Goal: Transaction & Acquisition: Purchase product/service

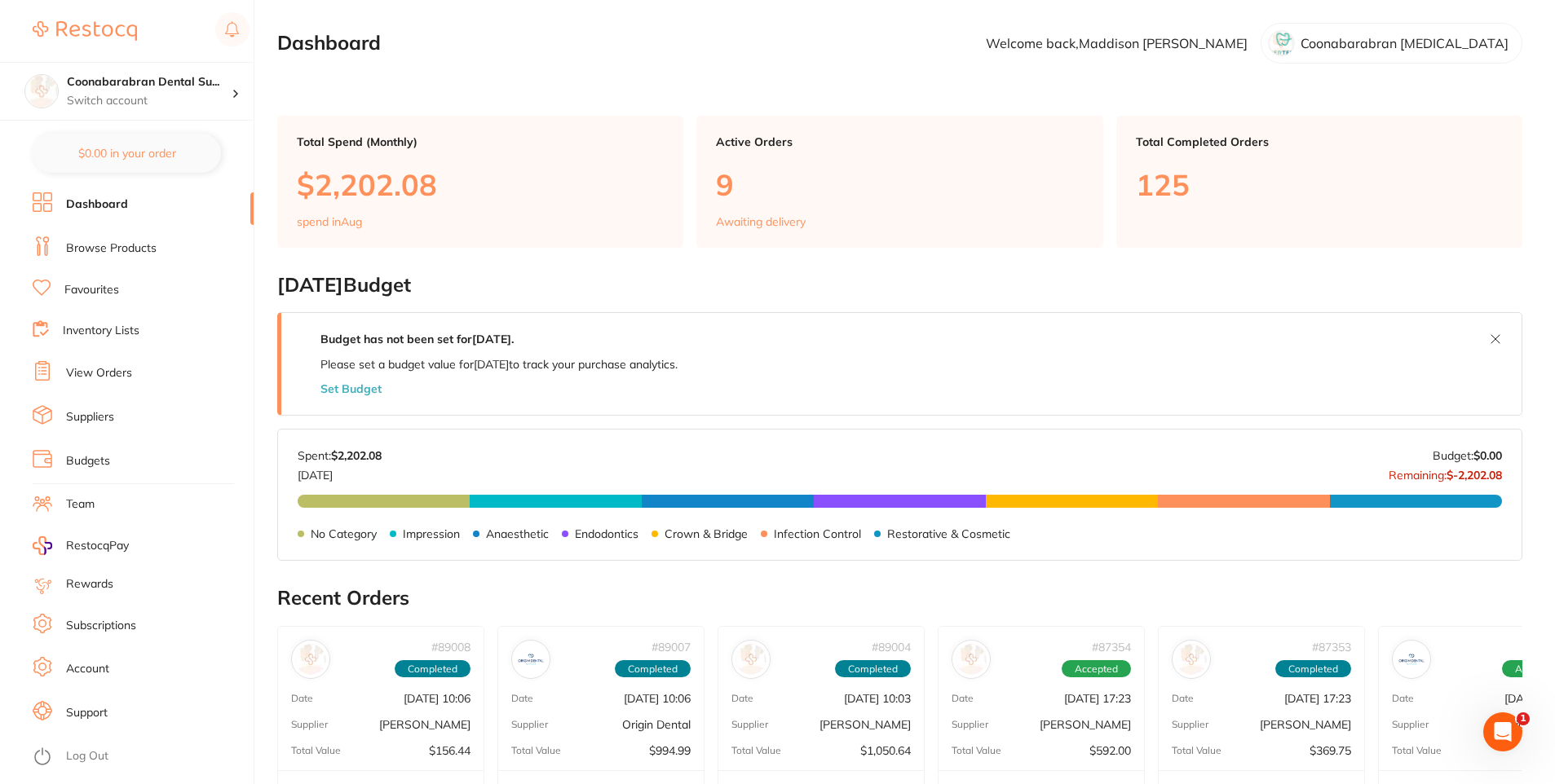
click at [152, 248] on link "Browse Products" at bounding box center [112, 248] width 90 height 16
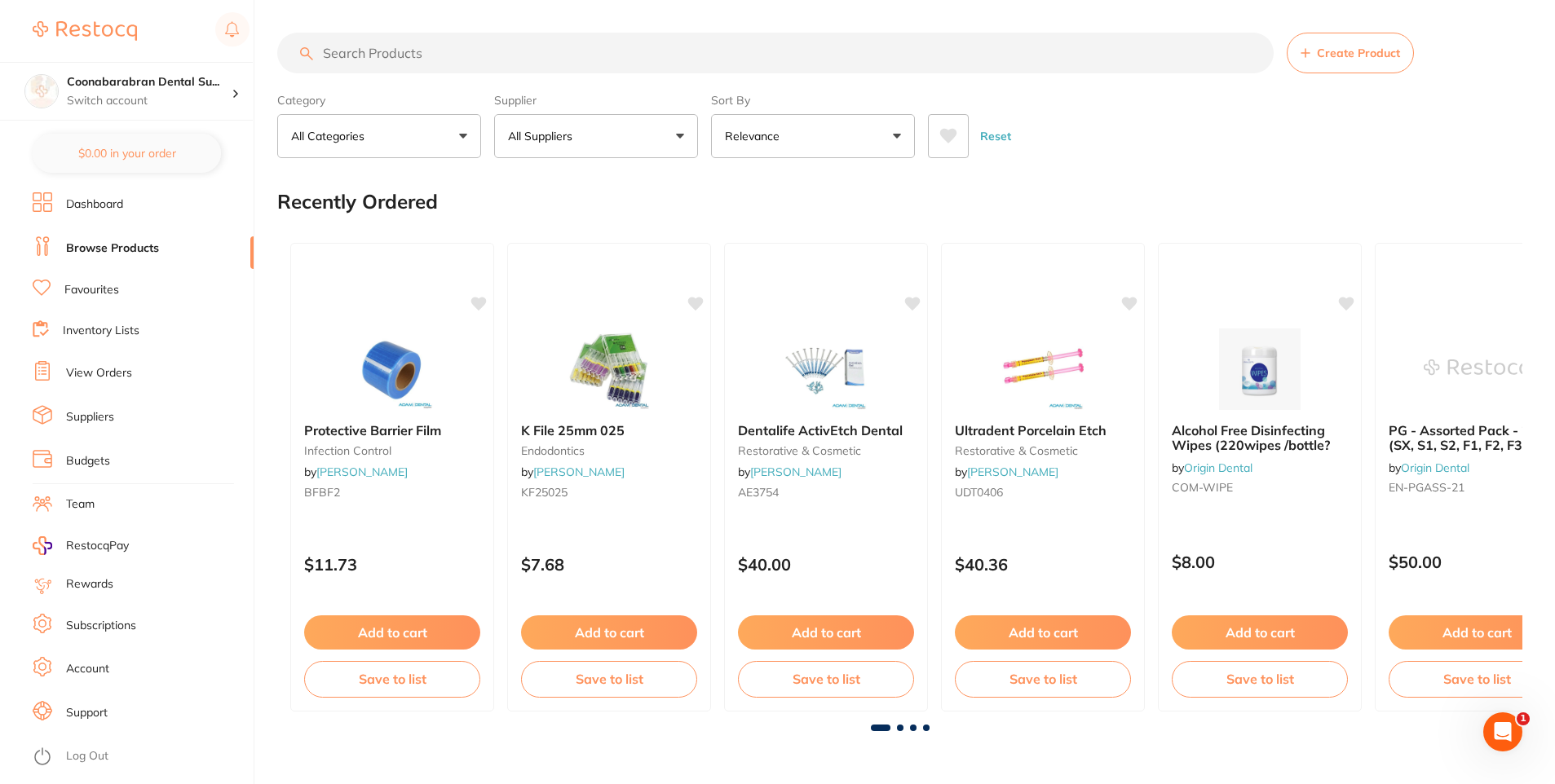
click at [405, 52] on input "search" at bounding box center [776, 53] width 997 height 40
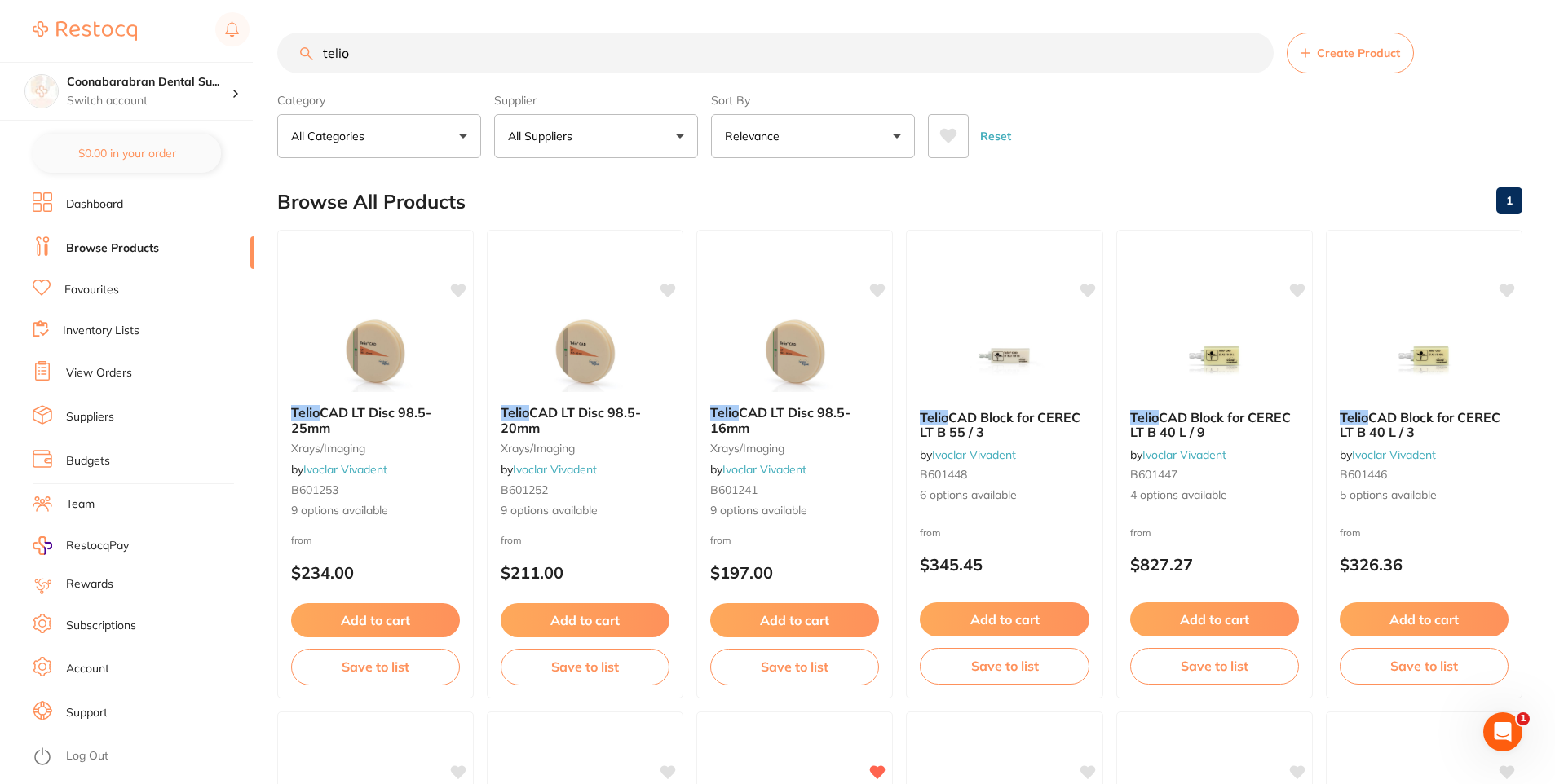
type input "telio"
click at [950, 143] on icon at bounding box center [948, 136] width 18 height 16
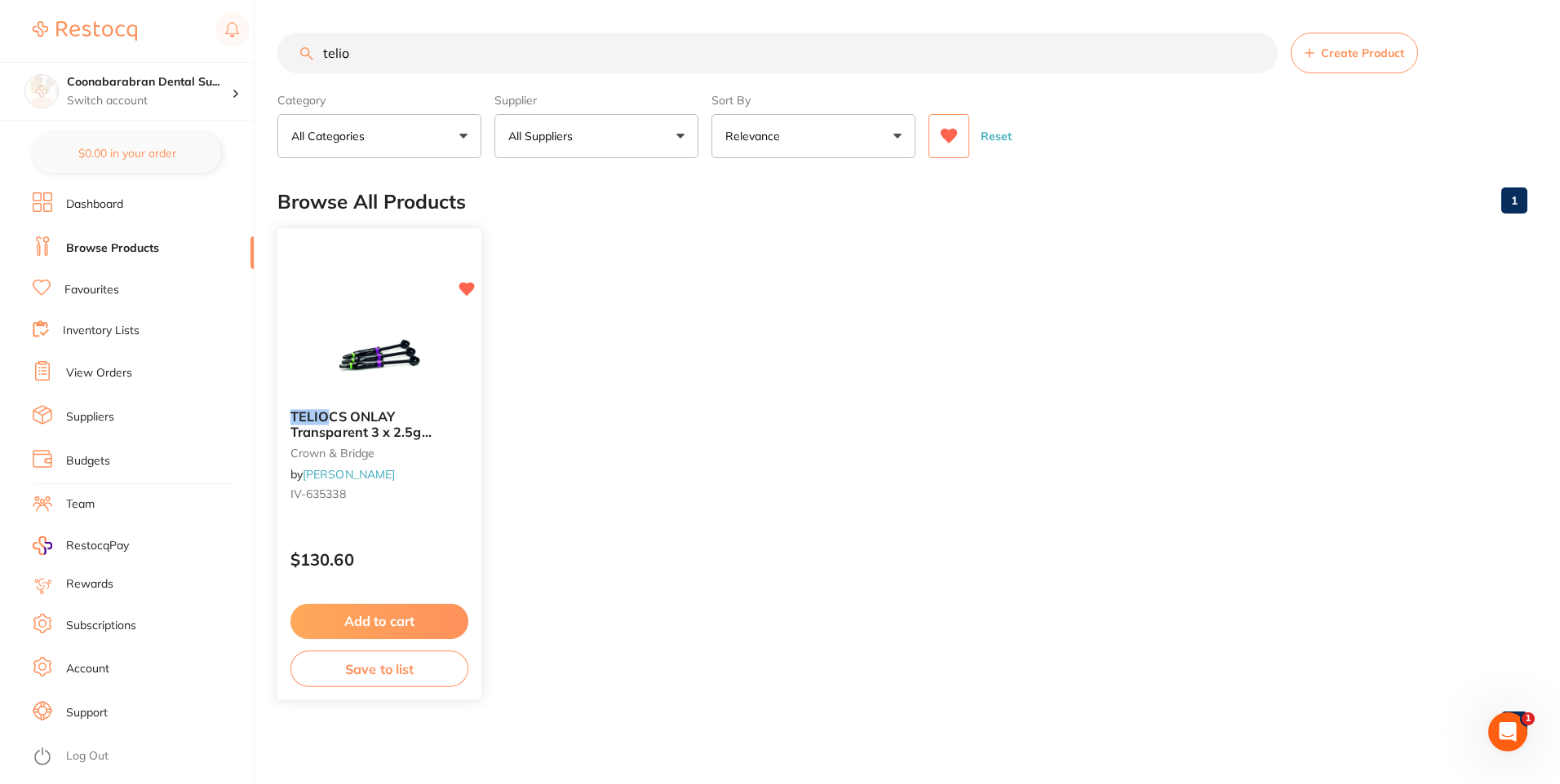
click at [388, 621] on button "Add to cart" at bounding box center [379, 621] width 178 height 35
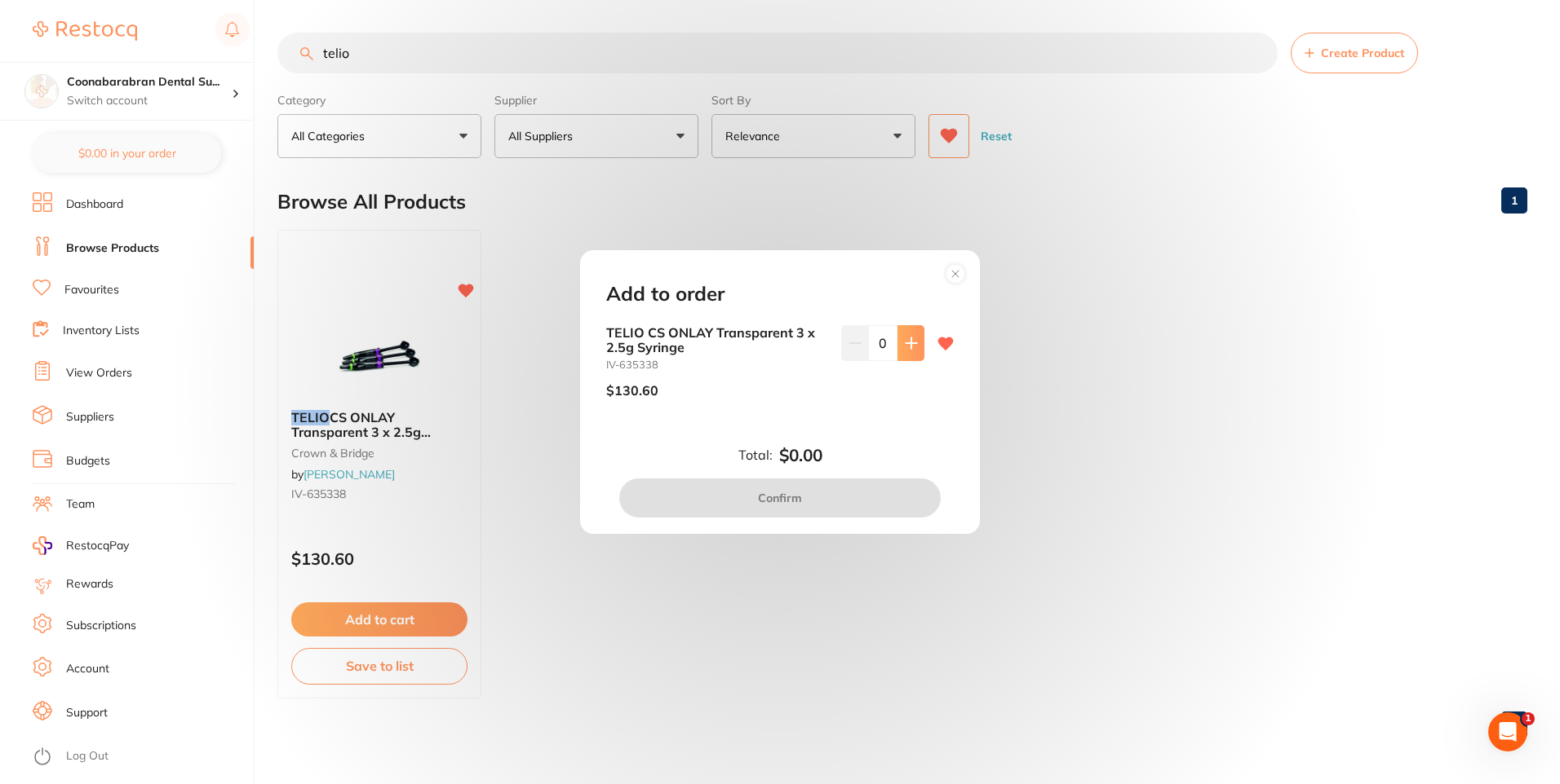
click at [910, 339] on icon at bounding box center [911, 343] width 13 height 13
type input "1"
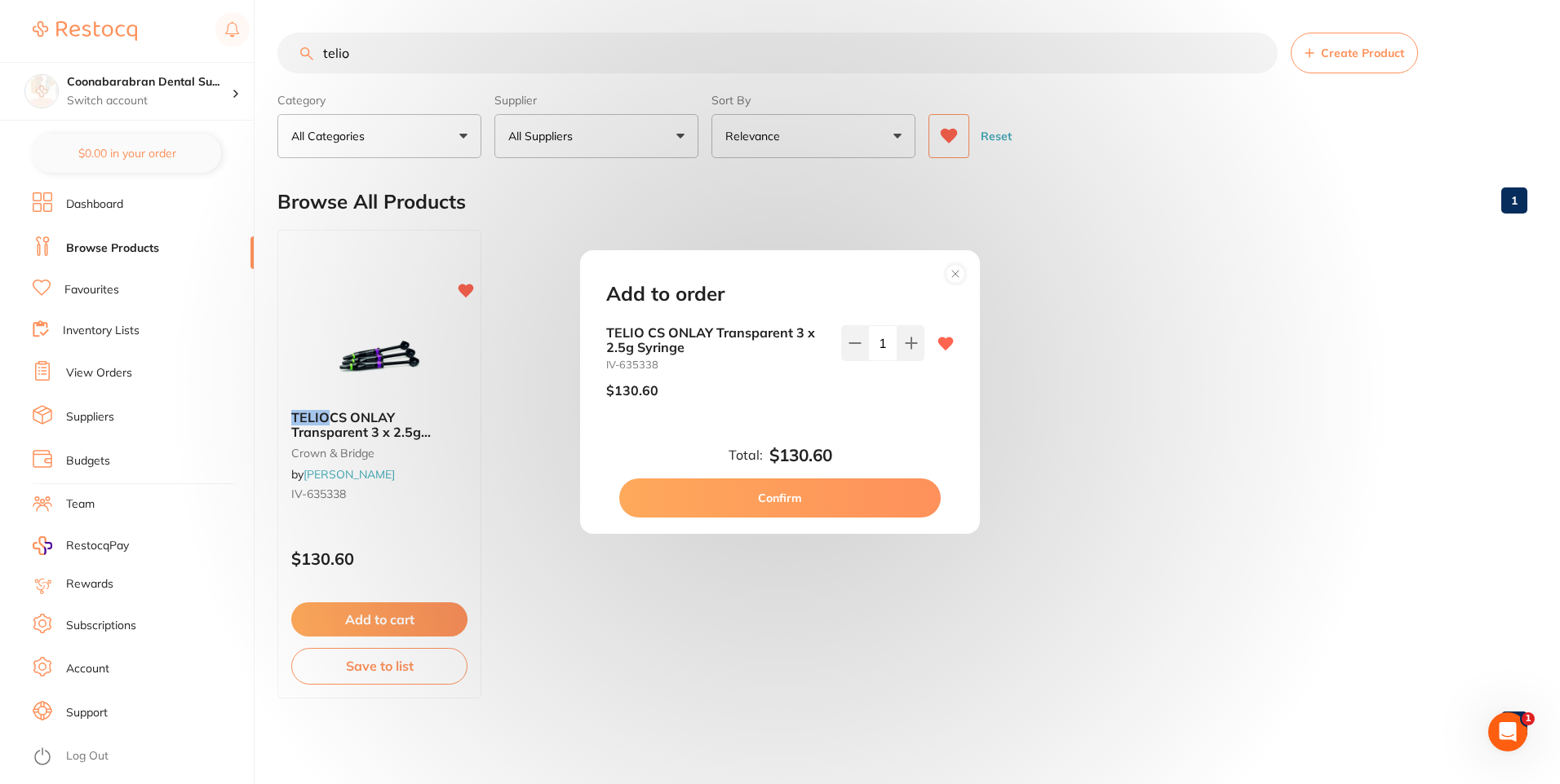
click at [789, 496] on button "Confirm" at bounding box center [780, 498] width 321 height 39
checkbox input "false"
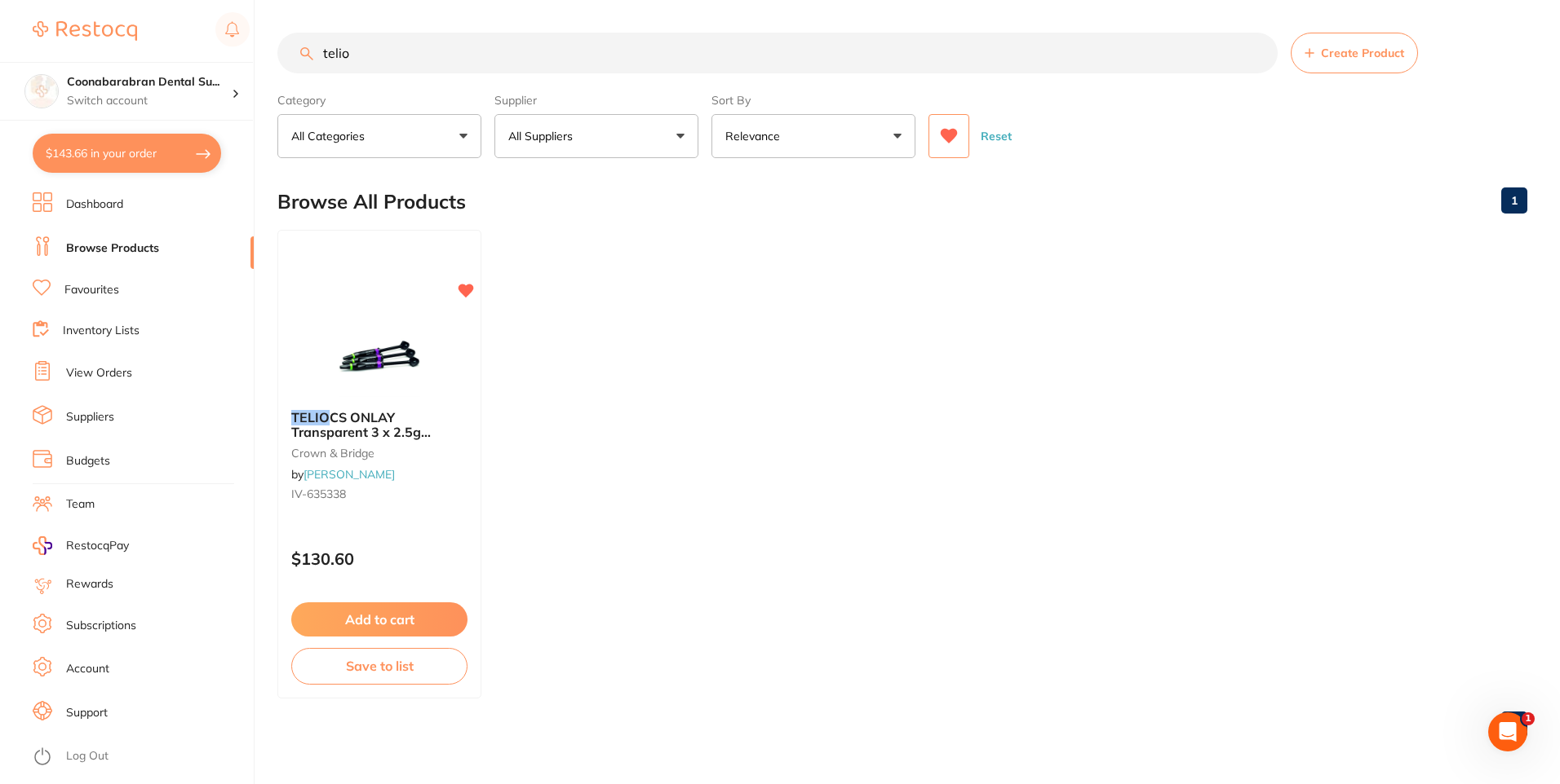
click at [950, 136] on icon at bounding box center [949, 136] width 17 height 14
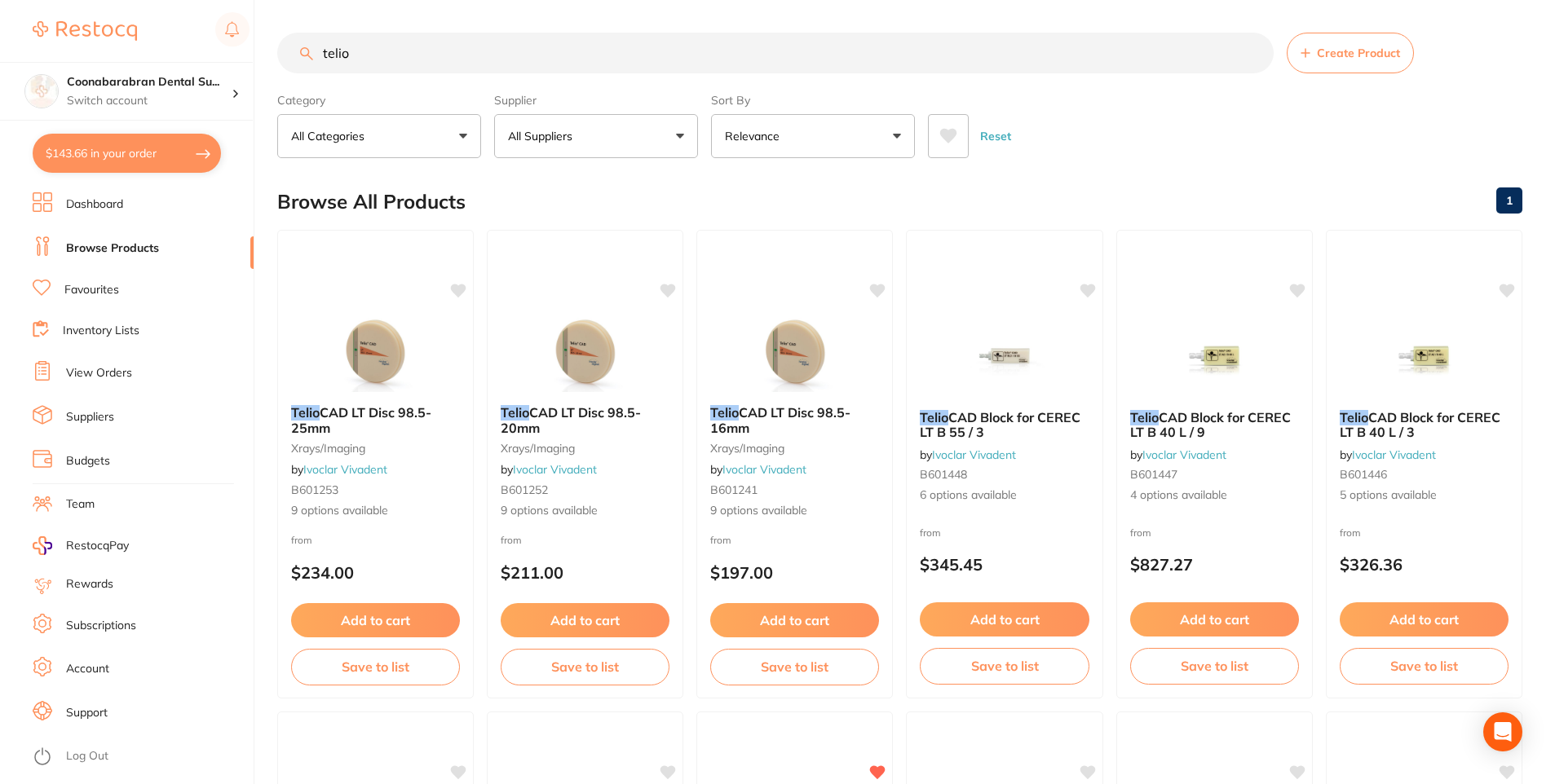
drag, startPoint x: 330, startPoint y: 53, endPoint x: 315, endPoint y: 53, distance: 15.0
click at [315, 53] on input "telio" at bounding box center [776, 53] width 997 height 40
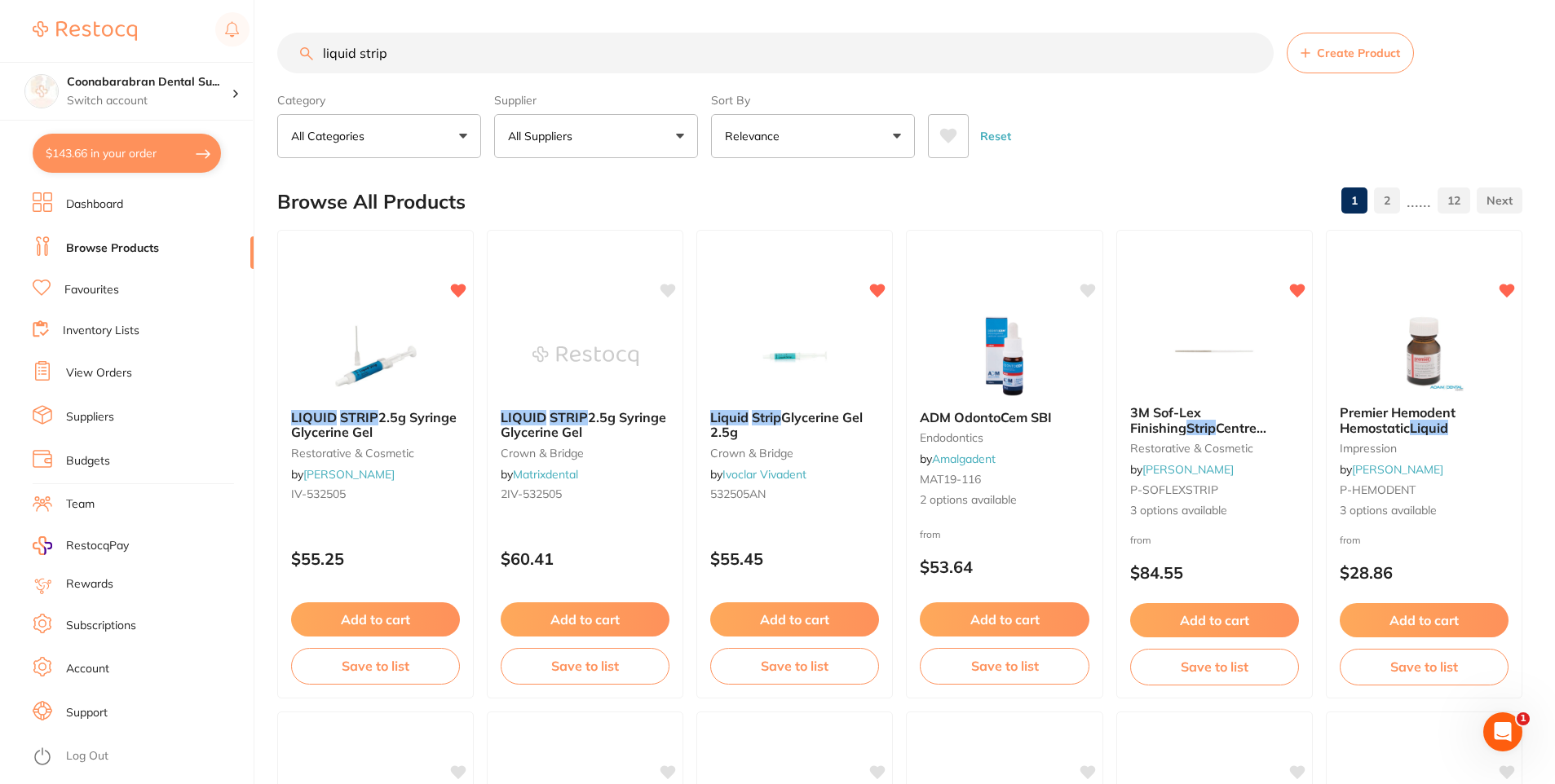
type input "liquid strip"
click at [961, 132] on button at bounding box center [949, 137] width 40 height 44
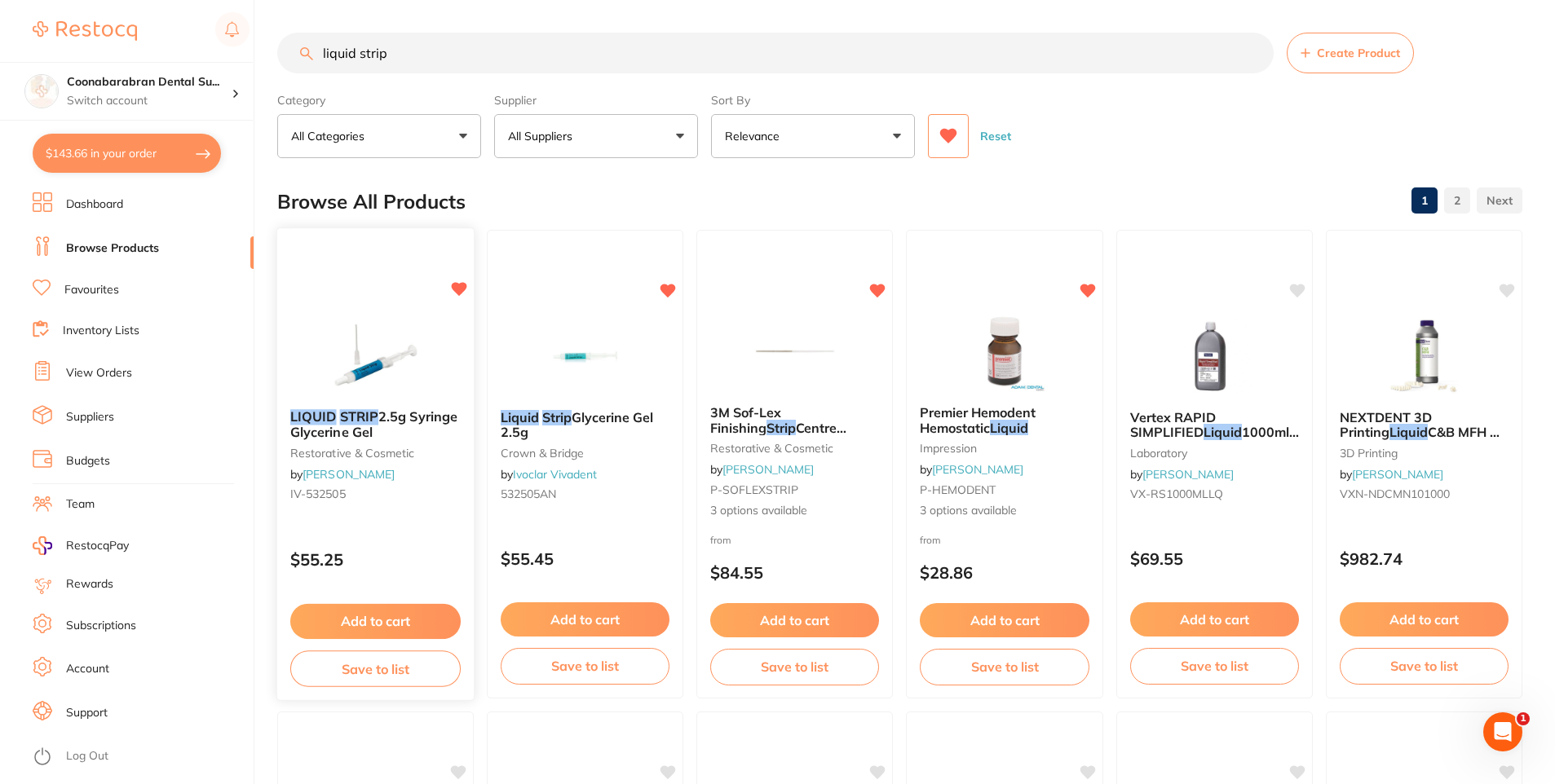
click at [393, 614] on button "Add to cart" at bounding box center [375, 621] width 170 height 35
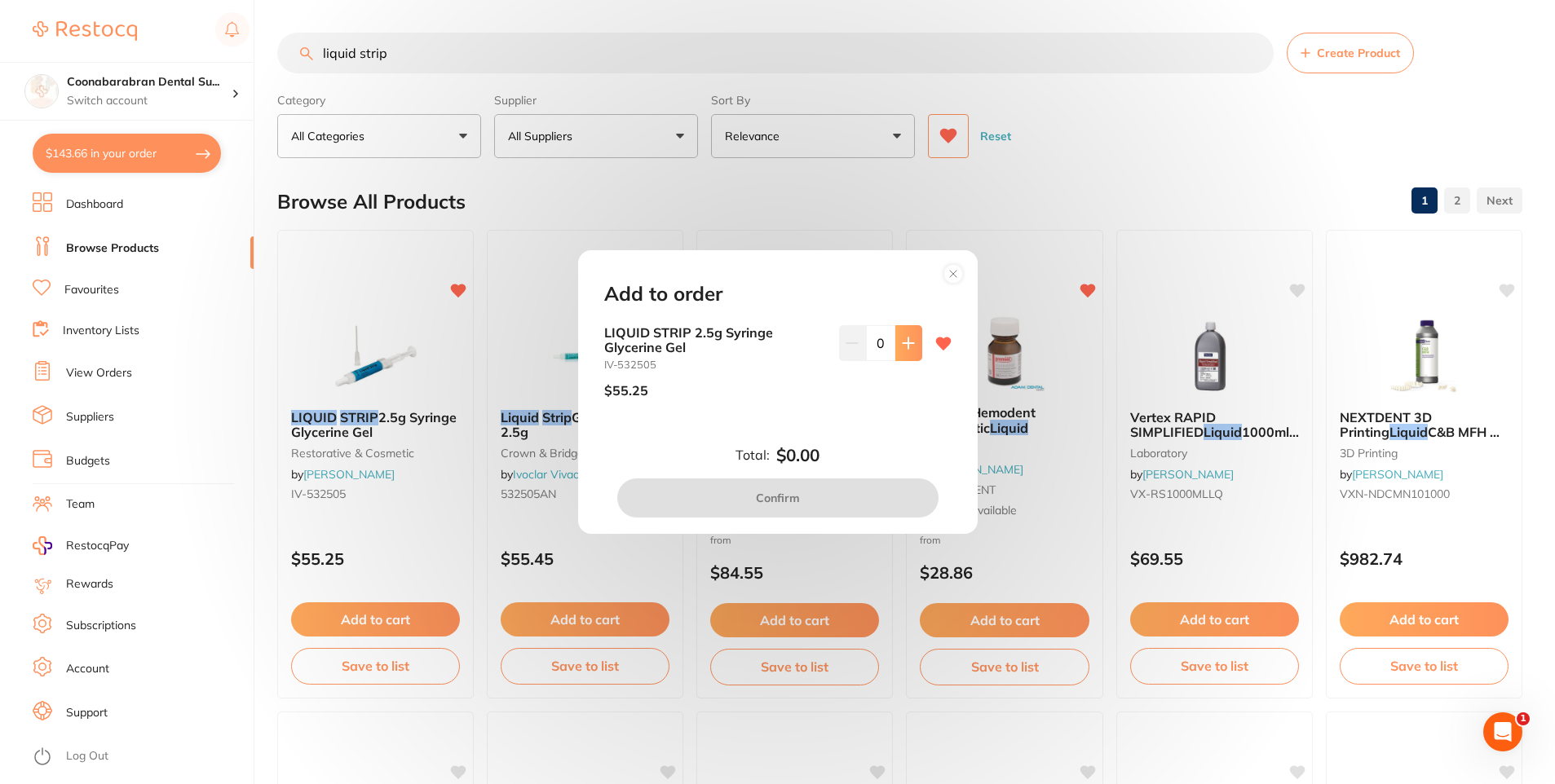
click at [908, 346] on icon at bounding box center [908, 343] width 13 height 13
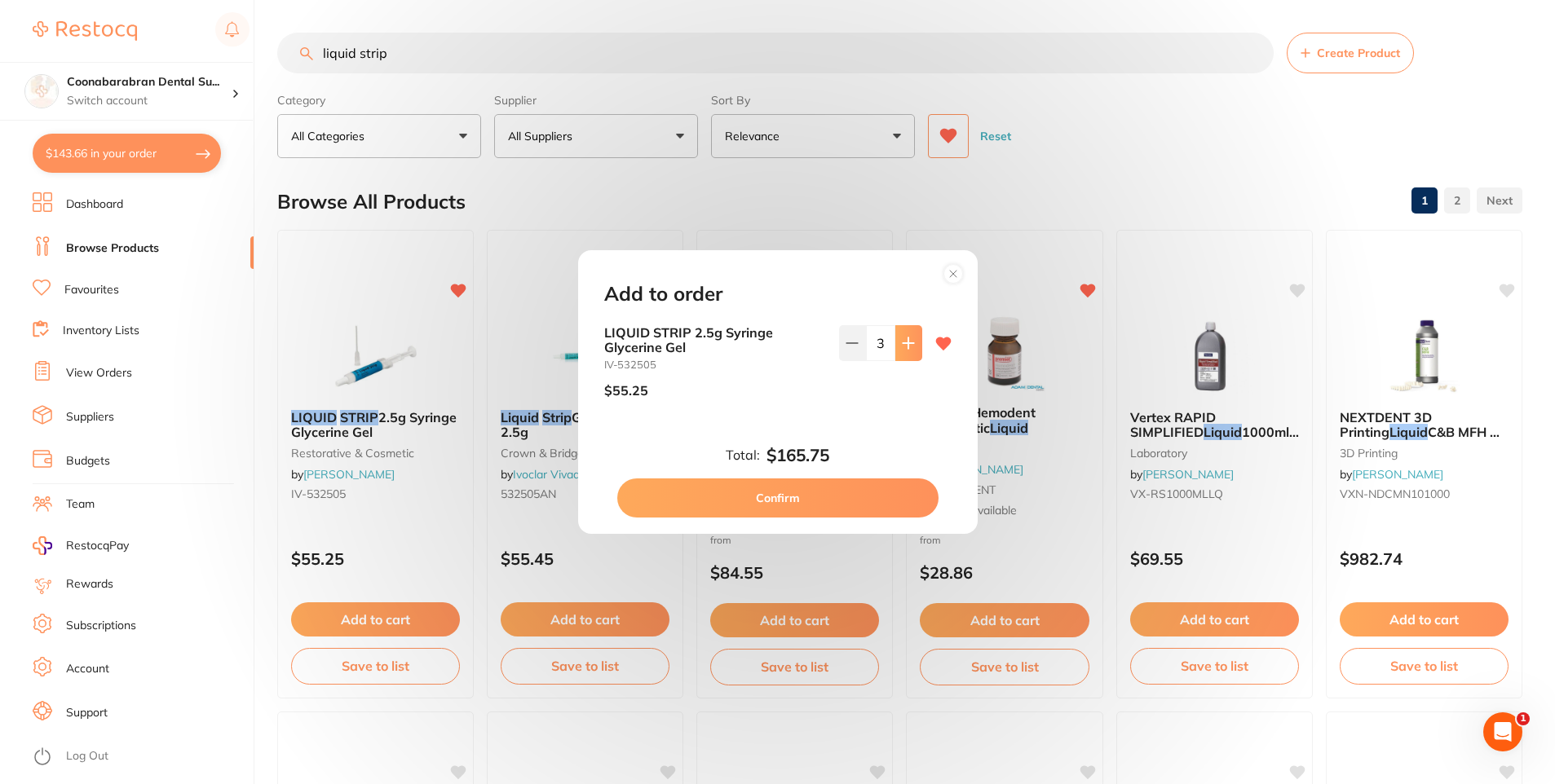
click at [908, 346] on icon at bounding box center [908, 343] width 13 height 13
type input "4"
click at [778, 494] on button "Confirm" at bounding box center [778, 498] width 321 height 39
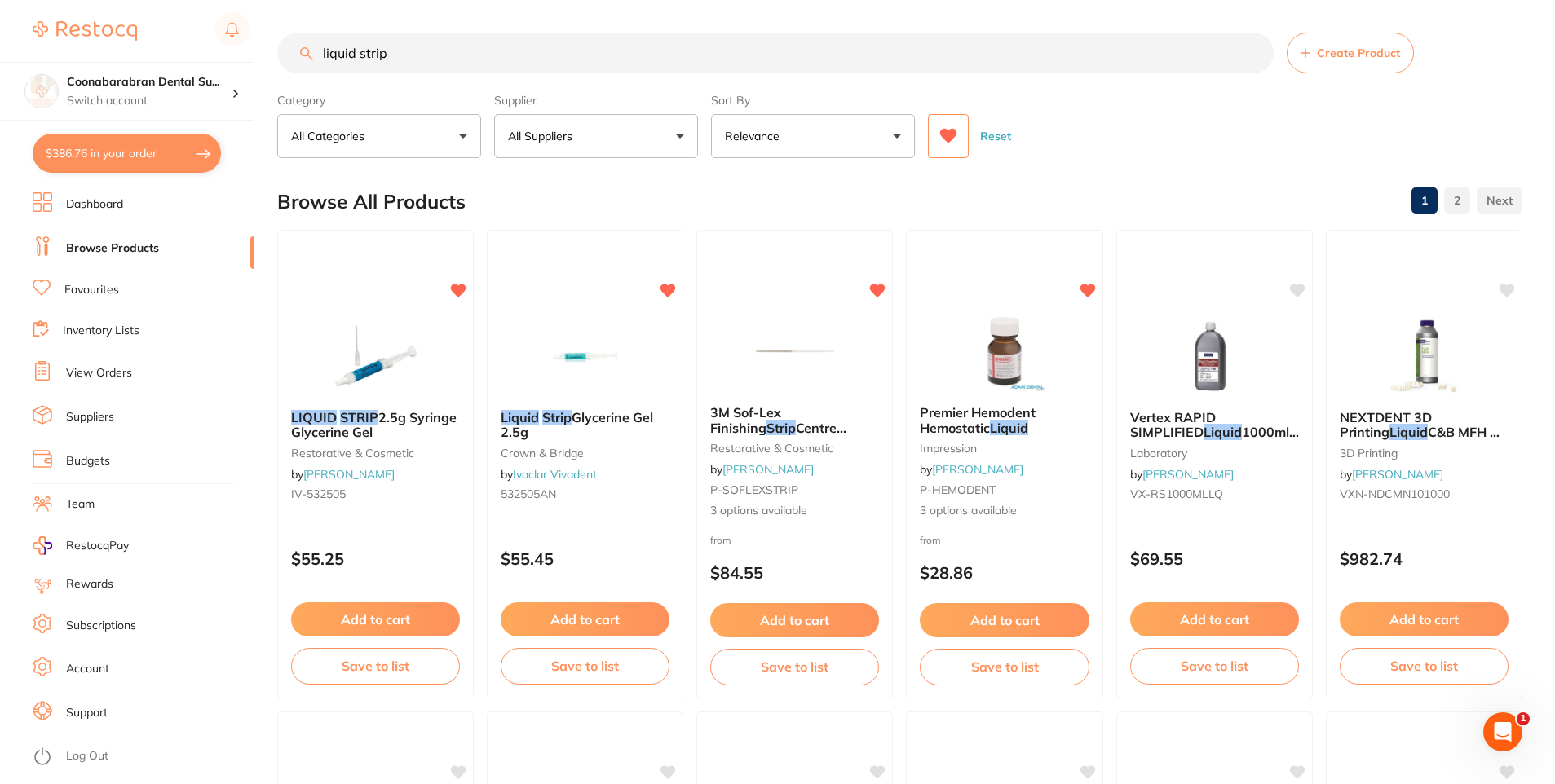
drag, startPoint x: 399, startPoint y: 54, endPoint x: 298, endPoint y: 46, distance: 101.3
click at [298, 46] on input "liquid strip" at bounding box center [776, 53] width 997 height 40
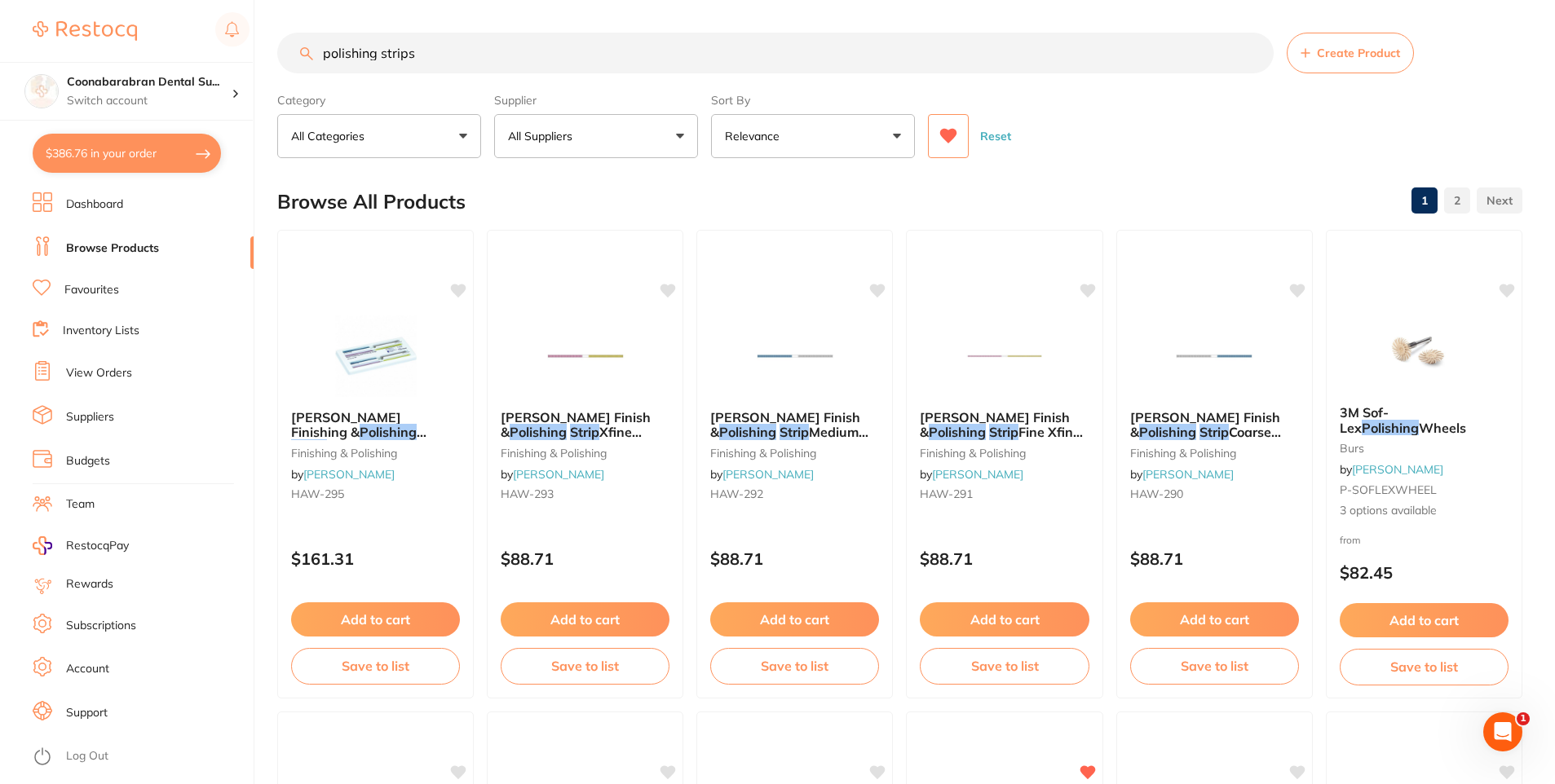
drag, startPoint x: 415, startPoint y: 56, endPoint x: 337, endPoint y: 60, distance: 78.1
click at [337, 60] on input "polishing strips" at bounding box center [776, 53] width 997 height 40
click at [320, 56] on input "polishing strips" at bounding box center [776, 53] width 997 height 40
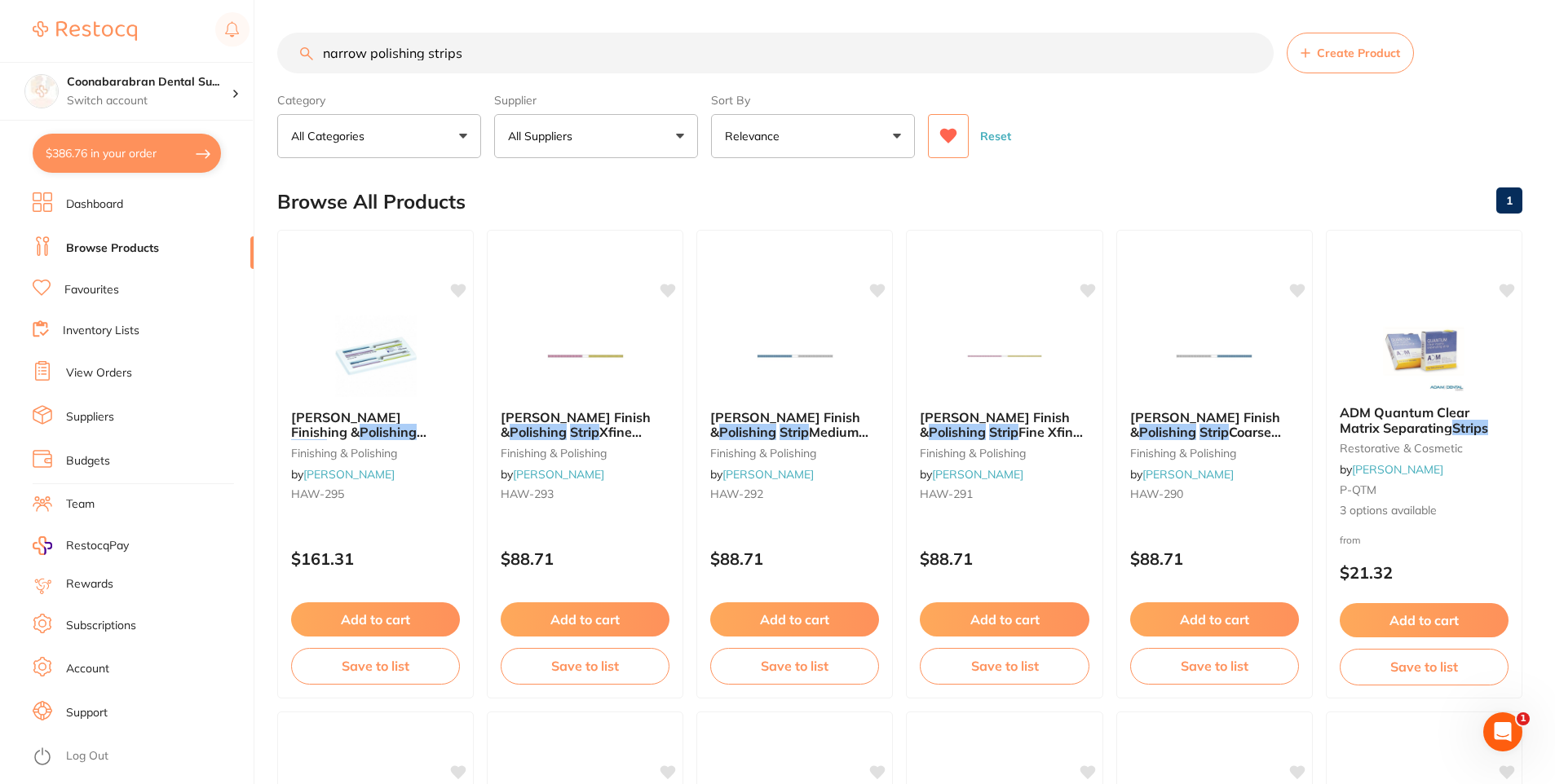
click at [954, 147] on button at bounding box center [949, 137] width 40 height 44
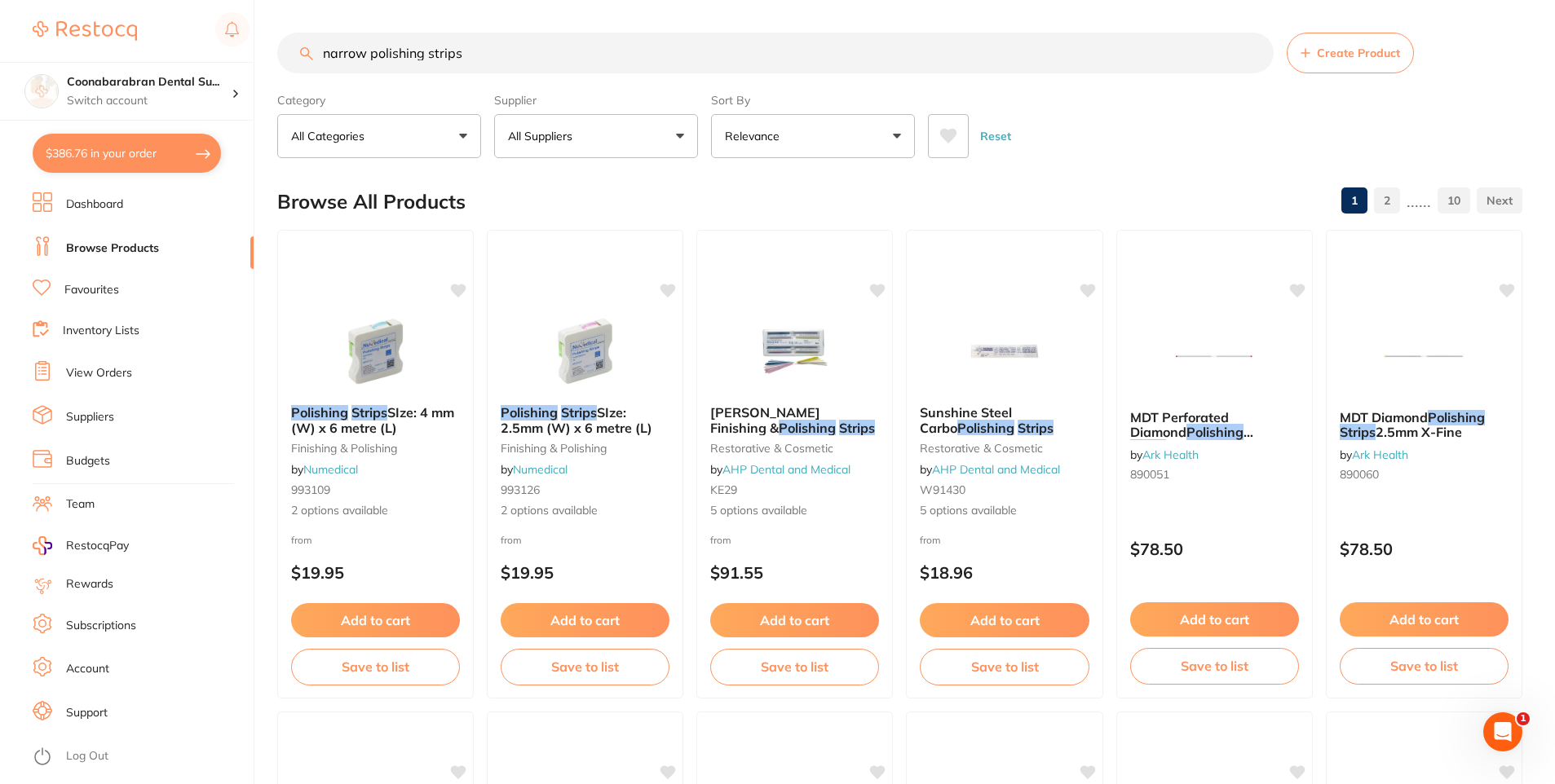
click at [954, 147] on button at bounding box center [949, 137] width 40 height 44
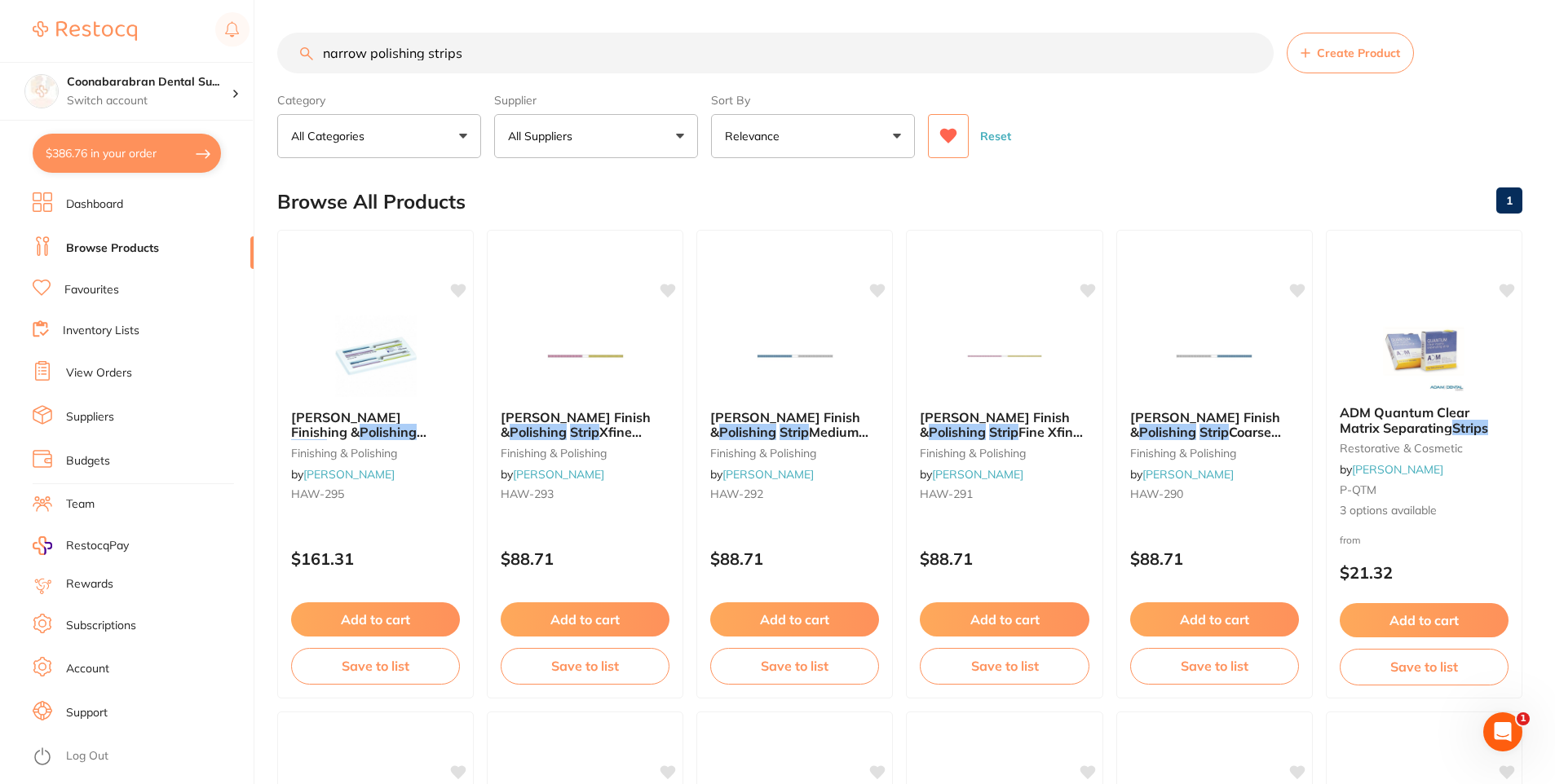
click at [954, 147] on button at bounding box center [949, 137] width 40 height 44
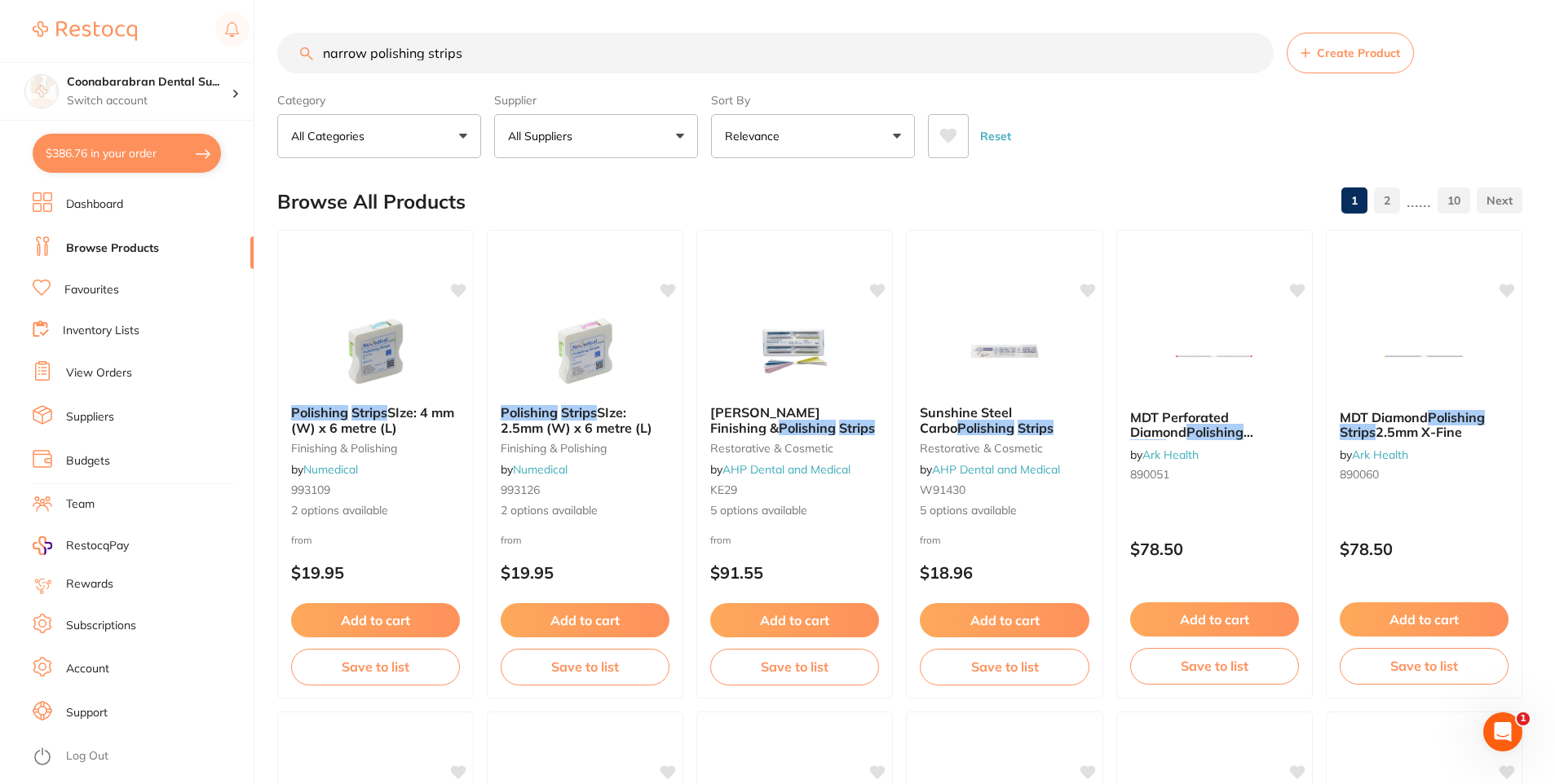
drag, startPoint x: 475, startPoint y: 57, endPoint x: 324, endPoint y: 51, distance: 151.1
click at [324, 51] on input "narrow polishing strips" at bounding box center [776, 53] width 997 height 40
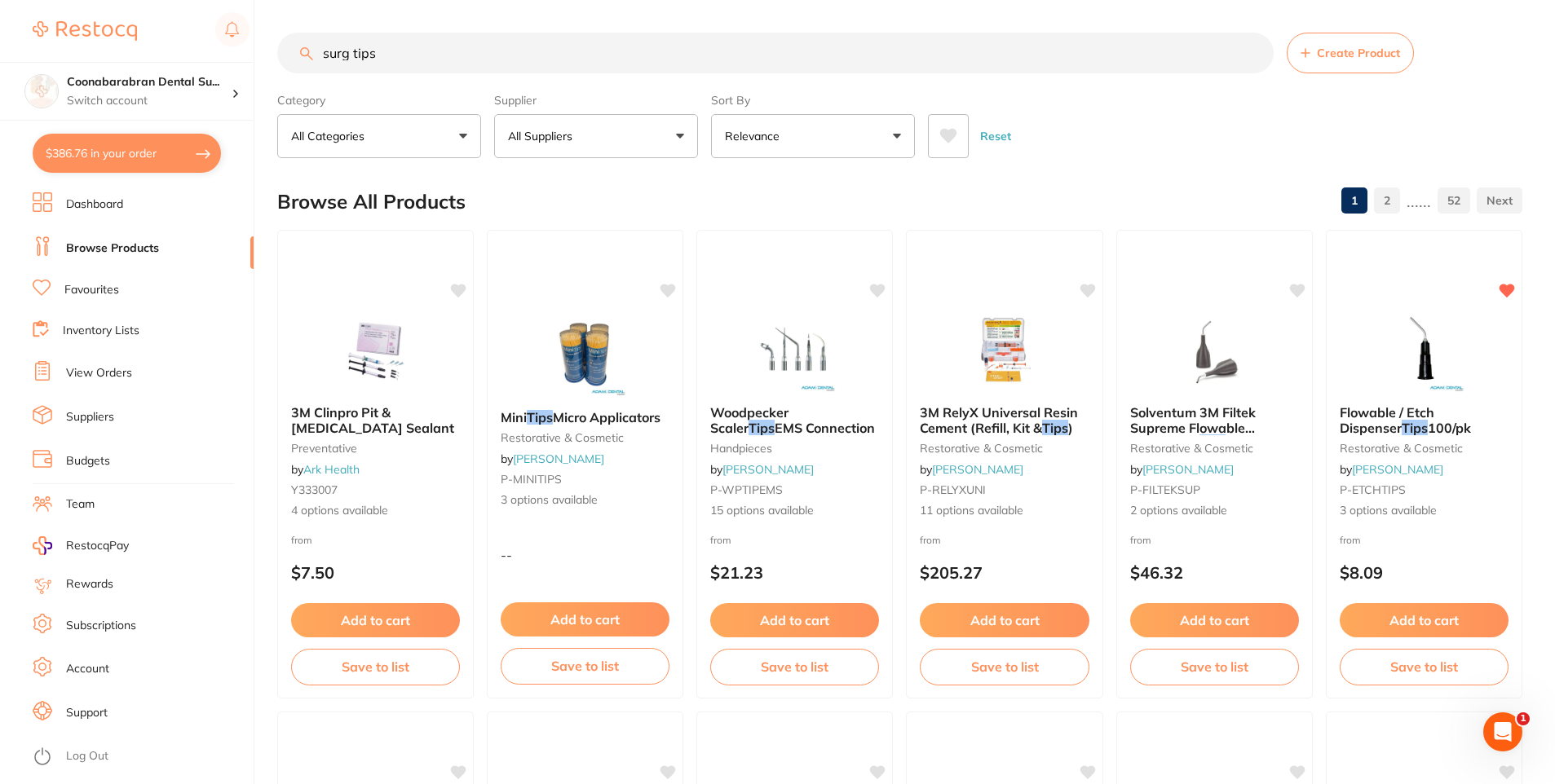
click at [944, 142] on icon at bounding box center [948, 136] width 18 height 16
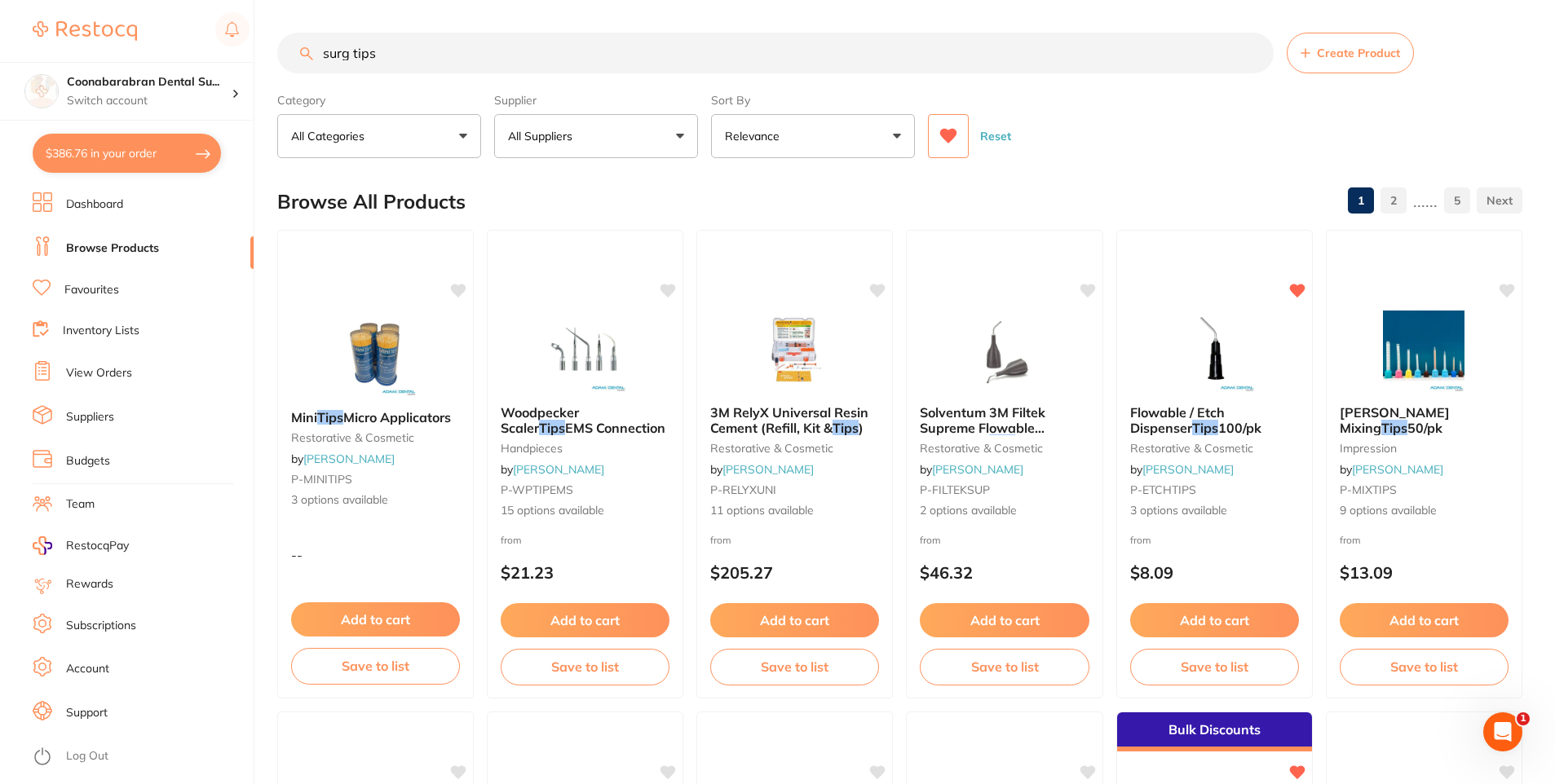
click at [350, 56] on input "surg tips" at bounding box center [776, 53] width 997 height 40
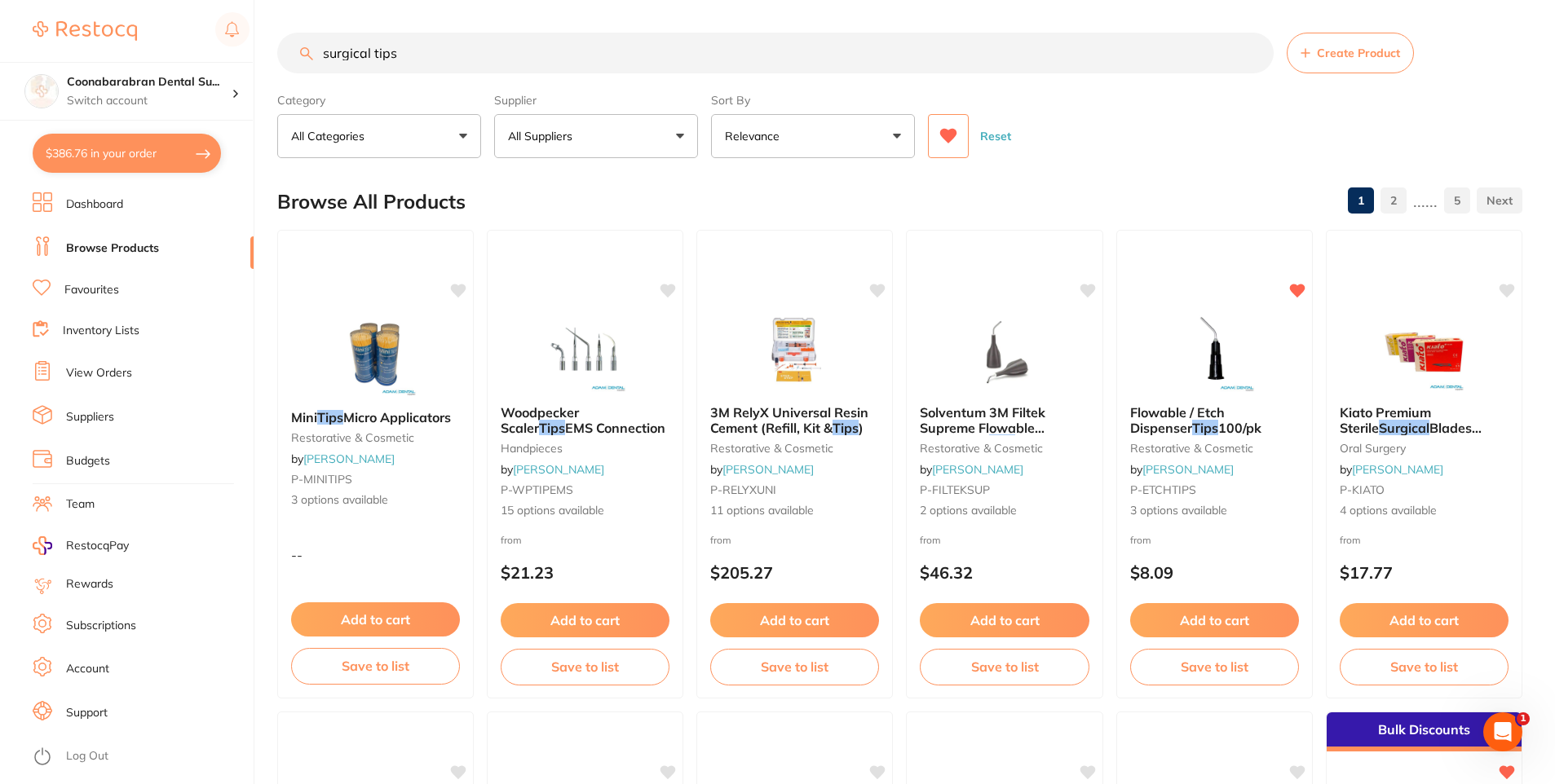
drag, startPoint x: 414, startPoint y: 60, endPoint x: 337, endPoint y: 56, distance: 77.1
click at [337, 56] on input "surgical tips" at bounding box center [776, 53] width 997 height 40
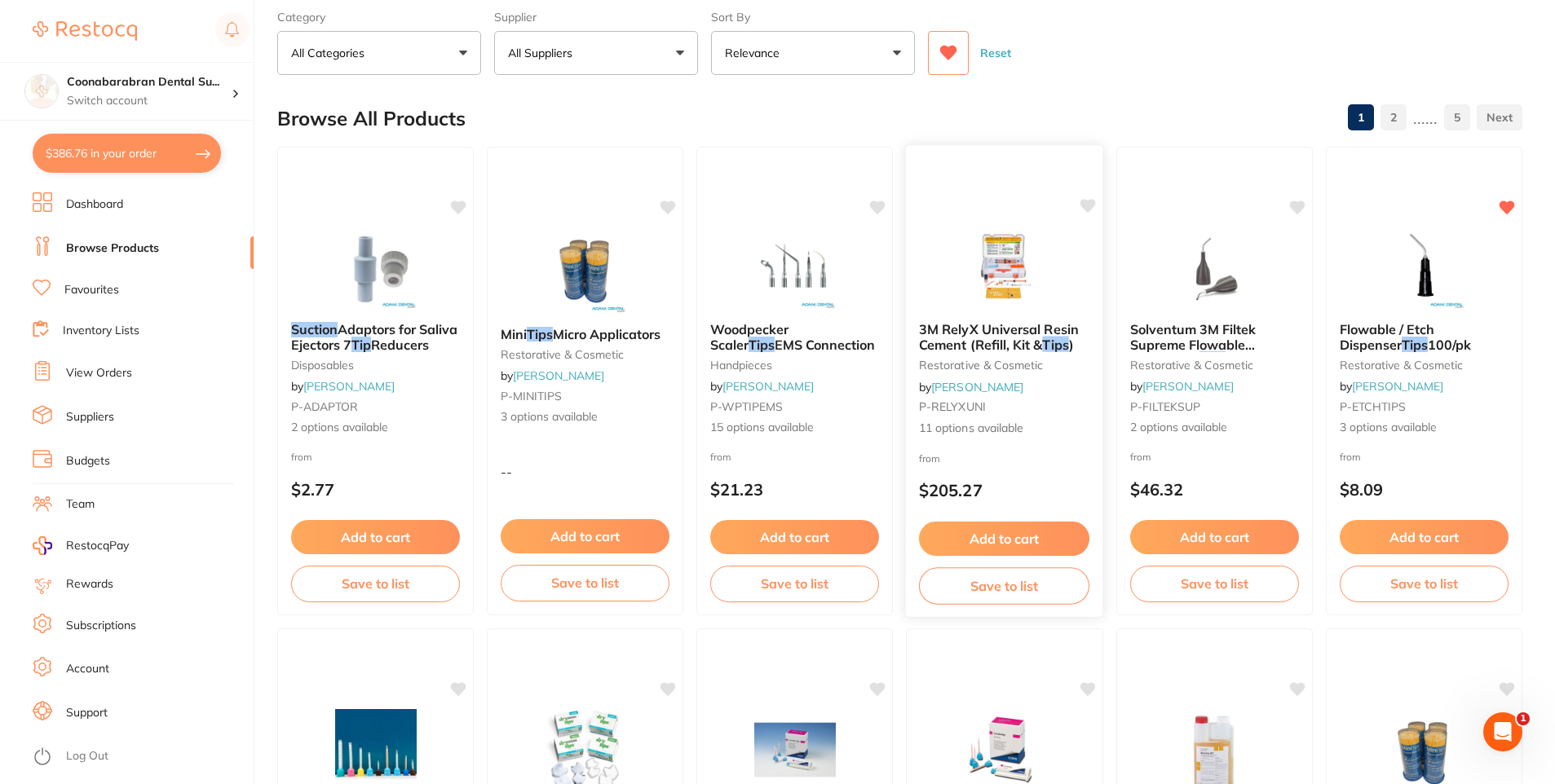
scroll to position [82, 0]
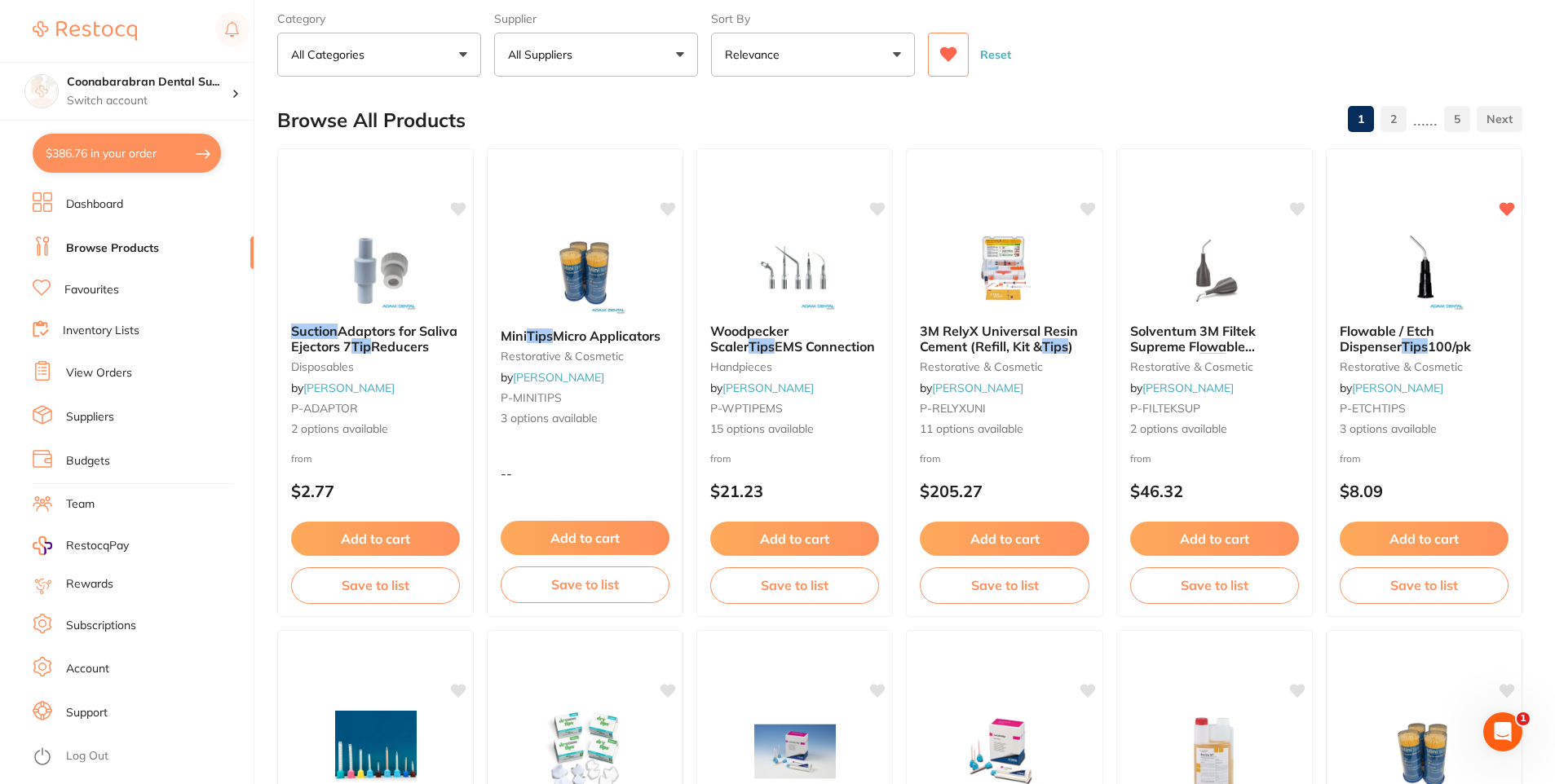
click at [951, 57] on icon at bounding box center [949, 54] width 17 height 14
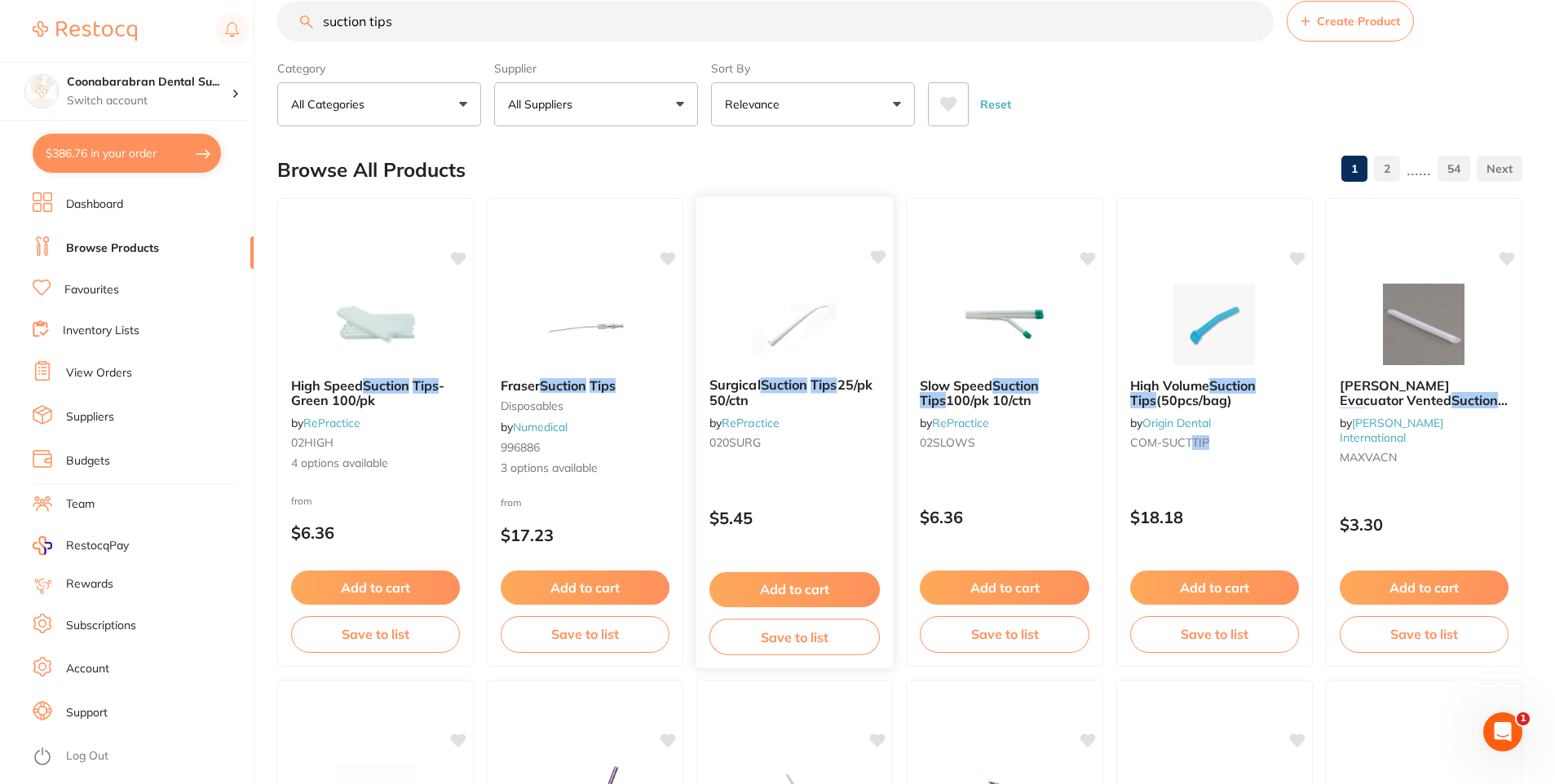
scroll to position [0, 0]
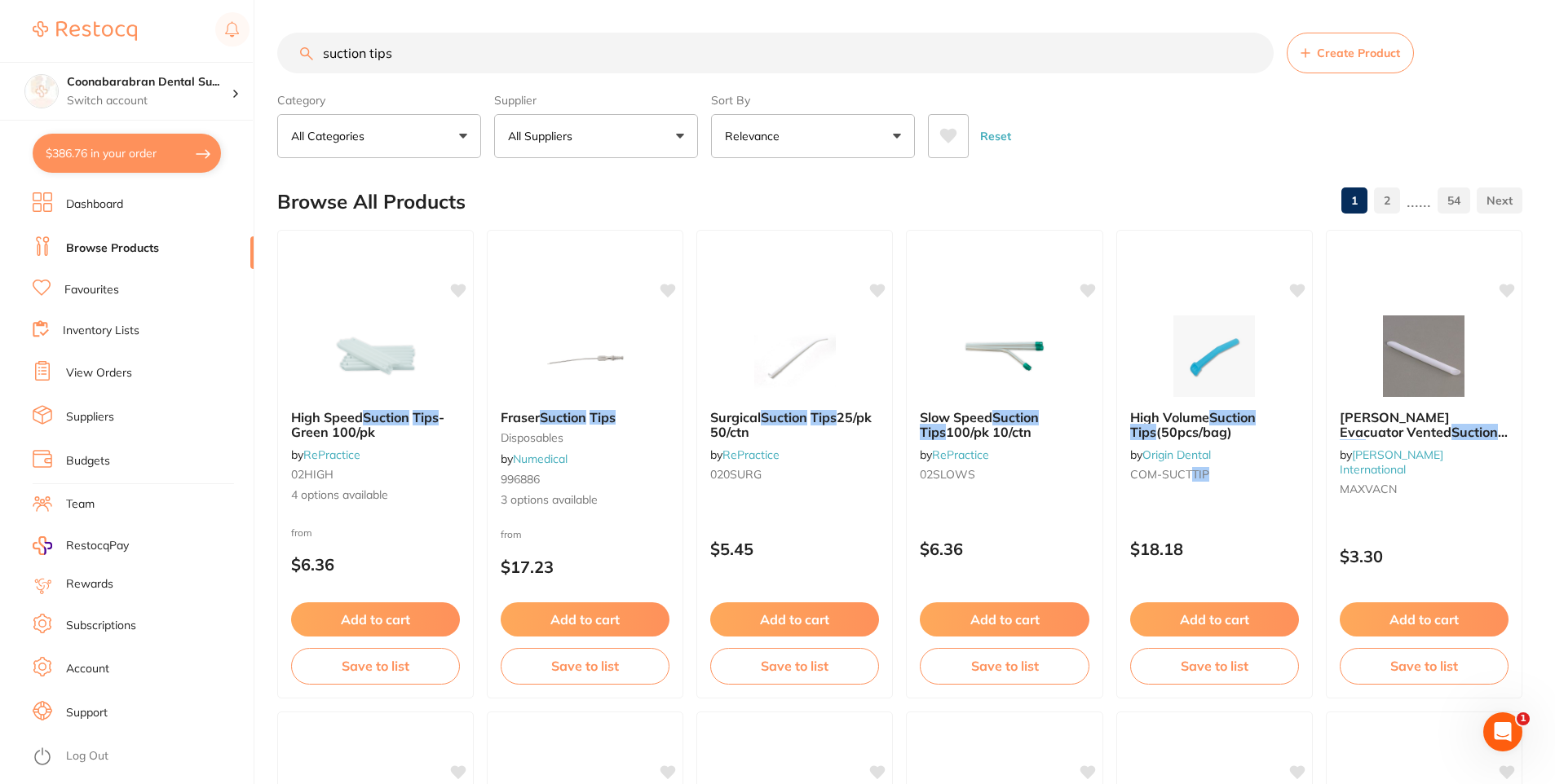
click at [320, 55] on input "suction tips" at bounding box center [776, 53] width 997 height 40
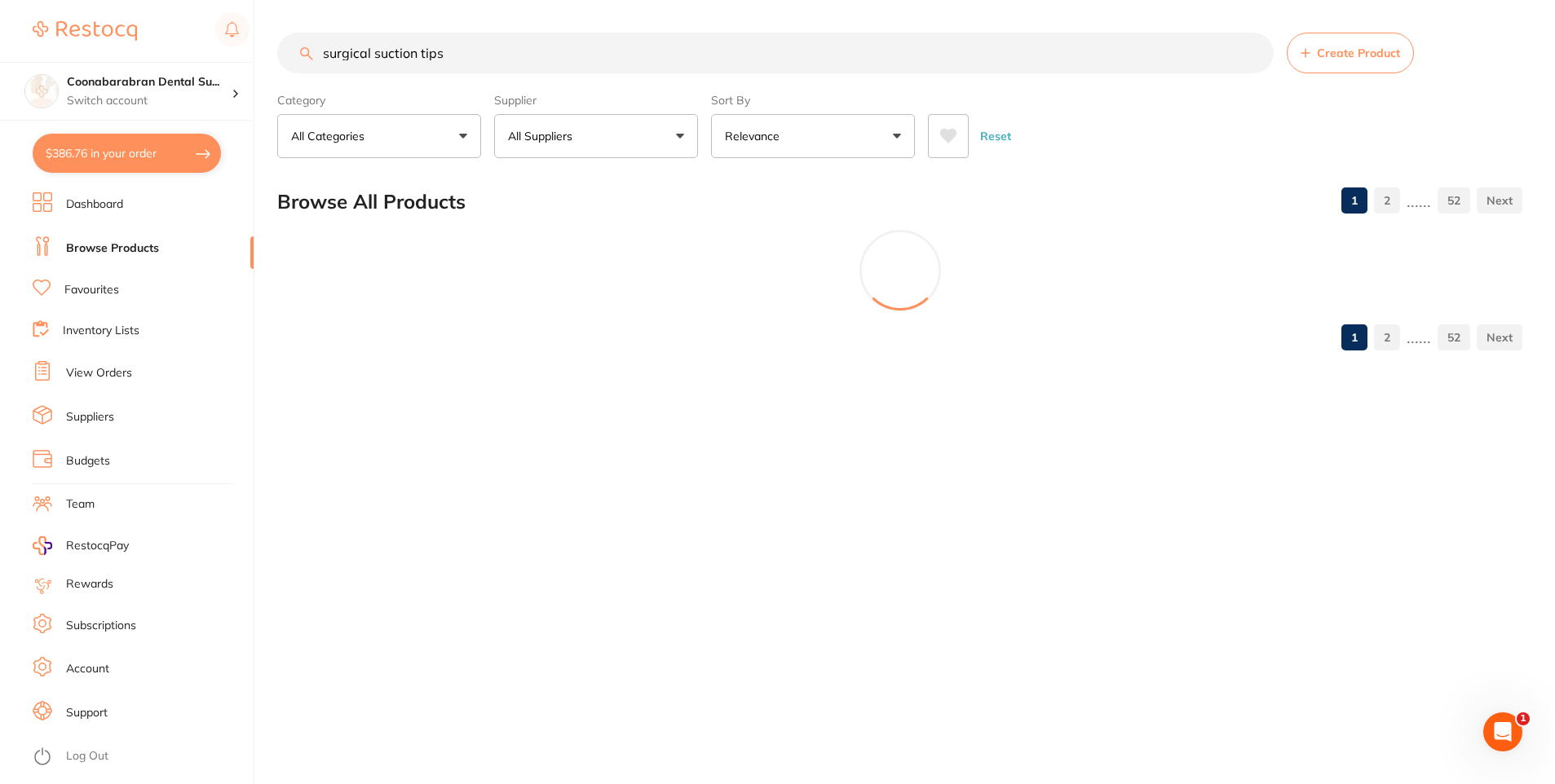
type input "surgical suction tips"
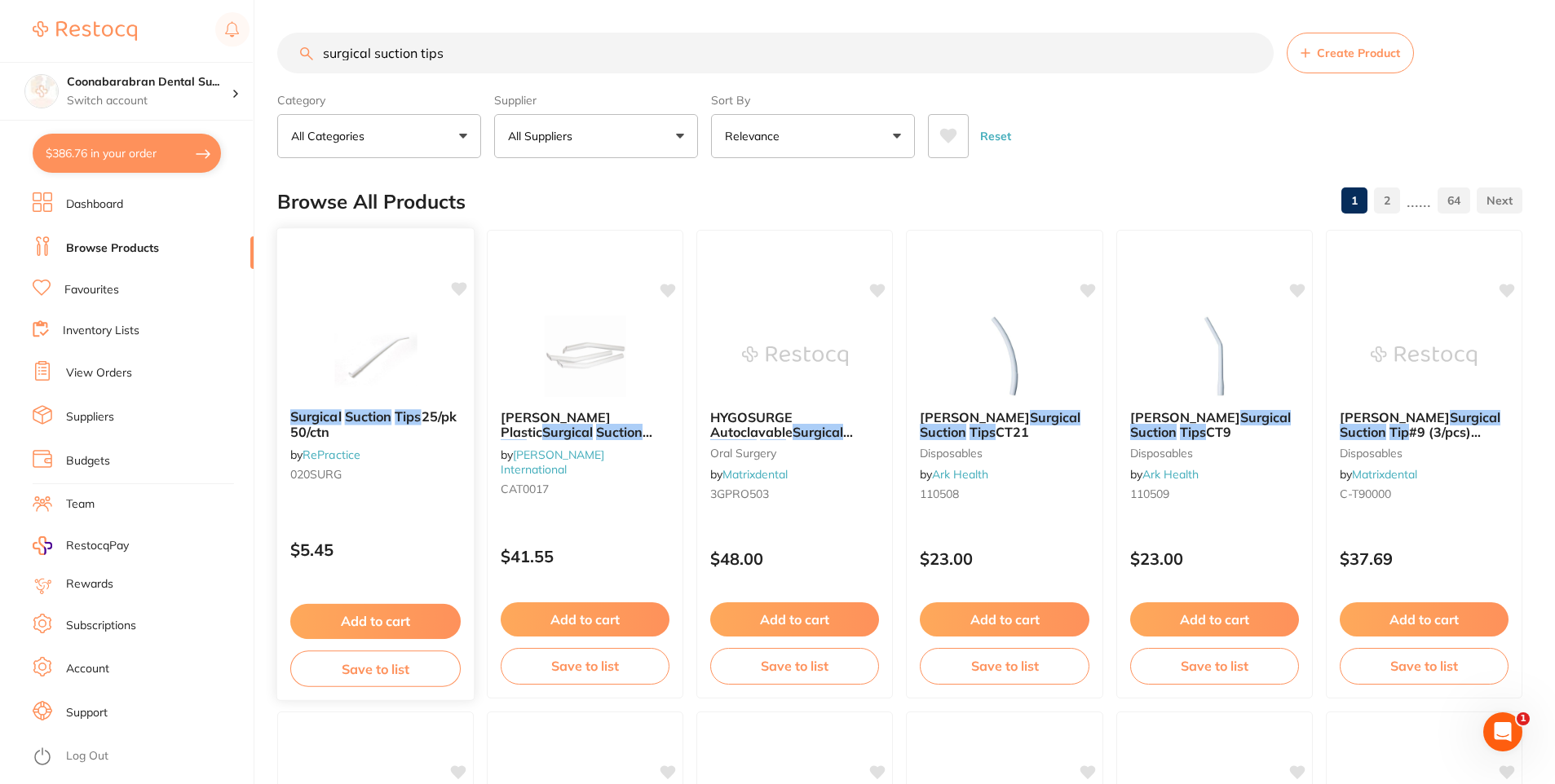
click at [383, 356] on img at bounding box center [375, 355] width 107 height 83
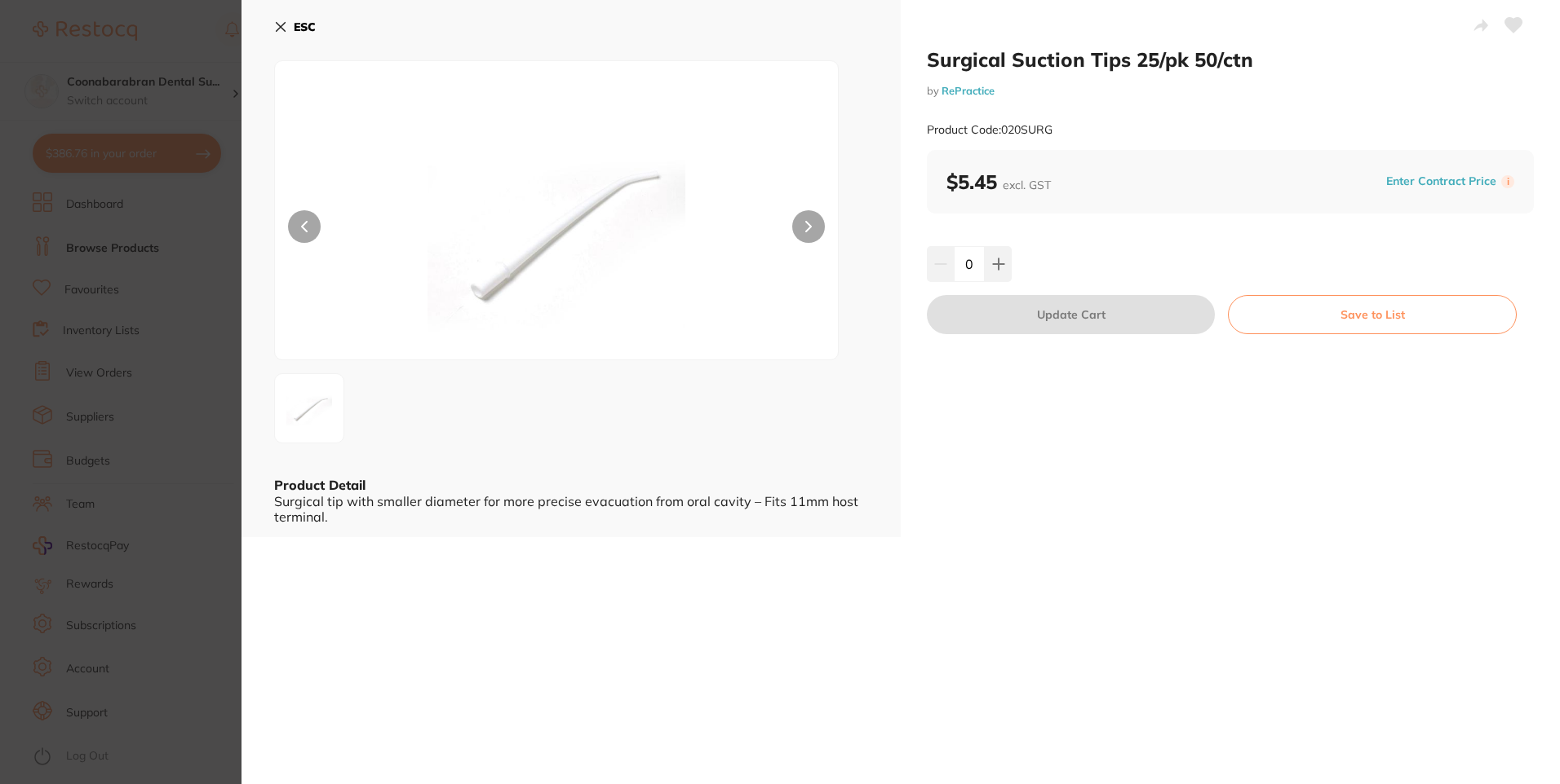
click at [277, 30] on icon at bounding box center [280, 27] width 9 height 9
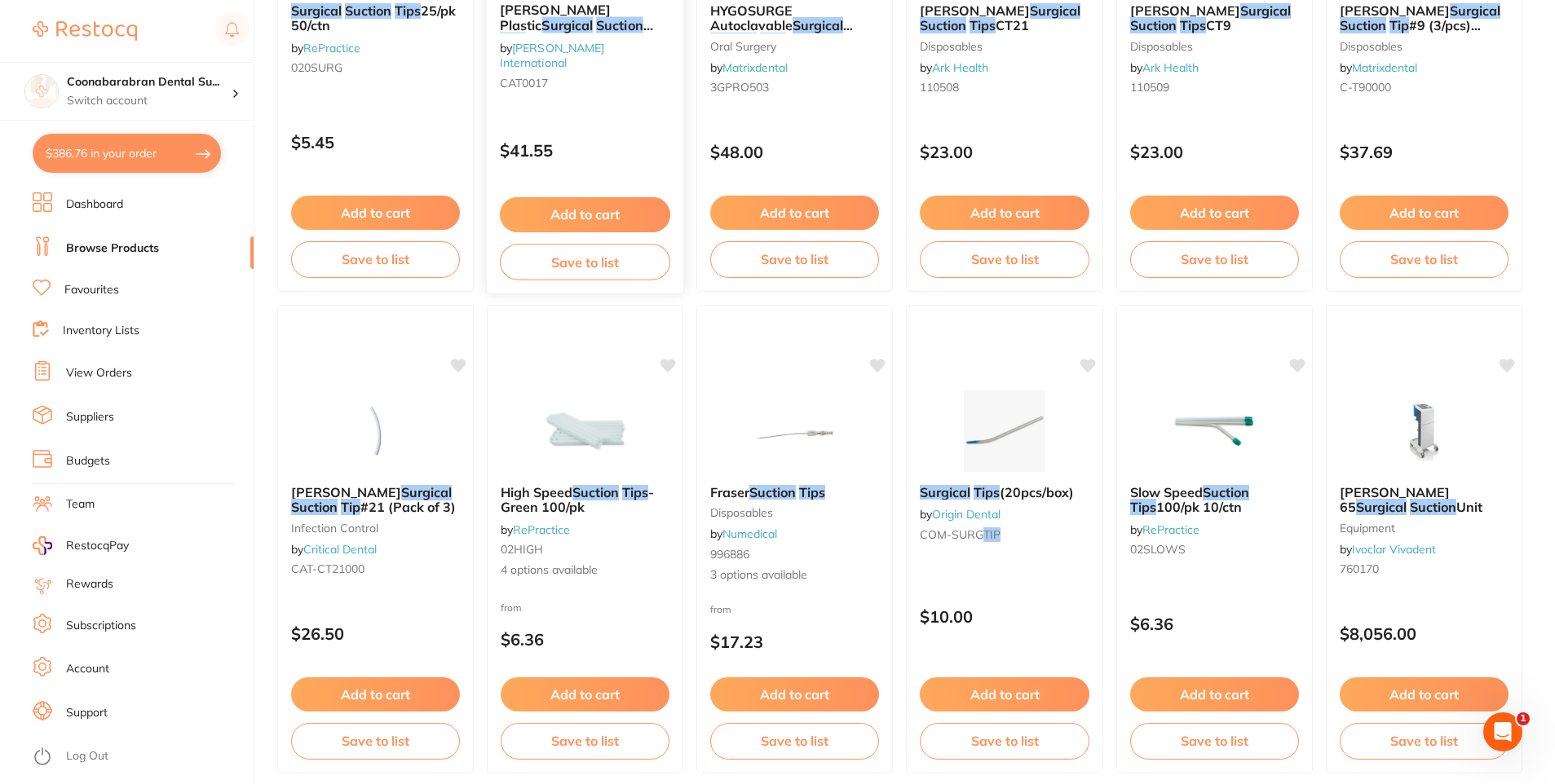
scroll to position [409, 0]
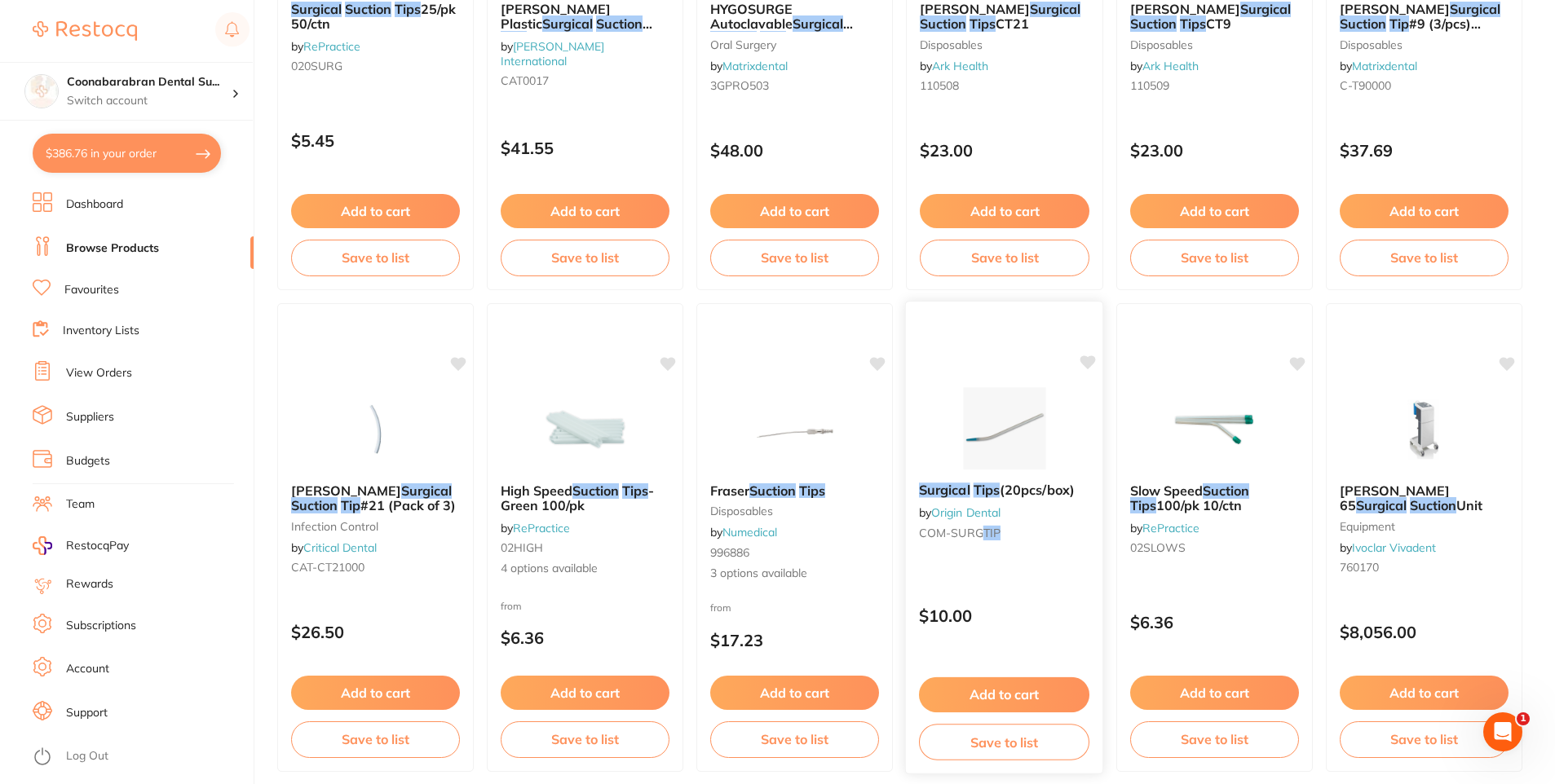
click at [1011, 701] on button "Add to cart" at bounding box center [1004, 695] width 170 height 35
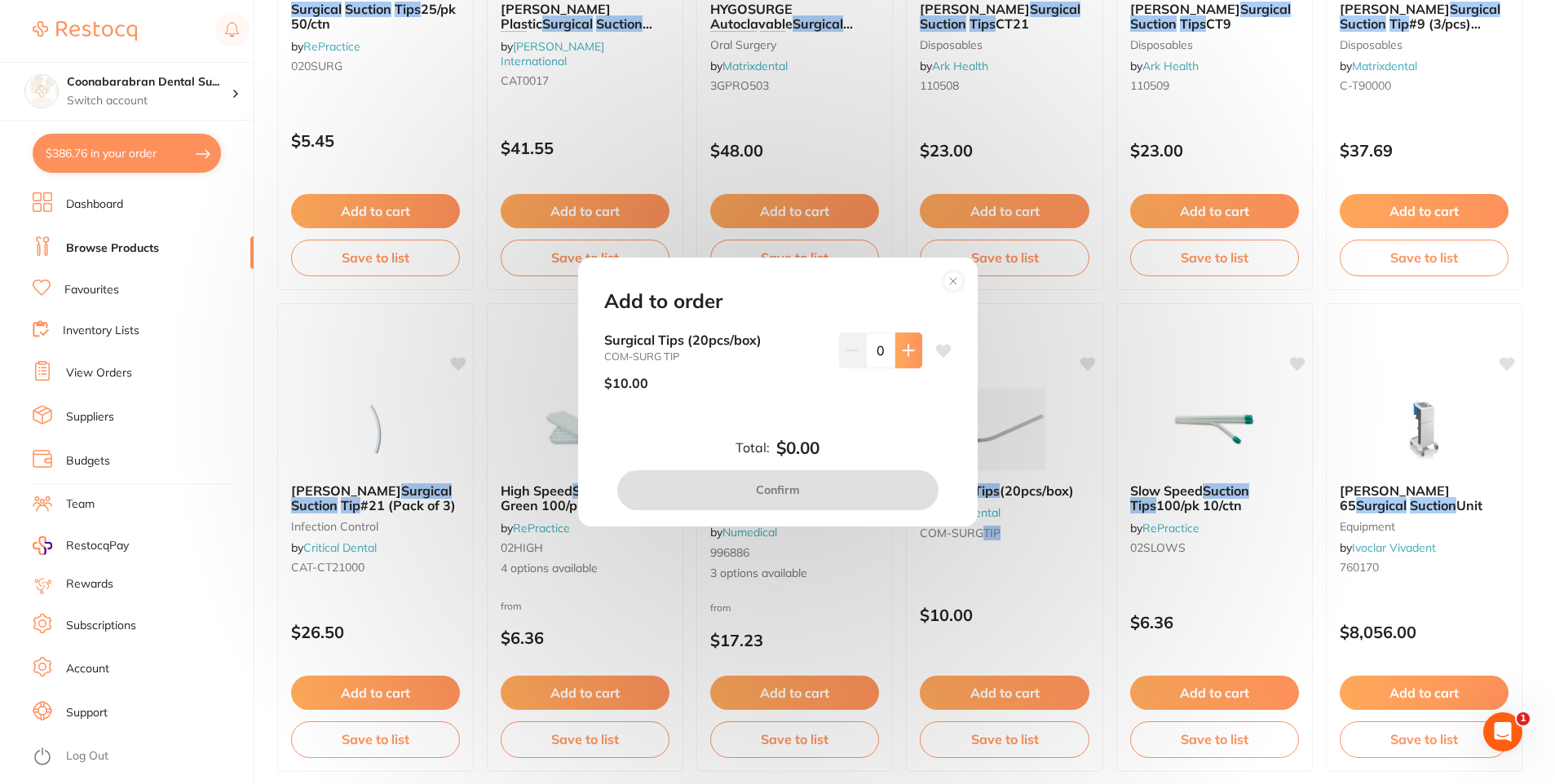
scroll to position [0, 0]
click at [906, 359] on button at bounding box center [909, 350] width 27 height 36
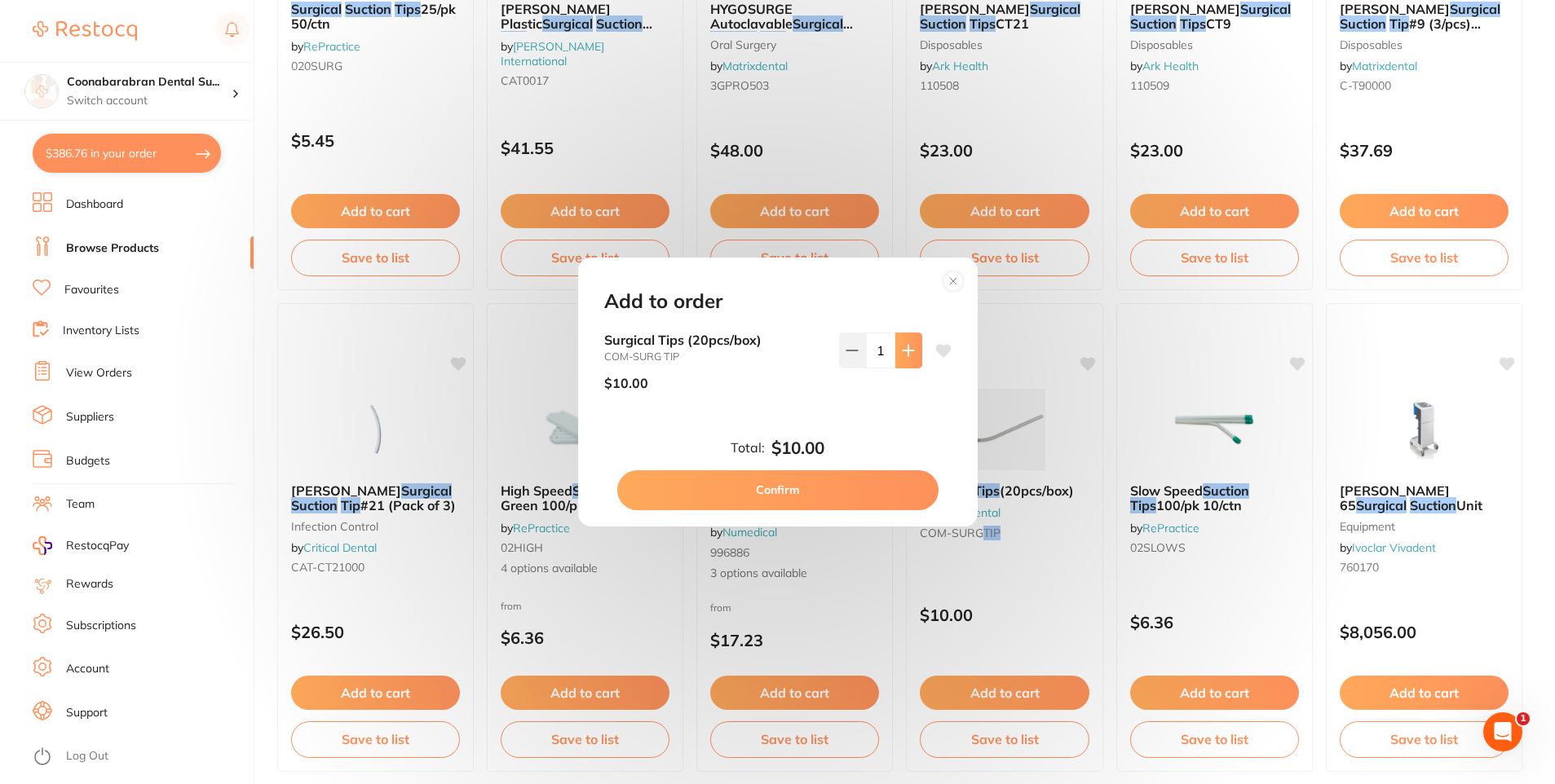
click at [906, 359] on button at bounding box center [909, 350] width 27 height 36
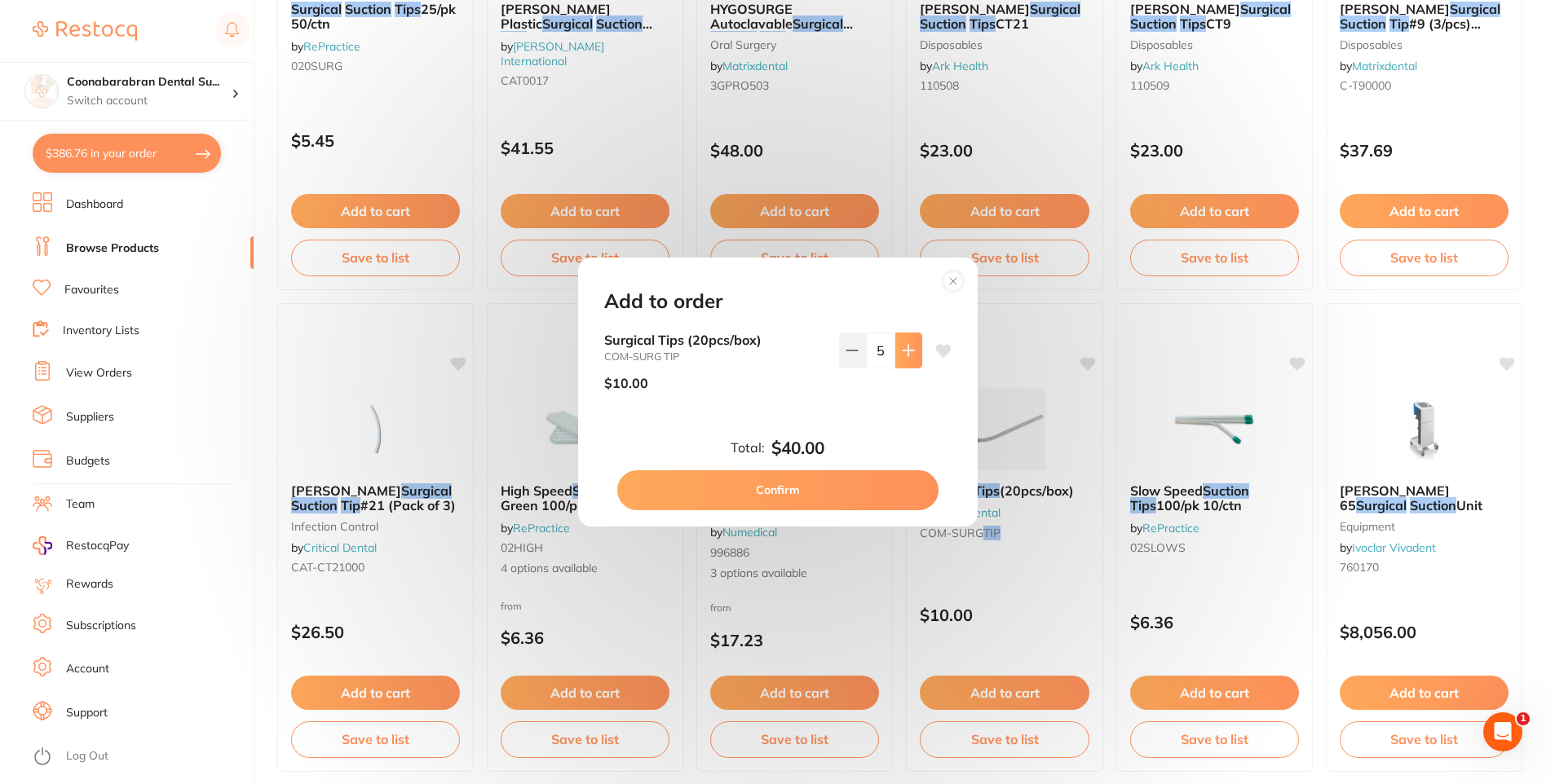
type input "6"
click at [784, 494] on button "Confirm" at bounding box center [778, 490] width 321 height 39
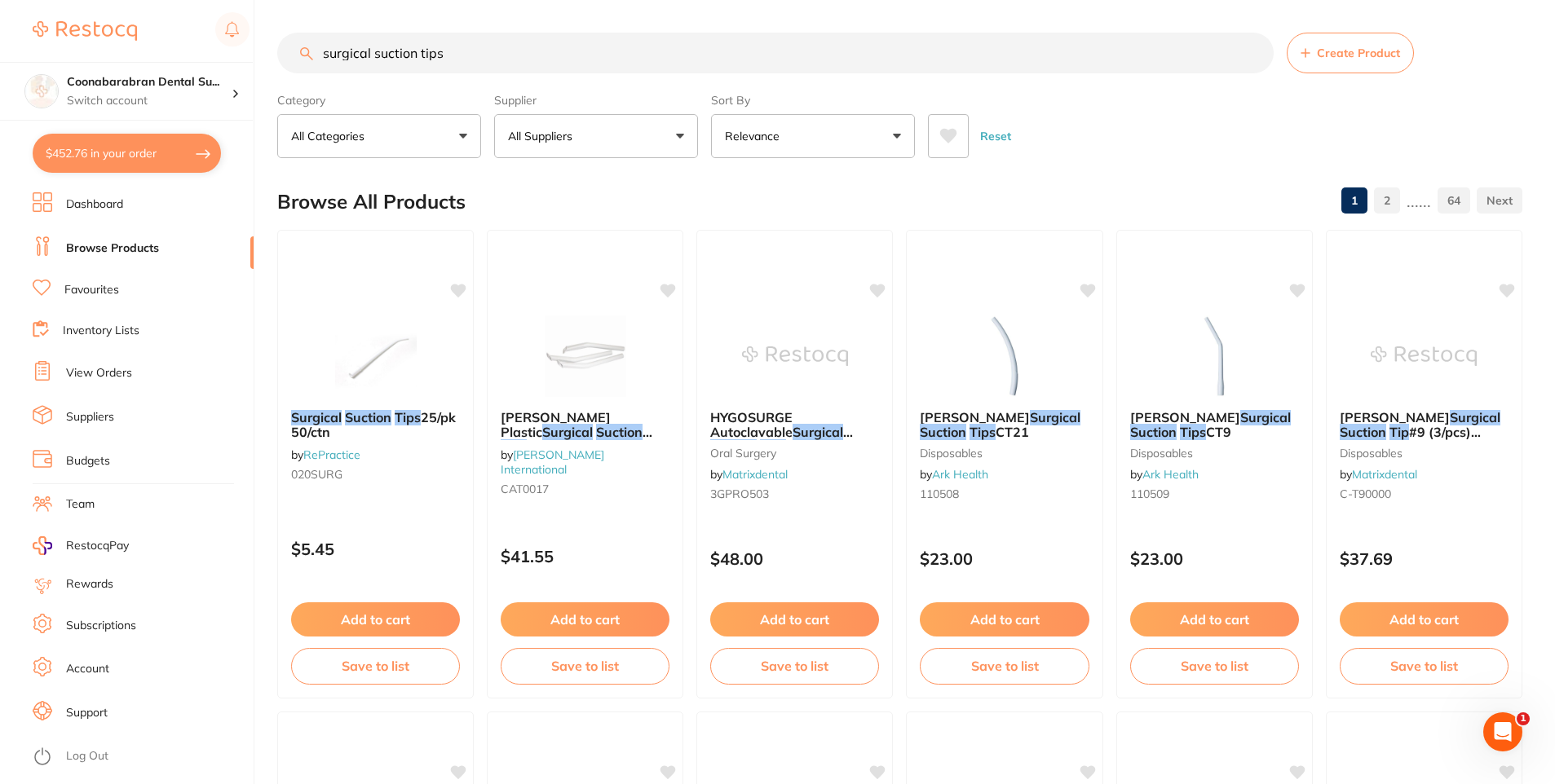
drag, startPoint x: 450, startPoint y: 54, endPoint x: 323, endPoint y: 51, distance: 127.0
click at [323, 51] on input "surgical suction tips" at bounding box center [776, 53] width 997 height 40
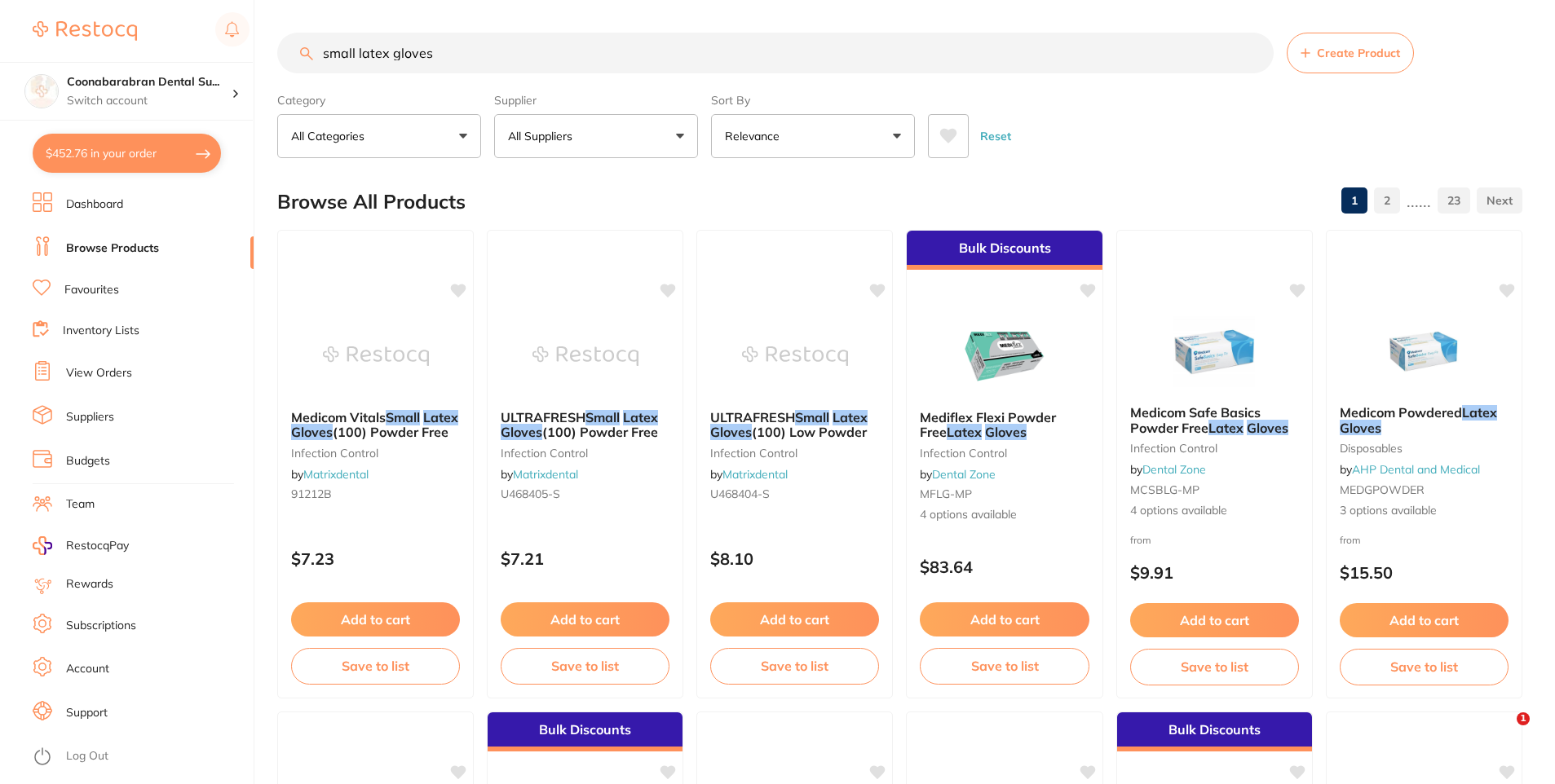
click at [943, 139] on icon at bounding box center [948, 136] width 18 height 16
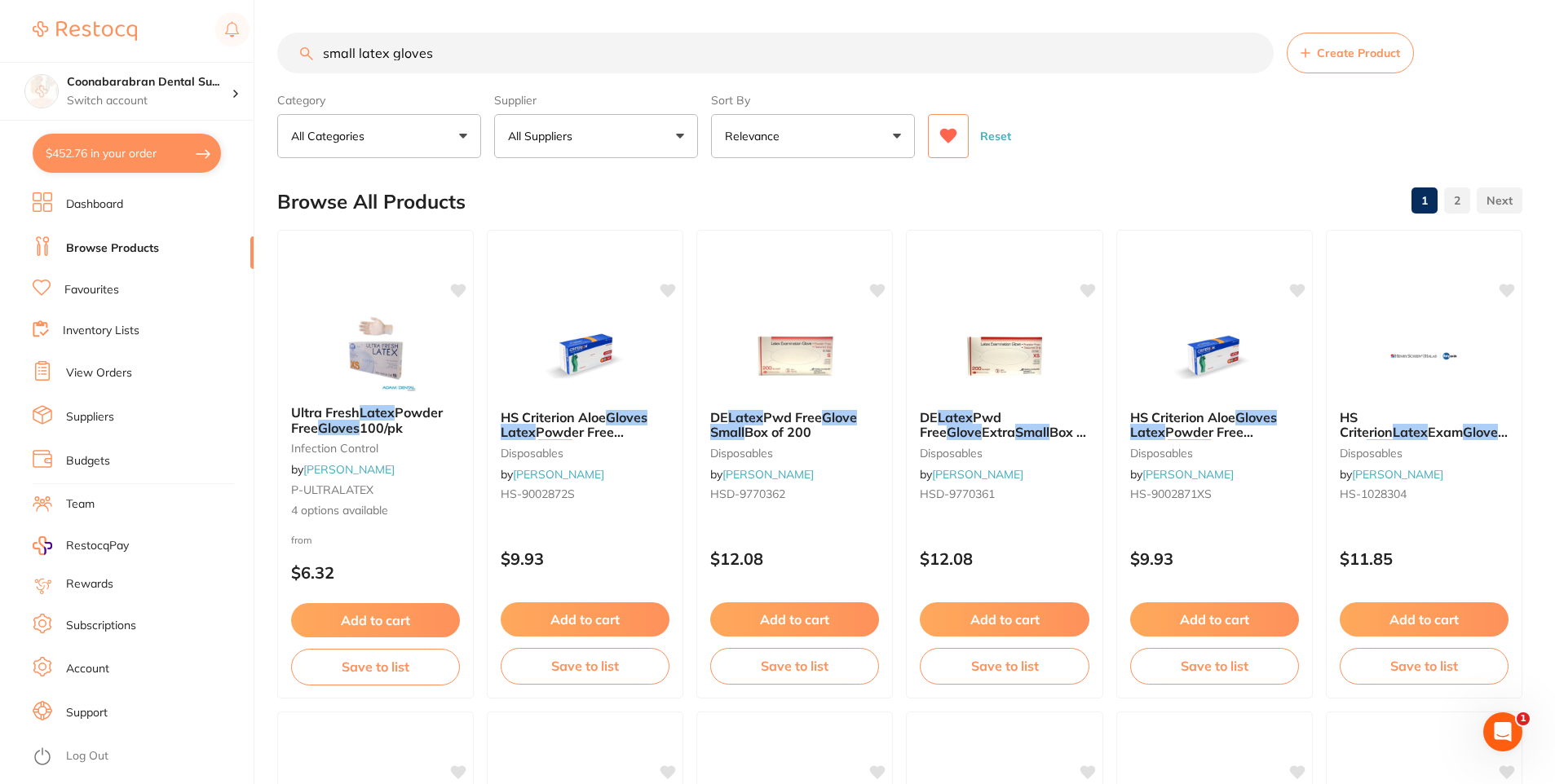
click at [951, 129] on icon at bounding box center [948, 136] width 18 height 16
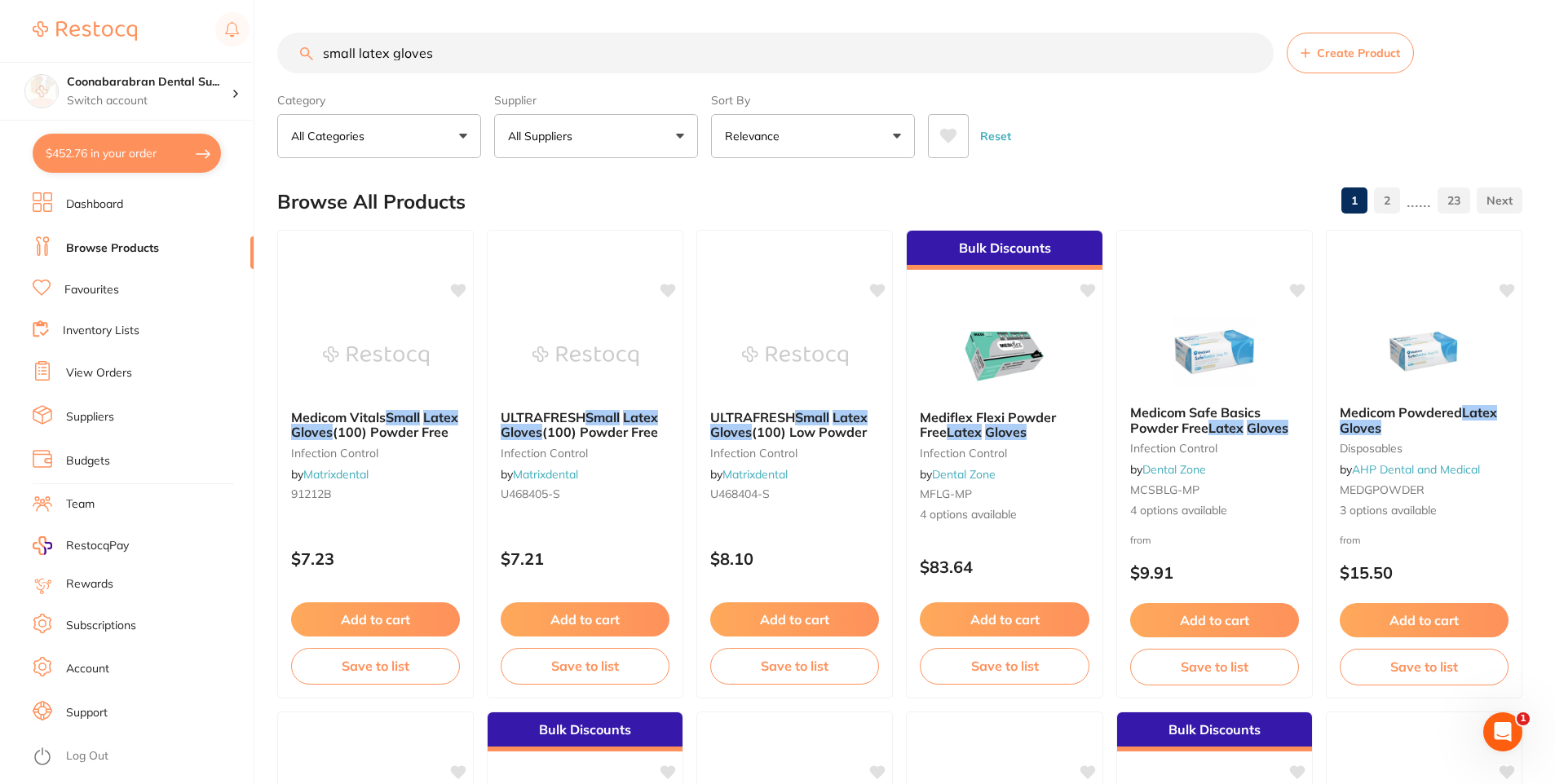
drag, startPoint x: 356, startPoint y: 55, endPoint x: 323, endPoint y: 51, distance: 33.2
click at [323, 51] on input "small latex gloves" at bounding box center [776, 53] width 997 height 40
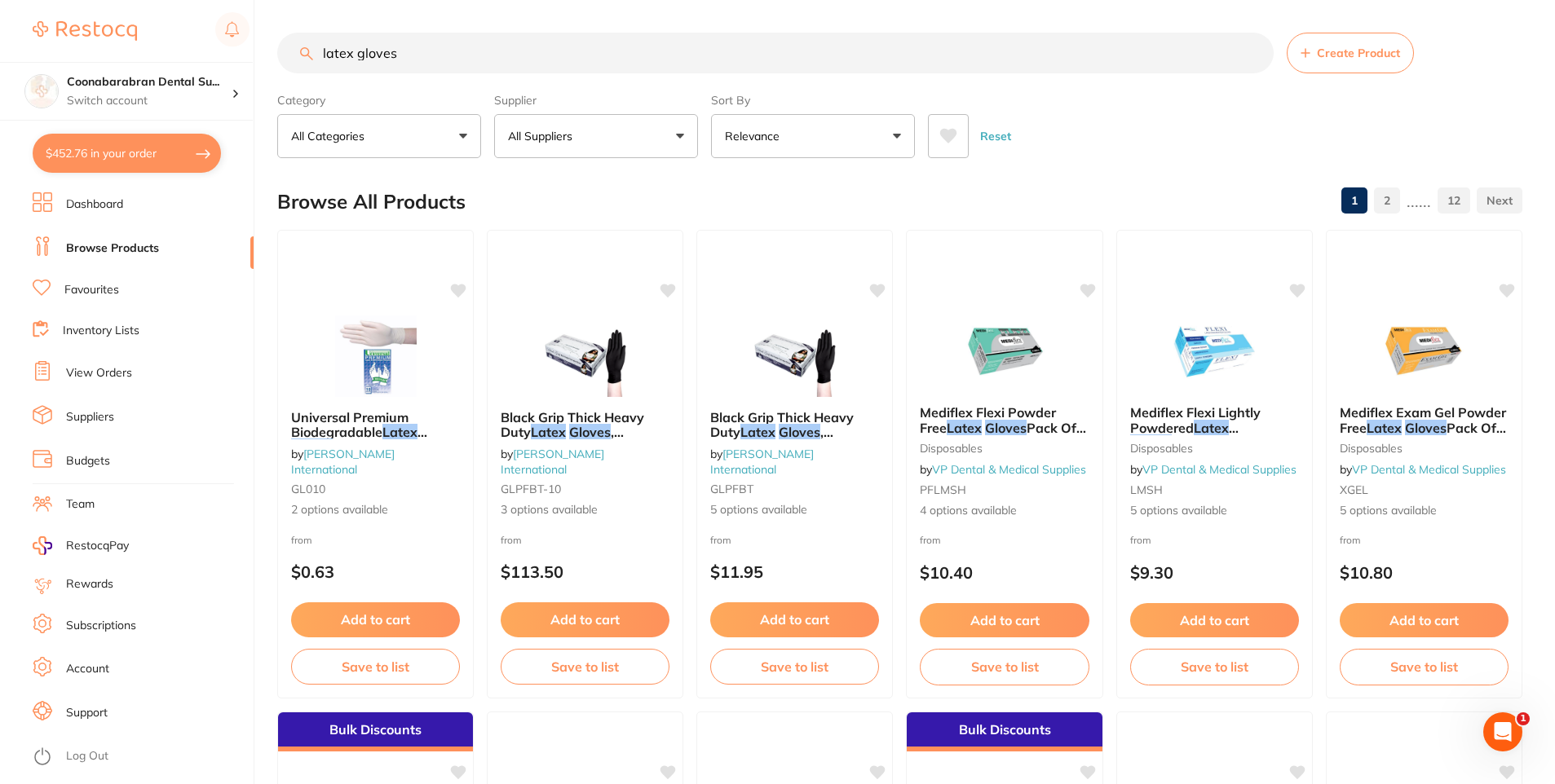
click at [324, 51] on input "latex gloves" at bounding box center [776, 53] width 997 height 40
click at [462, 141] on button "All Categories" at bounding box center [379, 137] width 204 height 44
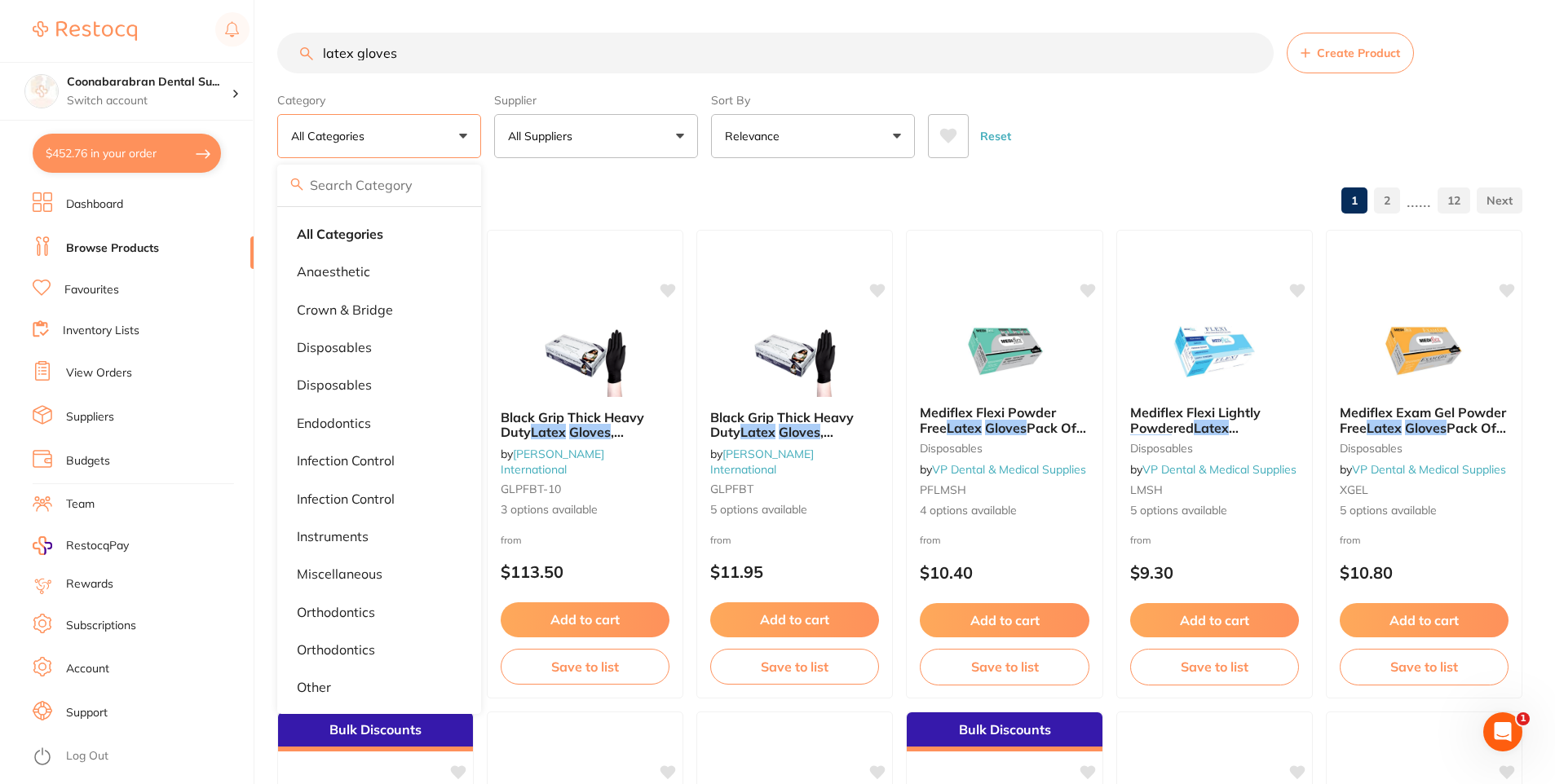
click at [629, 141] on button "All Suppliers" at bounding box center [597, 137] width 204 height 44
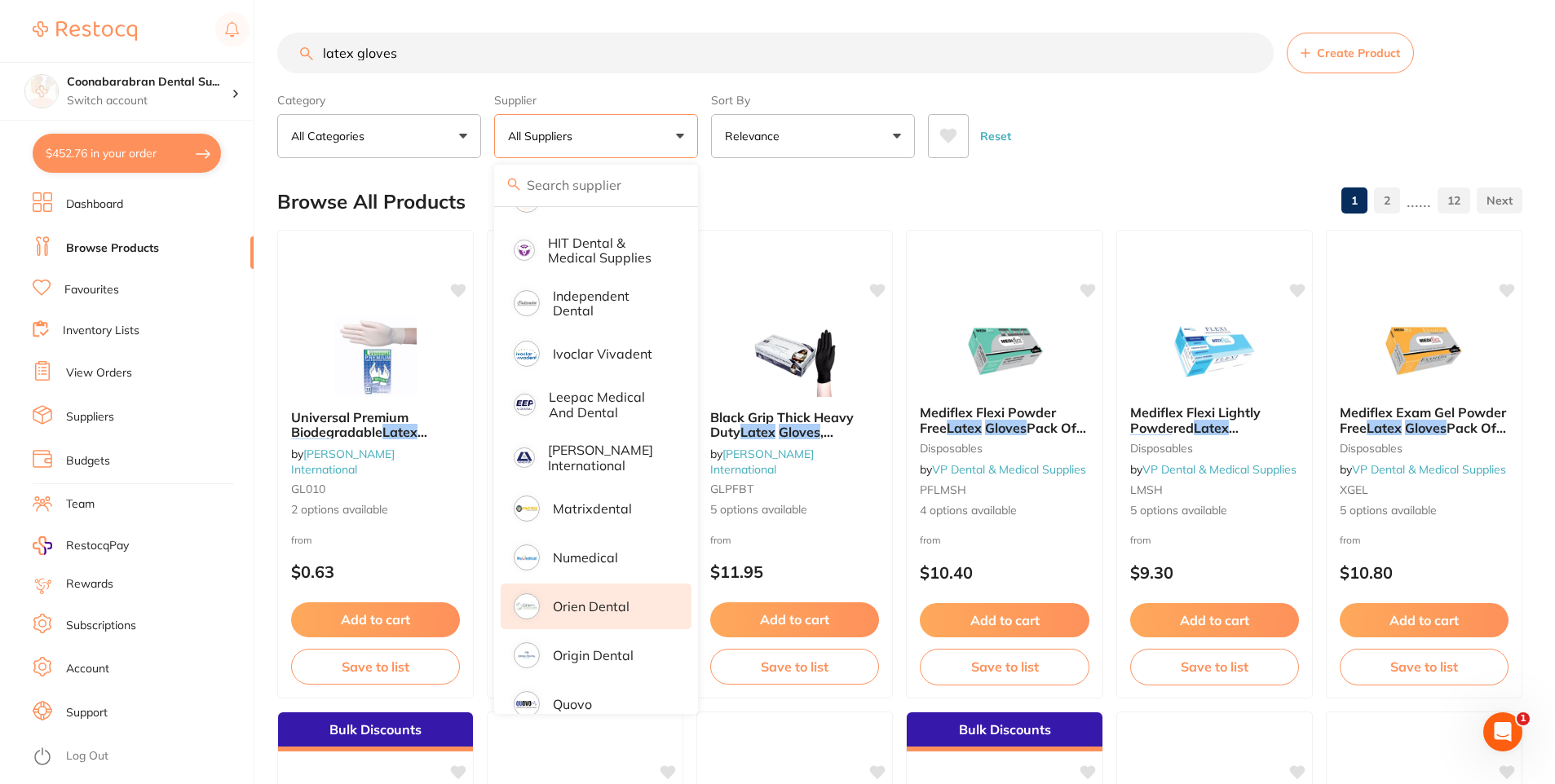
scroll to position [570, 0]
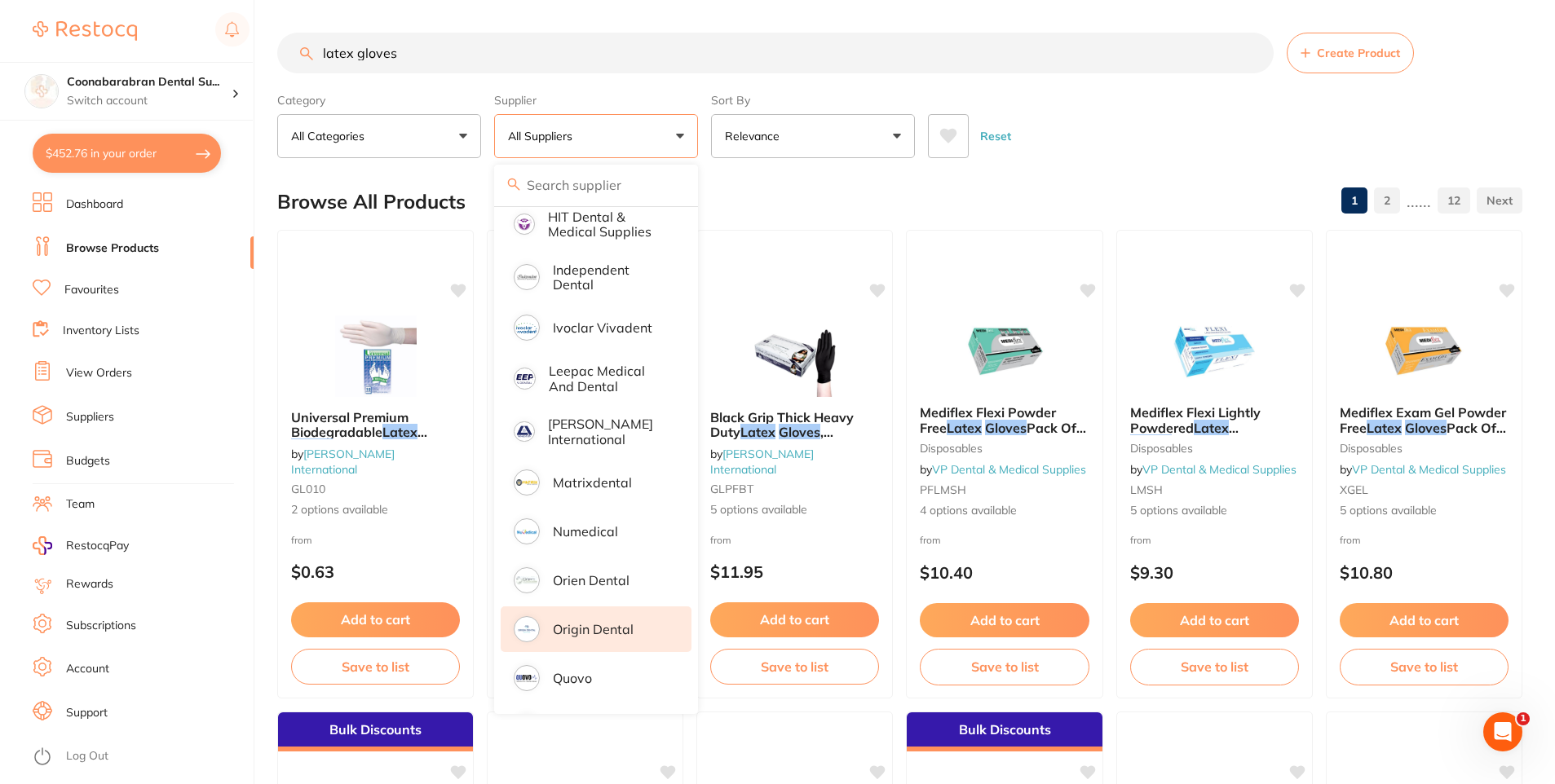
click at [596, 622] on p "Origin Dental" at bounding box center [594, 629] width 81 height 14
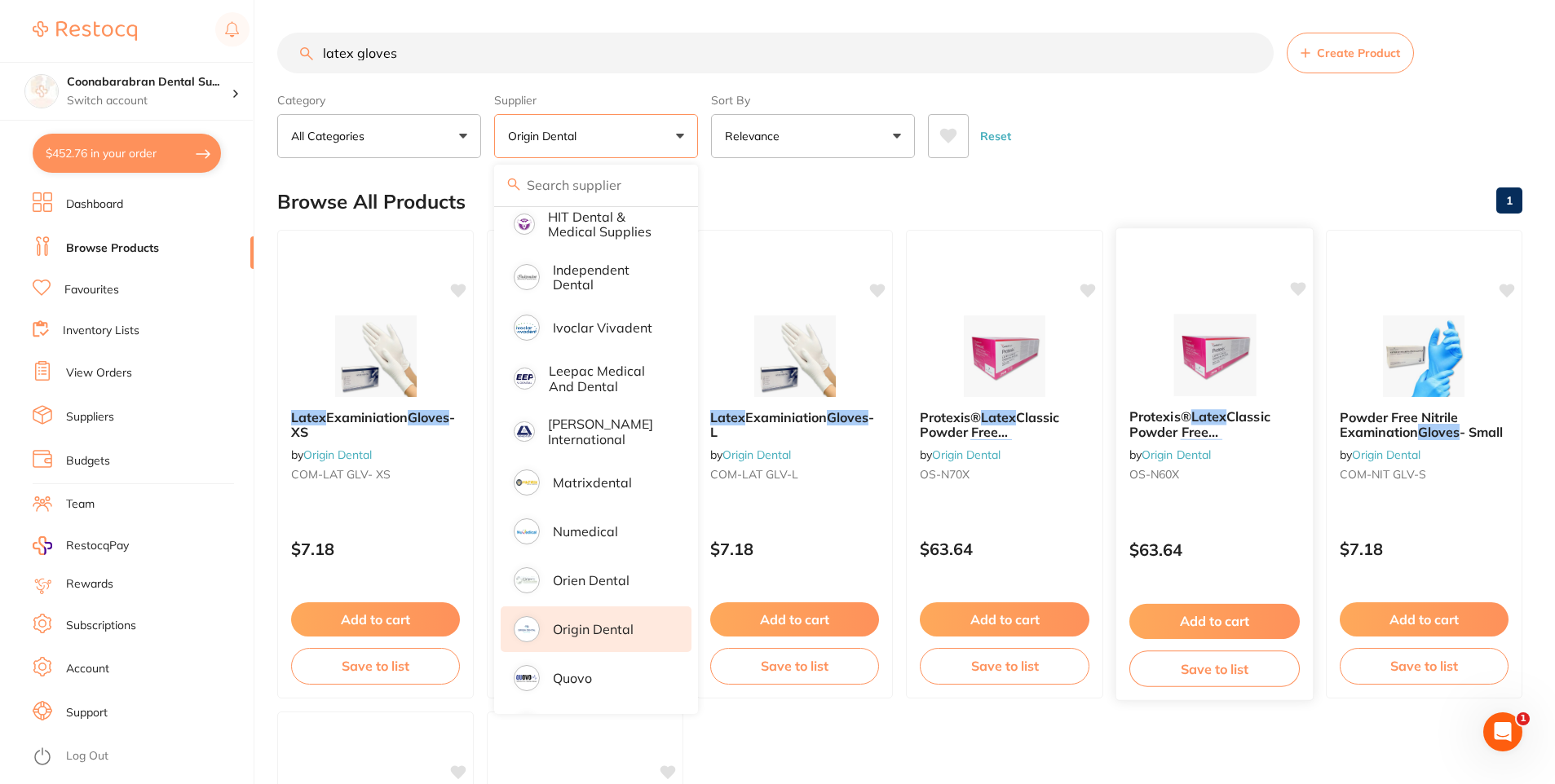
scroll to position [0, 0]
click at [1127, 190] on div "Browse All Products 1" at bounding box center [900, 201] width 1245 height 55
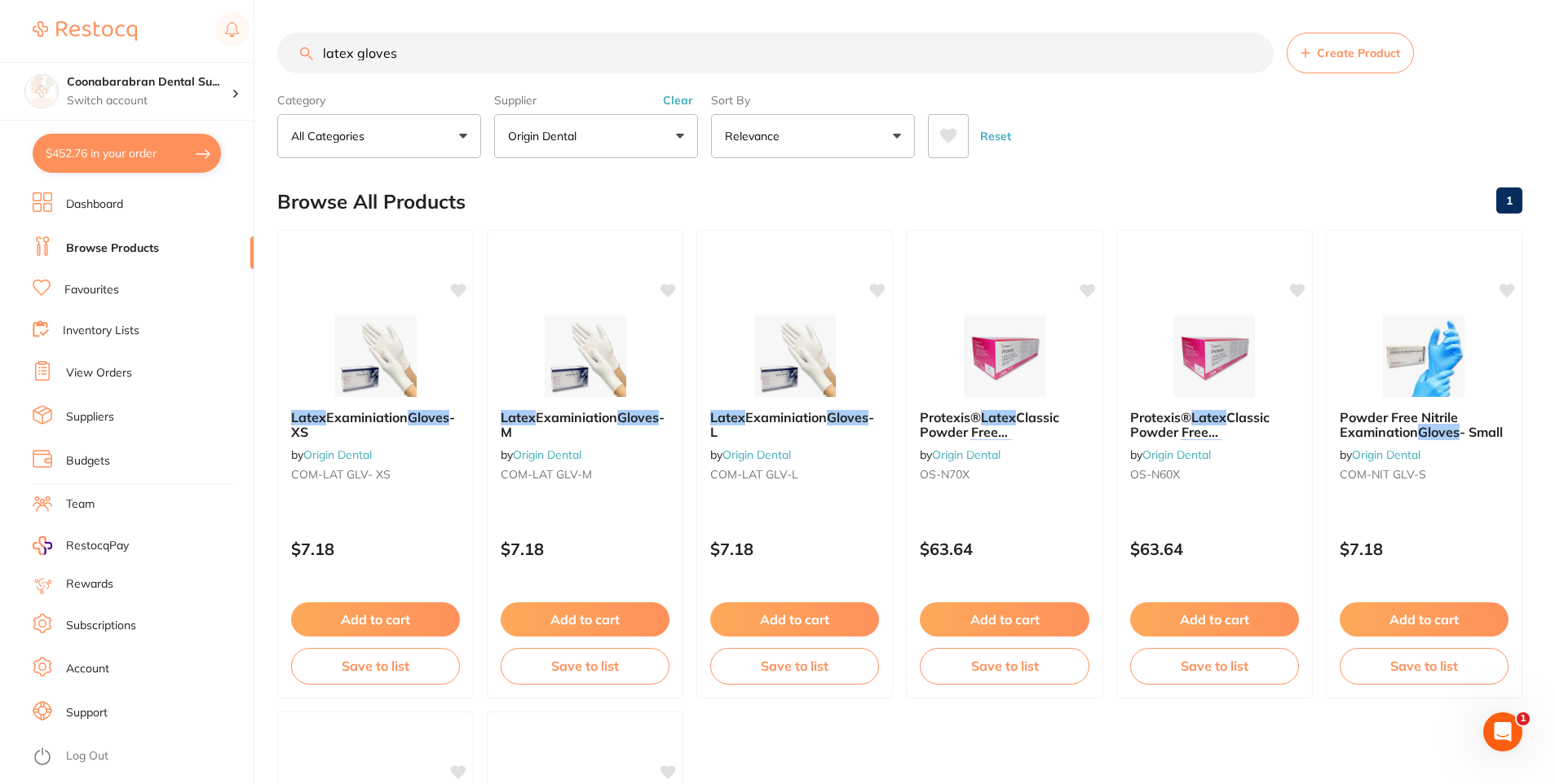
click at [625, 137] on button "Origin Dental" at bounding box center [597, 137] width 204 height 44
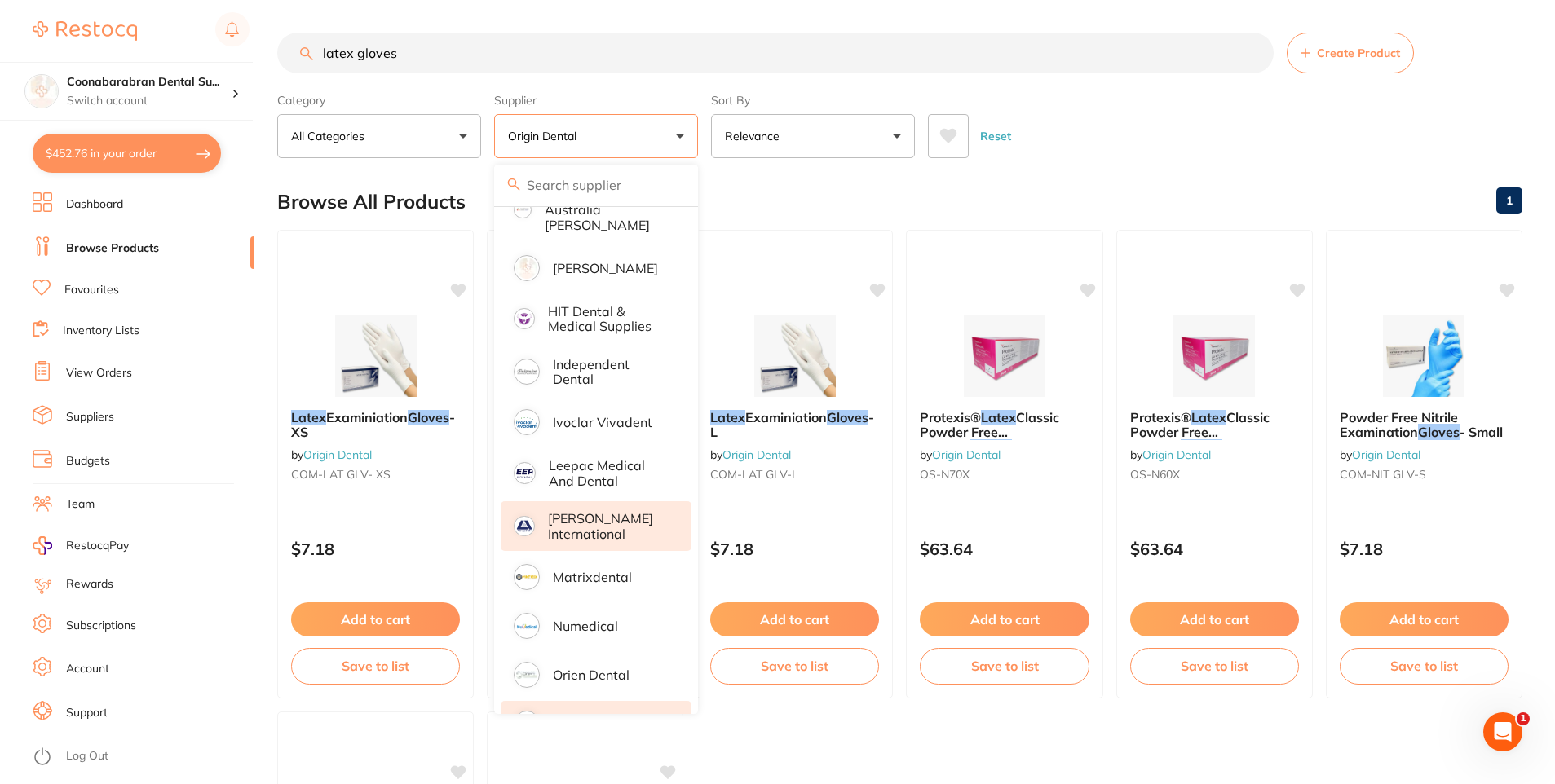
scroll to position [326, 0]
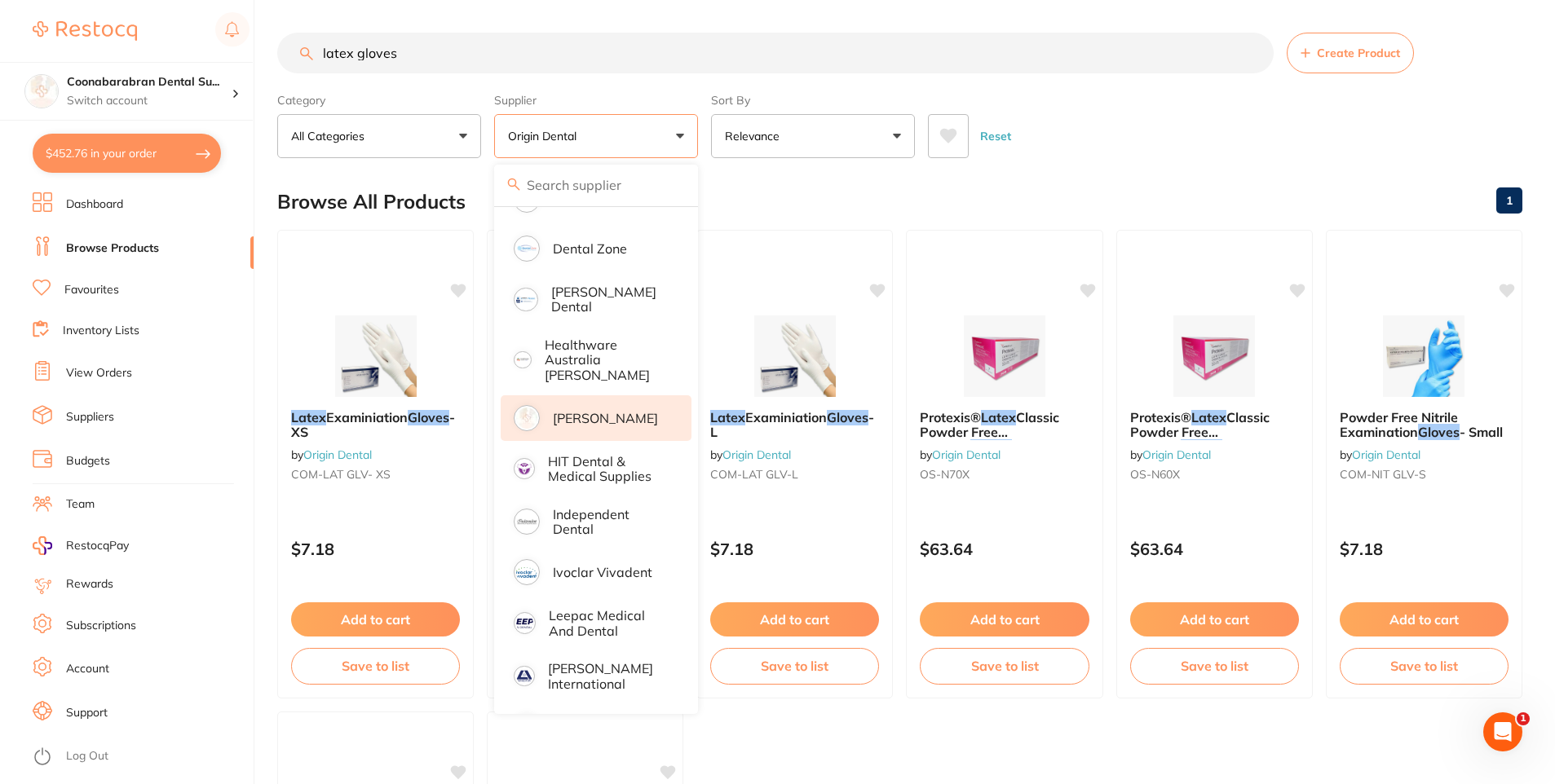
click at [604, 411] on p "[PERSON_NAME]" at bounding box center [605, 417] width 105 height 14
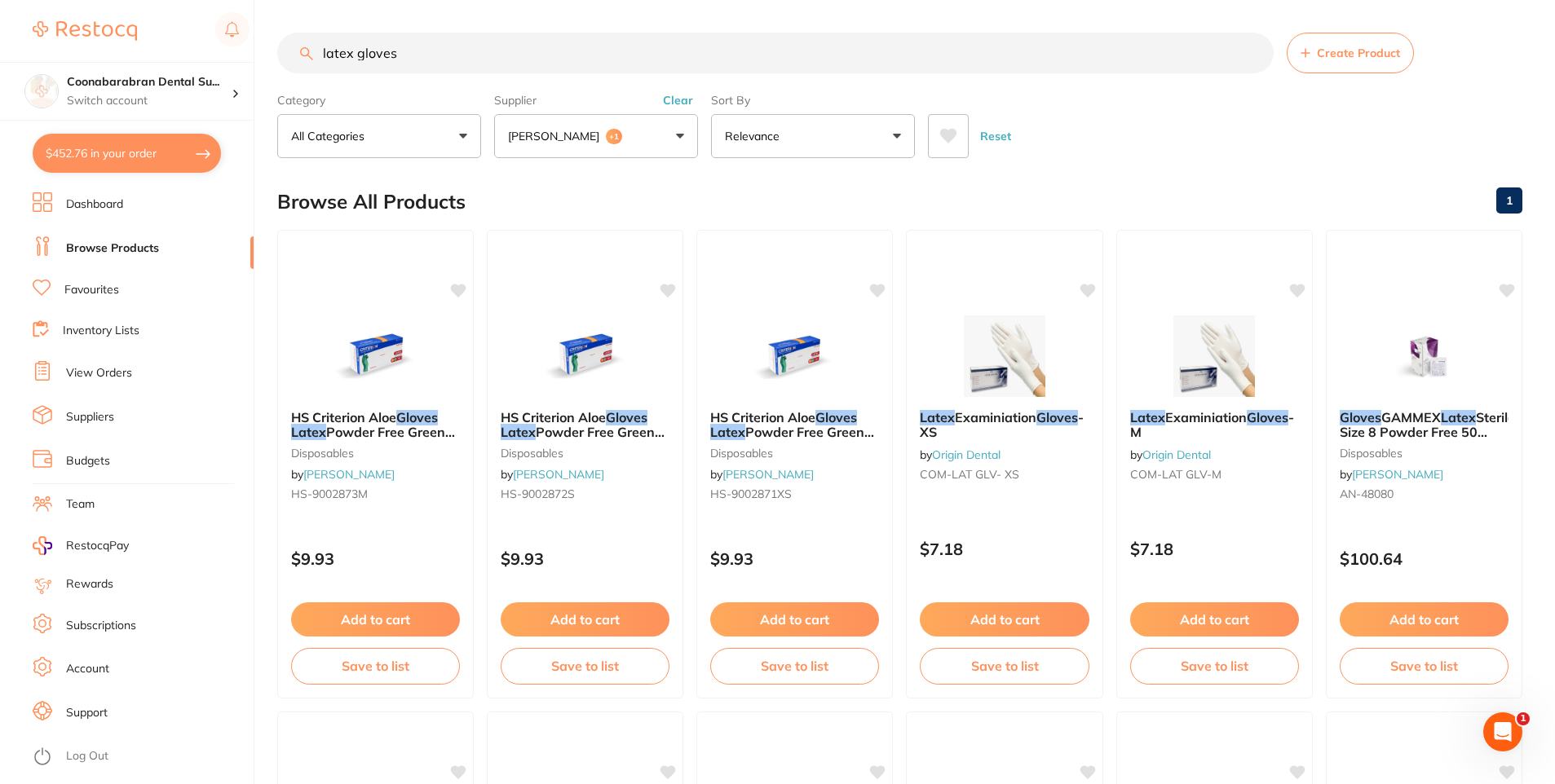
drag, startPoint x: 414, startPoint y: 54, endPoint x: 319, endPoint y: 53, distance: 95.0
click at [319, 53] on input "latex gloves" at bounding box center [776, 53] width 997 height 40
type input "masks"
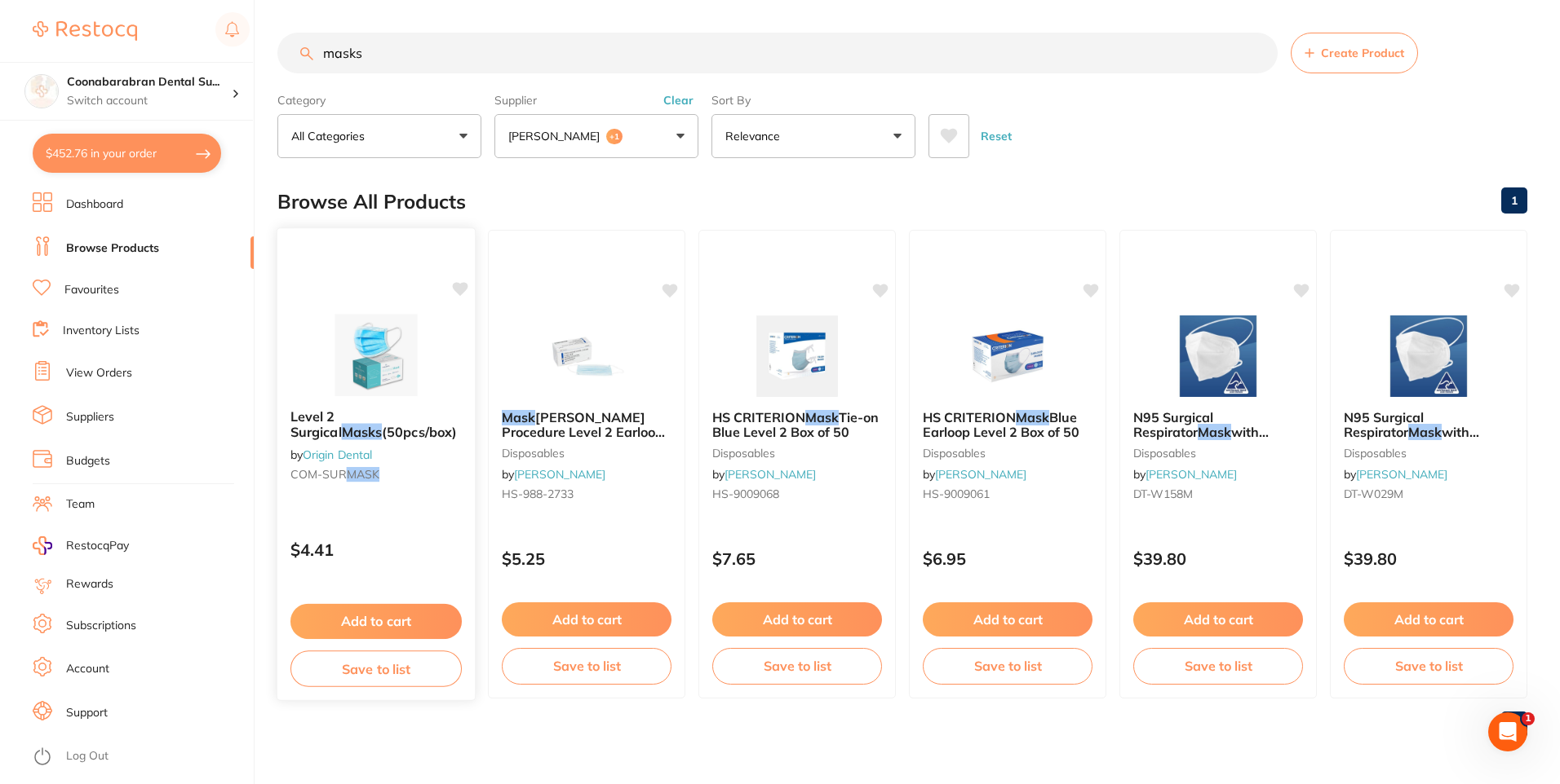
click at [363, 363] on img at bounding box center [375, 355] width 107 height 83
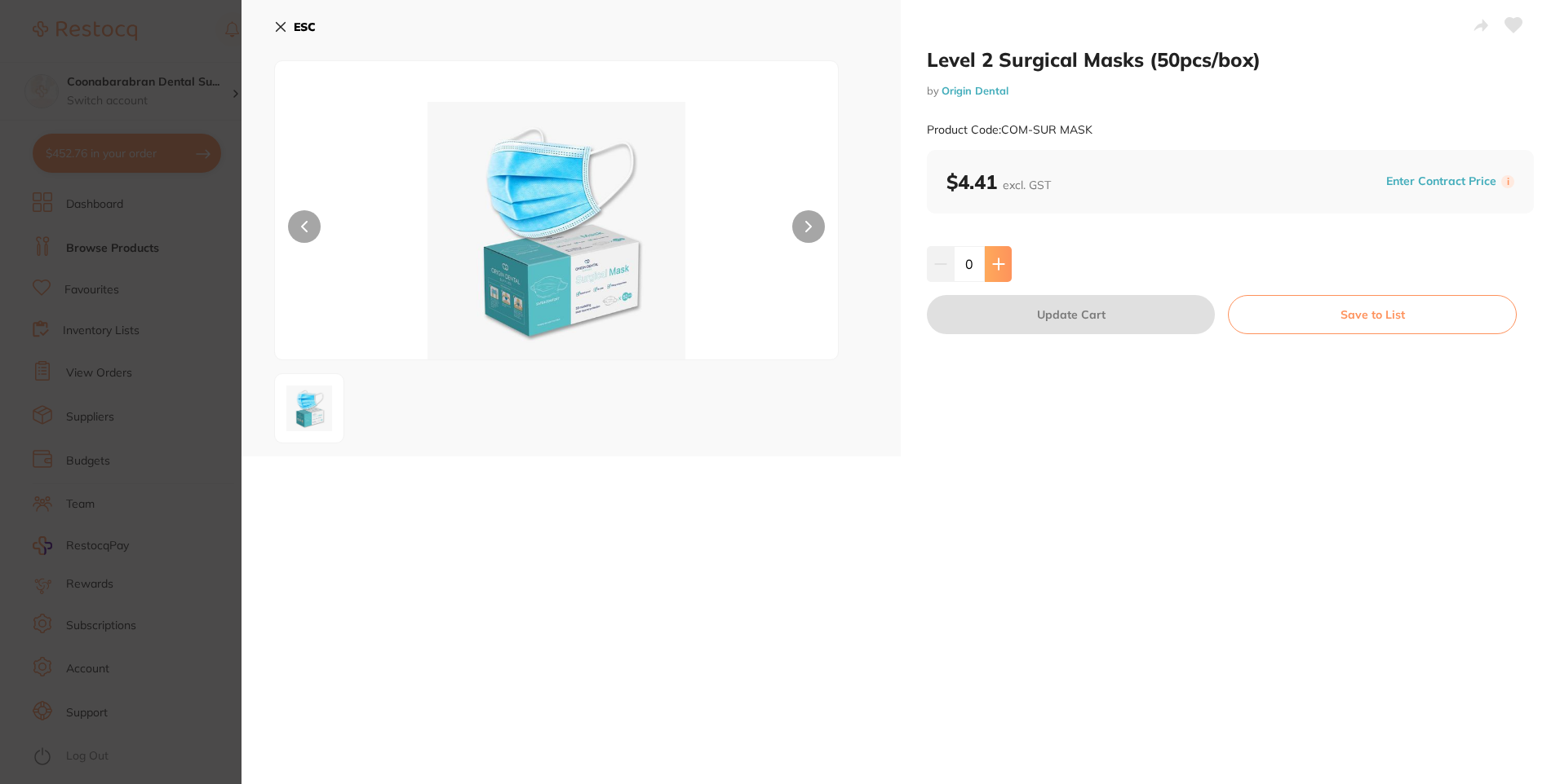
click at [998, 270] on icon at bounding box center [999, 265] width 13 height 13
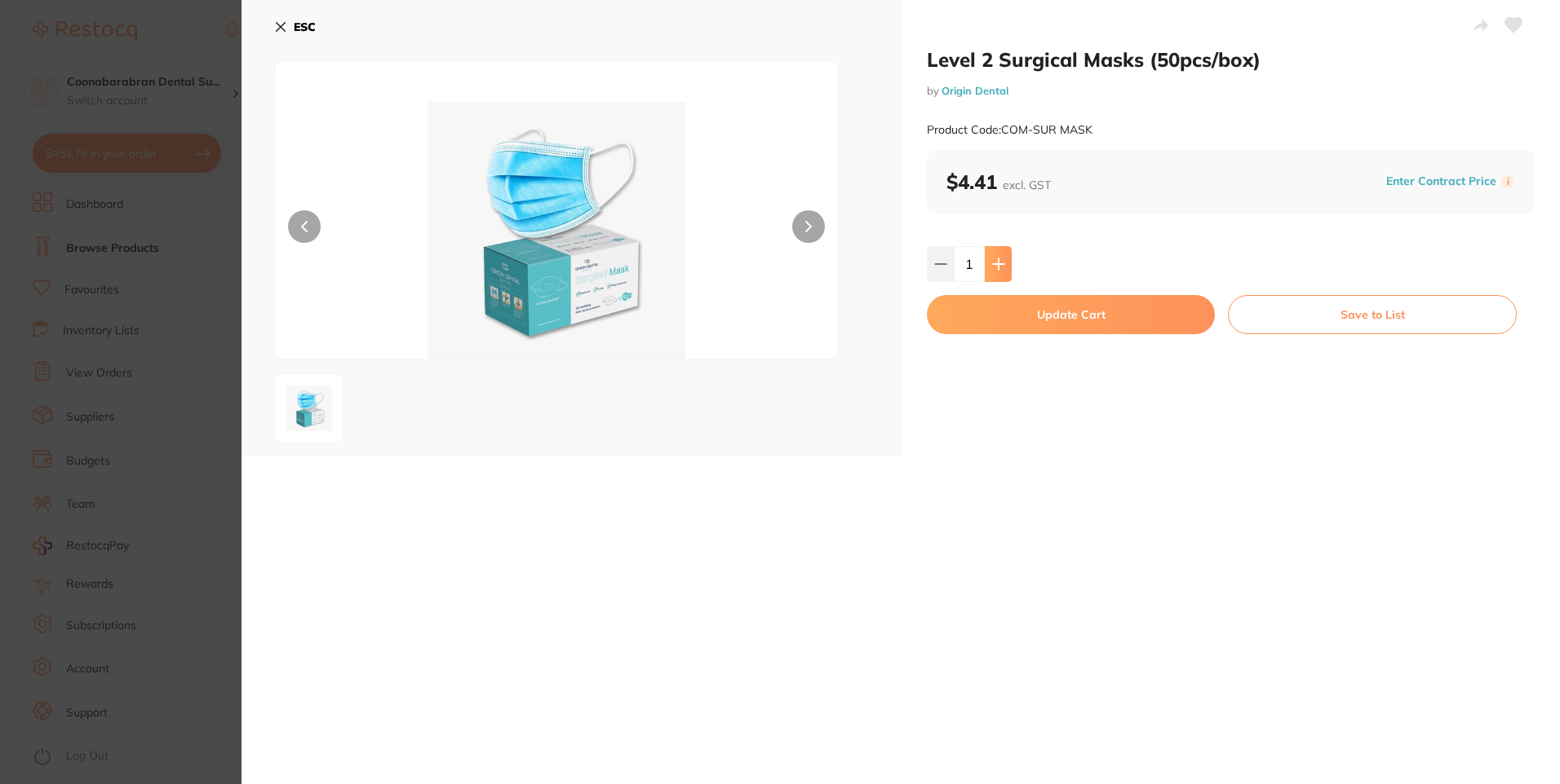
click at [998, 270] on icon at bounding box center [999, 265] width 13 height 13
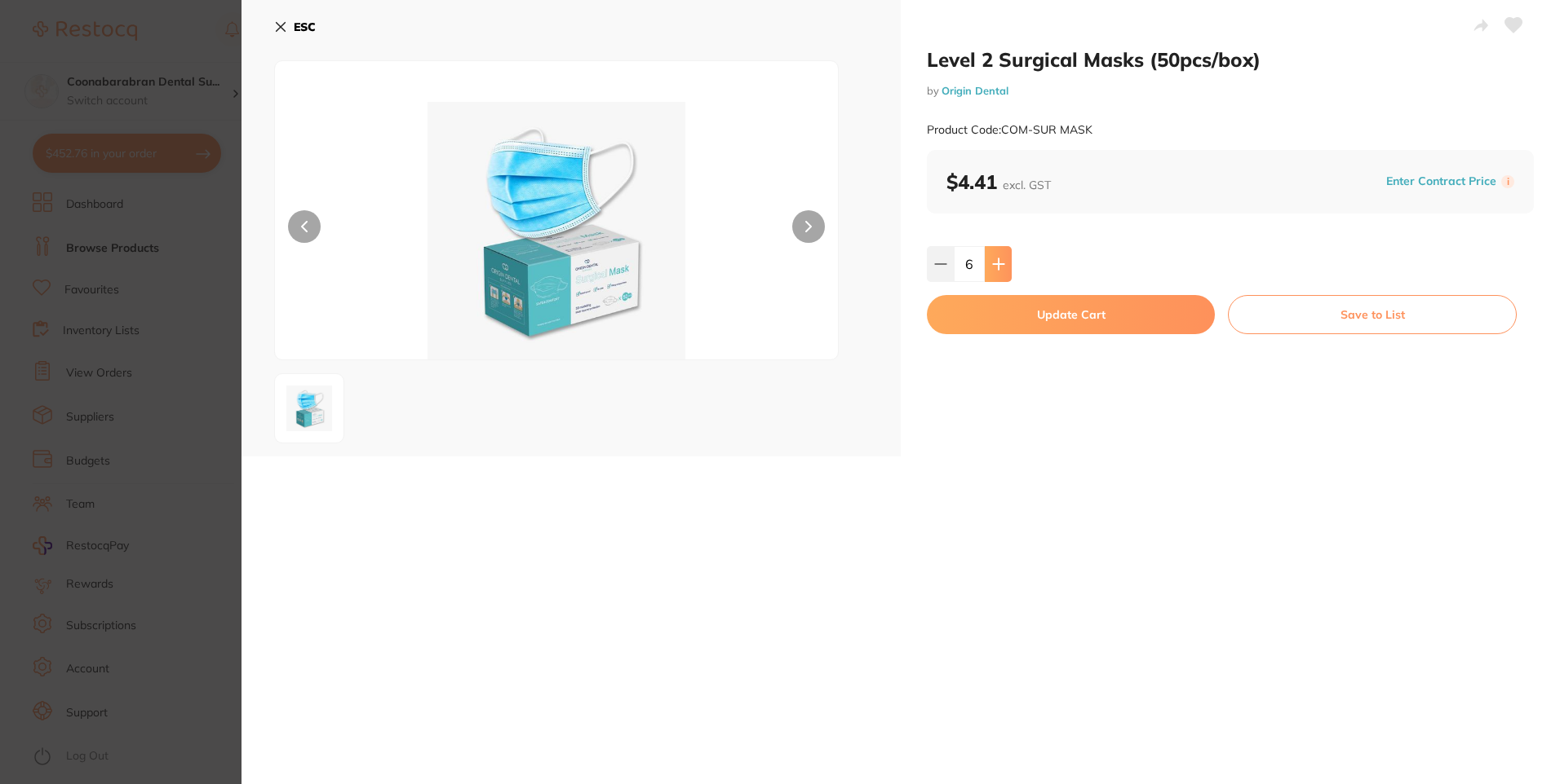
click at [998, 270] on icon at bounding box center [999, 265] width 13 height 13
type input "8"
click at [1067, 316] on button "Update Cart" at bounding box center [1070, 315] width 288 height 39
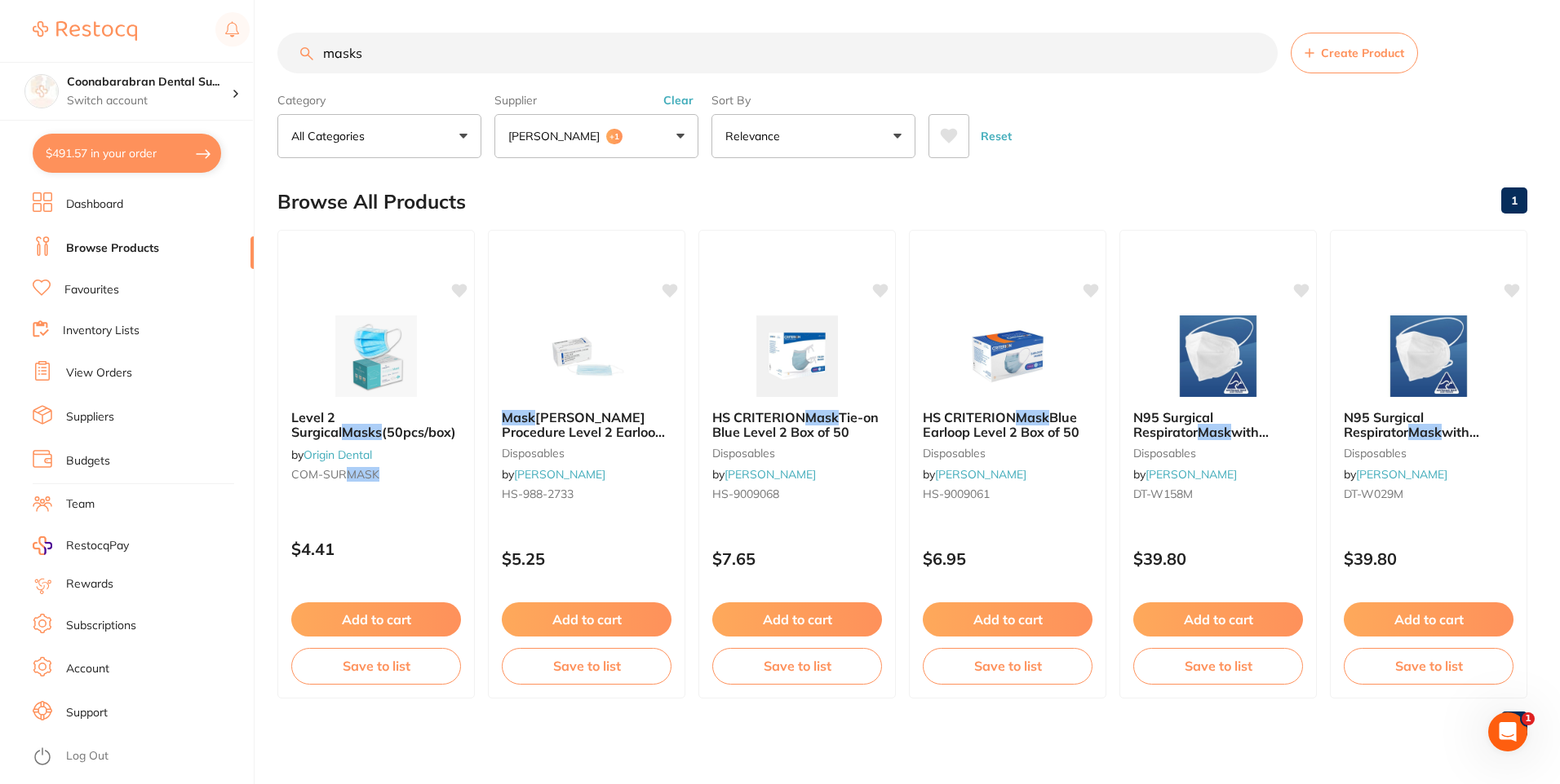
drag, startPoint x: 383, startPoint y: 55, endPoint x: 323, endPoint y: 53, distance: 60.0
click at [323, 53] on input "masks" at bounding box center [777, 53] width 1000 height 40
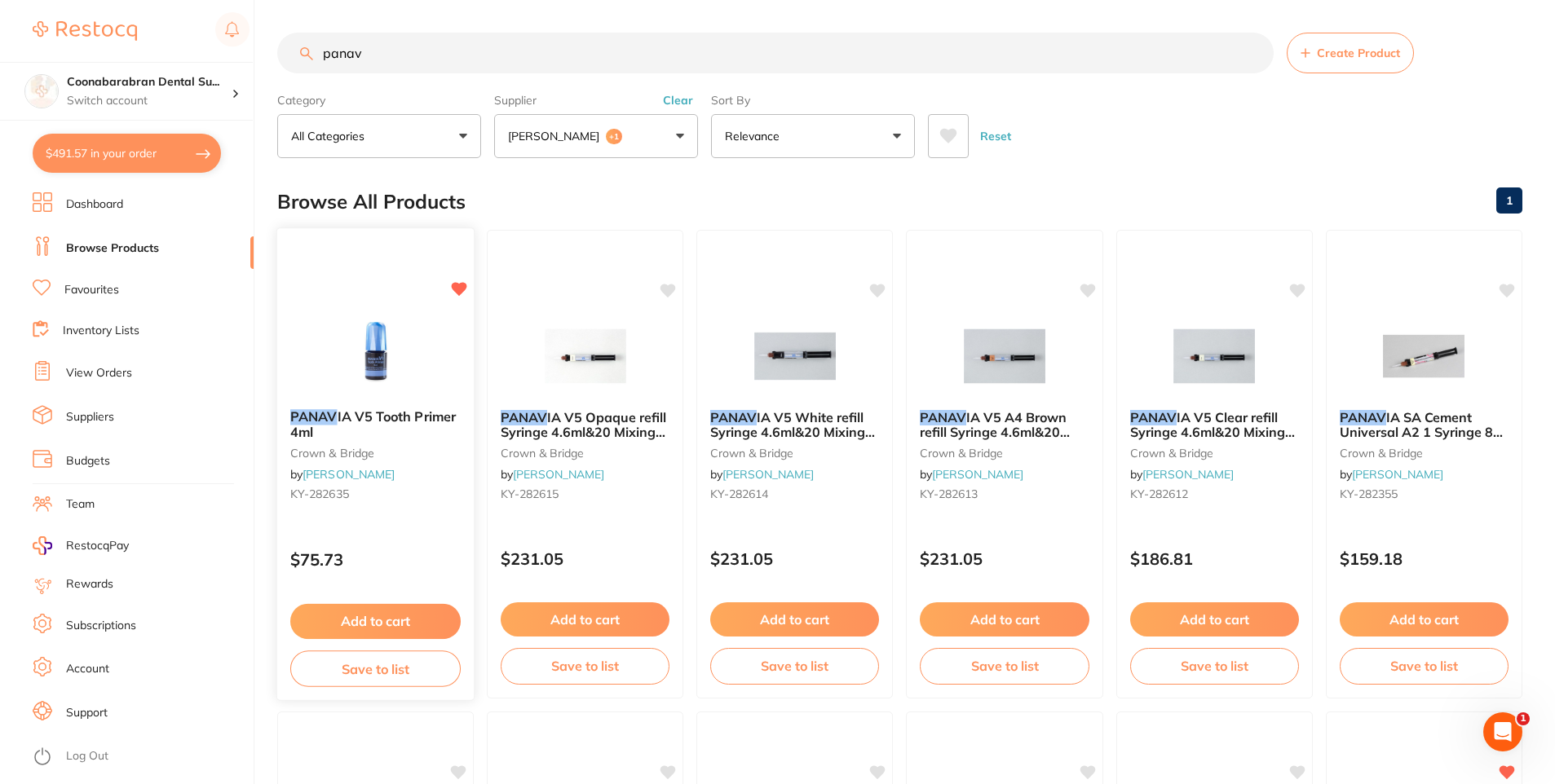
type input "panav"
click at [376, 617] on button "Add to cart" at bounding box center [375, 621] width 170 height 35
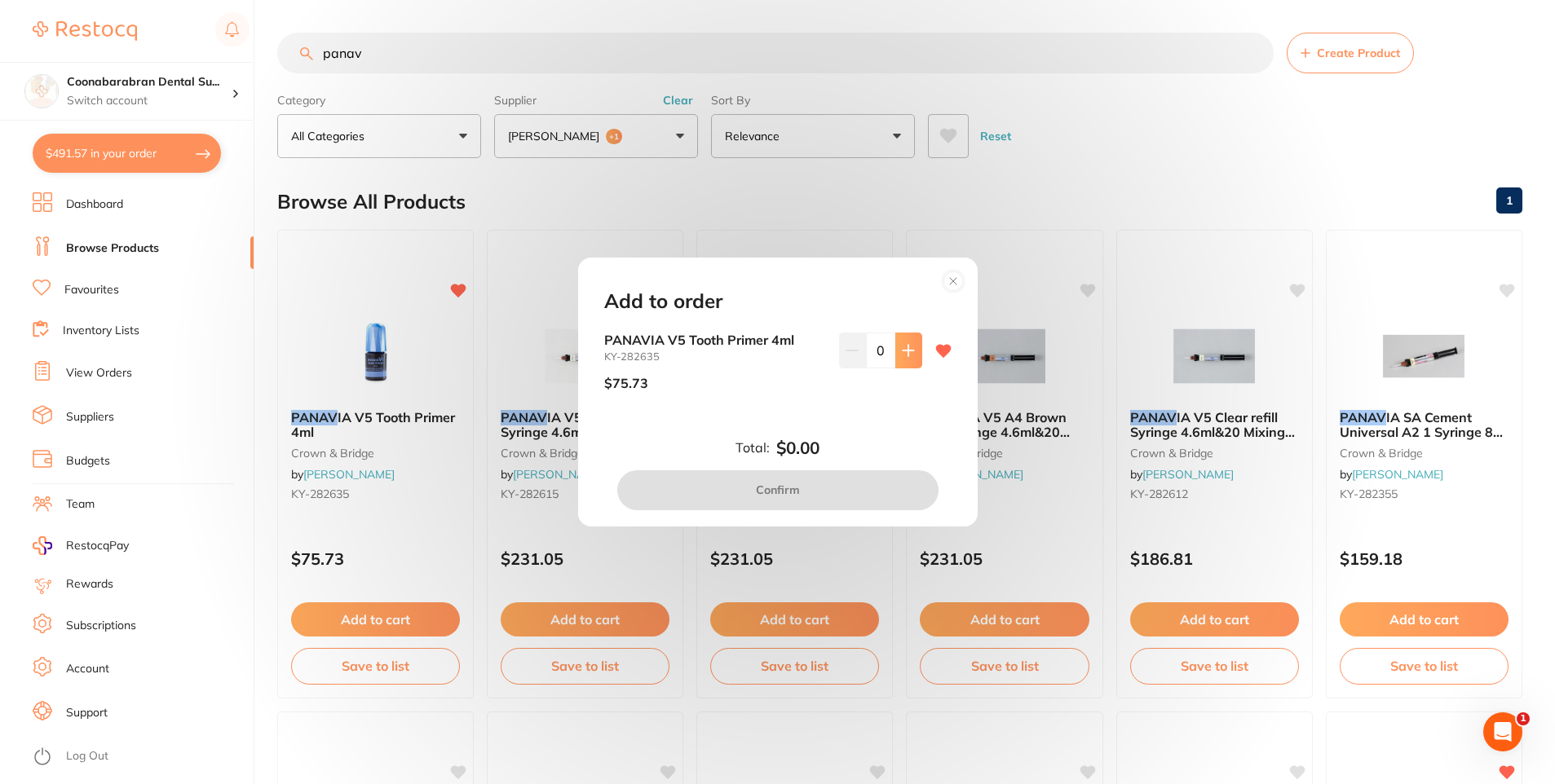
click at [906, 350] on icon at bounding box center [907, 350] width 11 height 11
type input "1"
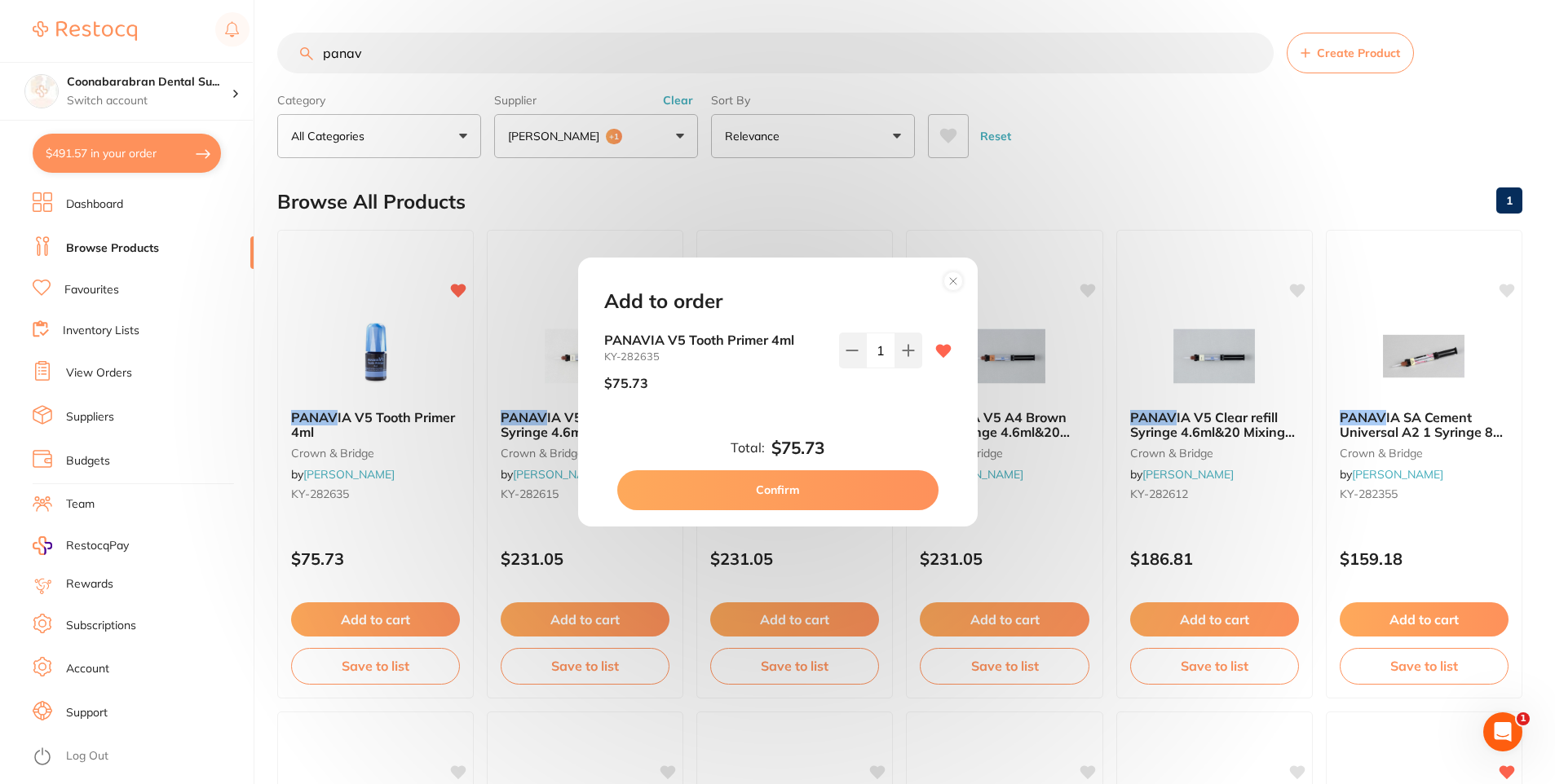
click at [829, 497] on button "Confirm" at bounding box center [778, 490] width 321 height 39
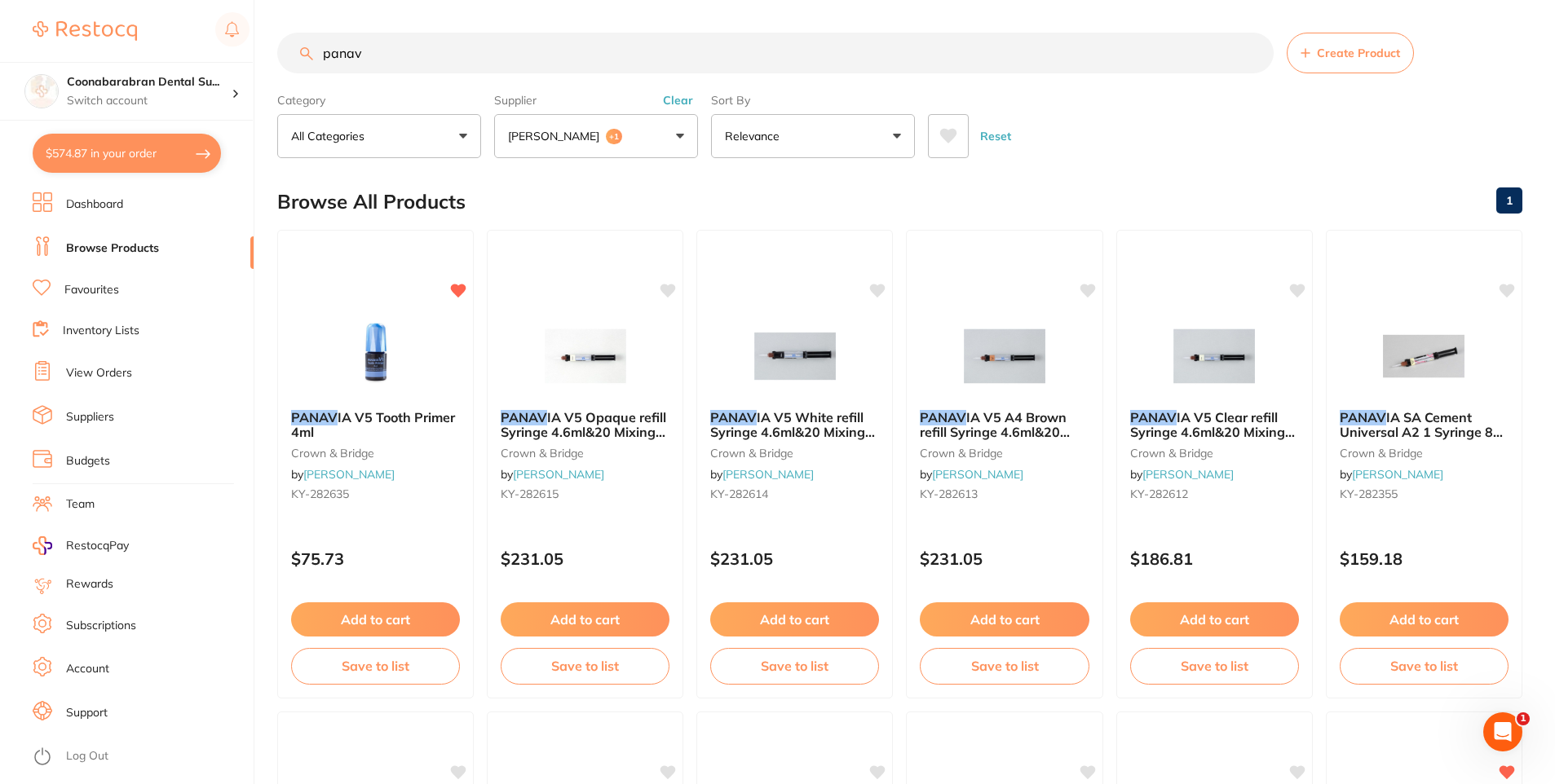
drag, startPoint x: 352, startPoint y: 56, endPoint x: 307, endPoint y: 61, distance: 45.3
click at [307, 61] on input "panav" at bounding box center [776, 53] width 997 height 40
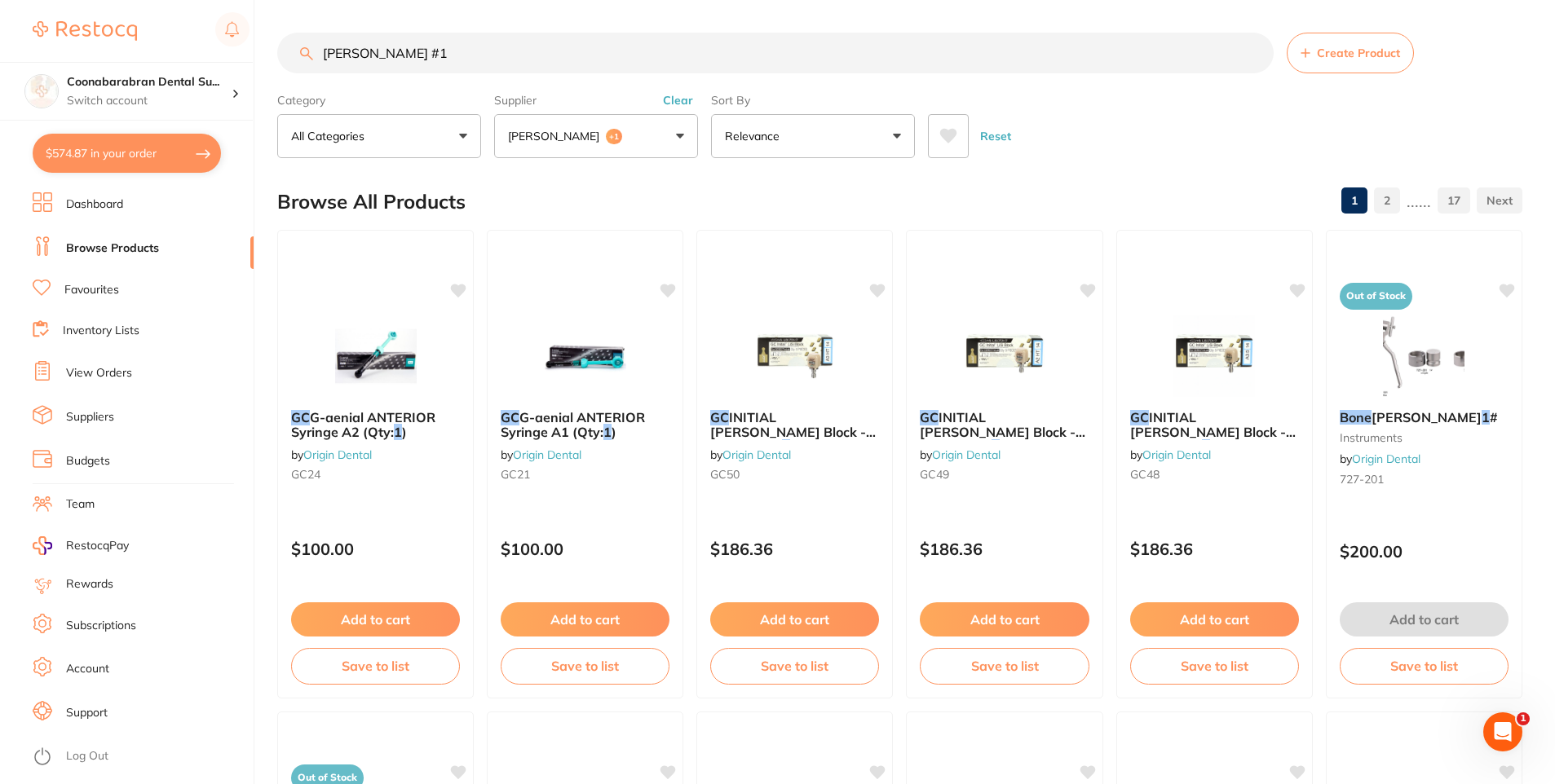
click at [954, 139] on icon at bounding box center [948, 136] width 18 height 16
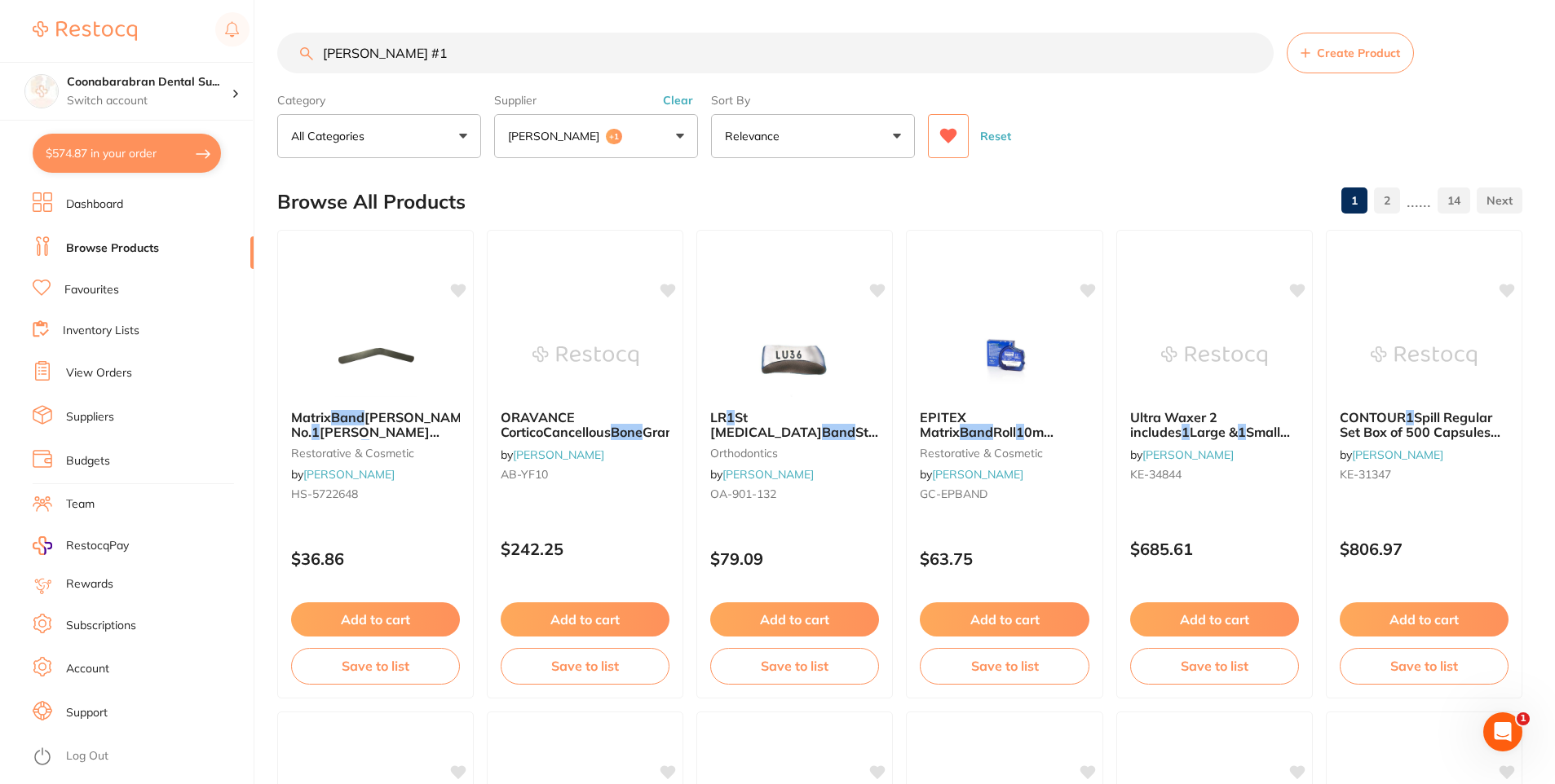
click at [943, 139] on icon at bounding box center [948, 136] width 18 height 16
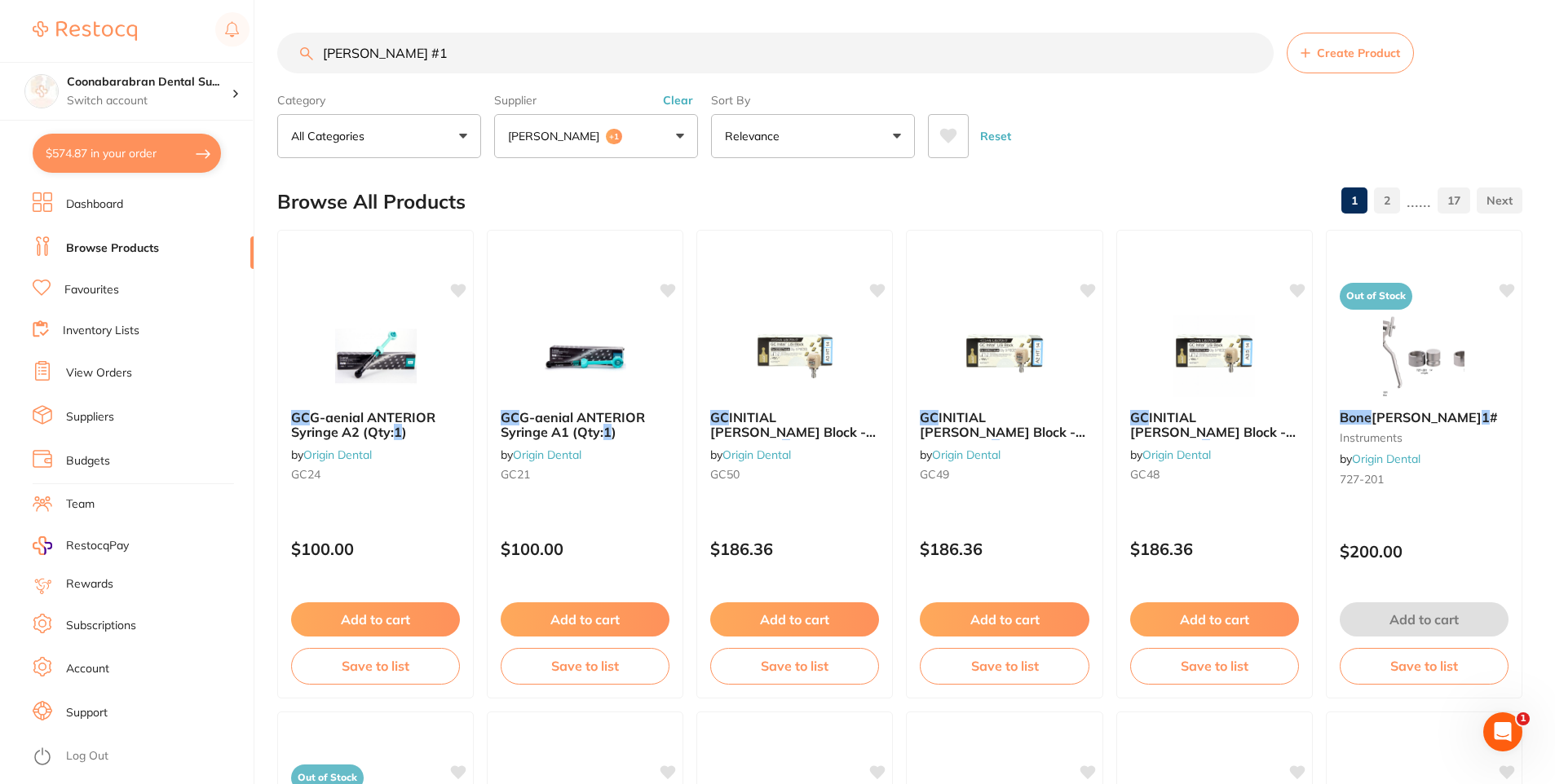
drag, startPoint x: 340, startPoint y: 52, endPoint x: 323, endPoint y: 53, distance: 17.0
click at [323, 53] on input "gc bond #1" at bounding box center [776, 53] width 997 height 40
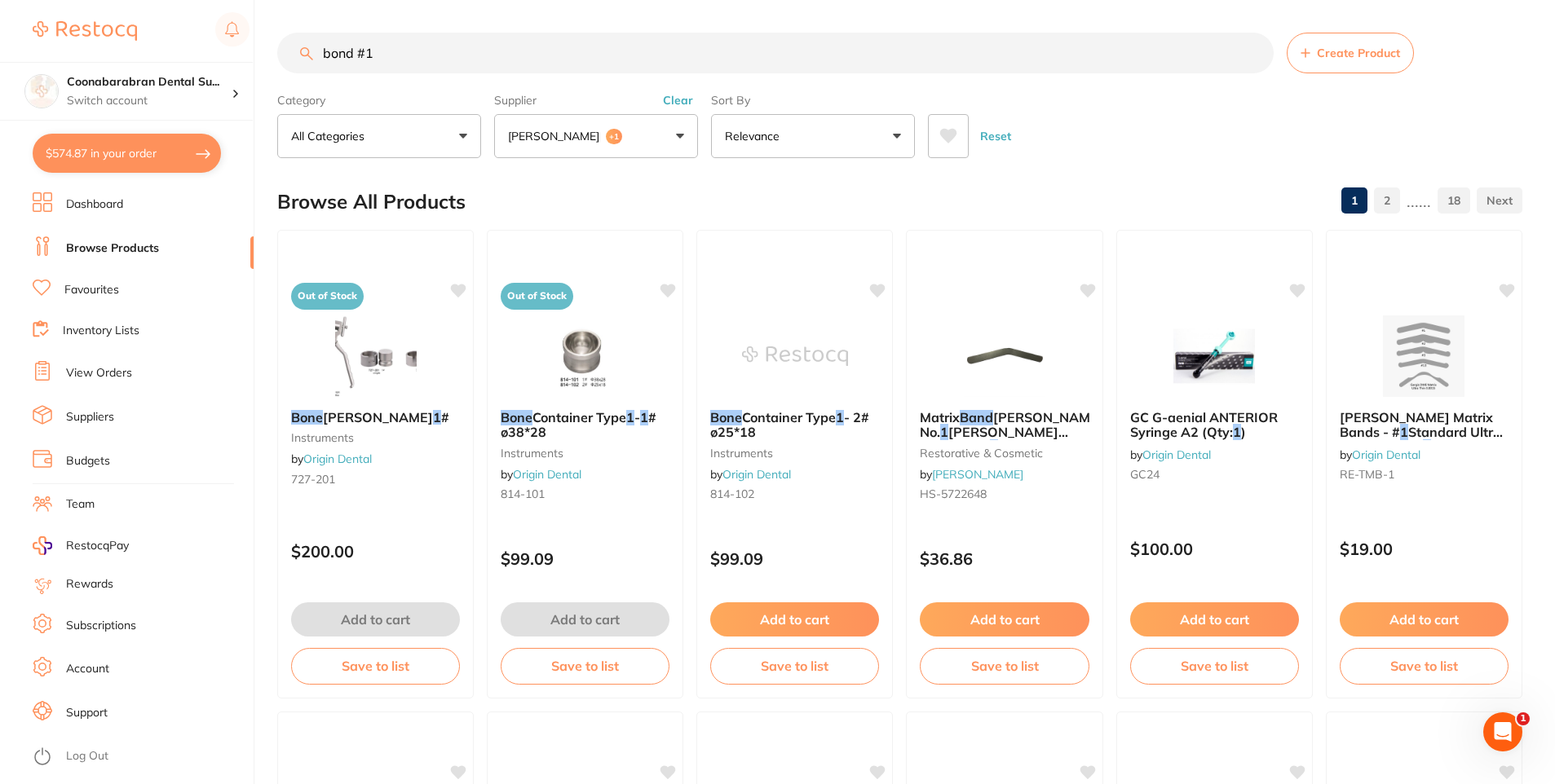
drag, startPoint x: 353, startPoint y: 53, endPoint x: 315, endPoint y: 50, distance: 38.1
click at [315, 50] on input "bond #1" at bounding box center [776, 53] width 997 height 40
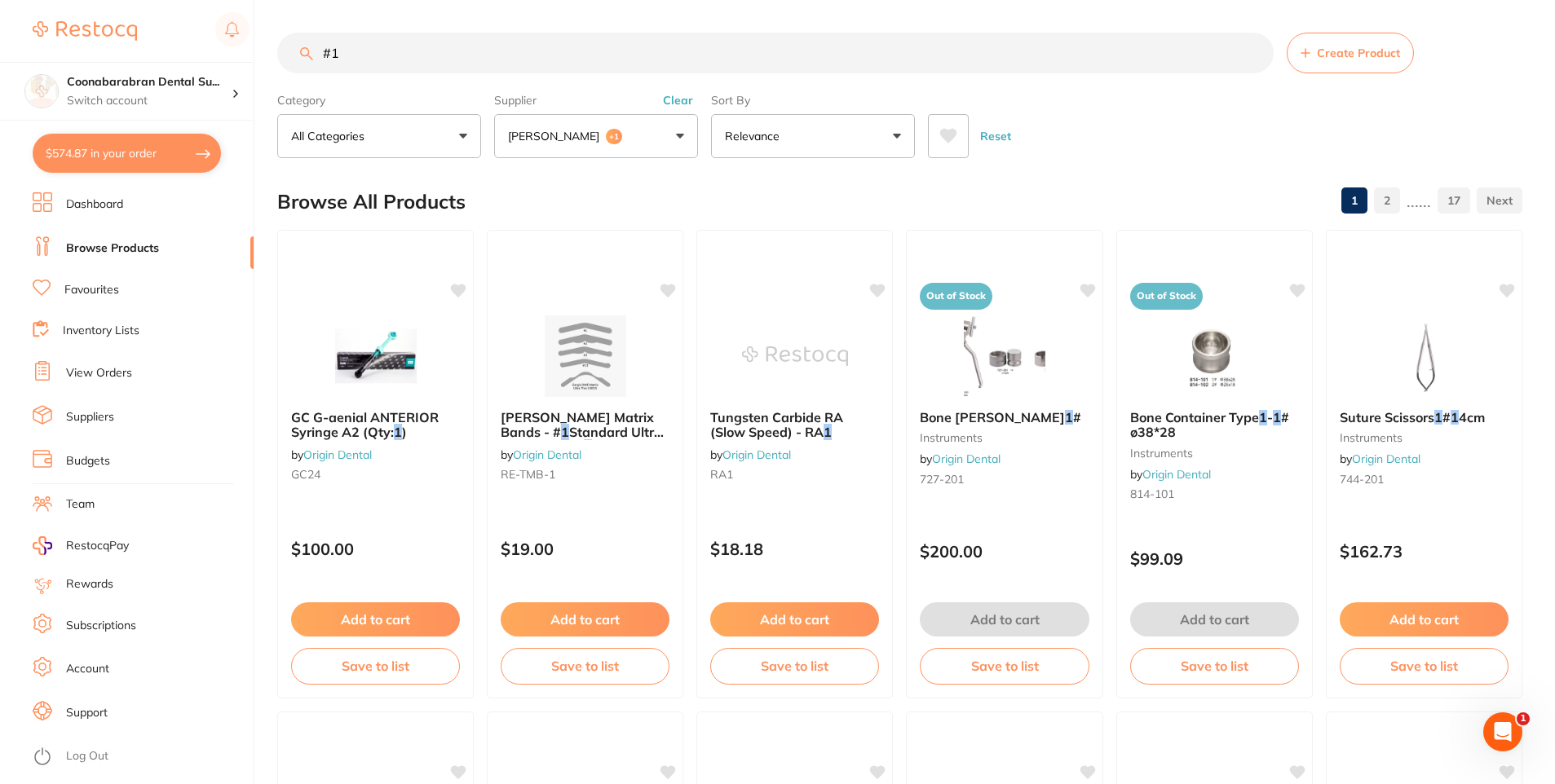
click at [327, 53] on input "#1" at bounding box center [776, 53] width 997 height 40
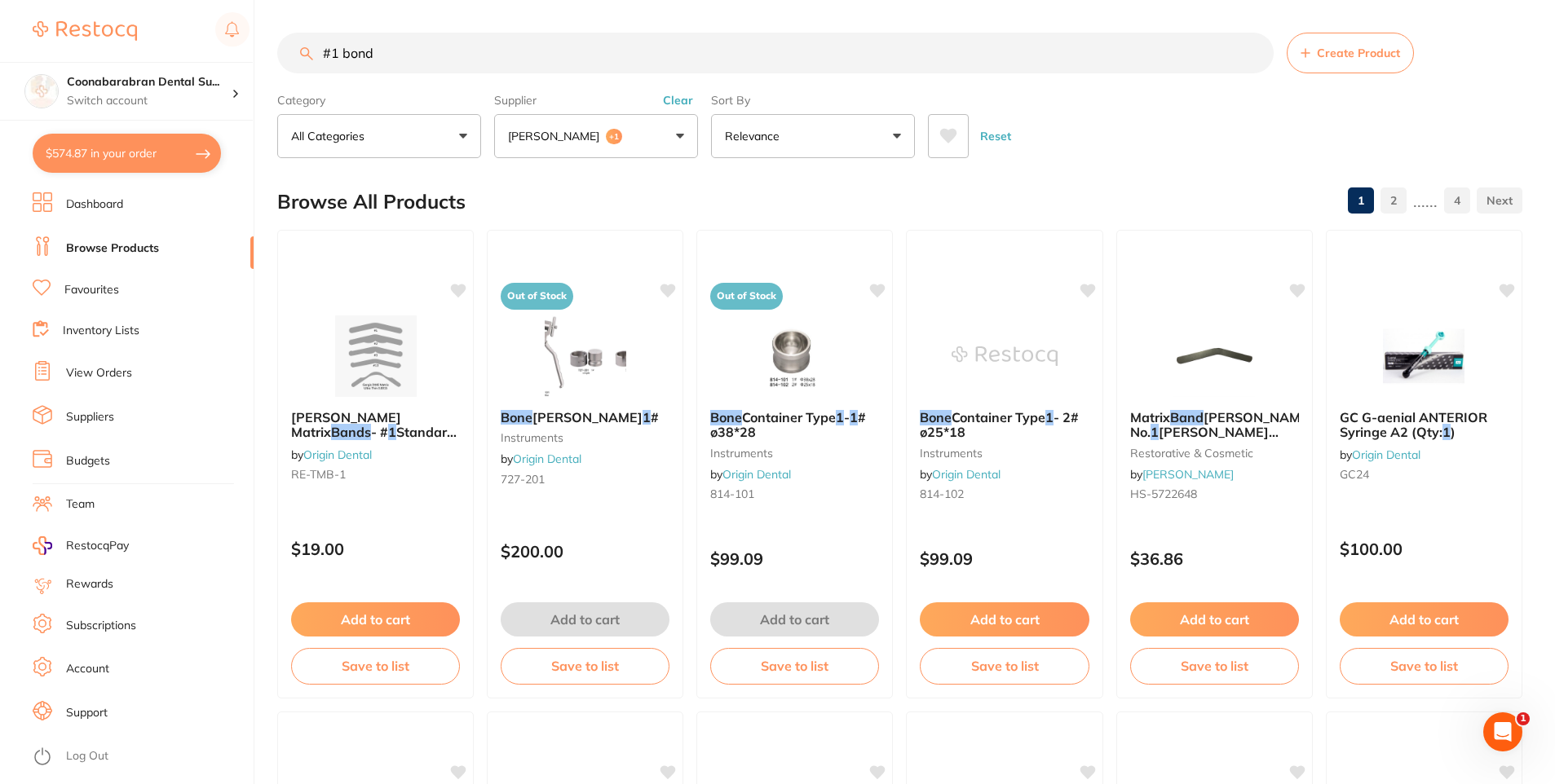
click at [319, 51] on input "#1 bond" at bounding box center [776, 53] width 997 height 40
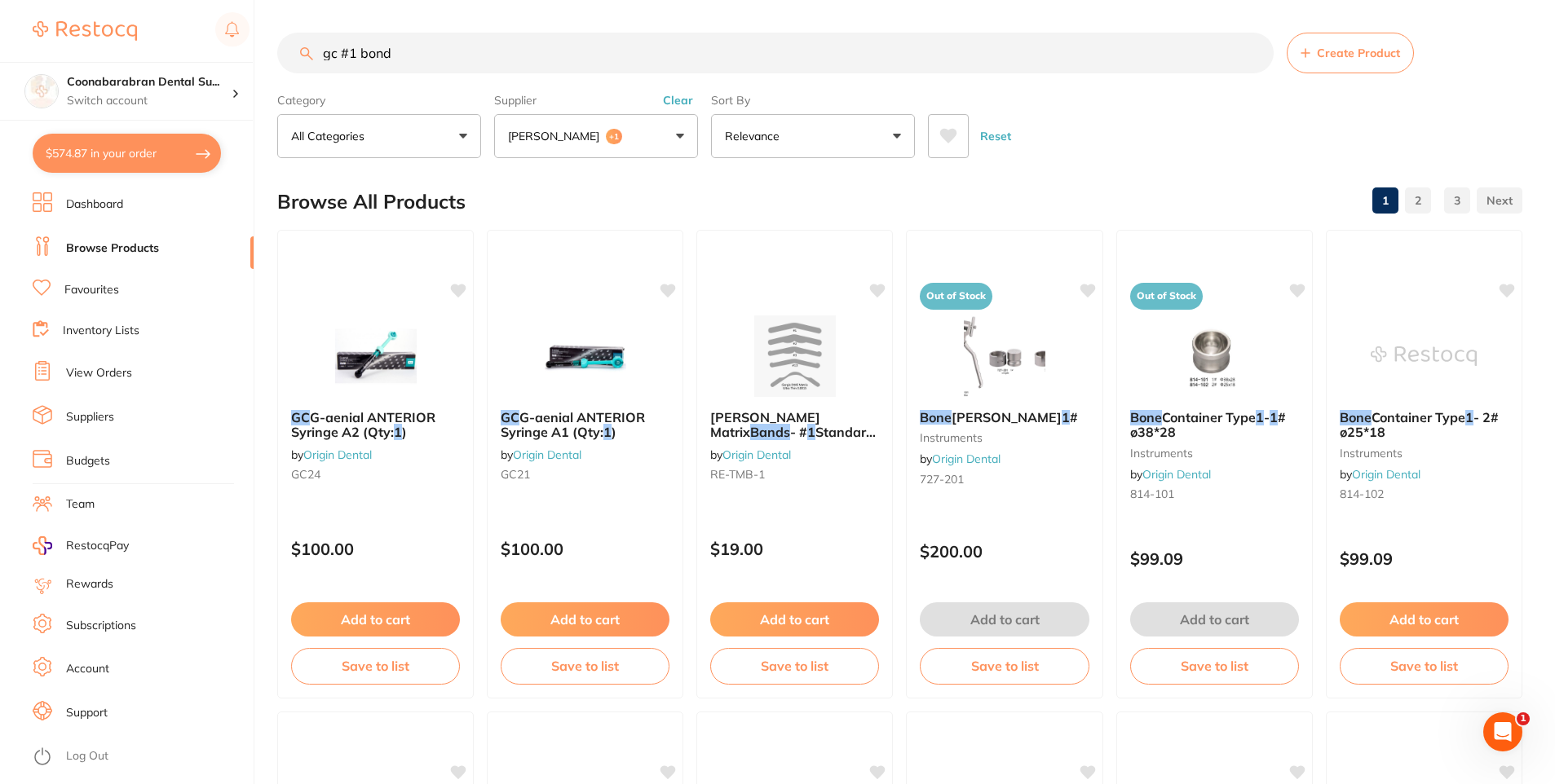
click at [406, 53] on input "gc #1 bond" at bounding box center [776, 53] width 997 height 40
type input "gc #1 bond kit"
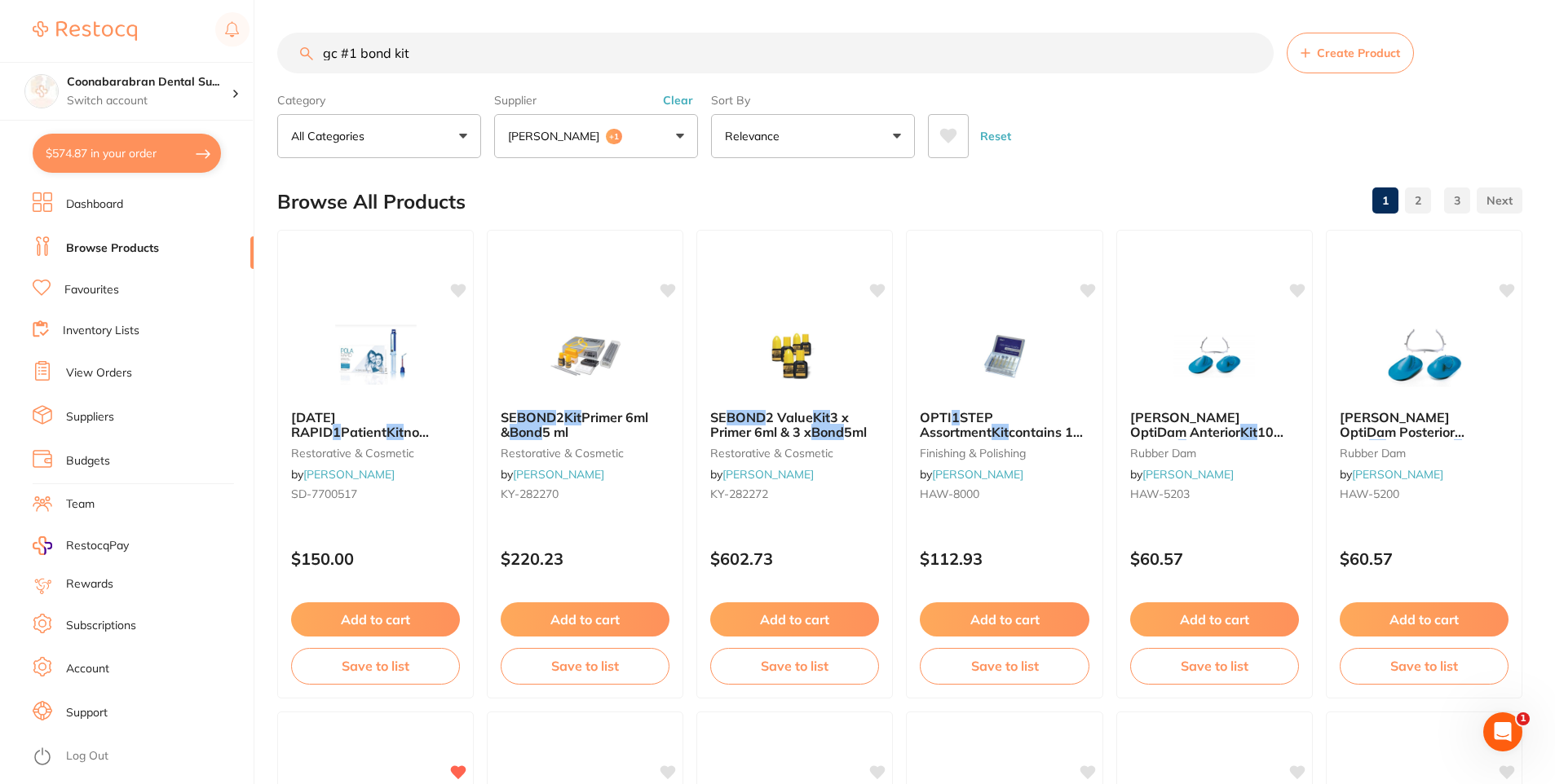
click at [977, 131] on button "Reset" at bounding box center [996, 137] width 40 height 44
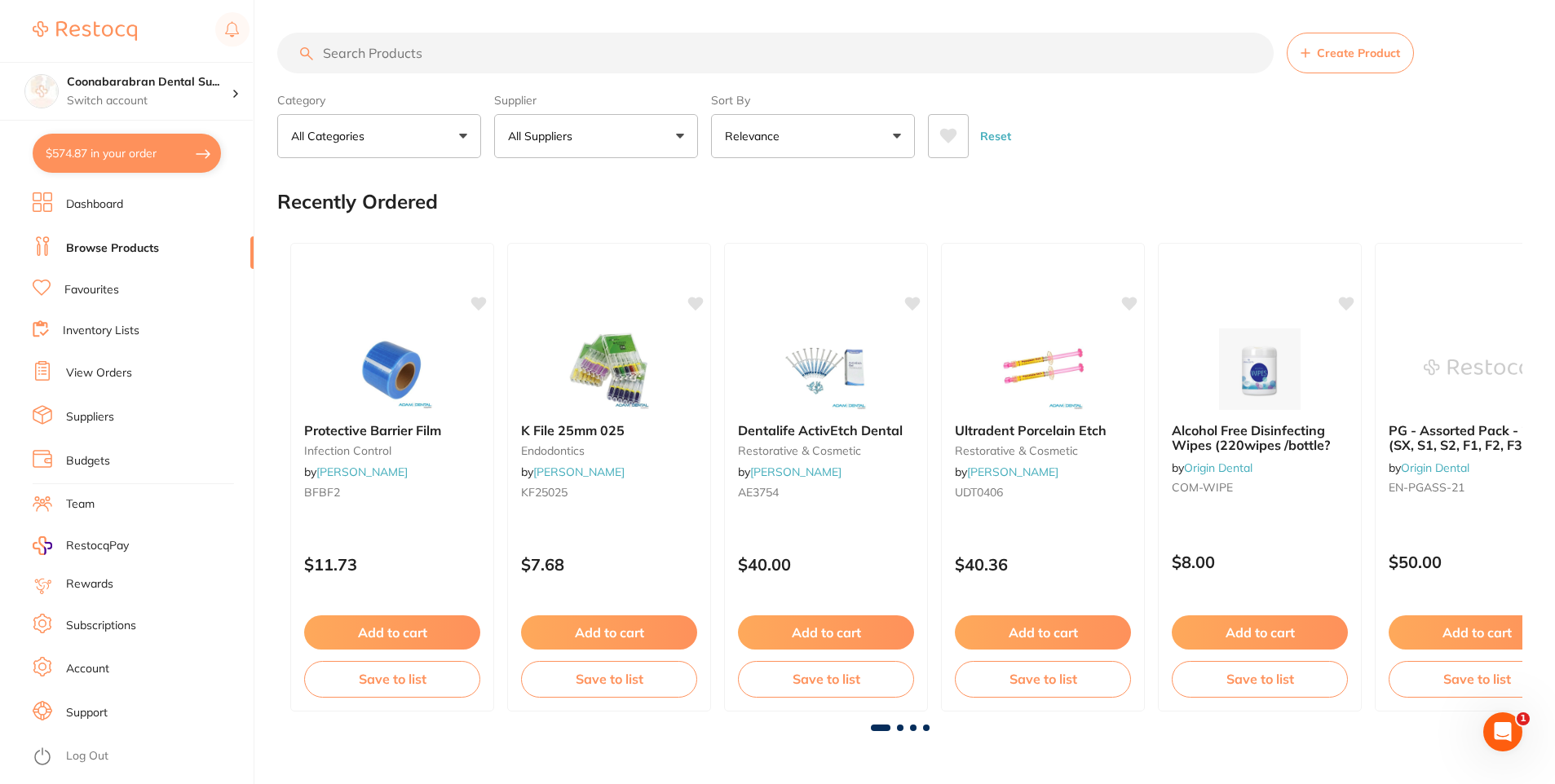
click at [958, 230] on div "Protective Barrier Film infection control by Adam Dental BFBF2 $11.73 Add to ca…" at bounding box center [900, 477] width 1245 height 494
click at [335, 60] on input "search" at bounding box center [776, 53] width 997 height 40
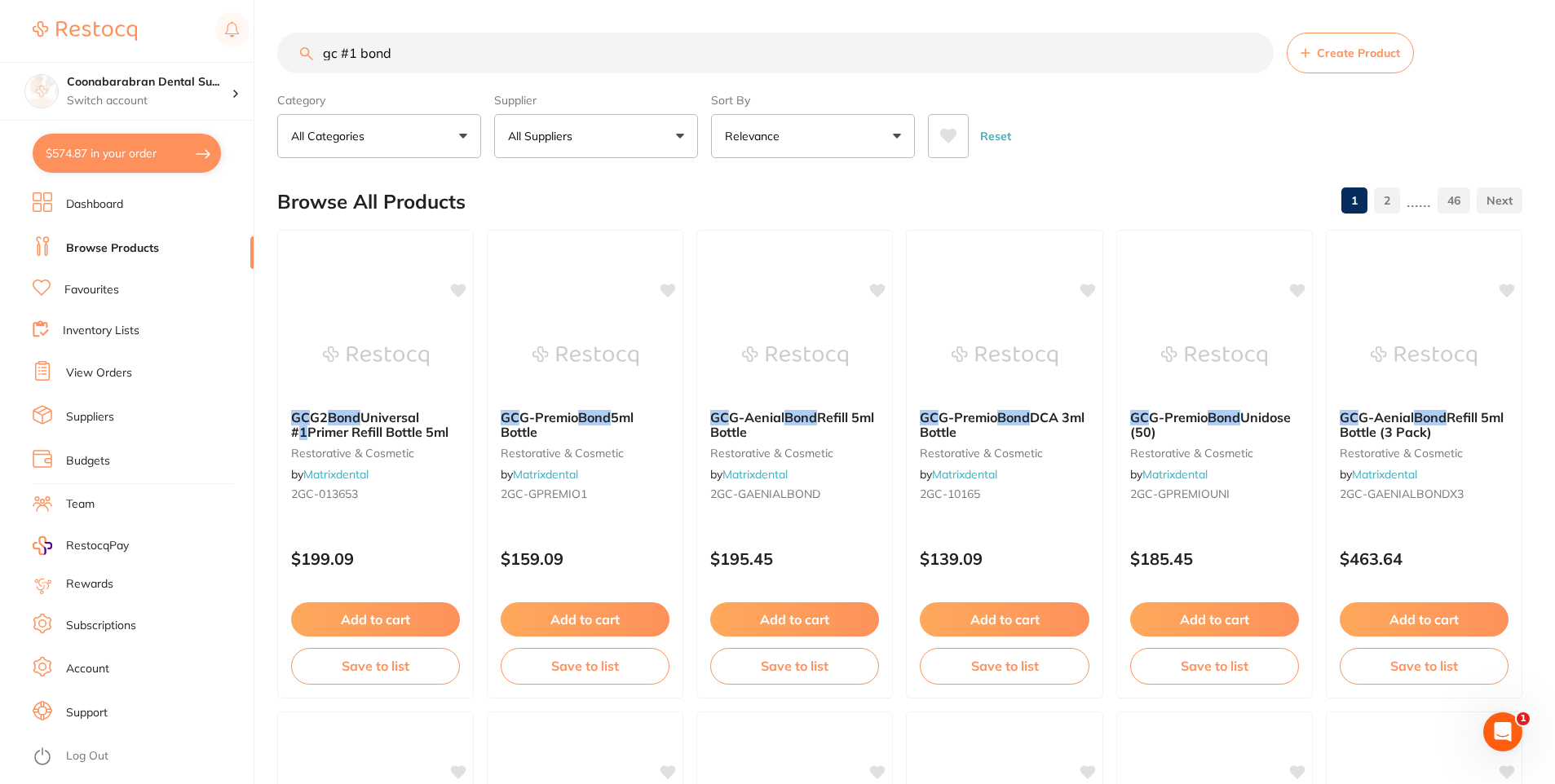
click at [580, 152] on button "All Suppliers" at bounding box center [597, 137] width 204 height 44
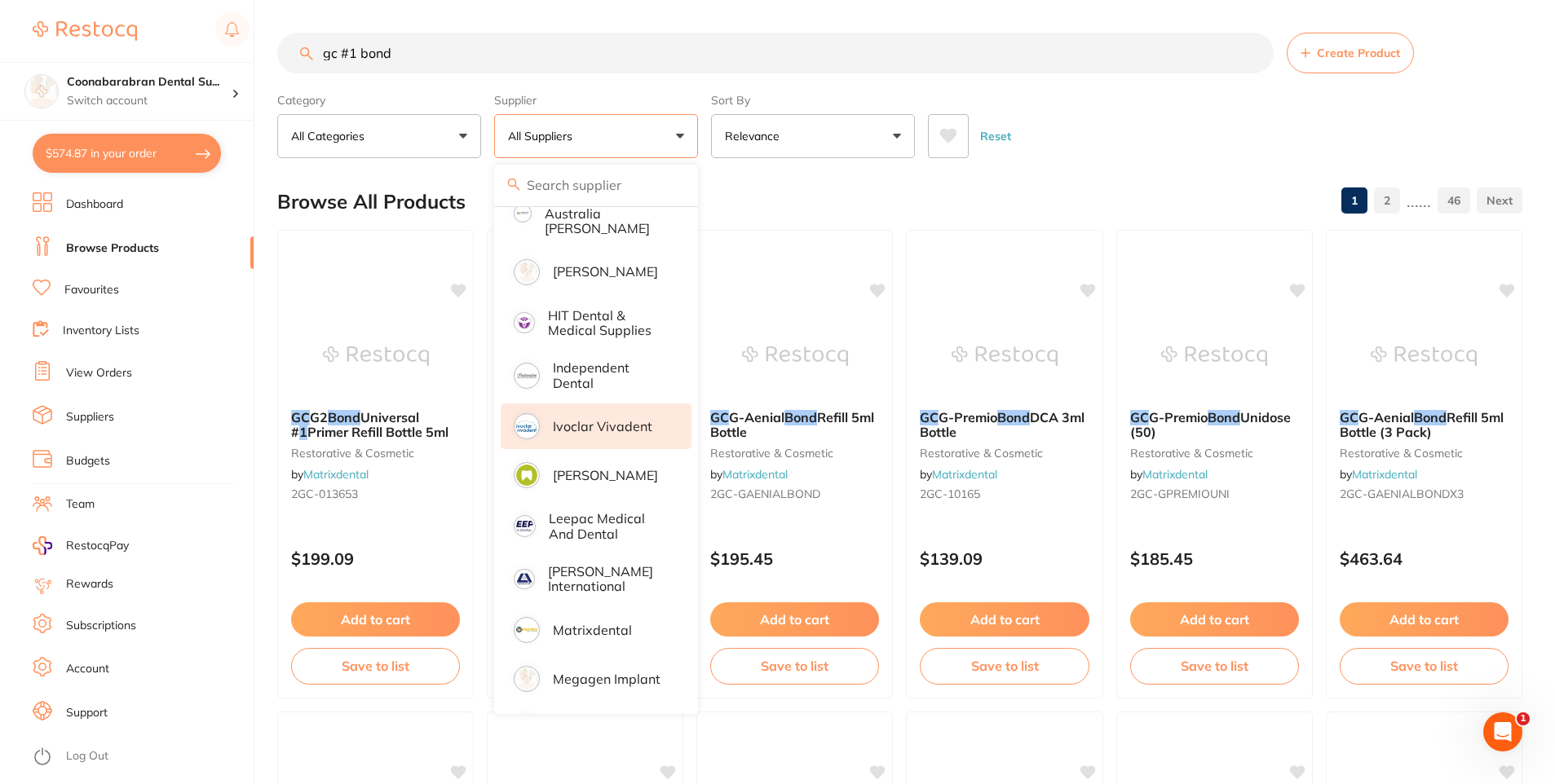
scroll to position [897, 0]
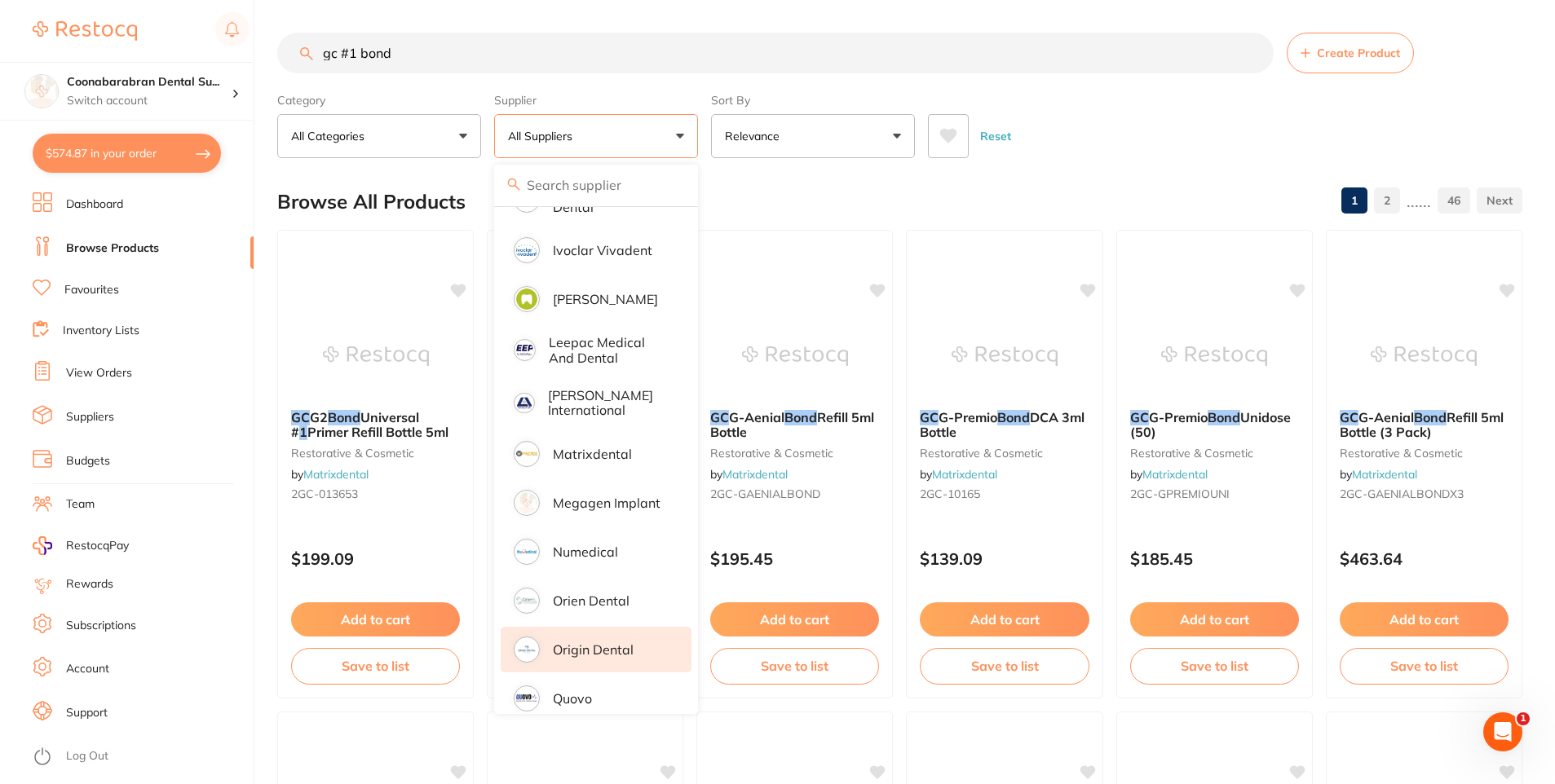
click at [593, 643] on p "Origin Dental" at bounding box center [594, 649] width 81 height 14
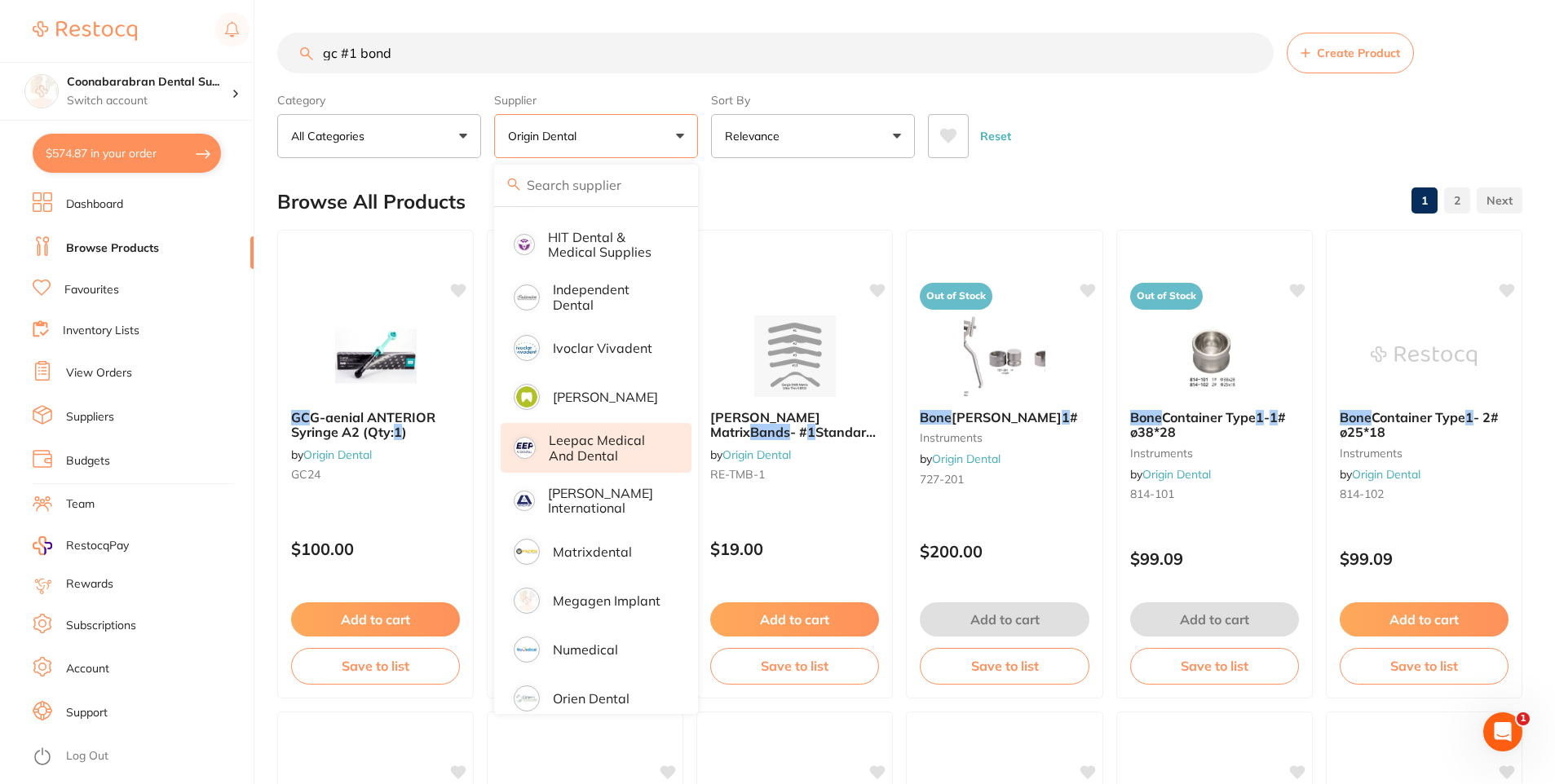
scroll to position [570, 0]
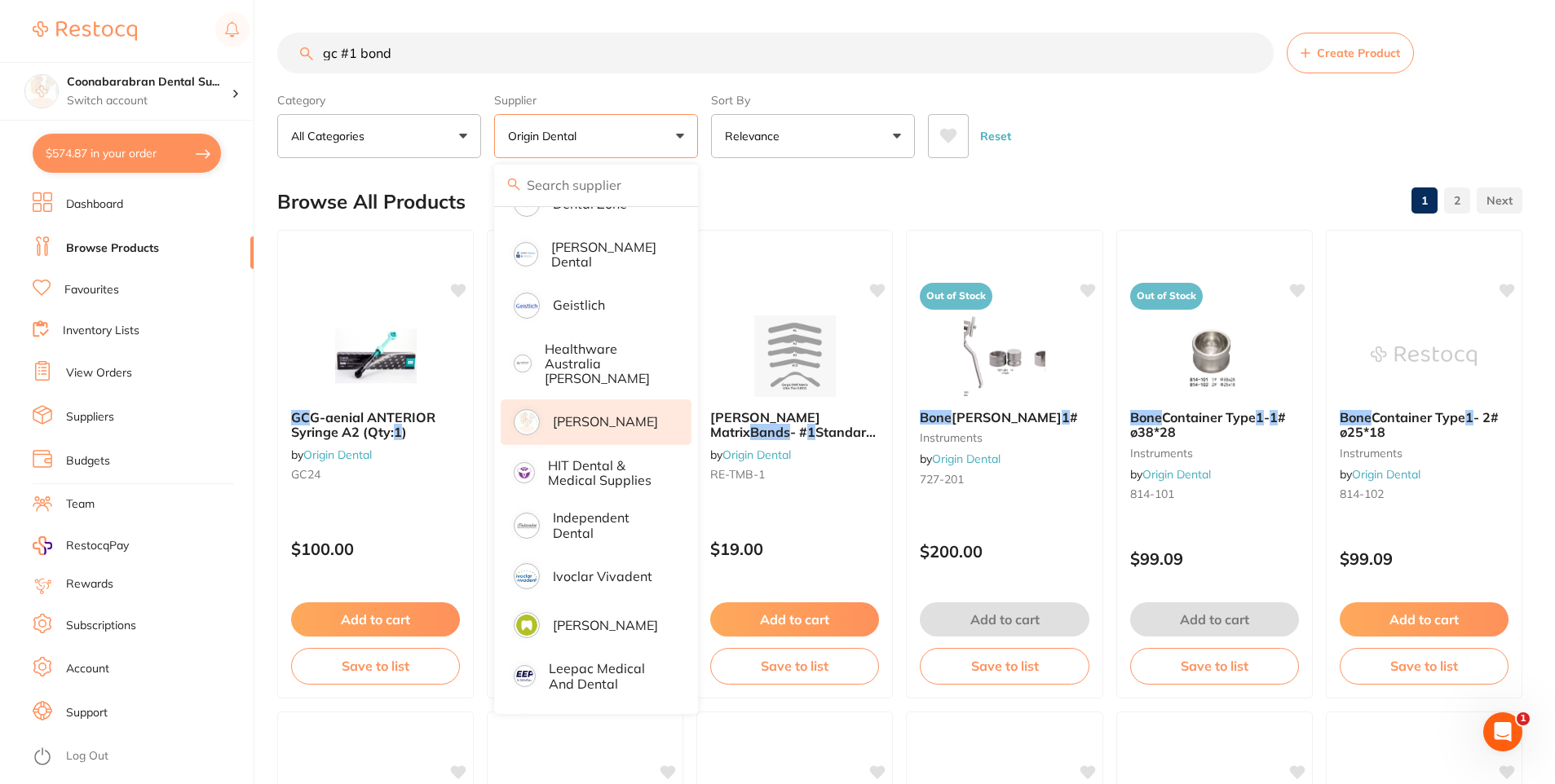
click at [569, 416] on p "[PERSON_NAME]" at bounding box center [605, 421] width 105 height 14
click at [1035, 179] on div "Browse All Products 1 2 3" at bounding box center [900, 201] width 1245 height 55
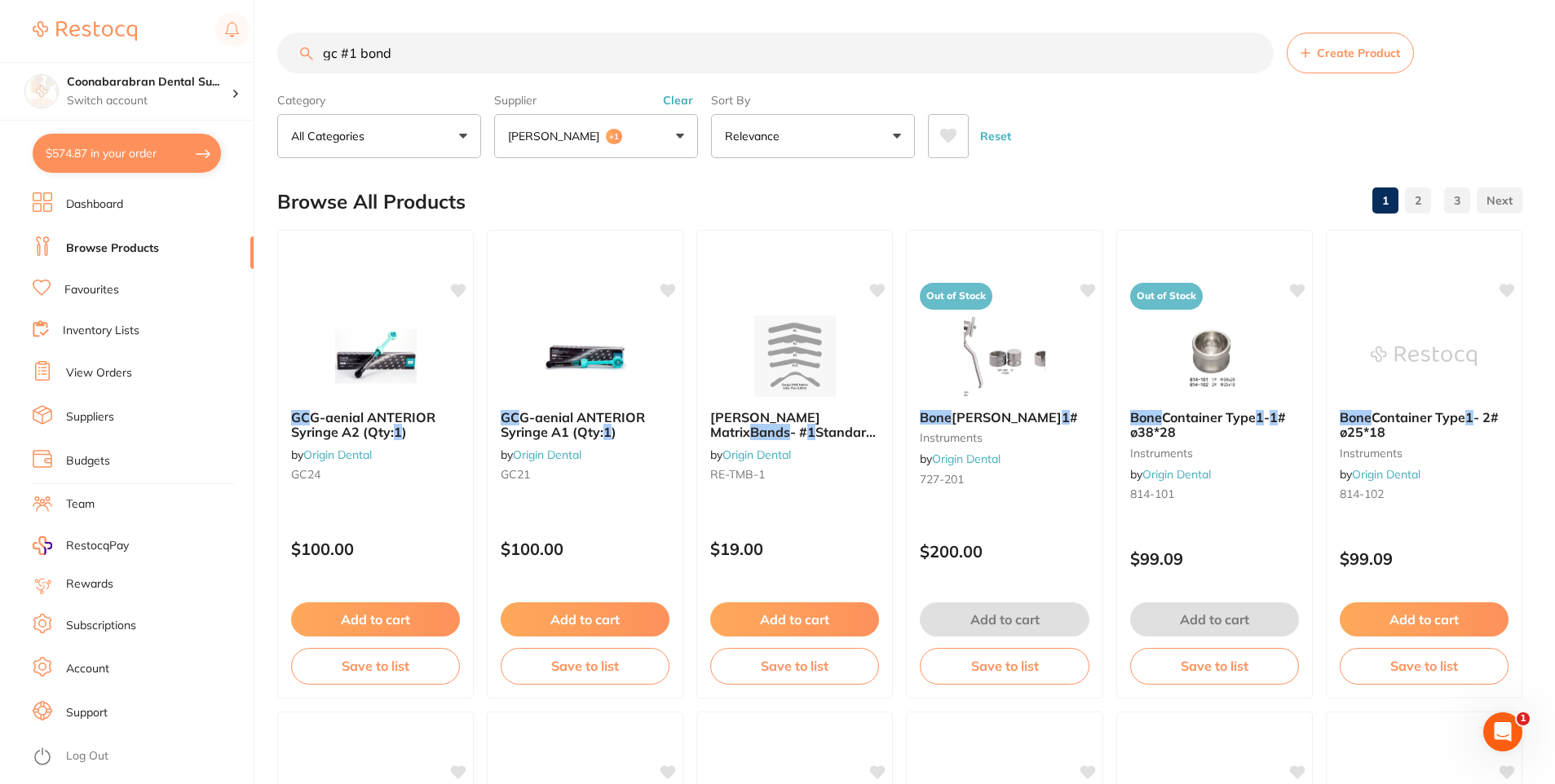
click at [339, 54] on input "gc #1 bond" at bounding box center [776, 53] width 997 height 40
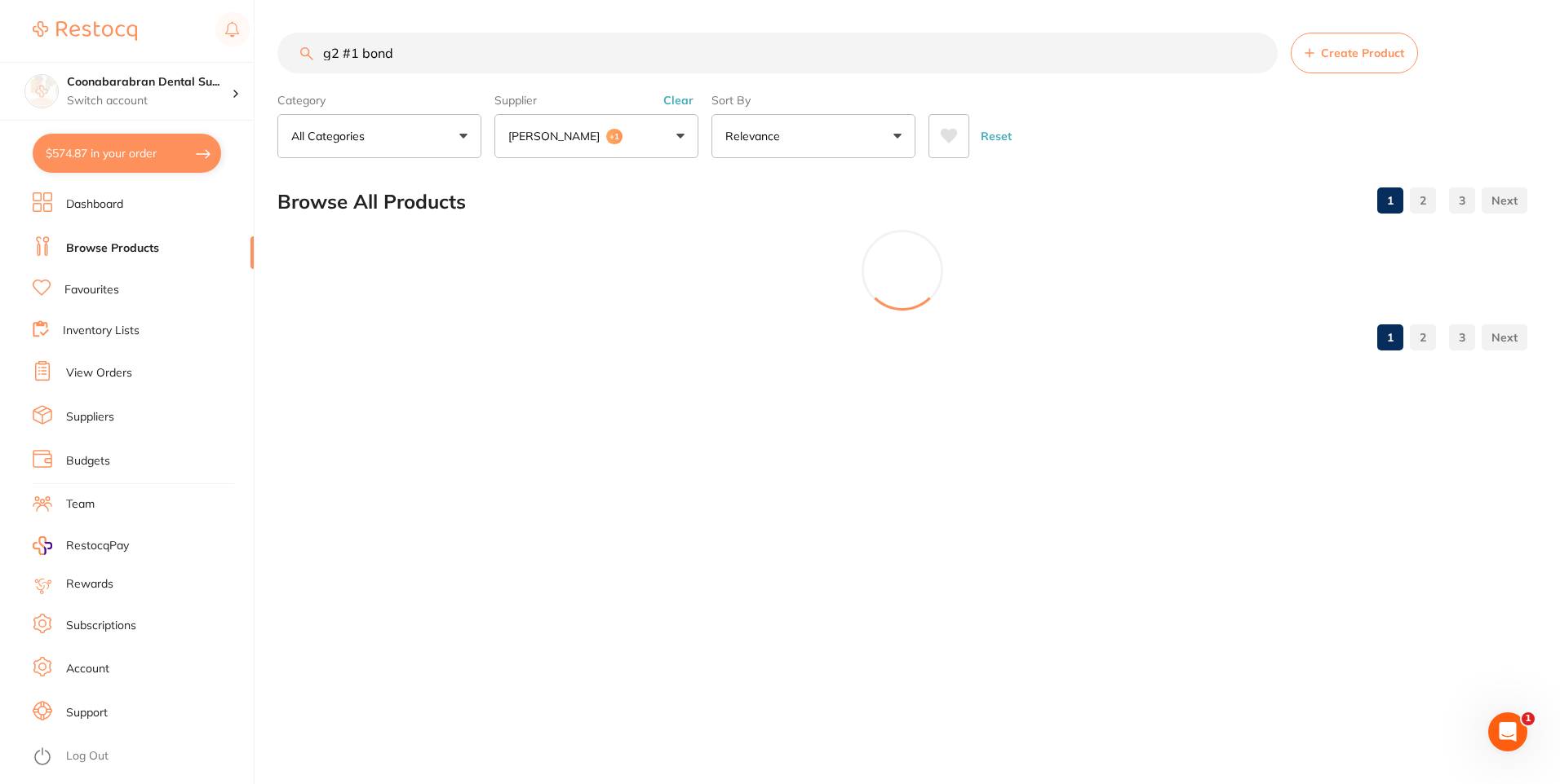
type input "g2 #1 bond"
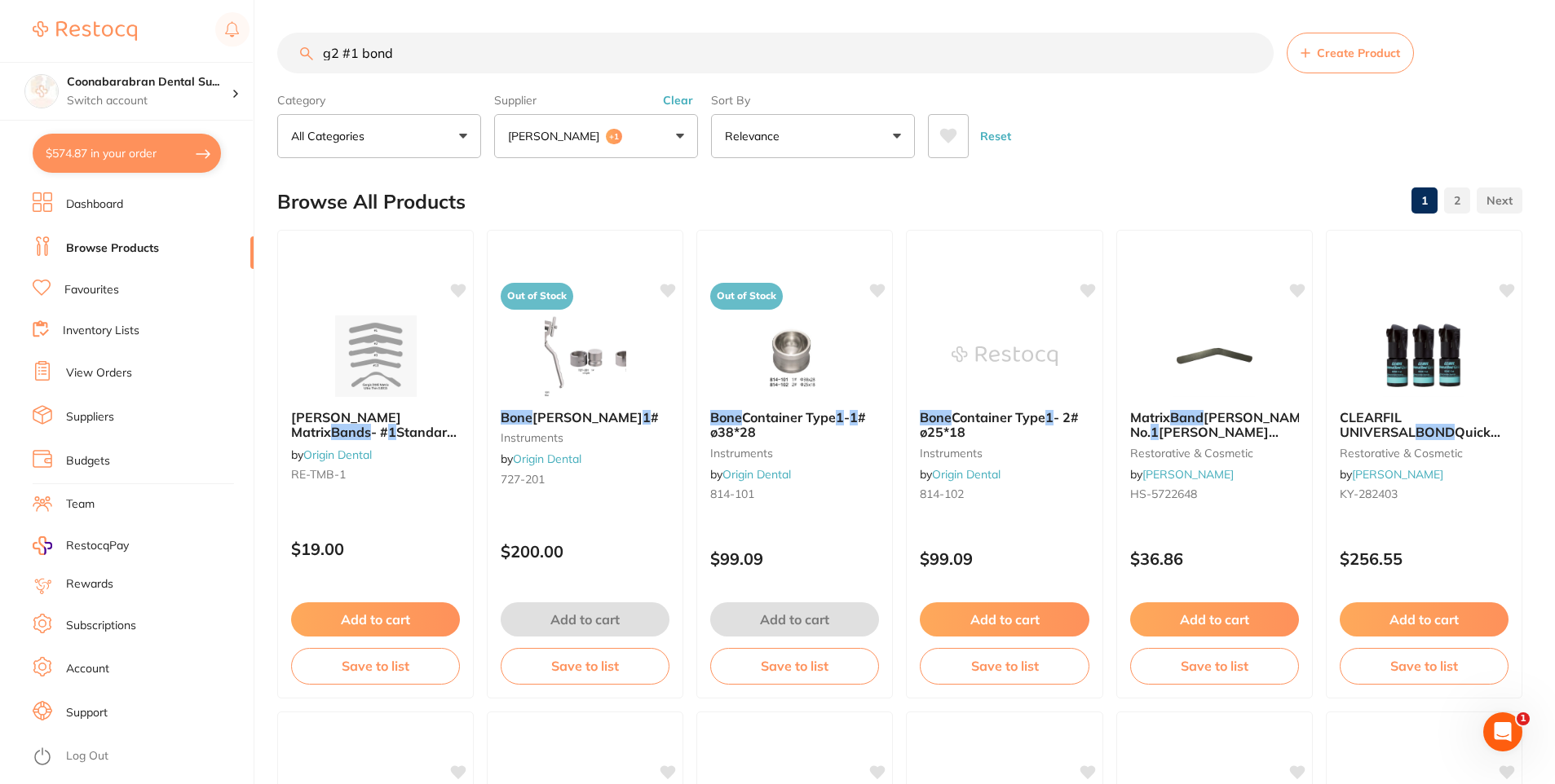
click at [960, 141] on button at bounding box center [949, 137] width 40 height 44
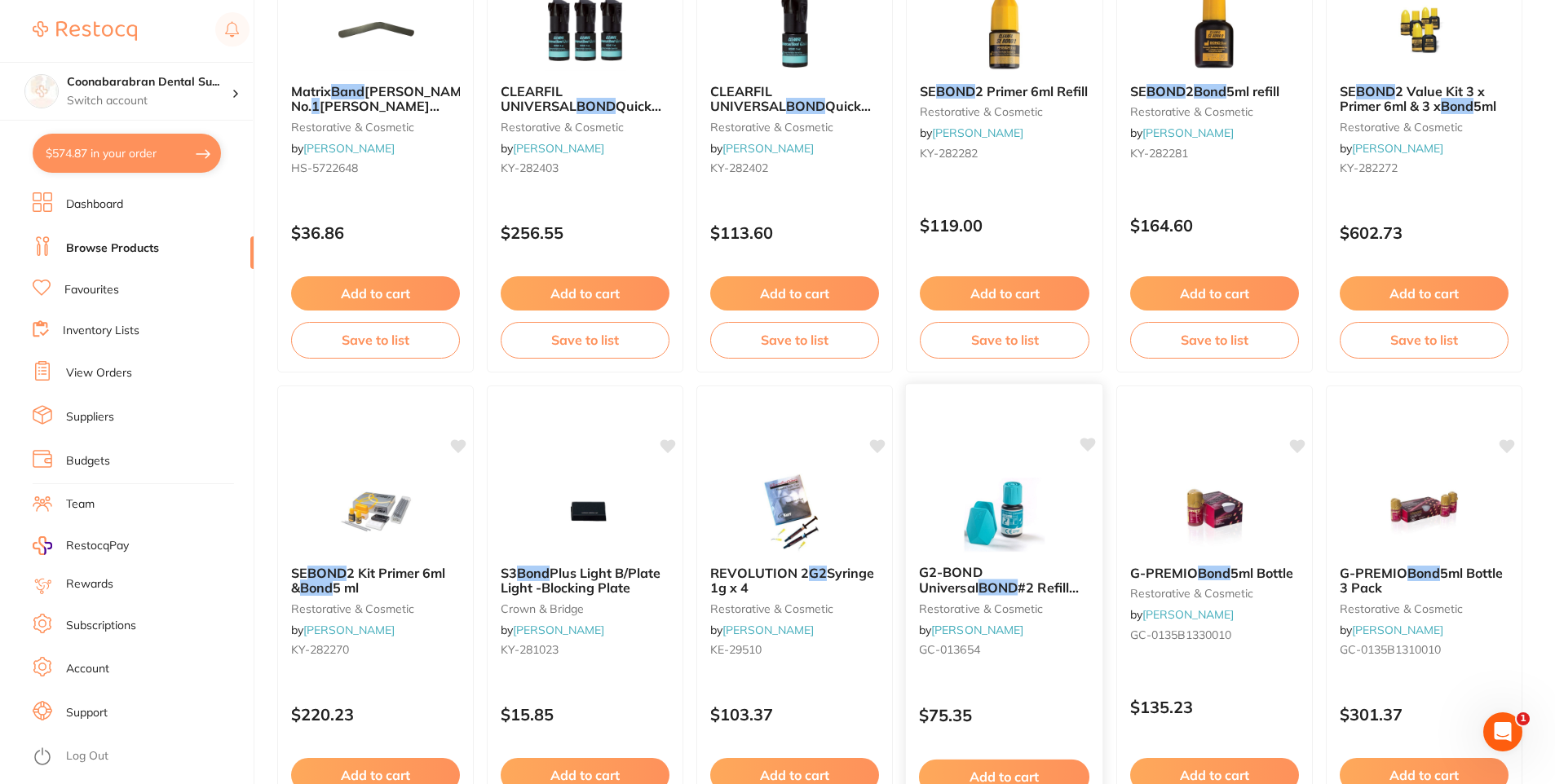
scroll to position [408, 0]
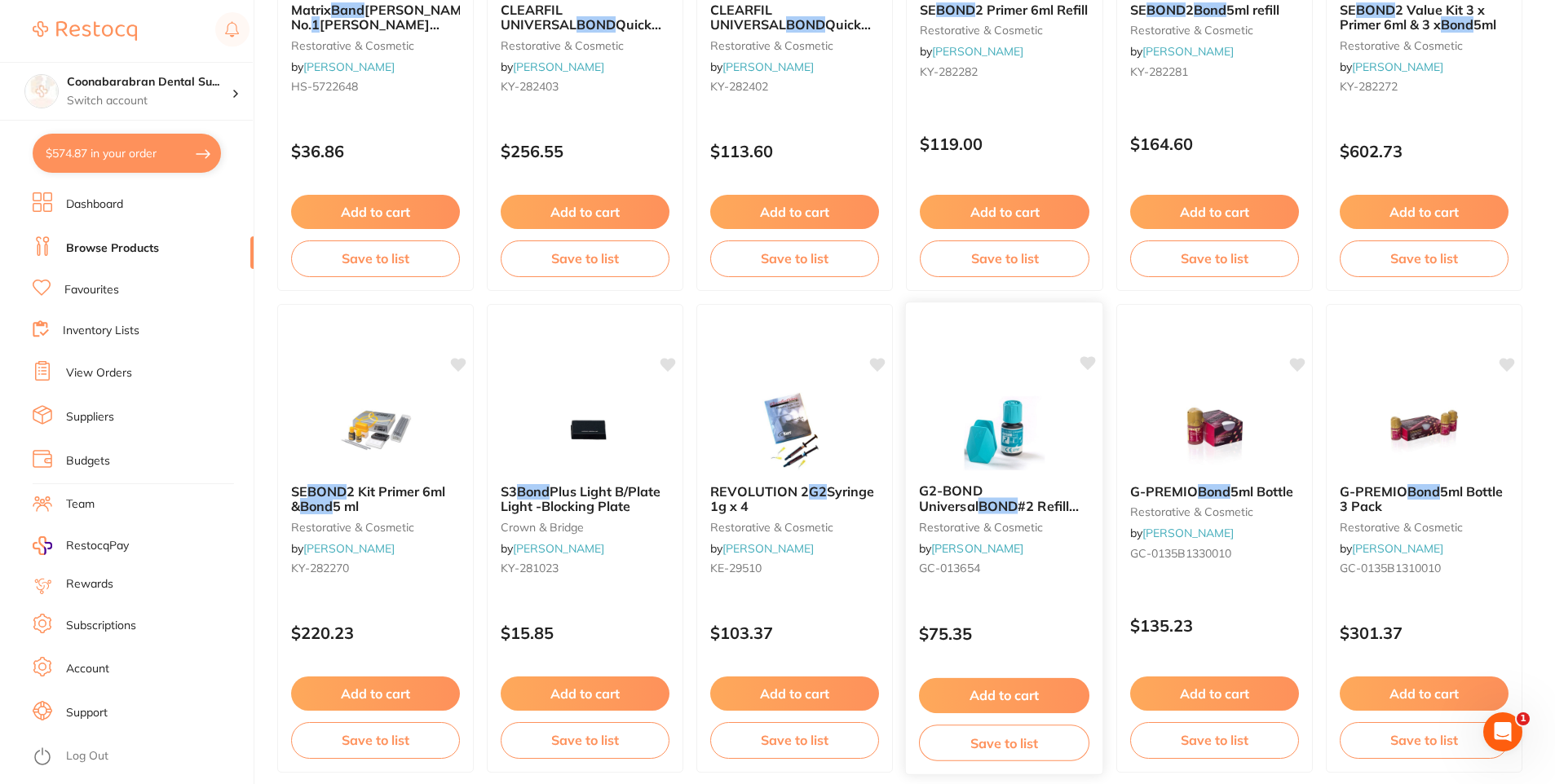
click at [1023, 506] on span "#2 Refill 5ml Bottle" at bounding box center [999, 514] width 160 height 32
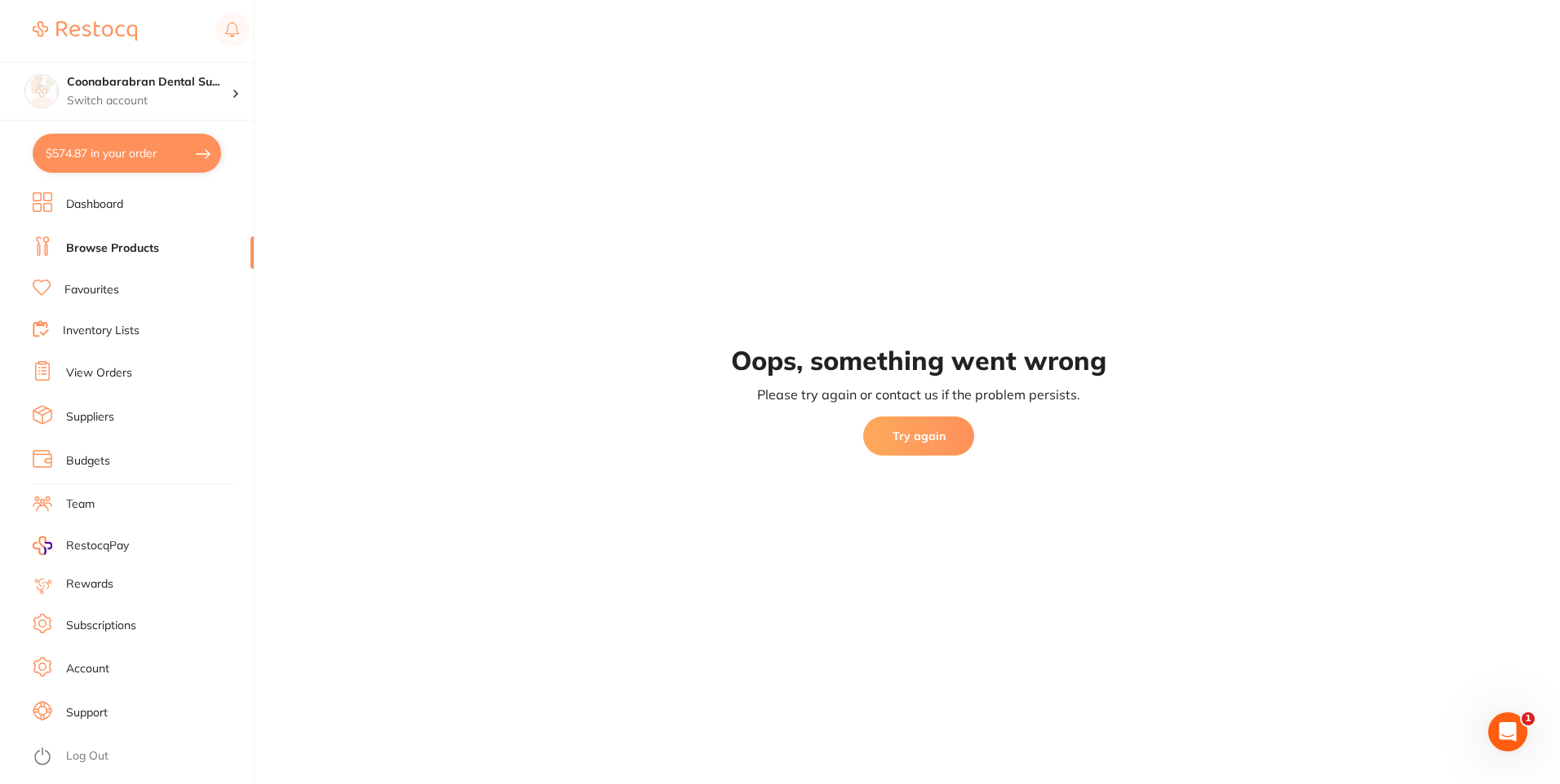
click at [904, 436] on button "Try again" at bounding box center [918, 436] width 111 height 39
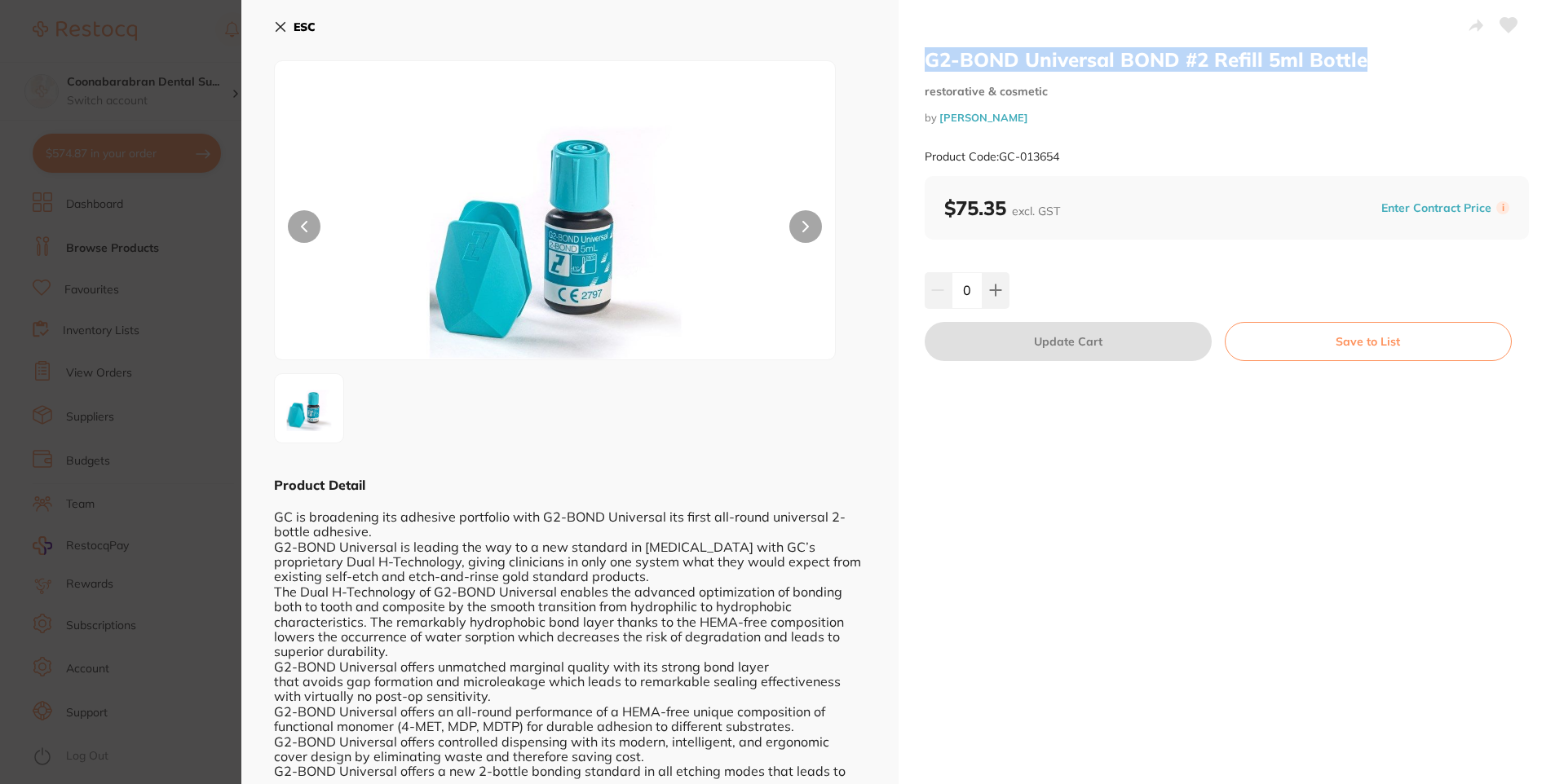
drag, startPoint x: 1359, startPoint y: 59, endPoint x: 924, endPoint y: 63, distance: 435.0
click at [925, 63] on h2 "G2-BOND Universal BOND #2 Refill 5ml Bottle" at bounding box center [1227, 59] width 605 height 24
click at [276, 20] on icon at bounding box center [281, 27] width 13 height 13
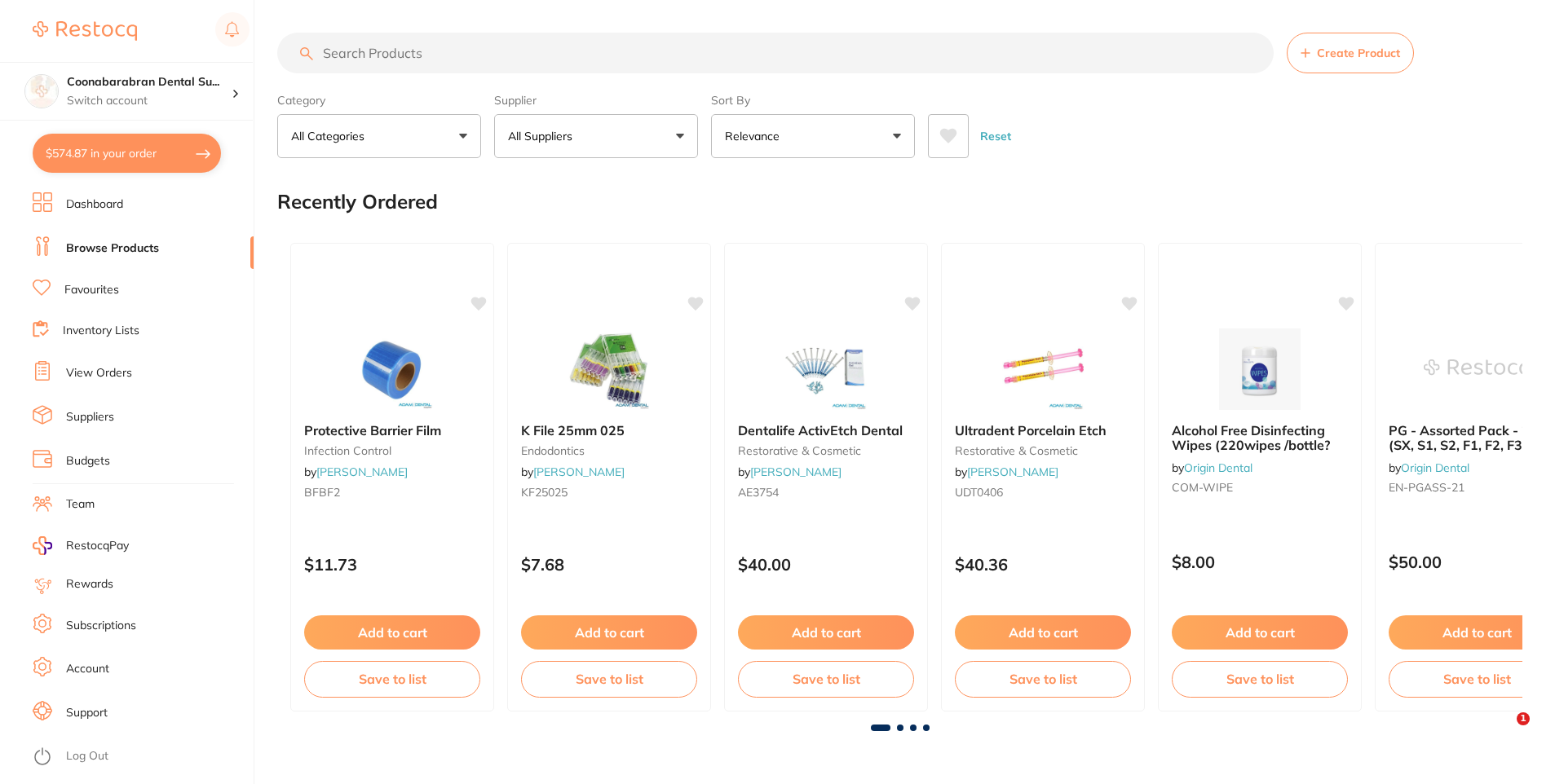
click at [454, 52] on input "search" at bounding box center [776, 53] width 997 height 40
paste input "G2-BOND Universal BOND #2 Refill 5ml Bottle"
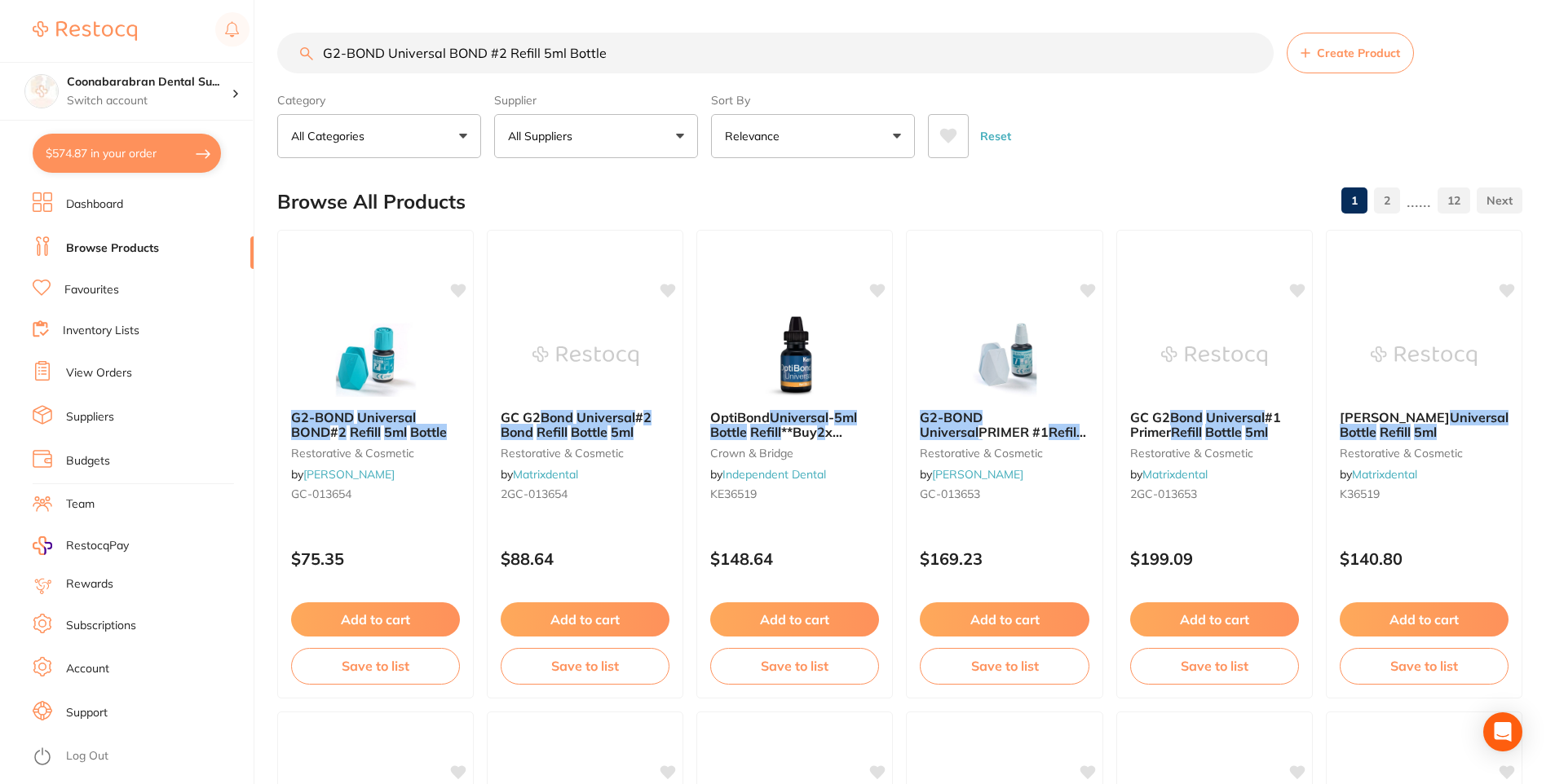
drag, startPoint x: 503, startPoint y: 51, endPoint x: 489, endPoint y: 53, distance: 14.1
click at [489, 53] on input "G2-BOND Universal BOND #2 Refill 5ml Bottle" at bounding box center [776, 53] width 997 height 40
type input "G2-BOND Universal BOND #1 Refill 5ml Bottle"
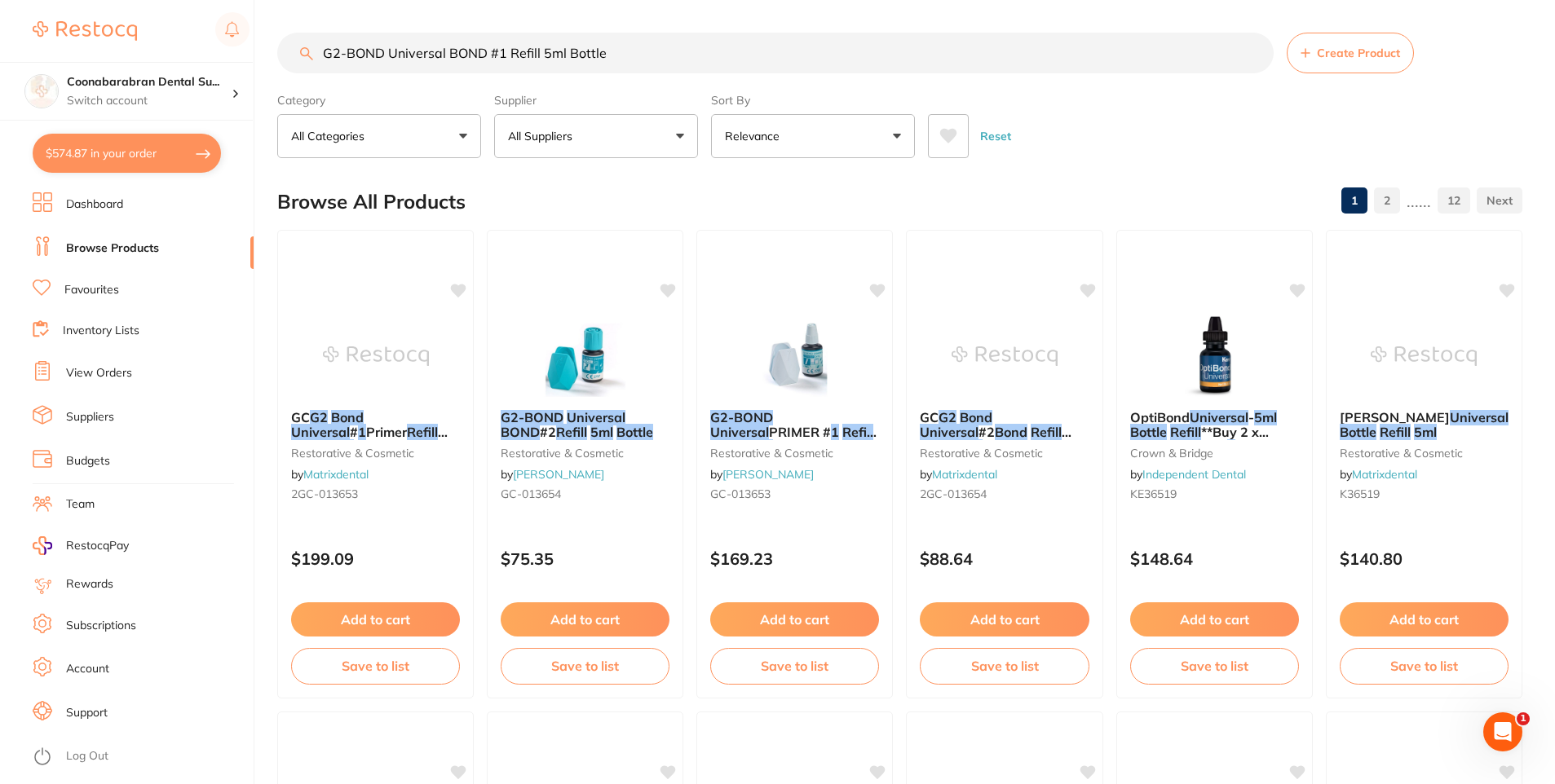
click at [944, 133] on icon at bounding box center [949, 136] width 17 height 14
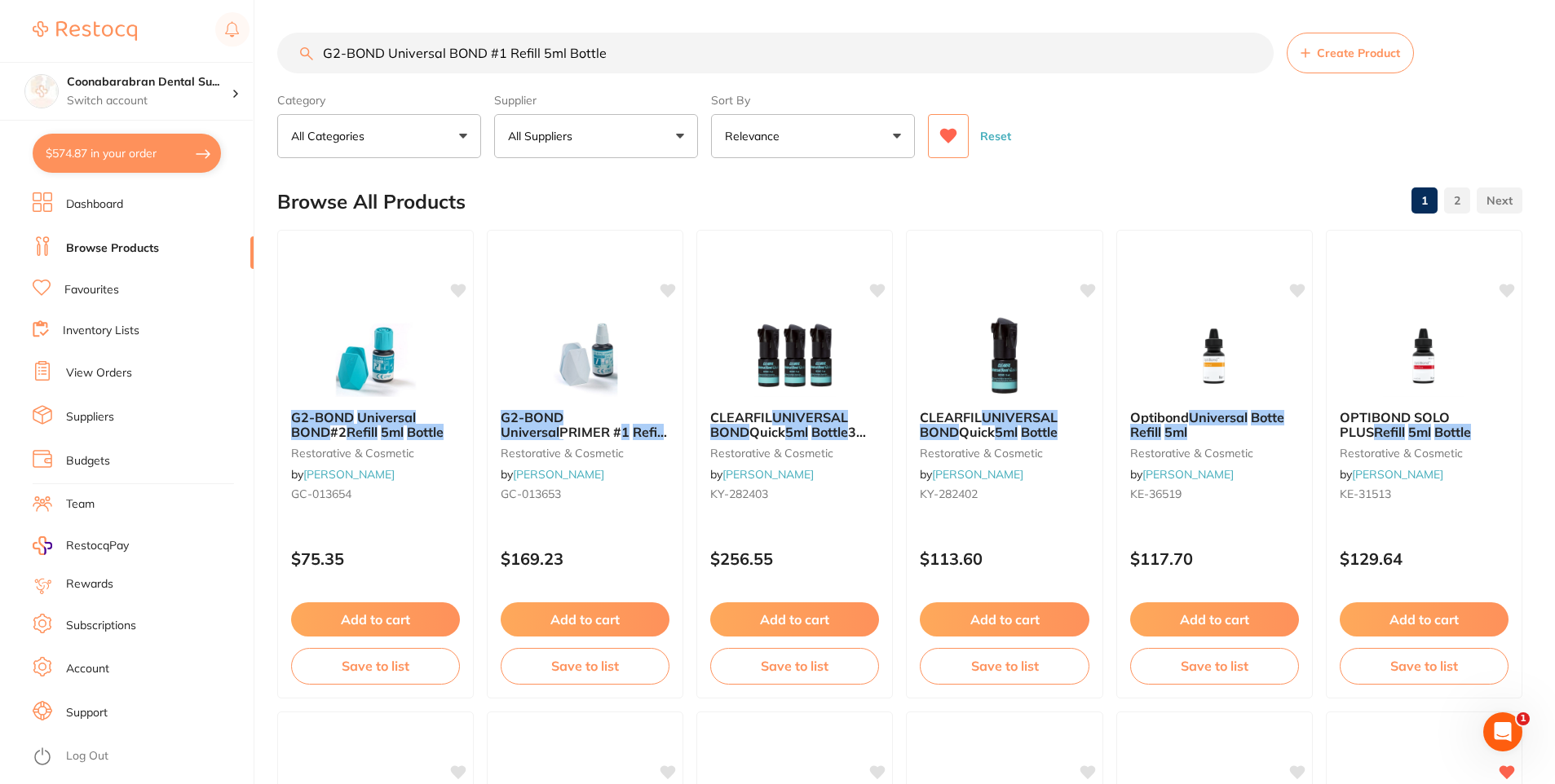
click at [944, 133] on icon at bounding box center [949, 136] width 17 height 14
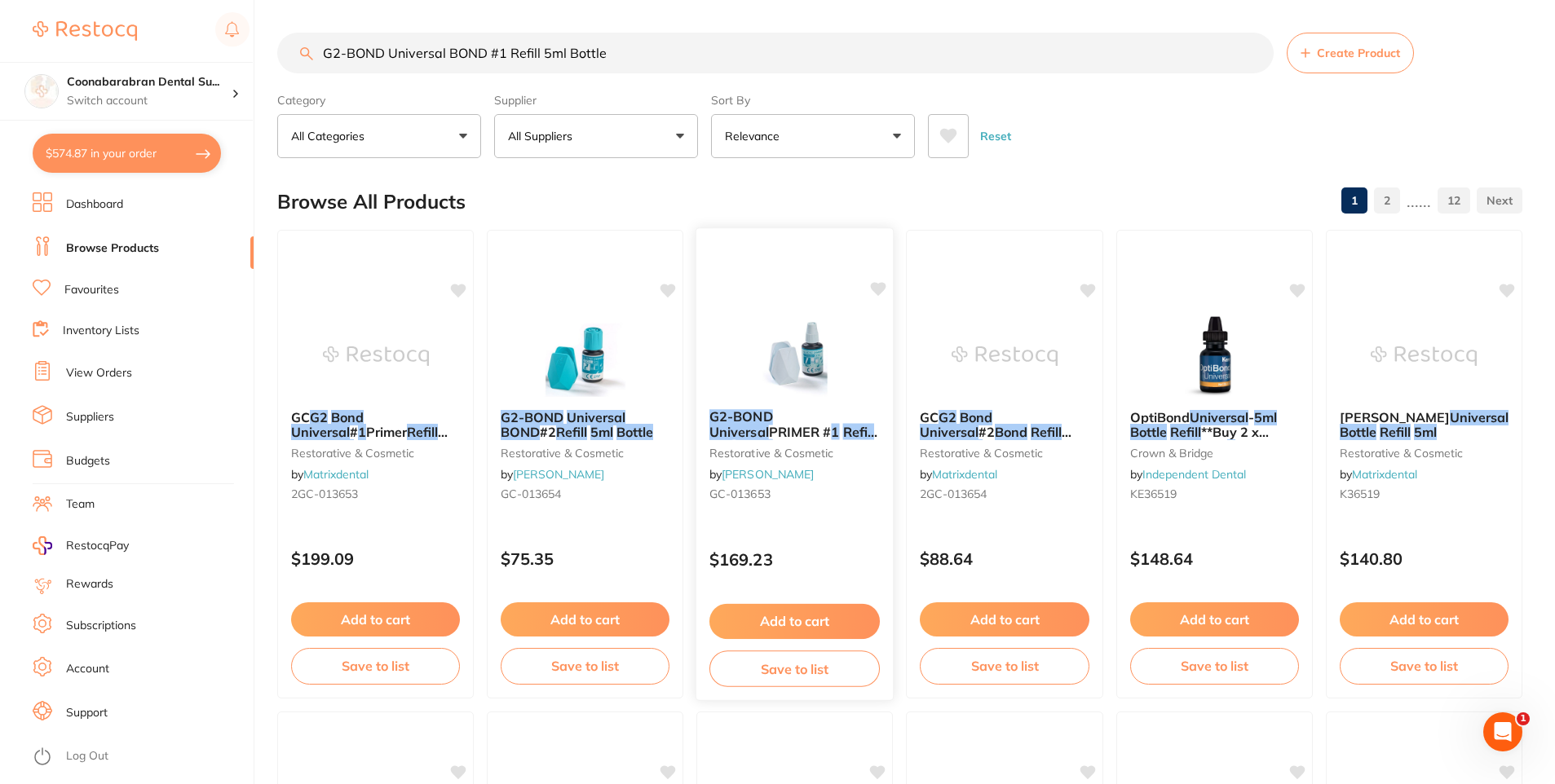
click at [770, 620] on button "Add to cart" at bounding box center [794, 621] width 170 height 35
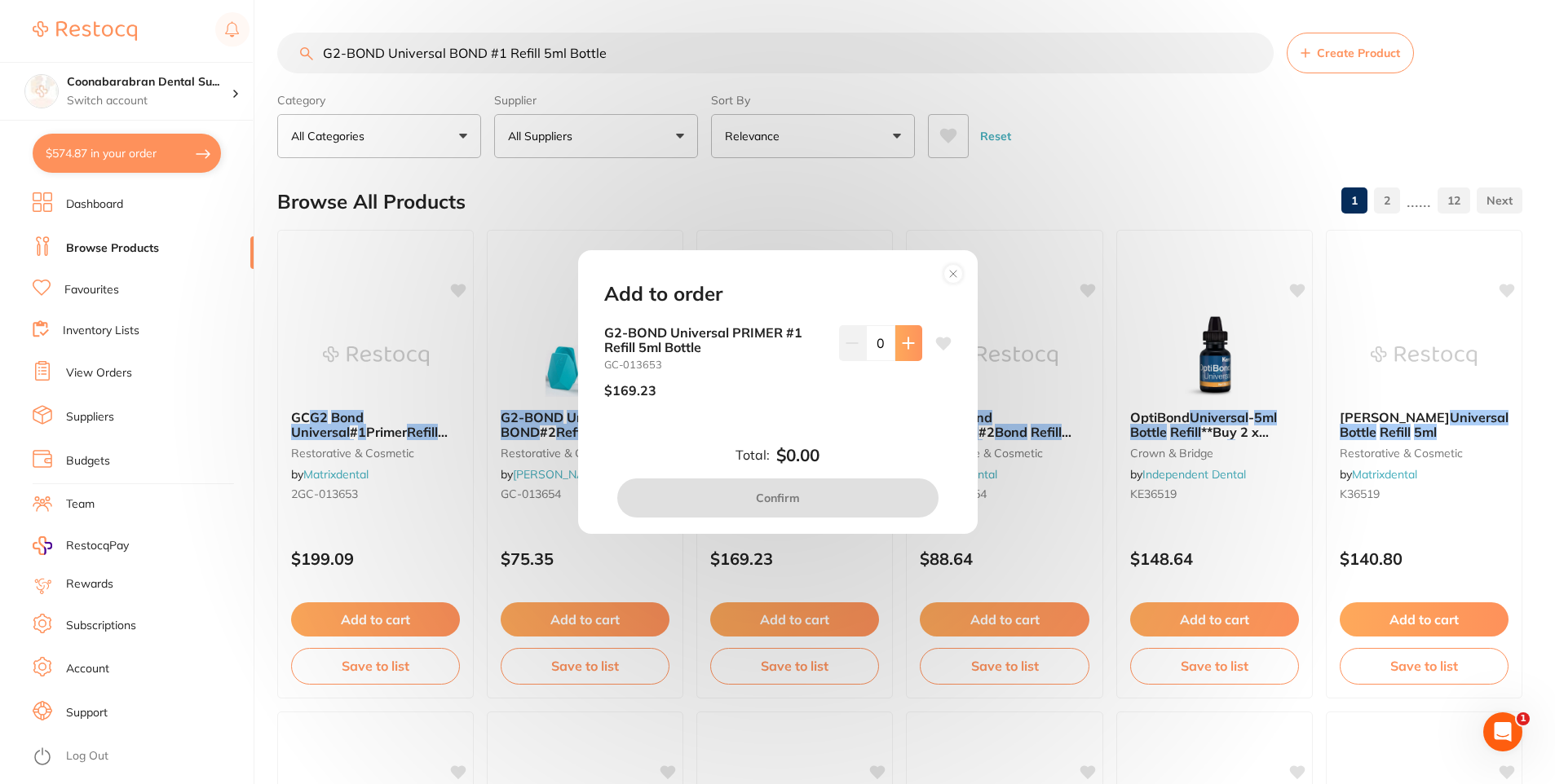
click at [906, 347] on icon at bounding box center [908, 343] width 13 height 13
type input "1"
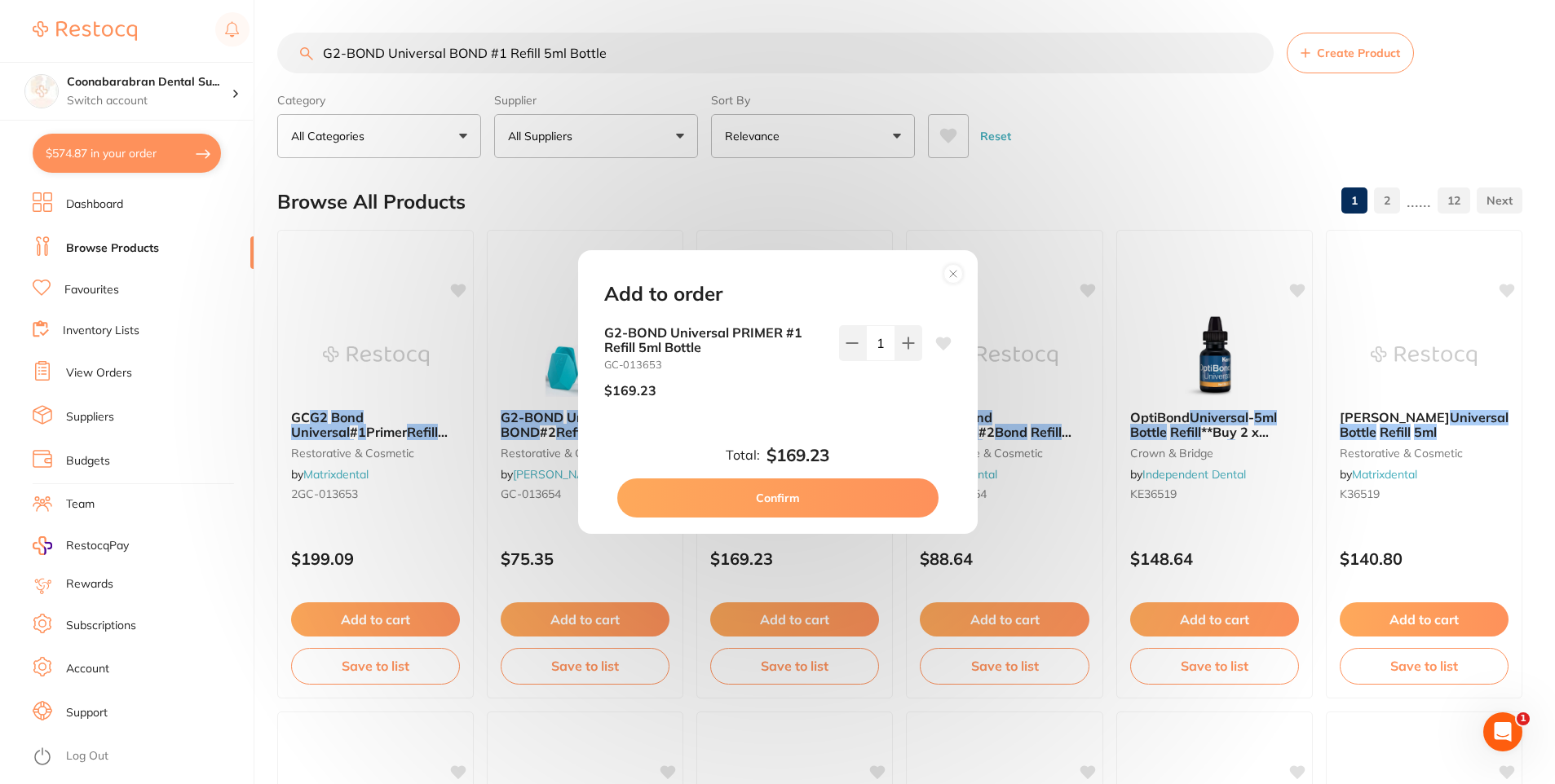
click at [955, 274] on circle at bounding box center [953, 273] width 18 height 18
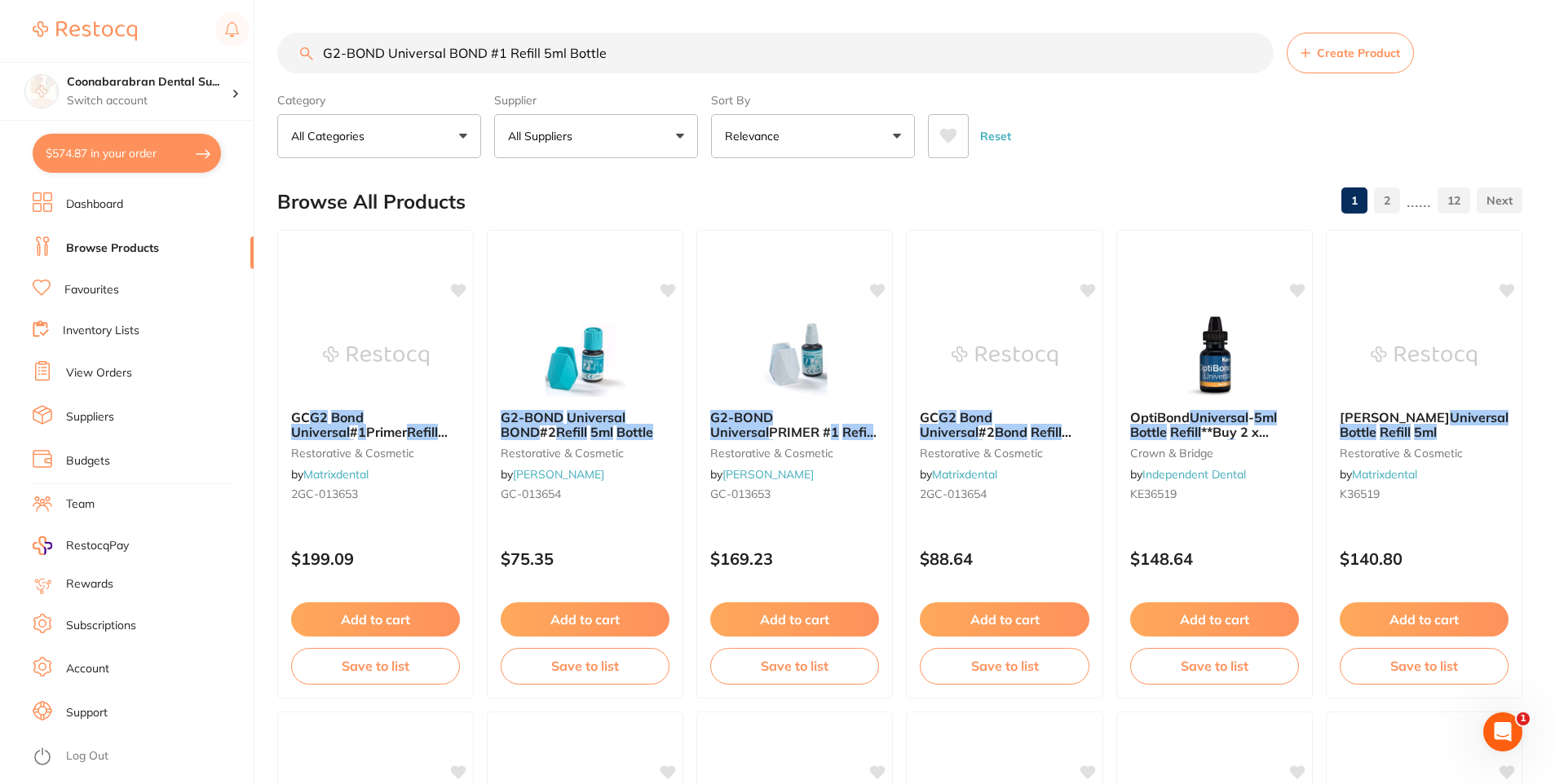
click at [663, 134] on button "All Suppliers" at bounding box center [597, 137] width 204 height 44
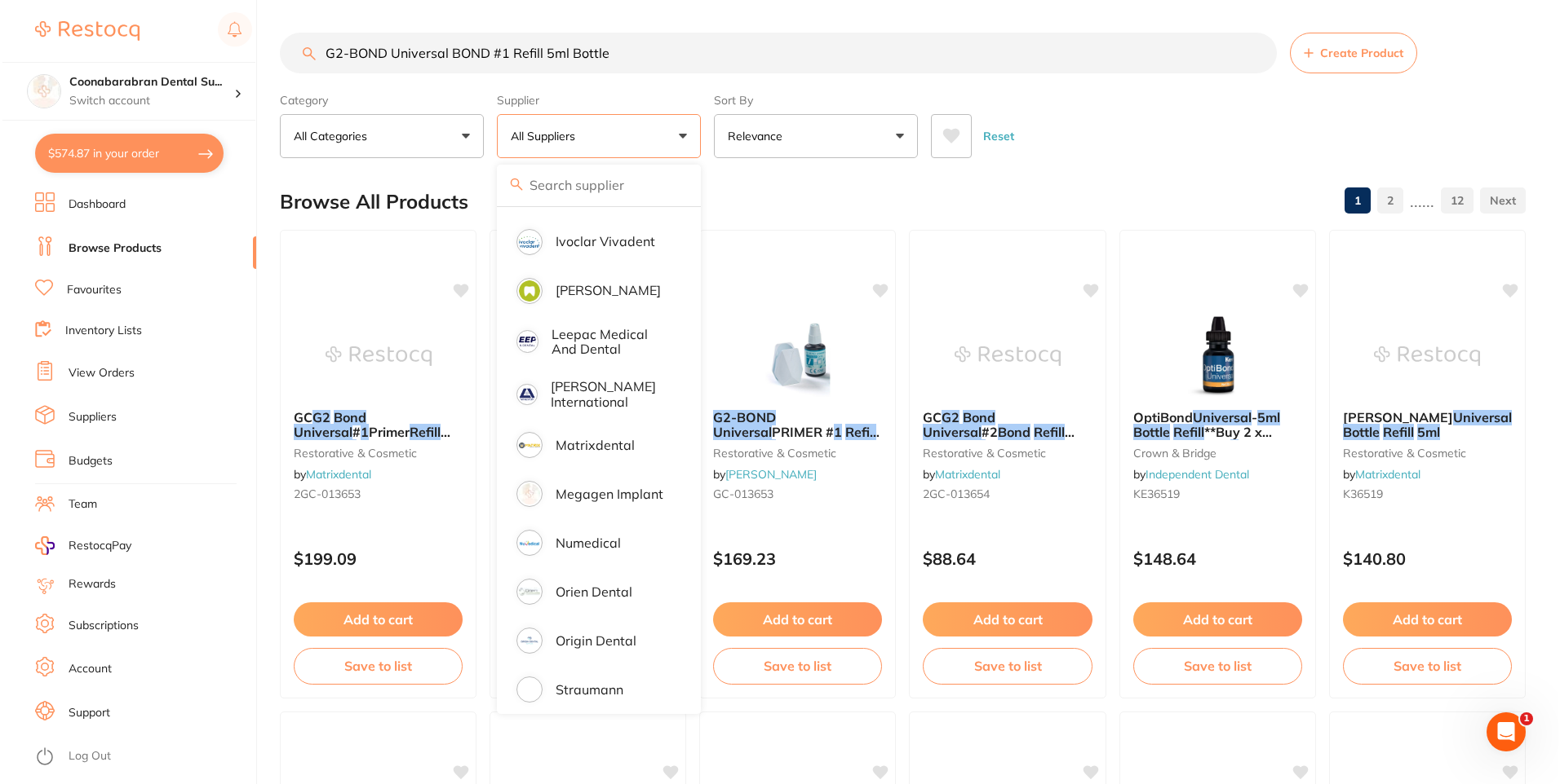
scroll to position [752, 0]
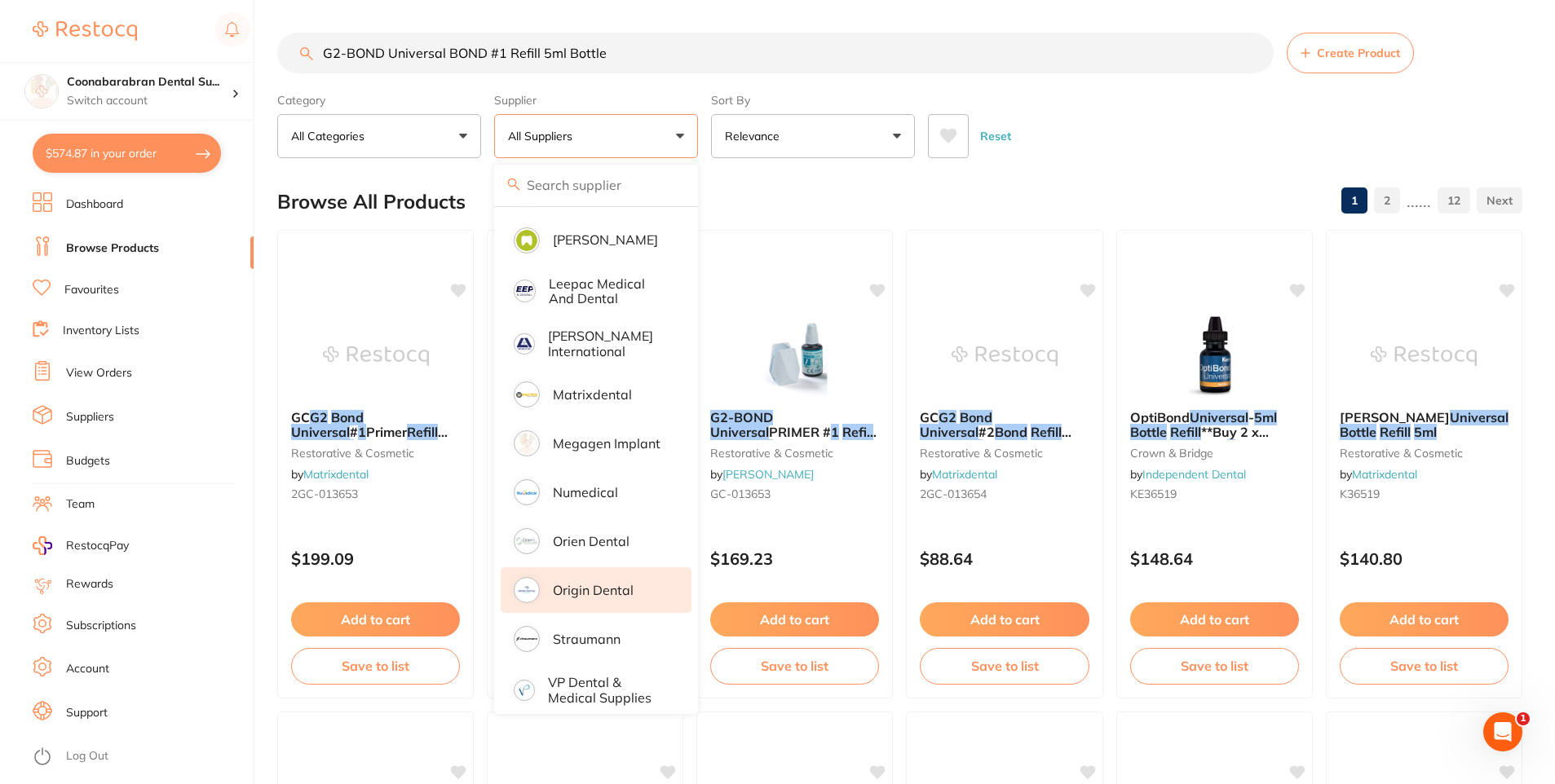
click at [602, 583] on p "Origin Dental" at bounding box center [594, 590] width 81 height 14
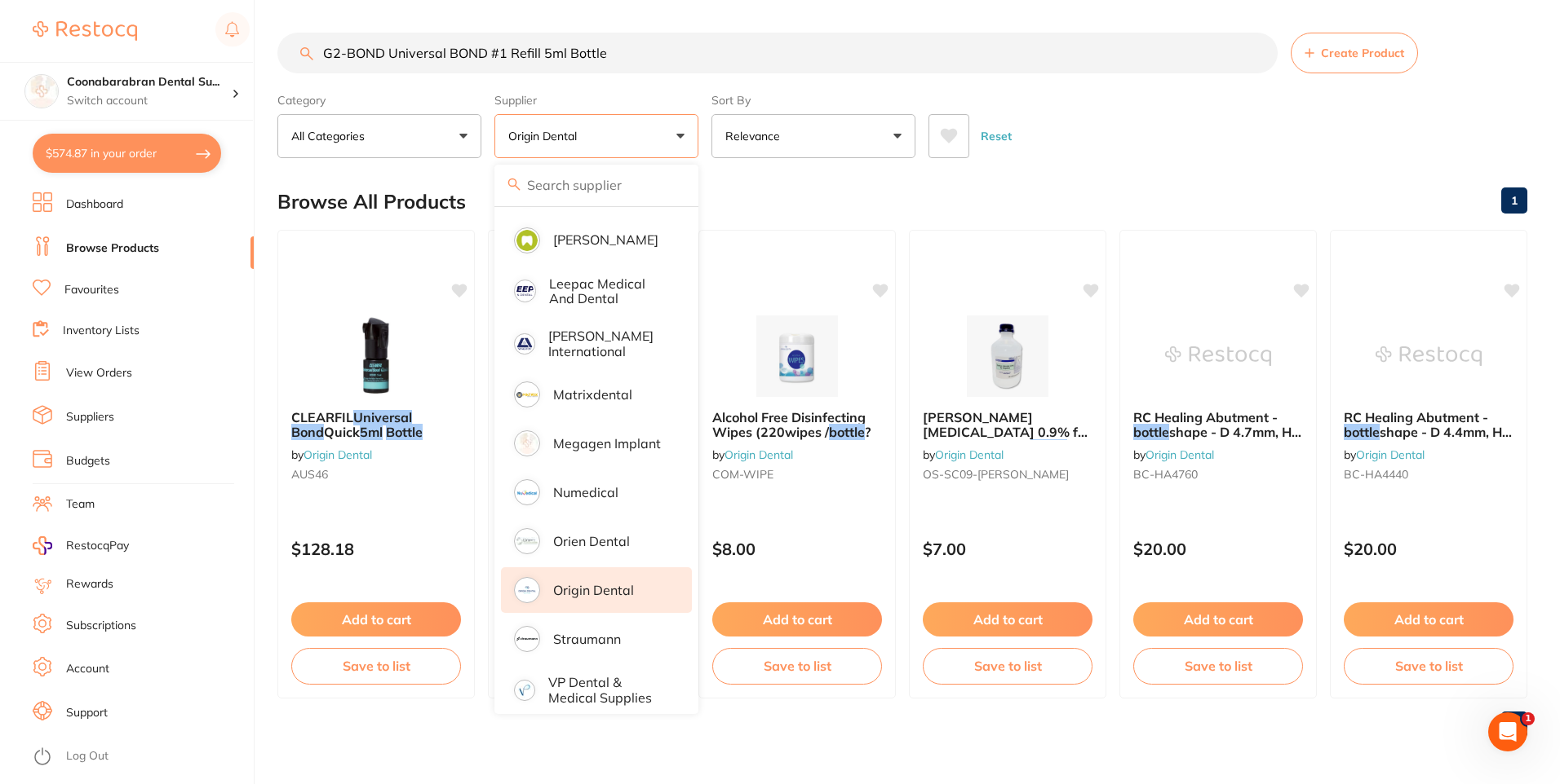
scroll to position [0, 0]
click at [677, 137] on button "Origin Dental" at bounding box center [597, 137] width 204 height 44
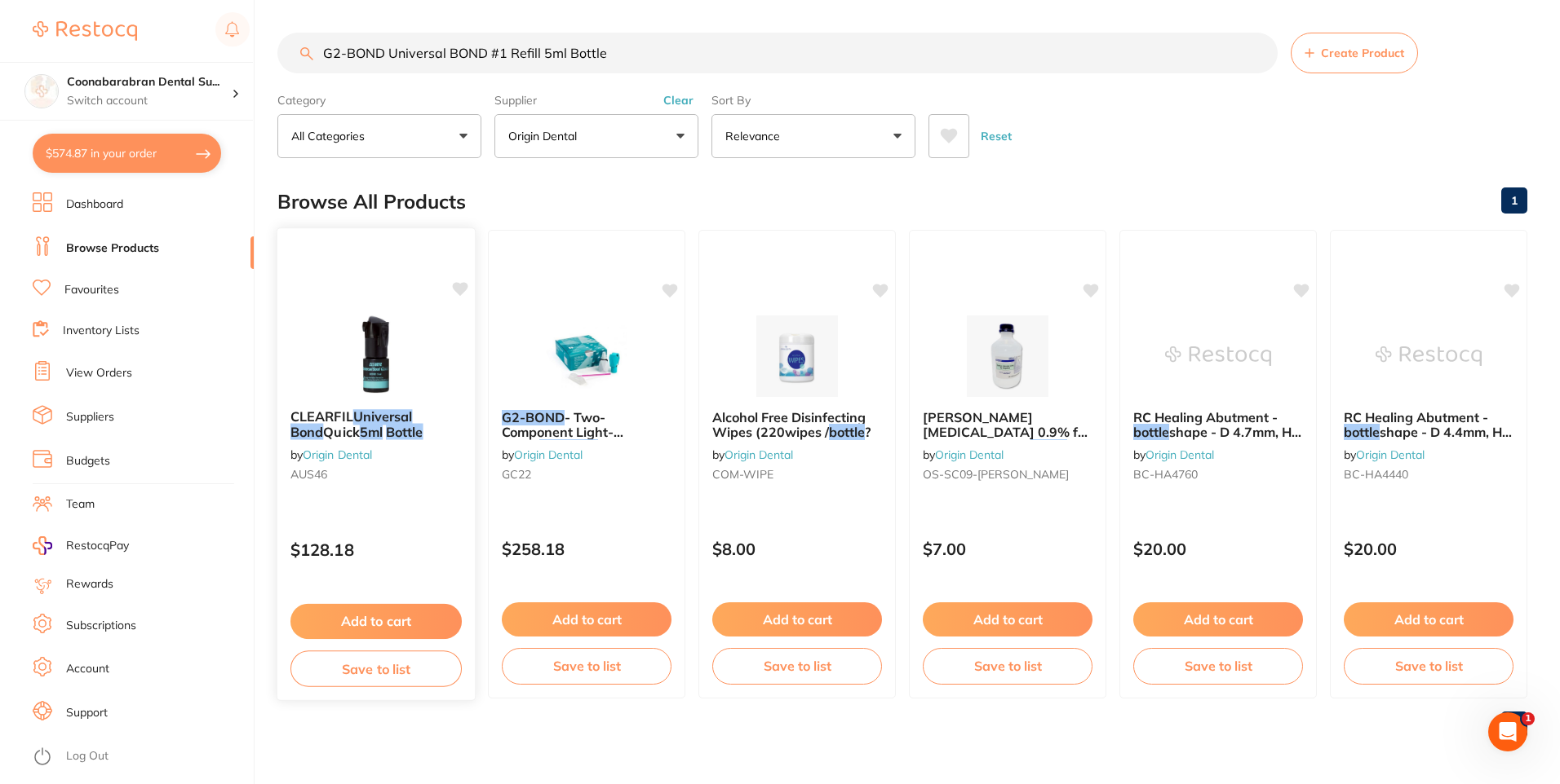
click at [371, 372] on img at bounding box center [375, 355] width 107 height 83
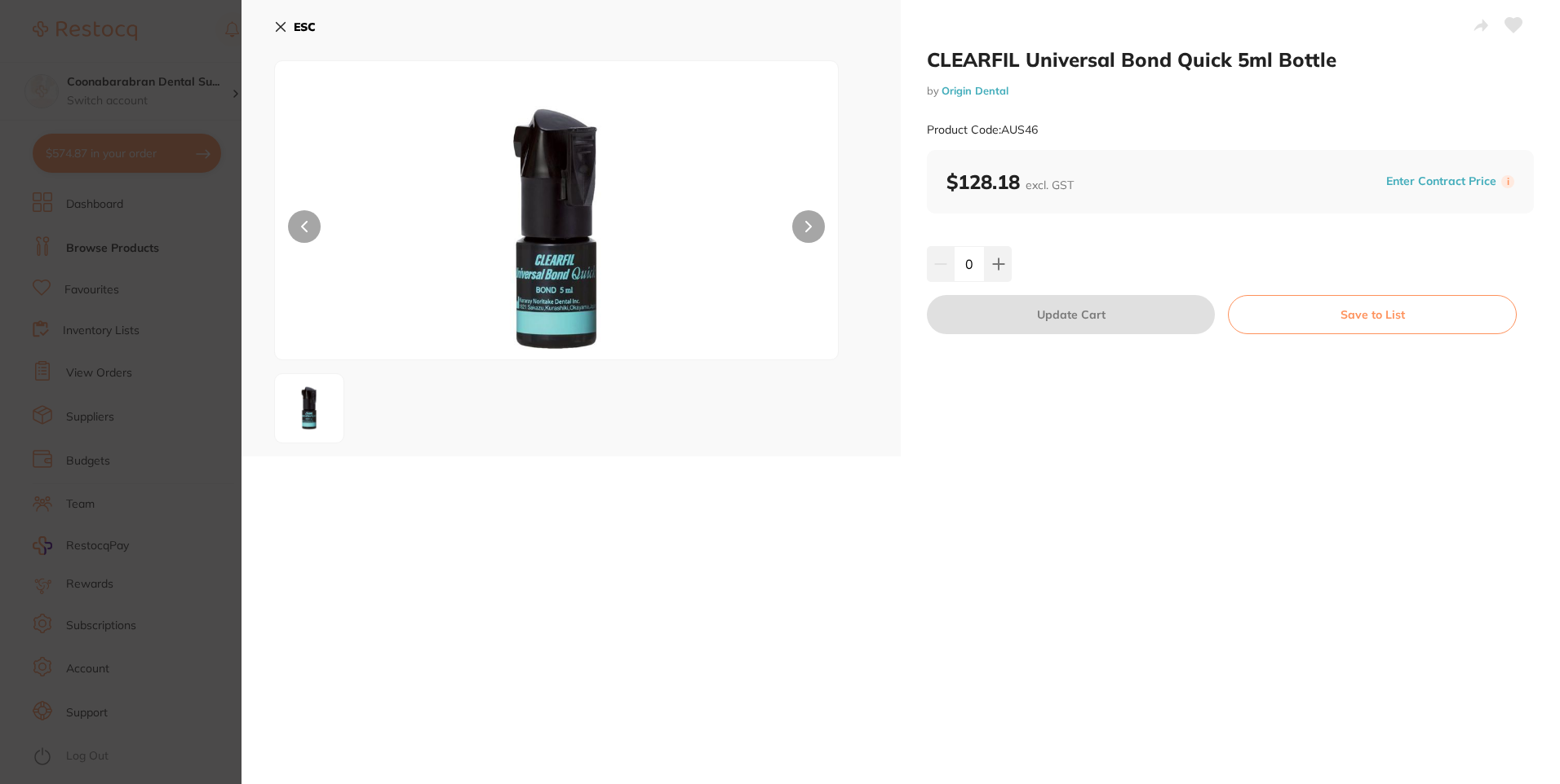
click at [279, 28] on icon at bounding box center [280, 27] width 9 height 9
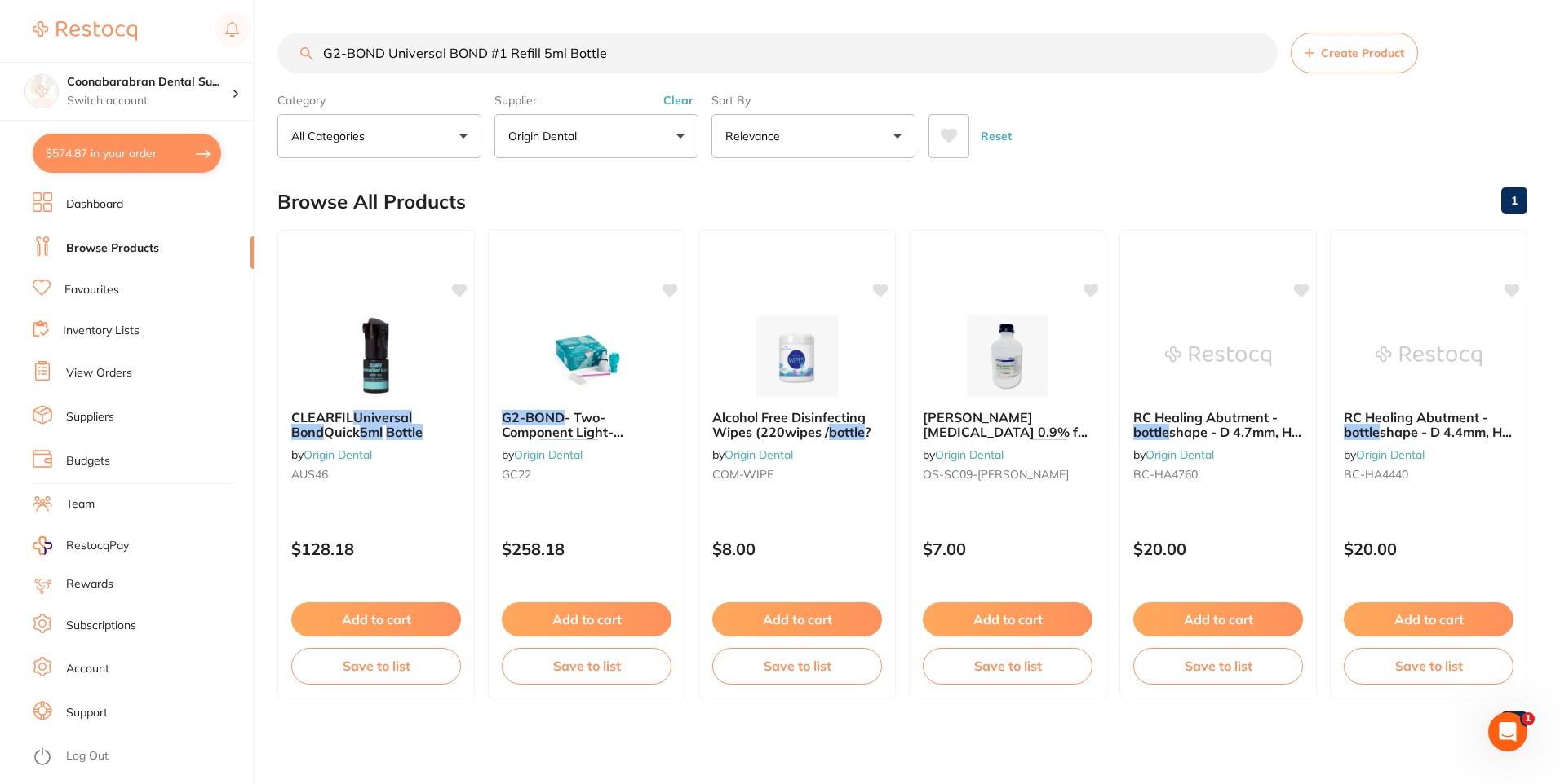
click at [943, 140] on icon at bounding box center [948, 136] width 18 height 16
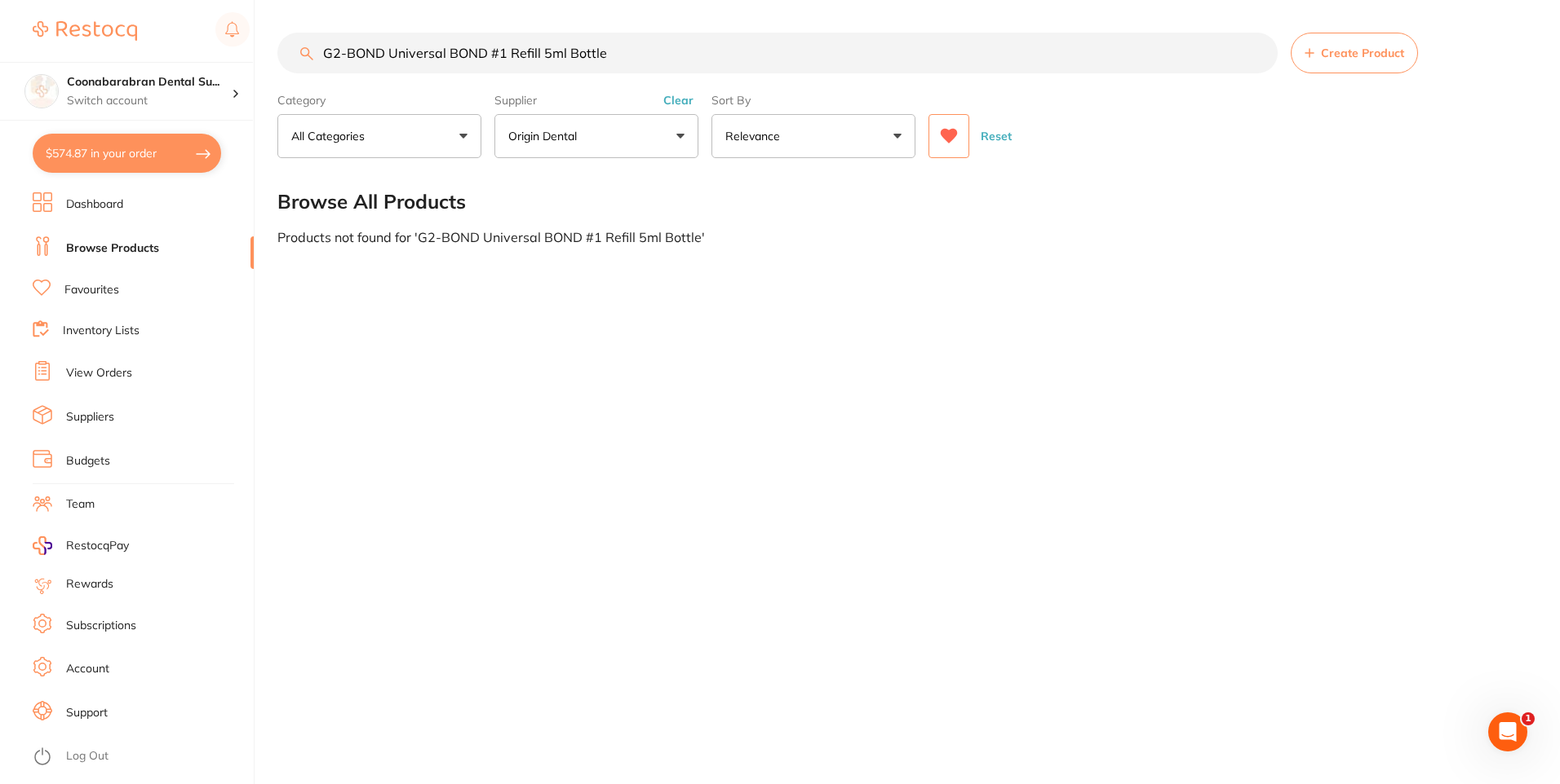
click at [943, 140] on icon at bounding box center [948, 136] width 18 height 16
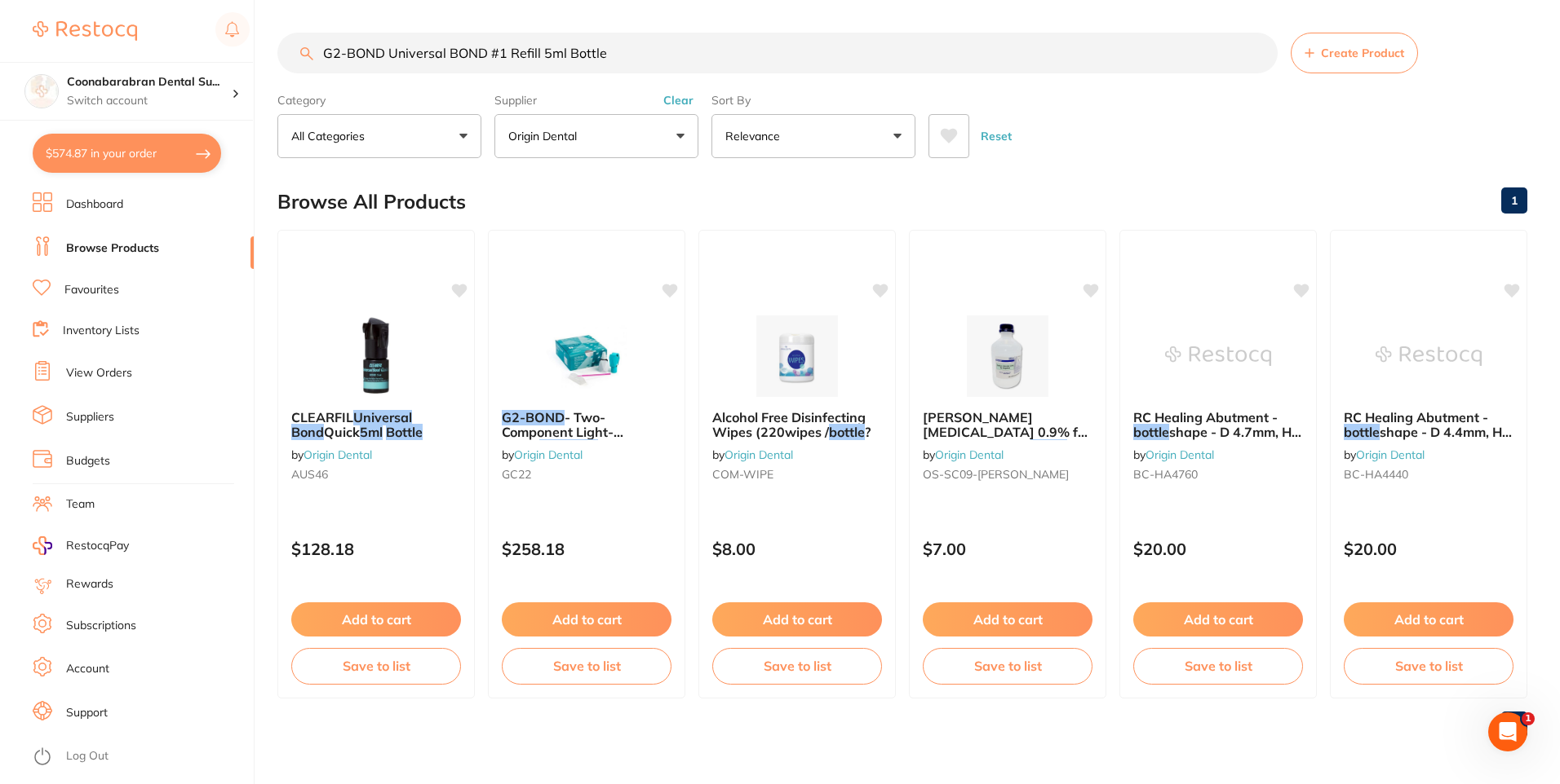
drag, startPoint x: 607, startPoint y: 51, endPoint x: 566, endPoint y: 54, distance: 41.1
click at [566, 54] on input "G2-BOND Universal BOND #1 Refill 5ml Bottle" at bounding box center [777, 53] width 1000 height 40
click at [623, 56] on input "G2-BOND Universal BOND #1 Refill 5ml Bottle" at bounding box center [777, 53] width 1000 height 40
click at [681, 102] on button "Clear" at bounding box center [678, 100] width 40 height 14
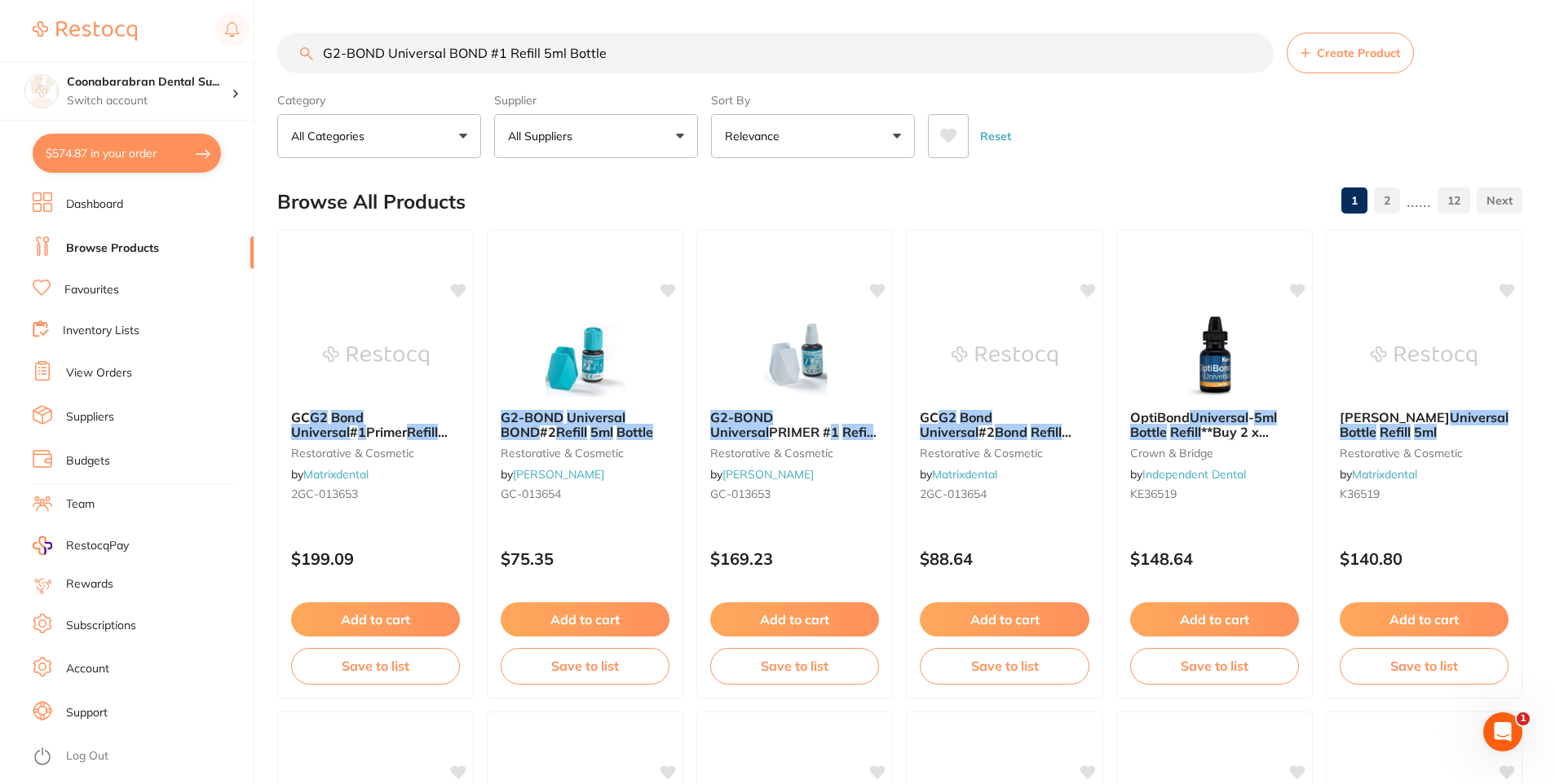
click at [688, 138] on button "All Suppliers" at bounding box center [597, 137] width 204 height 44
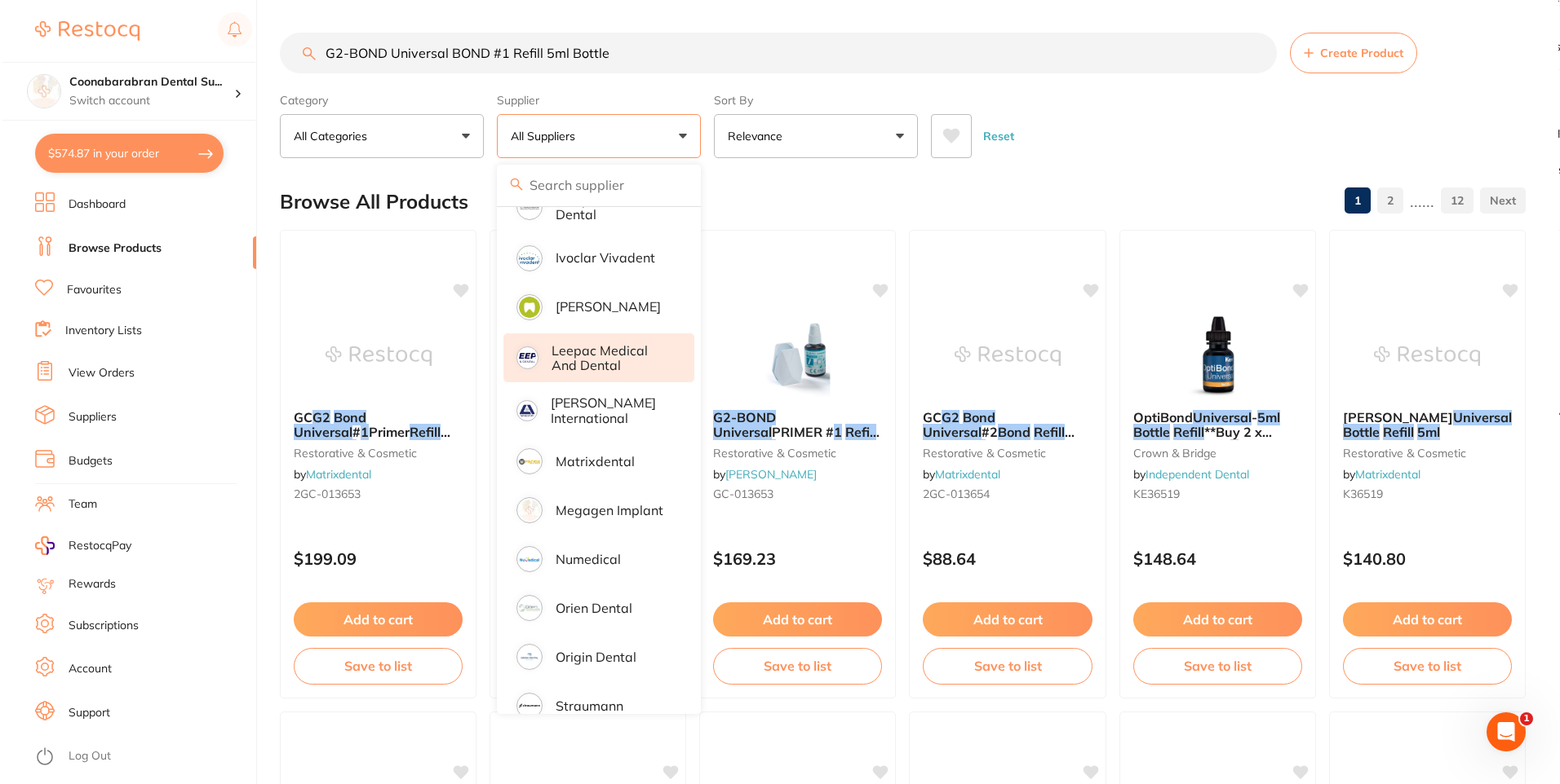
scroll to position [734, 0]
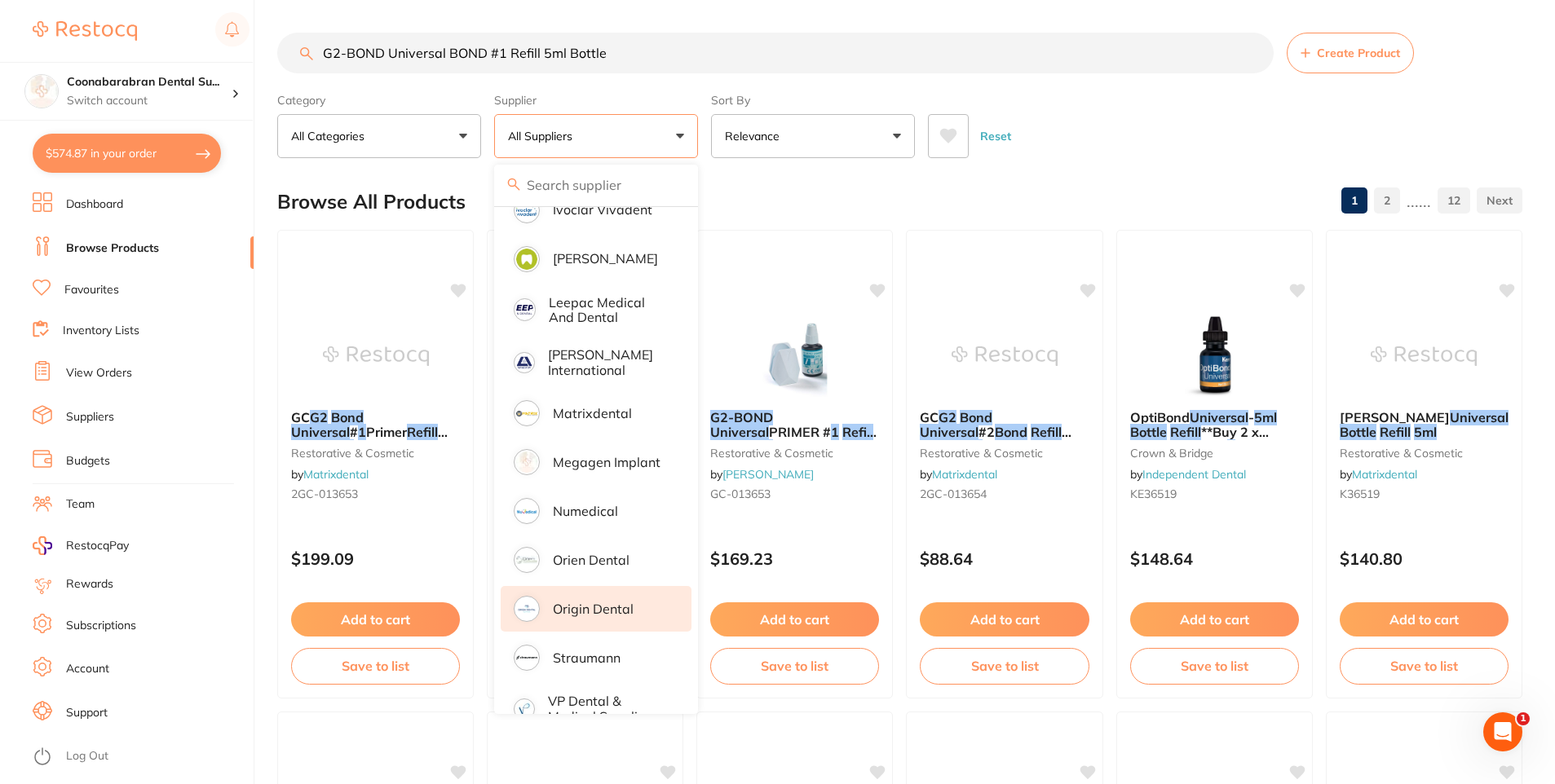
click at [592, 602] on p "Origin Dental" at bounding box center [594, 609] width 81 height 14
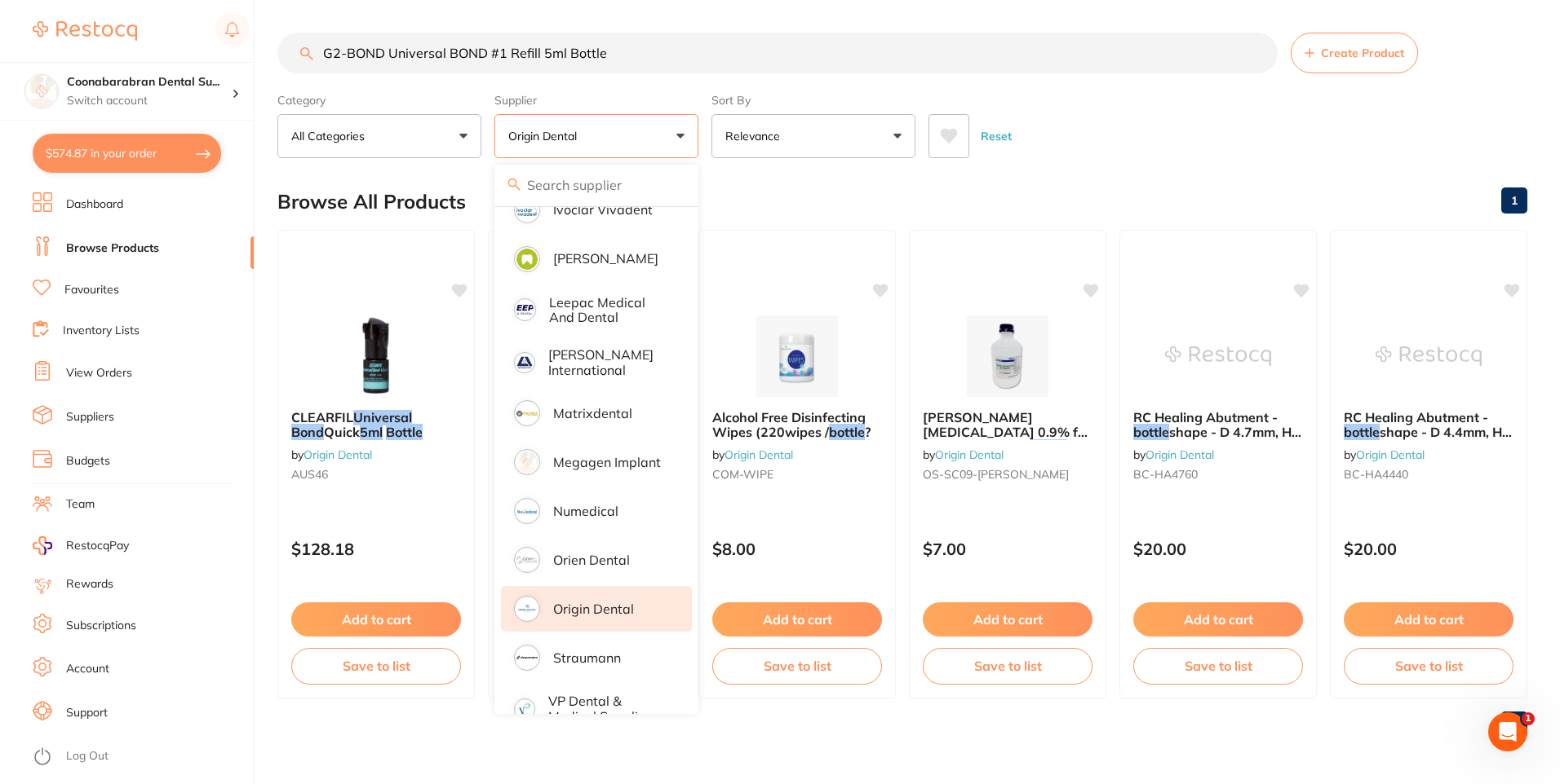
scroll to position [0, 0]
click at [678, 142] on button "Origin Dental" at bounding box center [597, 137] width 204 height 44
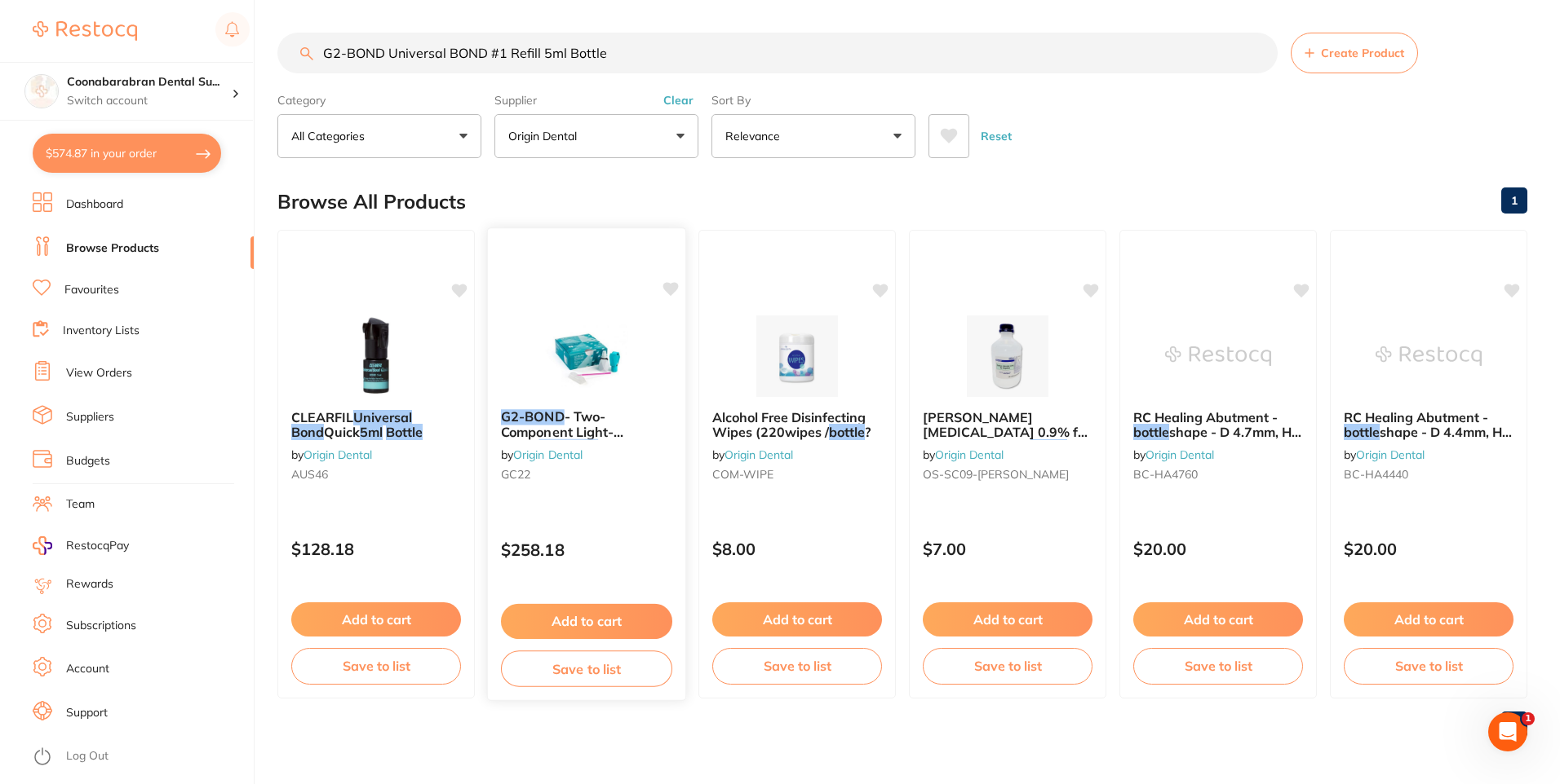
click at [575, 628] on button "Add to cart" at bounding box center [586, 621] width 171 height 35
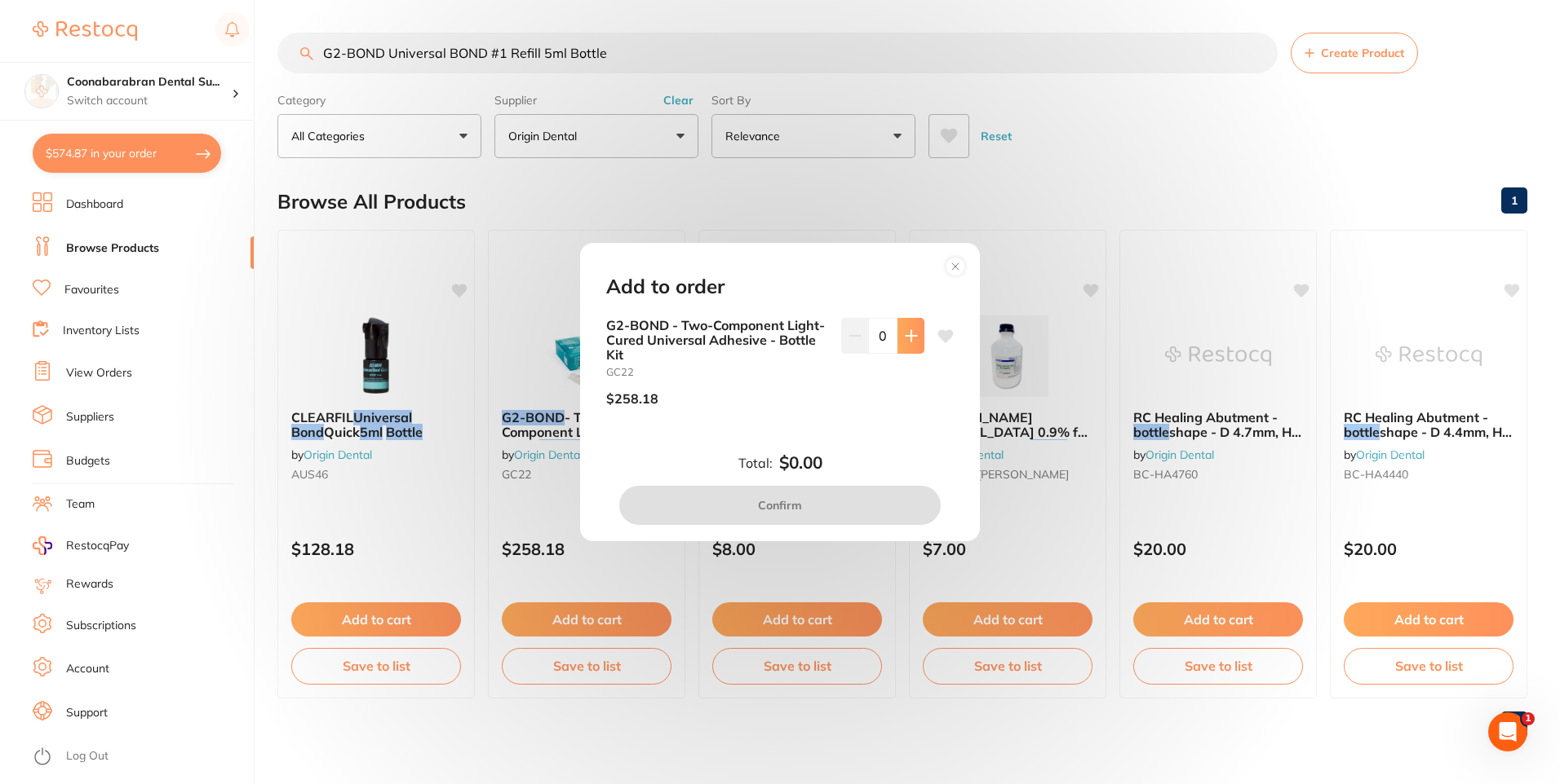
click at [912, 337] on icon at bounding box center [911, 336] width 13 height 13
type input "1"
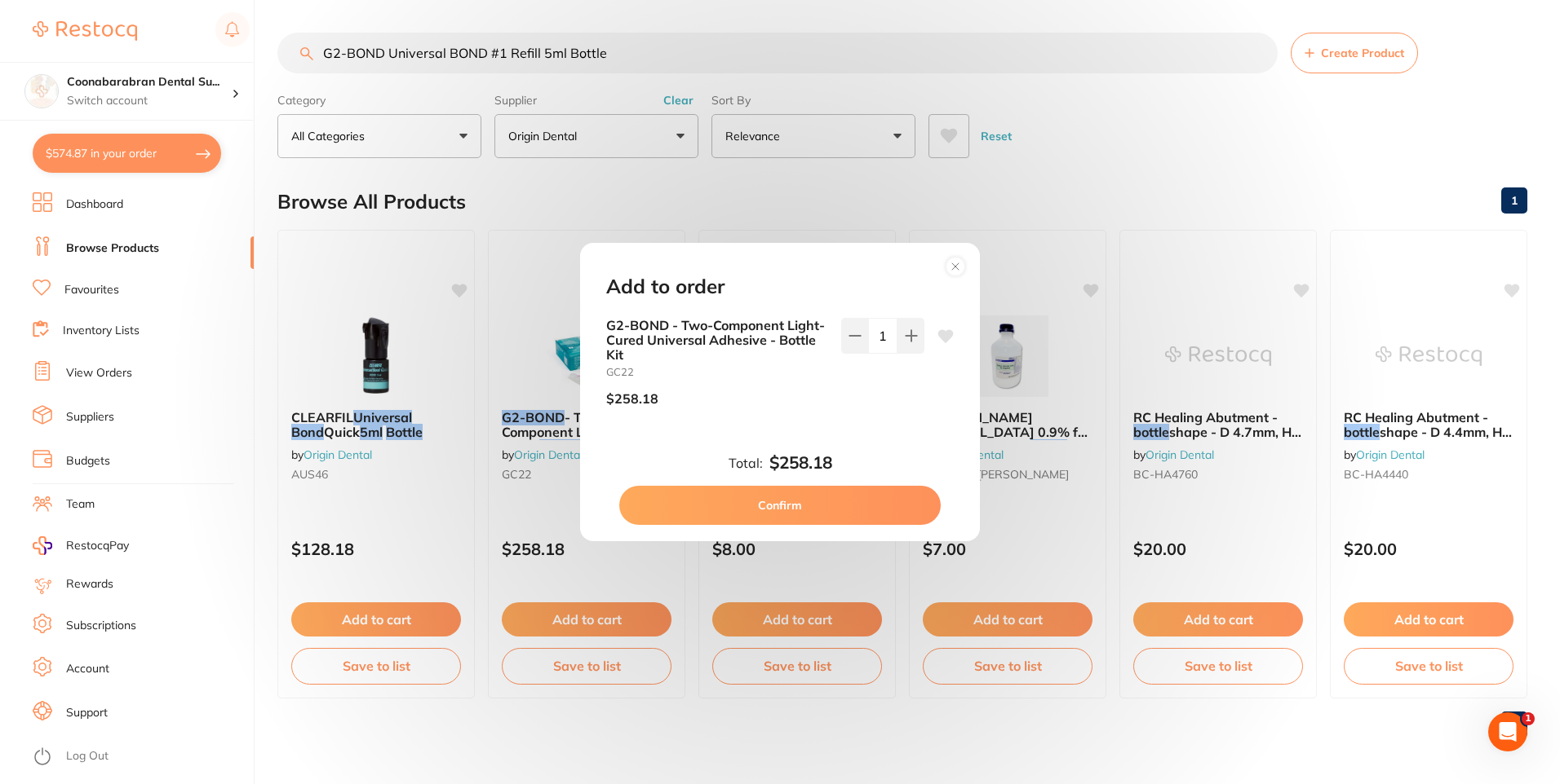
click at [827, 517] on button "Confirm" at bounding box center [780, 505] width 321 height 39
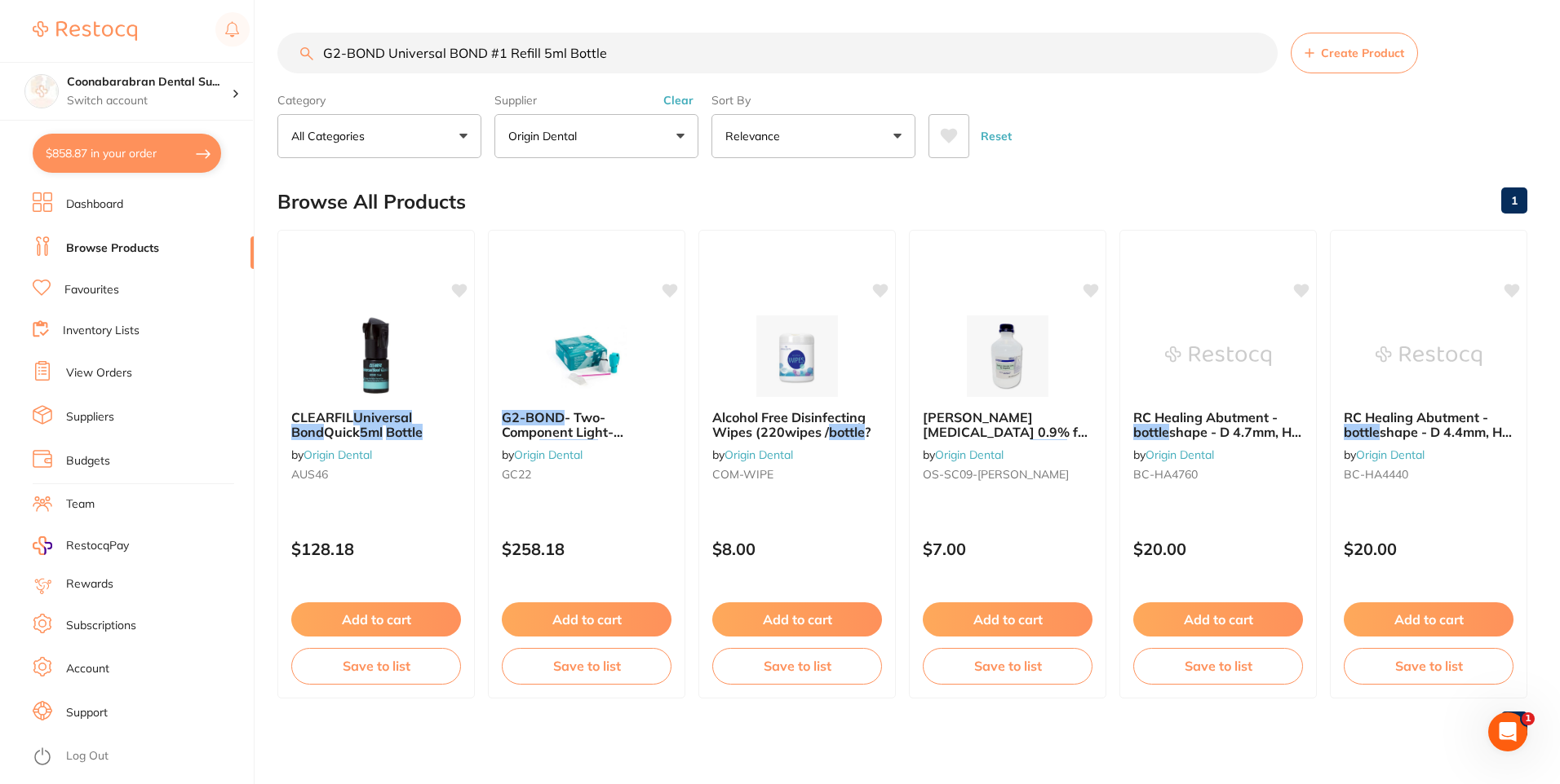
drag, startPoint x: 627, startPoint y: 52, endPoint x: 326, endPoint y: 57, distance: 301.0
click at [326, 57] on input "G2-BOND Universal BOND #1 Refill 5ml Bottle" at bounding box center [777, 53] width 1000 height 40
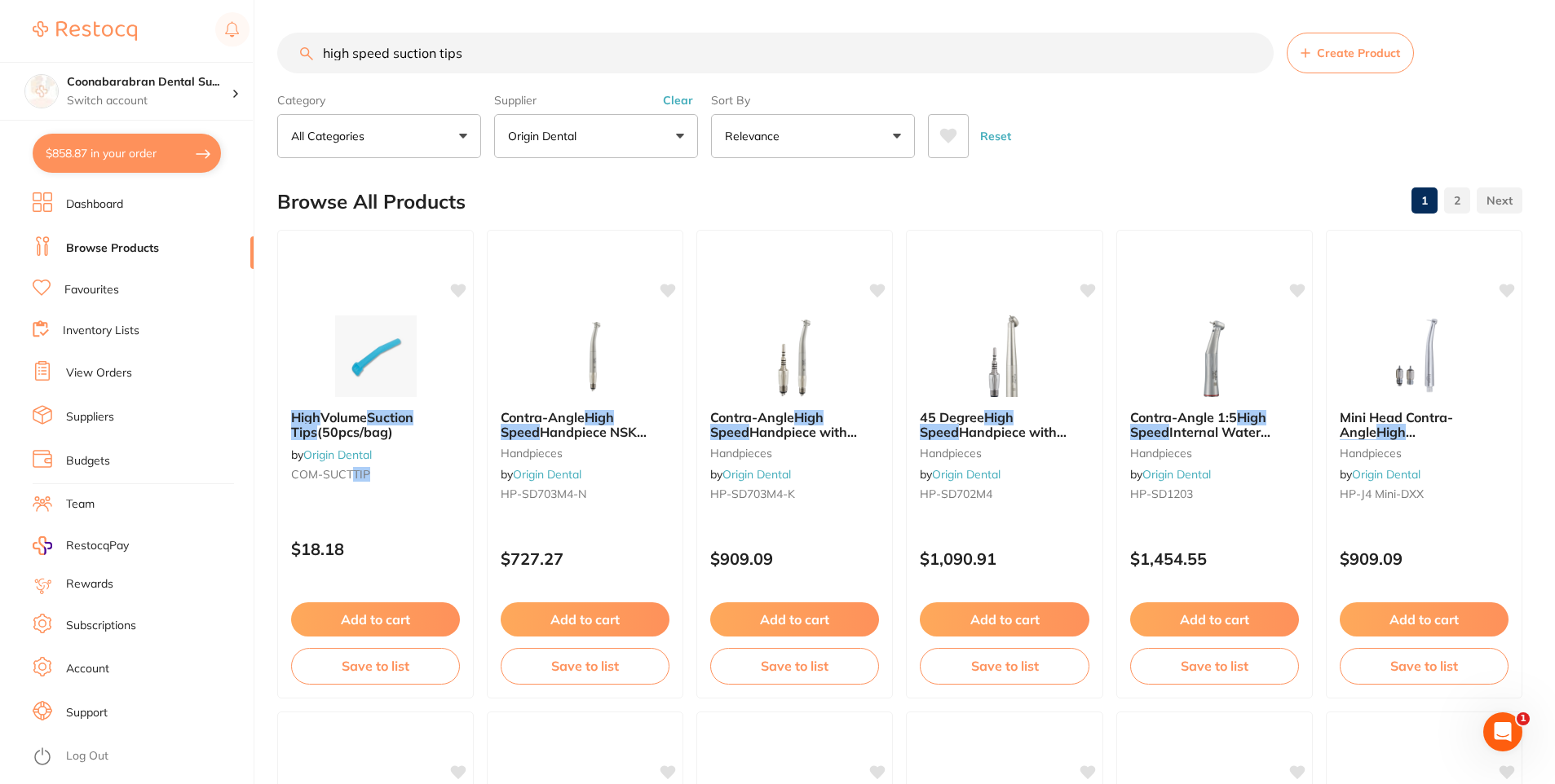
drag, startPoint x: 394, startPoint y: 52, endPoint x: 319, endPoint y: 54, distance: 75.0
click at [319, 54] on input "high speed suction tips" at bounding box center [776, 53] width 997 height 40
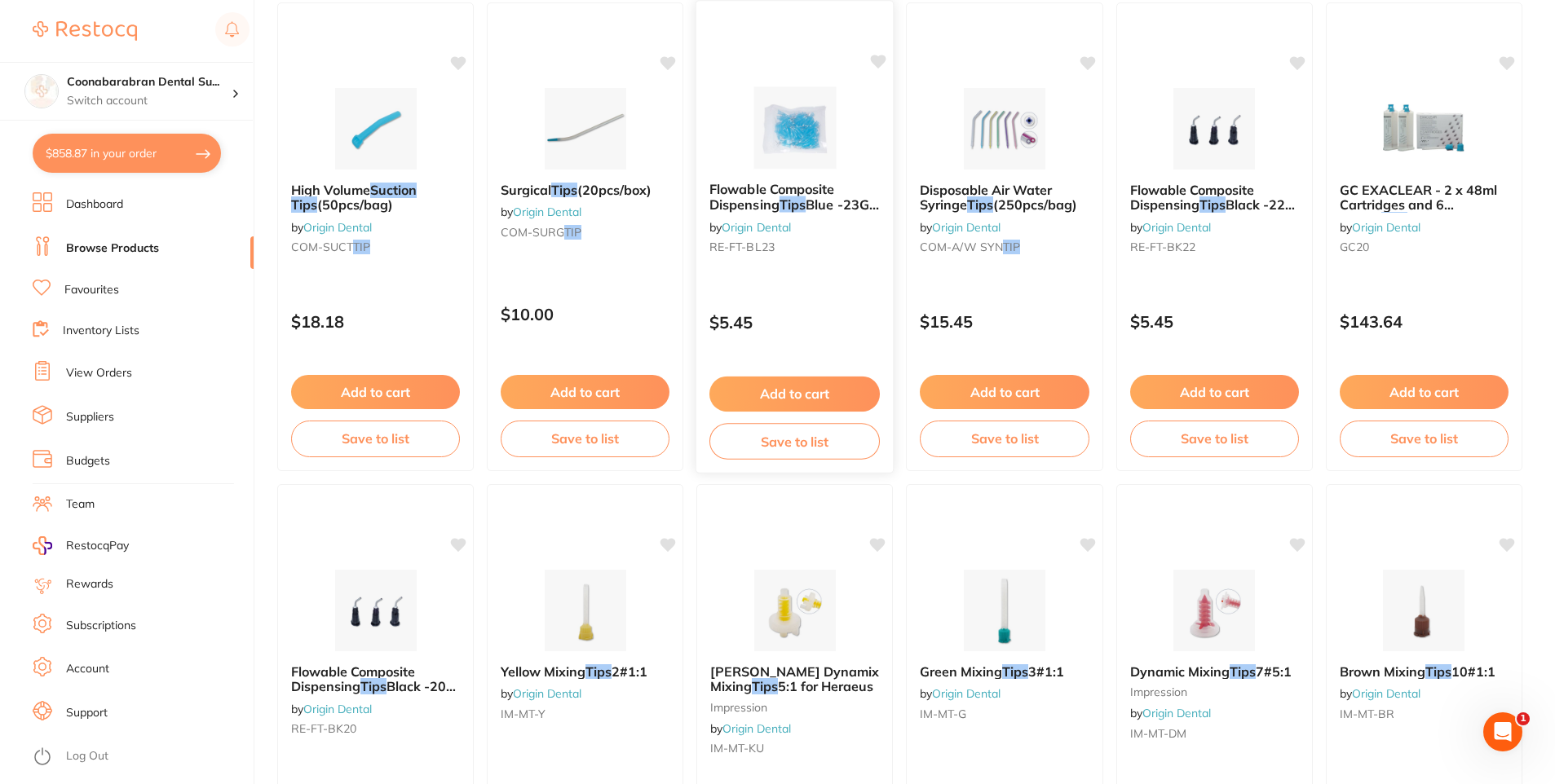
scroll to position [82, 0]
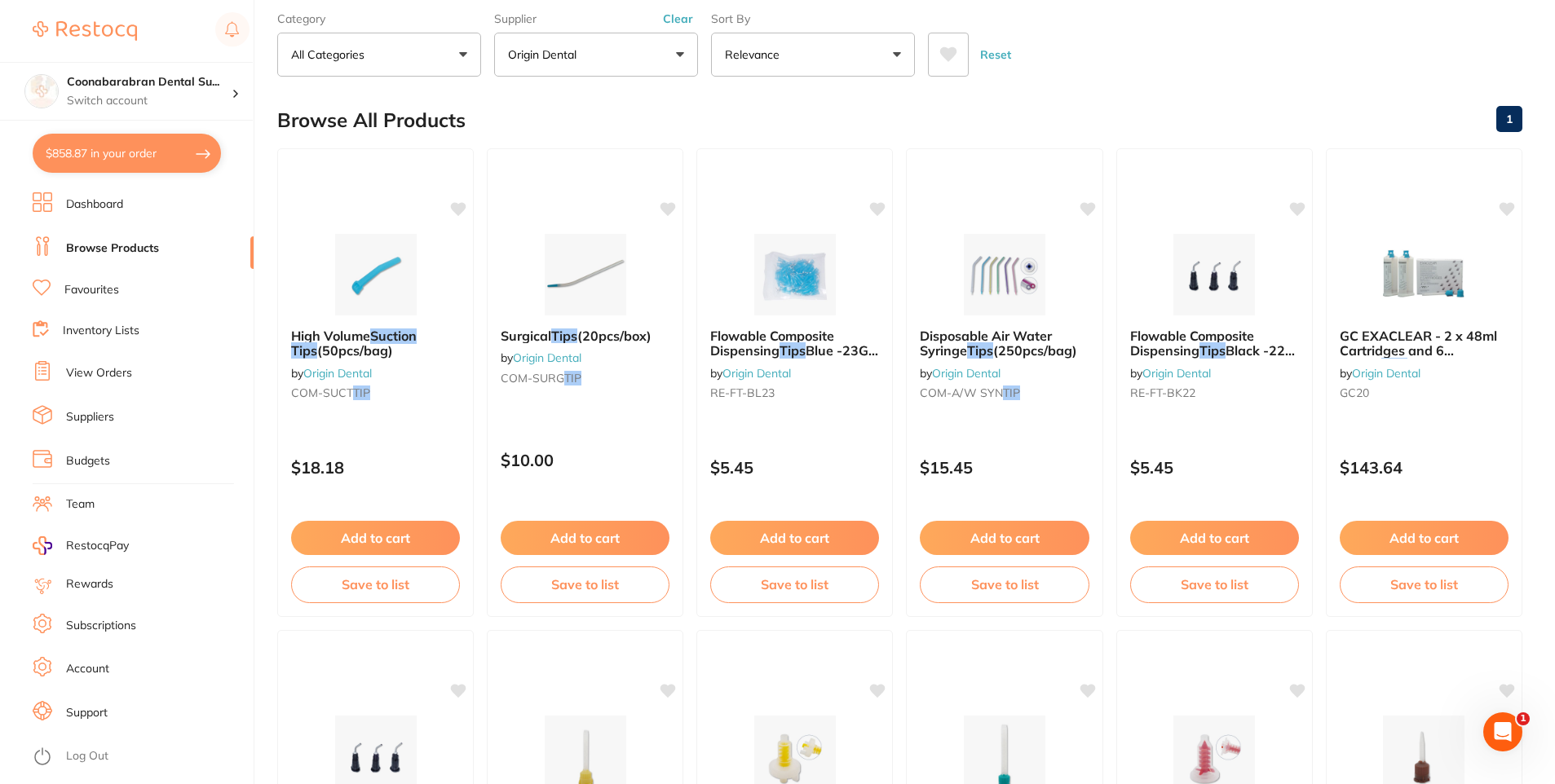
click at [950, 51] on icon at bounding box center [949, 54] width 17 height 14
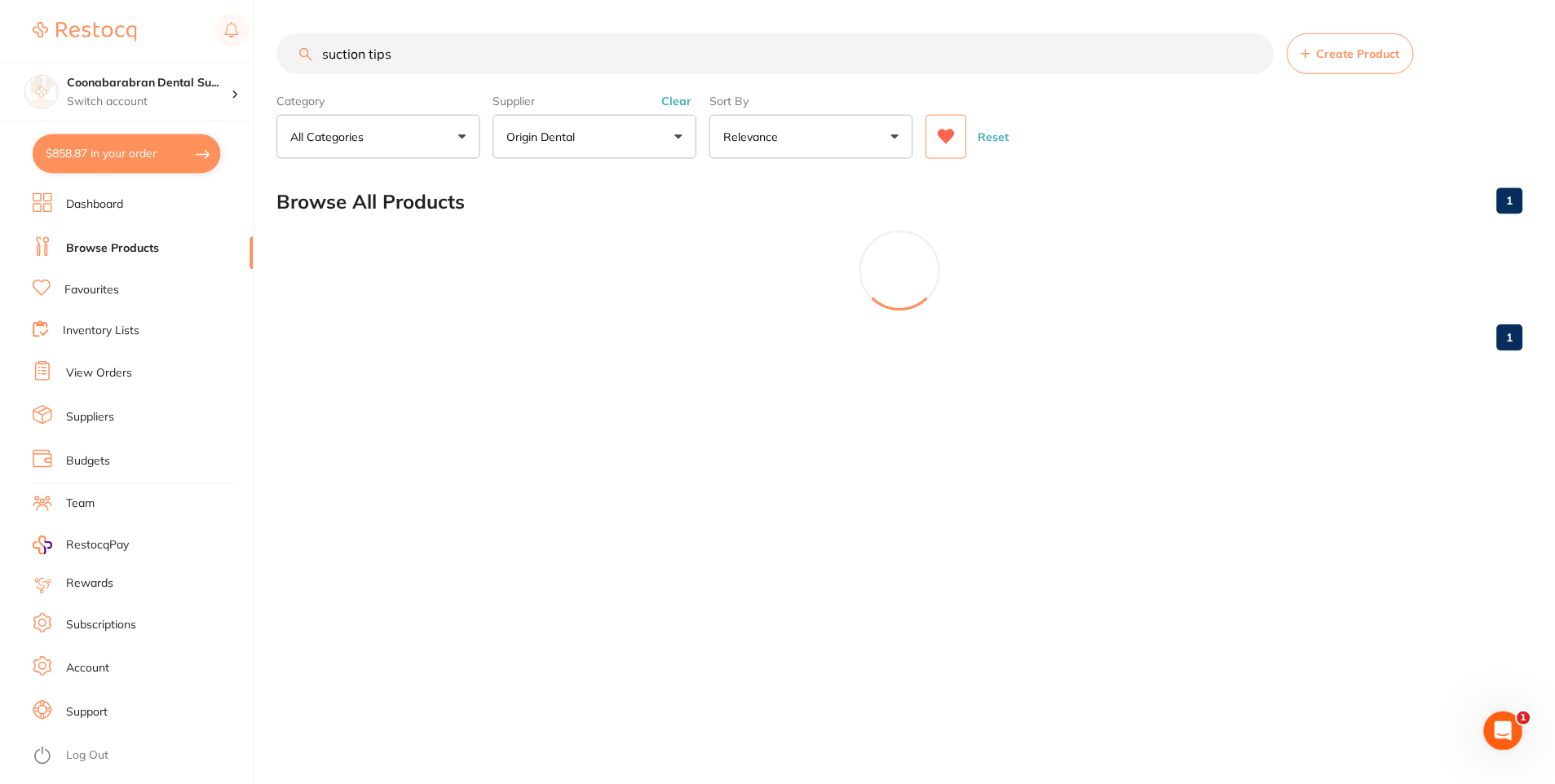
scroll to position [0, 0]
click at [690, 101] on button "Clear" at bounding box center [678, 100] width 40 height 14
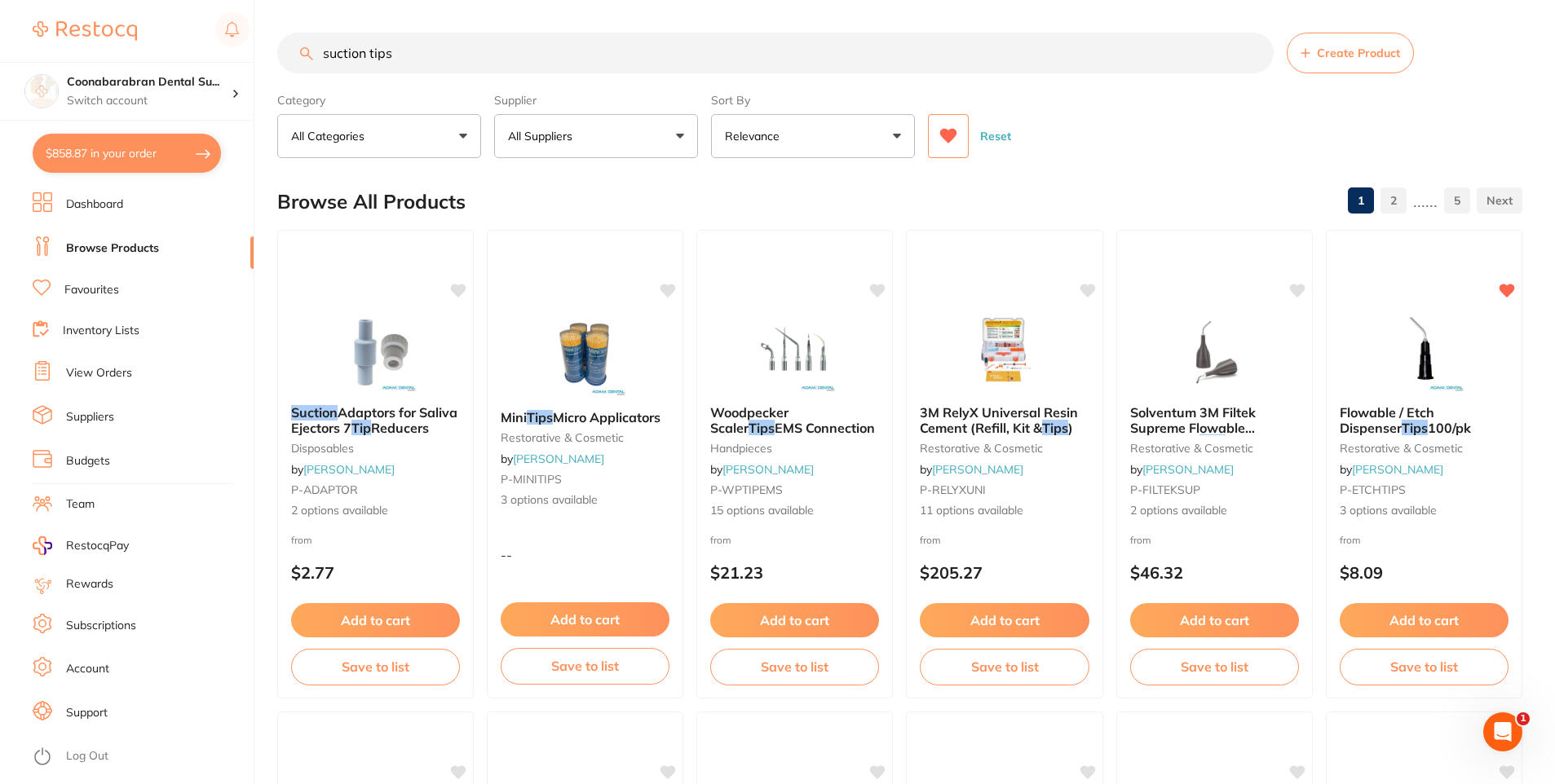
click at [935, 147] on button at bounding box center [949, 137] width 40 height 44
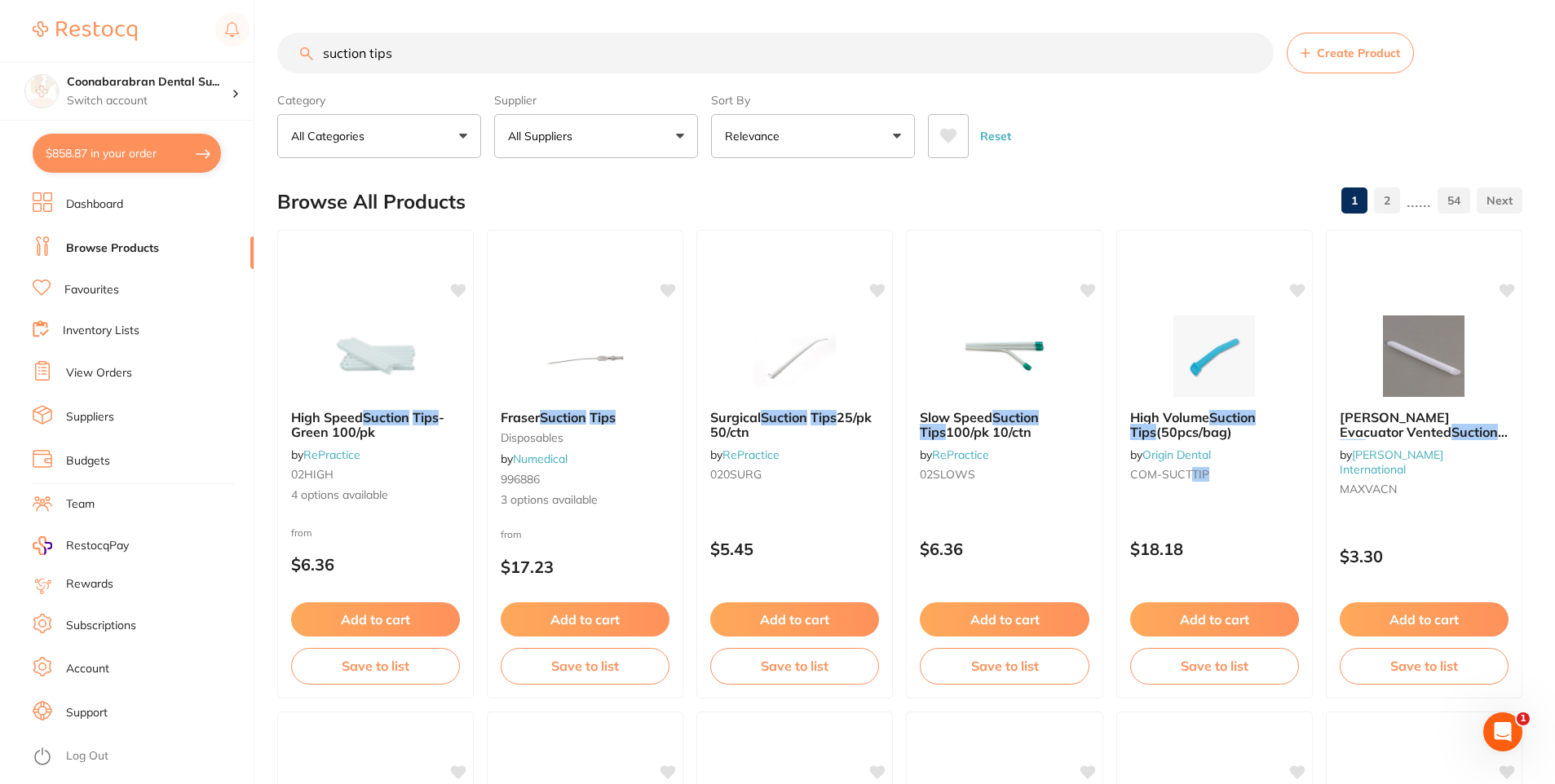
click at [650, 150] on button "All Suppliers" at bounding box center [597, 137] width 204 height 44
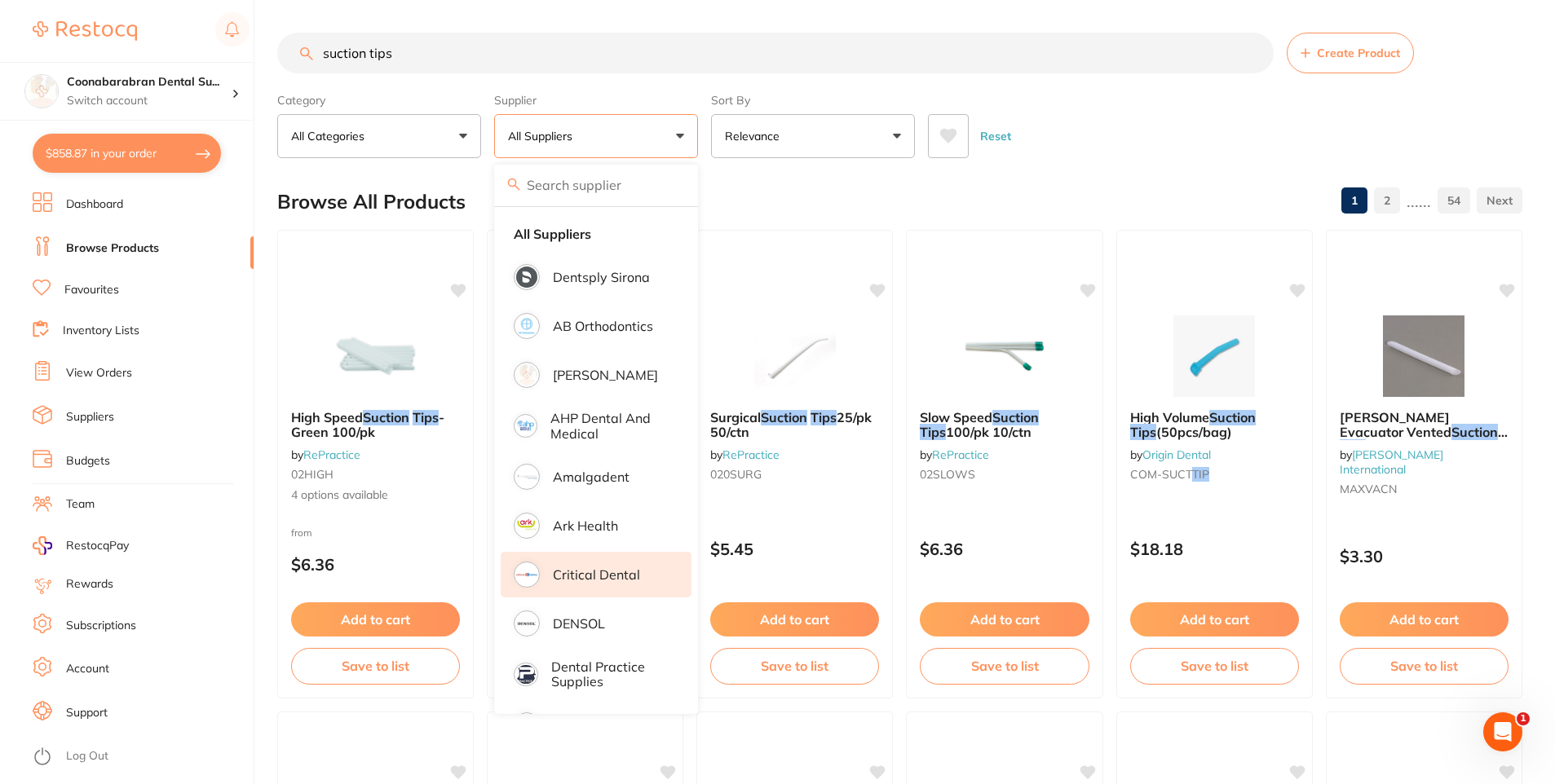
scroll to position [164, 0]
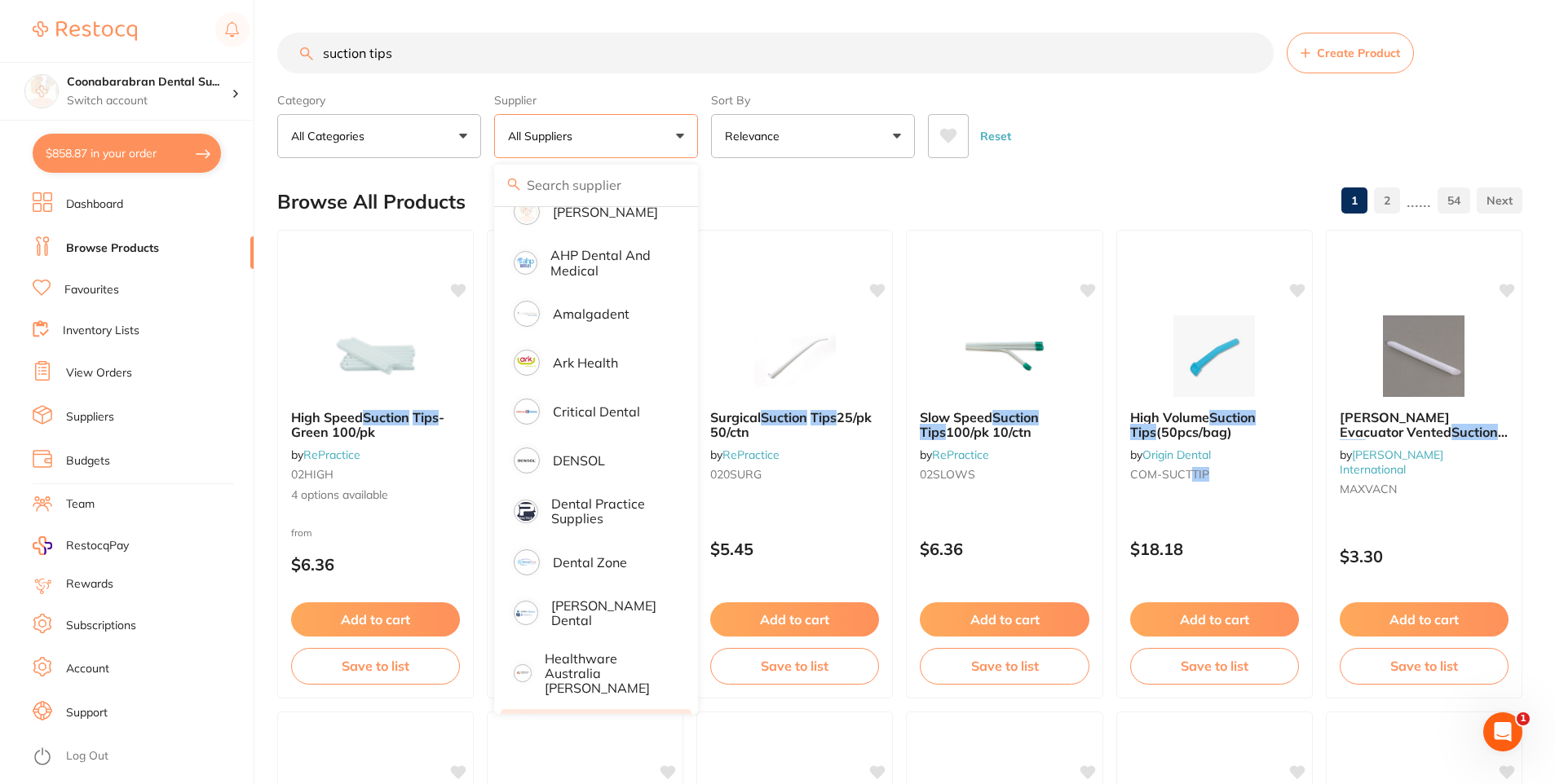
click at [575, 709] on li "[PERSON_NAME]" at bounding box center [596, 731] width 191 height 45
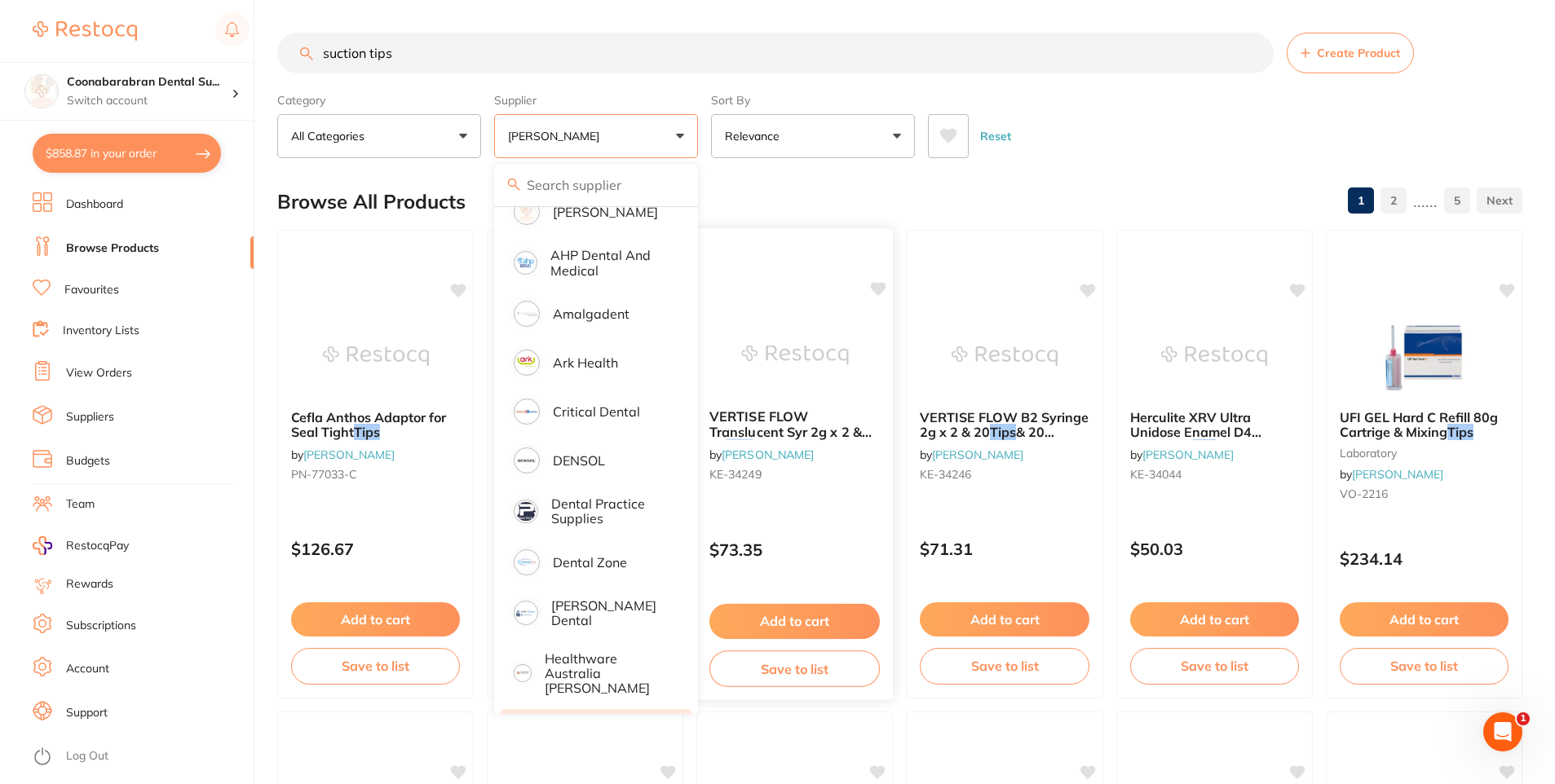
scroll to position [0, 0]
click at [682, 142] on button "[PERSON_NAME]" at bounding box center [597, 137] width 204 height 44
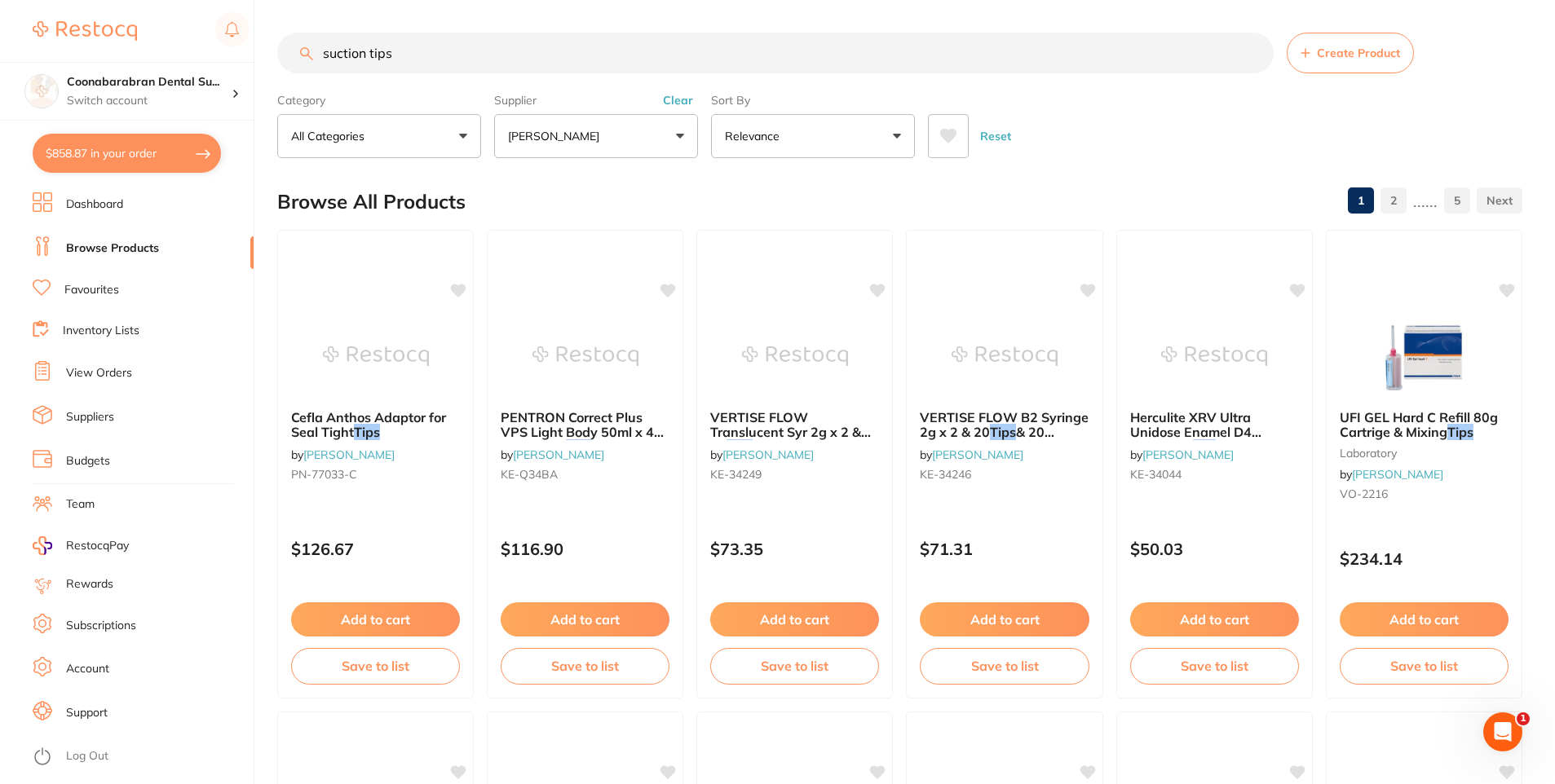
click at [680, 100] on button "Clear" at bounding box center [678, 100] width 40 height 14
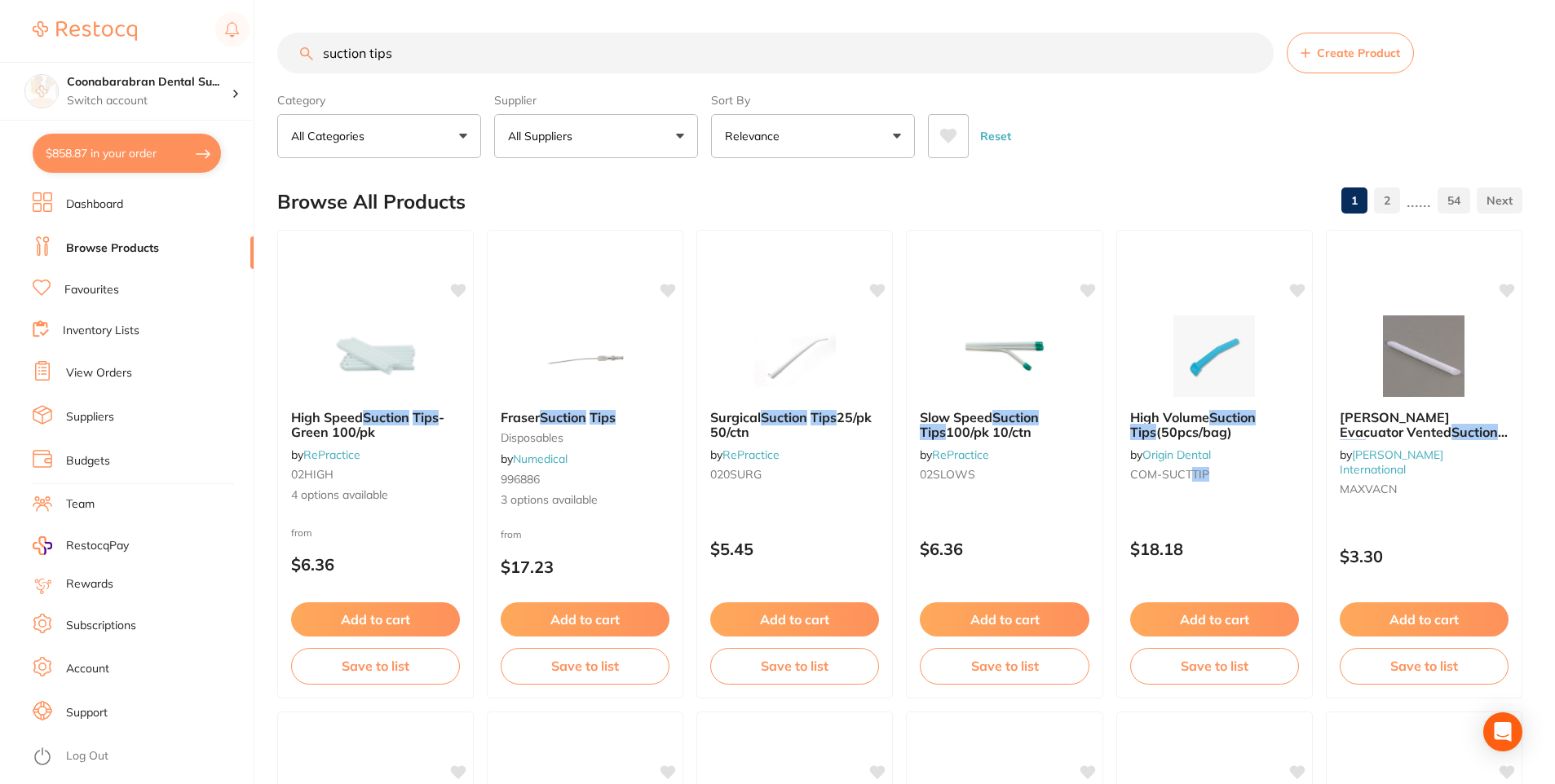
click at [938, 135] on button at bounding box center [949, 137] width 40 height 44
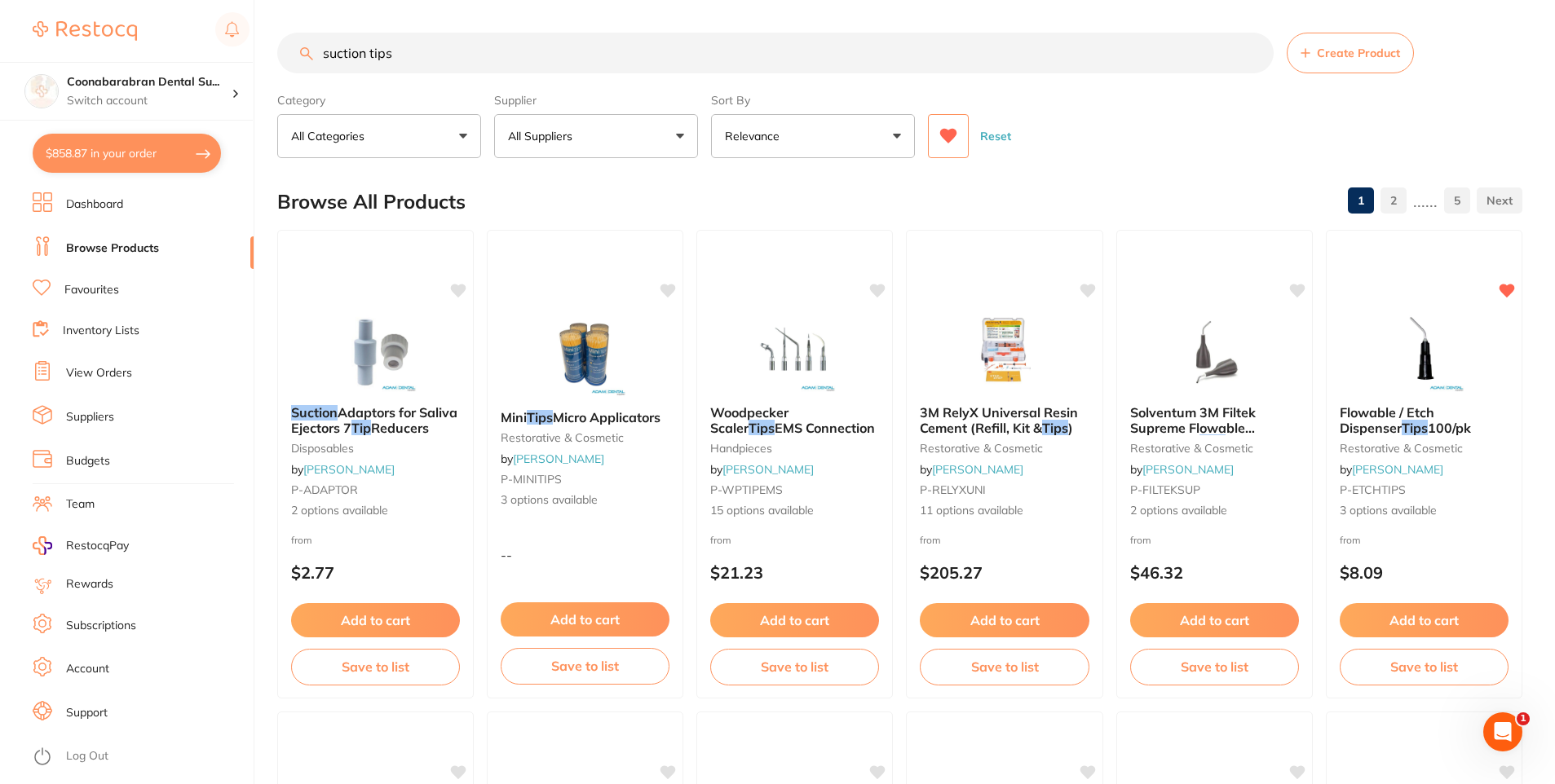
click at [393, 53] on input "suction tips" at bounding box center [776, 53] width 997 height 40
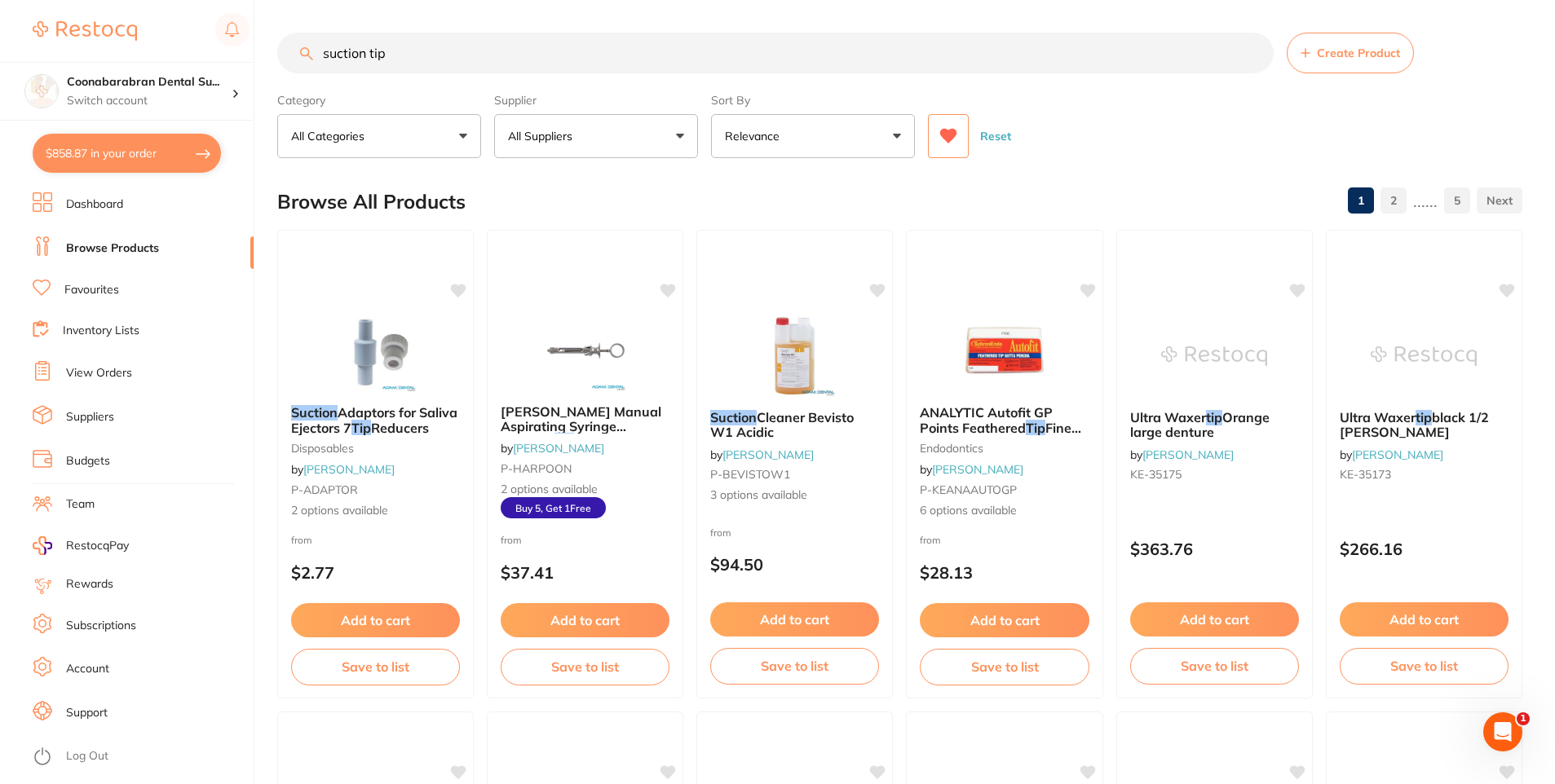
click at [321, 51] on input "suction tip" at bounding box center [776, 53] width 997 height 40
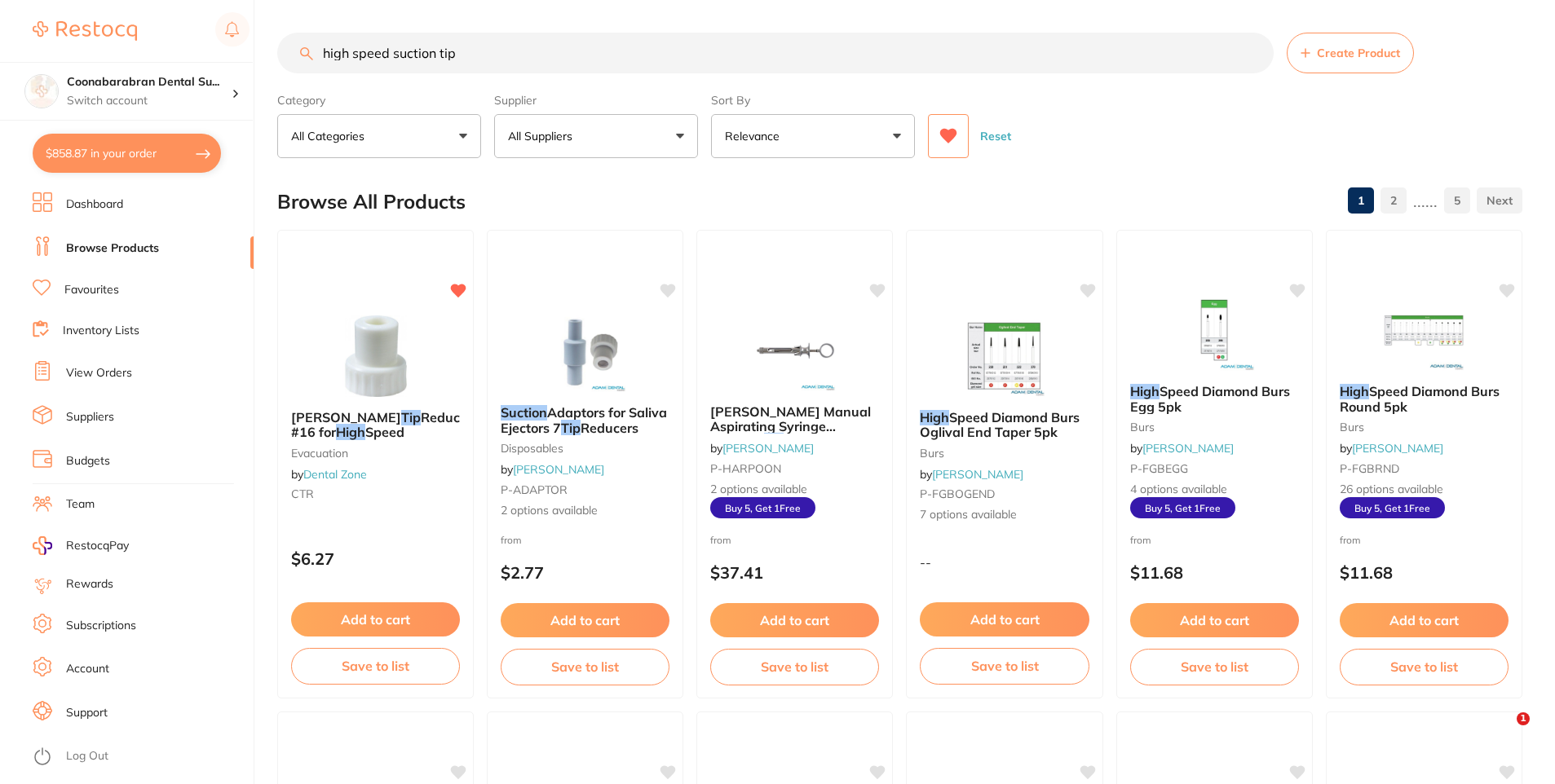
type input "high speed suction tip"
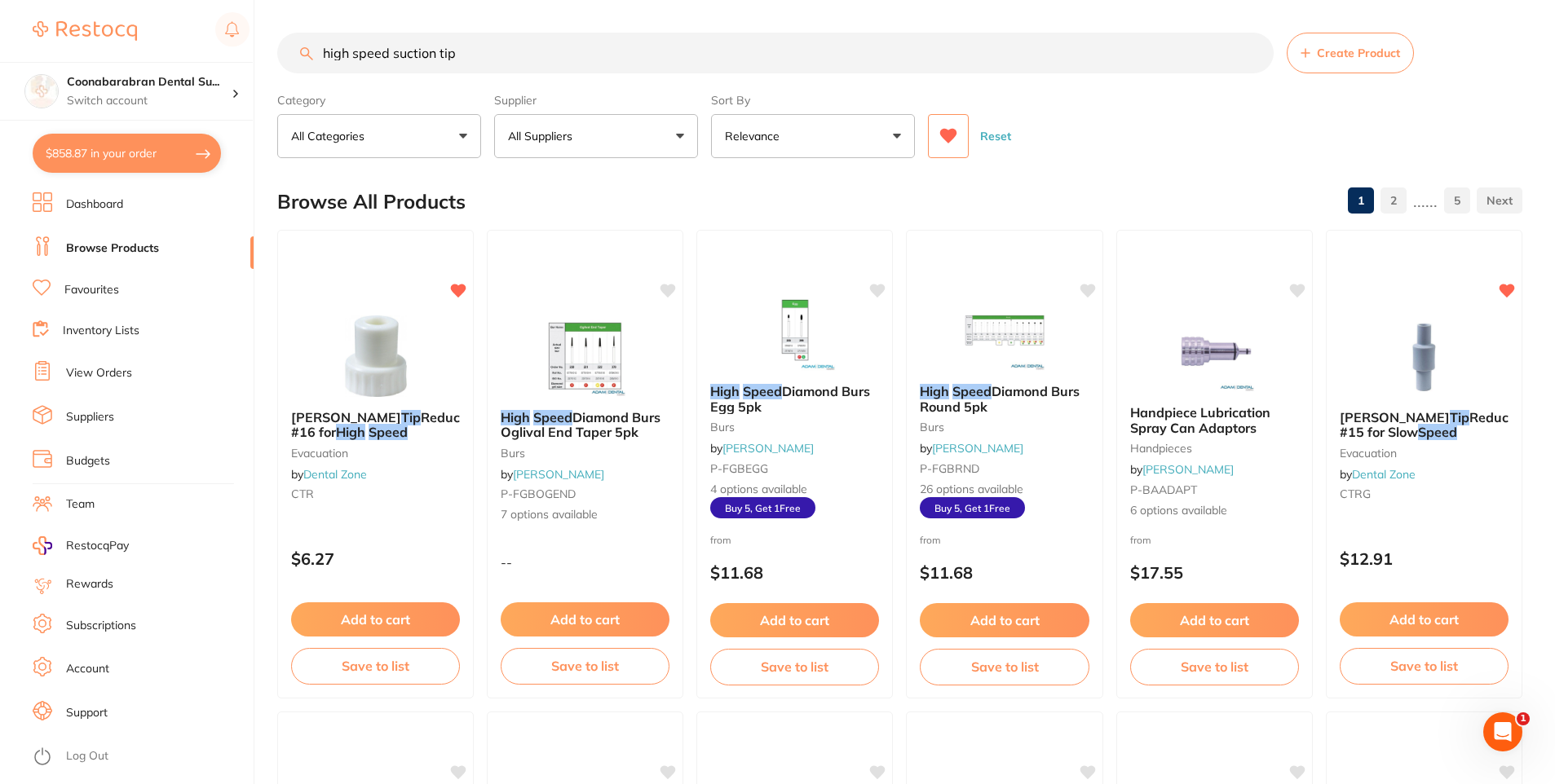
click at [953, 141] on icon at bounding box center [948, 136] width 18 height 16
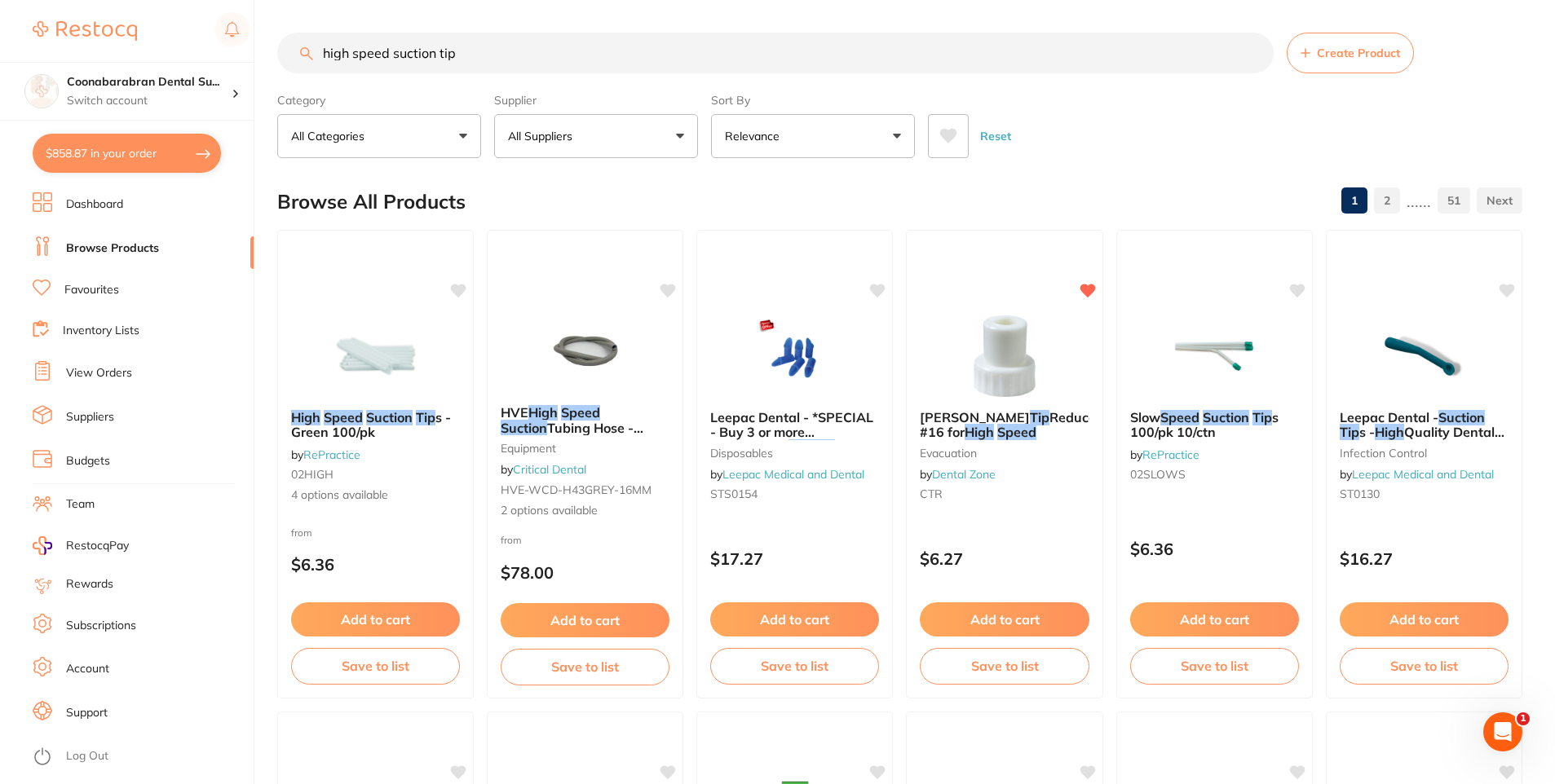
click at [682, 138] on button "All Suppliers" at bounding box center [597, 137] width 204 height 44
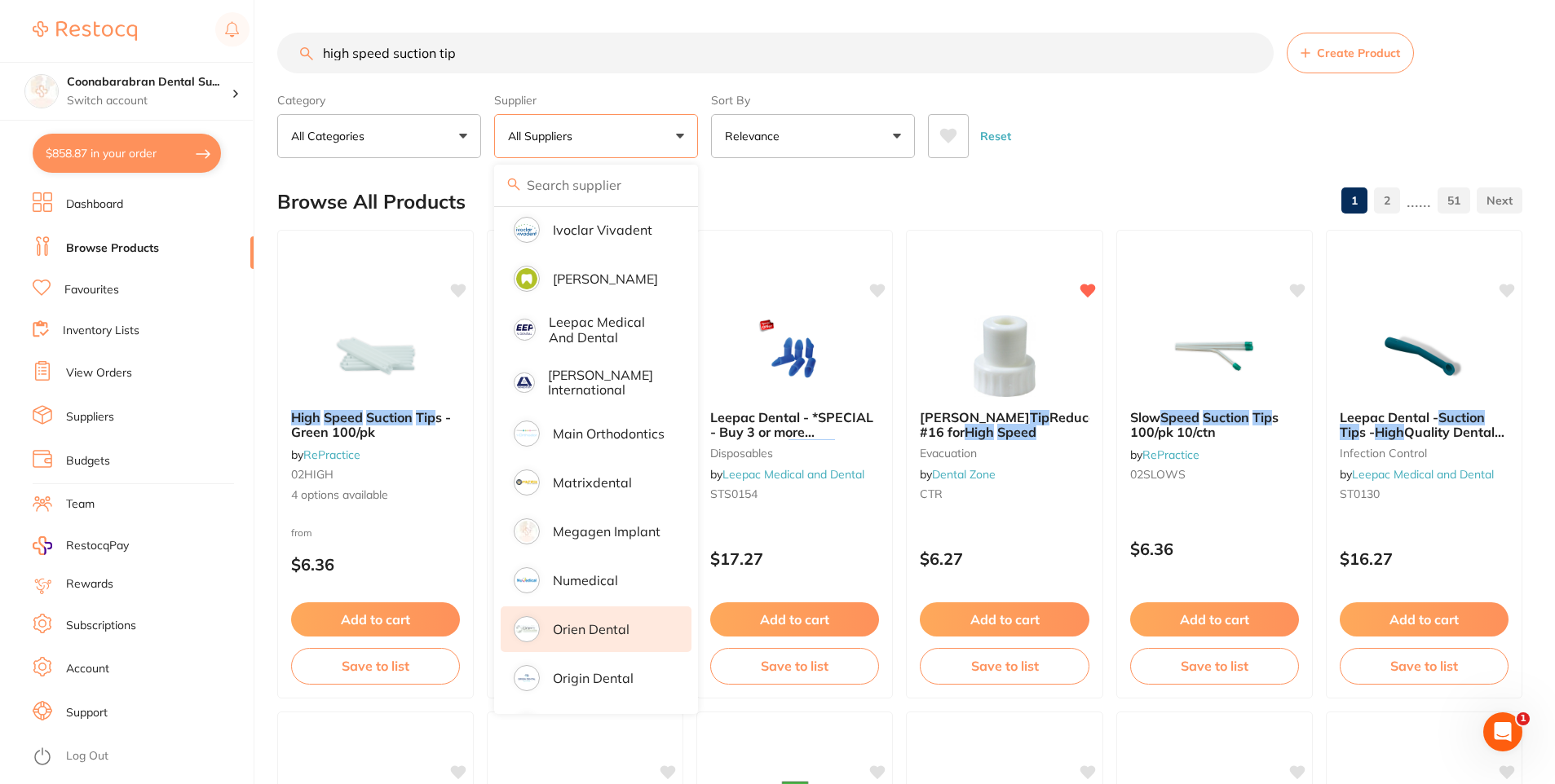
scroll to position [897, 0]
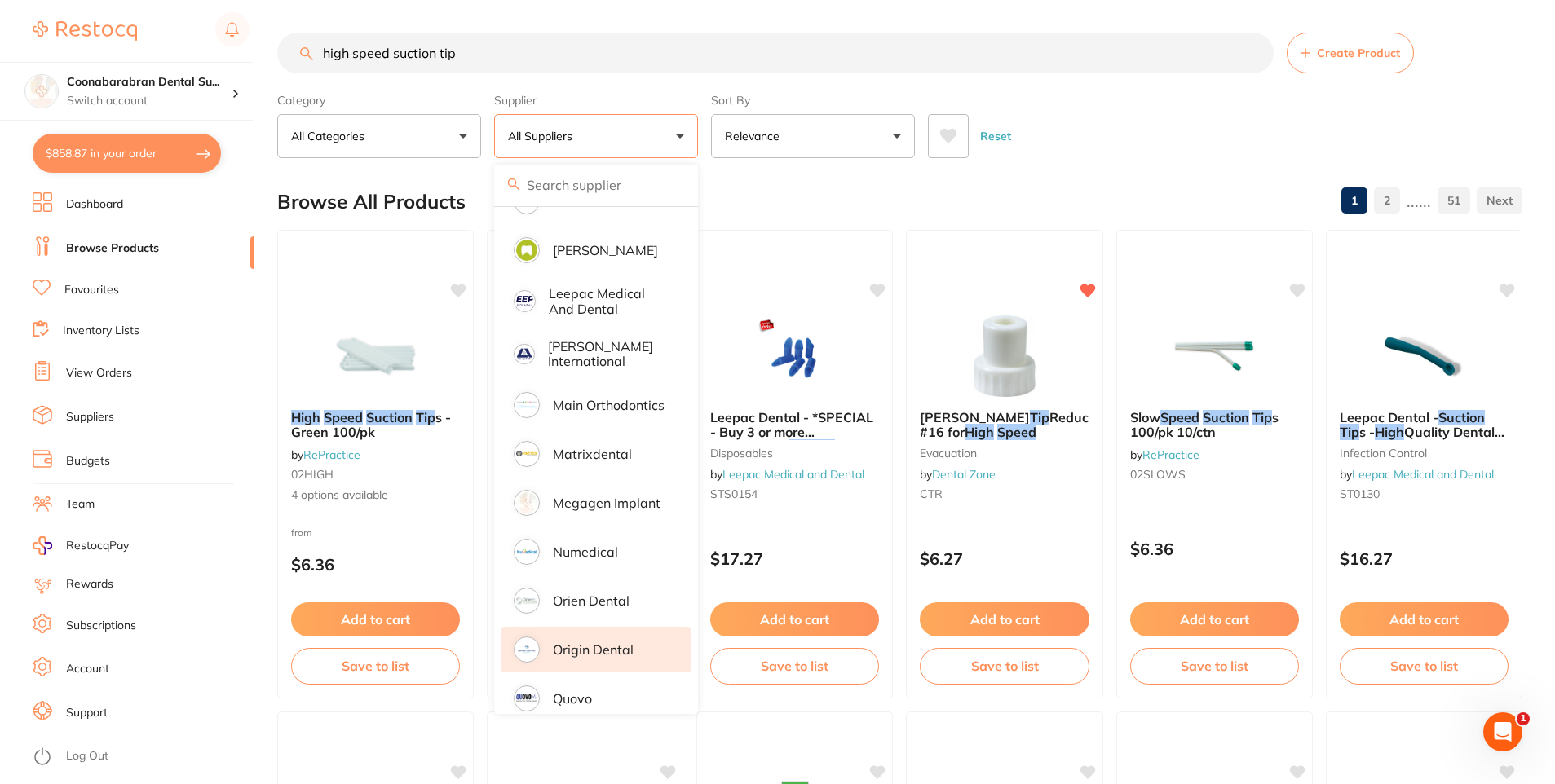
click at [581, 646] on li "Origin Dental" at bounding box center [596, 649] width 191 height 45
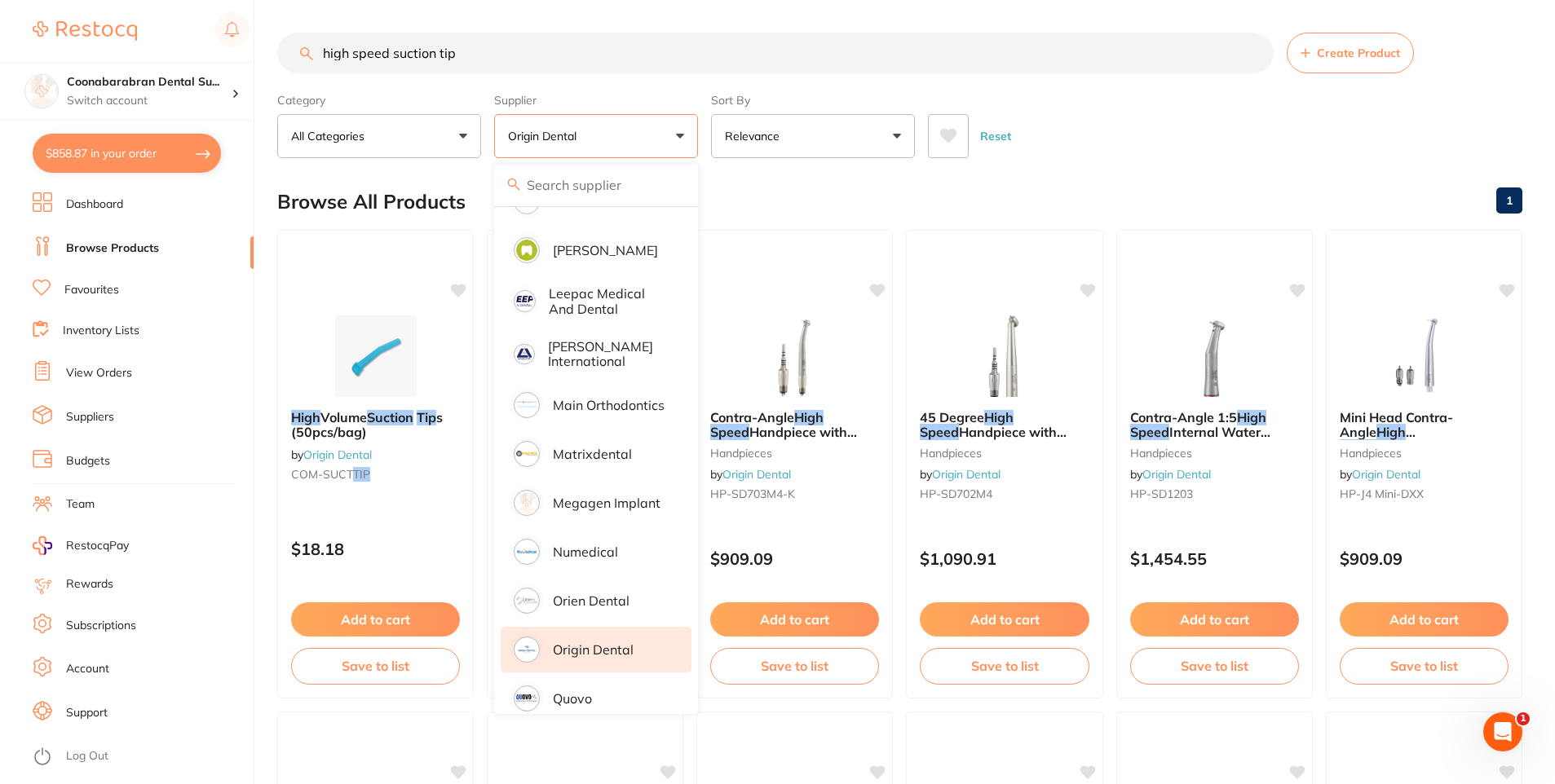
scroll to position [0, 0]
click at [687, 135] on button "Origin Dental" at bounding box center [597, 137] width 204 height 44
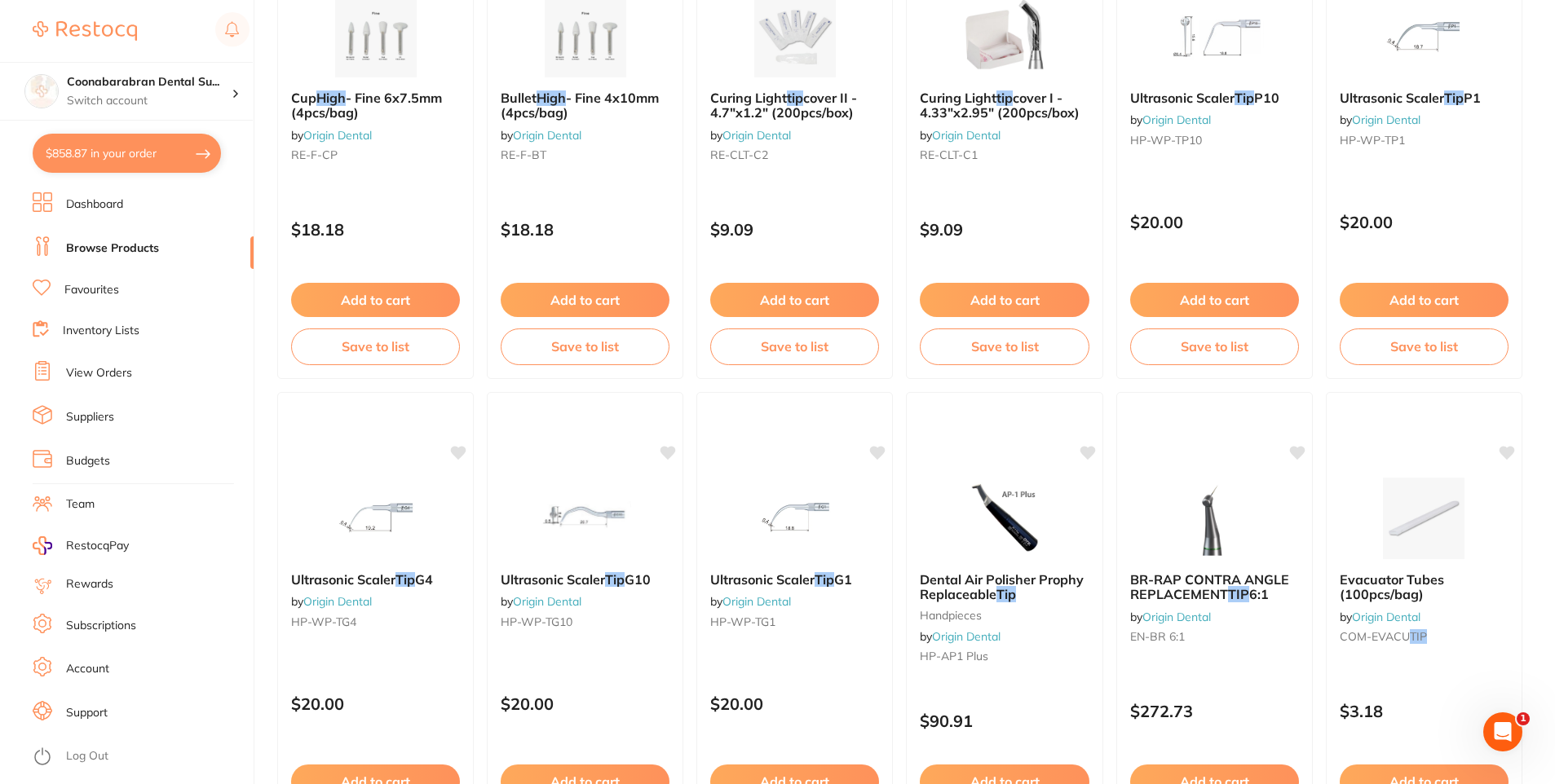
scroll to position [1794, 0]
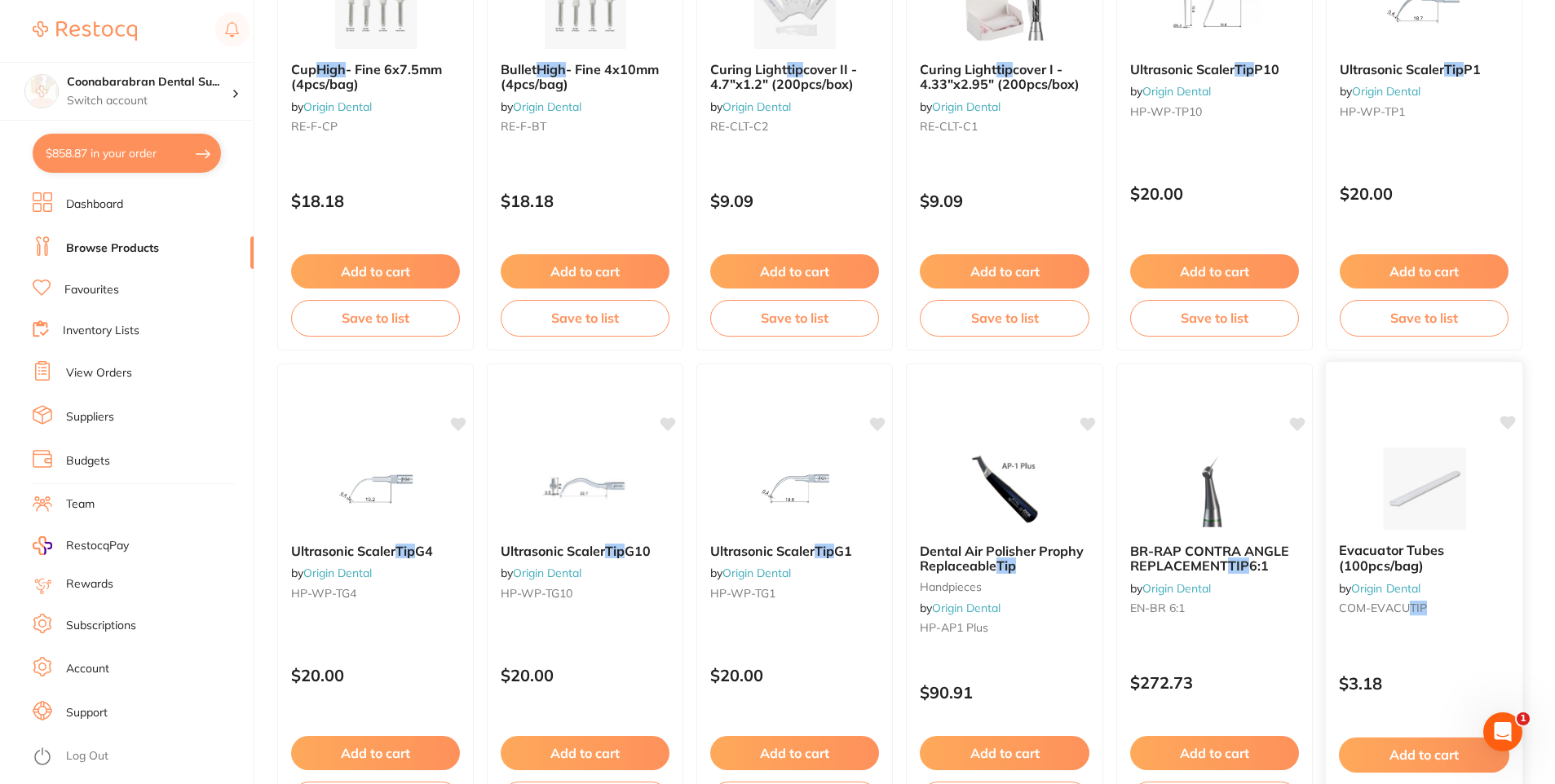
click at [1406, 493] on img at bounding box center [1424, 489] width 107 height 83
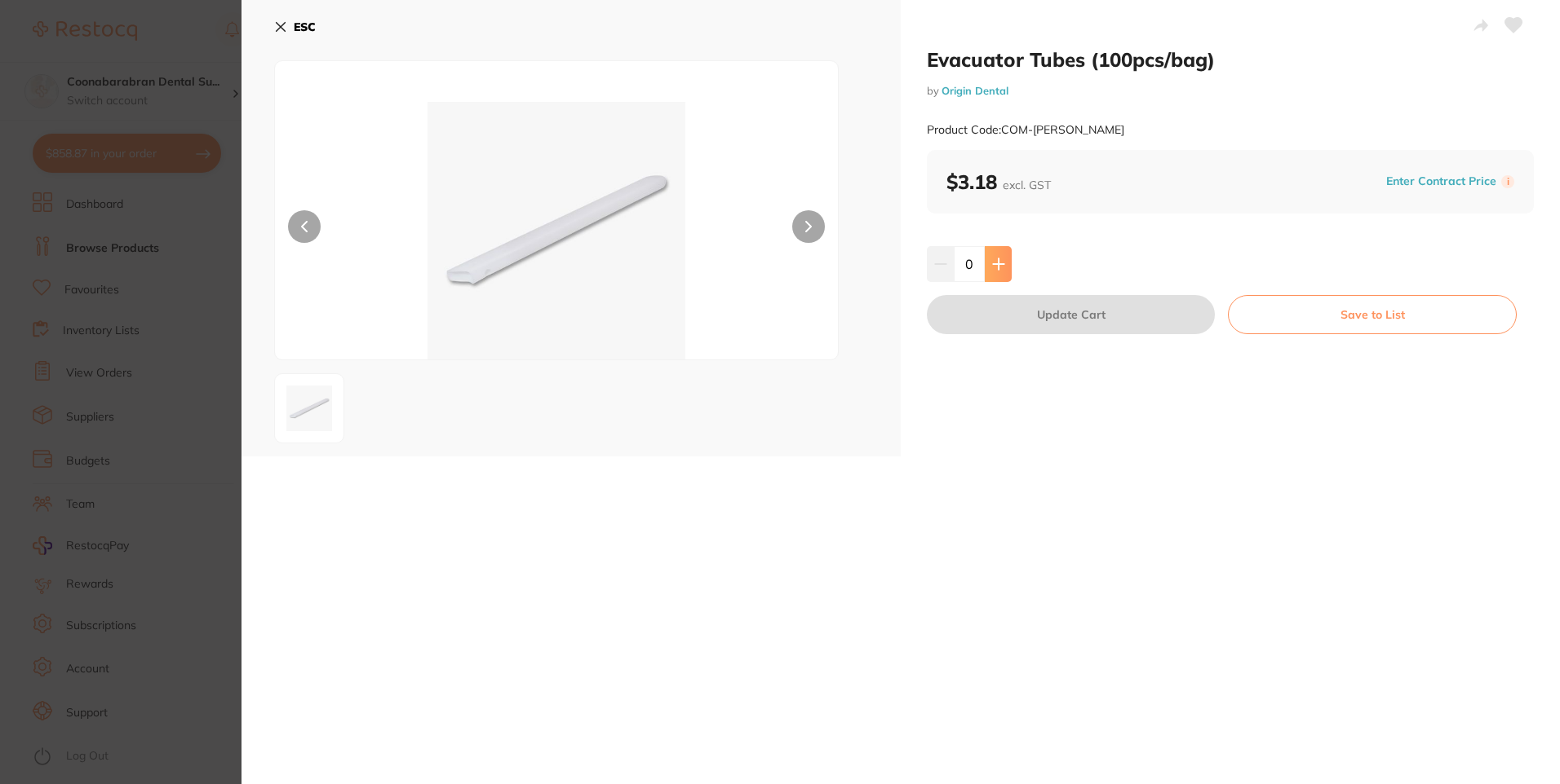
click at [998, 266] on icon at bounding box center [999, 265] width 13 height 13
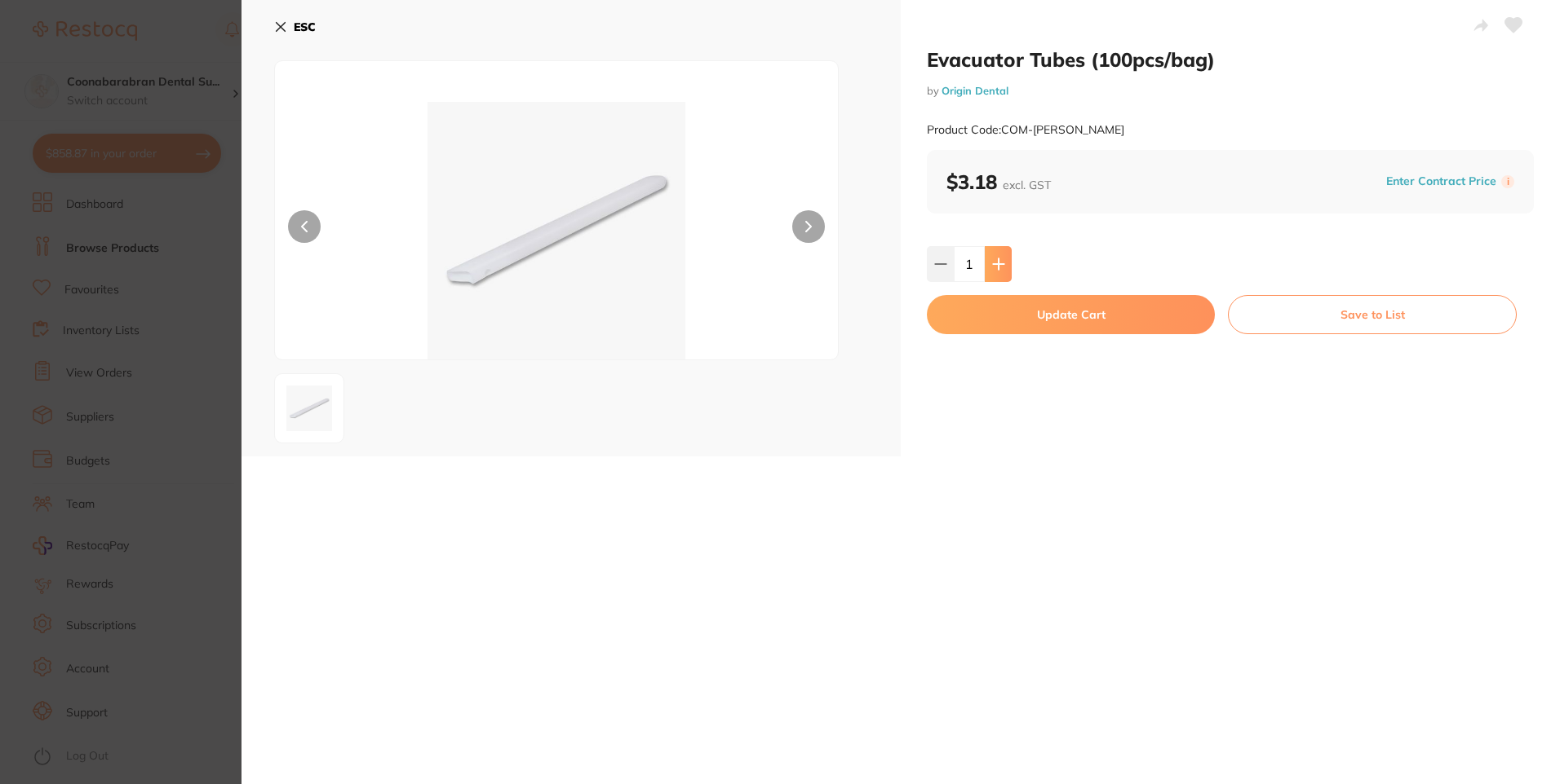
click at [998, 266] on icon at bounding box center [999, 265] width 13 height 13
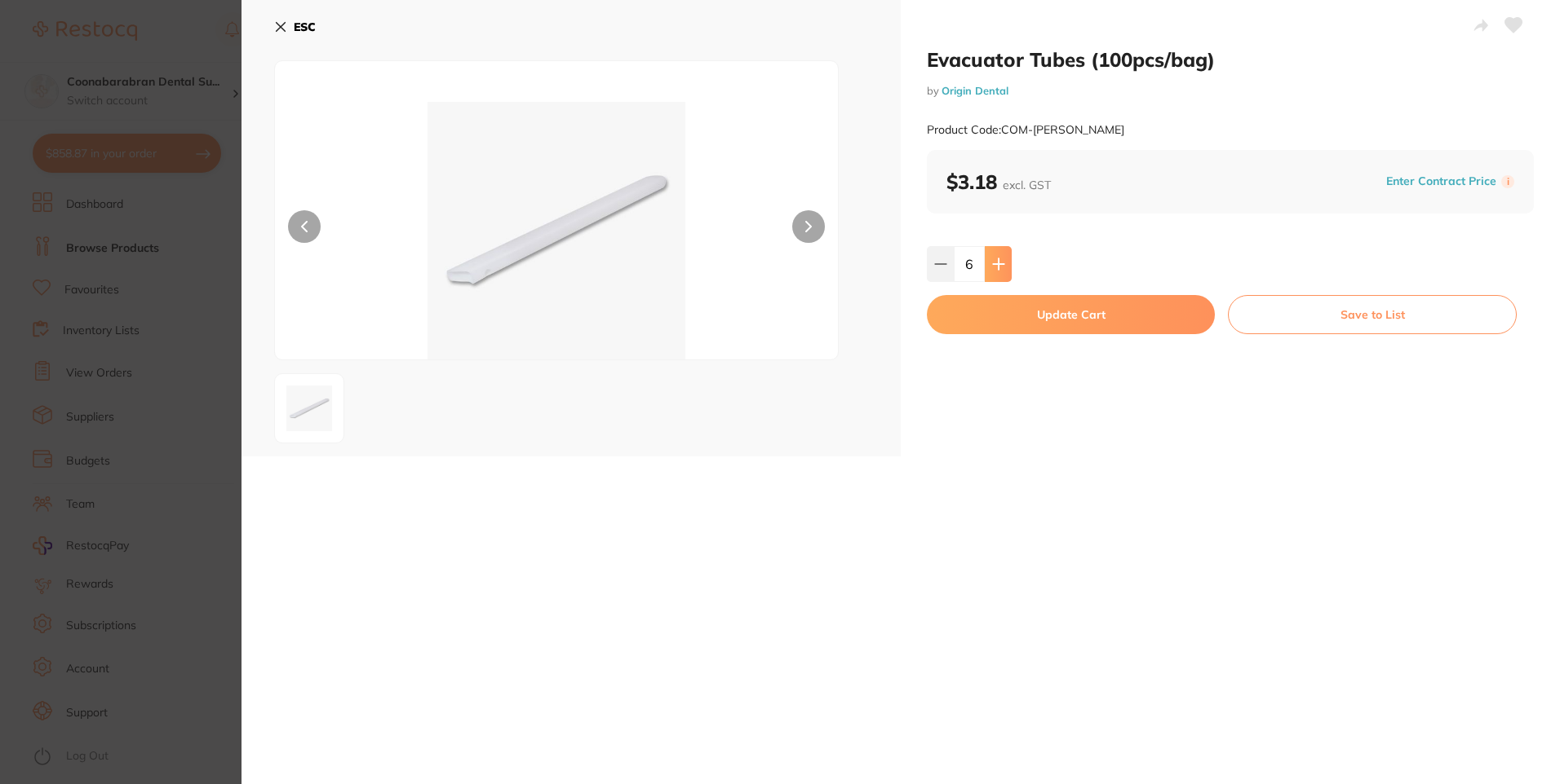
click at [998, 266] on icon at bounding box center [999, 265] width 13 height 13
type input "7"
click at [1025, 323] on button "Update Cart" at bounding box center [1070, 315] width 288 height 39
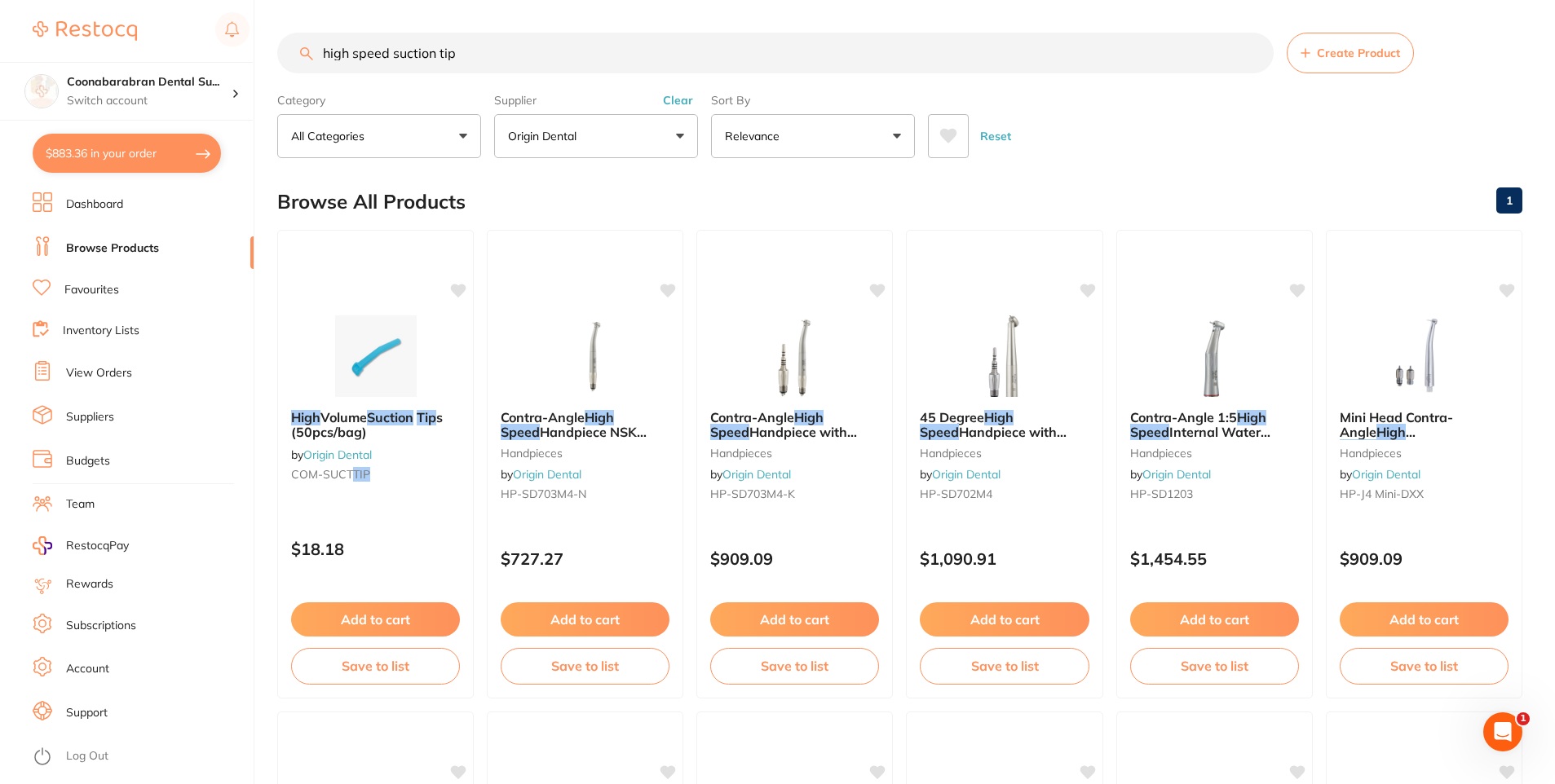
drag, startPoint x: 350, startPoint y: 54, endPoint x: 317, endPoint y: 54, distance: 33.0
click at [317, 54] on input "high speed suction tip" at bounding box center [776, 53] width 997 height 40
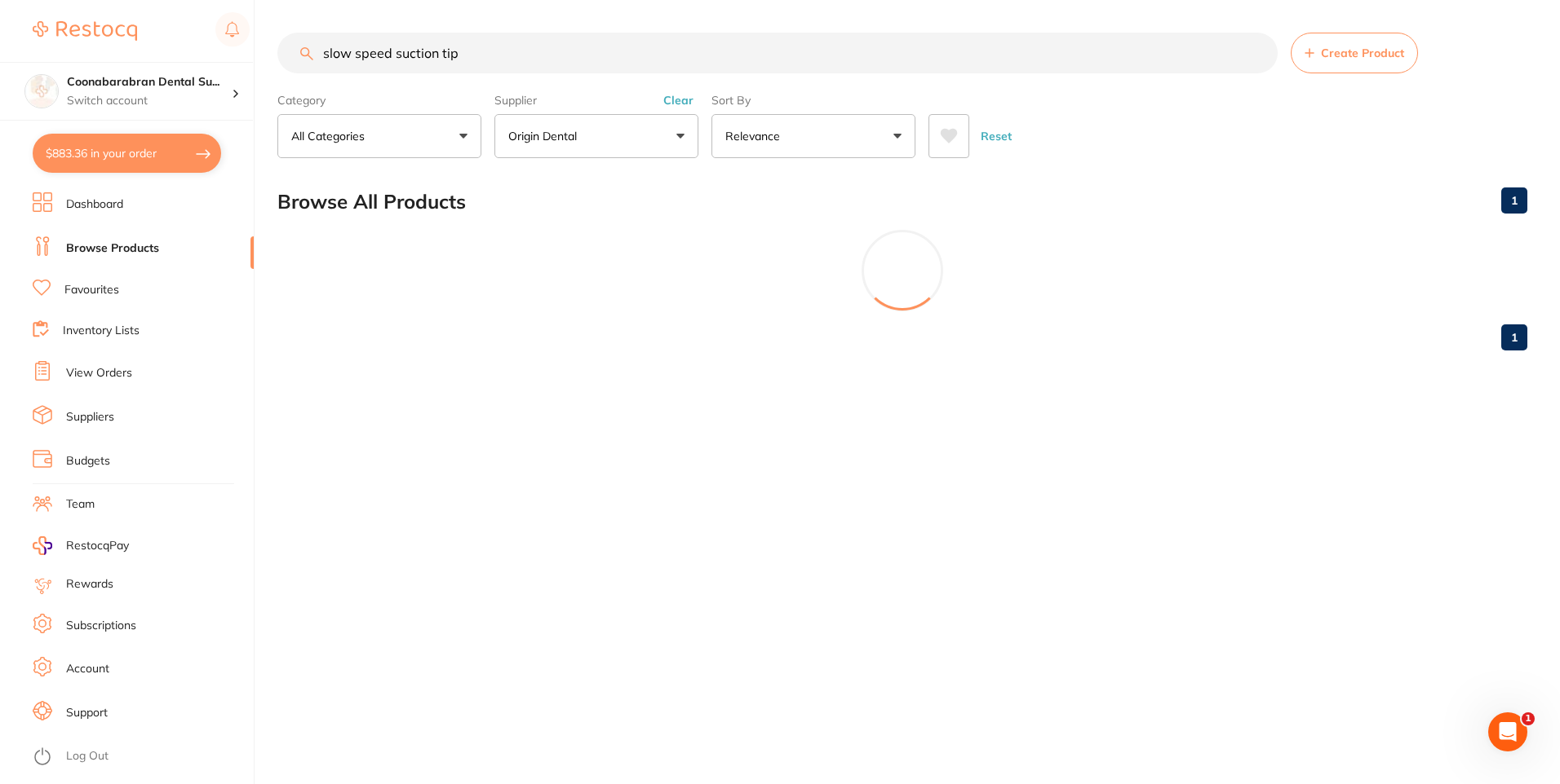
type input "slow speed suction tip"
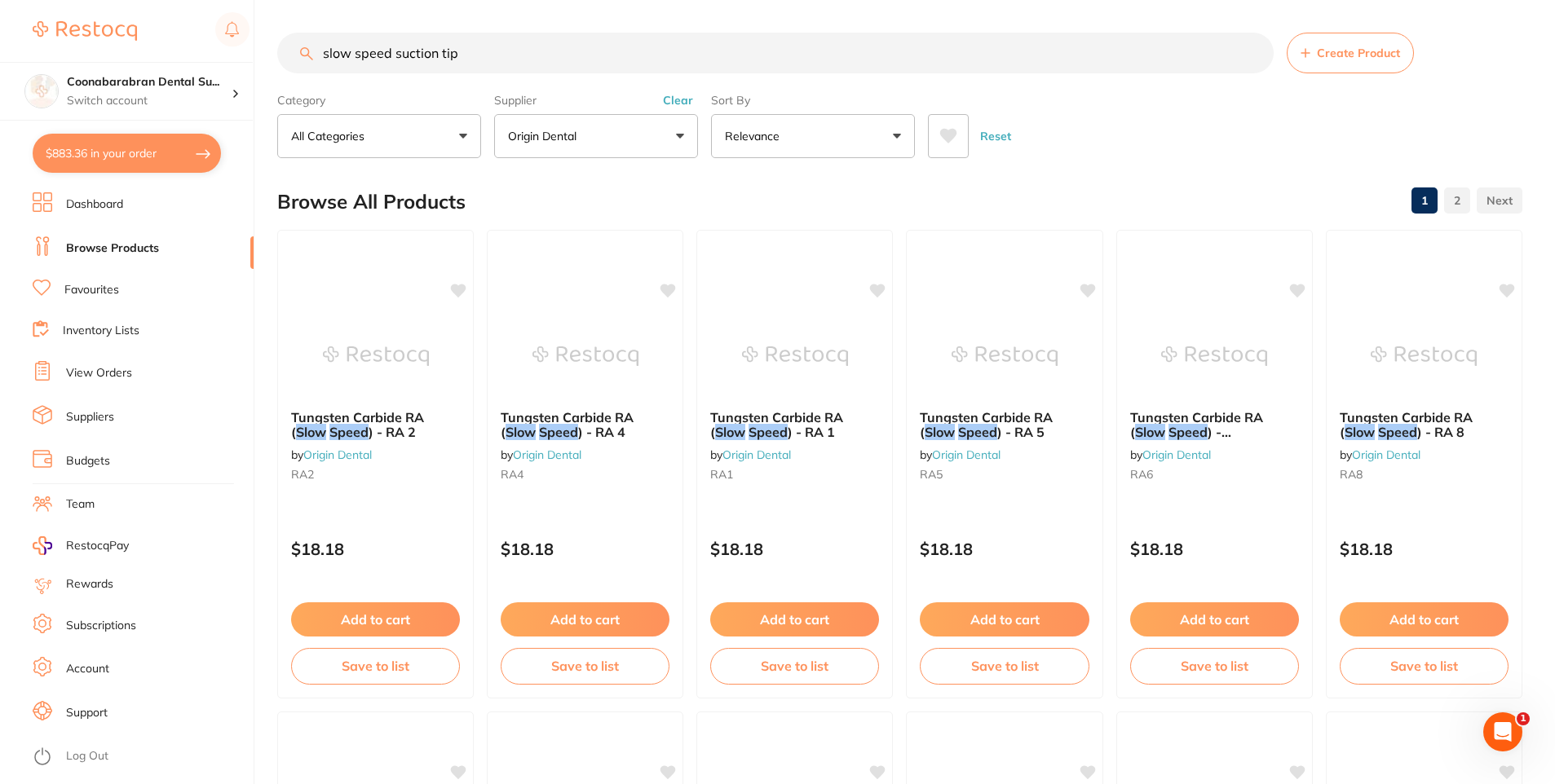
click at [949, 132] on icon at bounding box center [949, 136] width 17 height 14
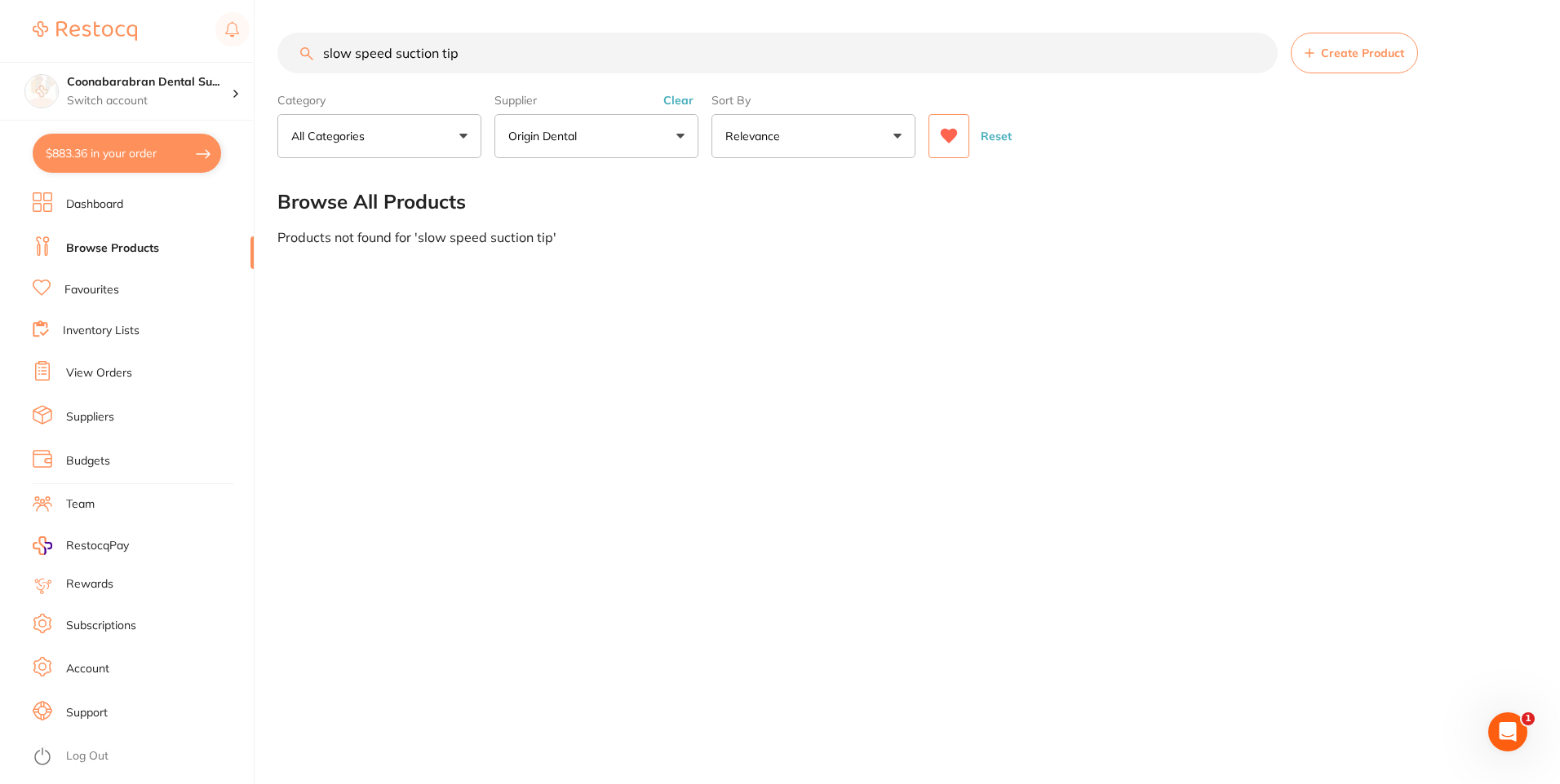
click at [949, 132] on icon at bounding box center [949, 136] width 17 height 14
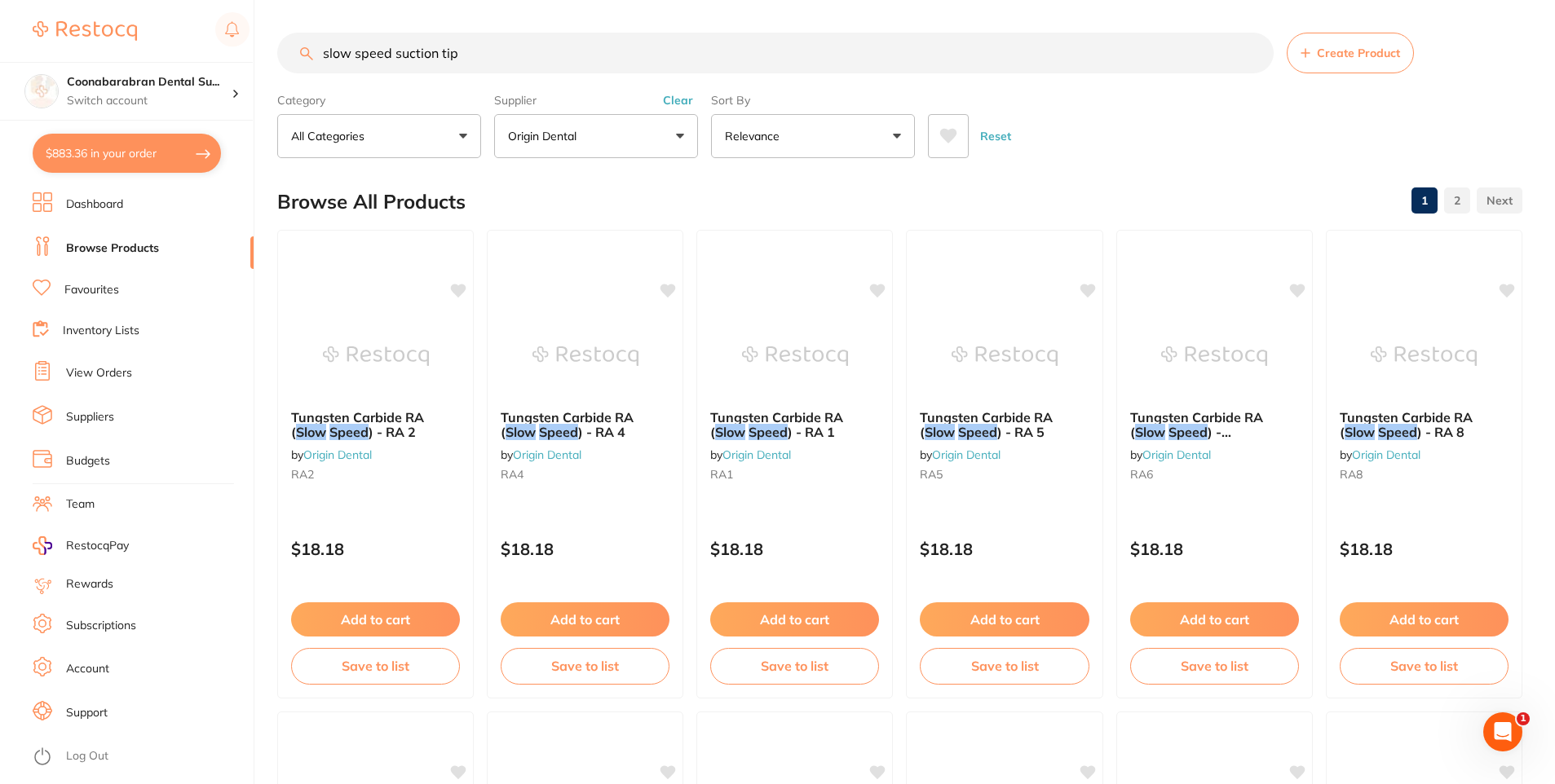
click at [679, 96] on button "Clear" at bounding box center [678, 100] width 40 height 14
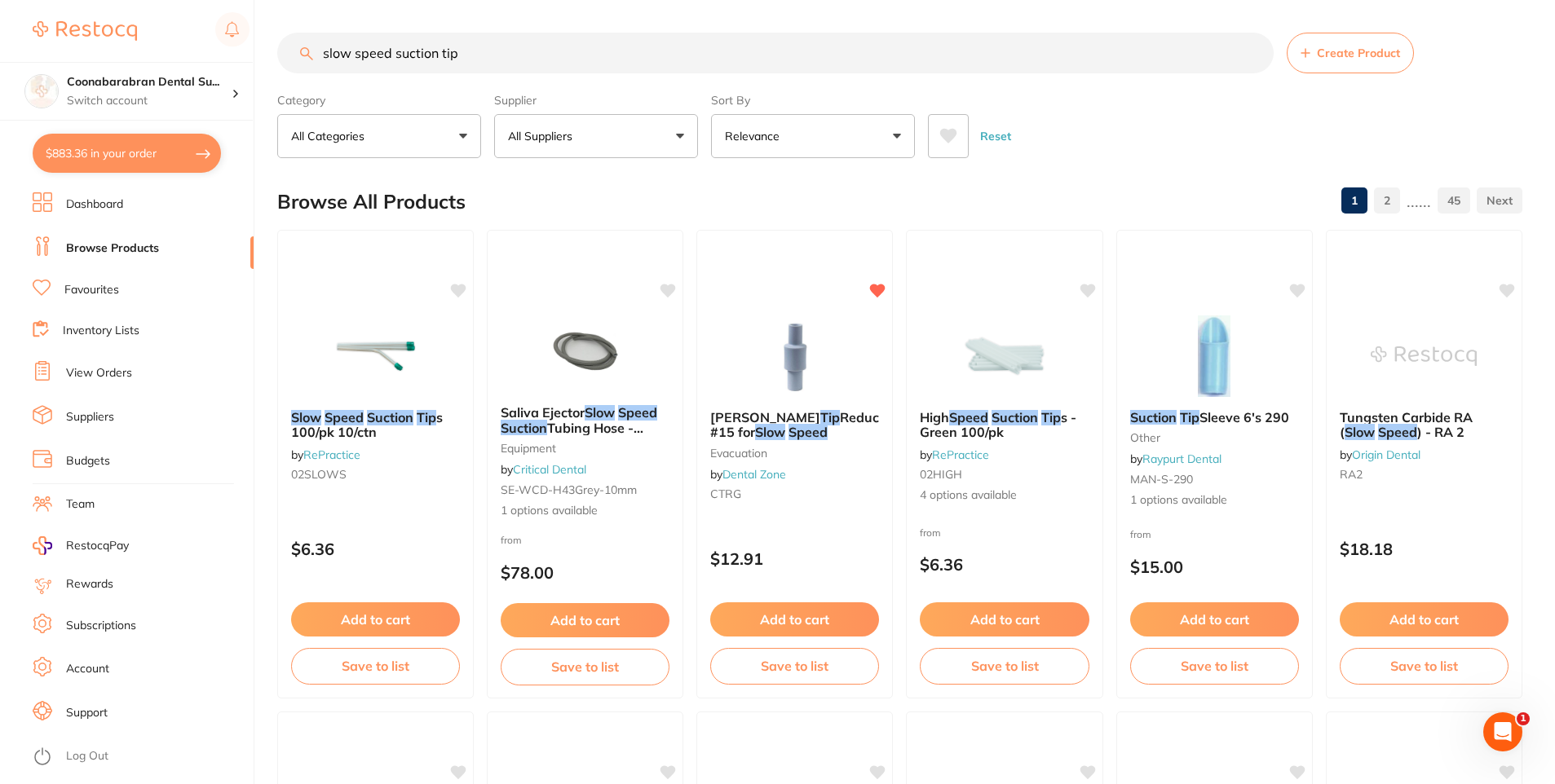
click at [676, 133] on button "All Suppliers" at bounding box center [597, 137] width 204 height 44
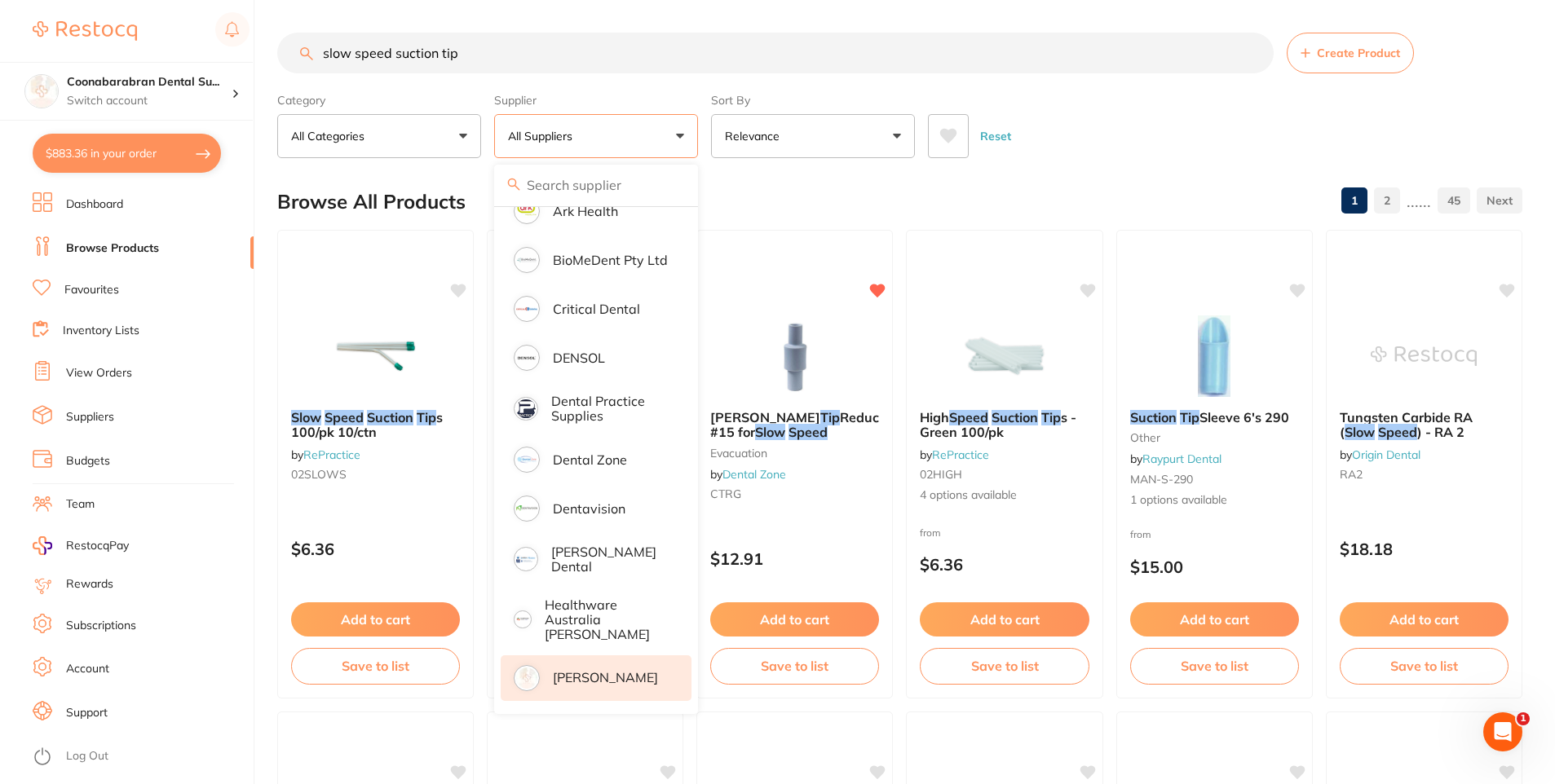
scroll to position [408, 0]
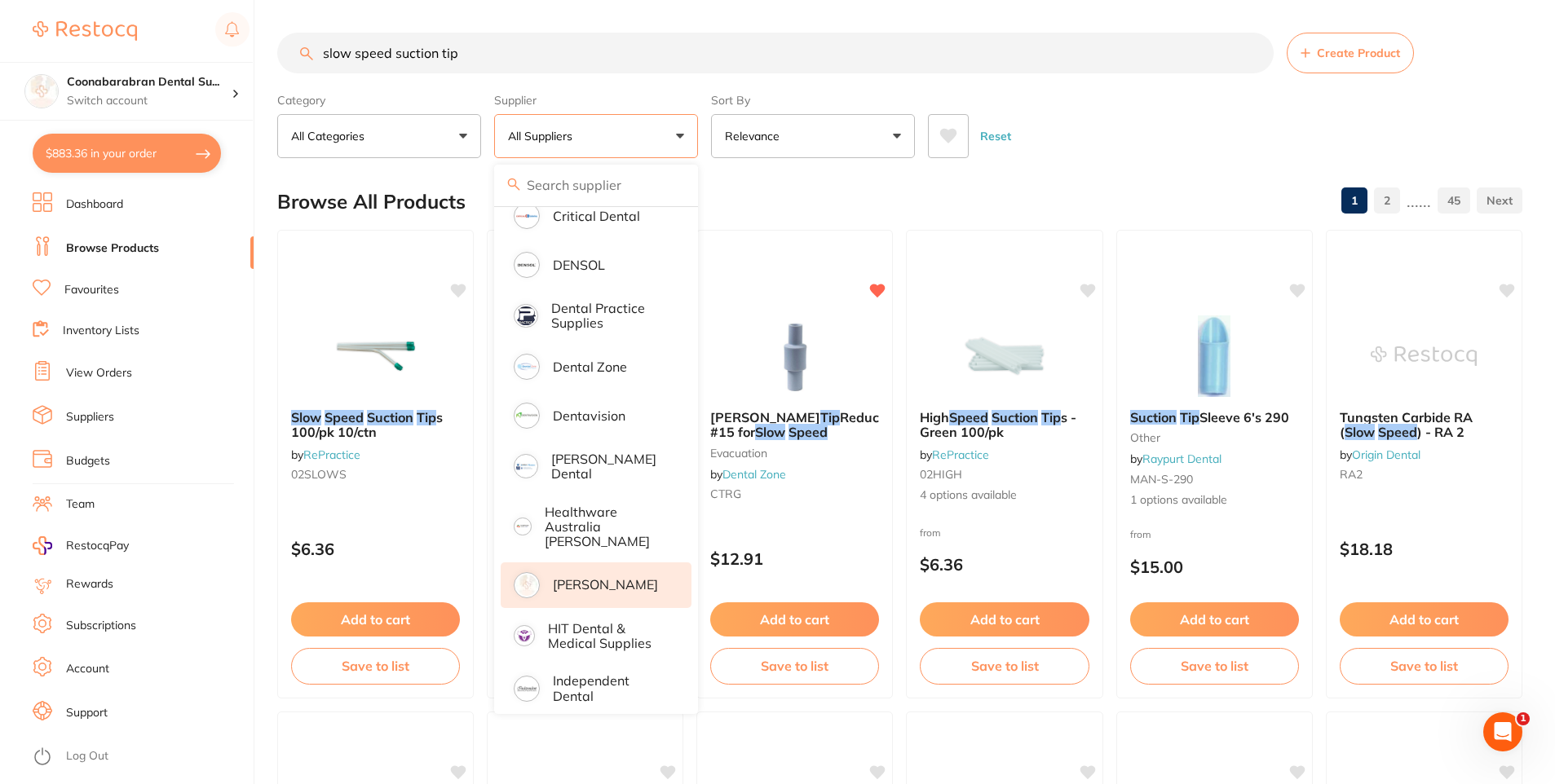
click at [581, 577] on p "[PERSON_NAME]" at bounding box center [605, 584] width 105 height 14
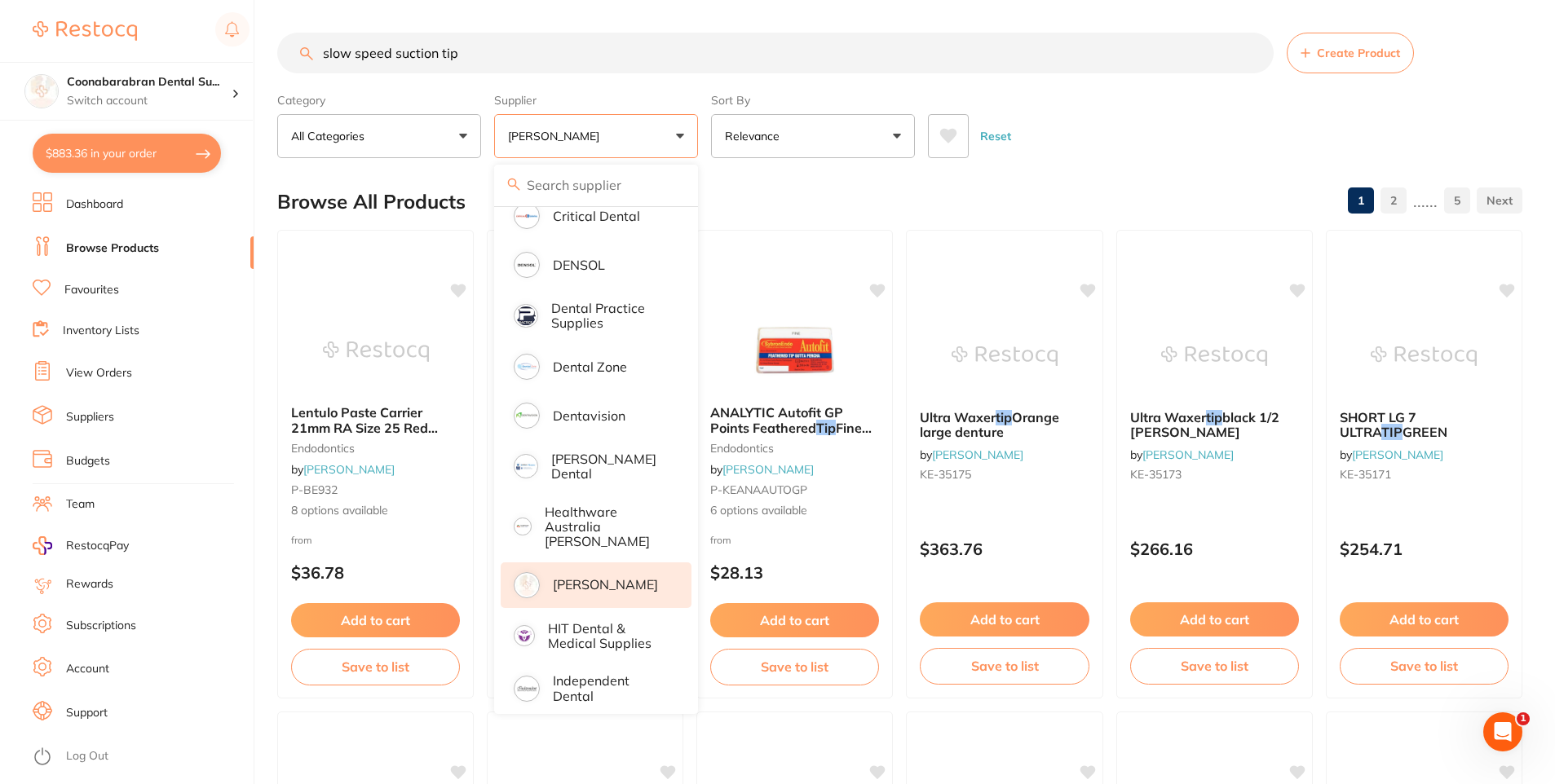
scroll to position [0, 0]
click at [679, 132] on button "[PERSON_NAME]" at bounding box center [597, 137] width 204 height 44
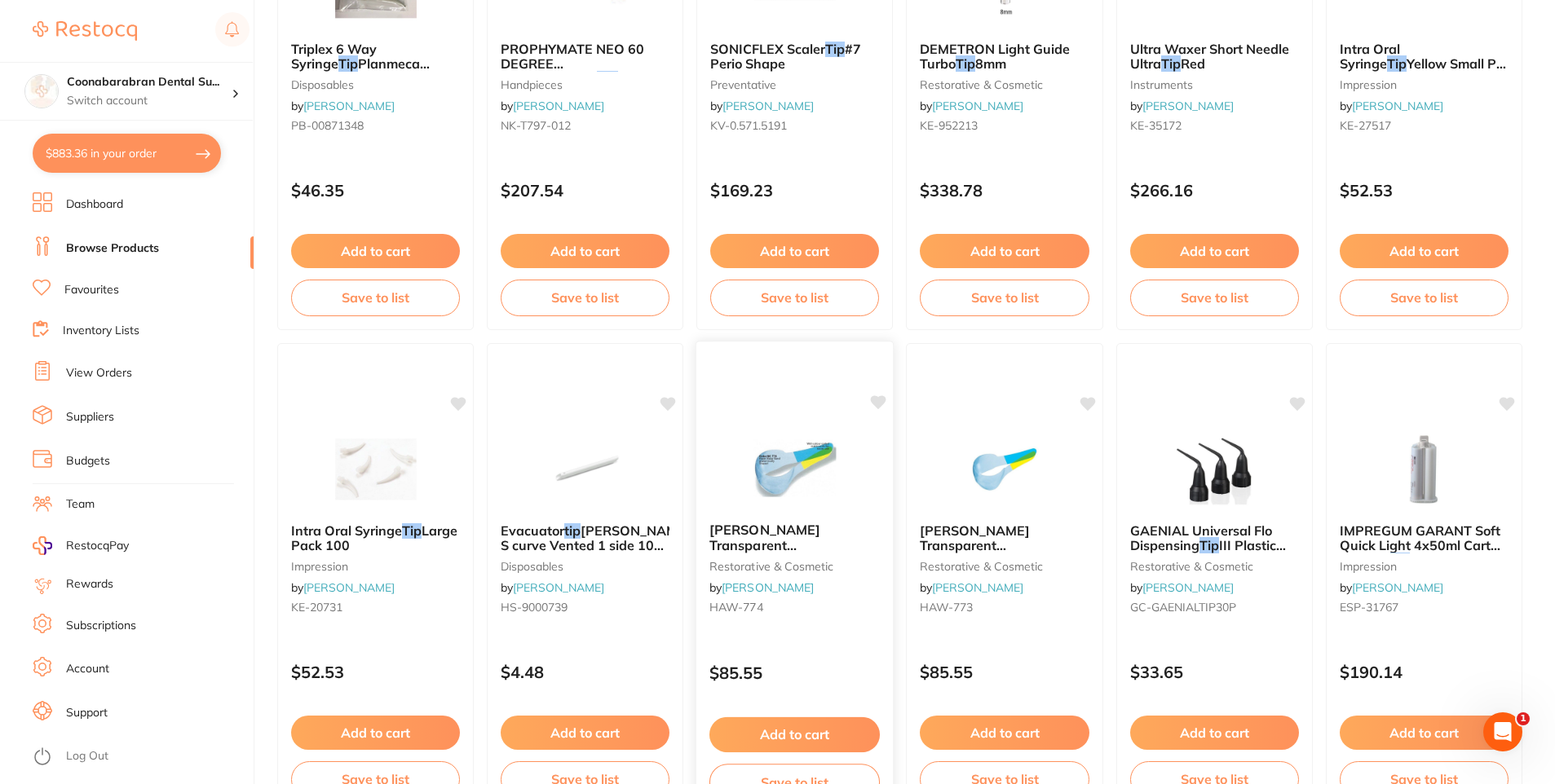
scroll to position [1468, 0]
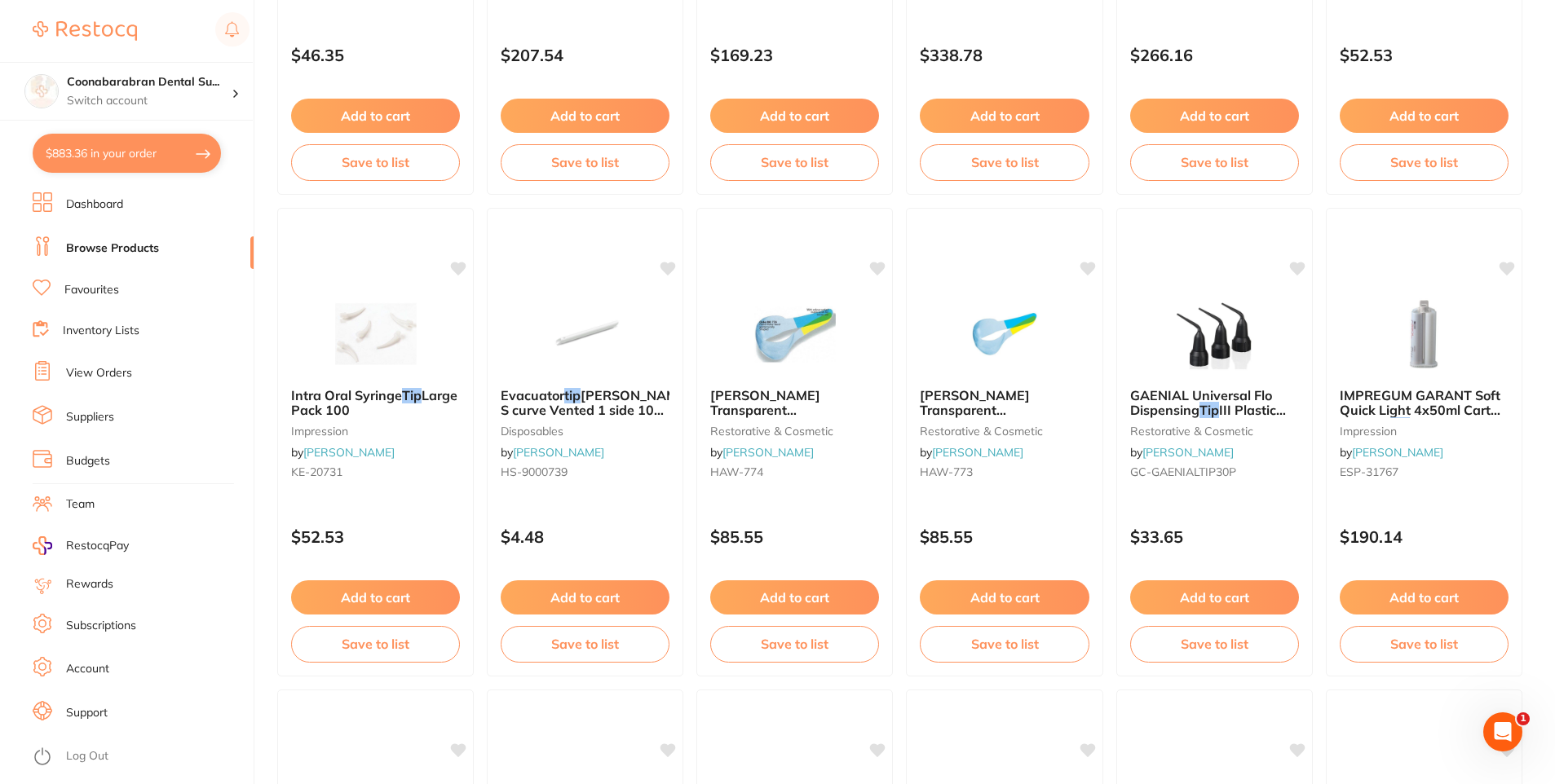
drag, startPoint x: 1228, startPoint y: 601, endPoint x: 1233, endPoint y: 582, distance: 19.6
click at [1228, 601] on button "Add to cart" at bounding box center [1214, 597] width 168 height 35
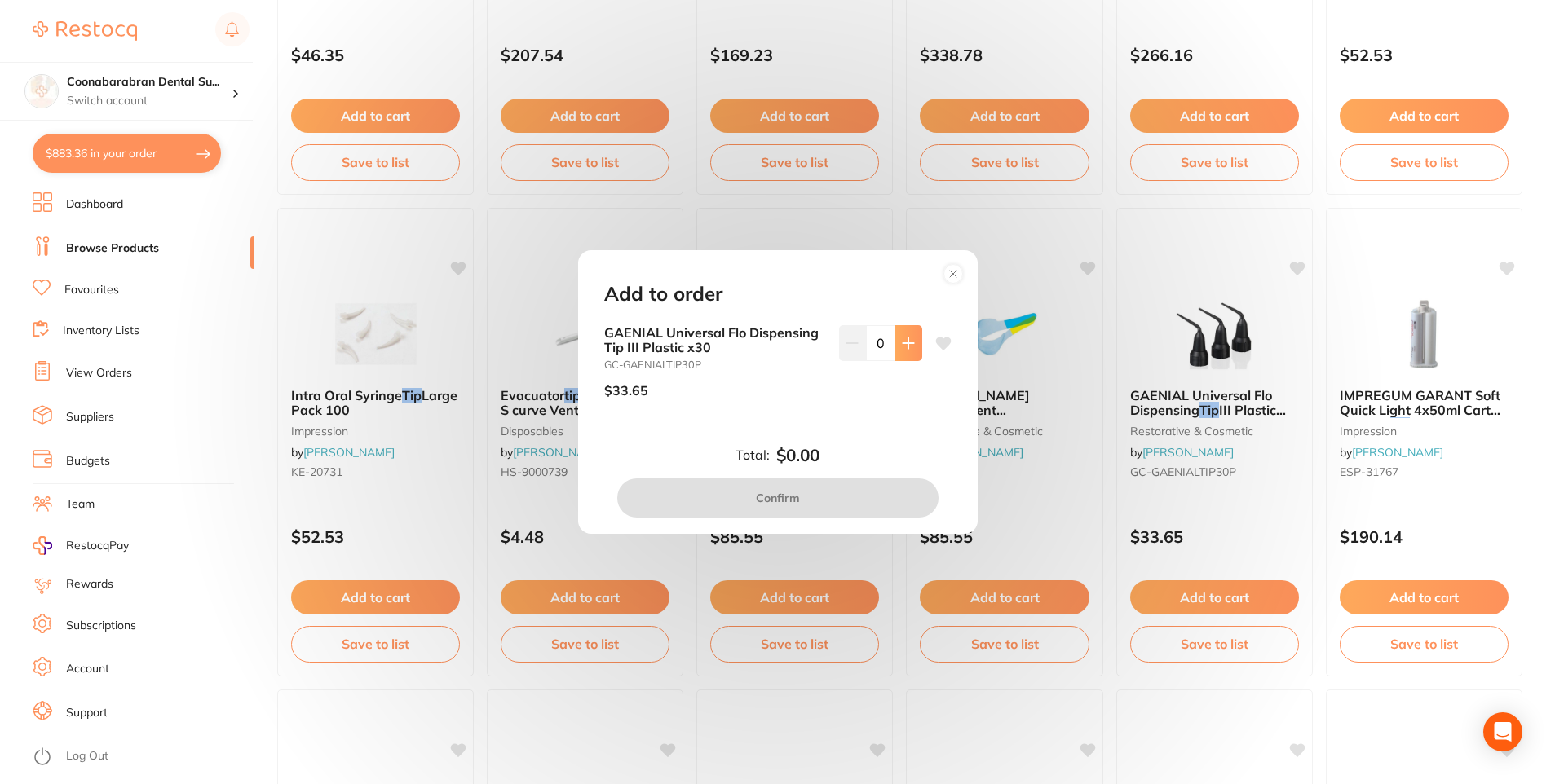
click at [897, 345] on button at bounding box center [909, 342] width 27 height 36
type input "1"
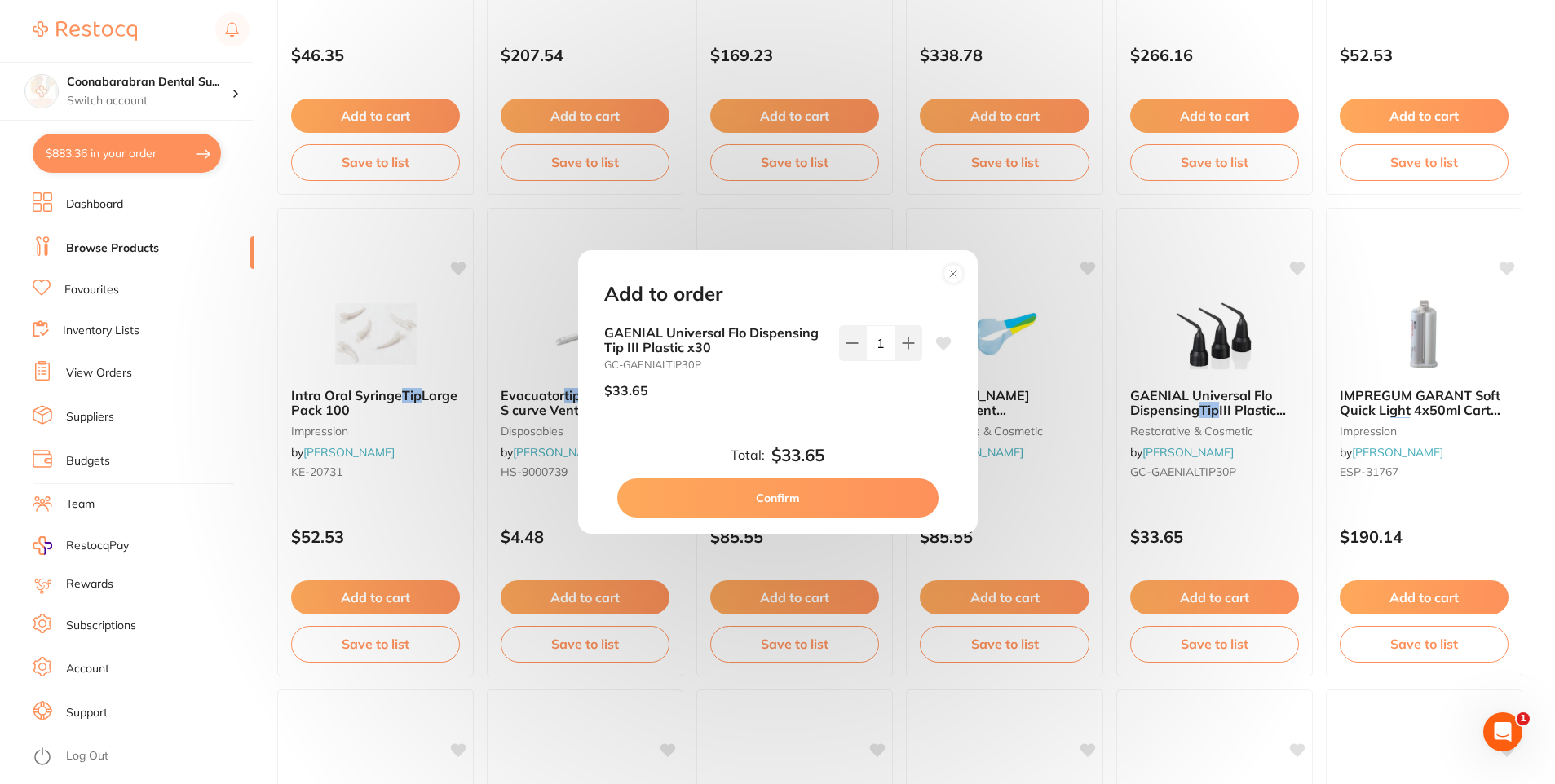
scroll to position [0, 0]
click at [788, 500] on button "Confirm" at bounding box center [778, 498] width 321 height 39
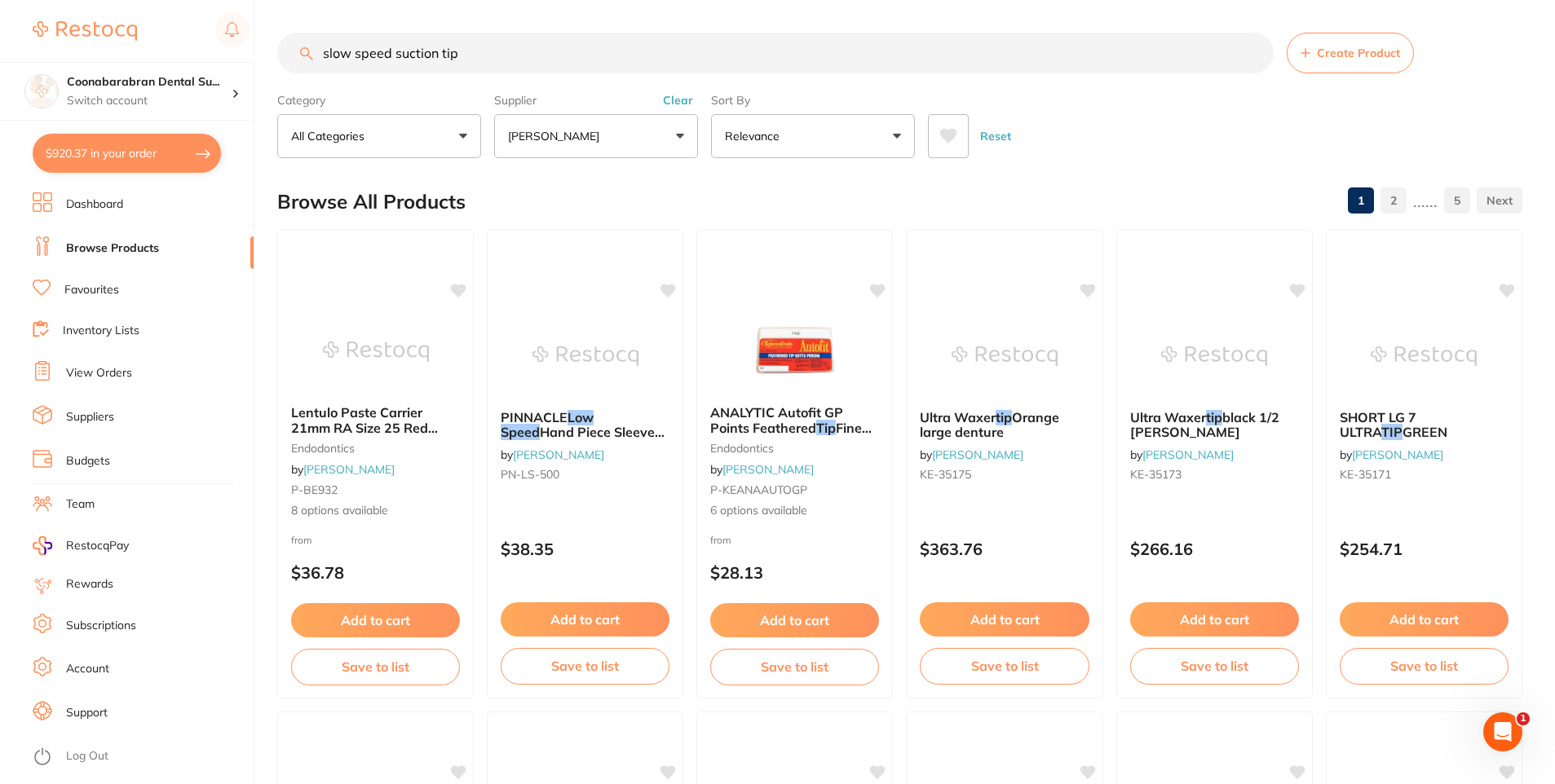
click at [677, 99] on button "Clear" at bounding box center [678, 100] width 40 height 14
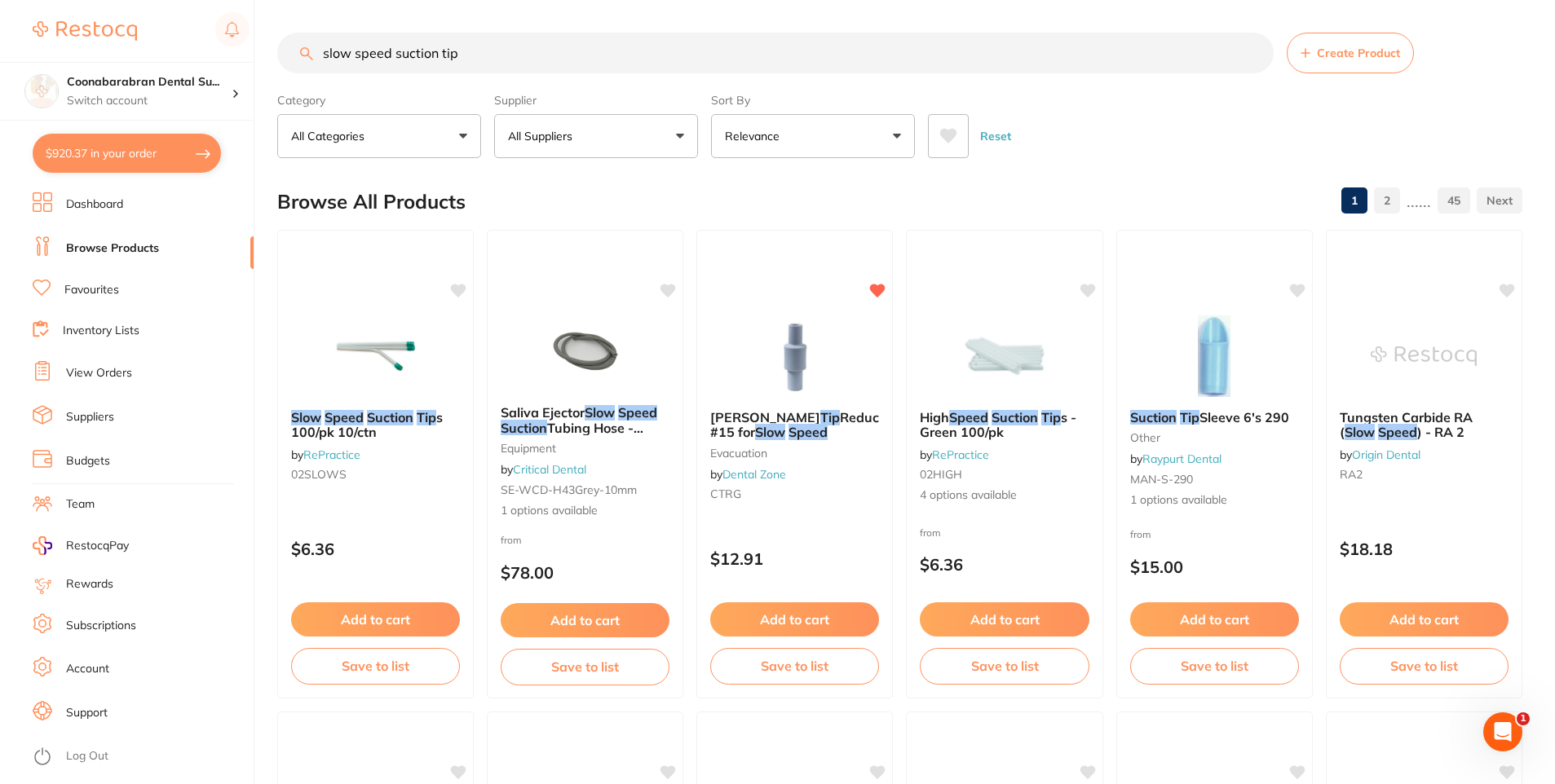
click at [686, 138] on button "All Suppliers" at bounding box center [597, 137] width 204 height 44
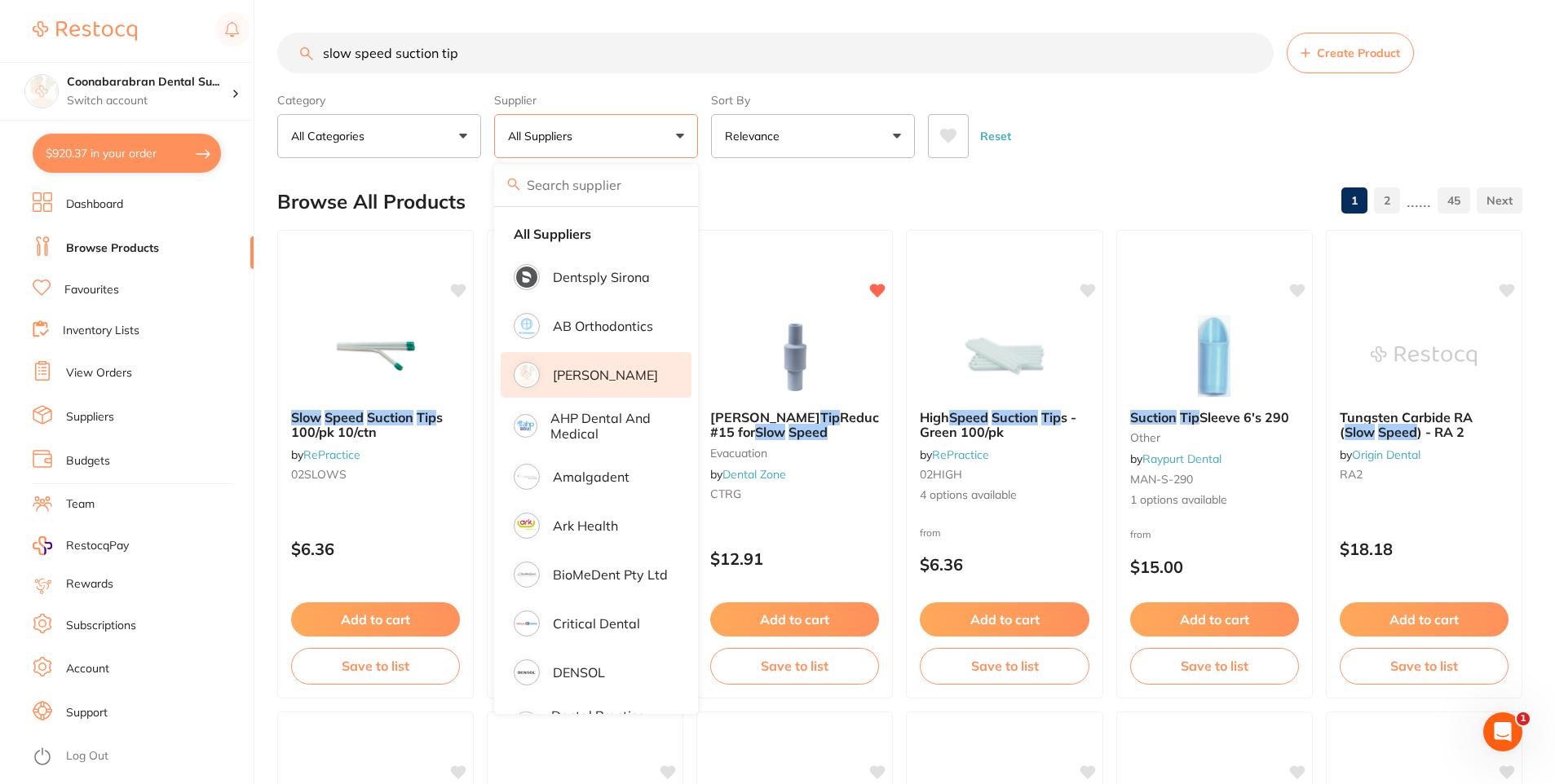
click at [601, 380] on p "[PERSON_NAME]" at bounding box center [605, 374] width 105 height 14
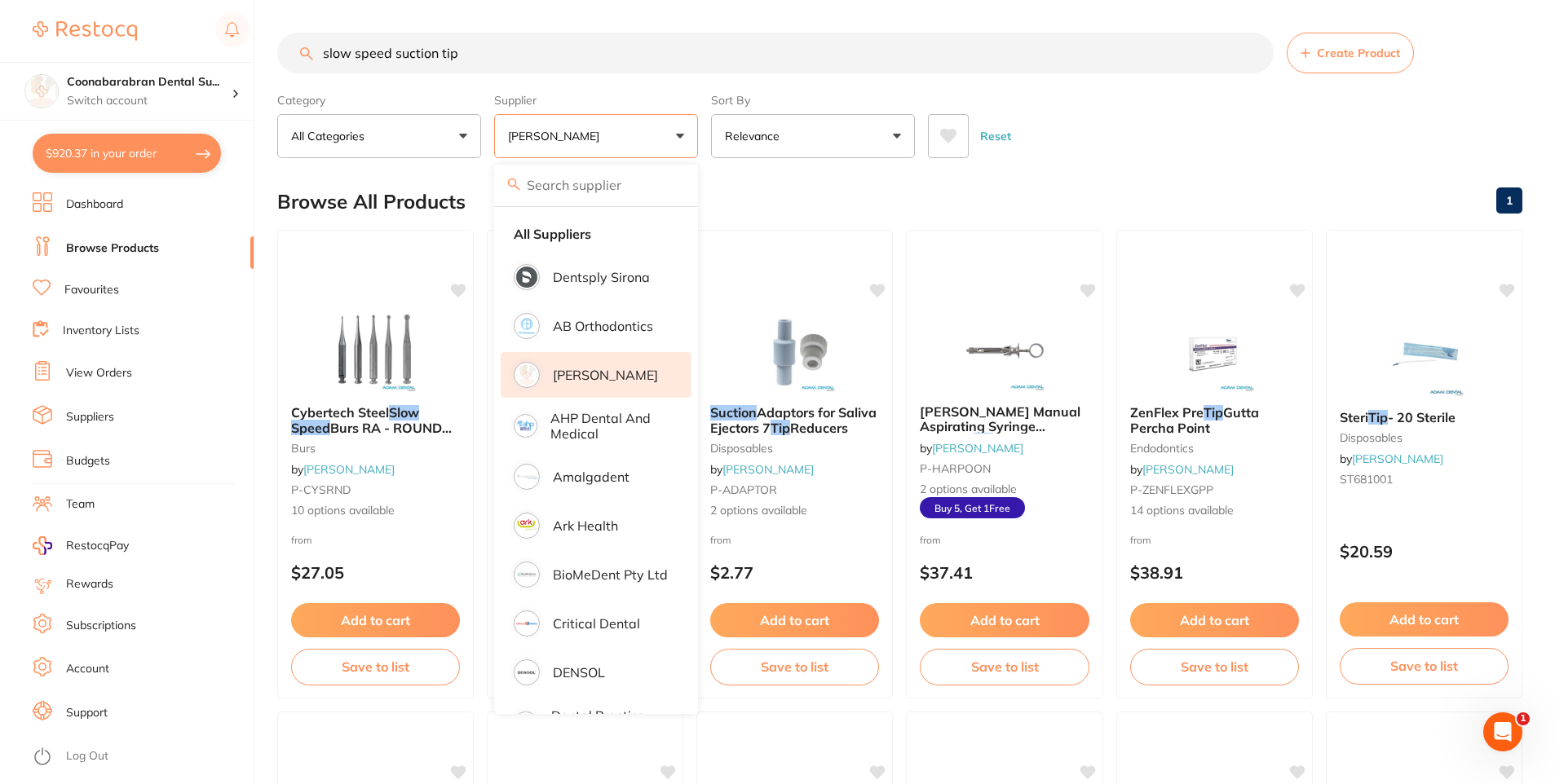
click at [938, 214] on div "Browse All Products 1" at bounding box center [900, 201] width 1245 height 55
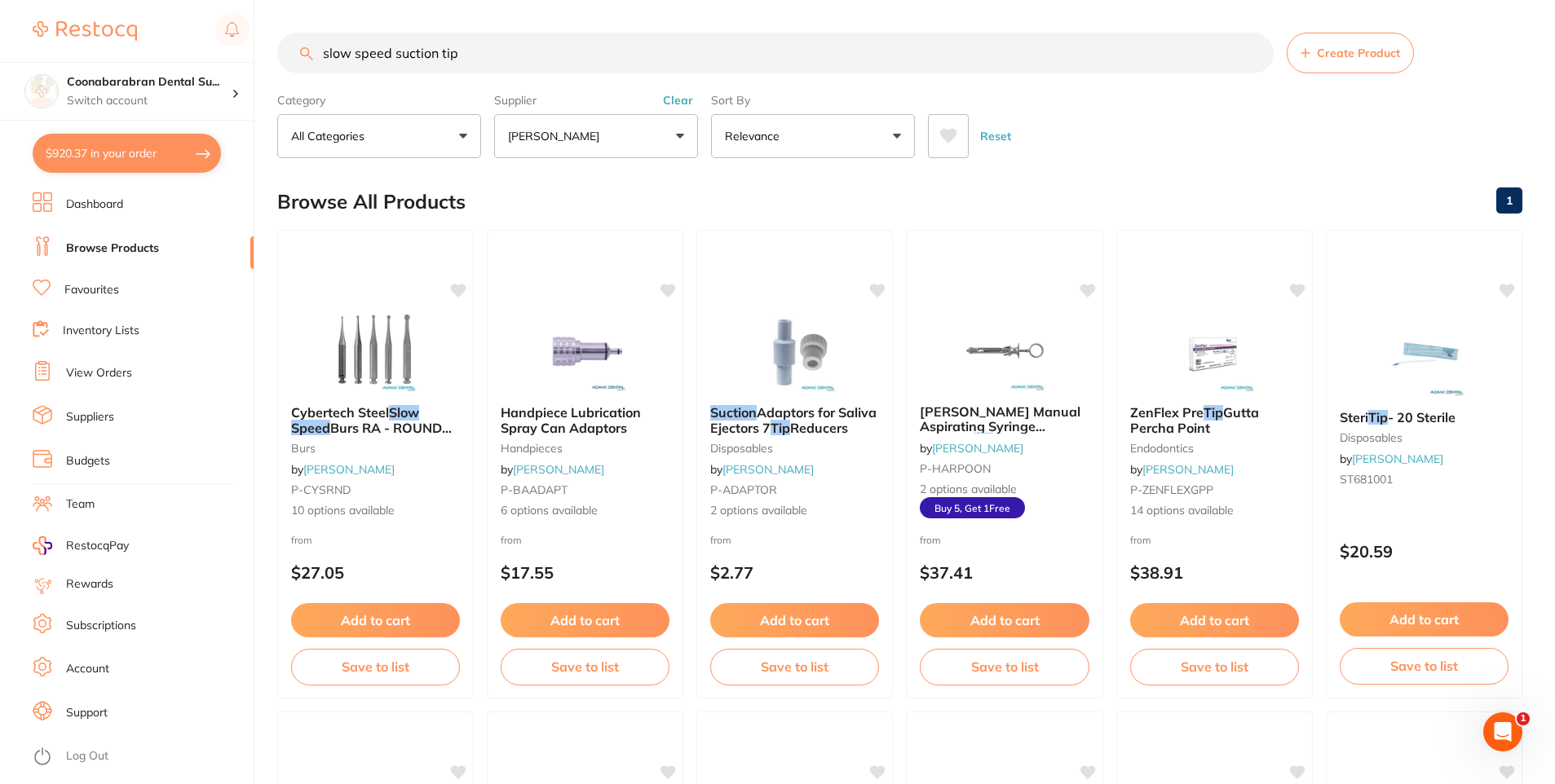
click at [679, 100] on button "Clear" at bounding box center [678, 100] width 40 height 14
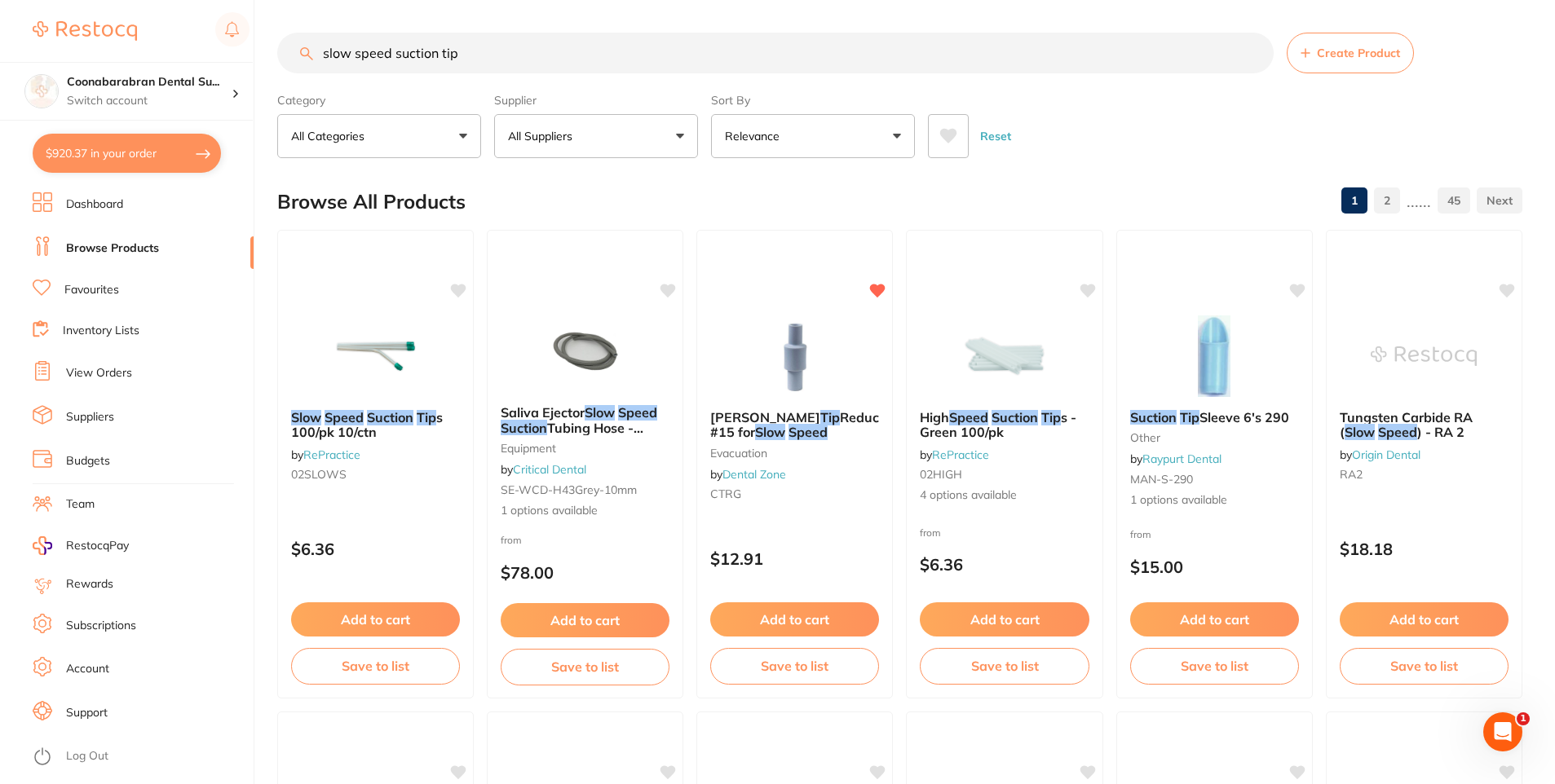
click at [947, 143] on icon at bounding box center [948, 136] width 18 height 16
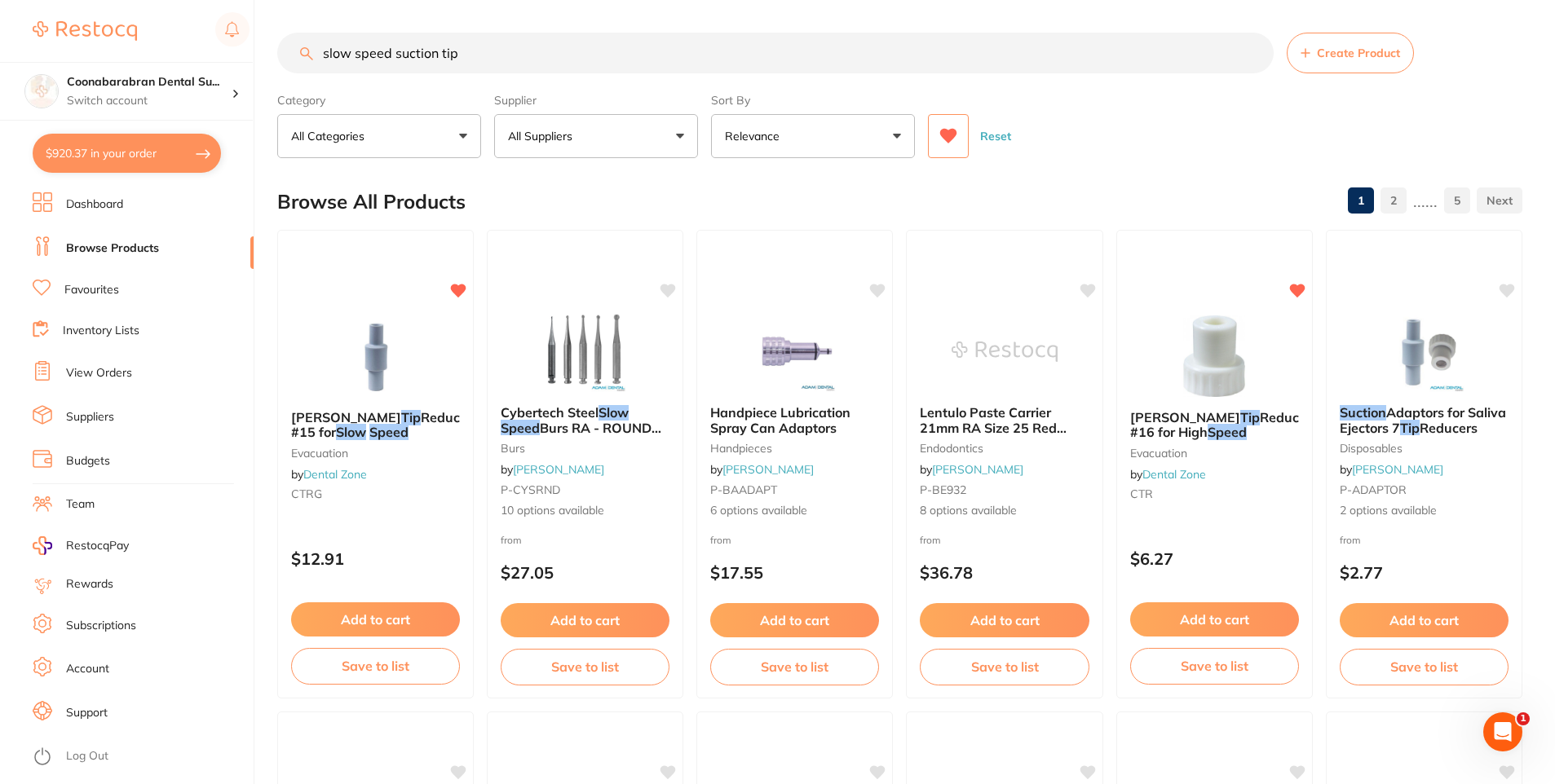
drag, startPoint x: 484, startPoint y: 44, endPoint x: 317, endPoint y: 56, distance: 167.4
click at [317, 56] on input "slow speed suction tip" at bounding box center [776, 53] width 997 height 40
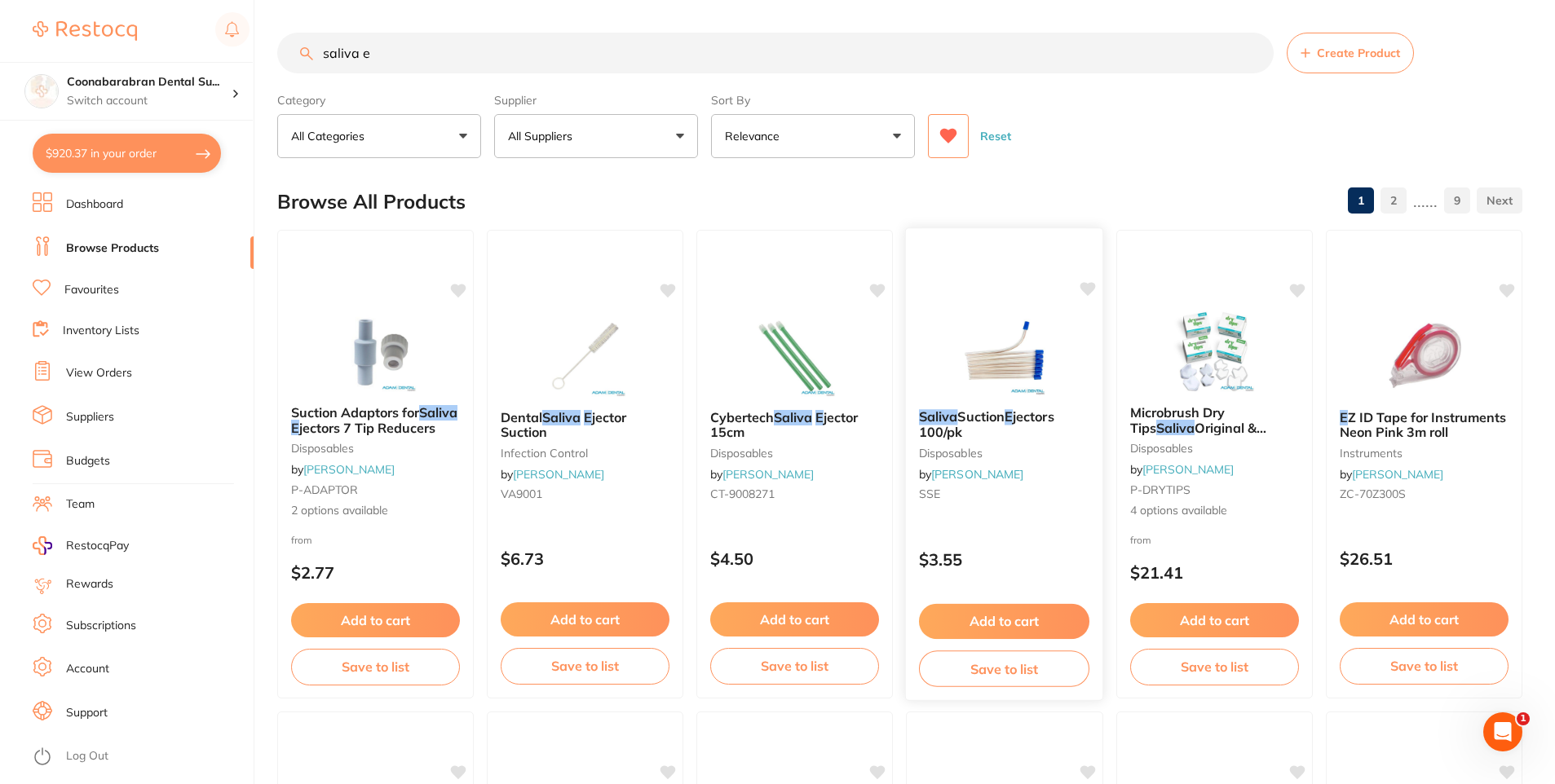
type input "saliva e"
click at [1034, 622] on button "Add to cart" at bounding box center [1004, 621] width 170 height 35
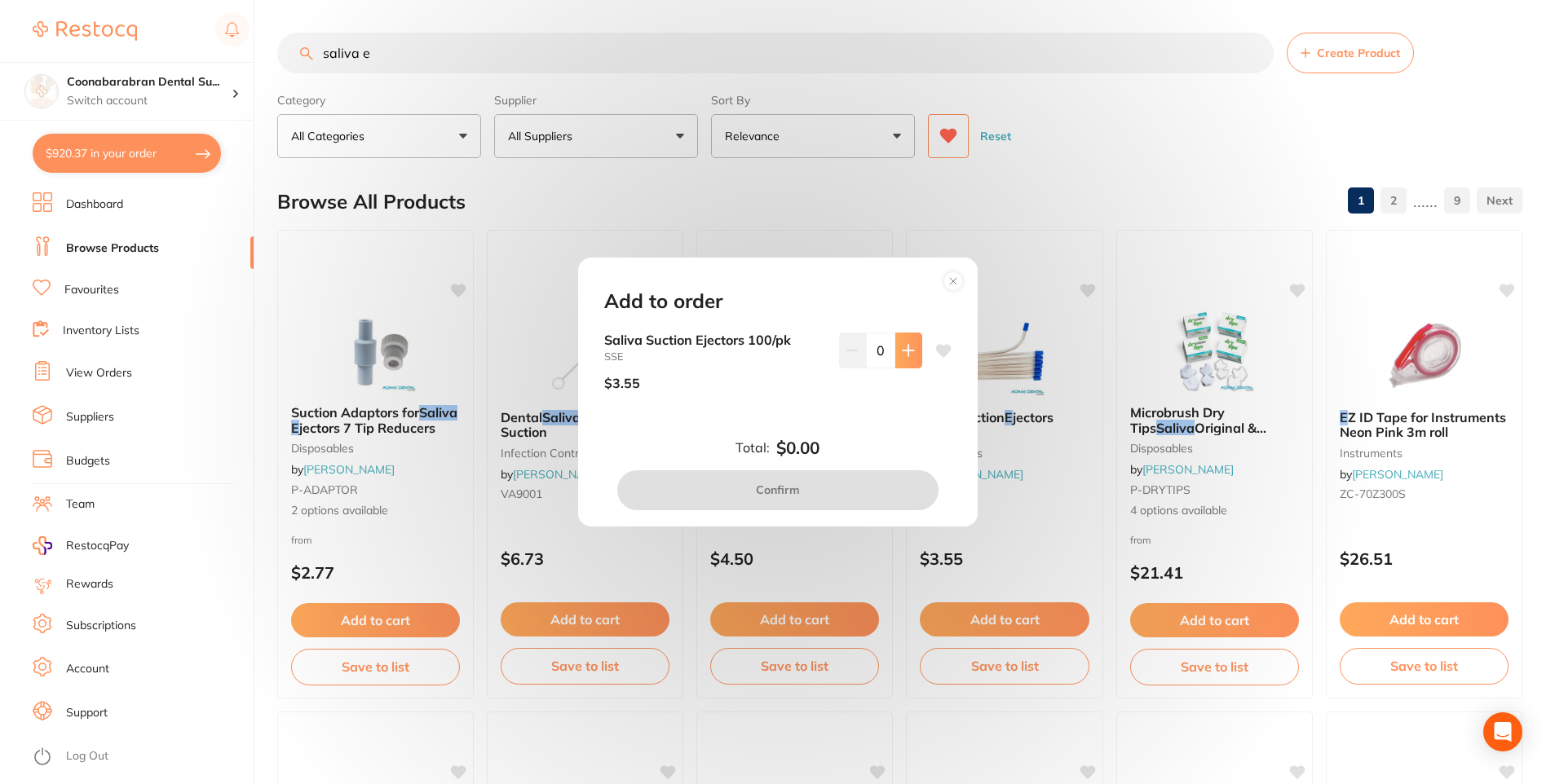
click at [896, 356] on button at bounding box center [909, 350] width 27 height 36
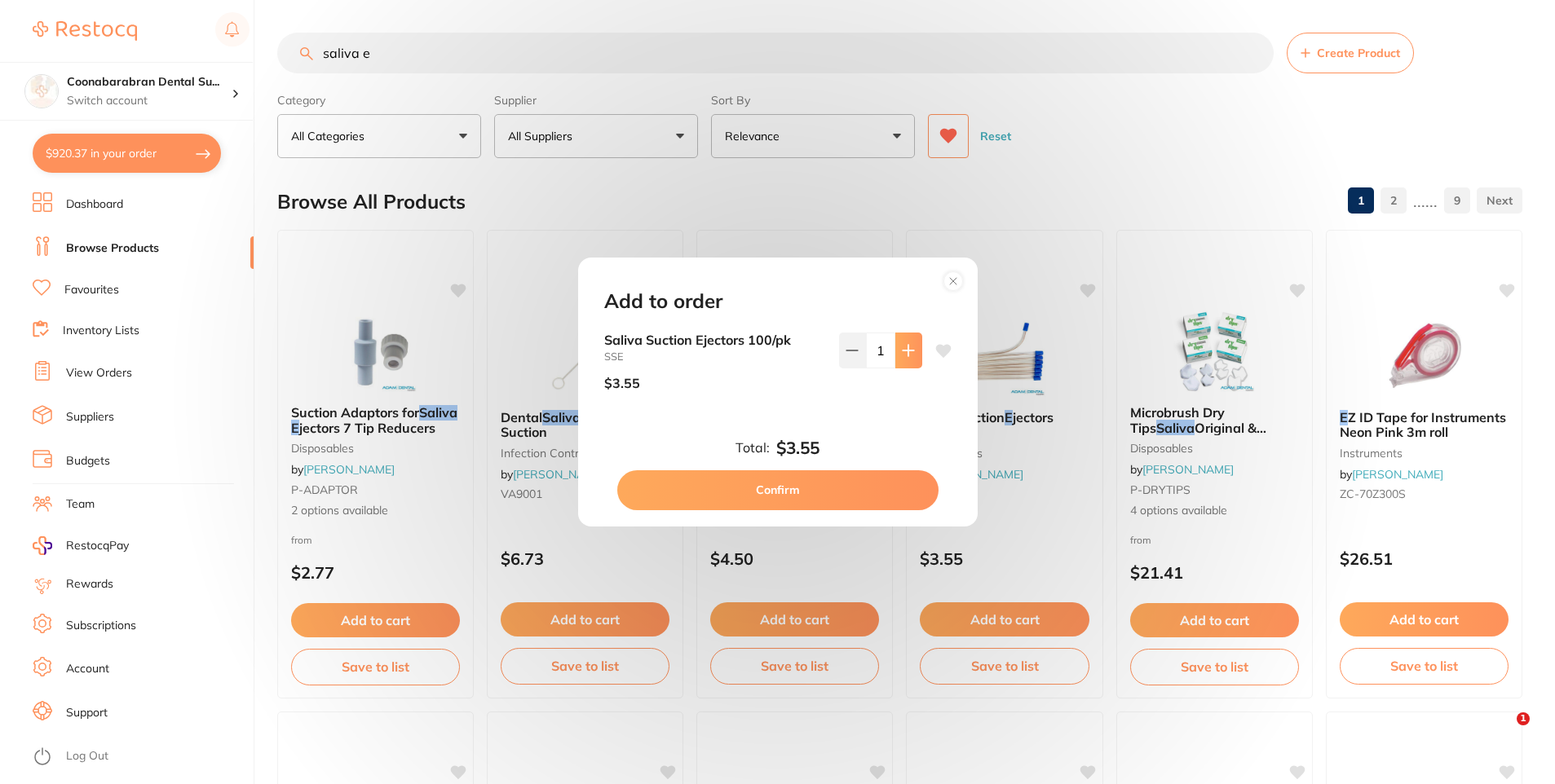
click at [896, 355] on button at bounding box center [909, 350] width 27 height 36
type input "5"
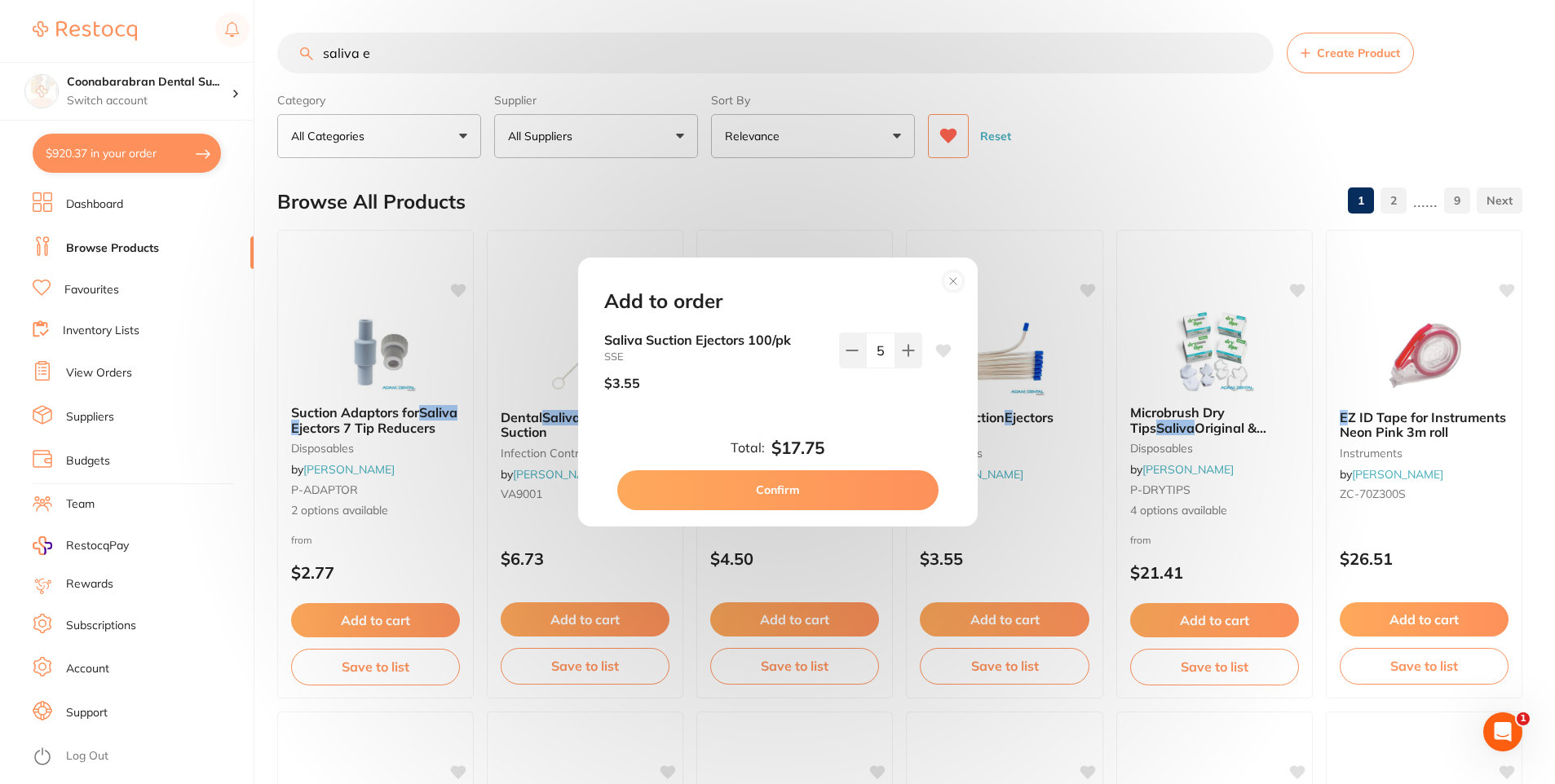
click at [830, 493] on button "Confirm" at bounding box center [778, 490] width 321 height 39
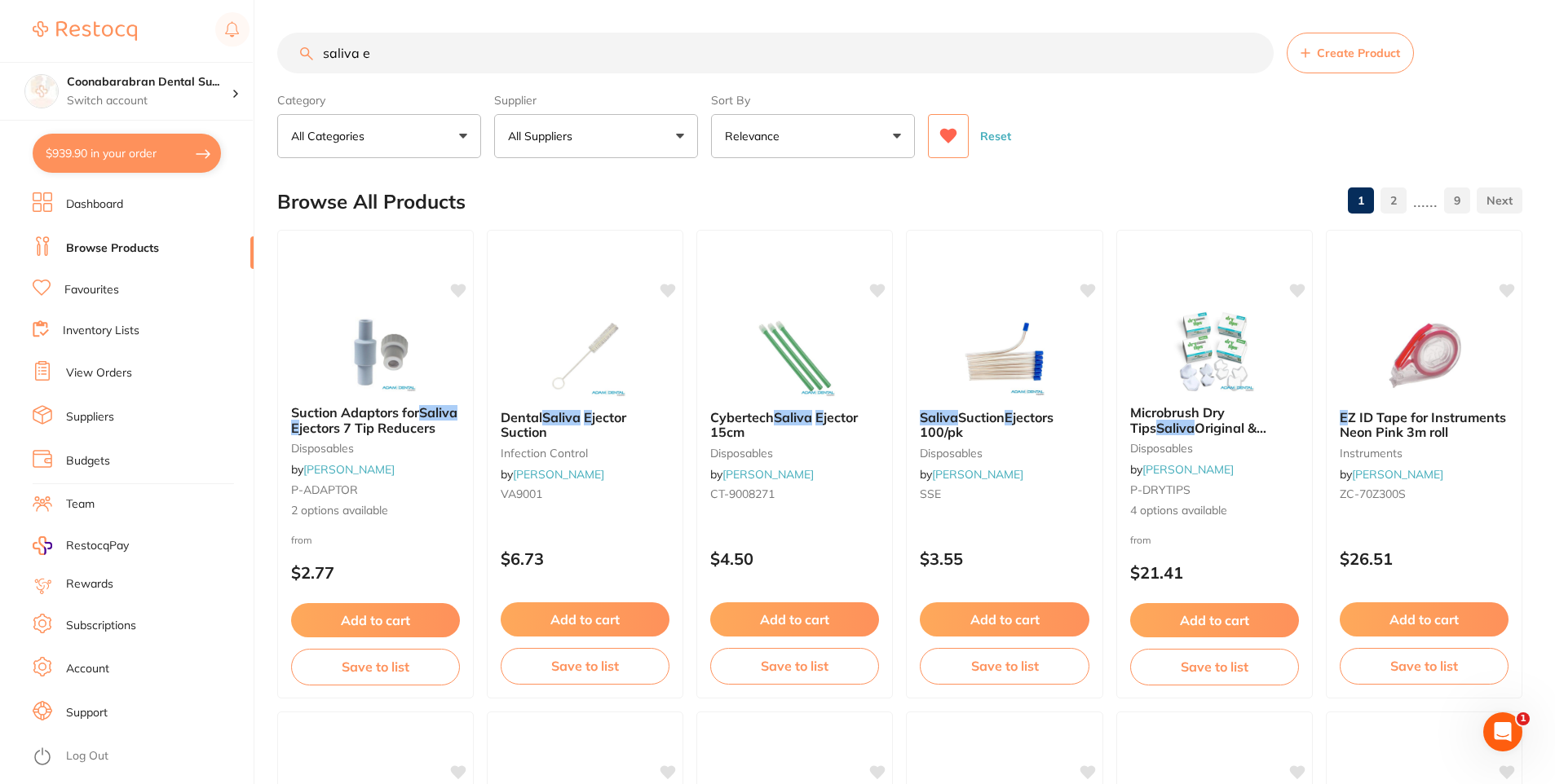
drag, startPoint x: 349, startPoint y: 48, endPoint x: 300, endPoint y: 47, distance: 49.0
click at [300, 47] on div "saliva e Create Product" at bounding box center [900, 53] width 1245 height 40
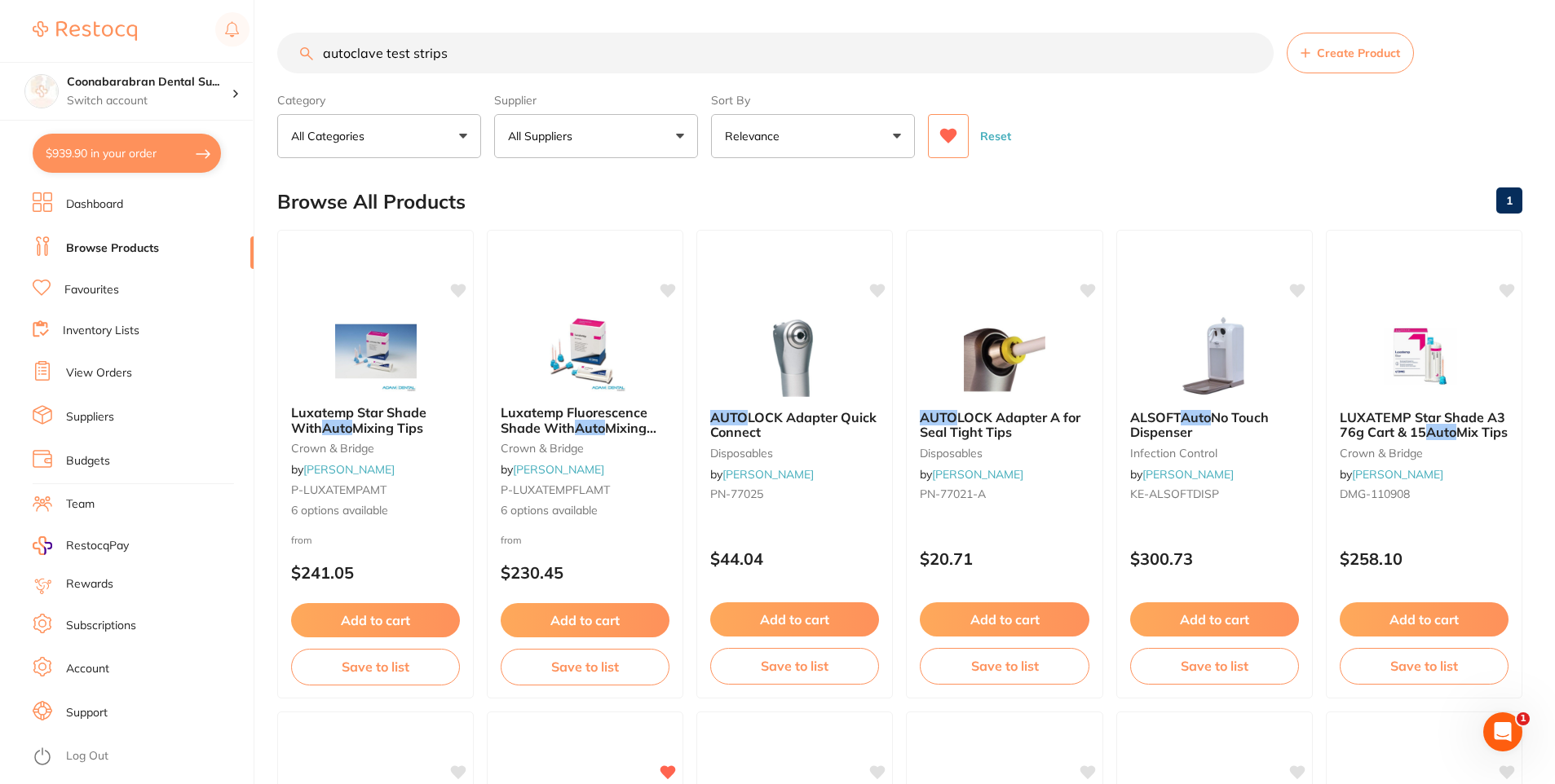
type input "autoclave test strips"
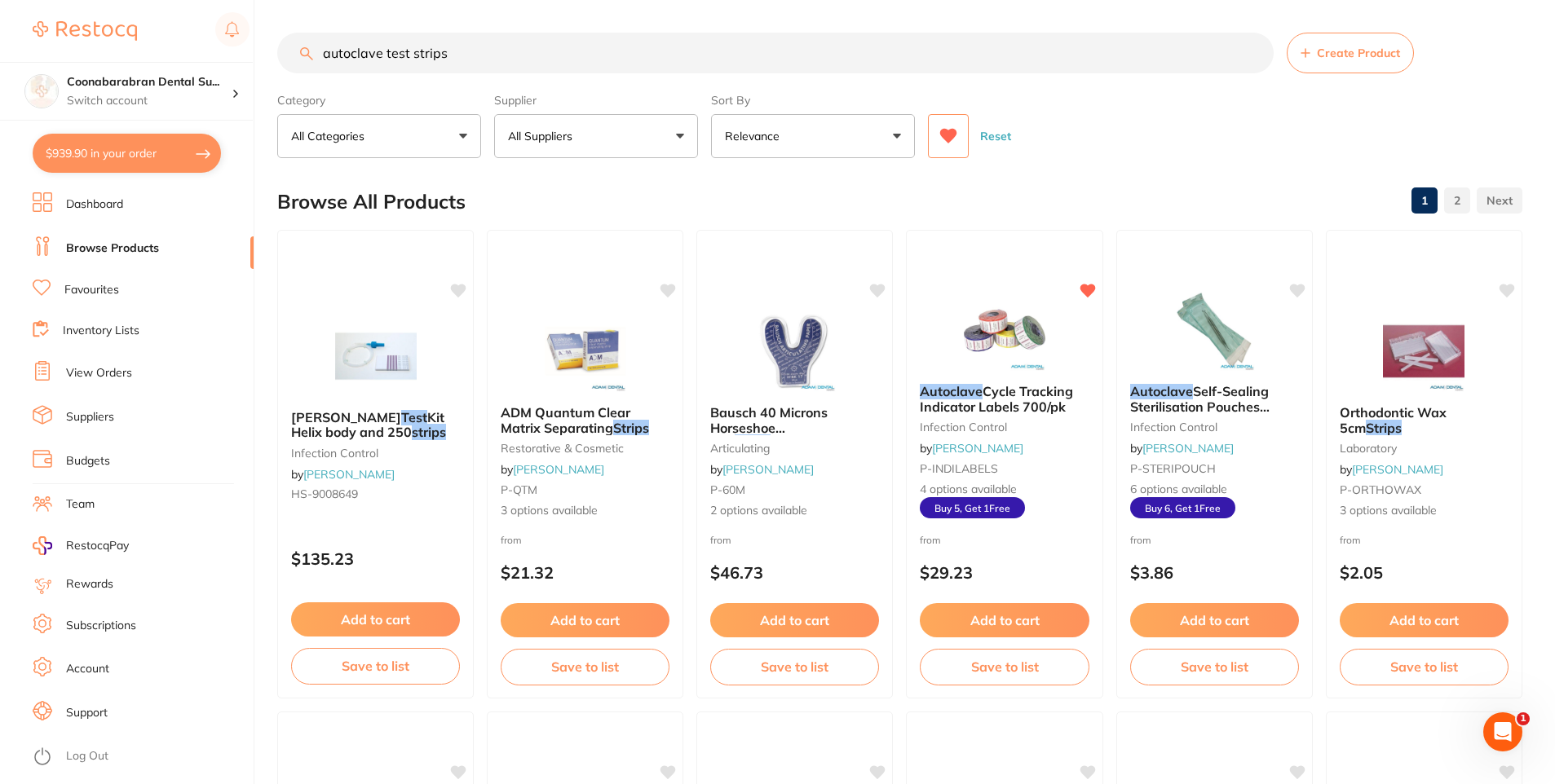
click at [948, 141] on icon at bounding box center [949, 136] width 17 height 14
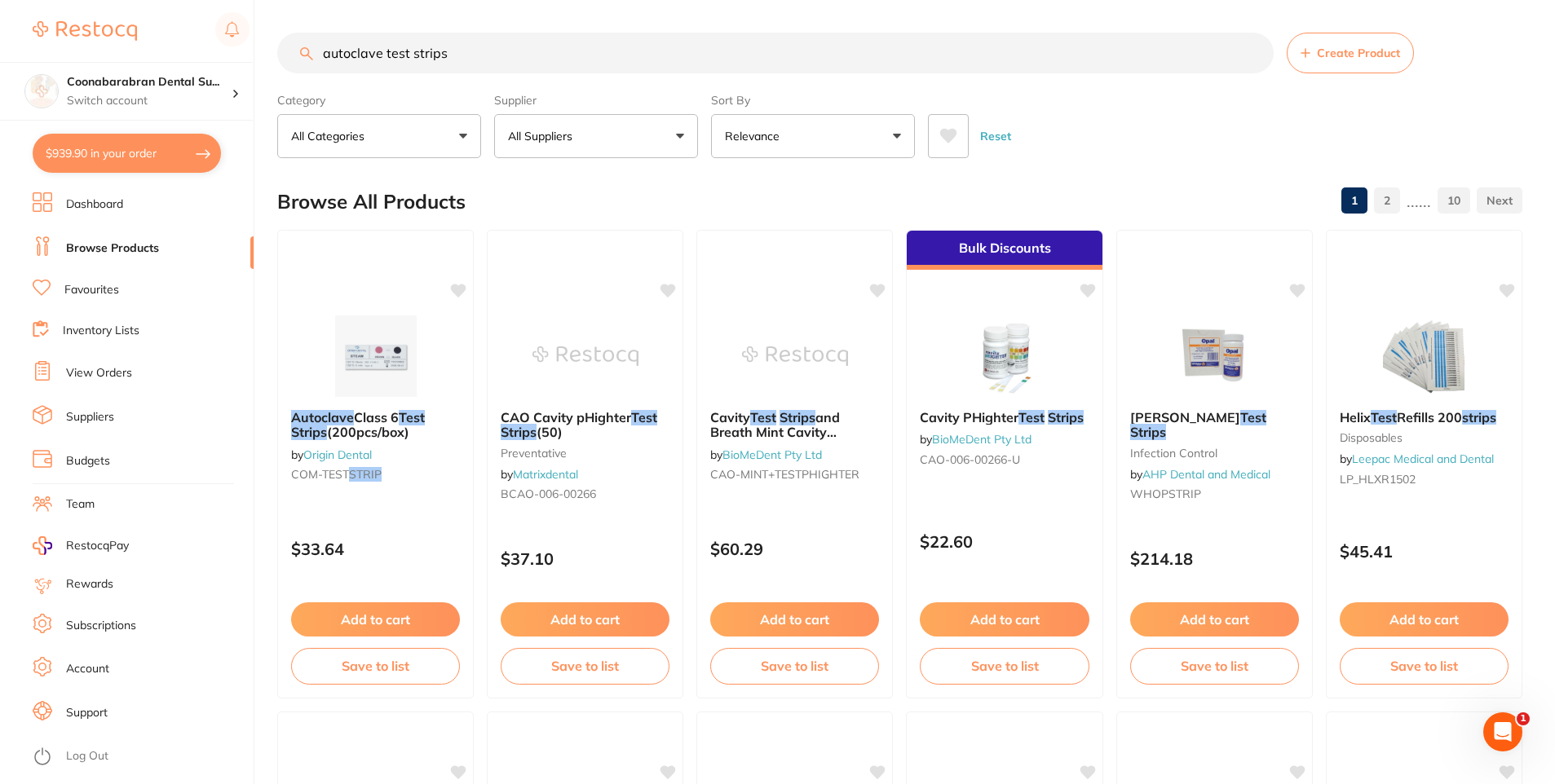
drag, startPoint x: 382, startPoint y: 622, endPoint x: 921, endPoint y: 361, distance: 598.9
click at [383, 622] on button "Add to cart" at bounding box center [375, 620] width 168 height 35
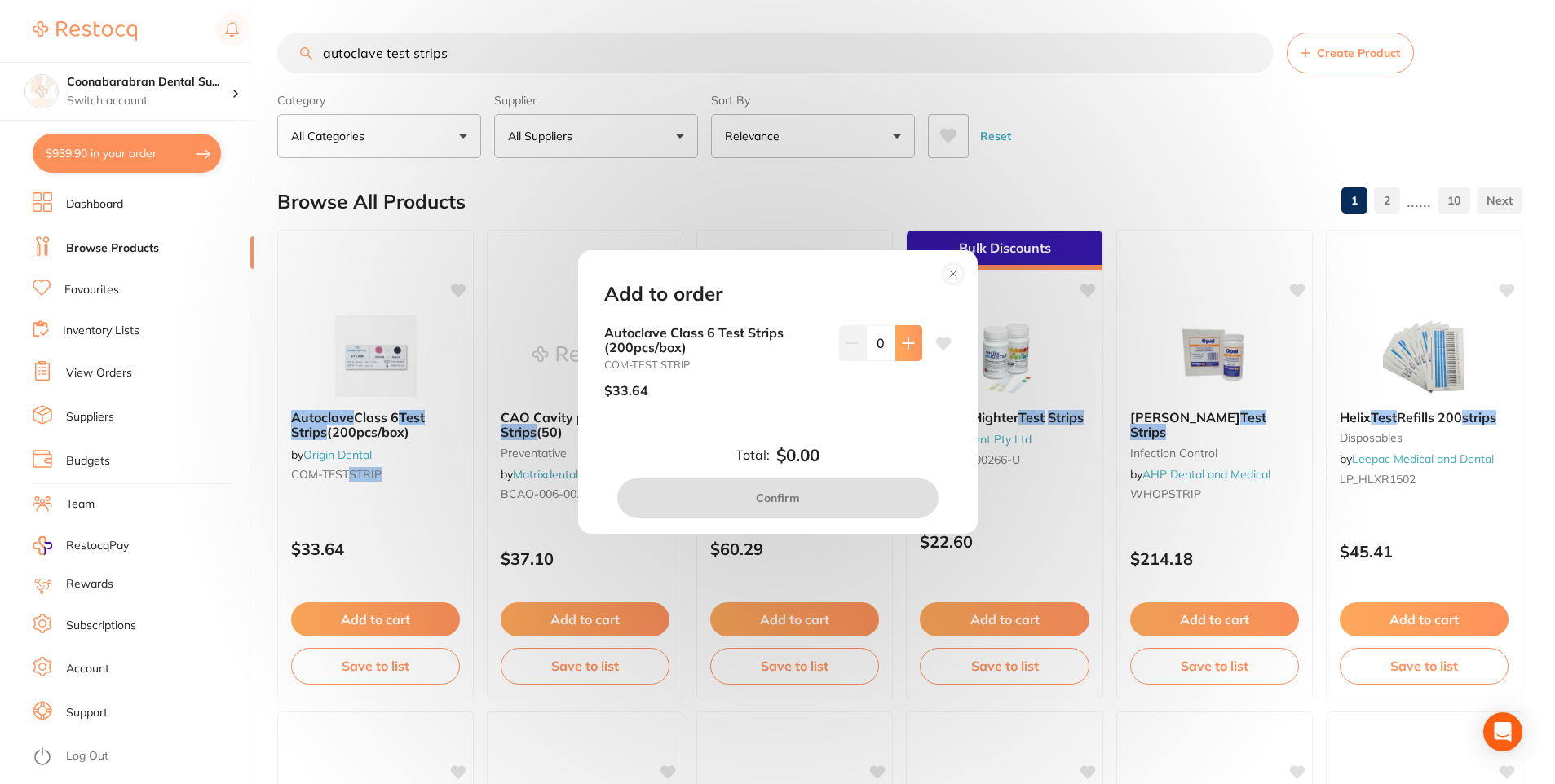
click at [909, 348] on icon at bounding box center [908, 343] width 13 height 13
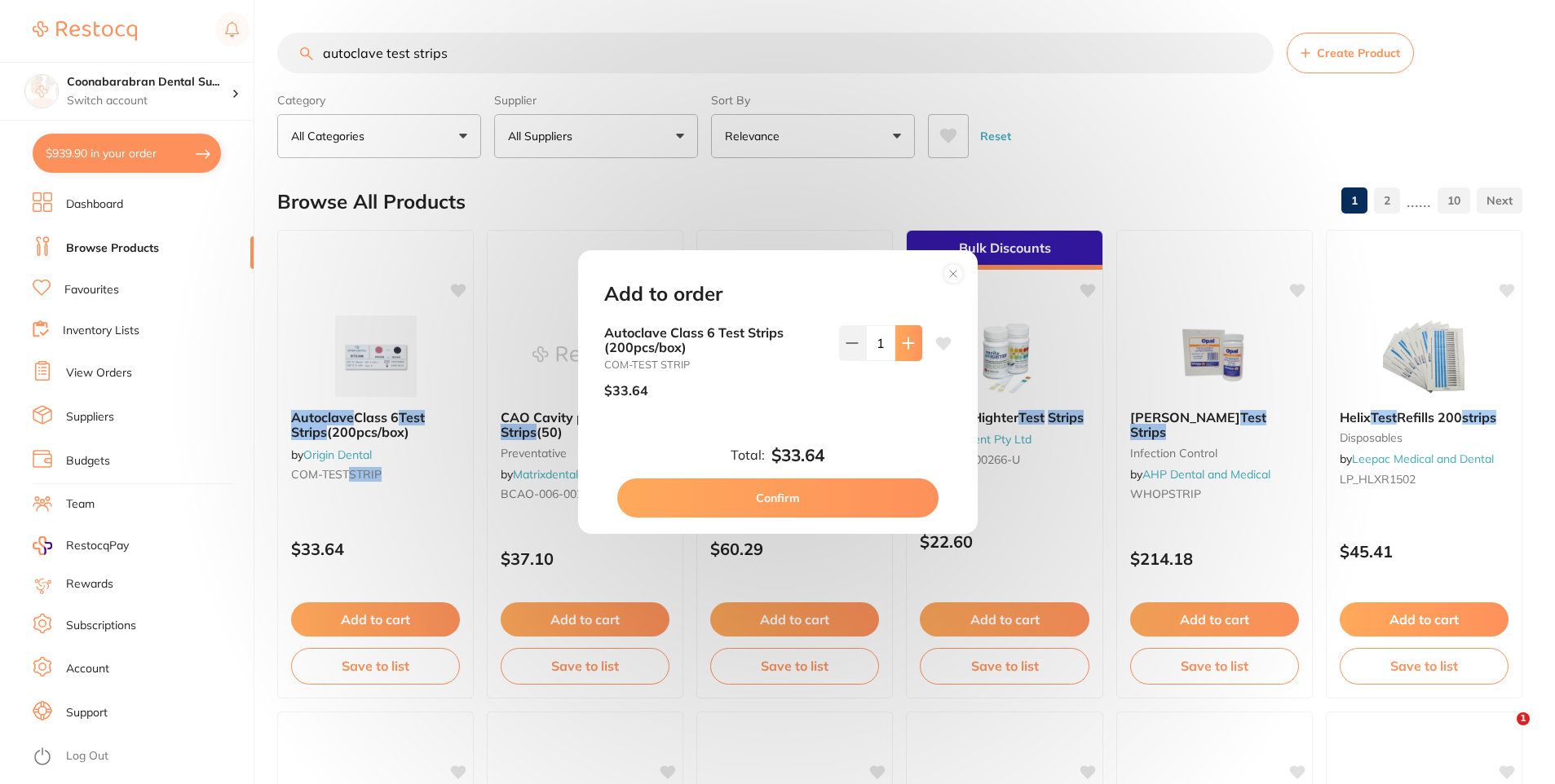
click at [909, 348] on icon at bounding box center [908, 343] width 13 height 13
type input "2"
click at [803, 506] on button "Confirm" at bounding box center [778, 498] width 321 height 39
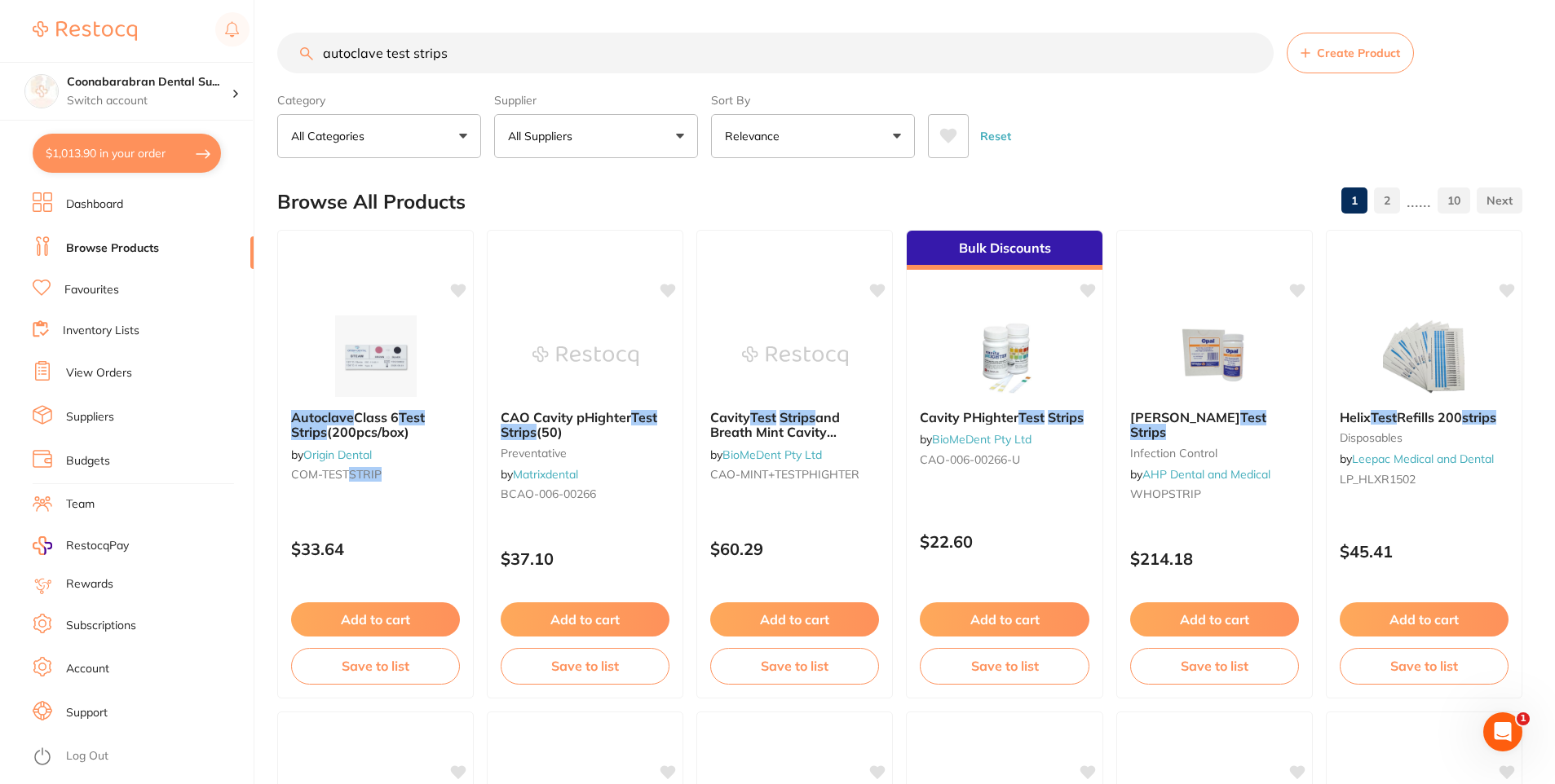
drag, startPoint x: 449, startPoint y: 60, endPoint x: 321, endPoint y: 56, distance: 128.1
click at [321, 56] on input "autoclave test strips" at bounding box center [776, 53] width 997 height 40
type input "prophy paste"
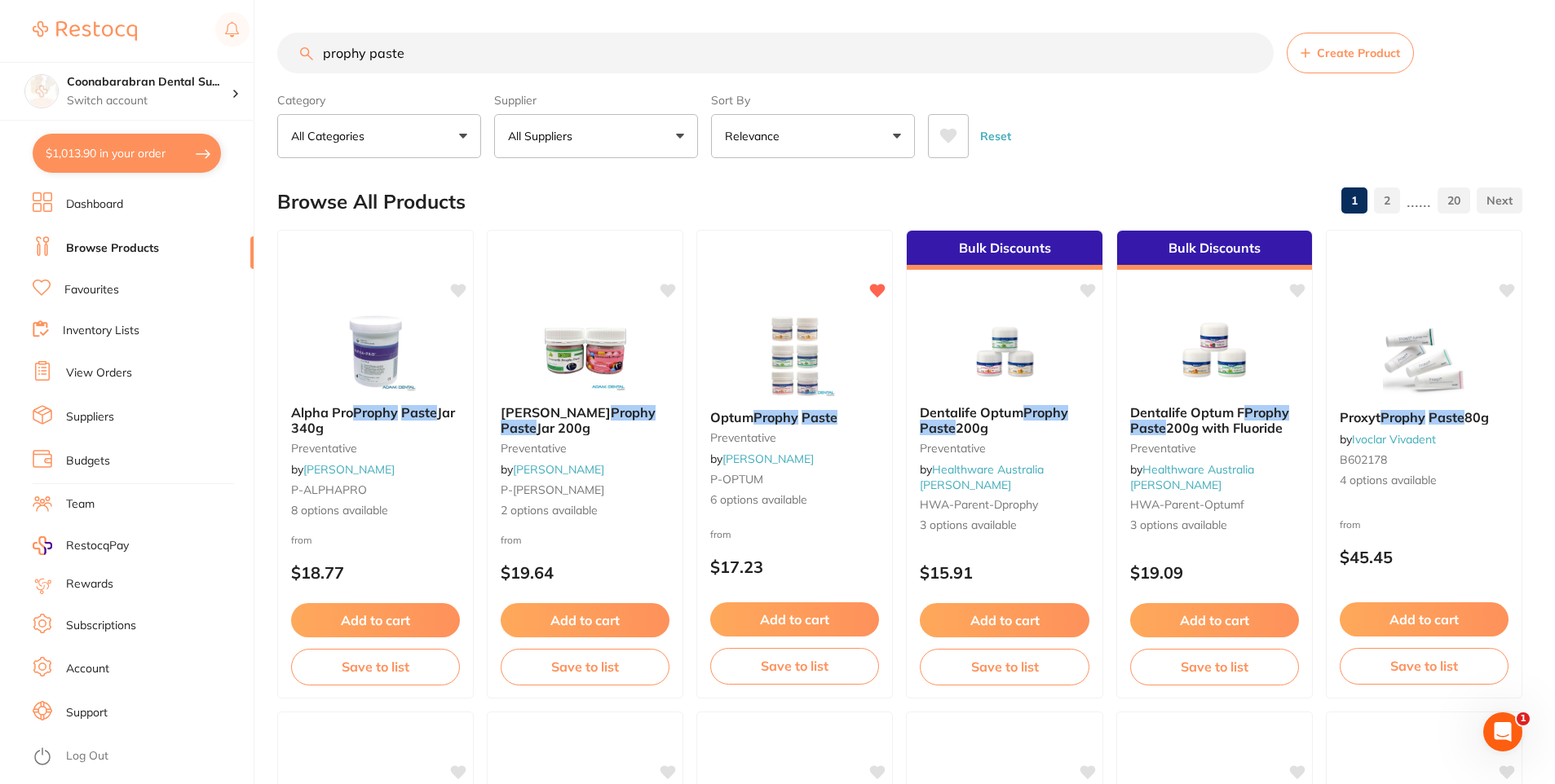
click at [943, 136] on icon at bounding box center [949, 136] width 17 height 14
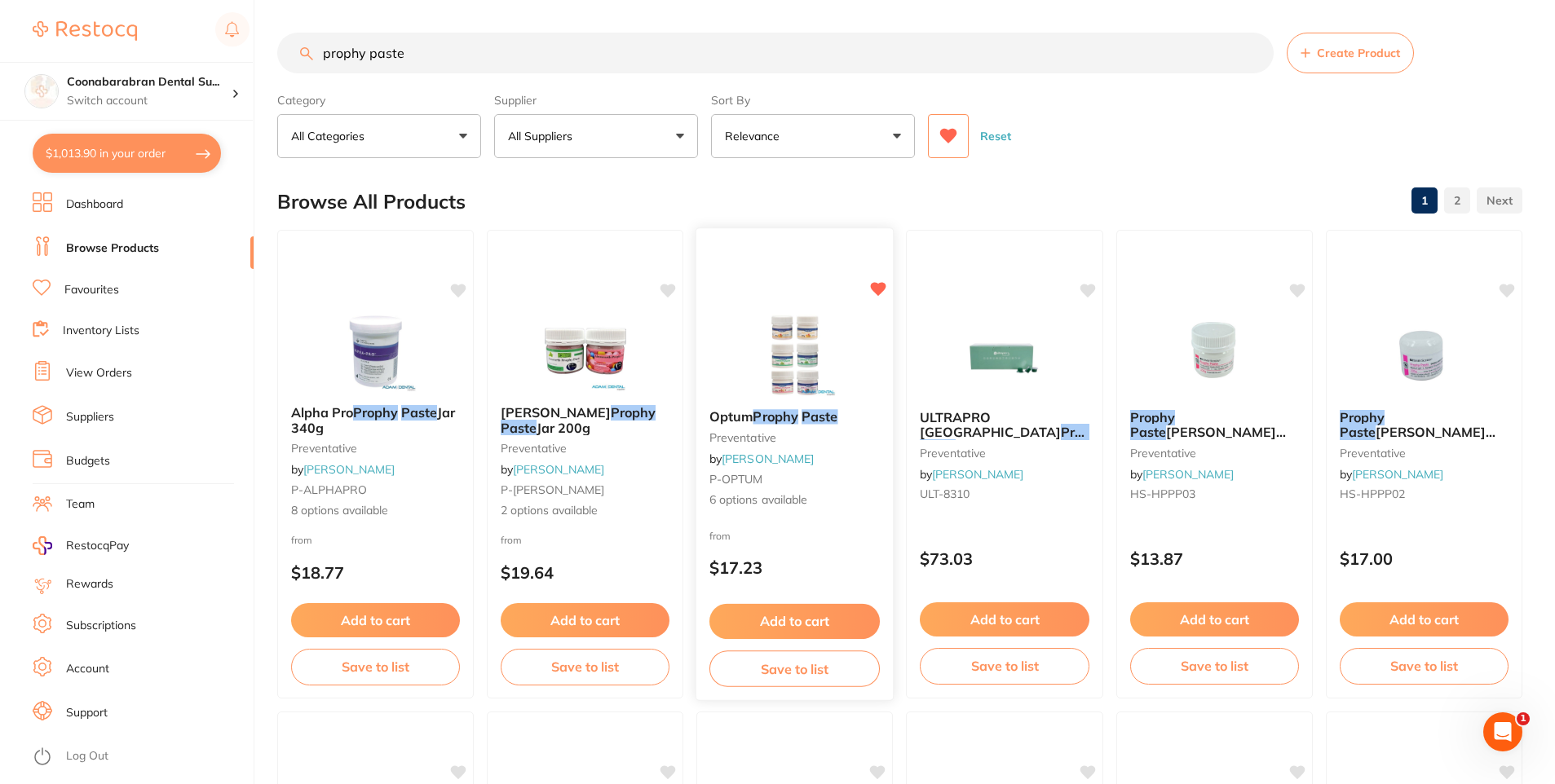
click at [778, 627] on button "Add to cart" at bounding box center [794, 621] width 170 height 35
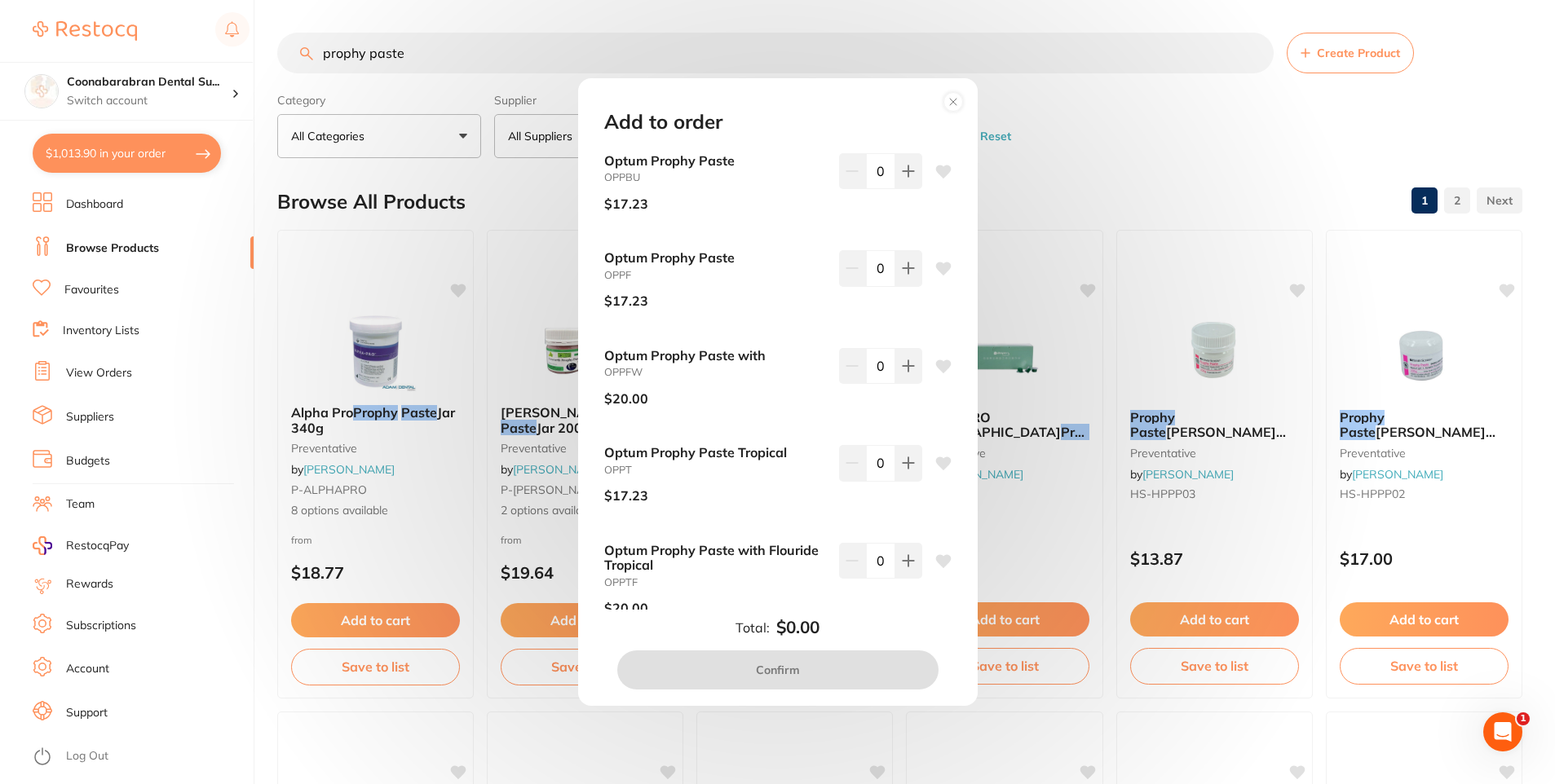
click at [955, 101] on icon at bounding box center [953, 102] width 7 height 7
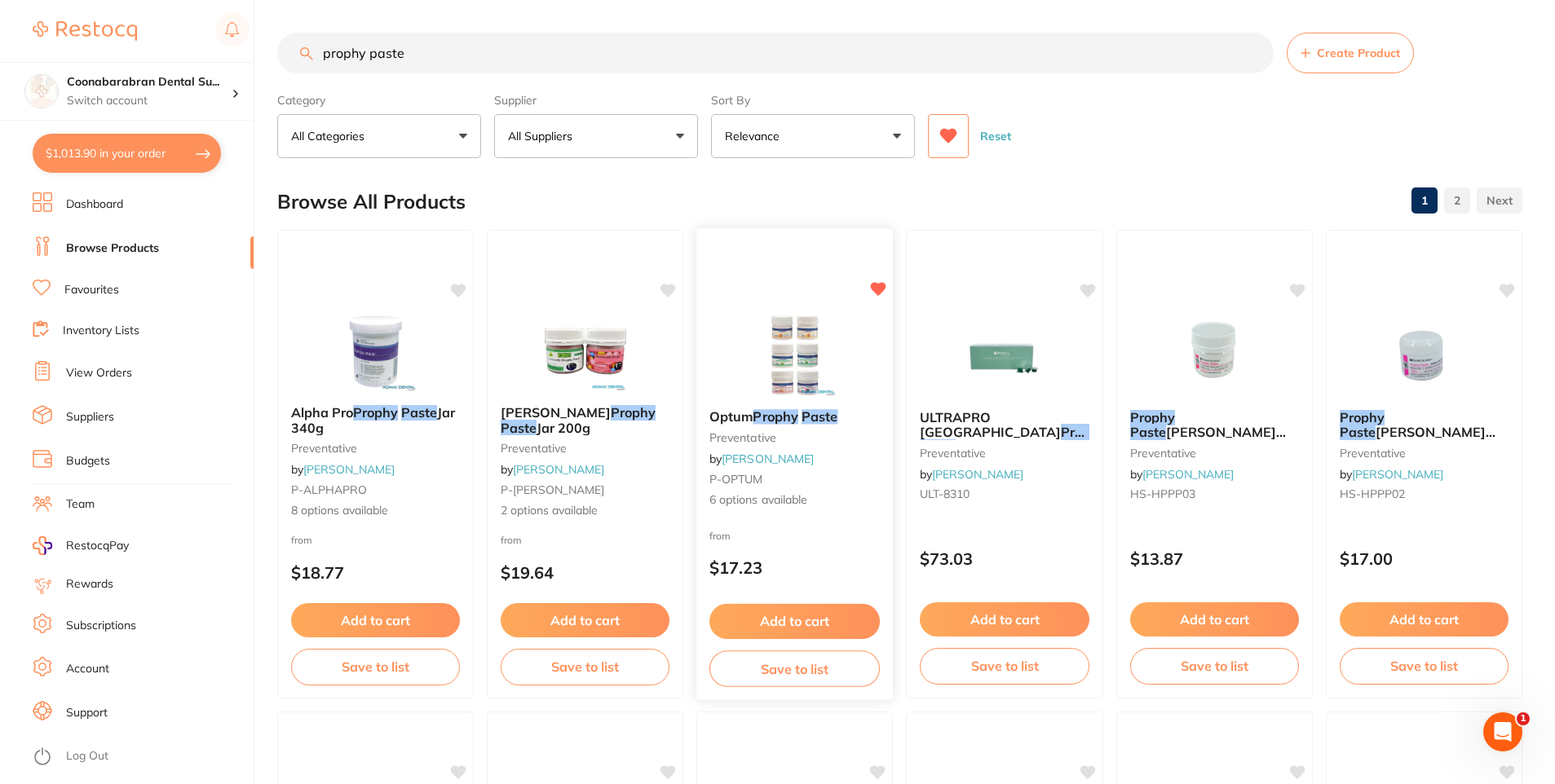
click at [788, 414] on em "Prophy" at bounding box center [776, 417] width 45 height 16
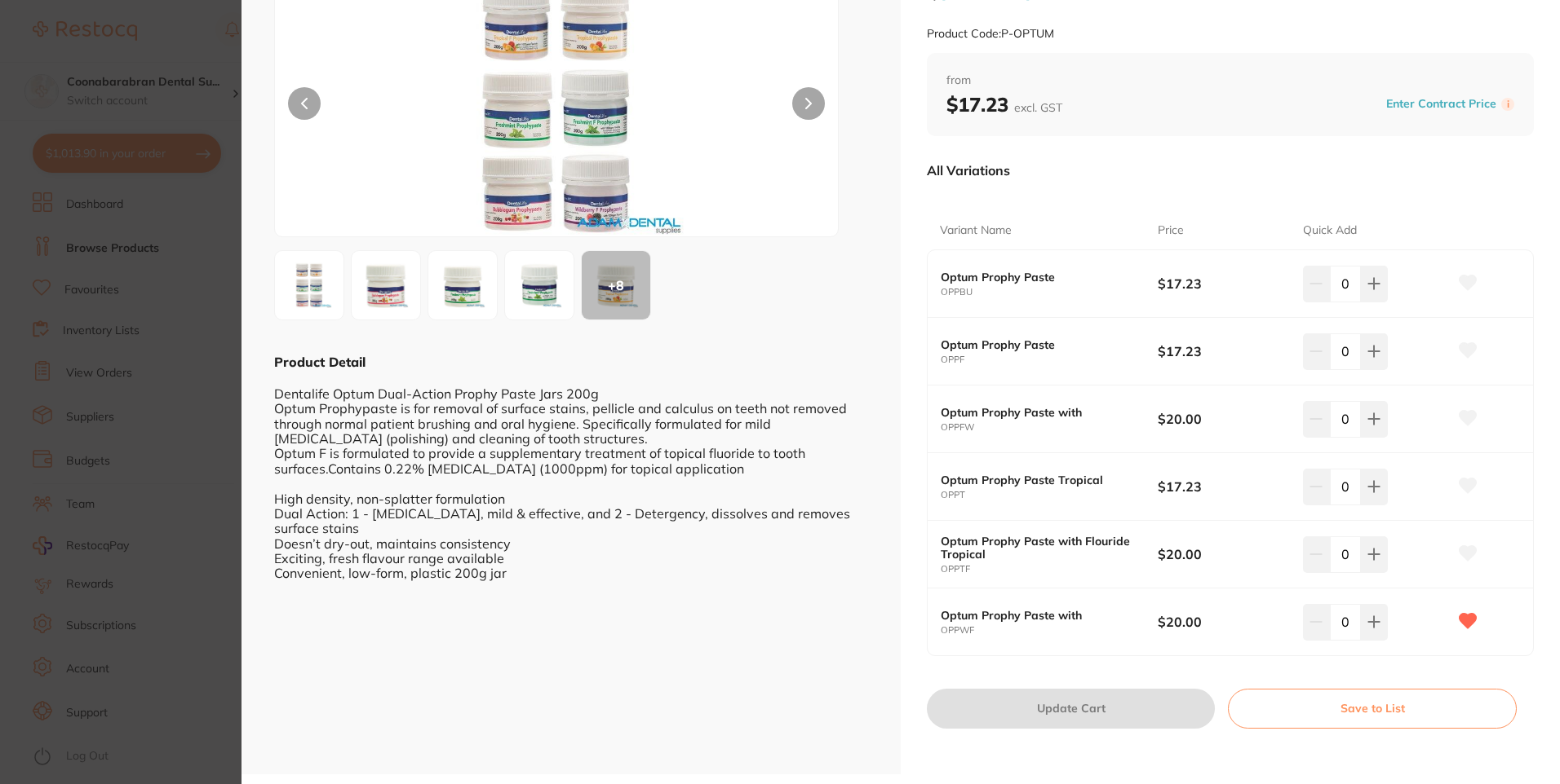
scroll to position [126, 0]
click at [1373, 623] on icon at bounding box center [1374, 620] width 13 height 13
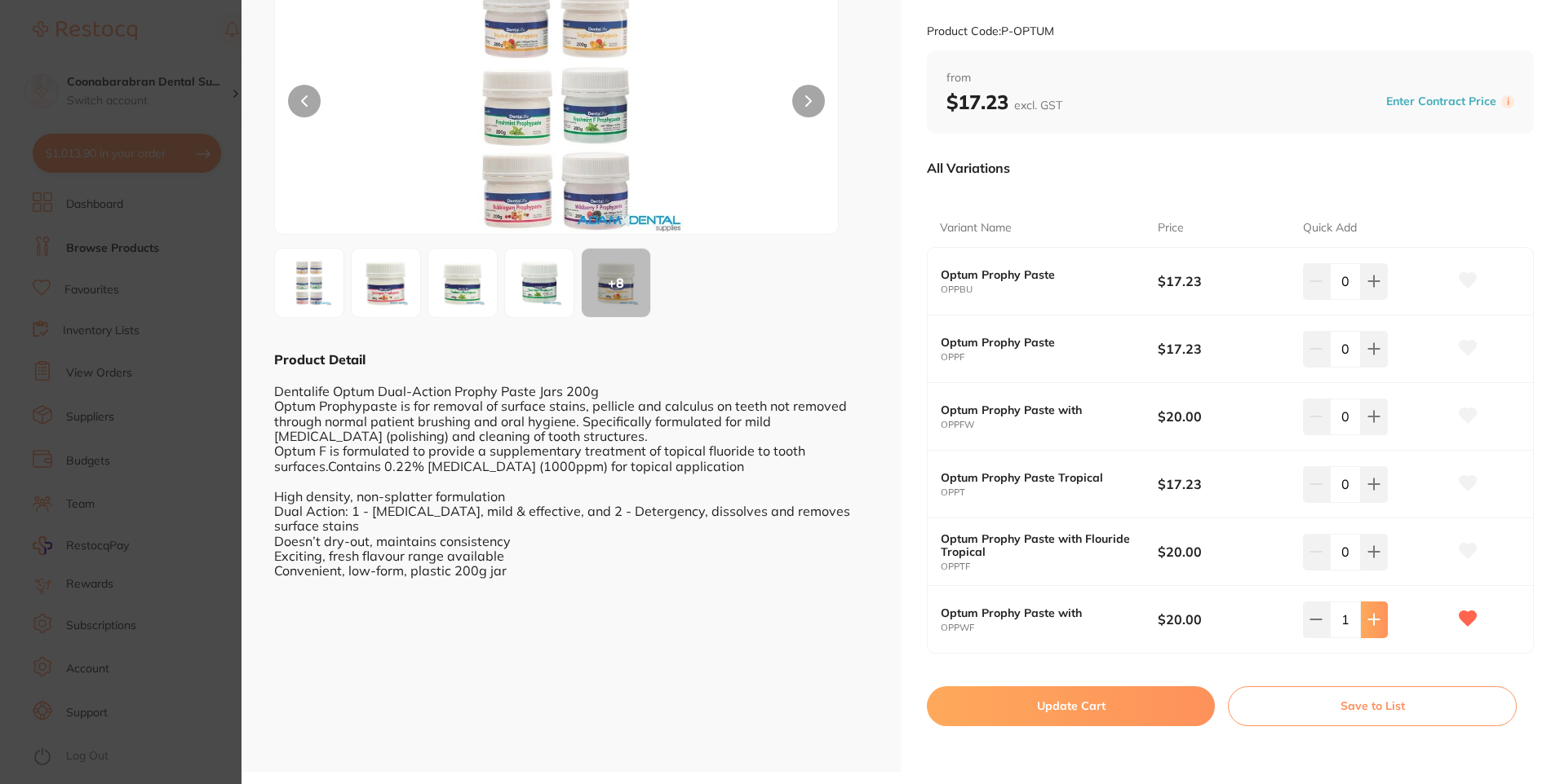
click at [1373, 623] on icon at bounding box center [1374, 620] width 13 height 13
type input "2"
click at [1096, 718] on button "Update Cart" at bounding box center [1070, 706] width 288 height 39
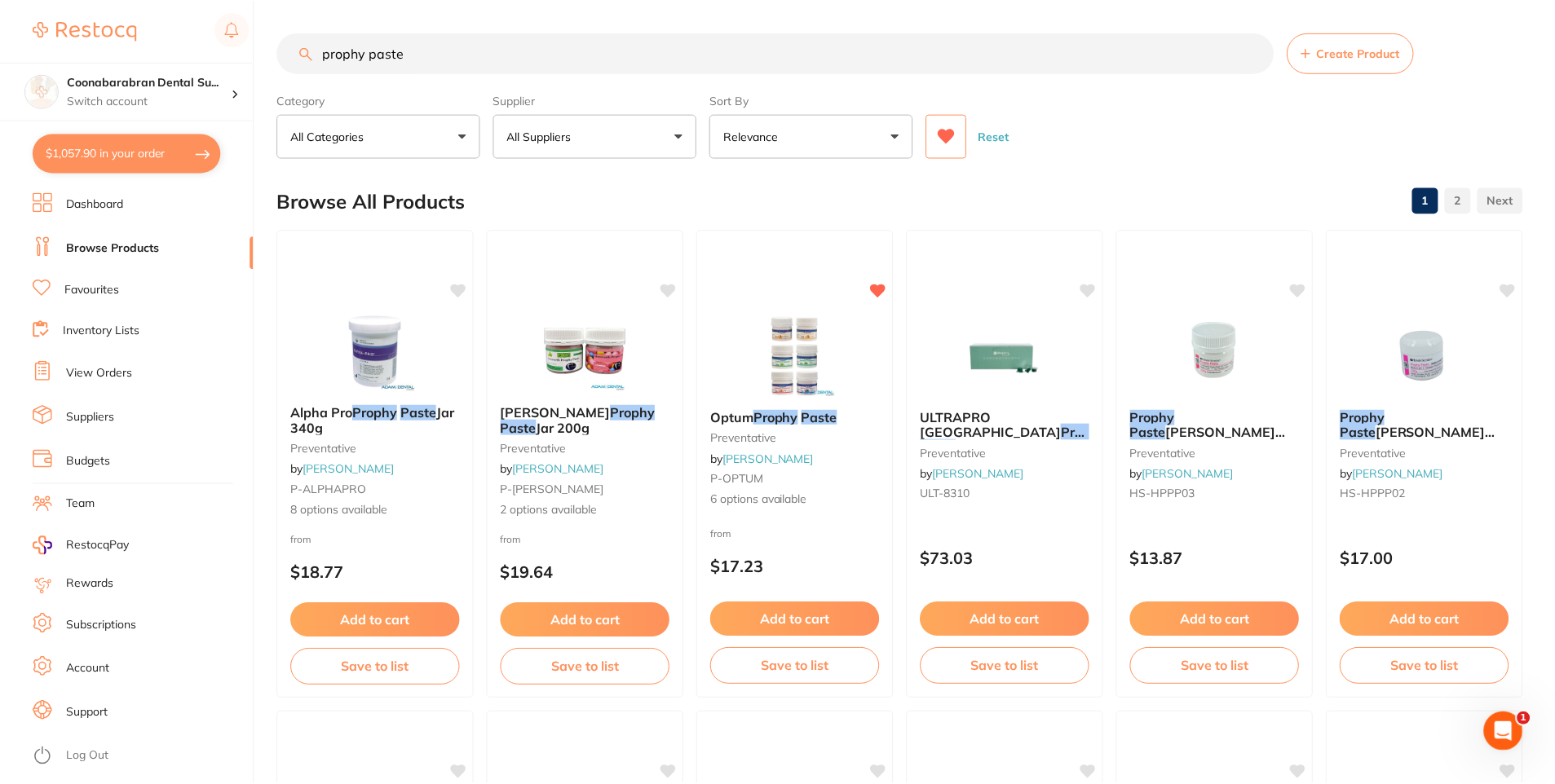
scroll to position [1, 0]
drag, startPoint x: 425, startPoint y: 52, endPoint x: 302, endPoint y: 44, distance: 123.3
click at [302, 44] on input "prophy paste" at bounding box center [776, 52] width 997 height 40
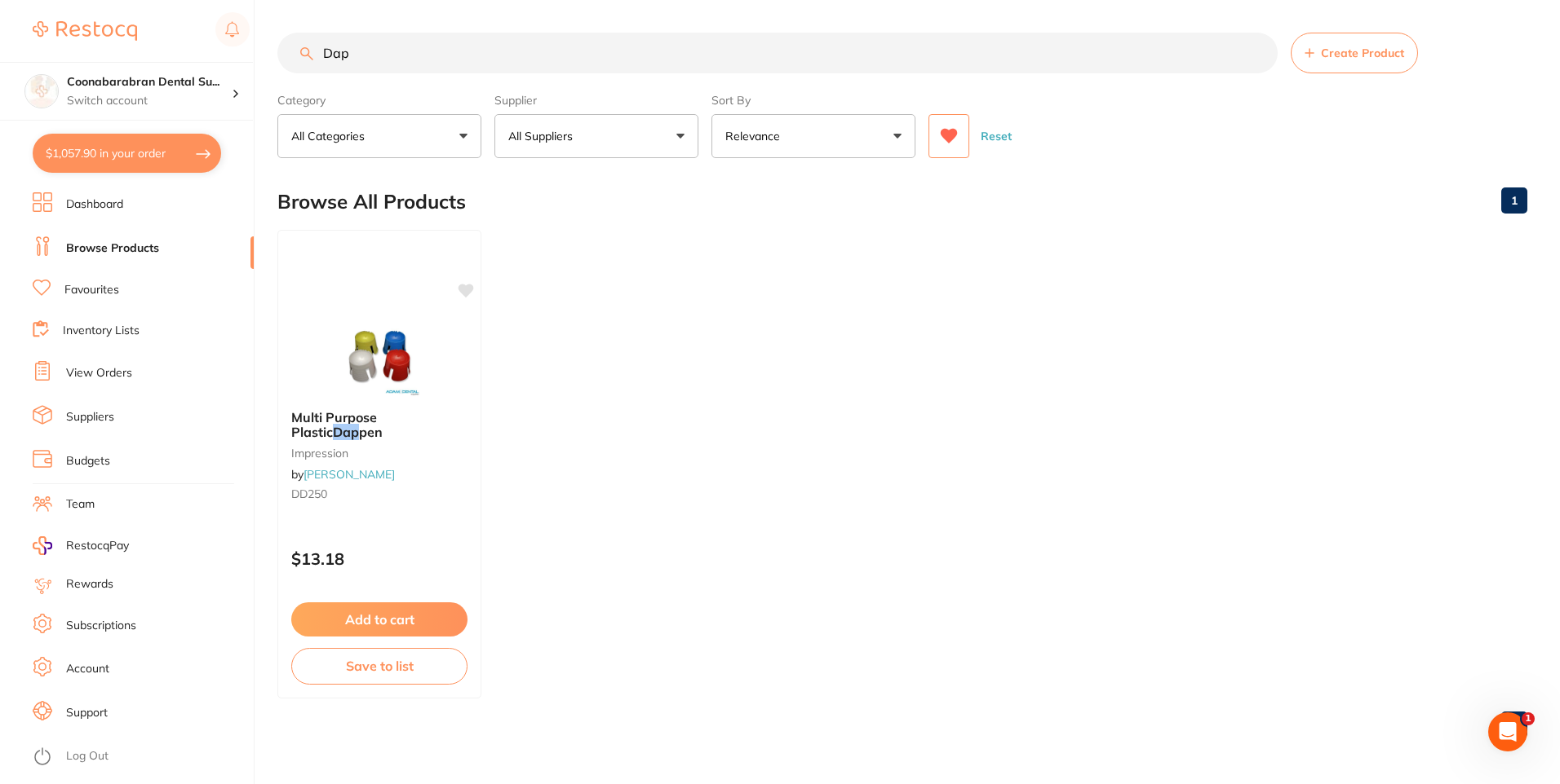
scroll to position [0, 0]
type input "Dappen dishes"
click at [945, 135] on icon at bounding box center [949, 136] width 17 height 14
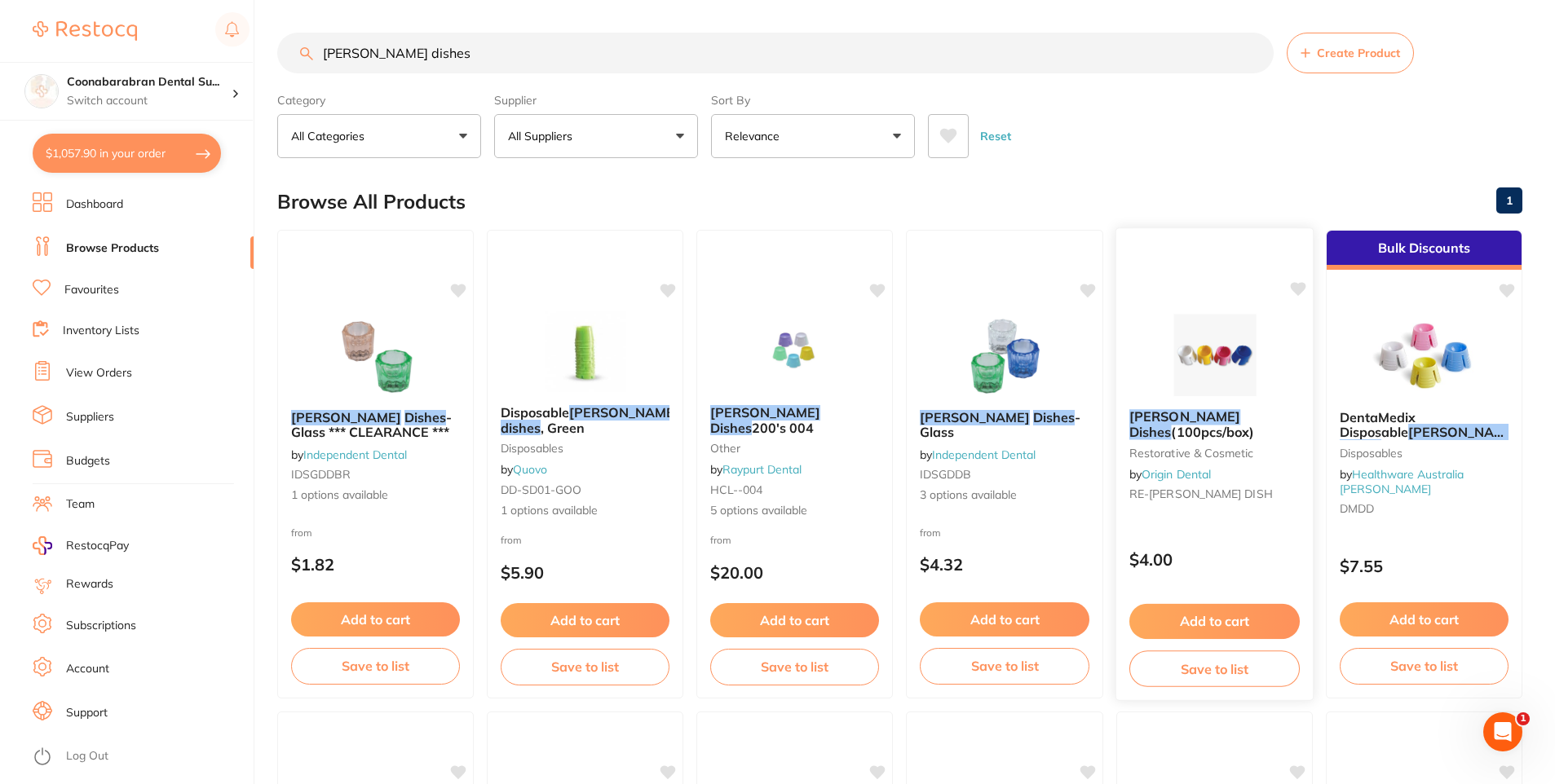
click at [1251, 618] on button "Add to cart" at bounding box center [1214, 621] width 170 height 35
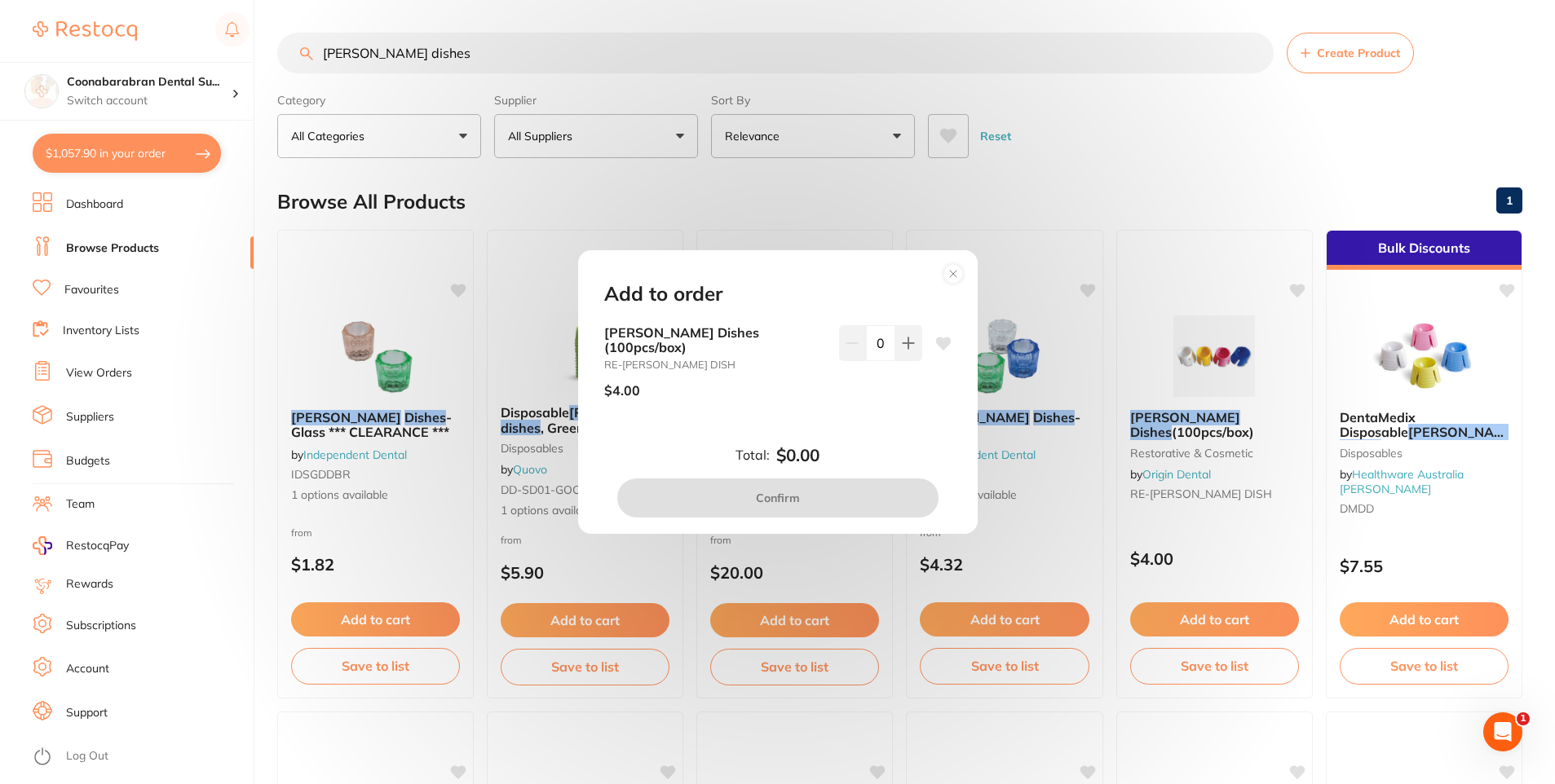
click at [950, 278] on circle at bounding box center [953, 273] width 18 height 18
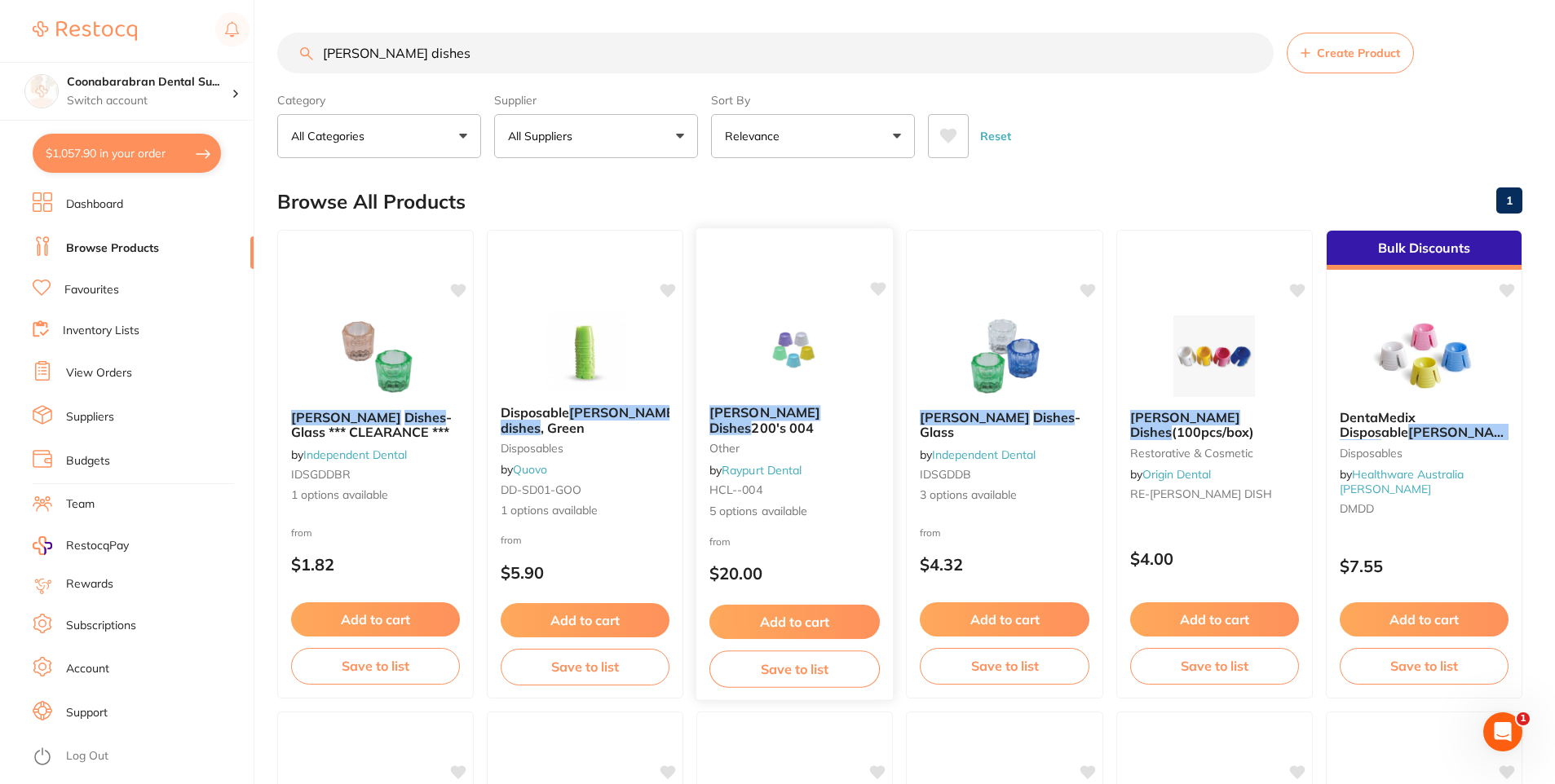
click at [752, 419] on em "Dishes" at bounding box center [730, 427] width 42 height 16
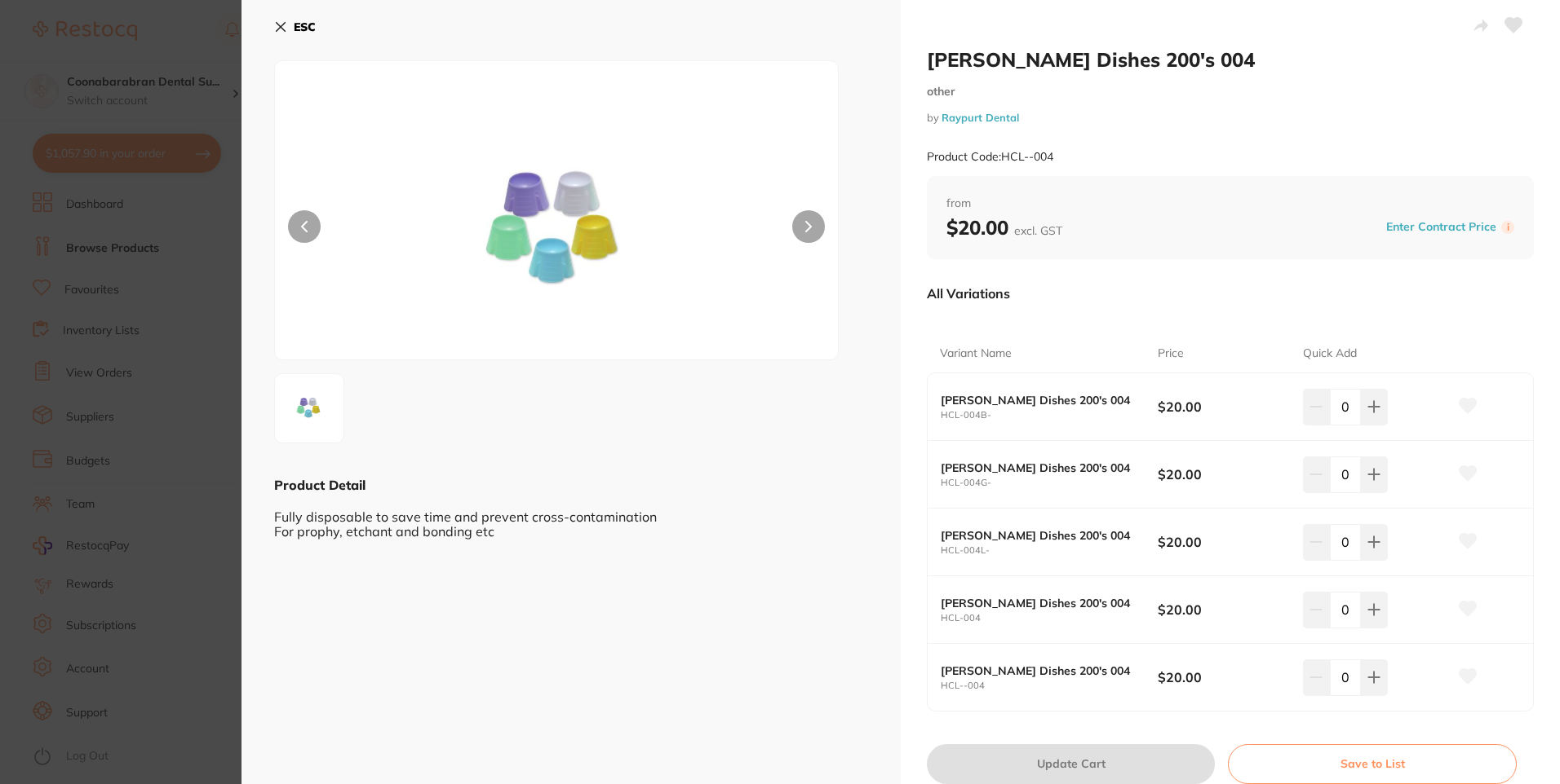
click at [279, 25] on icon at bounding box center [280, 27] width 9 height 9
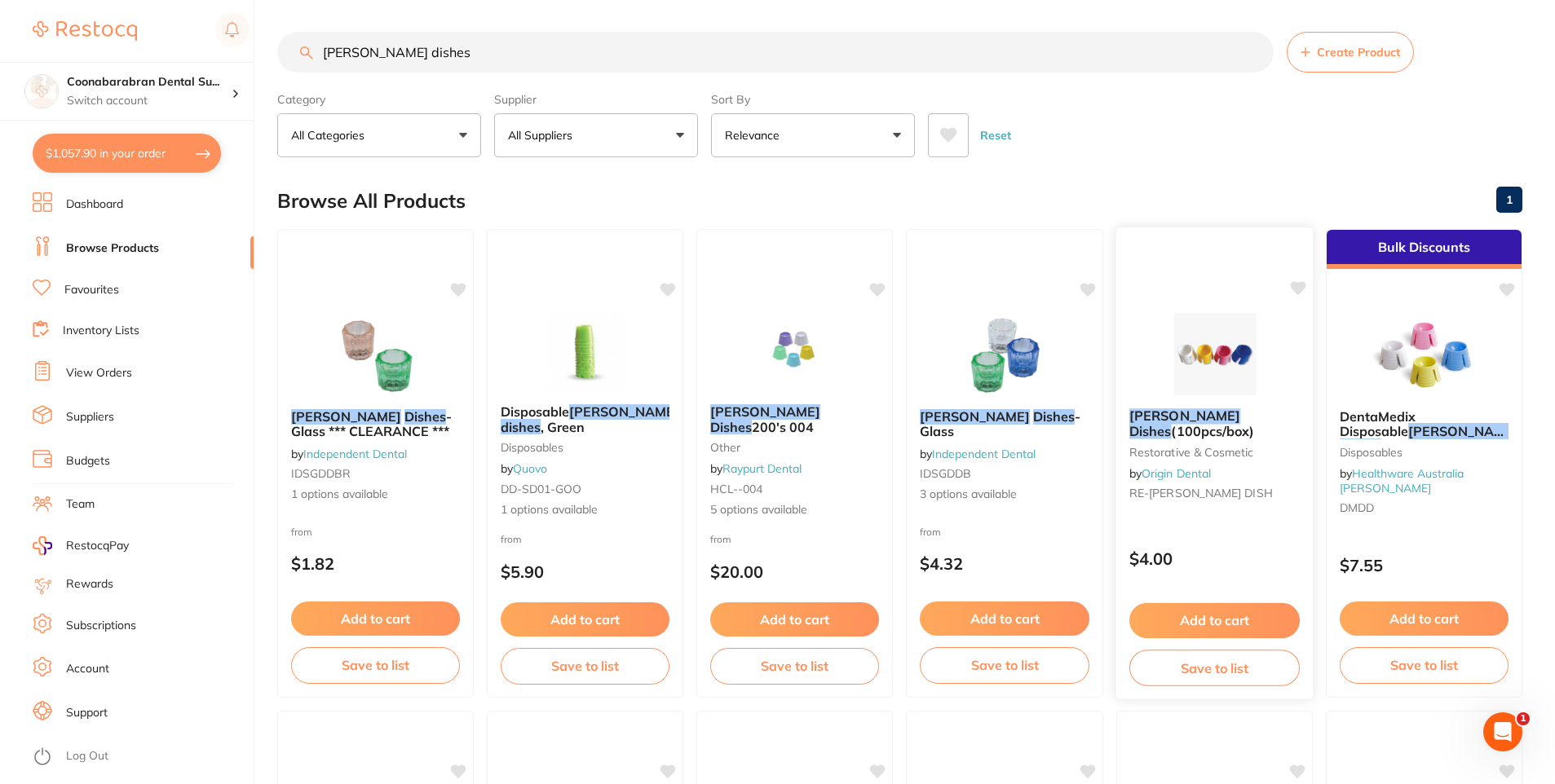
click at [1172, 423] on em "Dishes" at bounding box center [1151, 431] width 42 height 16
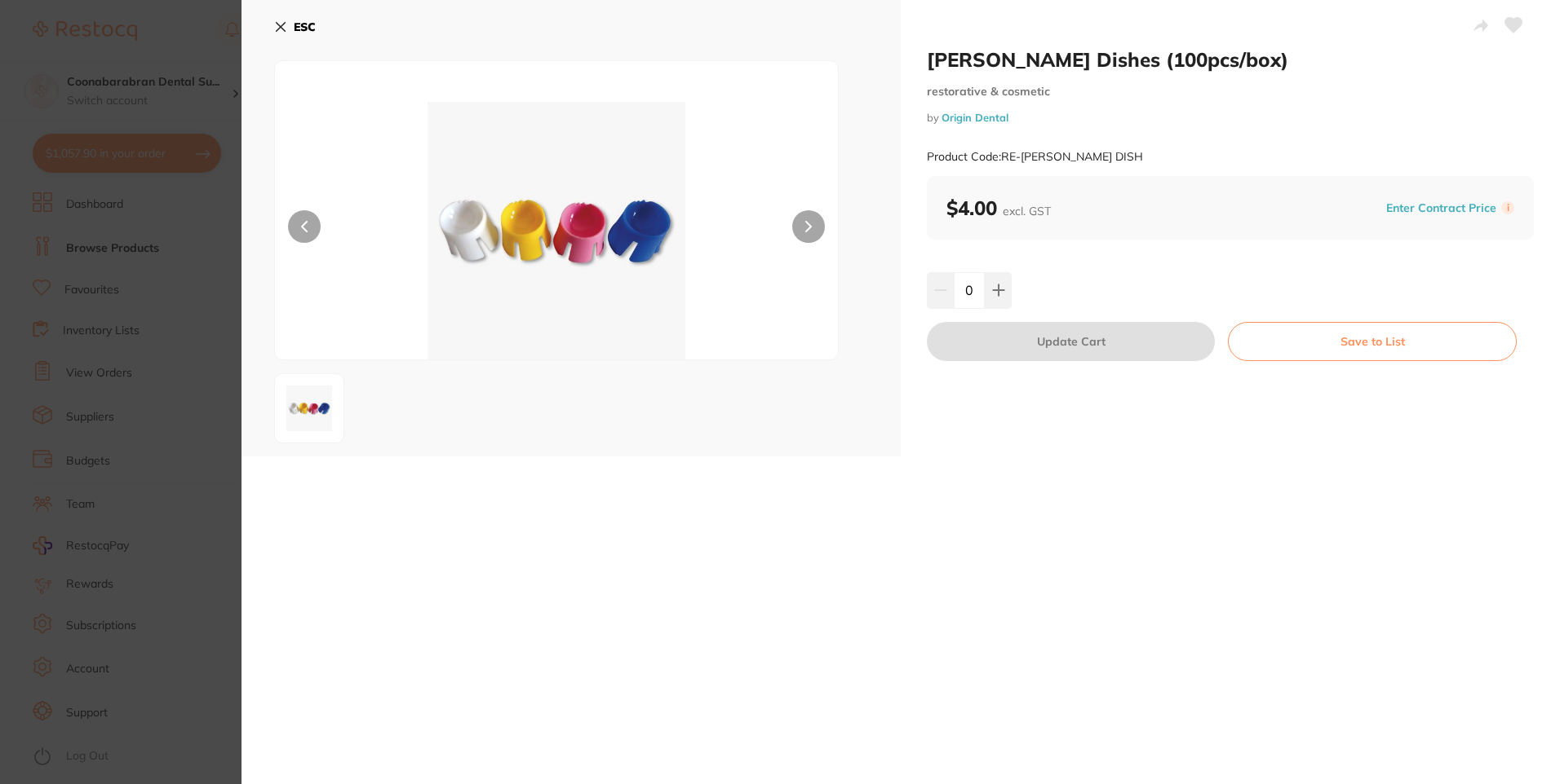
click at [279, 30] on icon at bounding box center [281, 27] width 13 height 13
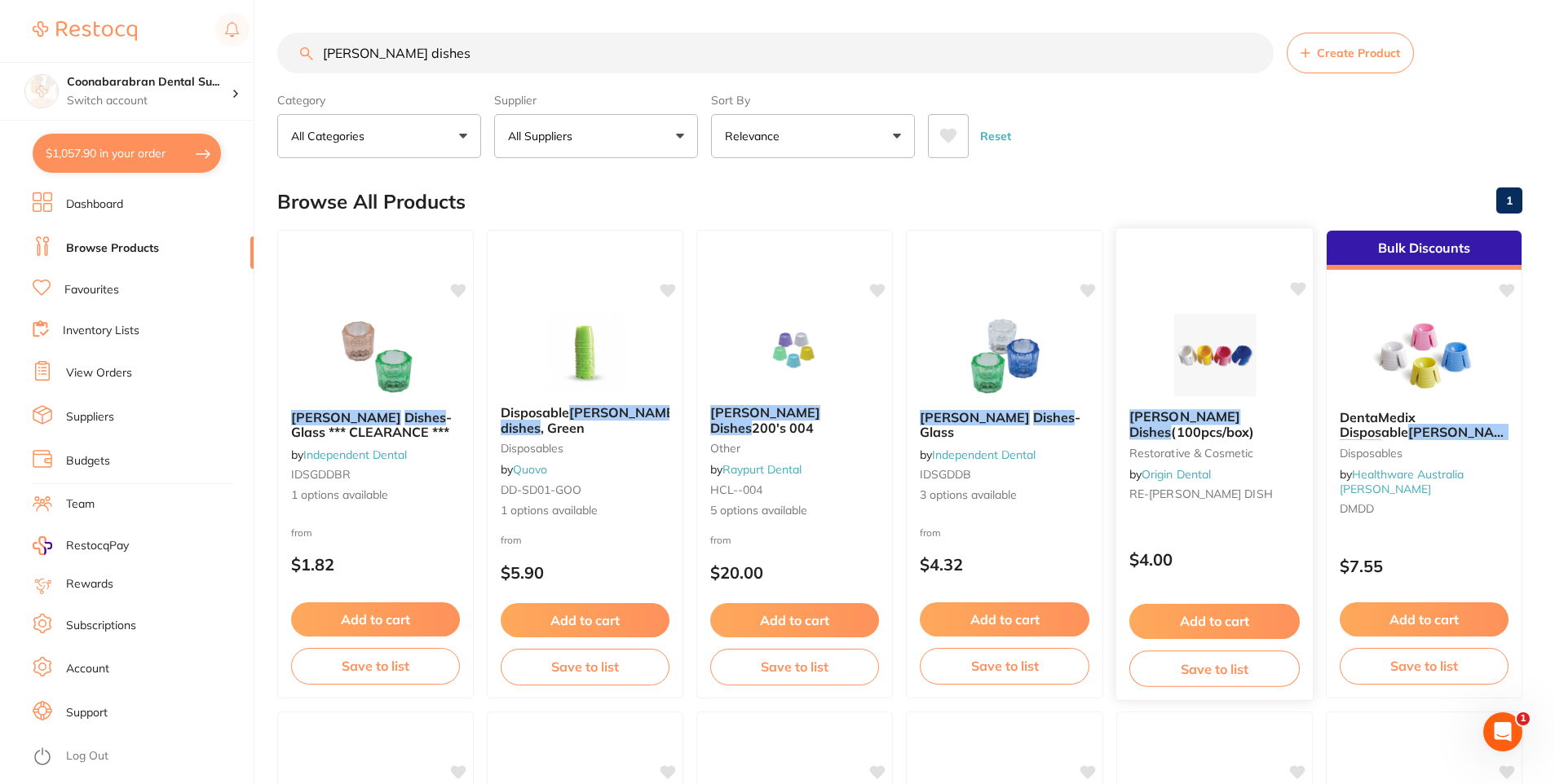
click at [1172, 424] on em "Dishes" at bounding box center [1151, 432] width 42 height 16
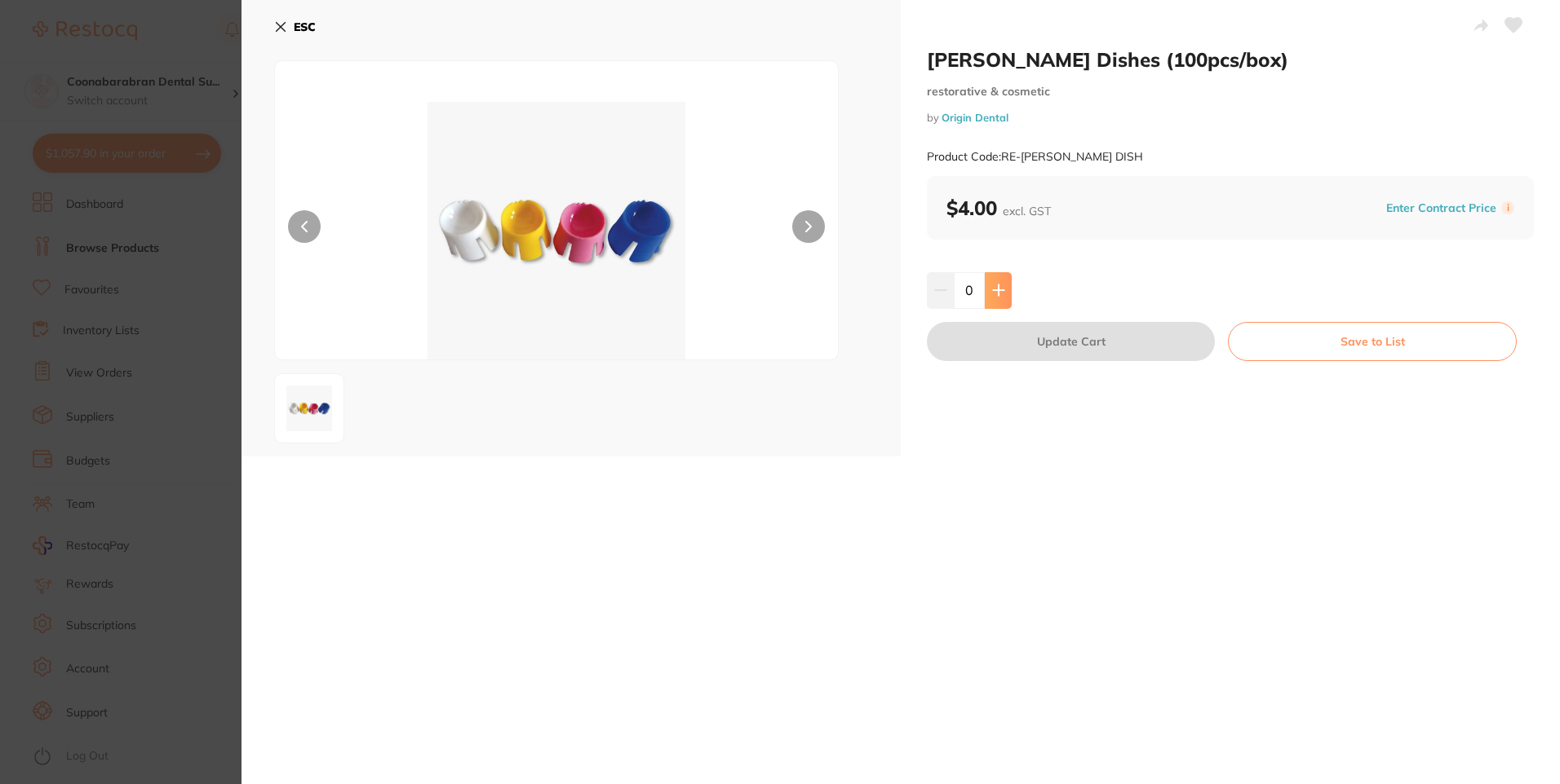
click at [1005, 287] on button at bounding box center [998, 290] width 27 height 36
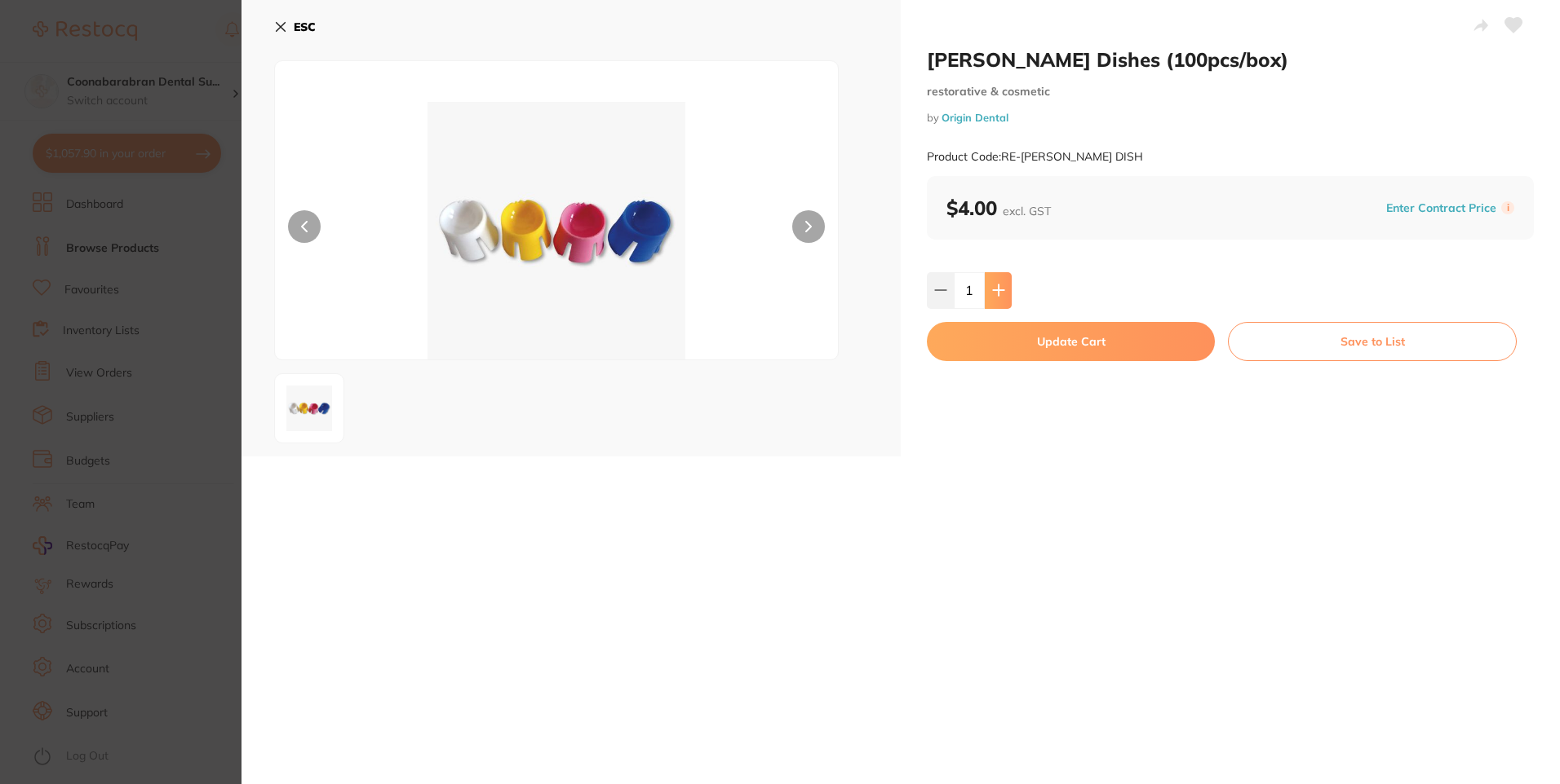
click at [1005, 287] on button at bounding box center [998, 290] width 27 height 36
type input "4"
click at [1028, 341] on button "Update Cart" at bounding box center [1070, 341] width 288 height 39
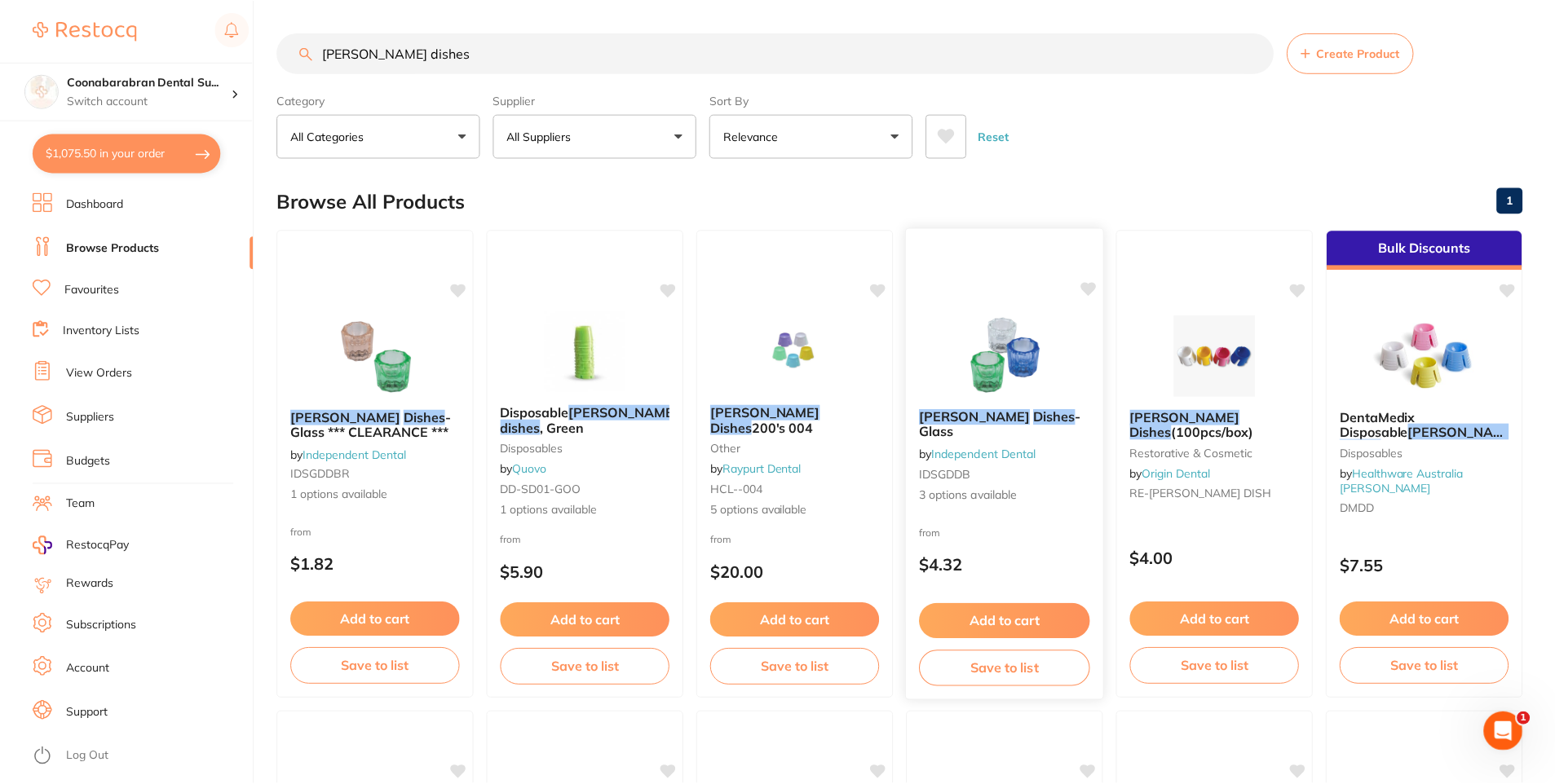
scroll to position [2, 0]
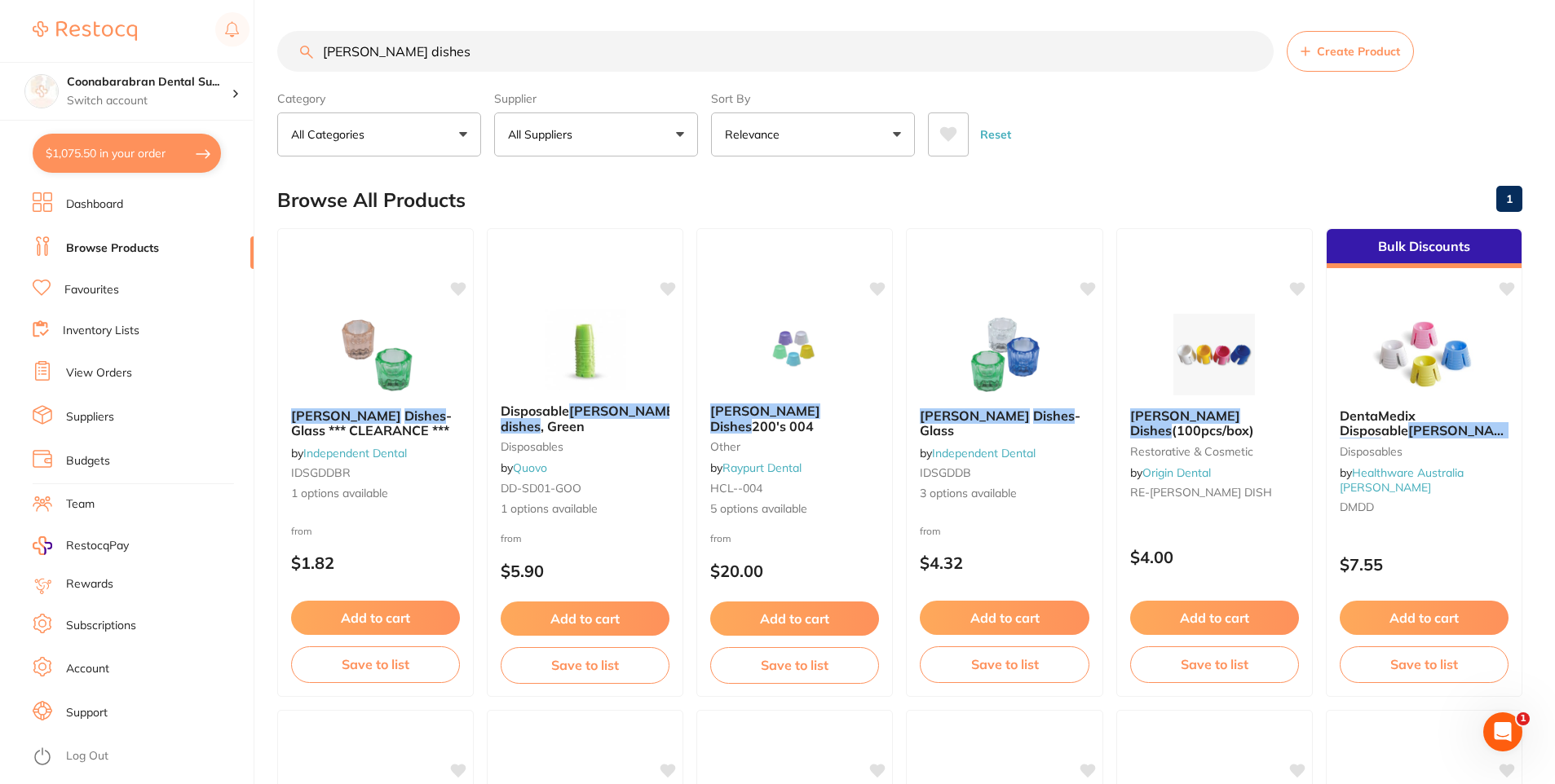
drag, startPoint x: 433, startPoint y: 56, endPoint x: 318, endPoint y: 55, distance: 115.0
click at [318, 55] on input "Dappen dishes" at bounding box center [776, 51] width 997 height 40
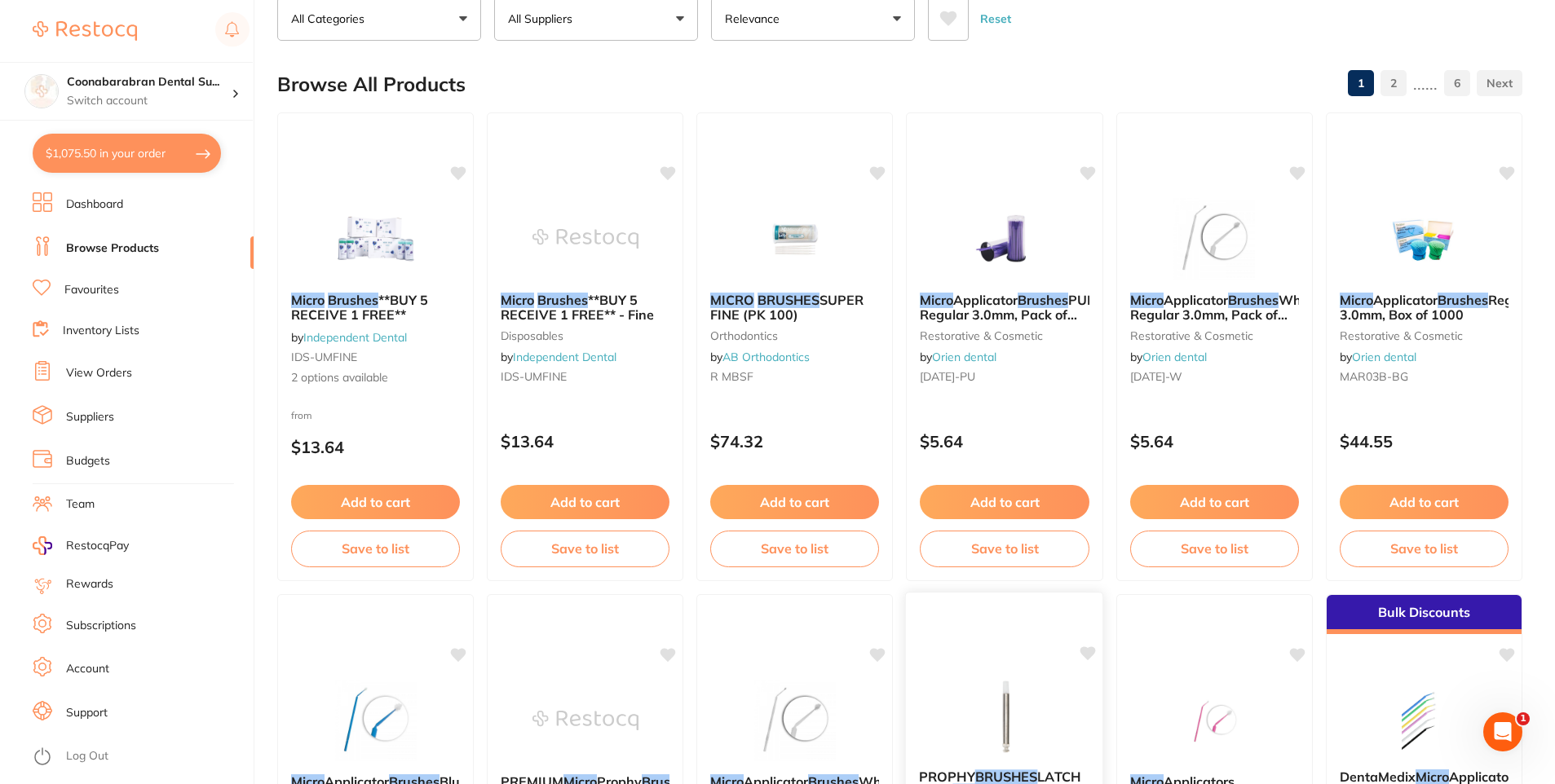
scroll to position [0, 0]
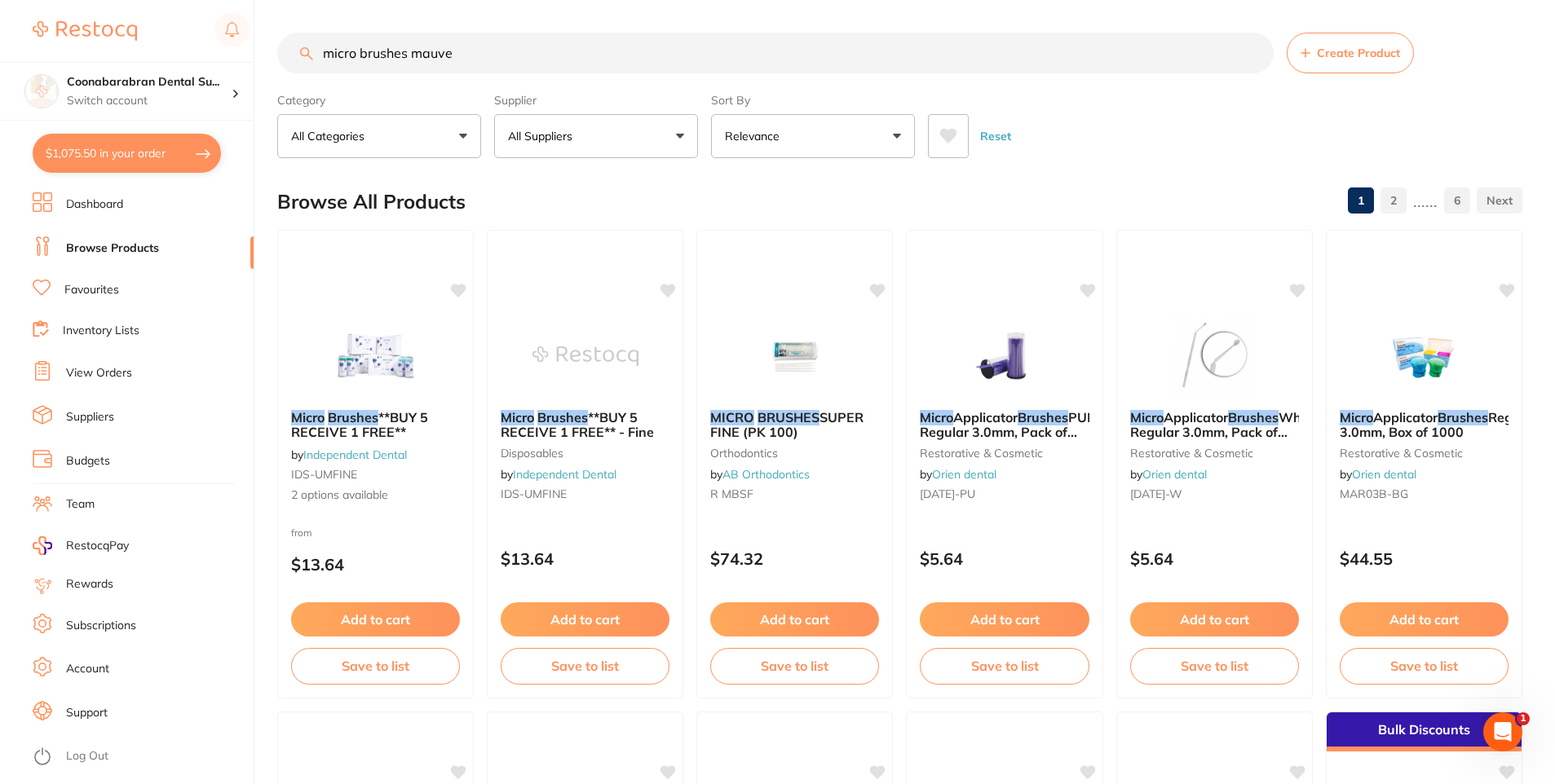
click at [945, 146] on button at bounding box center [949, 137] width 40 height 44
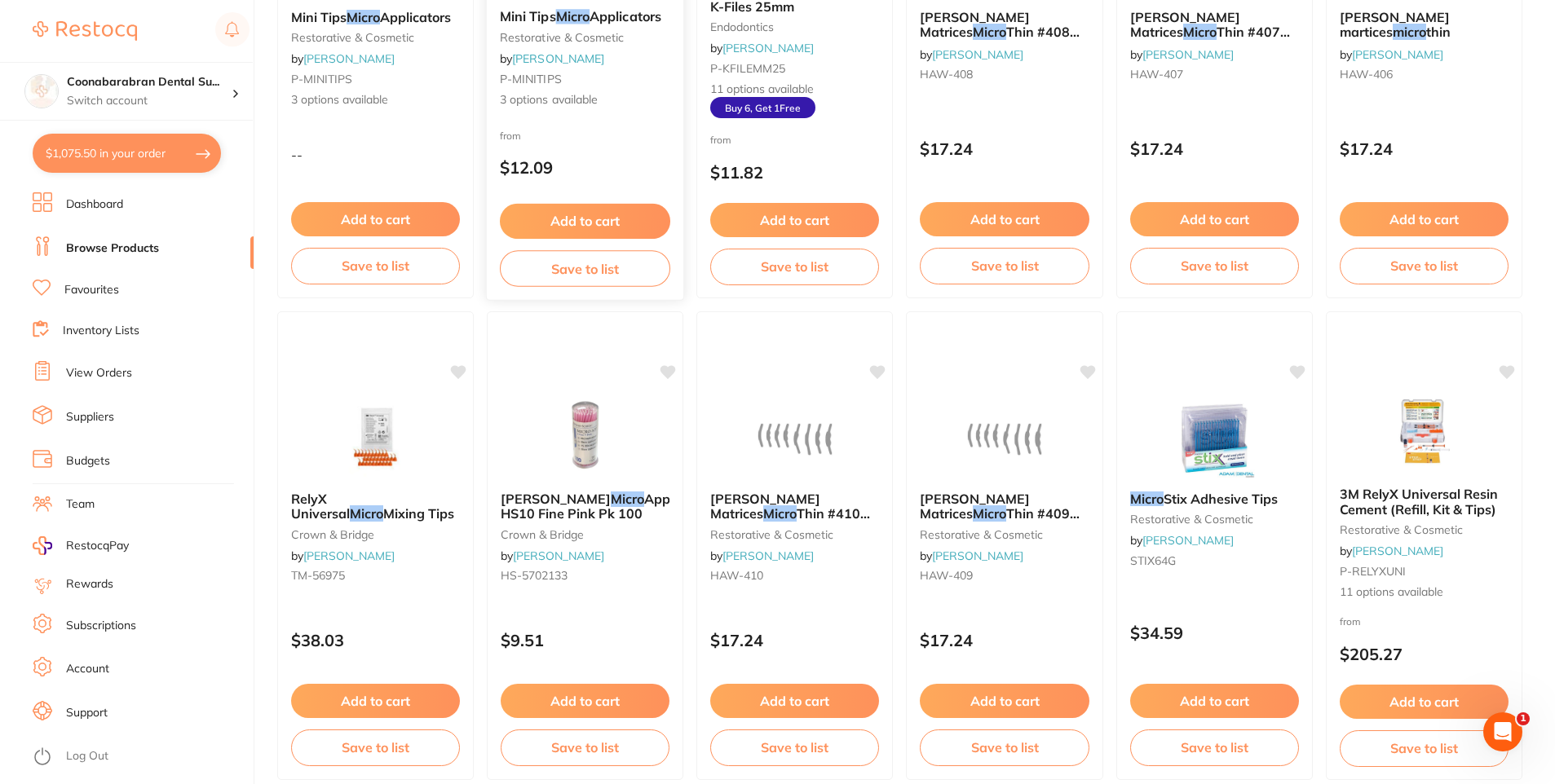
scroll to position [408, 0]
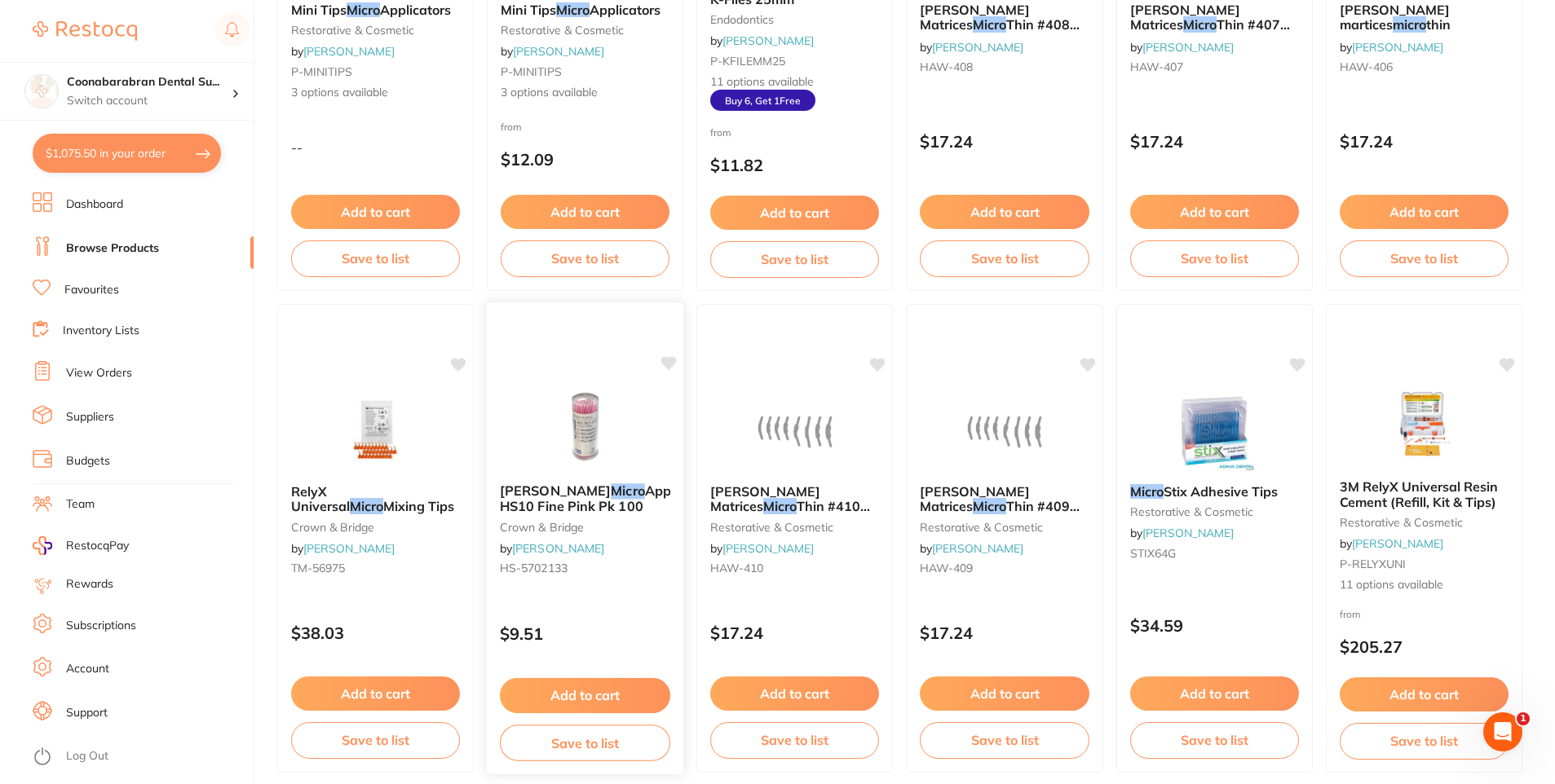
click at [583, 493] on span "HENRY SCHEIN" at bounding box center [555, 491] width 111 height 16
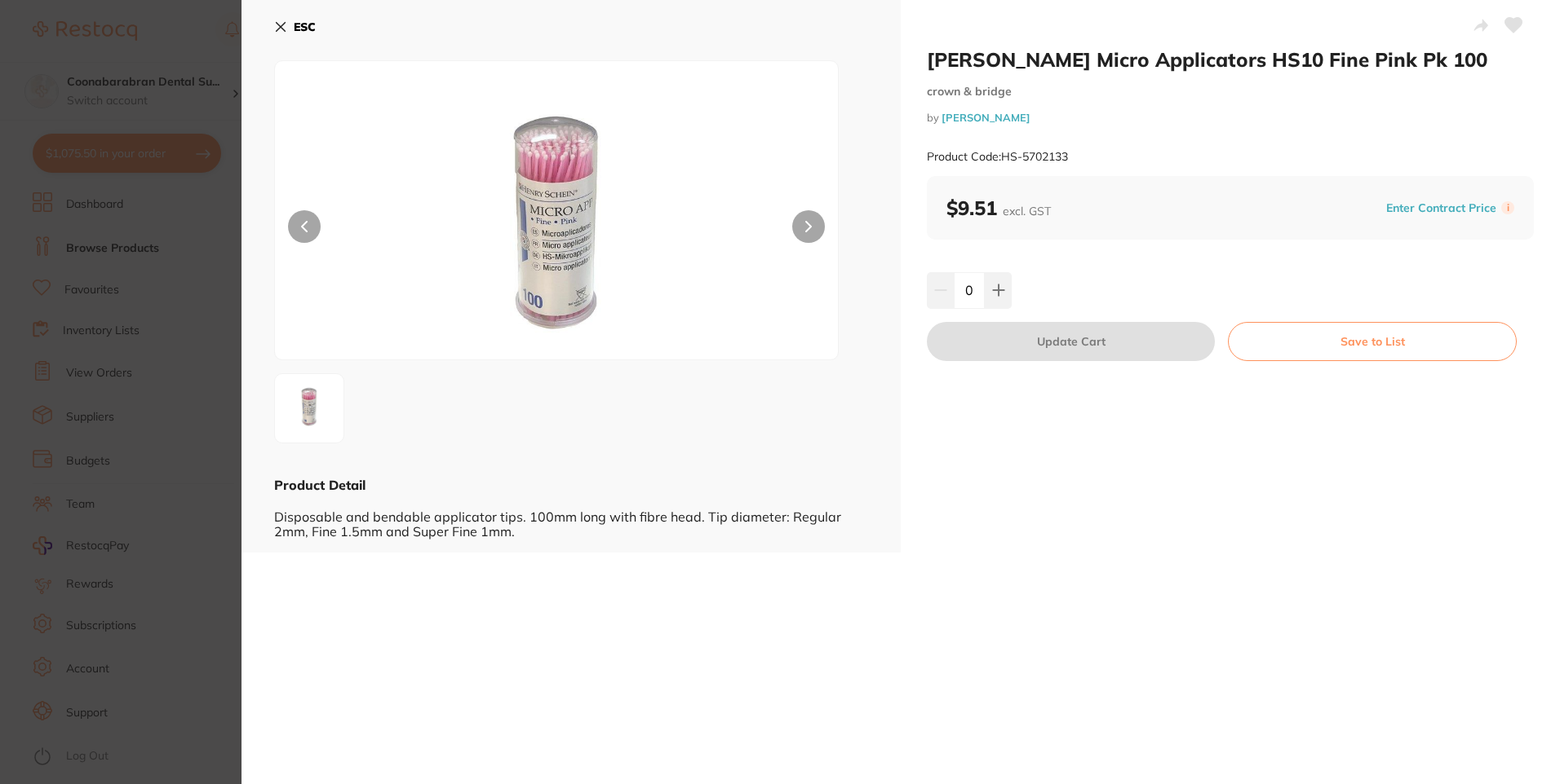
click at [283, 31] on icon at bounding box center [281, 27] width 13 height 13
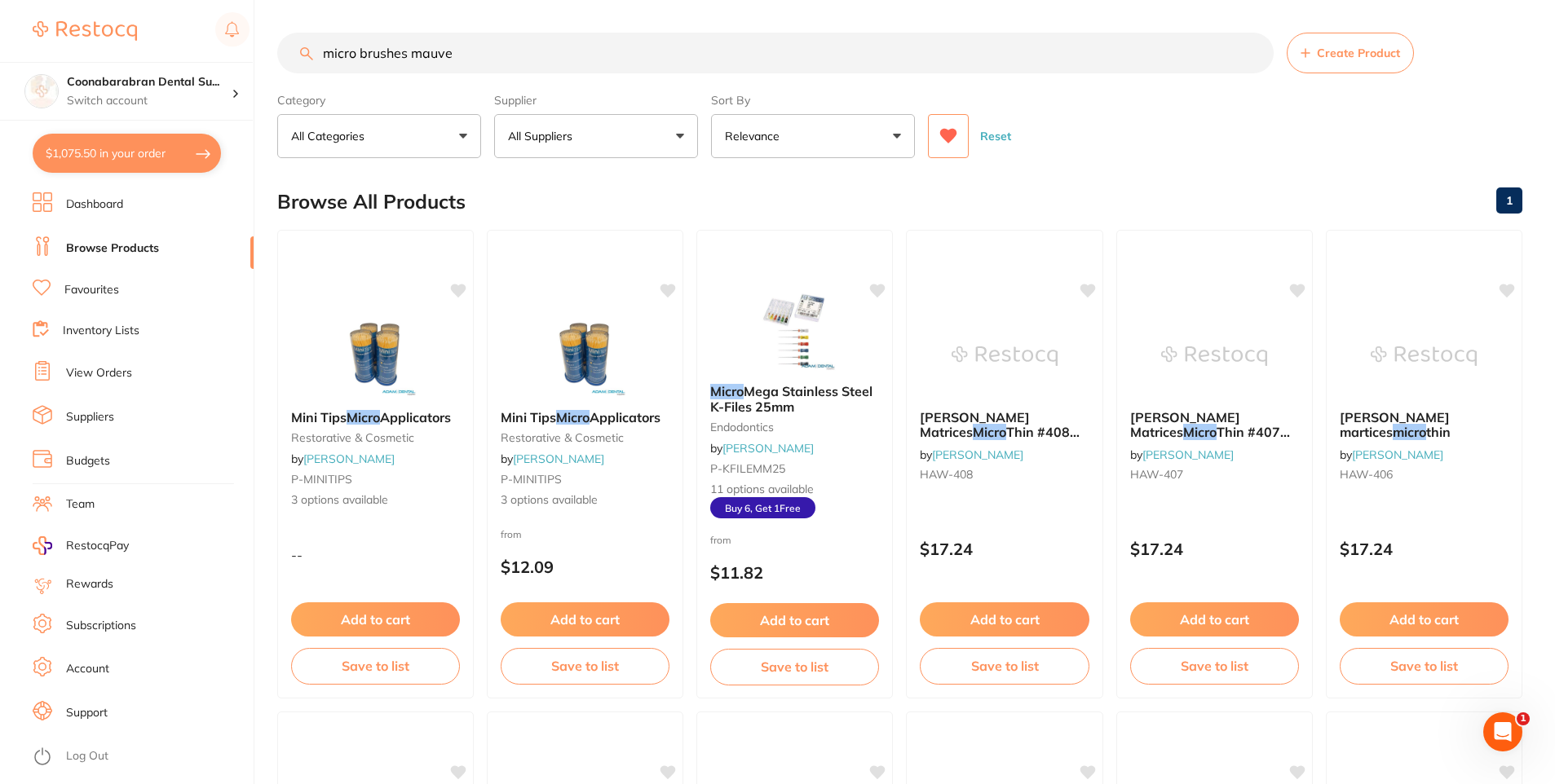
click at [676, 137] on button "All Suppliers" at bounding box center [597, 137] width 204 height 44
click at [950, 140] on icon at bounding box center [949, 136] width 17 height 14
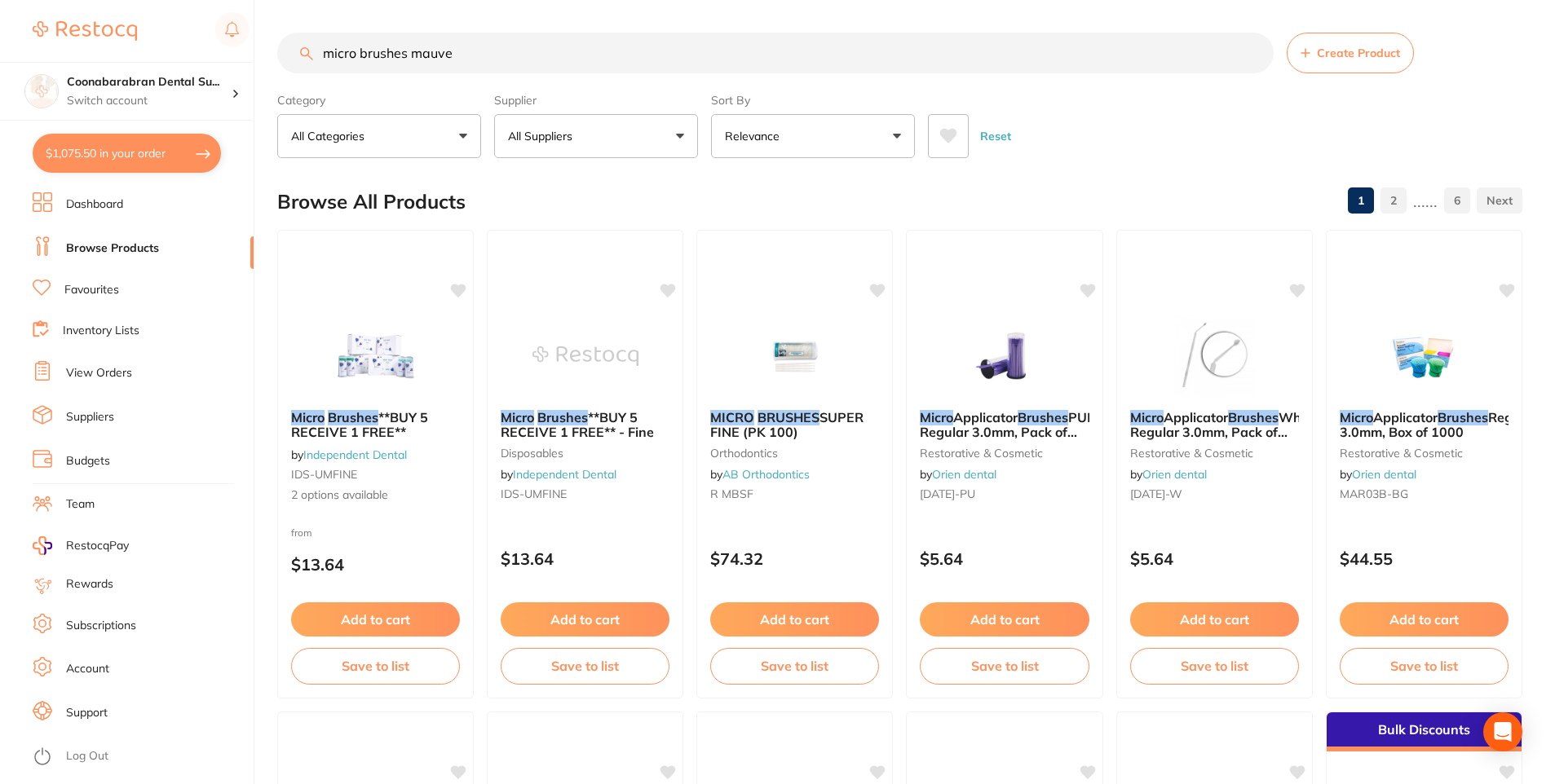
click at [681, 141] on button "All Suppliers" at bounding box center [597, 137] width 204 height 44
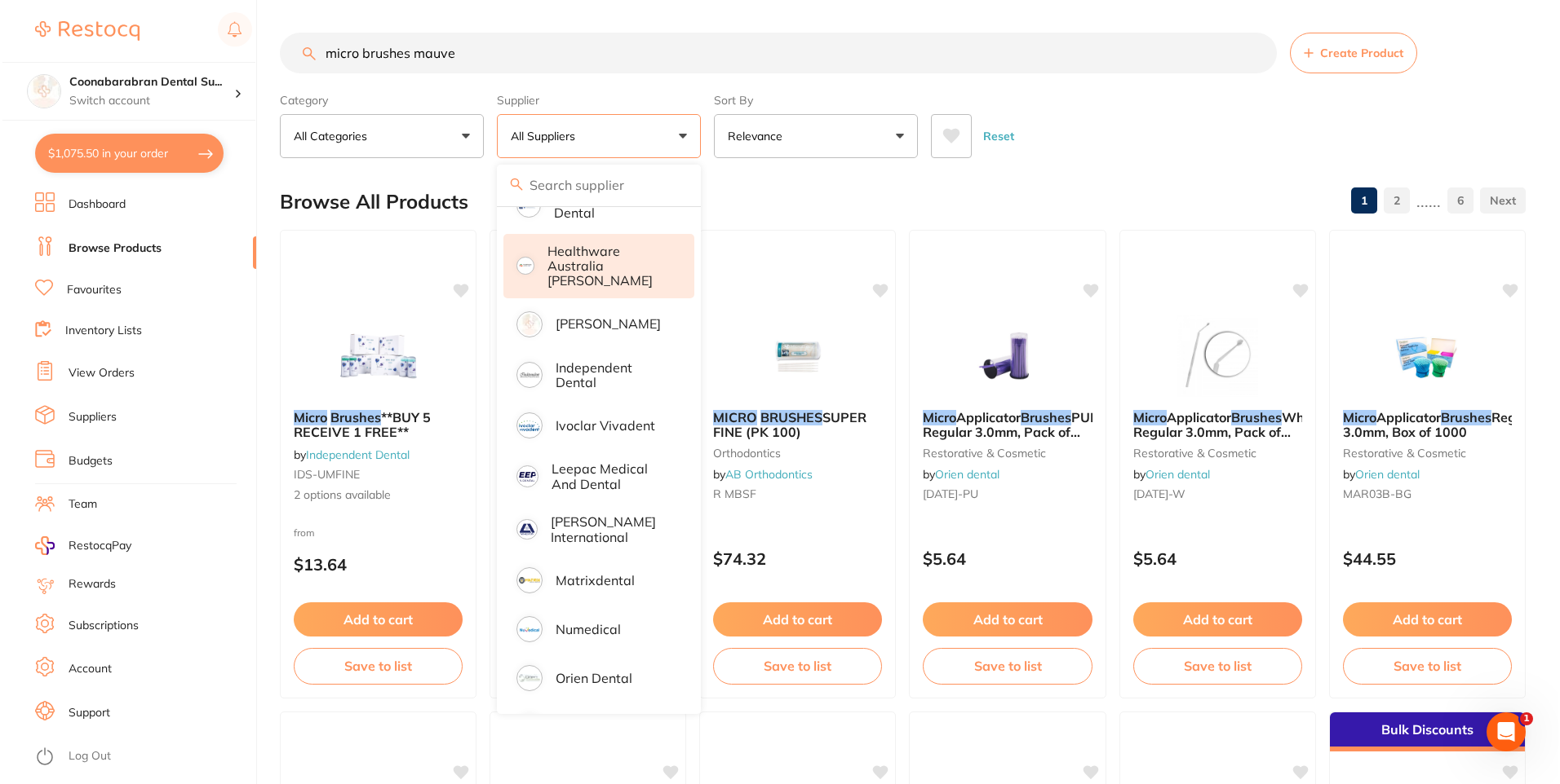
scroll to position [734, 0]
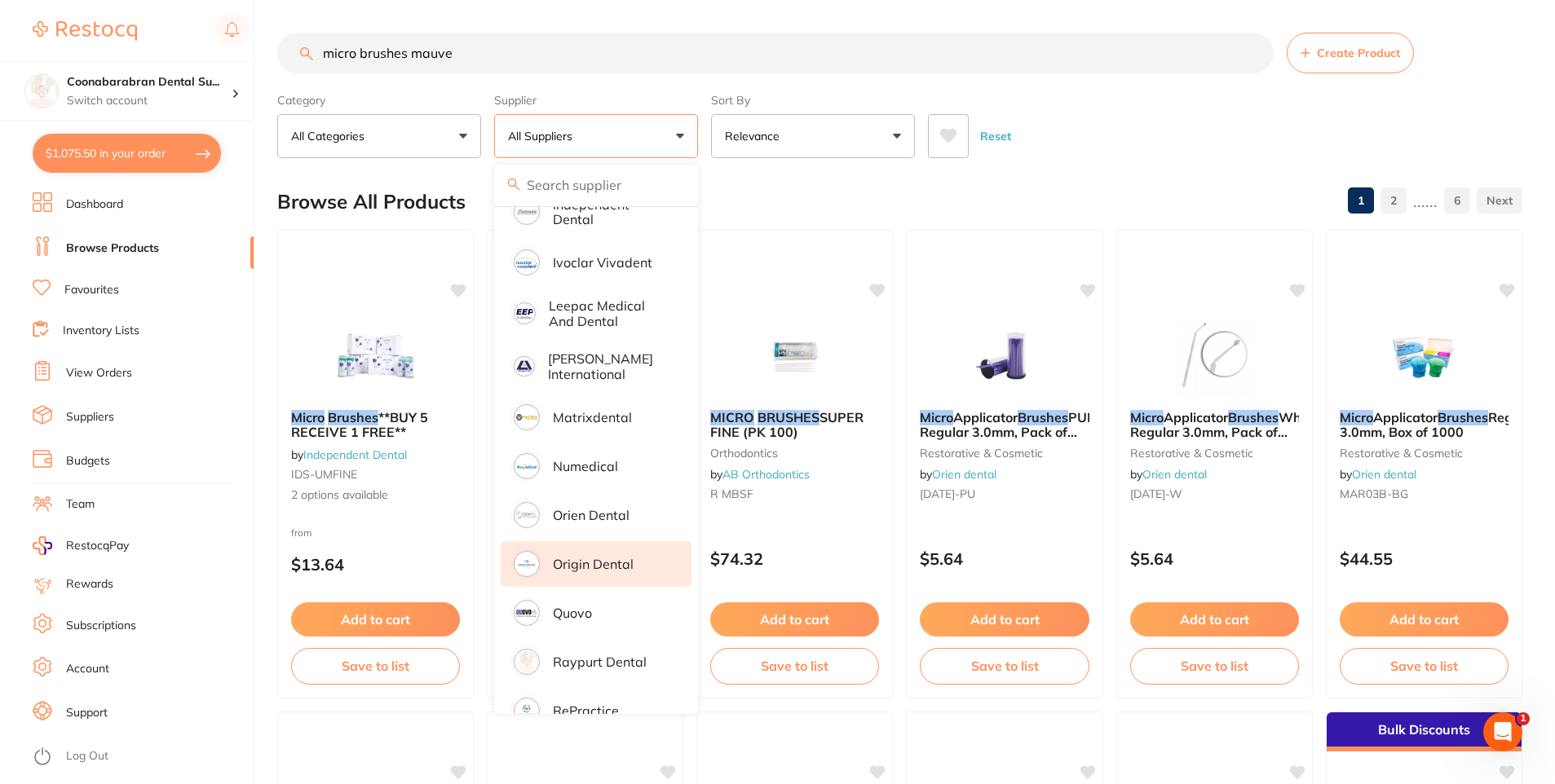
click at [596, 557] on p "Origin Dental" at bounding box center [594, 564] width 81 height 14
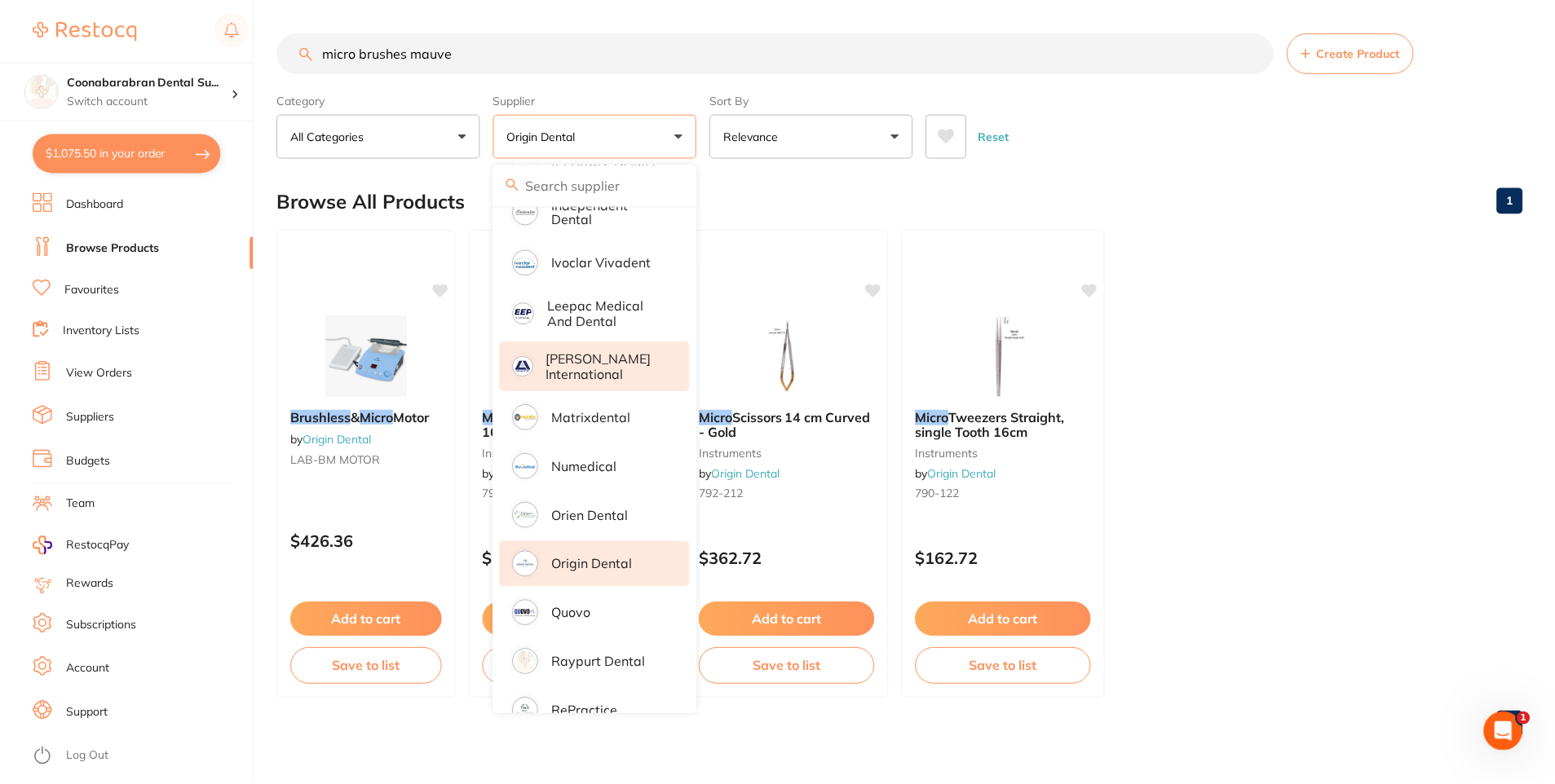
scroll to position [0, 0]
click at [1186, 182] on div "Browse All Products 1" at bounding box center [902, 201] width 1249 height 55
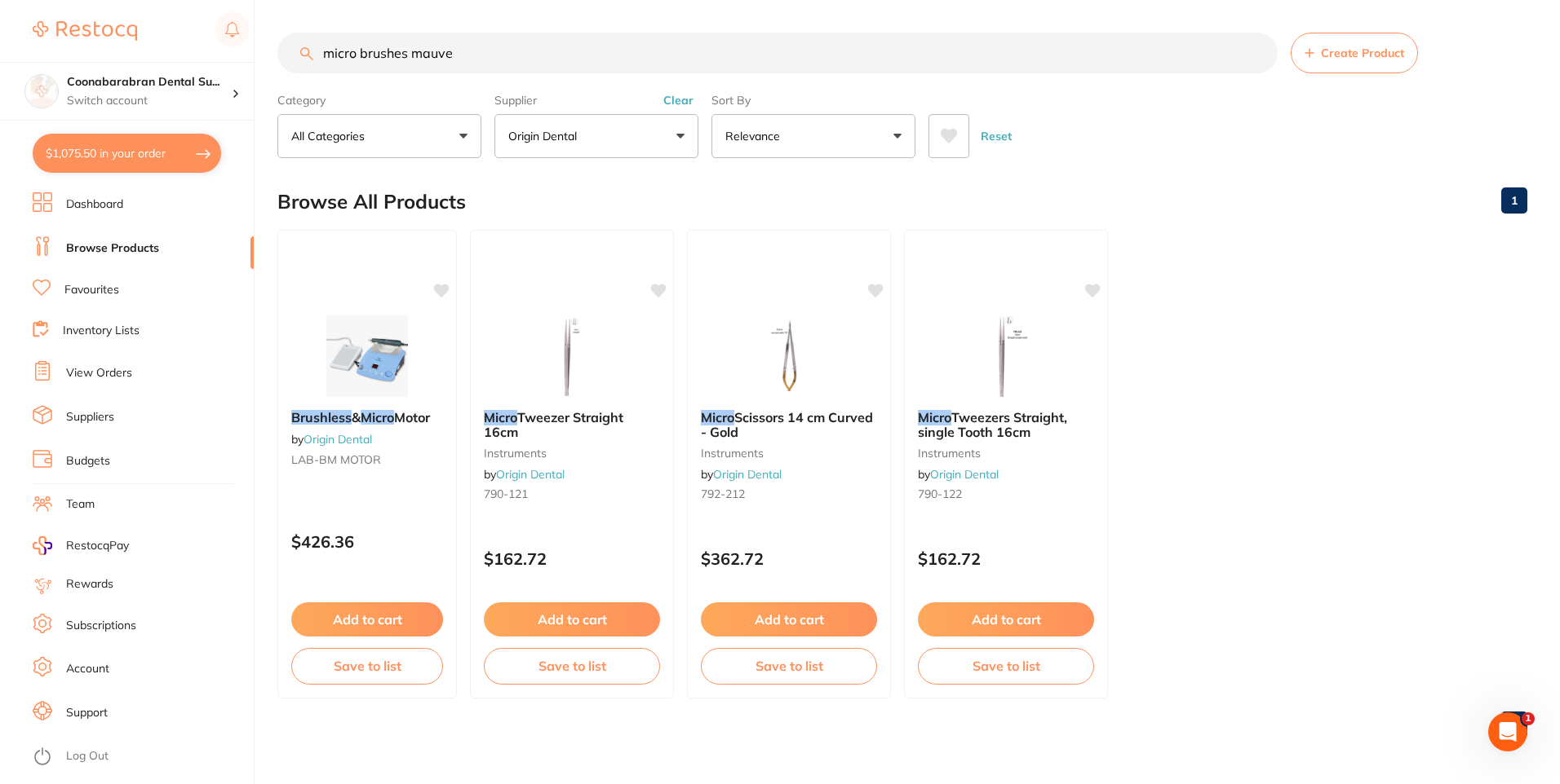
drag, startPoint x: 455, startPoint y: 53, endPoint x: 410, endPoint y: 50, distance: 45.1
click at [410, 50] on input "micro brushes mauve" at bounding box center [777, 53] width 1000 height 40
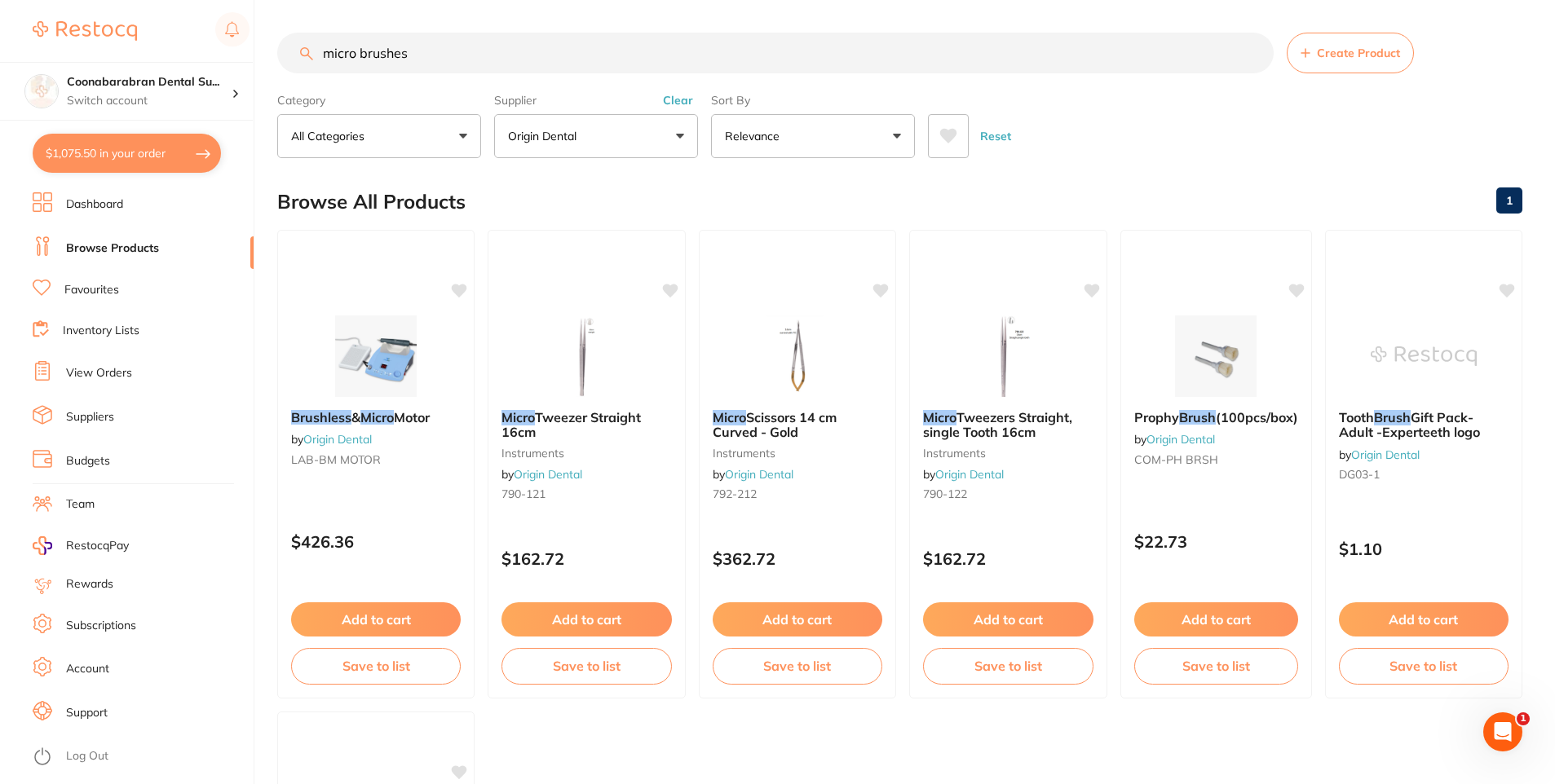
click at [686, 100] on button "Clear" at bounding box center [678, 100] width 40 height 14
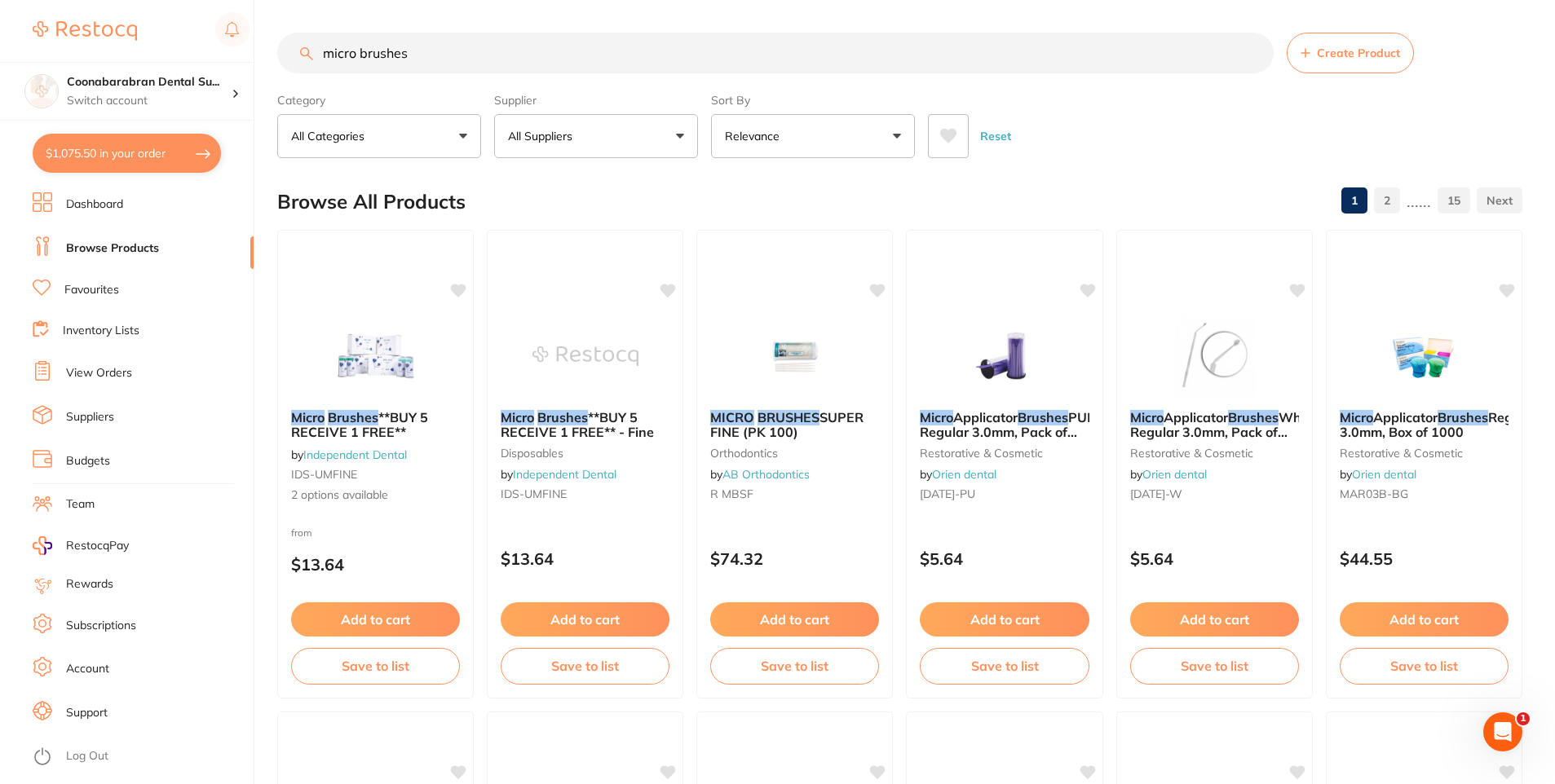
click at [356, 54] on input "micro brushes" at bounding box center [776, 53] width 997 height 40
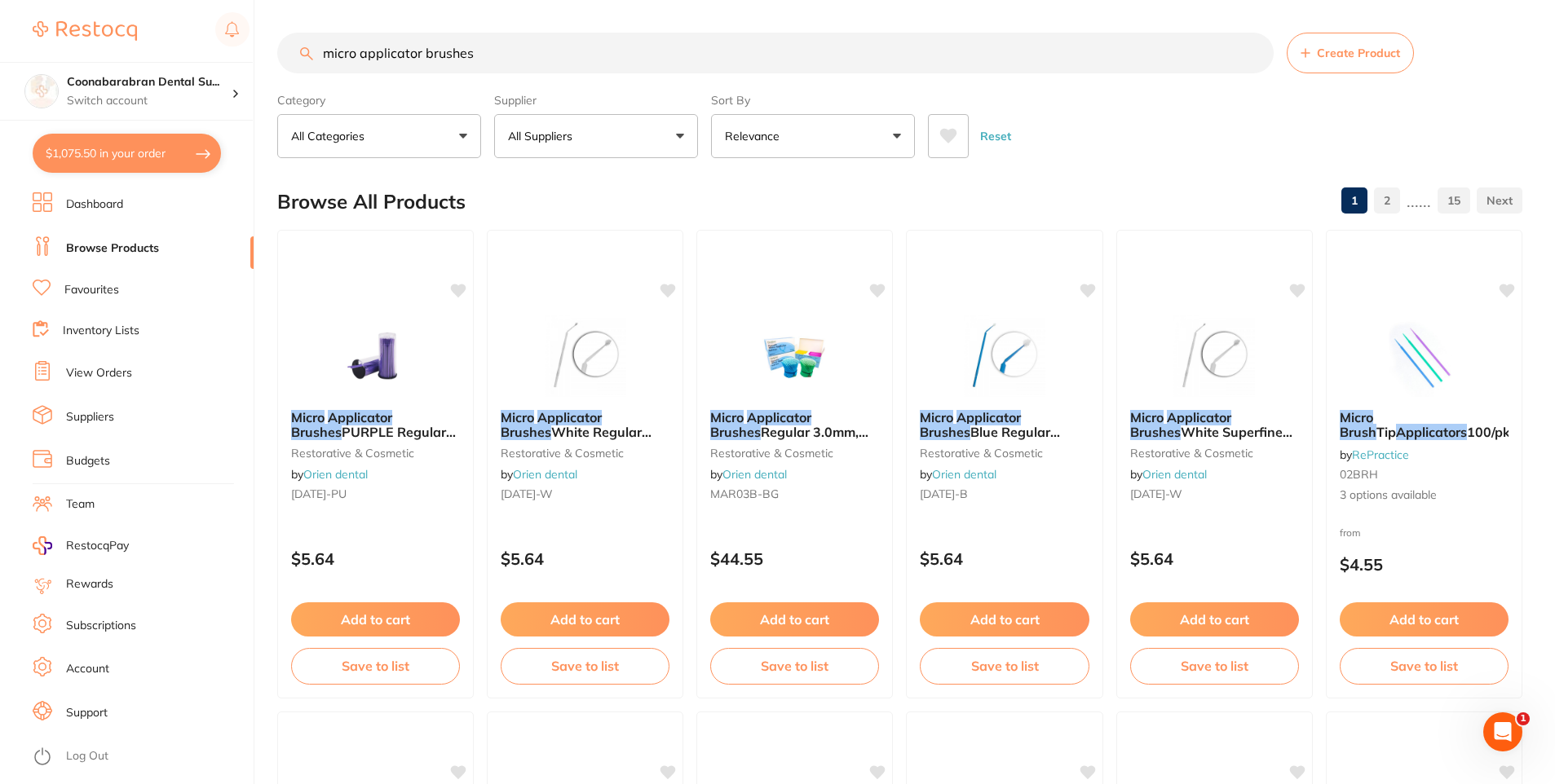
click at [680, 139] on button "All Suppliers" at bounding box center [597, 137] width 204 height 44
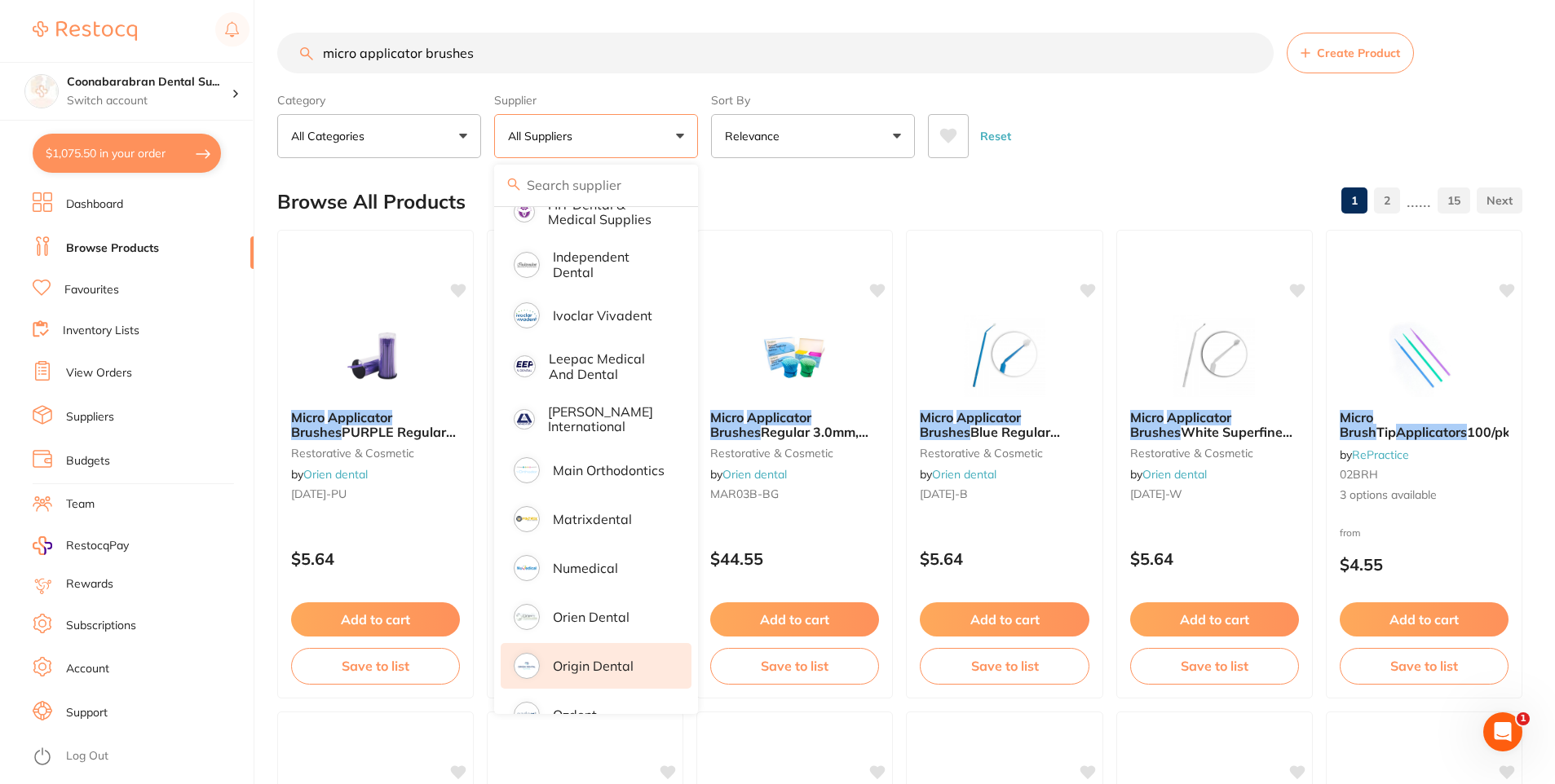
click at [597, 659] on p "Origin Dental" at bounding box center [594, 666] width 81 height 14
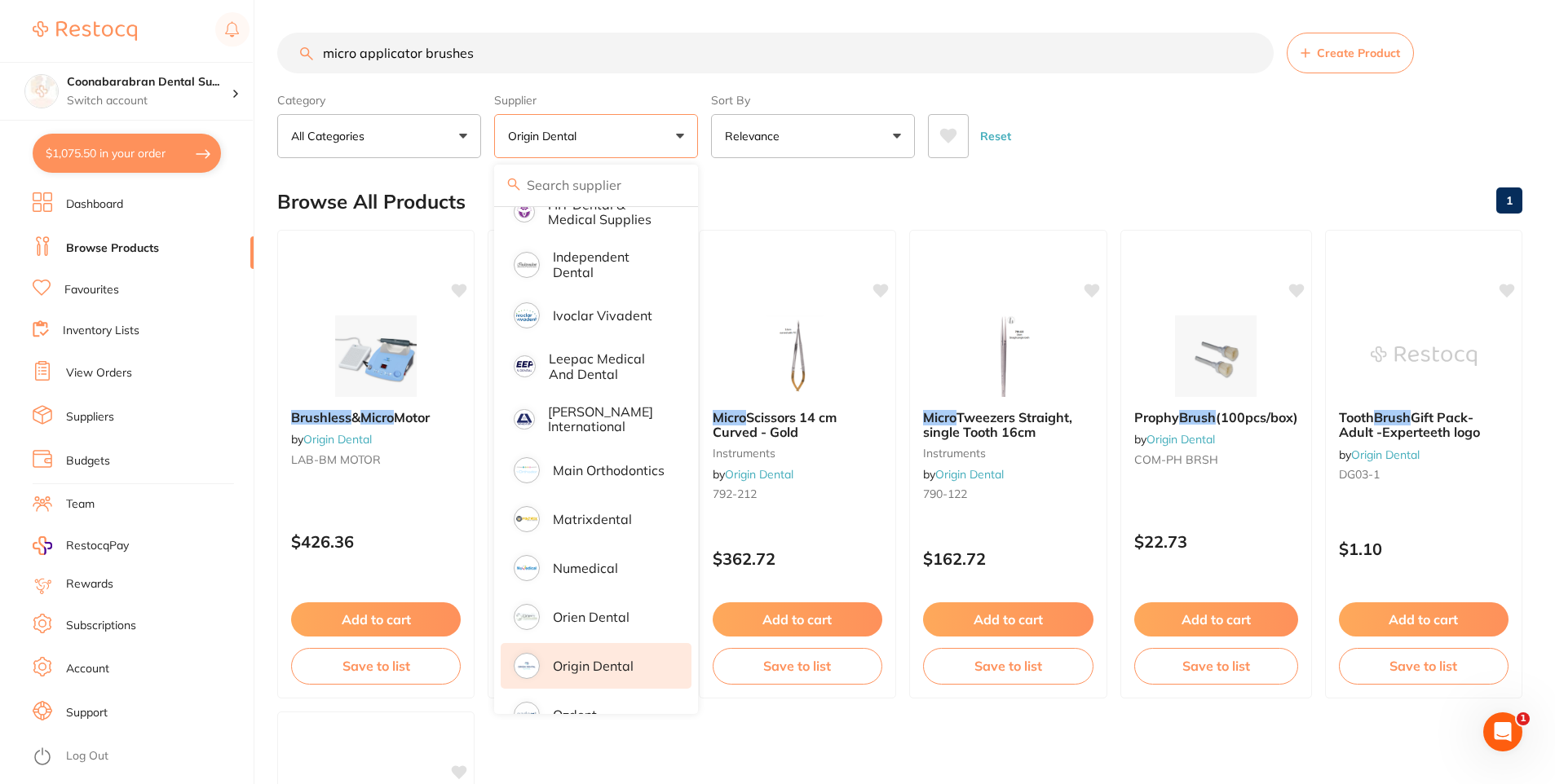
click at [1105, 164] on main "micro applicator brushes Create Product Category All Categories All Categories …" at bounding box center [916, 632] width 1278 height 1265
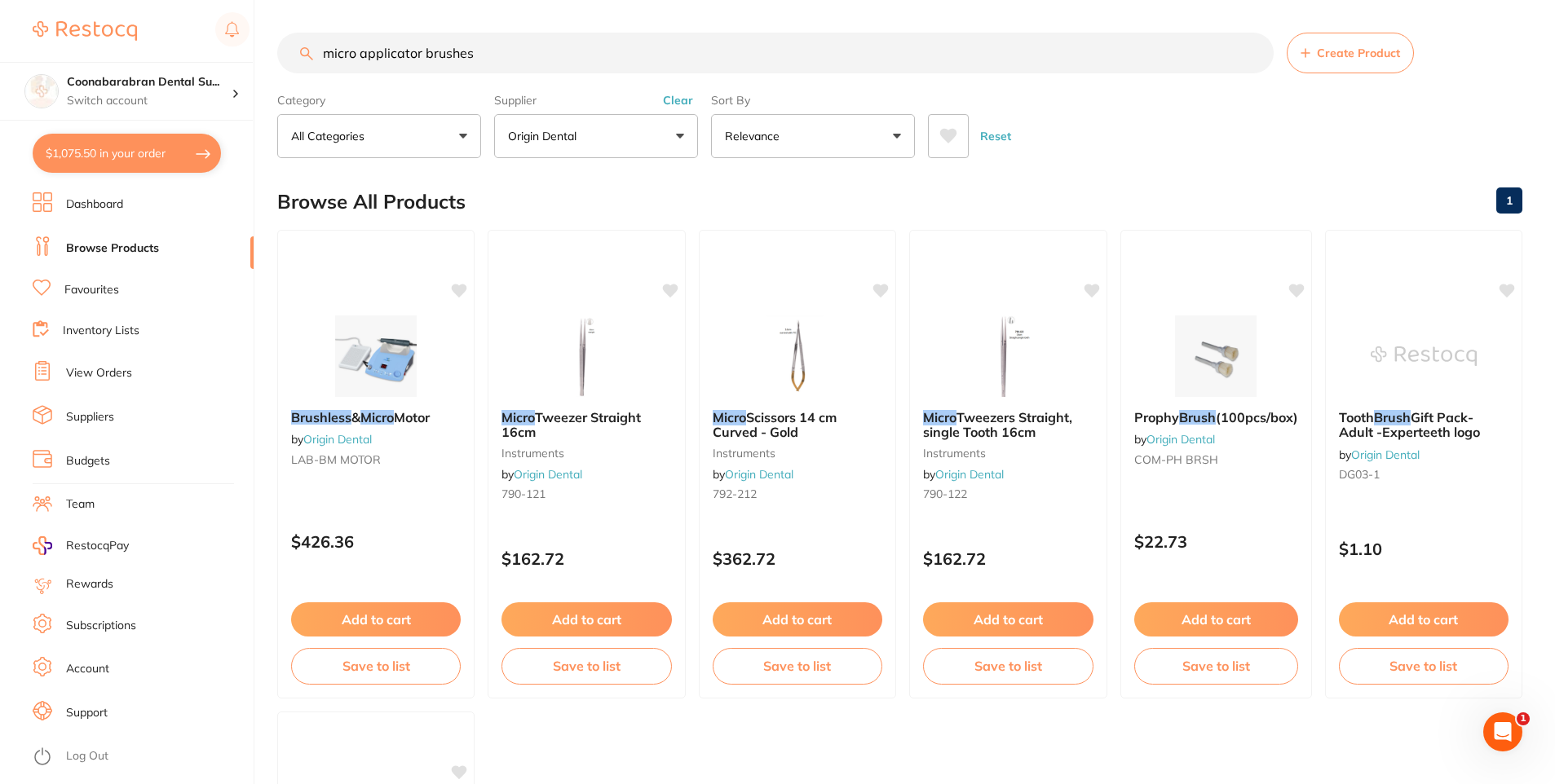
click at [685, 93] on button "Clear" at bounding box center [678, 100] width 40 height 14
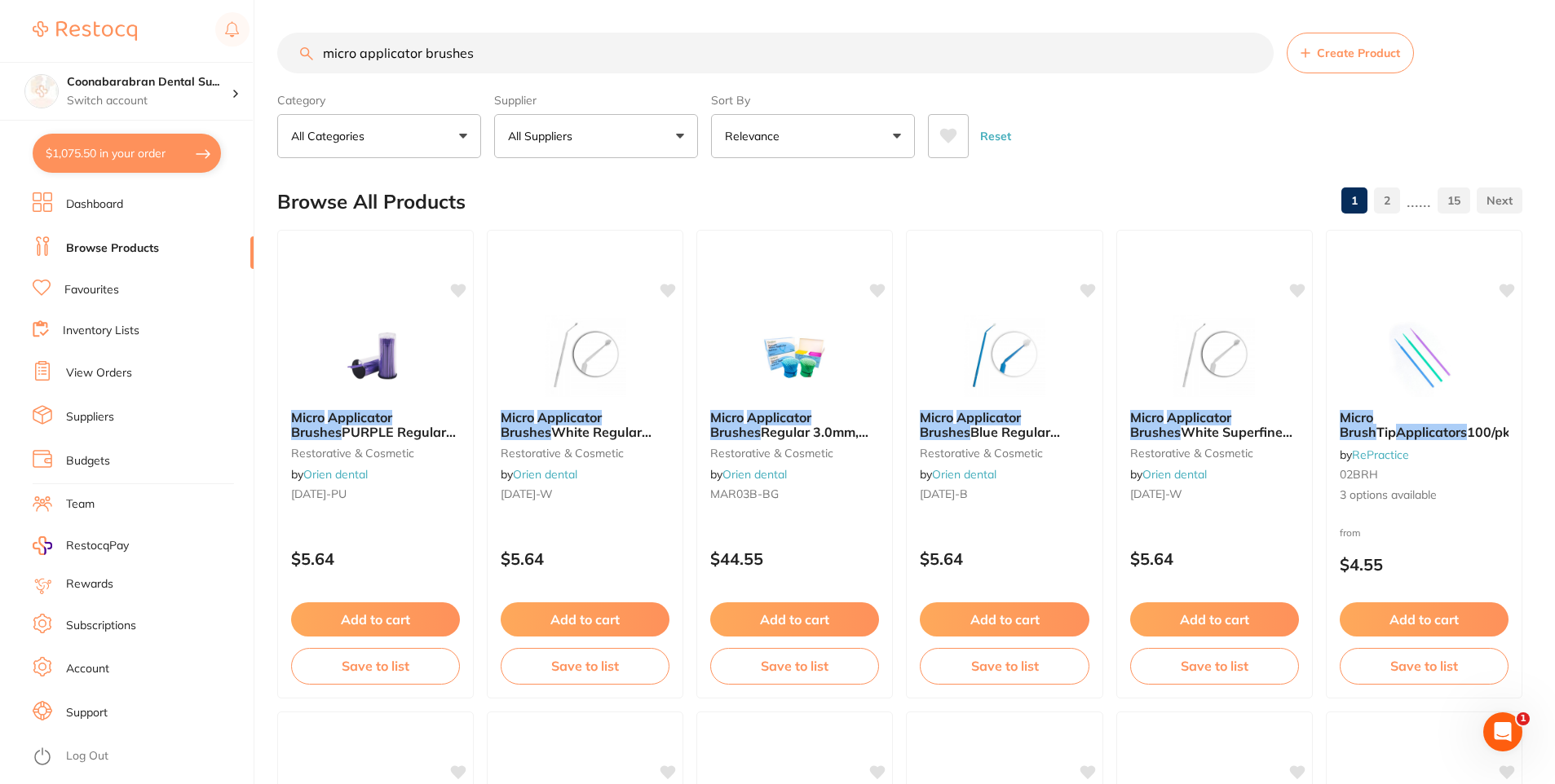
click at [680, 130] on button "All Suppliers" at bounding box center [597, 137] width 204 height 44
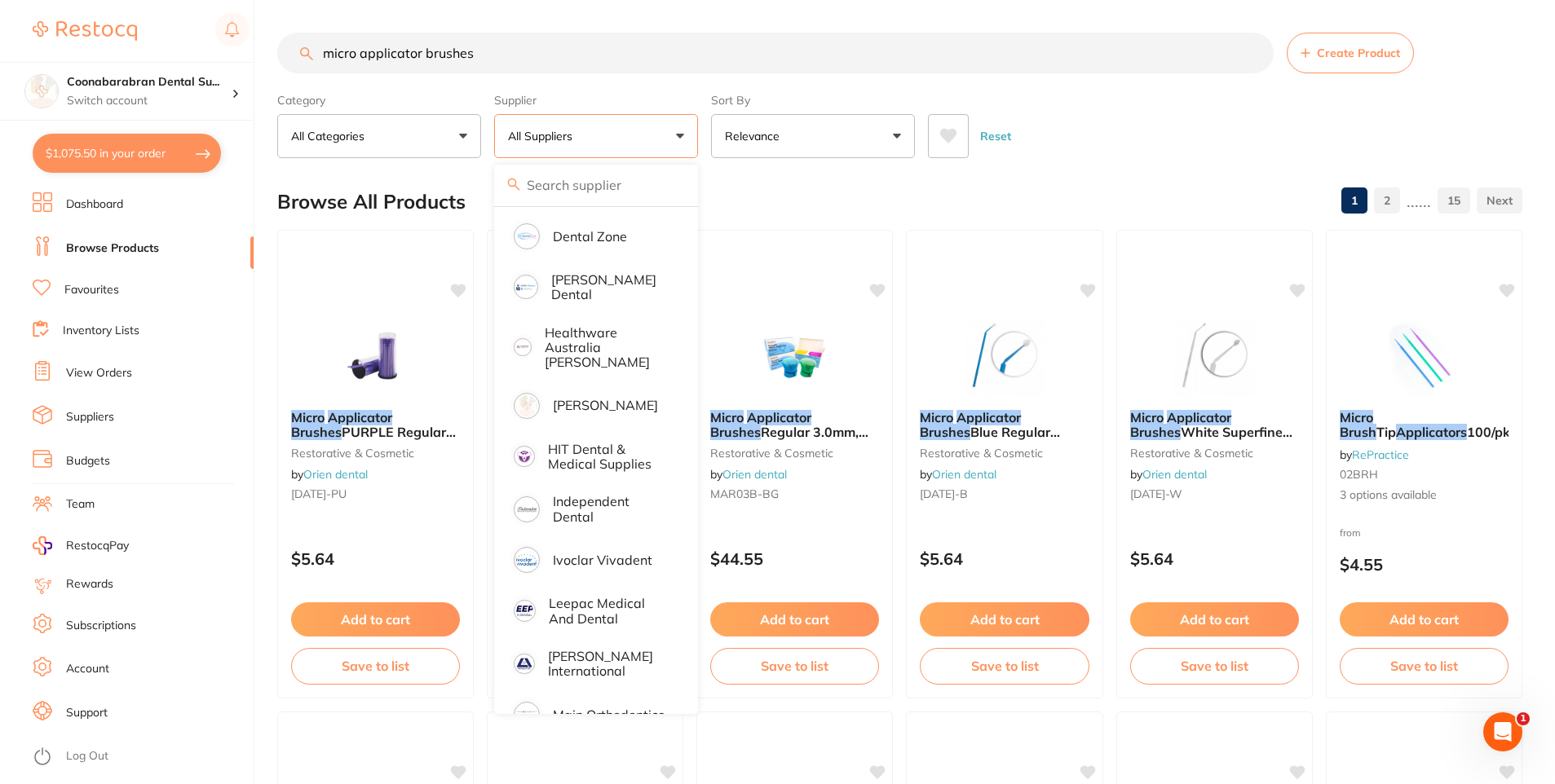
scroll to position [457, 0]
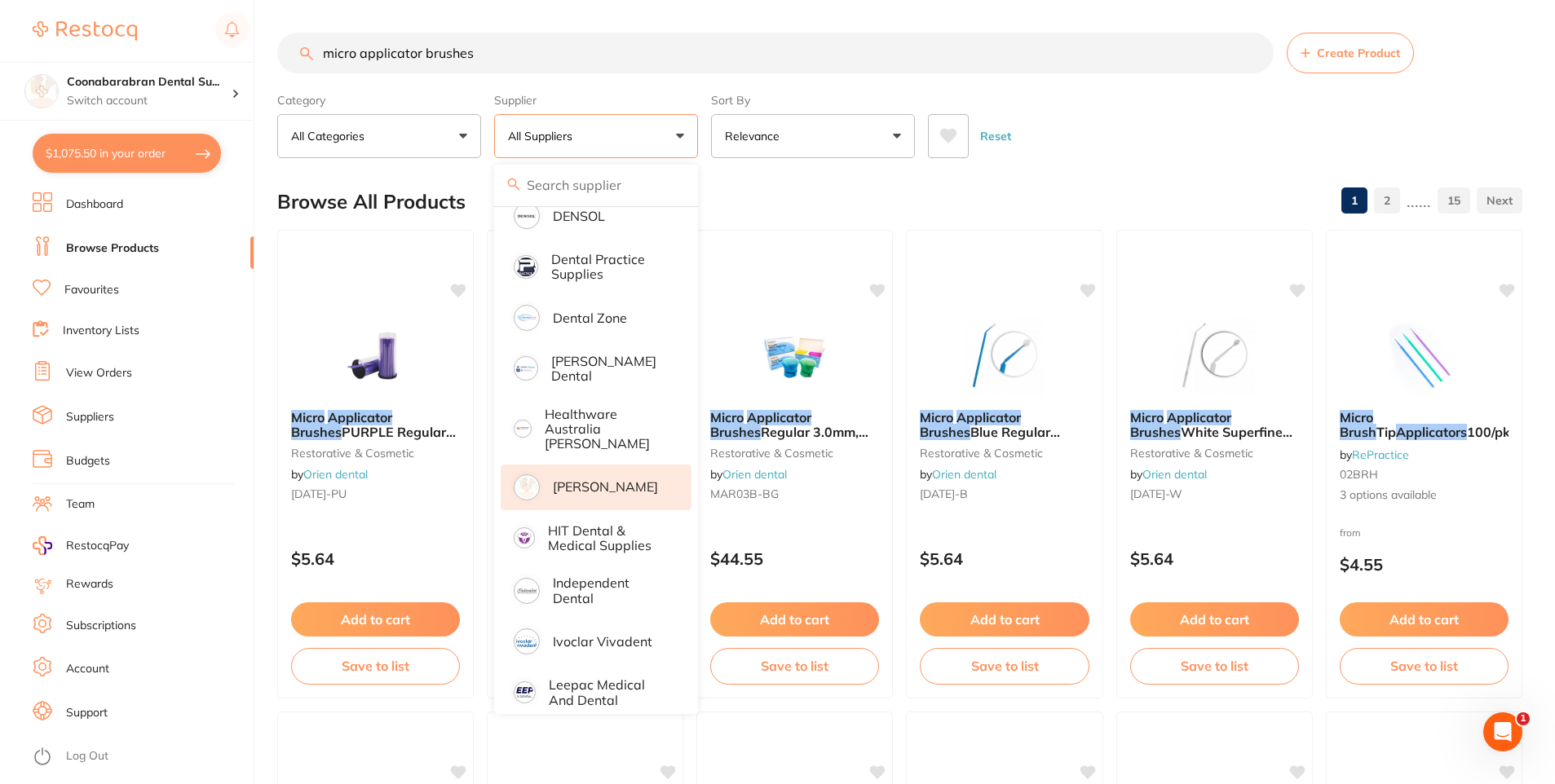
click at [612, 479] on p "[PERSON_NAME]" at bounding box center [605, 486] width 105 height 14
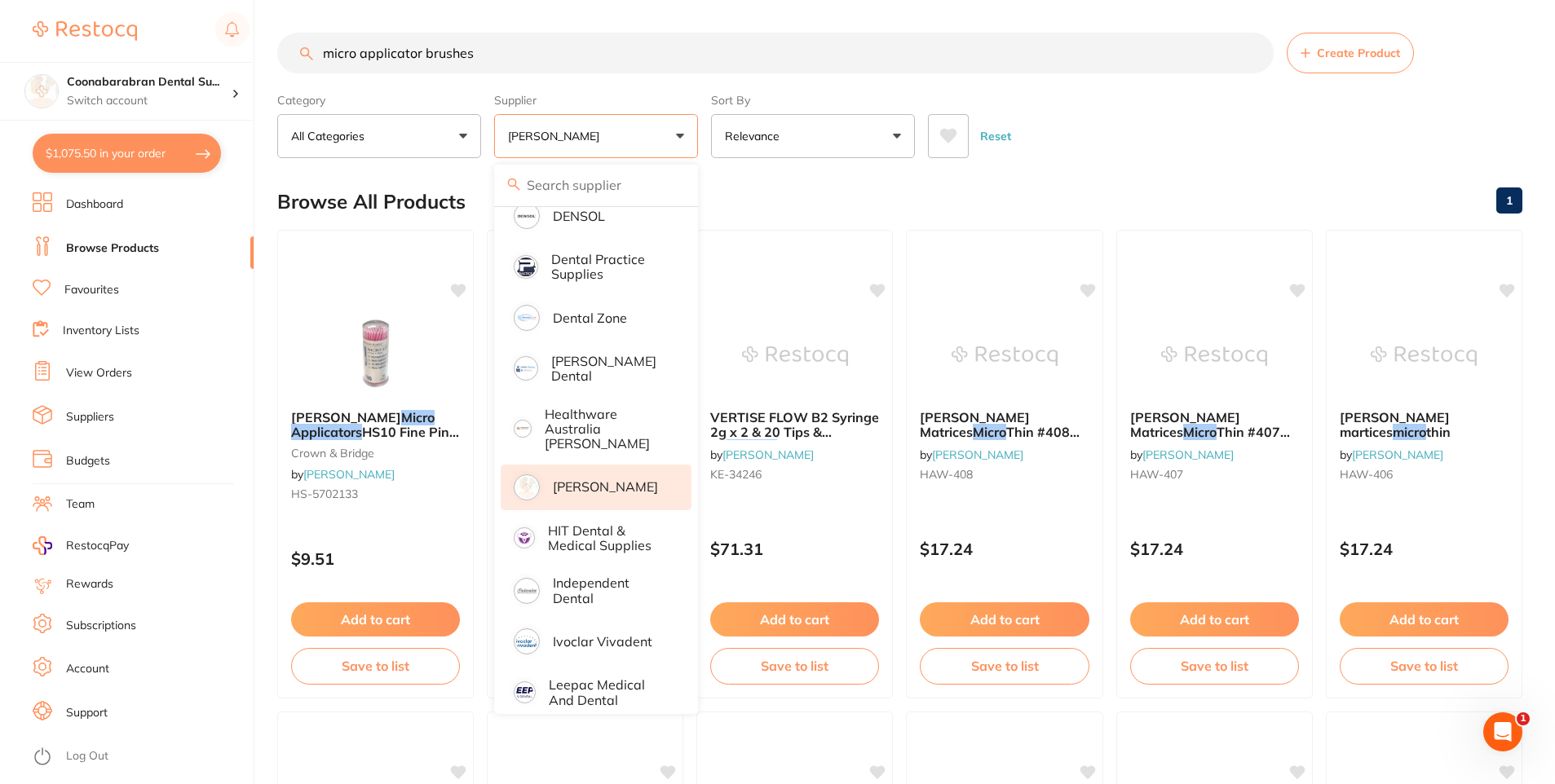
scroll to position [0, 0]
click at [1109, 157] on div "Reset" at bounding box center [1219, 129] width 581 height 57
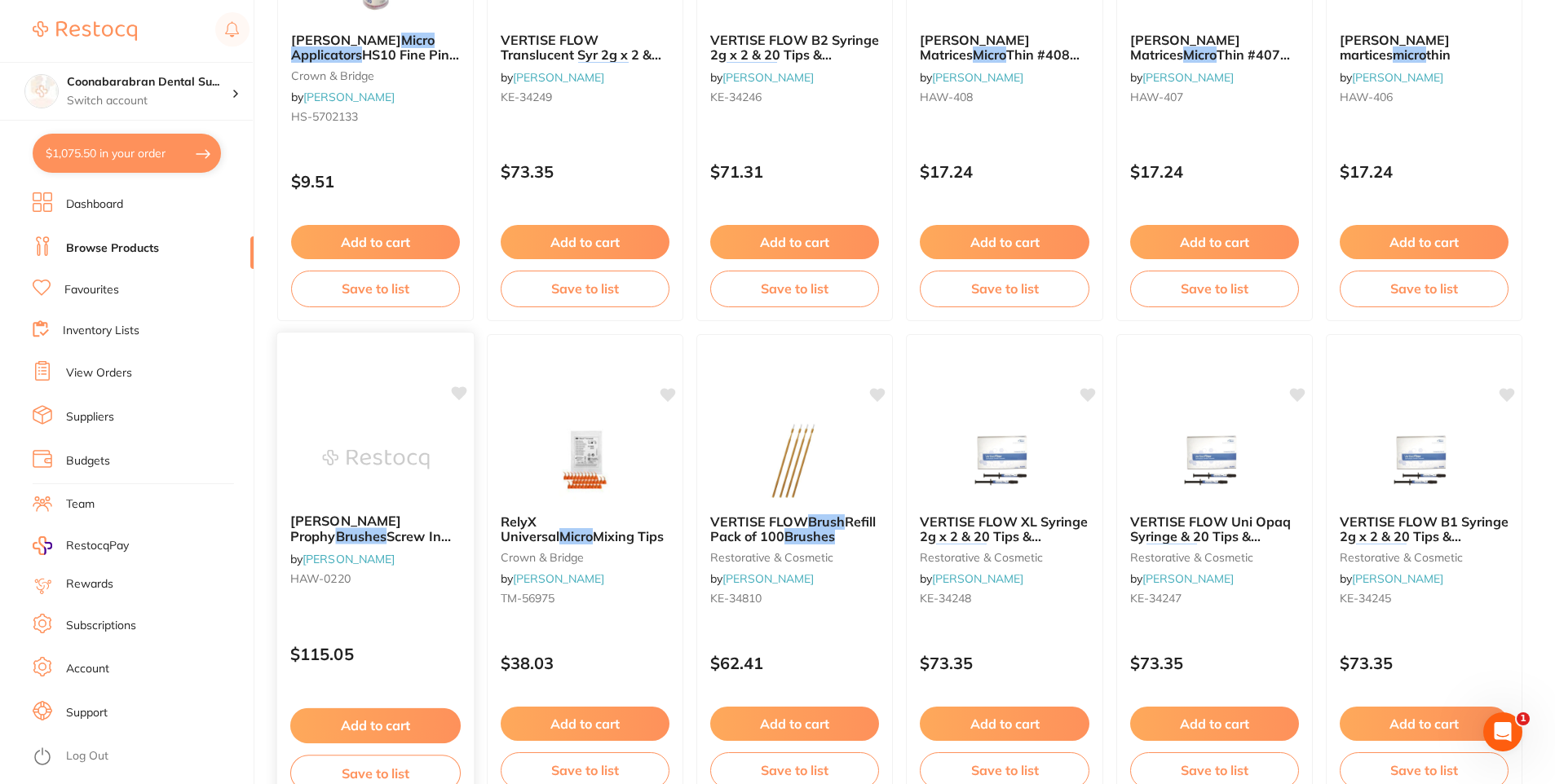
scroll to position [51, 0]
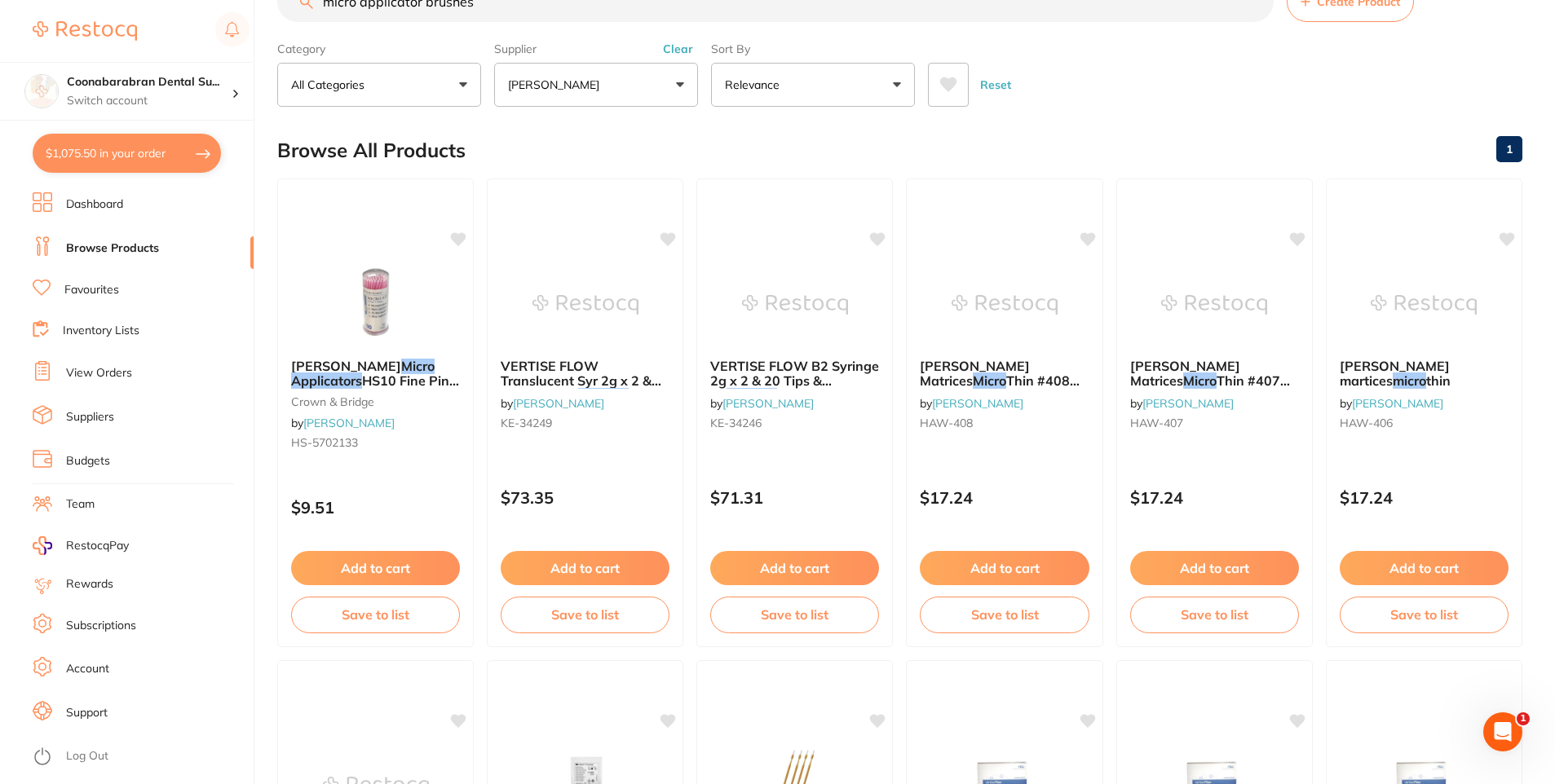
click at [676, 51] on button "Clear" at bounding box center [678, 48] width 40 height 14
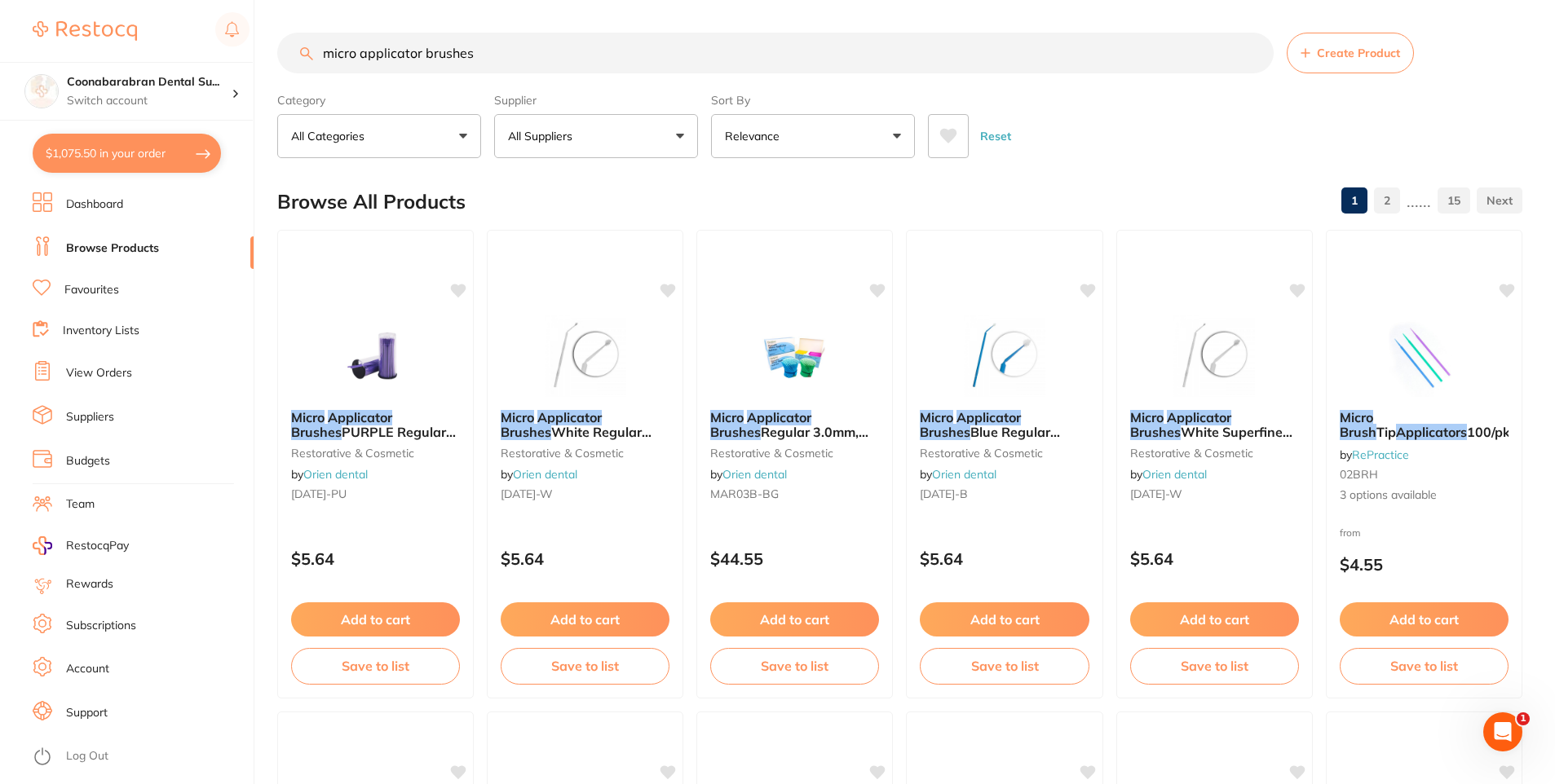
scroll to position [0, 0]
click at [495, 56] on input "micro applicator brushes" at bounding box center [776, 53] width 997 height 40
type input "micro applicator brushes pink"
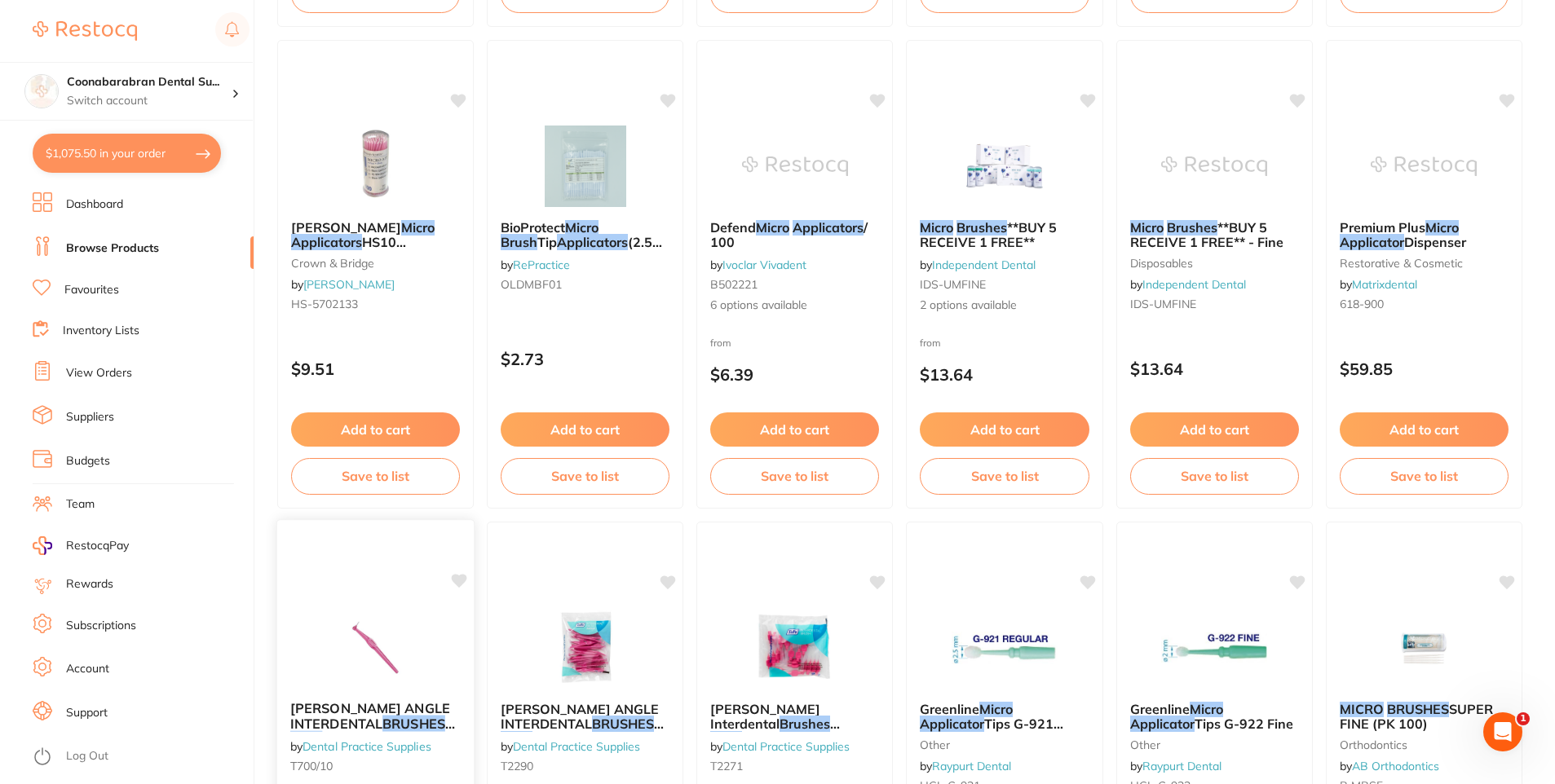
scroll to position [593, 0]
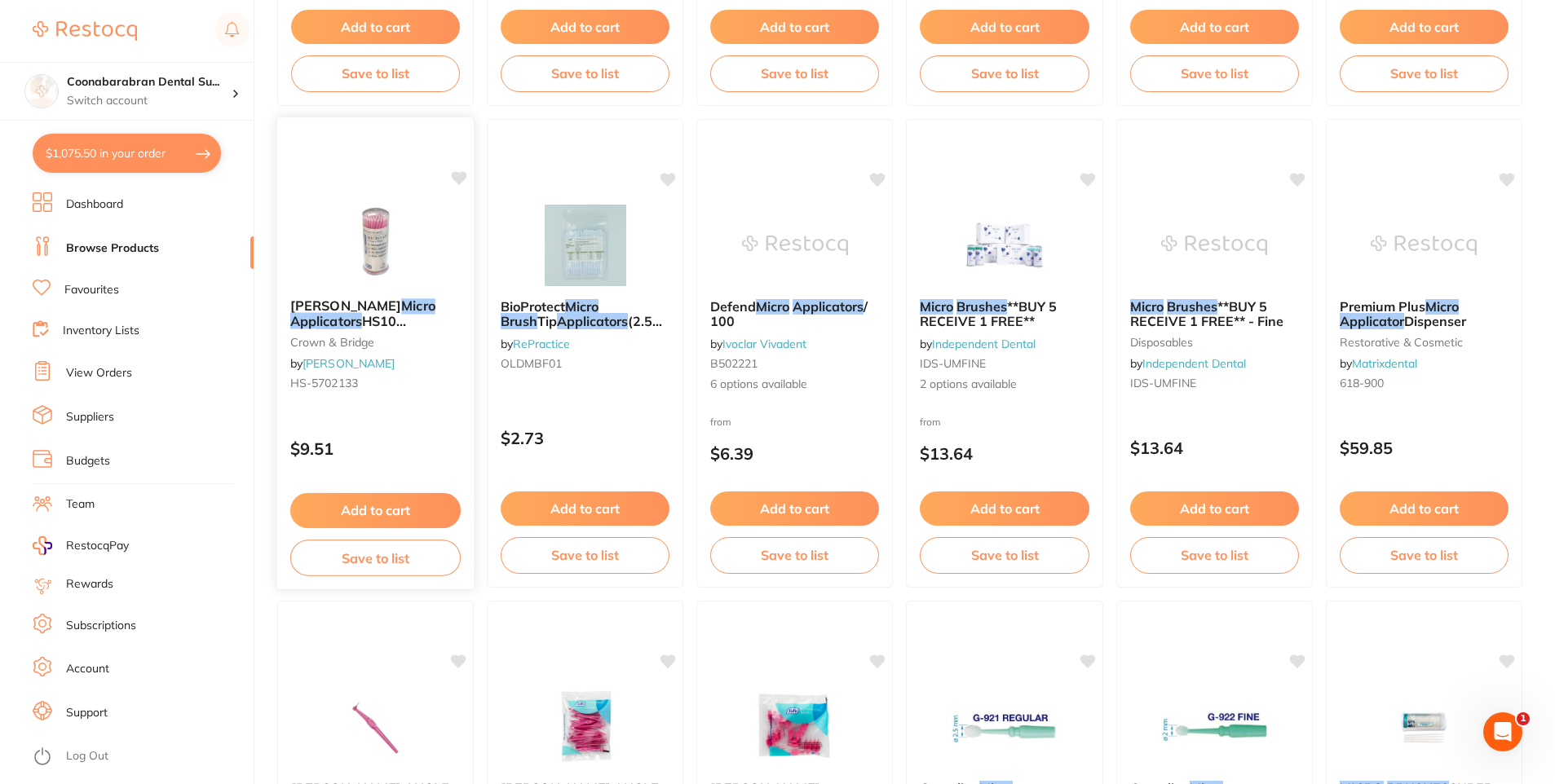
click at [416, 511] on button "Add to cart" at bounding box center [375, 511] width 170 height 35
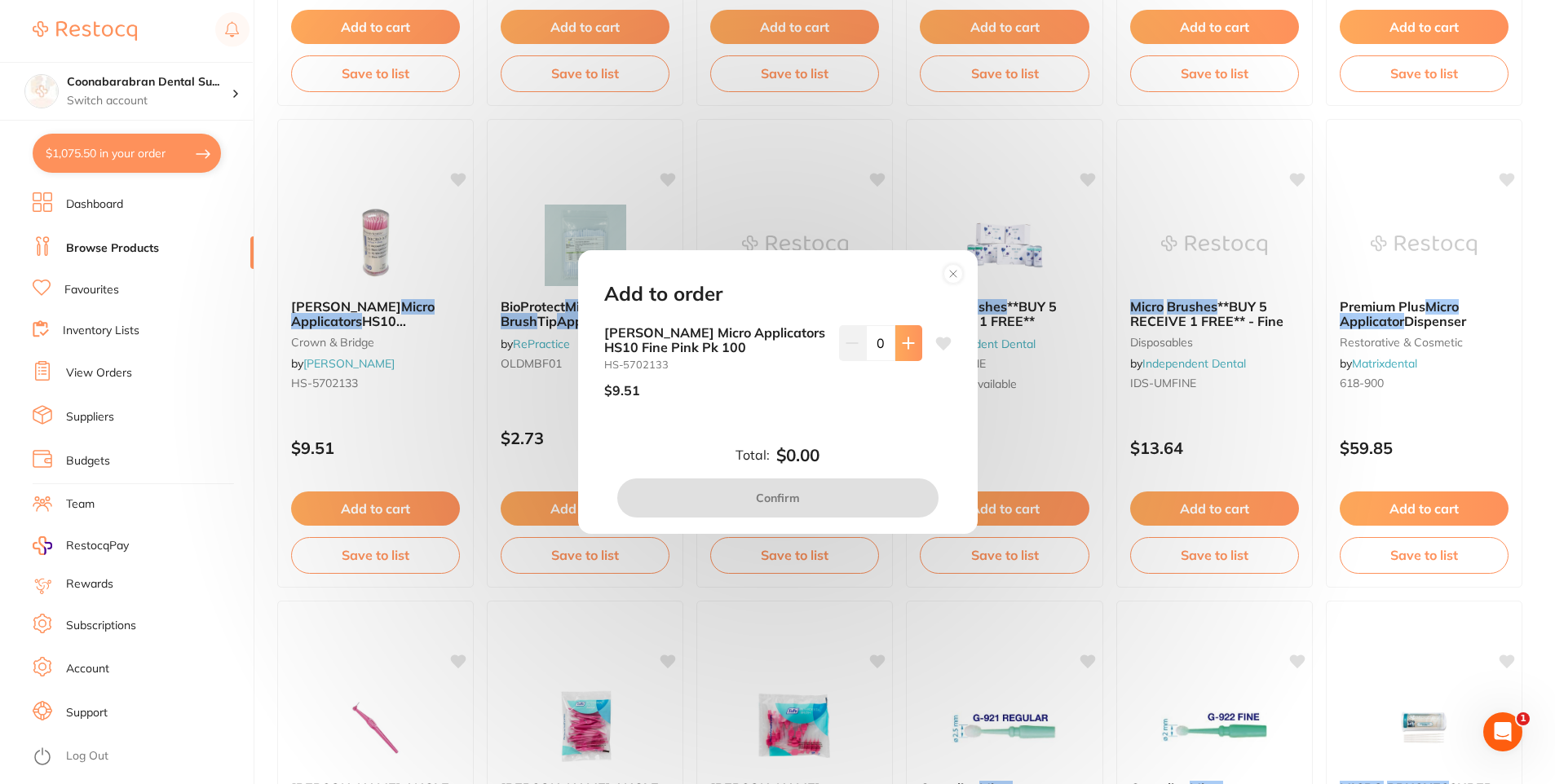
scroll to position [0, 0]
click at [902, 346] on icon at bounding box center [908, 343] width 13 height 13
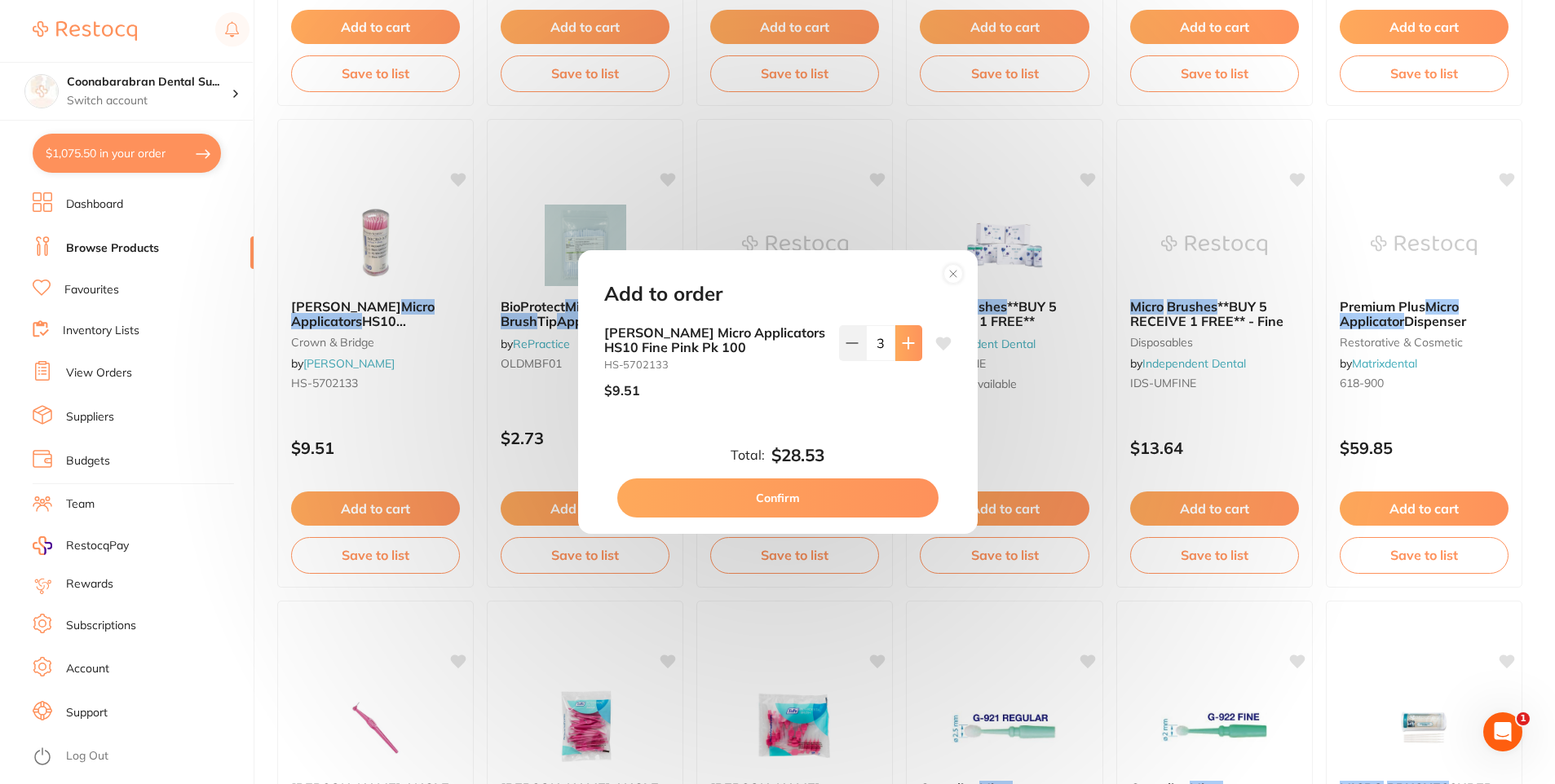
type input "4"
click at [795, 500] on button "Confirm" at bounding box center [778, 498] width 321 height 39
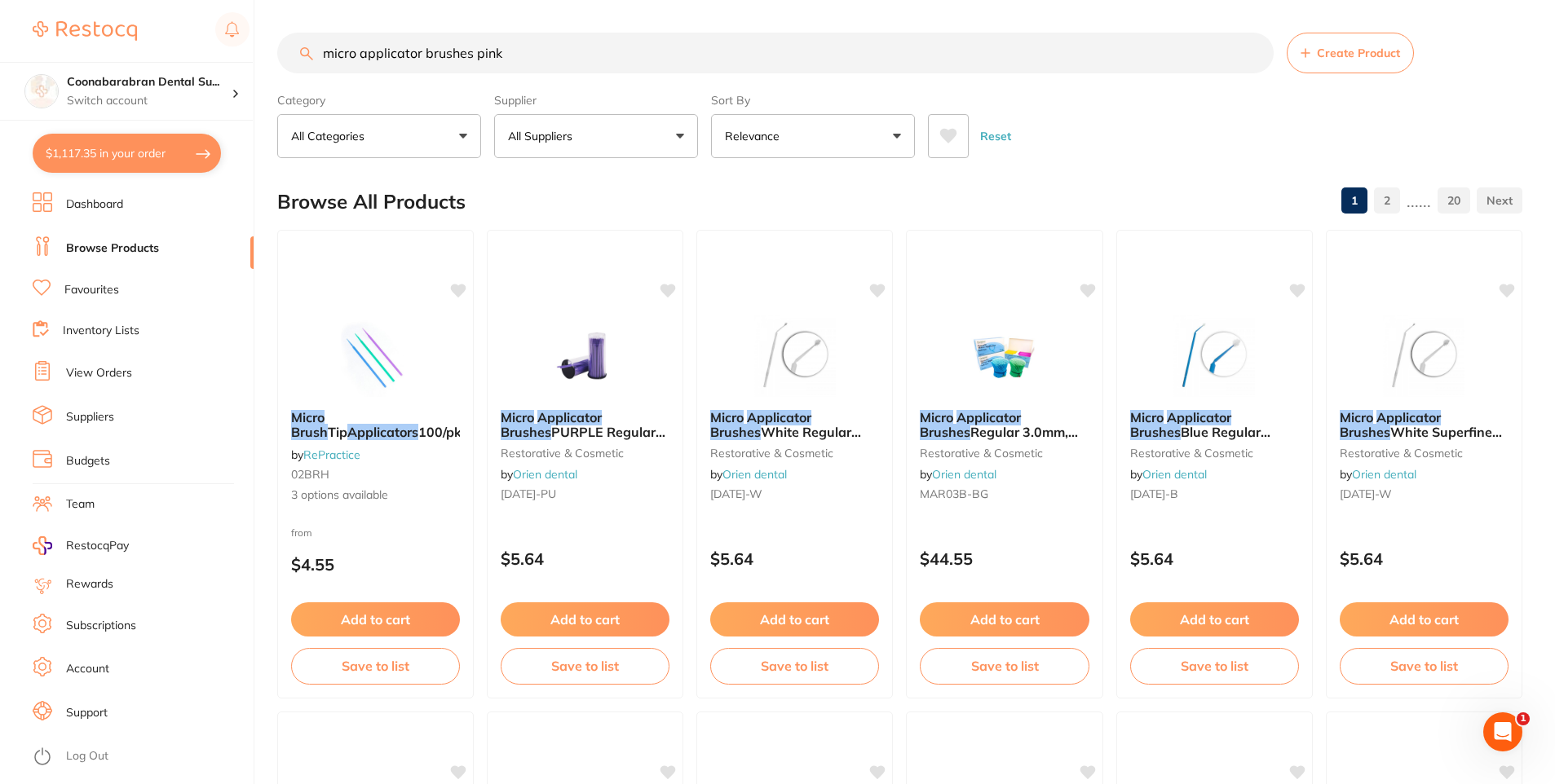
drag, startPoint x: 508, startPoint y: 55, endPoint x: 292, endPoint y: 57, distance: 216.0
click at [292, 57] on input "micro applicator brushes pink" at bounding box center [776, 53] width 997 height 40
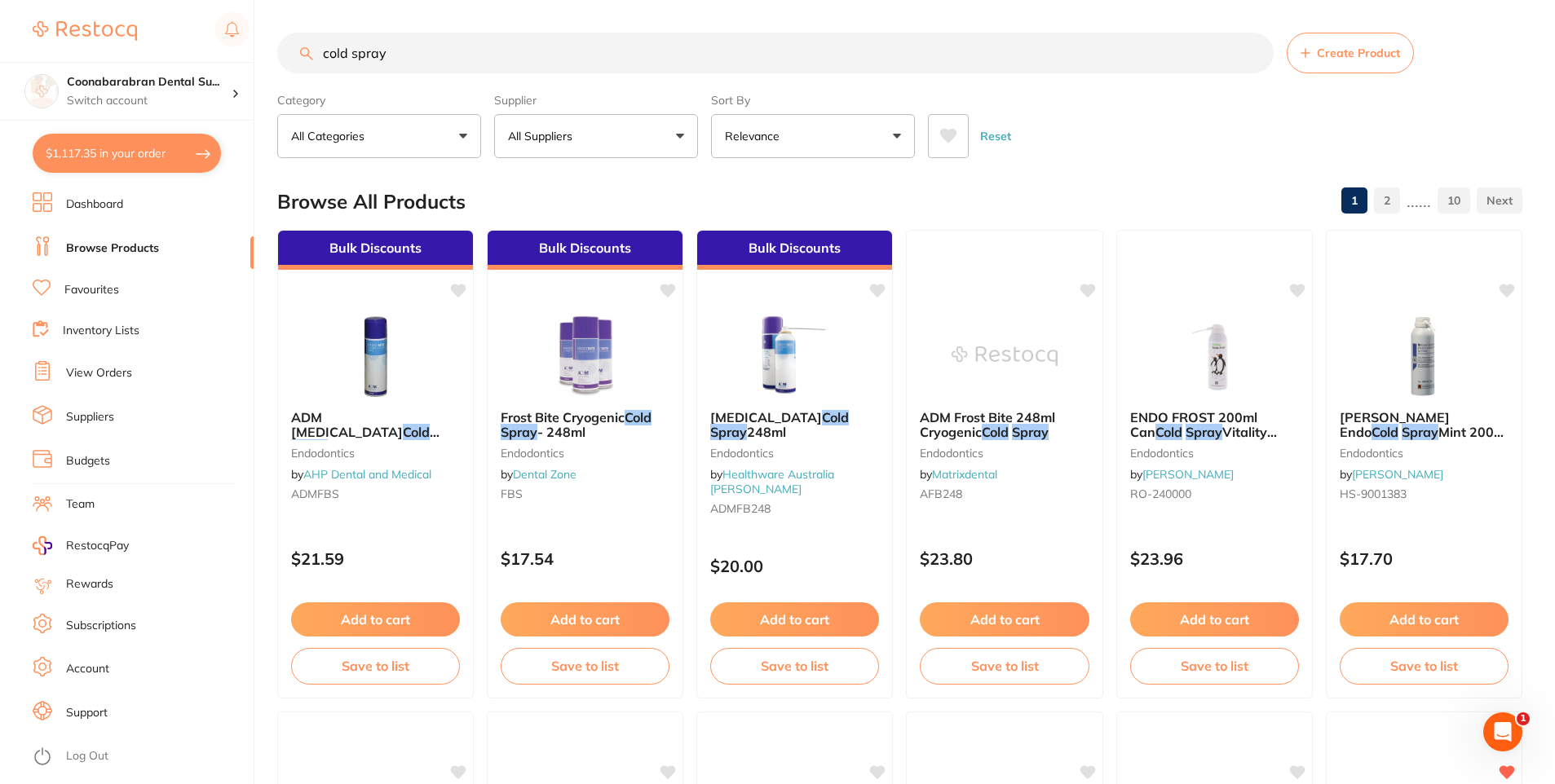
type input "cold spray"
click at [954, 136] on icon at bounding box center [949, 136] width 17 height 14
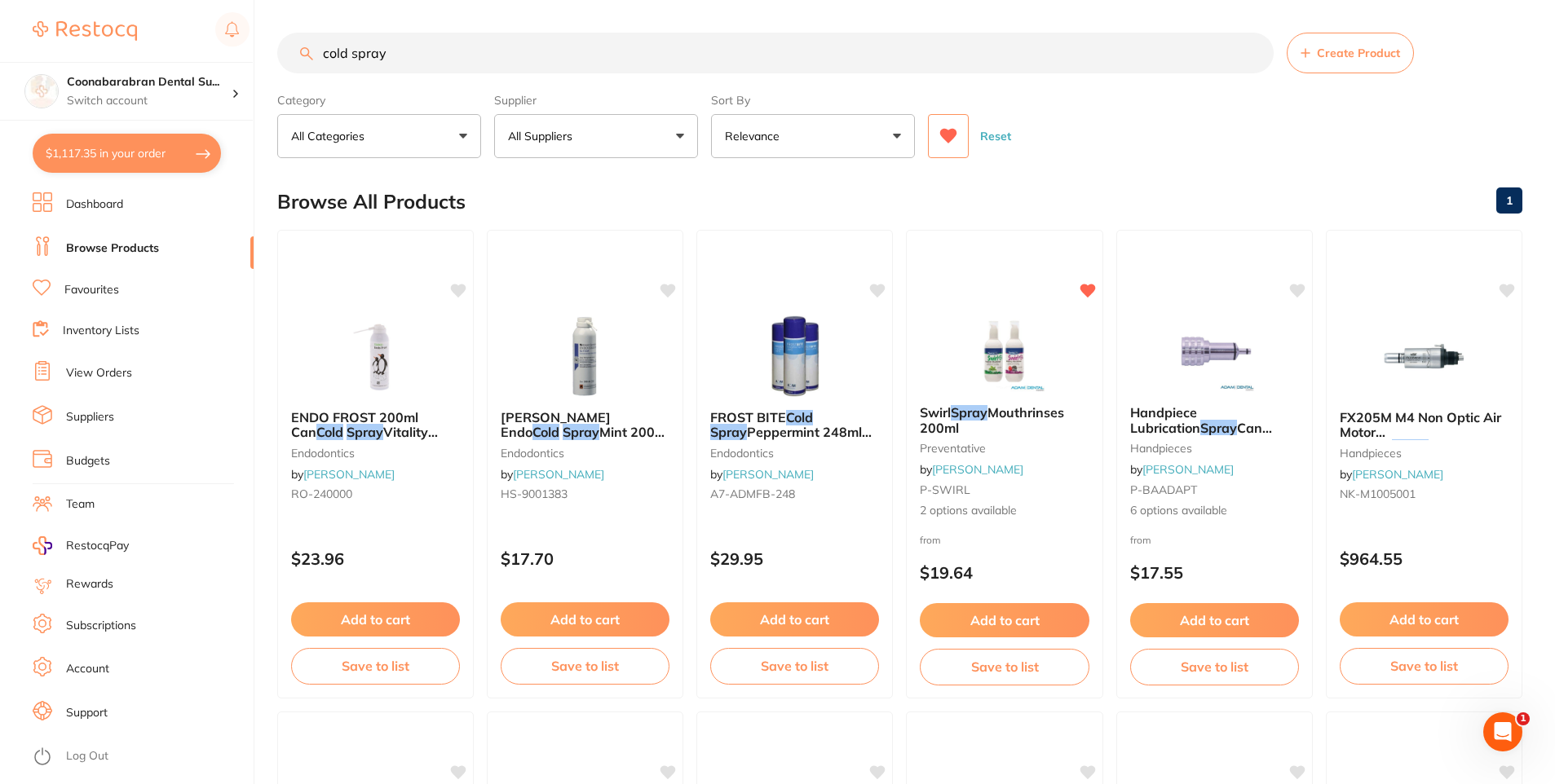
click at [948, 138] on icon at bounding box center [949, 136] width 17 height 14
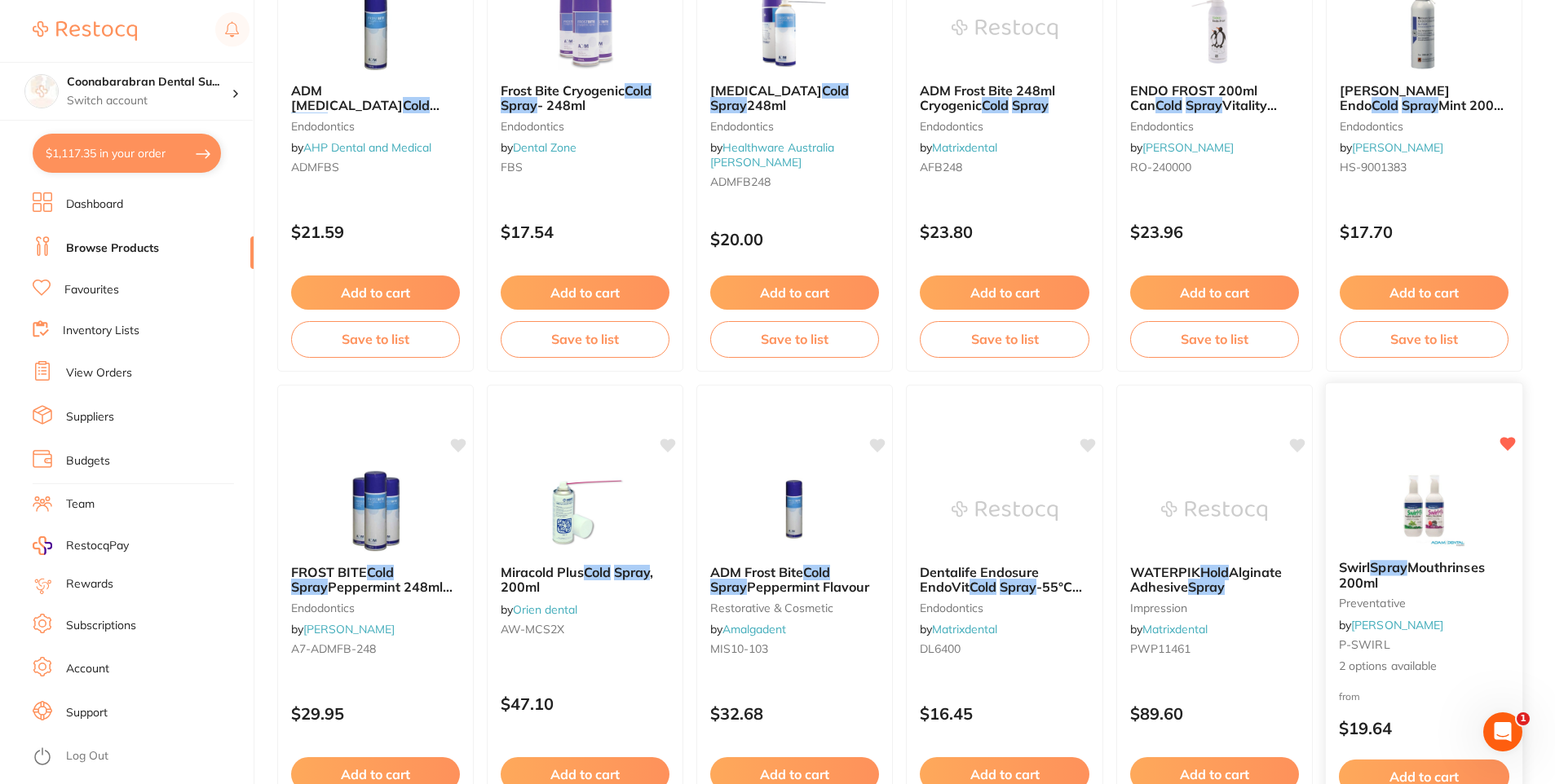
scroll to position [326, 0]
click at [1424, 295] on button "Add to cart" at bounding box center [1424, 295] width 170 height 35
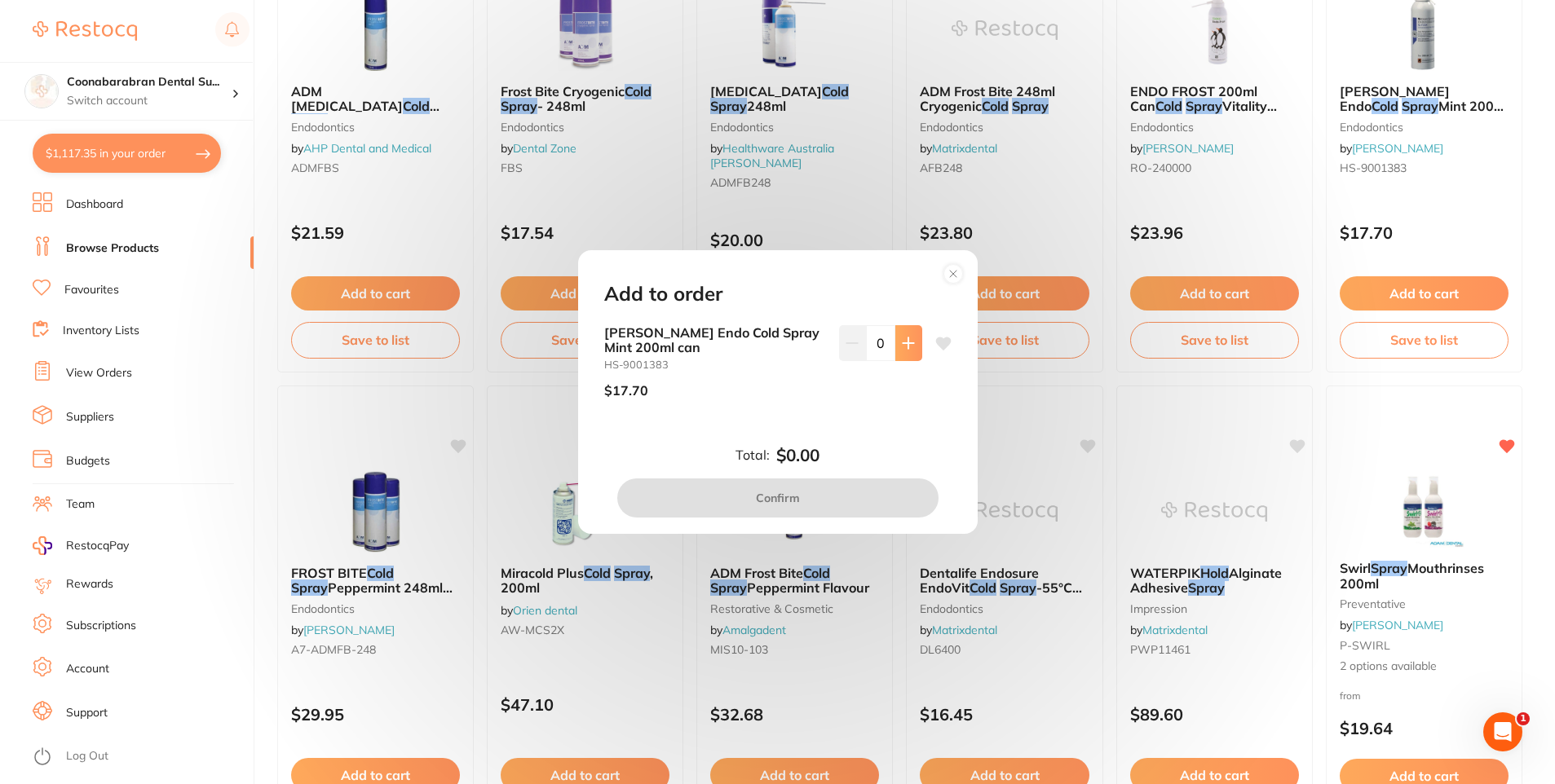
scroll to position [0, 0]
click at [909, 350] on button at bounding box center [909, 342] width 27 height 36
type input "3"
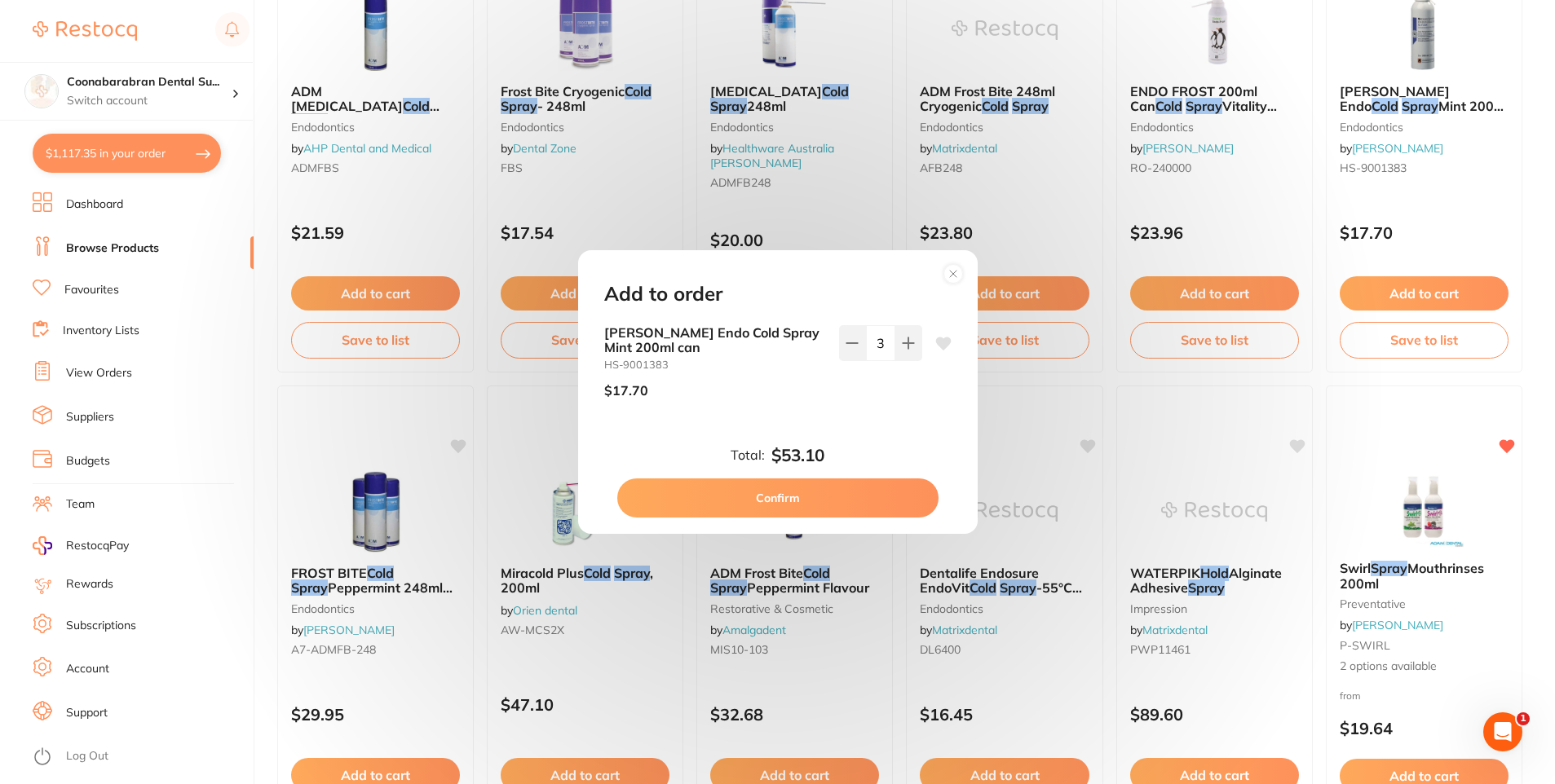
click at [798, 510] on button "Confirm" at bounding box center [778, 498] width 321 height 39
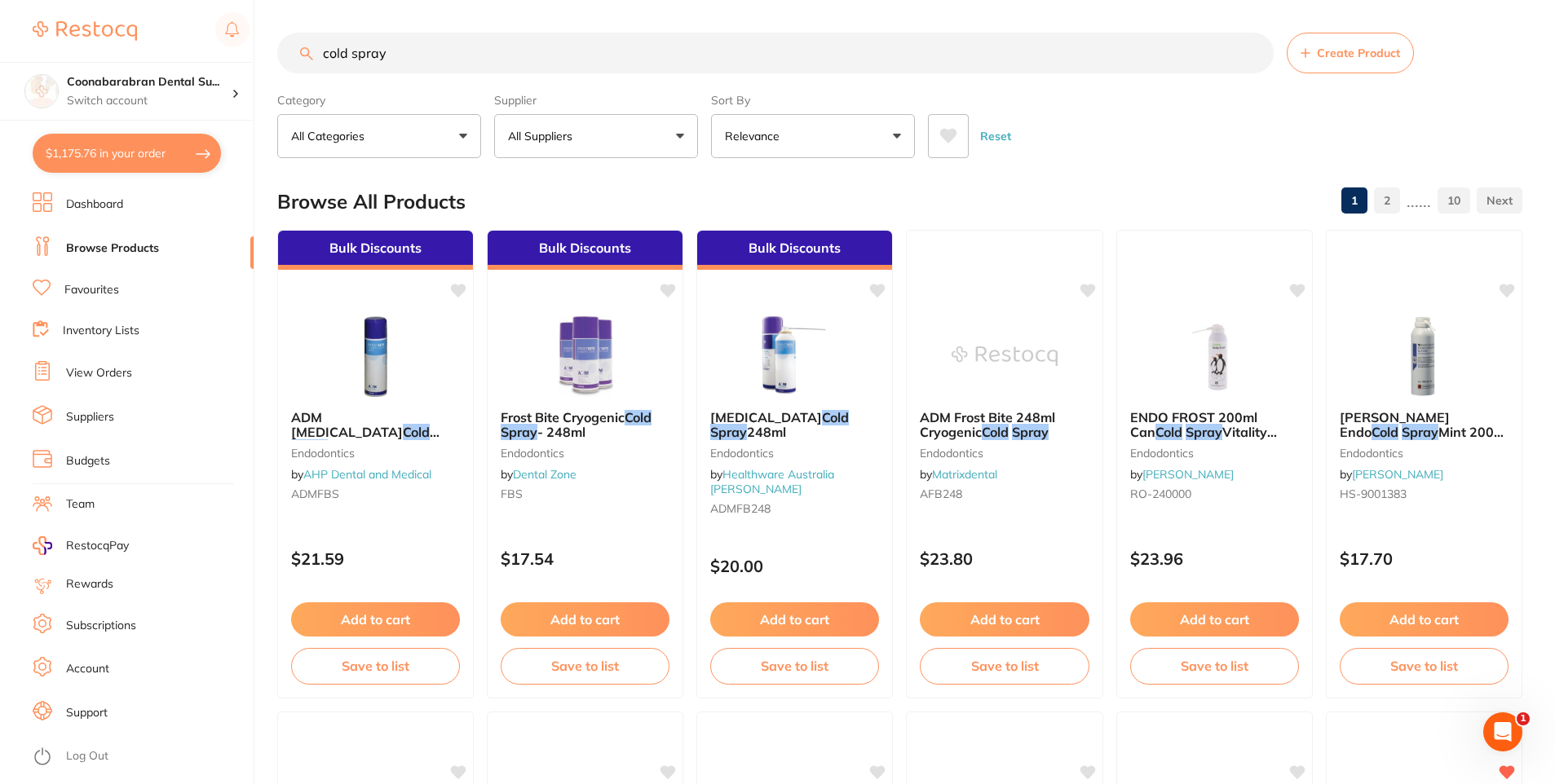
drag, startPoint x: 403, startPoint y: 59, endPoint x: 317, endPoint y: 58, distance: 86.0
click at [317, 58] on input "cold spray" at bounding box center [776, 53] width 997 height 40
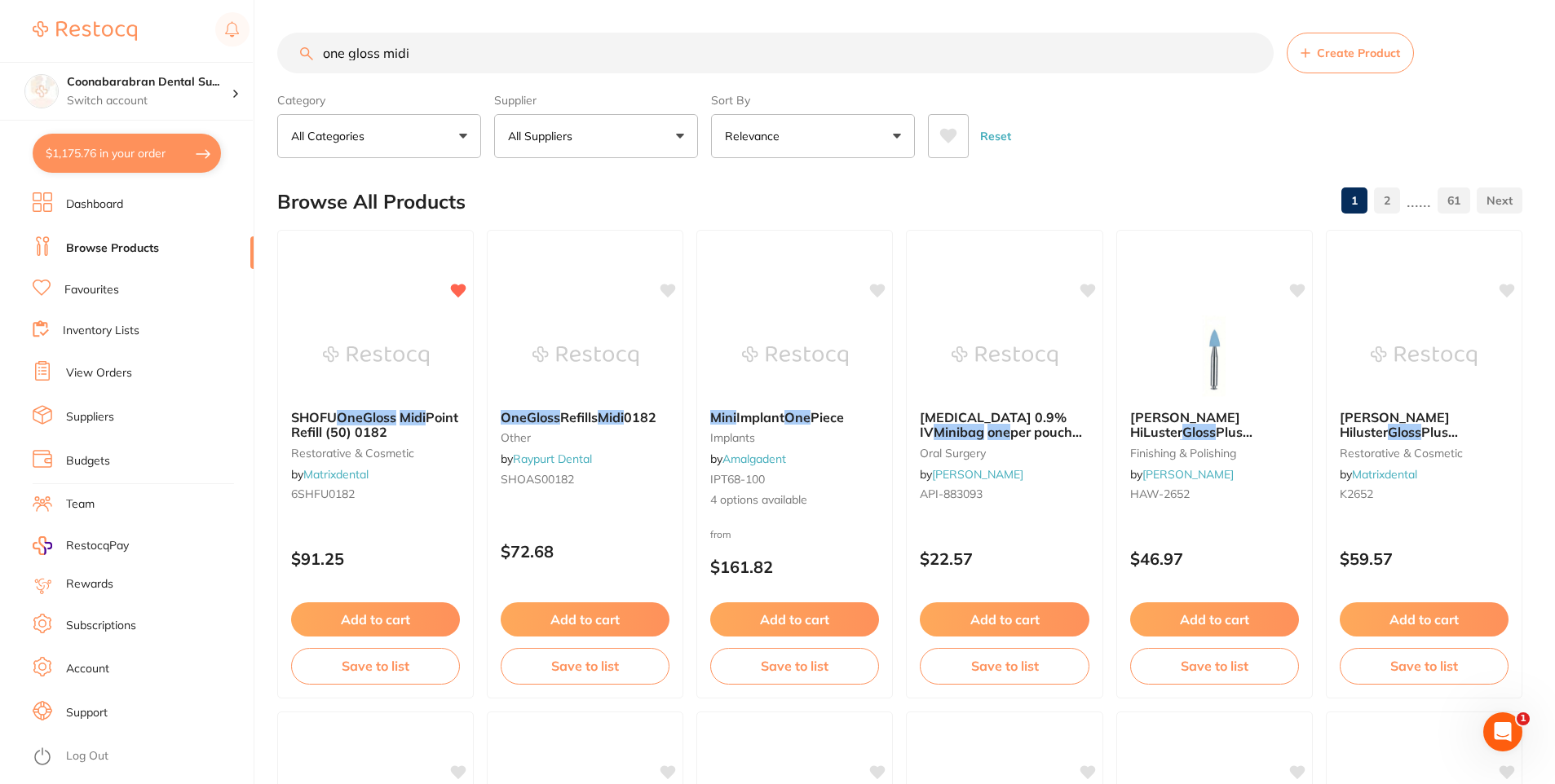
click at [954, 137] on icon at bounding box center [949, 136] width 17 height 14
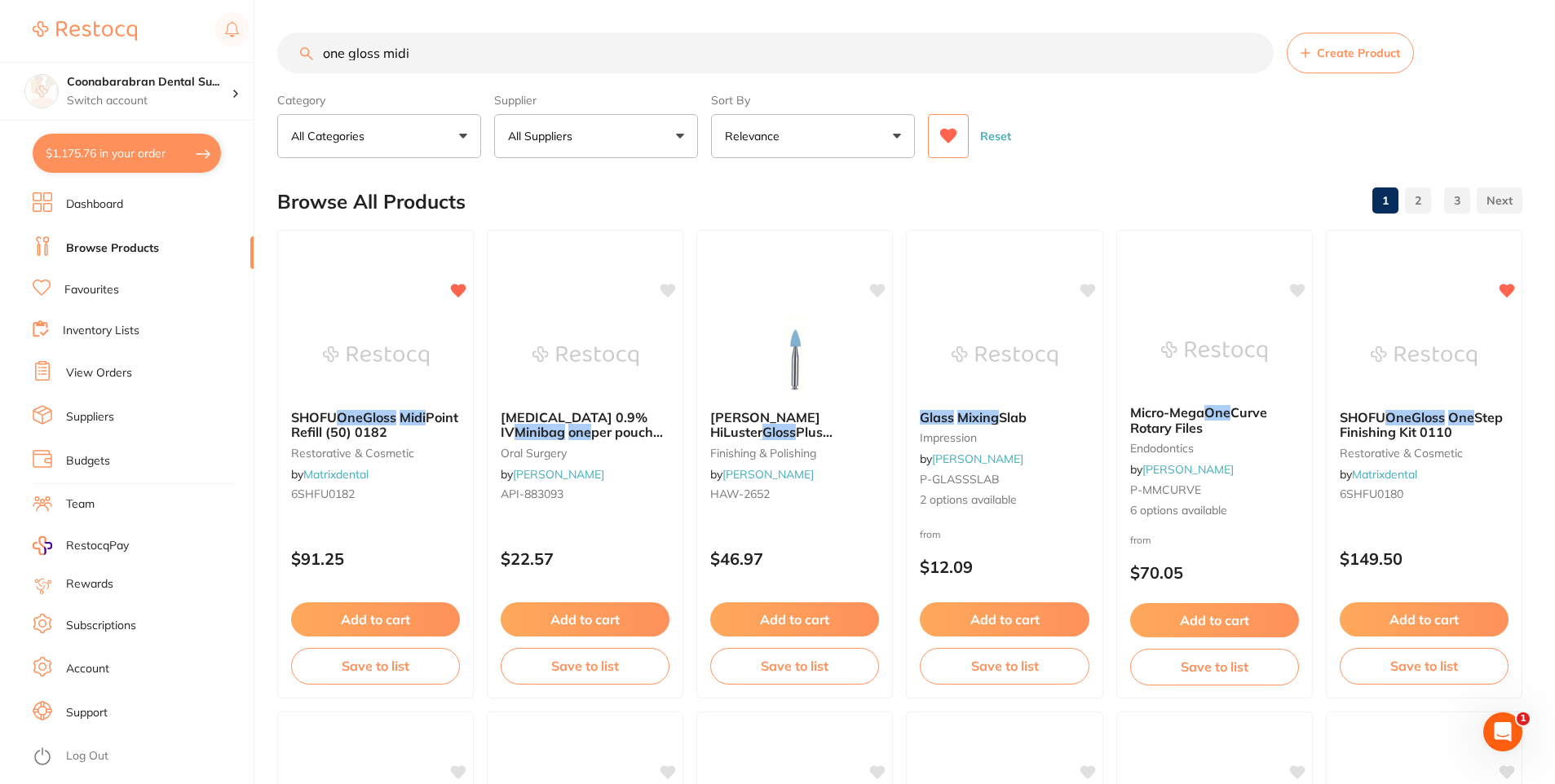
click at [954, 147] on button at bounding box center [949, 137] width 40 height 44
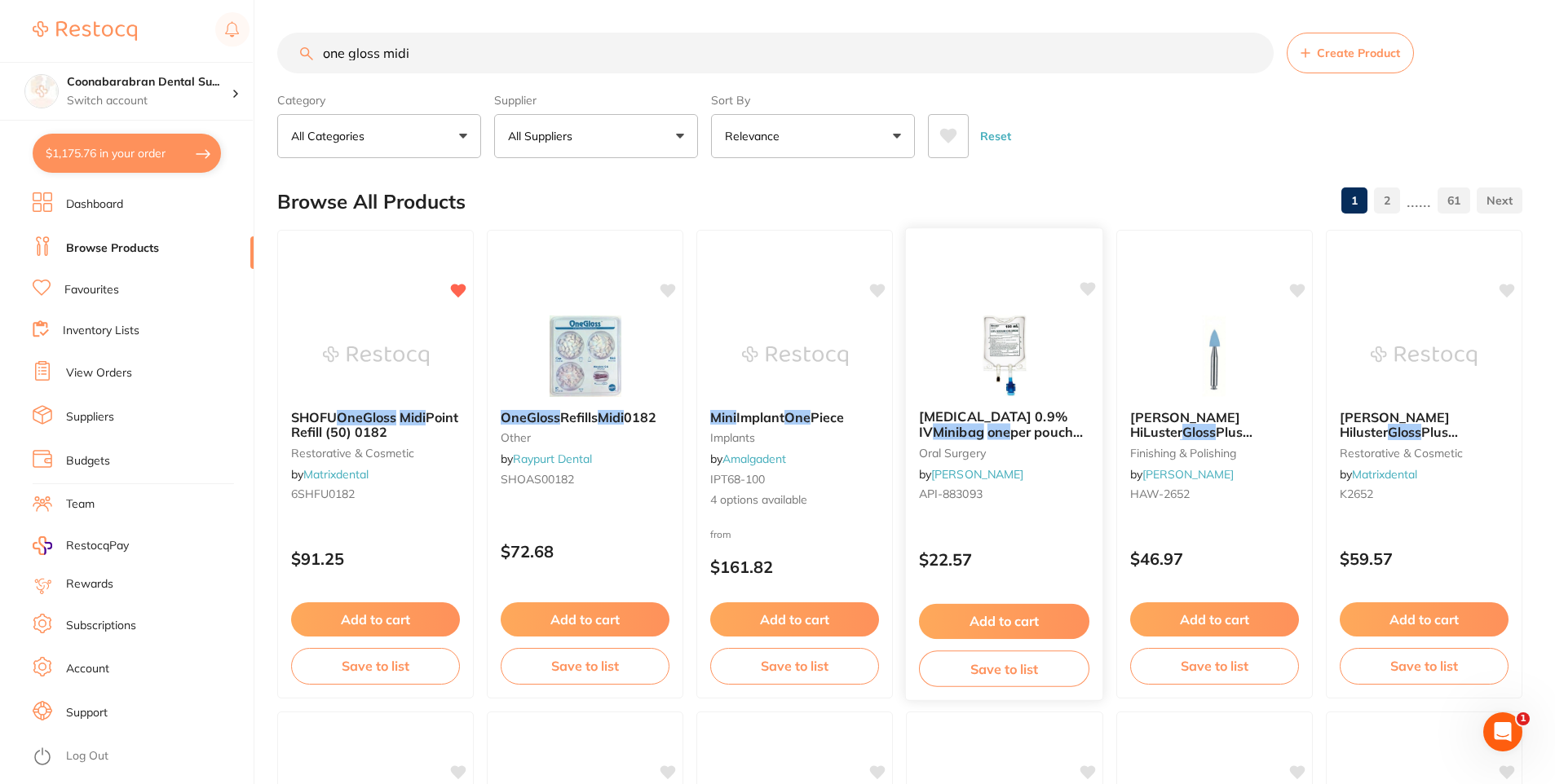
click at [1008, 424] on span "per pouch 100ml" at bounding box center [1001, 440] width 164 height 32
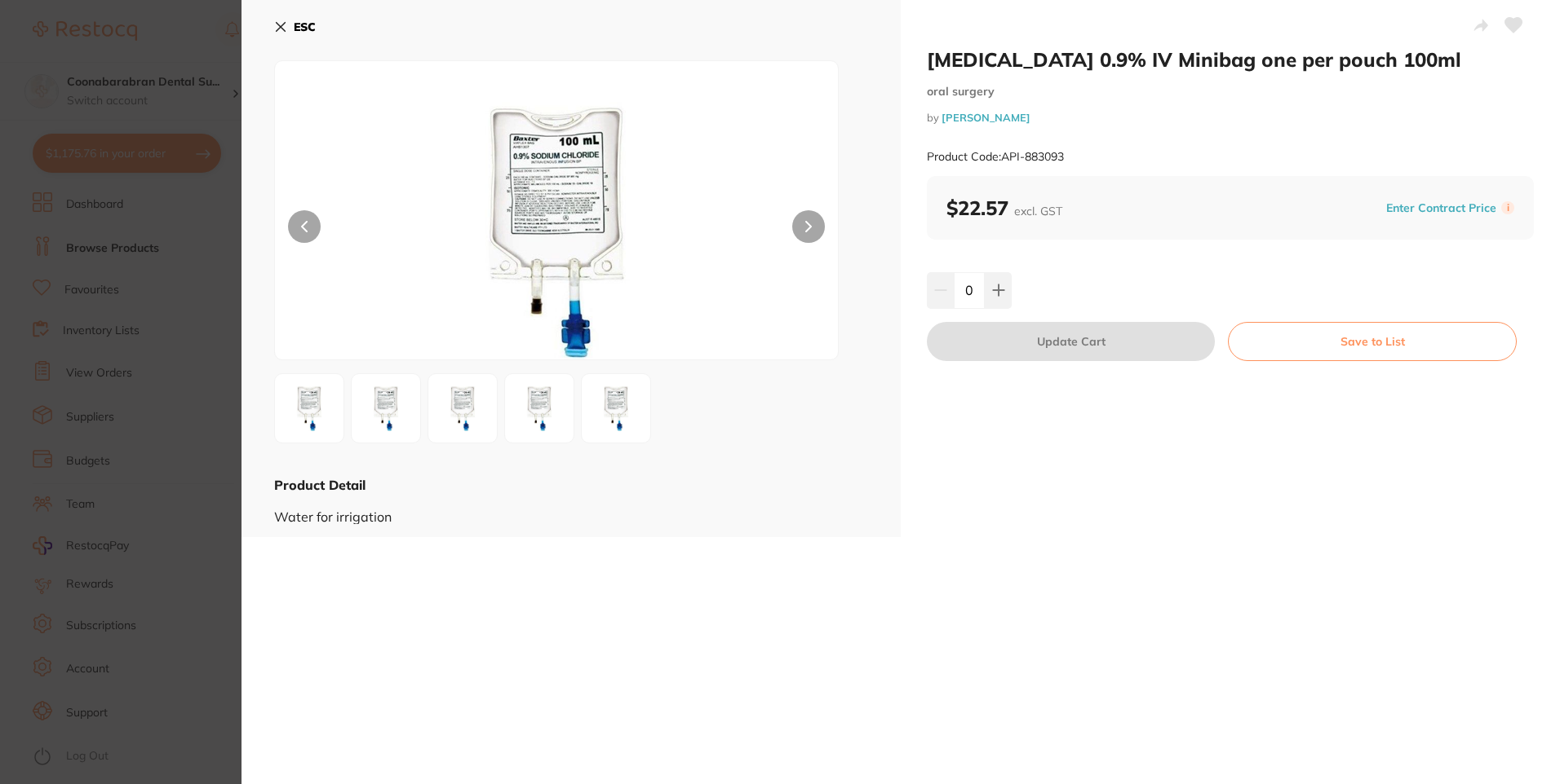
click at [277, 30] on icon at bounding box center [280, 27] width 9 height 9
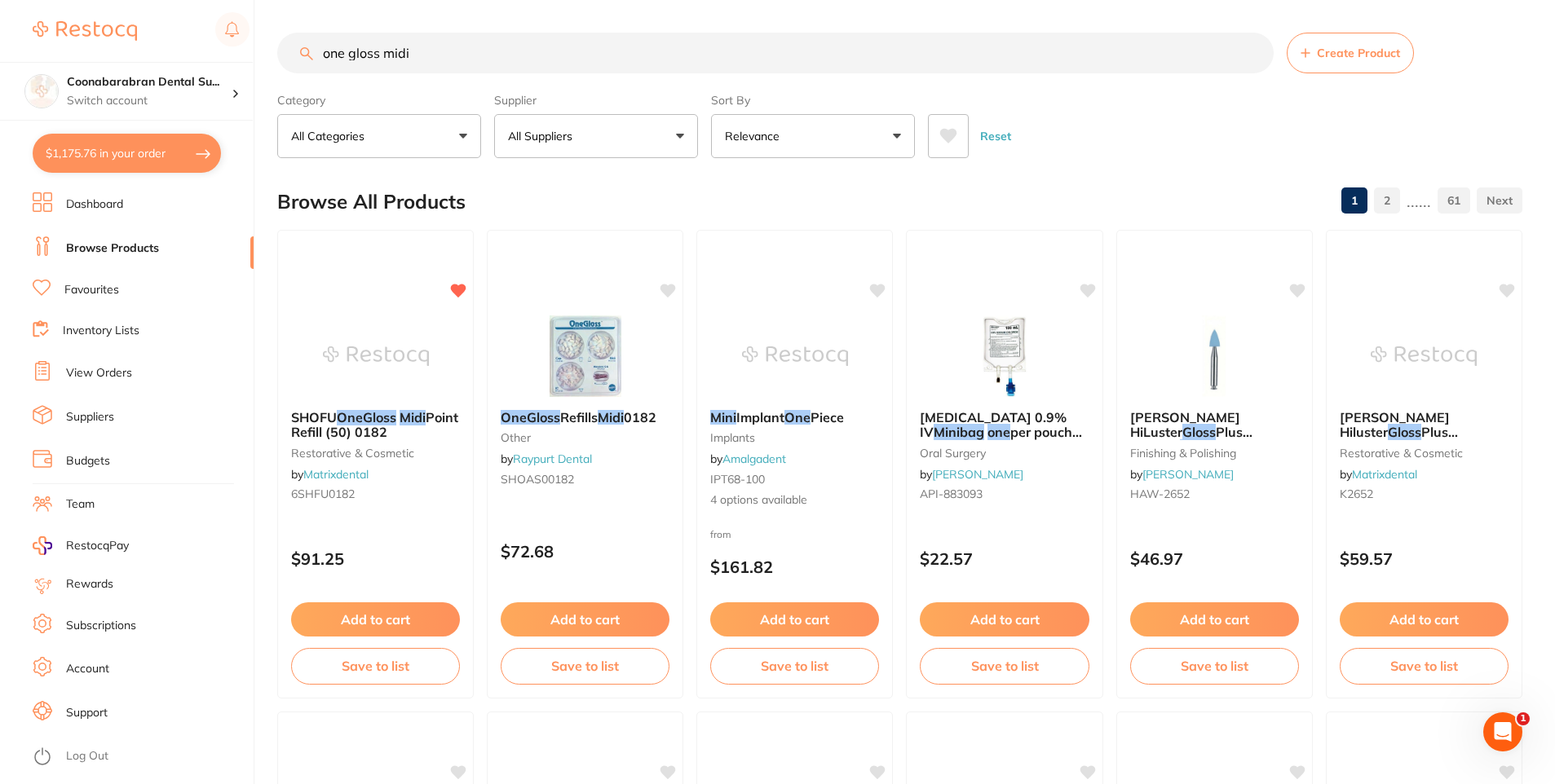
drag, startPoint x: 412, startPoint y: 50, endPoint x: 323, endPoint y: 56, distance: 89.2
click at [323, 56] on input "one gloss midi" at bounding box center [776, 53] width 997 height 40
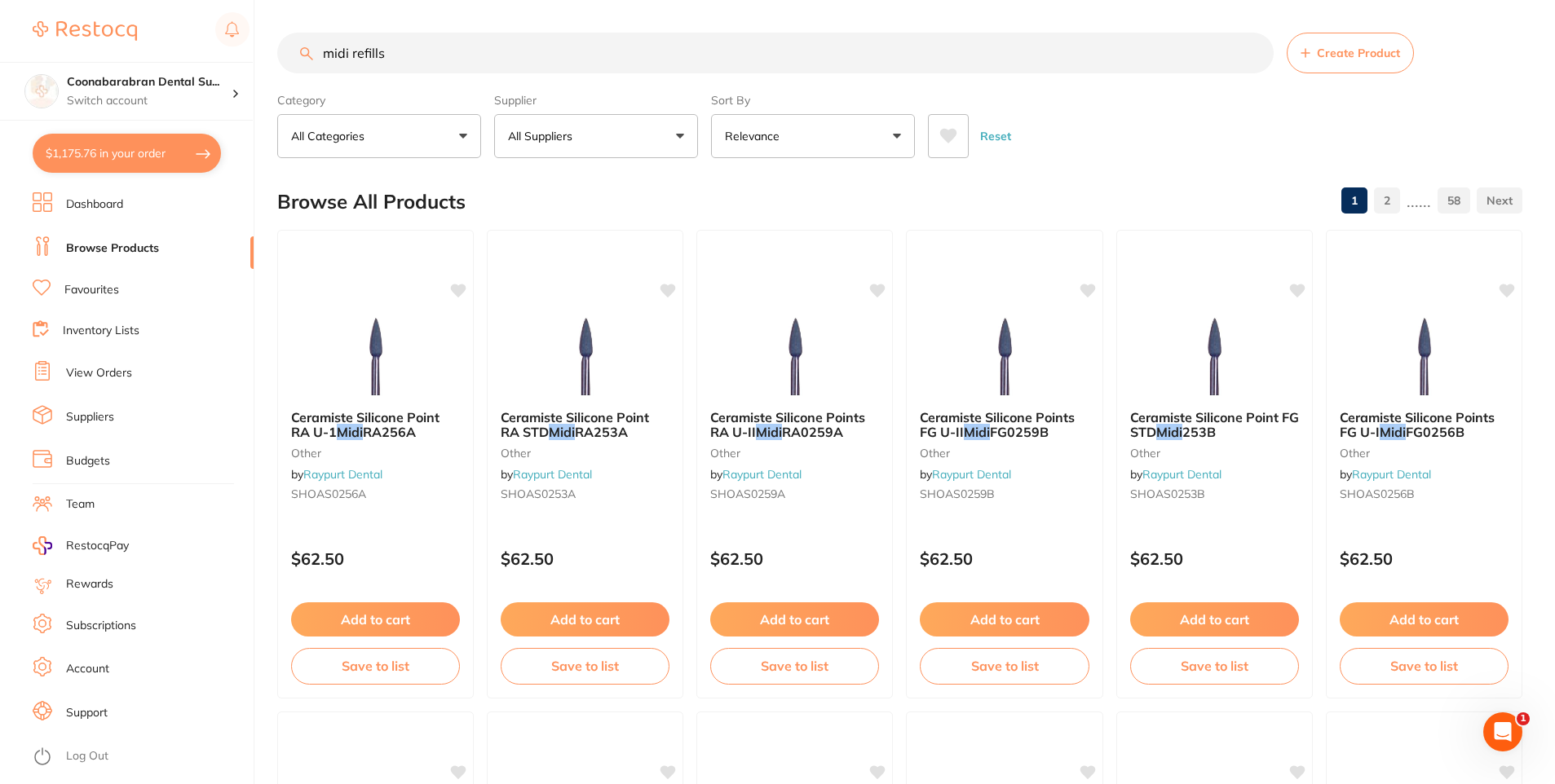
type input "midi refills"
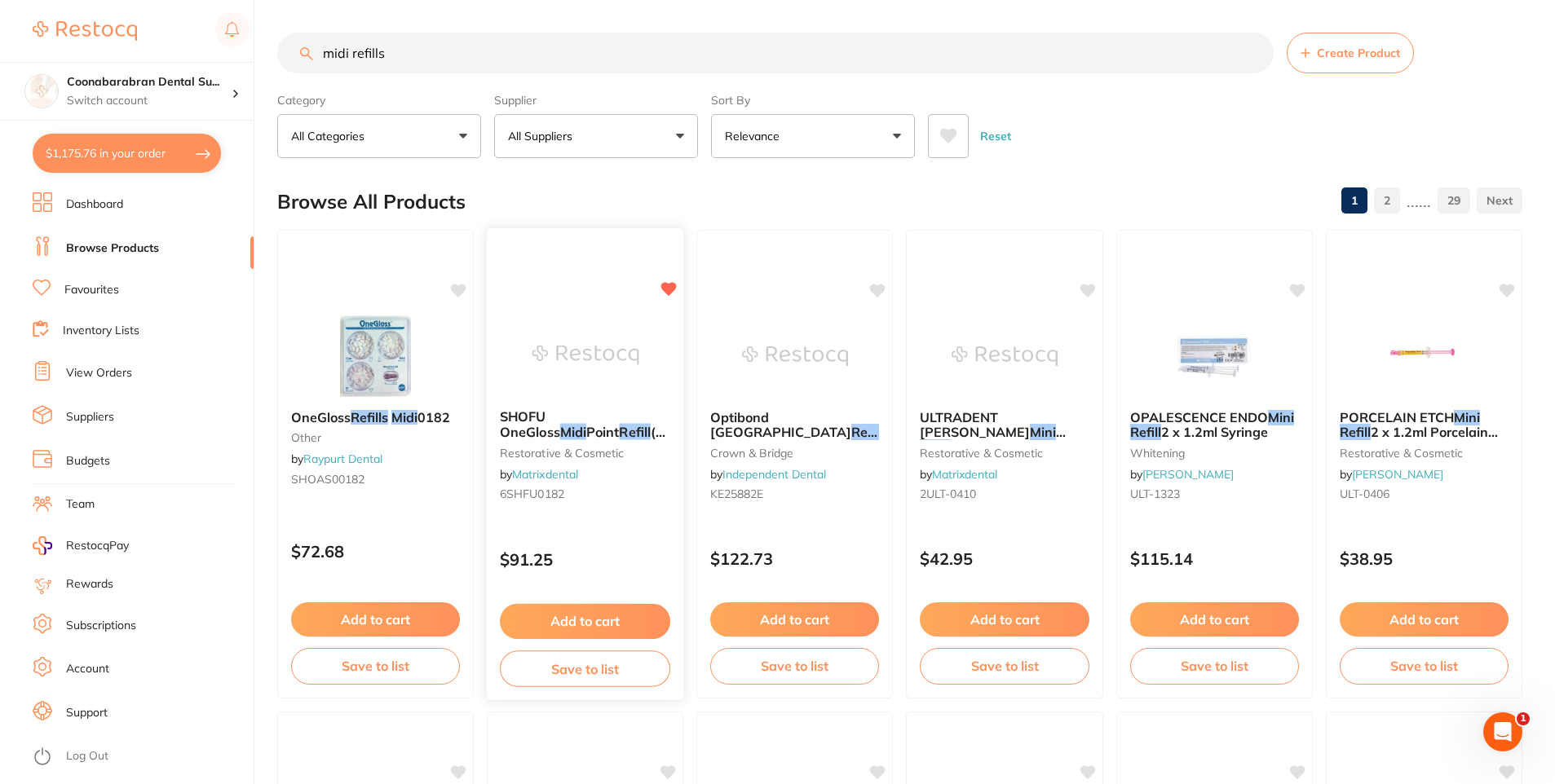
click at [588, 631] on button "Add to cart" at bounding box center [585, 621] width 170 height 35
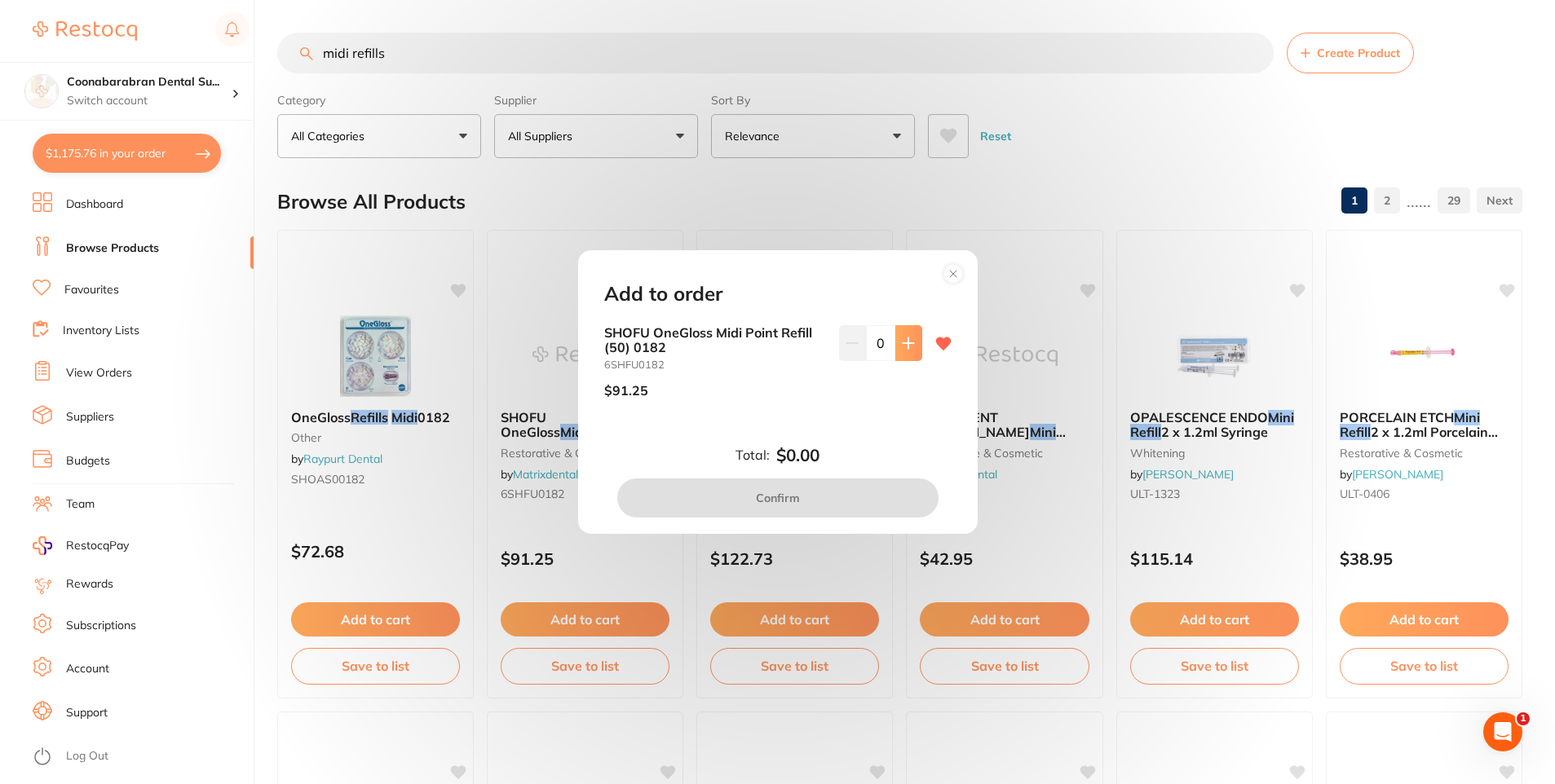
click at [905, 350] on button at bounding box center [909, 342] width 27 height 36
type input "1"
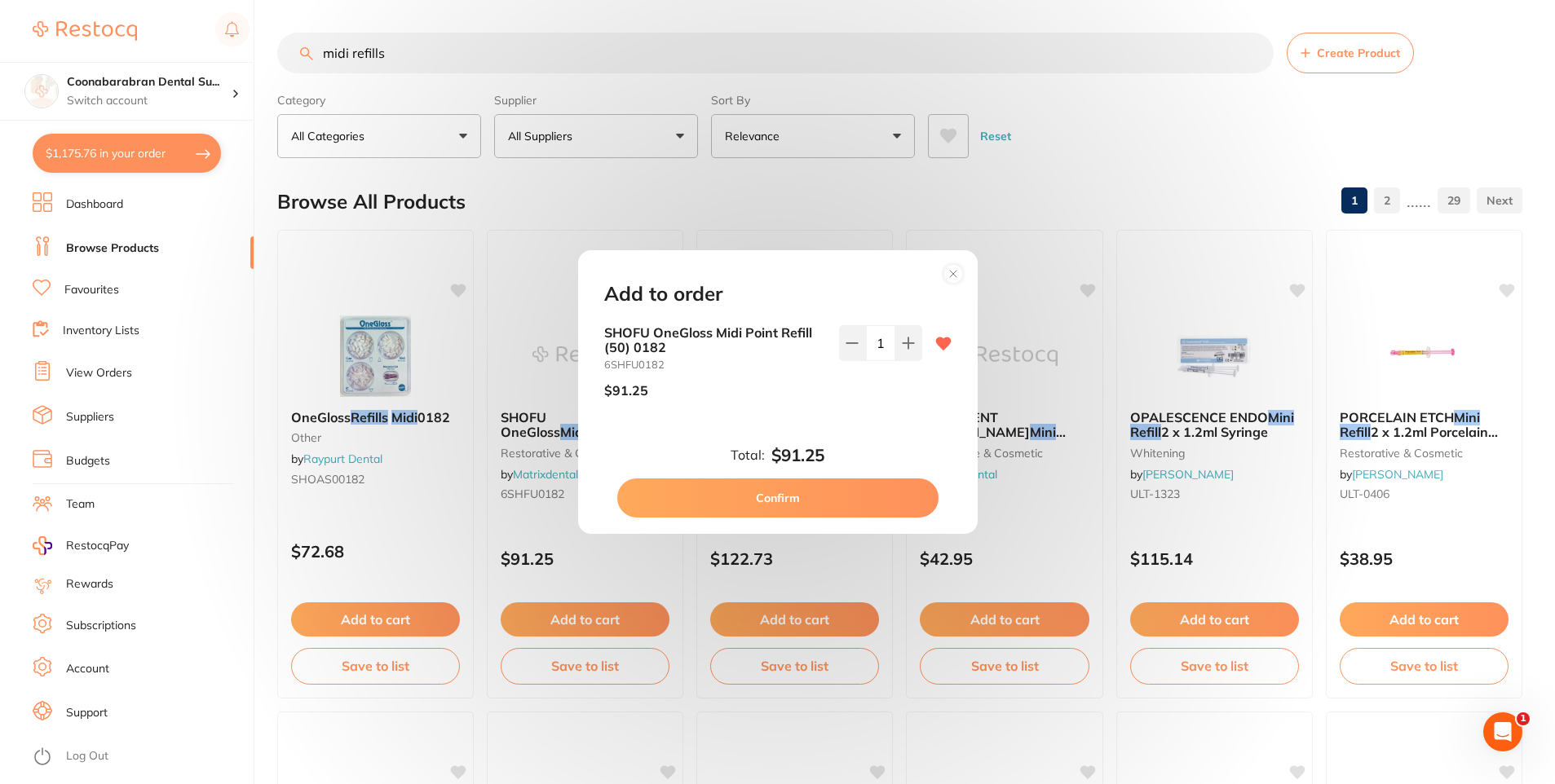
click at [778, 506] on button "Confirm" at bounding box center [778, 498] width 321 height 39
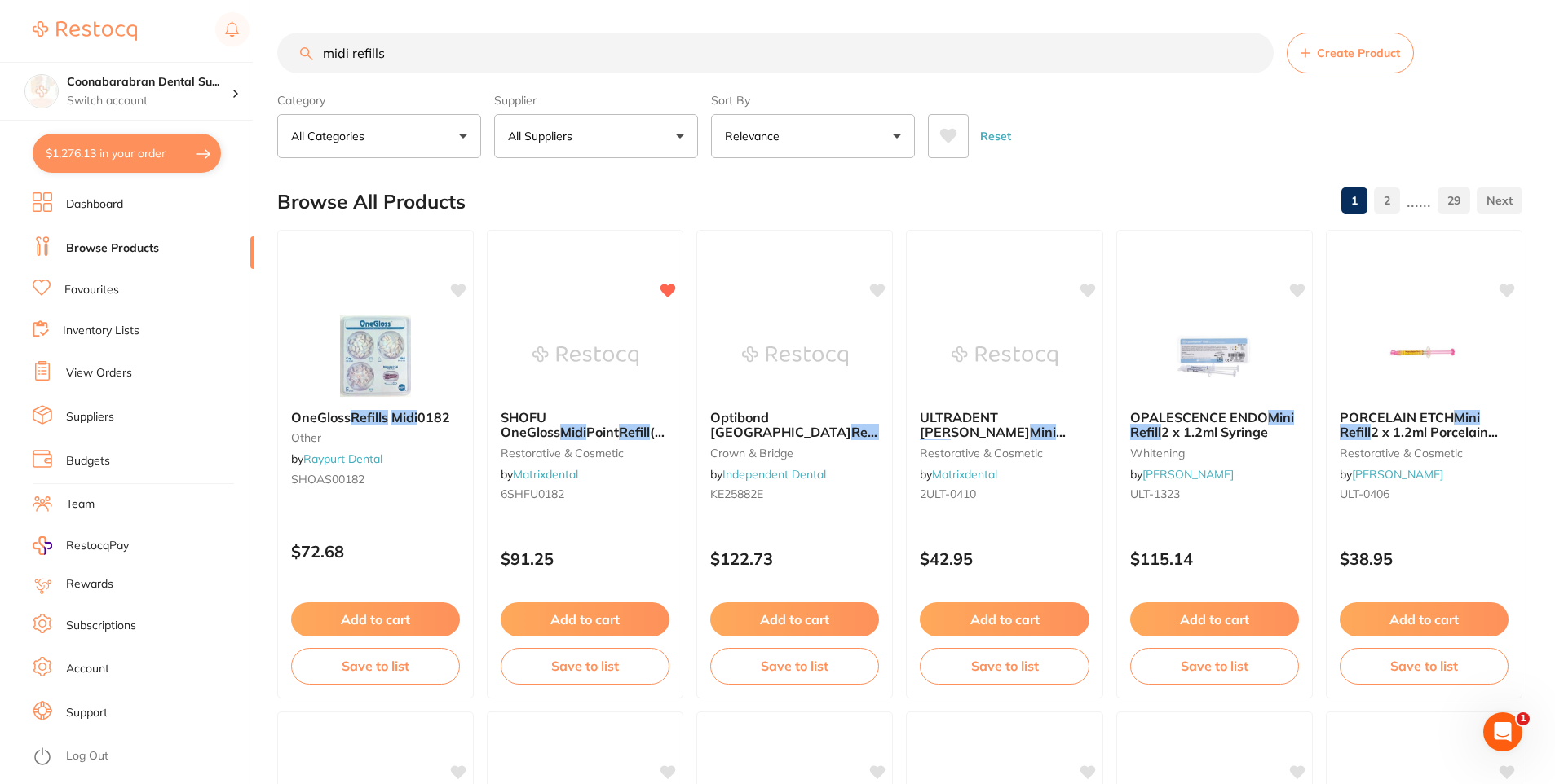
drag, startPoint x: 404, startPoint y: 51, endPoint x: 304, endPoint y: 53, distance: 100.0
click at [304, 53] on div "midi refills Create Product" at bounding box center [900, 53] width 1245 height 40
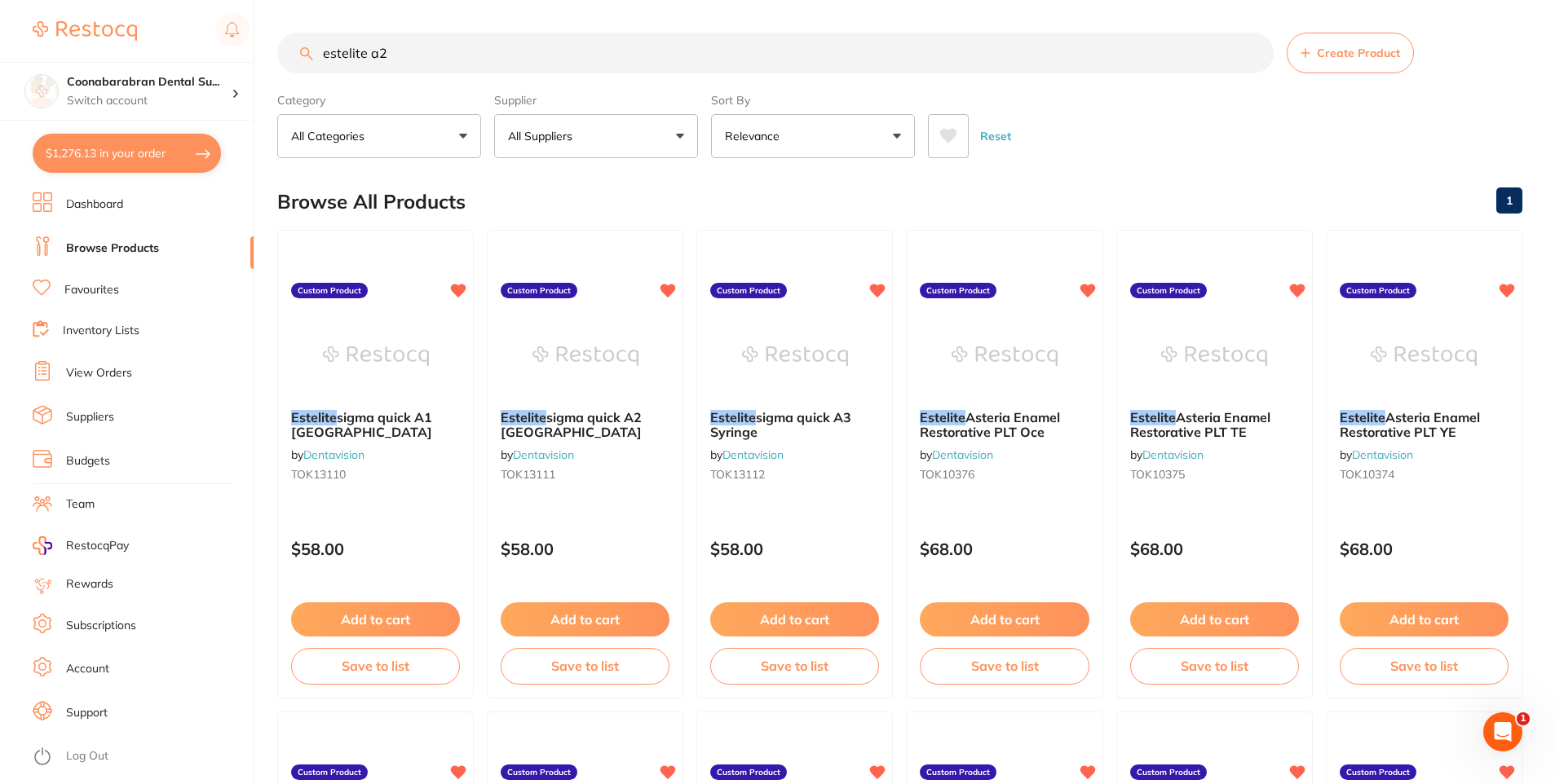
type input "estelite a2"
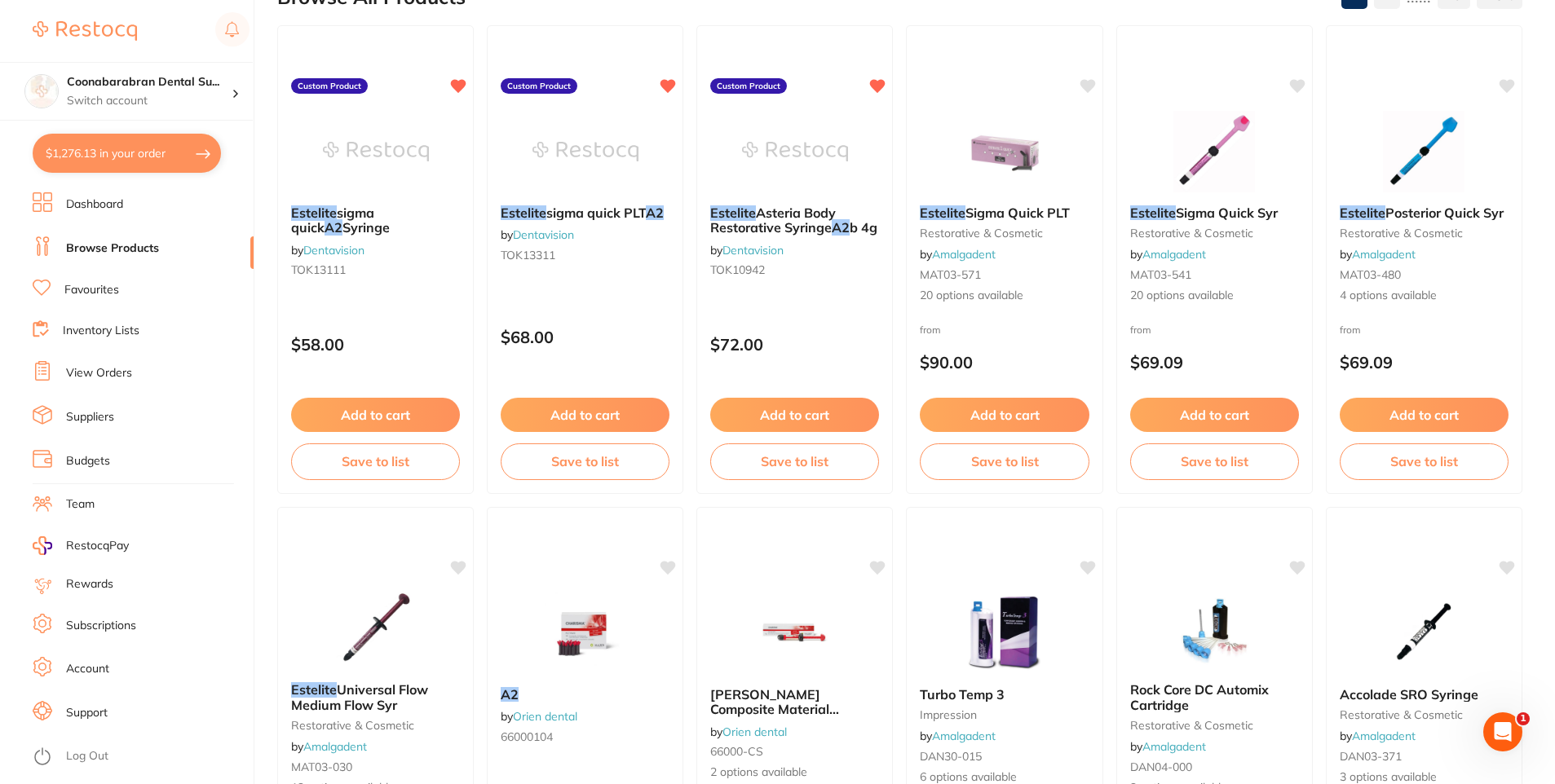
scroll to position [82, 0]
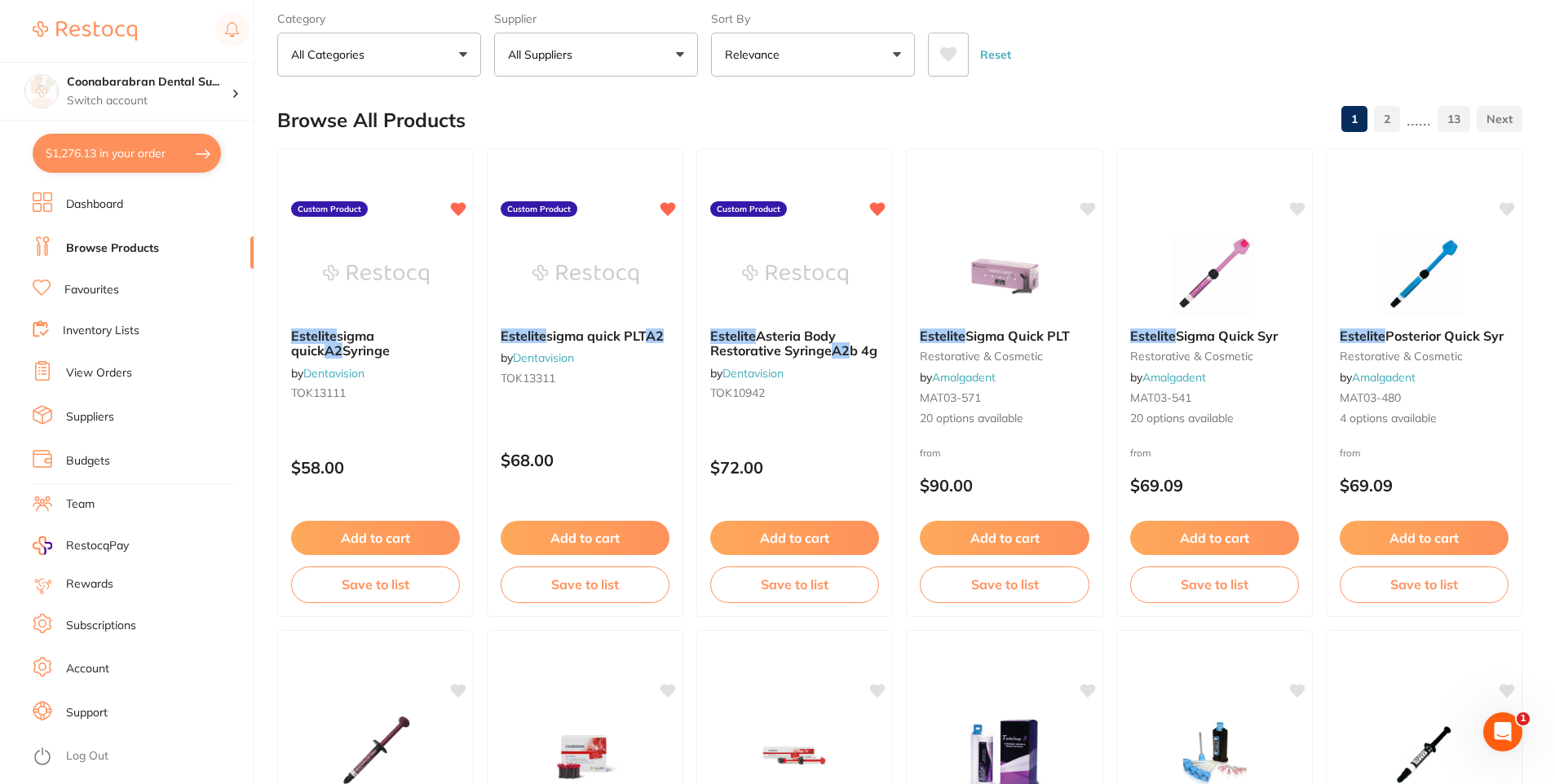
click at [686, 58] on button "All Suppliers" at bounding box center [597, 55] width 204 height 44
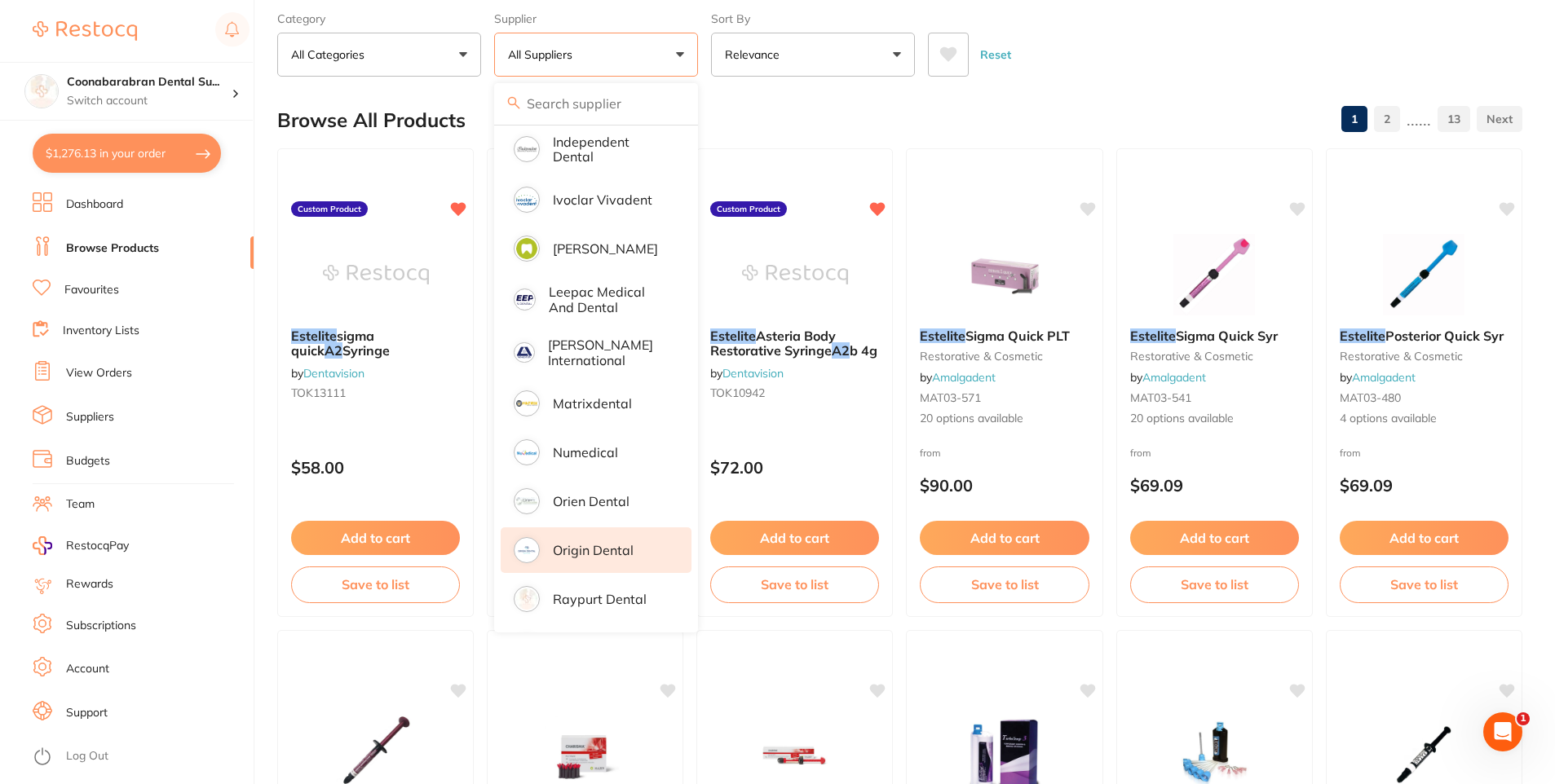
scroll to position [703, 0]
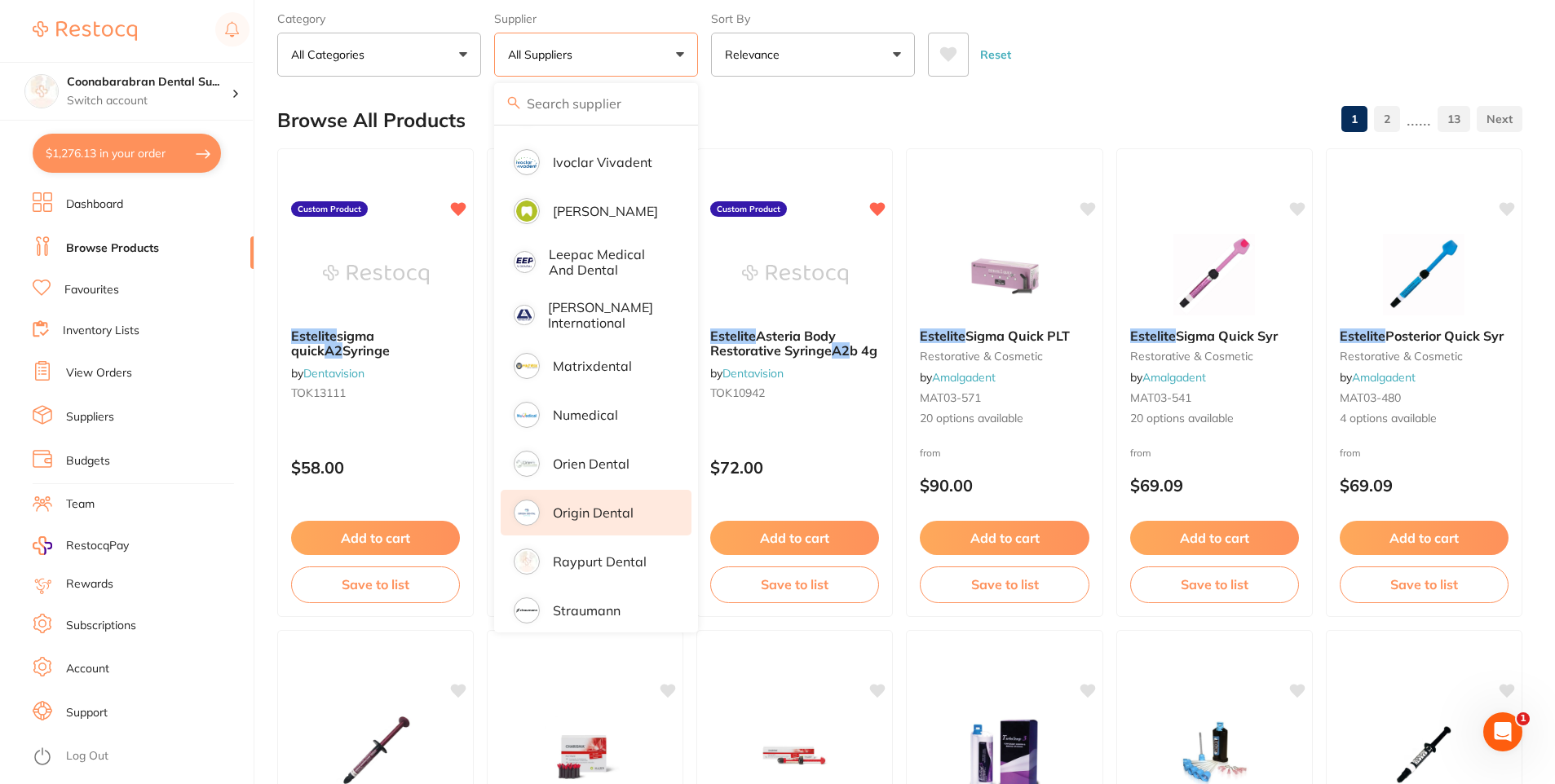
click at [595, 506] on p "Origin Dental" at bounding box center [594, 513] width 81 height 14
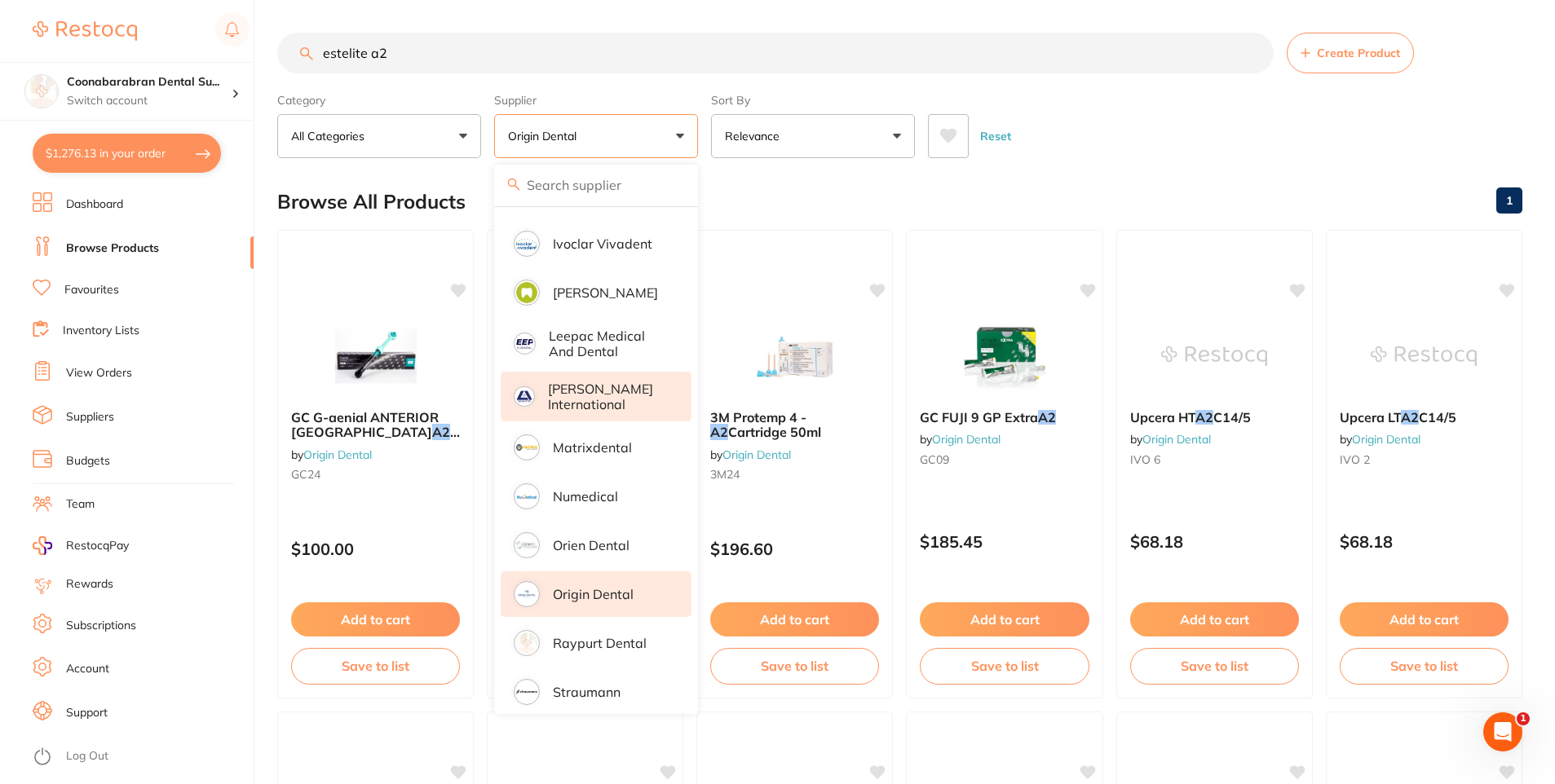
scroll to position [0, 0]
click at [683, 137] on button "Origin Dental" at bounding box center [597, 137] width 204 height 44
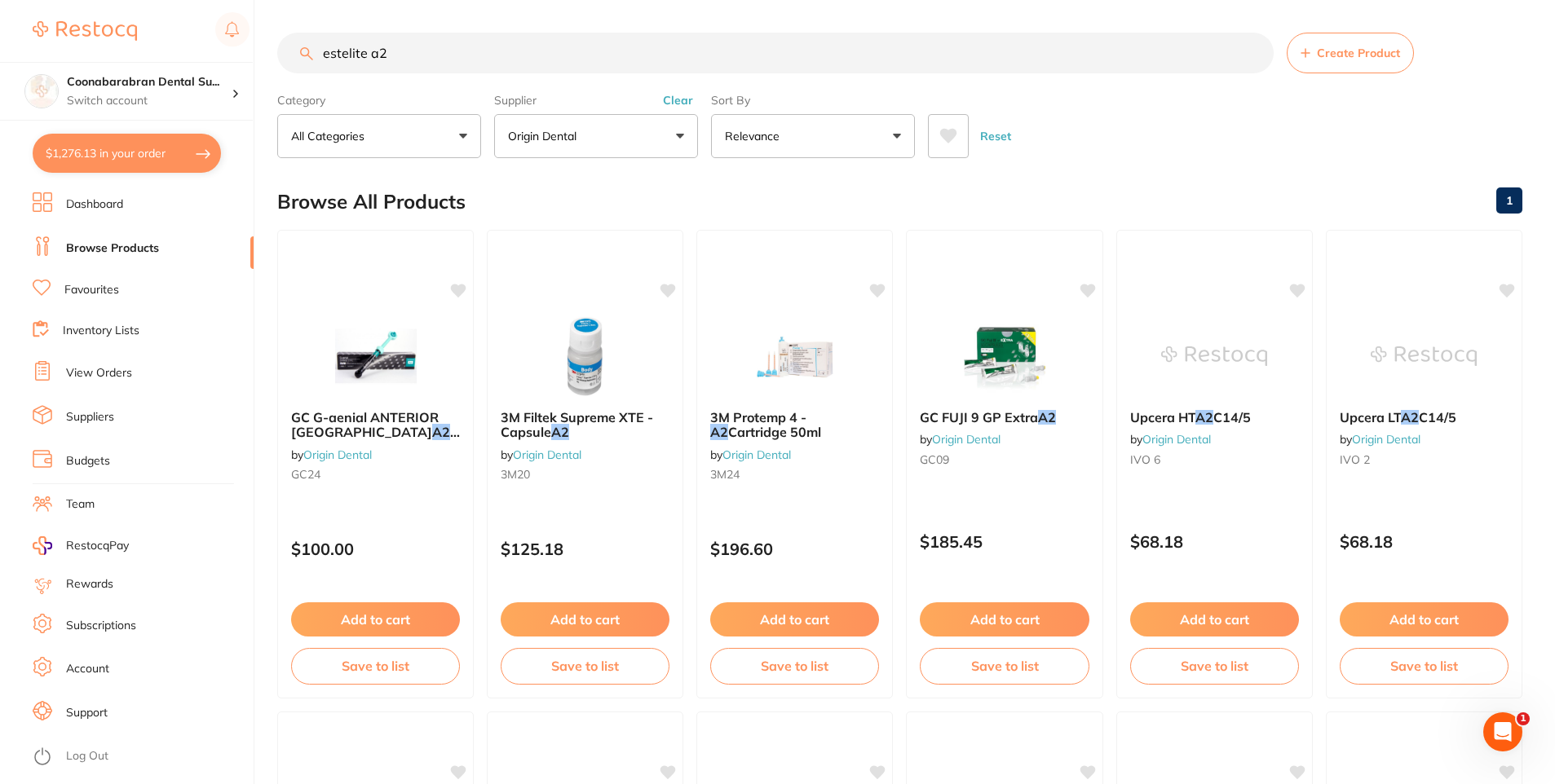
click at [682, 107] on button "Clear" at bounding box center [678, 100] width 40 height 14
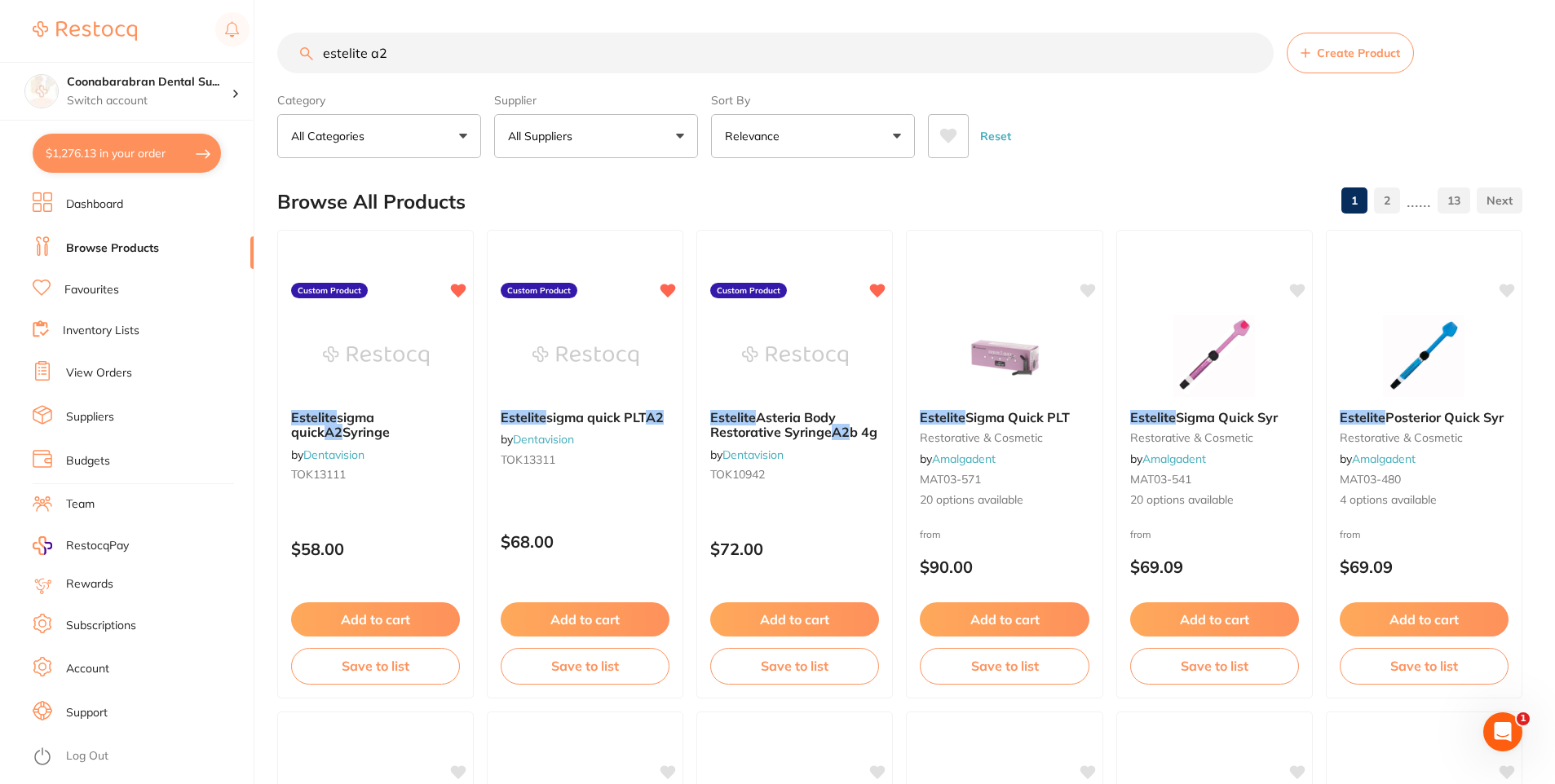
drag, startPoint x: 359, startPoint y: 625, endPoint x: 438, endPoint y: 591, distance: 86.0
click at [359, 625] on button "Add to cart" at bounding box center [375, 620] width 168 height 35
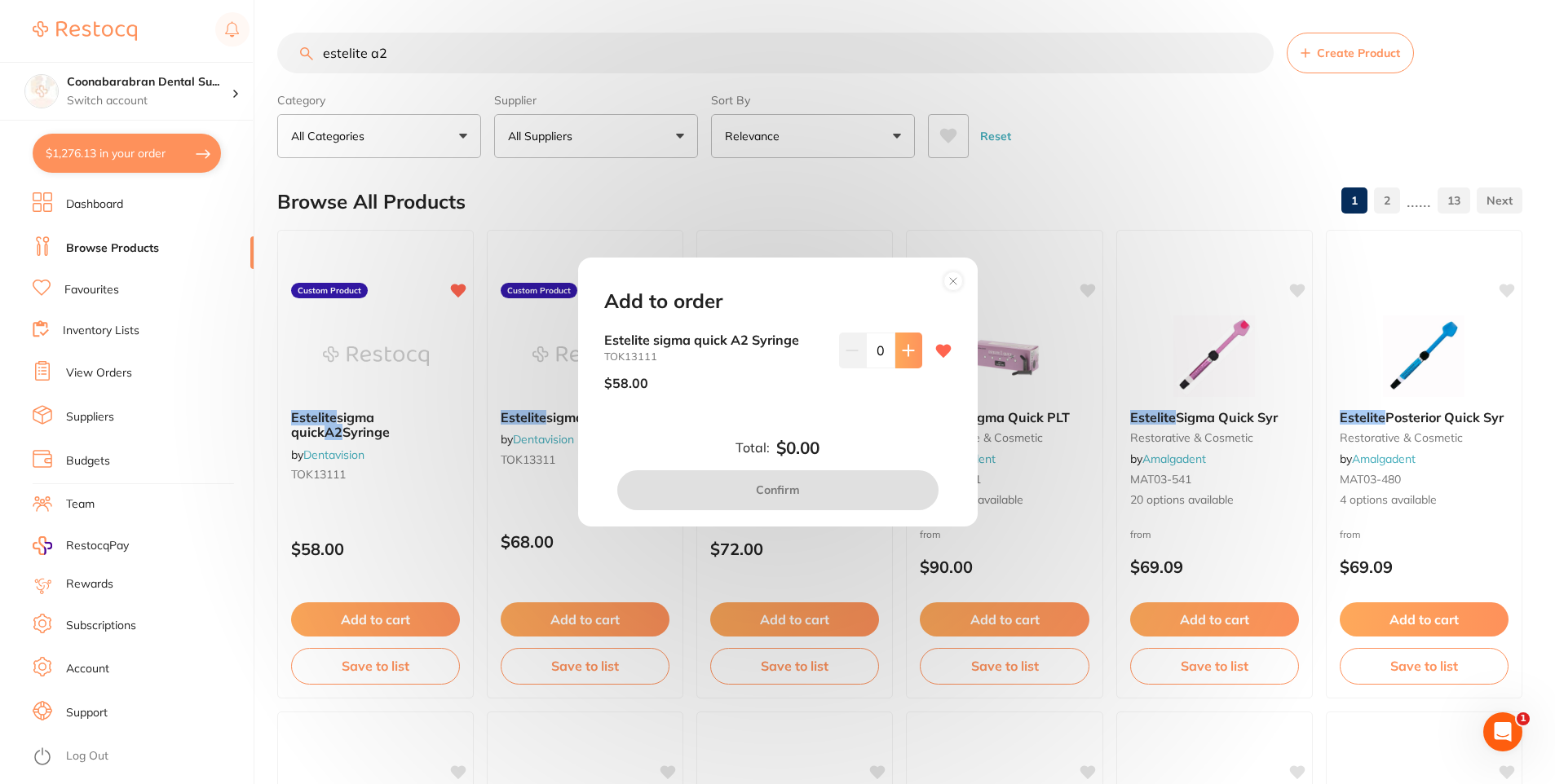
click at [908, 353] on icon at bounding box center [908, 351] width 13 height 13
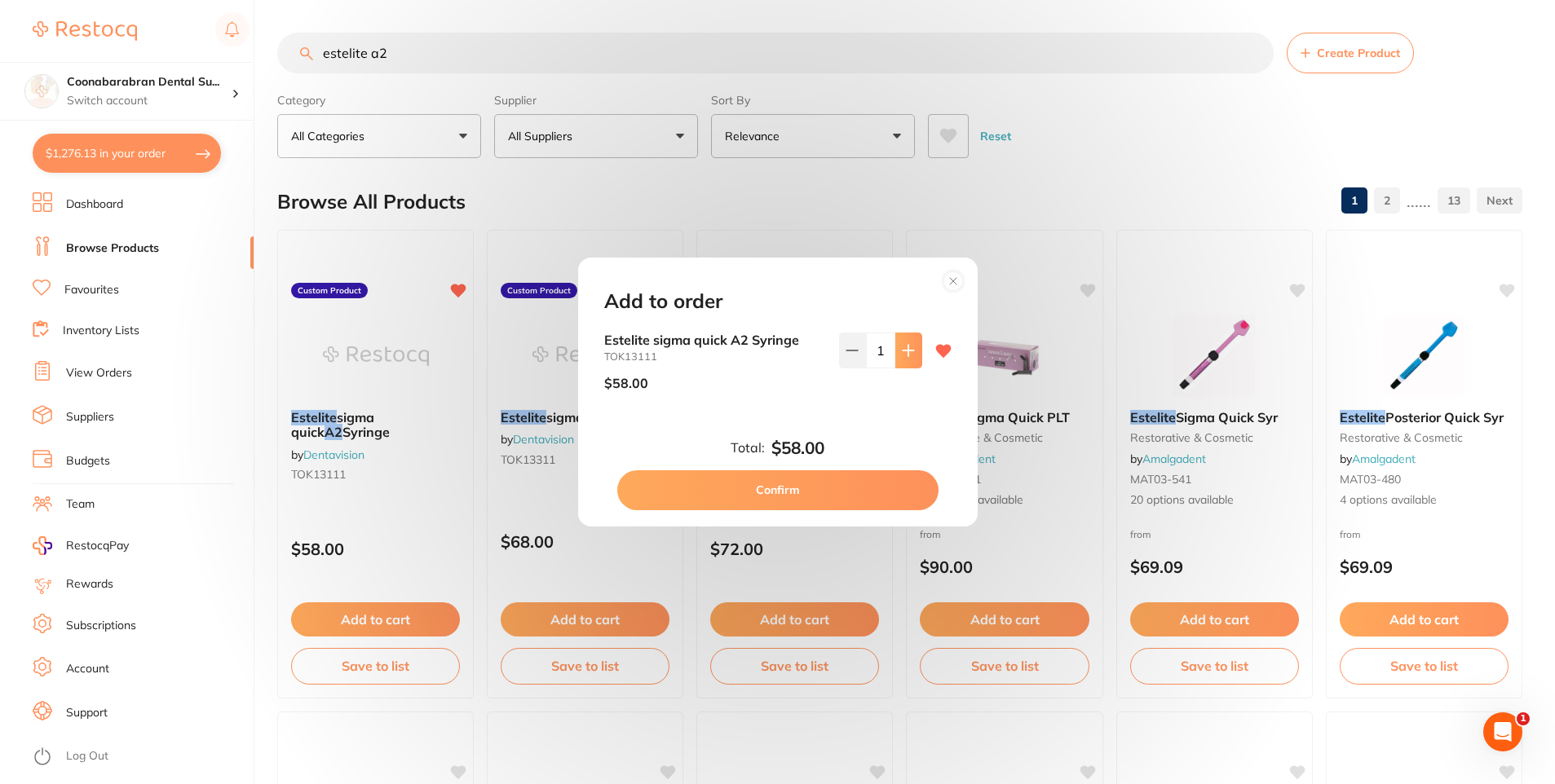
click at [908, 353] on icon at bounding box center [908, 351] width 13 height 13
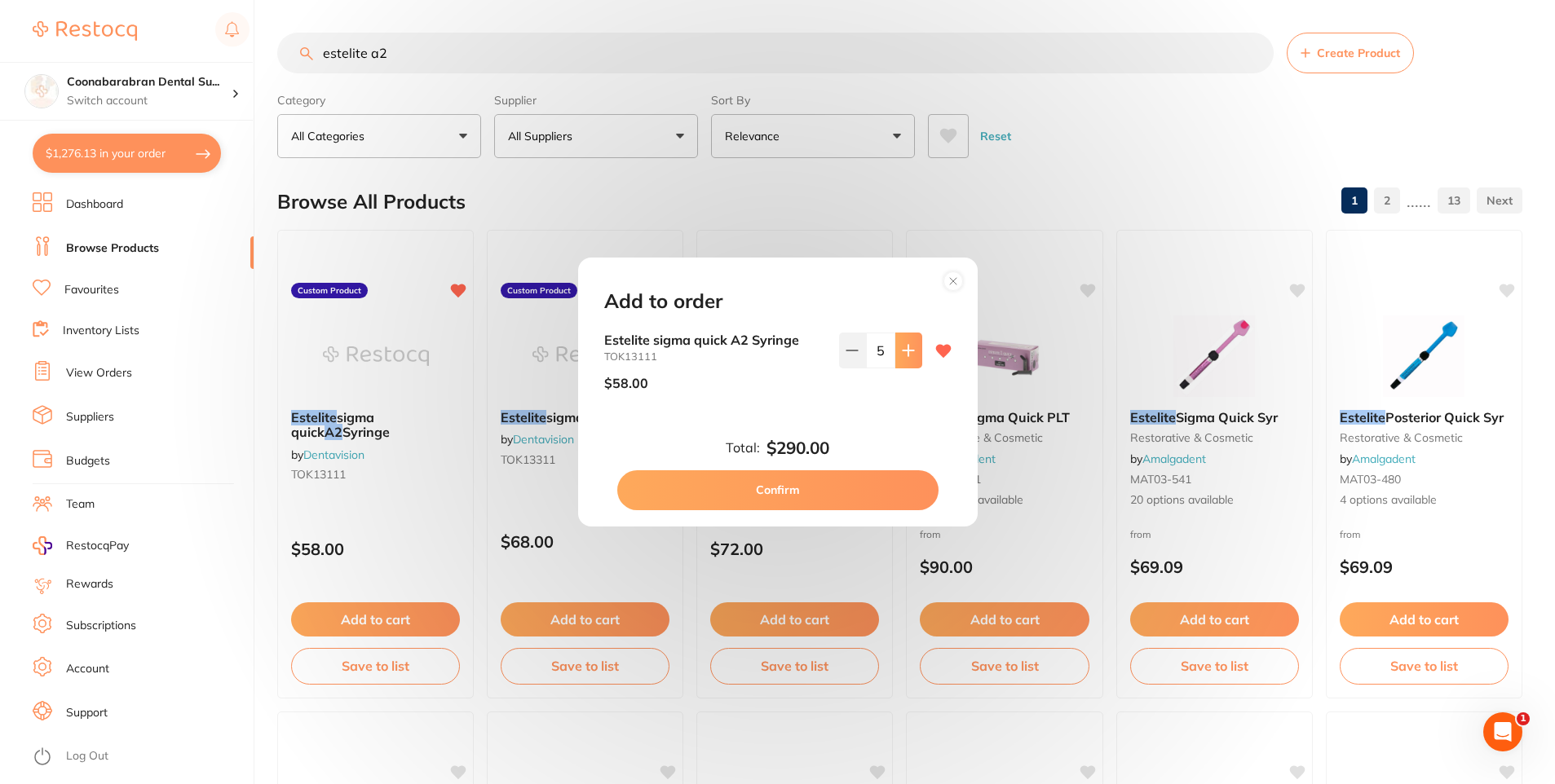
type input "6"
click at [801, 495] on button "Confirm" at bounding box center [778, 490] width 321 height 39
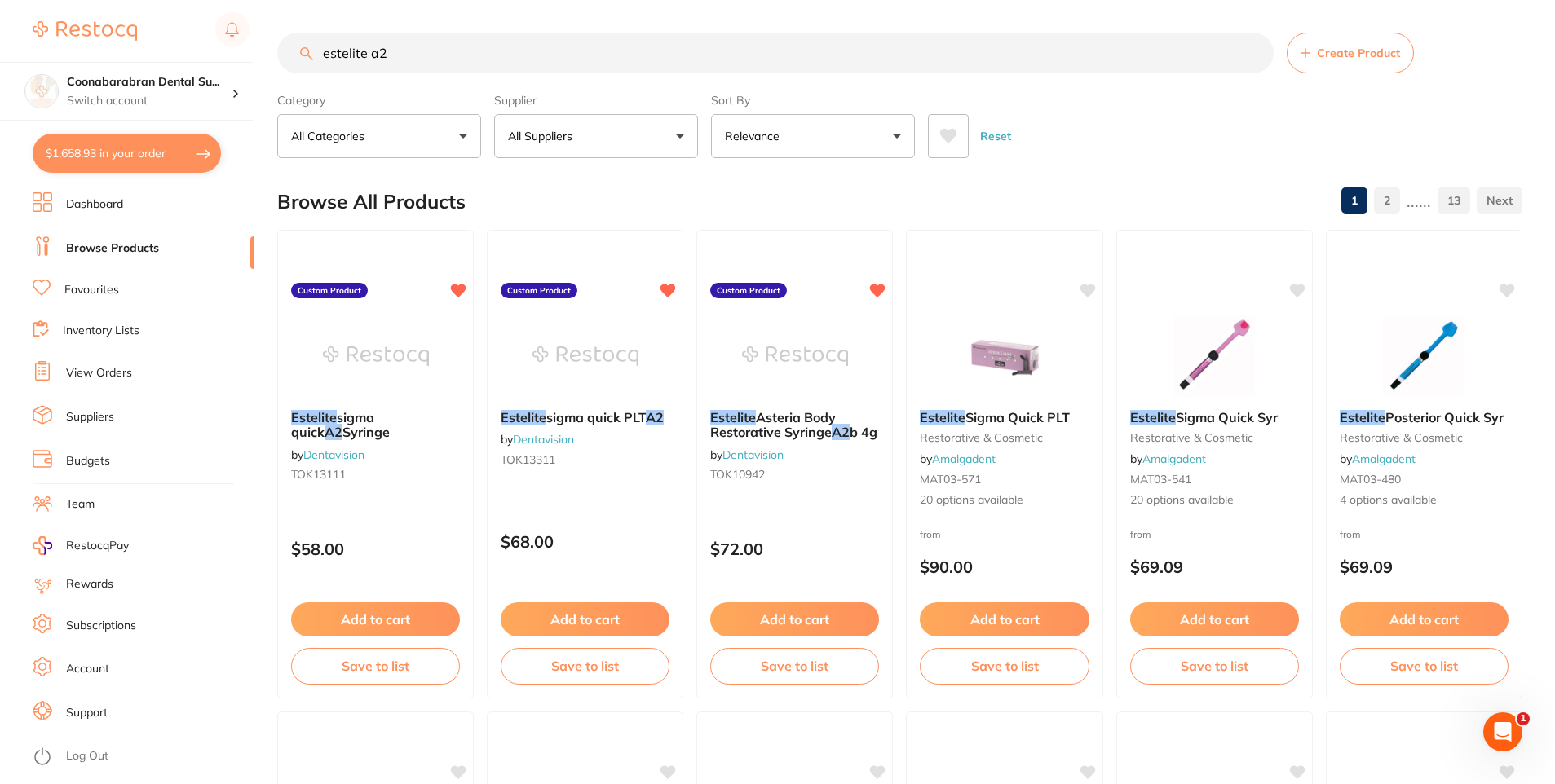
drag, startPoint x: 409, startPoint y: 59, endPoint x: 319, endPoint y: 56, distance: 90.0
click at [319, 56] on input "estelite a2" at bounding box center [776, 53] width 997 height 40
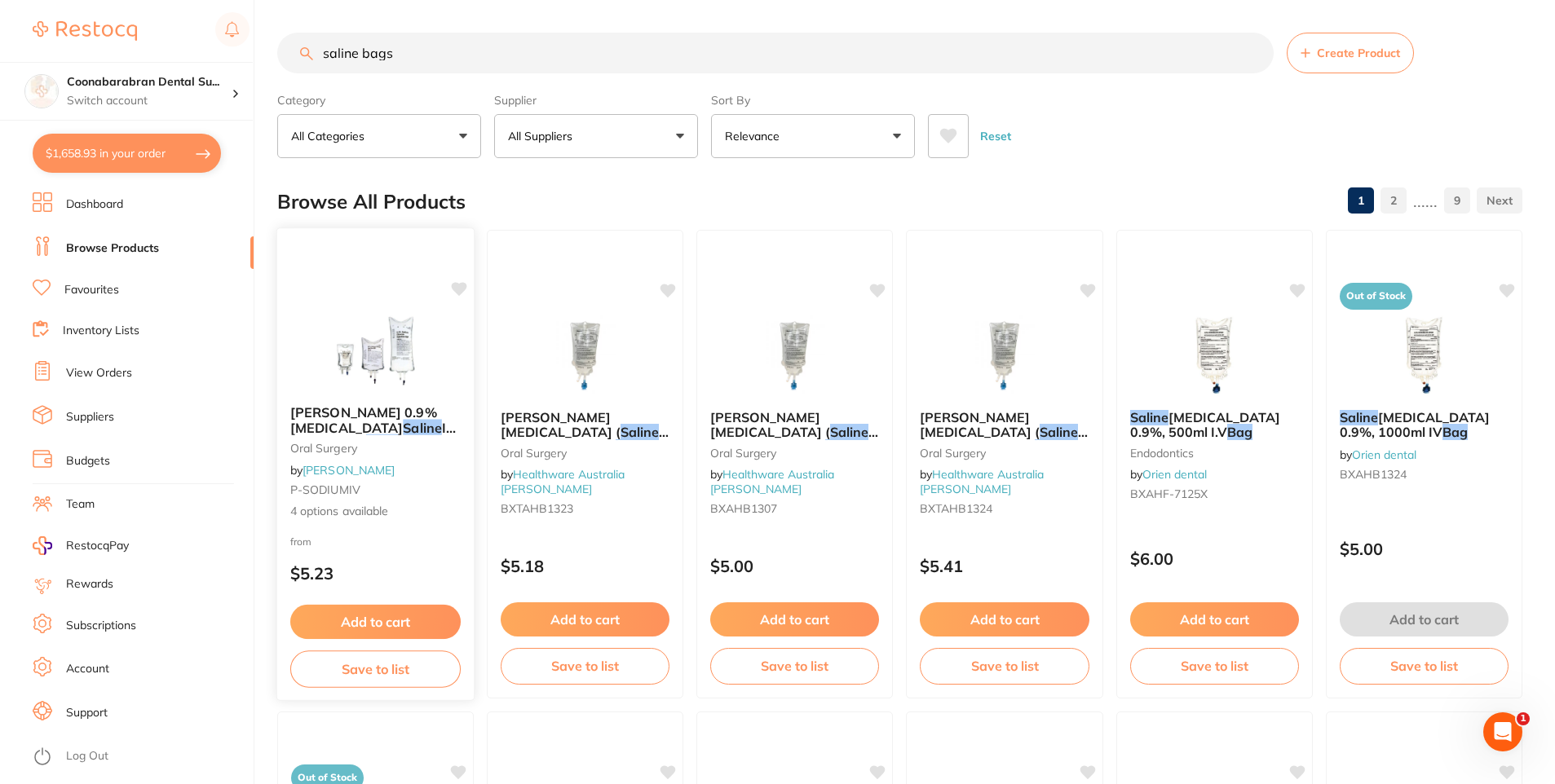
click at [398, 410] on span "Baxter 0.9% Sodium Chloride" at bounding box center [364, 419] width 147 height 32
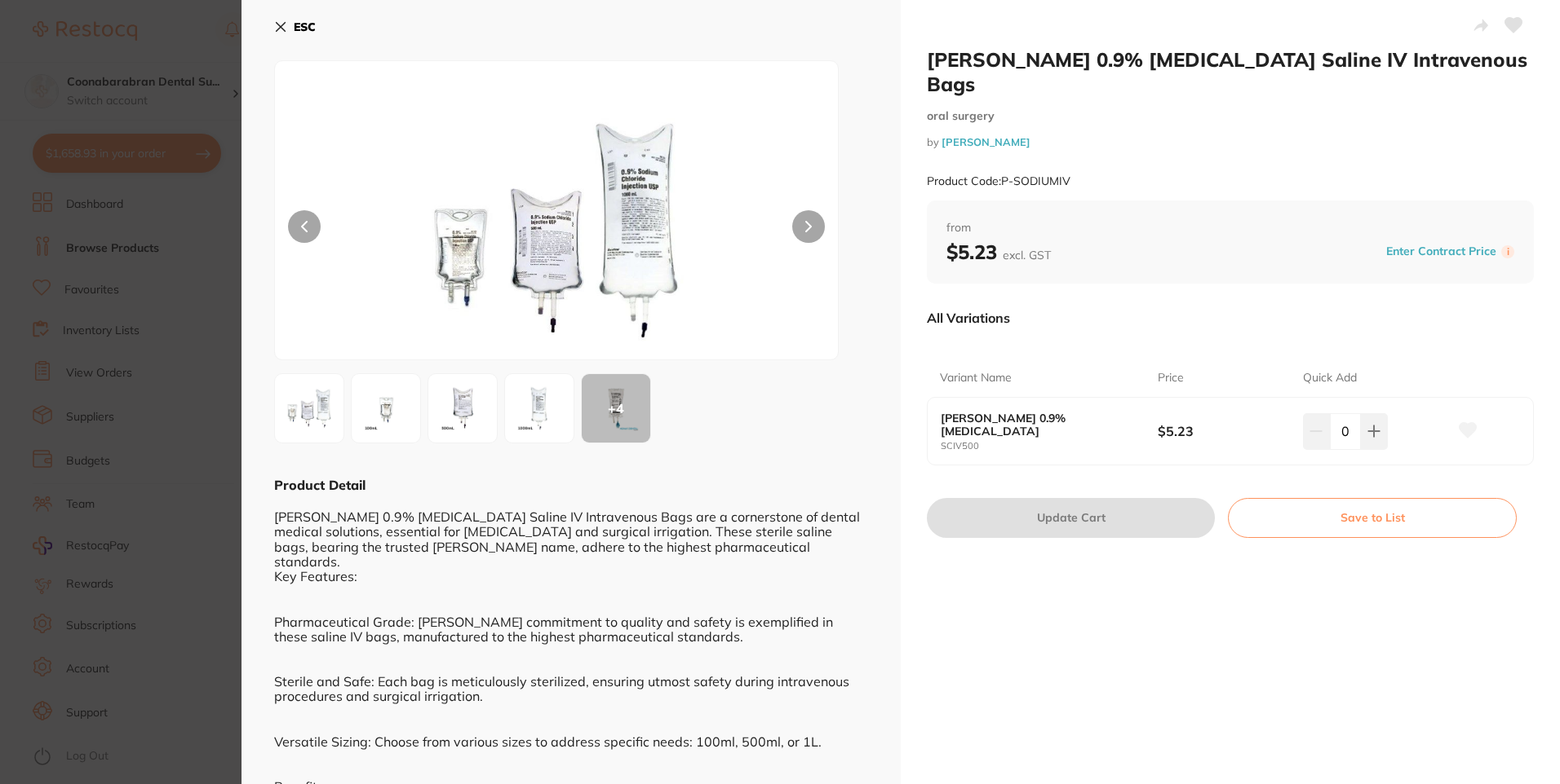
click at [278, 26] on icon at bounding box center [281, 27] width 13 height 13
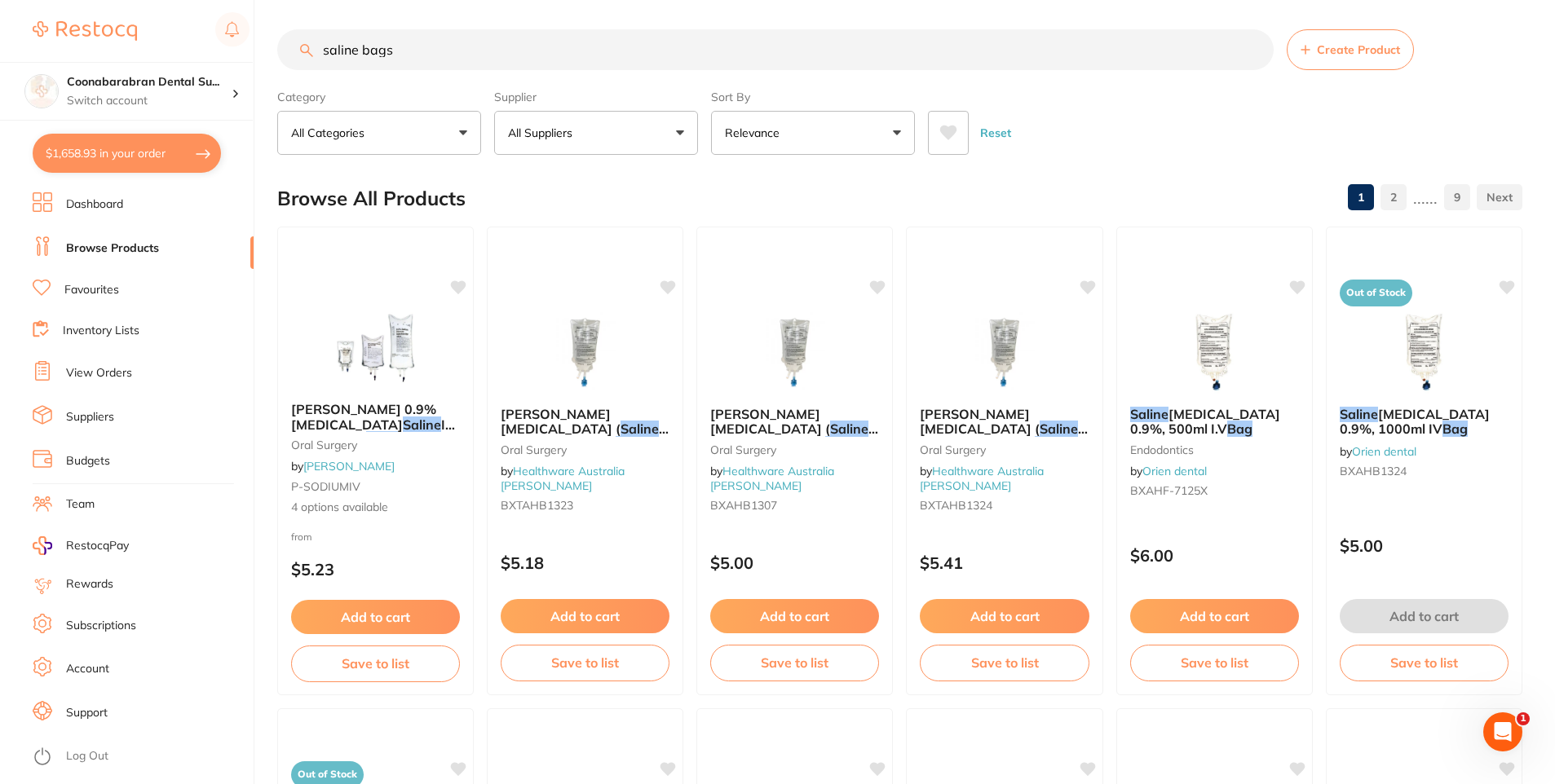
click at [398, 50] on input "saline bags" at bounding box center [776, 50] width 997 height 40
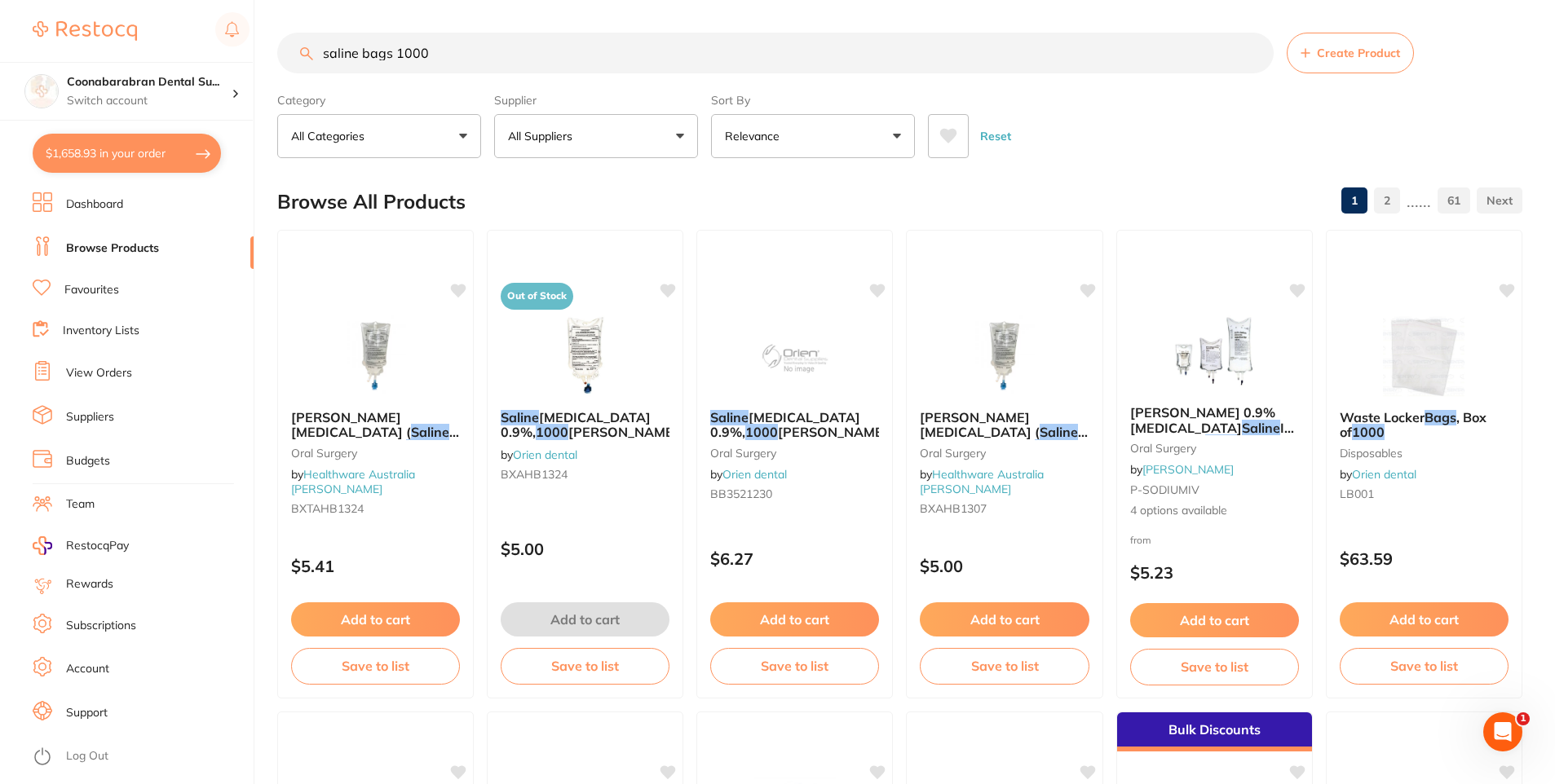
scroll to position [0, 0]
type input "saline bags 1000ml"
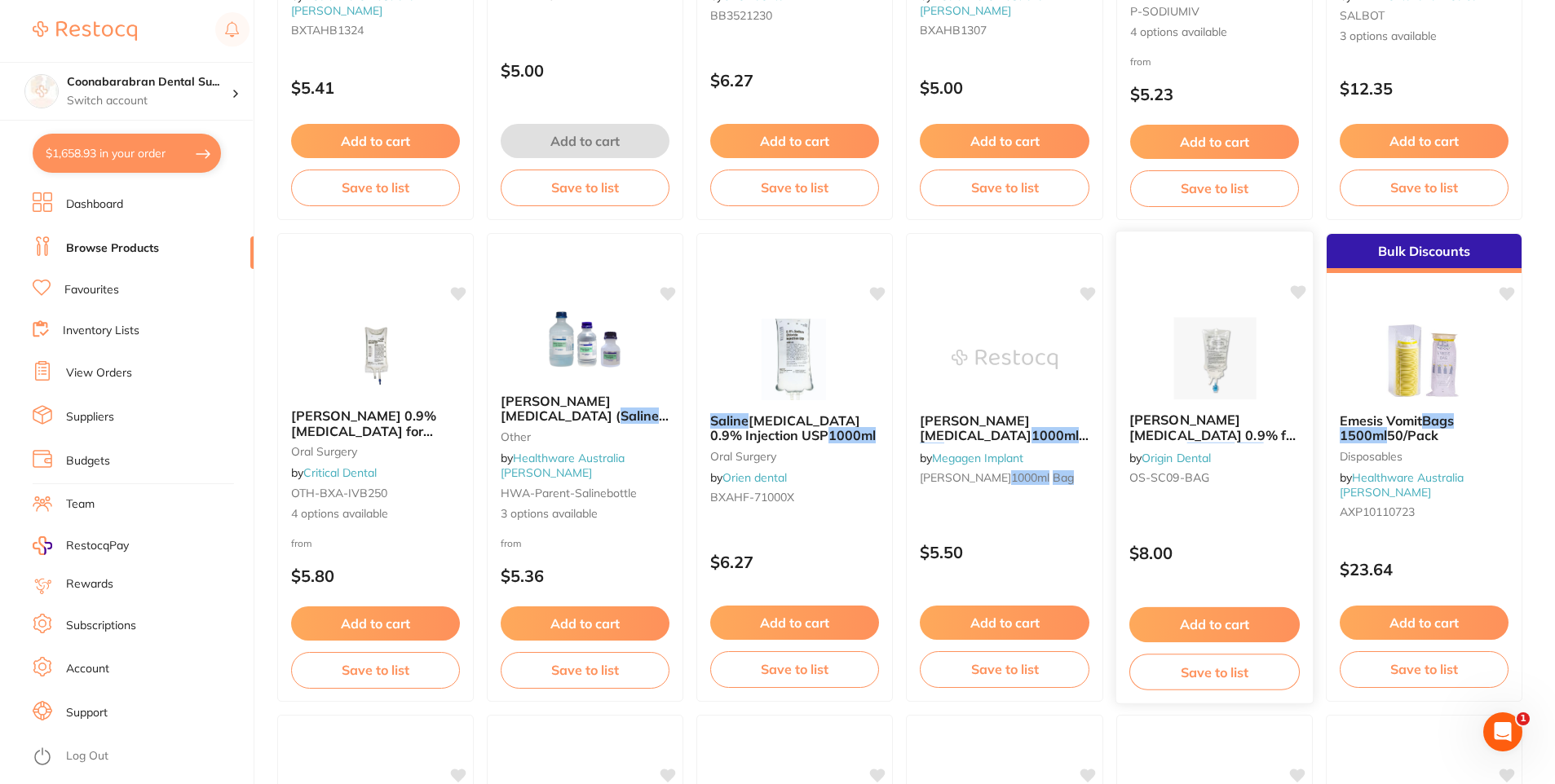
scroll to position [490, 0]
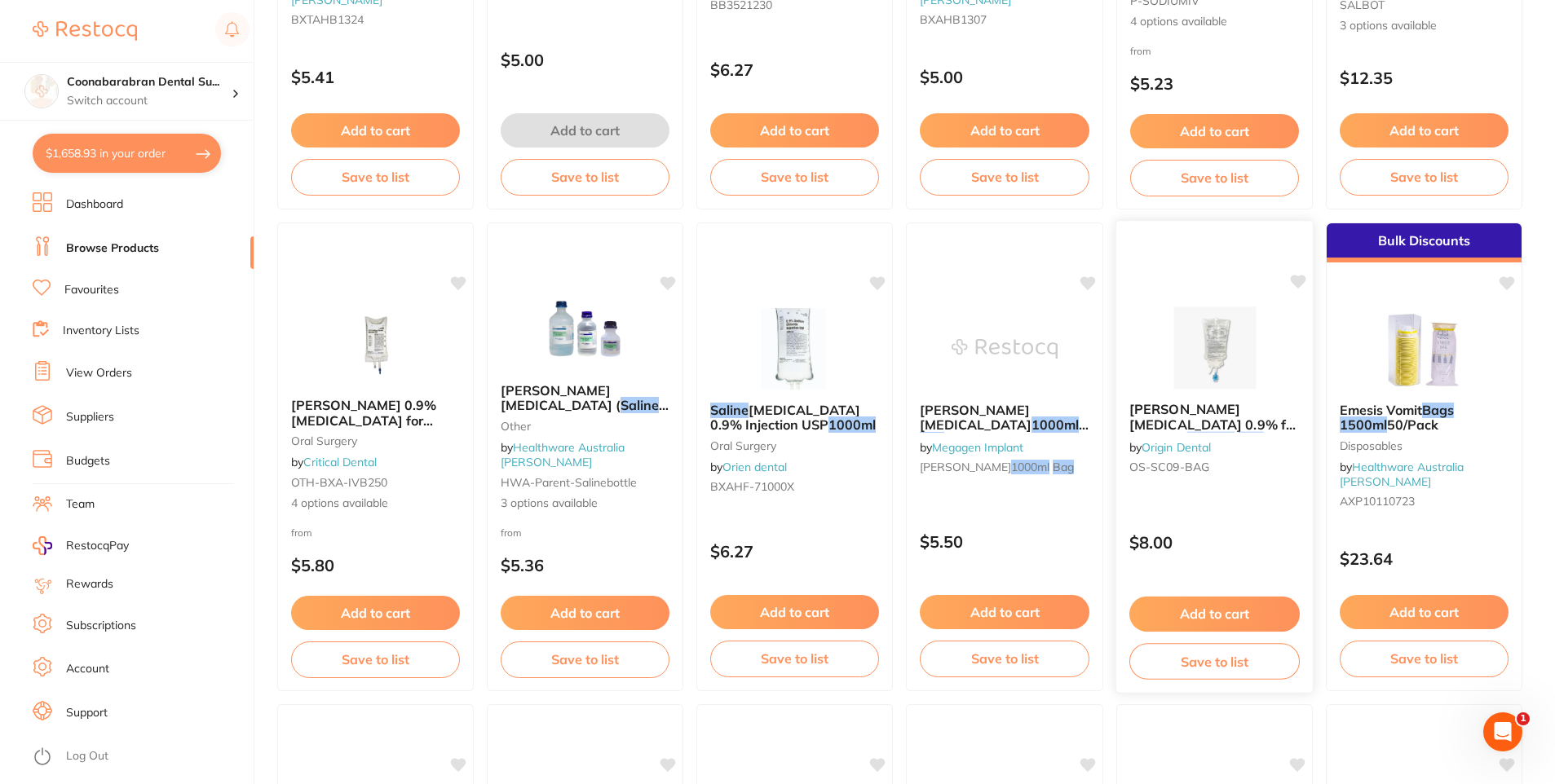
click at [1216, 418] on span "Baxter Sodium Chloride 0.9% for Irrigation" at bounding box center [1213, 424] width 168 height 46
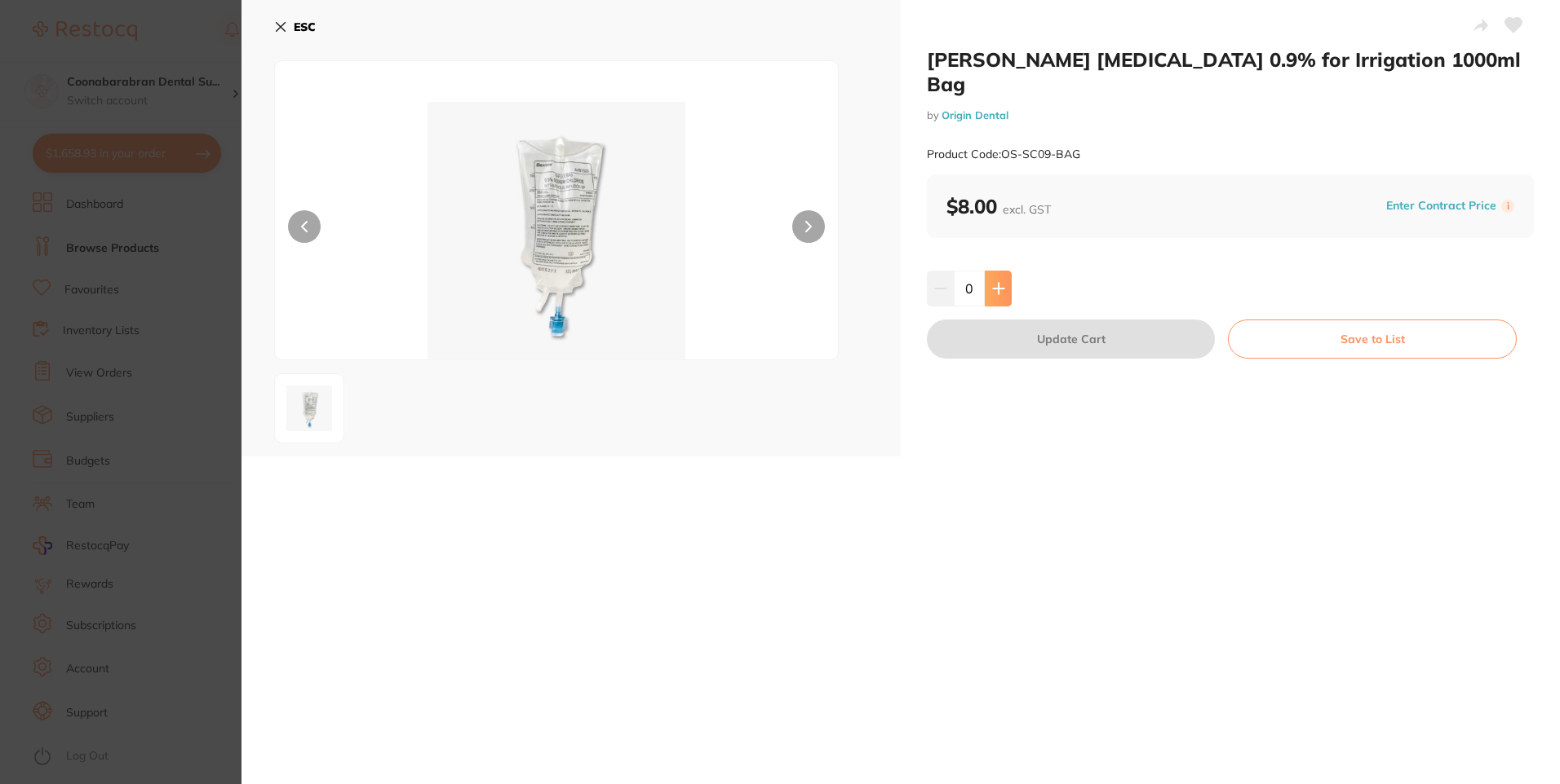
click at [1006, 270] on button at bounding box center [998, 288] width 27 height 36
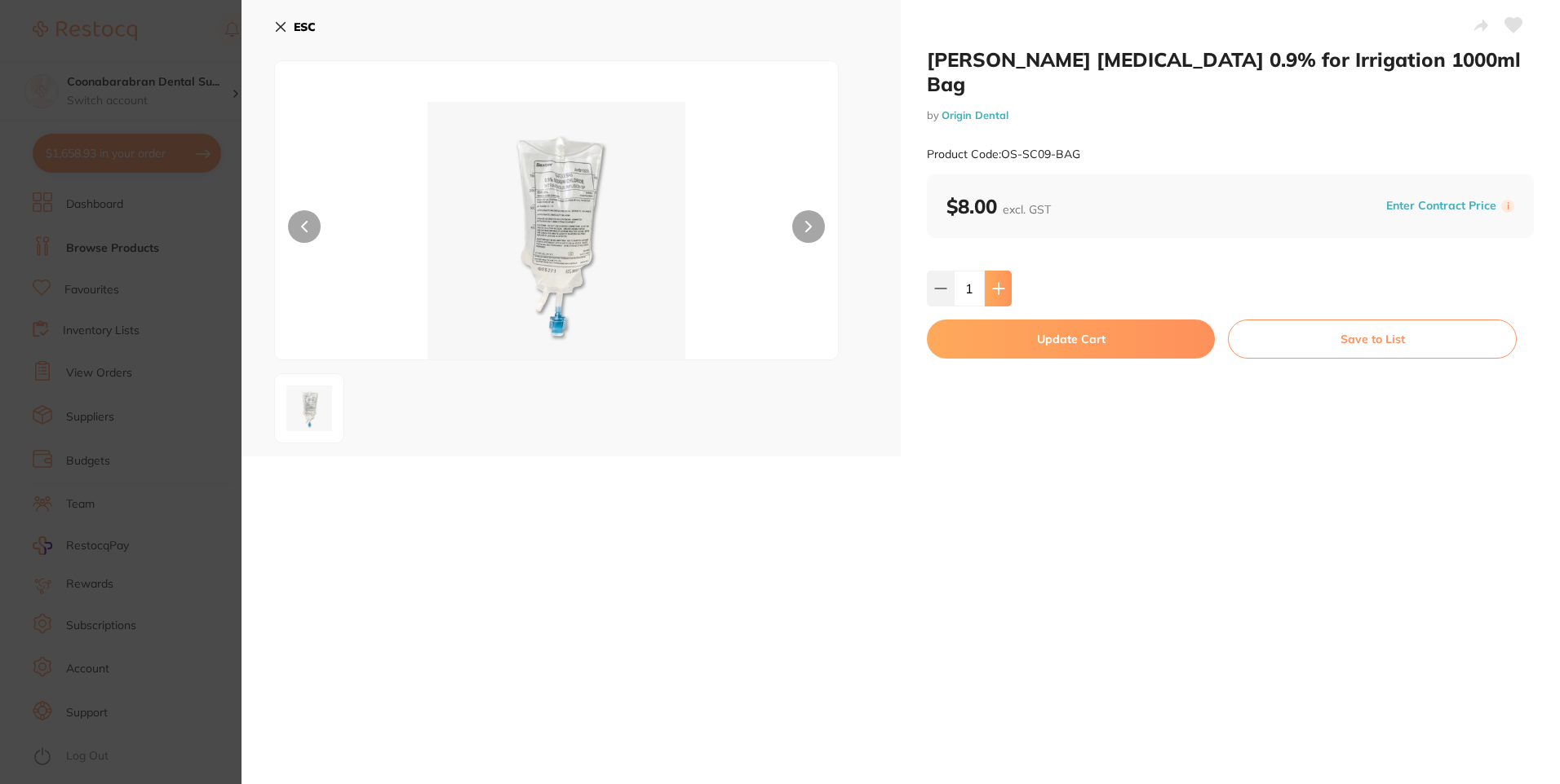
click at [992, 282] on icon at bounding box center [999, 289] width 13 height 13
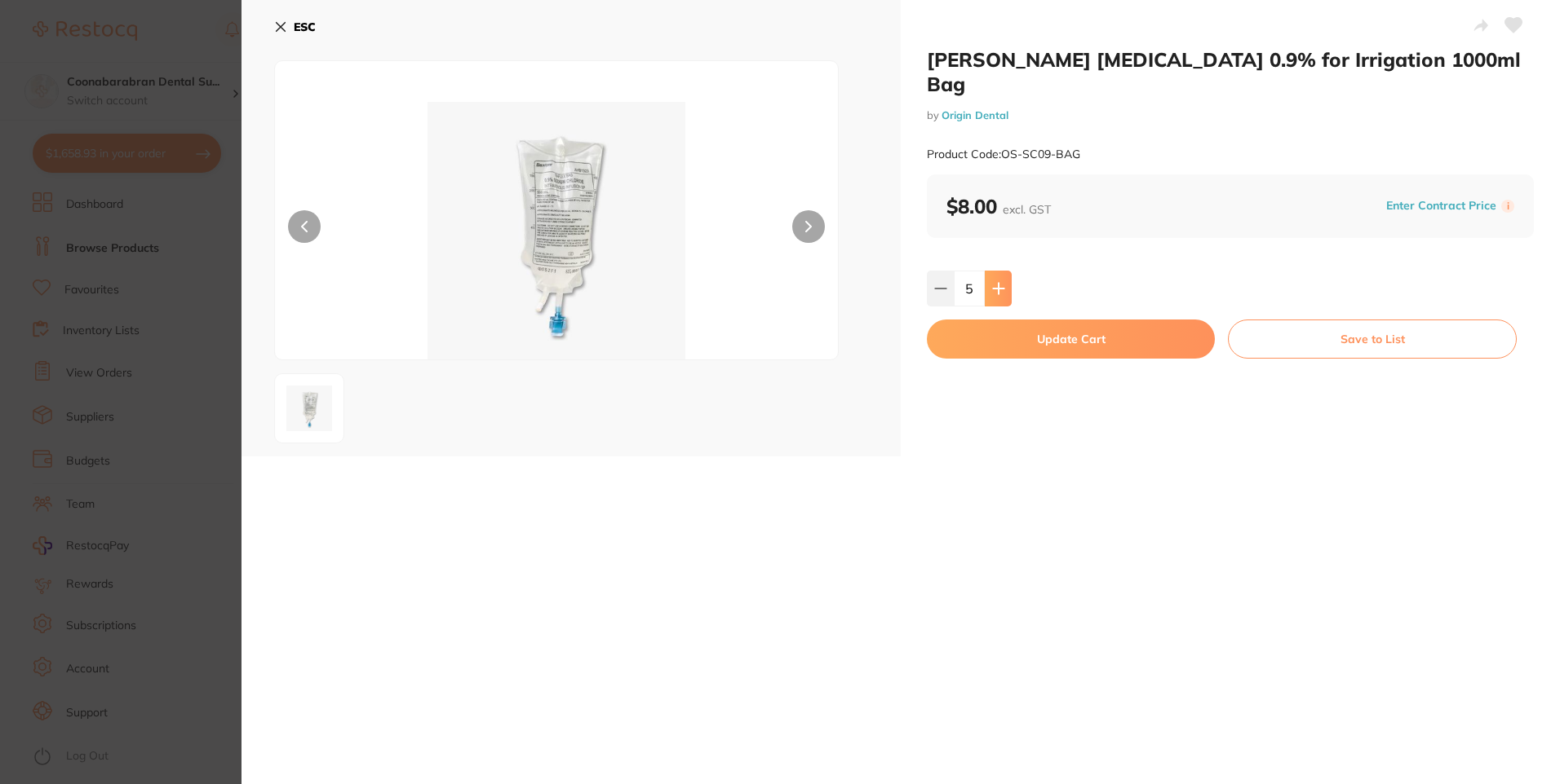
type input "6"
click at [1087, 319] on button "Update Cart" at bounding box center [1070, 339] width 288 height 39
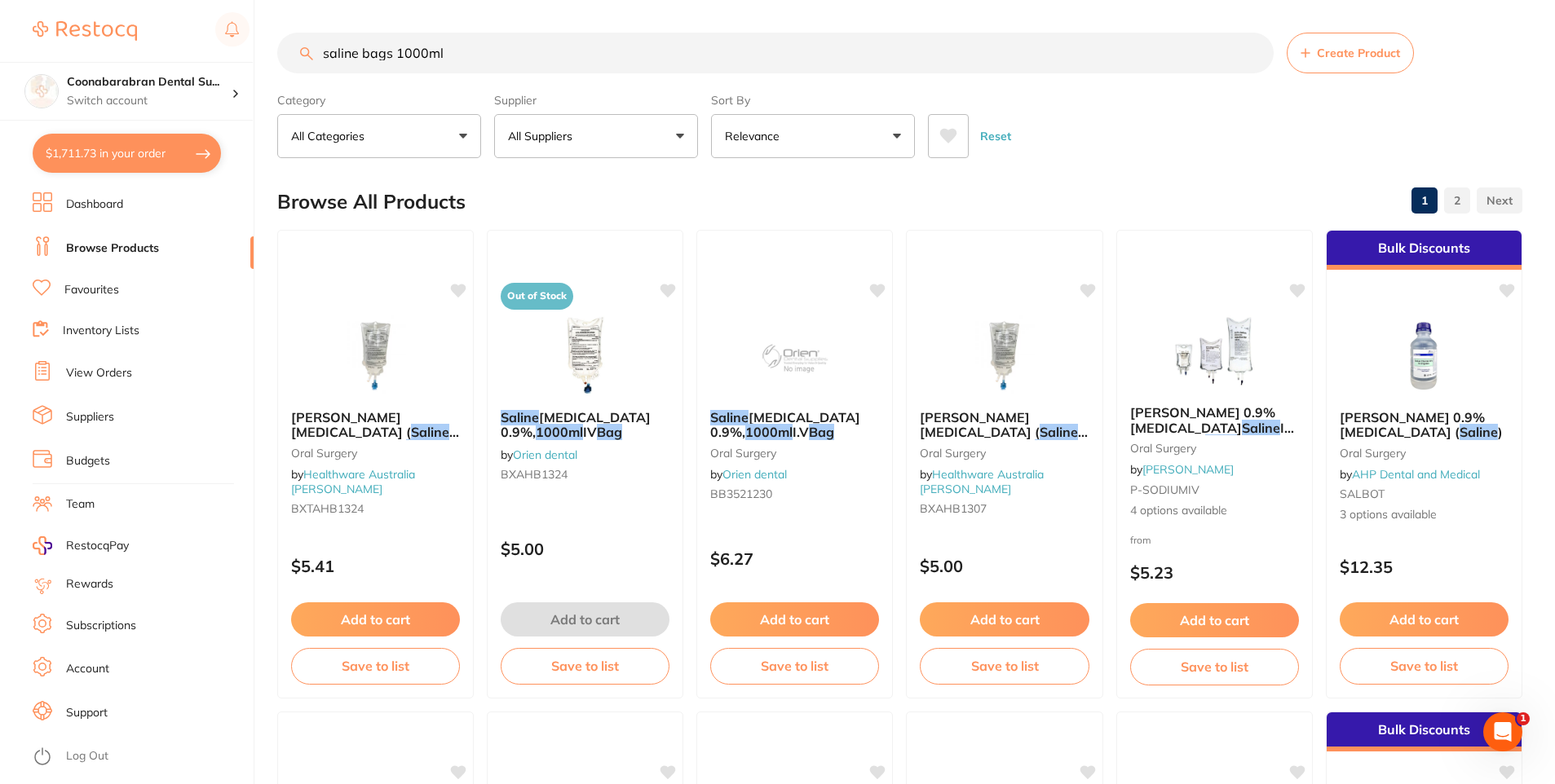
drag, startPoint x: 466, startPoint y: 55, endPoint x: 286, endPoint y: 58, distance: 180.0
click at [286, 58] on input "saline bags 1000ml" at bounding box center [776, 53] width 997 height 40
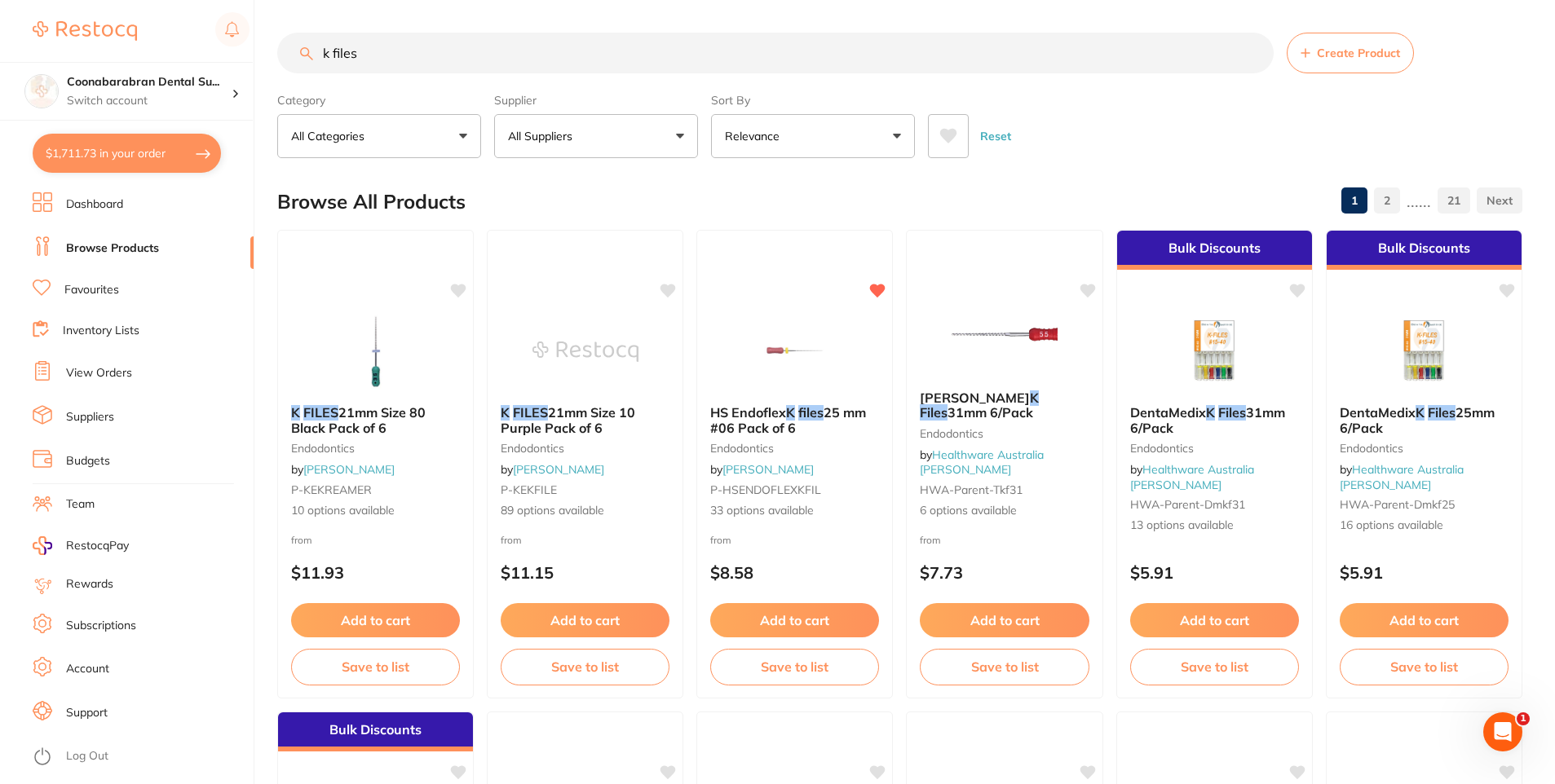
type input "k files"
click at [946, 138] on icon at bounding box center [949, 136] width 17 height 14
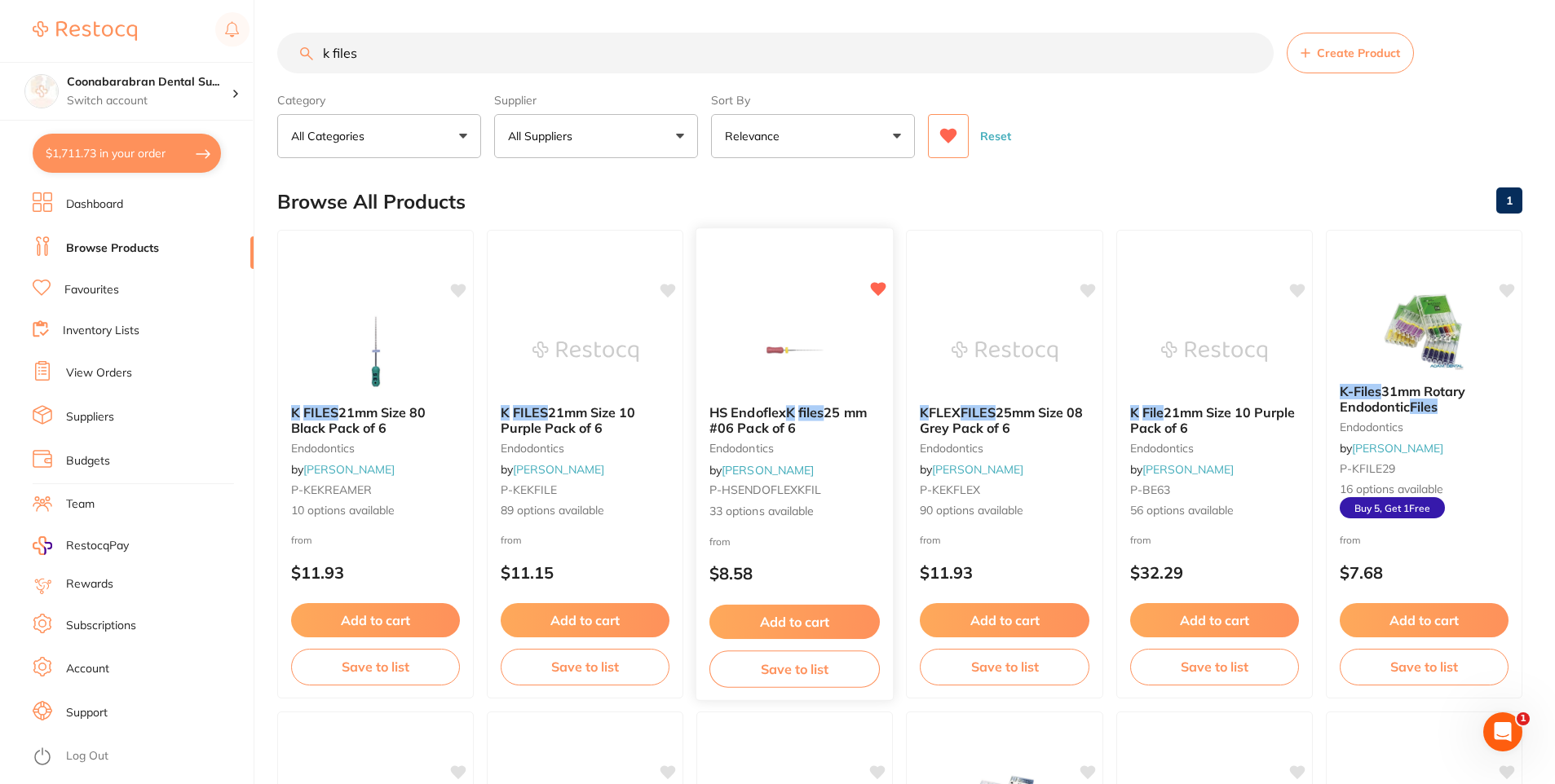
click at [793, 625] on button "Add to cart" at bounding box center [794, 622] width 170 height 35
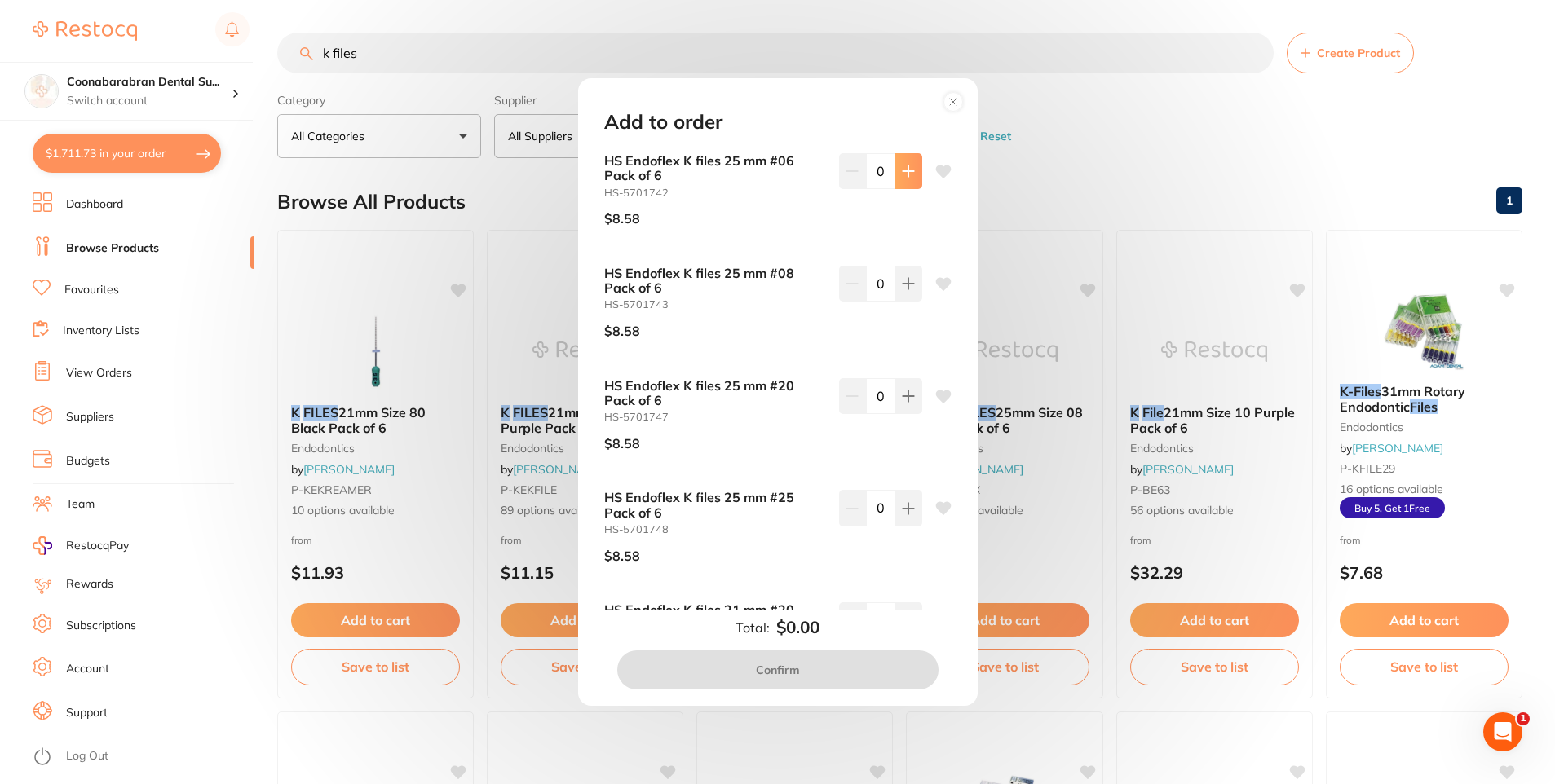
click at [911, 176] on button at bounding box center [909, 170] width 27 height 36
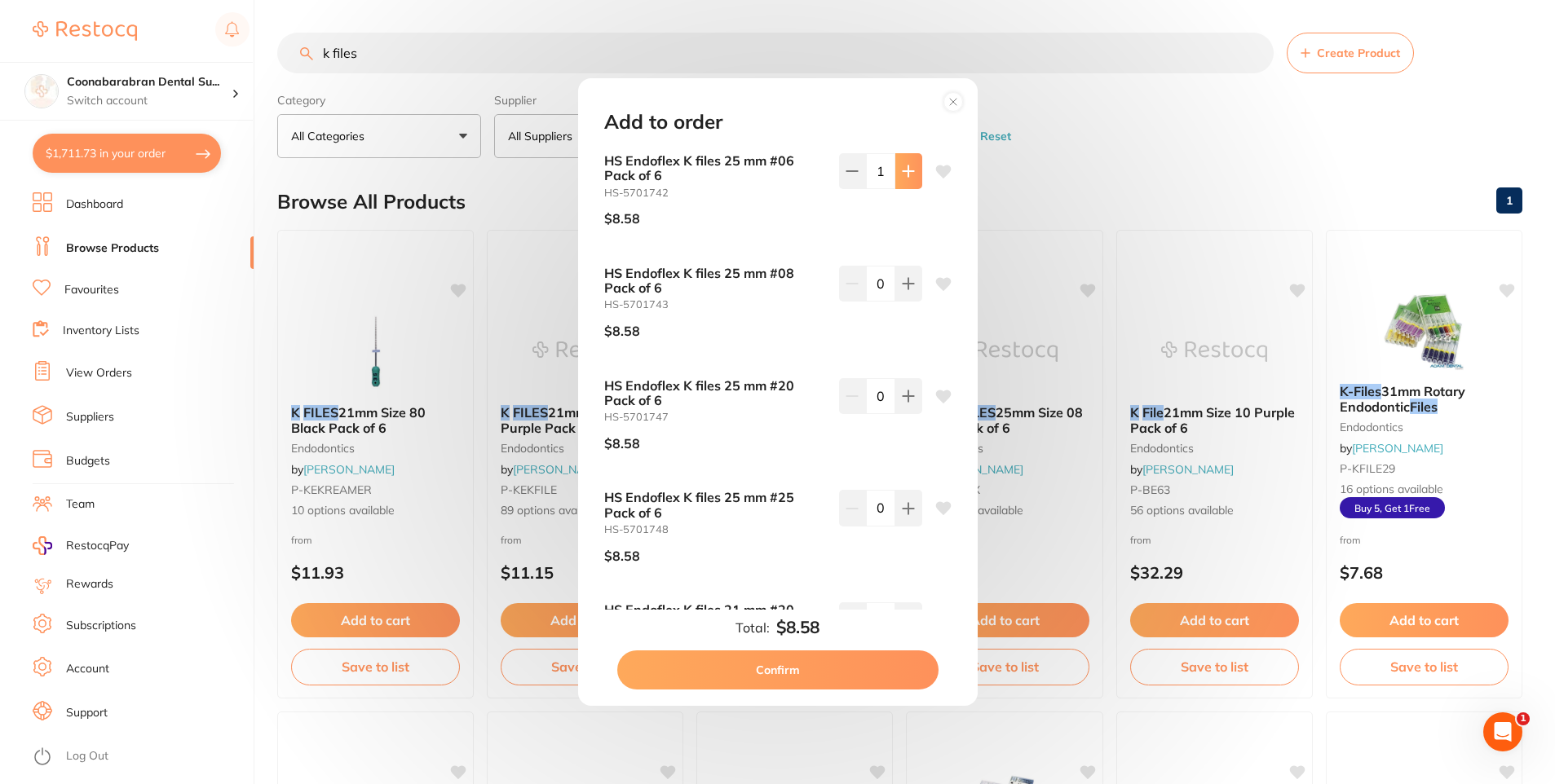
click at [911, 176] on button at bounding box center [909, 170] width 27 height 36
type input "2"
click at [912, 393] on button at bounding box center [909, 395] width 27 height 36
type input "2"
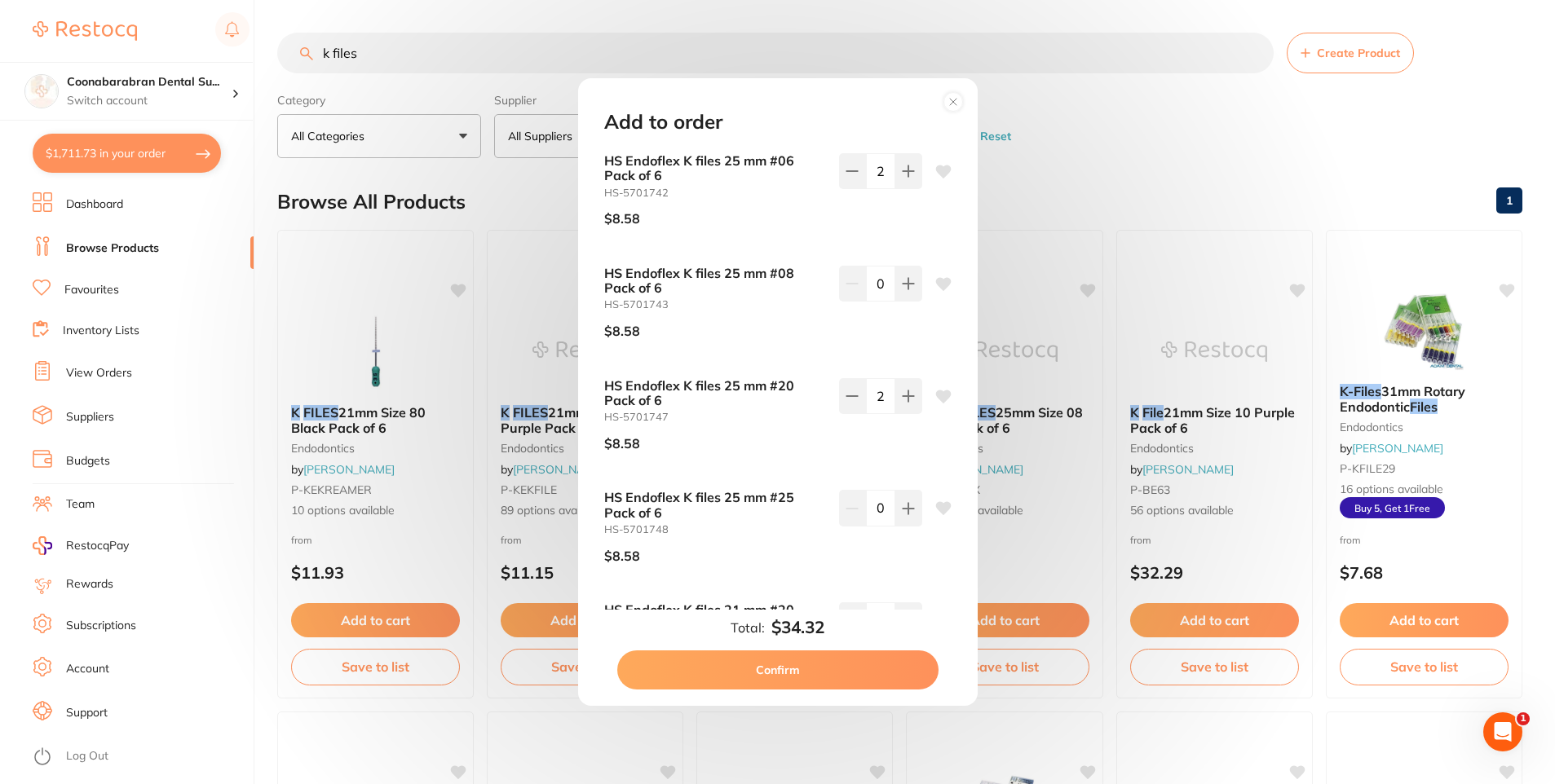
click at [824, 679] on button "Confirm" at bounding box center [778, 670] width 321 height 39
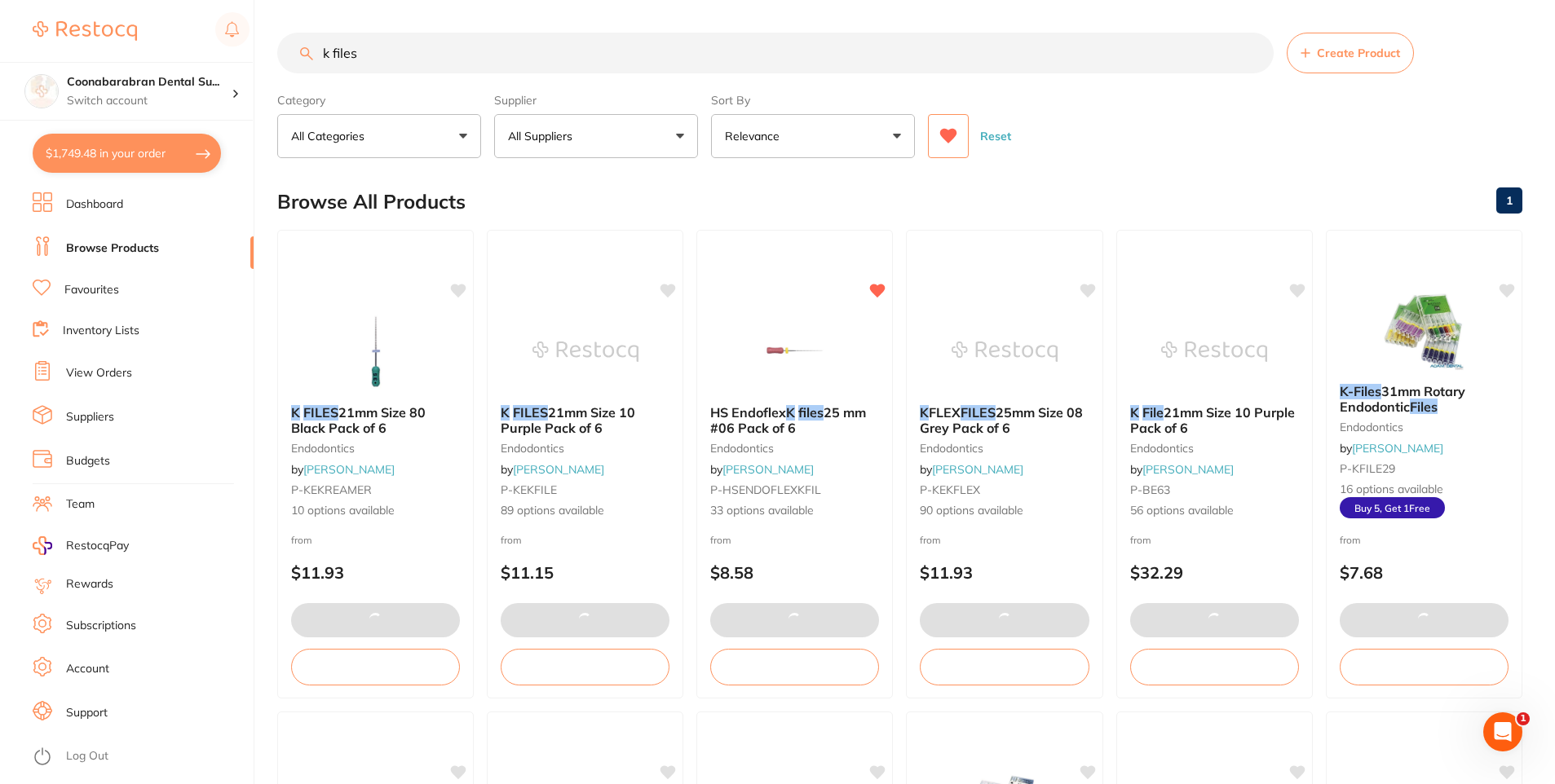
click at [377, 55] on input "k files" at bounding box center [776, 53] width 997 height 40
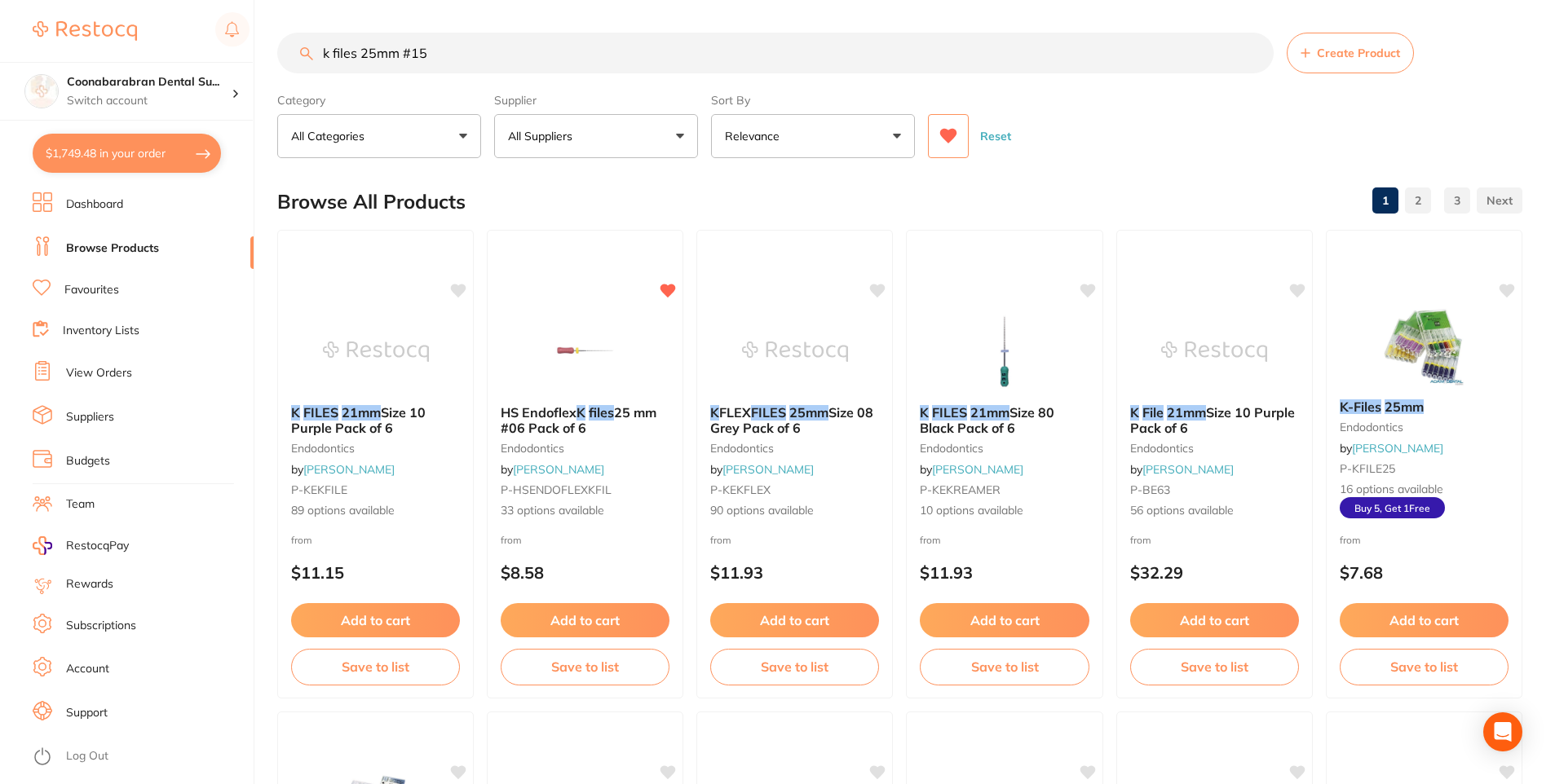
type input "k files 25mm #15"
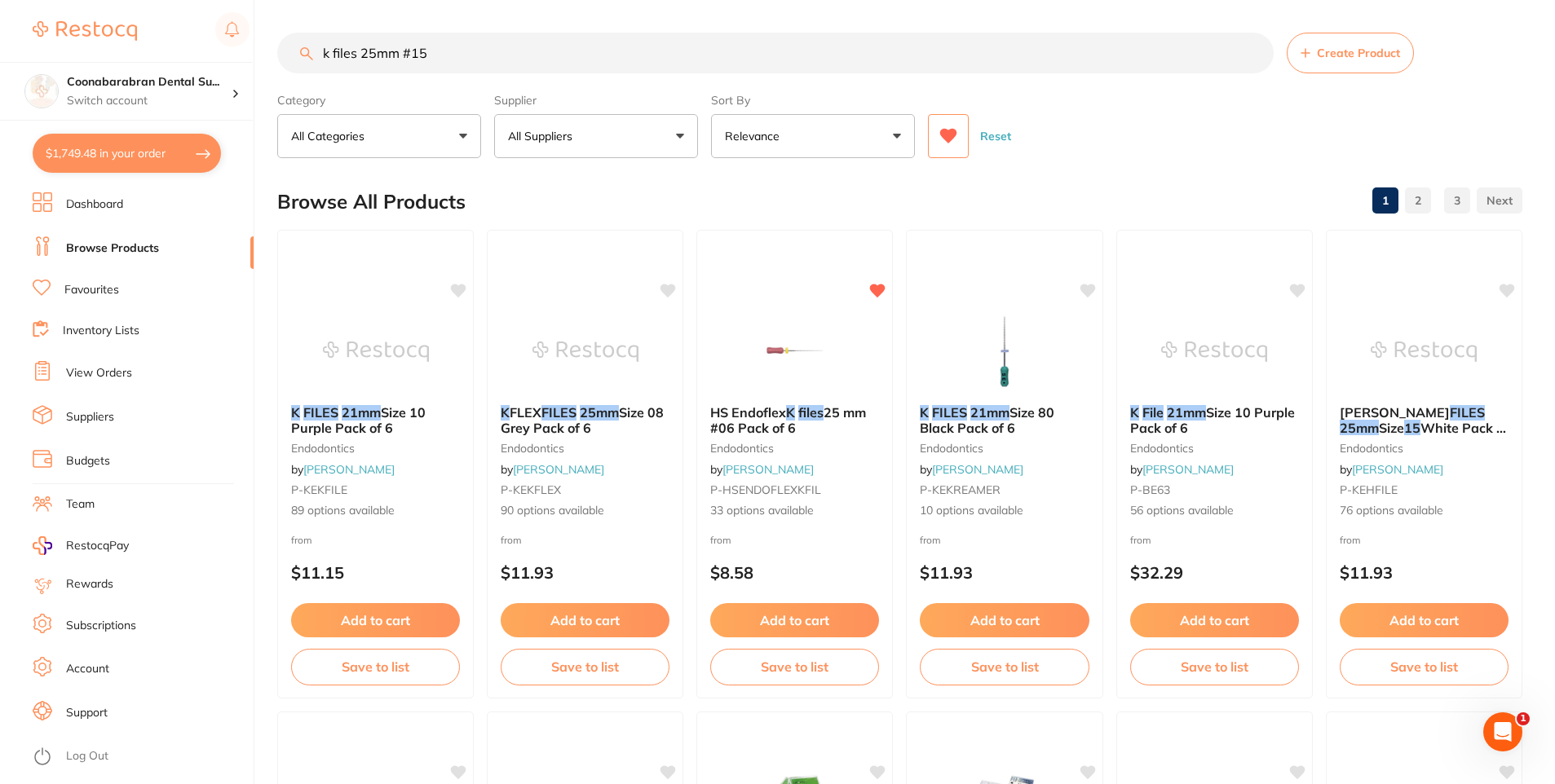
click at [951, 134] on icon at bounding box center [949, 136] width 17 height 14
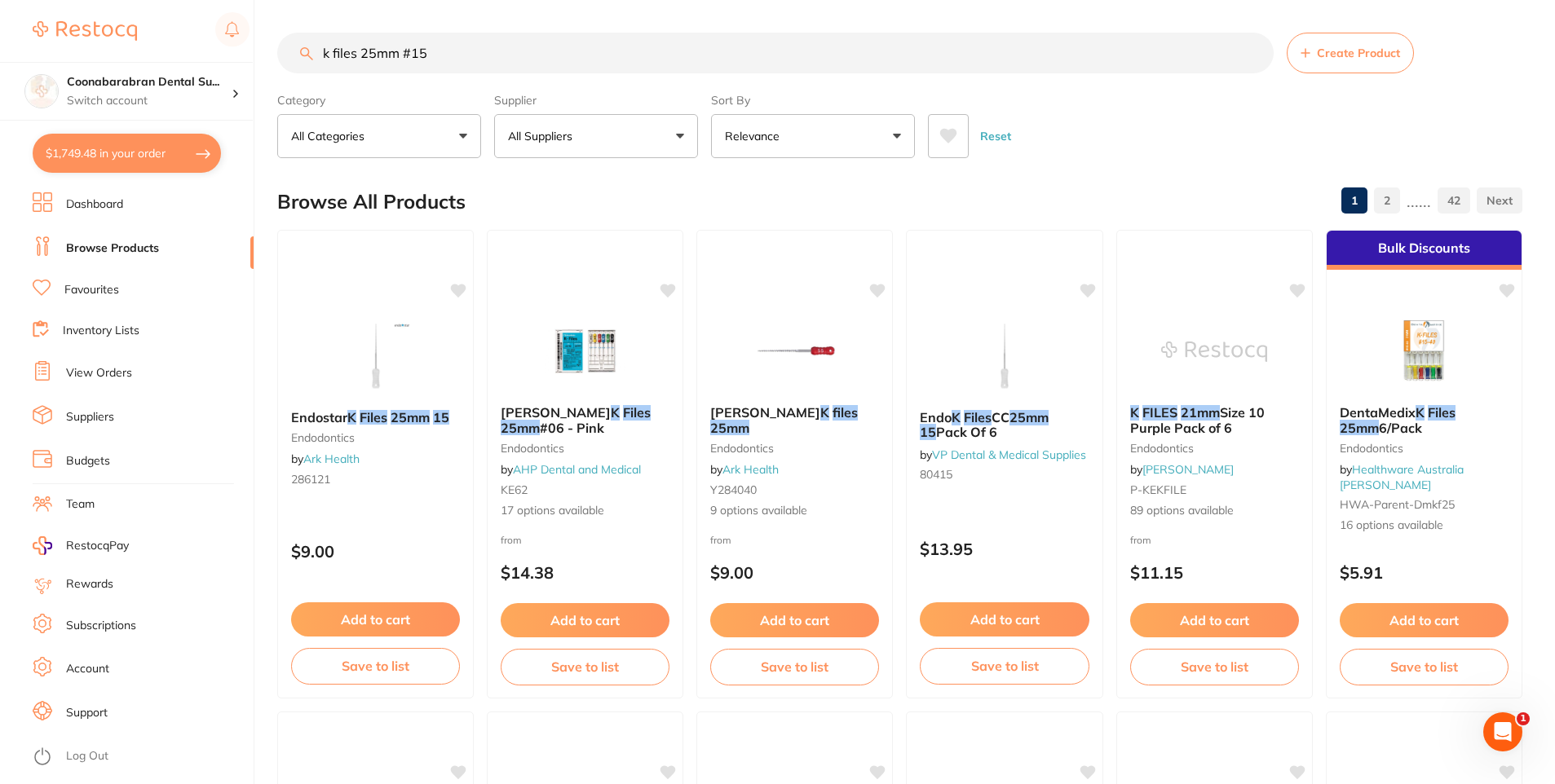
click at [625, 147] on button "All Suppliers" at bounding box center [597, 137] width 204 height 44
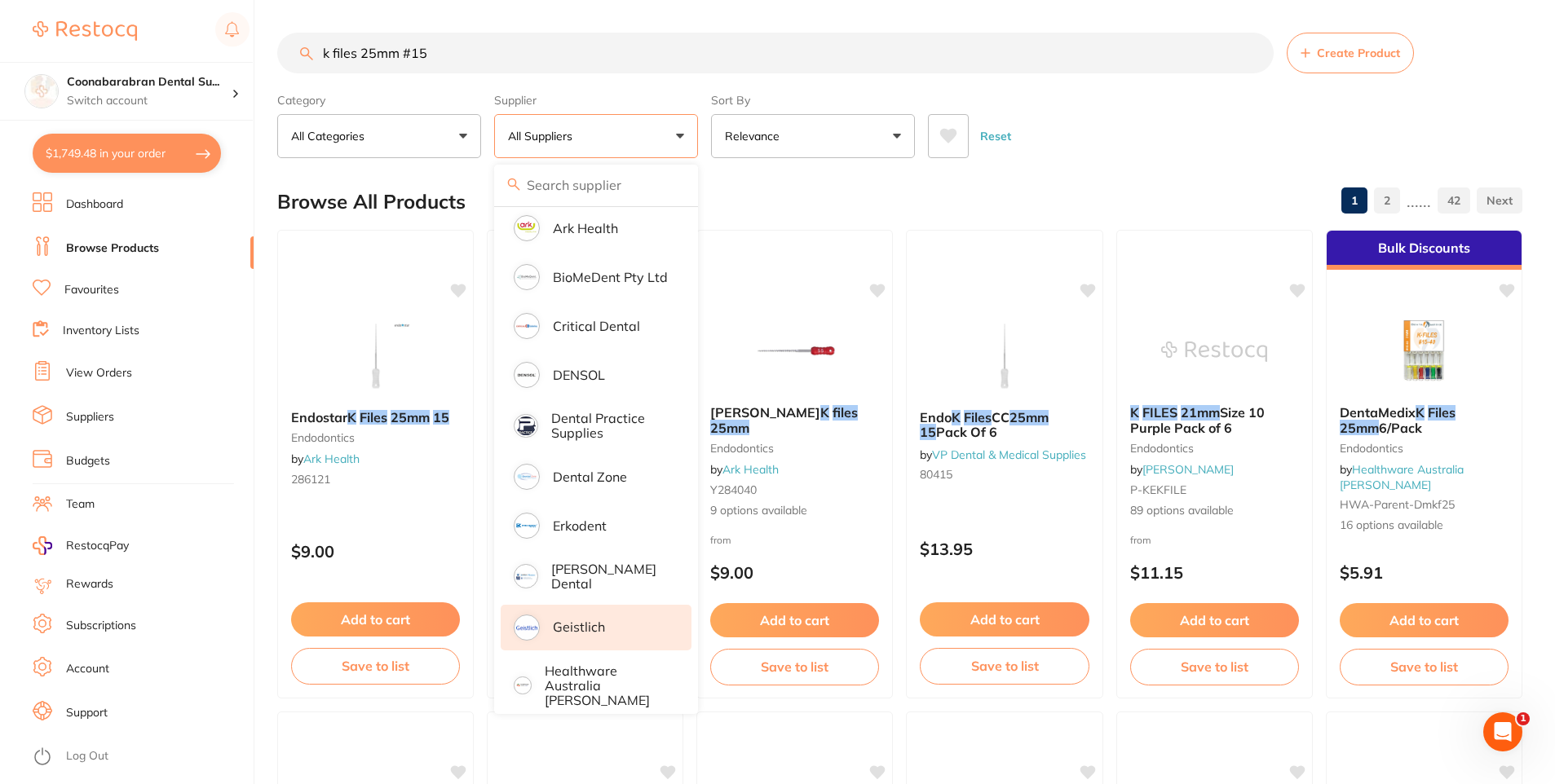
scroll to position [326, 0]
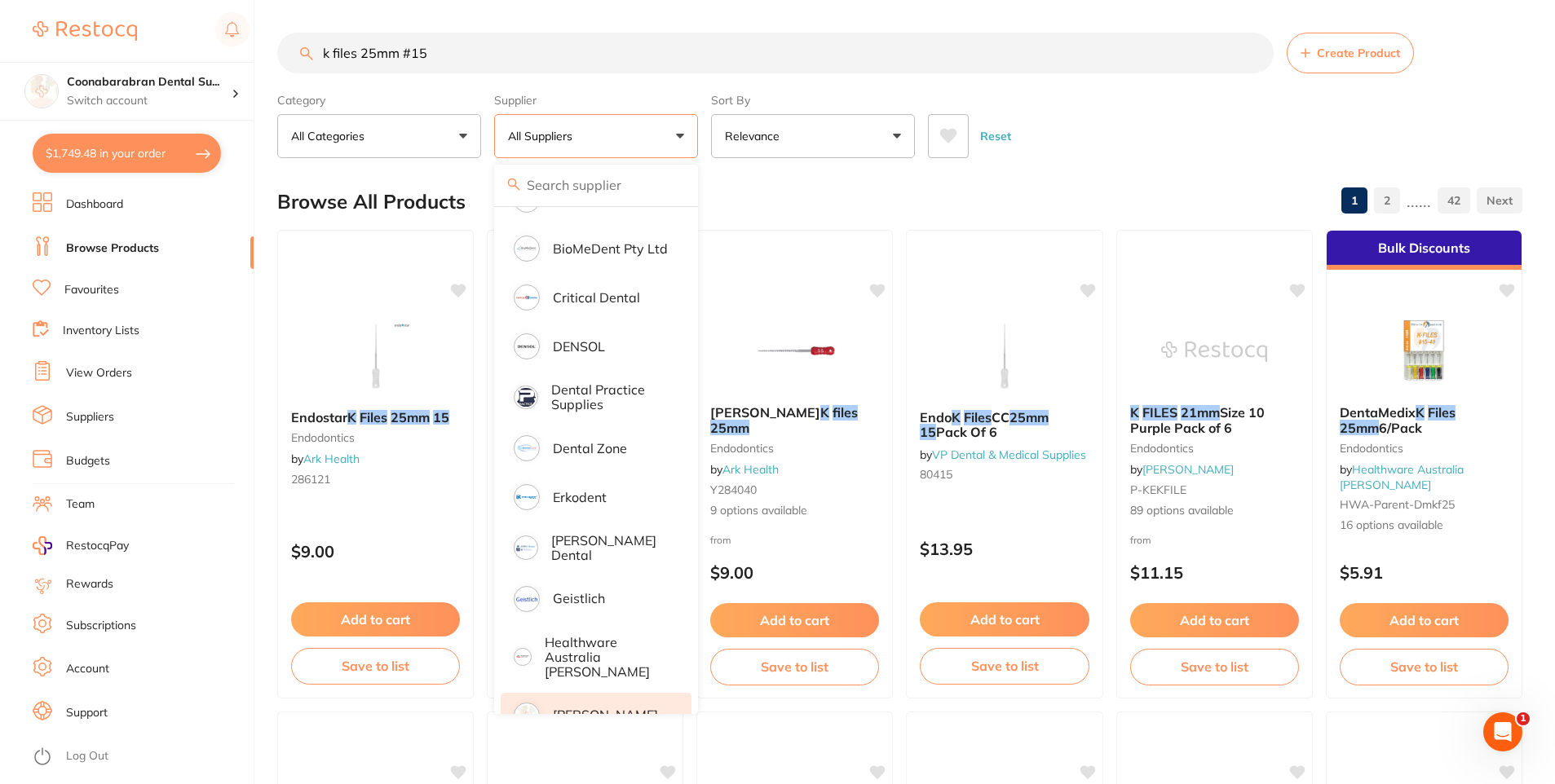
click at [591, 708] on p "[PERSON_NAME]" at bounding box center [605, 715] width 105 height 14
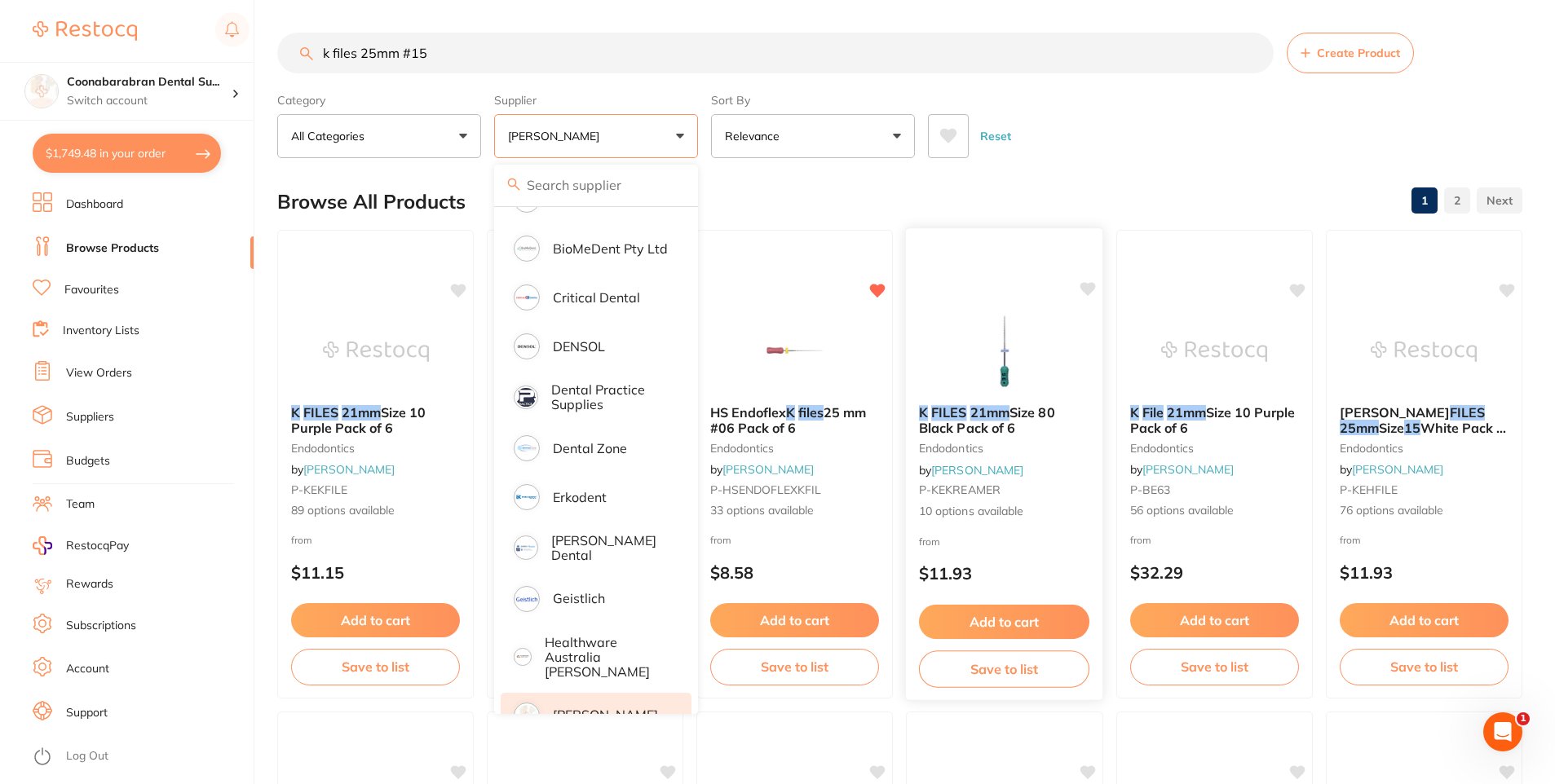
scroll to position [0, 0]
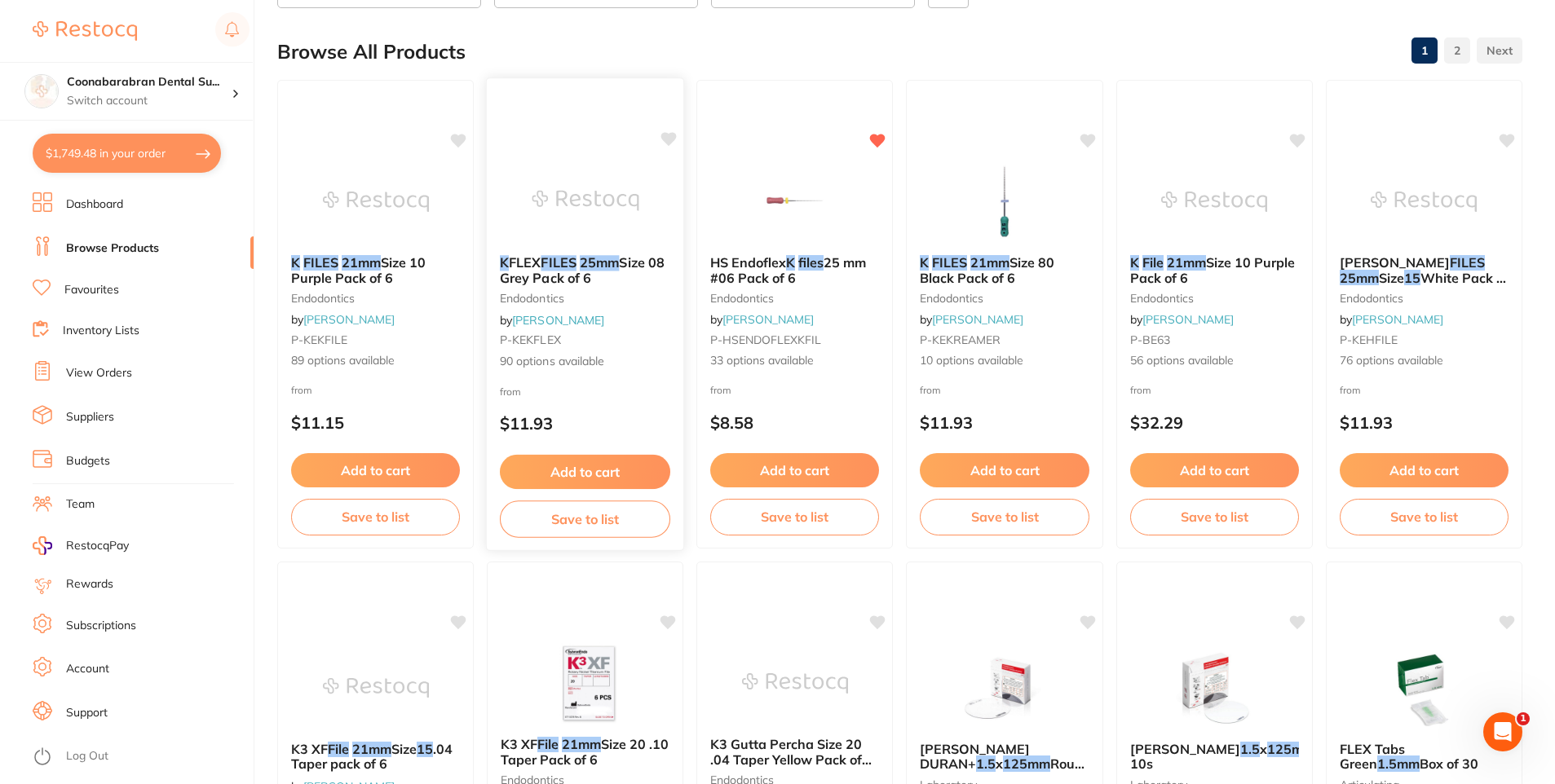
scroll to position [244, 0]
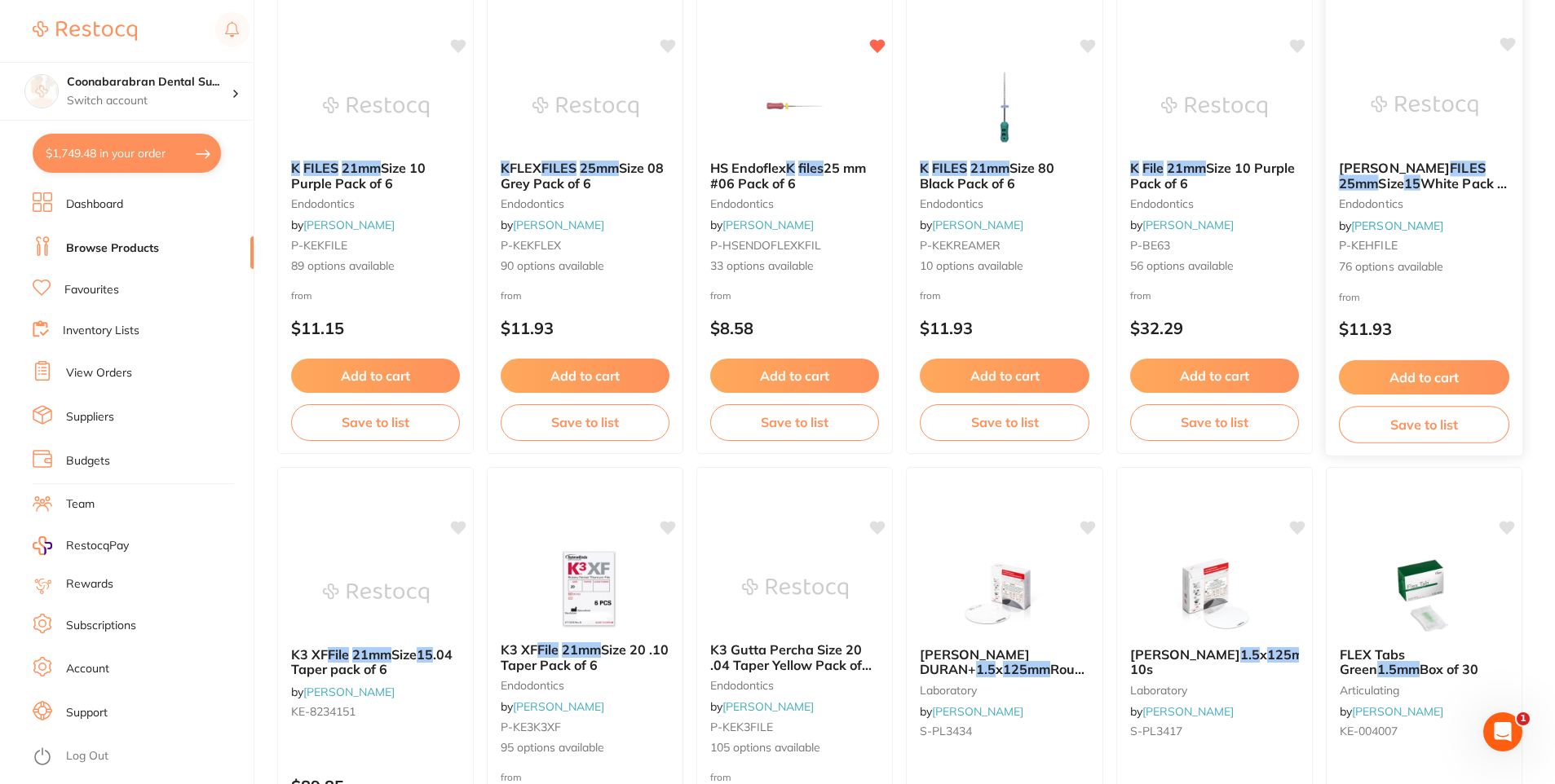
click at [1408, 374] on button "Add to cart" at bounding box center [1424, 378] width 170 height 35
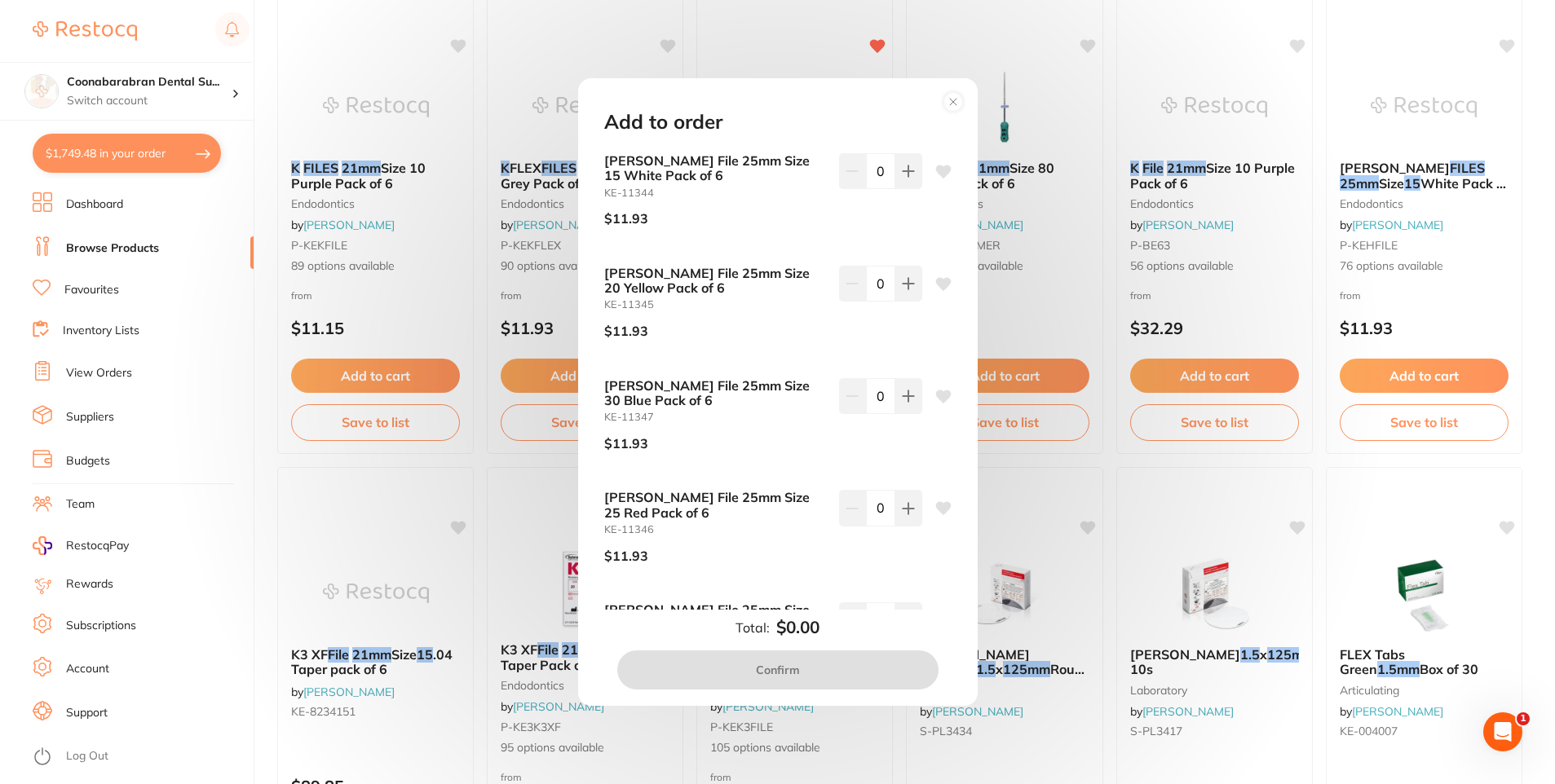
scroll to position [0, 0]
click at [909, 177] on icon at bounding box center [908, 171] width 13 height 13
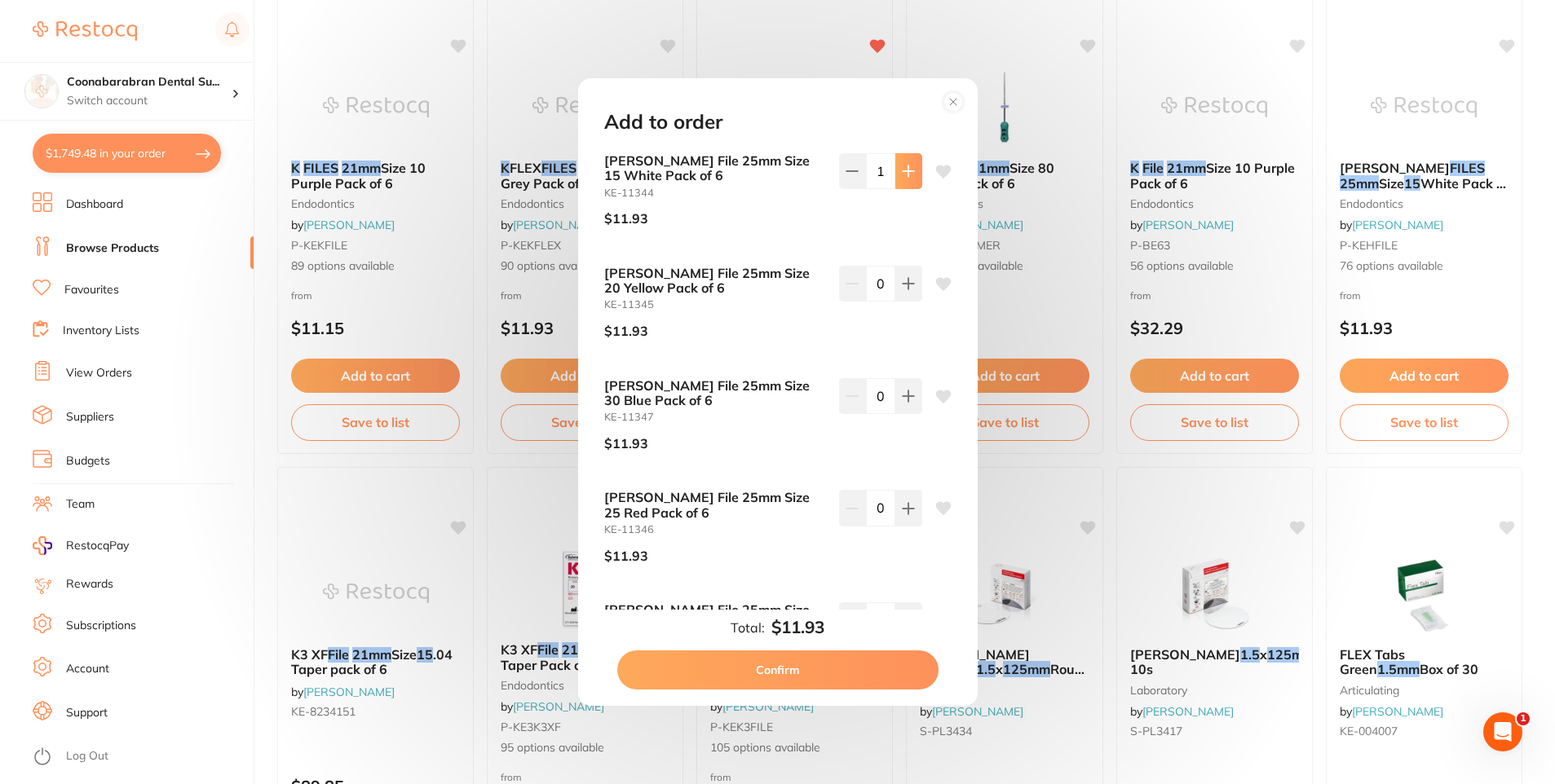
click at [909, 177] on icon at bounding box center [908, 171] width 13 height 13
click at [850, 169] on icon at bounding box center [853, 171] width 13 height 13
type input "0"
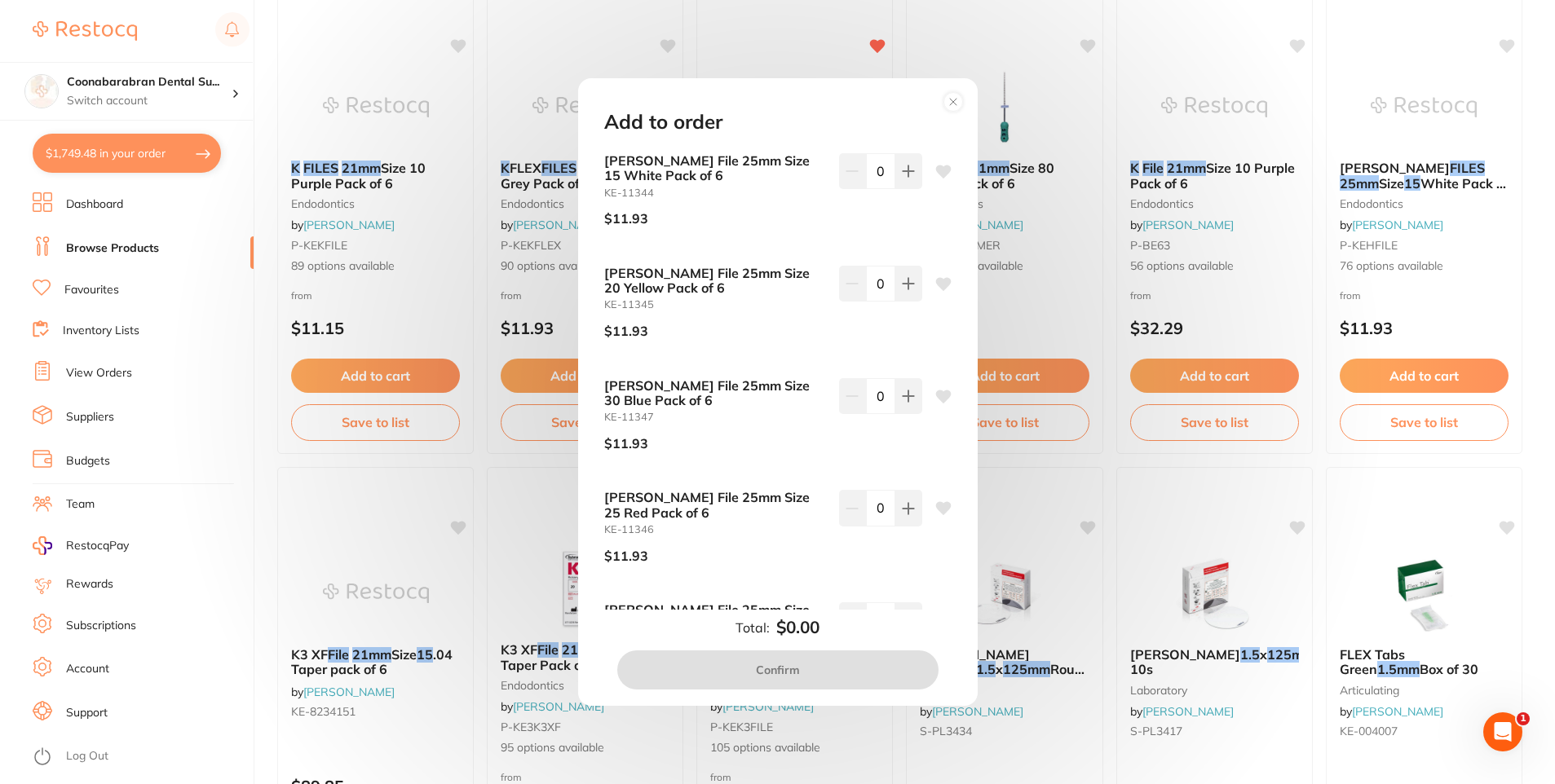
click at [956, 102] on circle at bounding box center [953, 102] width 18 height 18
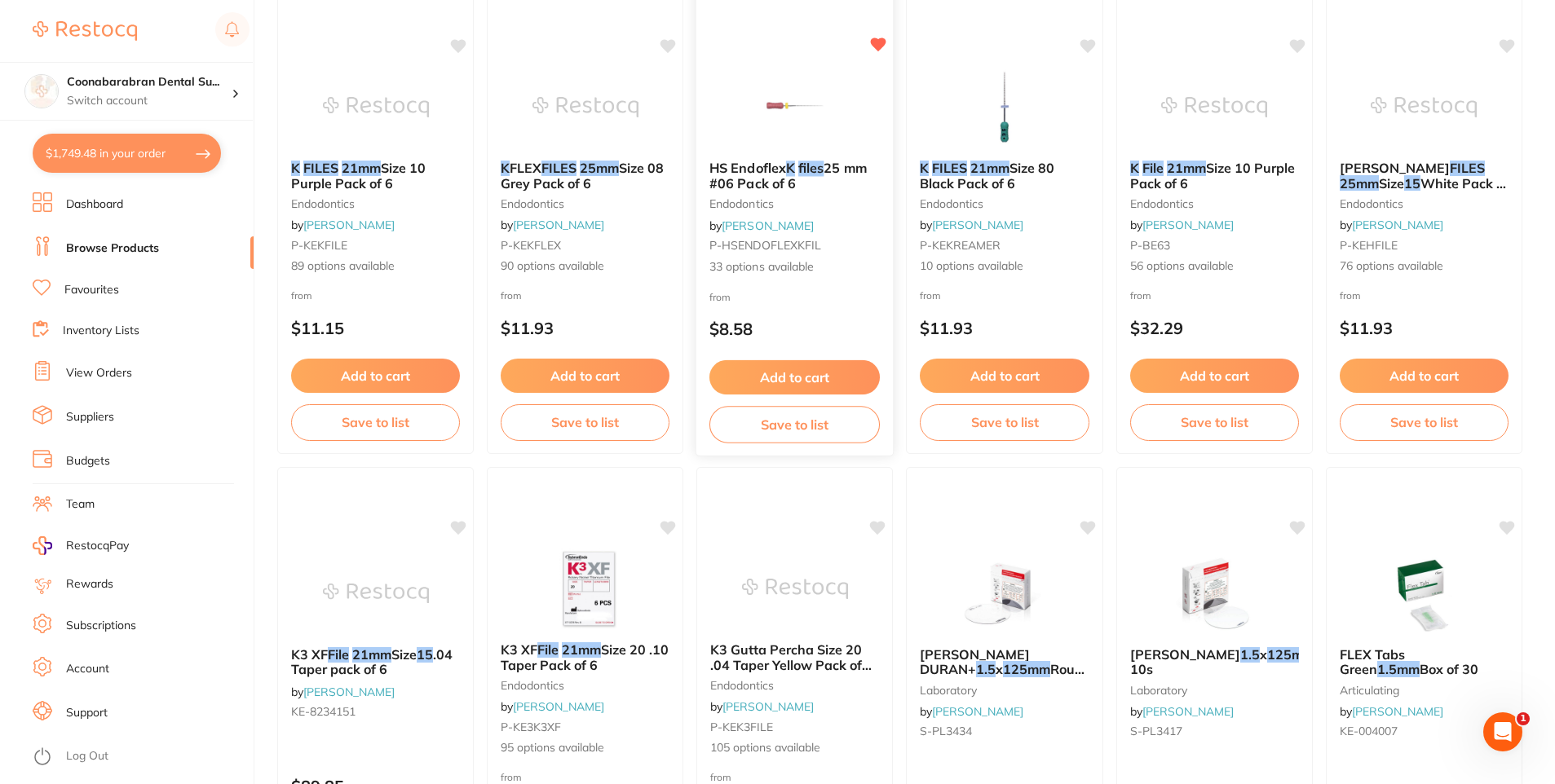
click at [813, 172] on em "files" at bounding box center [811, 167] width 25 height 16
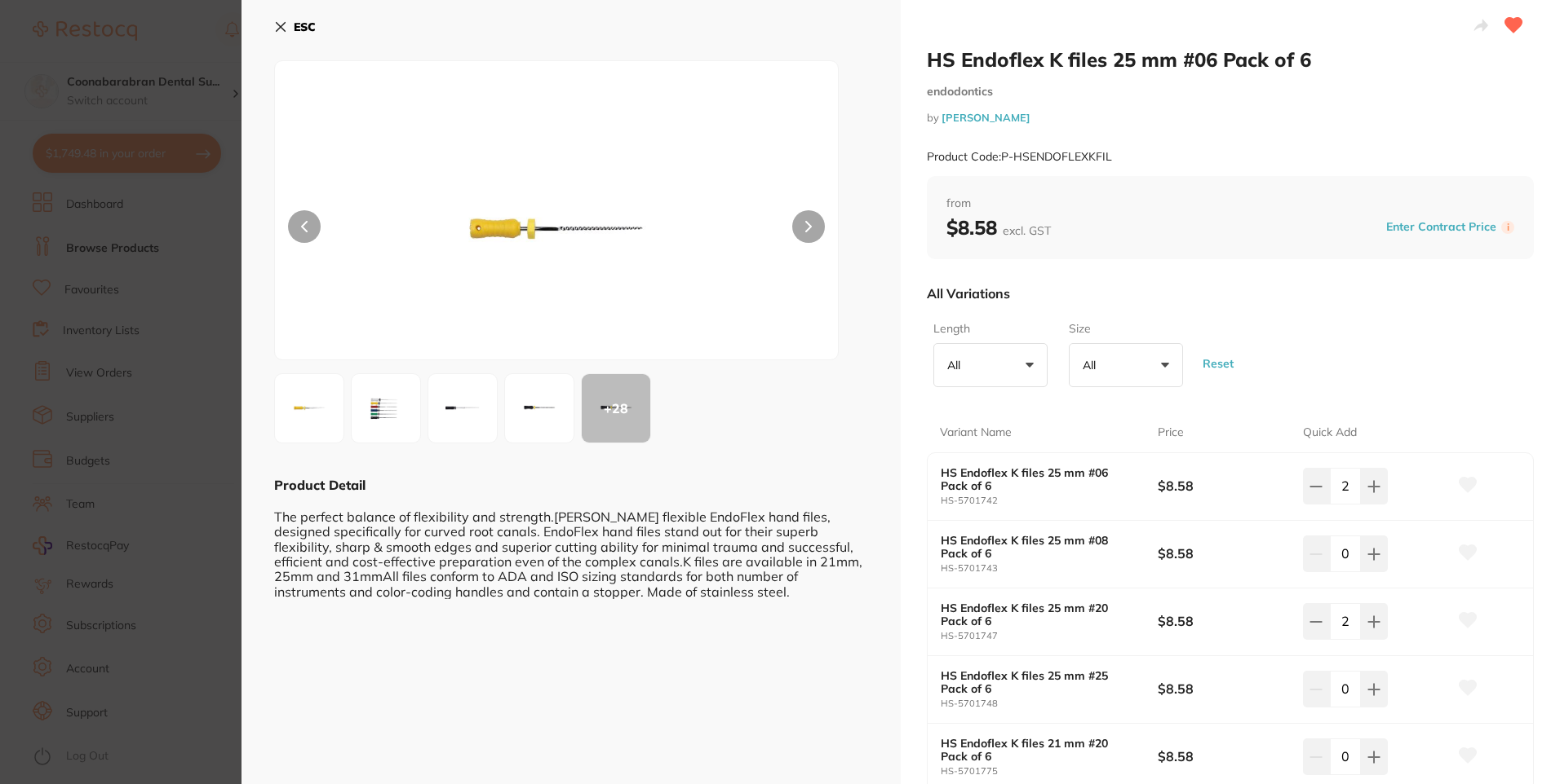
click at [285, 24] on icon at bounding box center [280, 27] width 9 height 9
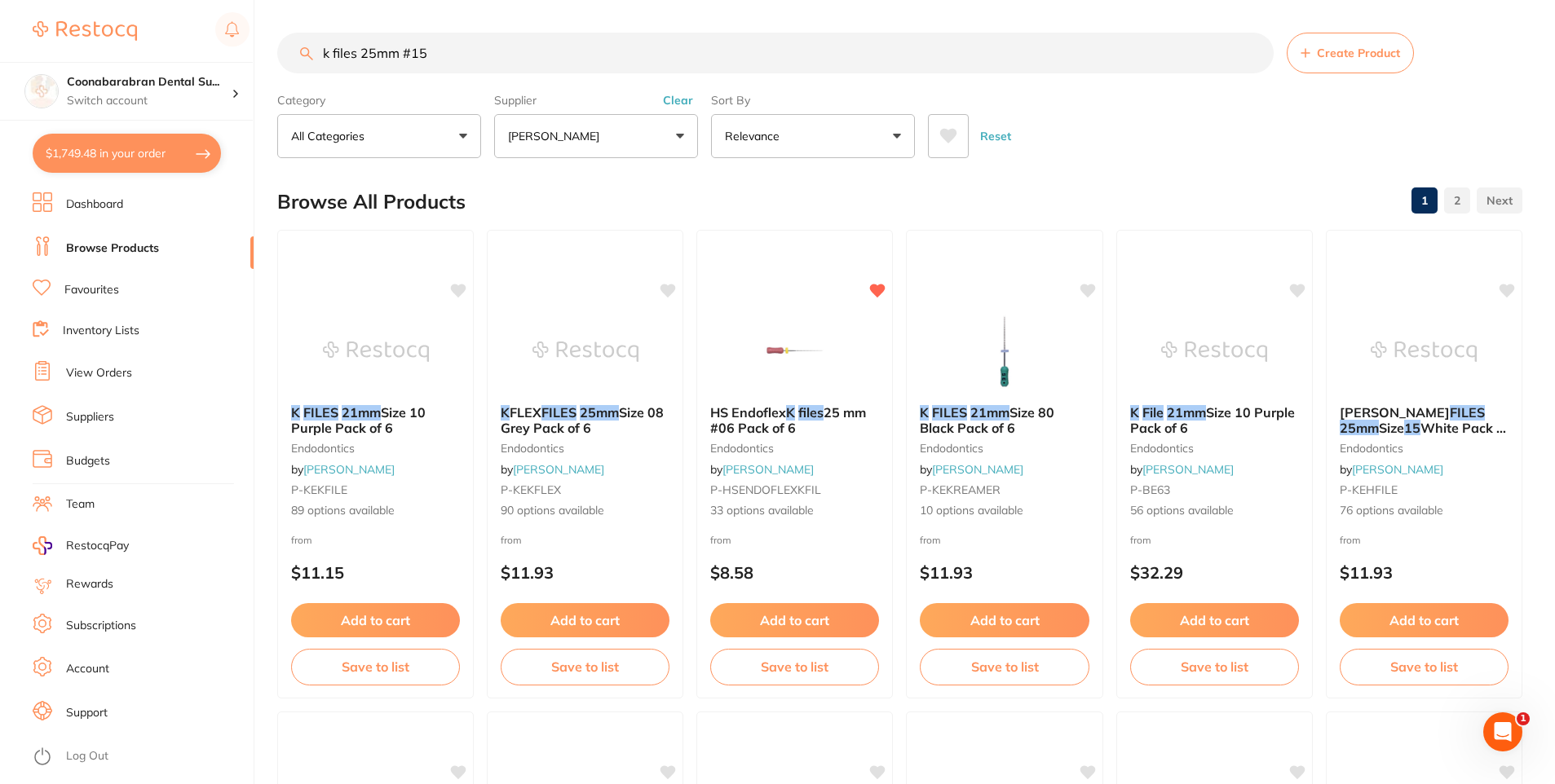
click at [682, 98] on button "Clear" at bounding box center [678, 100] width 40 height 14
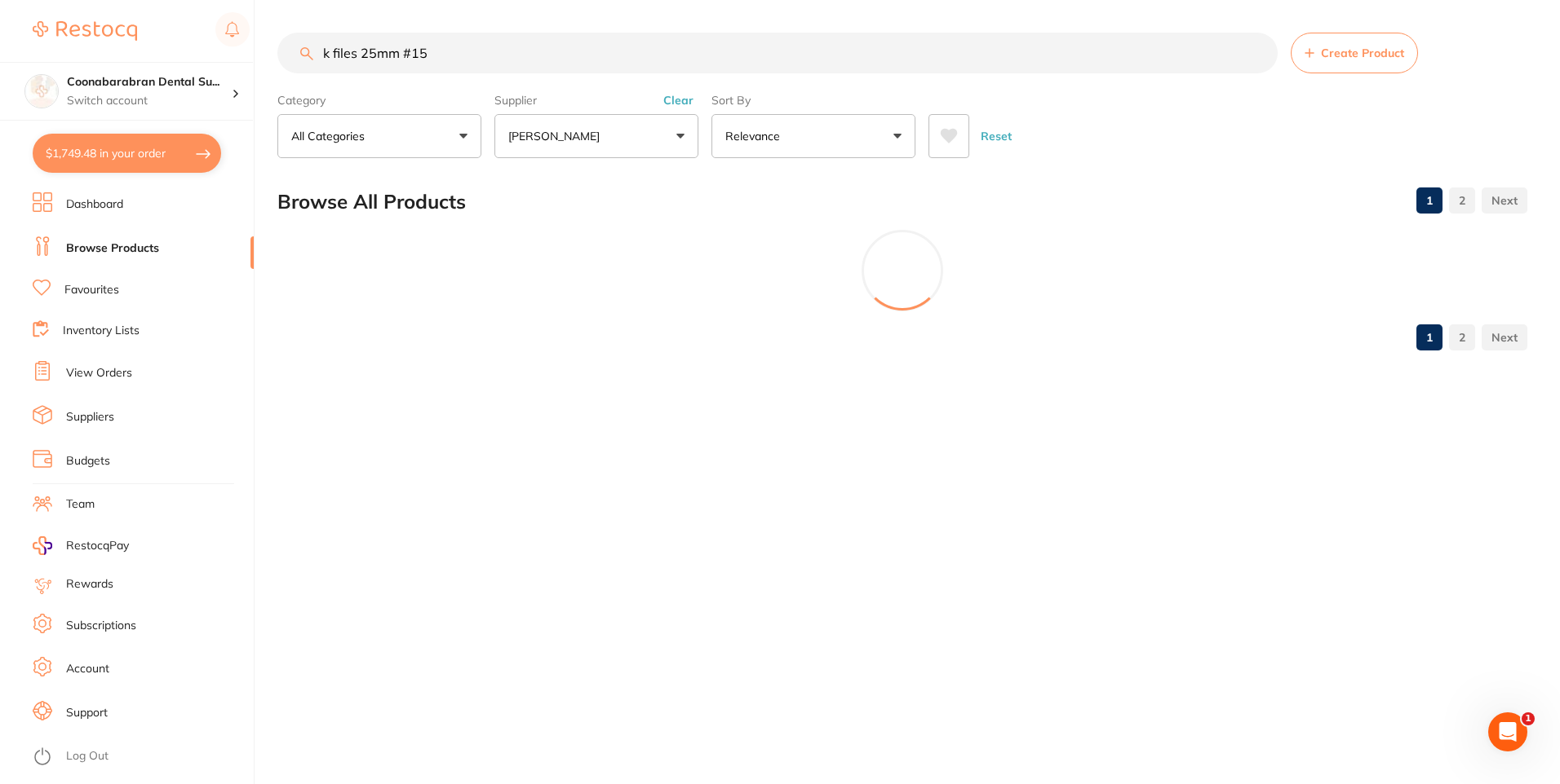
click at [680, 137] on button "[PERSON_NAME]" at bounding box center [597, 137] width 204 height 44
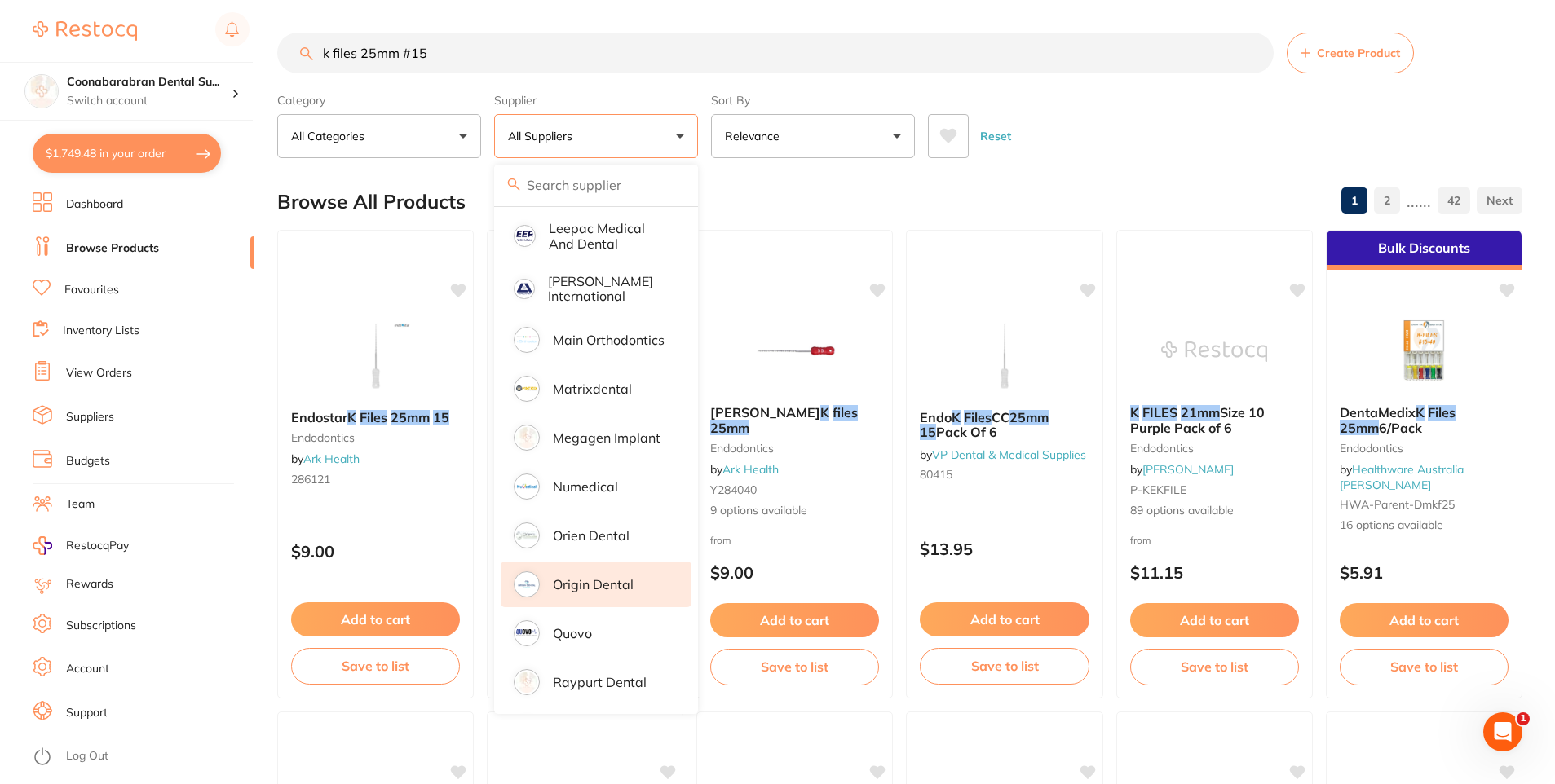
click at [594, 577] on p "Origin Dental" at bounding box center [594, 584] width 81 height 14
click at [1099, 190] on div "Browse All Products 1 2 ...... 42" at bounding box center [900, 201] width 1245 height 55
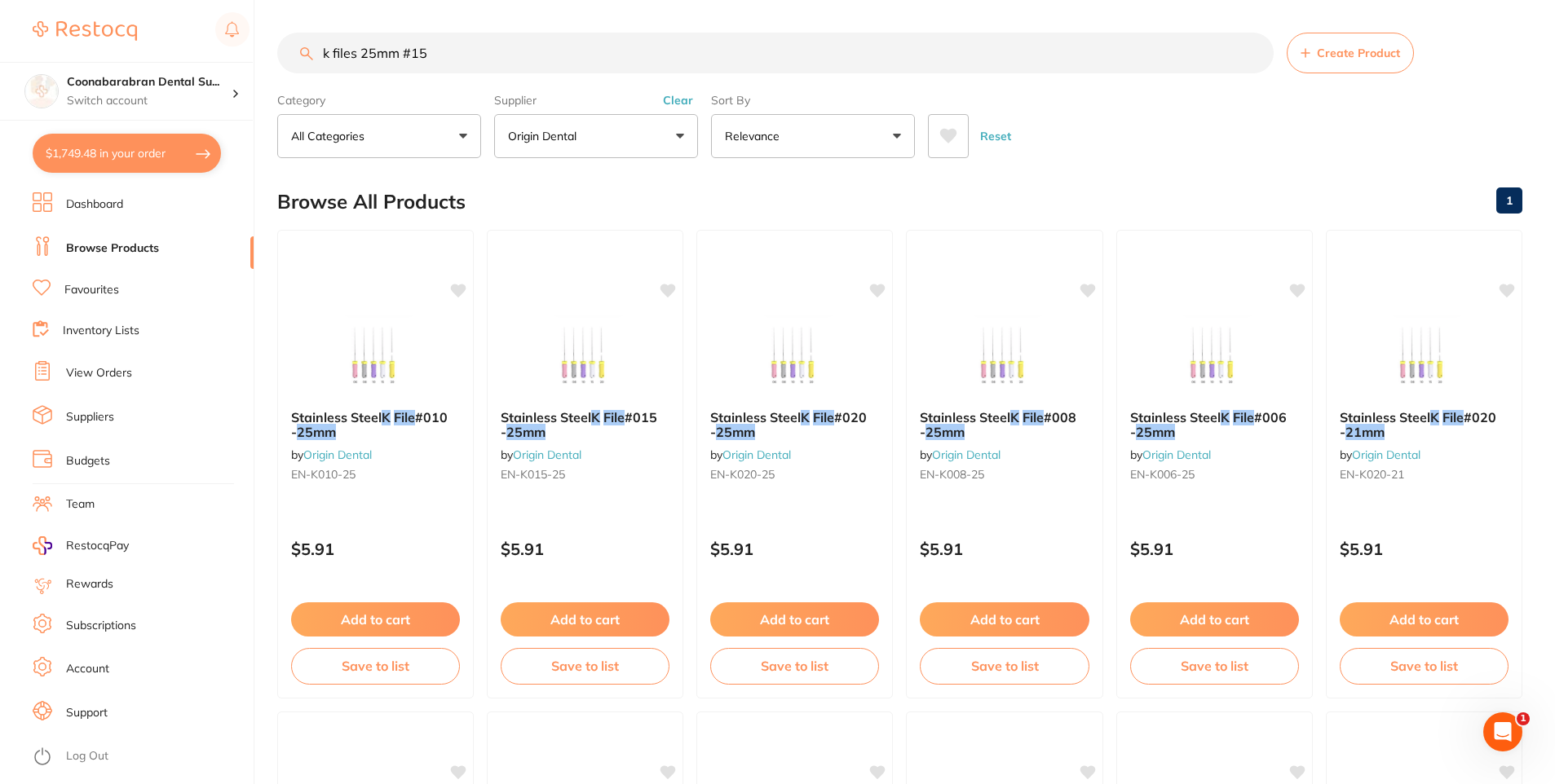
click at [394, 417] on span at bounding box center [392, 417] width 3 height 16
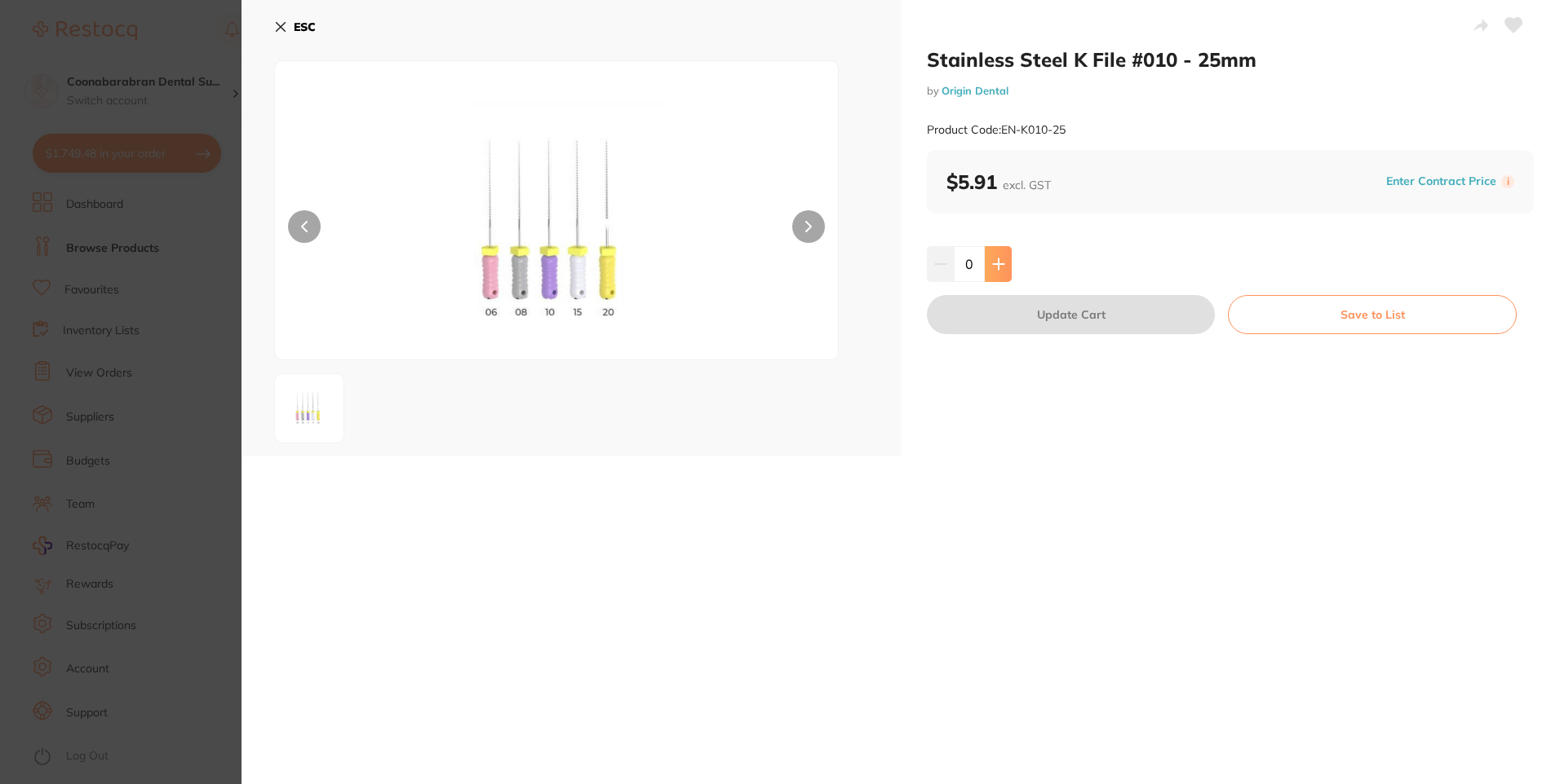
click at [992, 273] on button at bounding box center [998, 264] width 27 height 36
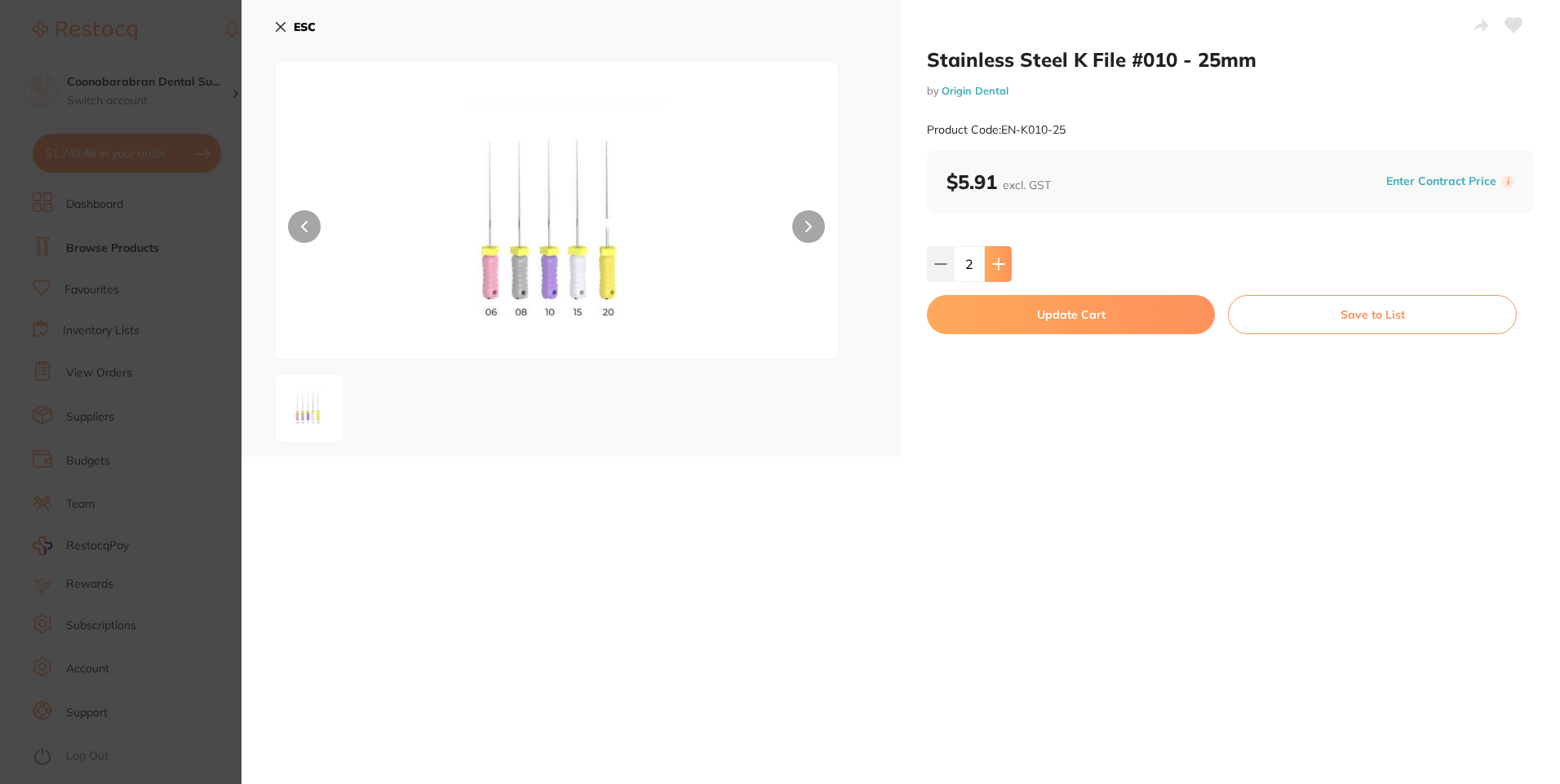
click at [992, 273] on button at bounding box center [998, 264] width 27 height 36
type input "3"
click at [1001, 308] on button "Update Cart" at bounding box center [1070, 315] width 288 height 39
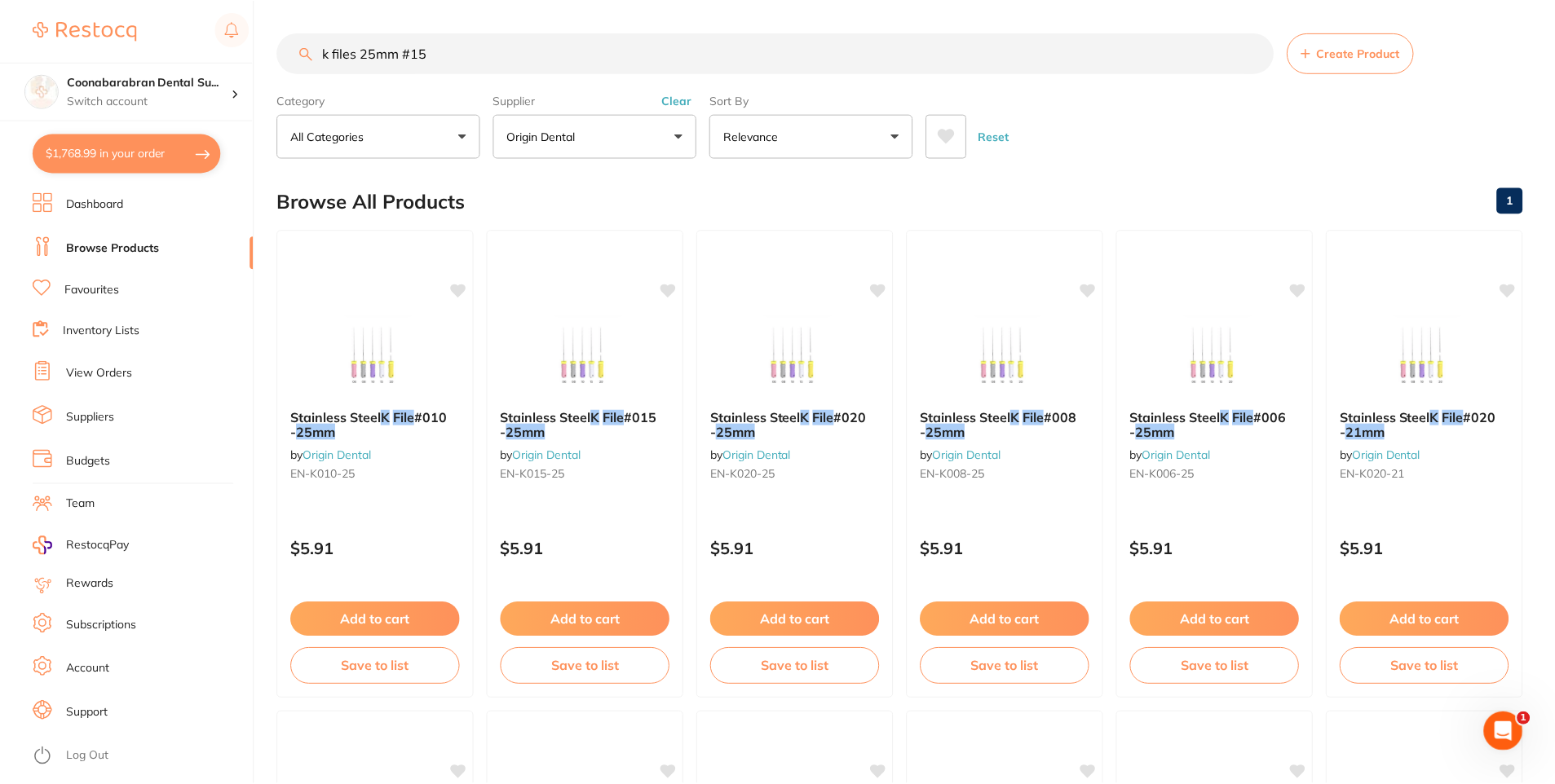
scroll to position [3, 0]
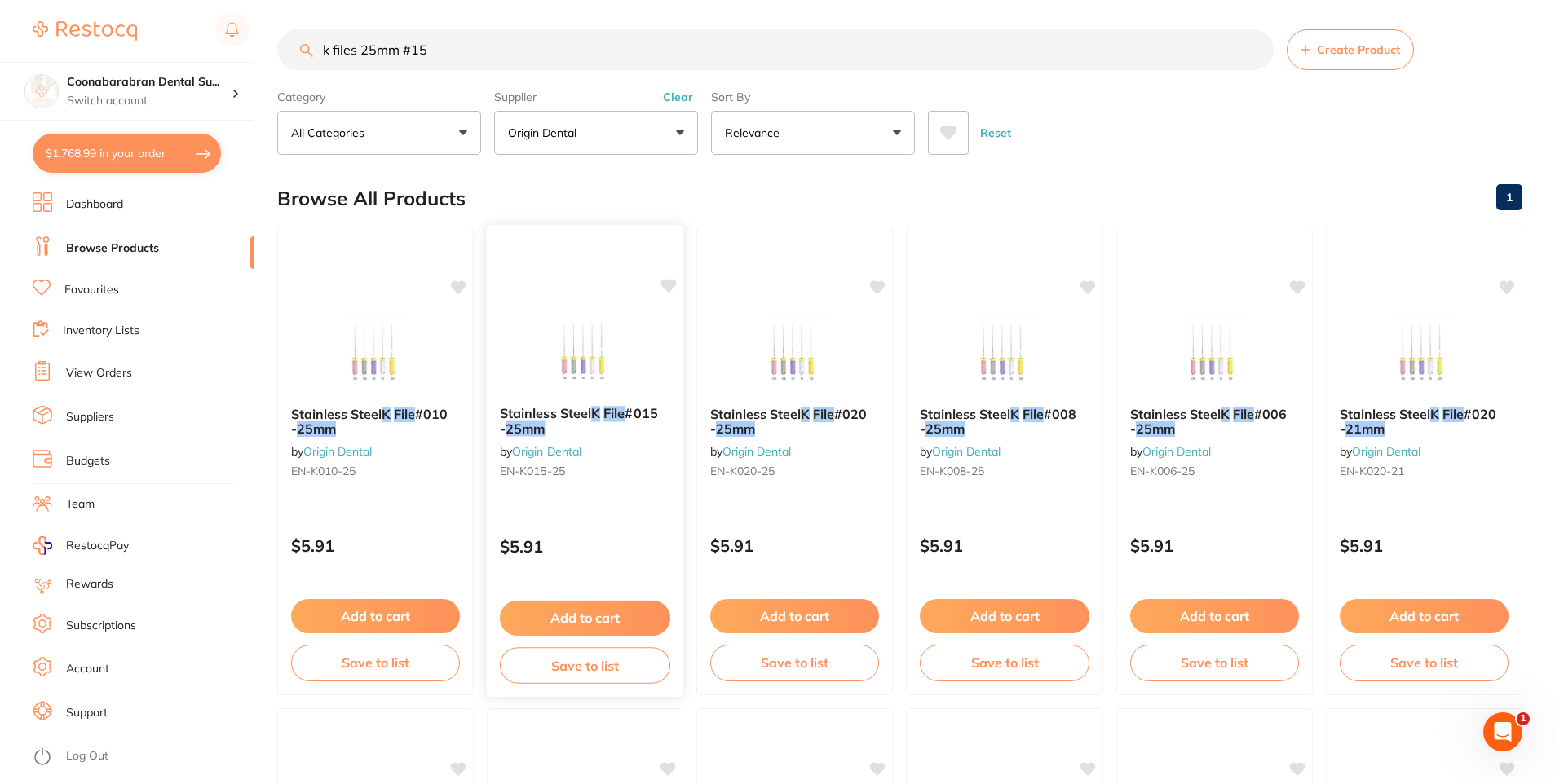
click at [633, 418] on span "#015 -" at bounding box center [579, 420] width 158 height 32
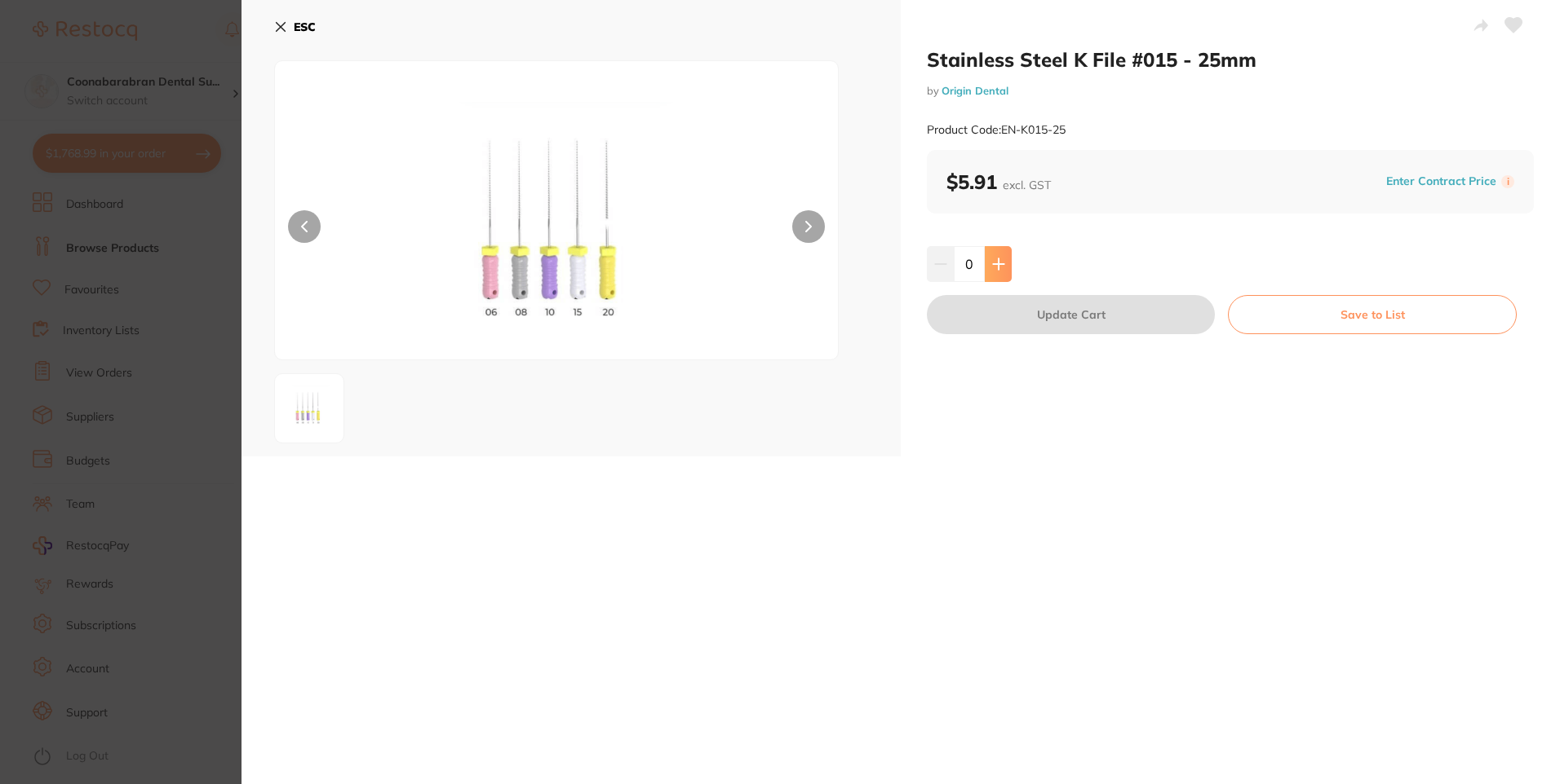
click at [1004, 265] on button at bounding box center [998, 264] width 27 height 36
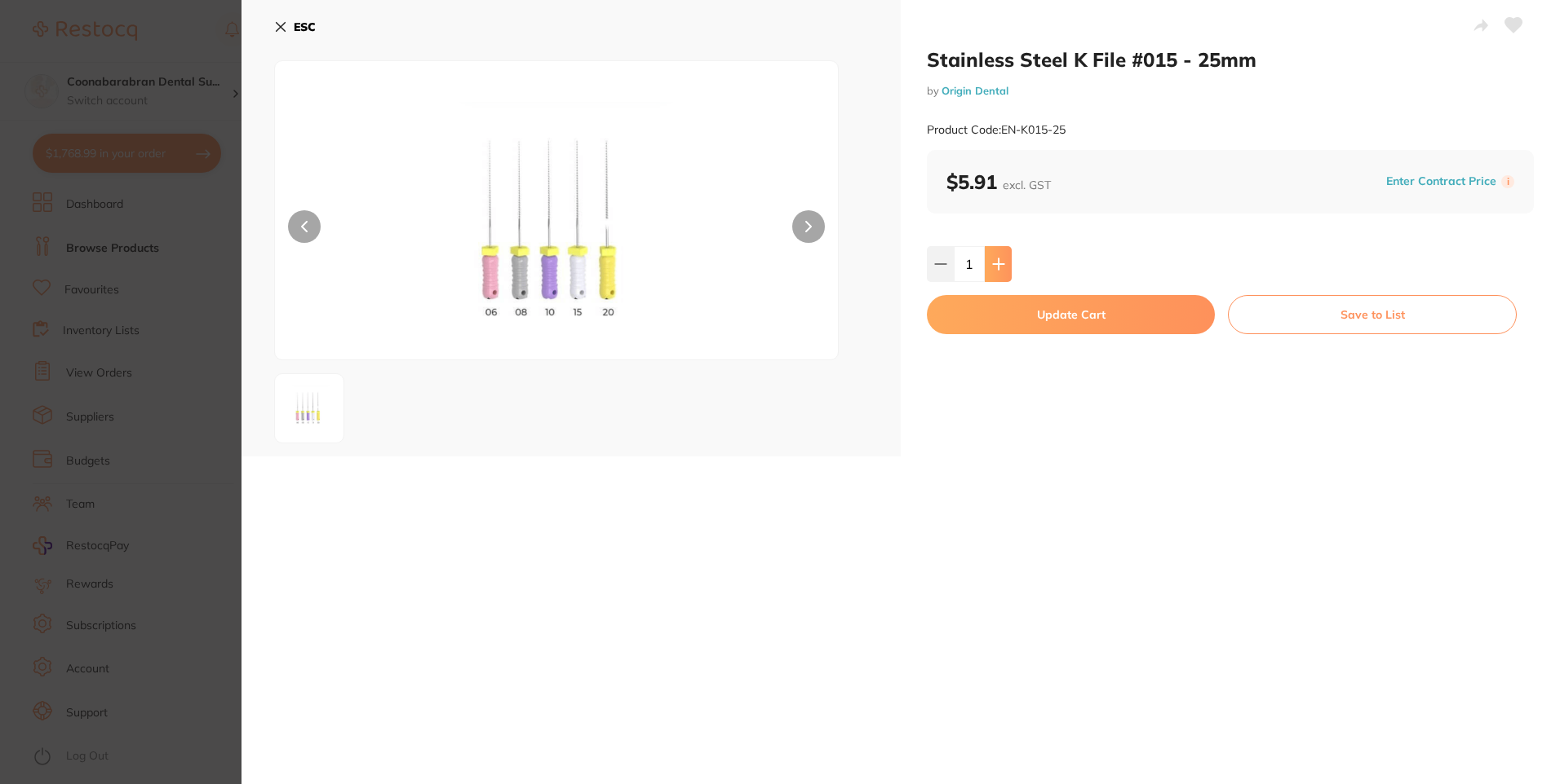
click at [1004, 265] on button at bounding box center [998, 264] width 27 height 36
type input "2"
click at [1010, 308] on button "Update Cart" at bounding box center [1070, 315] width 288 height 39
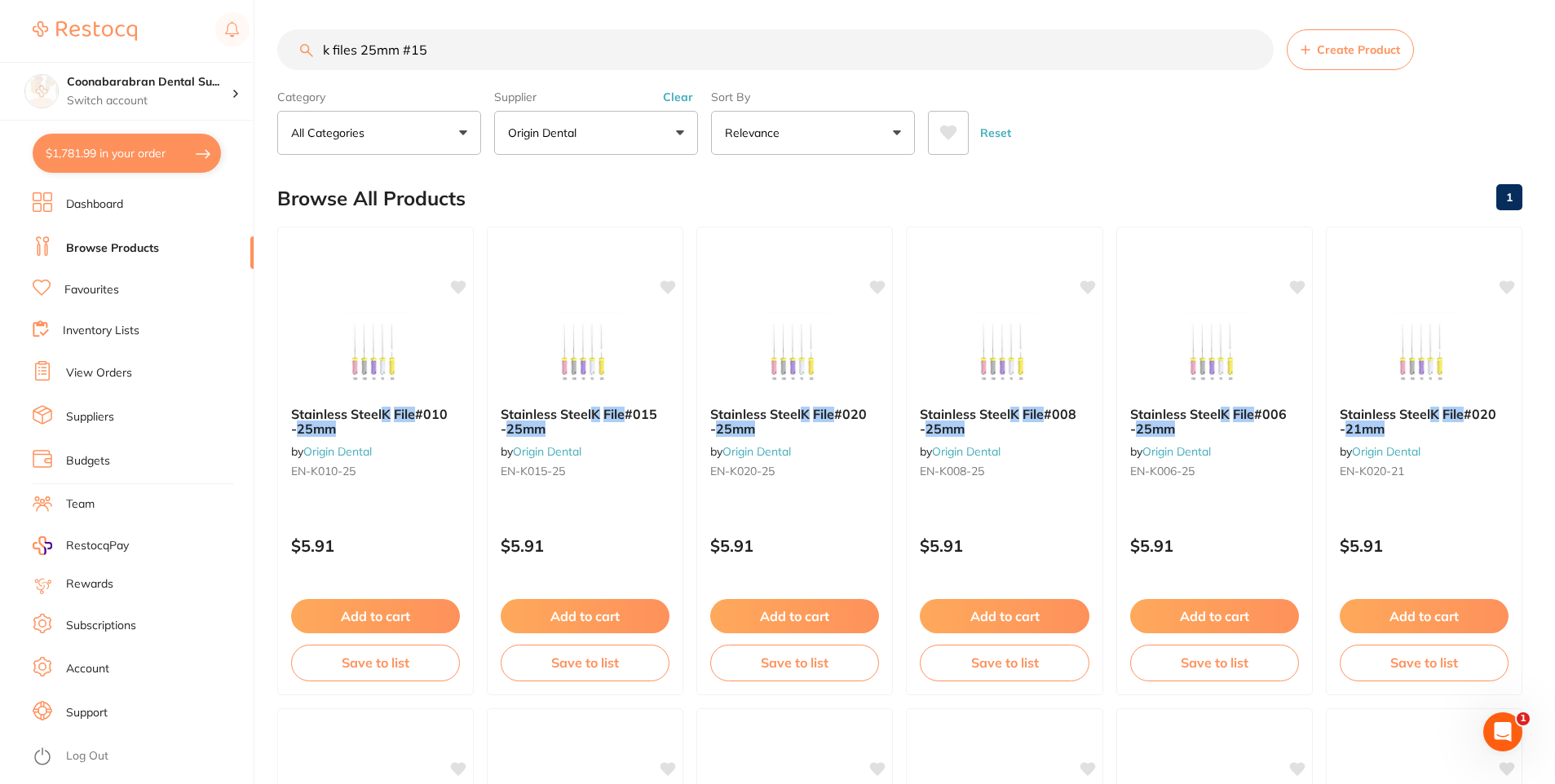
drag, startPoint x: 424, startPoint y: 50, endPoint x: 364, endPoint y: 50, distance: 60.0
click at [364, 50] on input "k files 25mm #15" at bounding box center [776, 50] width 997 height 40
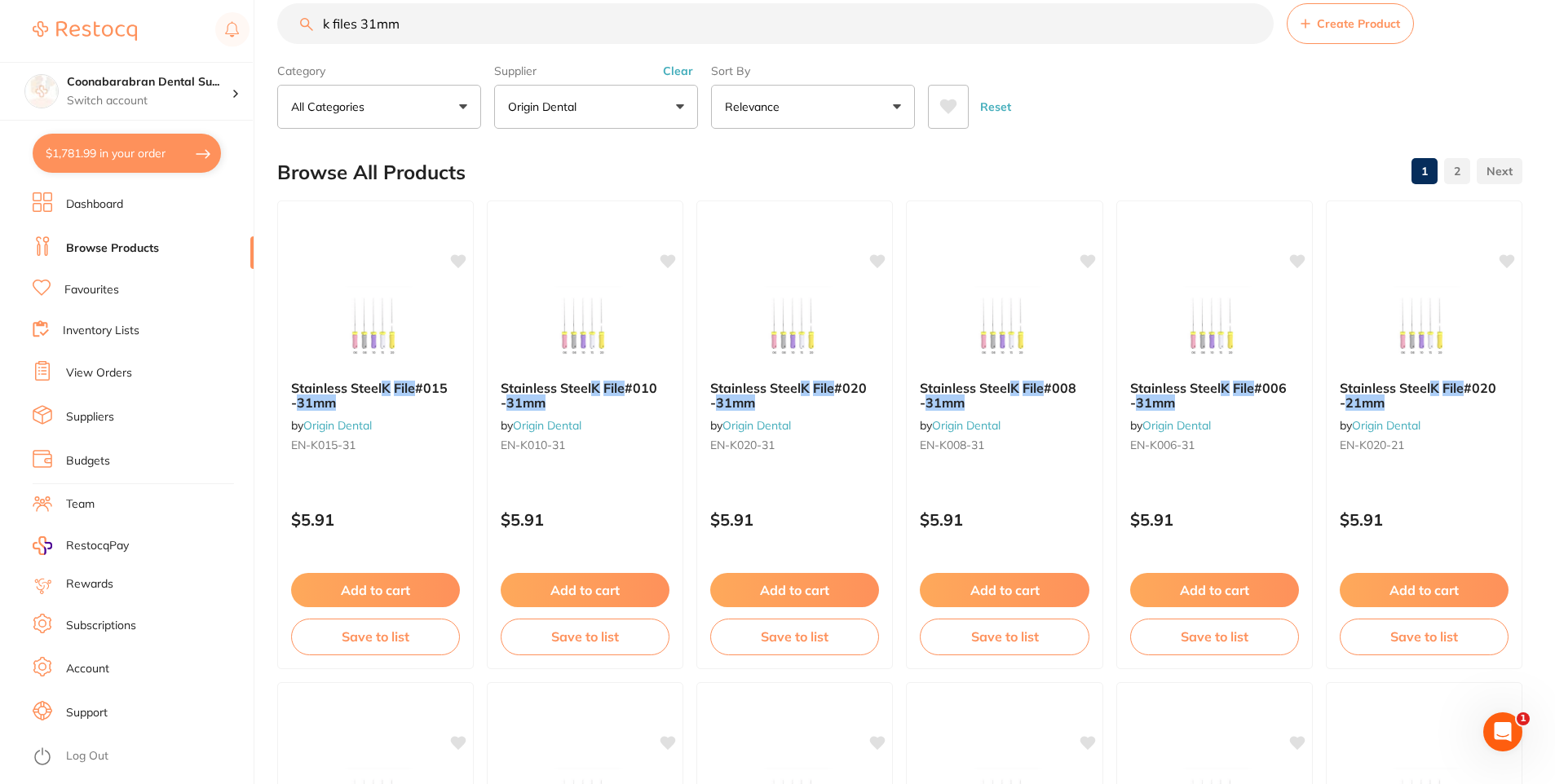
scroll to position [0, 0]
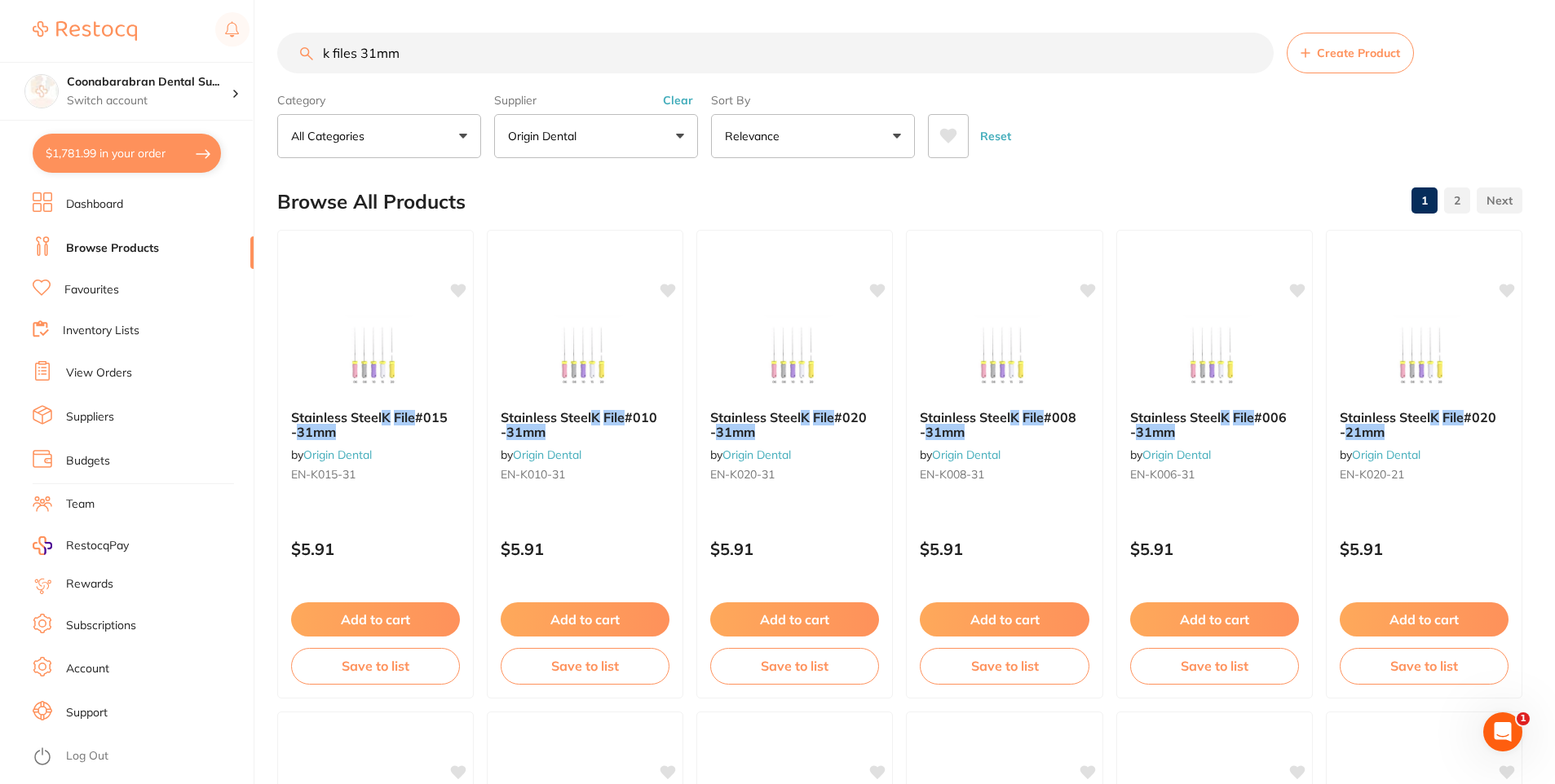
click at [676, 134] on button "Origin Dental" at bounding box center [597, 137] width 204 height 44
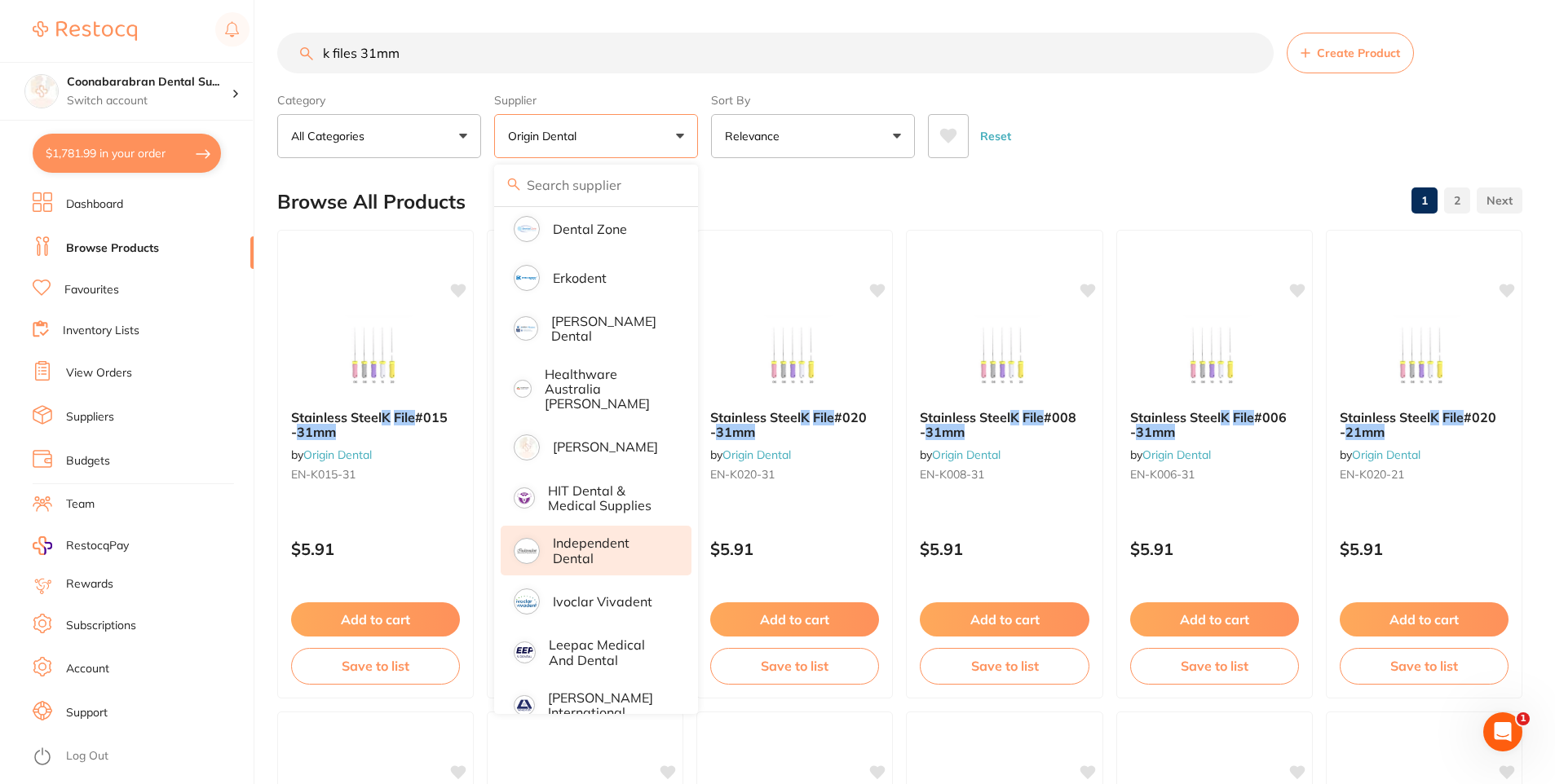
scroll to position [636, 0]
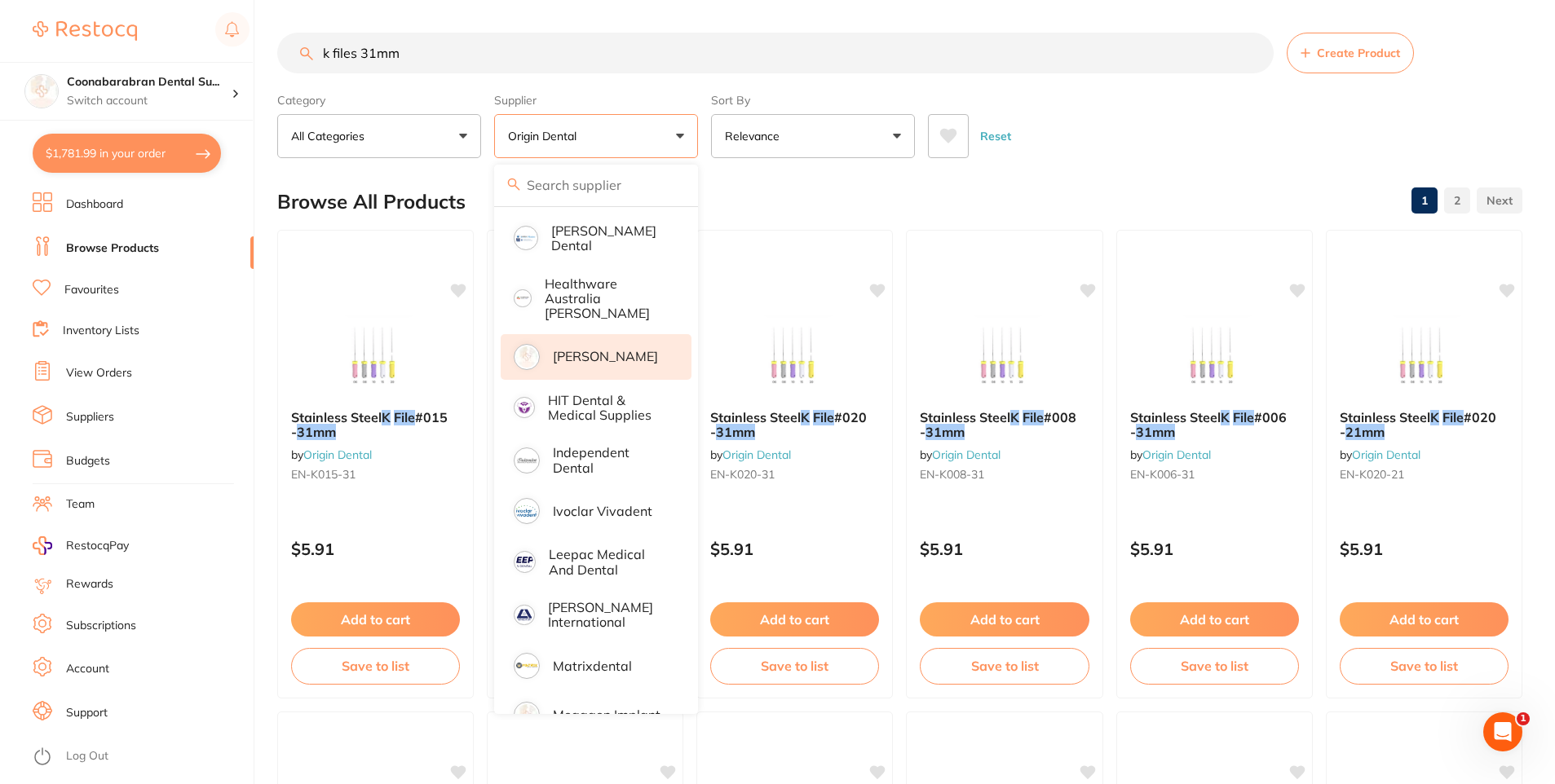
click at [580, 349] on p "[PERSON_NAME]" at bounding box center [605, 356] width 105 height 14
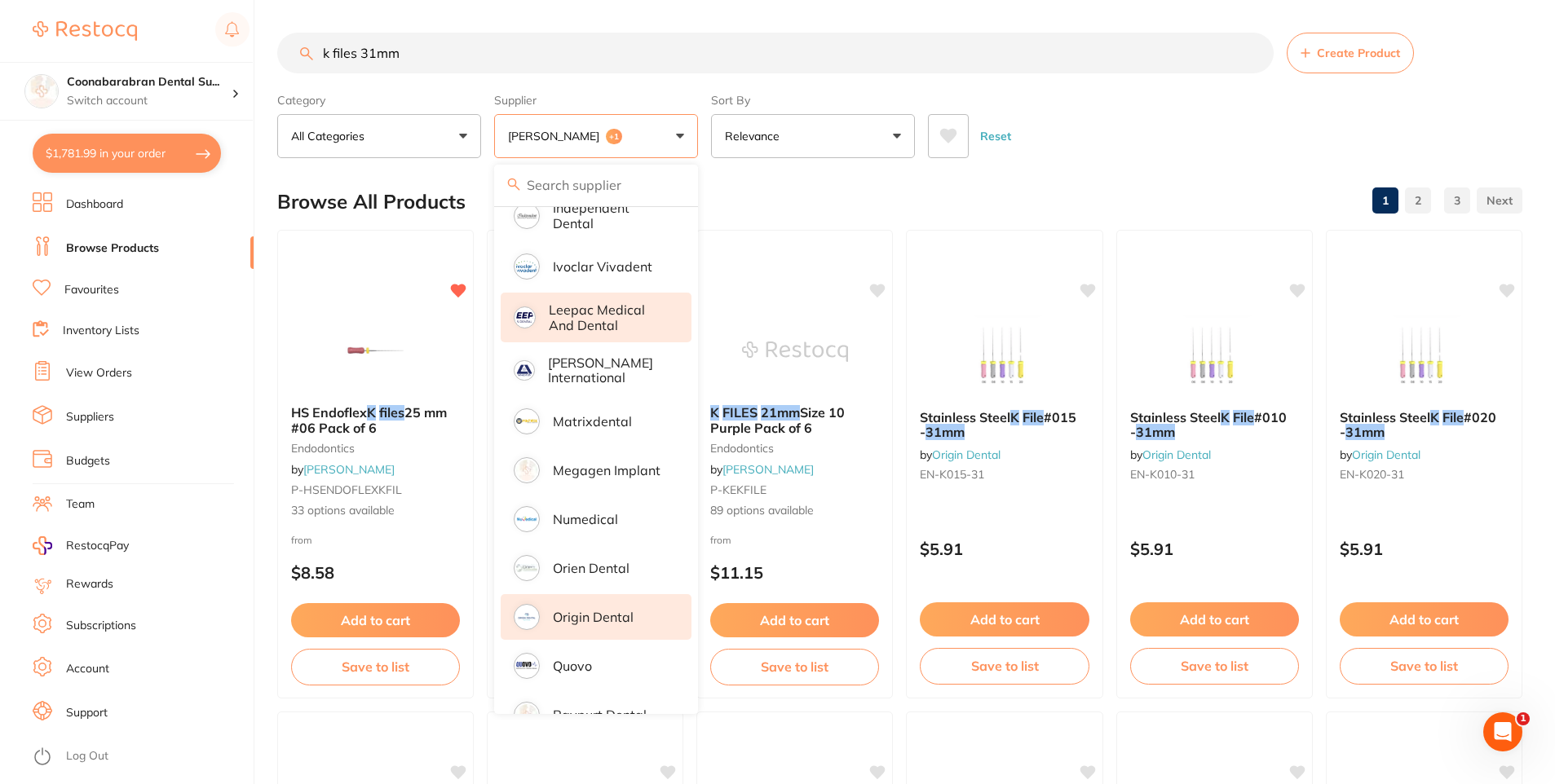
scroll to position [1106, 0]
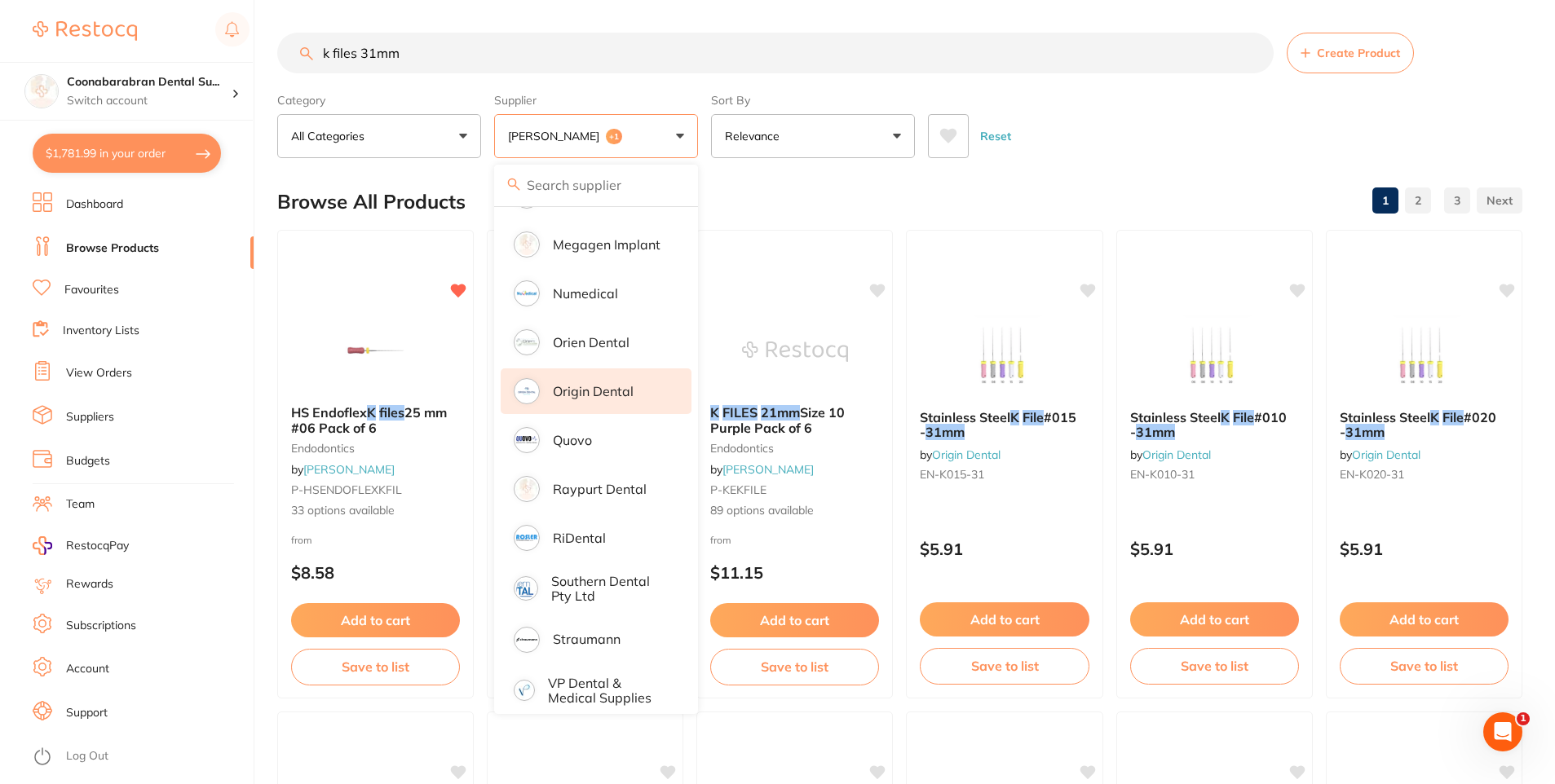
click at [593, 384] on p "Origin Dental" at bounding box center [594, 391] width 81 height 14
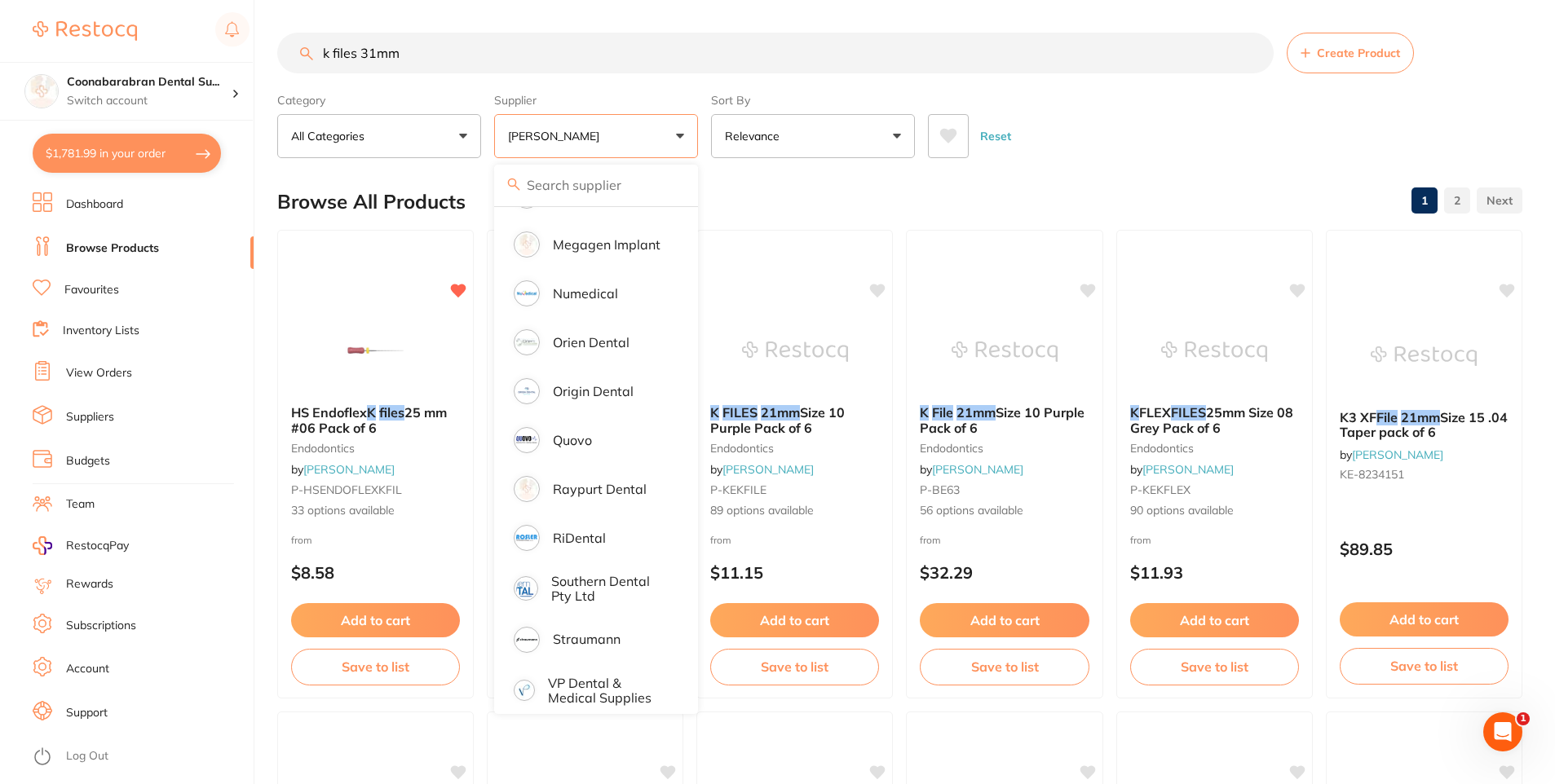
scroll to position [0, 0]
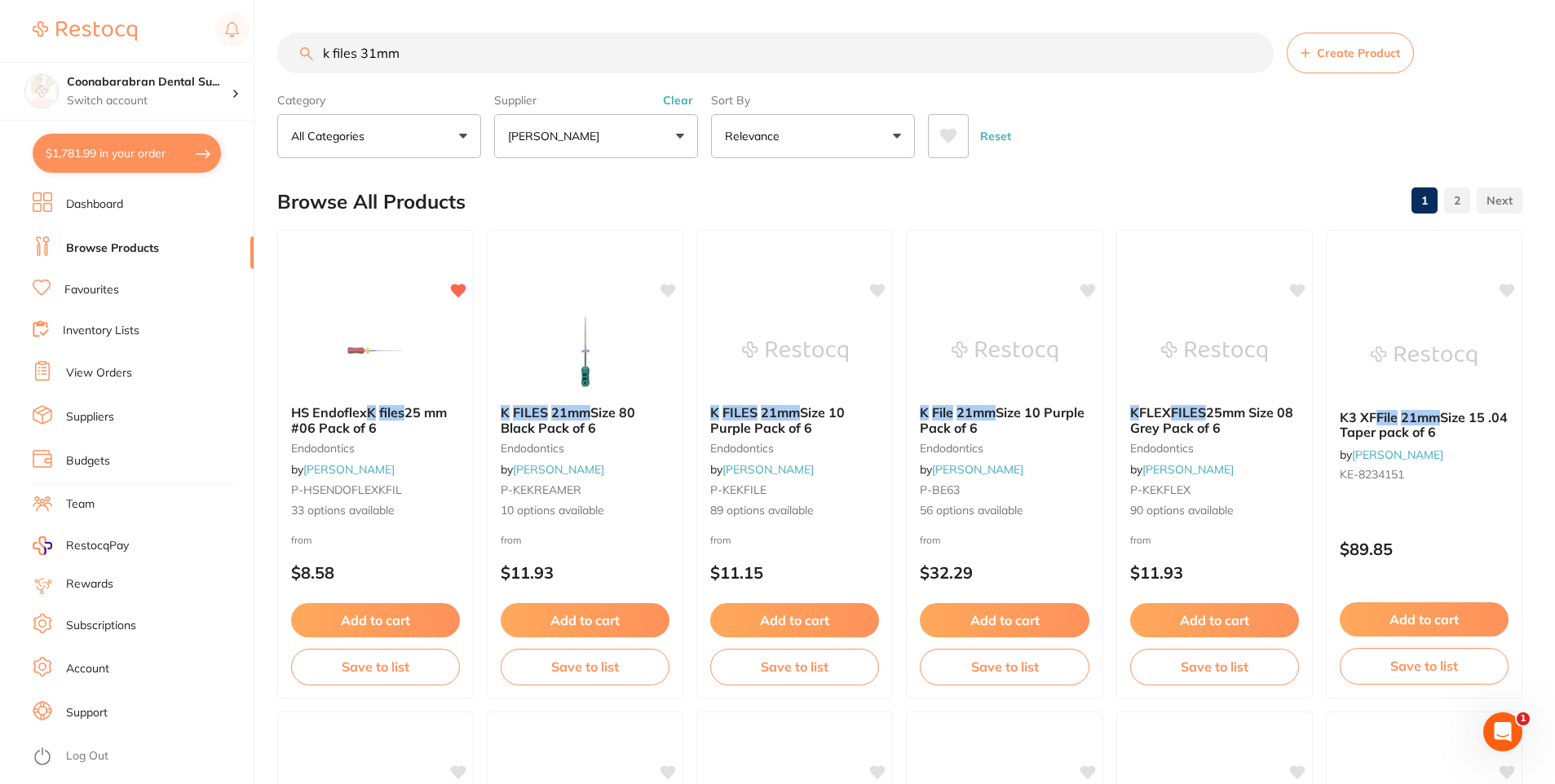
click at [949, 141] on icon at bounding box center [949, 136] width 17 height 14
click at [393, 415] on em "files" at bounding box center [392, 412] width 25 height 16
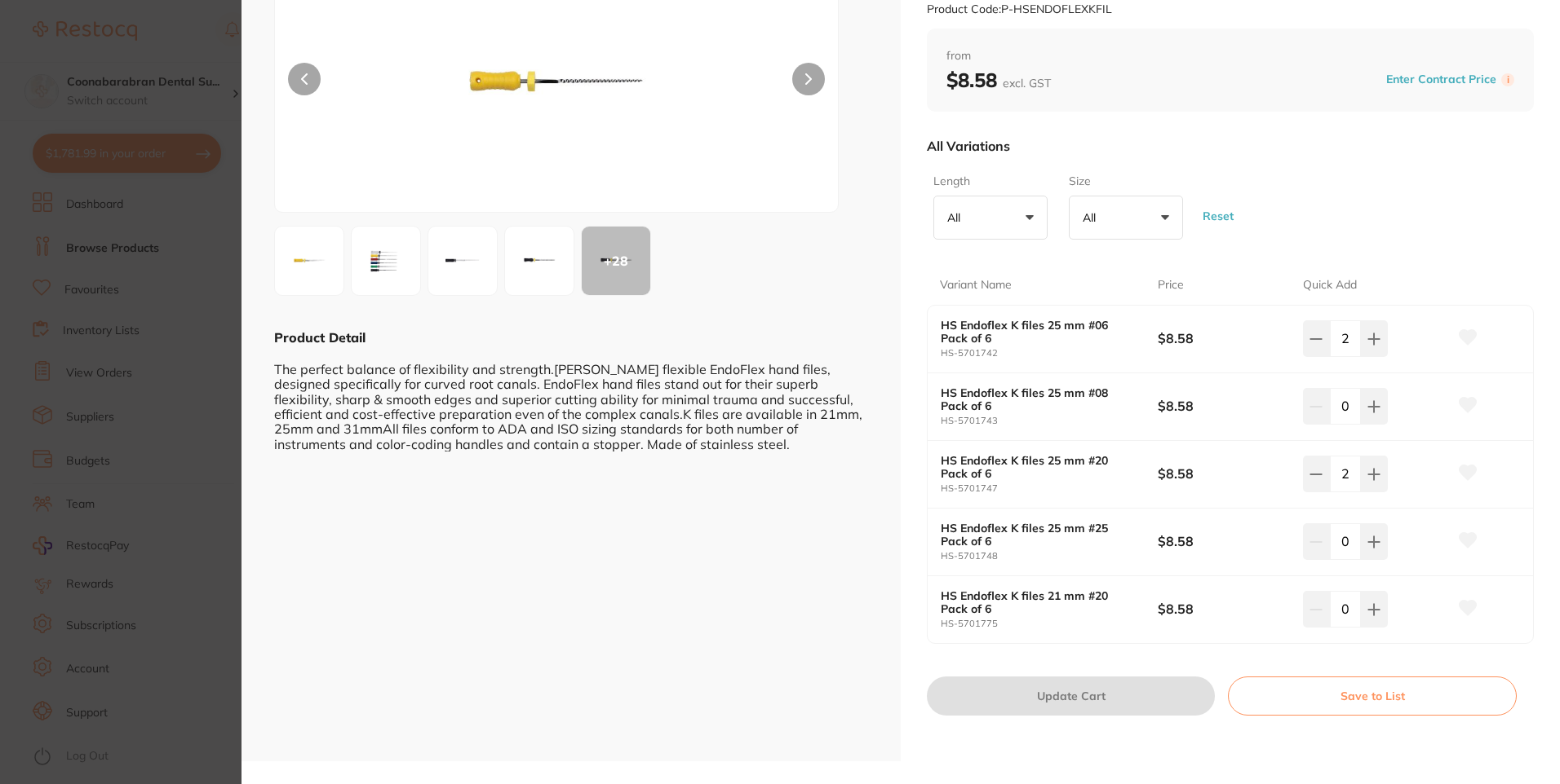
click at [1154, 223] on button "All +0" at bounding box center [1125, 217] width 115 height 44
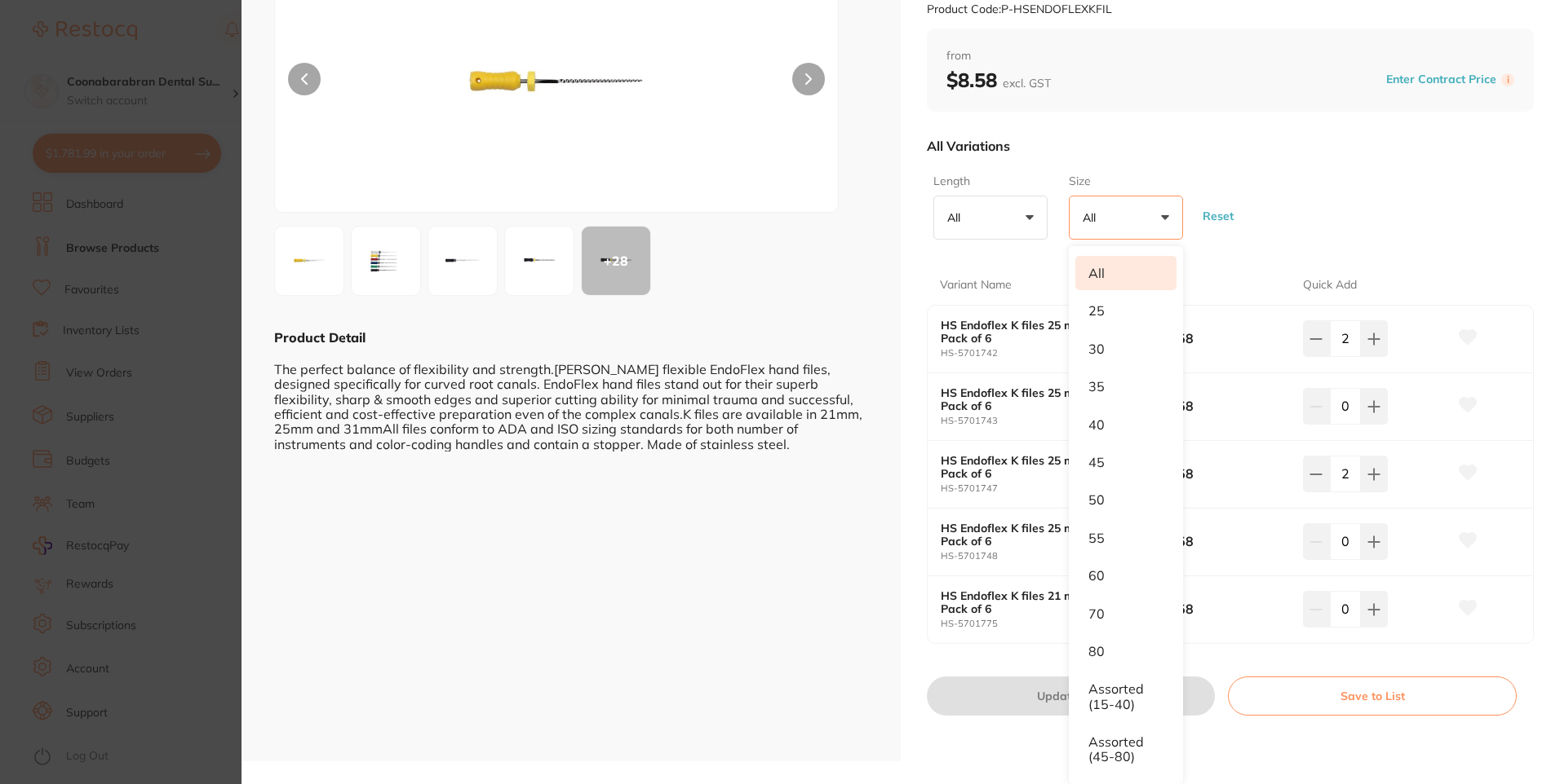
click at [1032, 215] on button "All +0" at bounding box center [990, 217] width 115 height 44
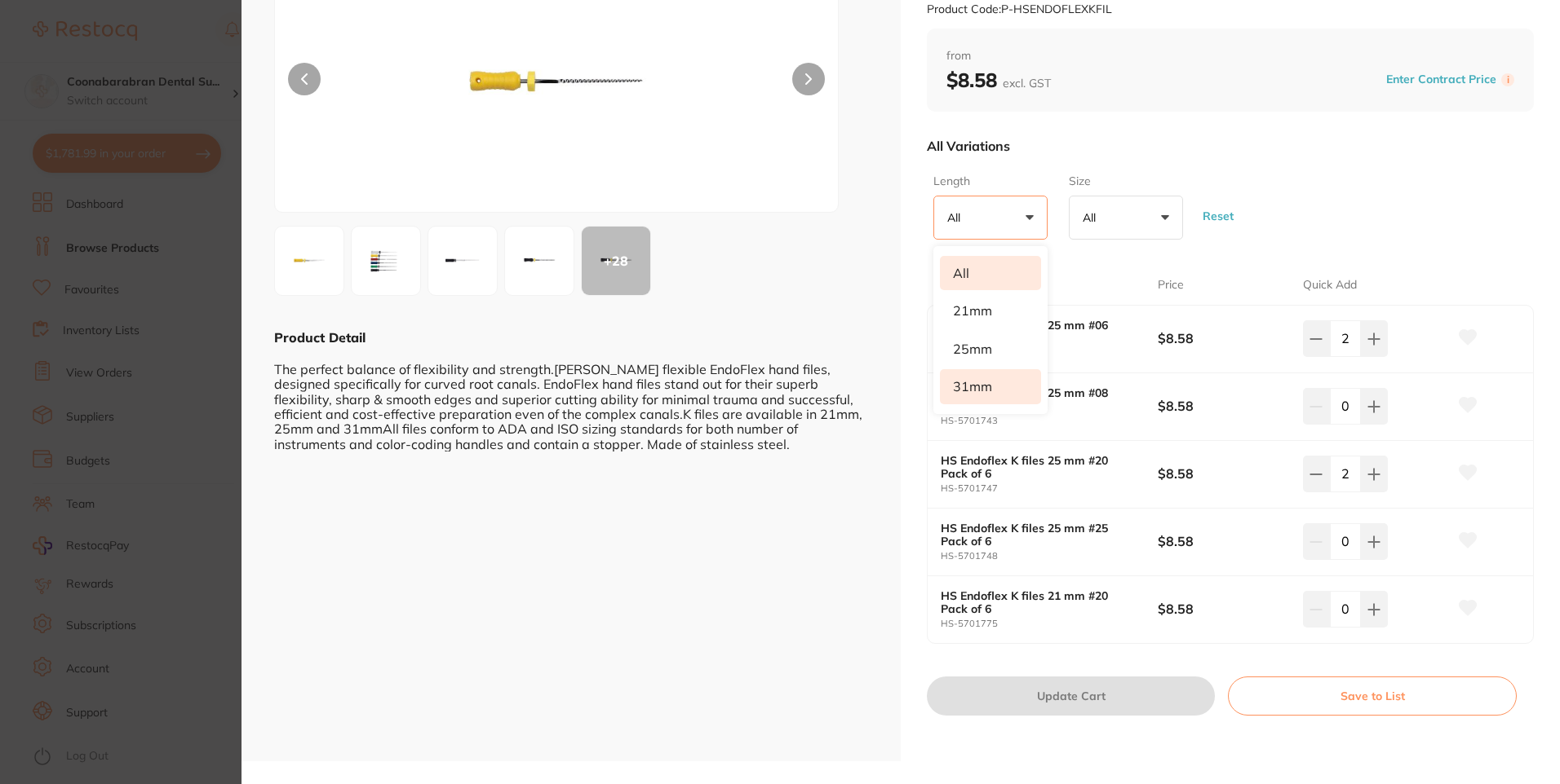
click at [977, 377] on li "31mm" at bounding box center [989, 387] width 101 height 35
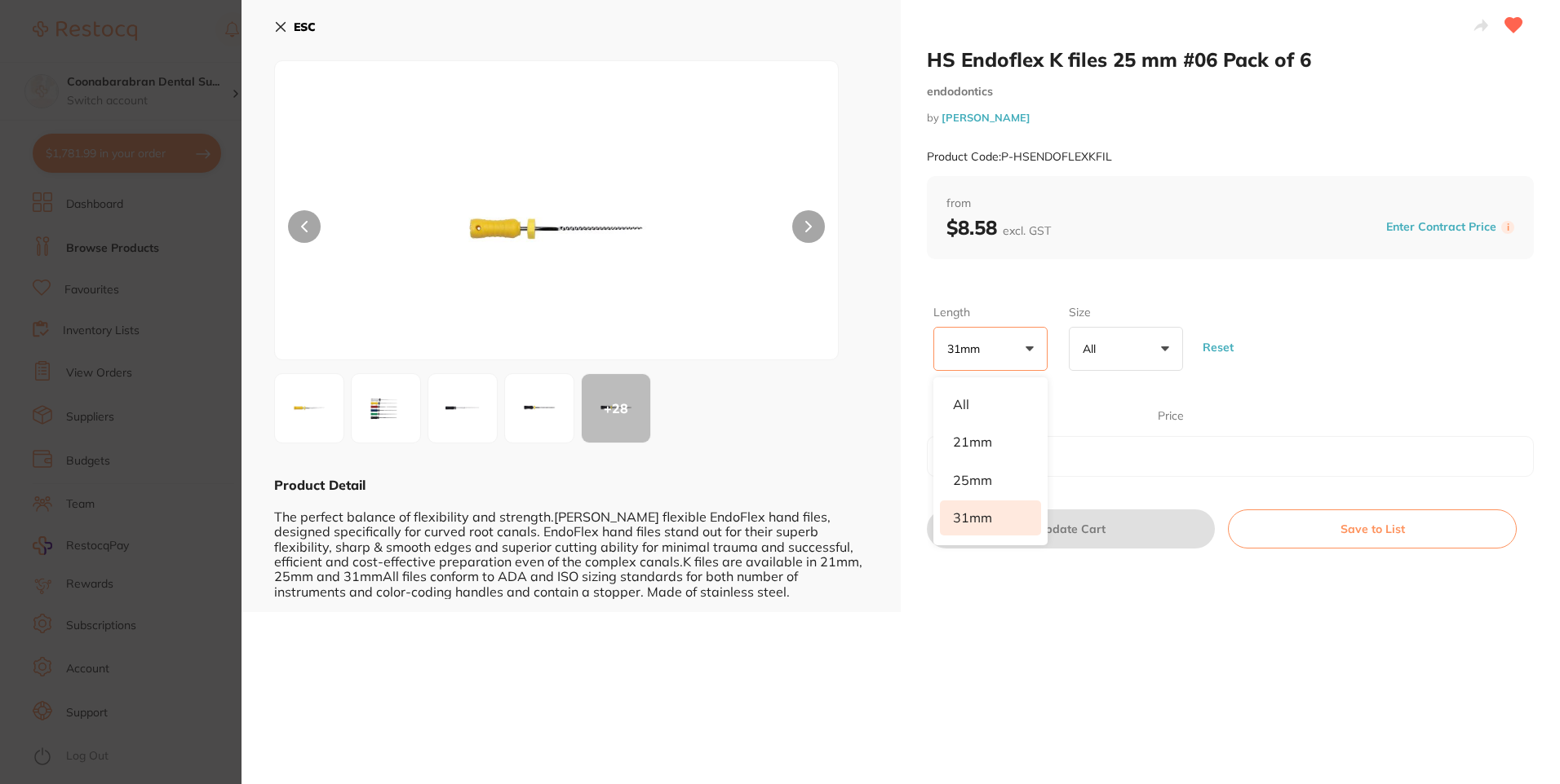
click at [1030, 347] on button "31mm +0" at bounding box center [990, 349] width 115 height 44
click at [287, 29] on button "ESC" at bounding box center [294, 27] width 41 height 28
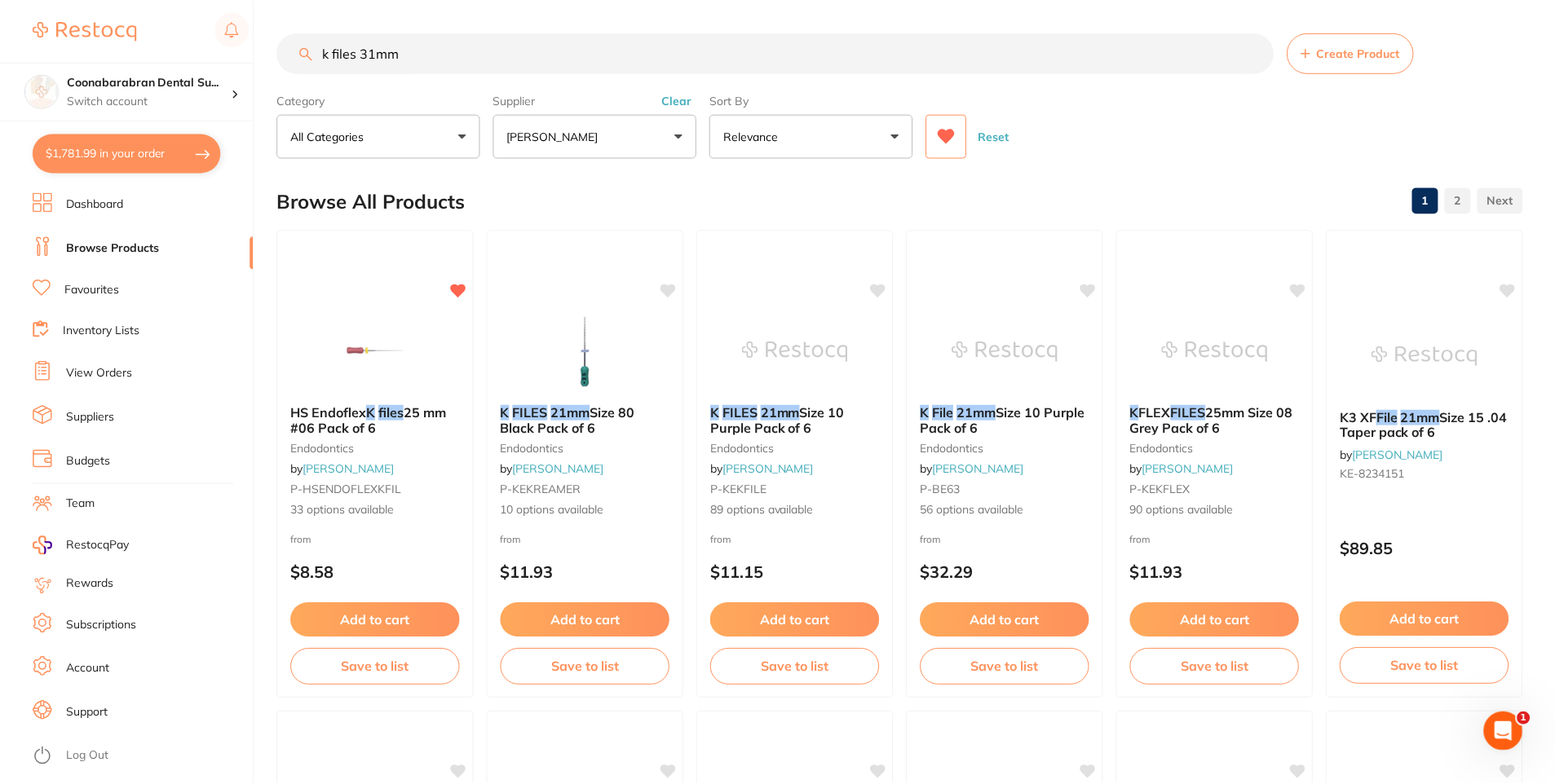
scroll to position [1, 0]
click at [952, 138] on icon at bounding box center [949, 135] width 17 height 14
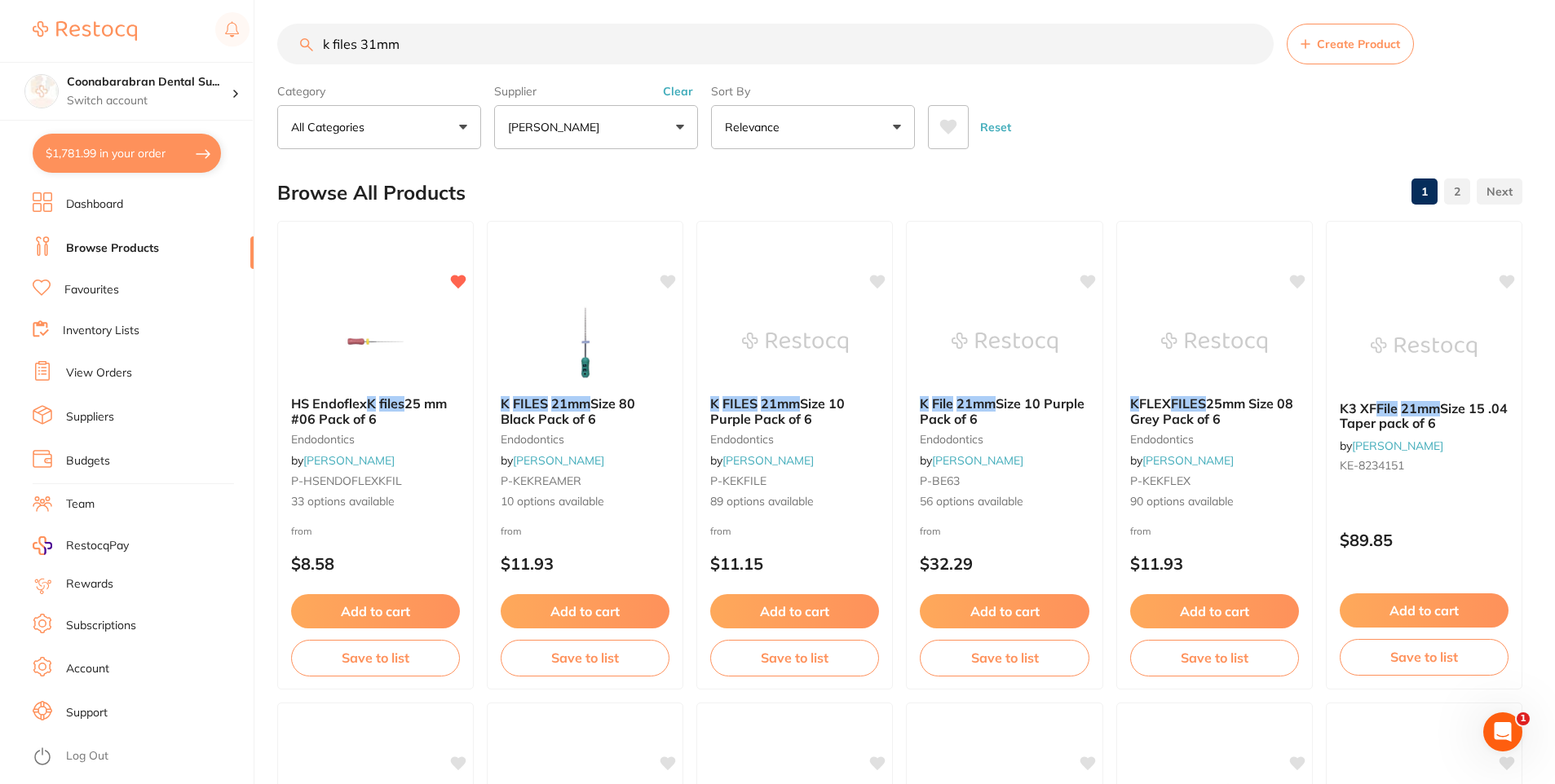
scroll to position [0, 0]
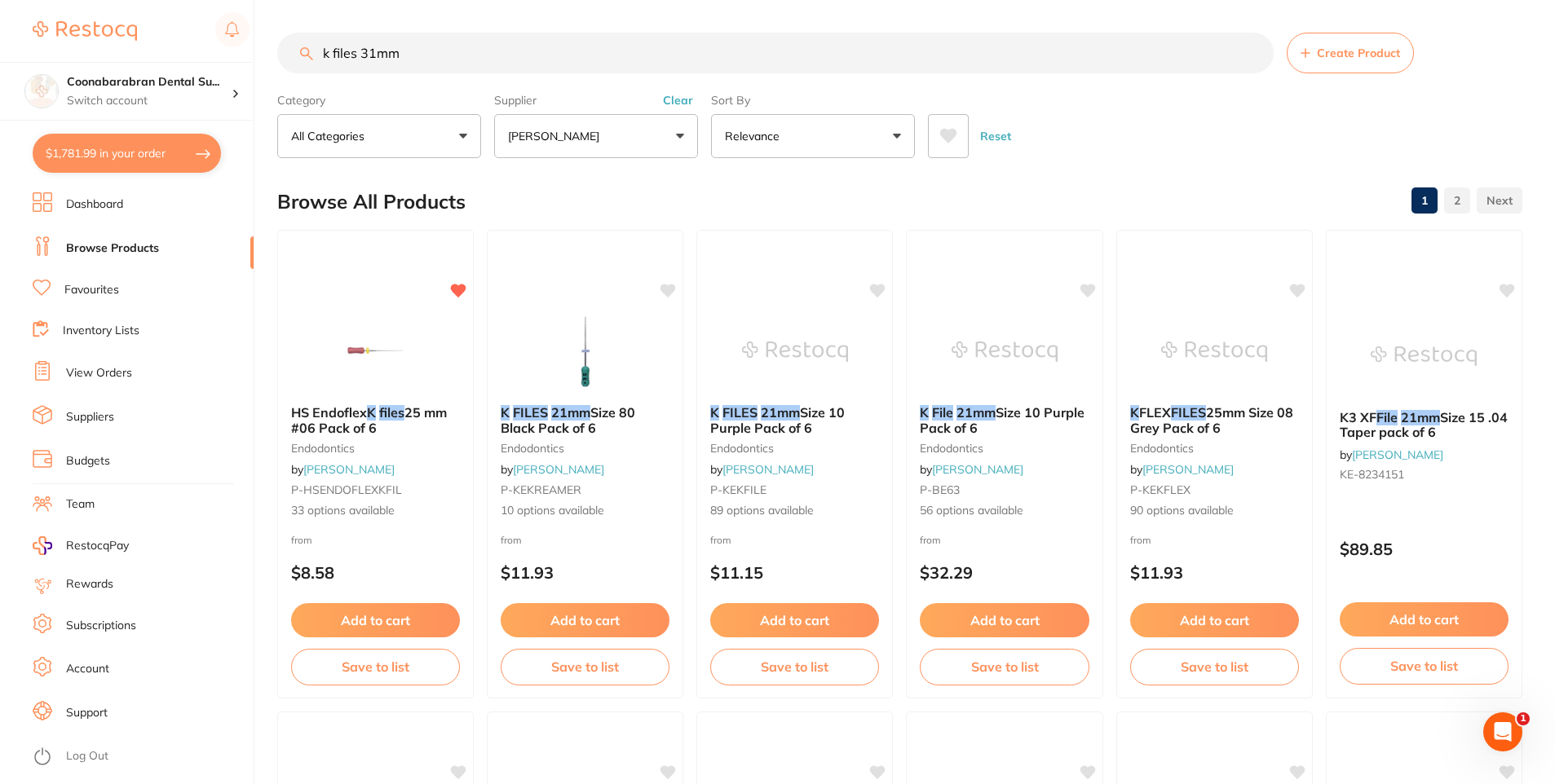
click at [680, 99] on button "Clear" at bounding box center [678, 100] width 40 height 14
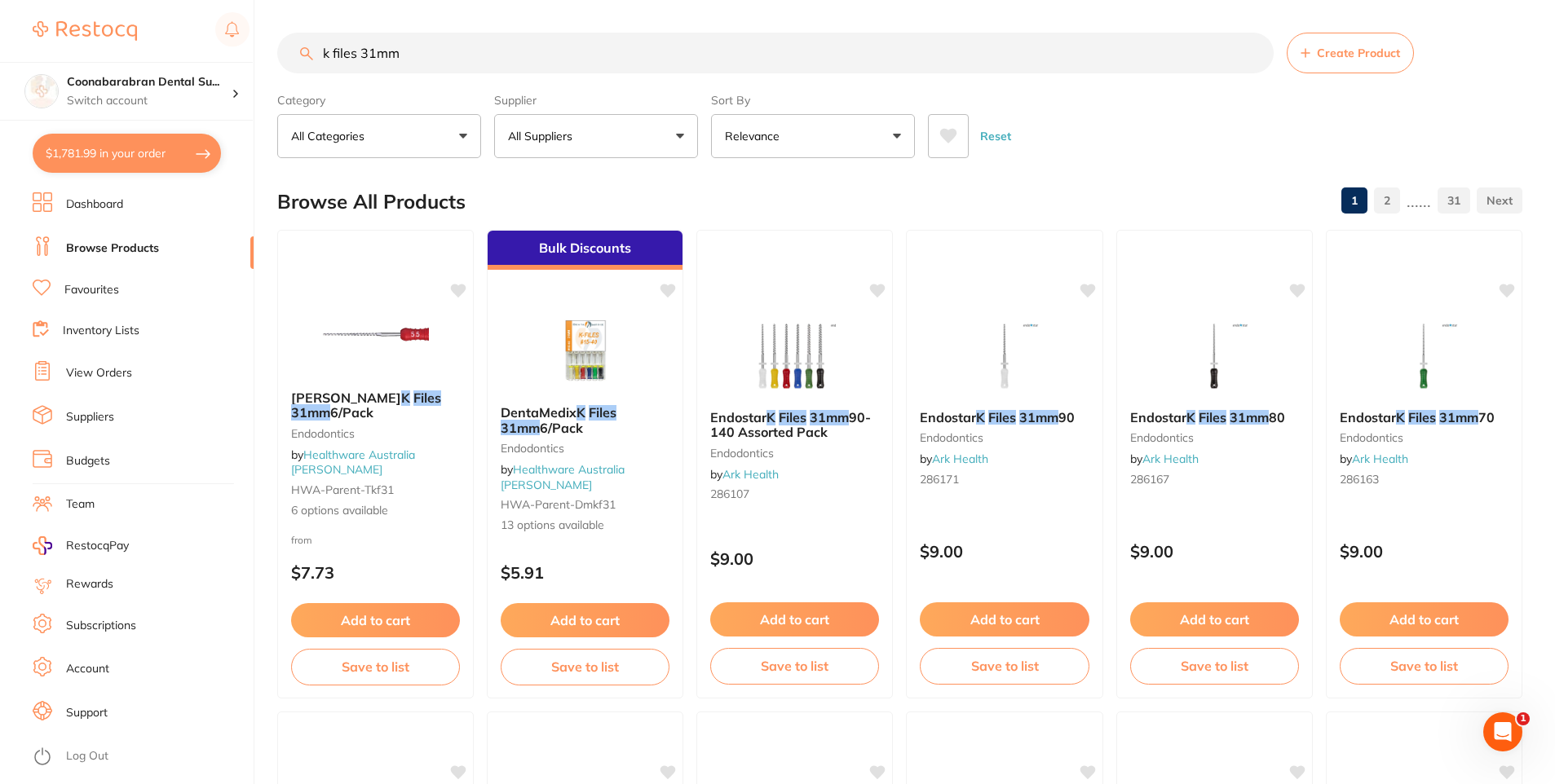
click at [684, 134] on button "All Suppliers" at bounding box center [597, 137] width 204 height 44
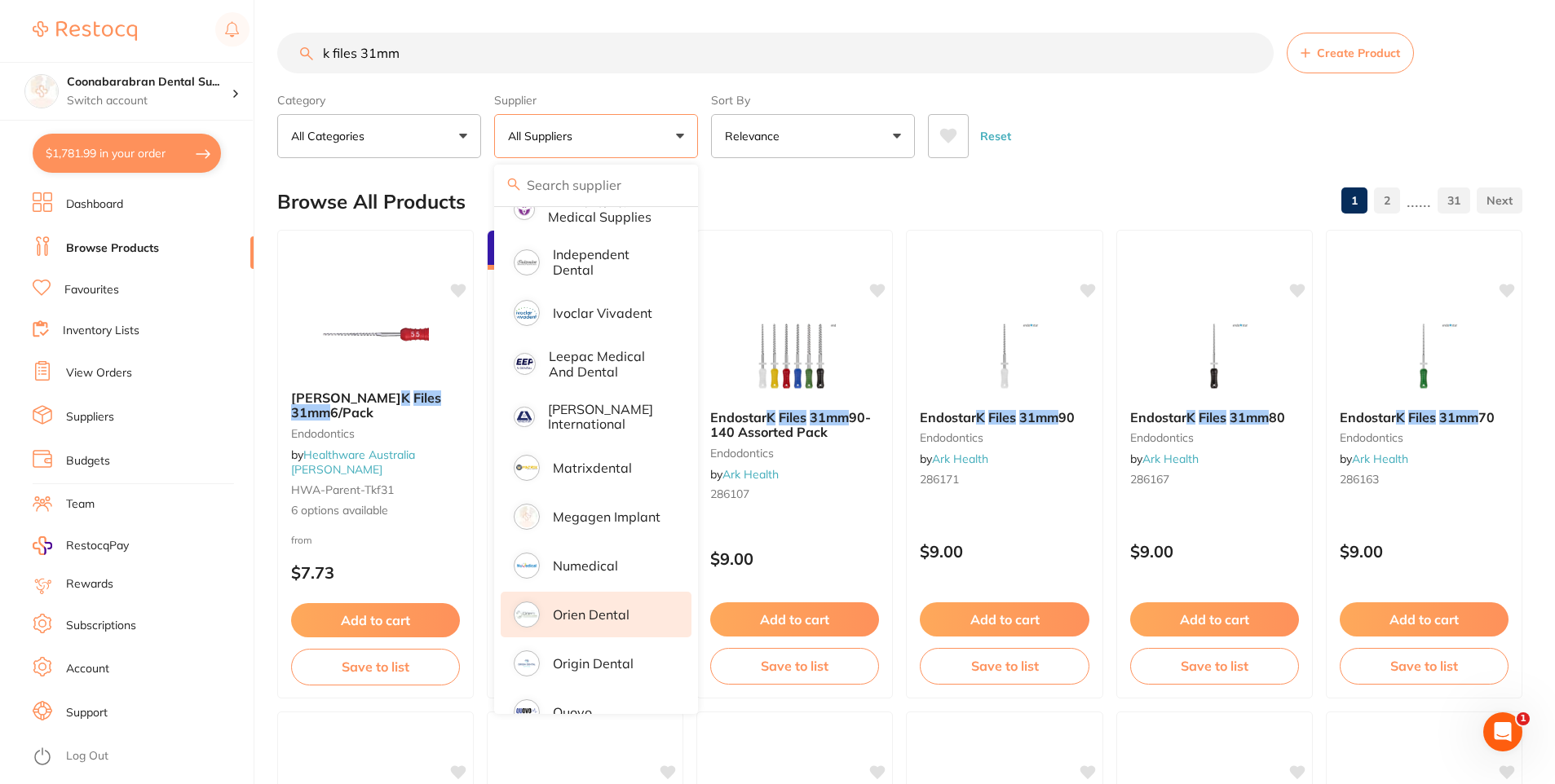
scroll to position [978, 0]
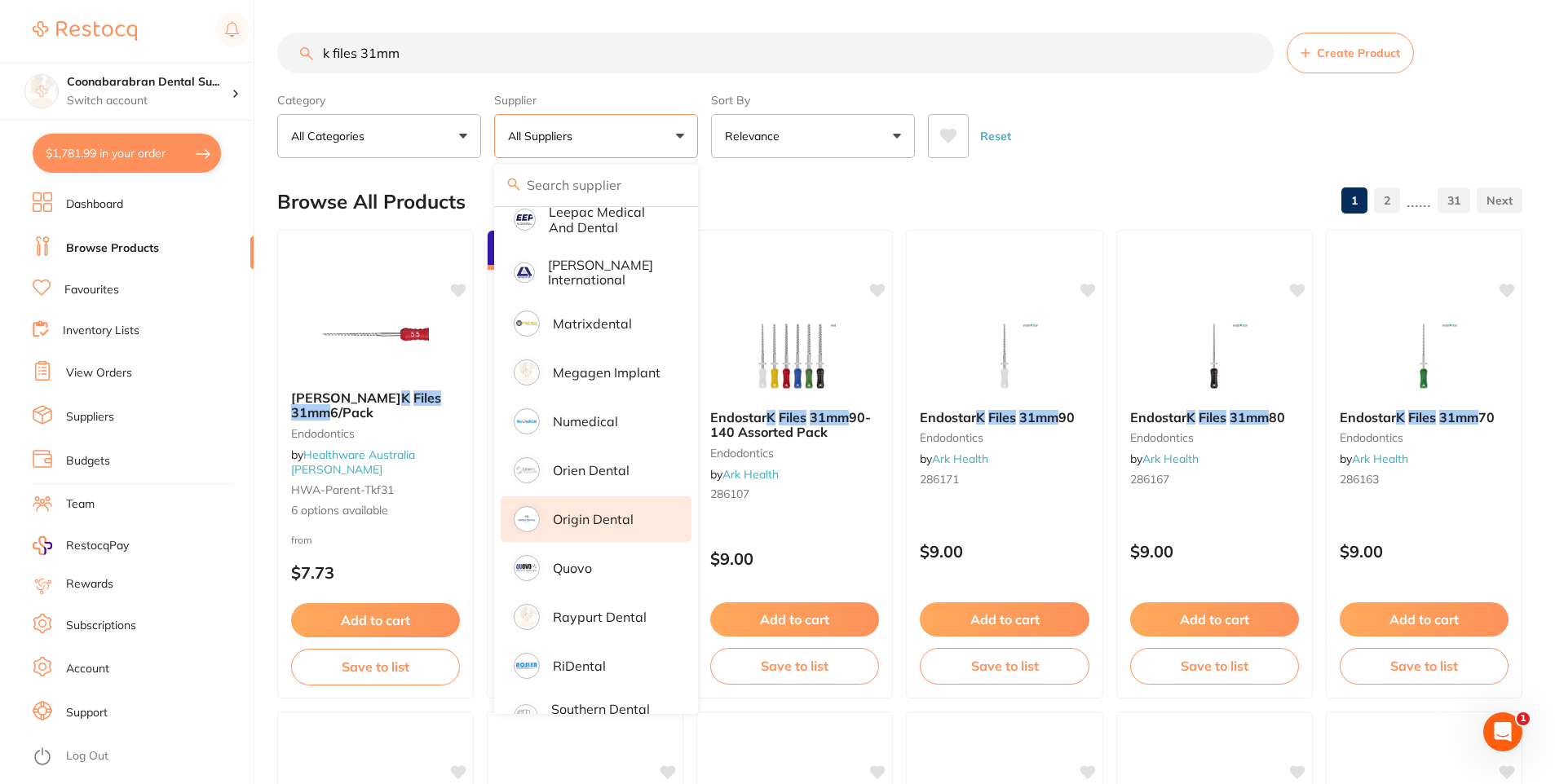
click at [611, 512] on p "Origin Dental" at bounding box center [594, 518] width 81 height 14
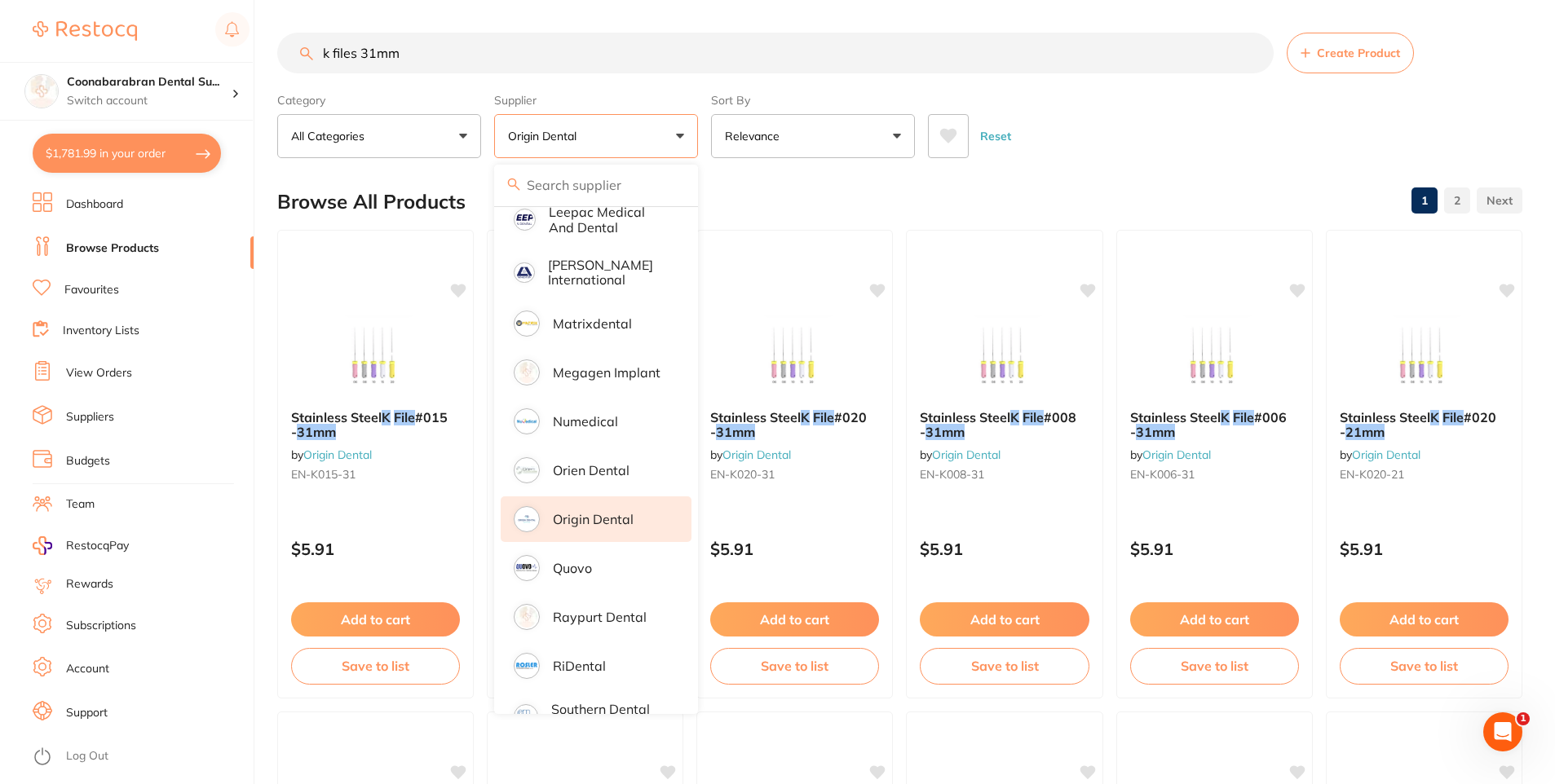
scroll to position [0, 0]
click at [960, 195] on div "Browse All Products 1 2" at bounding box center [900, 201] width 1245 height 55
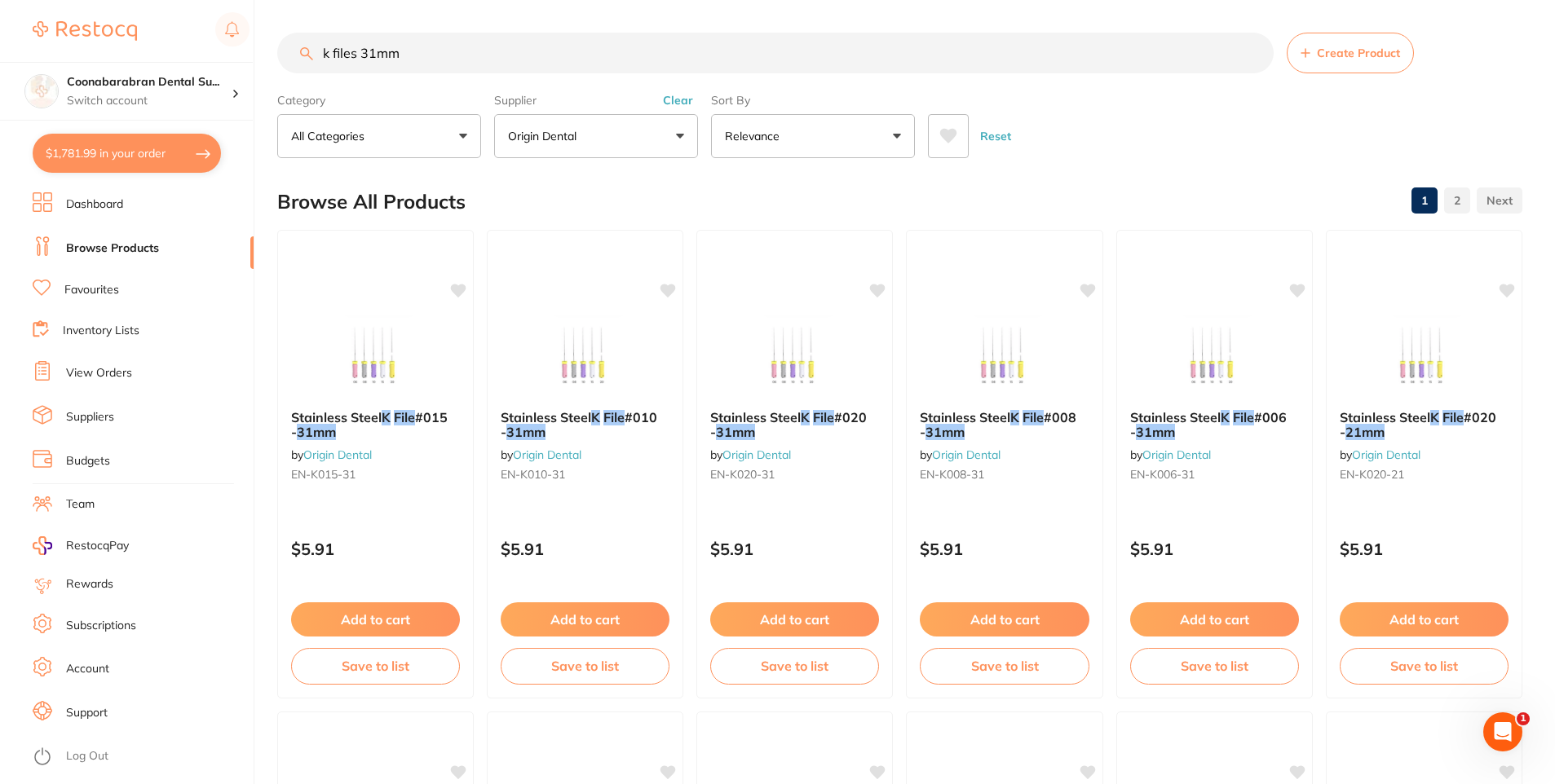
click at [401, 66] on input "k files 31mm" at bounding box center [776, 53] width 997 height 40
click at [813, 420] on span at bounding box center [811, 417] width 3 height 16
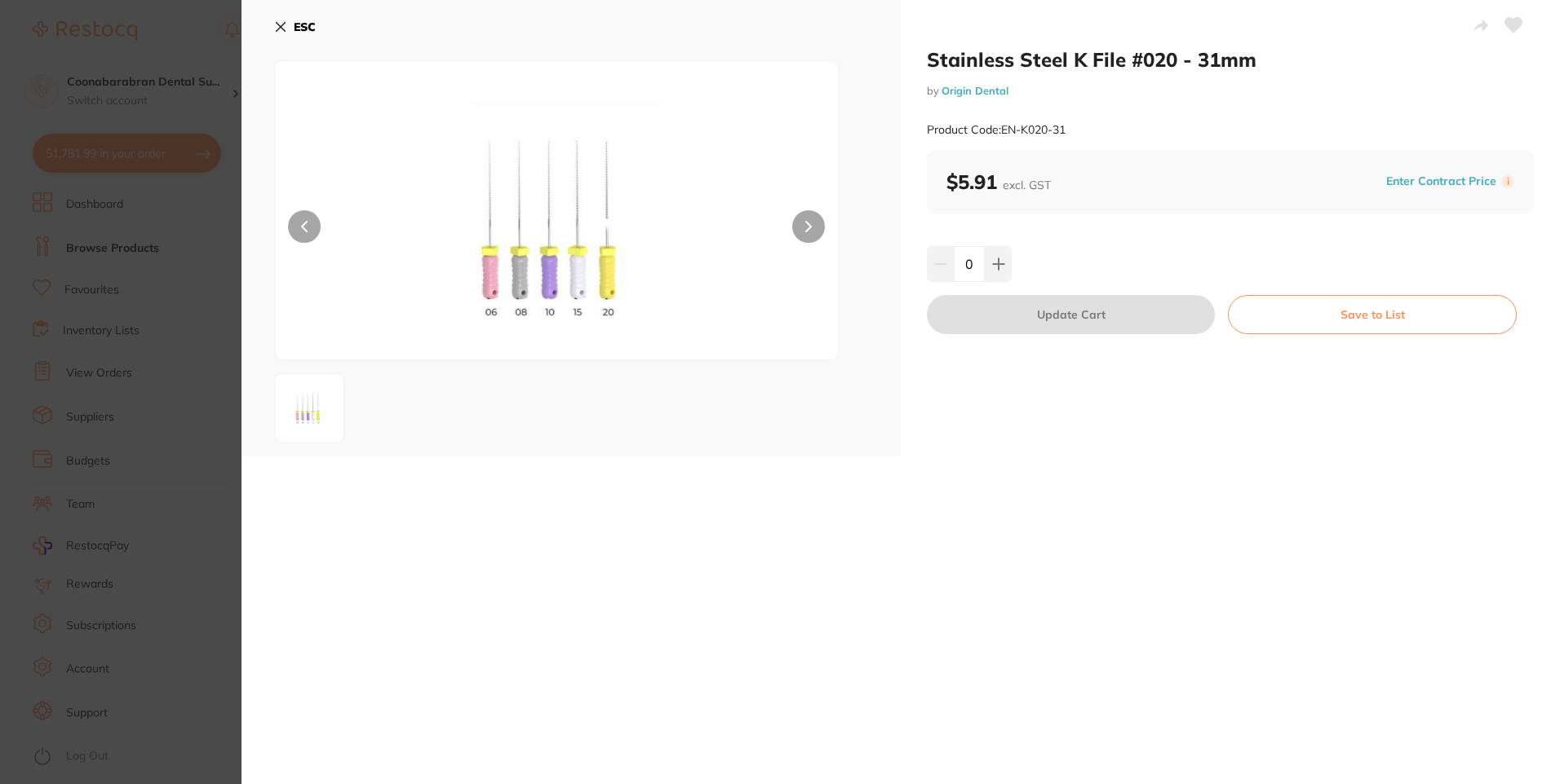
click at [278, 24] on icon at bounding box center [280, 27] width 9 height 9
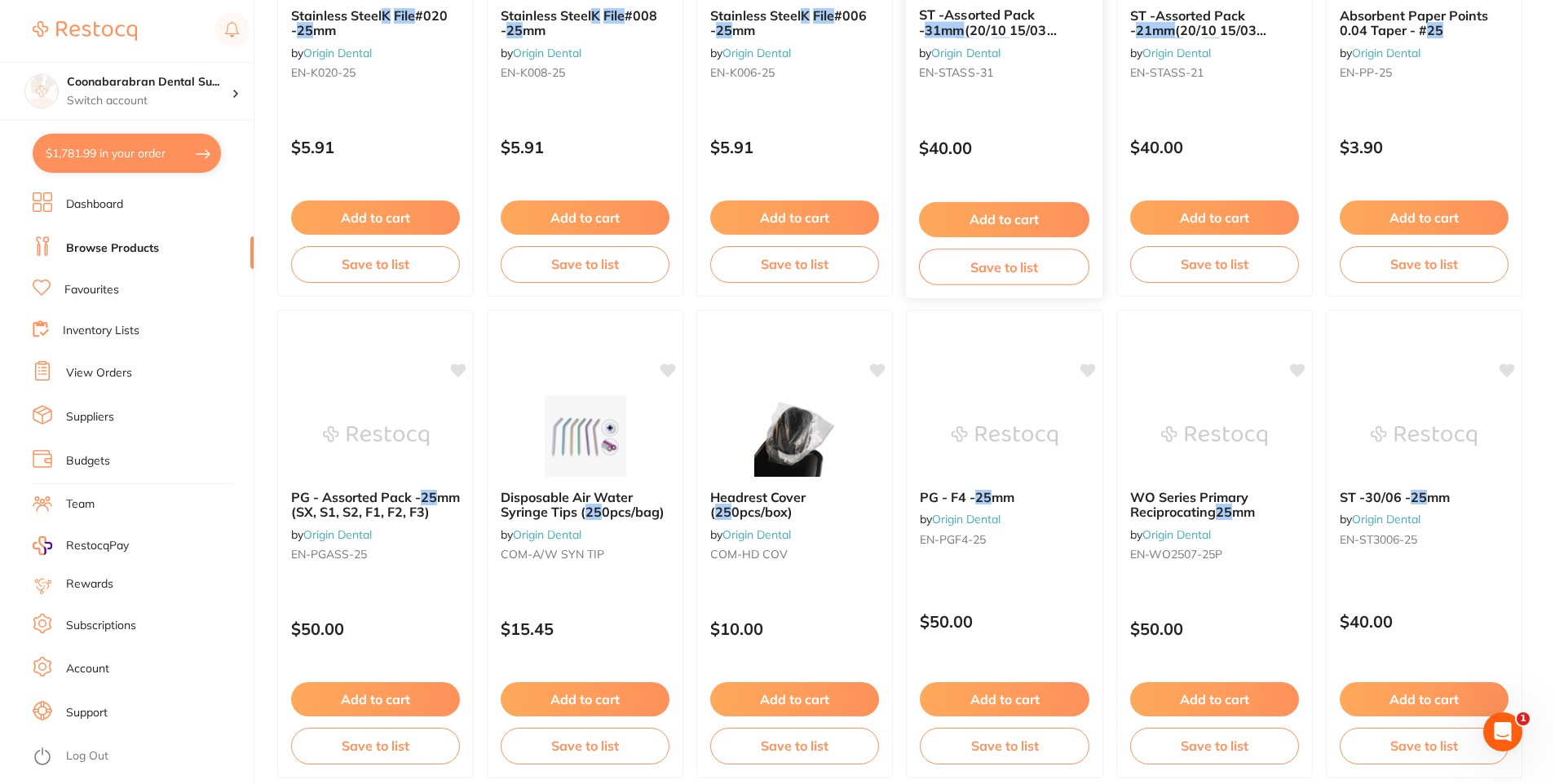
scroll to position [1394, 0]
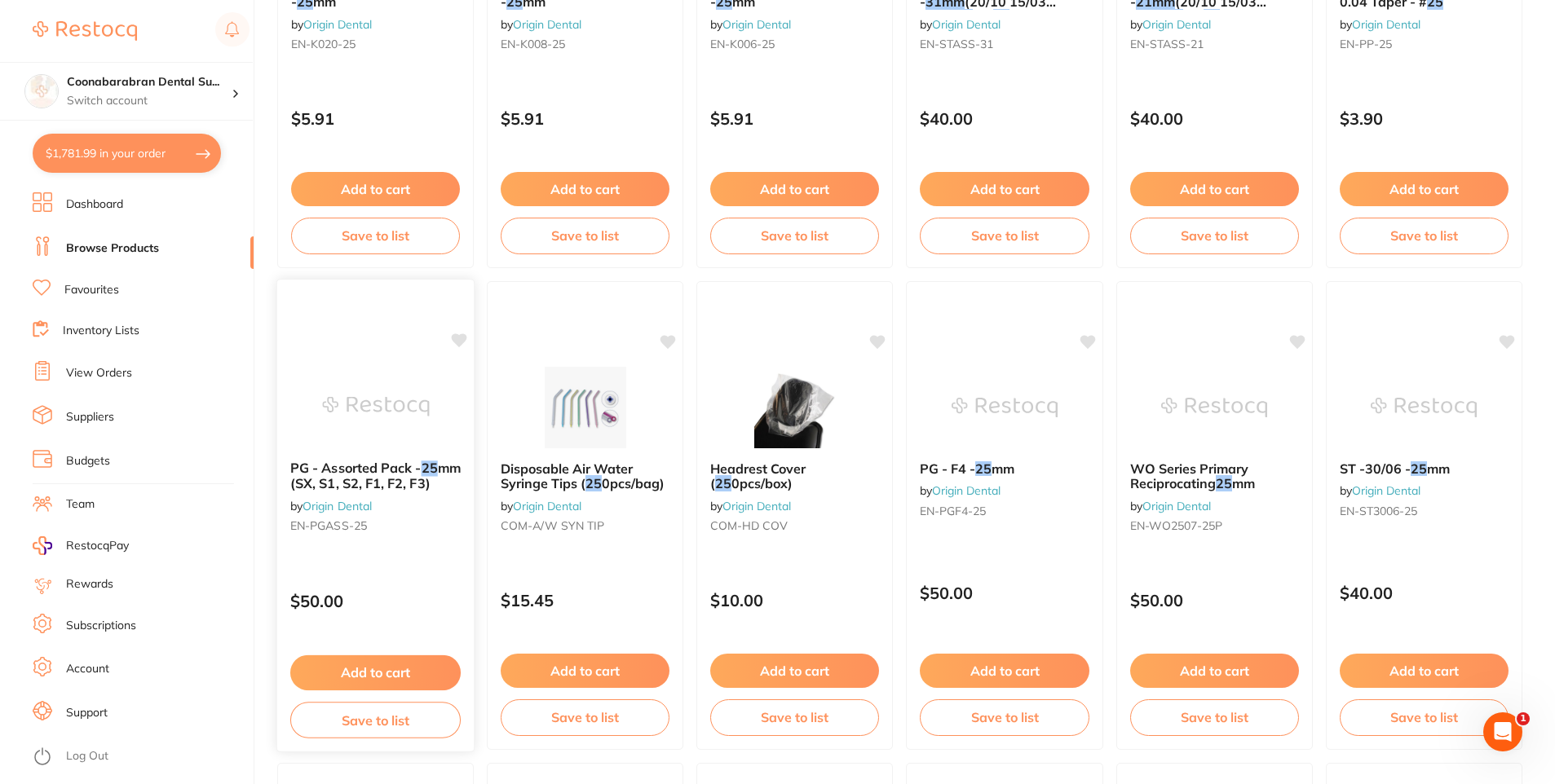
click at [360, 466] on span "PG - Assorted Pack -" at bounding box center [356, 468] width 131 height 16
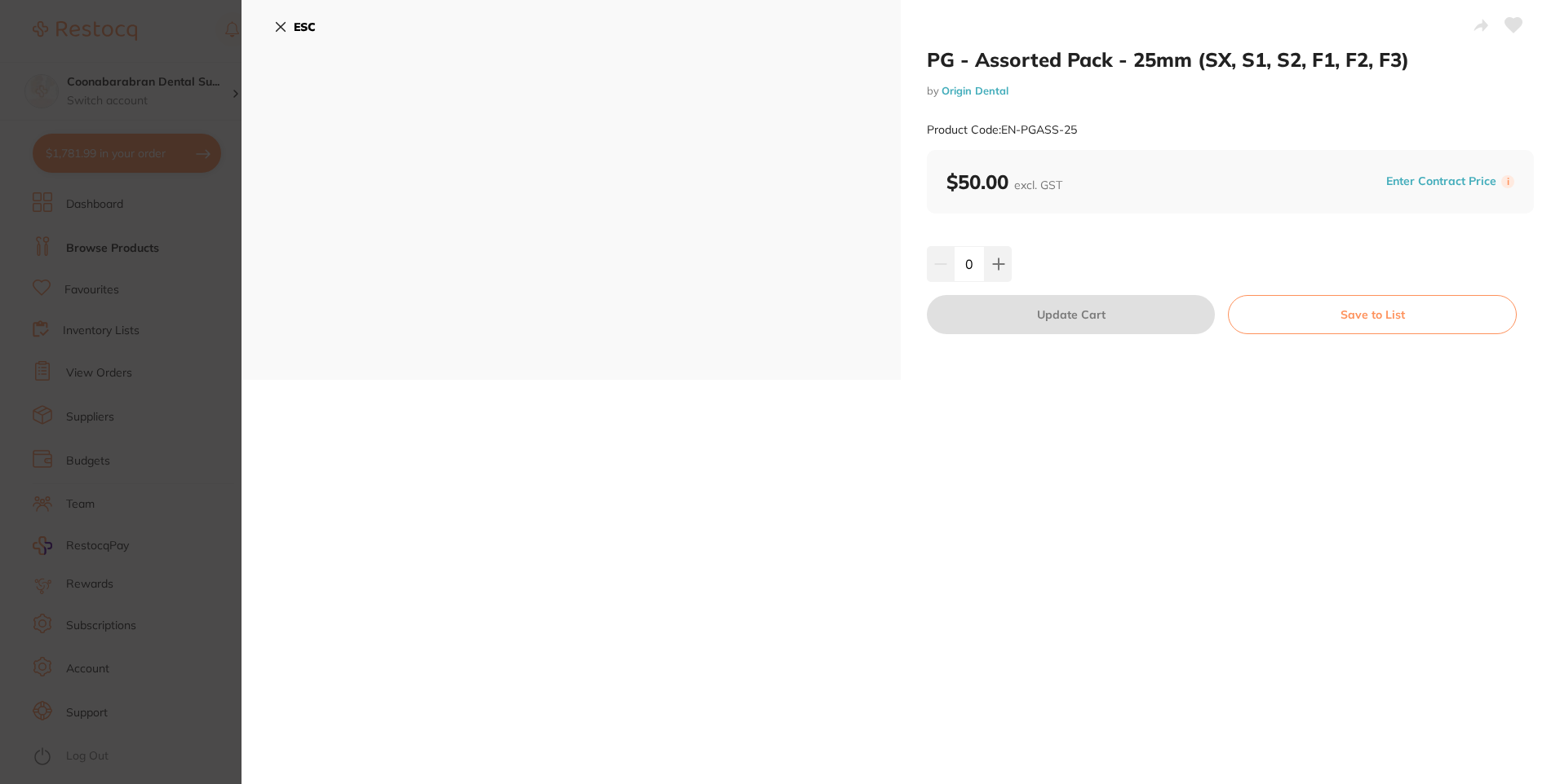
click at [285, 28] on icon at bounding box center [281, 27] width 13 height 13
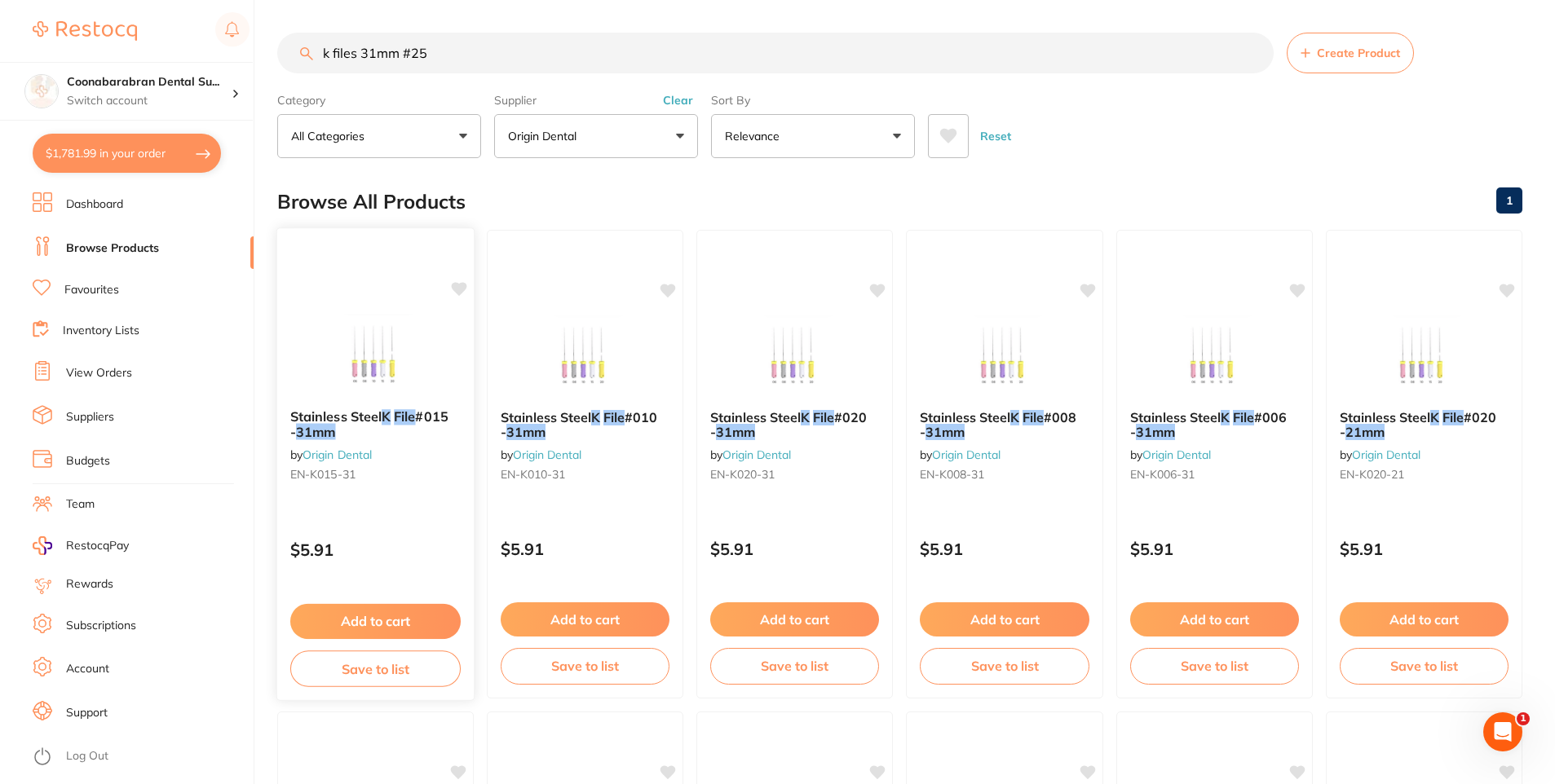
click at [412, 418] on em "File" at bounding box center [404, 417] width 21 height 16
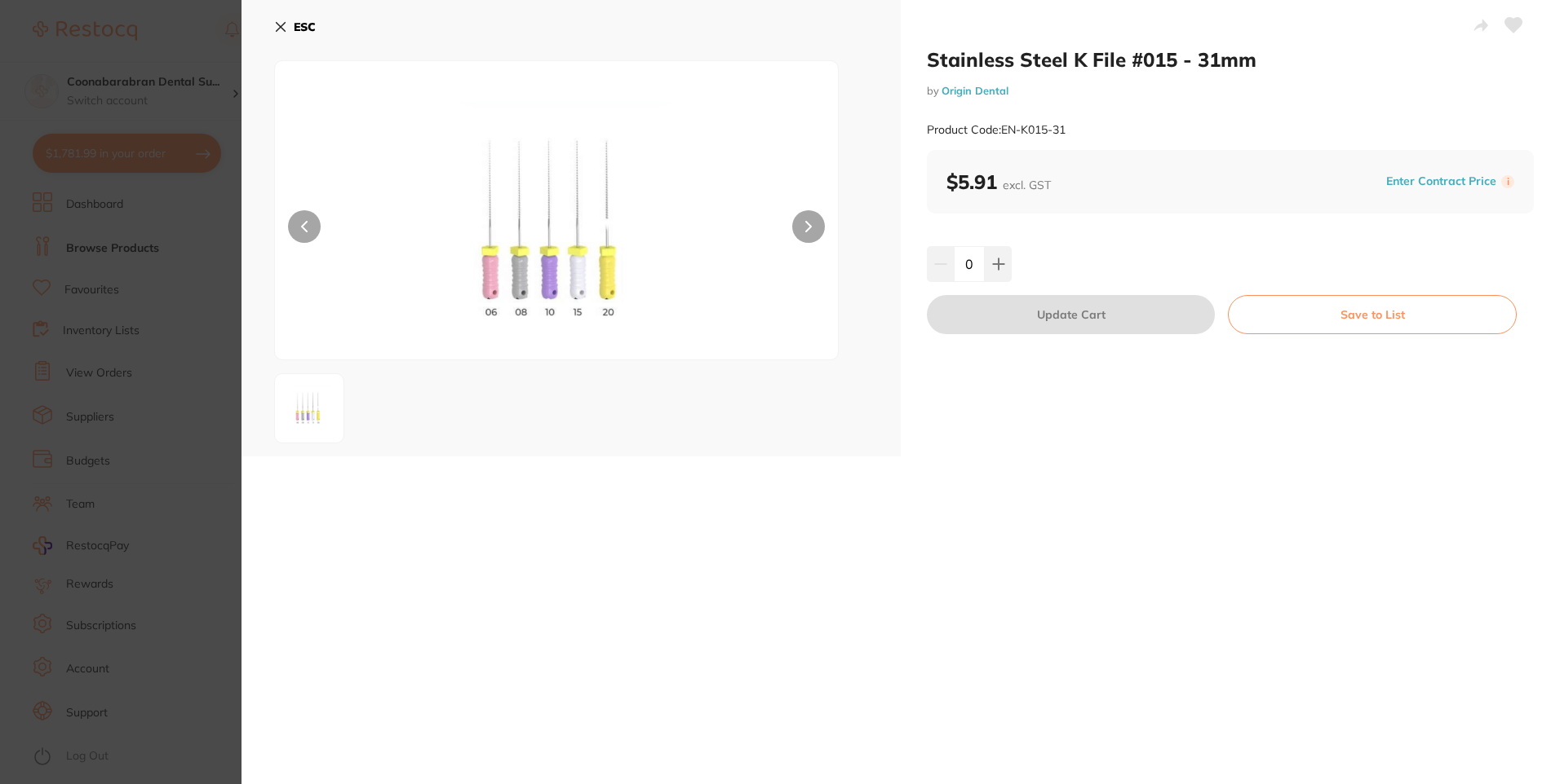
click at [284, 27] on icon at bounding box center [281, 27] width 13 height 13
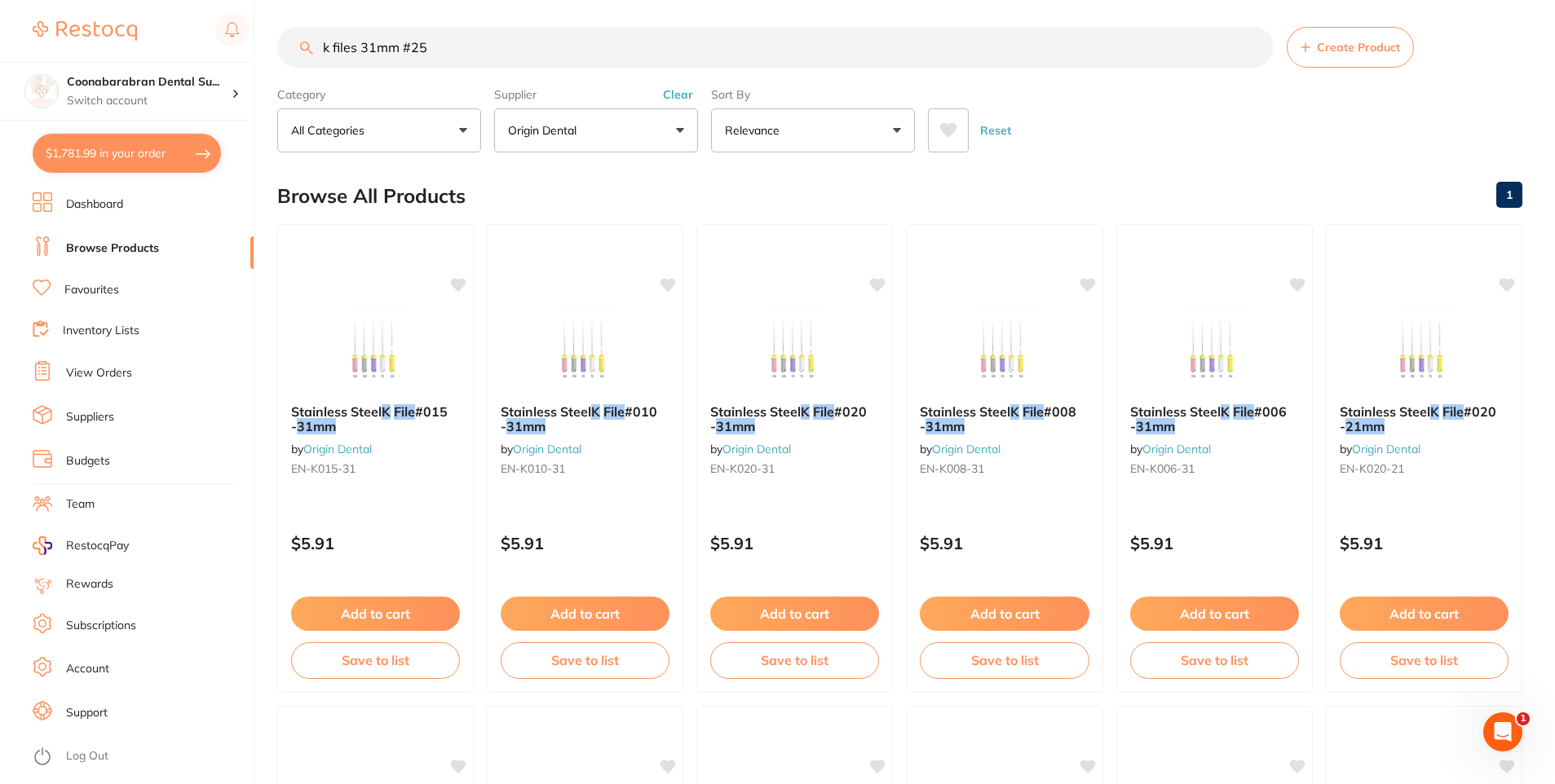
drag, startPoint x: 399, startPoint y: 49, endPoint x: 362, endPoint y: 50, distance: 37.0
click at [362, 50] on input "k files 31mm #25" at bounding box center [776, 47] width 997 height 40
type input "k files #25"
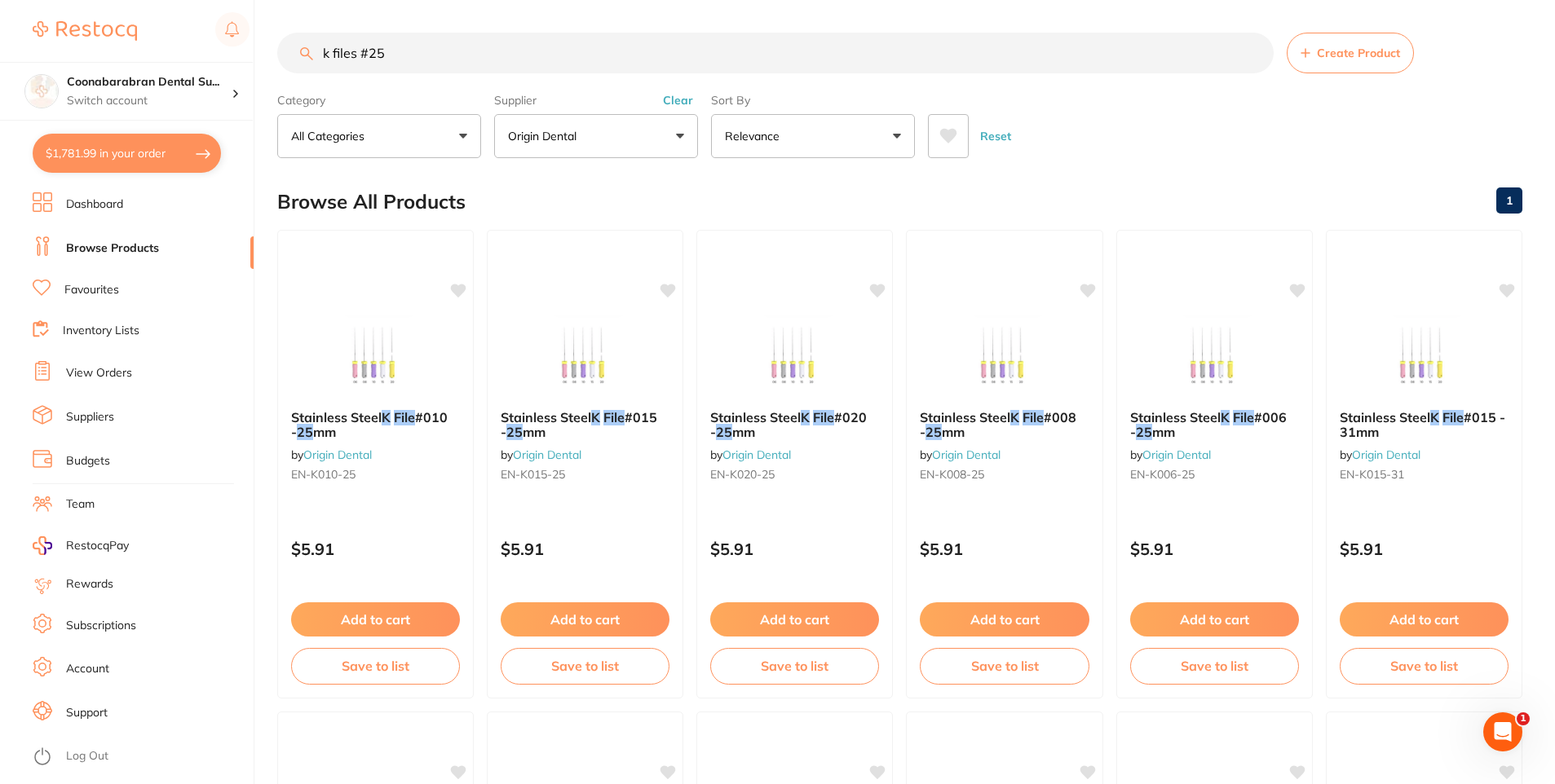
drag, startPoint x: 356, startPoint y: 51, endPoint x: 312, endPoint y: 52, distance: 44.0
click at [312, 52] on div "k files #25 Create Product" at bounding box center [900, 53] width 1245 height 40
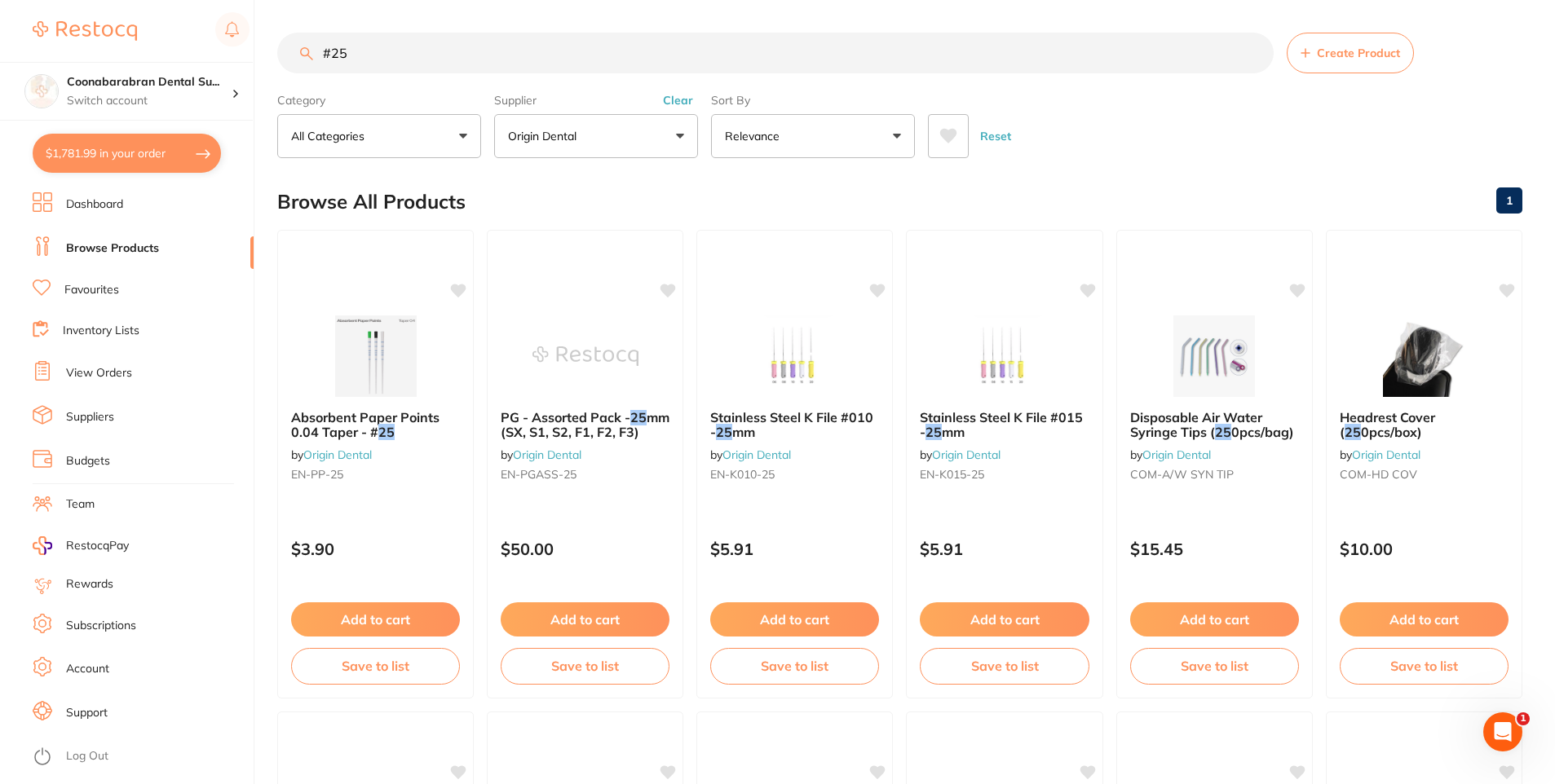
click at [356, 52] on input "#25" at bounding box center [776, 53] width 997 height 40
click at [324, 54] on input "#25" at bounding box center [776, 53] width 997 height 40
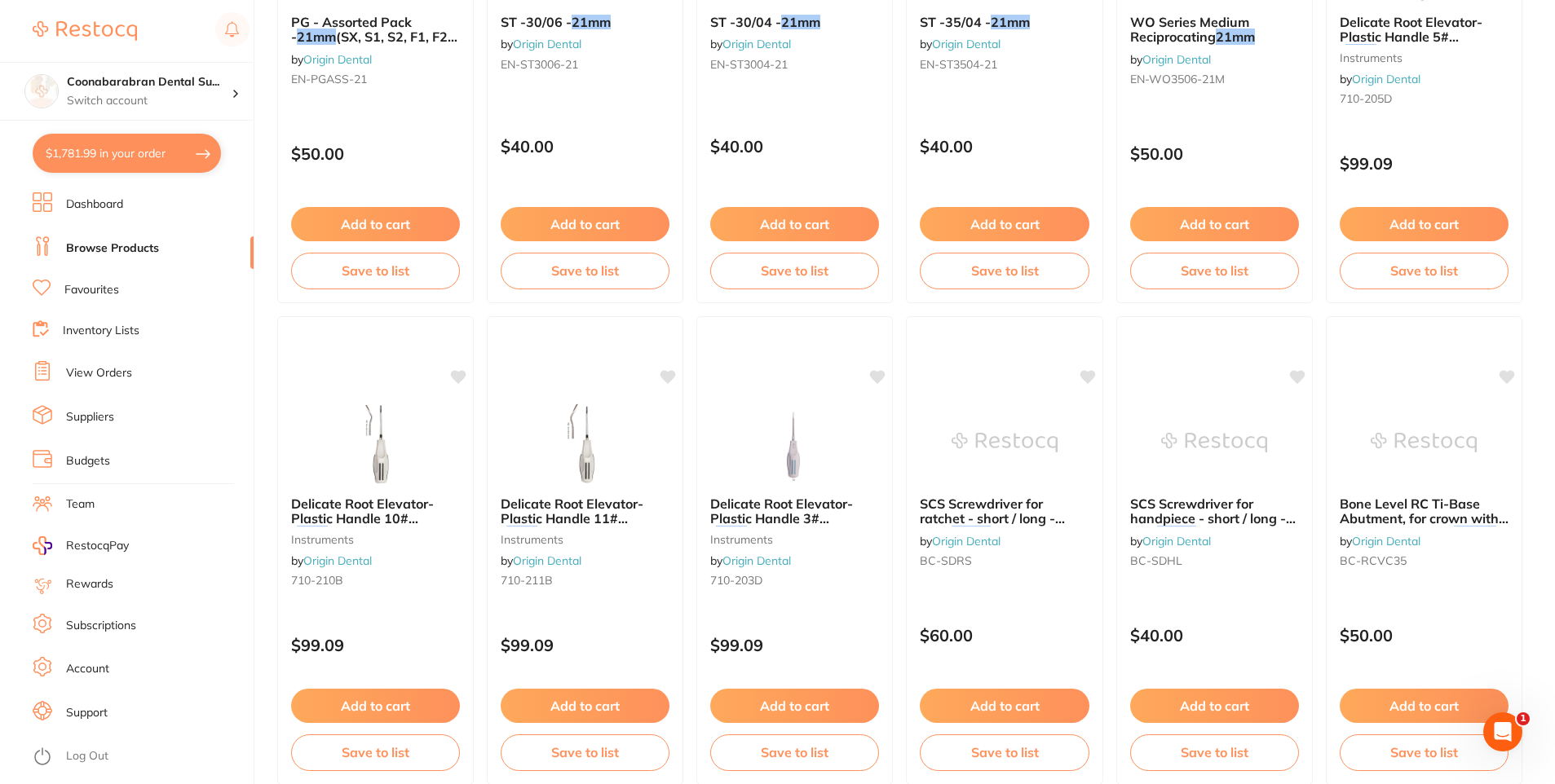
scroll to position [2120, 0]
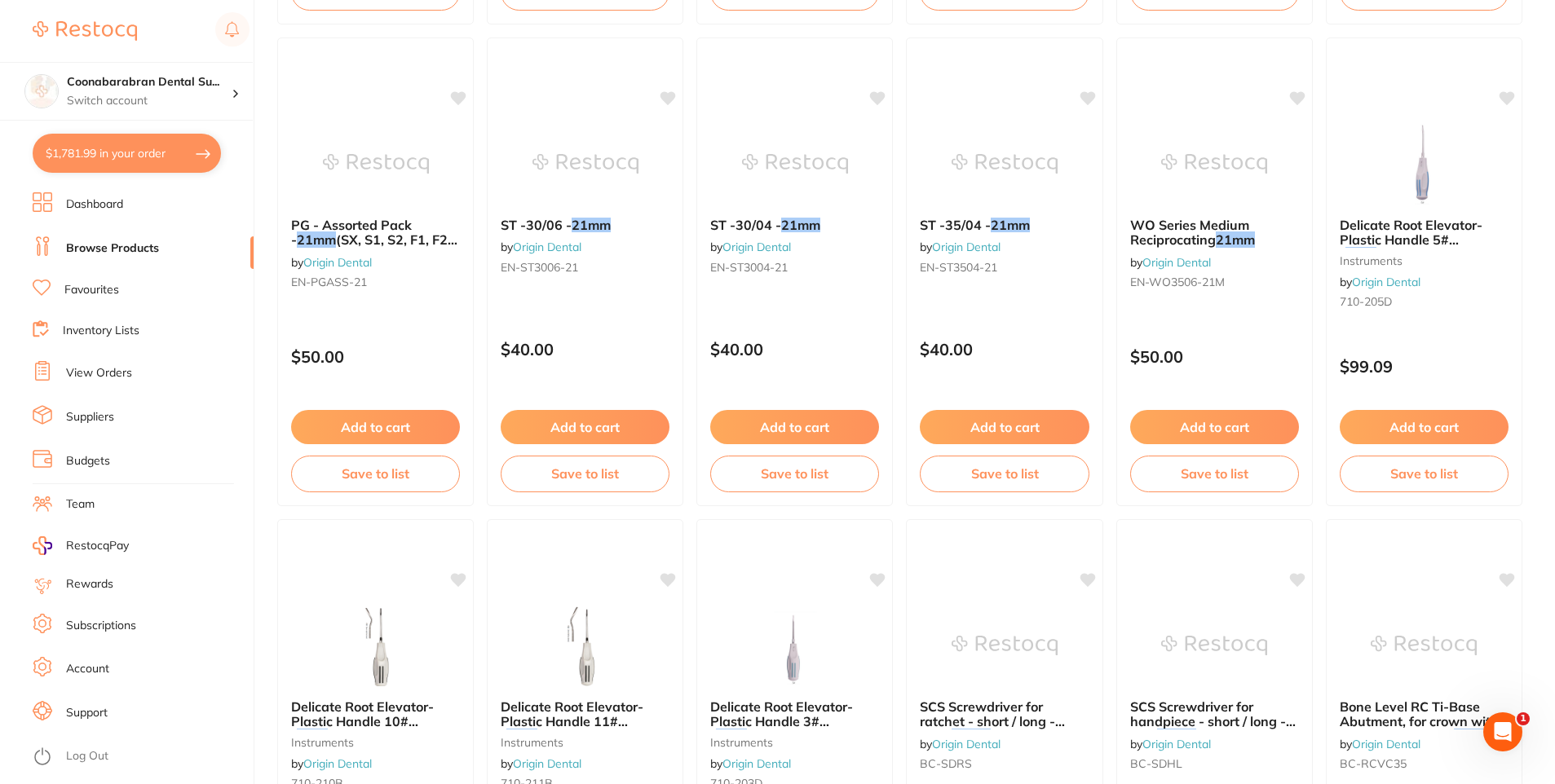
click at [377, 235] on span "(SX, S1, S2, F1, F2, F3)" at bounding box center [374, 247] width 166 height 31
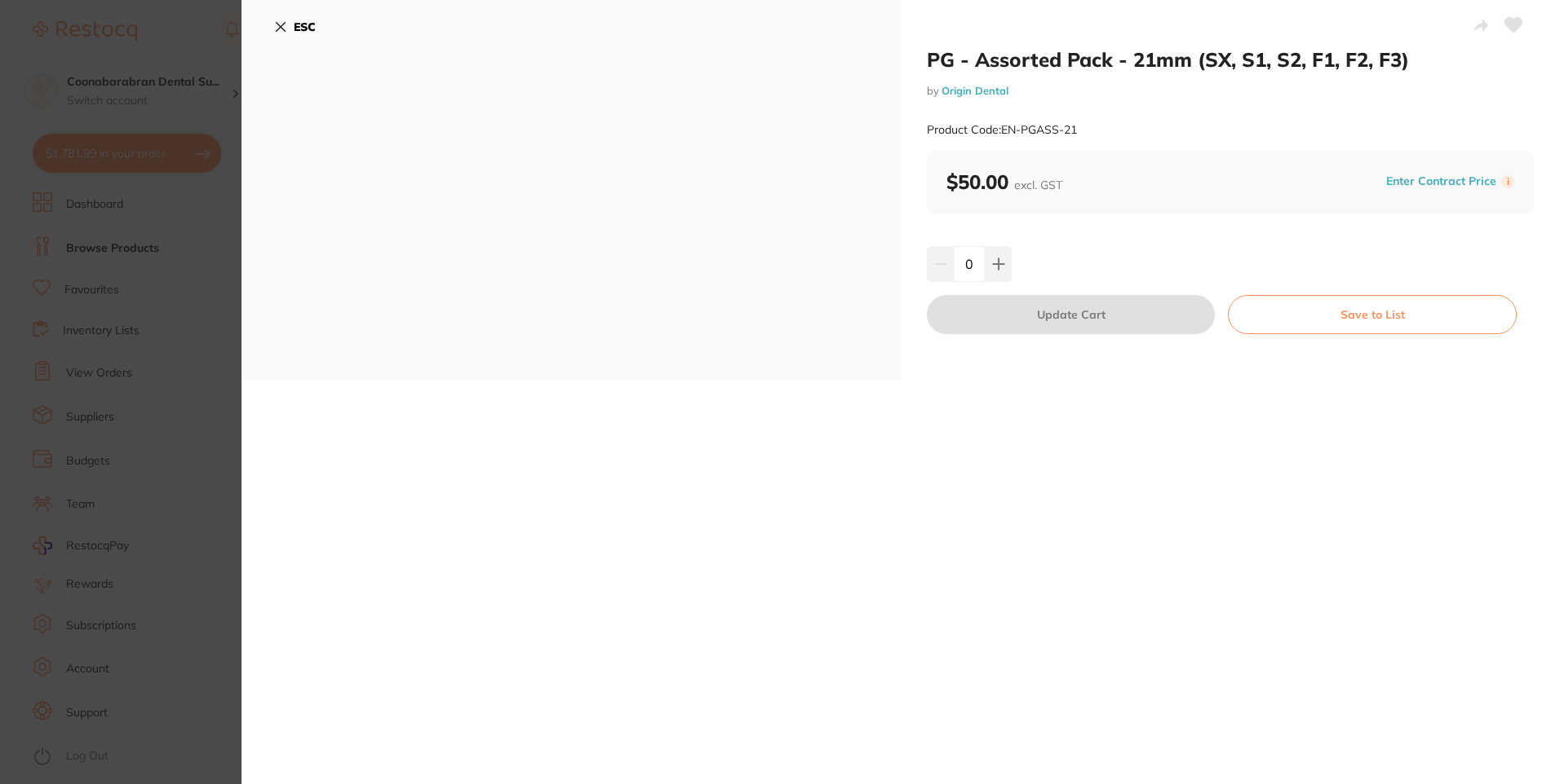
drag, startPoint x: 281, startPoint y: 29, endPoint x: 294, endPoint y: 49, distance: 23.9
click at [281, 29] on icon at bounding box center [281, 27] width 13 height 13
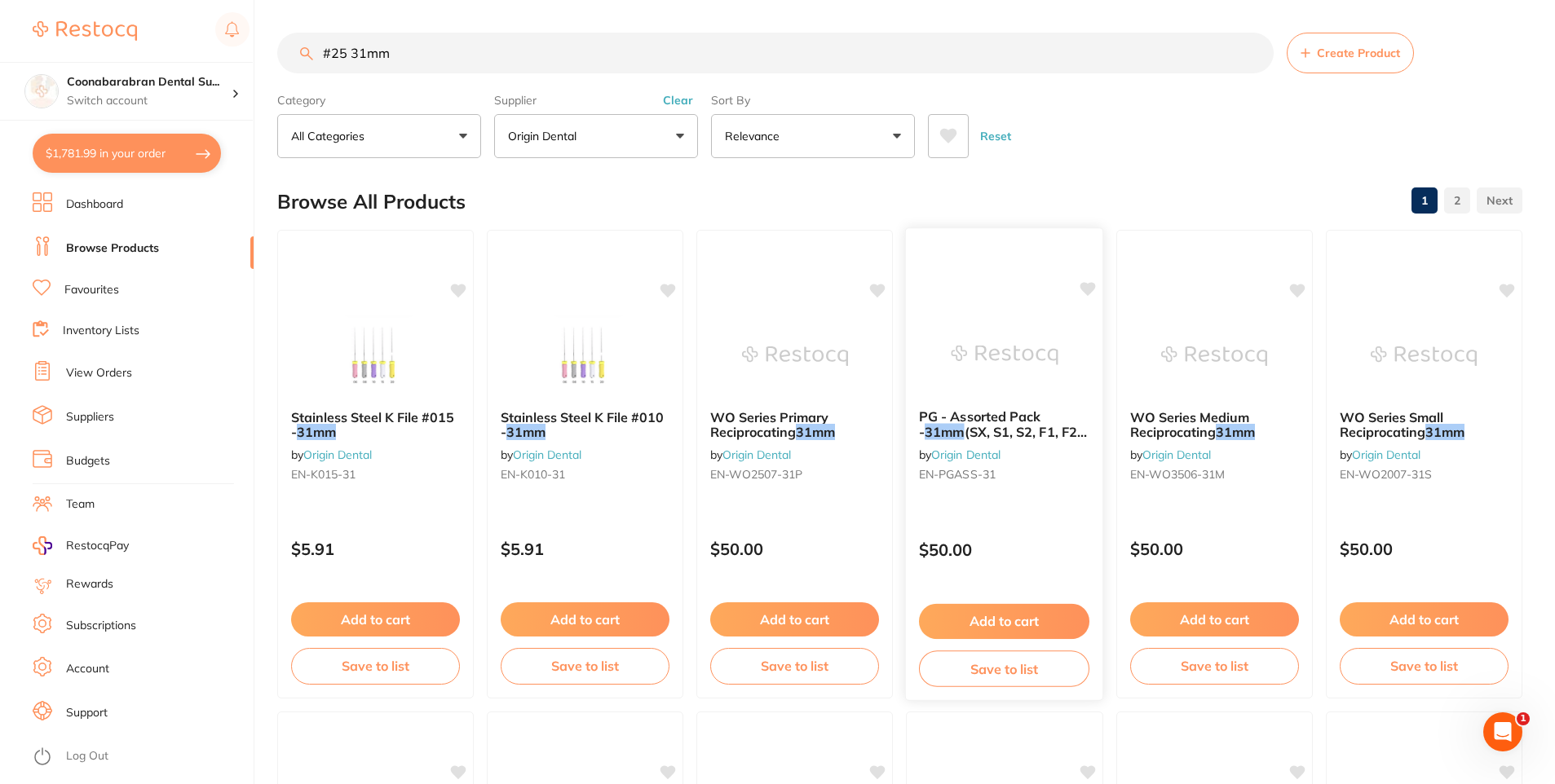
click at [972, 630] on button "Add to cart" at bounding box center [1004, 621] width 170 height 35
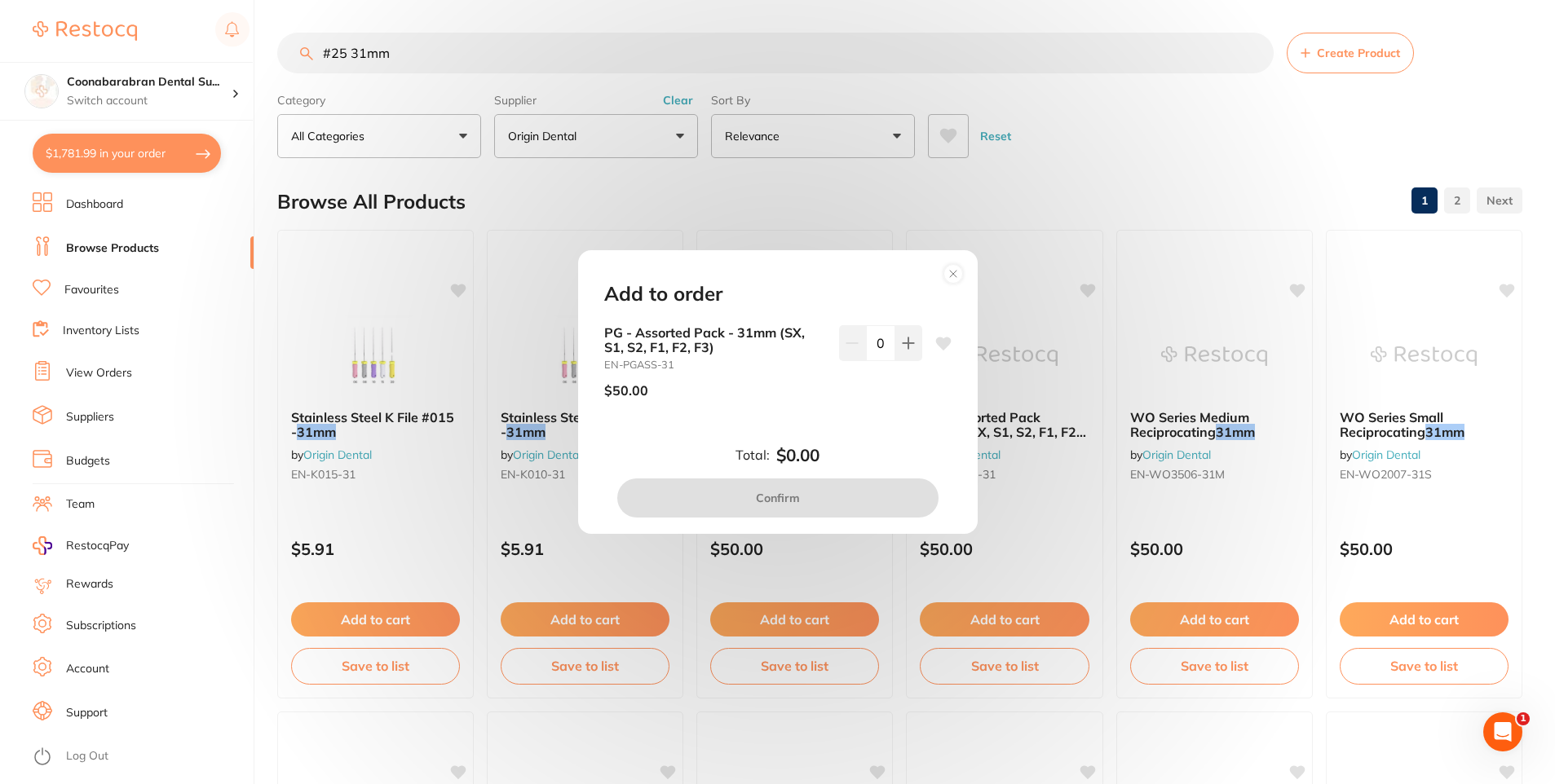
click at [955, 280] on circle at bounding box center [953, 273] width 18 height 18
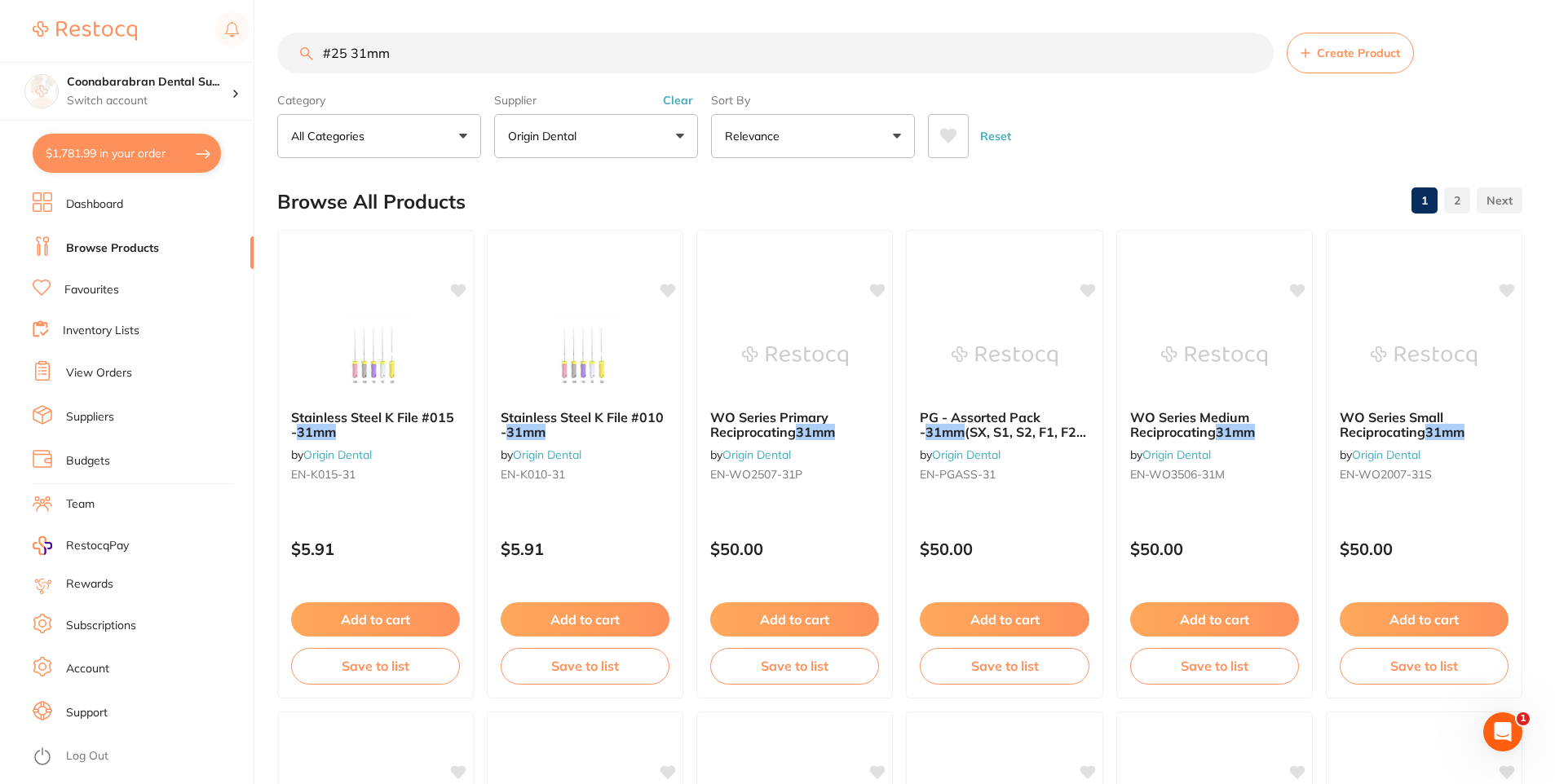
click at [674, 97] on button "Clear" at bounding box center [678, 100] width 40 height 14
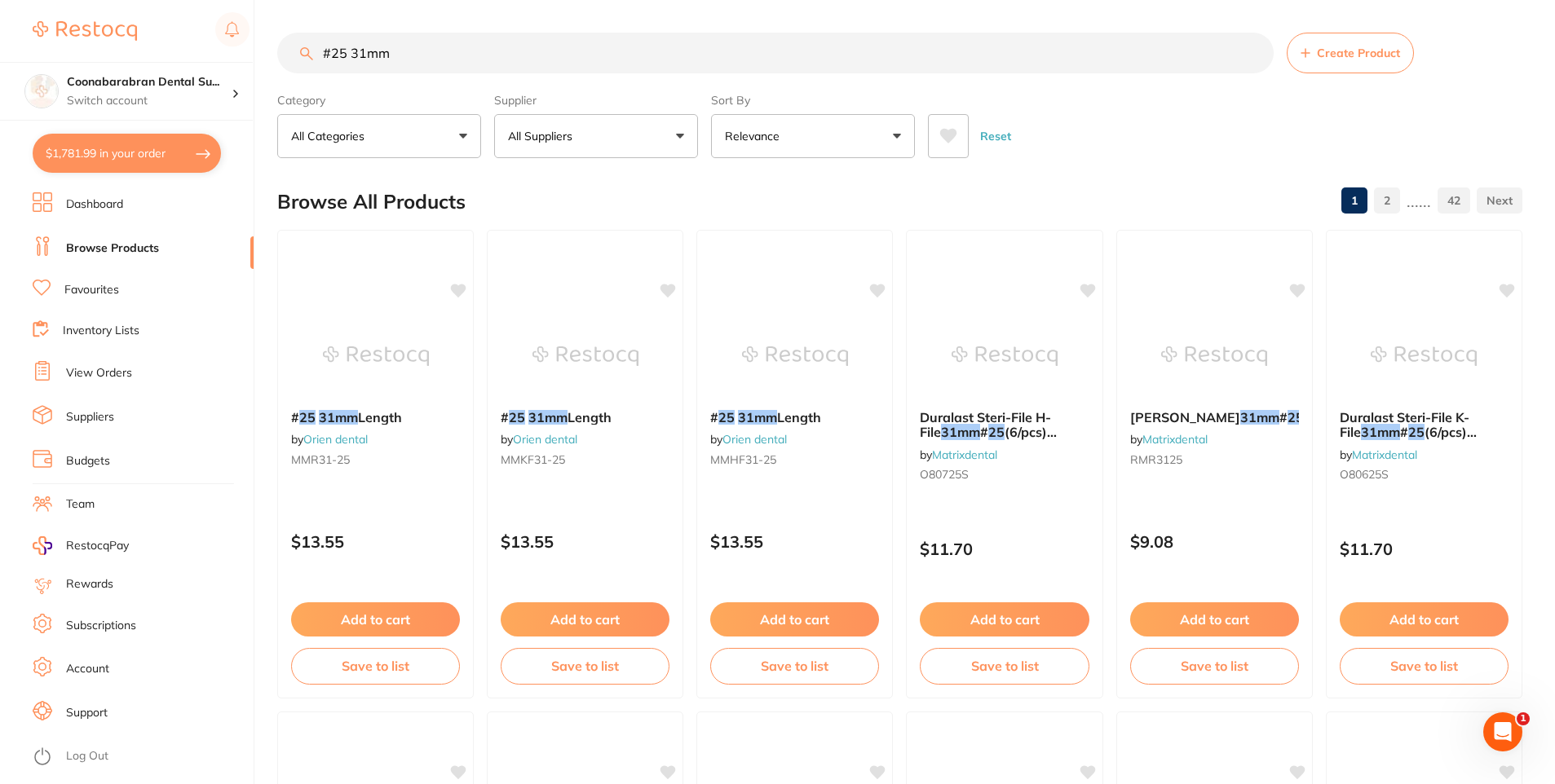
click at [951, 133] on icon at bounding box center [949, 136] width 17 height 14
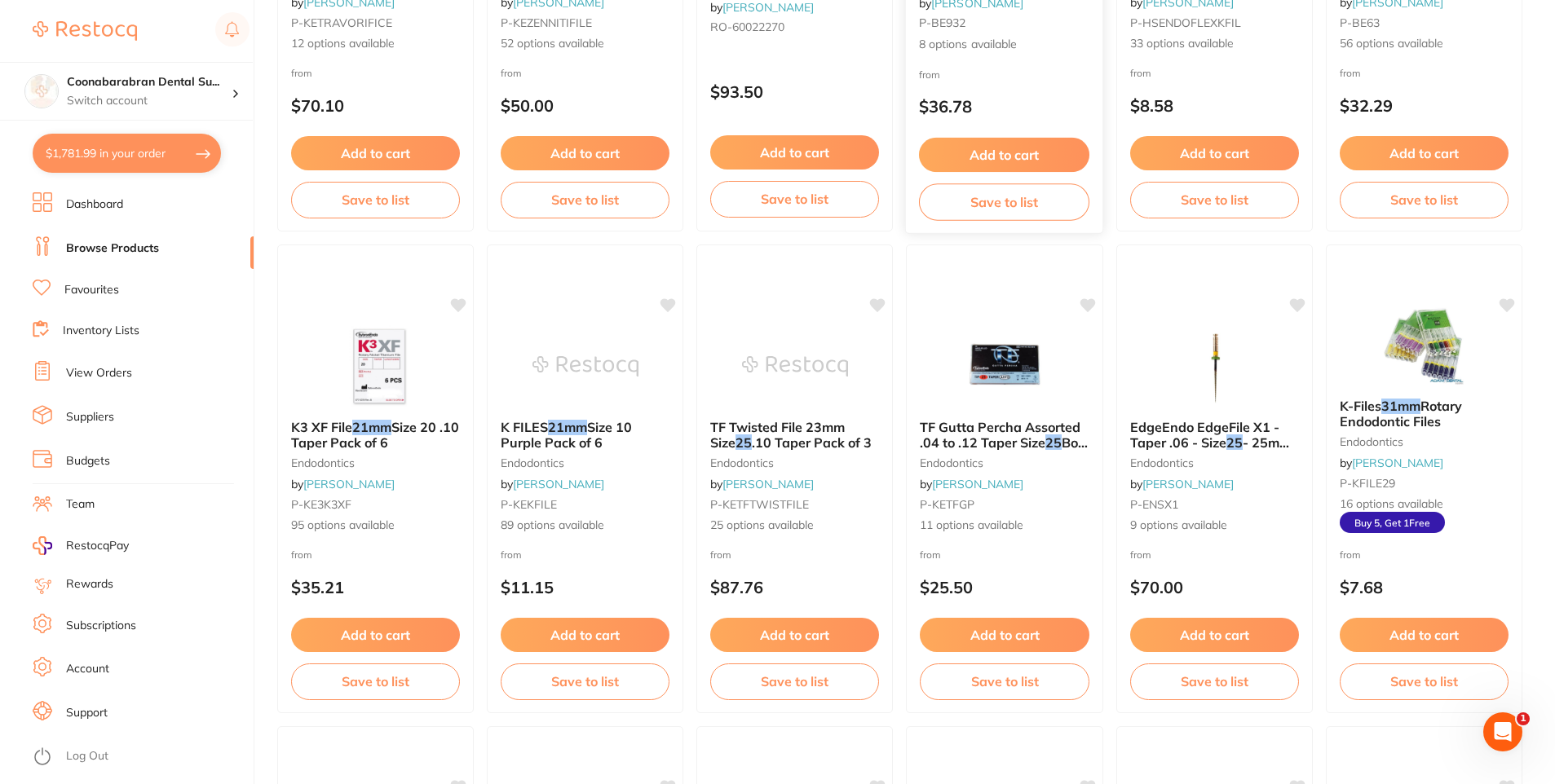
scroll to position [490, 0]
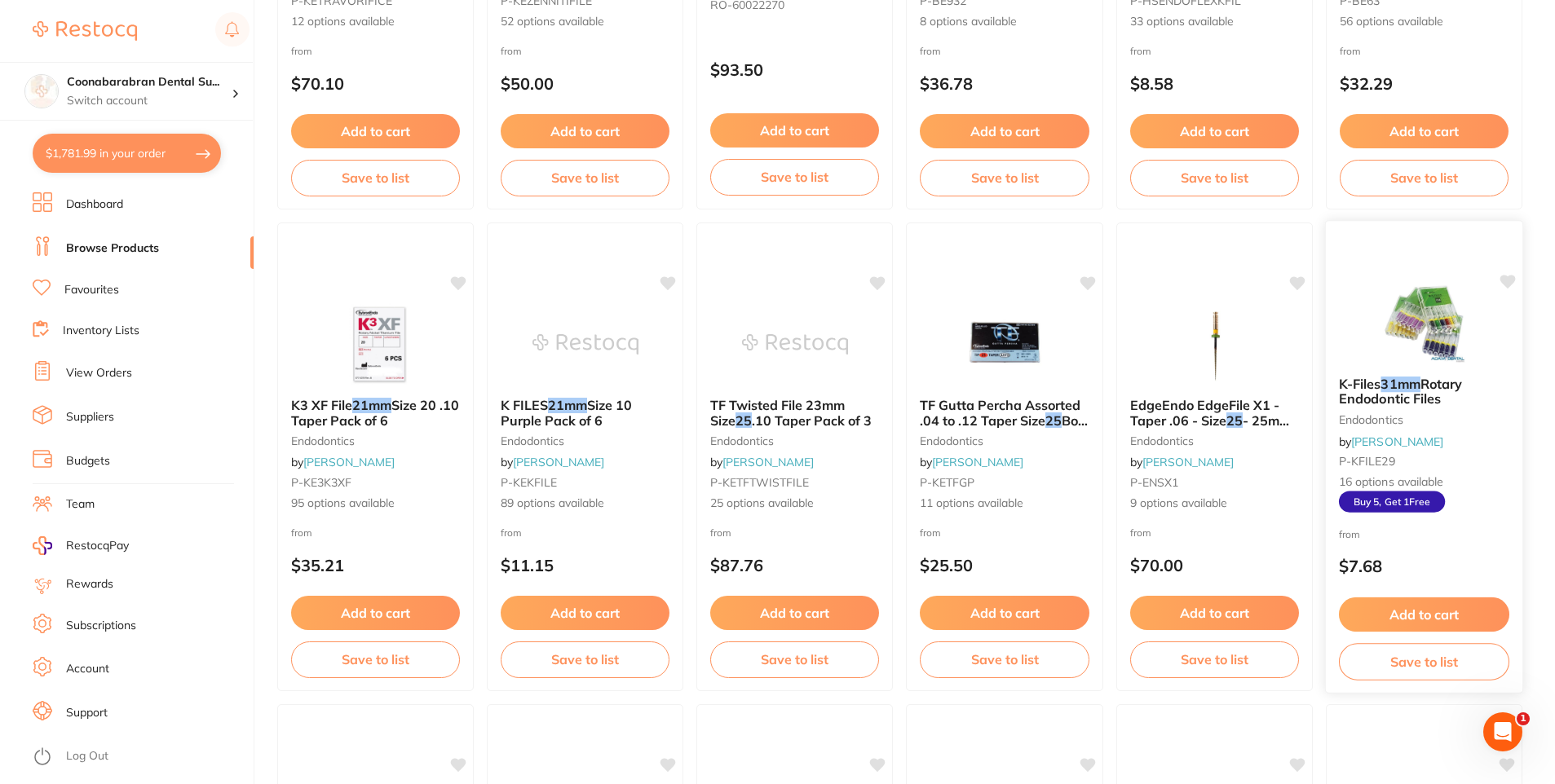
click at [1381, 401] on span "Rotary Endodontic Files" at bounding box center [1401, 391] width 124 height 32
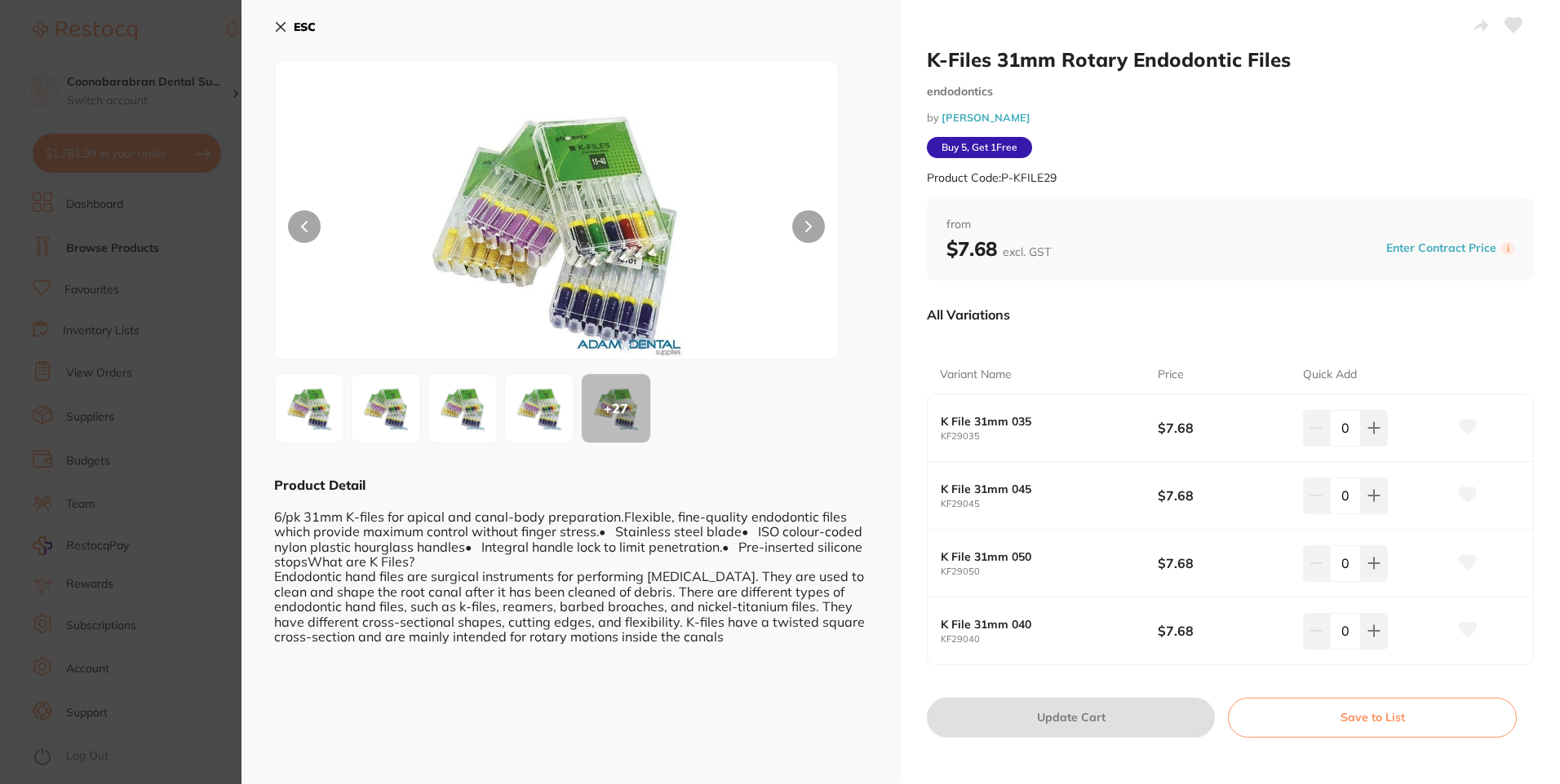
click at [281, 29] on icon at bounding box center [280, 27] width 9 height 9
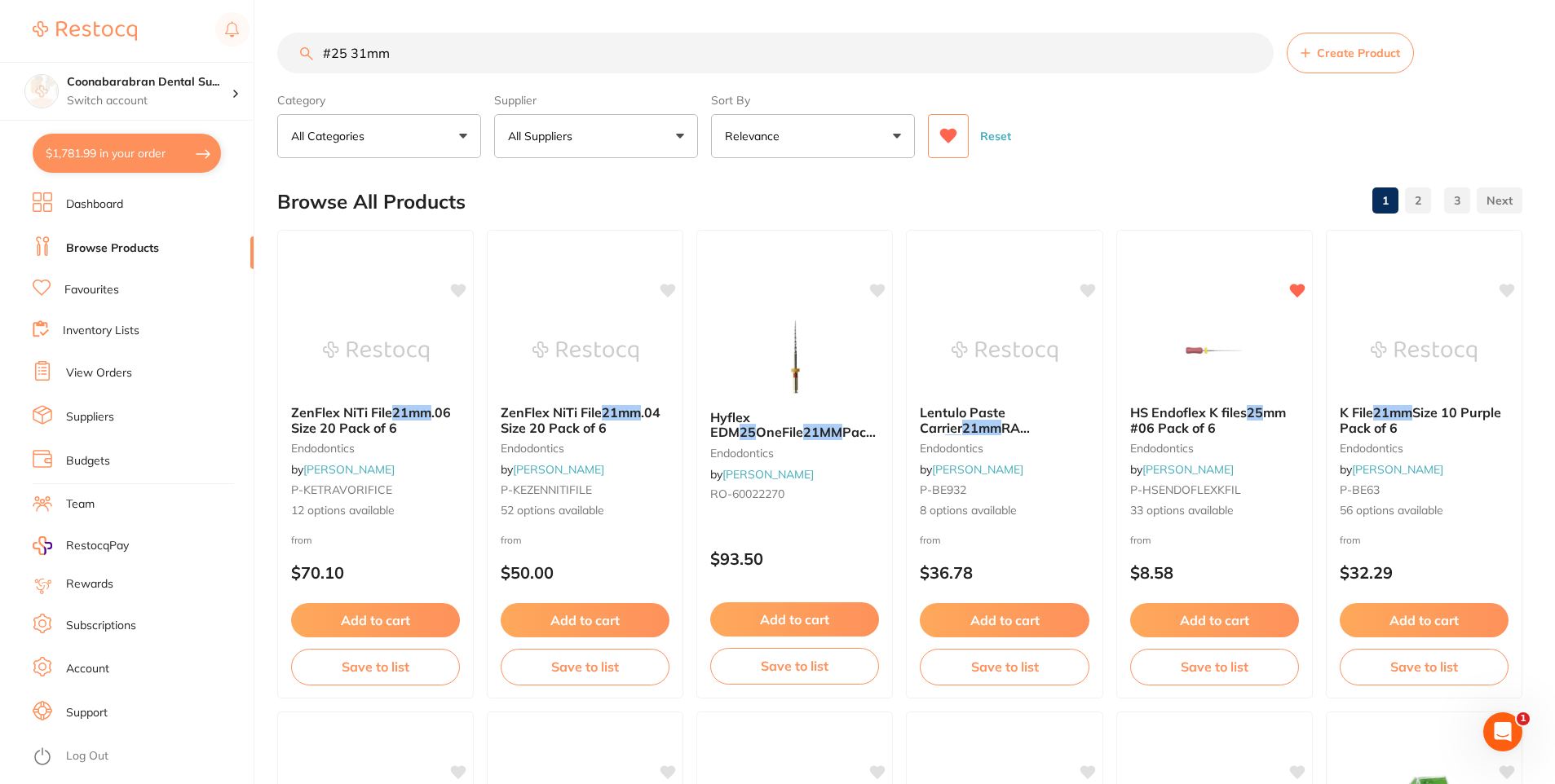
click at [1420, 199] on link "2" at bounding box center [1417, 201] width 26 height 33
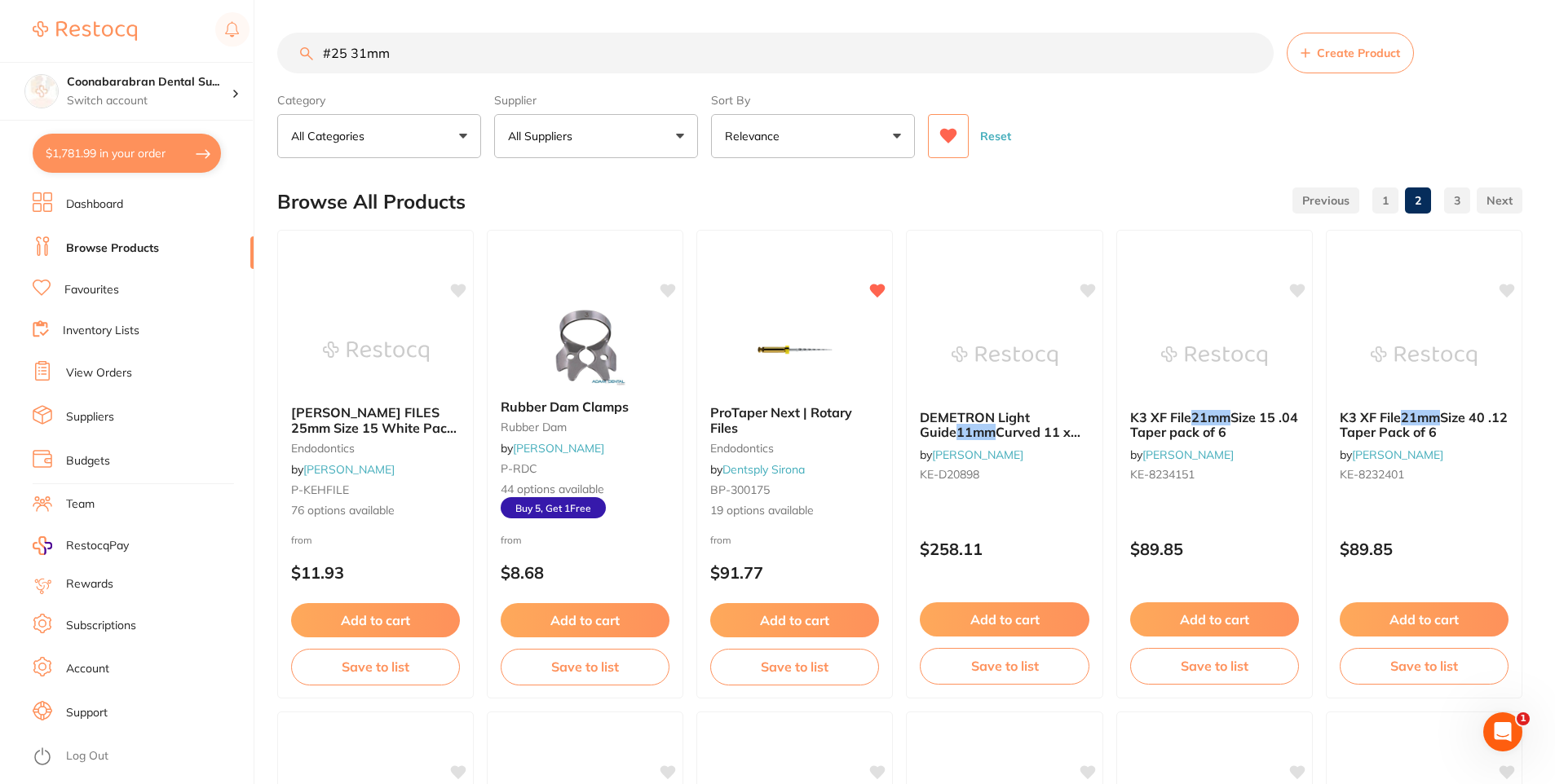
click at [1382, 201] on link "1" at bounding box center [1385, 201] width 26 height 33
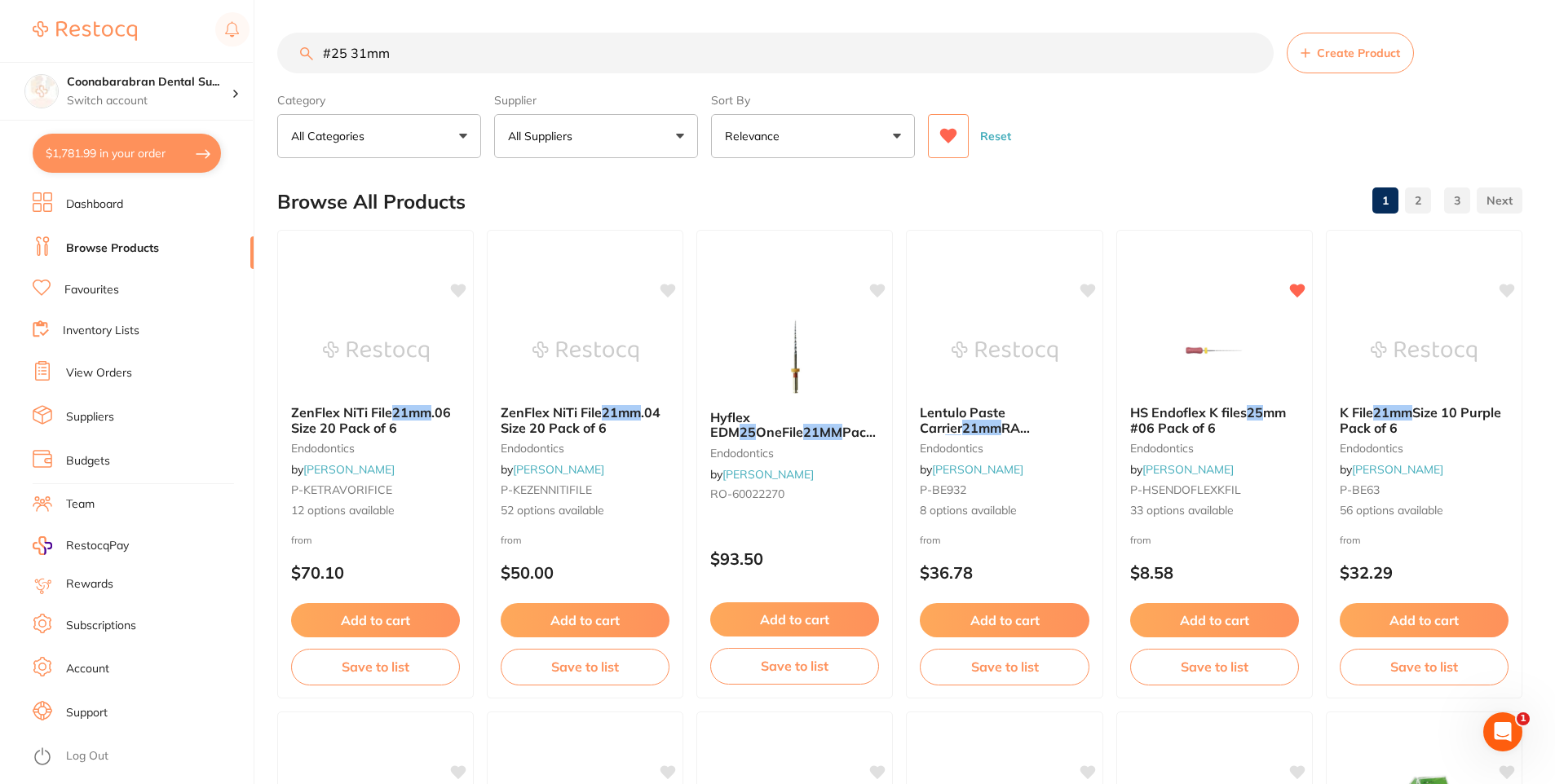
click at [954, 150] on button at bounding box center [949, 137] width 40 height 44
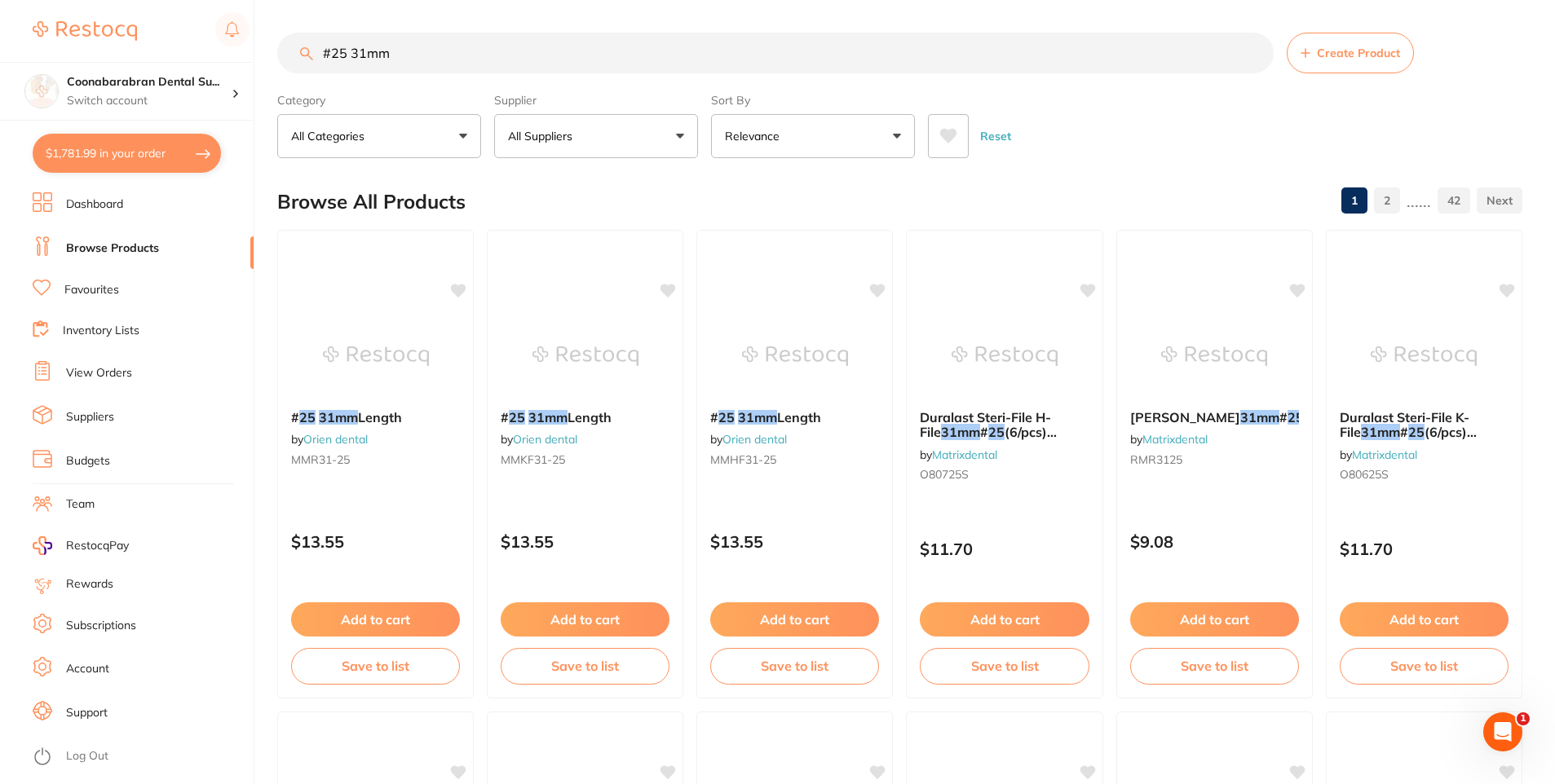
click at [605, 111] on div "Supplier All Suppliers All Suppliers Dentsply Sirona AB Orthodontics Adam Denta…" at bounding box center [597, 122] width 204 height 72
click at [595, 131] on button "All Suppliers" at bounding box center [597, 137] width 204 height 44
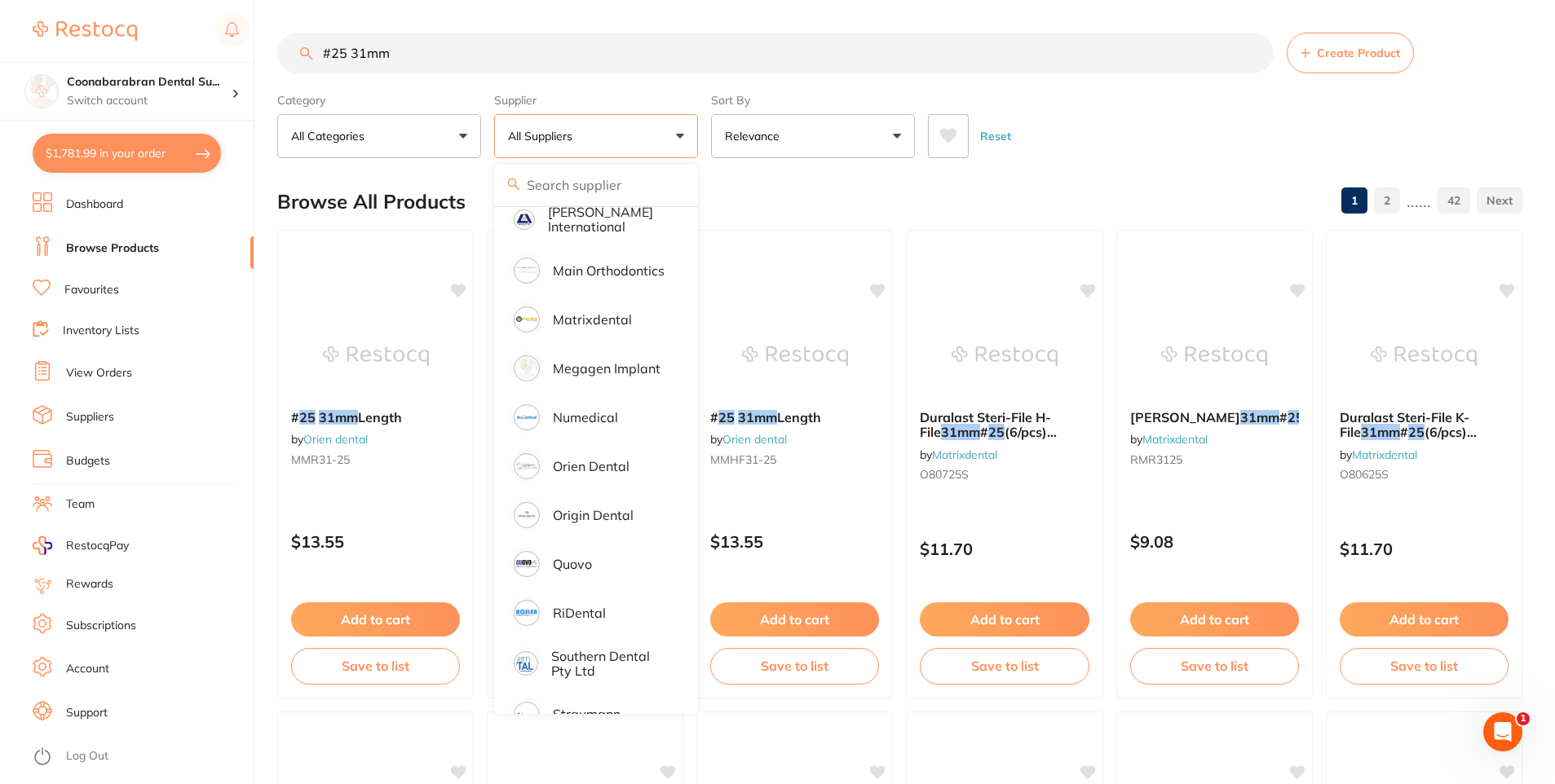
scroll to position [1106, 0]
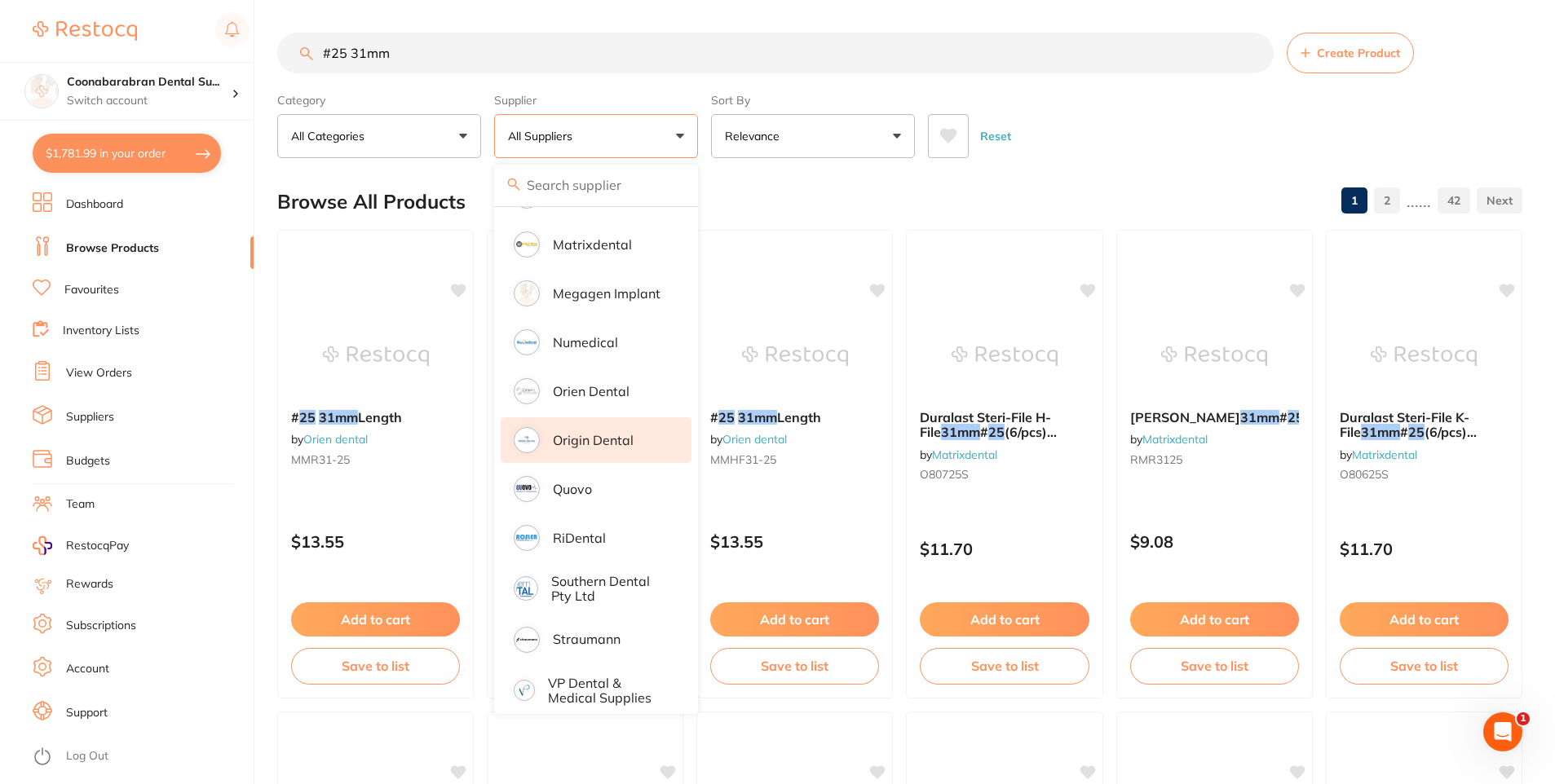
click at [594, 433] on p "Origin Dental" at bounding box center [594, 440] width 81 height 14
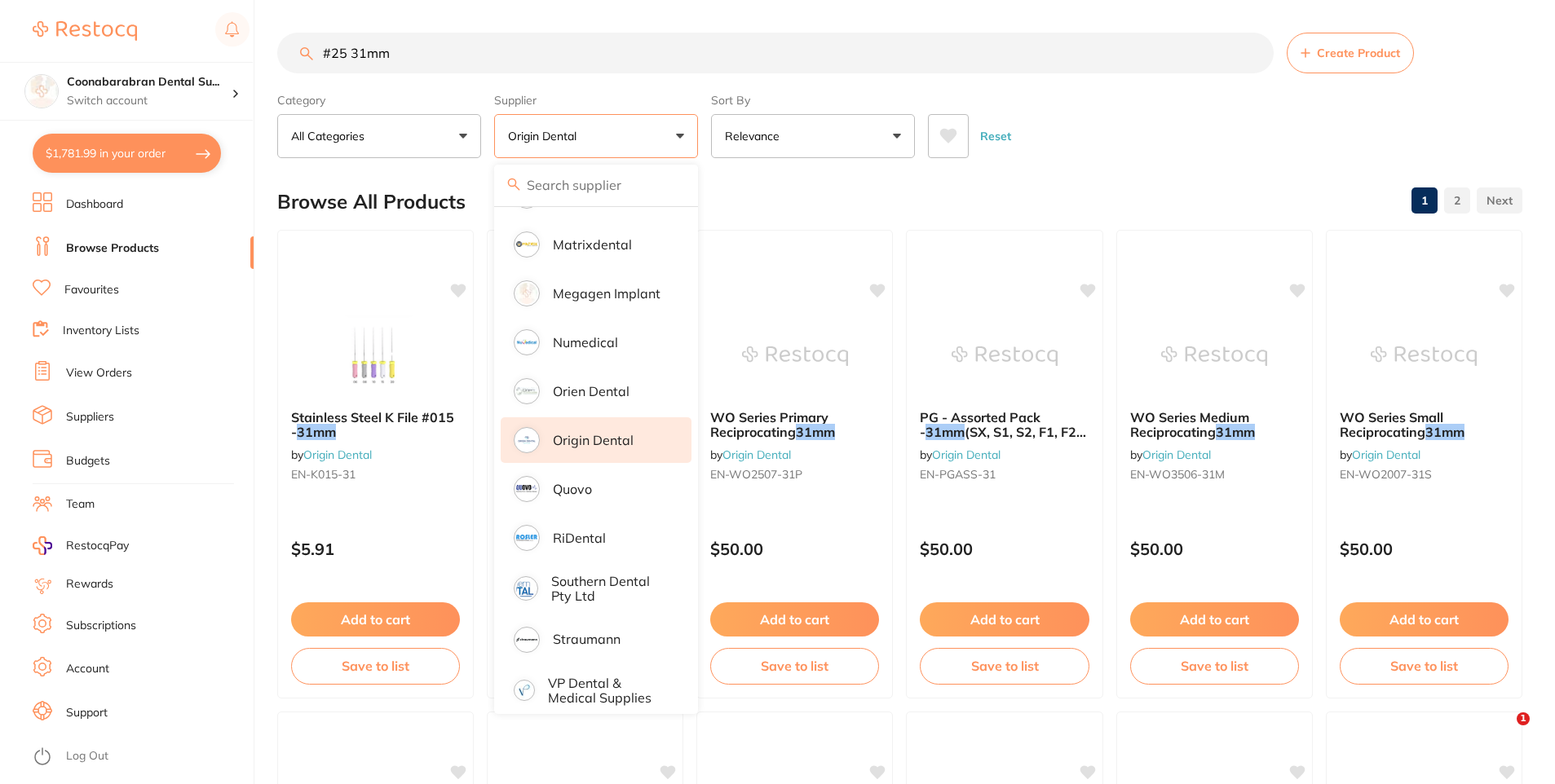
click at [1079, 137] on div "Reset" at bounding box center [1219, 129] width 581 height 57
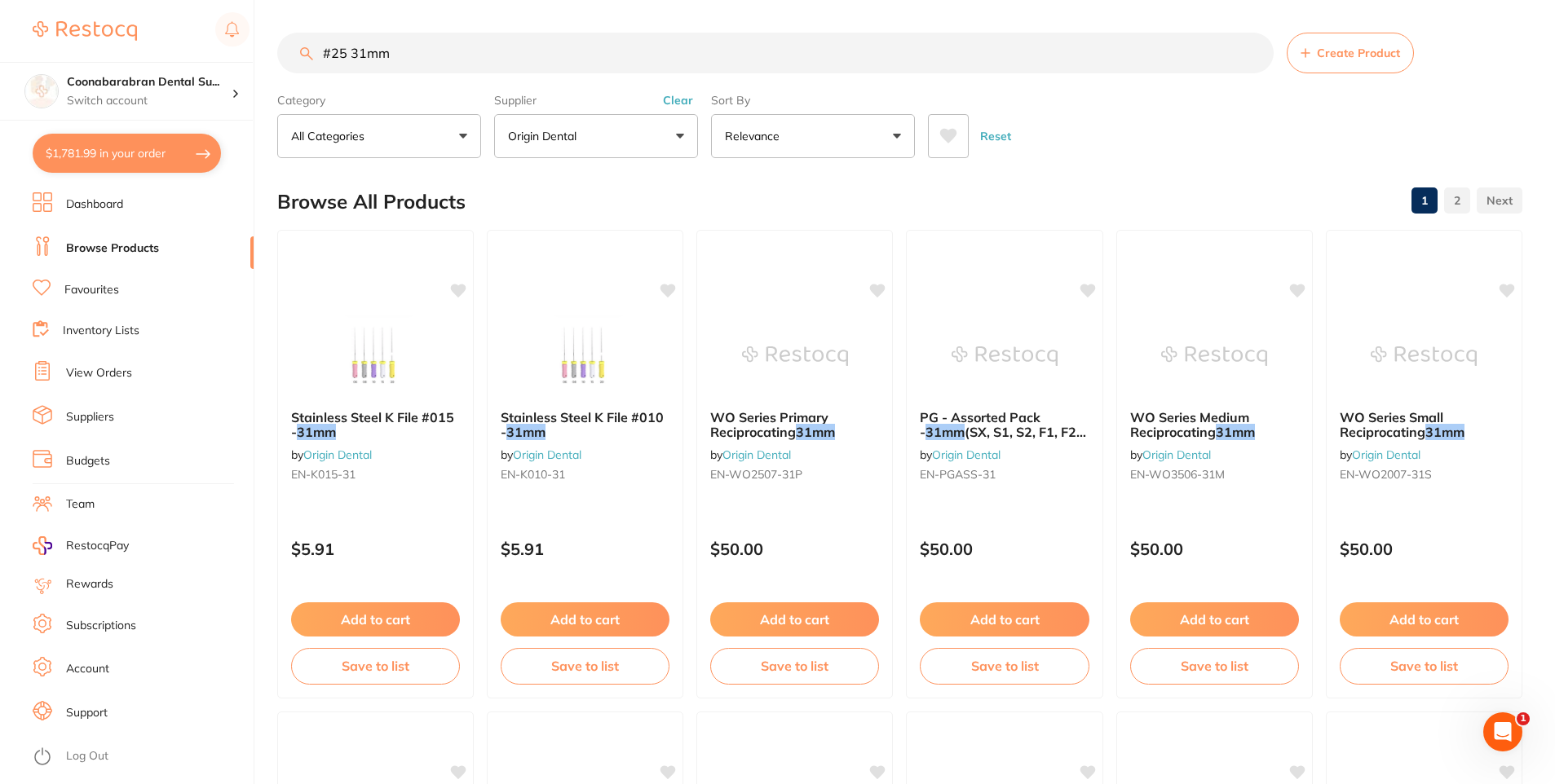
drag, startPoint x: 465, startPoint y: 46, endPoint x: 157, endPoint y: 39, distance: 308.1
click at [157, 39] on div "$1,781.99 Coonabarabran Dental Su... Switch account Coonabarabran Dental Surger…" at bounding box center [778, 392] width 1555 height 784
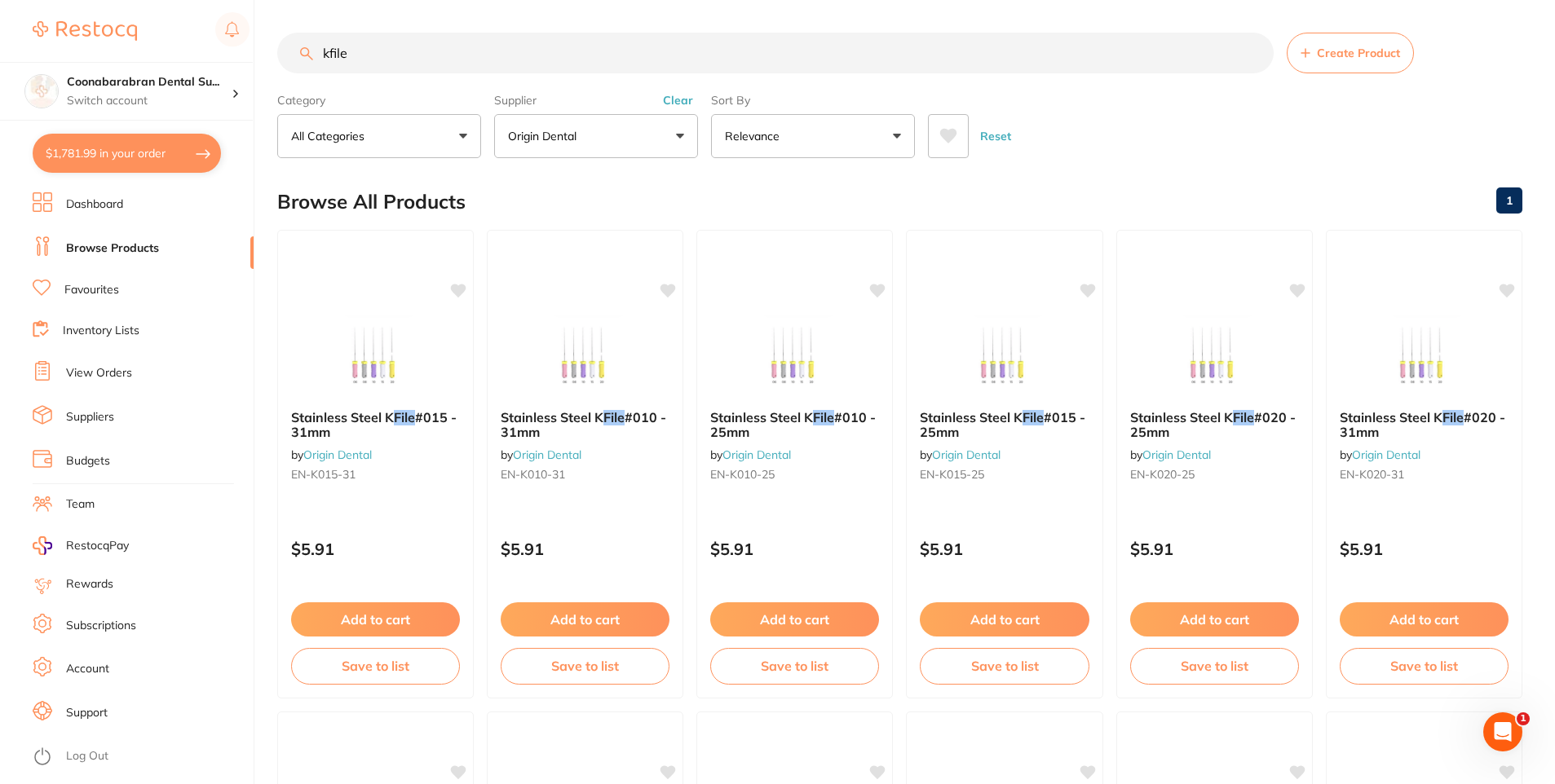
drag, startPoint x: 406, startPoint y: 61, endPoint x: 323, endPoint y: 56, distance: 83.2
click at [323, 56] on input "kfile" at bounding box center [776, 53] width 997 height 40
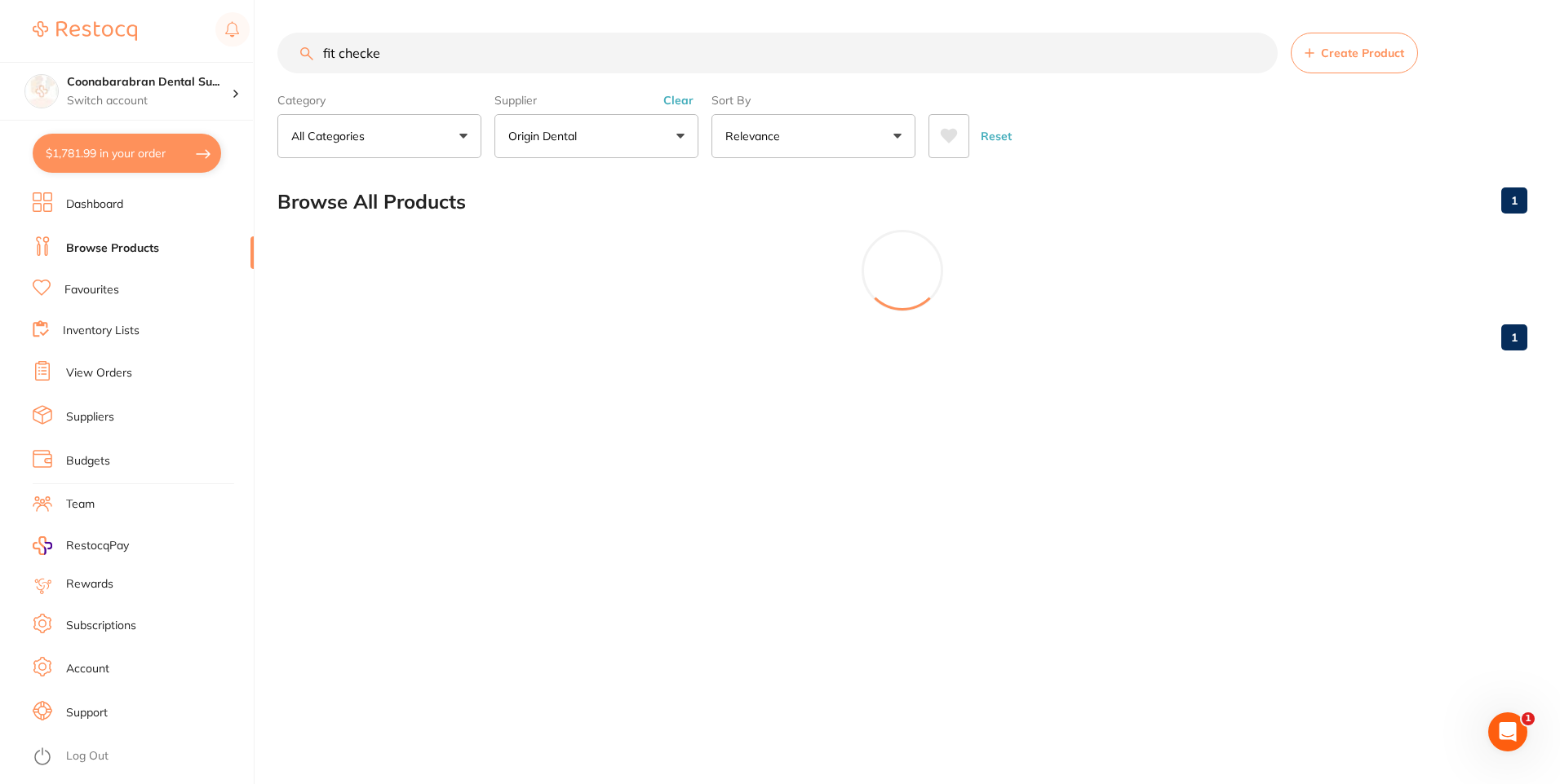
scroll to position [752, 0]
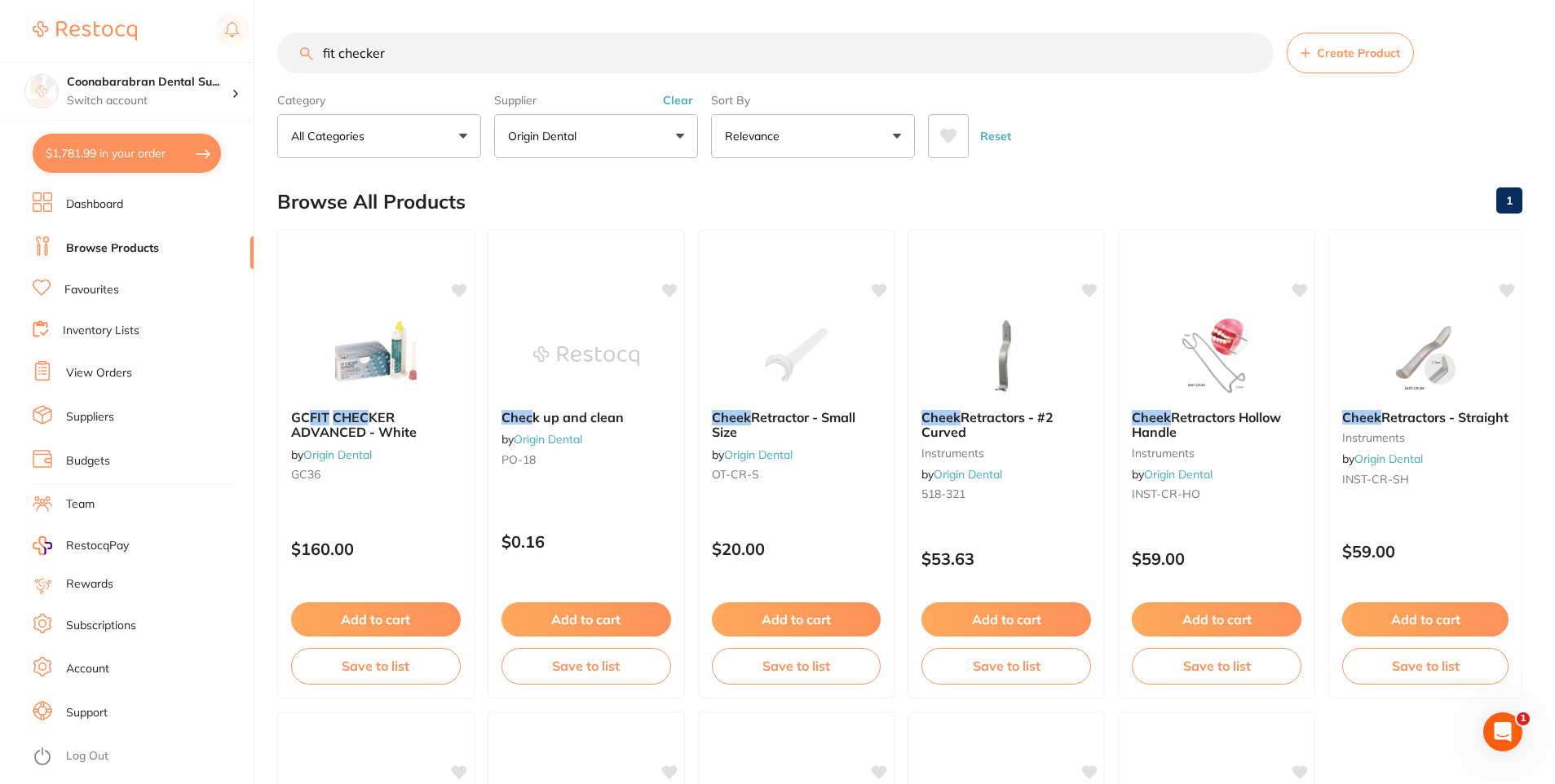
type input "fit checker"
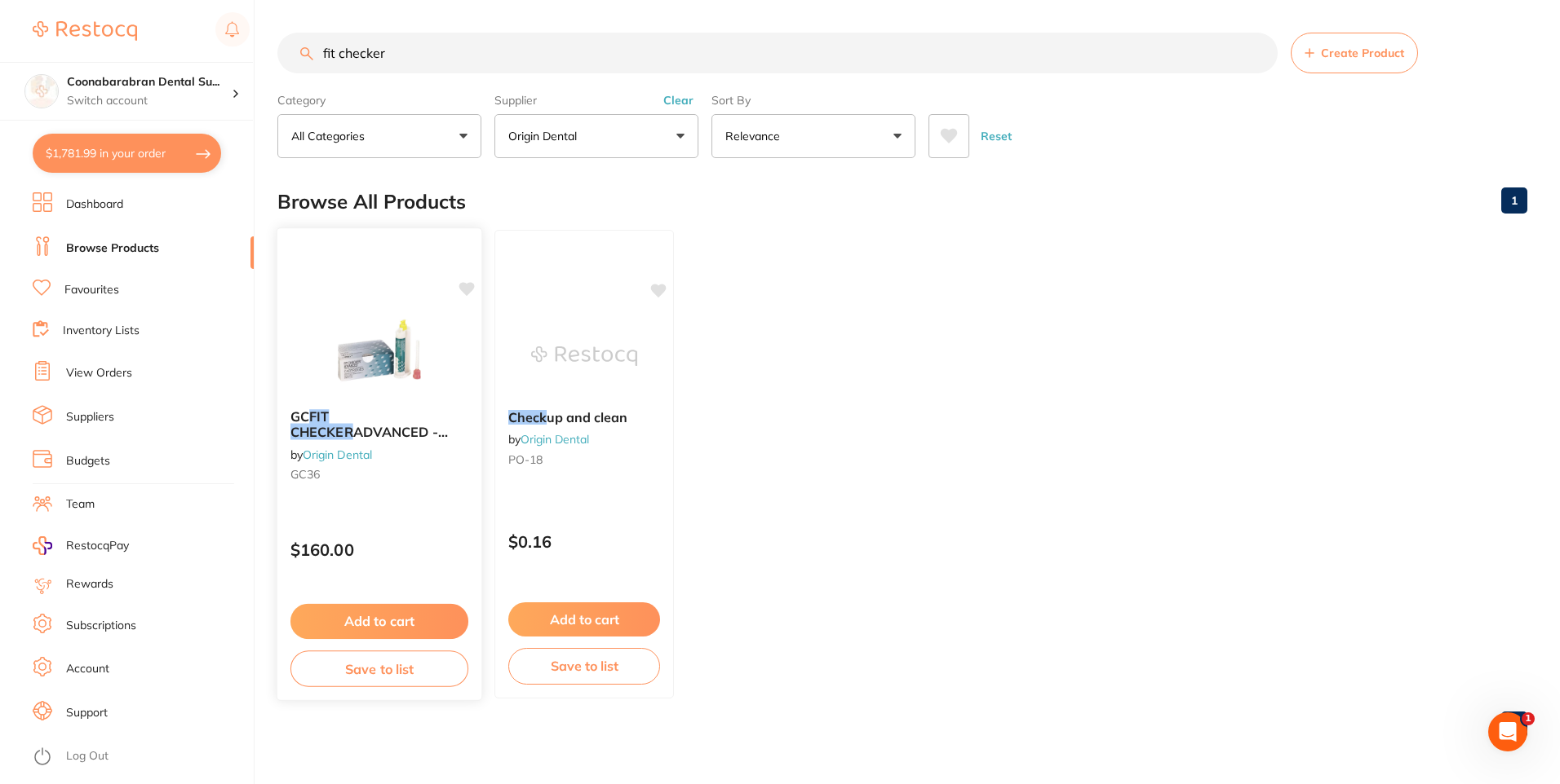
scroll to position [0, 0]
click at [396, 618] on button "Add to cart" at bounding box center [379, 621] width 178 height 35
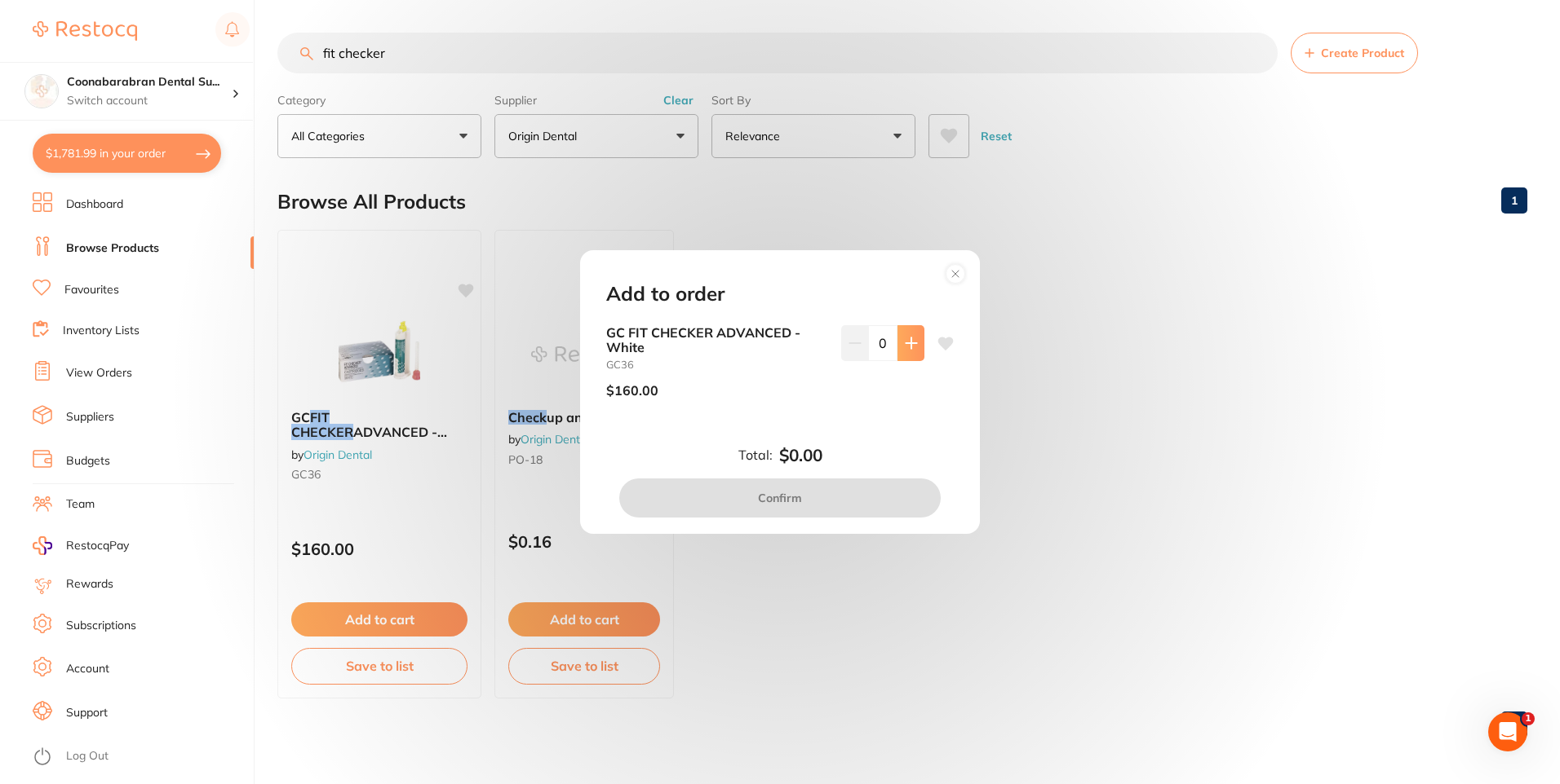
click at [908, 347] on icon at bounding box center [910, 342] width 11 height 11
type input "2"
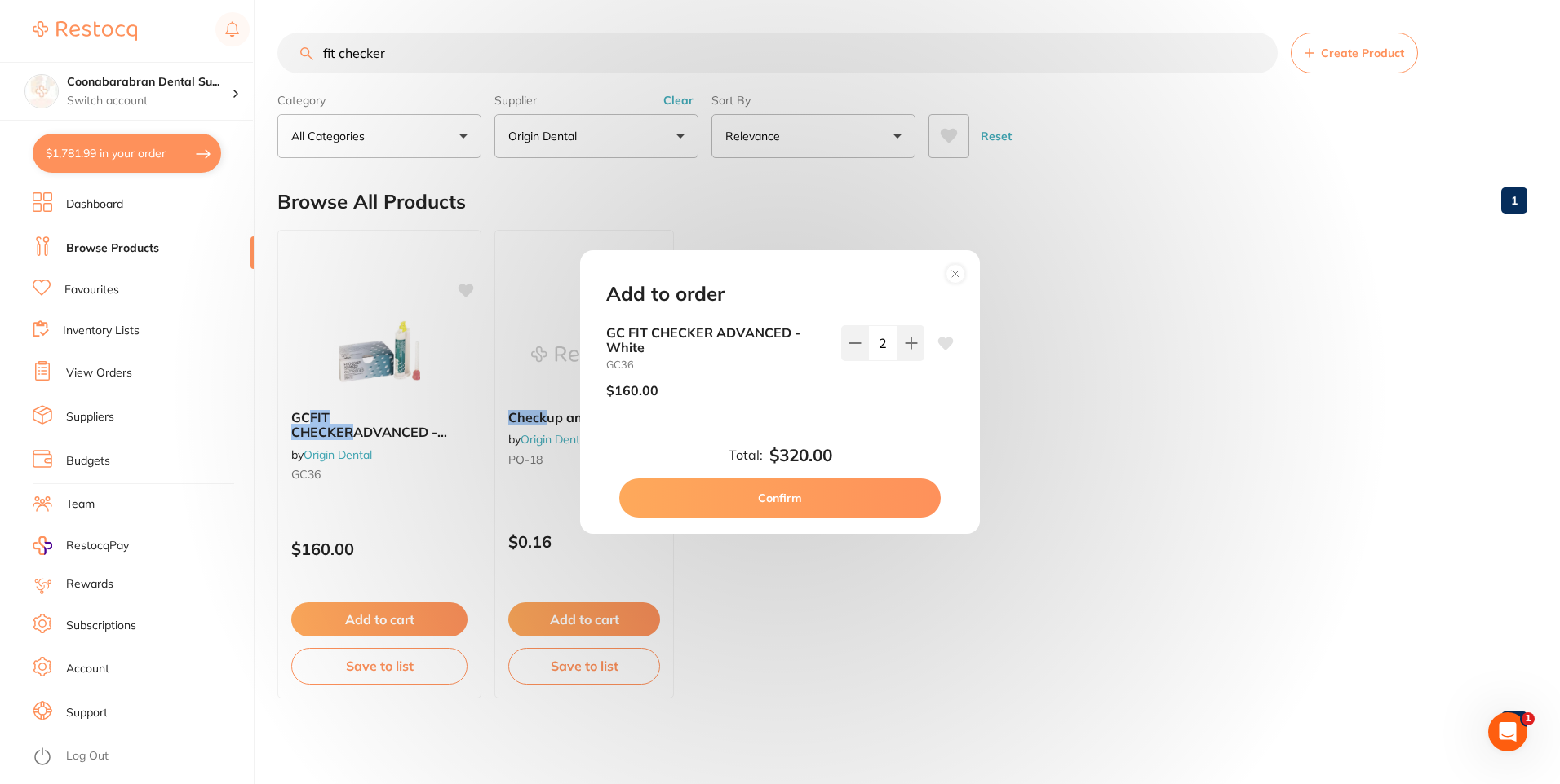
click at [787, 503] on button "Confirm" at bounding box center [780, 498] width 321 height 39
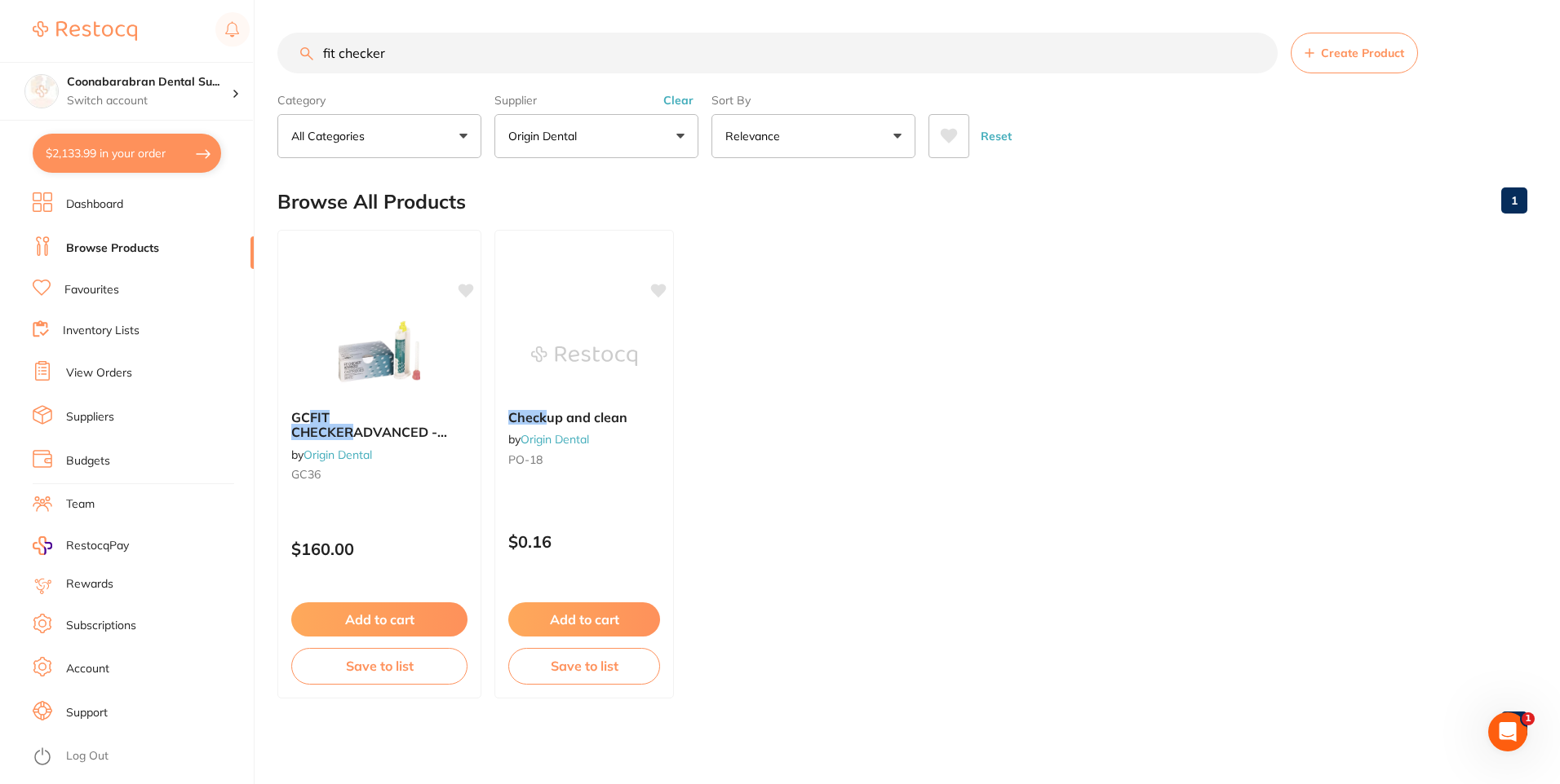
drag, startPoint x: 392, startPoint y: 55, endPoint x: 323, endPoint y: 51, distance: 69.1
click at [323, 51] on input "fit checker" at bounding box center [777, 53] width 1000 height 40
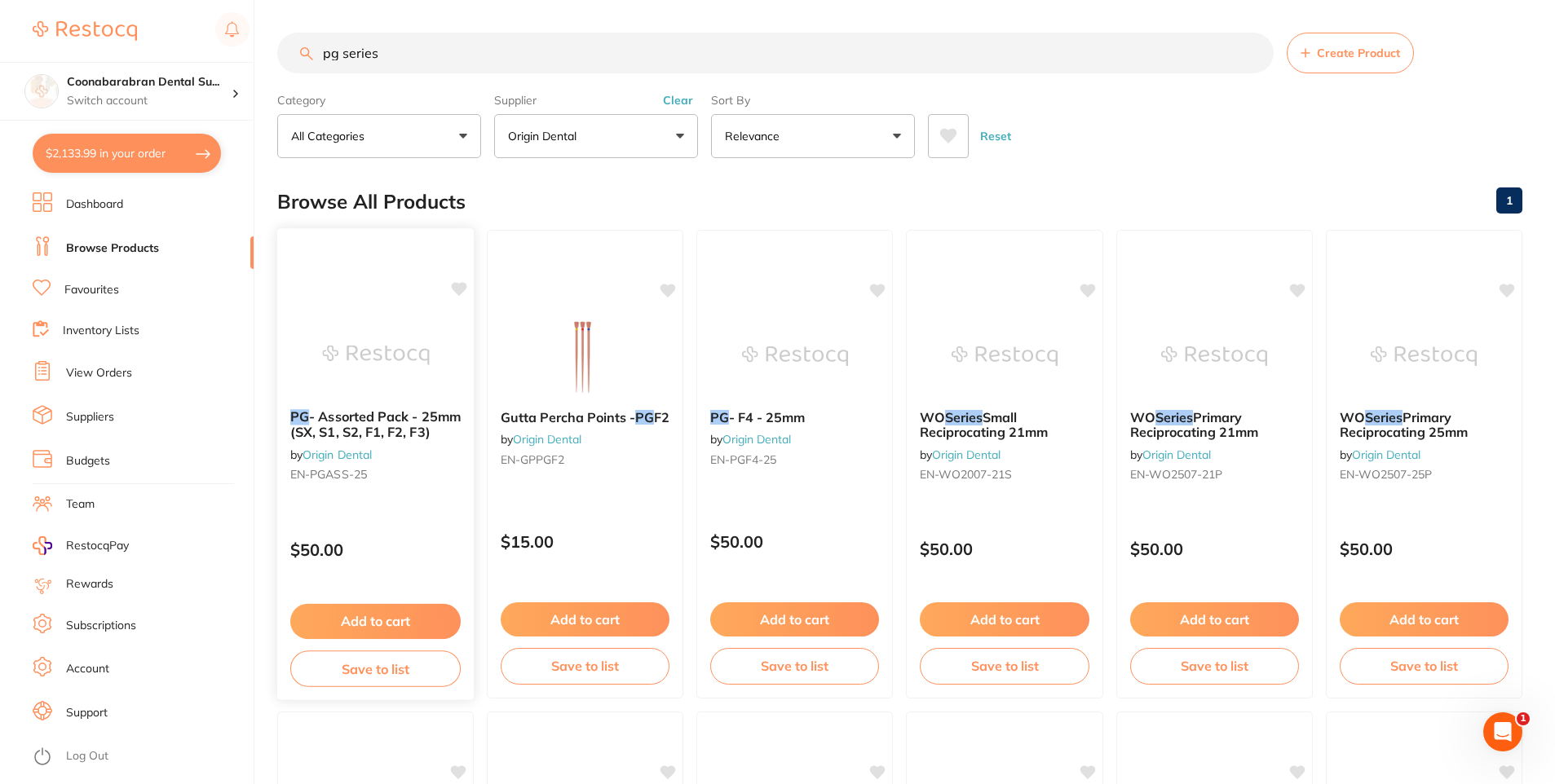
type input "pg series"
click at [367, 423] on span "- Assorted Pack - 25mm (SX, S1, S2, F1, F2, F3)" at bounding box center [375, 424] width 170 height 32
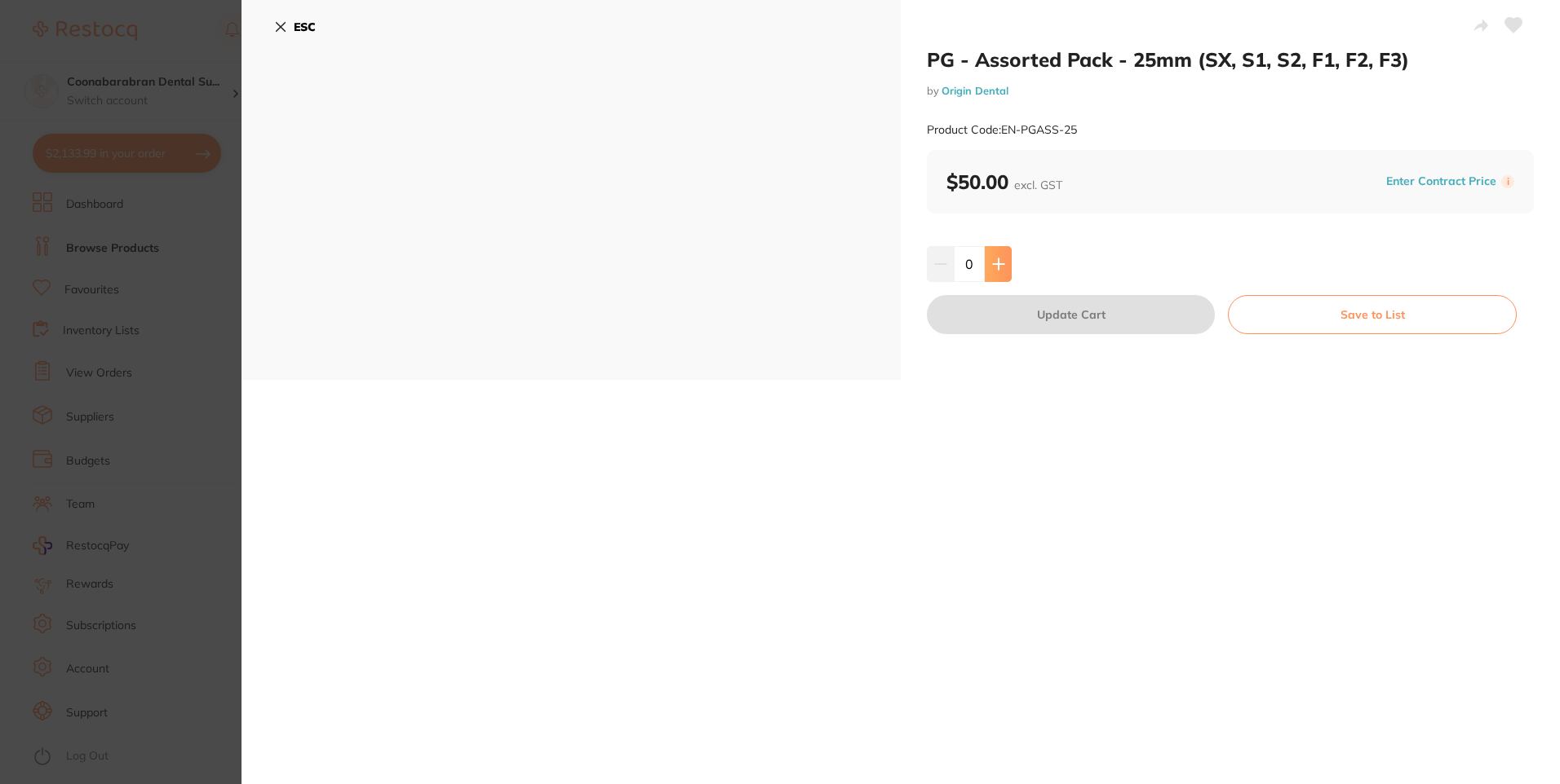
click at [995, 273] on button at bounding box center [998, 264] width 27 height 36
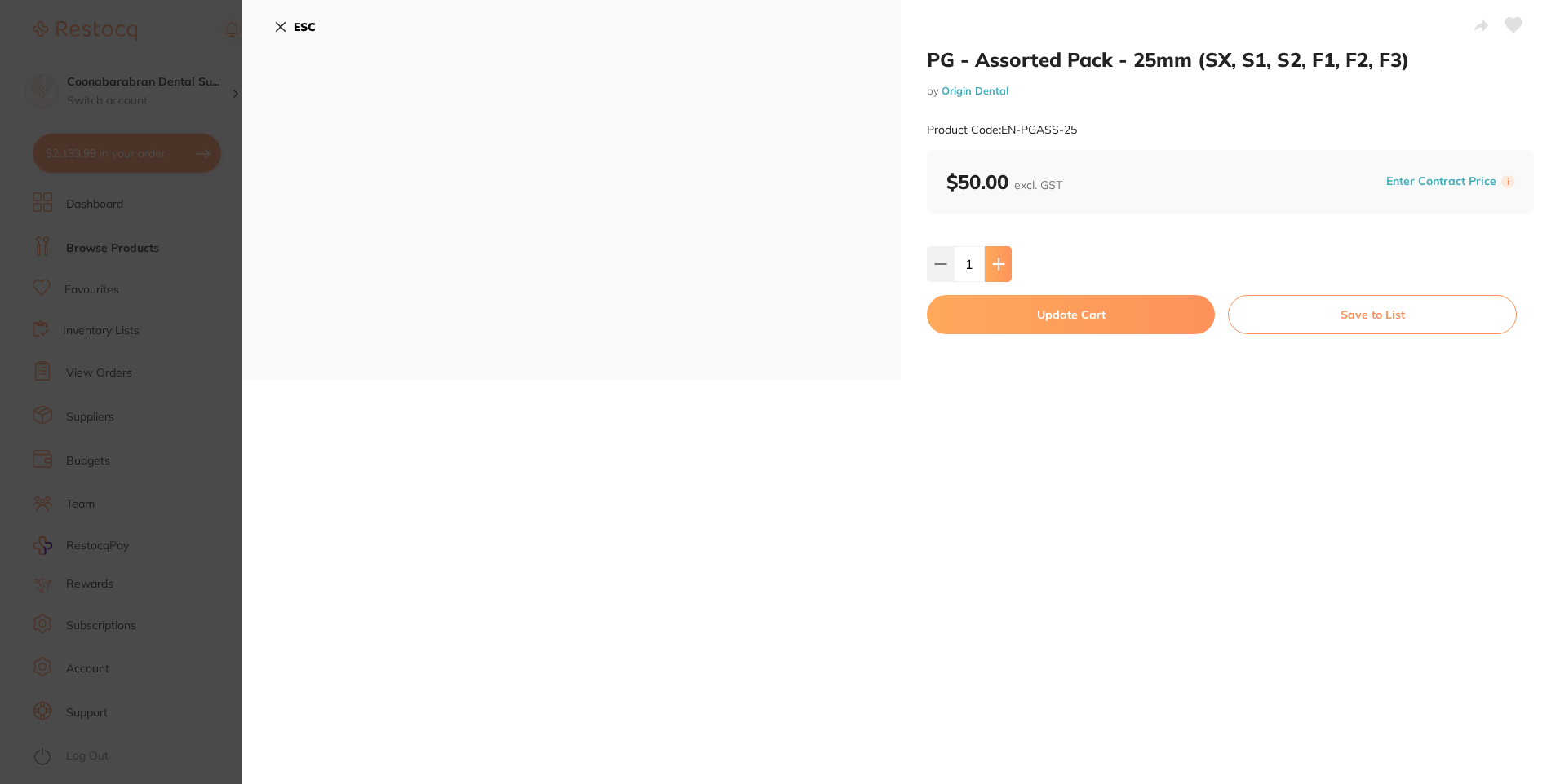
click at [995, 273] on button at bounding box center [998, 264] width 27 height 36
type input "5"
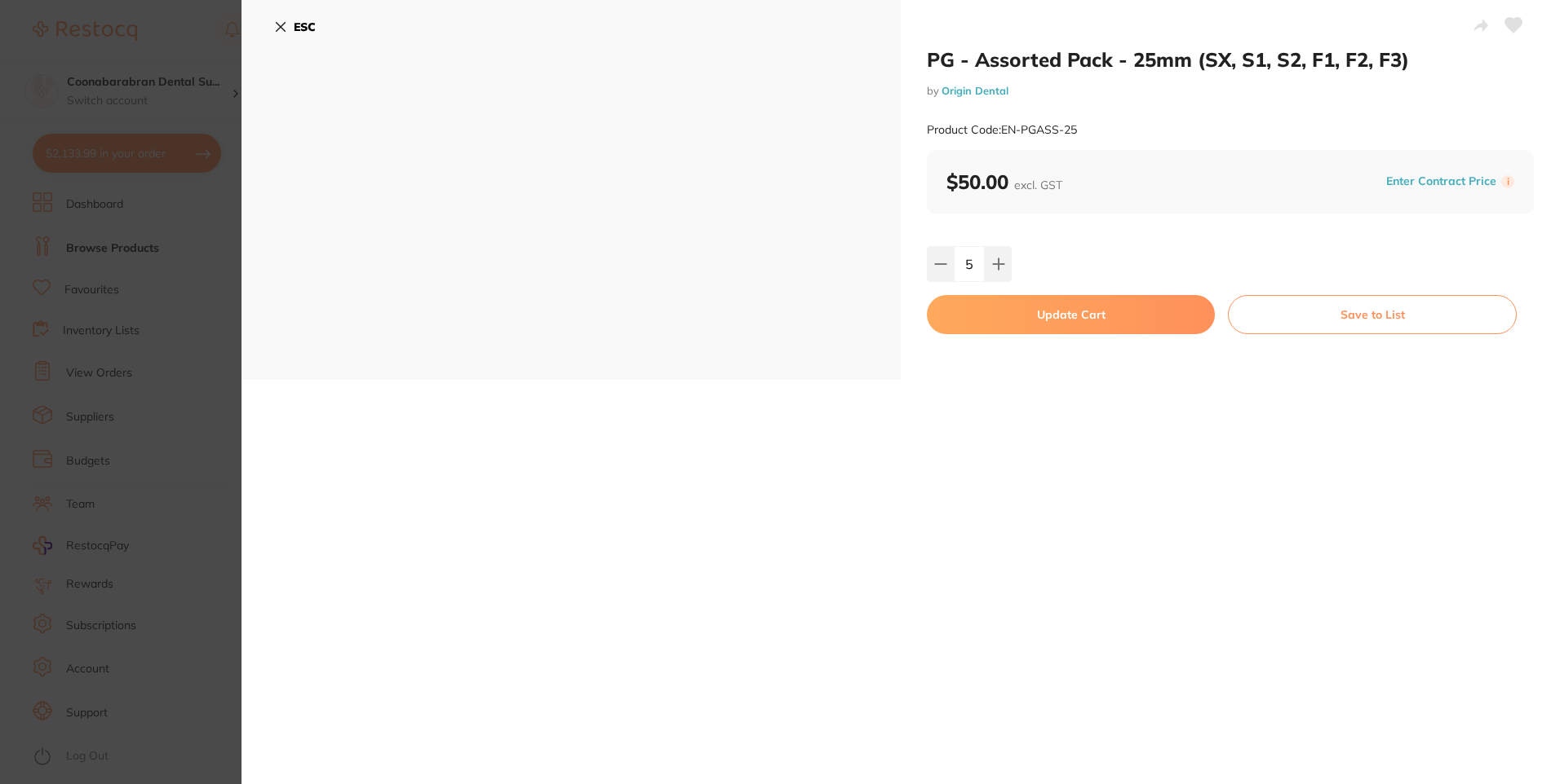
click at [1011, 319] on button "Update Cart" at bounding box center [1070, 315] width 288 height 39
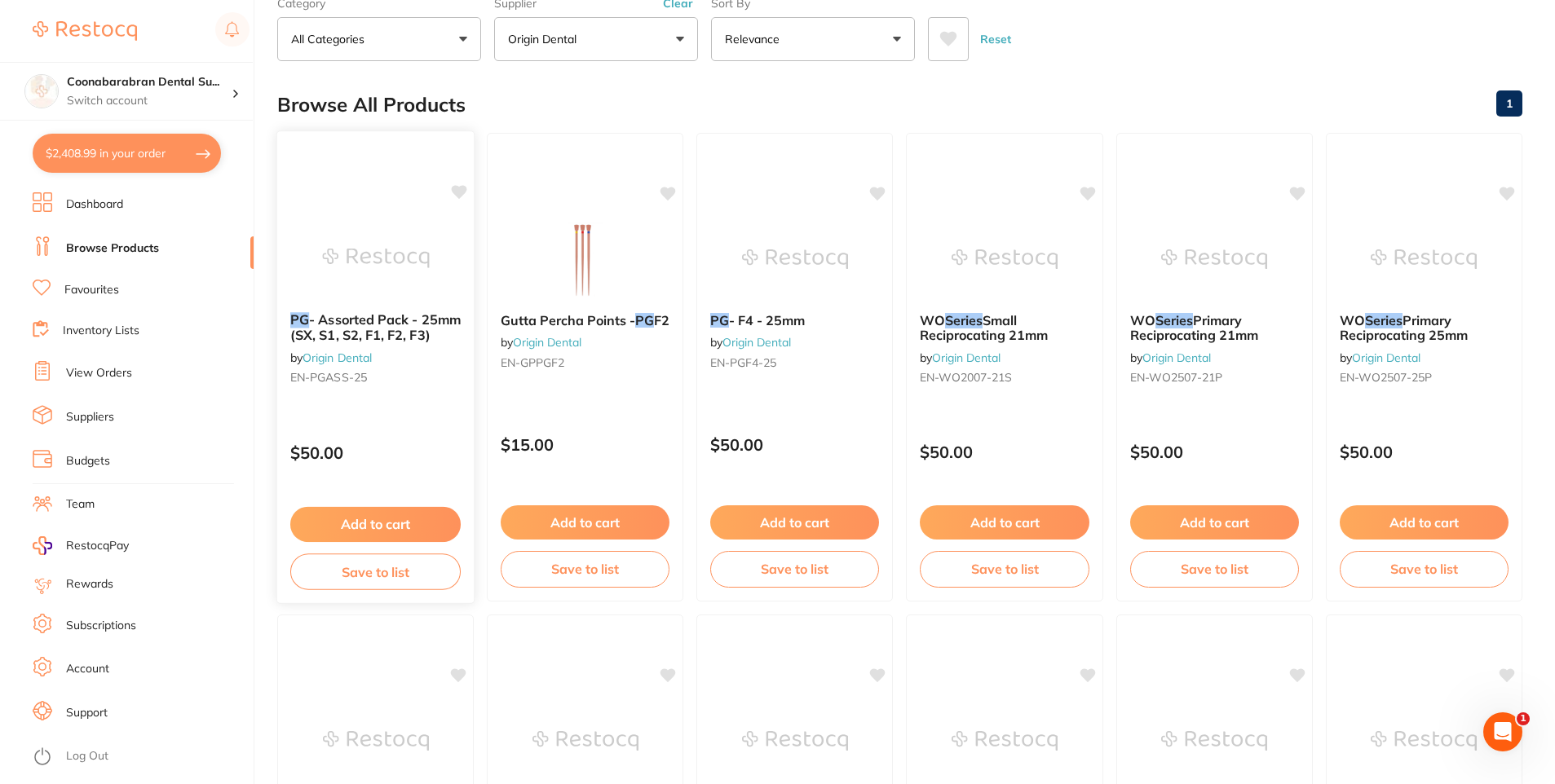
scroll to position [246, 0]
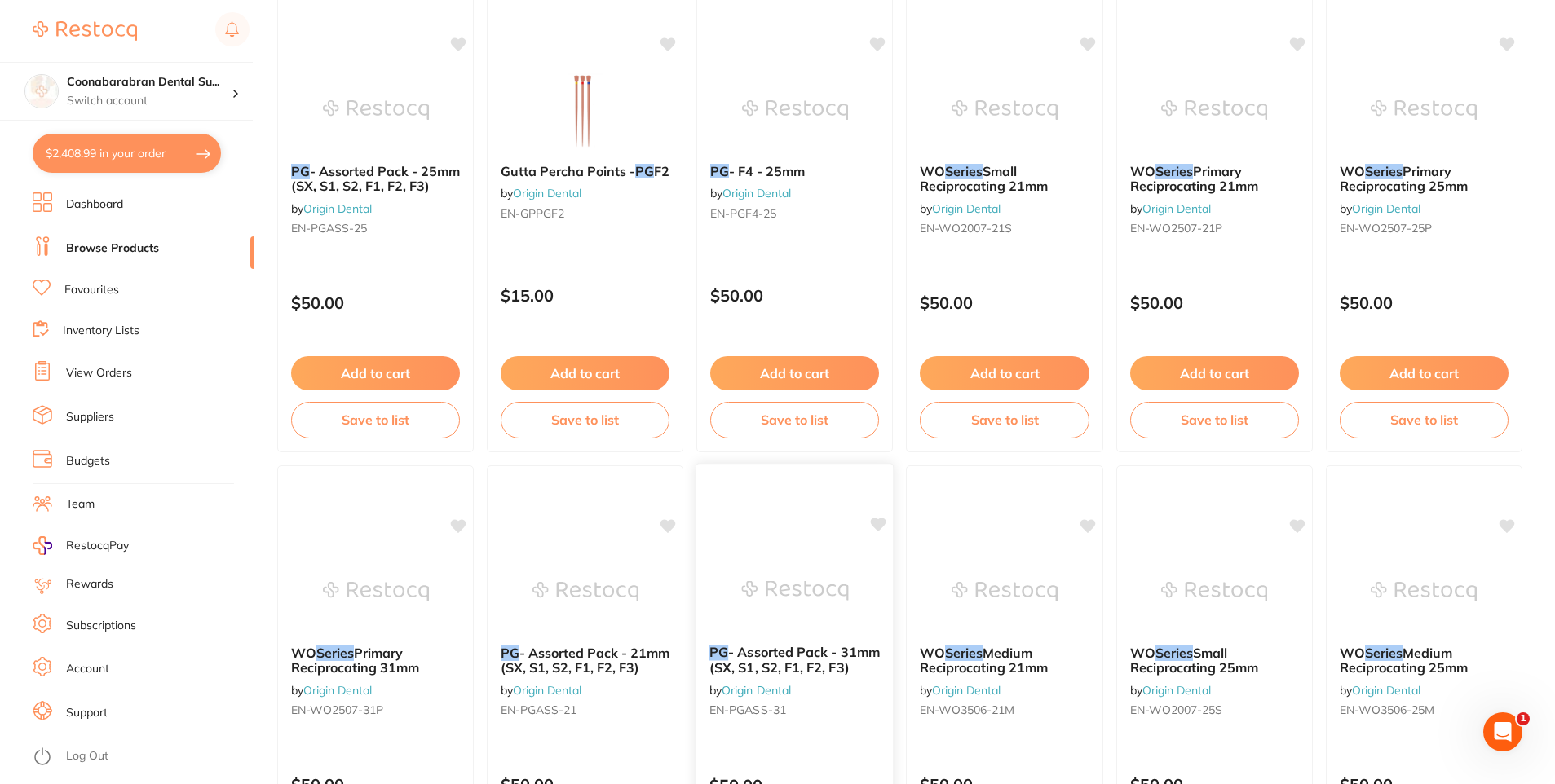
click at [774, 656] on span "- Assorted Pack - 31mm (SX, S1, S2, F1, F2, F3)" at bounding box center [794, 660] width 170 height 32
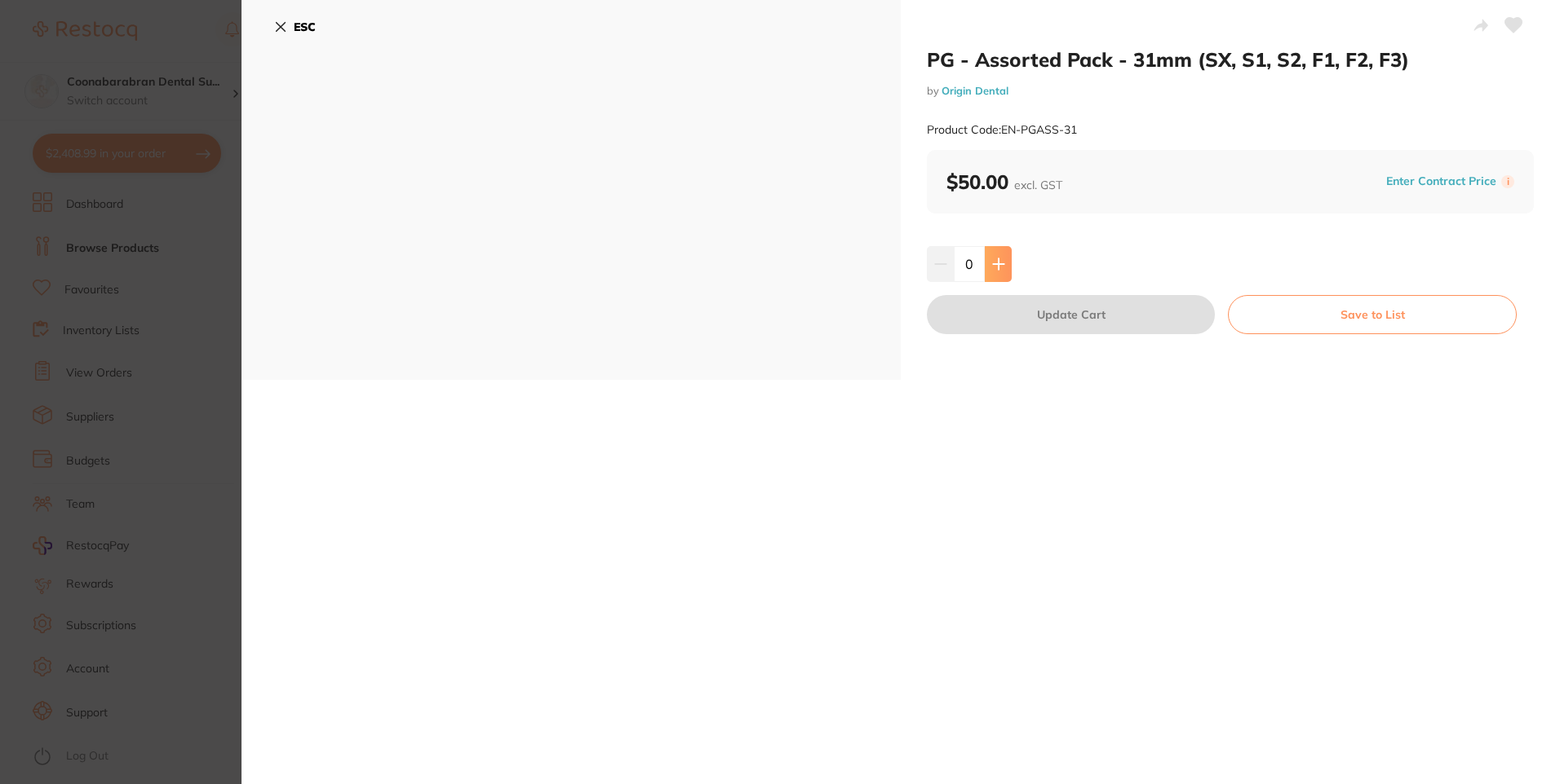
click at [999, 263] on icon at bounding box center [999, 265] width 13 height 13
type input "1"
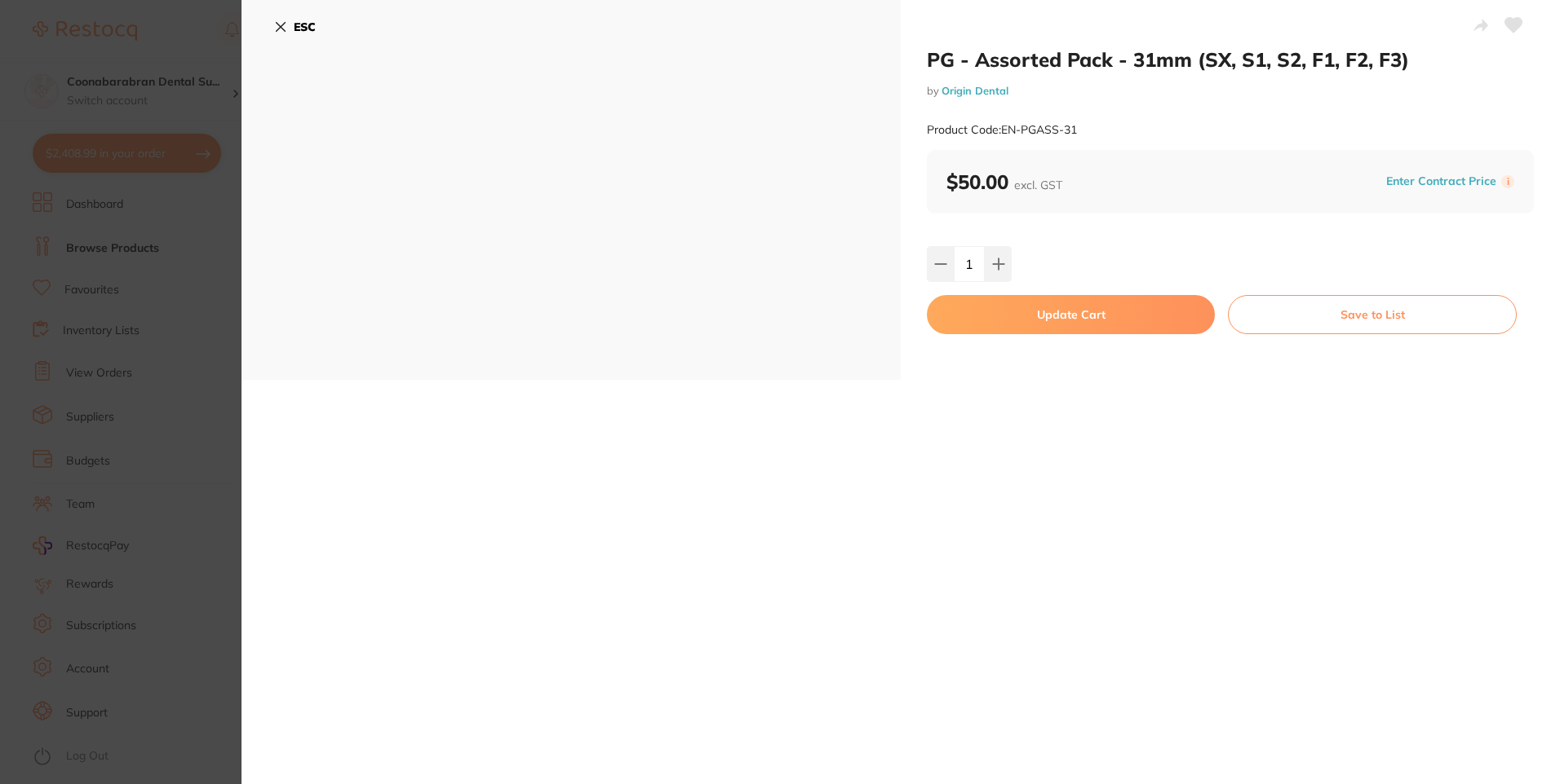
click at [1029, 324] on button "Update Cart" at bounding box center [1070, 315] width 288 height 39
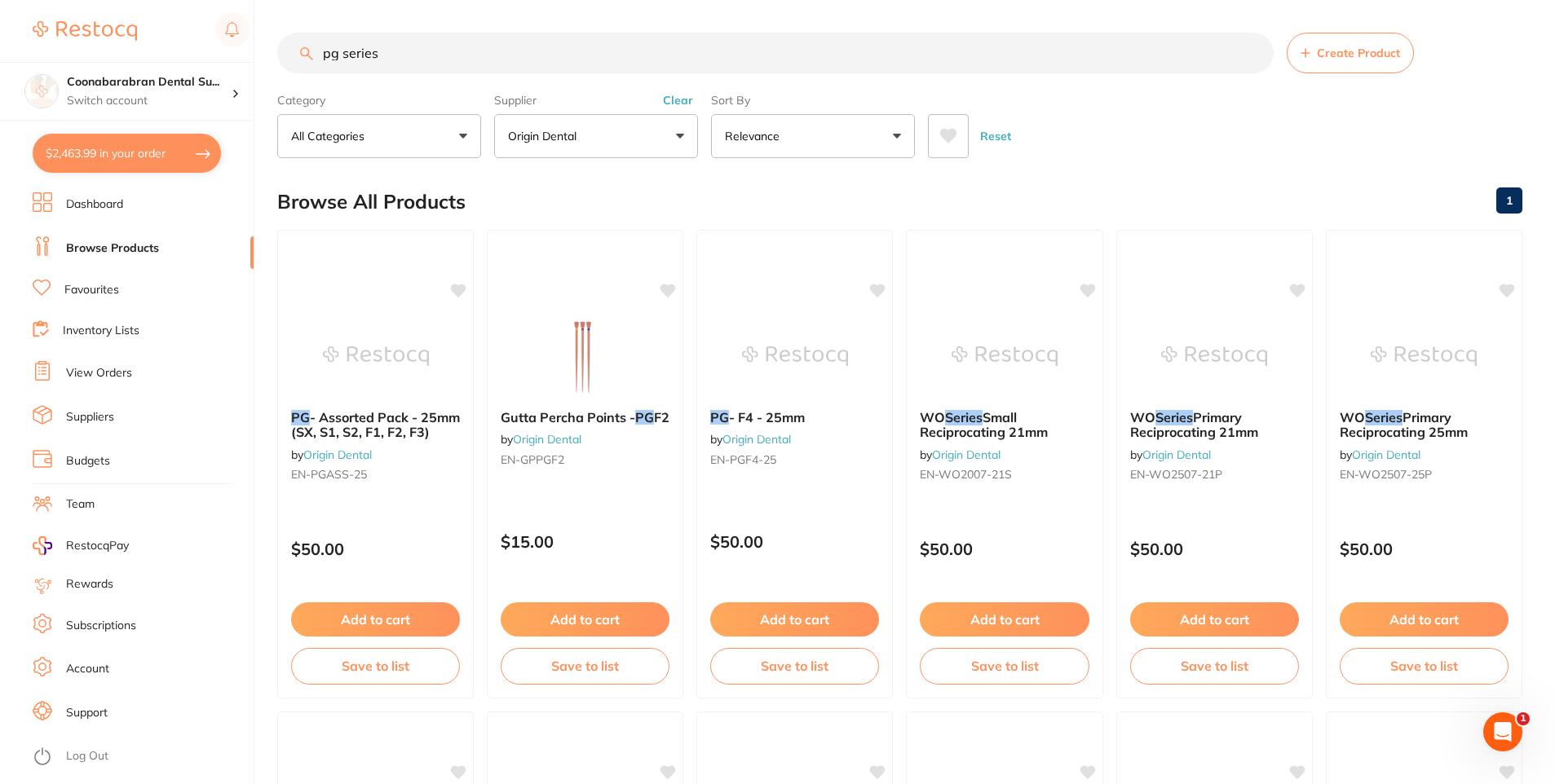
drag, startPoint x: 389, startPoint y: 53, endPoint x: 323, endPoint y: 61, distance: 66.5
click at [323, 61] on input "pg series" at bounding box center [776, 53] width 997 height 40
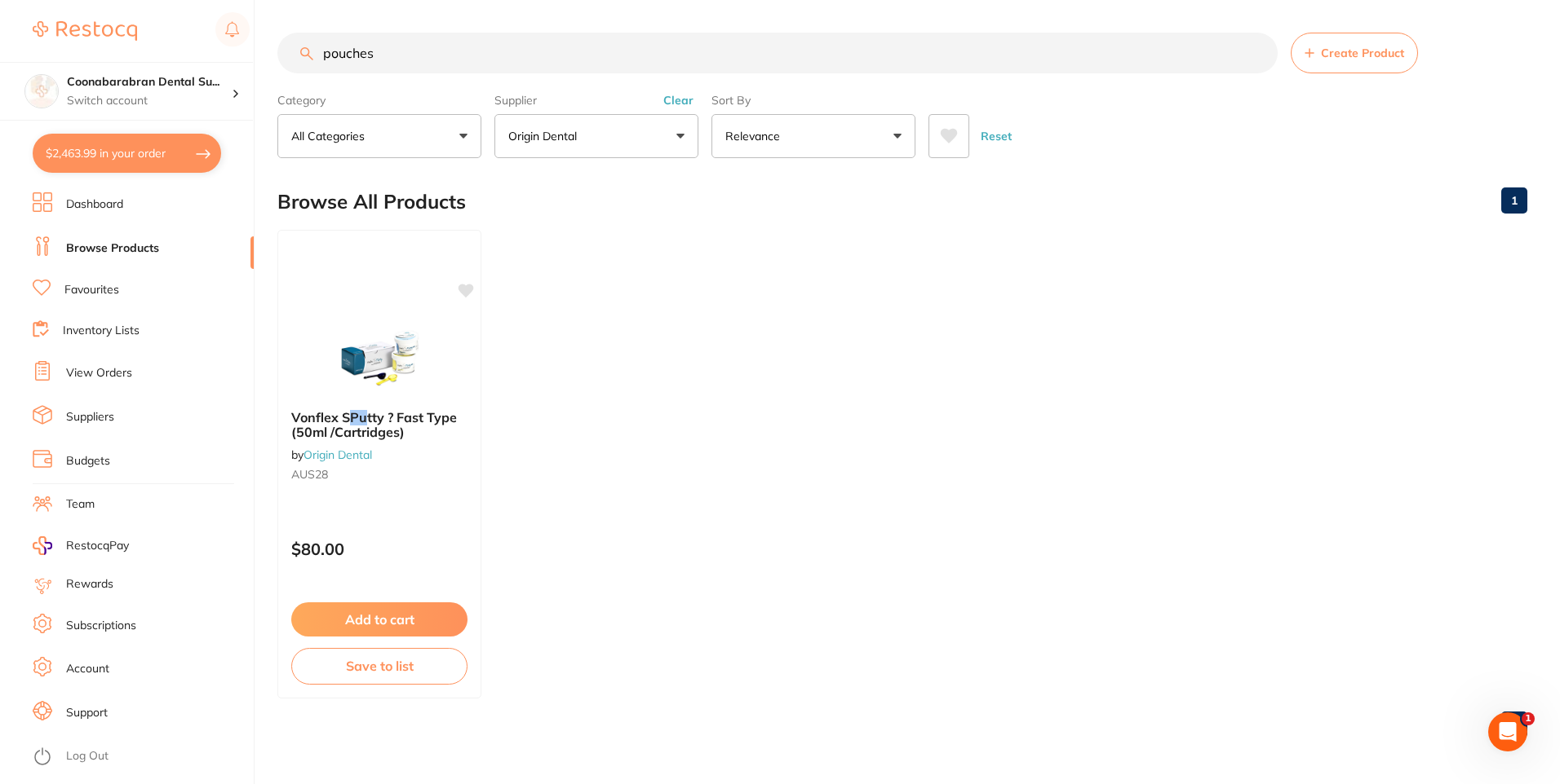
type input "pouches"
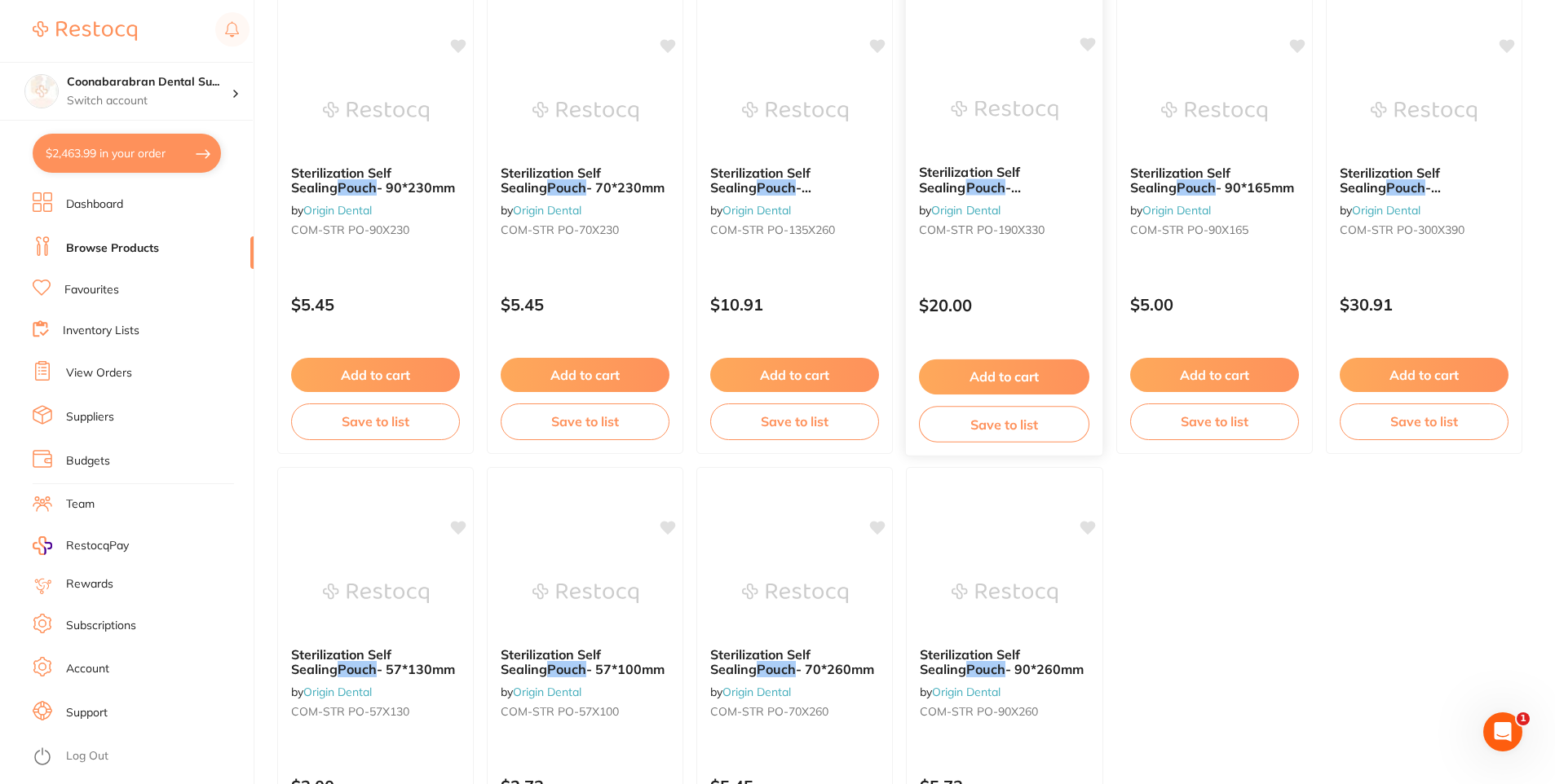
scroll to position [326, 0]
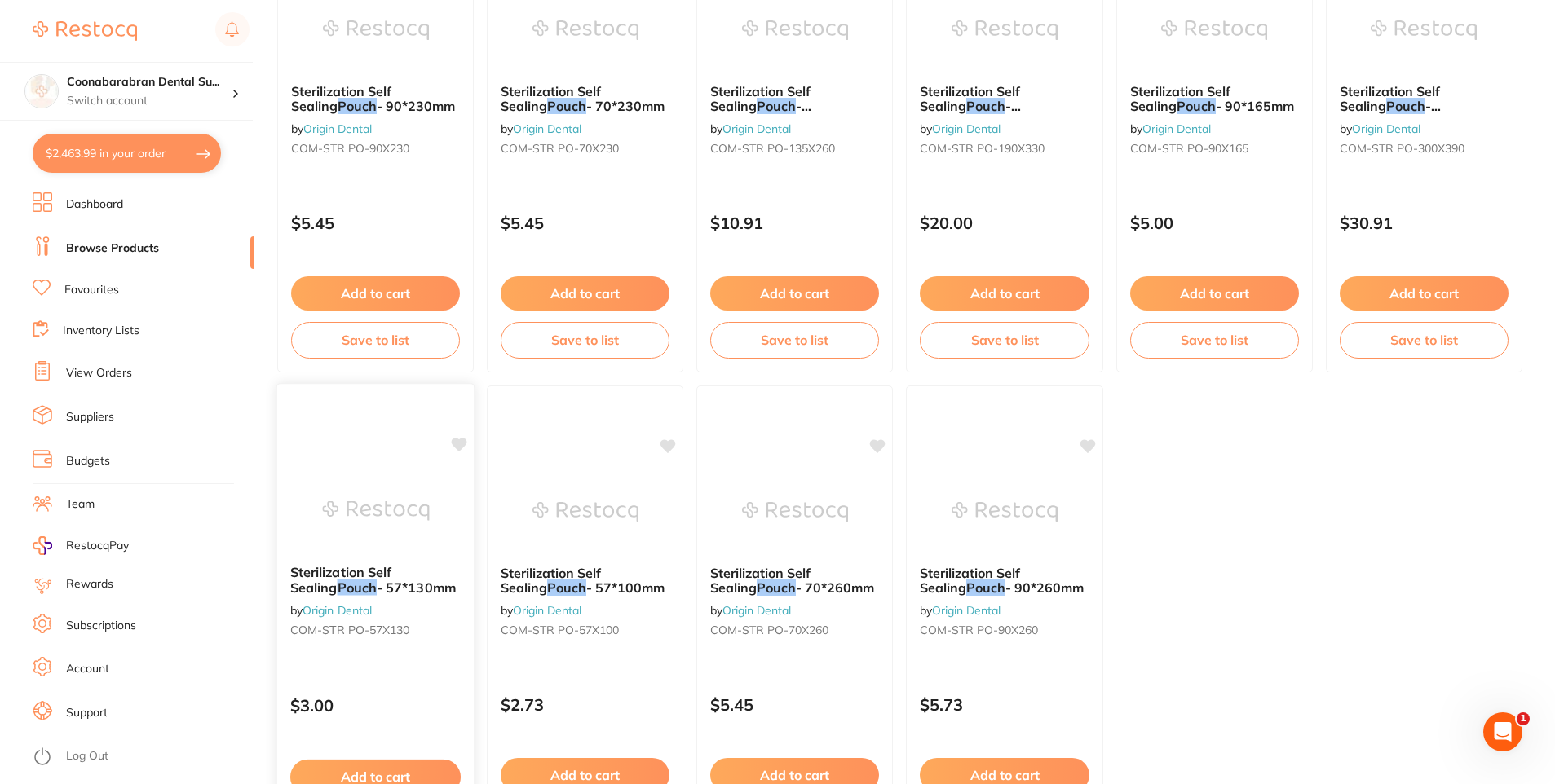
click at [394, 586] on span "- 57*130mm" at bounding box center [417, 588] width 79 height 16
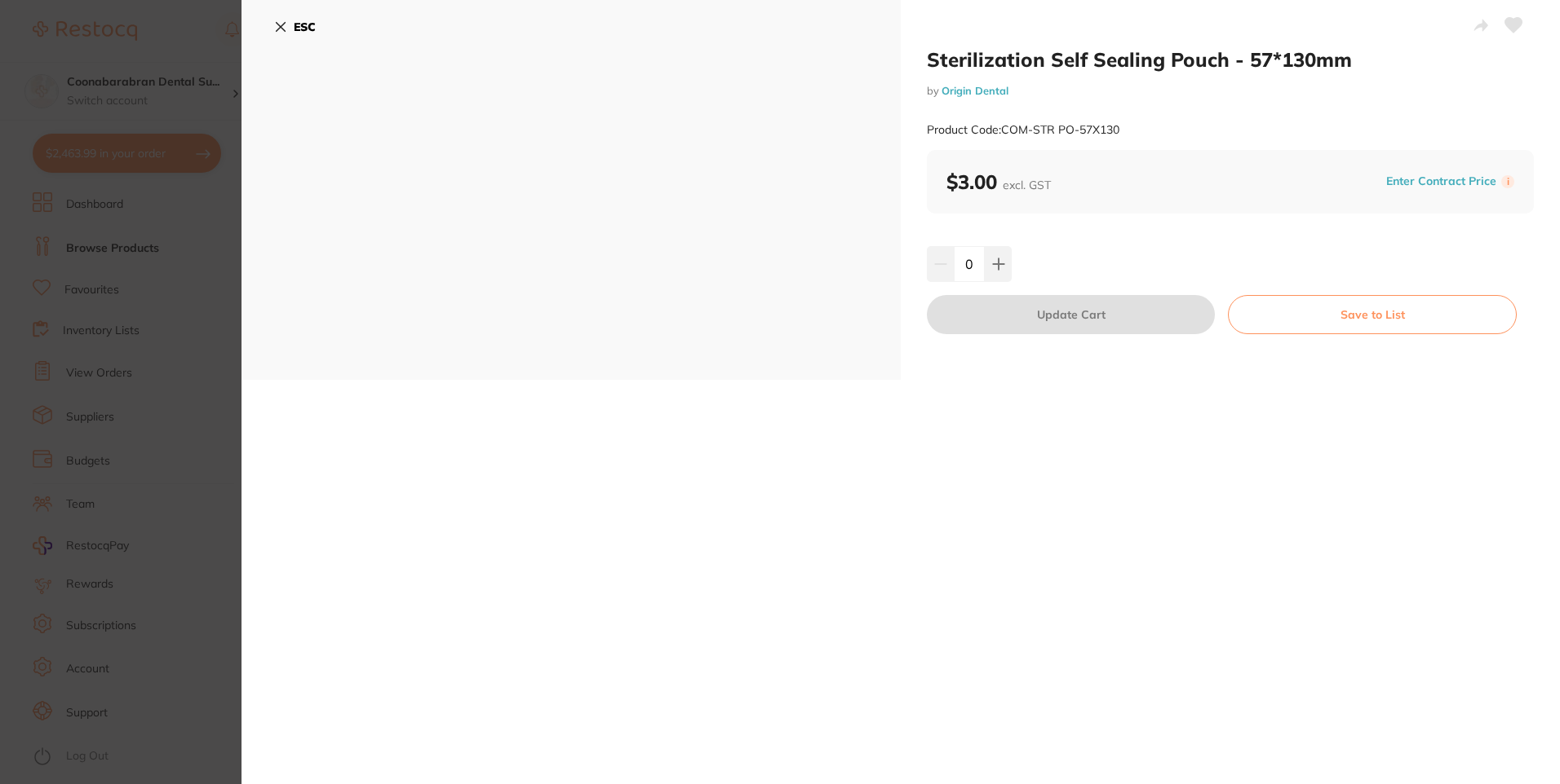
click at [277, 25] on icon at bounding box center [281, 27] width 13 height 13
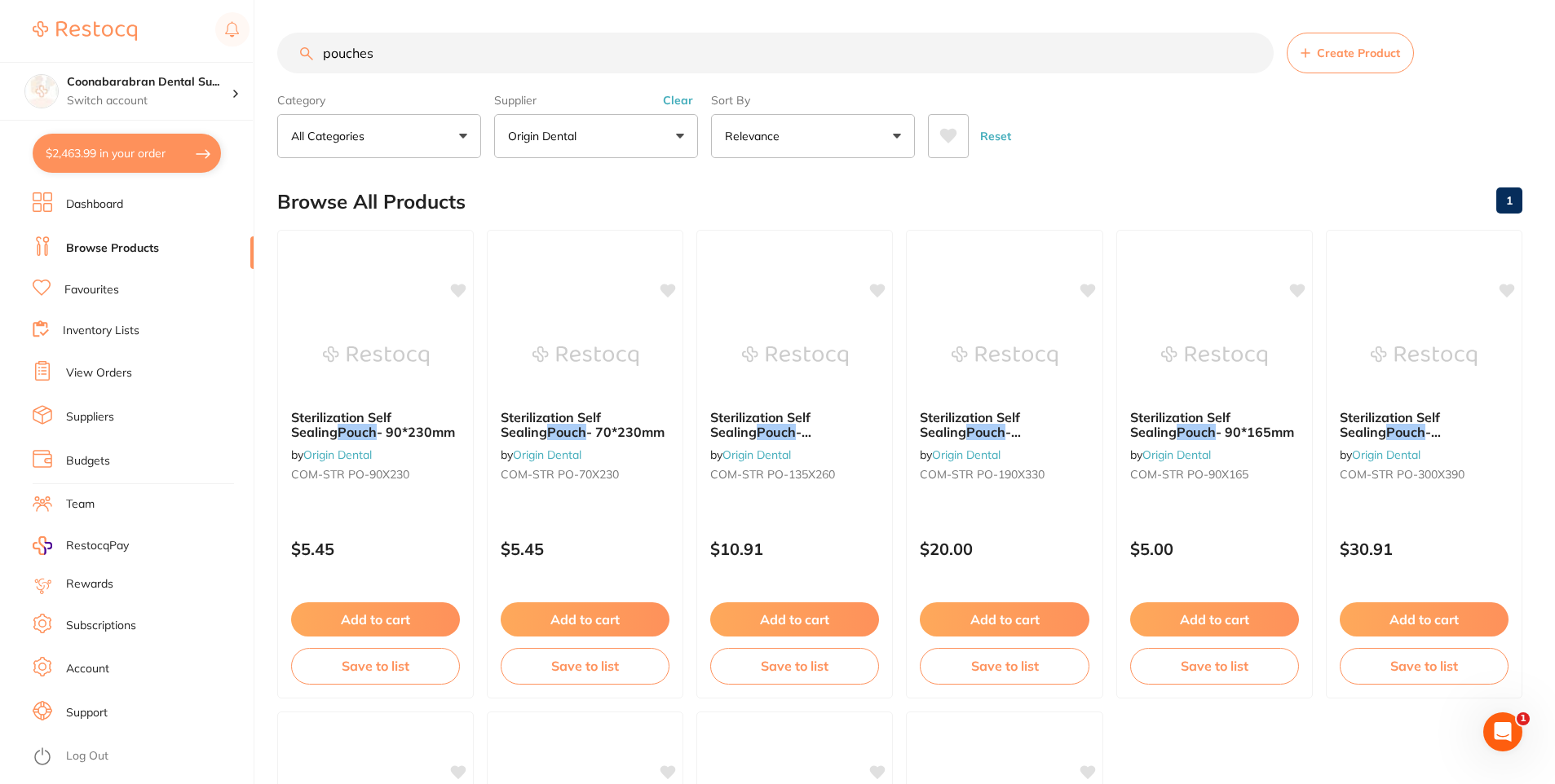
drag, startPoint x: 399, startPoint y: 44, endPoint x: 318, endPoint y: 55, distance: 81.7
click at [318, 55] on input "pouches" at bounding box center [776, 53] width 997 height 40
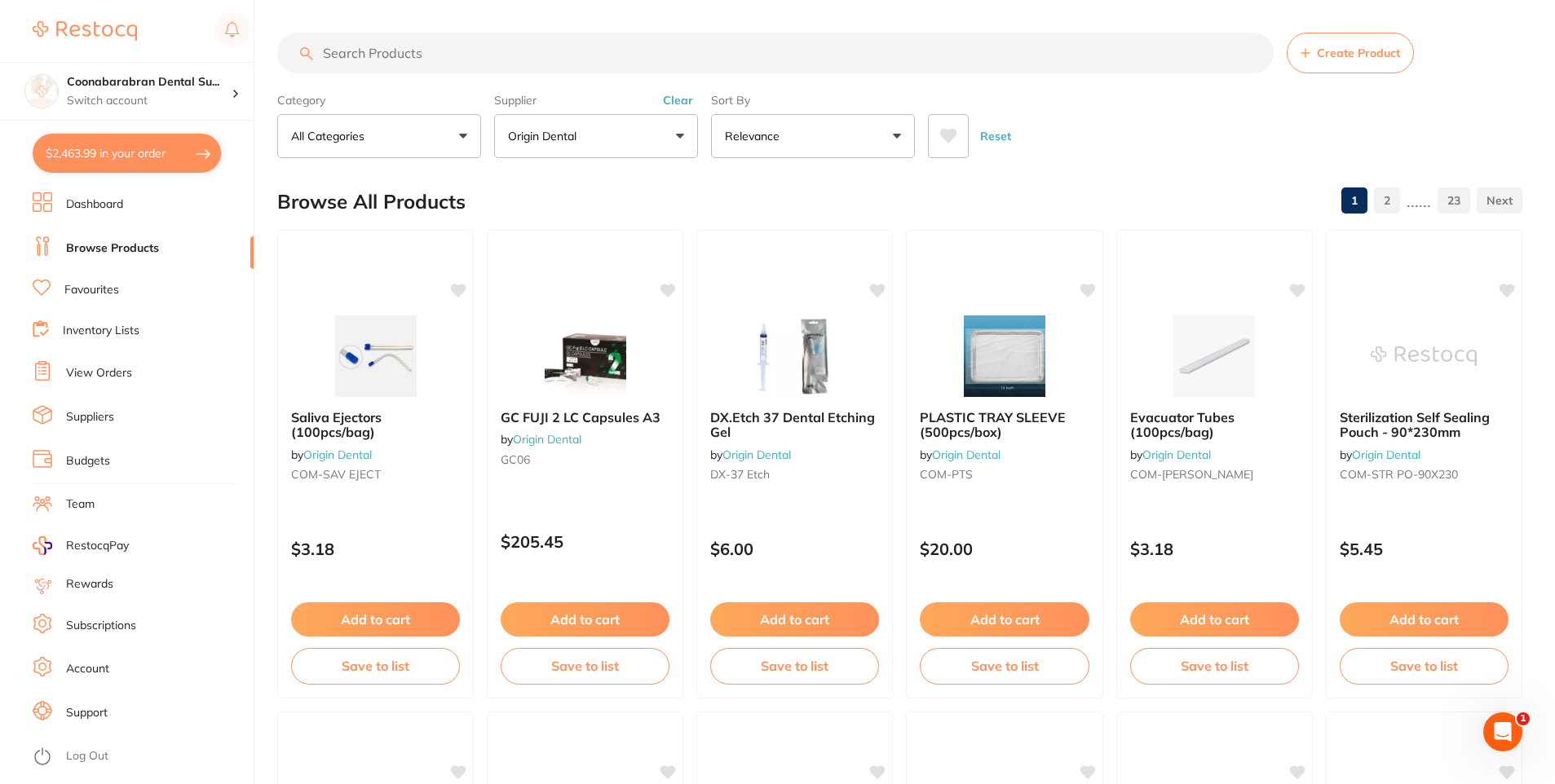
scroll to position [1058, 0]
click at [337, 52] on input "search" at bounding box center [776, 53] width 997 height 40
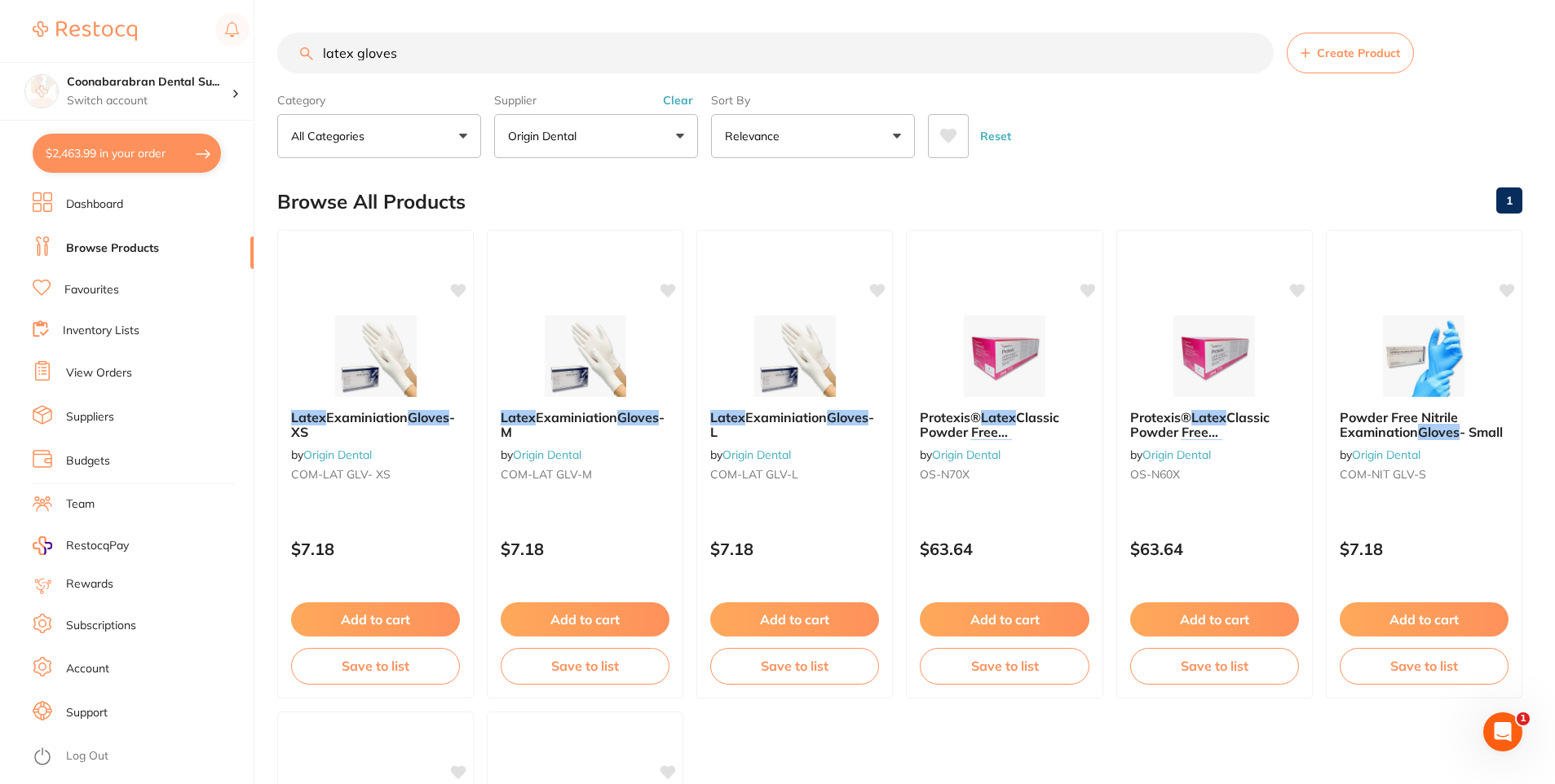
scroll to position [0, 0]
click at [687, 96] on button "Clear" at bounding box center [678, 100] width 40 height 14
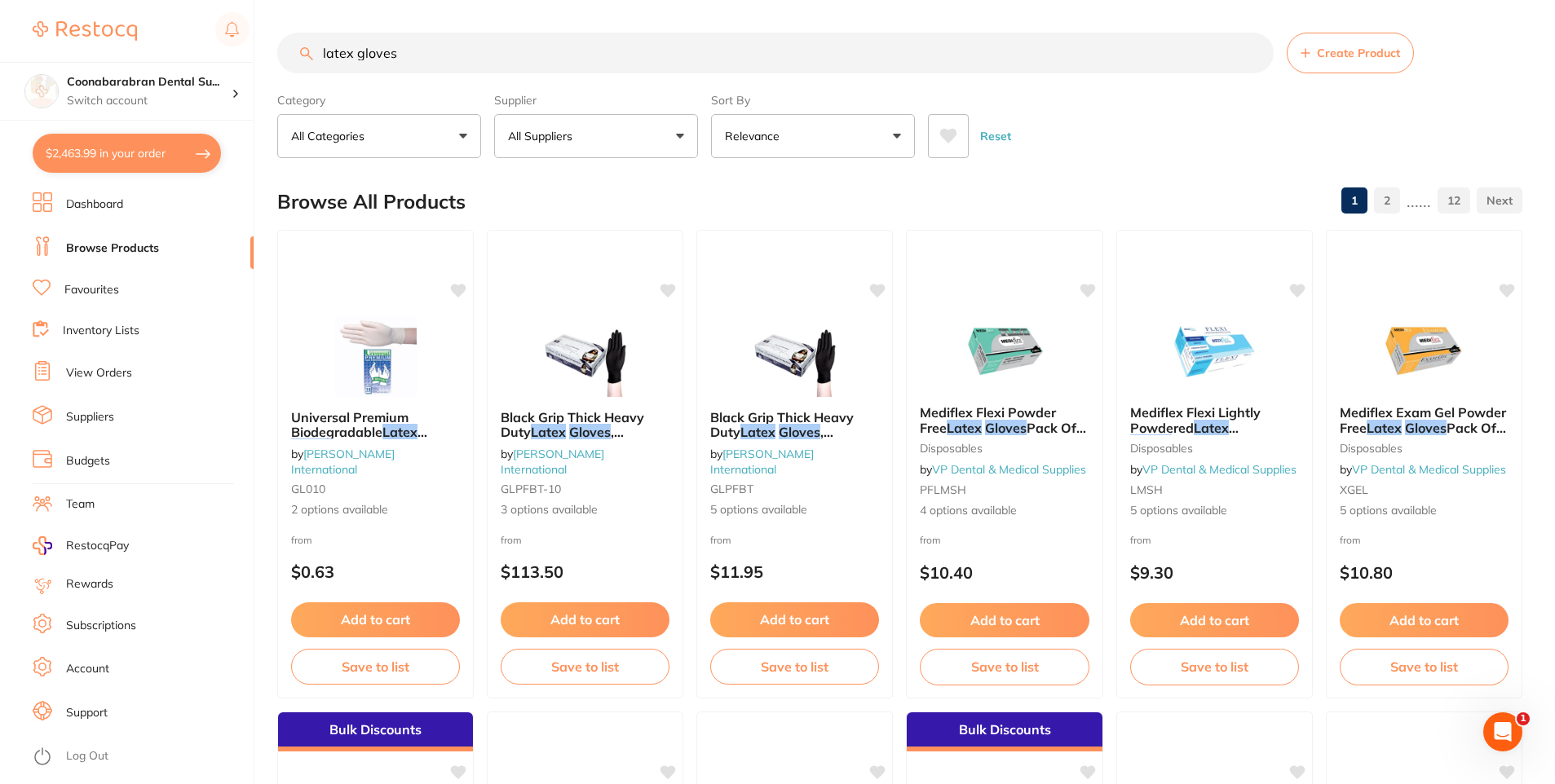
drag, startPoint x: 396, startPoint y: 61, endPoint x: 310, endPoint y: 55, distance: 86.2
click at [310, 55] on div "latex gloves Create Product" at bounding box center [900, 53] width 1245 height 40
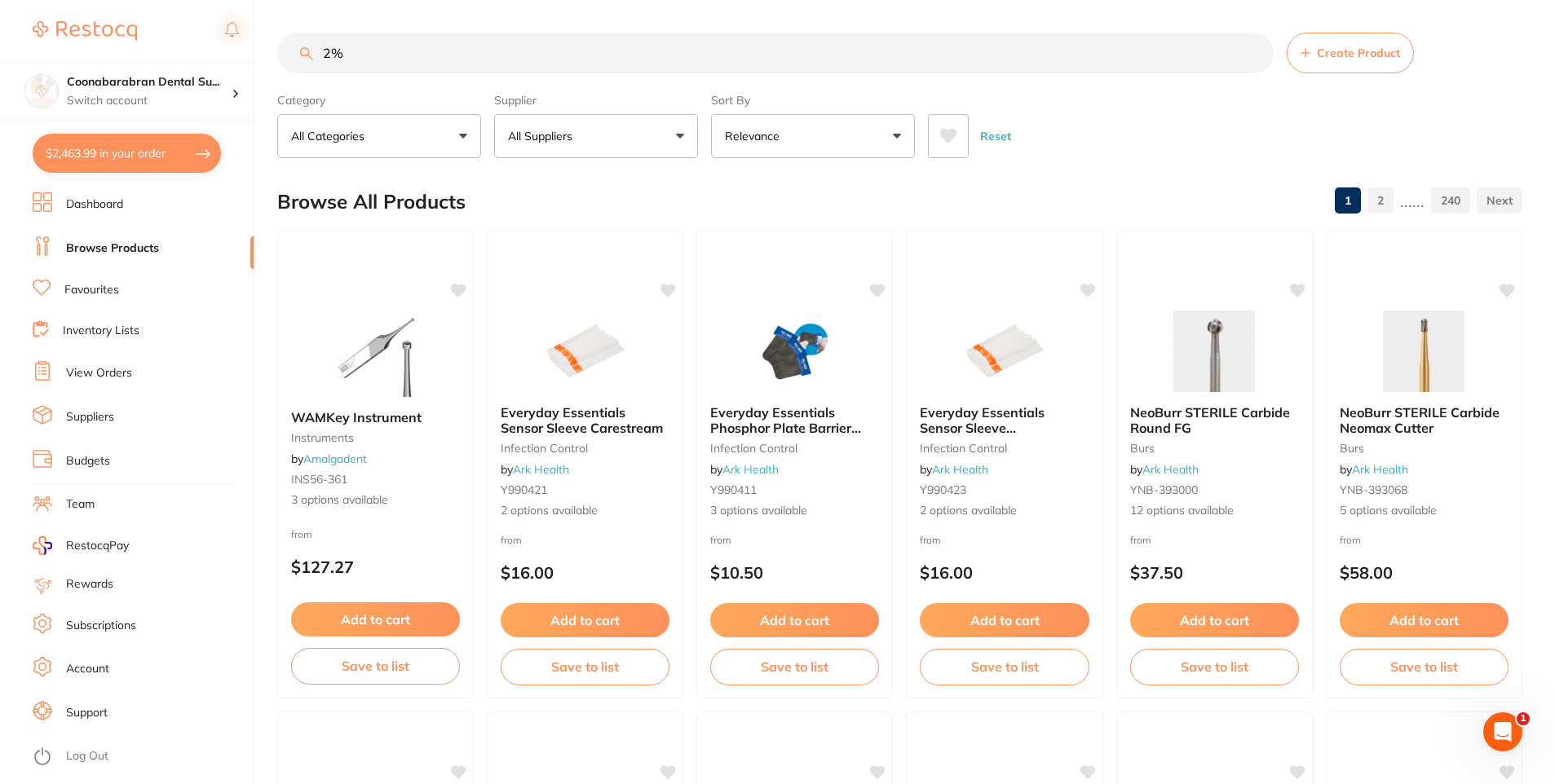
drag, startPoint x: 361, startPoint y: 52, endPoint x: 302, endPoint y: 54, distance: 59.0
click at [302, 54] on div "2% Create Product" at bounding box center [900, 53] width 1245 height 40
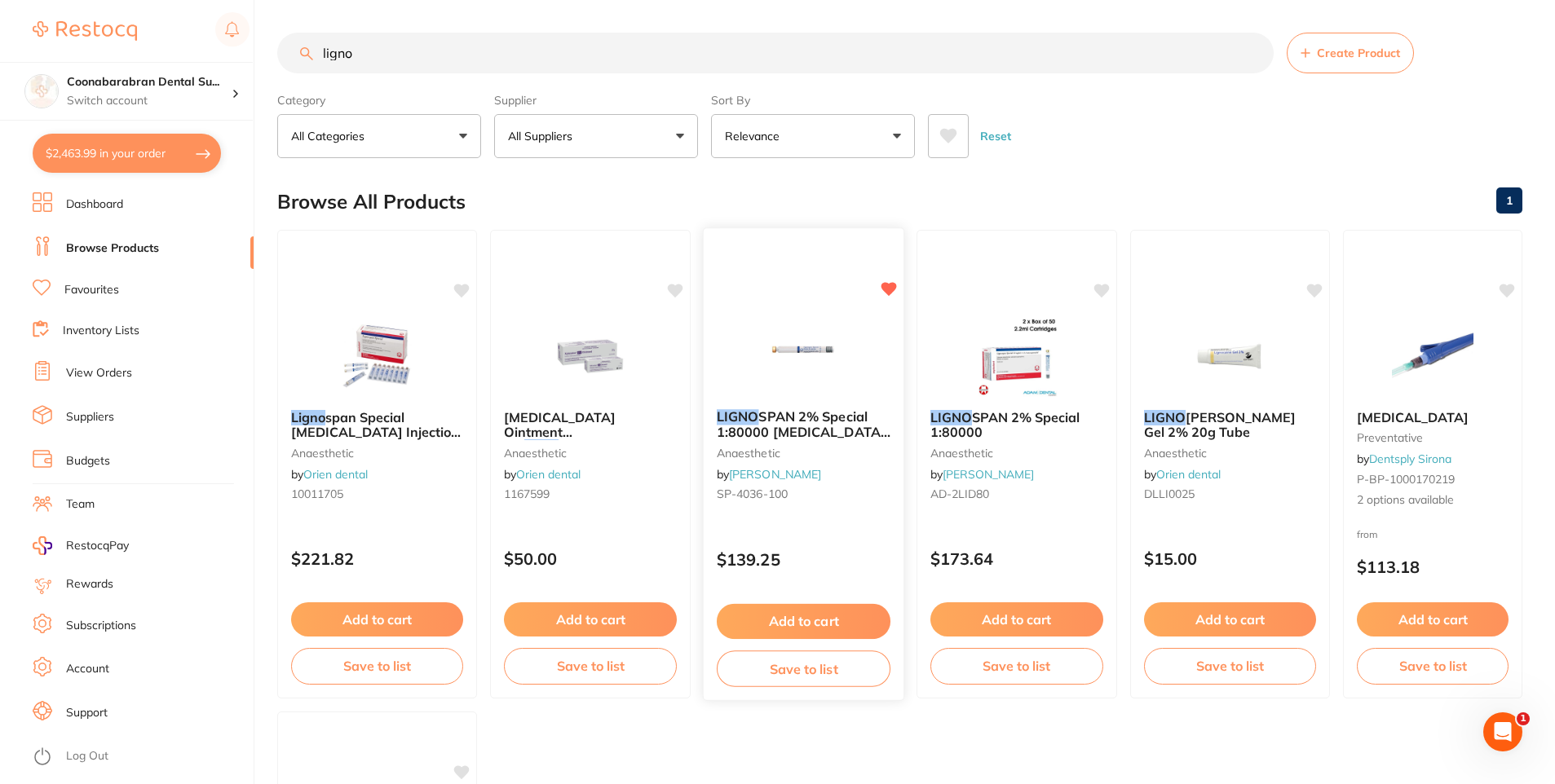
type input "ligno"
click at [810, 426] on span "SPAN 2% Special 1:80000 adrenalin 2.2ml 2xBox 50" at bounding box center [803, 432] width 174 height 46
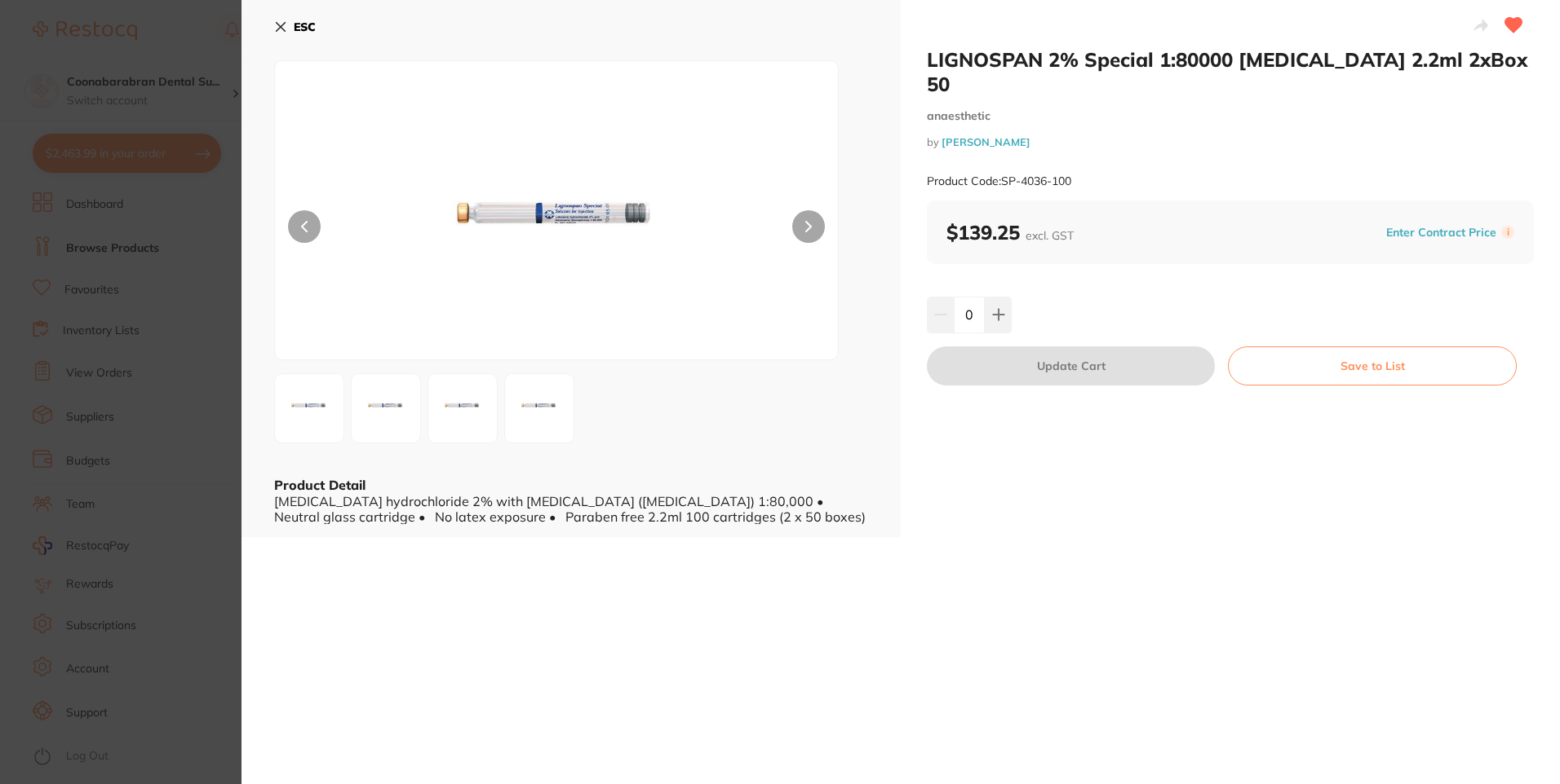
click at [281, 29] on icon at bounding box center [281, 27] width 13 height 13
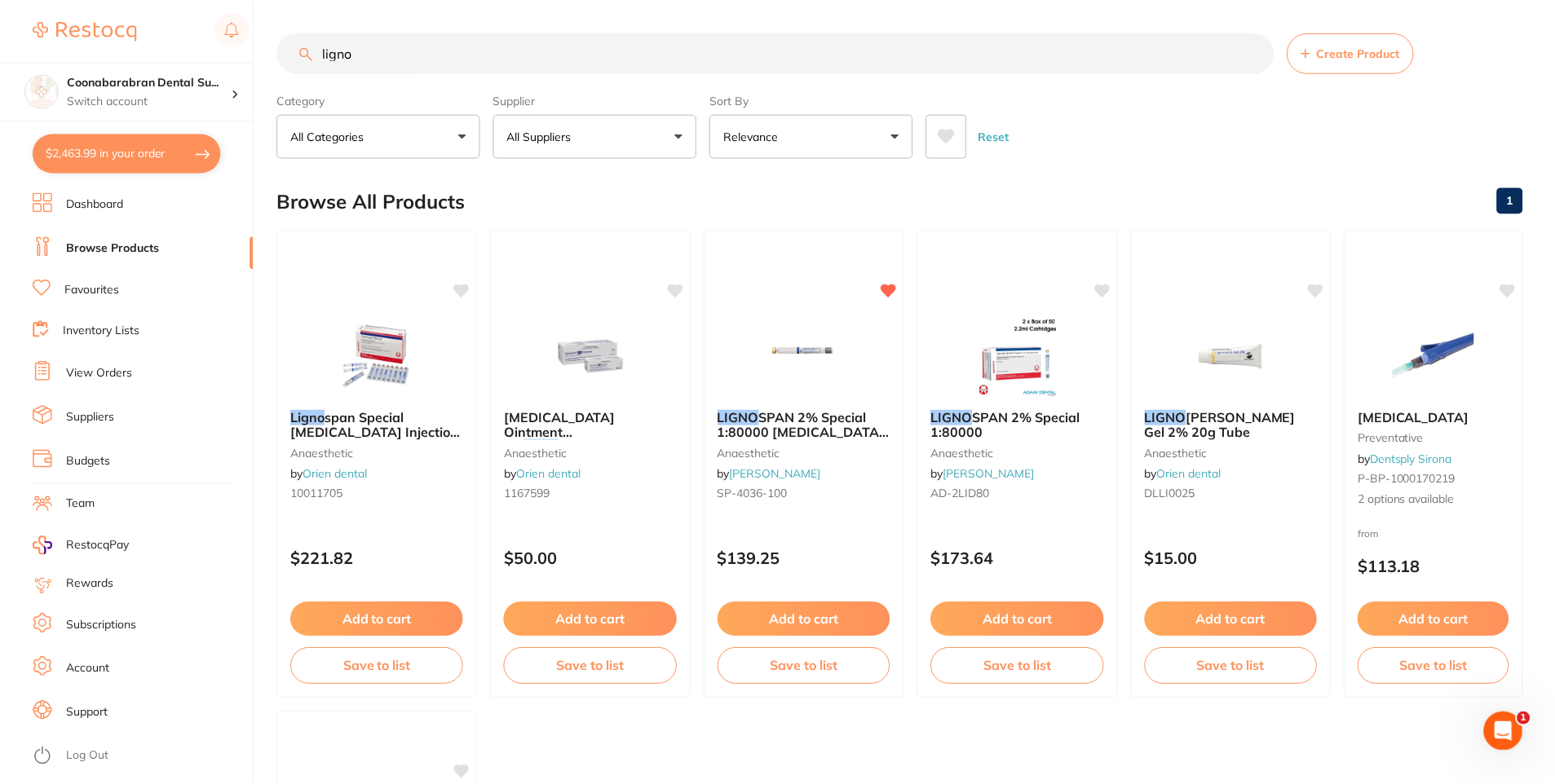
scroll to position [2, 0]
click at [808, 623] on button "Add to cart" at bounding box center [803, 620] width 174 height 35
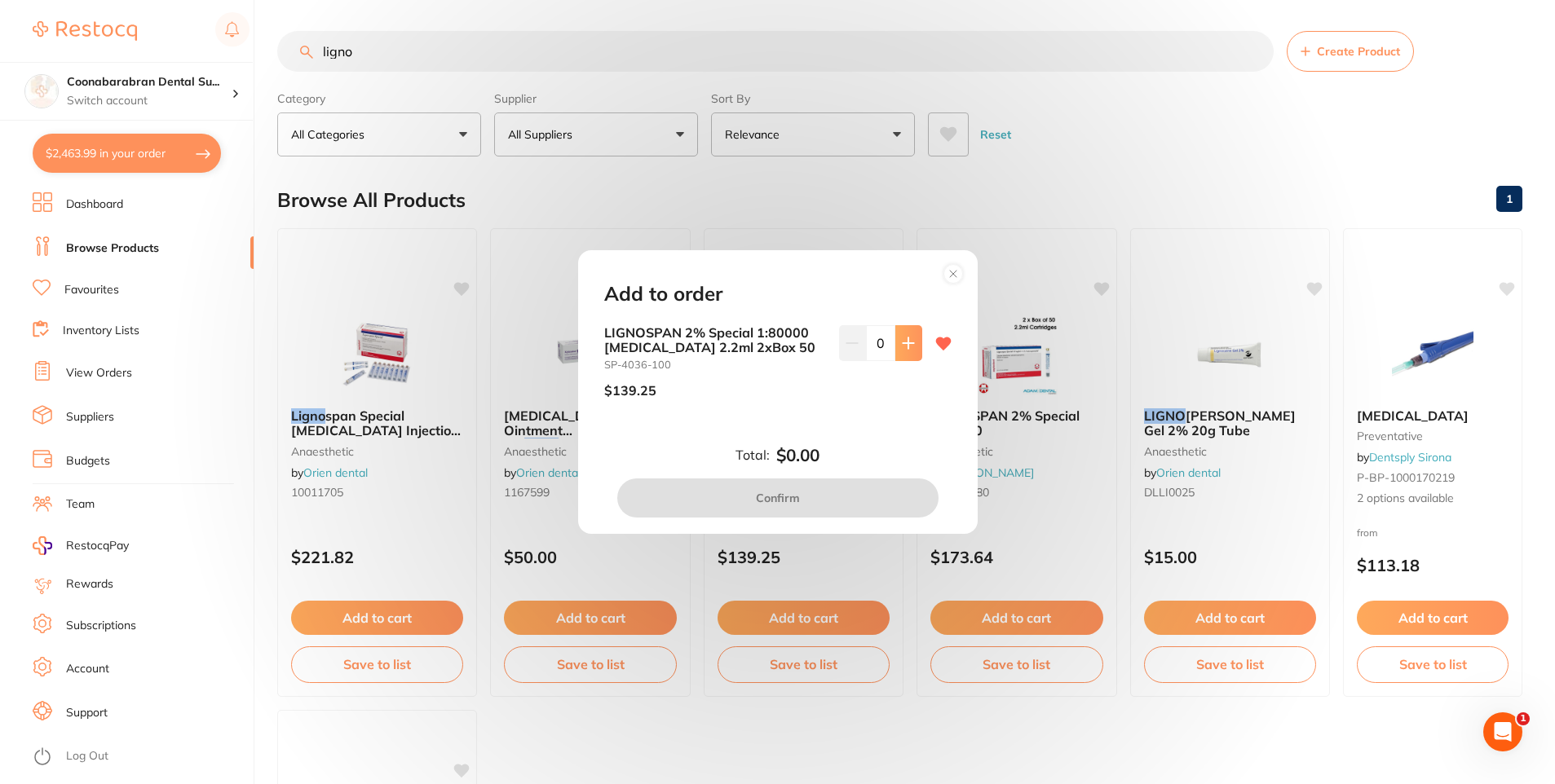
scroll to position [0, 0]
click at [902, 339] on icon at bounding box center [908, 343] width 13 height 13
type input "1"
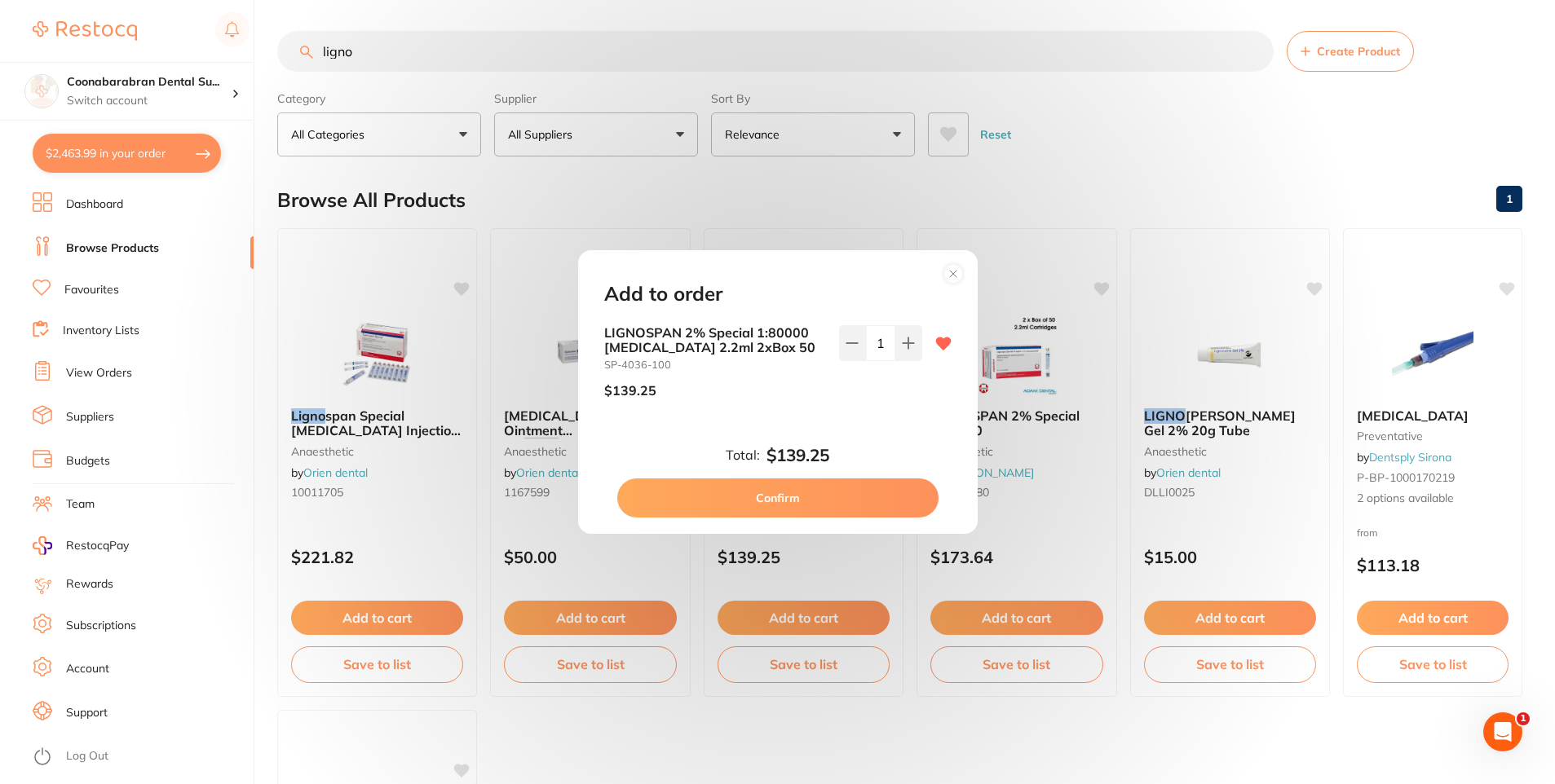
click at [795, 496] on button "Confirm" at bounding box center [778, 498] width 321 height 39
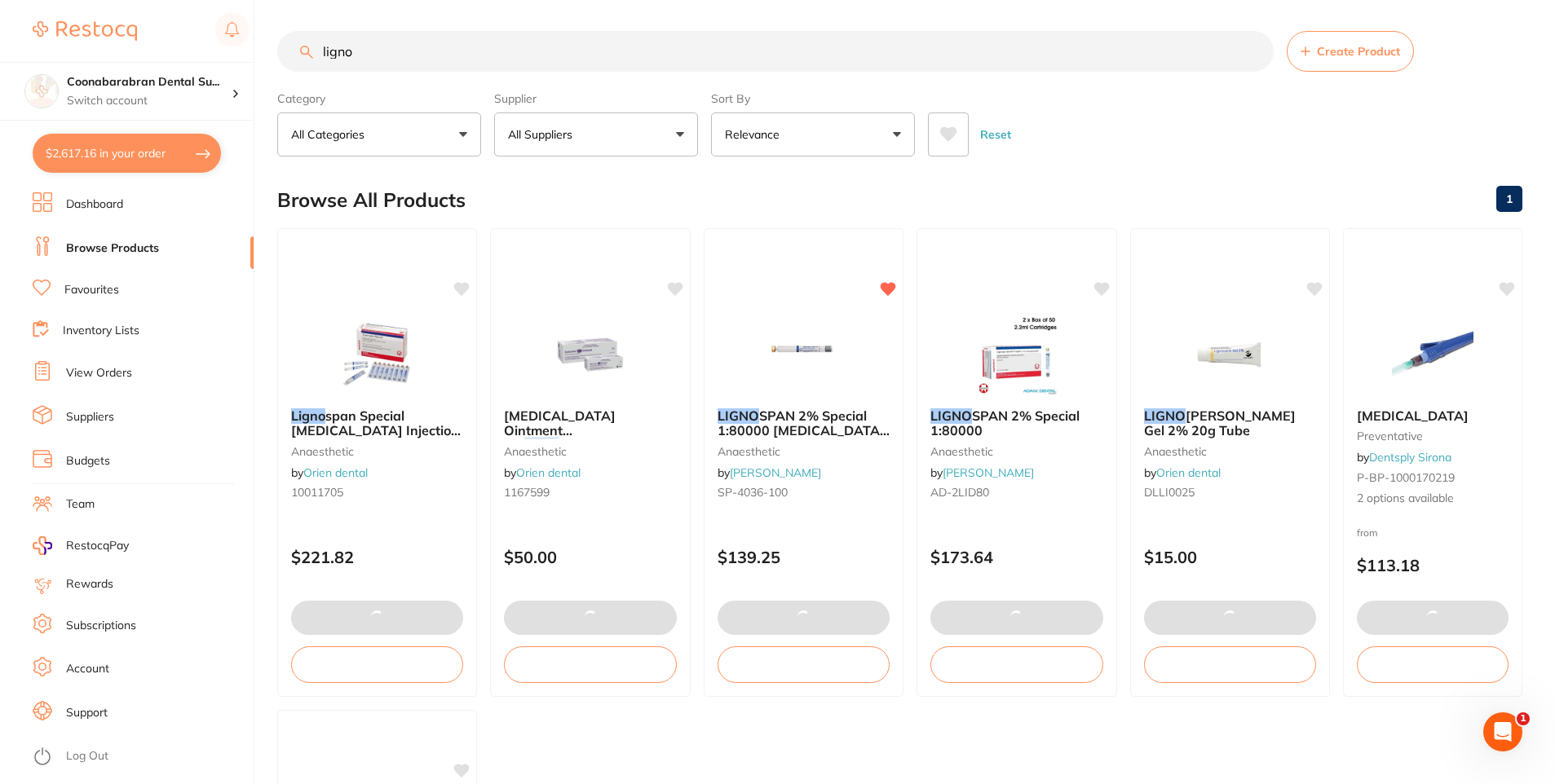
drag, startPoint x: 356, startPoint y: 52, endPoint x: 321, endPoint y: 46, distance: 35.5
click at [321, 46] on input "ligno" at bounding box center [776, 51] width 997 height 40
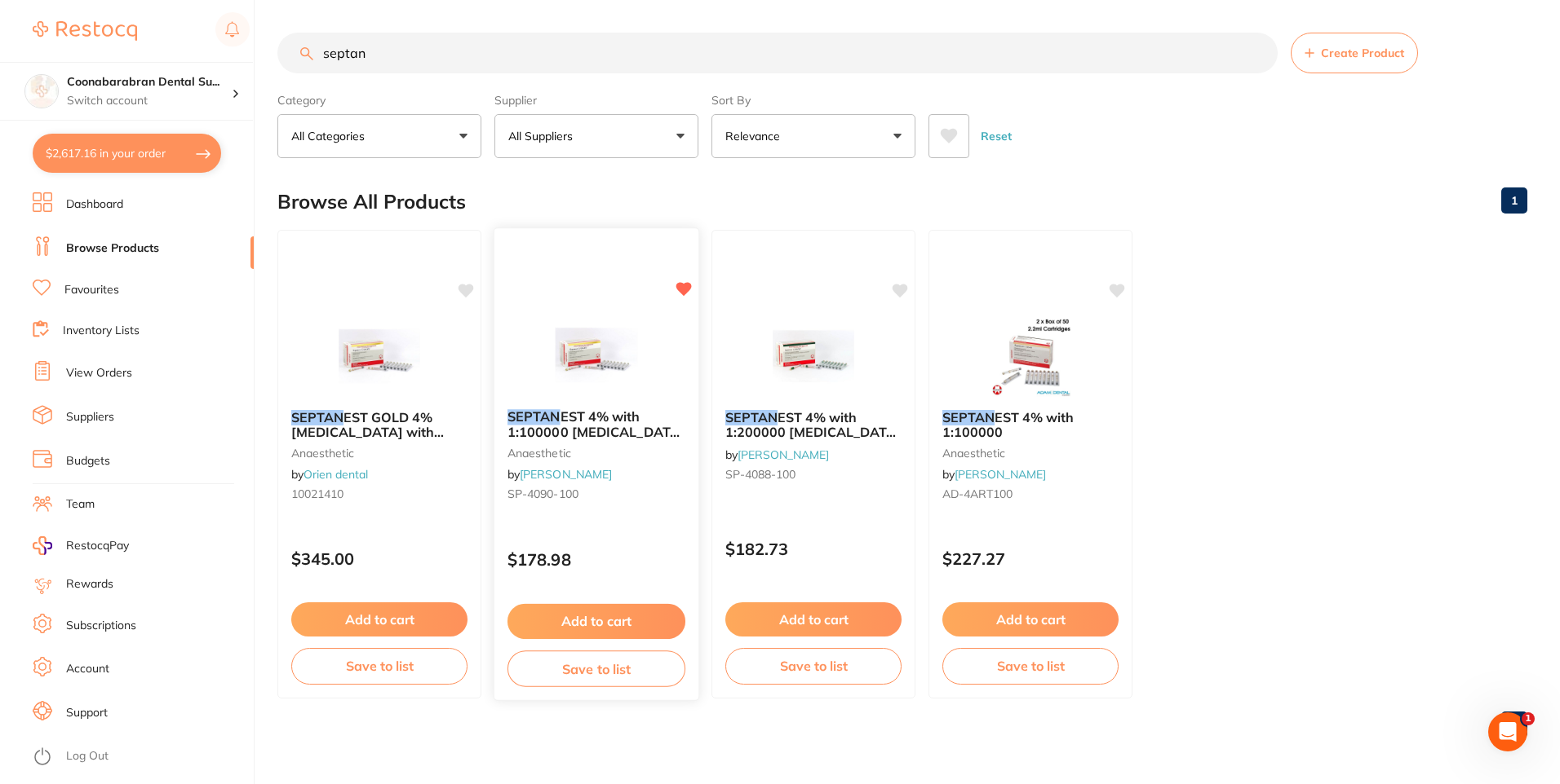
type input "septan"
click at [604, 618] on button "Add to cart" at bounding box center [596, 621] width 178 height 35
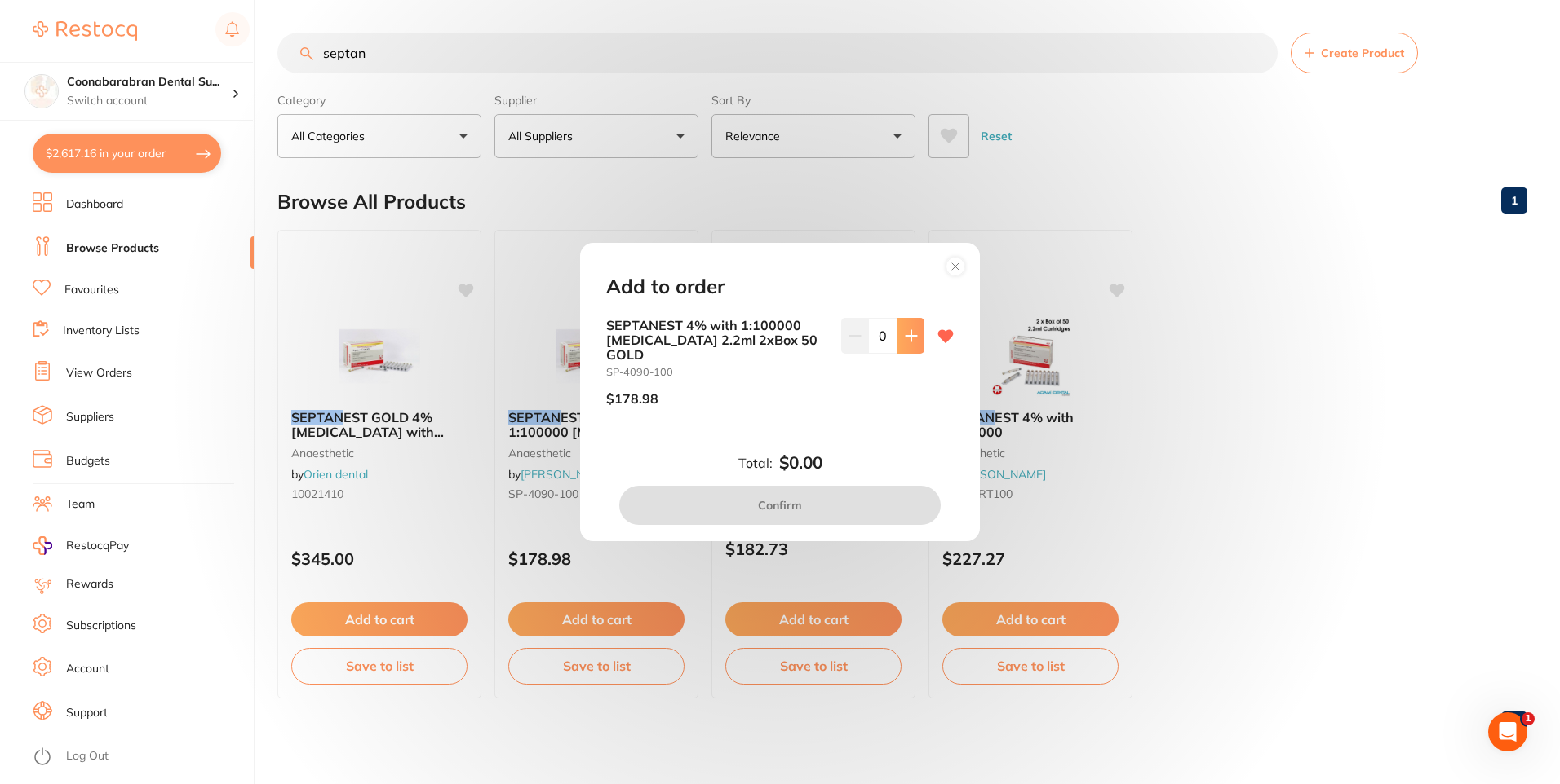
click at [909, 354] on button at bounding box center [910, 336] width 27 height 36
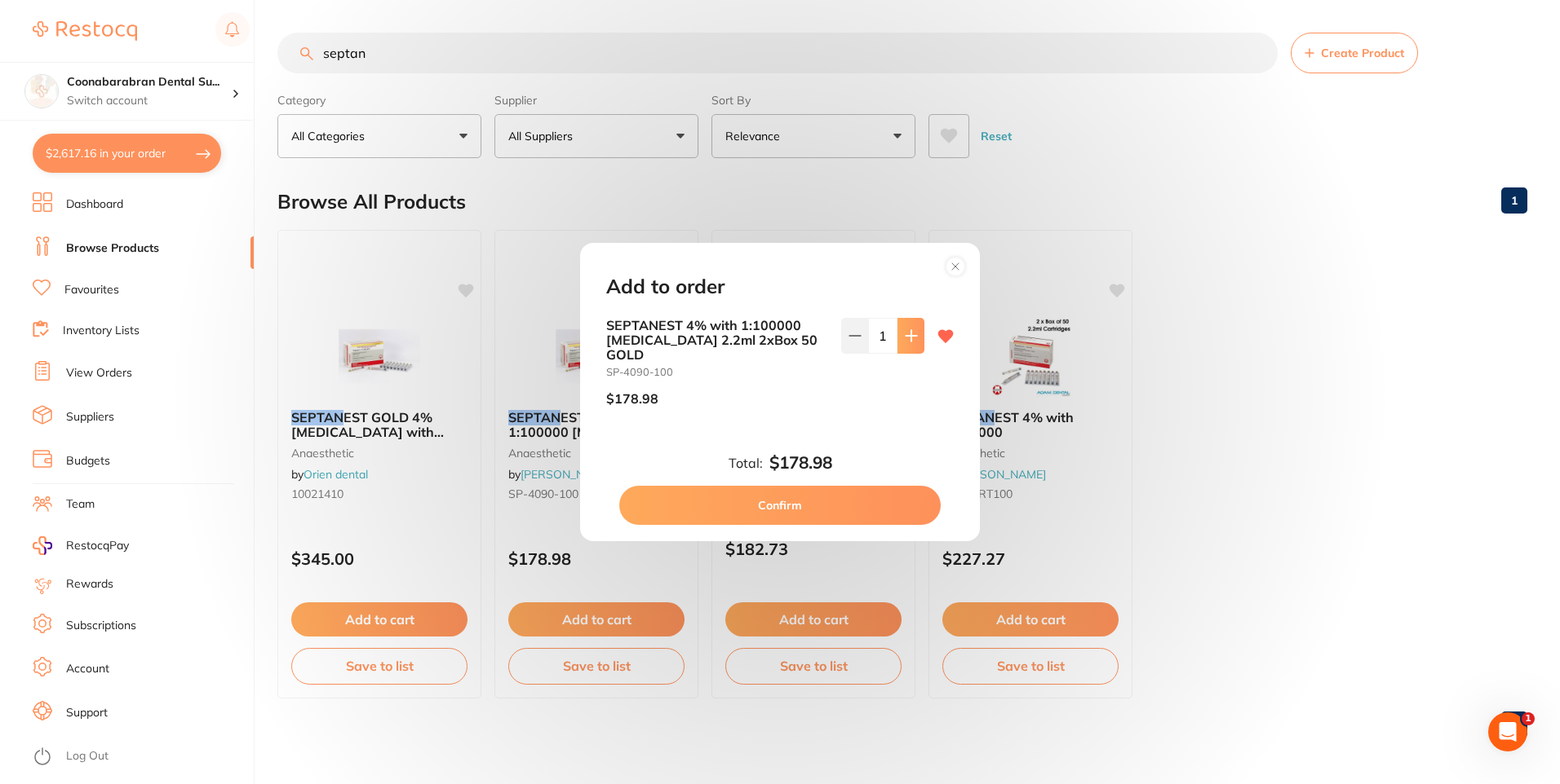
click at [909, 354] on button at bounding box center [910, 336] width 27 height 36
type input "3"
click at [807, 507] on button "Confirm" at bounding box center [780, 505] width 321 height 39
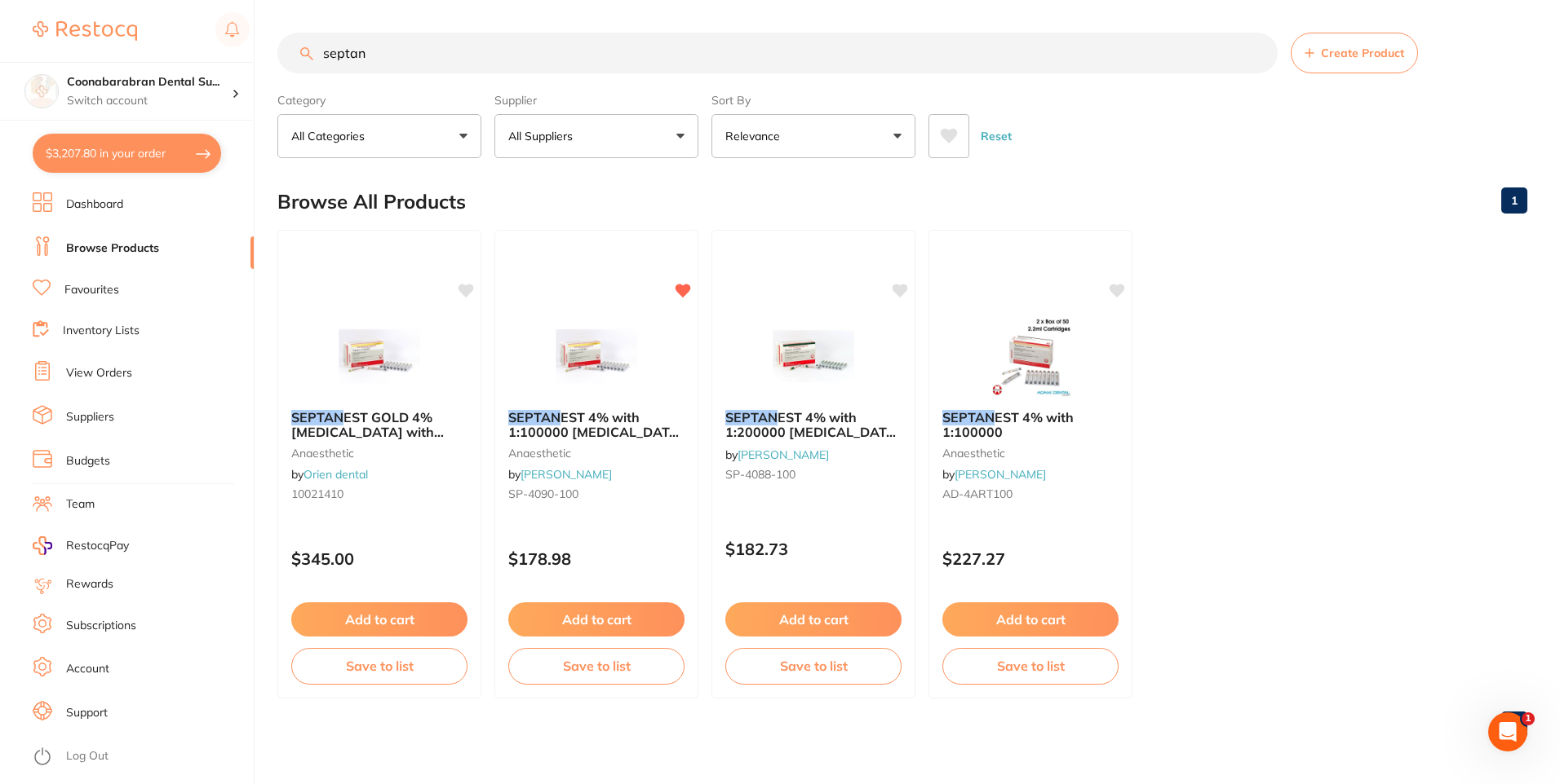
drag, startPoint x: 396, startPoint y: 56, endPoint x: 320, endPoint y: 49, distance: 76.3
click at [320, 49] on input "septan" at bounding box center [777, 53] width 1000 height 40
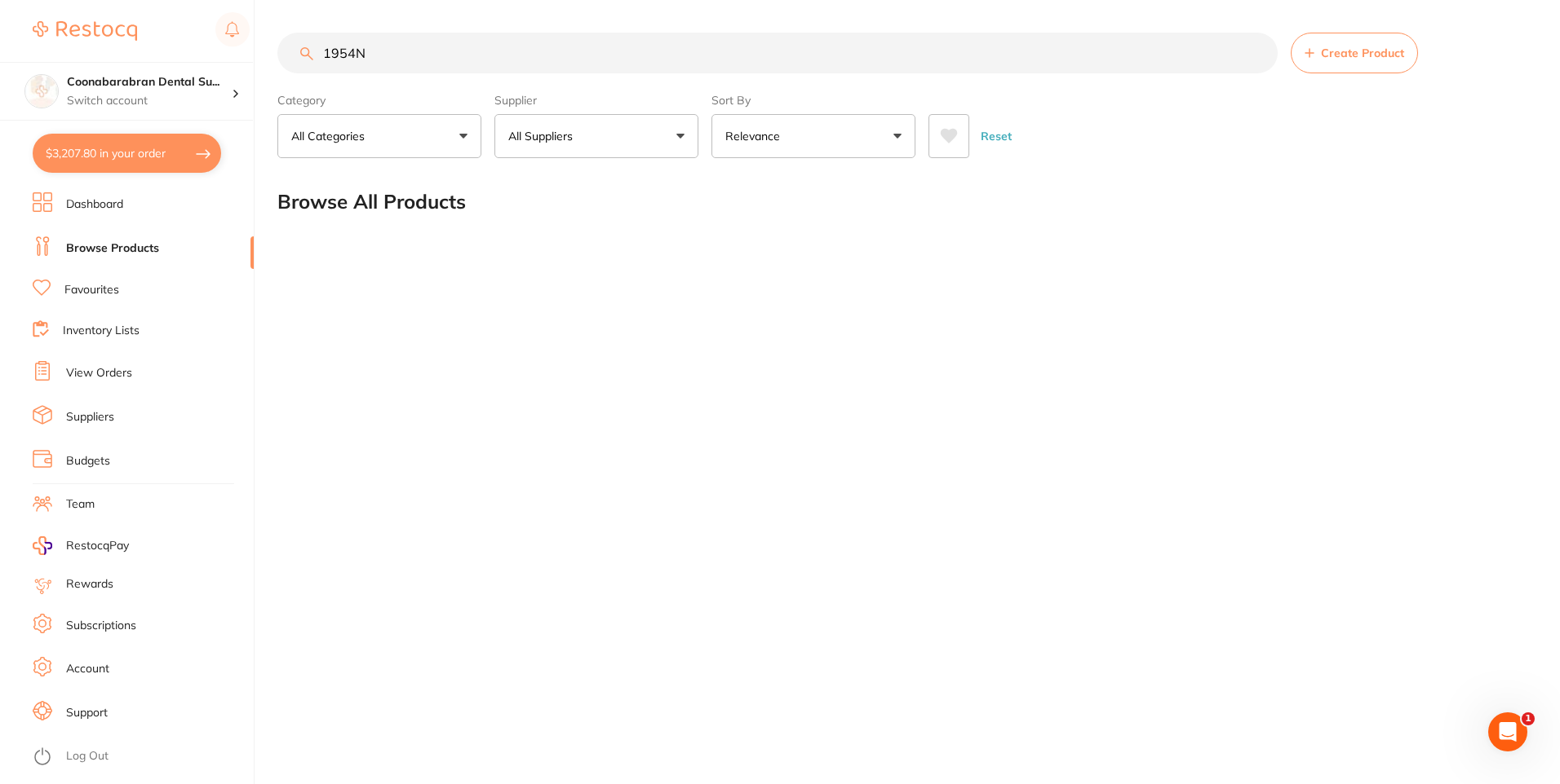
click at [953, 138] on icon at bounding box center [949, 136] width 17 height 14
drag, startPoint x: 368, startPoint y: 54, endPoint x: 322, endPoint y: 51, distance: 46.1
click at [322, 51] on input "1954N" at bounding box center [777, 53] width 1000 height 40
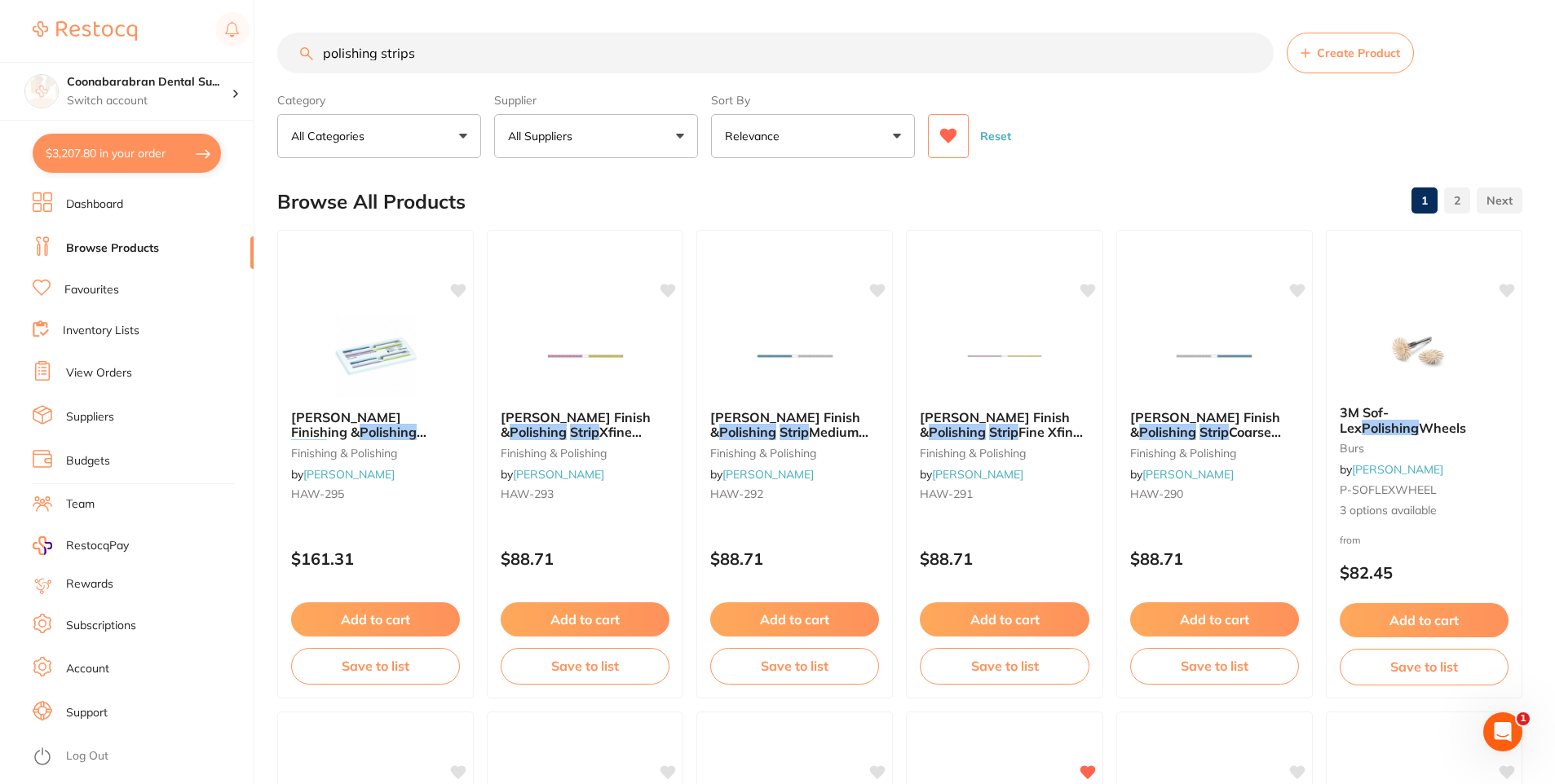
type input "polishing strips"
click at [950, 143] on icon at bounding box center [948, 136] width 18 height 16
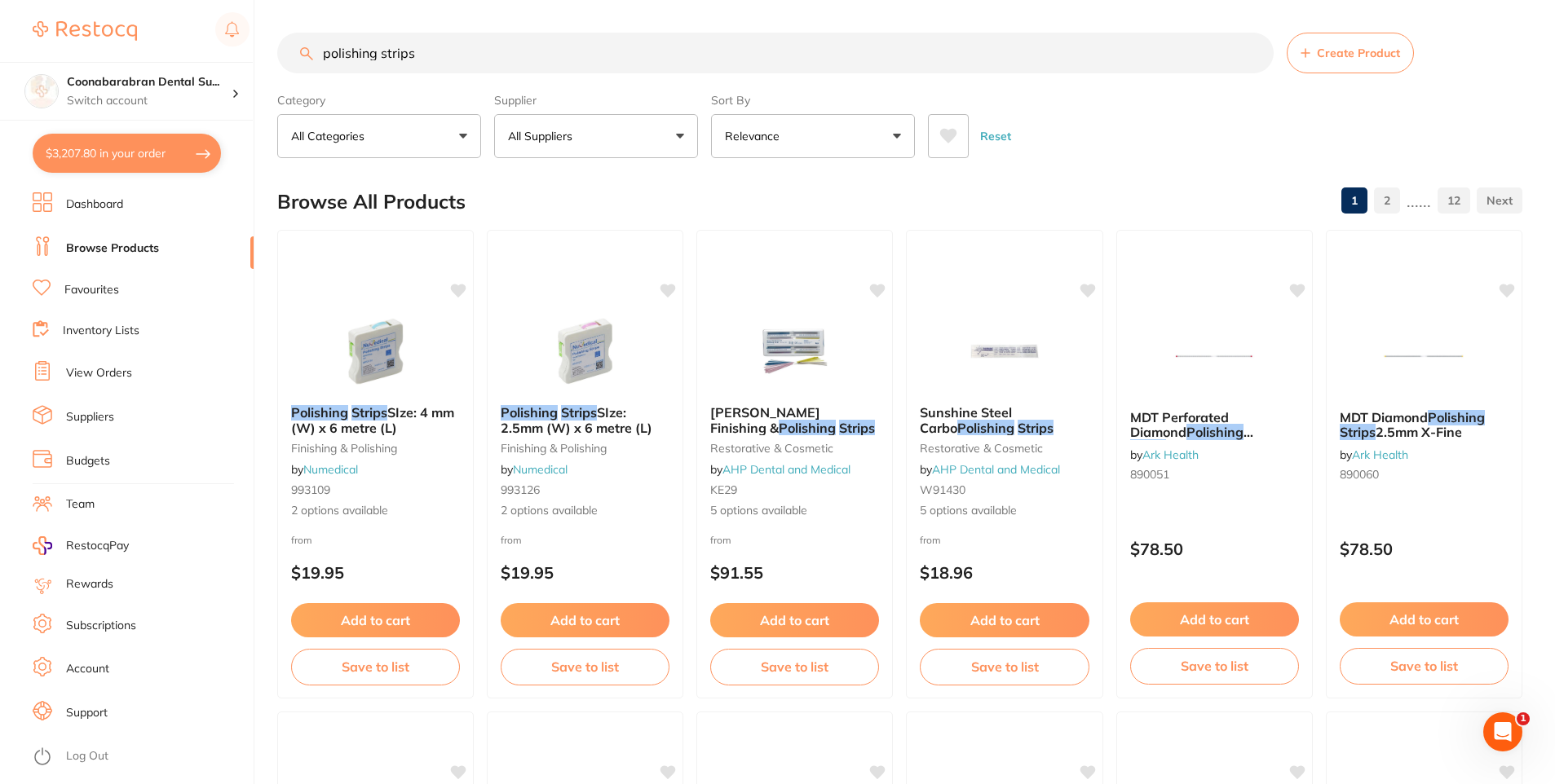
click at [676, 133] on button "All Suppliers" at bounding box center [597, 137] width 204 height 44
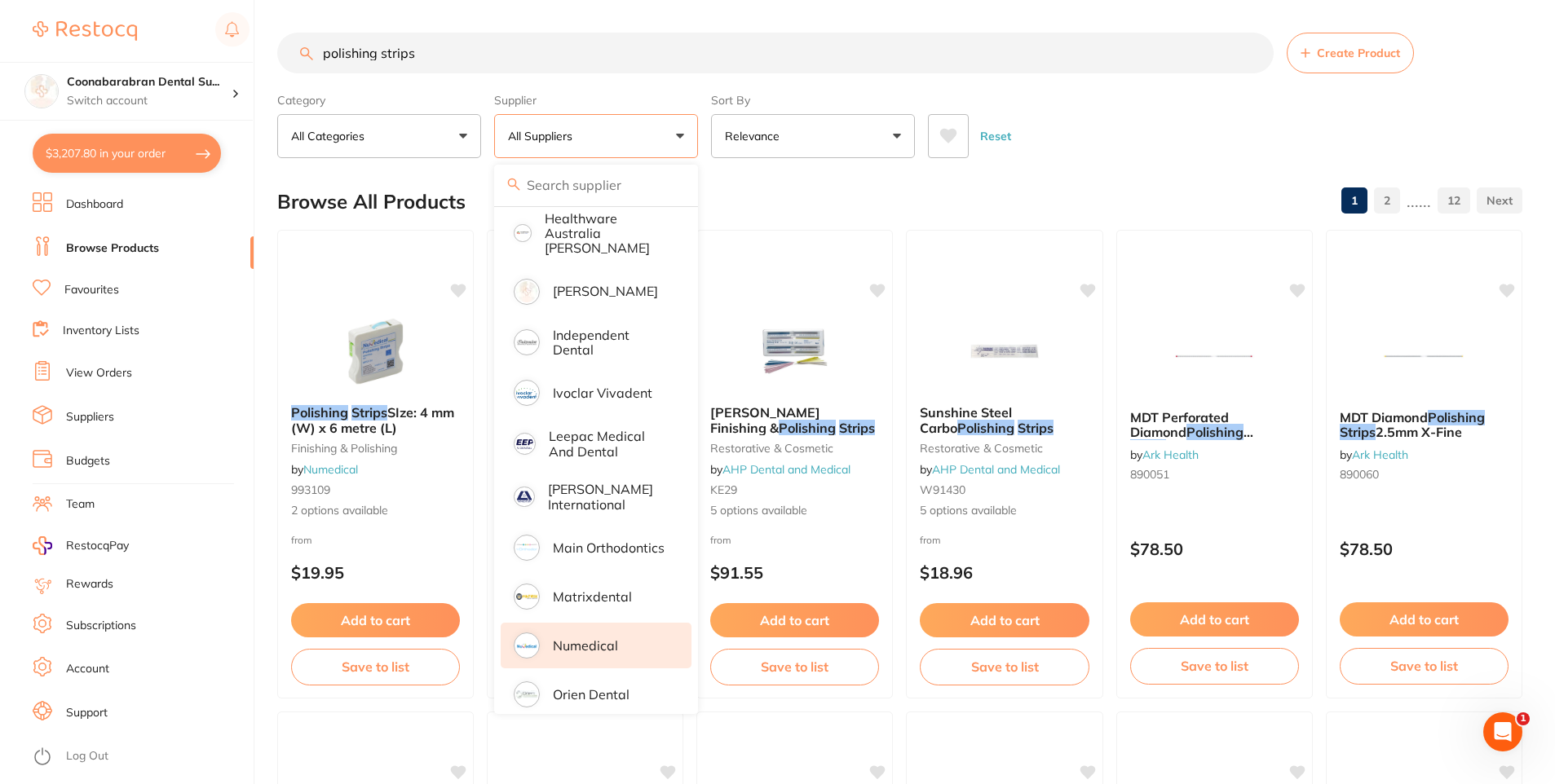
scroll to position [734, 0]
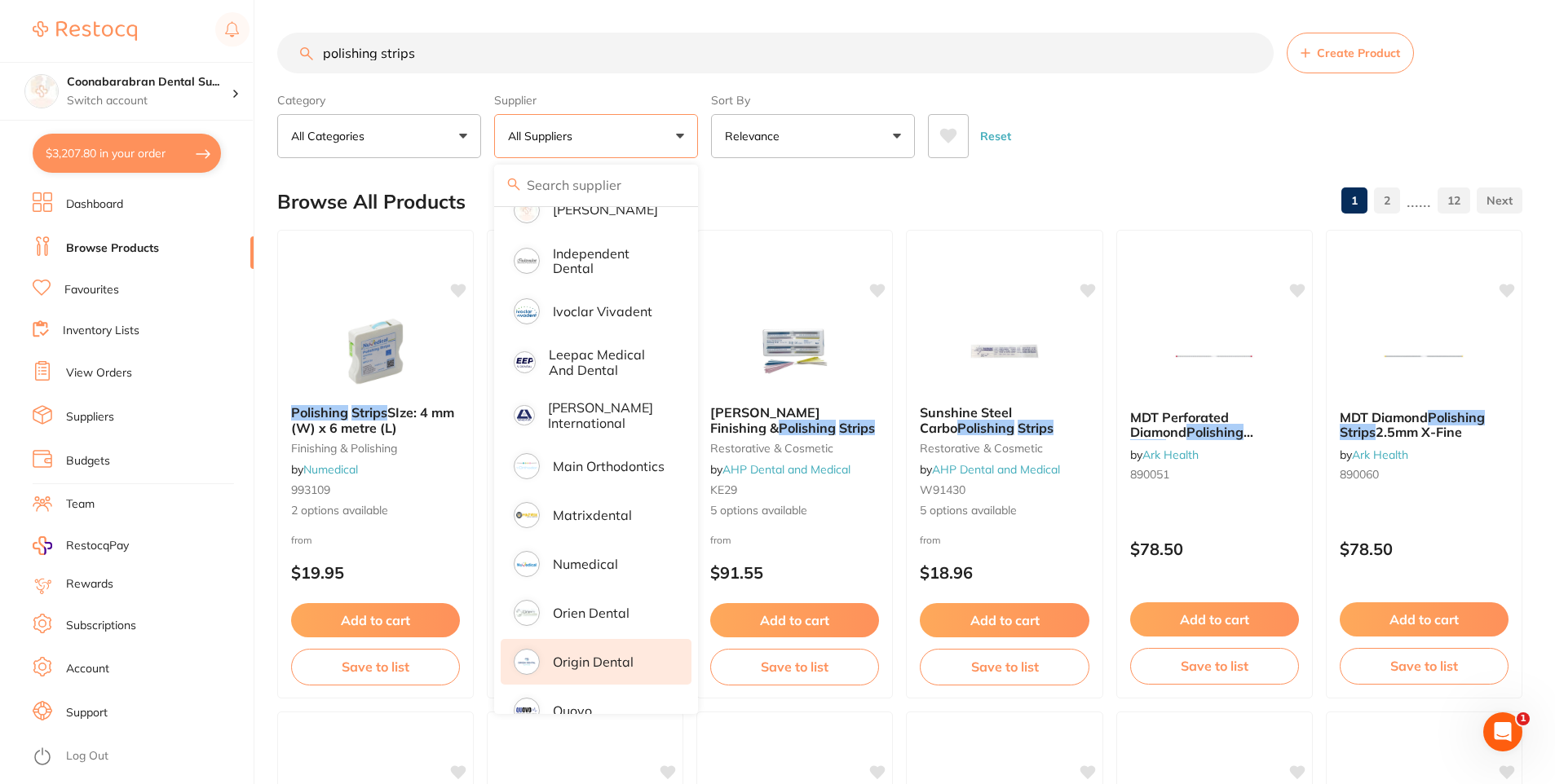
click at [589, 655] on p "Origin Dental" at bounding box center [594, 662] width 81 height 14
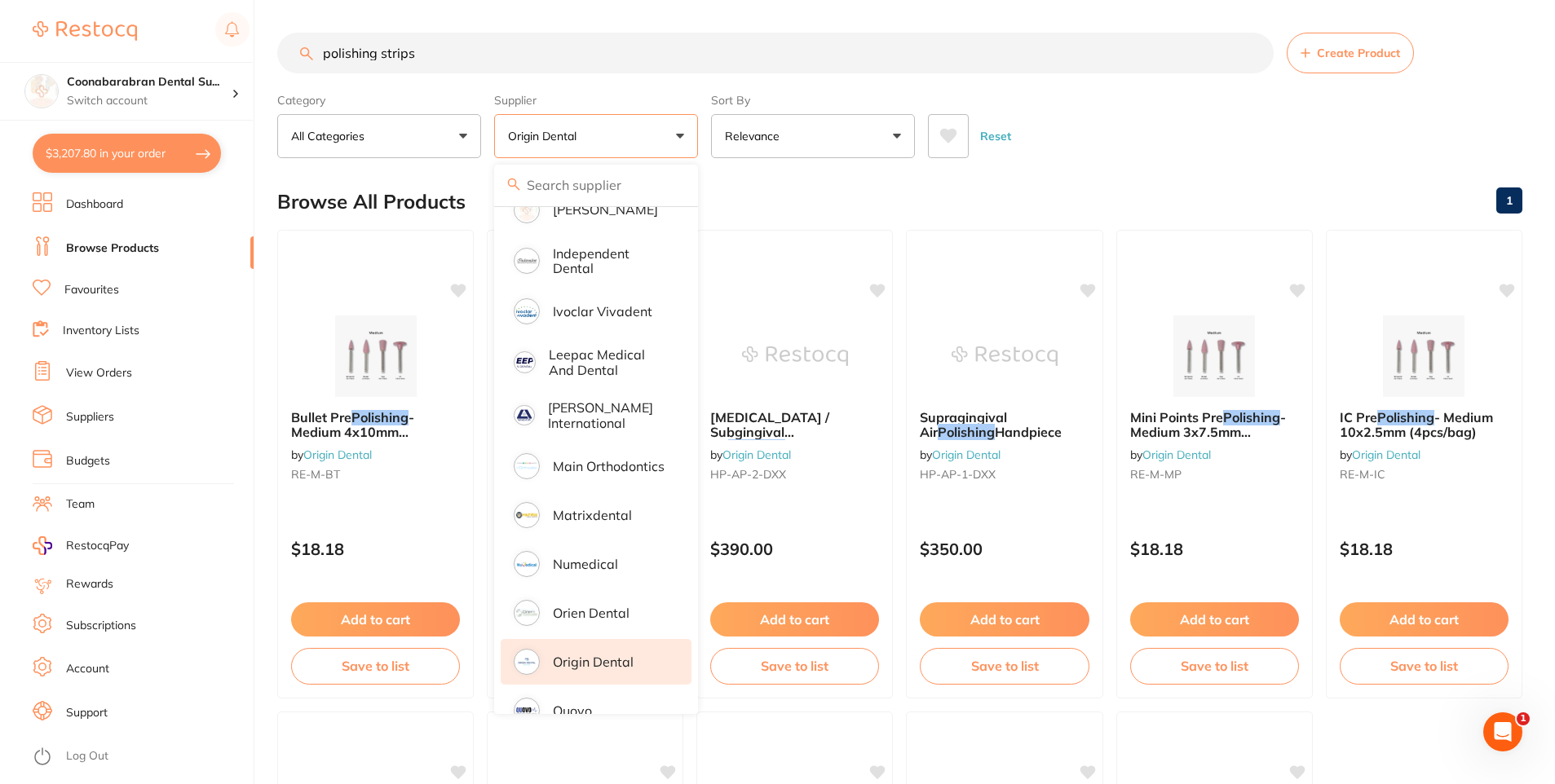
scroll to position [0, 0]
click at [915, 215] on div "Browse All Products 1" at bounding box center [900, 201] width 1245 height 55
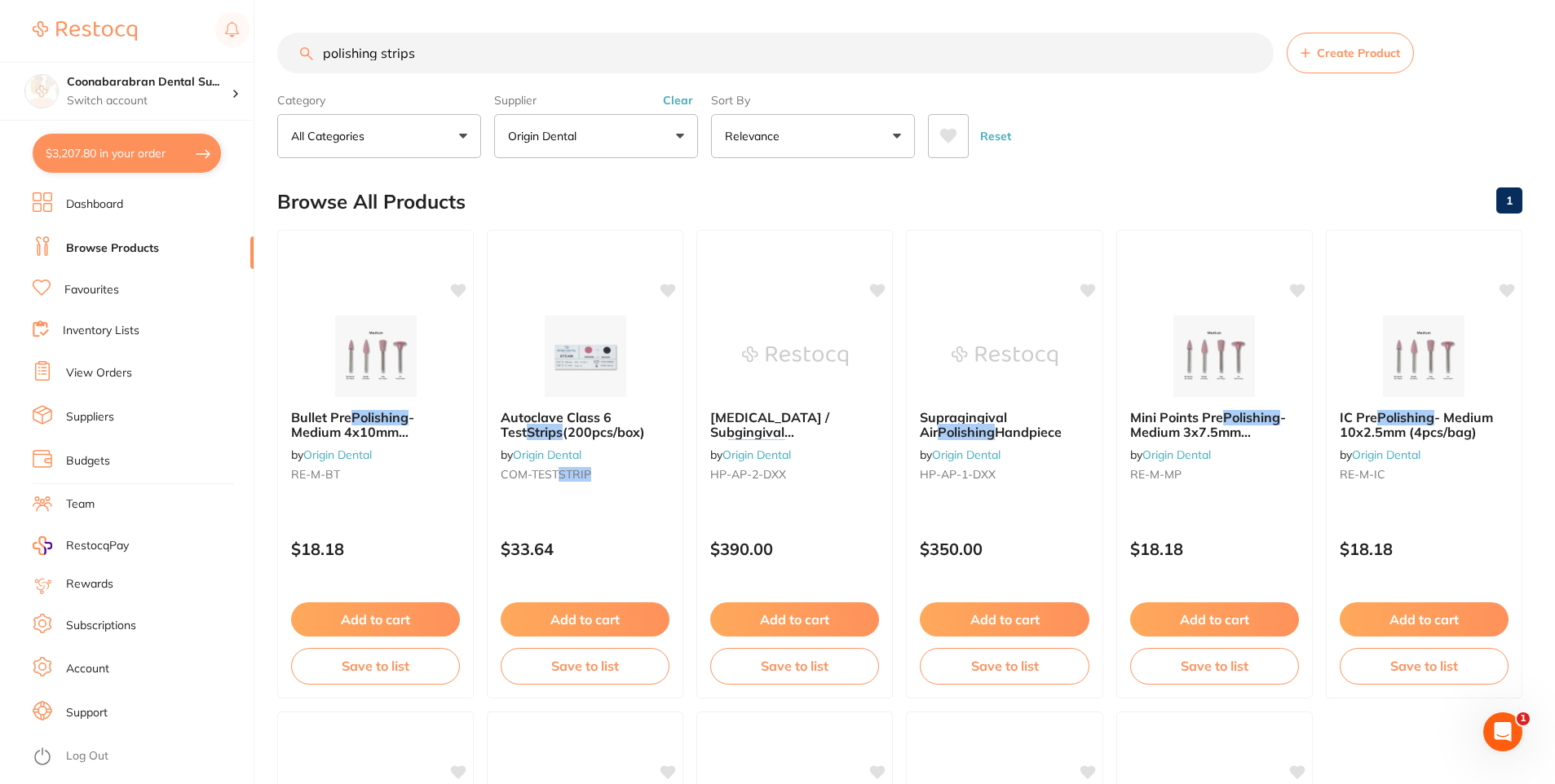
click at [684, 94] on button "Clear" at bounding box center [678, 100] width 40 height 14
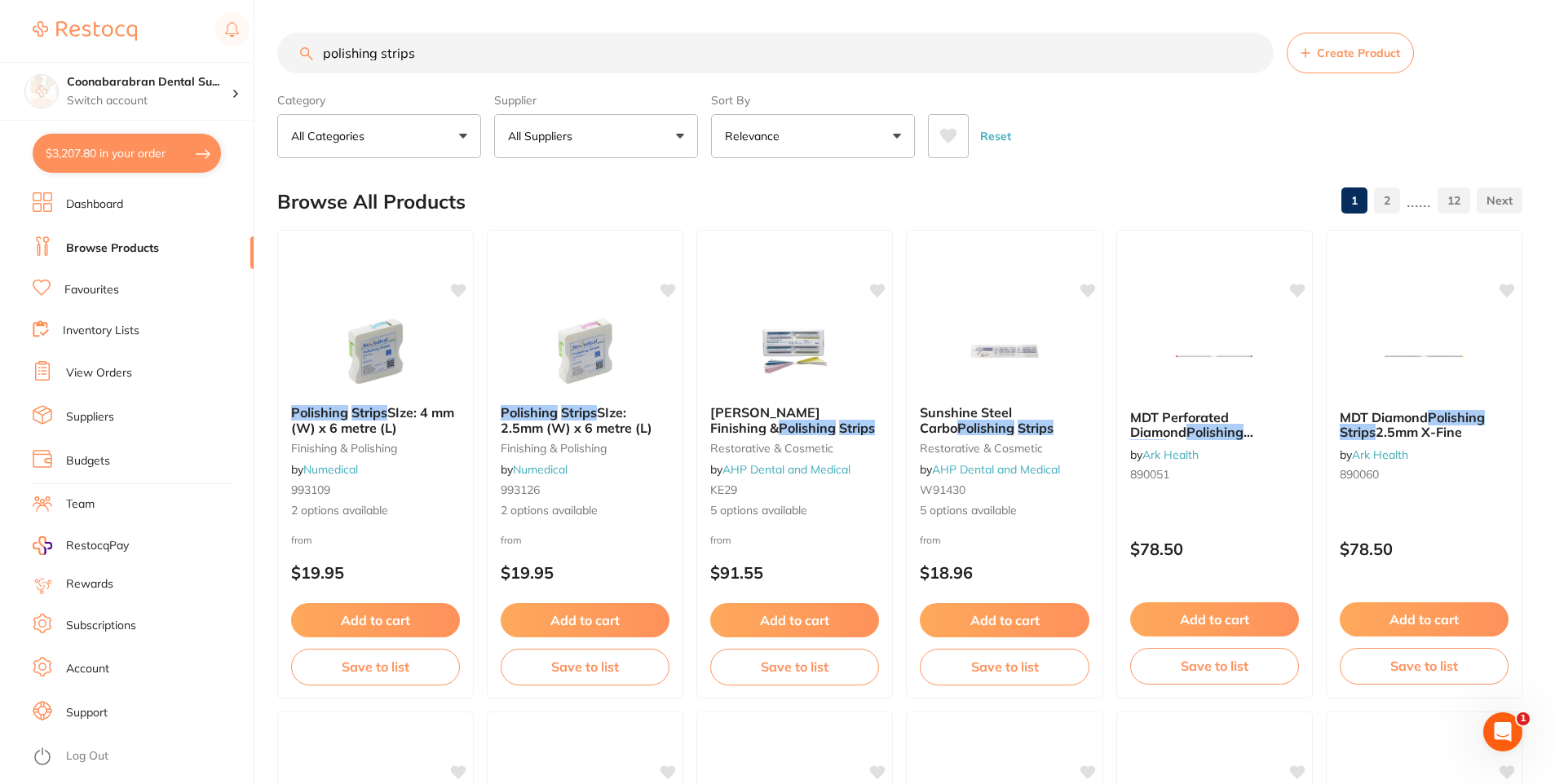
click at [679, 137] on button "All Suppliers" at bounding box center [597, 137] width 204 height 44
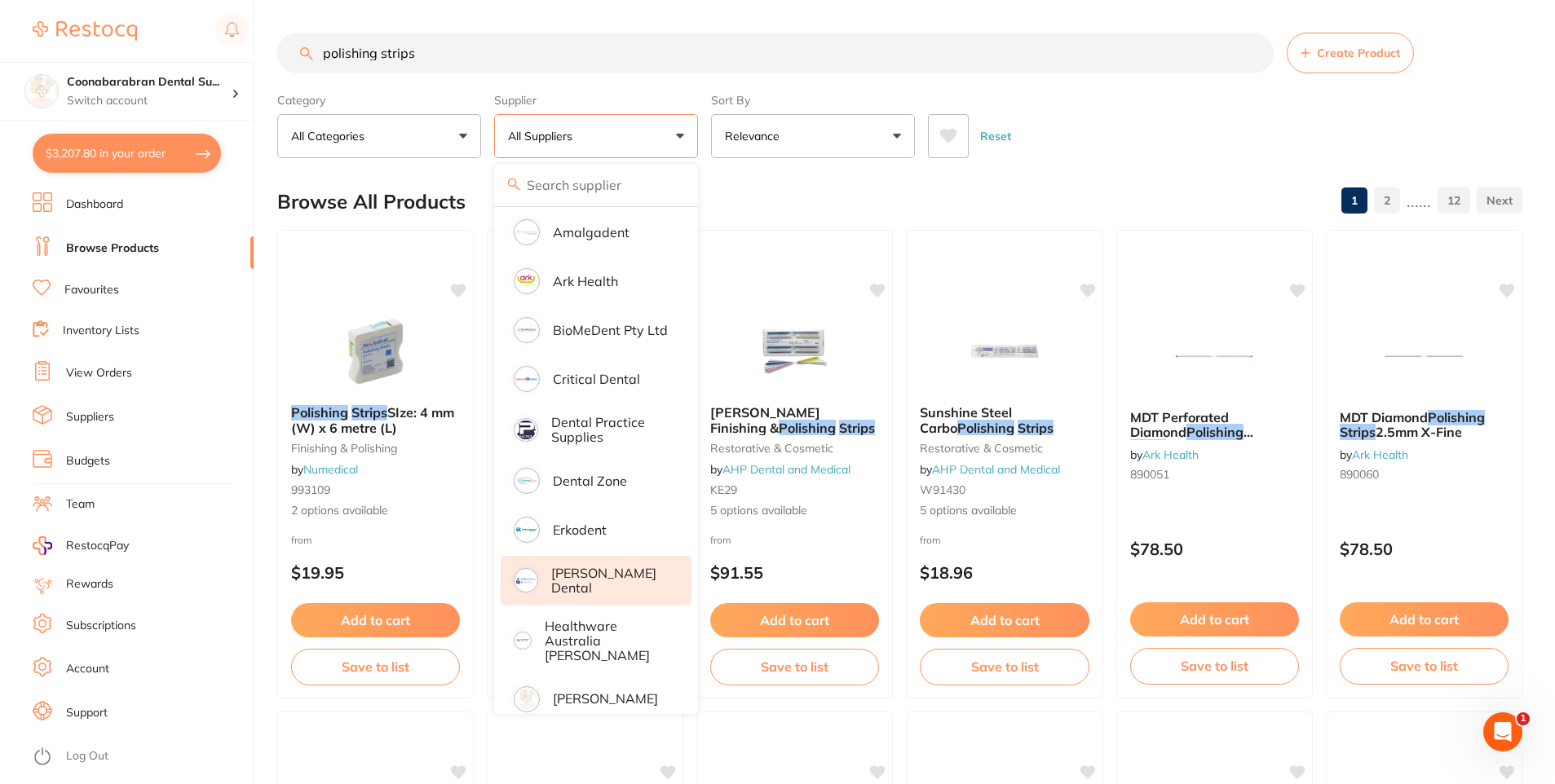
scroll to position [408, 0]
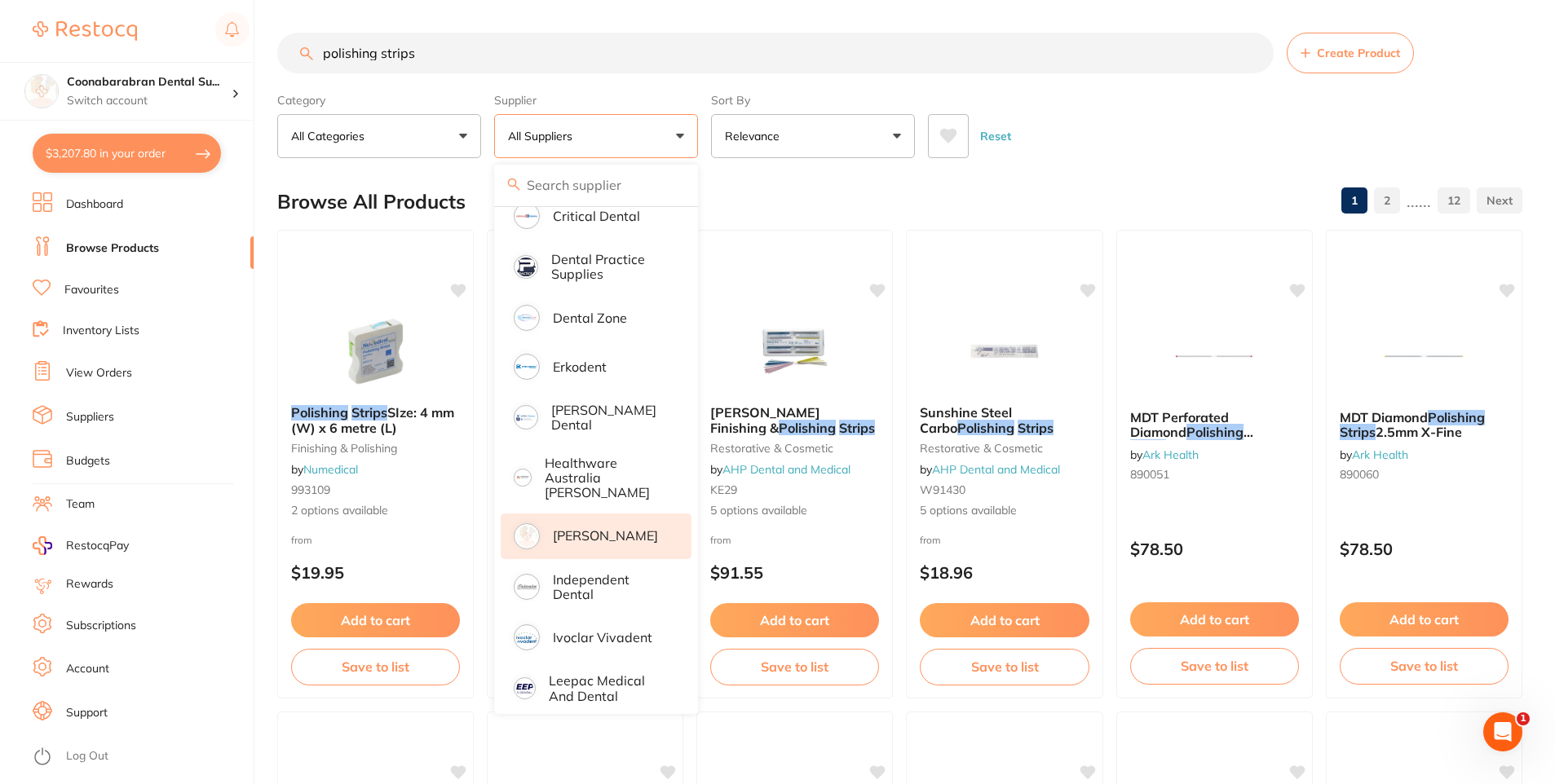
click at [594, 528] on p "[PERSON_NAME]" at bounding box center [605, 535] width 105 height 14
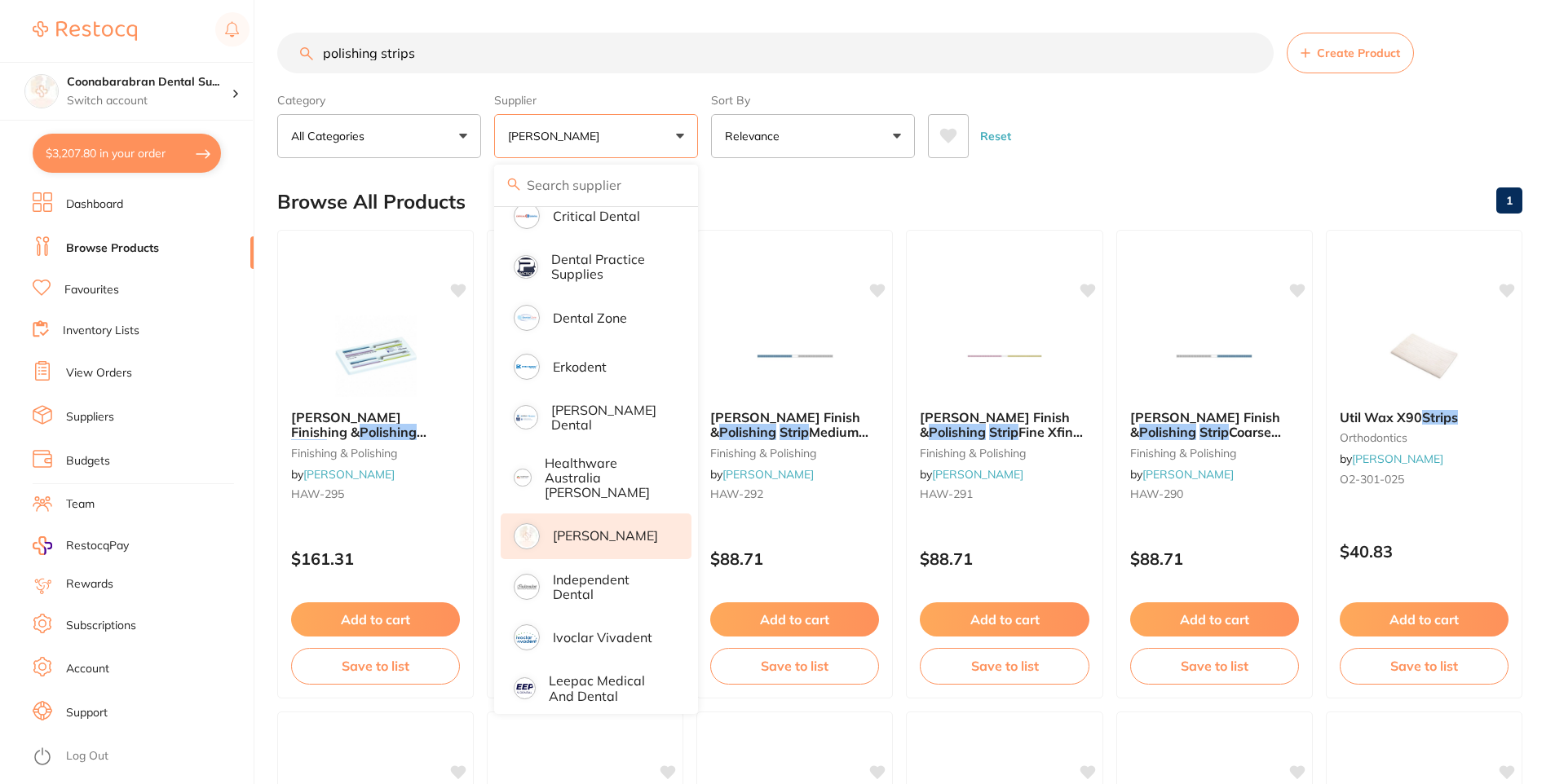
click at [1113, 180] on div "Browse All Products 1" at bounding box center [900, 201] width 1245 height 55
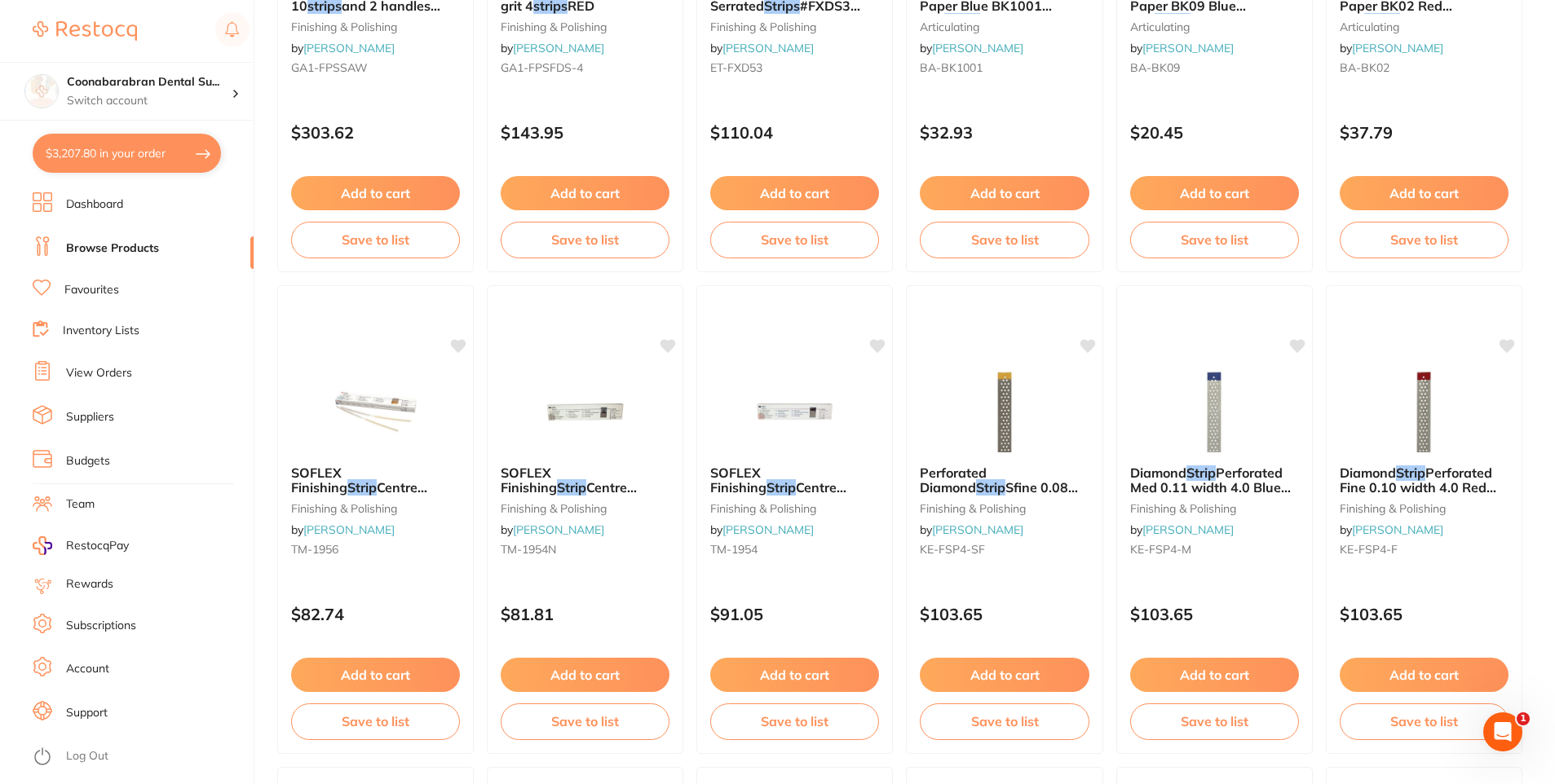
scroll to position [2446, 0]
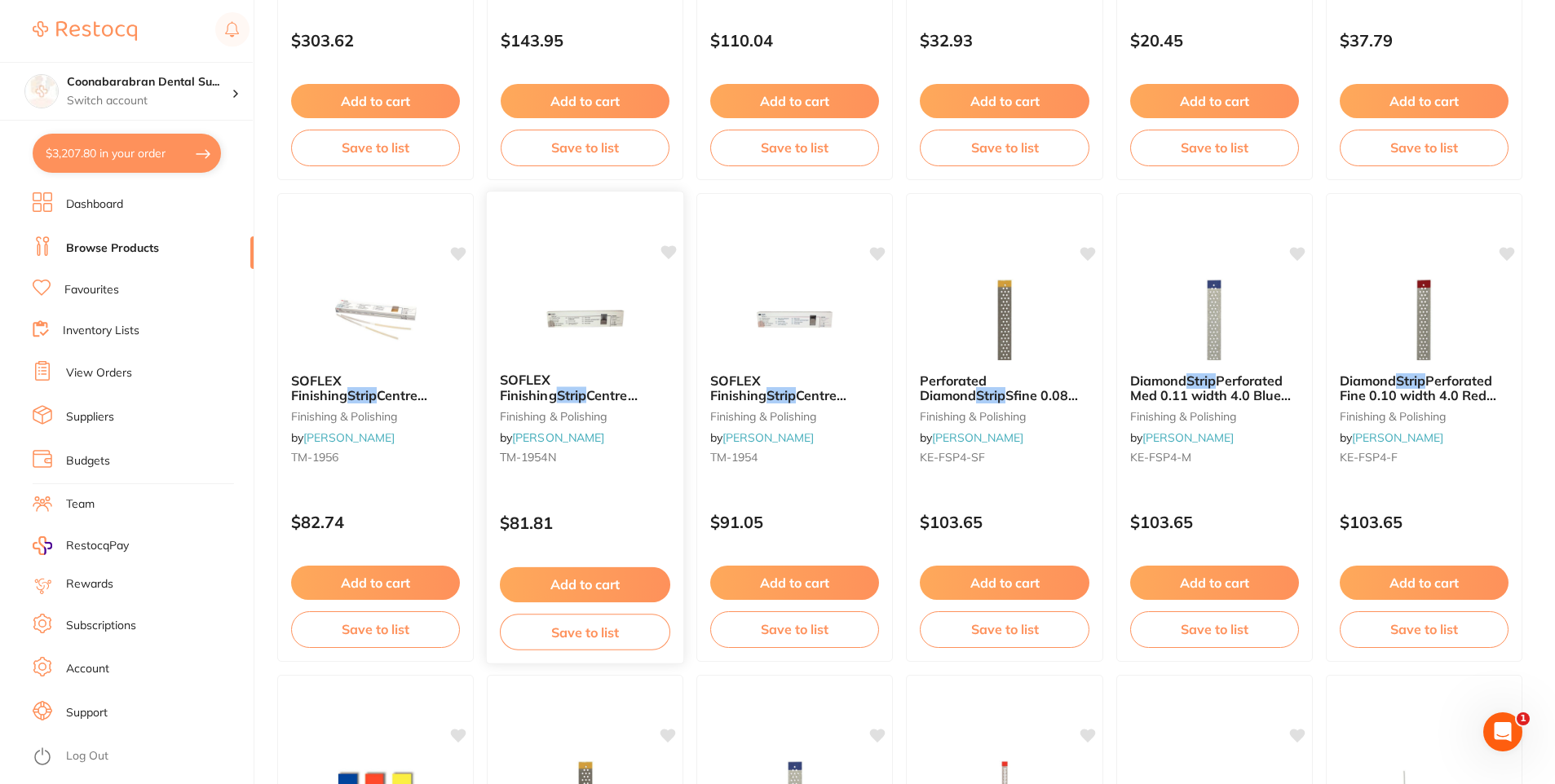
click at [553, 388] on span "Centre Gapped Coarse/Medium Pk of 100" at bounding box center [585, 411] width 170 height 46
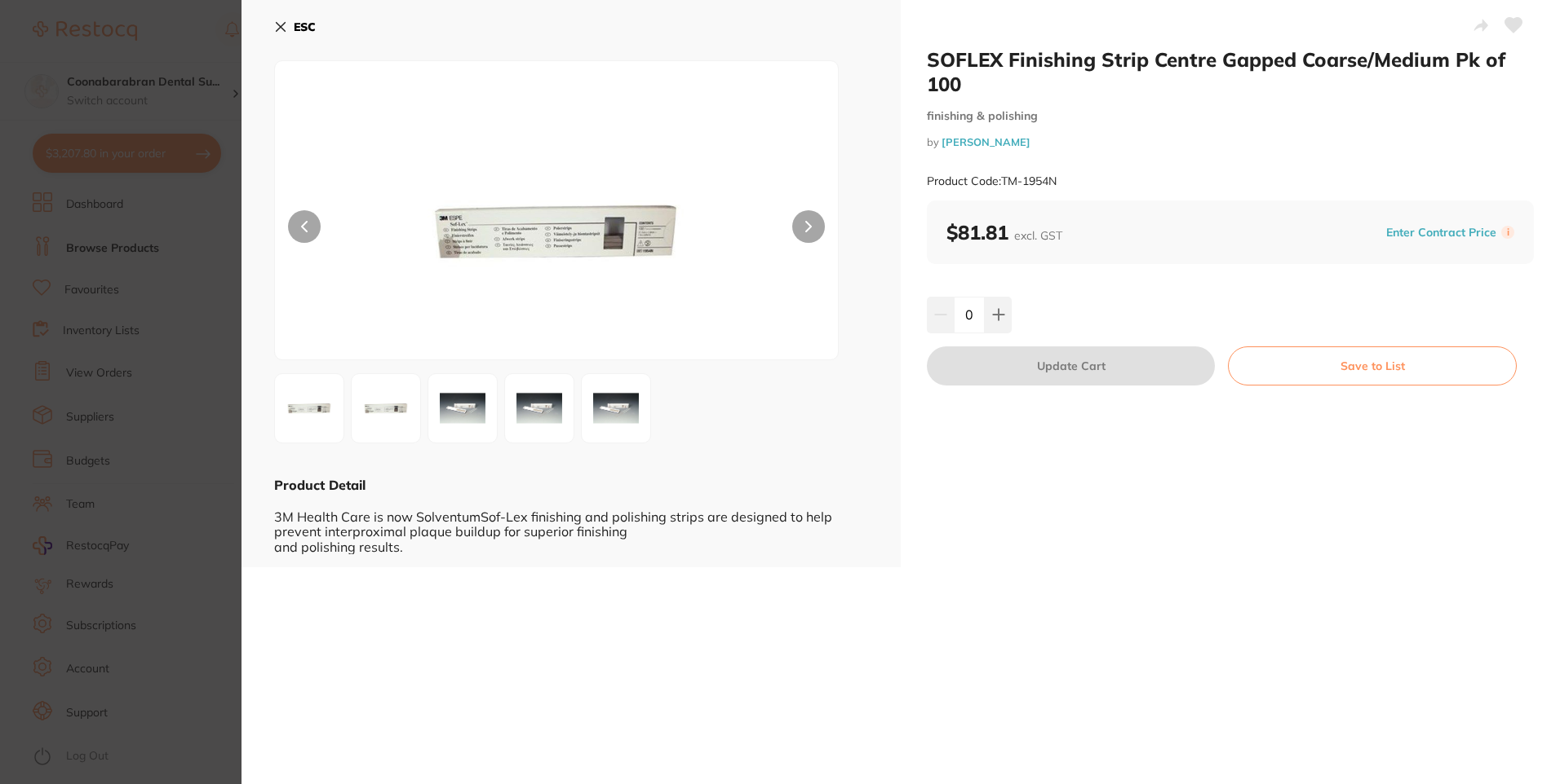
click at [464, 407] on img at bounding box center [462, 408] width 59 height 59
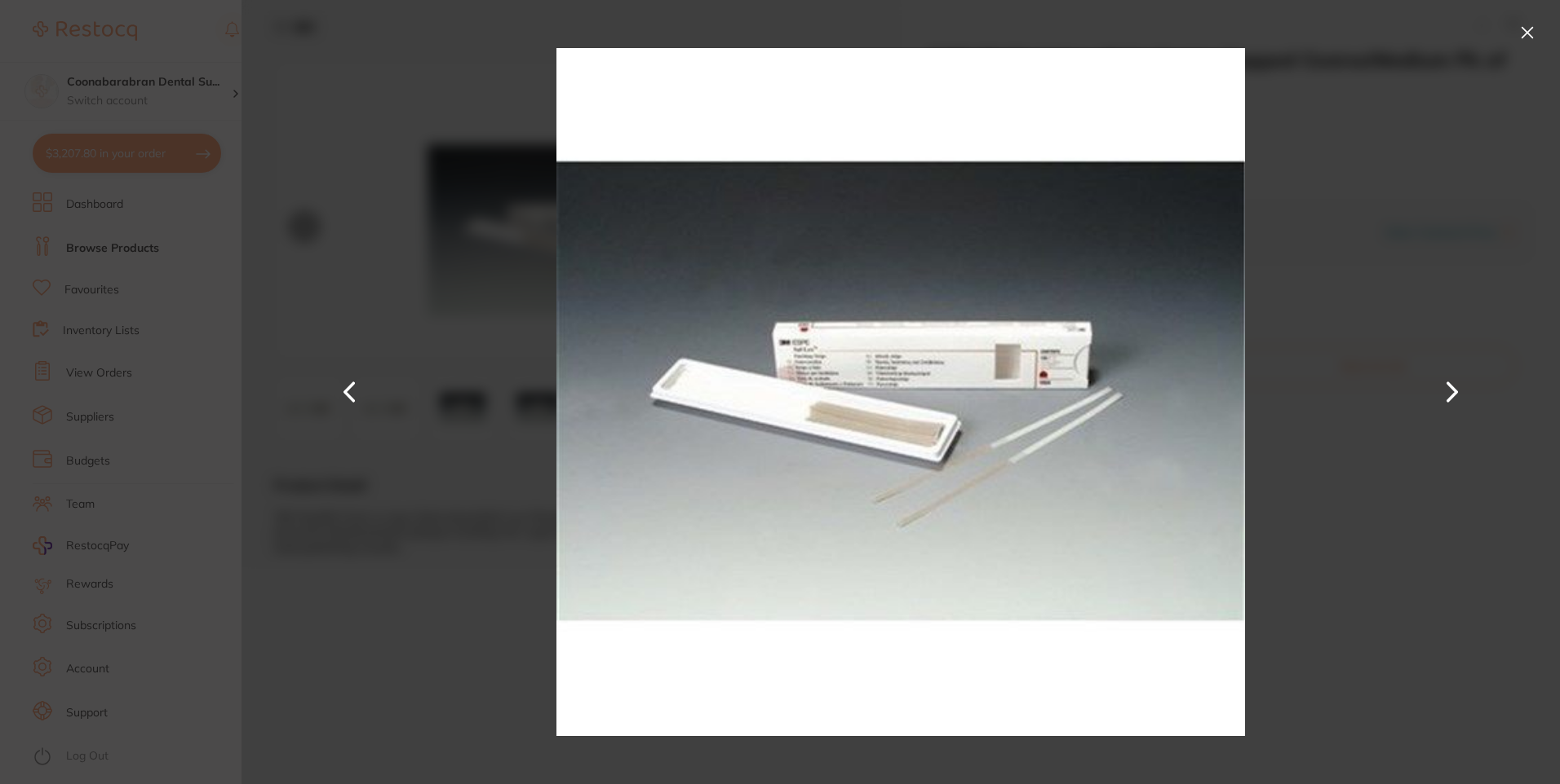
click at [1523, 34] on button at bounding box center [1526, 32] width 26 height 26
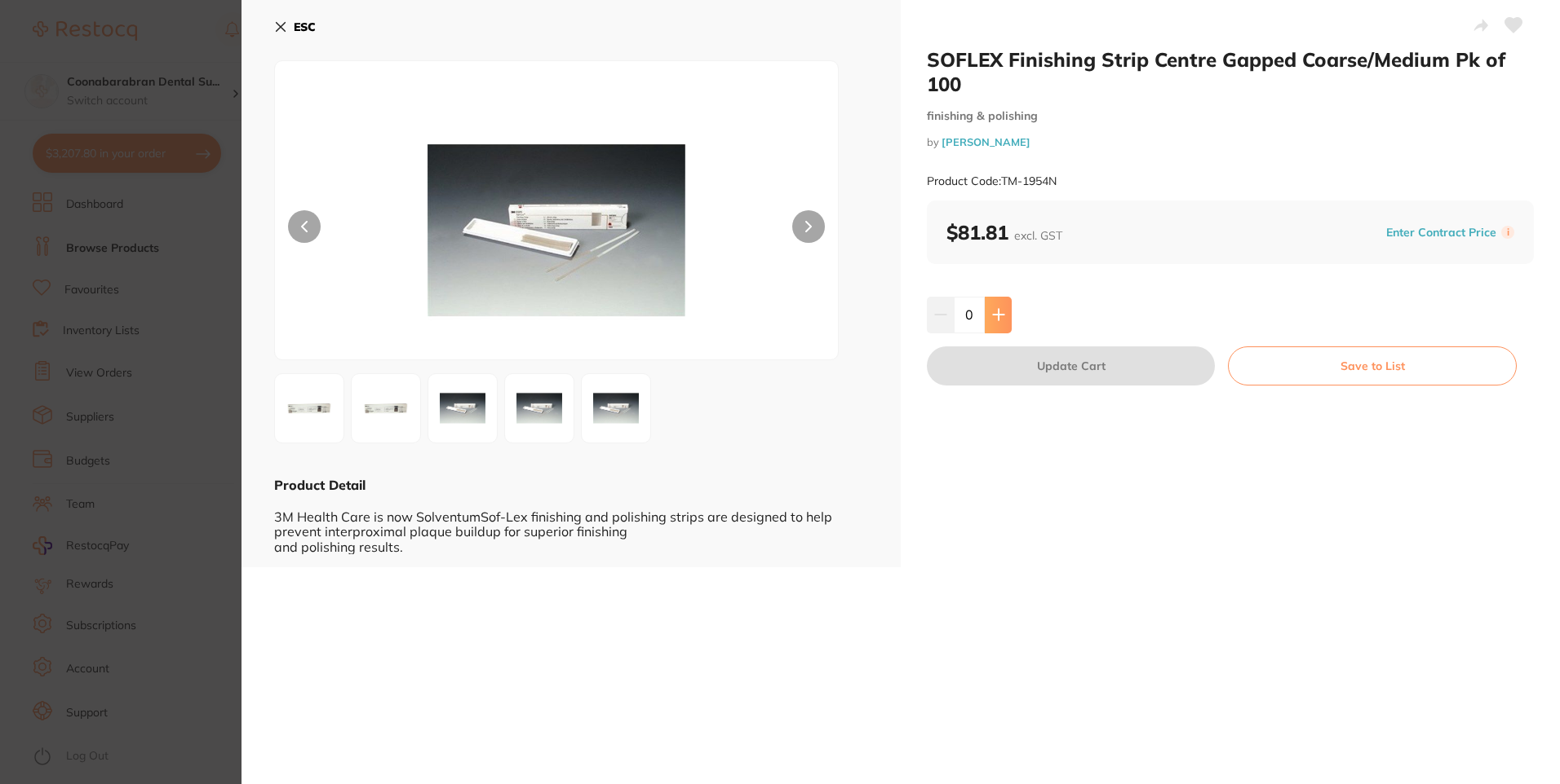
click at [1006, 320] on button at bounding box center [998, 315] width 27 height 36
type input "1"
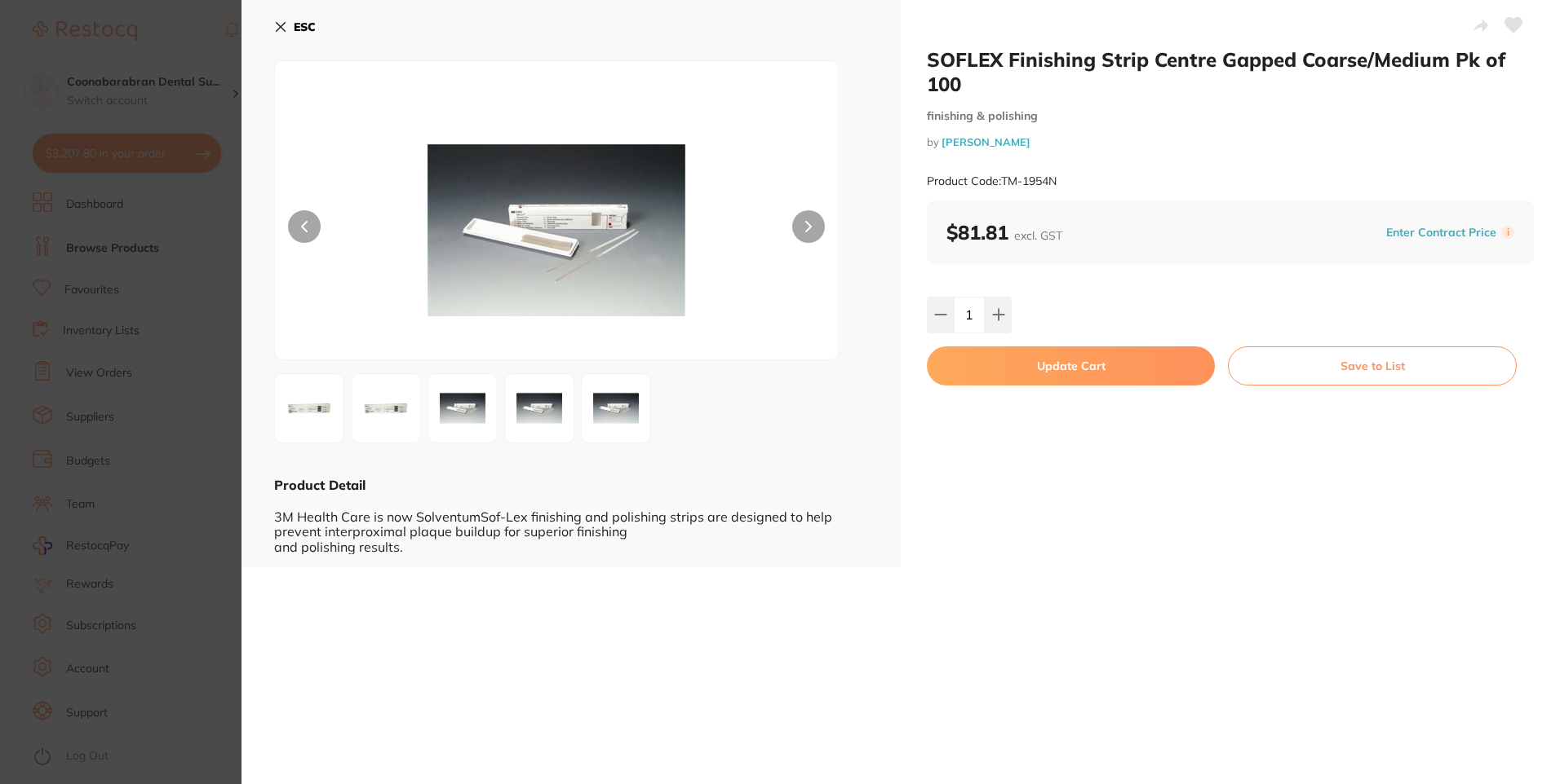
click at [286, 24] on icon at bounding box center [281, 27] width 13 height 13
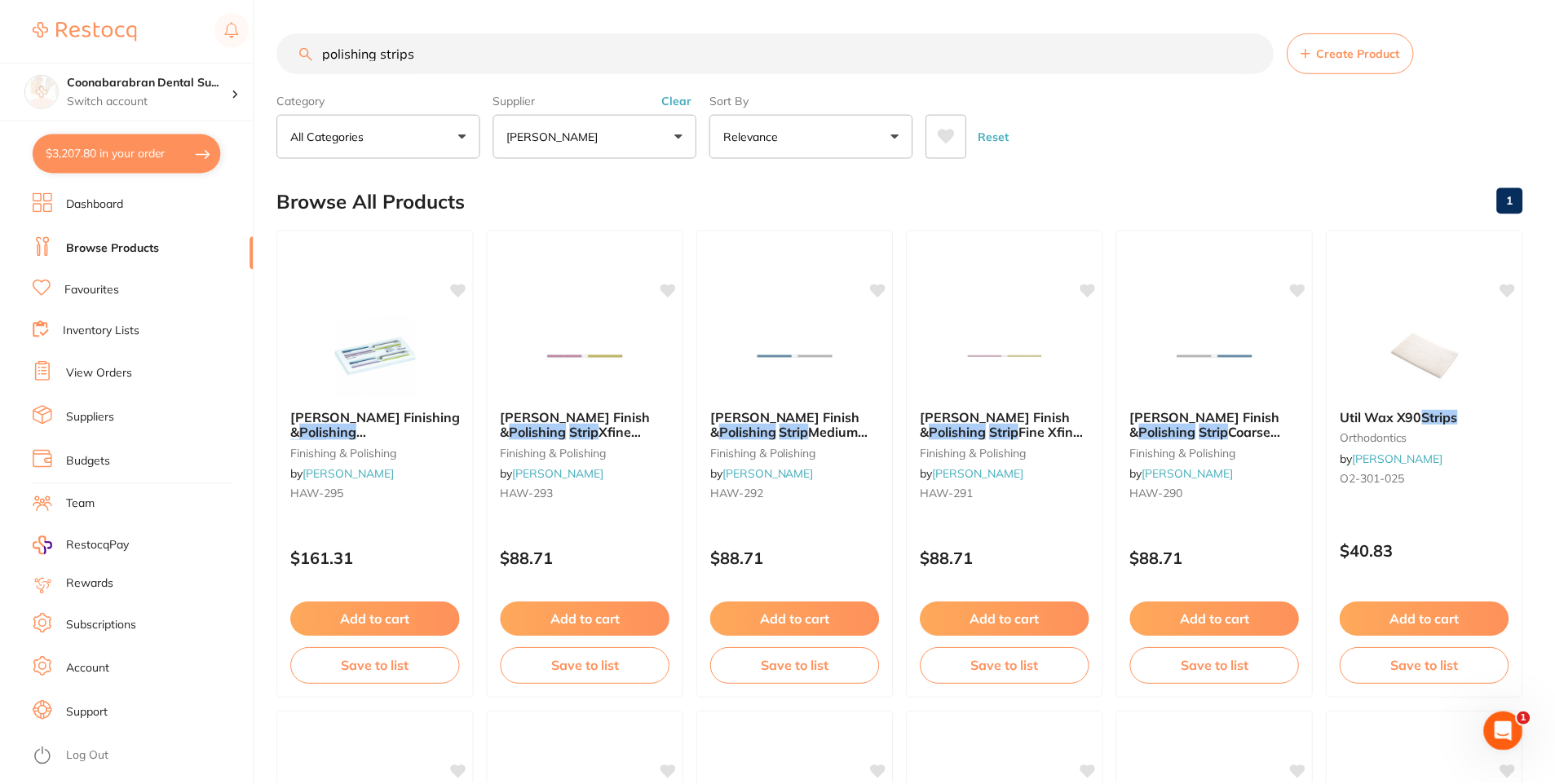
scroll to position [2446, 0]
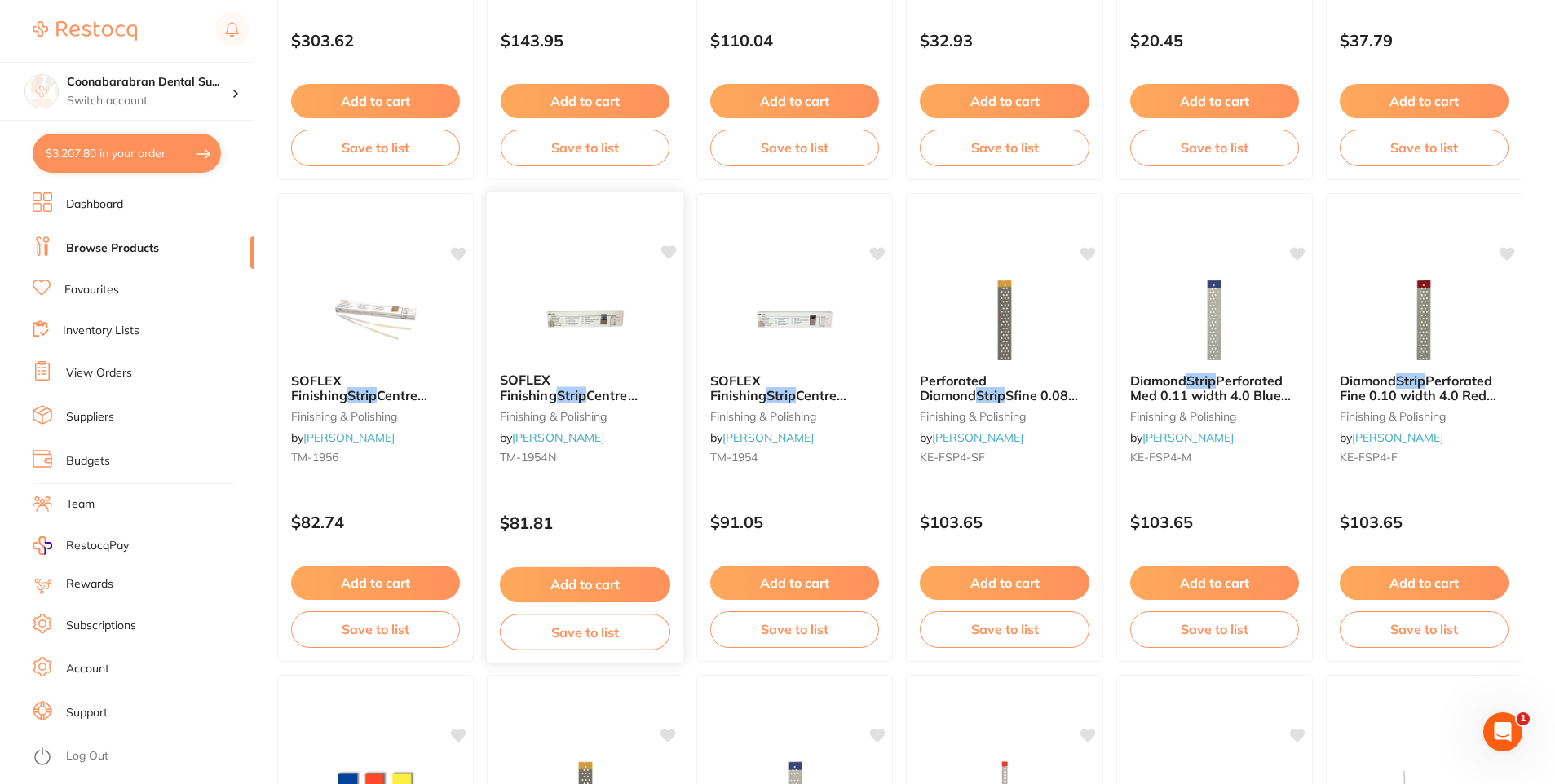
click at [572, 585] on button "Add to cart" at bounding box center [585, 585] width 170 height 35
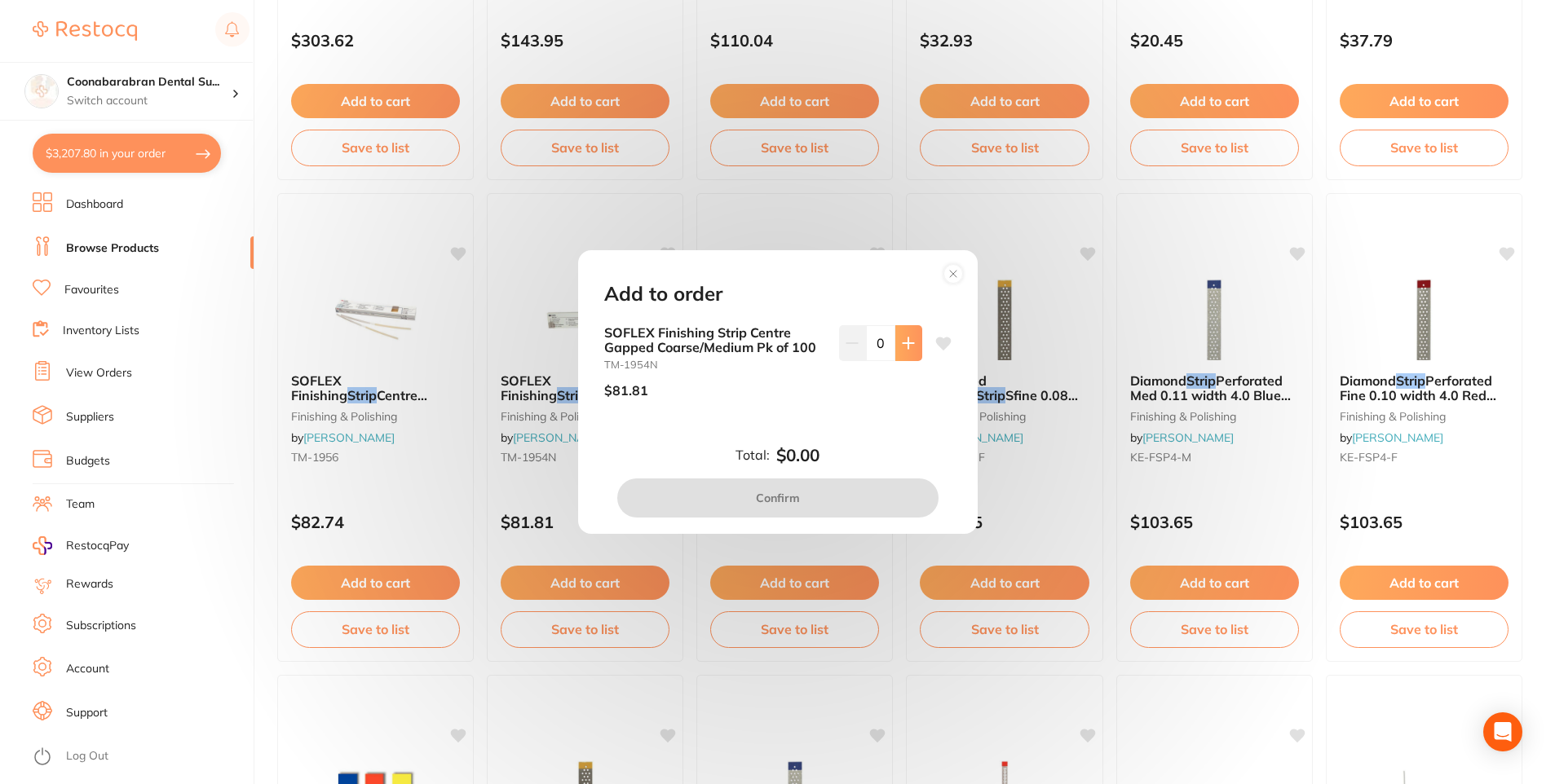
click at [901, 351] on button at bounding box center [909, 342] width 27 height 36
type input "1"
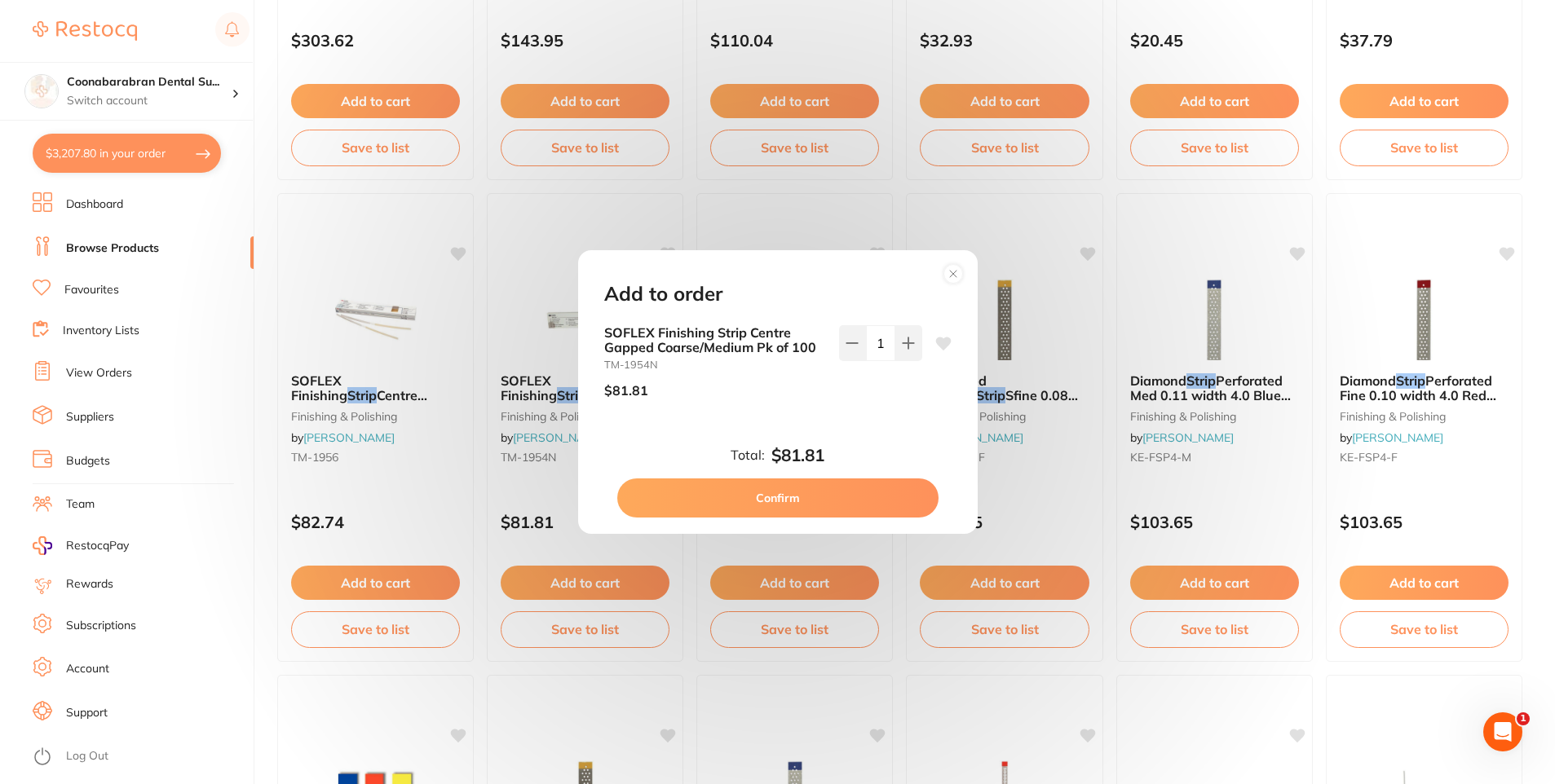
scroll to position [0, 0]
click at [807, 503] on button "Confirm" at bounding box center [778, 498] width 321 height 39
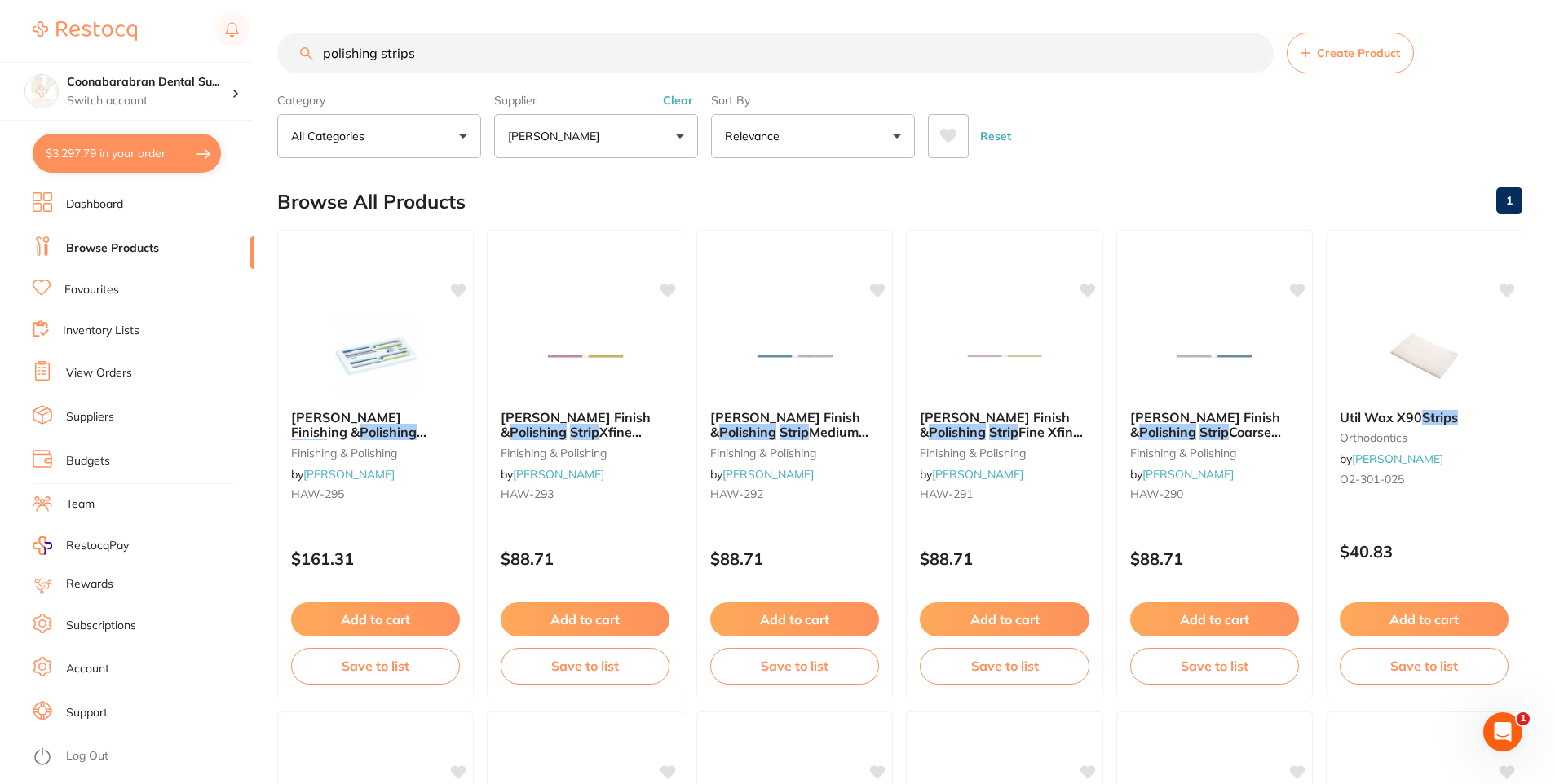
drag, startPoint x: 492, startPoint y: 55, endPoint x: 324, endPoint y: 55, distance: 168.0
click at [324, 55] on input "polishing strips" at bounding box center [776, 53] width 997 height 40
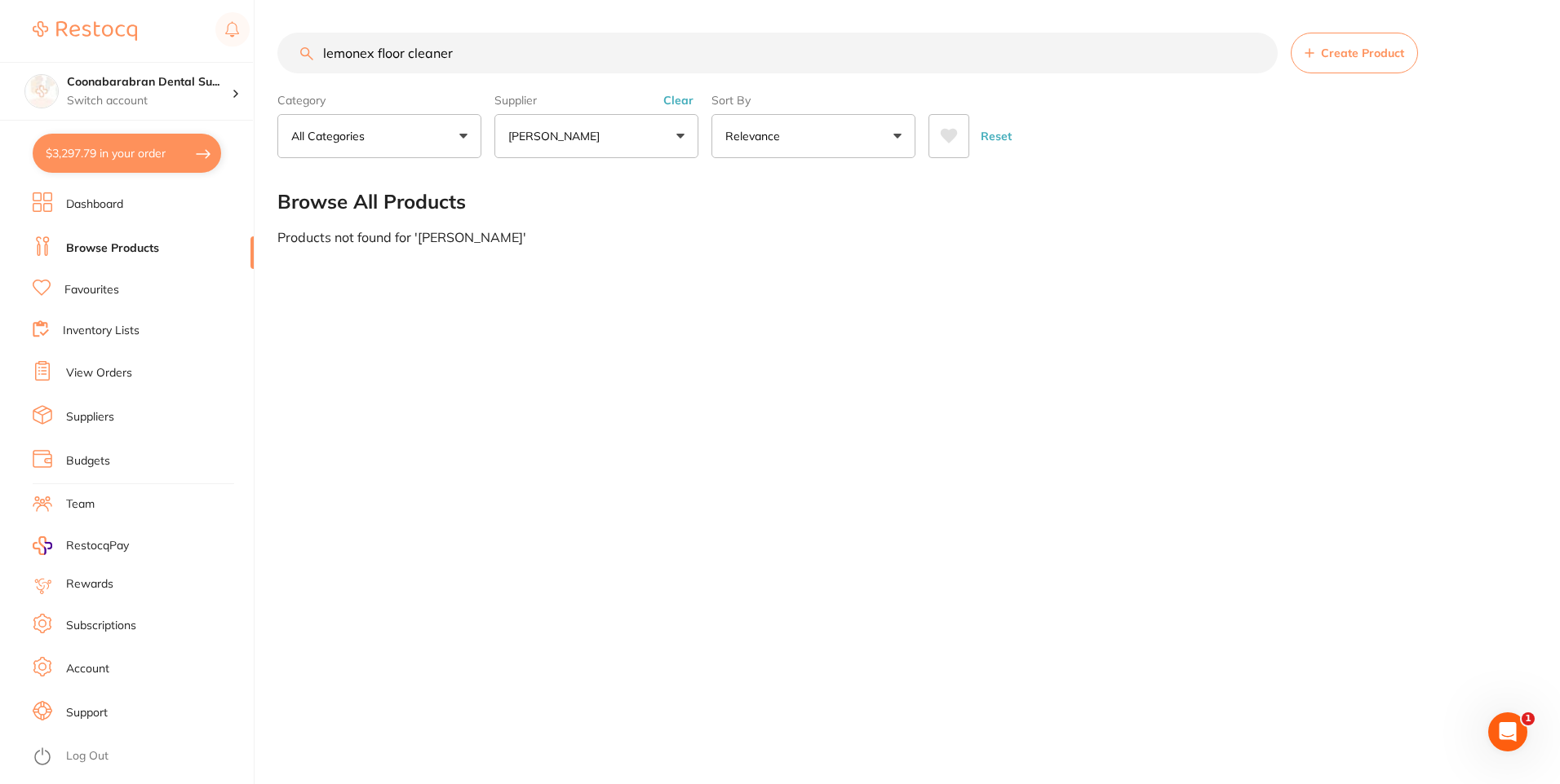
type input "lemonex floor cleaner"
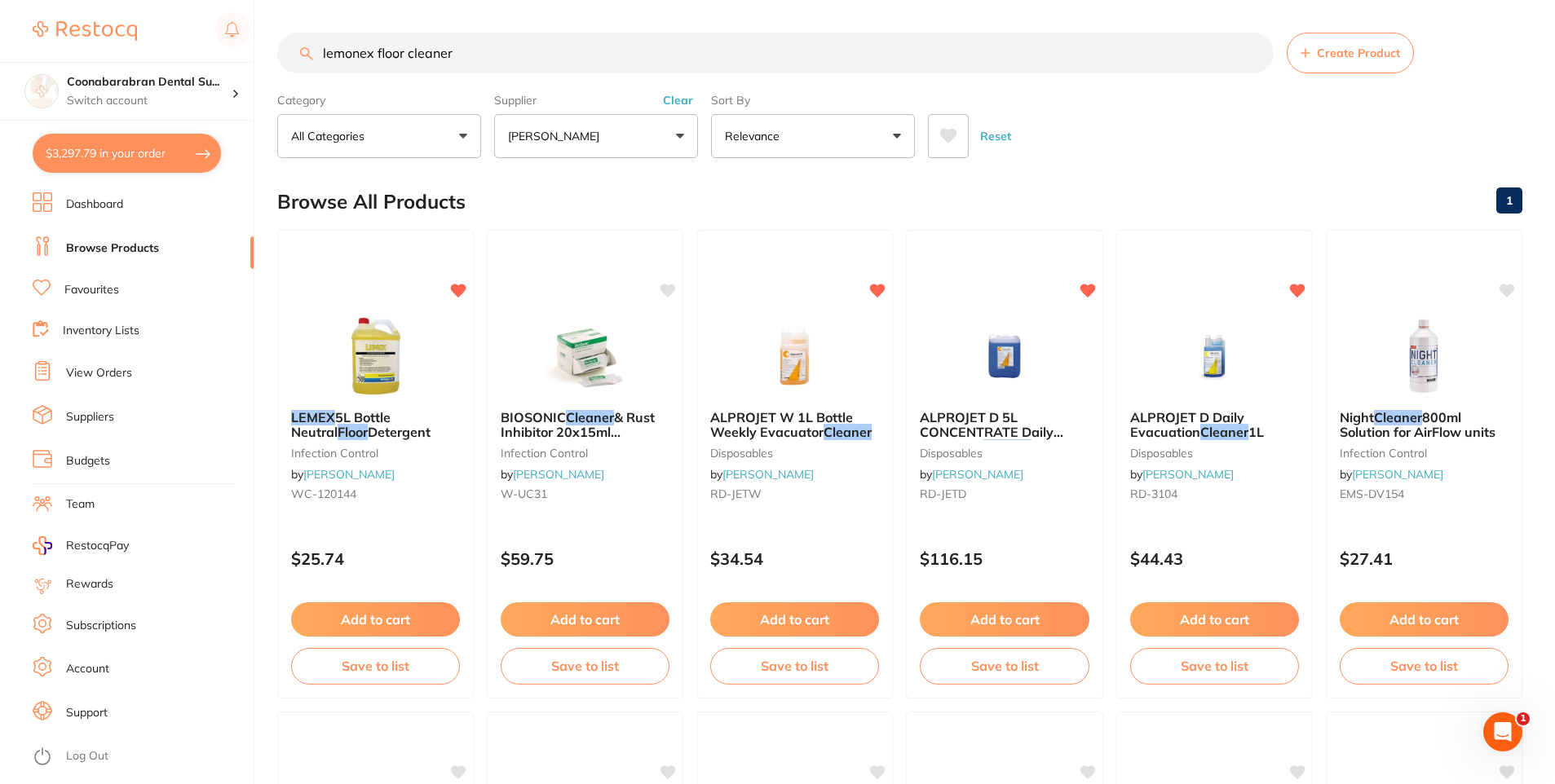
click at [673, 103] on button "Clear" at bounding box center [678, 100] width 40 height 14
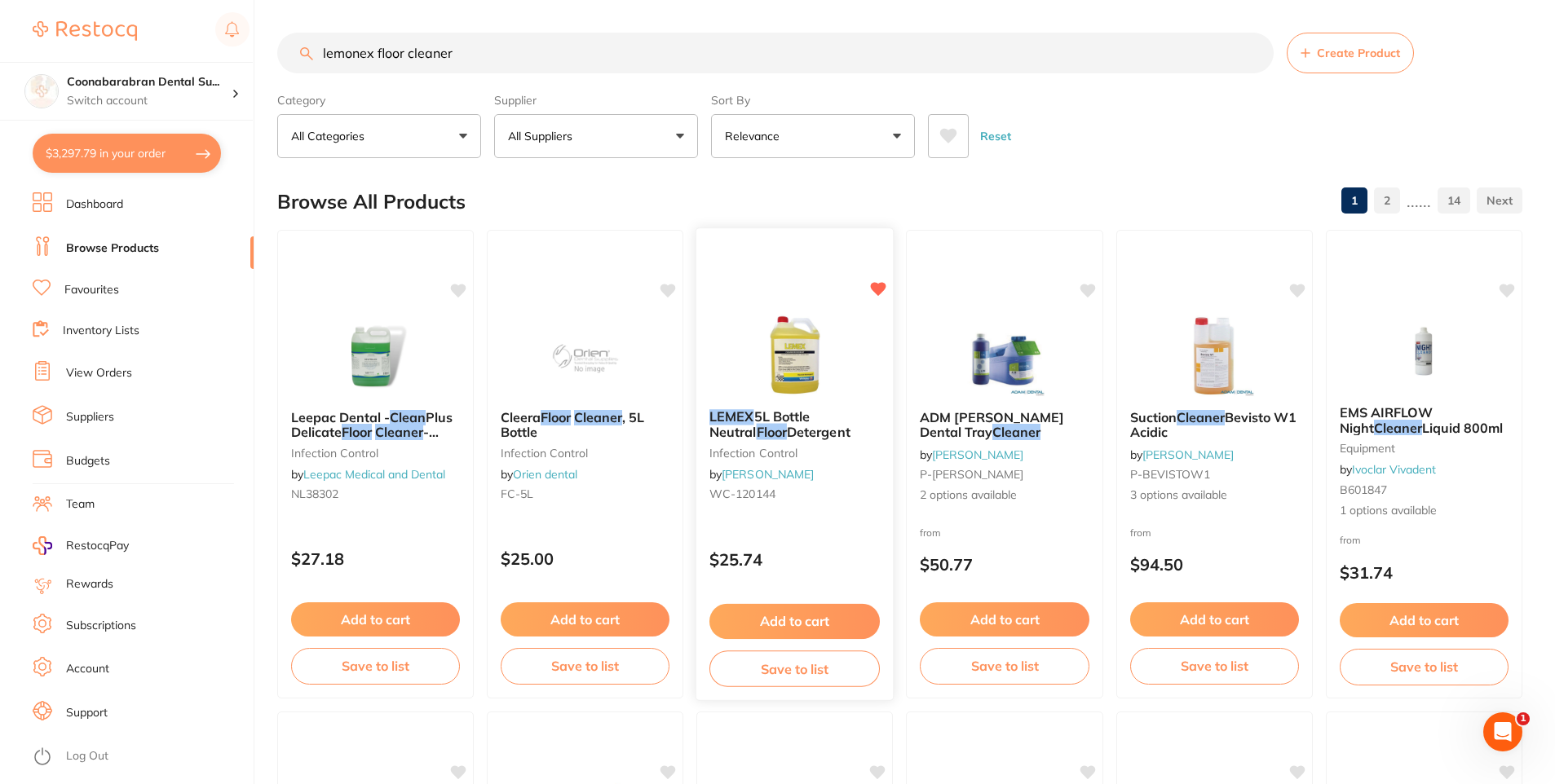
click at [799, 620] on button "Add to cart" at bounding box center [794, 621] width 170 height 35
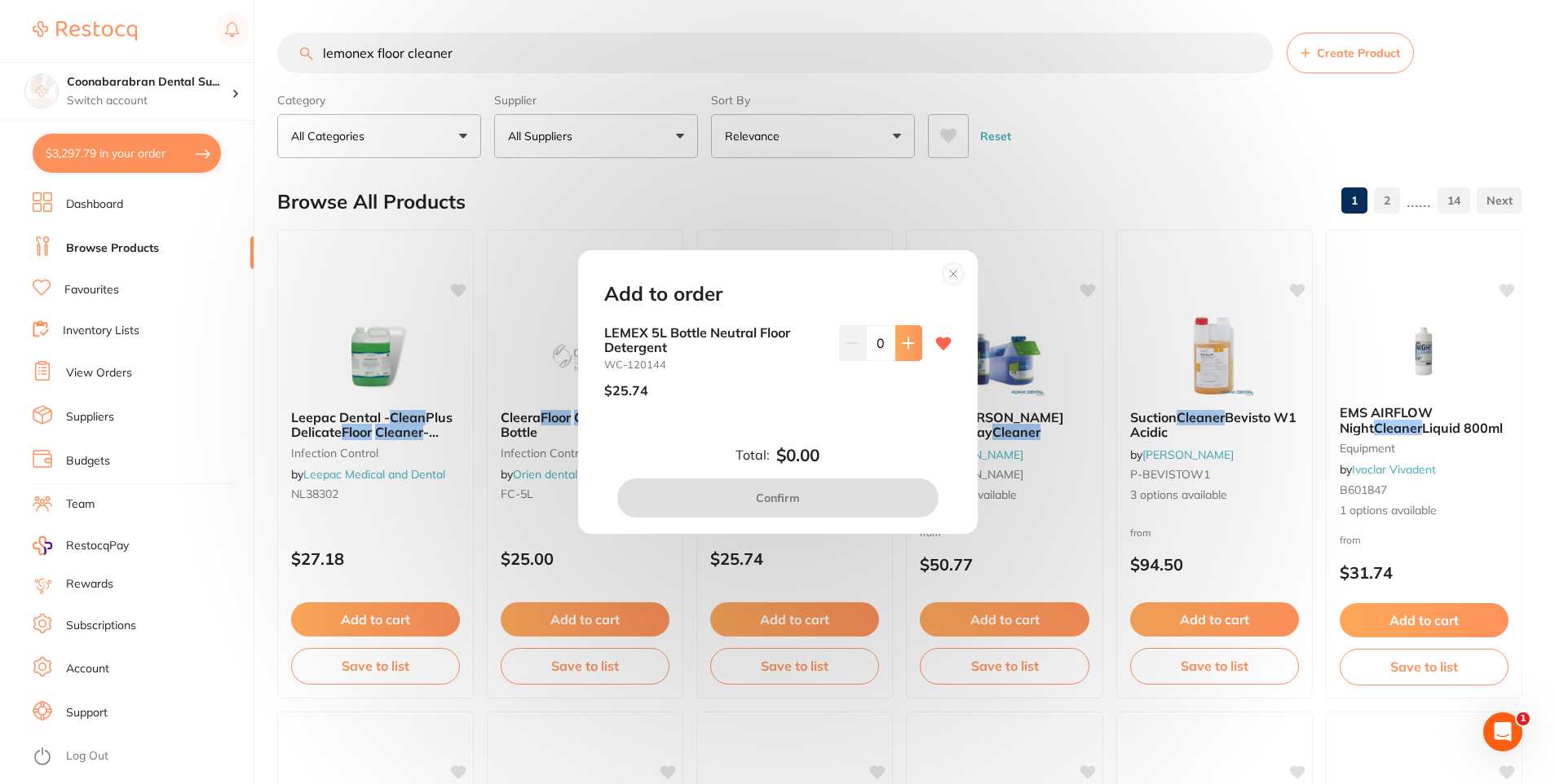
click at [907, 352] on button at bounding box center [909, 342] width 27 height 36
type input "1"
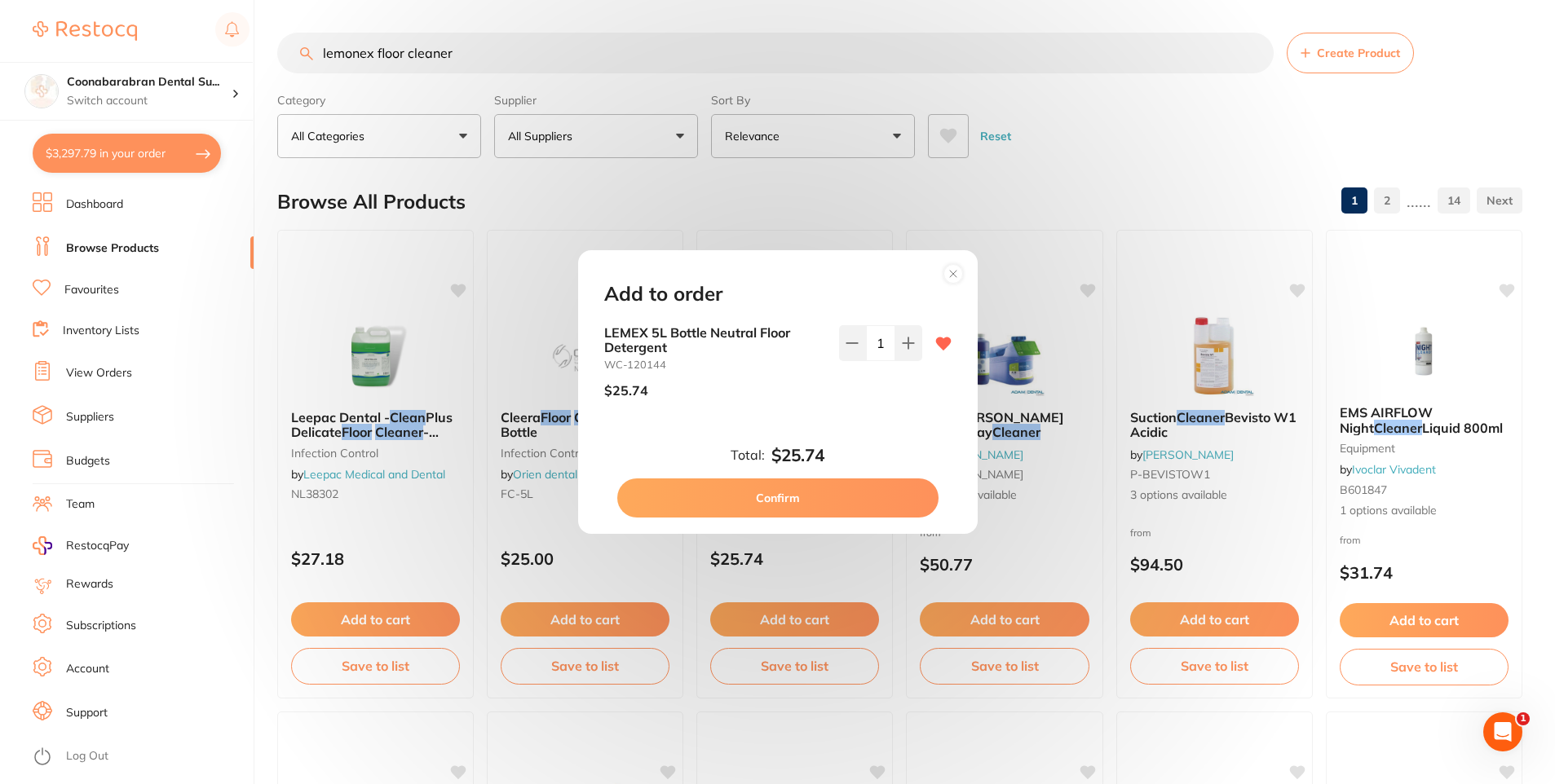
click at [836, 493] on button "Confirm" at bounding box center [778, 498] width 321 height 39
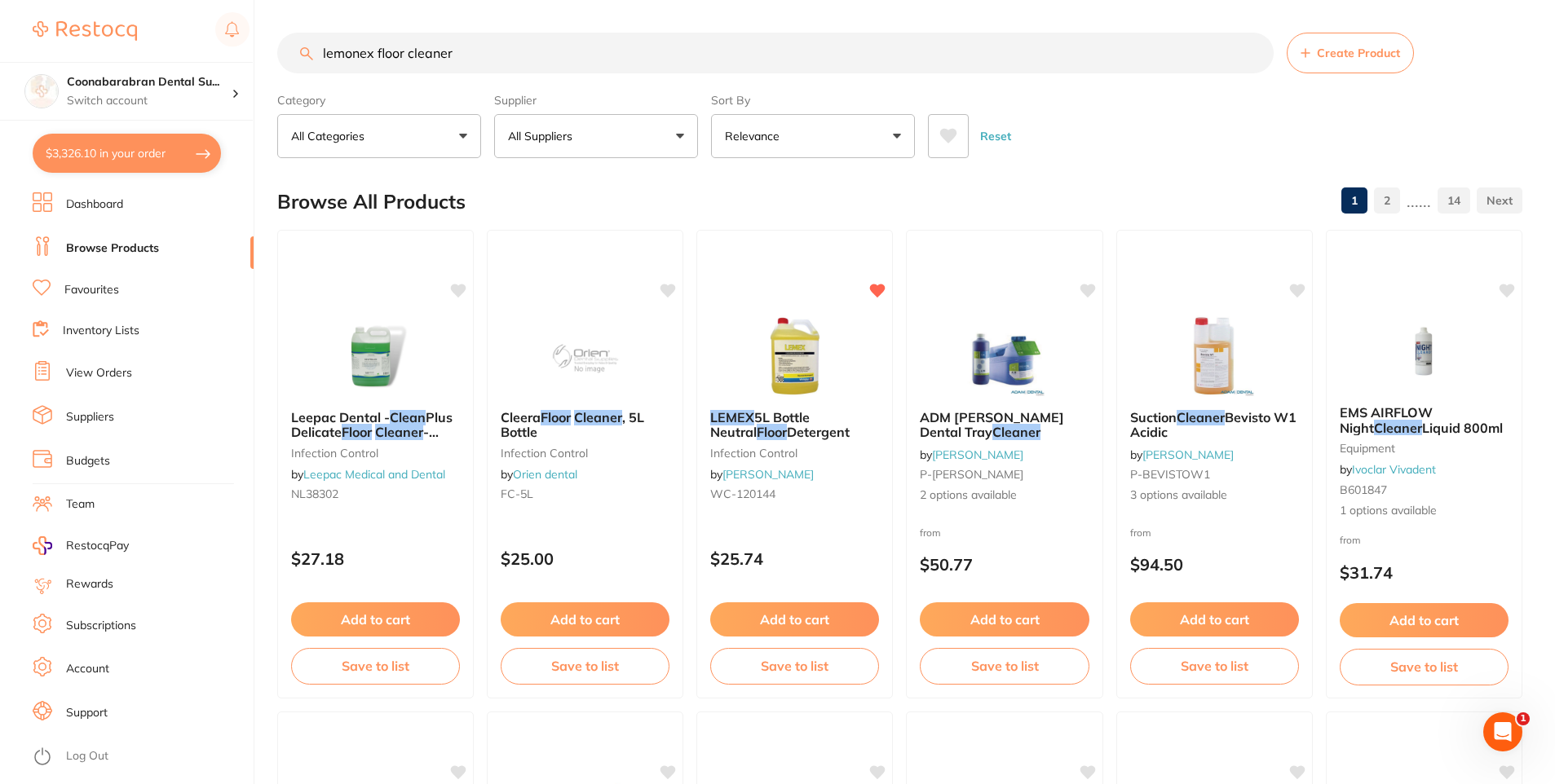
drag, startPoint x: 429, startPoint y: 49, endPoint x: 302, endPoint y: 49, distance: 127.0
click at [302, 49] on div "lemonex floor cleaner Create Product" at bounding box center [900, 53] width 1245 height 40
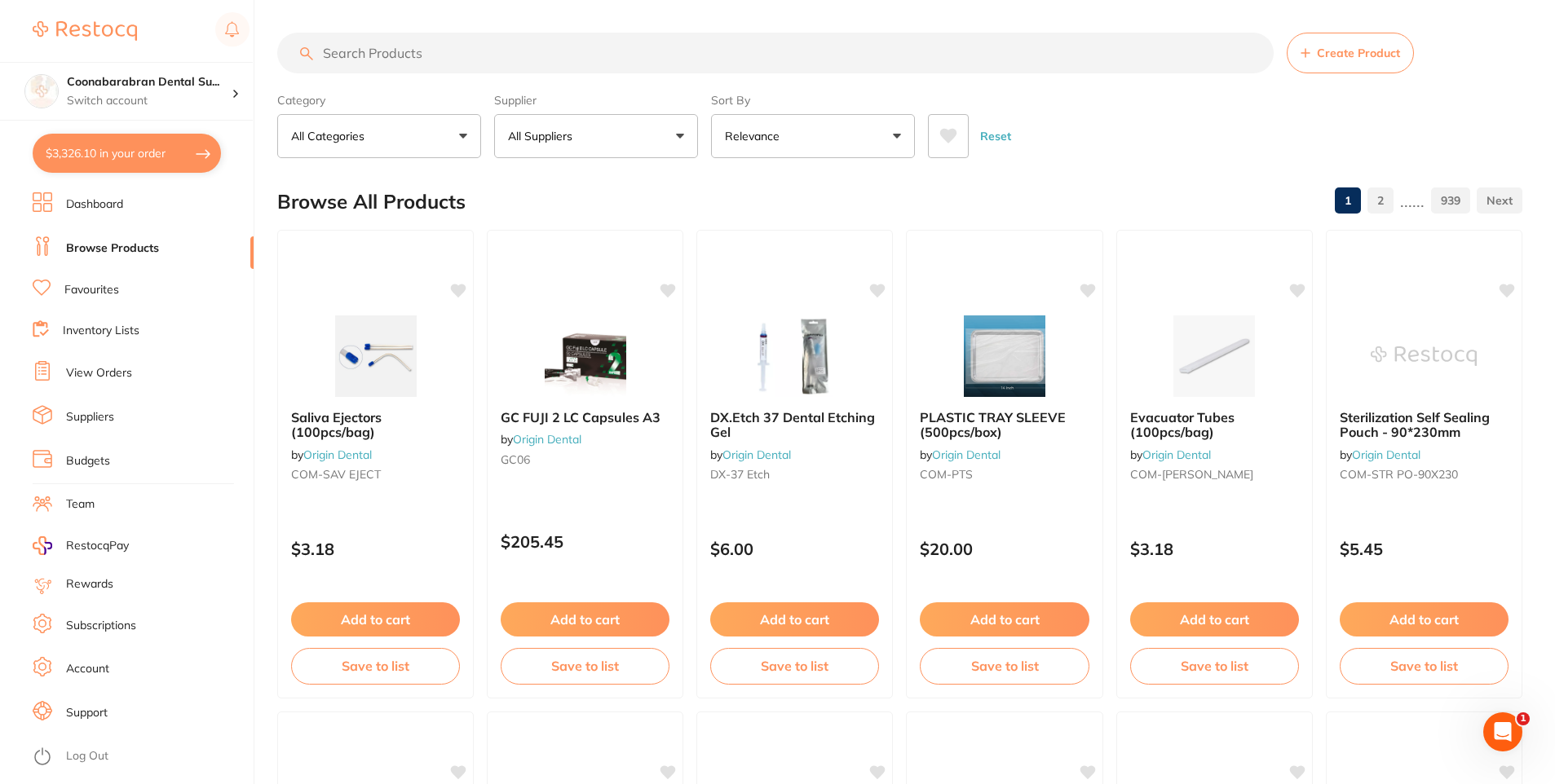
click at [73, 154] on button "$3,326.10 in your order" at bounding box center [127, 153] width 189 height 39
checkbox input "true"
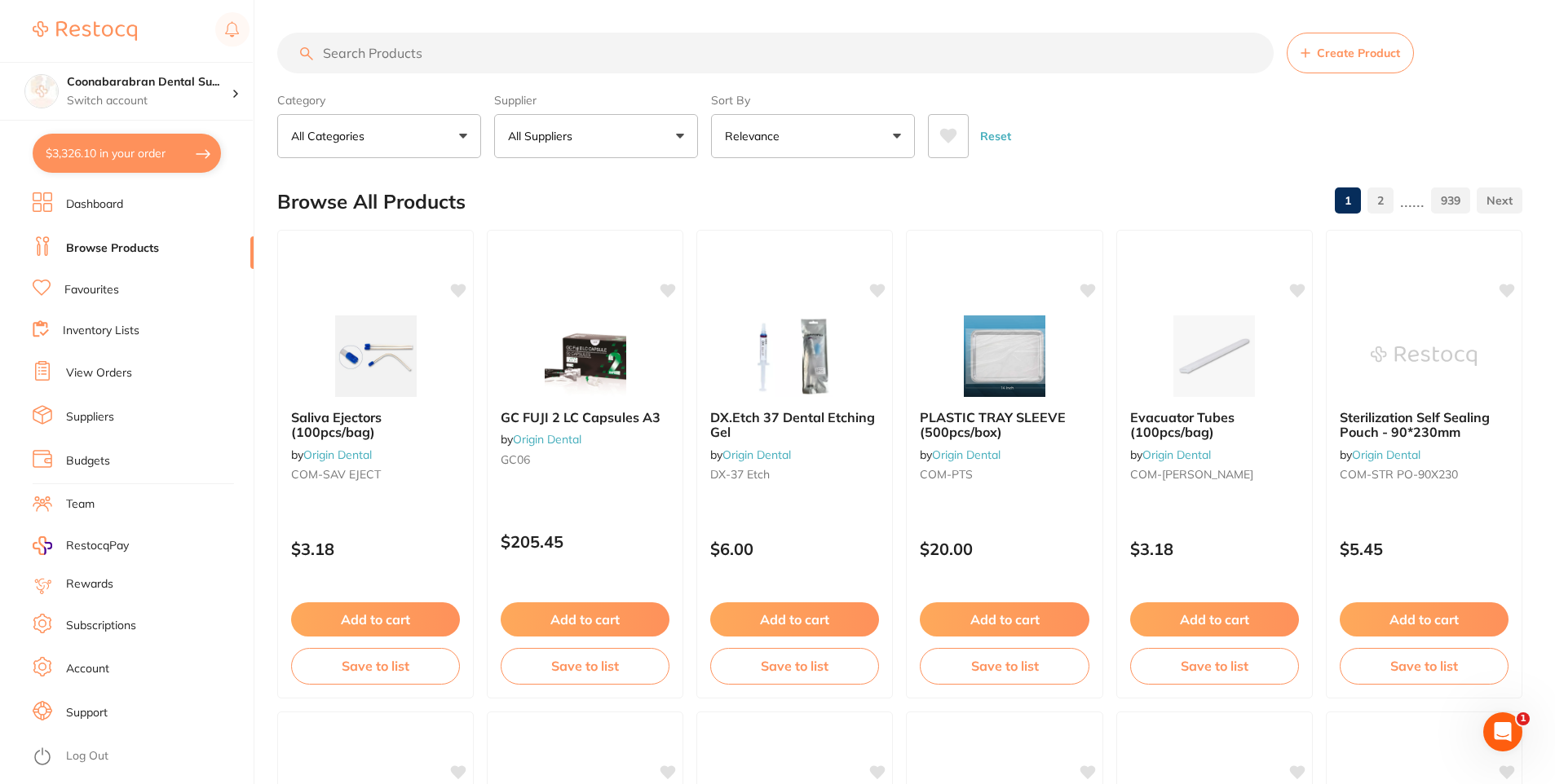
checkbox input "true"
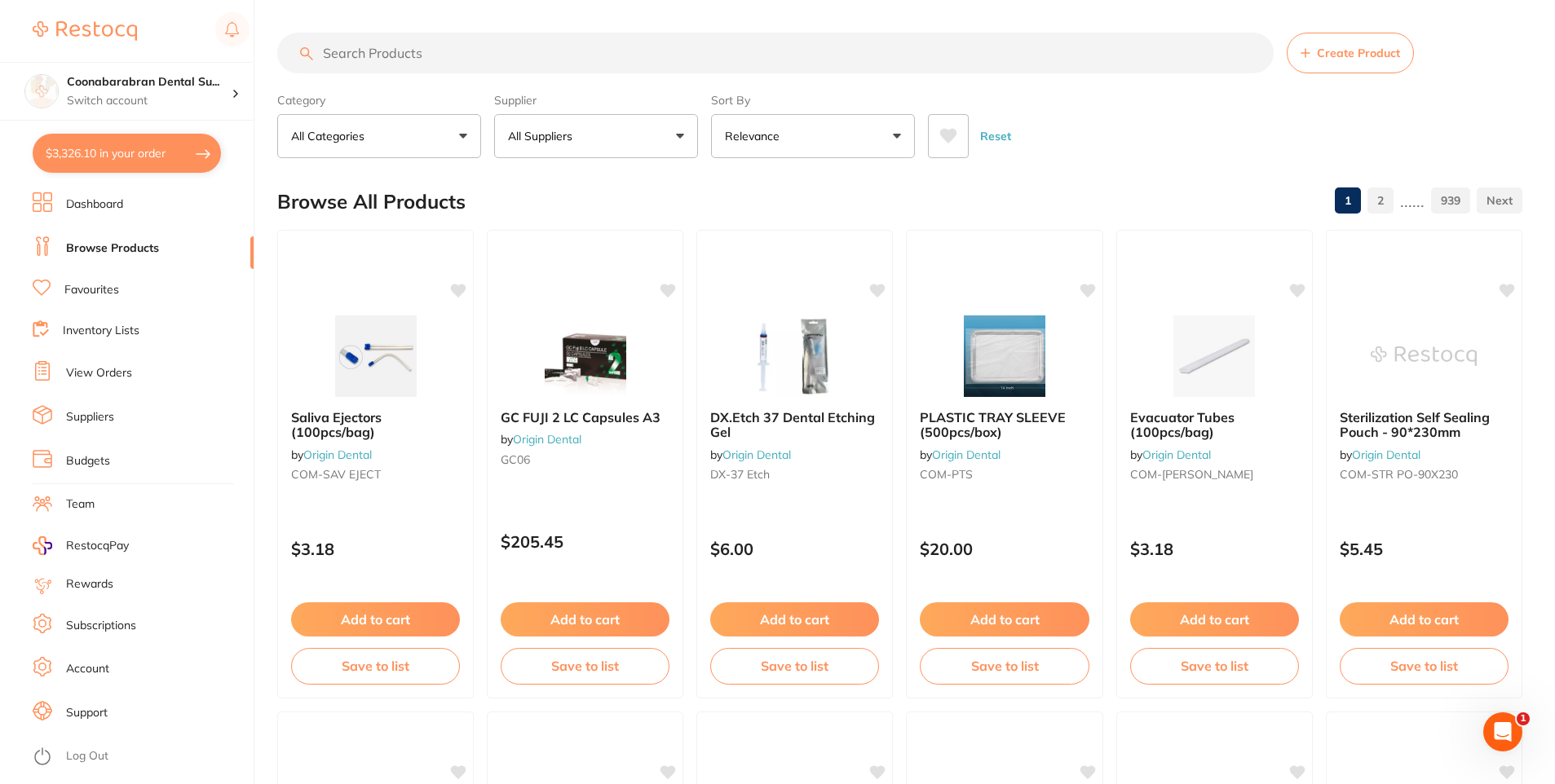
checkbox input "true"
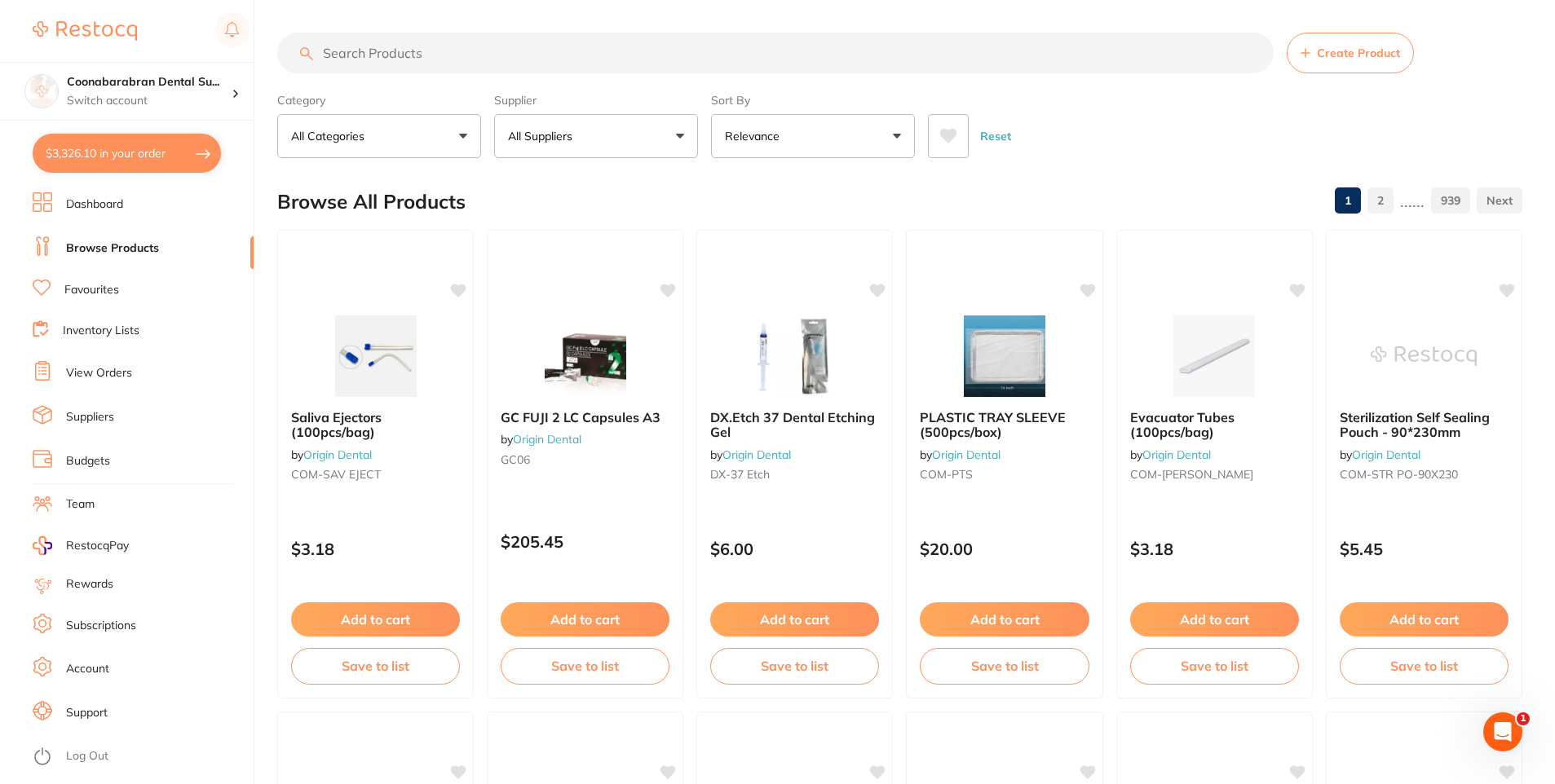
checkbox input "true"
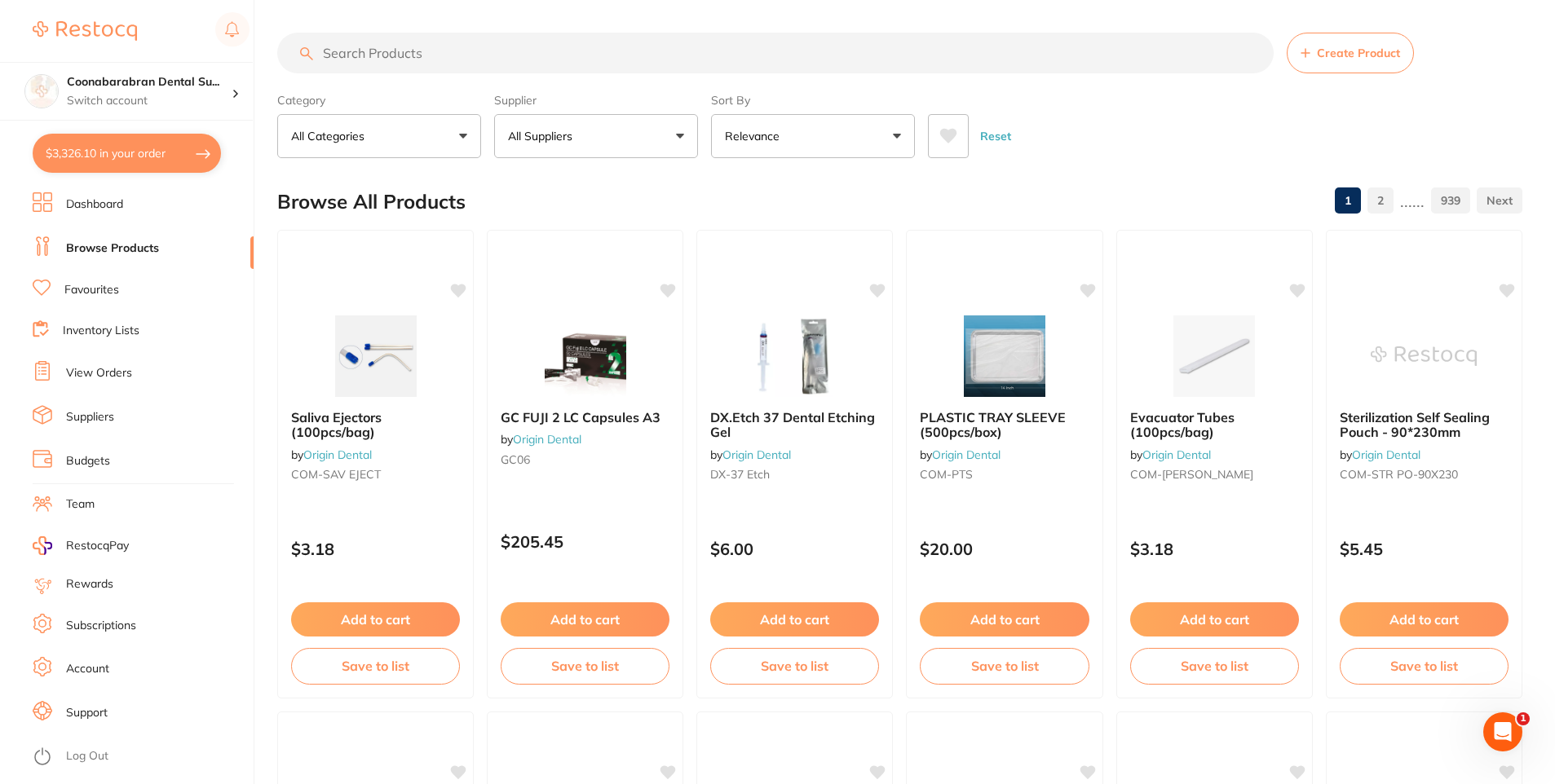
checkbox input "true"
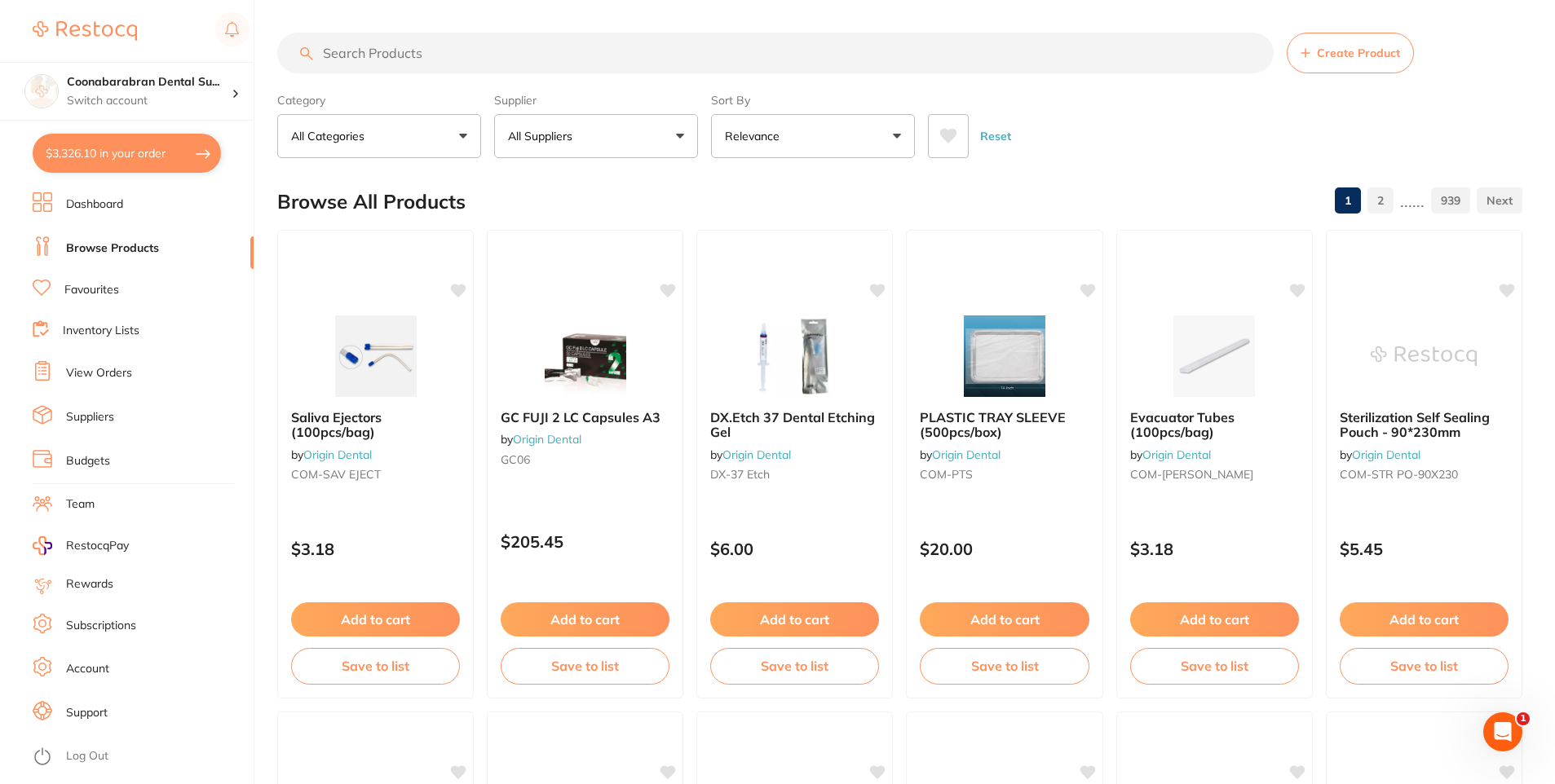
checkbox input "true"
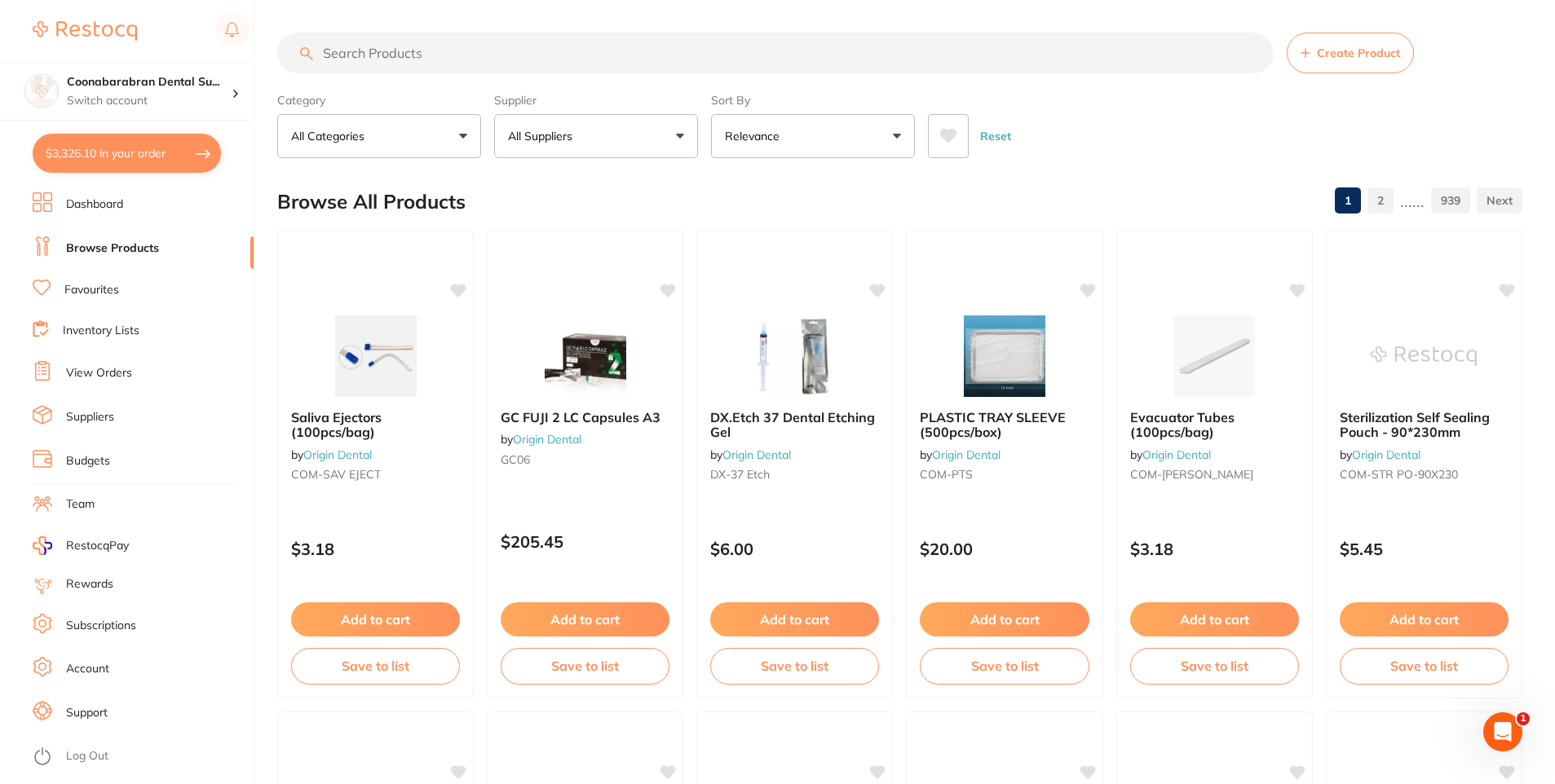
checkbox input "true"
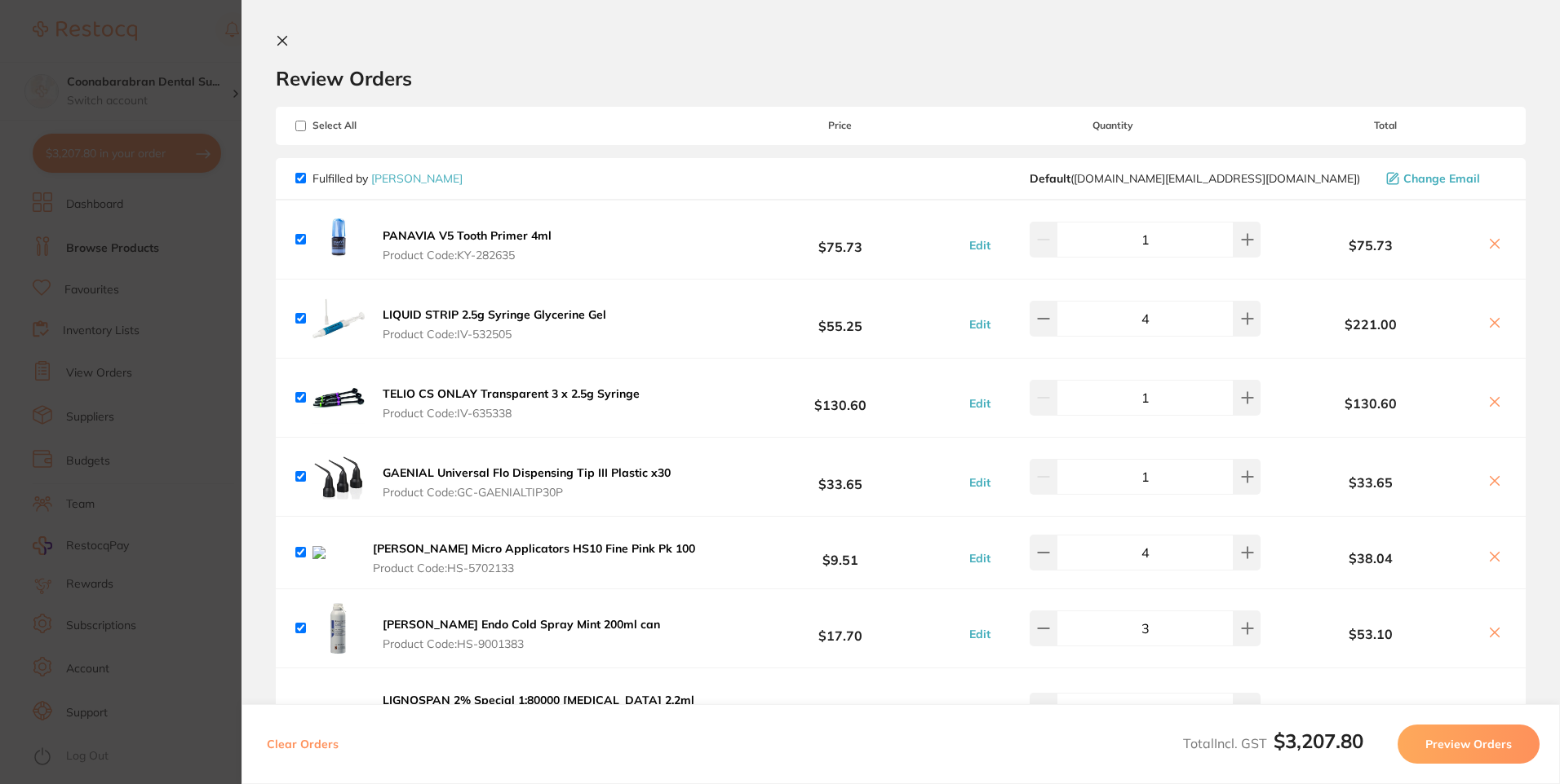
checkbox input "true"
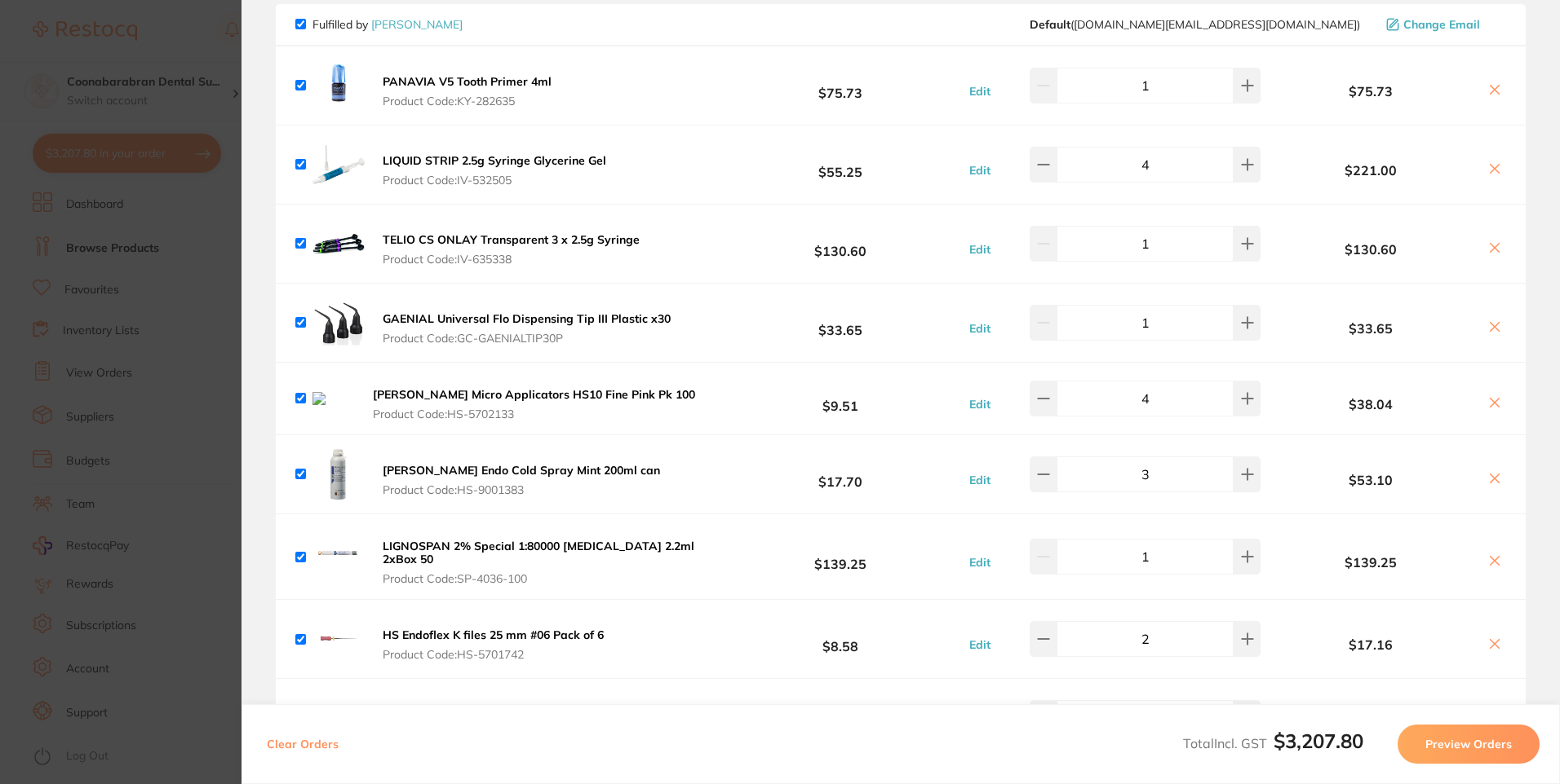
scroll to position [164, 0]
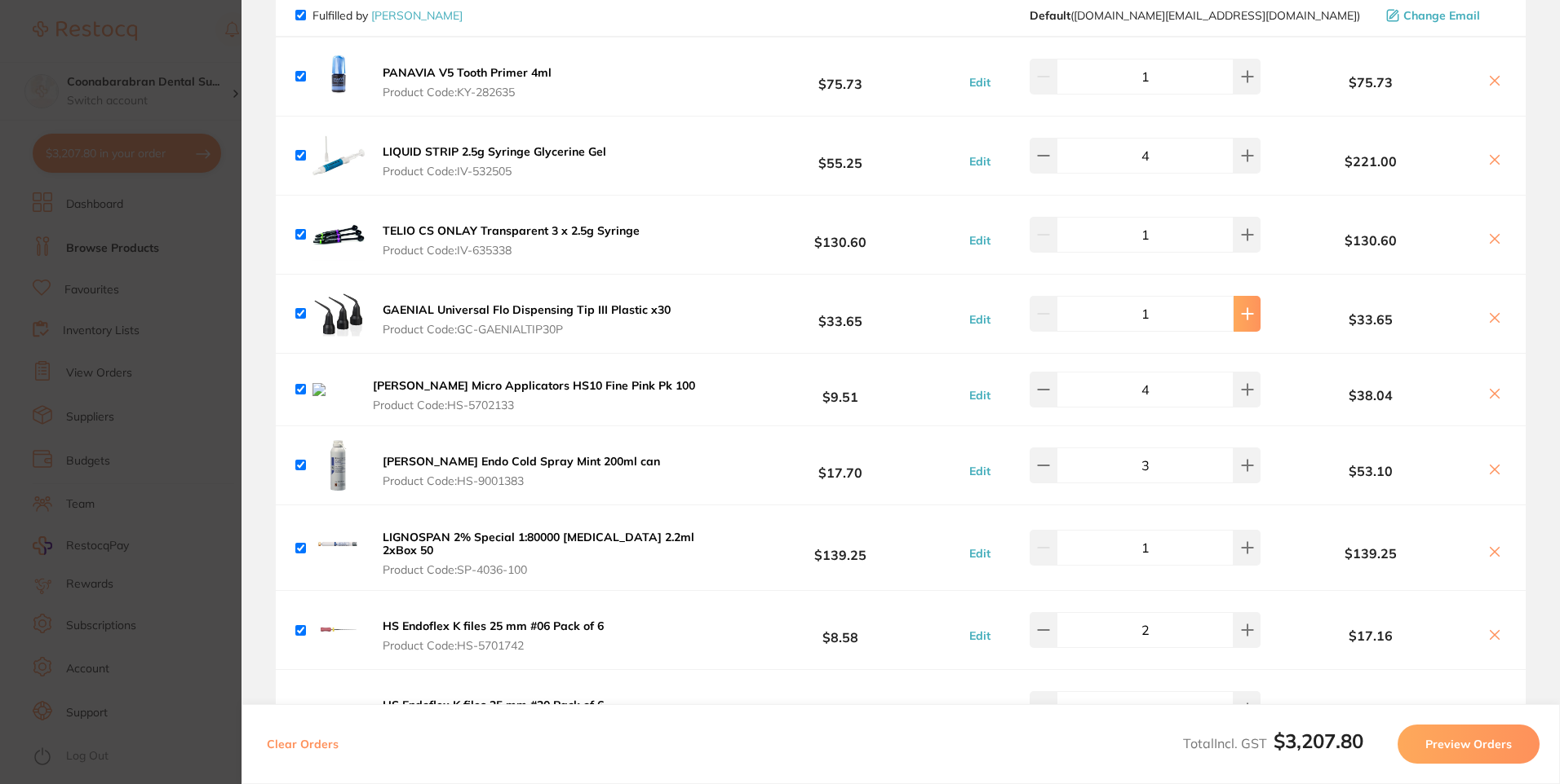
click at [1241, 316] on icon at bounding box center [1247, 315] width 13 height 13
type input "2"
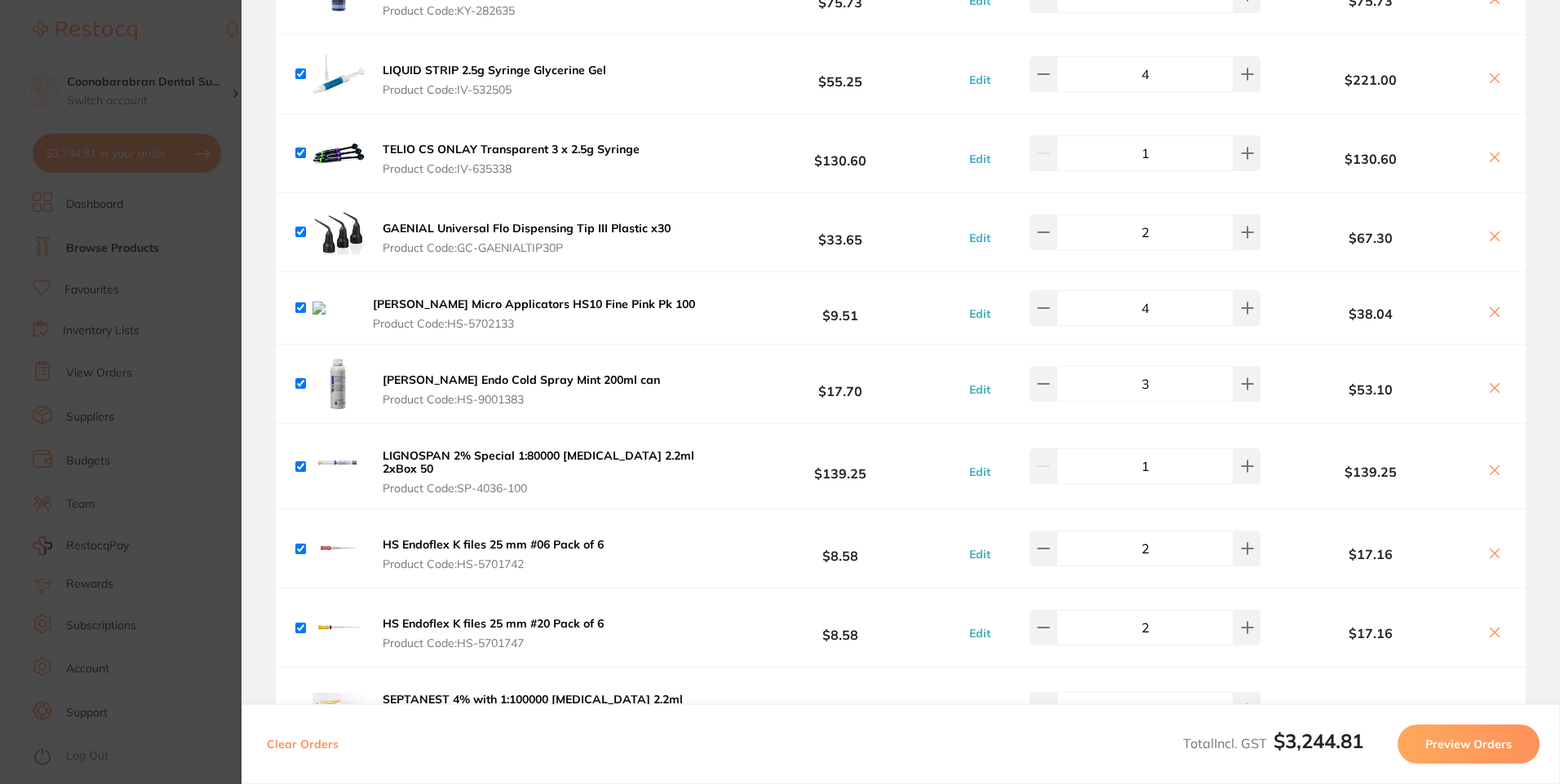
click at [185, 56] on section "Update RRP Set your pre negotiated price for this item. Item Agreed RRP (excl. …" at bounding box center [780, 392] width 1560 height 784
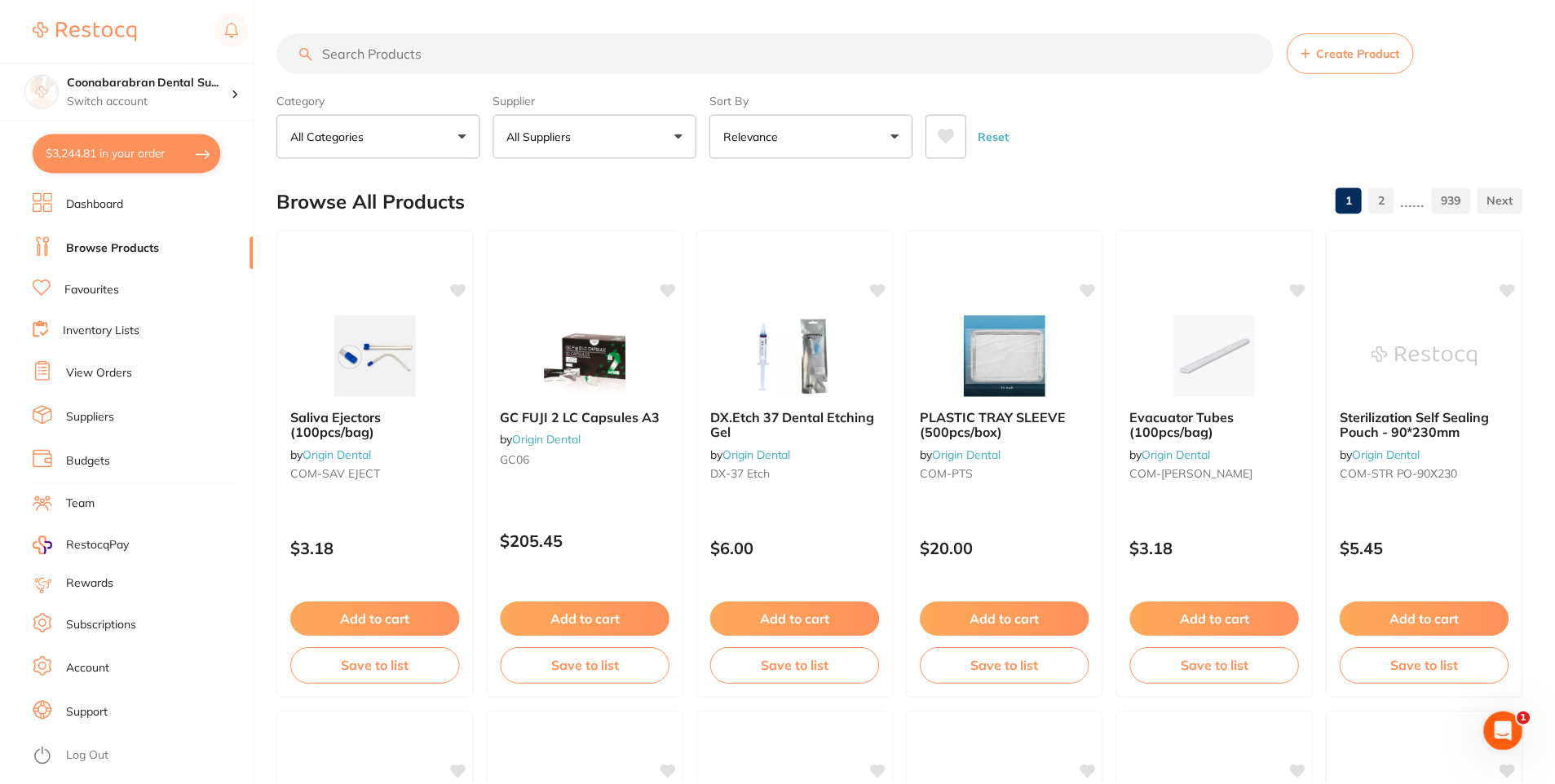
scroll to position [4, 0]
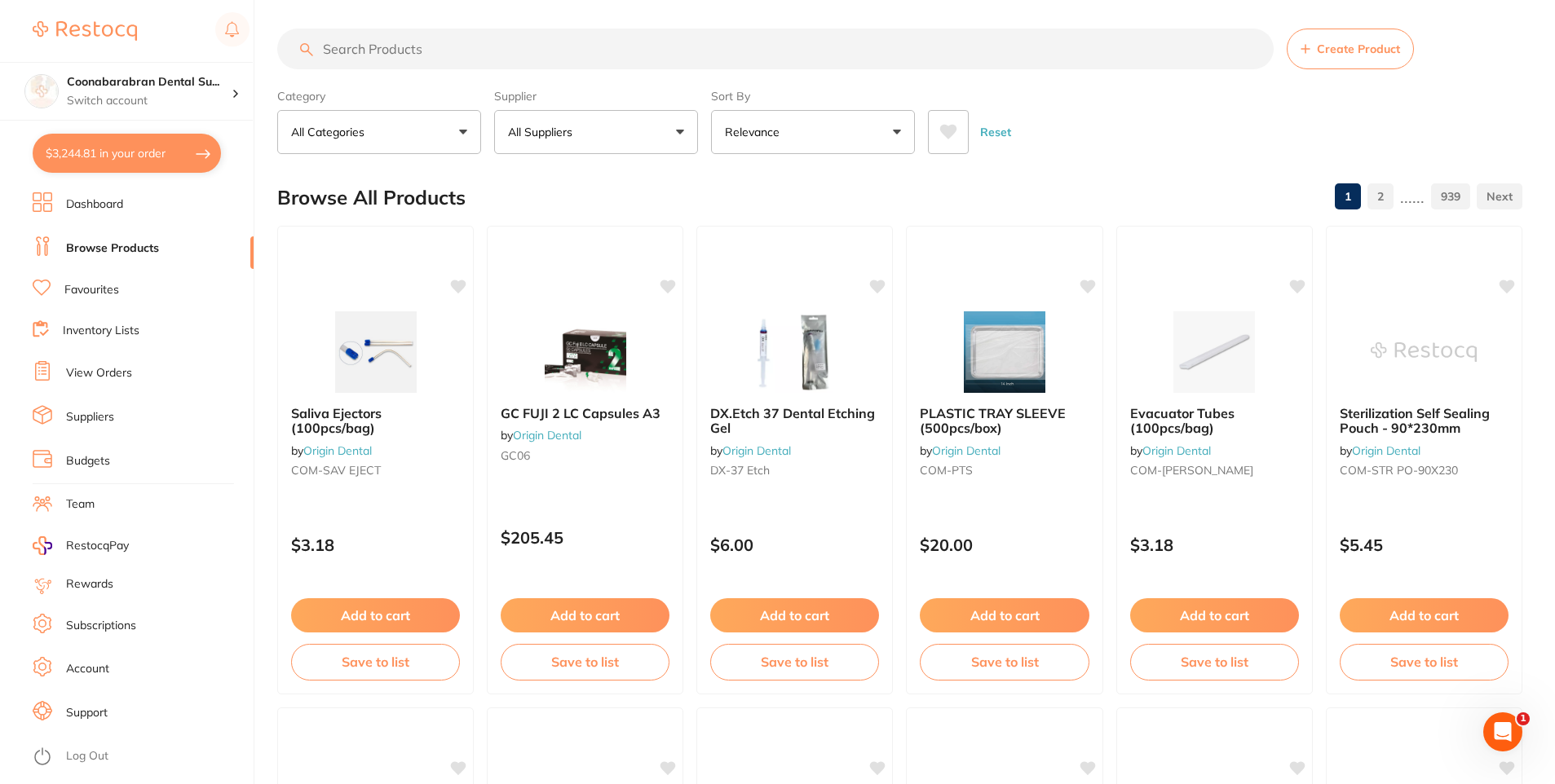
click at [405, 46] on input "search" at bounding box center [776, 49] width 997 height 40
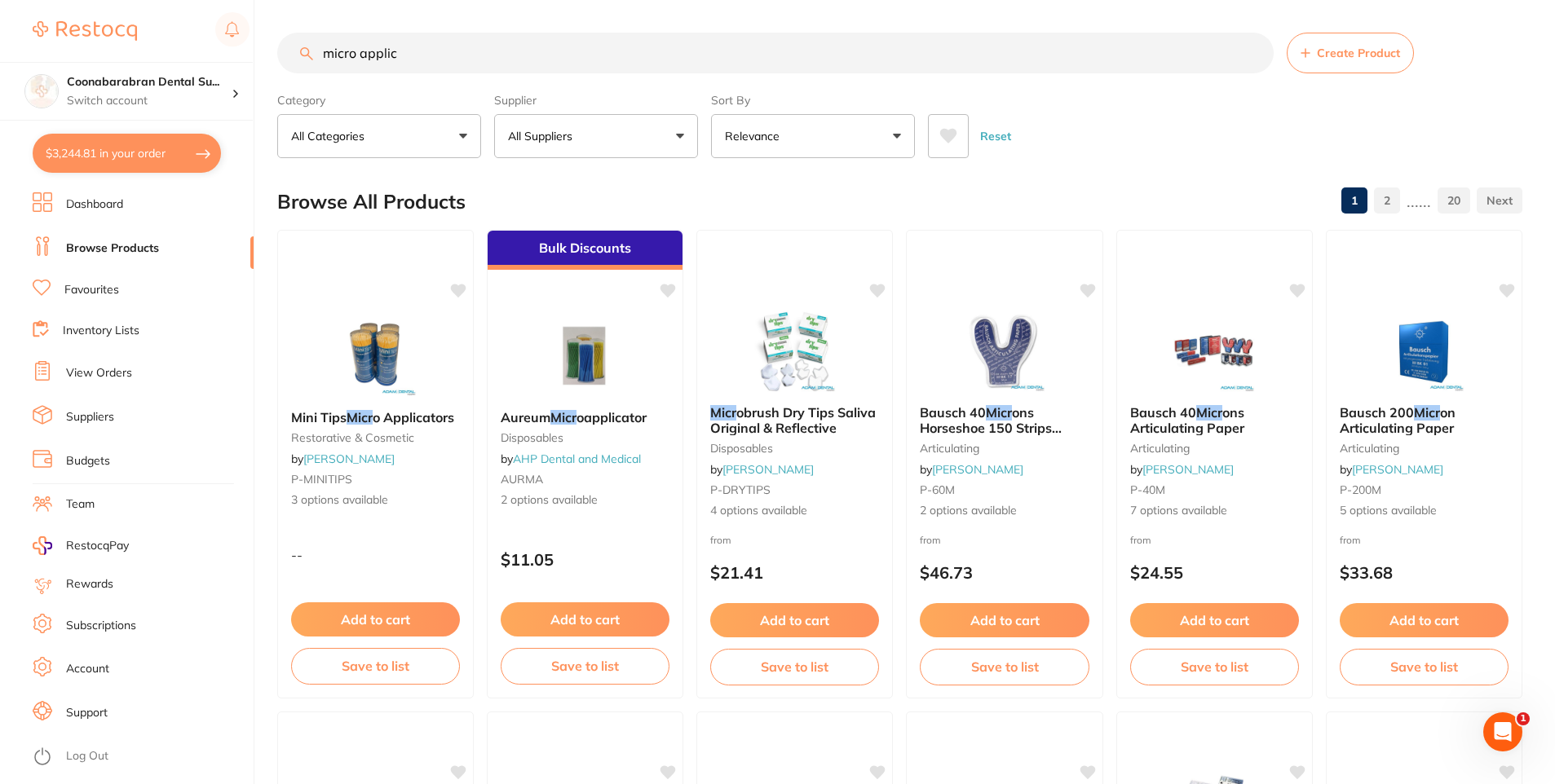
scroll to position [0, 0]
type input "micro applica"
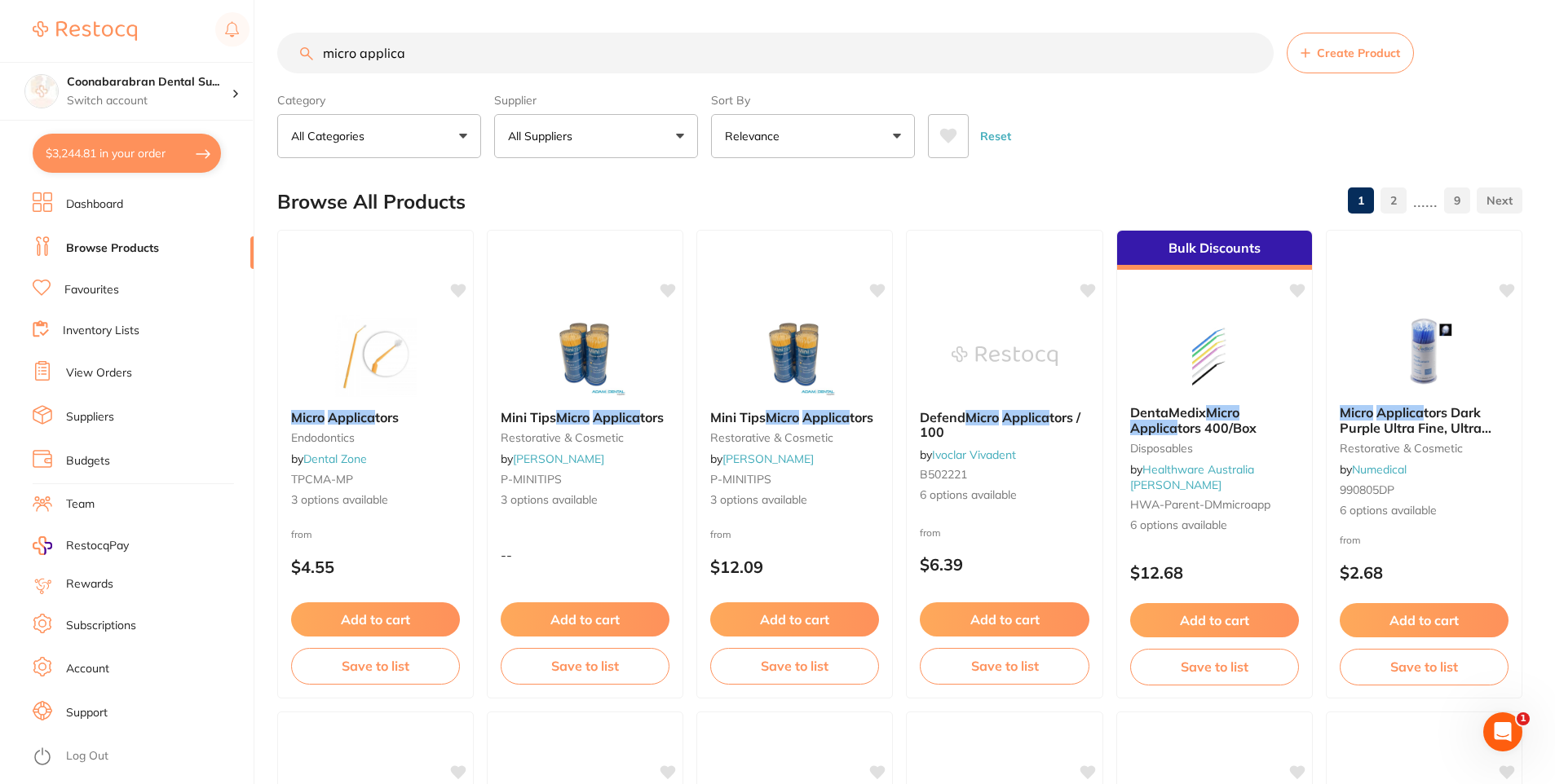
click at [599, 124] on button "All Suppliers" at bounding box center [597, 137] width 204 height 44
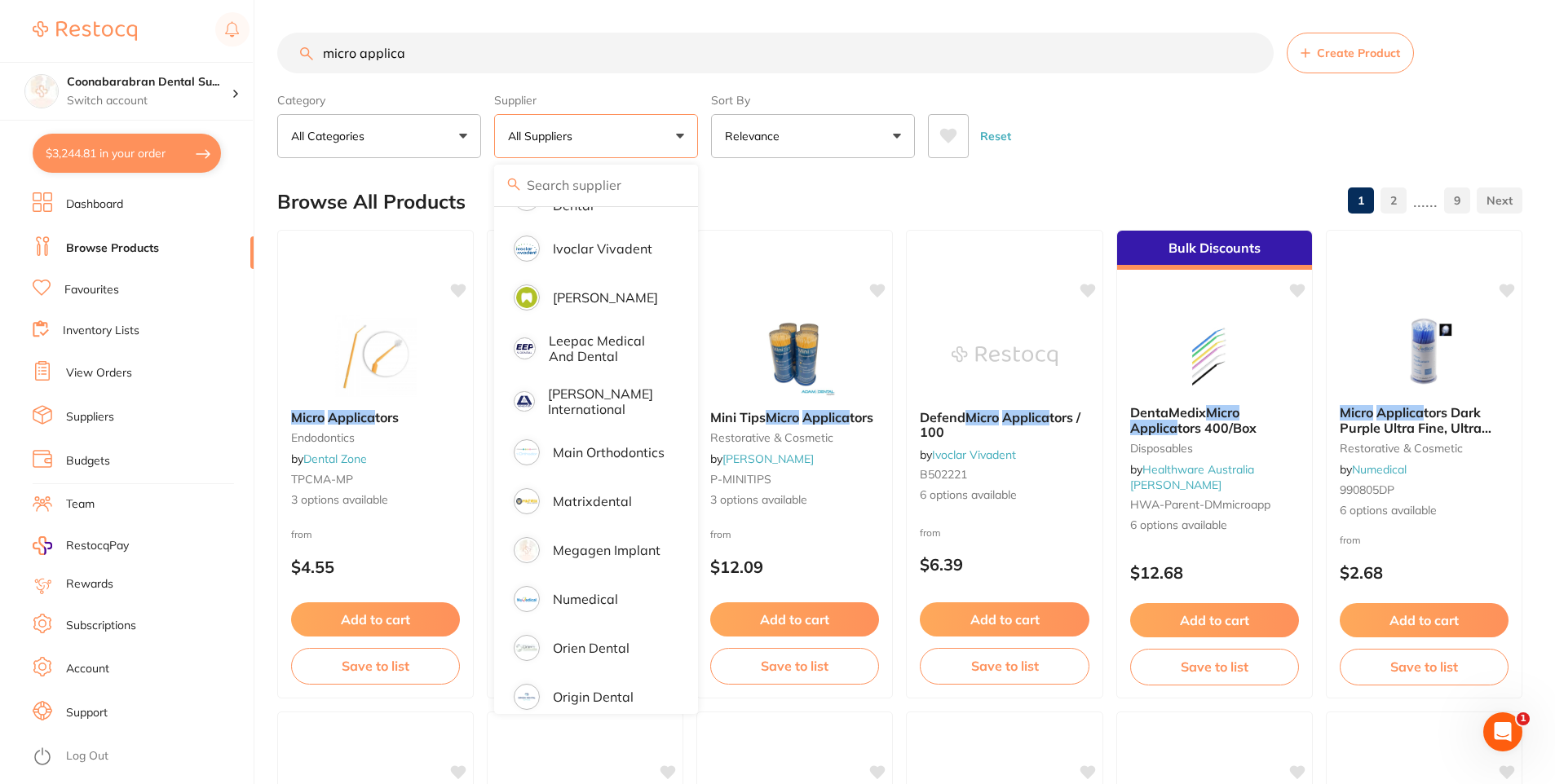
scroll to position [816, 0]
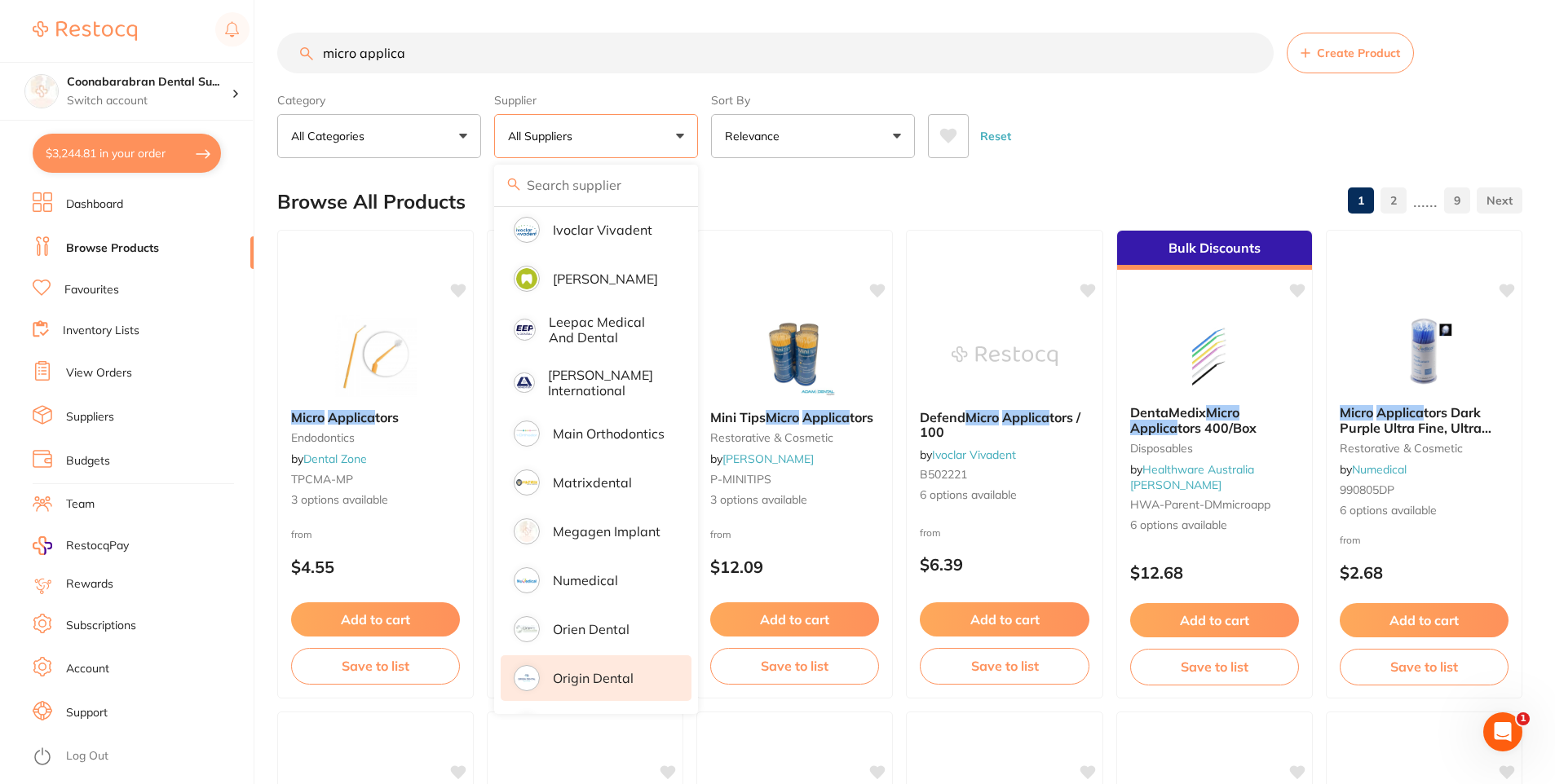
click at [607, 671] on p "Origin Dental" at bounding box center [594, 678] width 81 height 14
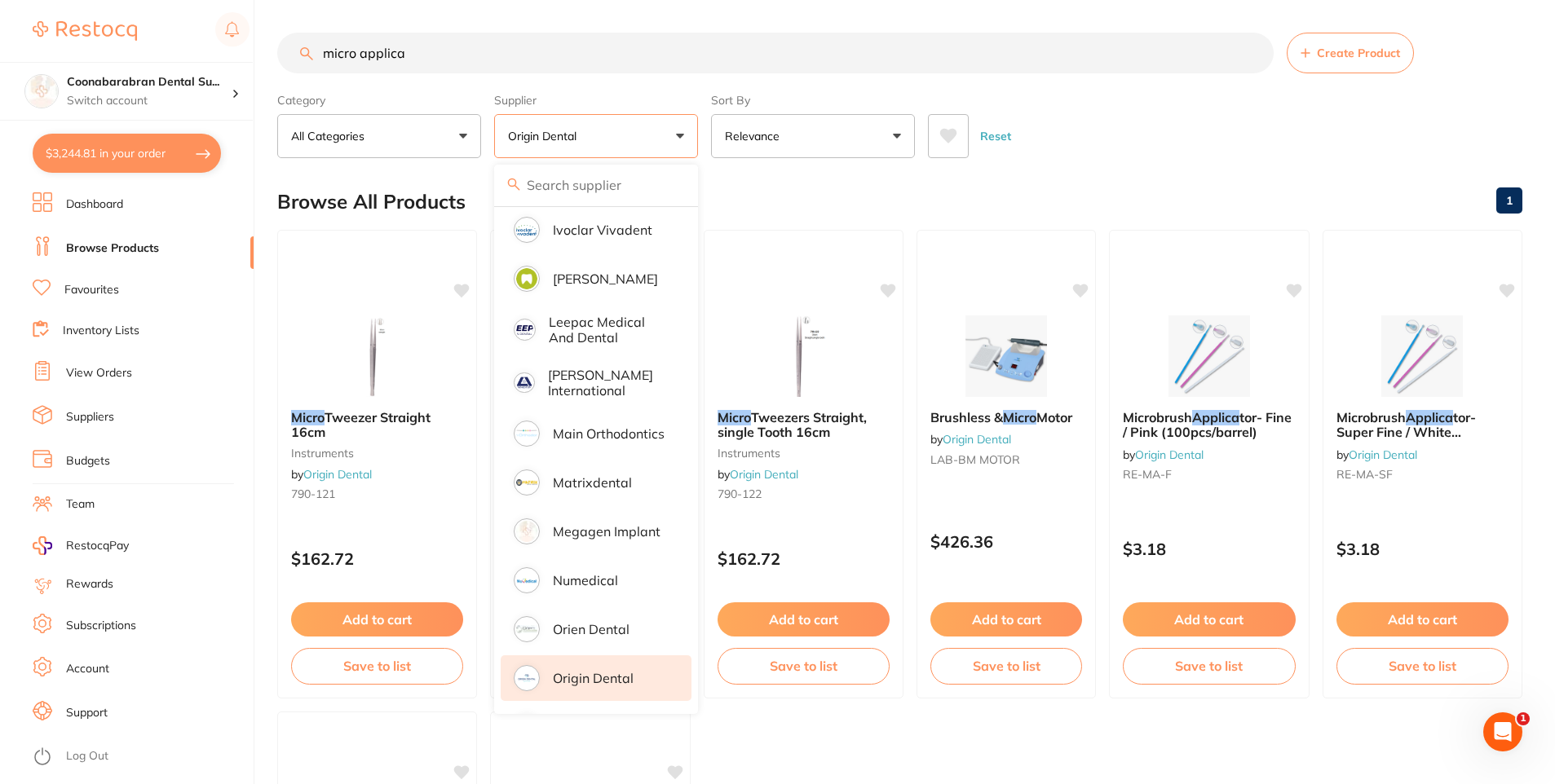
scroll to position [0, 0]
click at [1172, 153] on div "Reset" at bounding box center [1219, 129] width 581 height 57
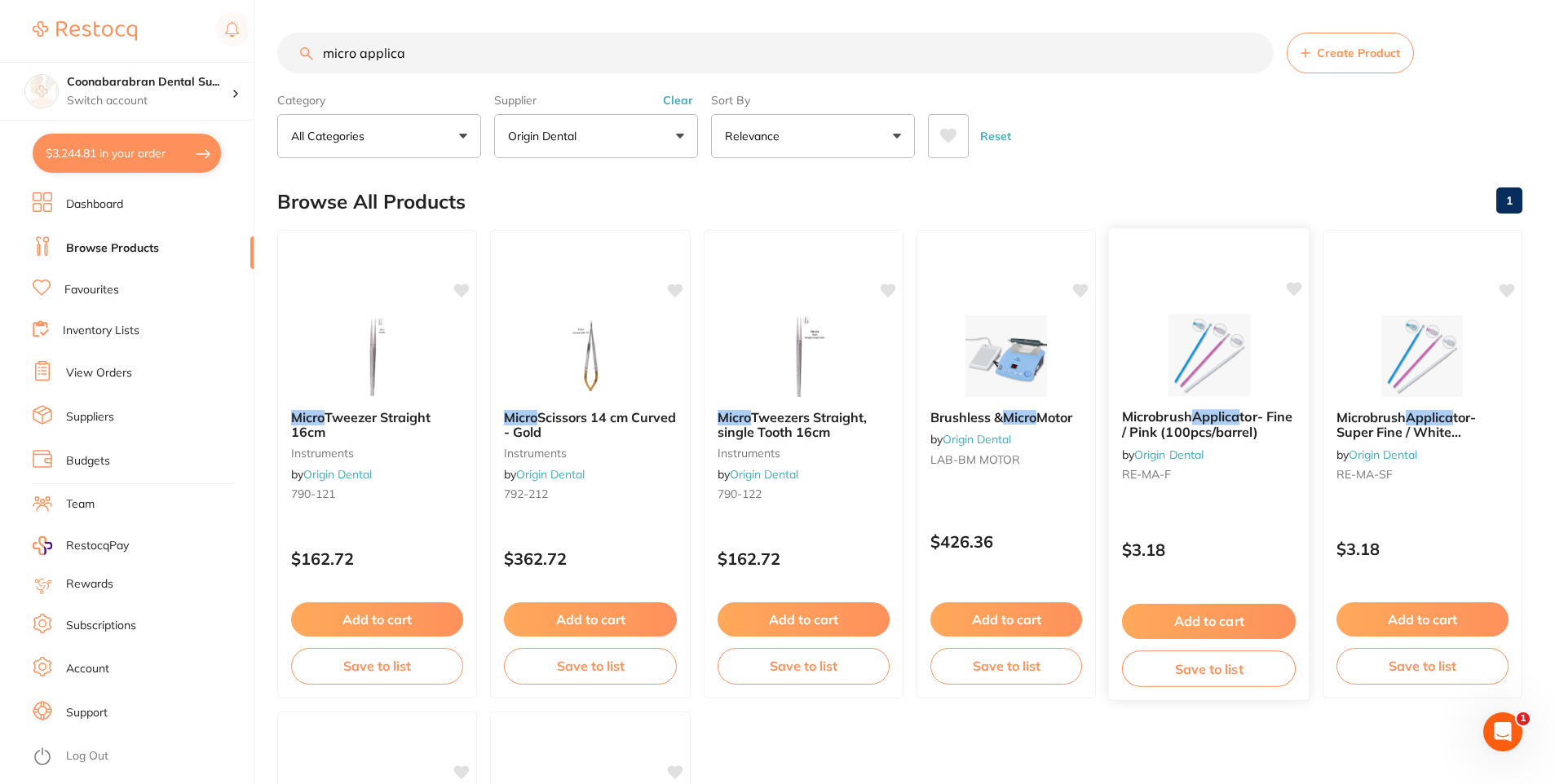
click at [1207, 620] on button "Add to cart" at bounding box center [1209, 621] width 174 height 35
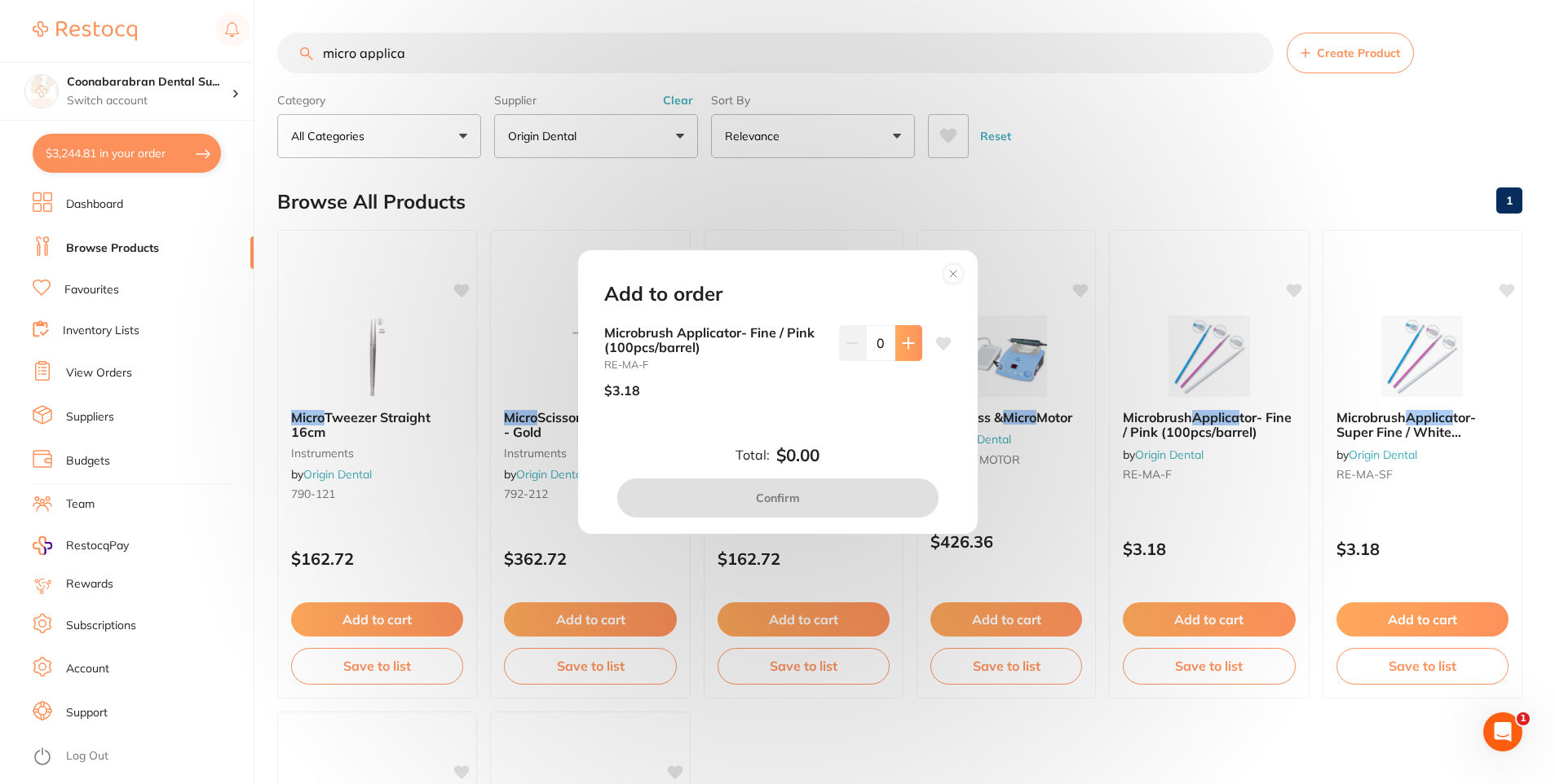
click at [906, 337] on icon at bounding box center [908, 343] width 13 height 13
click at [902, 342] on icon at bounding box center [908, 343] width 13 height 13
type input "4"
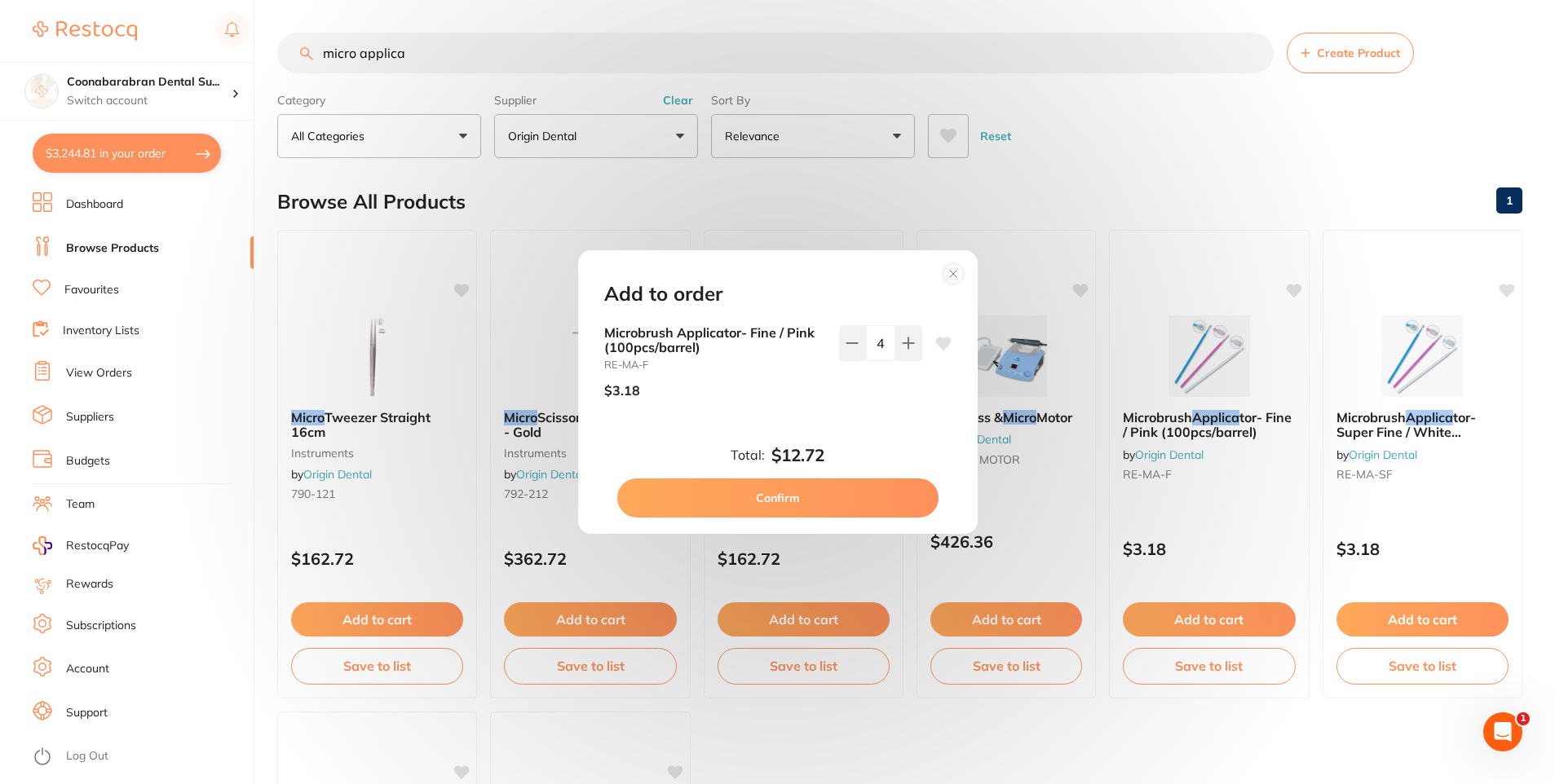
click at [940, 339] on icon at bounding box center [943, 343] width 15 height 13
click at [940, 345] on icon at bounding box center [943, 343] width 15 height 13
click at [803, 494] on button "Confirm" at bounding box center [778, 498] width 321 height 39
checkbox input "false"
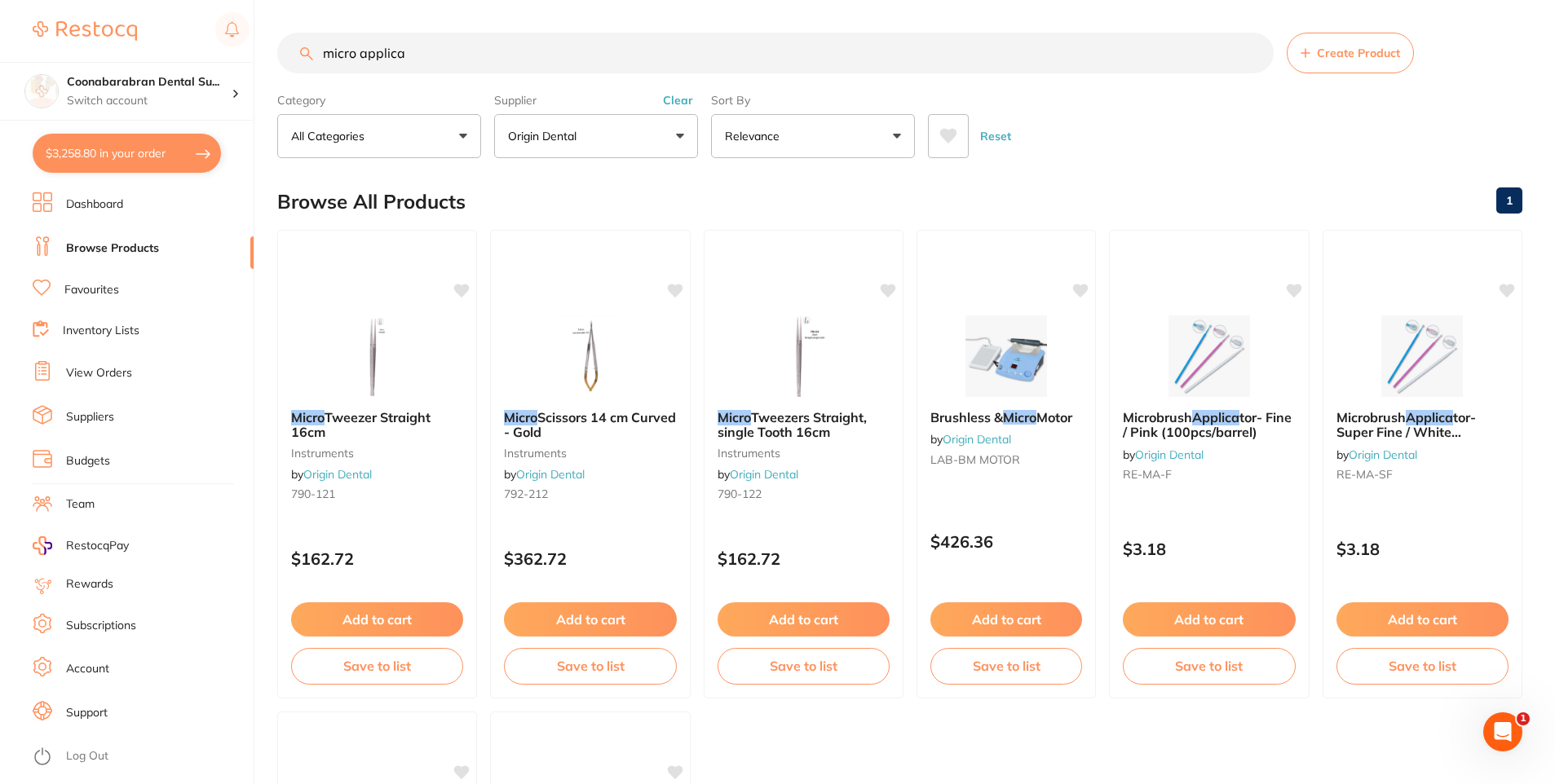
click at [75, 145] on button "$3,258.80 in your order" at bounding box center [127, 153] width 189 height 39
checkbox input "true"
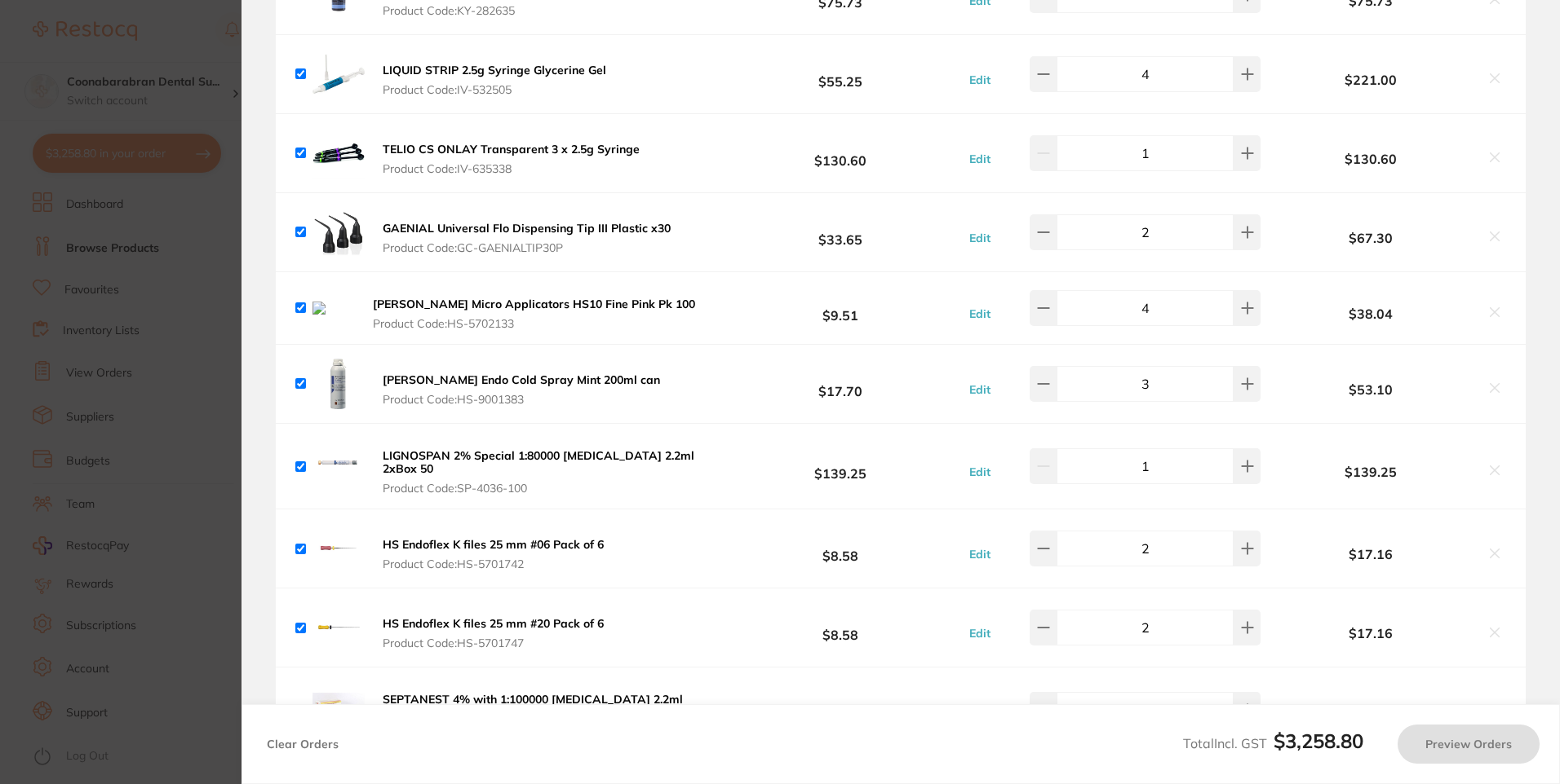
checkbox input "true"
type input "1"
click at [1491, 313] on icon at bounding box center [1495, 313] width 13 height 13
checkbox input "false"
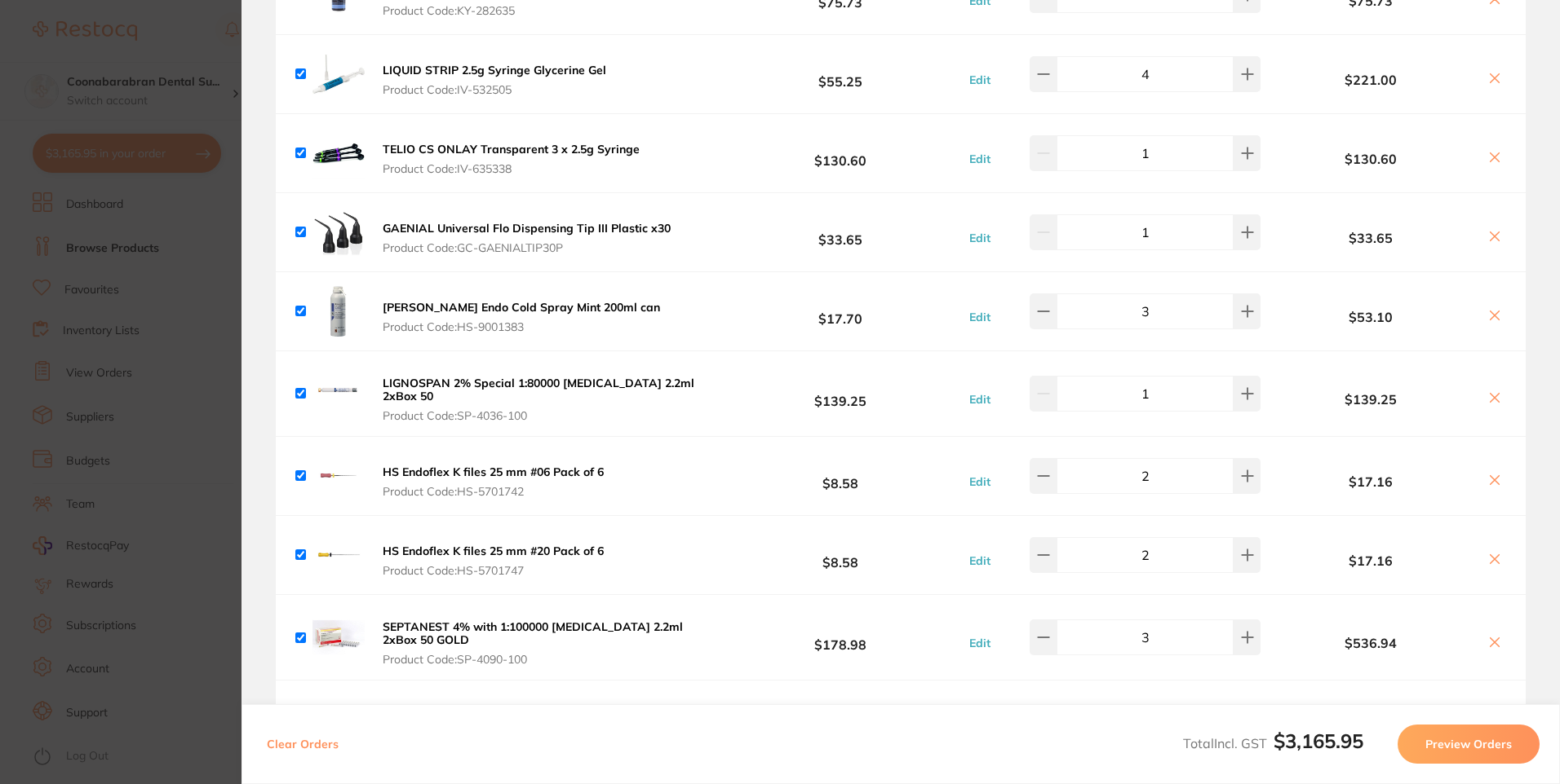
click at [206, 37] on section "Update RRP Set your pre negotiated price for this item. Item Agreed RRP (excl. …" at bounding box center [780, 392] width 1560 height 784
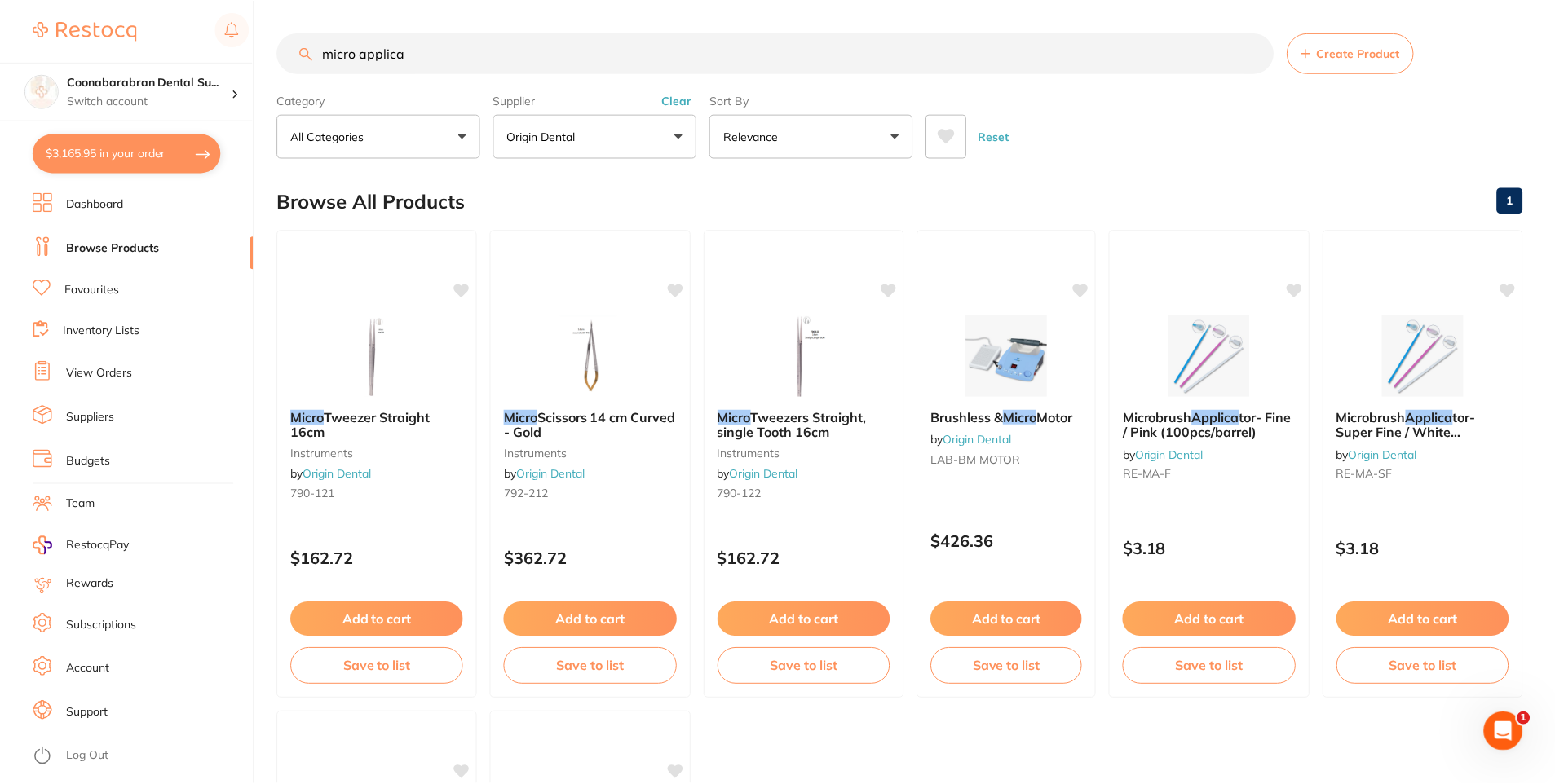
scroll to position [4, 0]
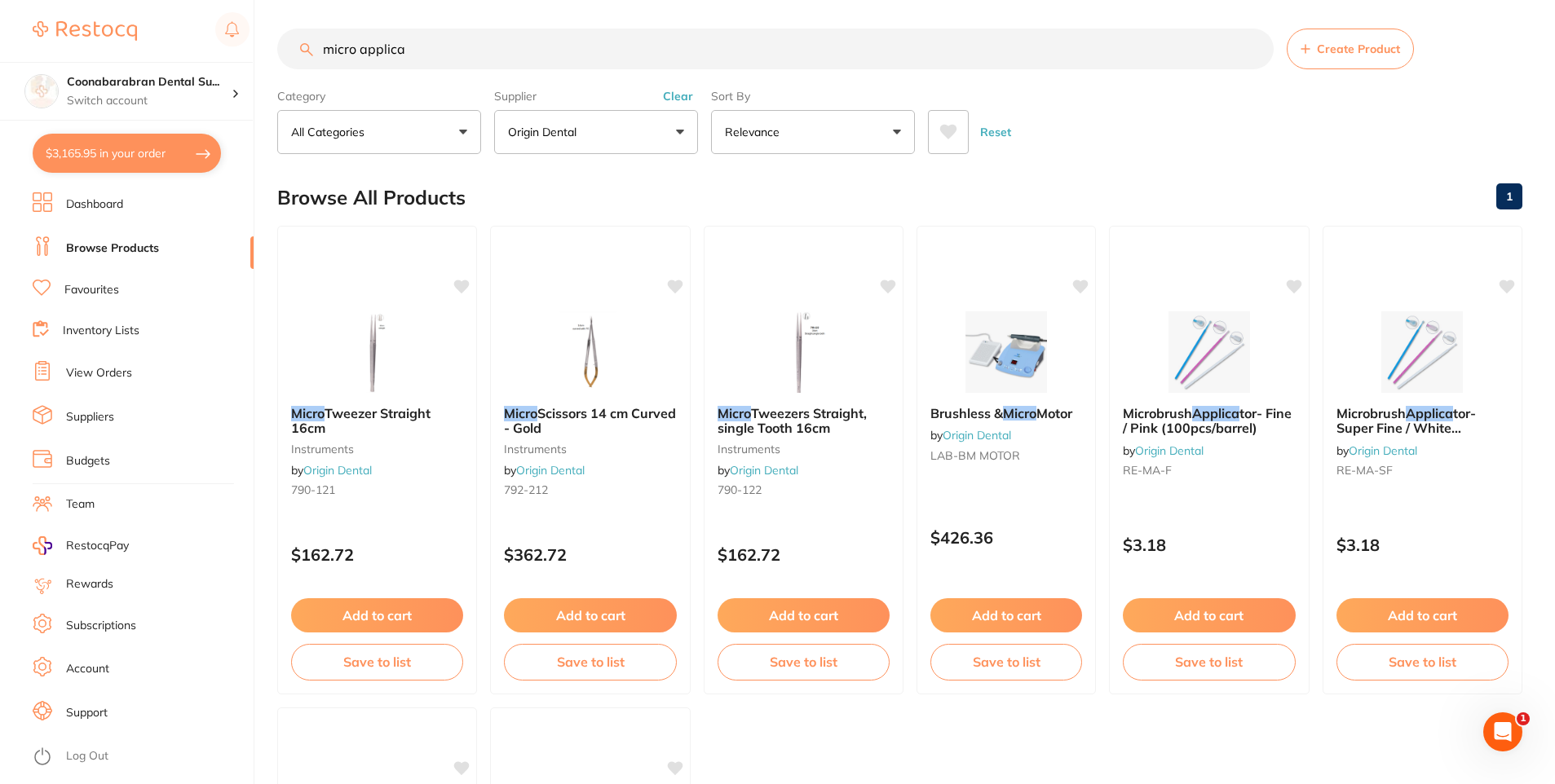
drag, startPoint x: 456, startPoint y: 59, endPoint x: 293, endPoint y: 48, distance: 163.4
click at [293, 48] on input "micro applica" at bounding box center [776, 49] width 997 height 40
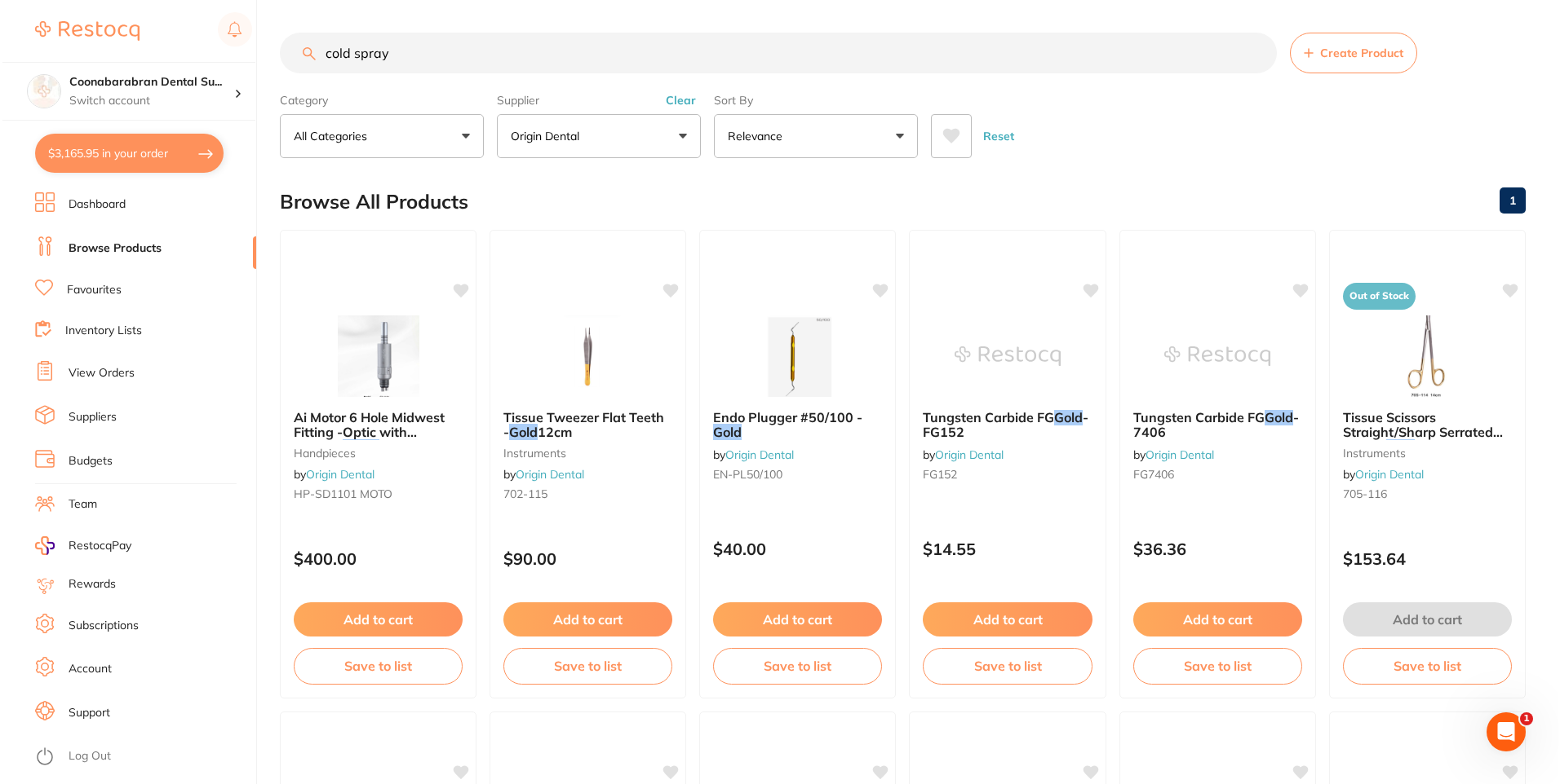
scroll to position [0, 0]
drag, startPoint x: 447, startPoint y: 62, endPoint x: 316, endPoint y: 46, distance: 132.0
click at [310, 46] on input "cold spray" at bounding box center [776, 53] width 997 height 40
type input "frost bite"
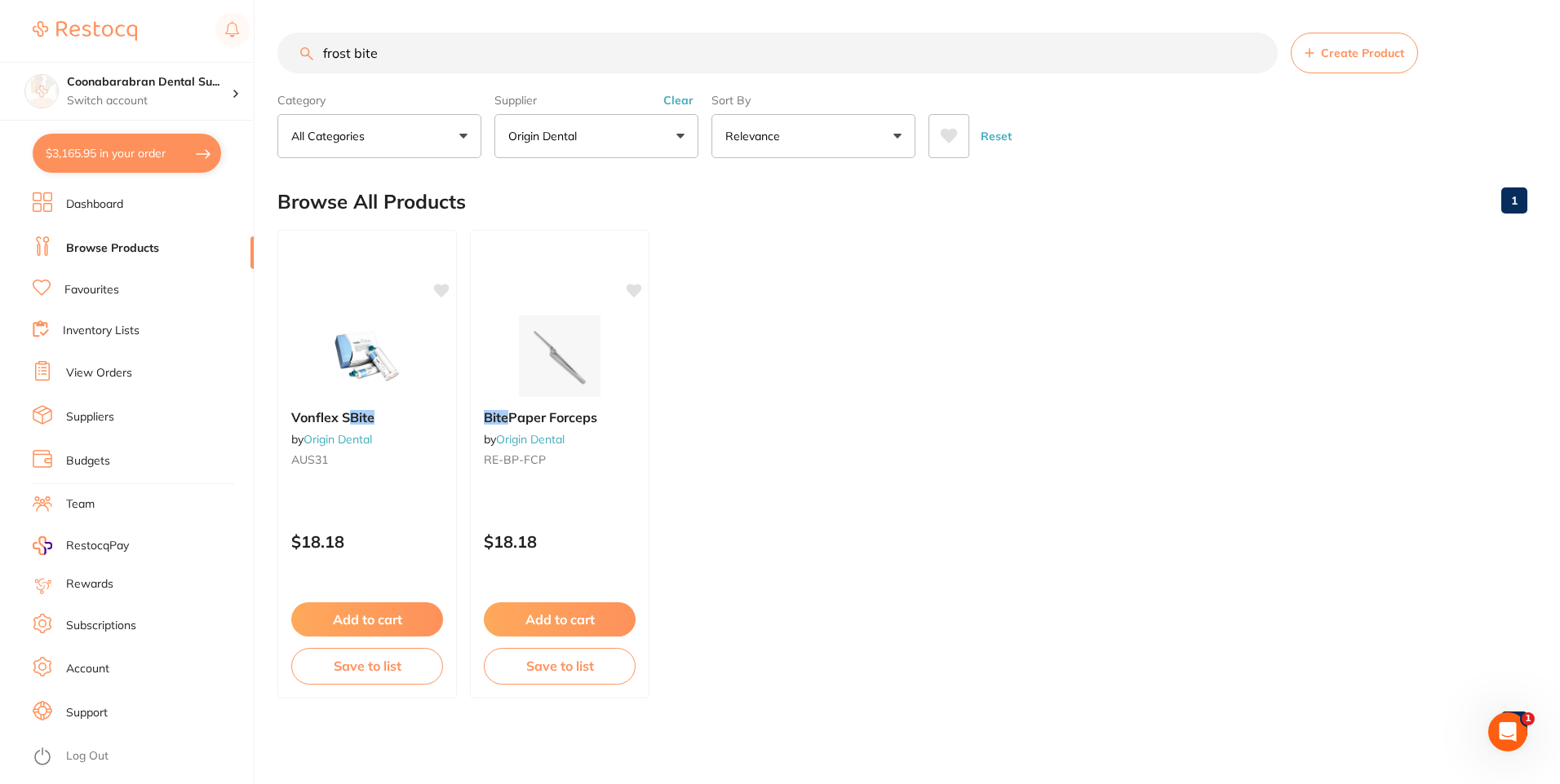
click at [688, 107] on button "Clear" at bounding box center [678, 100] width 40 height 14
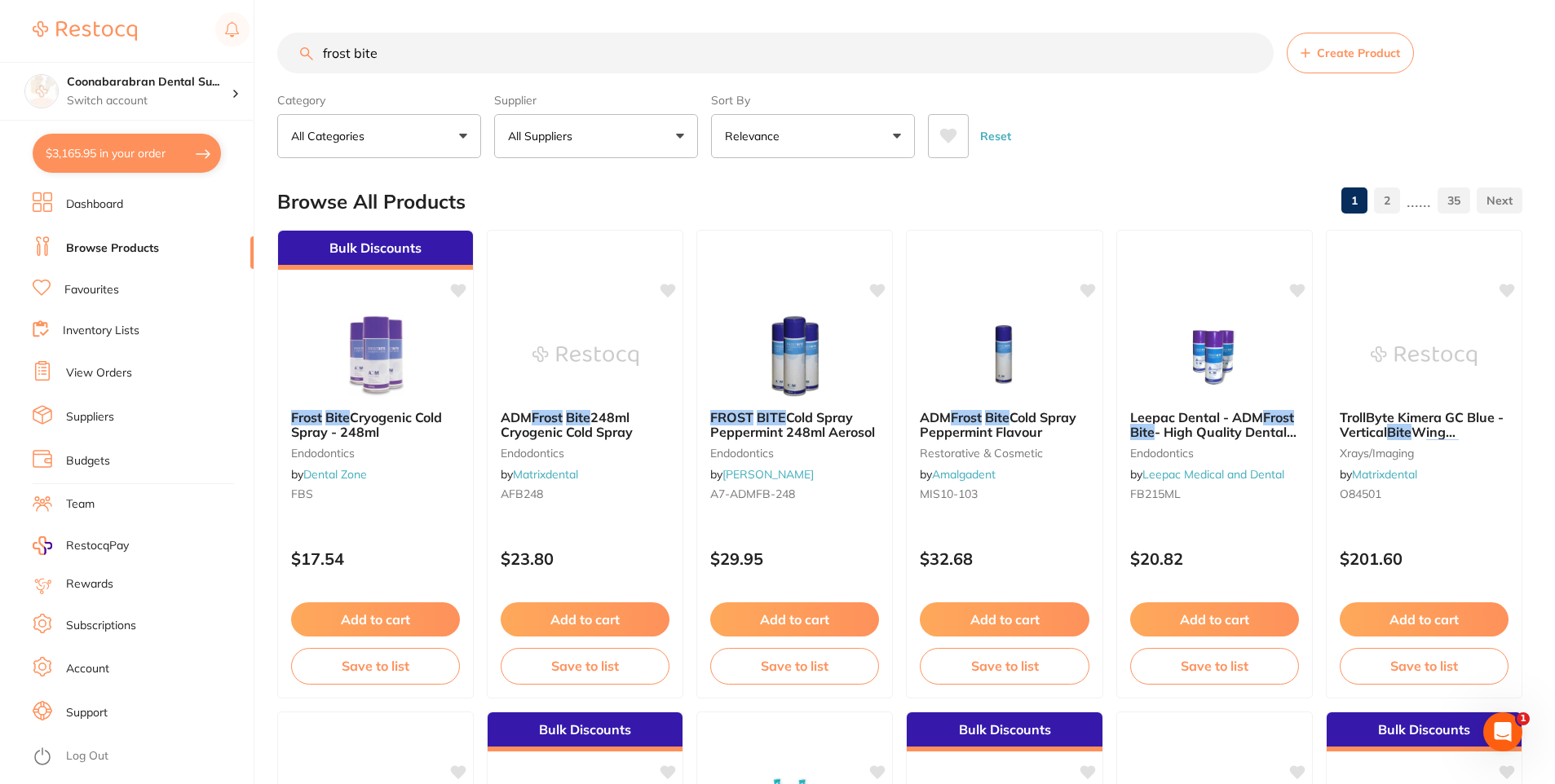
click at [593, 137] on button "All Suppliers" at bounding box center [597, 137] width 204 height 44
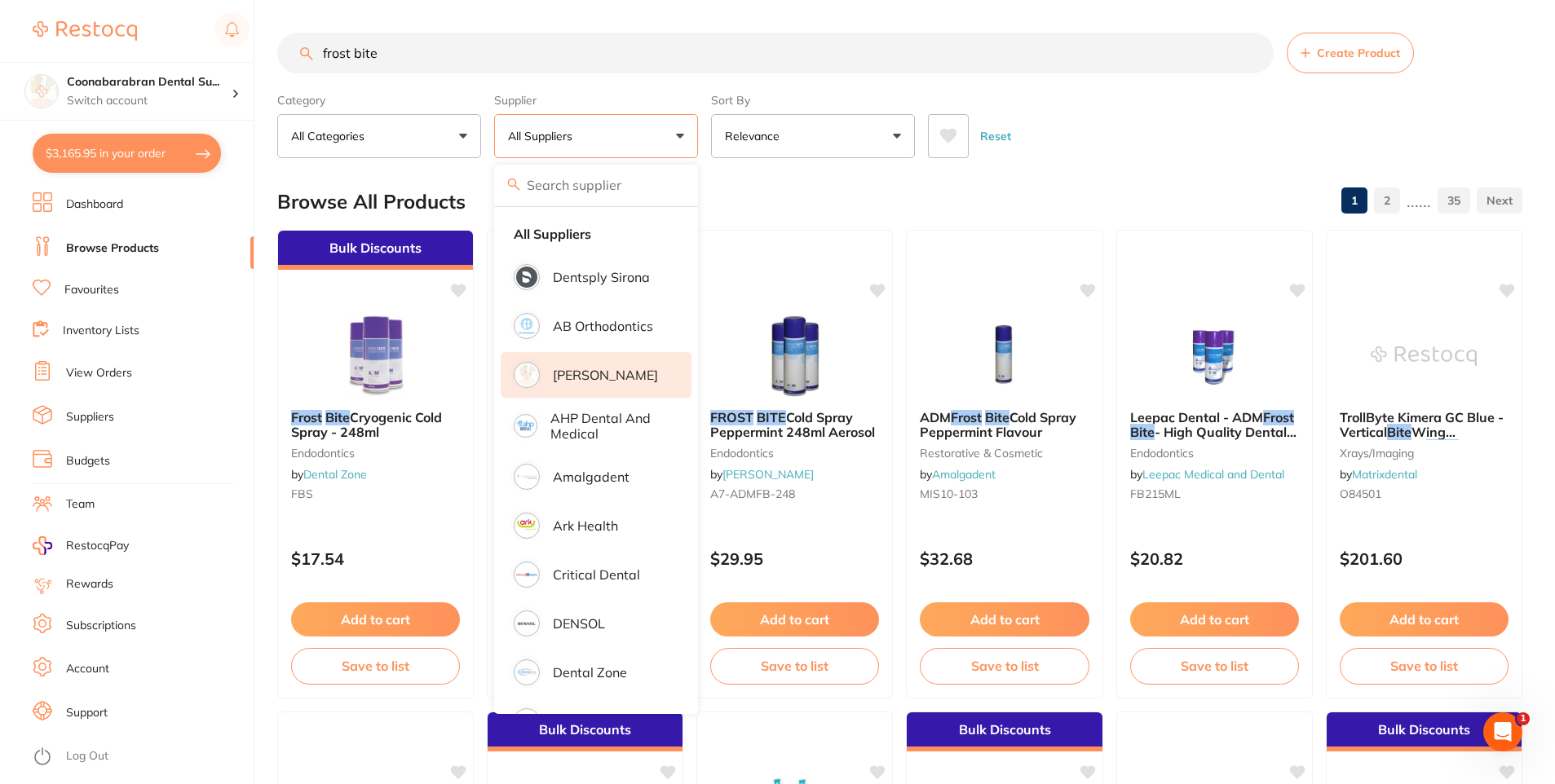
click at [605, 373] on p "[PERSON_NAME]" at bounding box center [605, 374] width 105 height 14
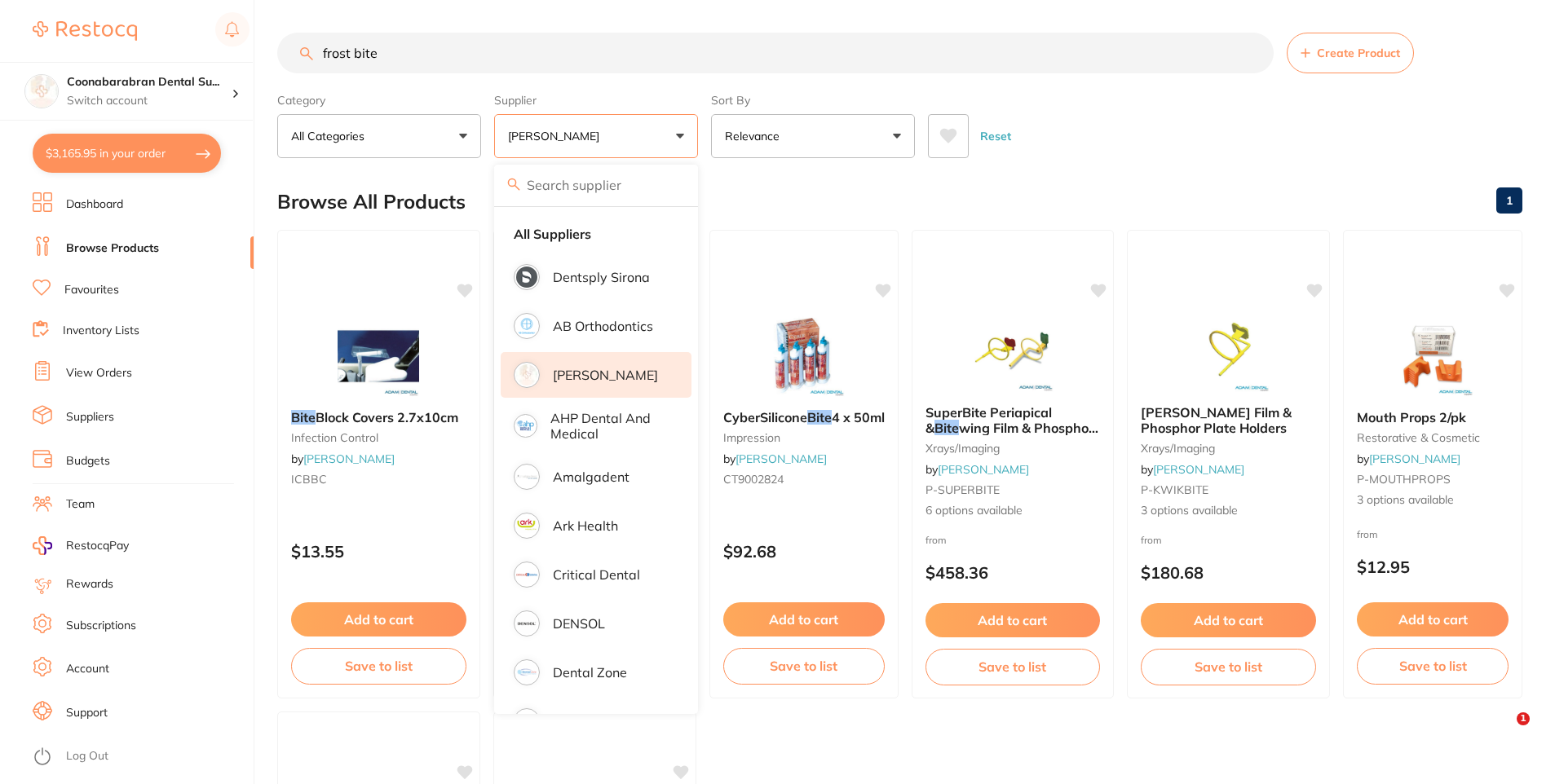
click at [1160, 159] on main "frost bite Create Product Category All Categories All Categories endodontics im…" at bounding box center [916, 632] width 1278 height 1265
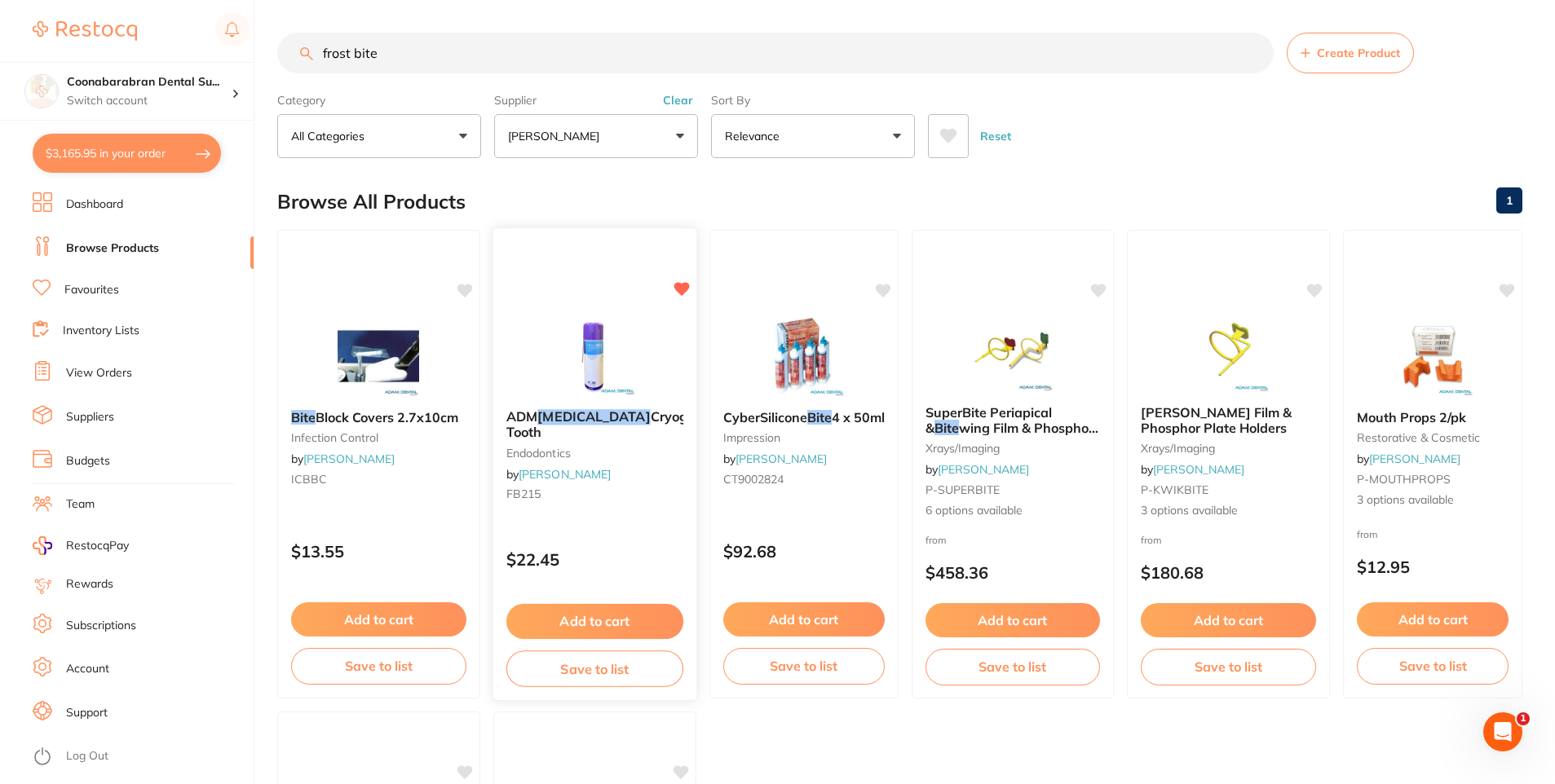
click at [613, 537] on div "$22.45" at bounding box center [595, 556] width 203 height 44
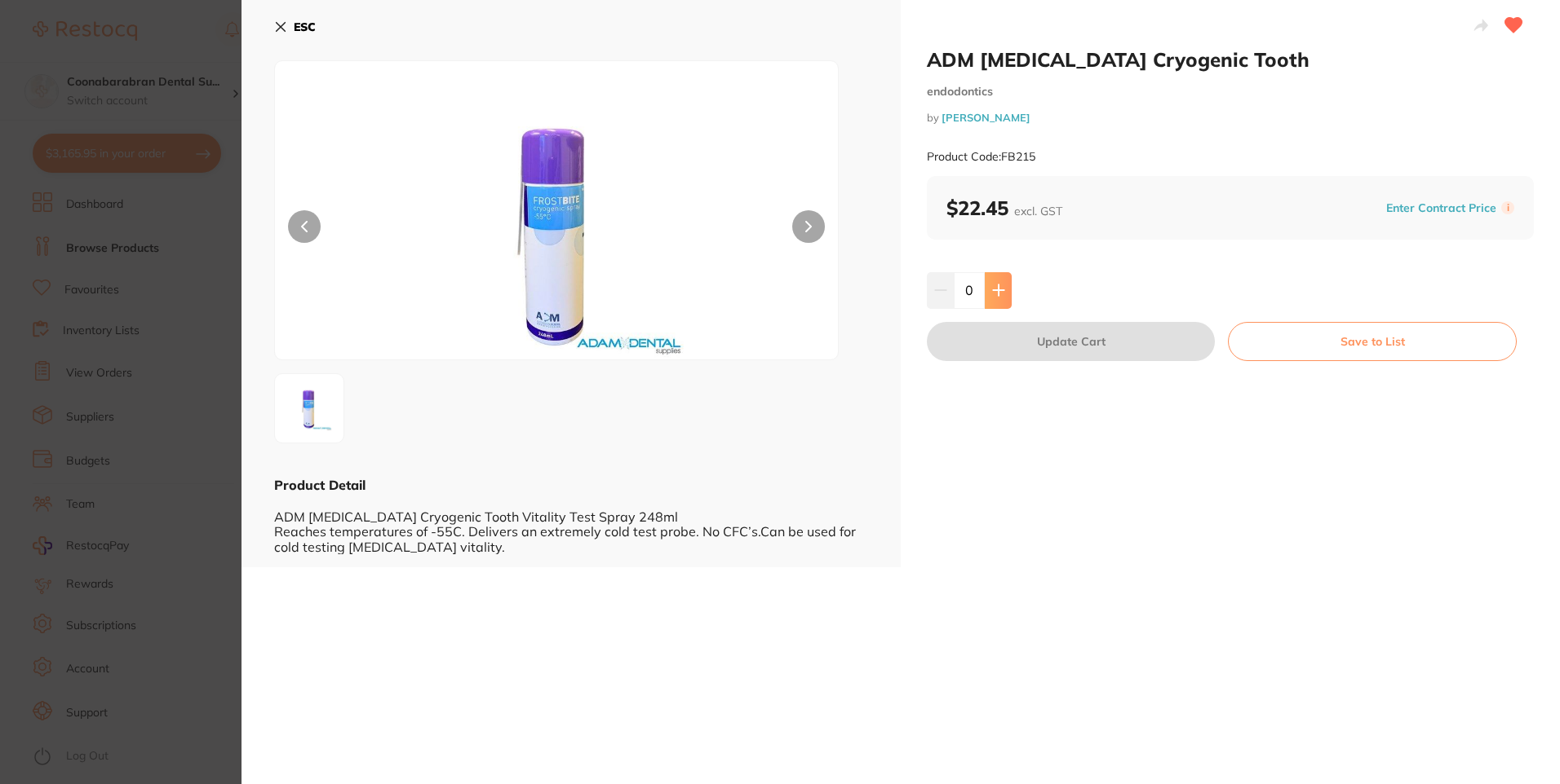
click at [1007, 290] on button at bounding box center [998, 290] width 27 height 36
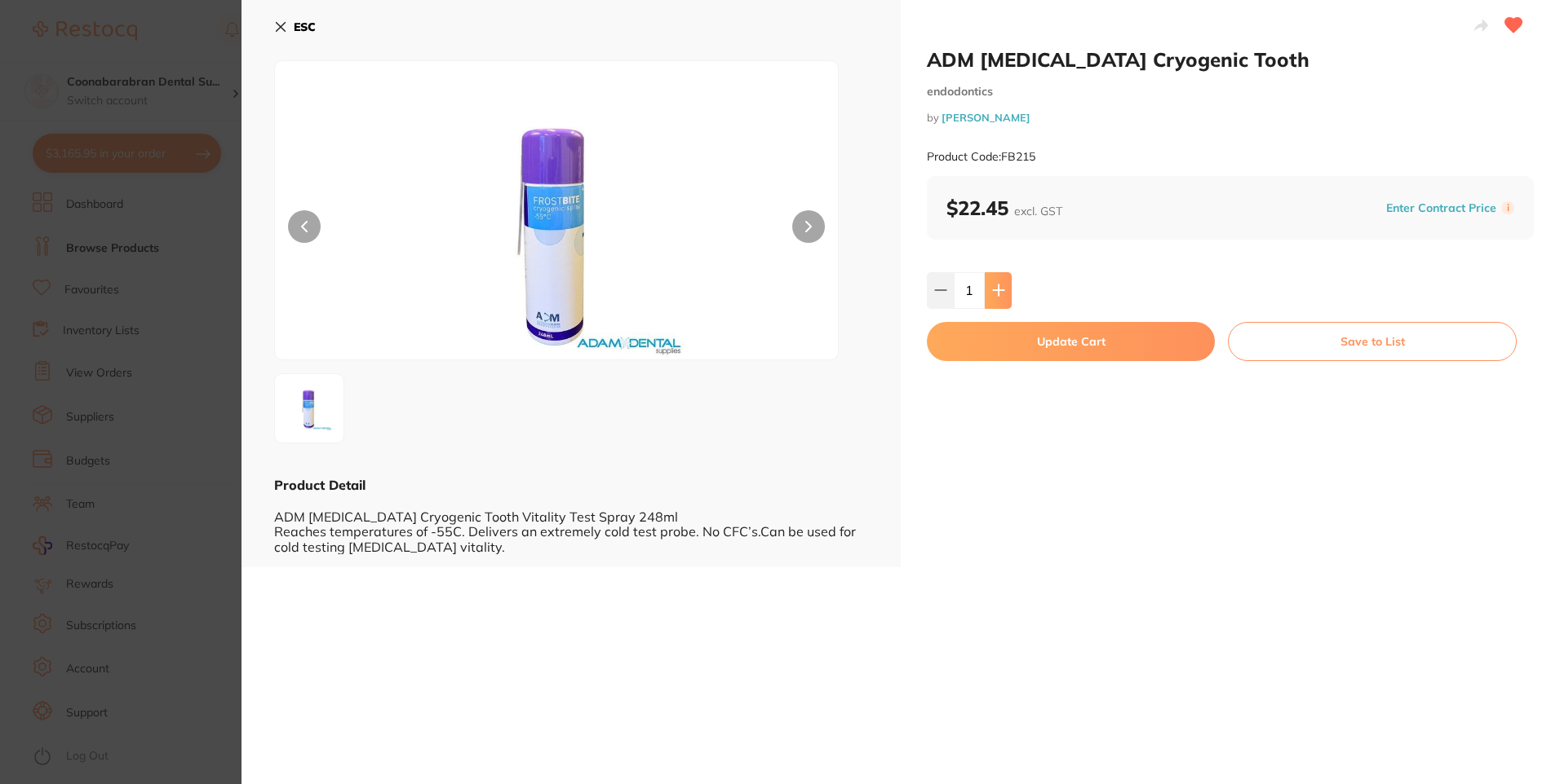
click at [1002, 291] on icon at bounding box center [998, 291] width 11 height 11
click at [1001, 291] on icon at bounding box center [998, 291] width 11 height 11
click at [998, 282] on button at bounding box center [998, 290] width 27 height 36
type input "4"
click at [1084, 336] on button "Update Cart" at bounding box center [1070, 341] width 288 height 39
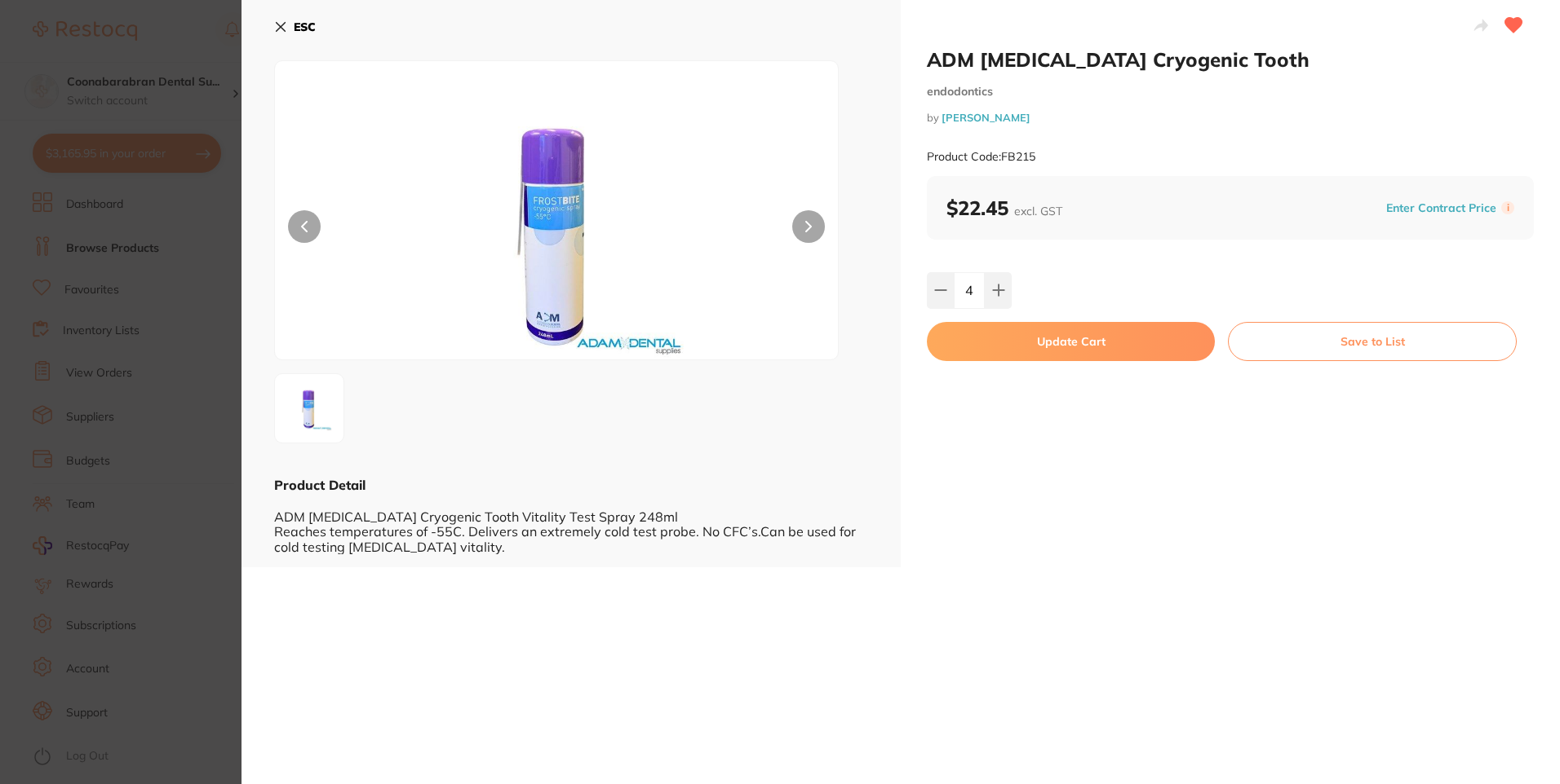
checkbox input "true"
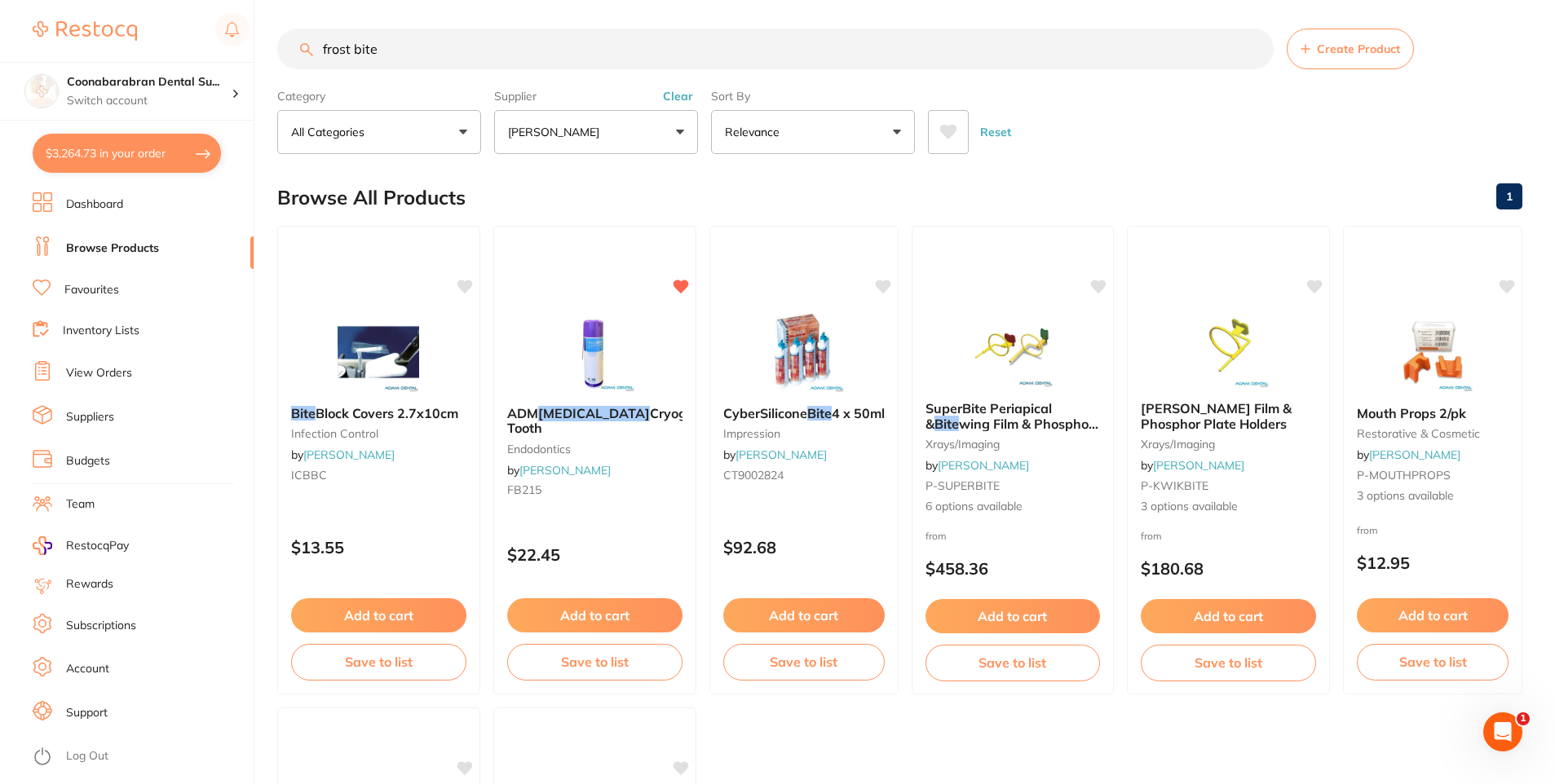
click at [75, 156] on button "$3,264.73 in your order" at bounding box center [127, 153] width 189 height 39
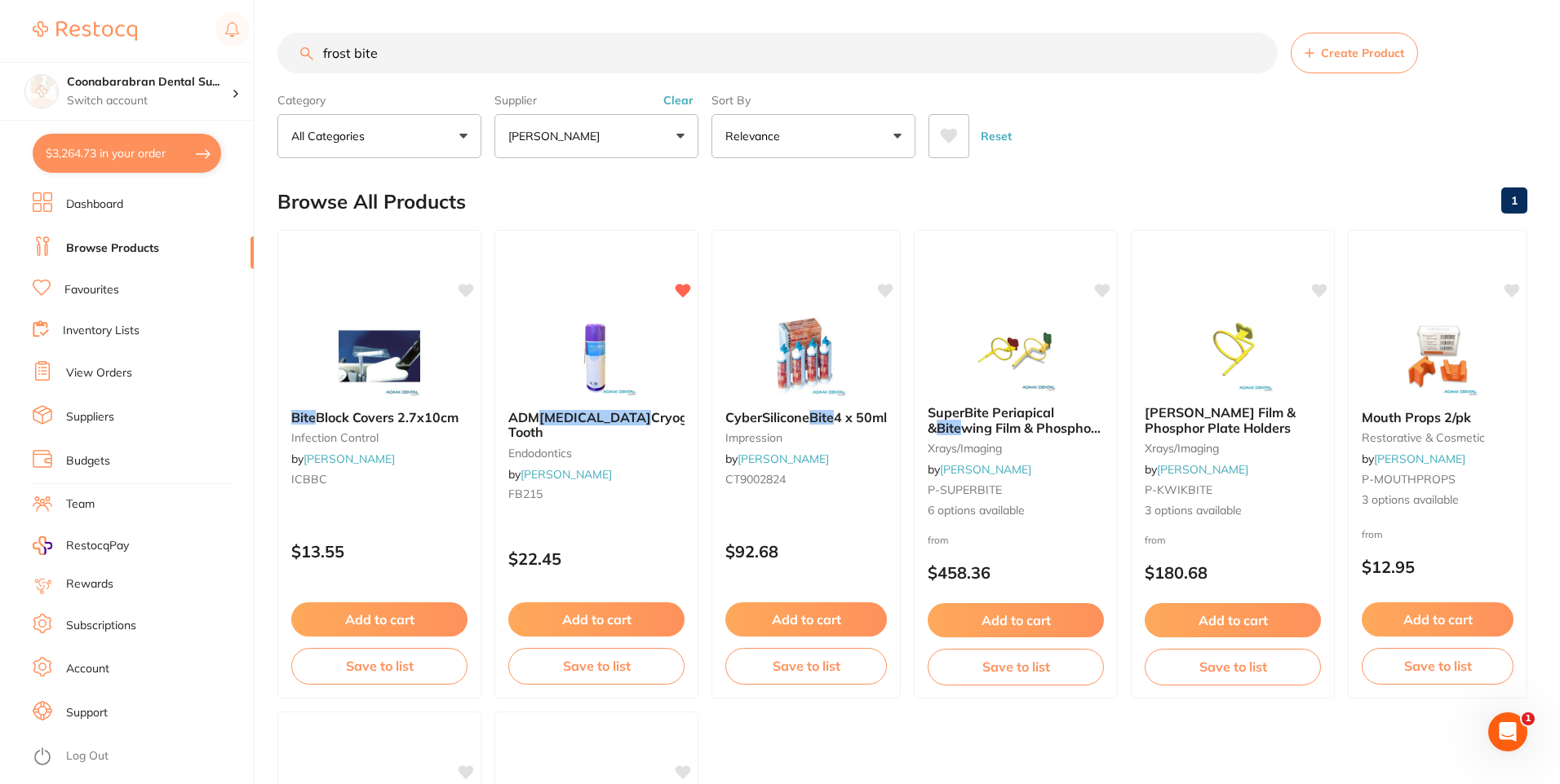
checkbox input "true"
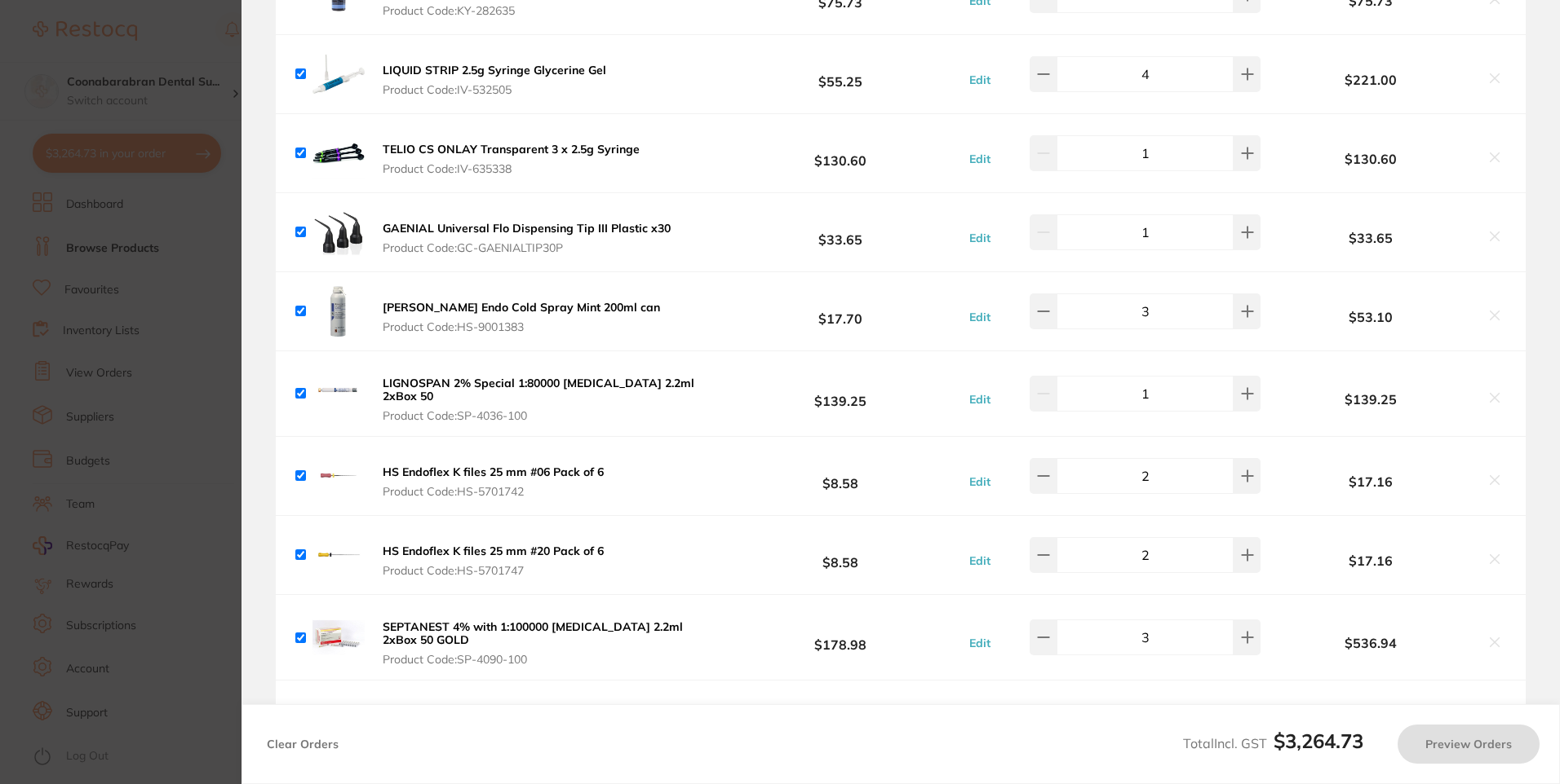
checkbox input "true"
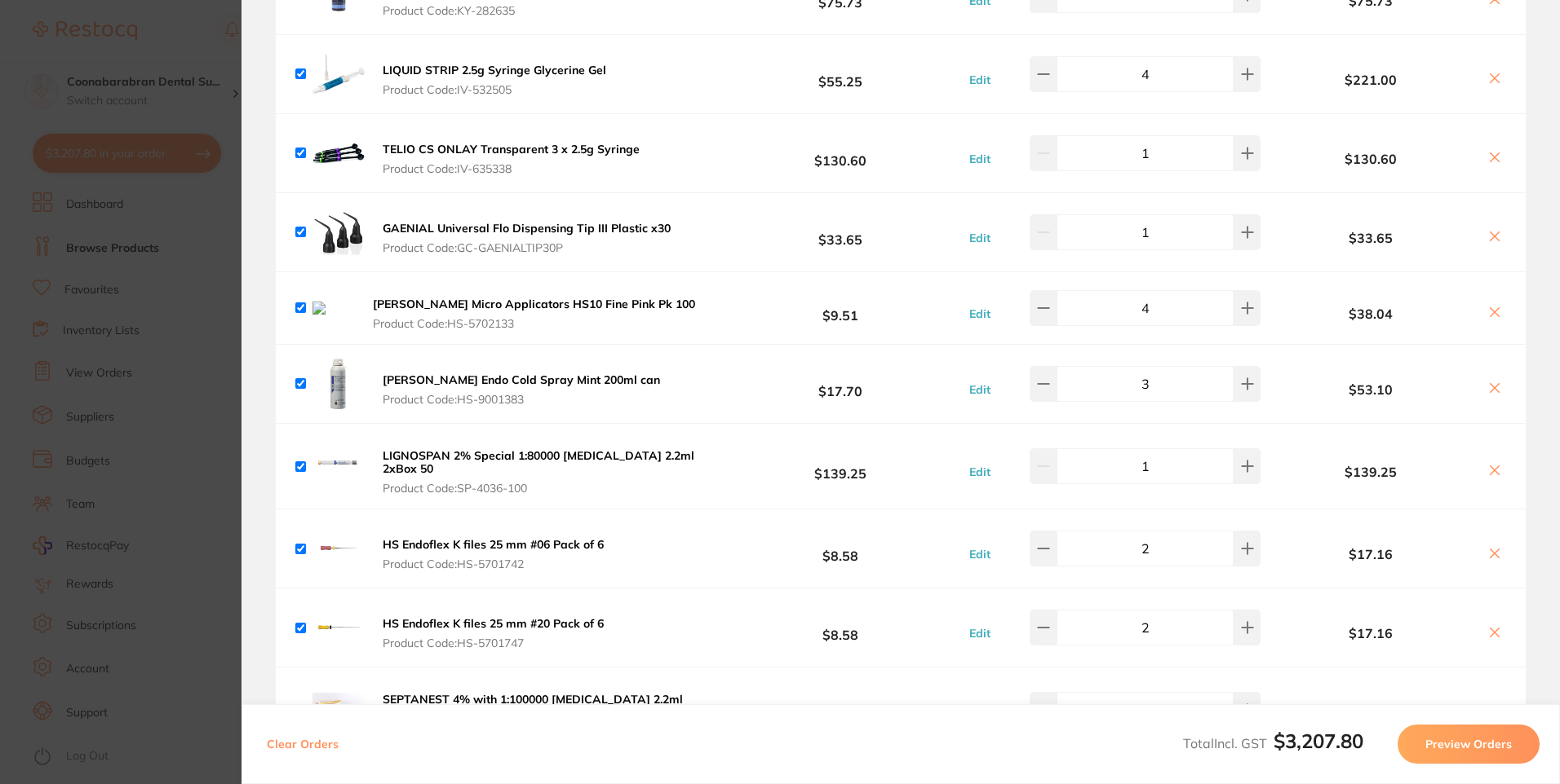
click at [1492, 316] on icon at bounding box center [1495, 313] width 13 height 13
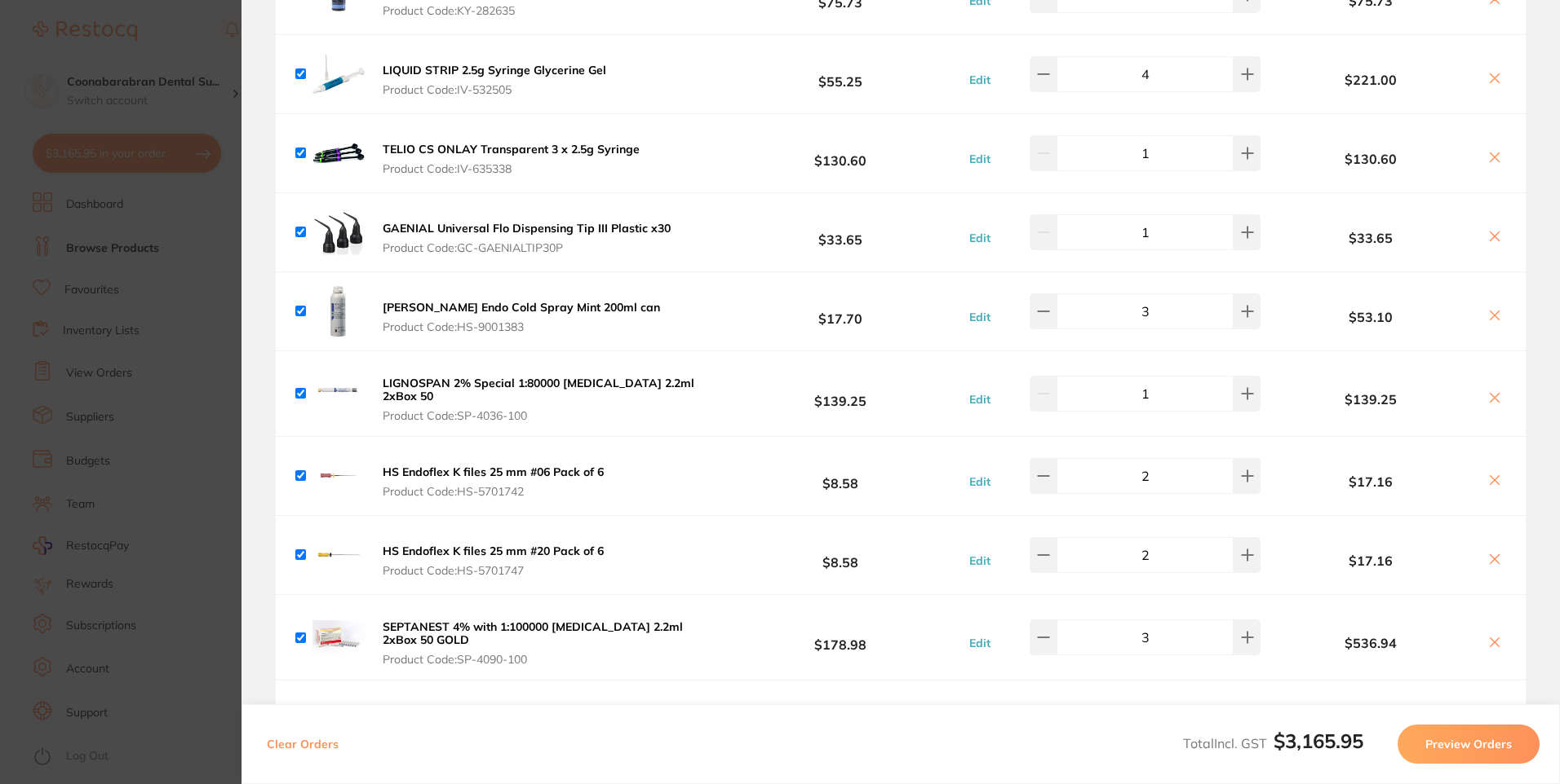
click at [1492, 316] on icon at bounding box center [1495, 316] width 13 height 13
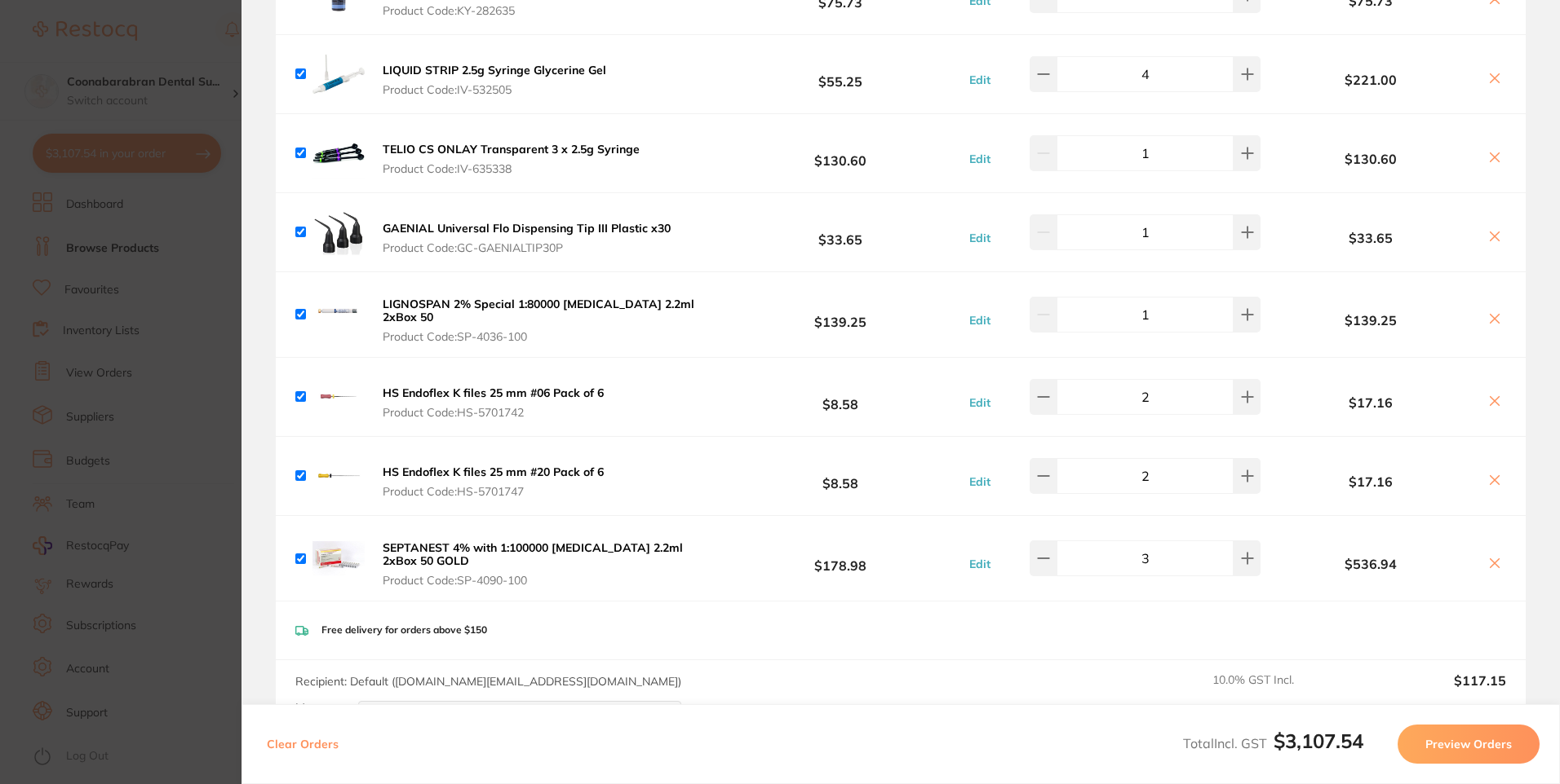
click at [192, 56] on section "Update RRP Set your pre negotiated price for this item. Item Agreed RRP (excl. …" at bounding box center [780, 392] width 1560 height 784
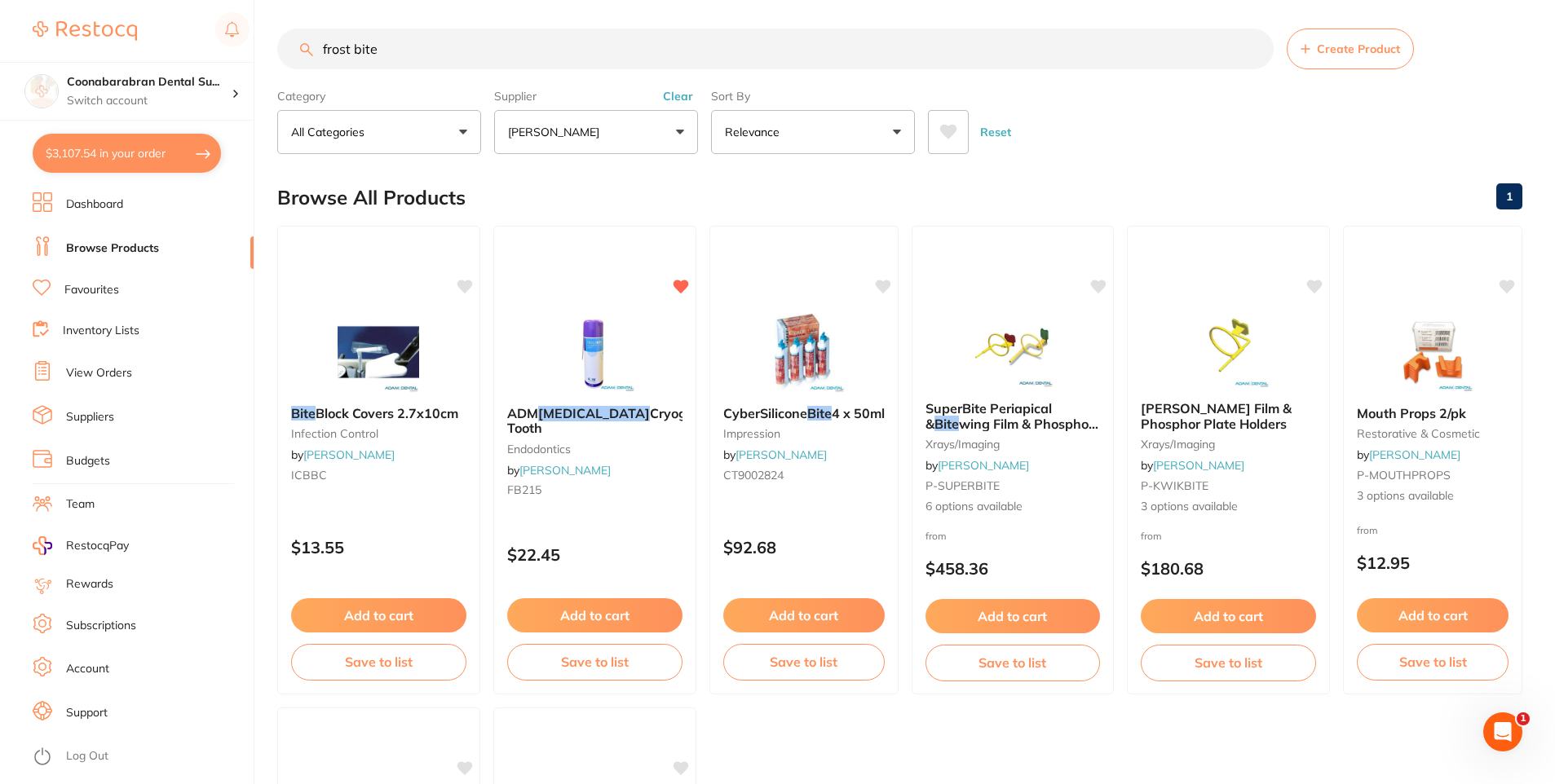
click at [106, 136] on button "$3,107.54 in your order" at bounding box center [127, 153] width 189 height 39
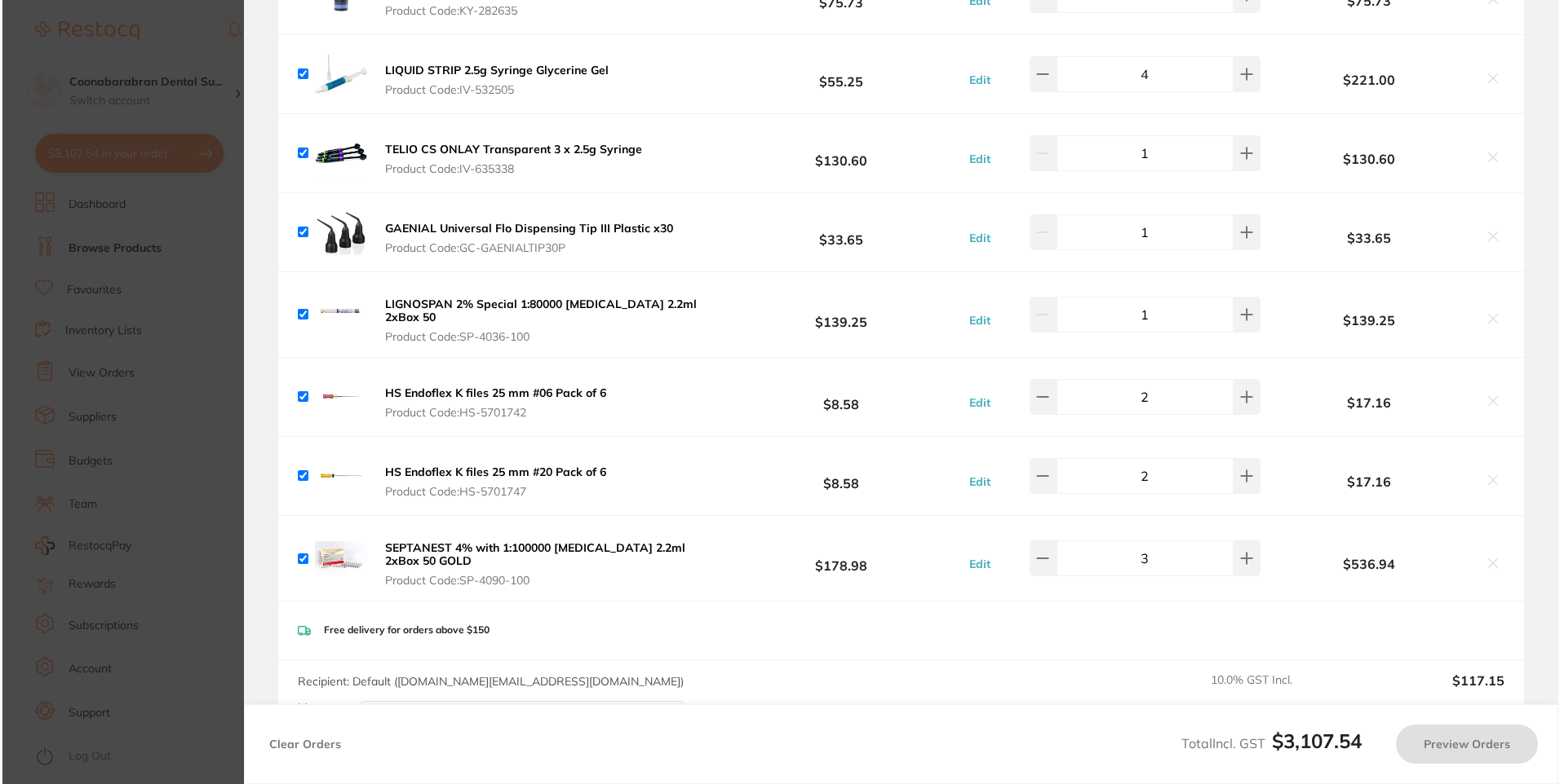
scroll to position [0, 0]
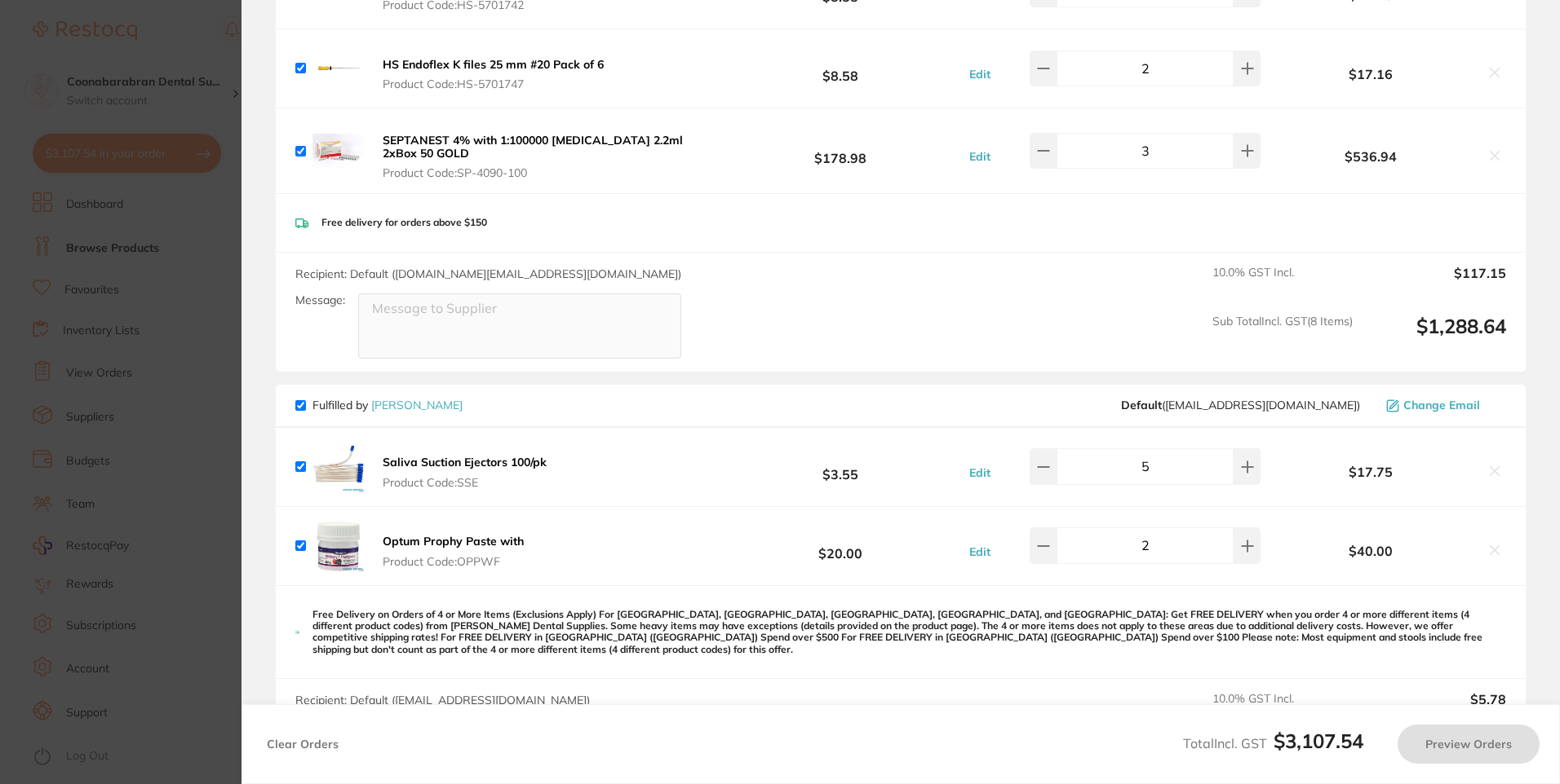
checkbox input "true"
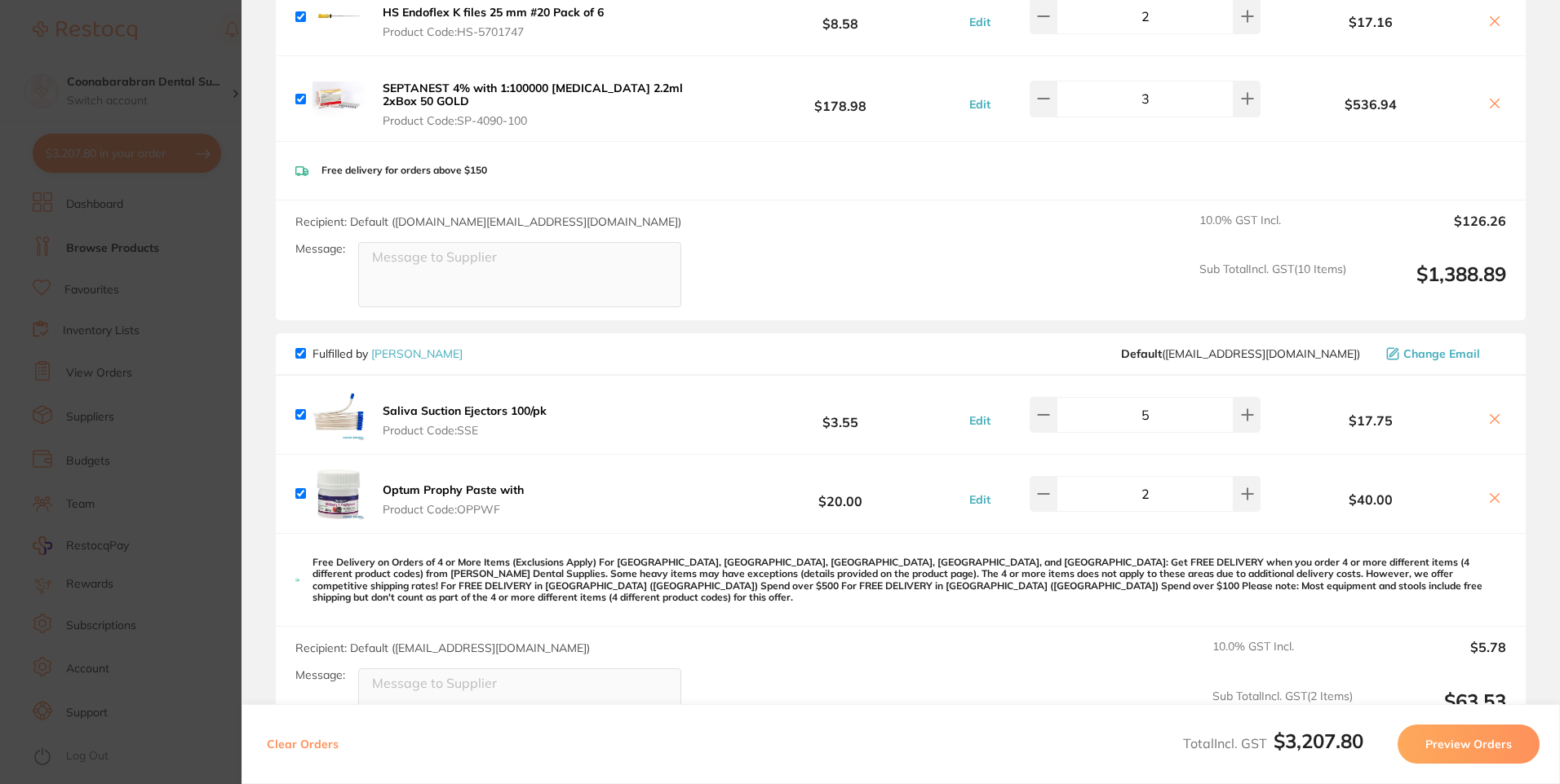
scroll to position [1142, 0]
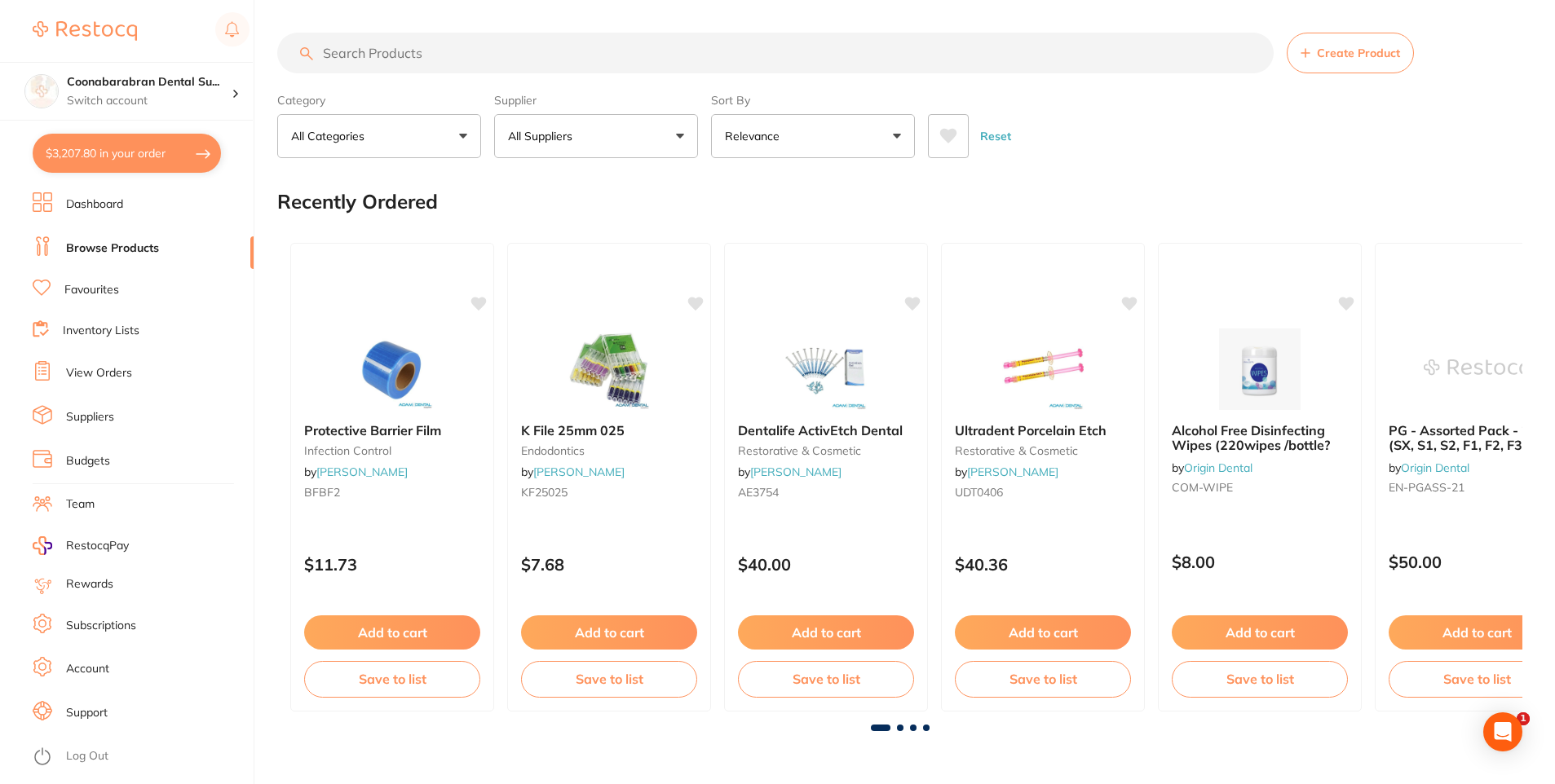
click at [88, 147] on button "$3,207.80 in your order" at bounding box center [127, 153] width 189 height 39
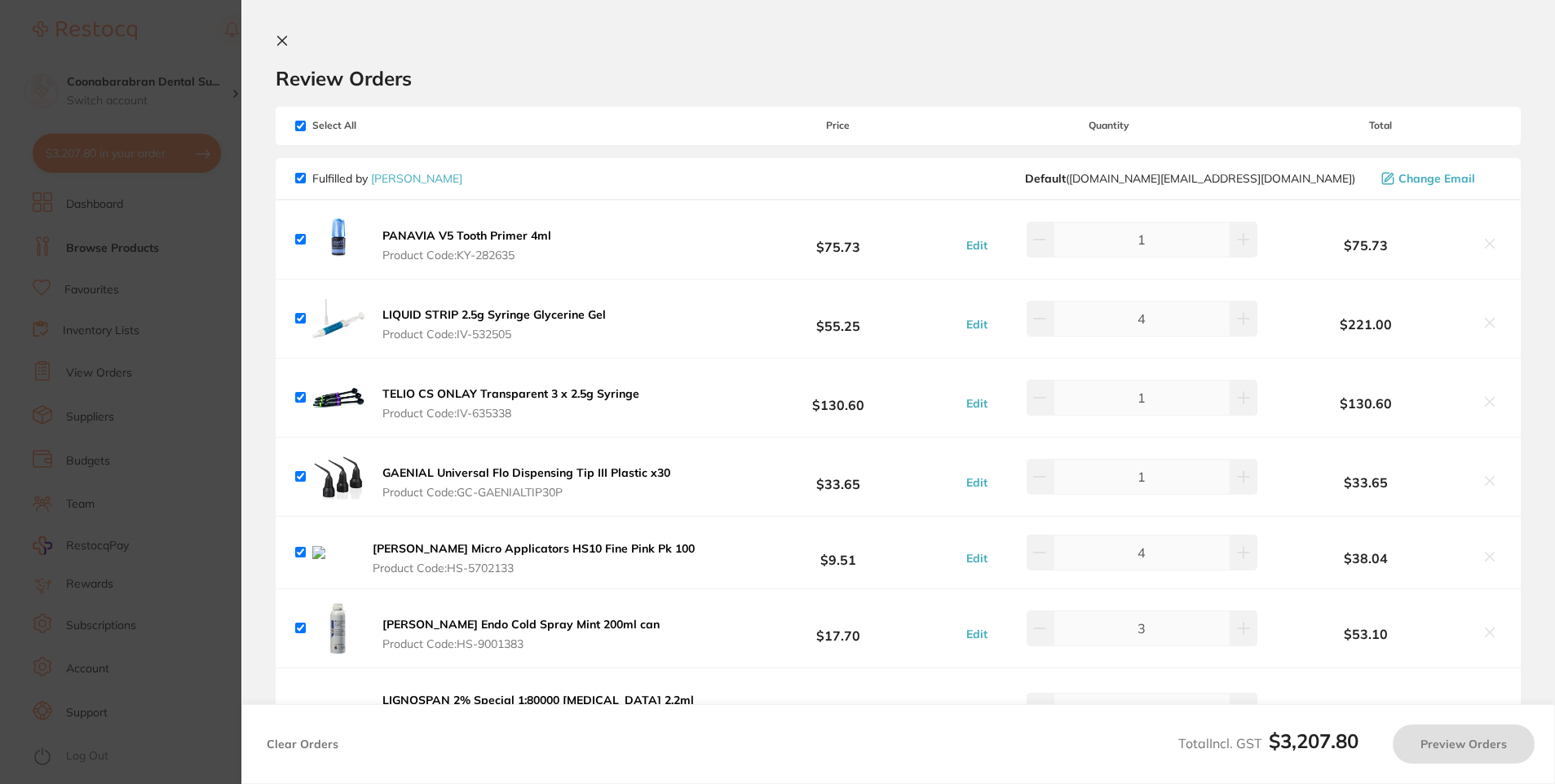
checkbox input "true"
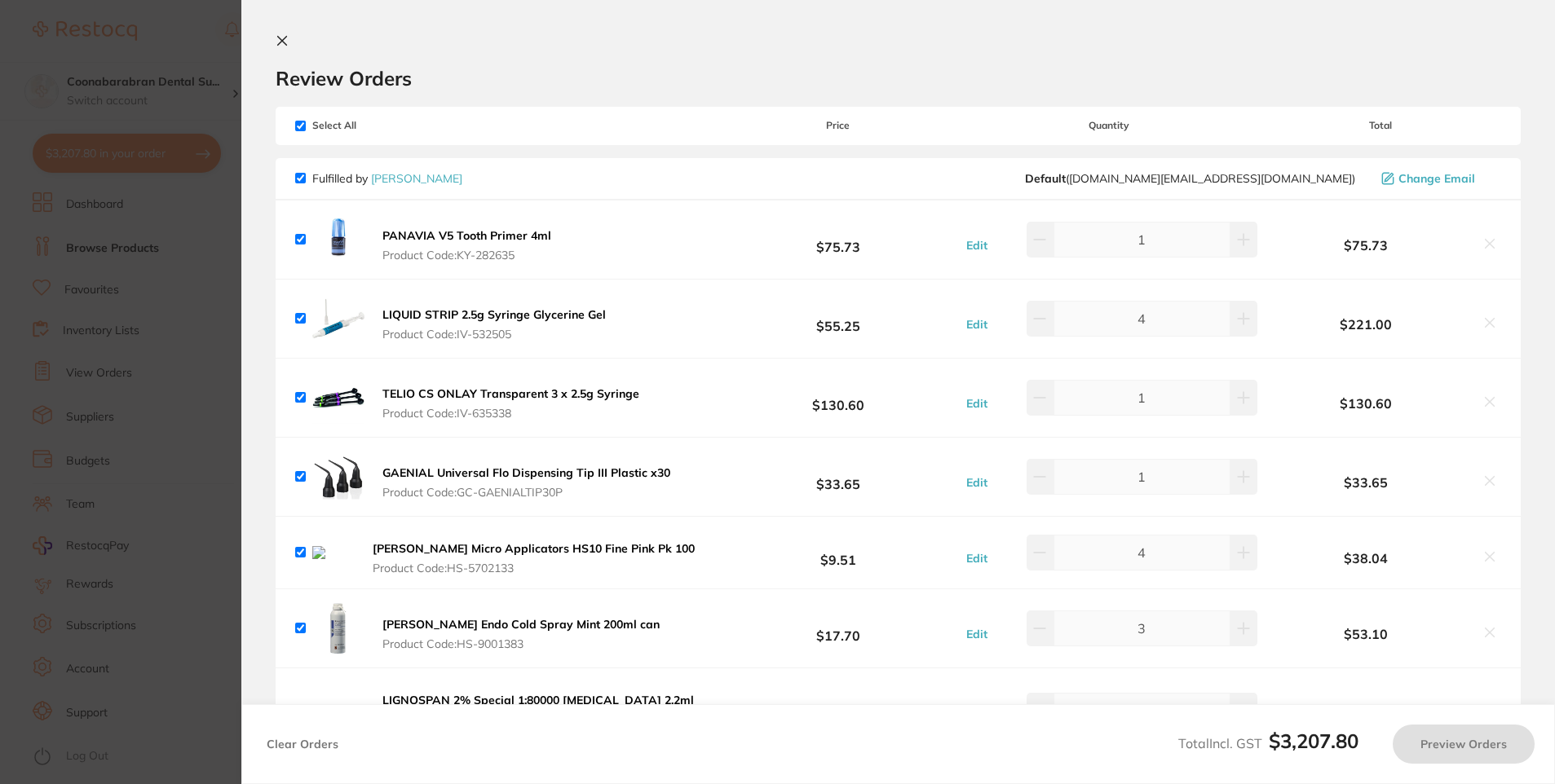
checkbox input "true"
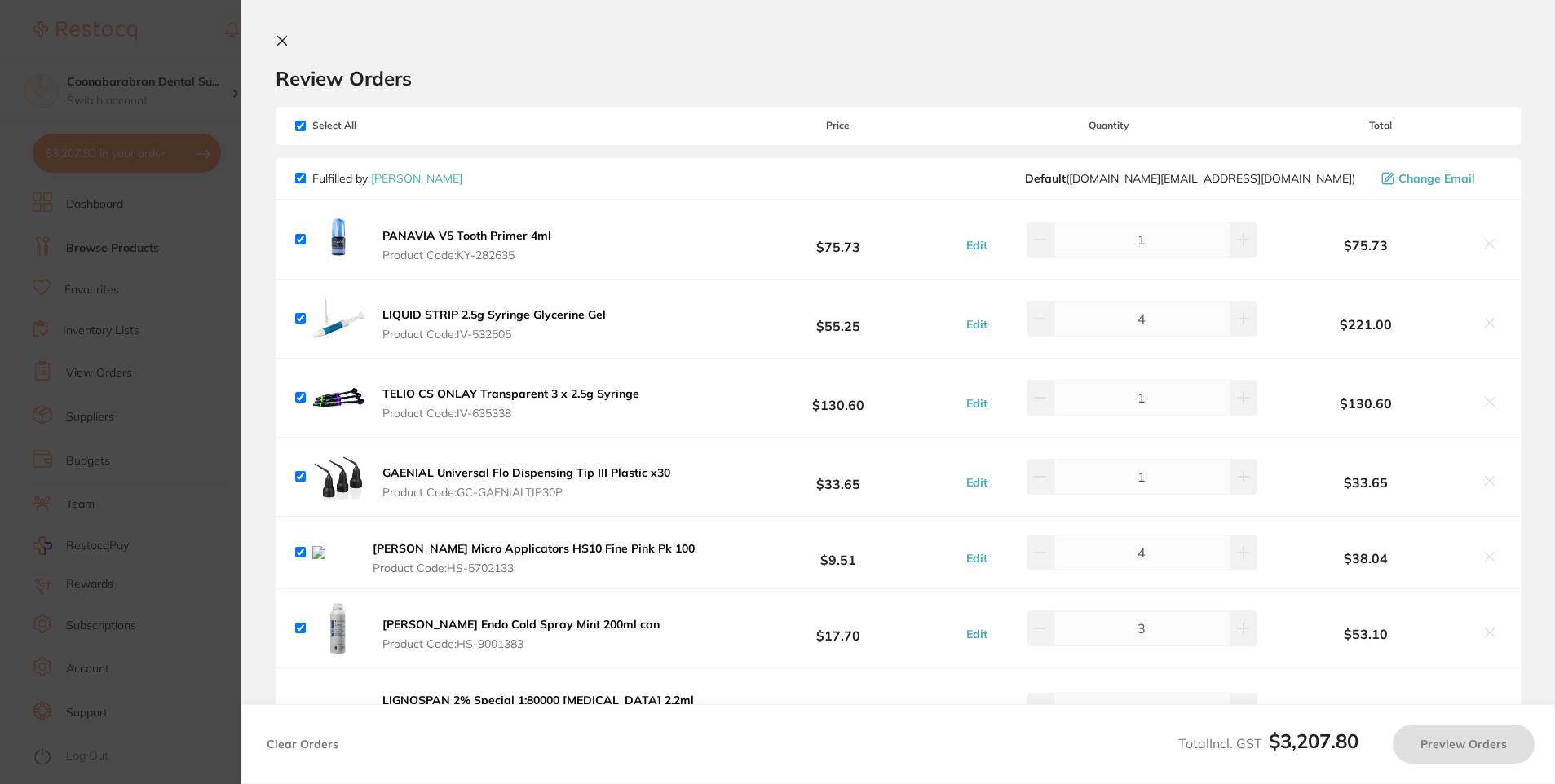
checkbox input "true"
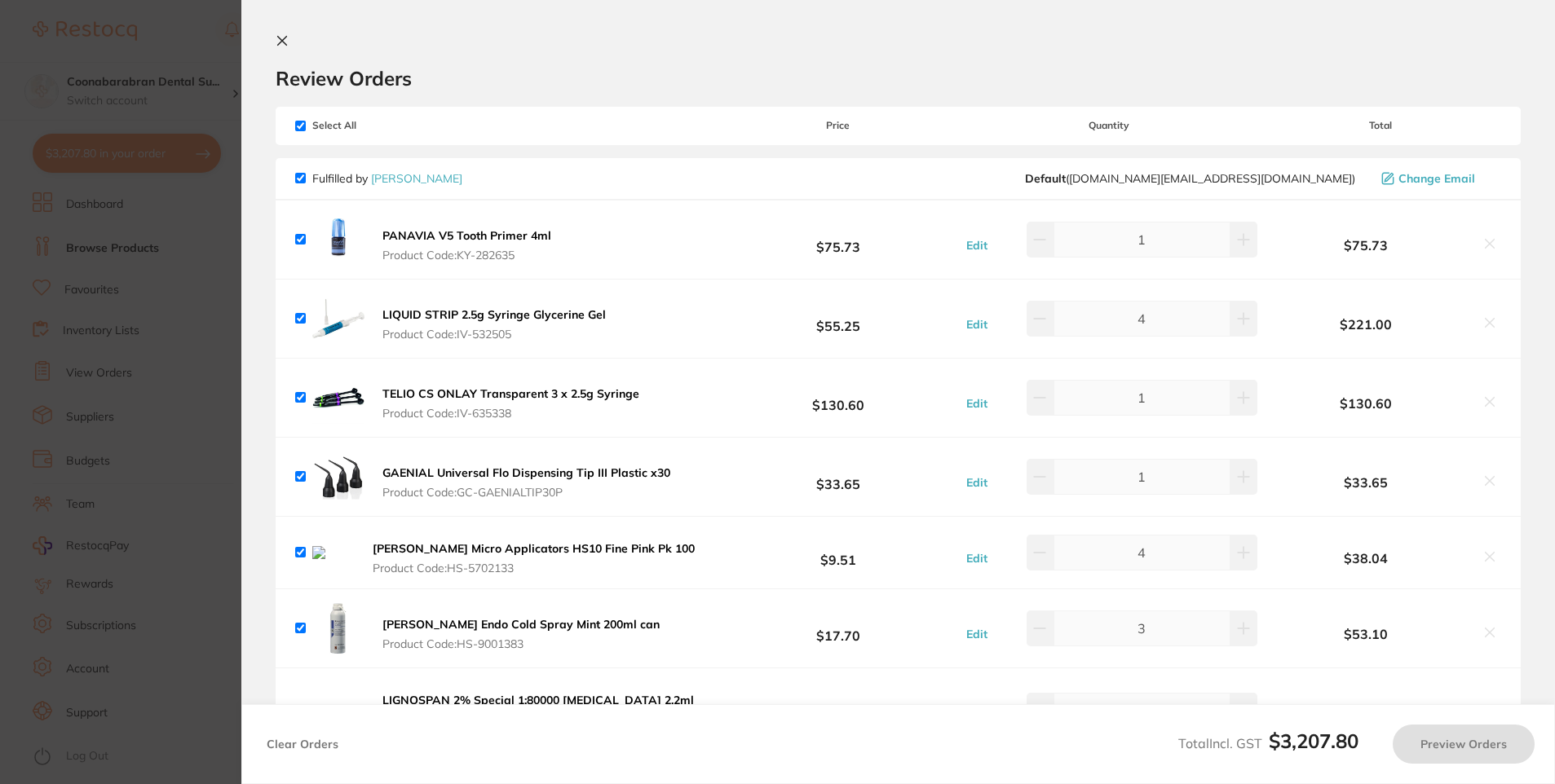
checkbox input "true"
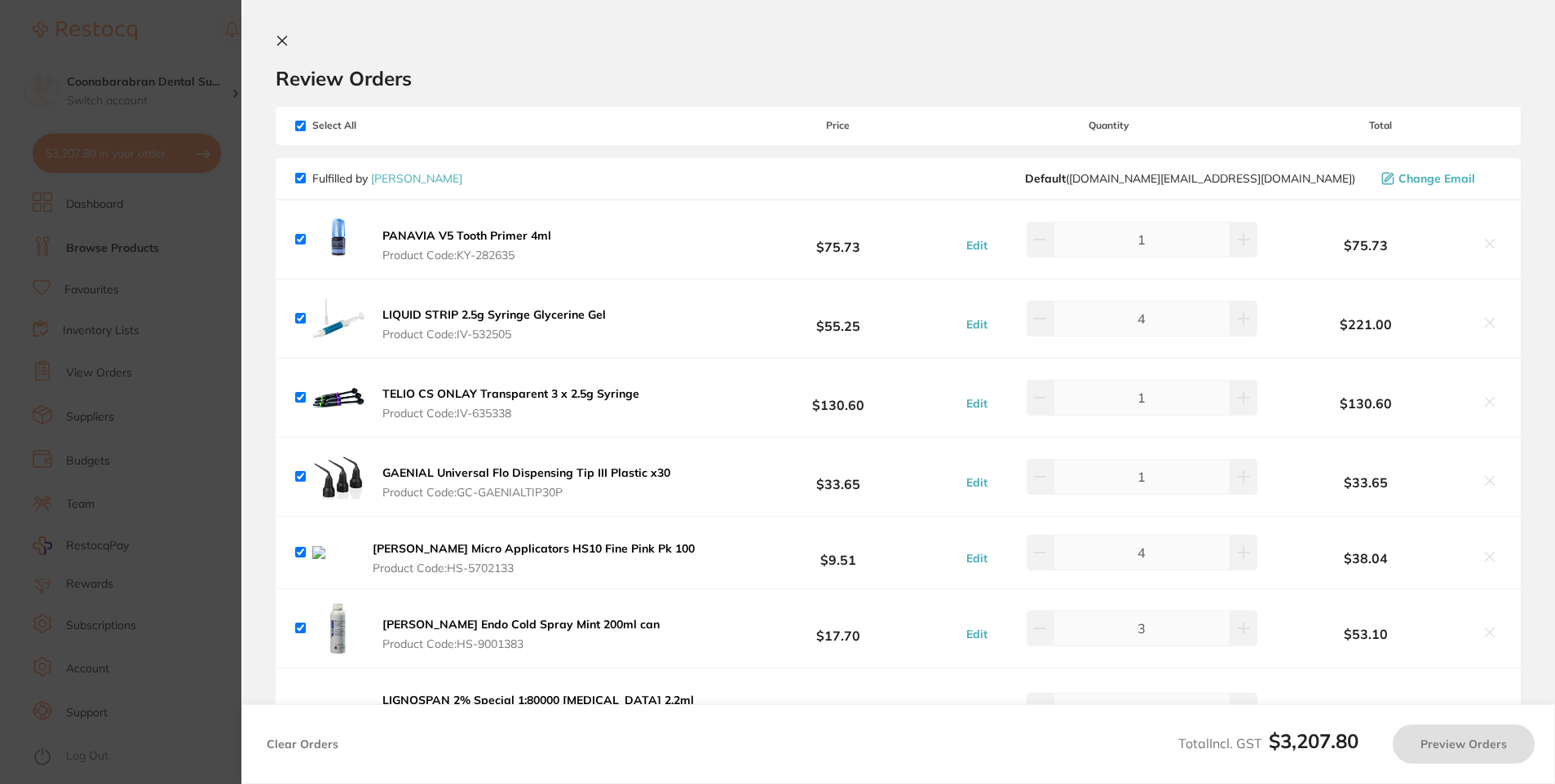
checkbox input "true"
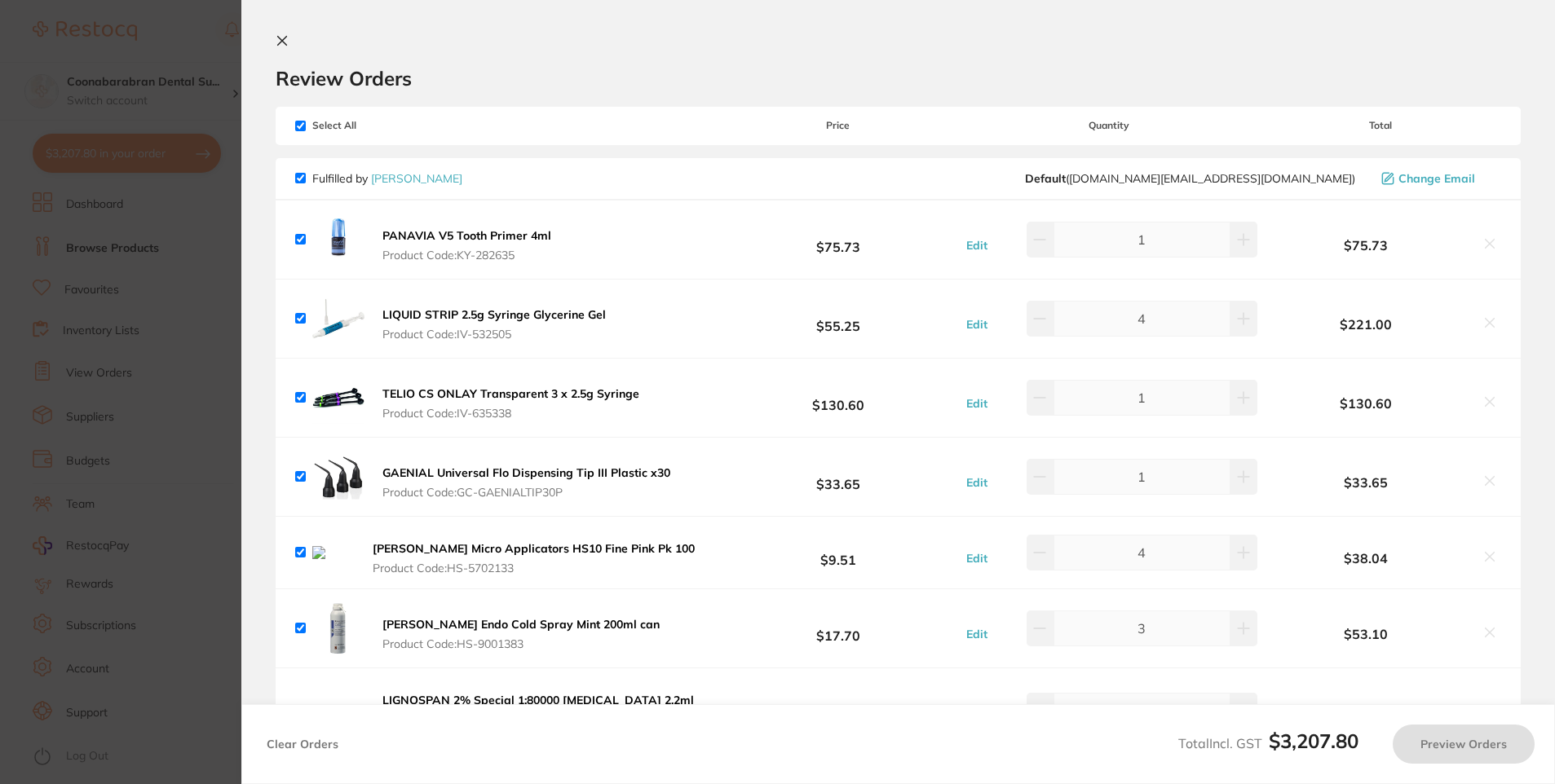
checkbox input "true"
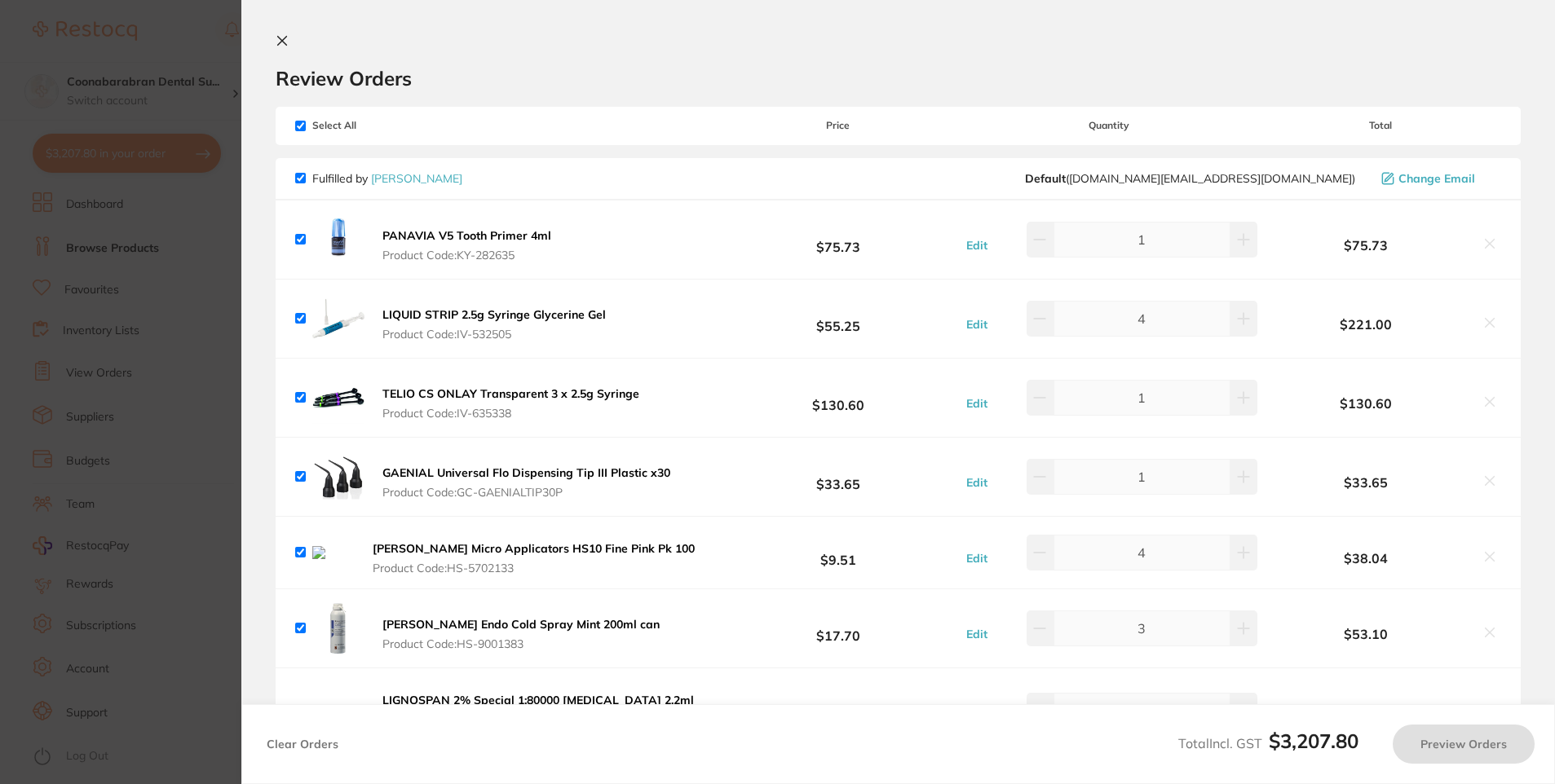
checkbox input "true"
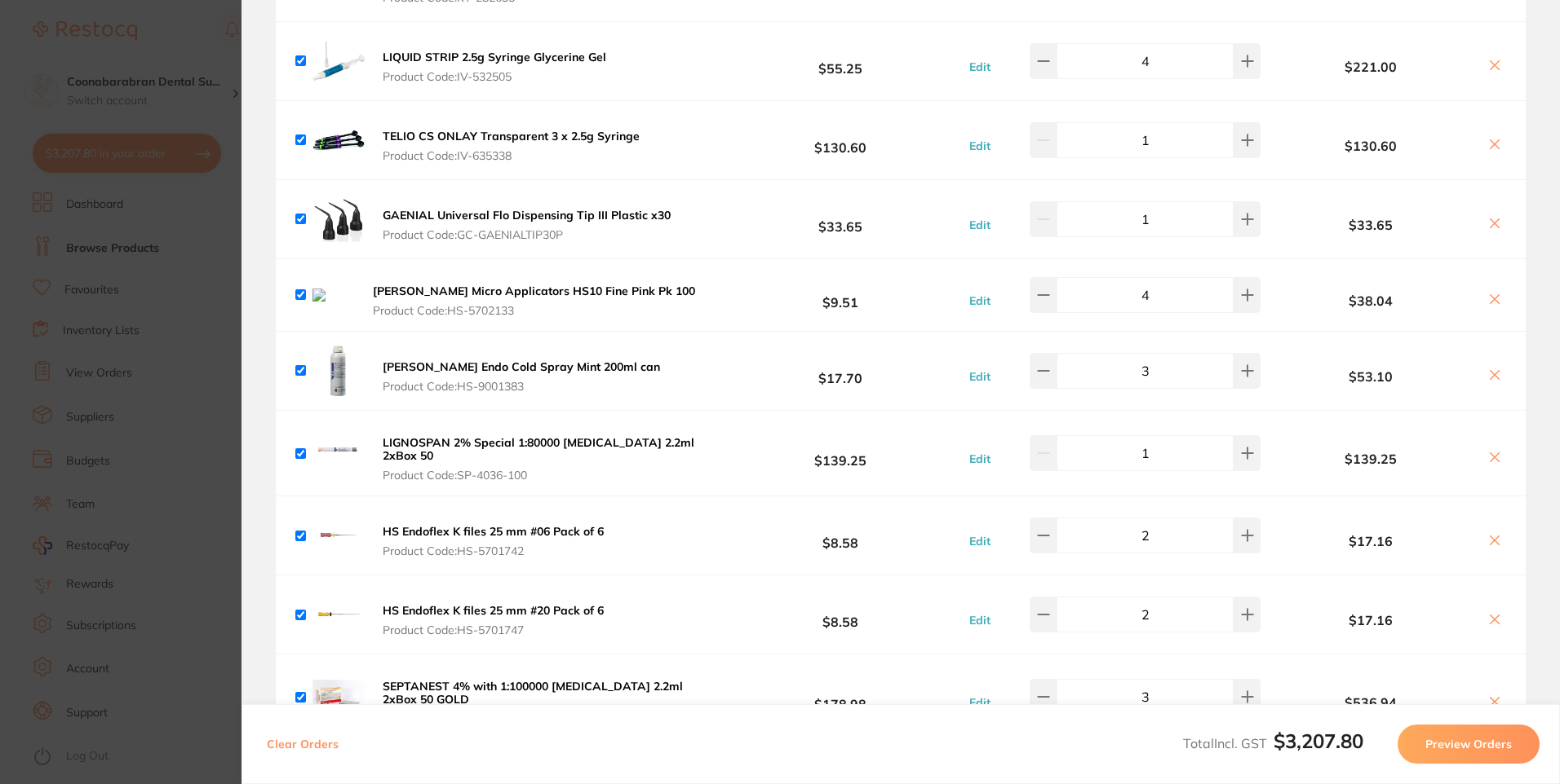
scroll to position [244, 0]
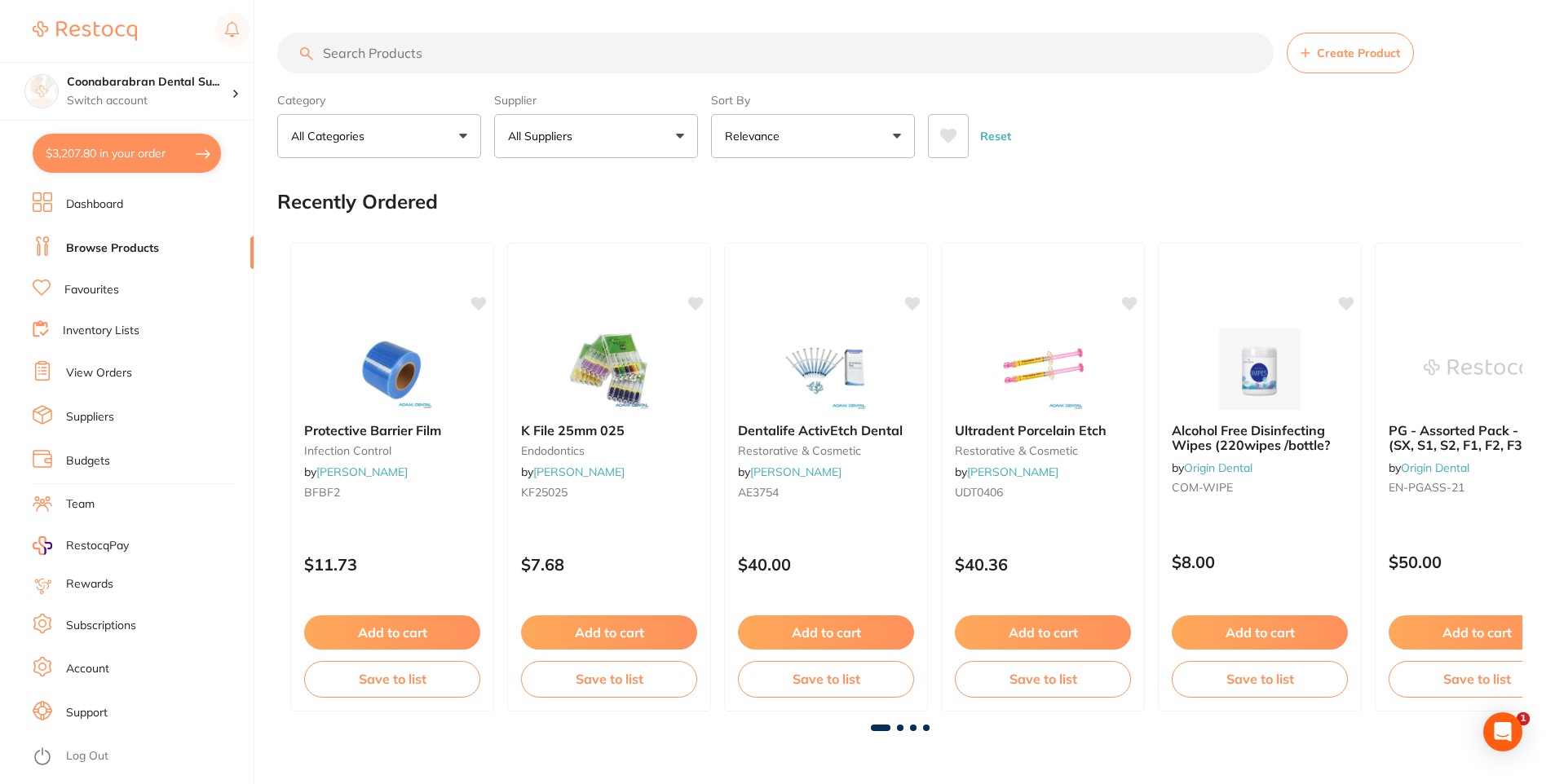
click at [71, 158] on button "$3,207.80 in your order" at bounding box center [127, 153] width 189 height 39
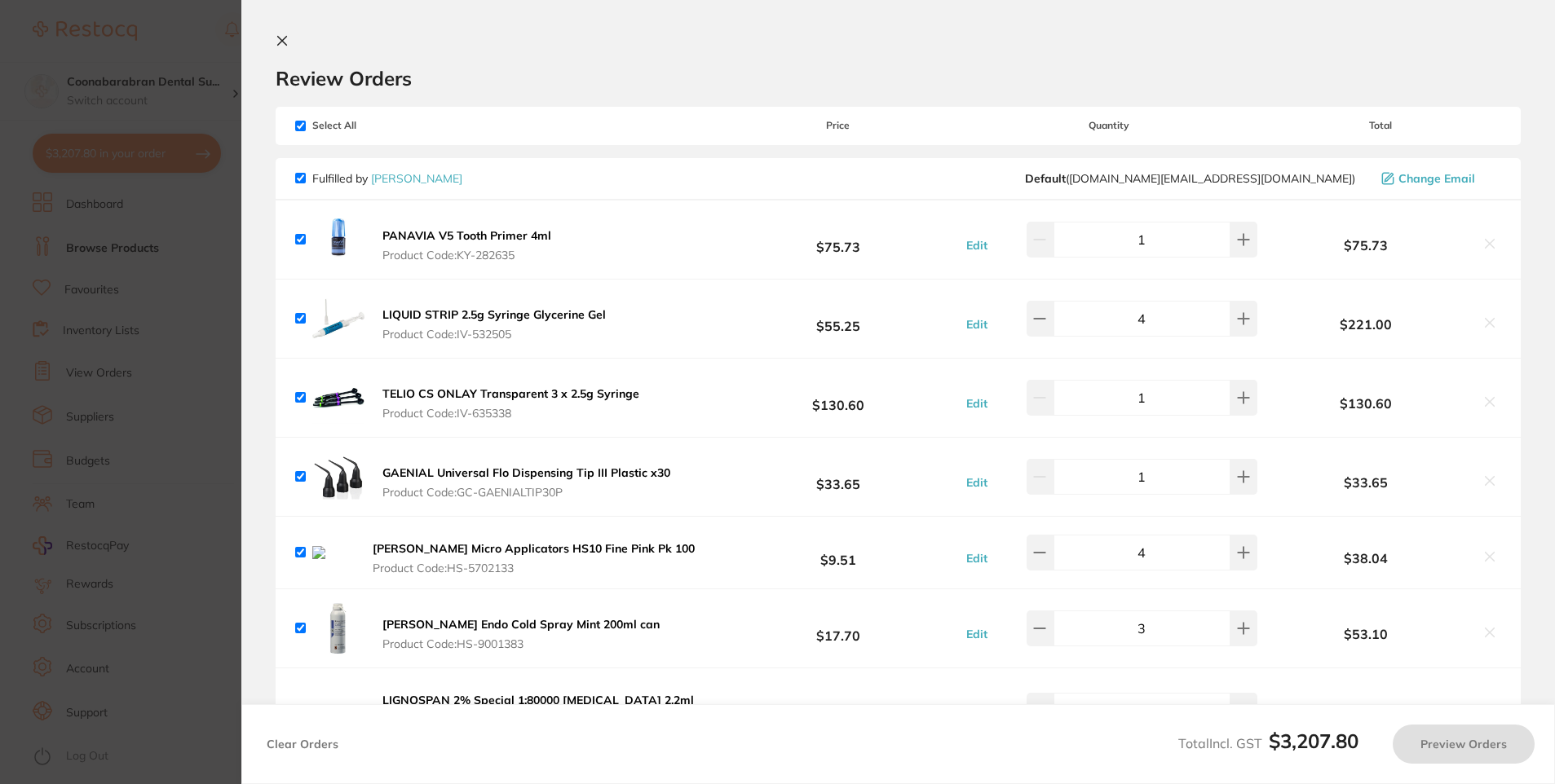
checkbox input "true"
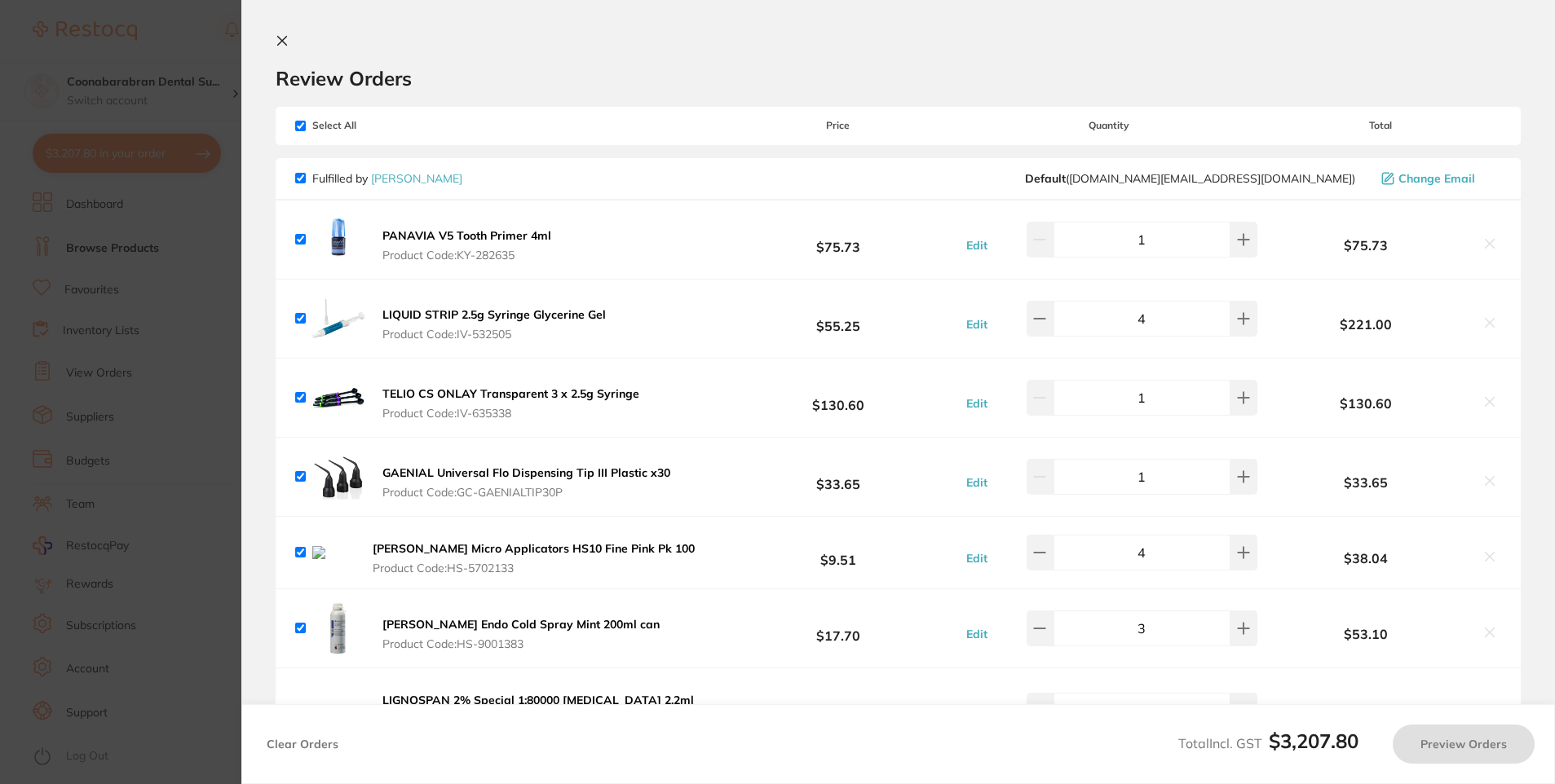
checkbox input "true"
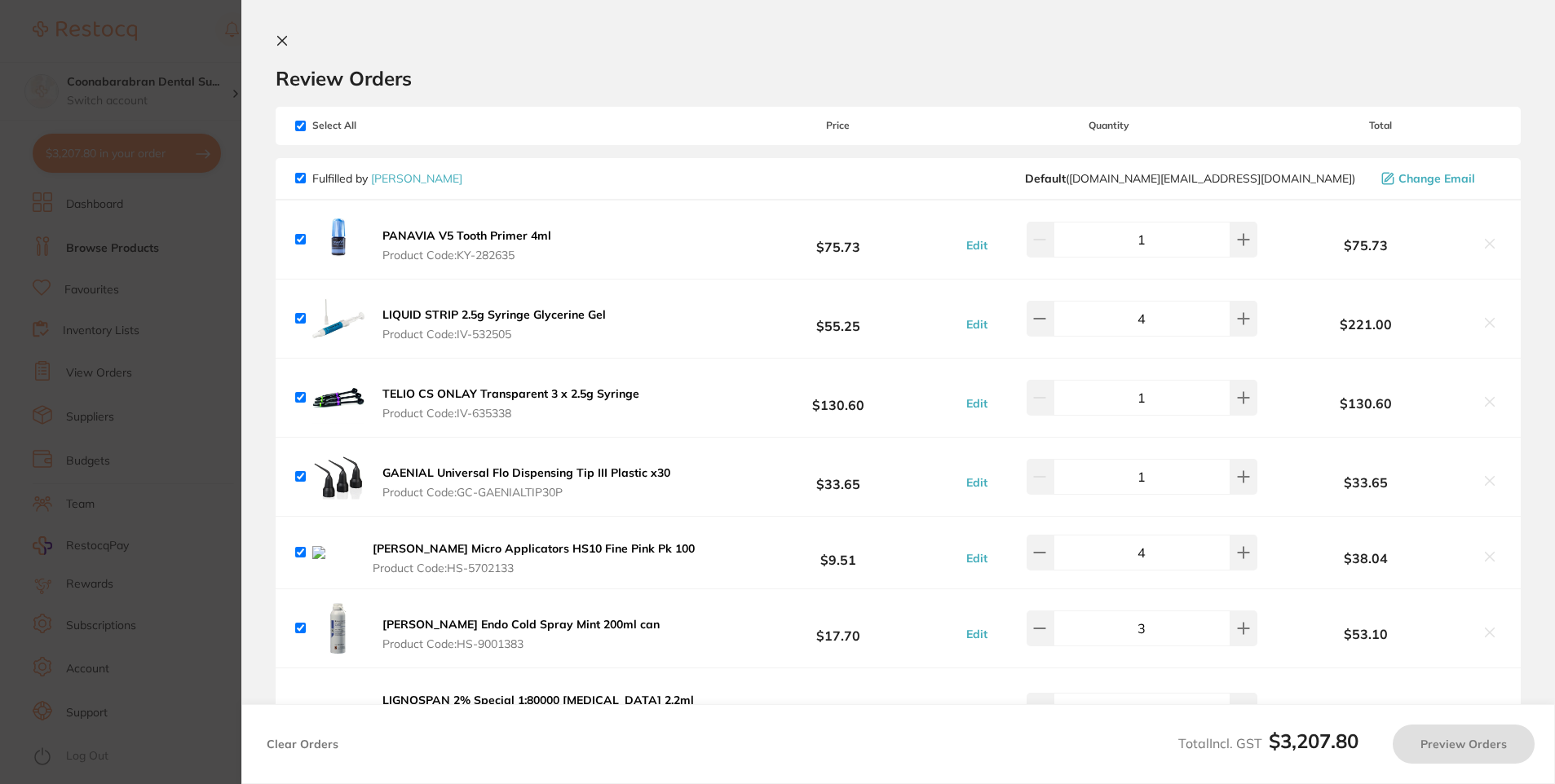
checkbox input "true"
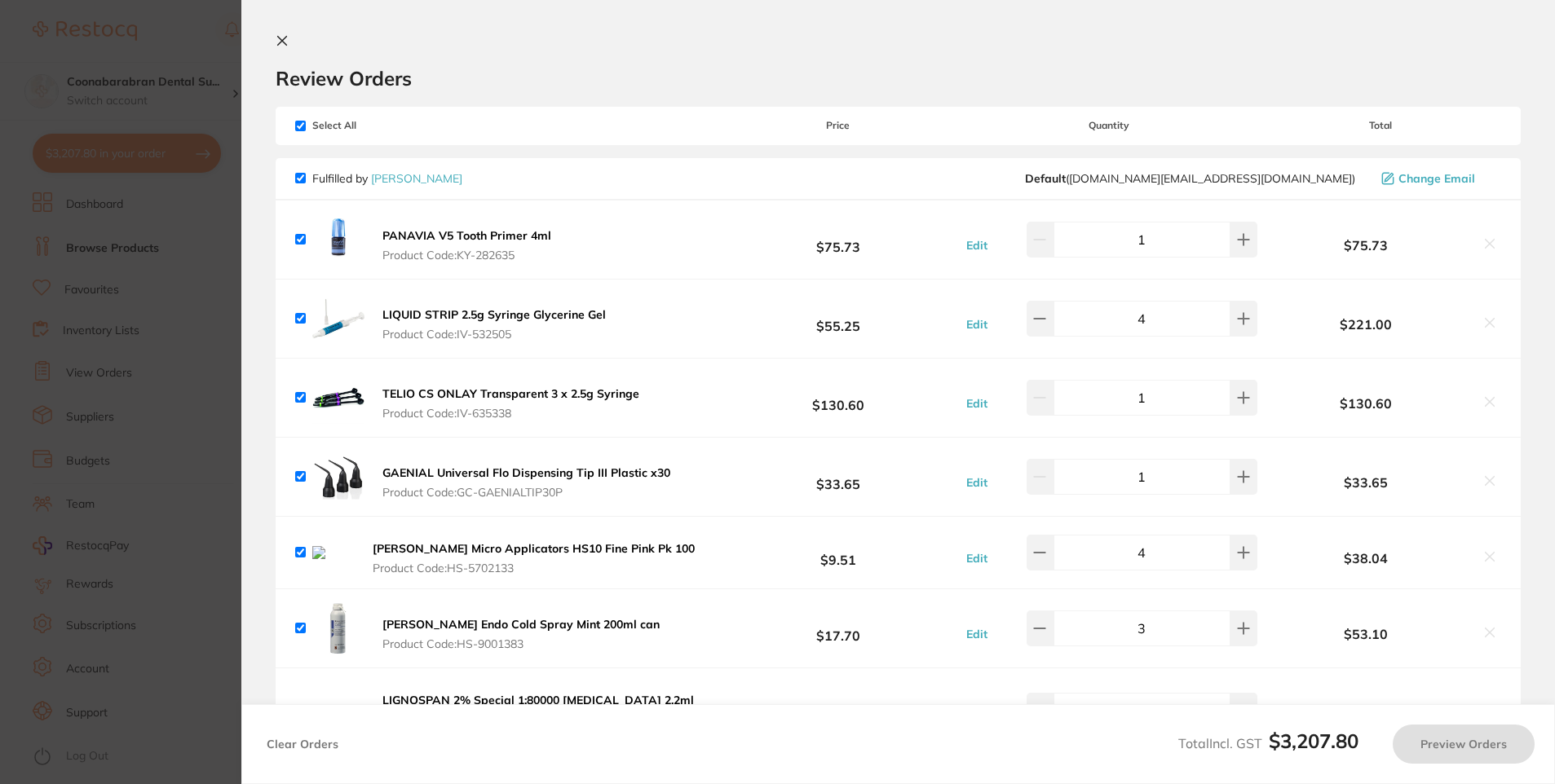
checkbox input "true"
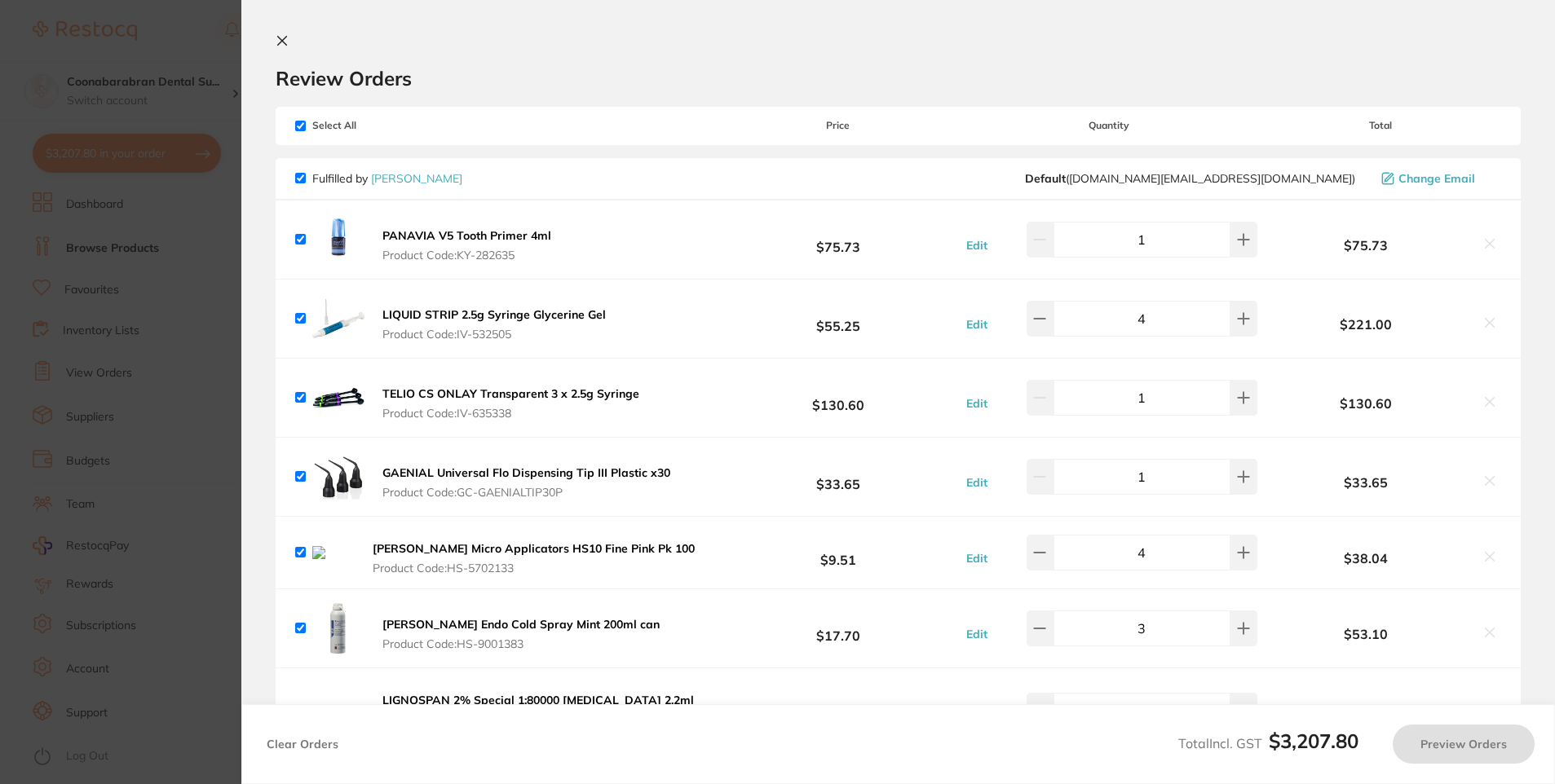
checkbox input "true"
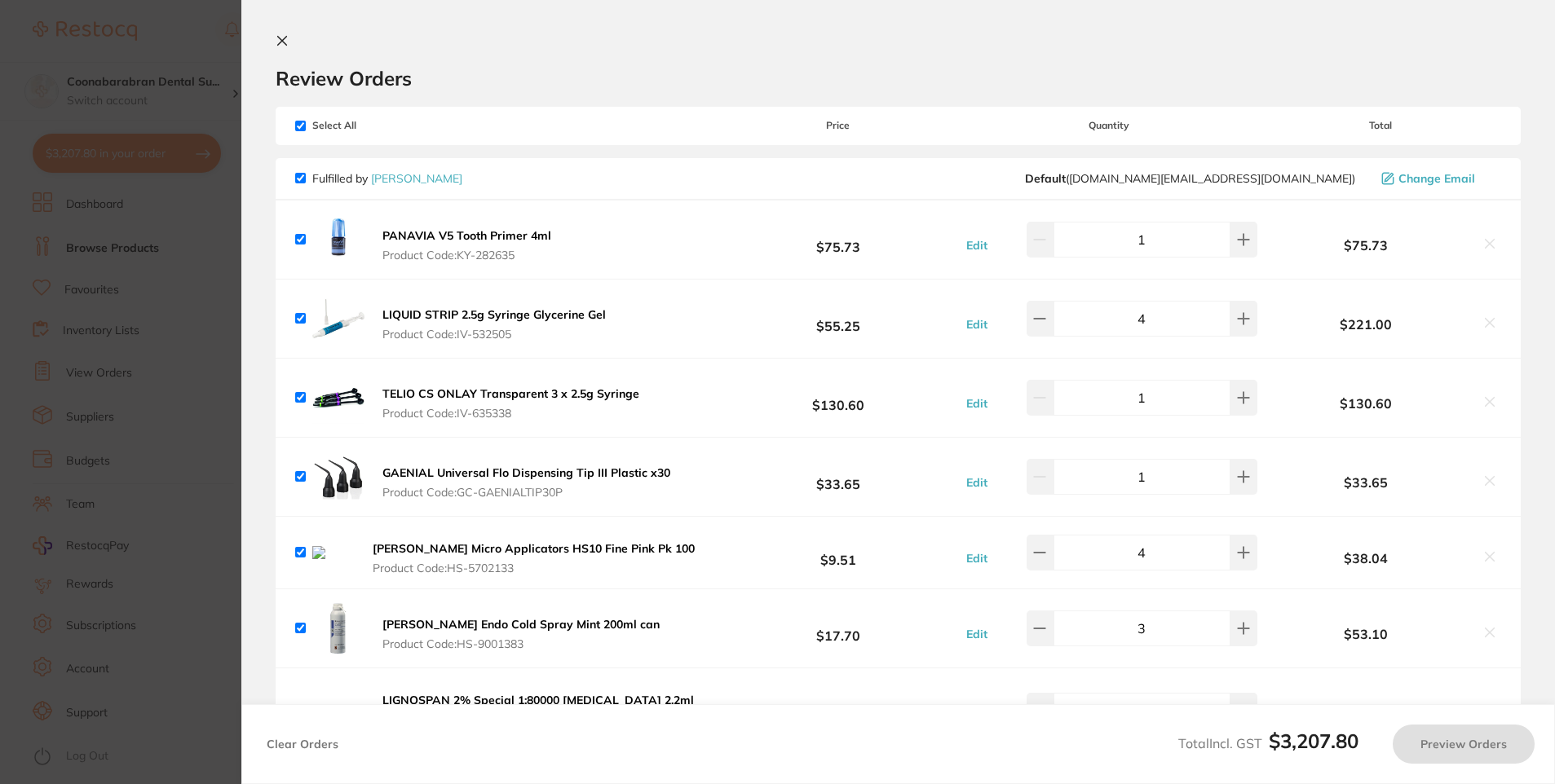
checkbox input "true"
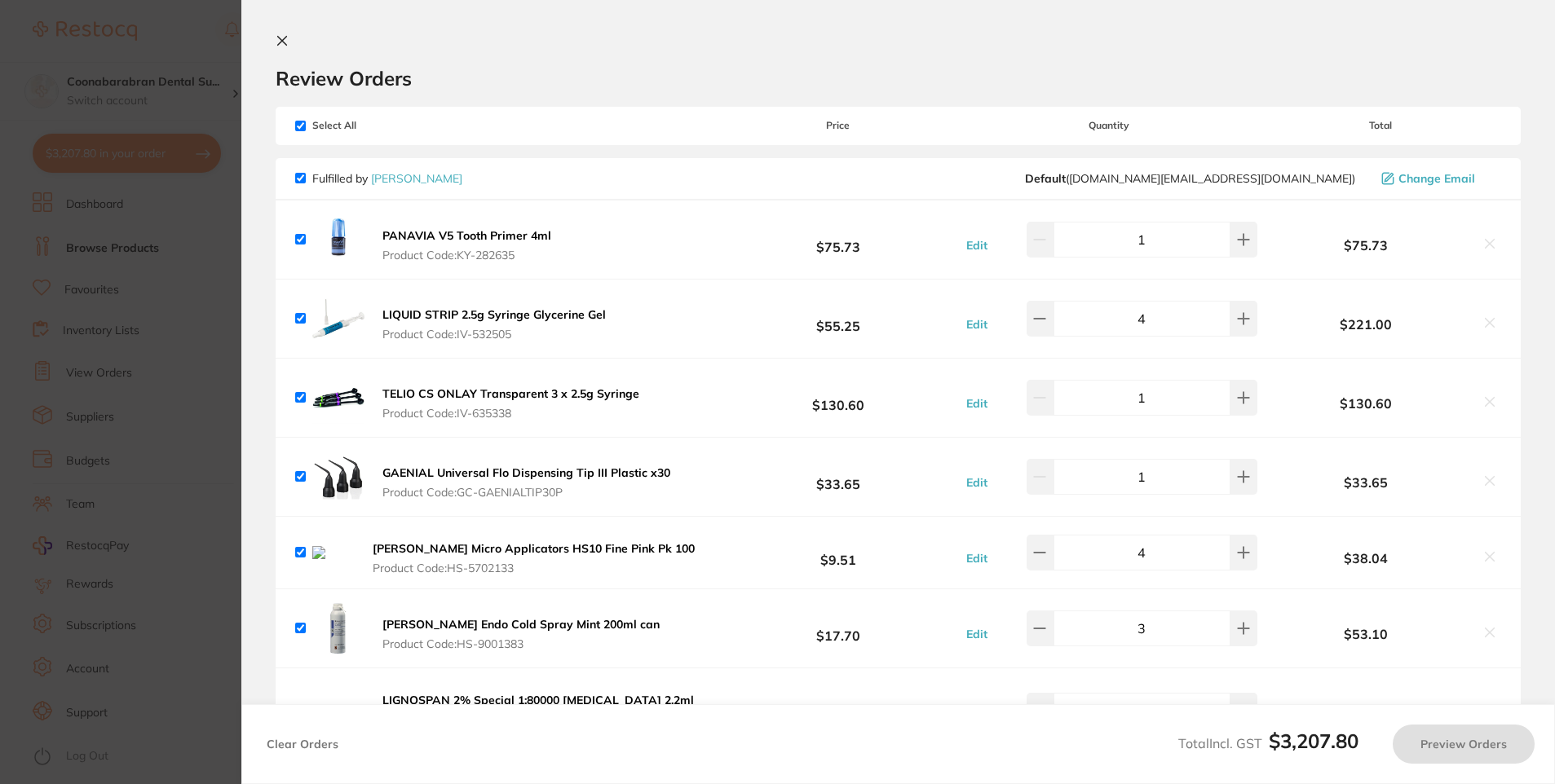
checkbox input "true"
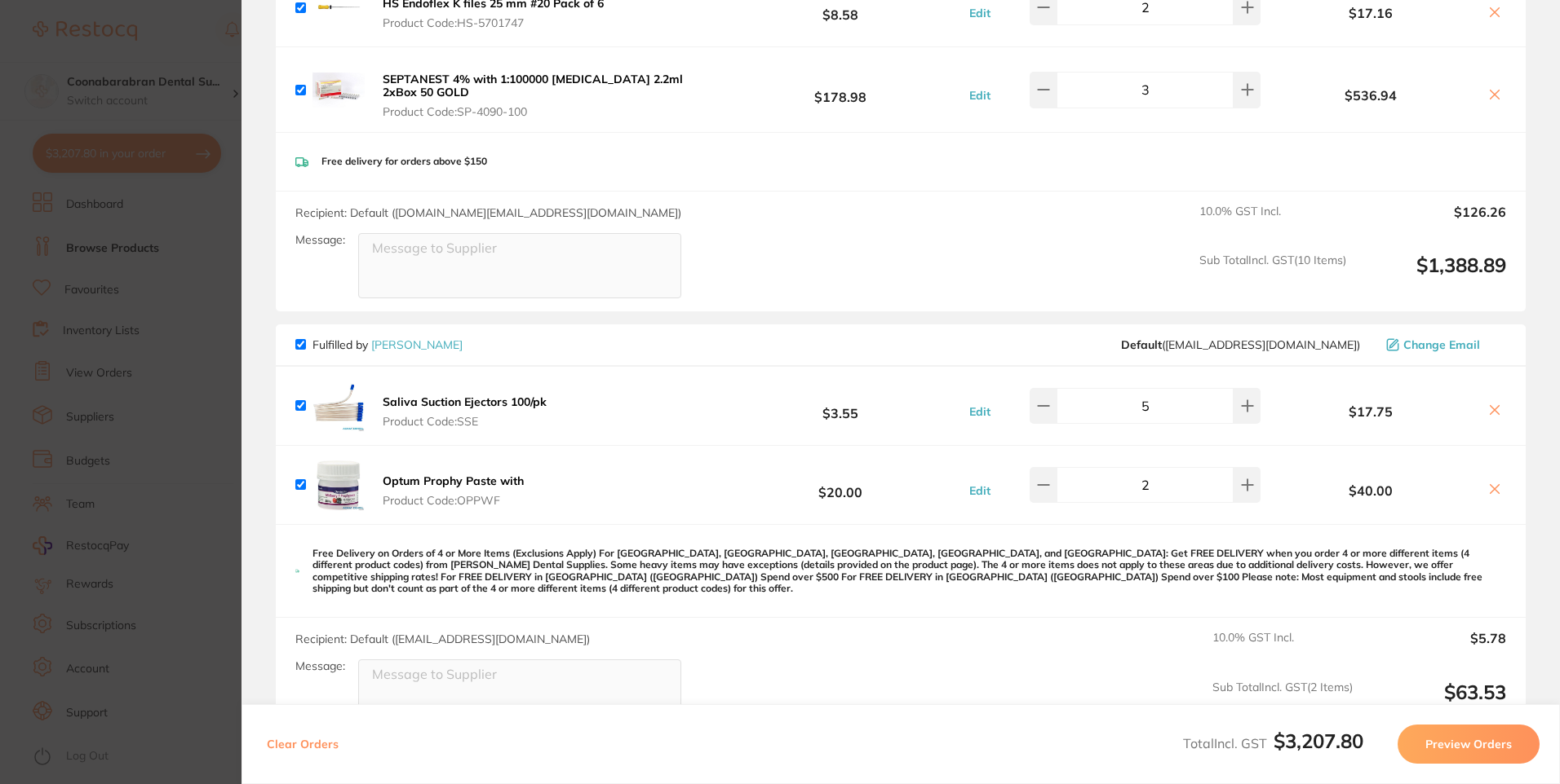
scroll to position [978, 0]
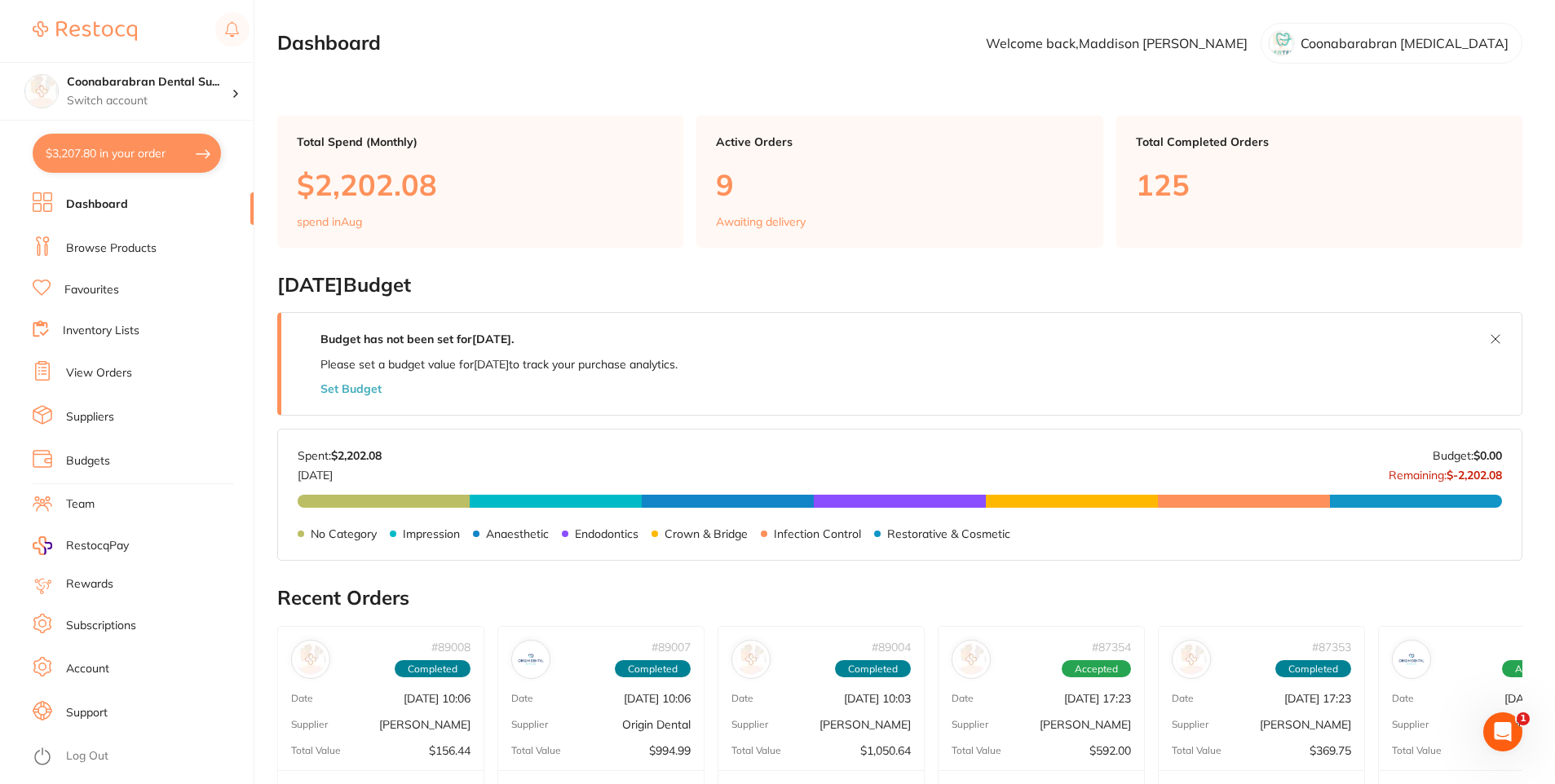
click at [115, 149] on button "$3,207.80 in your order" at bounding box center [127, 153] width 189 height 39
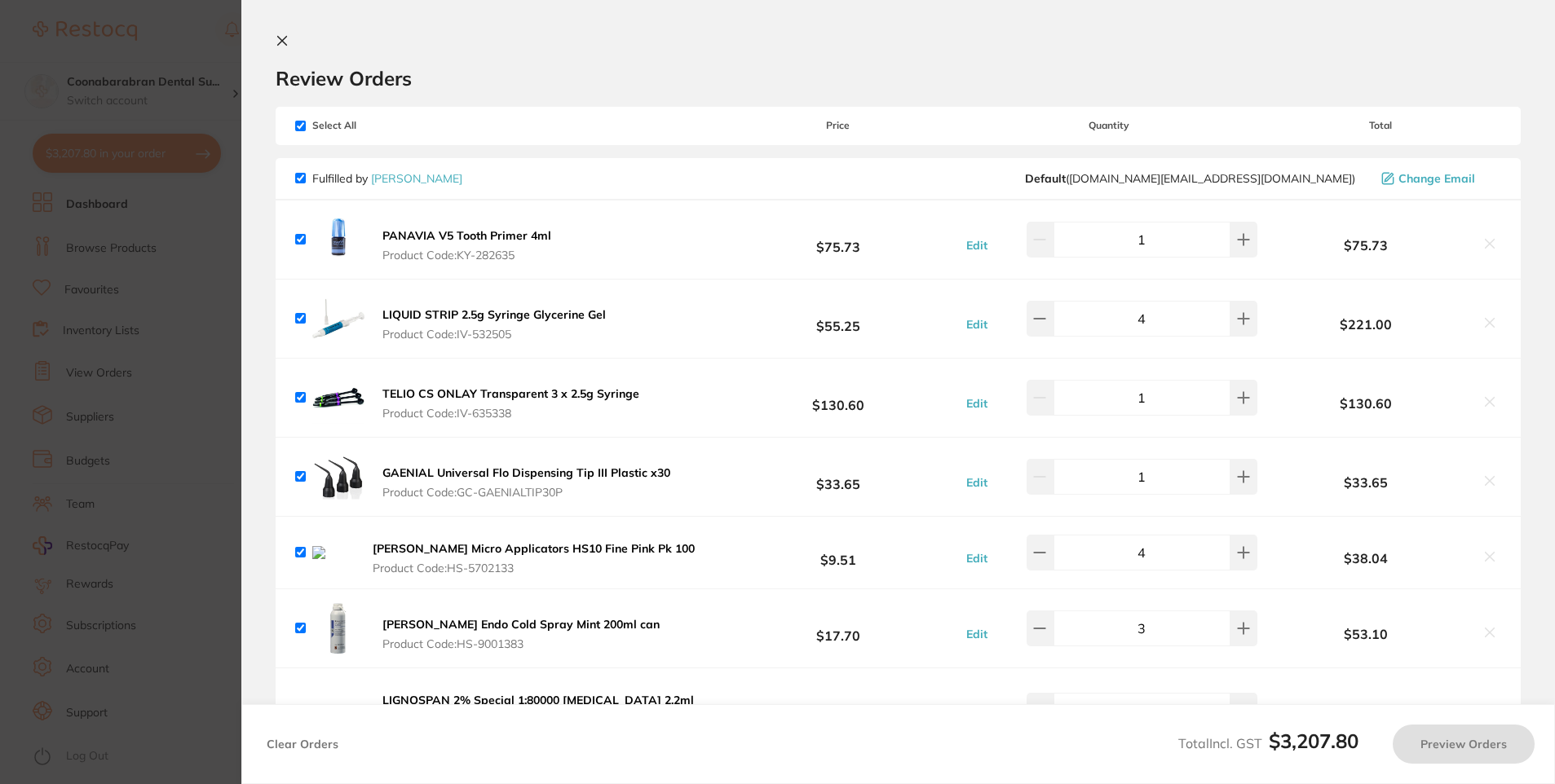
checkbox input "true"
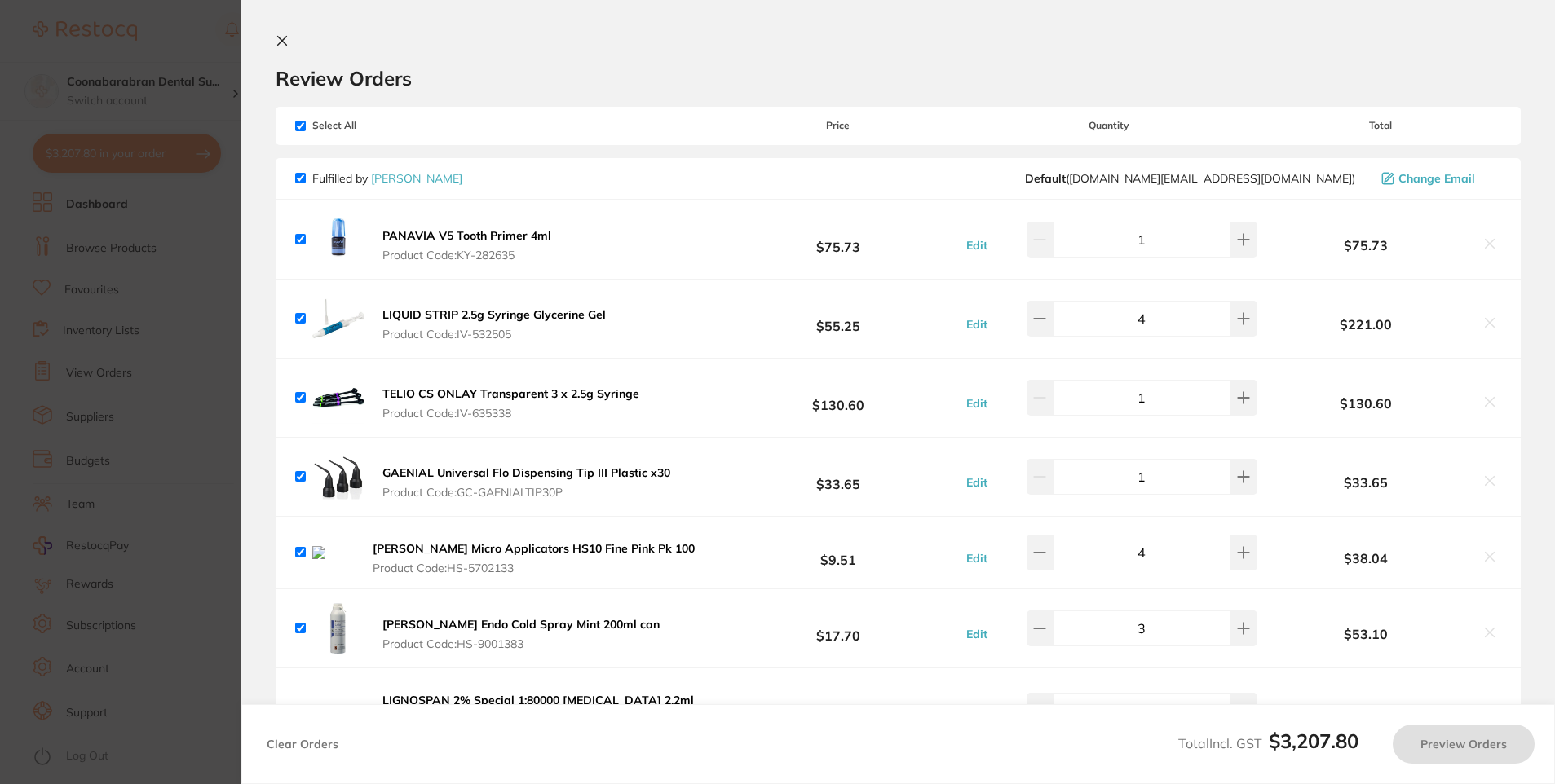
checkbox input "true"
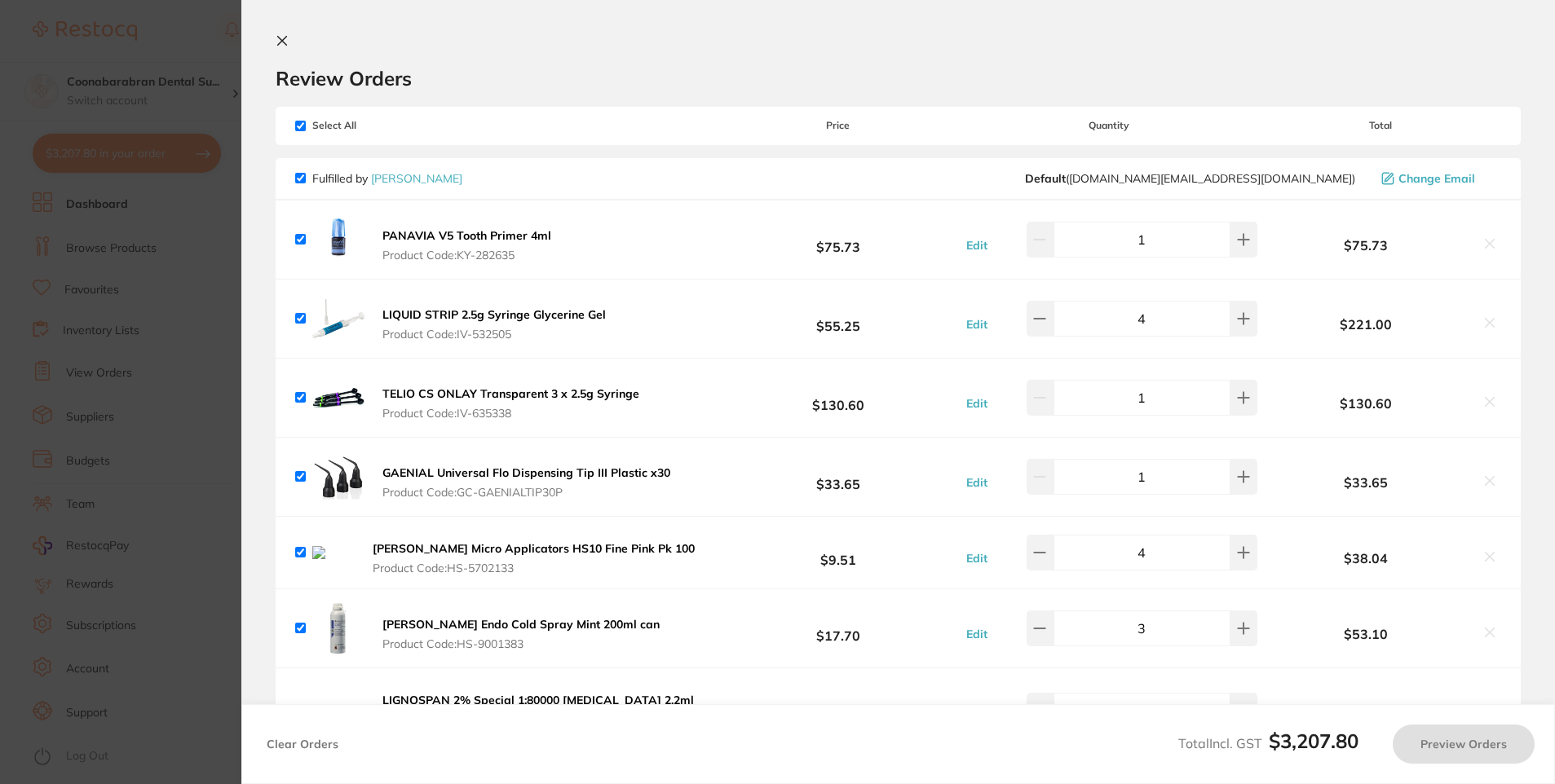
checkbox input "true"
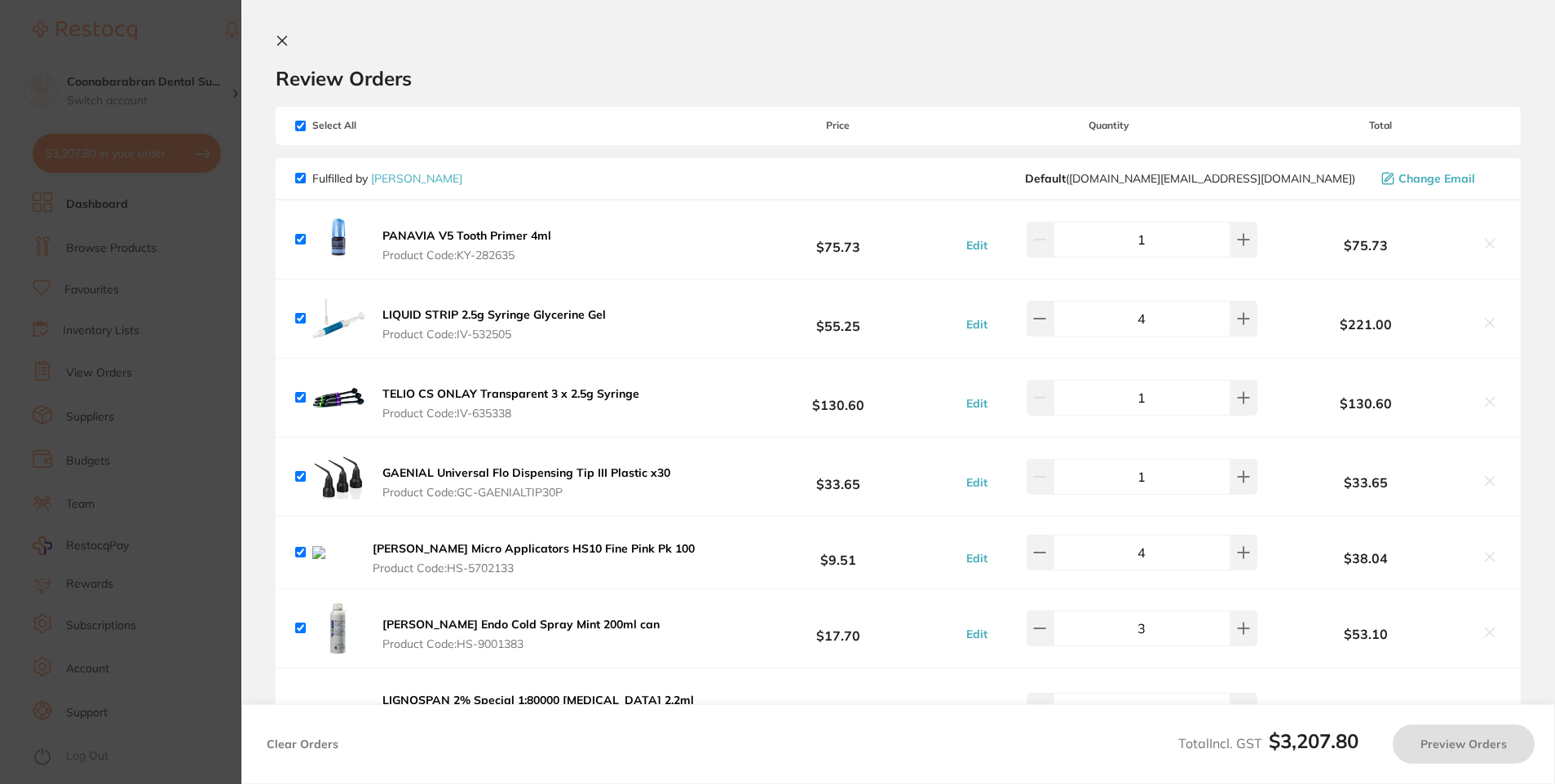
checkbox input "true"
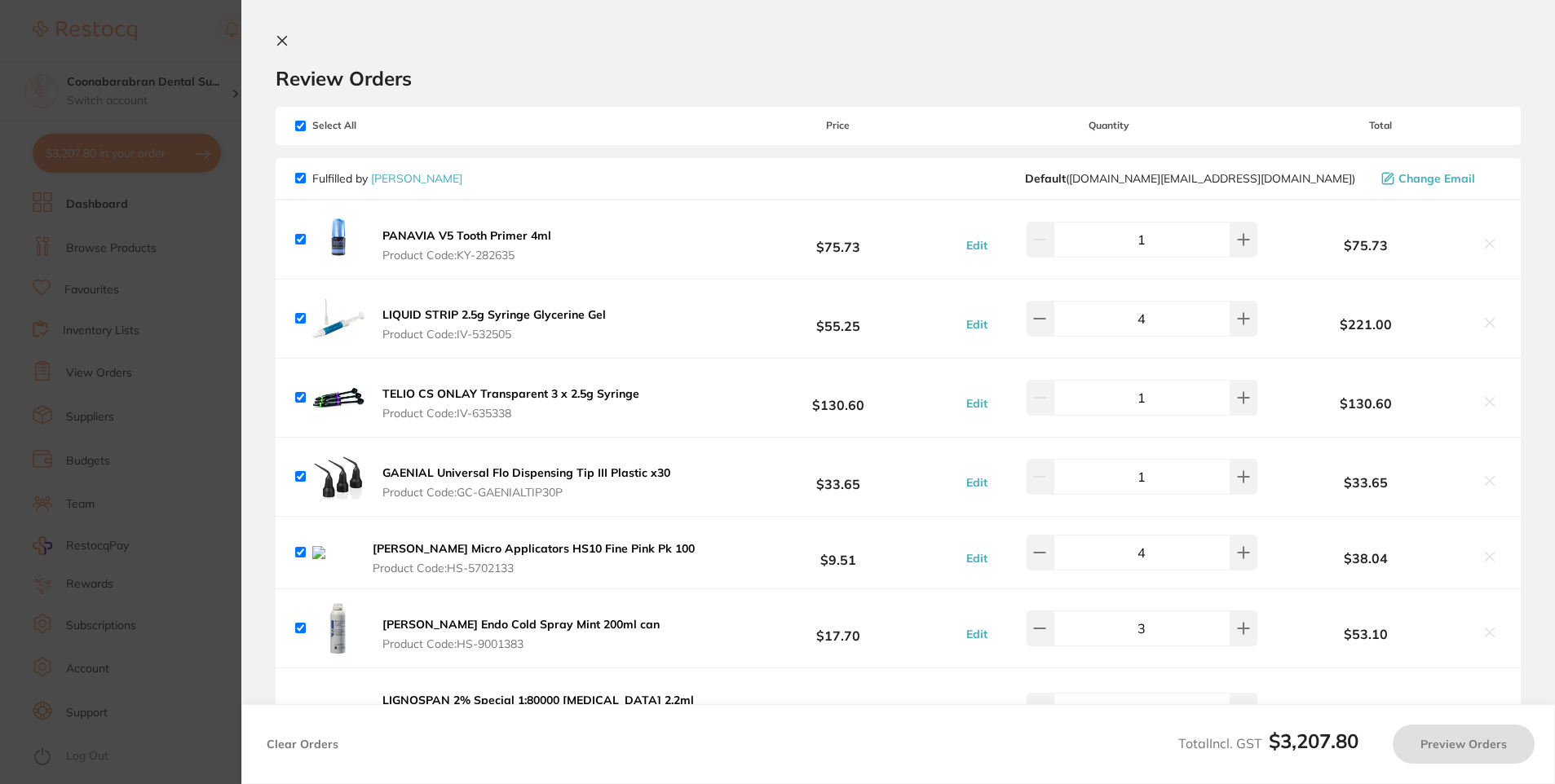
checkbox input "true"
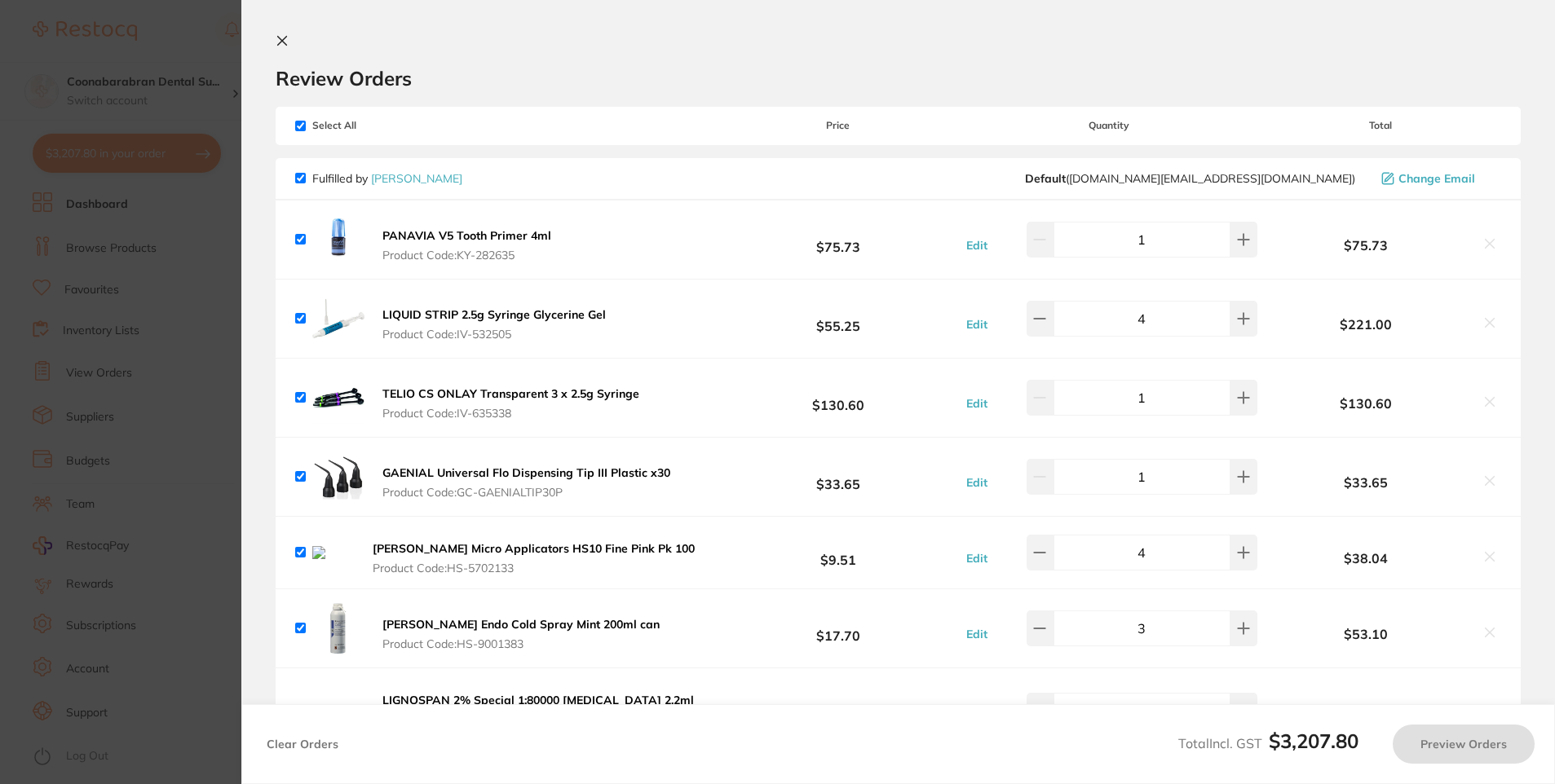
checkbox input "true"
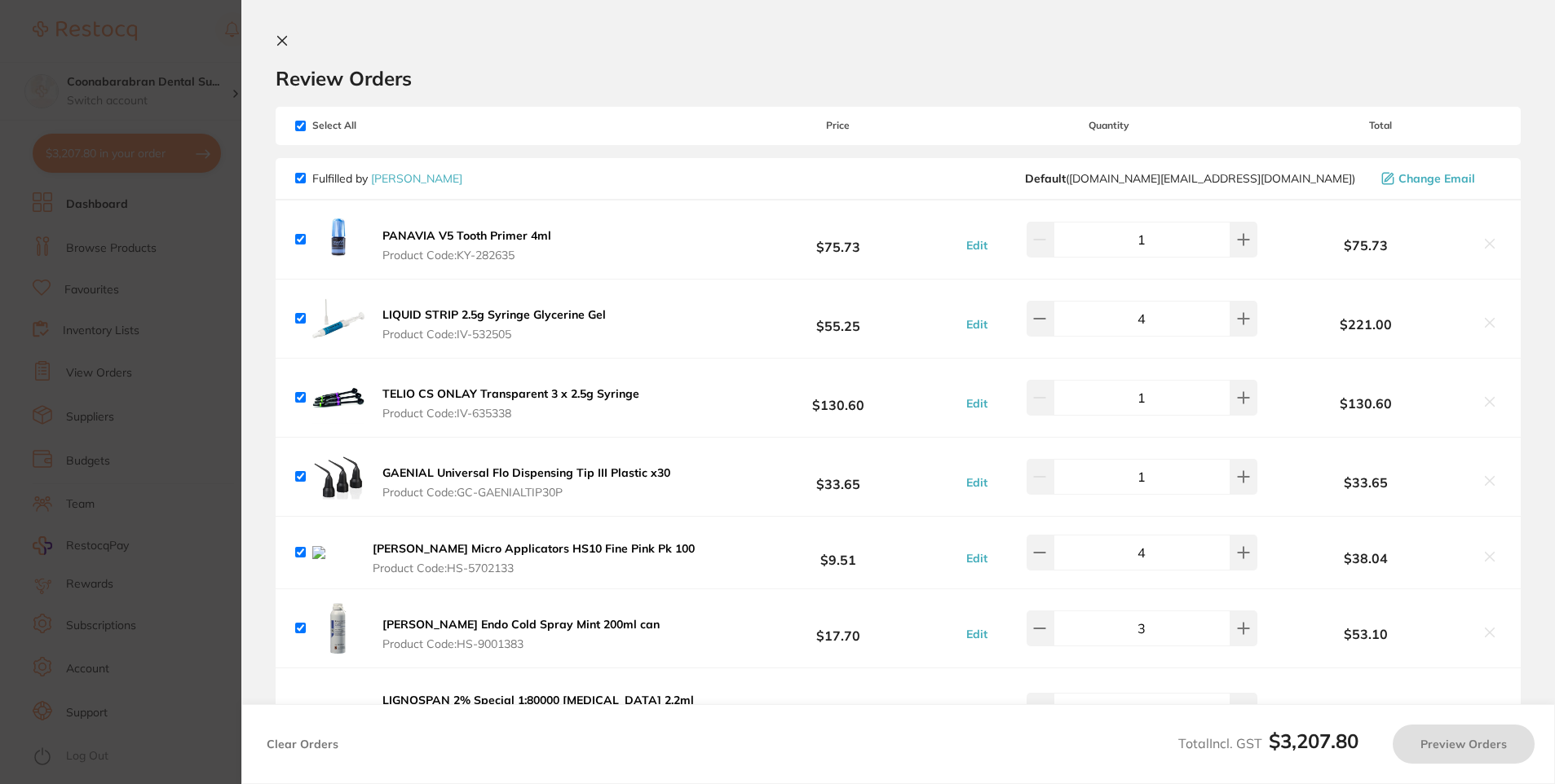
checkbox input "true"
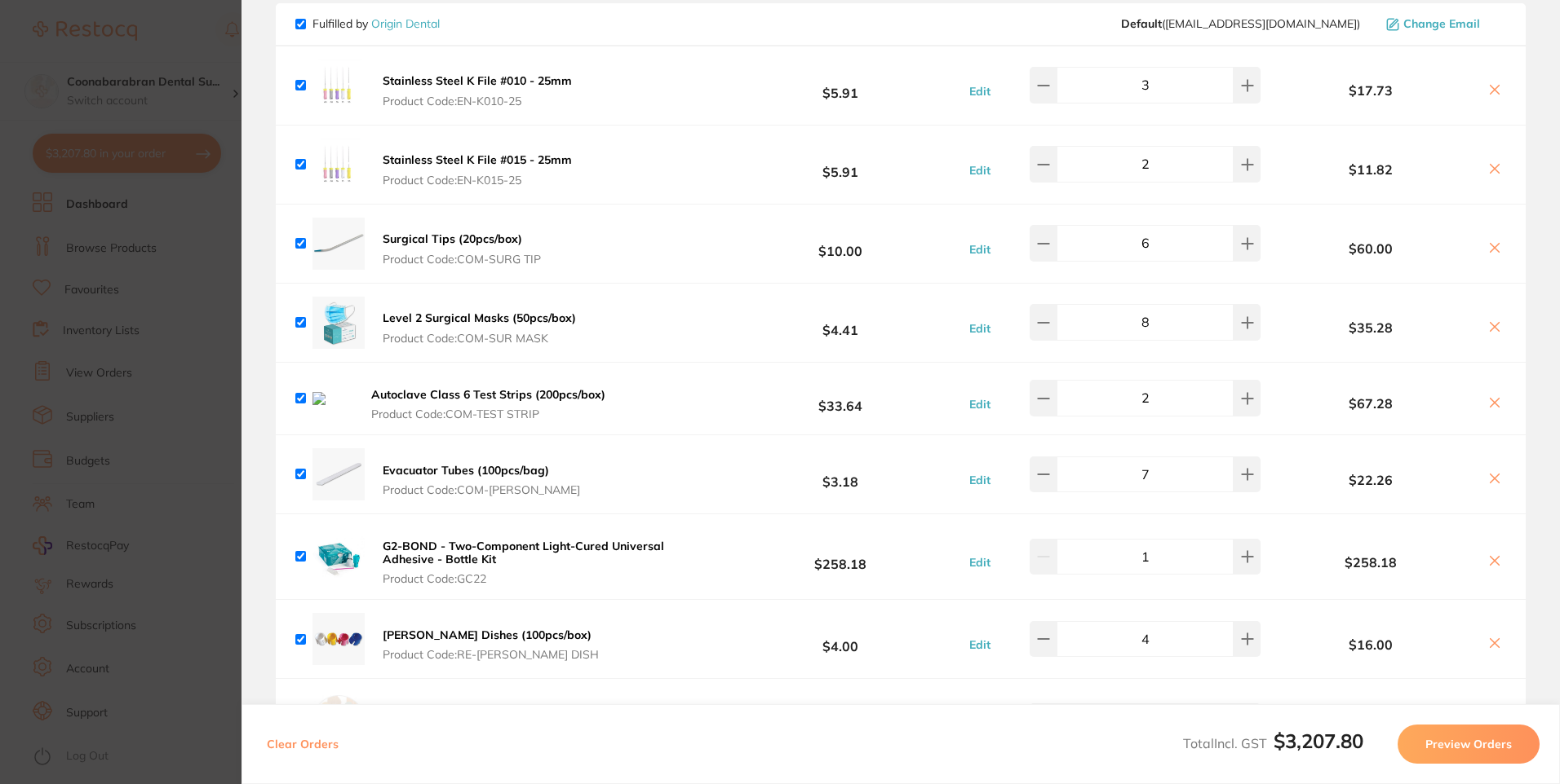
scroll to position [1957, 0]
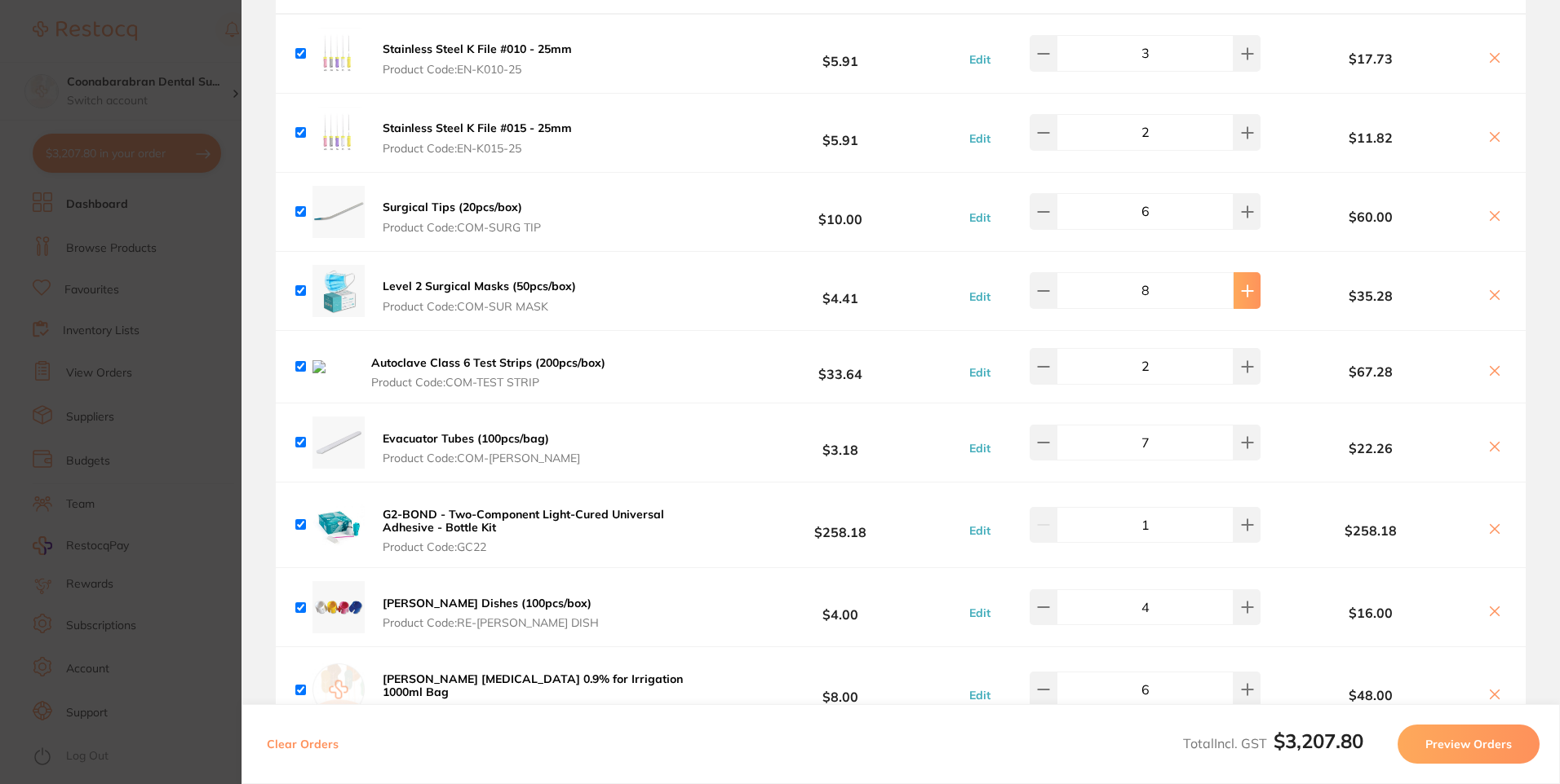
click at [1241, 286] on icon at bounding box center [1246, 291] width 11 height 11
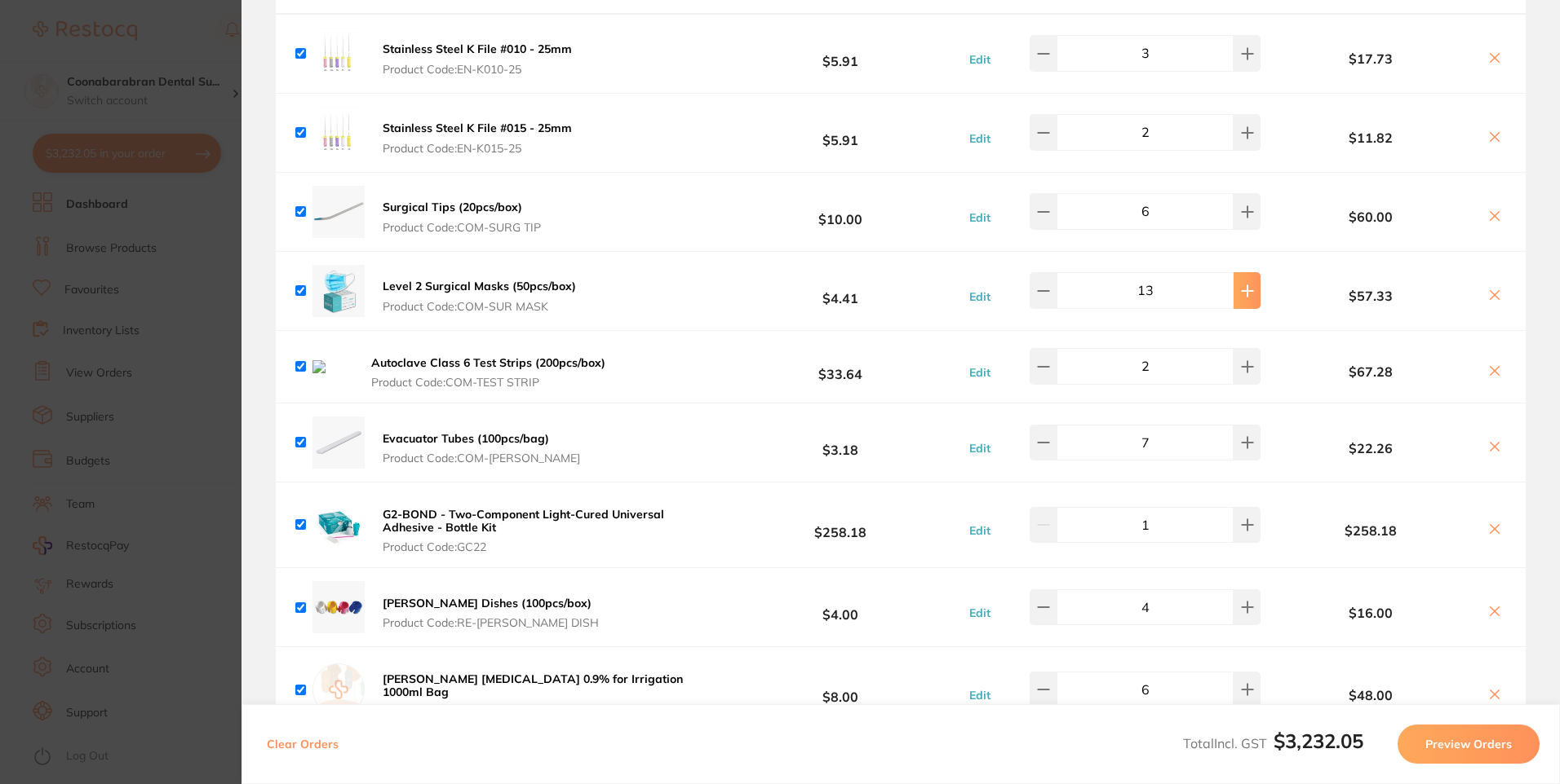
click at [1241, 286] on icon at bounding box center [1246, 291] width 11 height 11
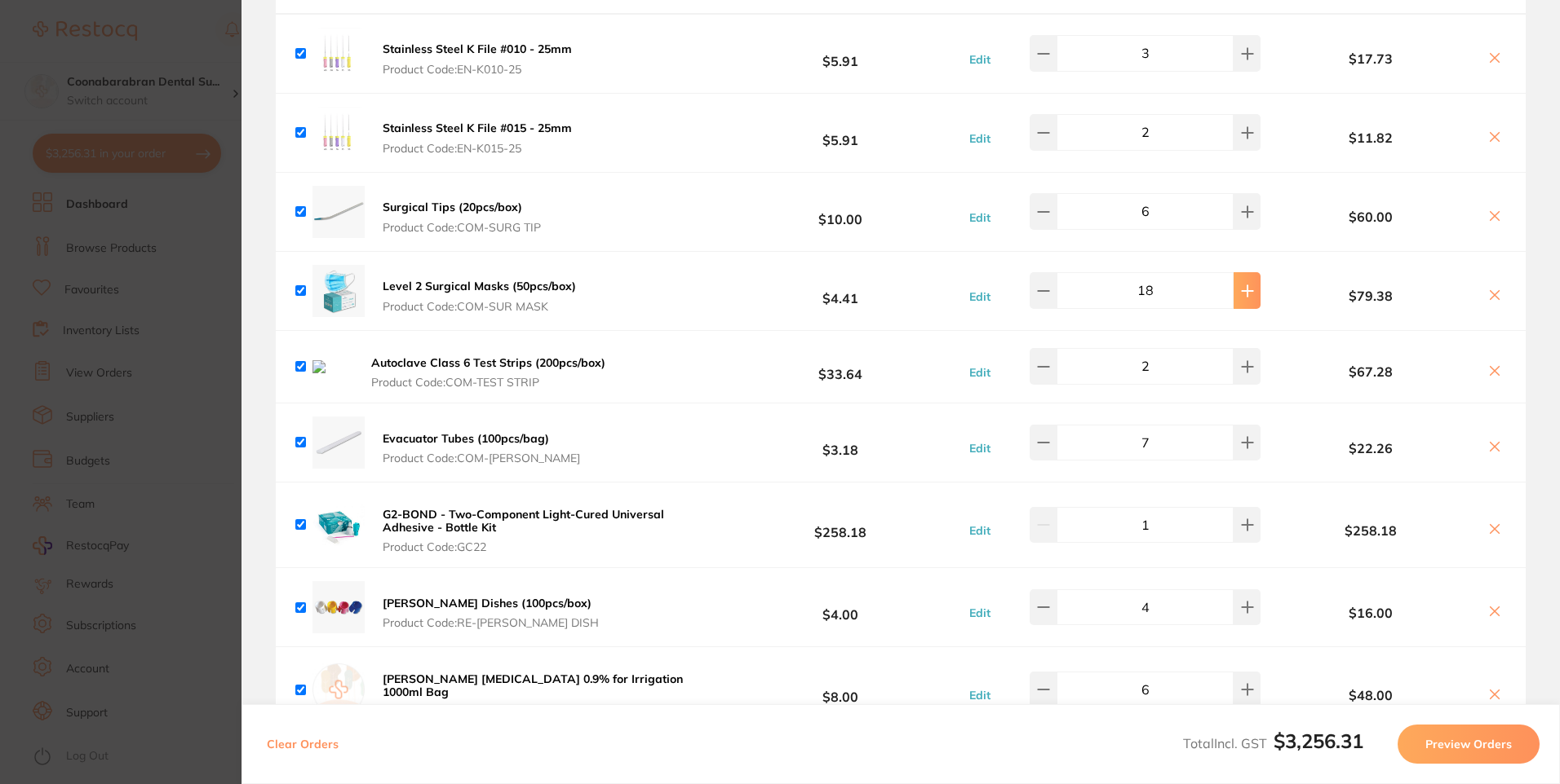
click at [1241, 286] on icon at bounding box center [1246, 291] width 11 height 11
click at [1049, 285] on icon at bounding box center [1043, 291] width 13 height 13
type input "20"
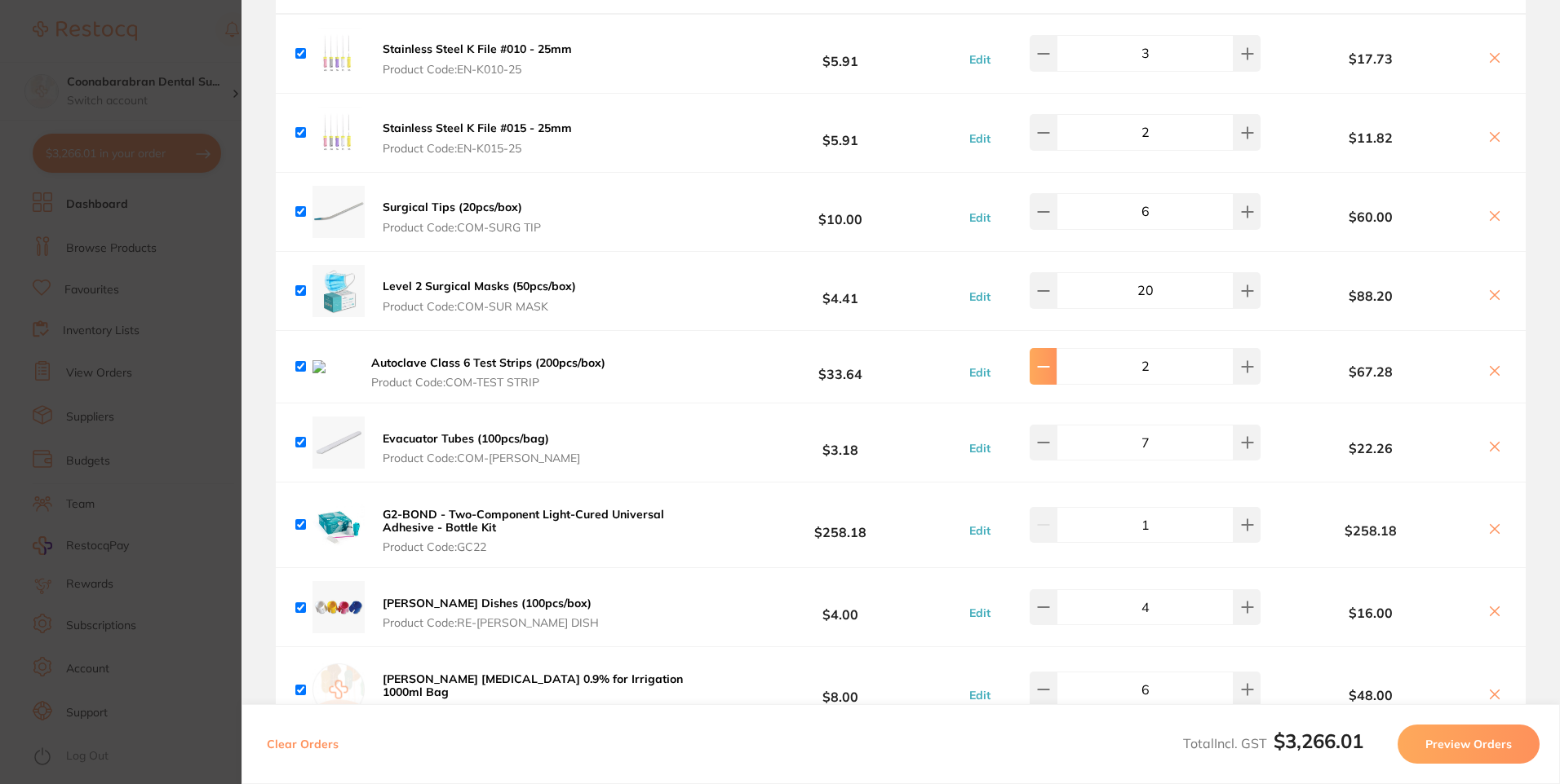
click at [1044, 361] on icon at bounding box center [1043, 367] width 13 height 13
type input "1"
click at [1491, 367] on icon at bounding box center [1495, 370] width 9 height 9
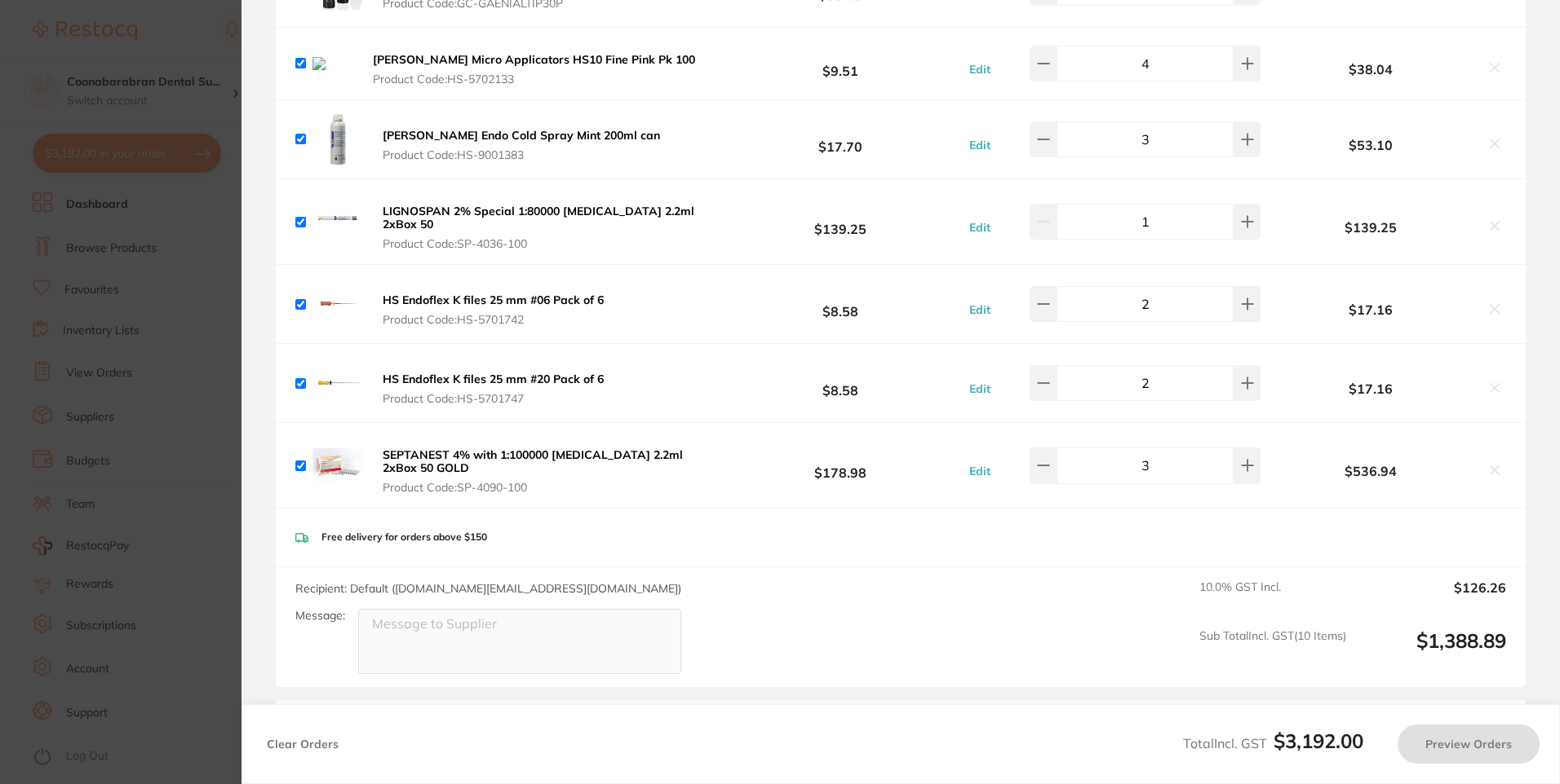
scroll to position [244, 0]
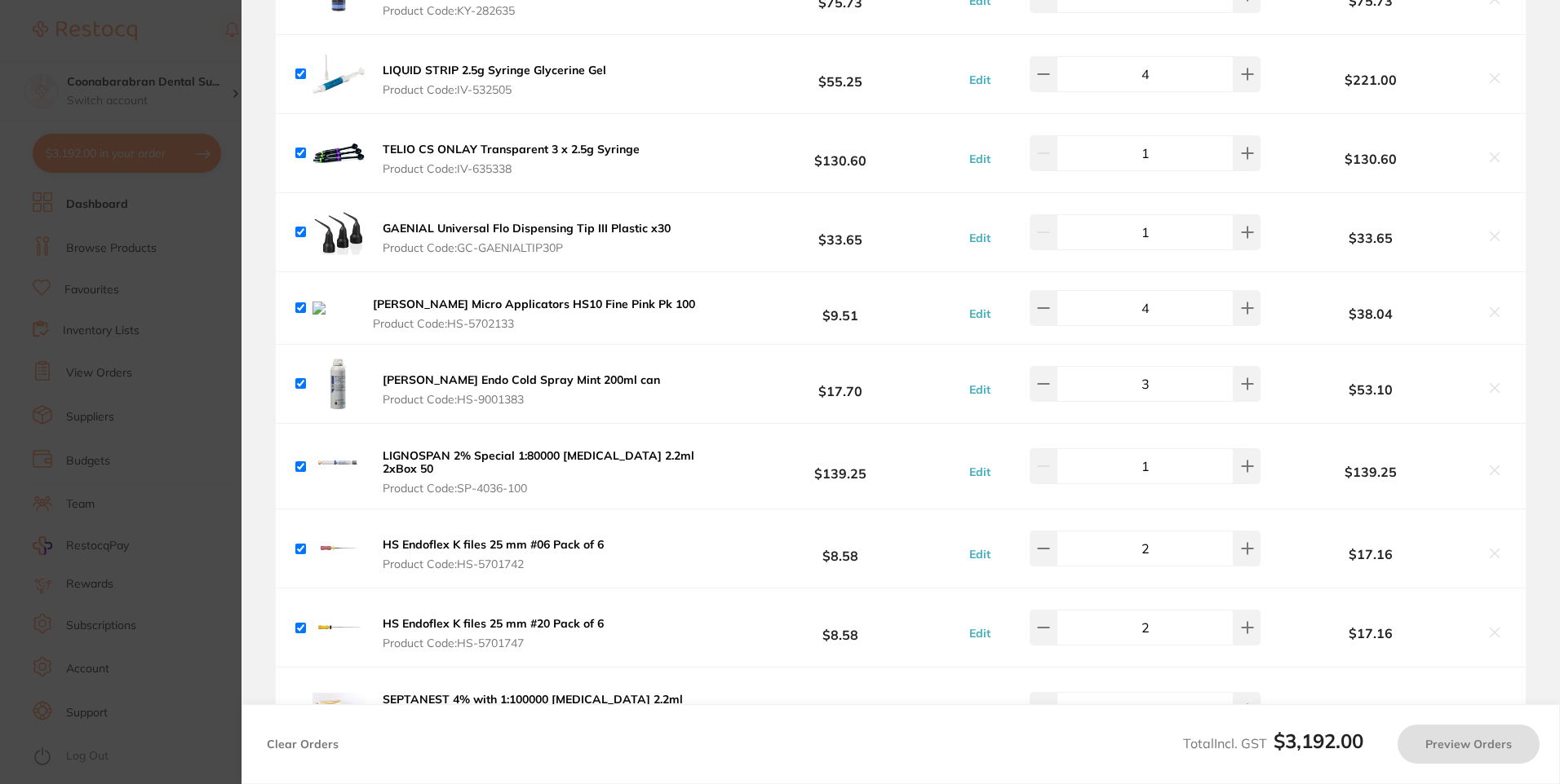
checkbox input "true"
type input "2"
checkbox input "true"
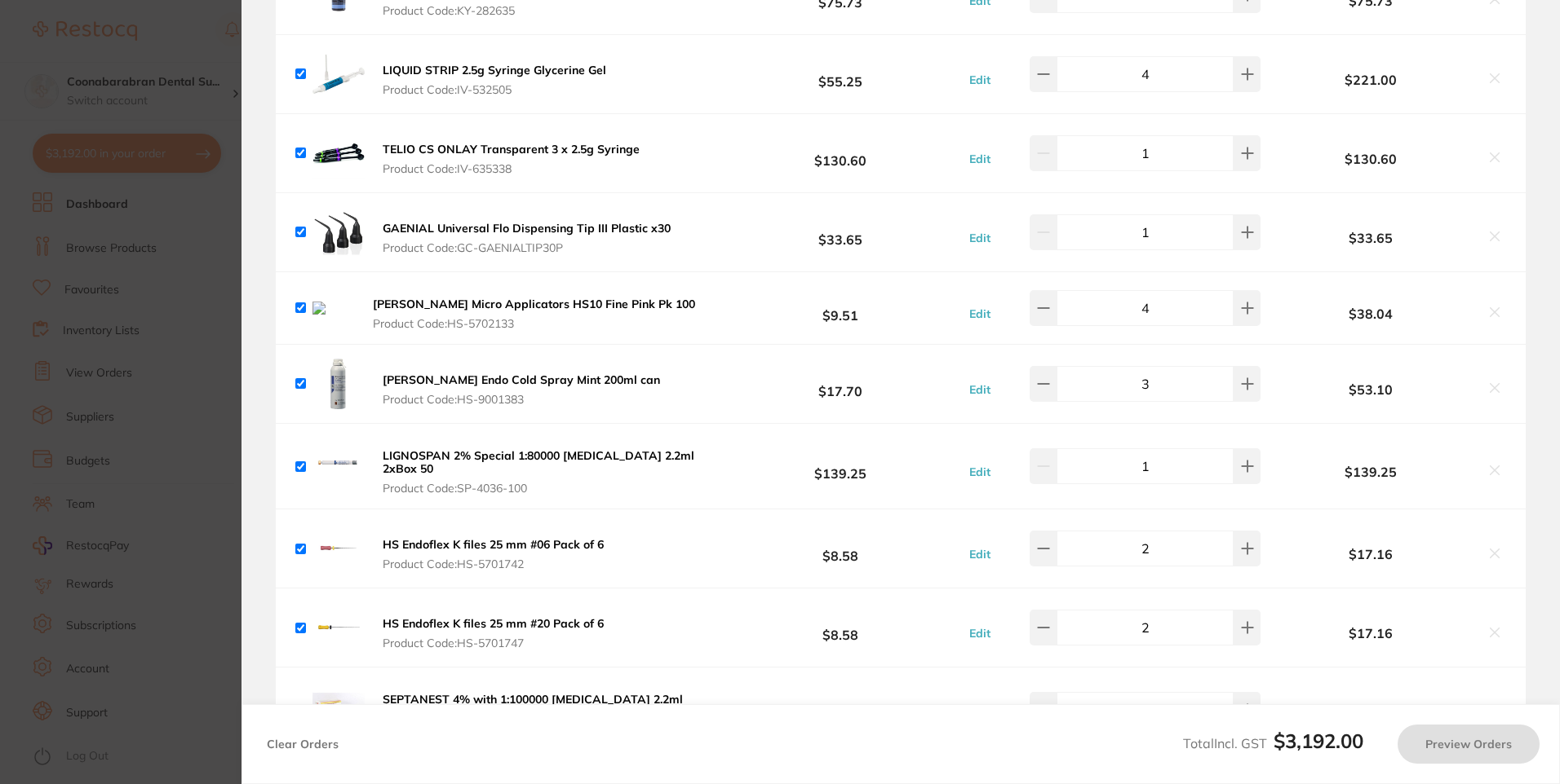
type input "8"
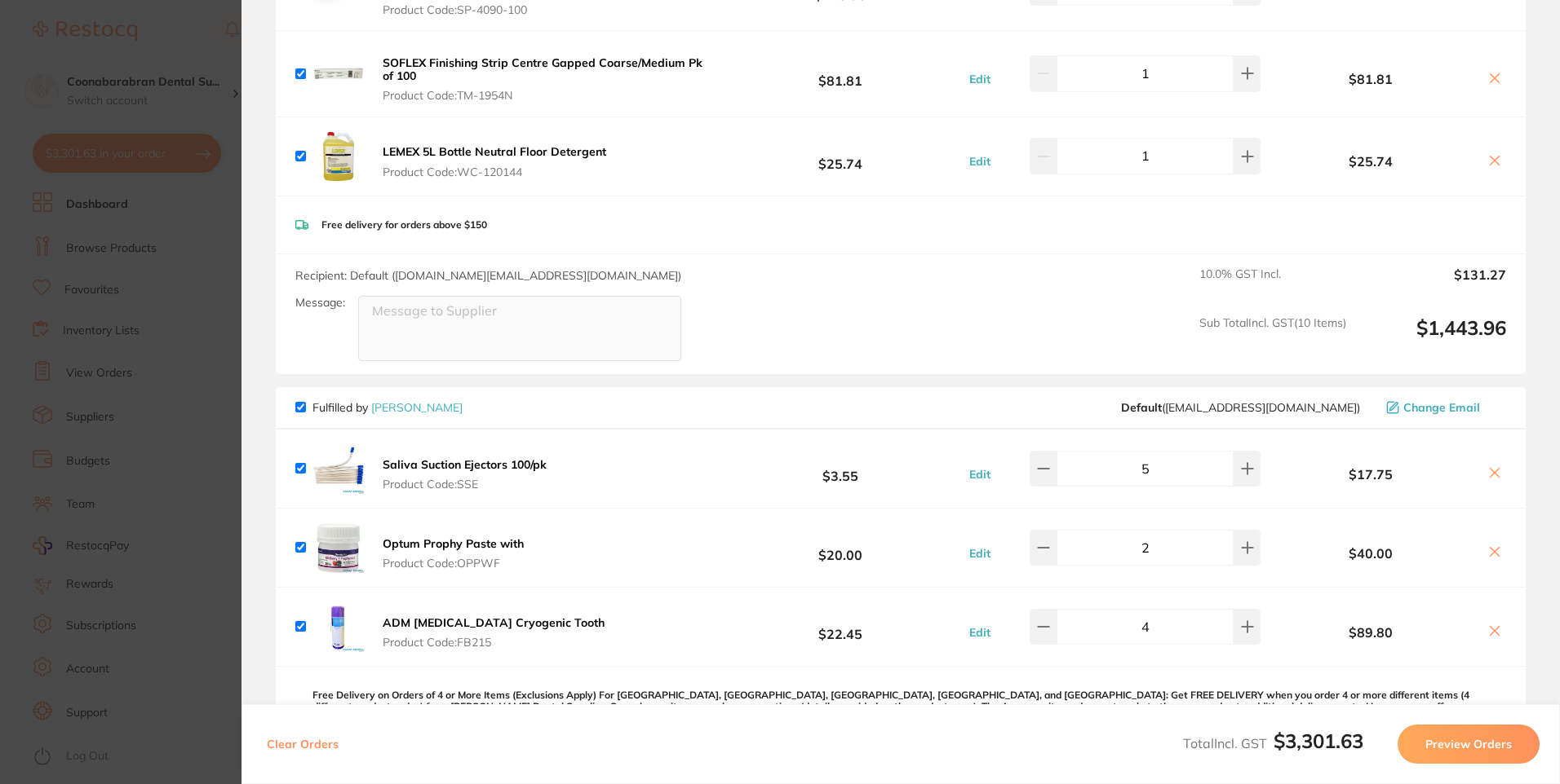
scroll to position [897, 0]
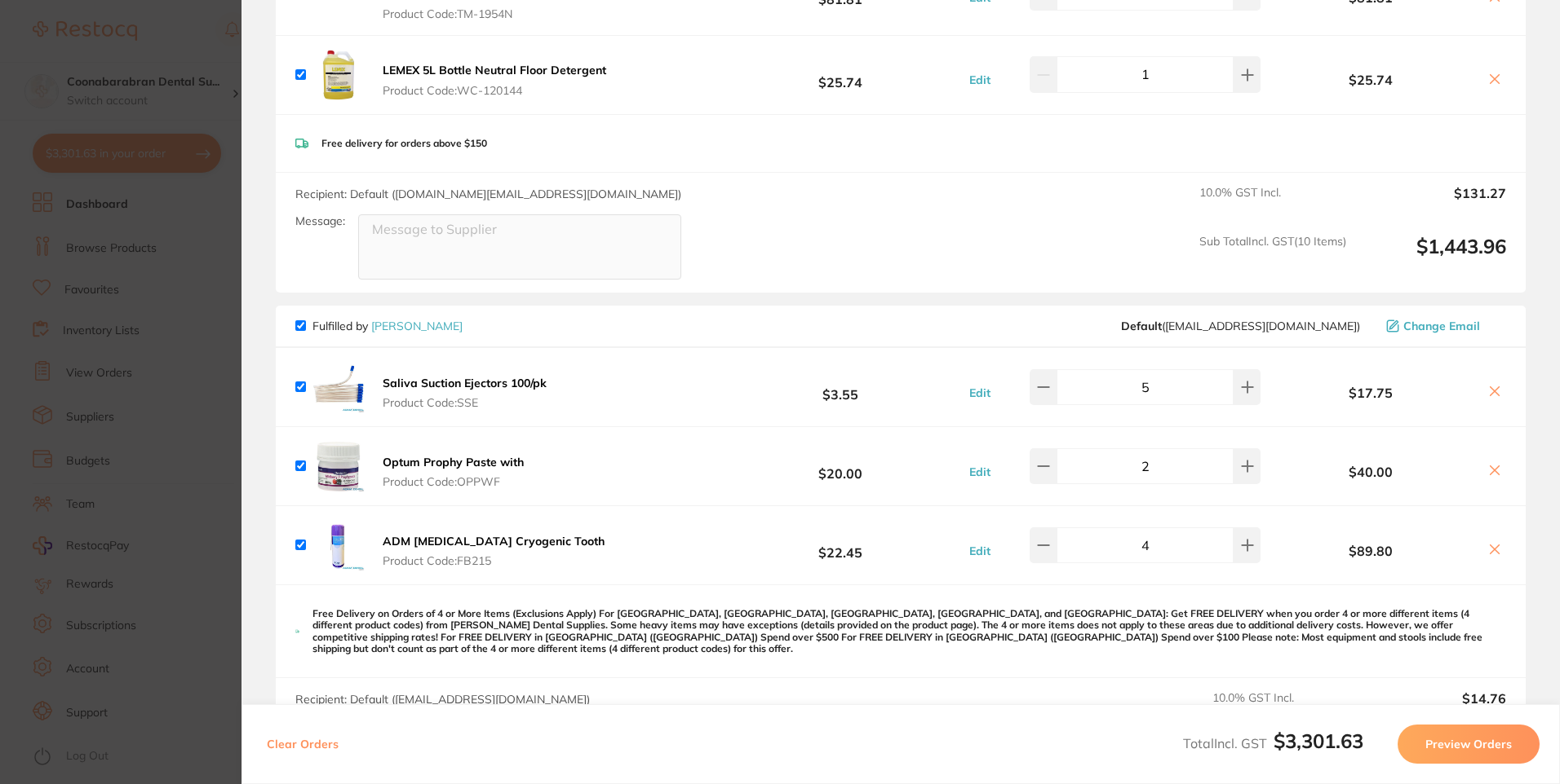
click at [181, 39] on section "Update RRP Set your pre negotiated price for this item. Item Agreed RRP (excl. …" at bounding box center [780, 392] width 1560 height 784
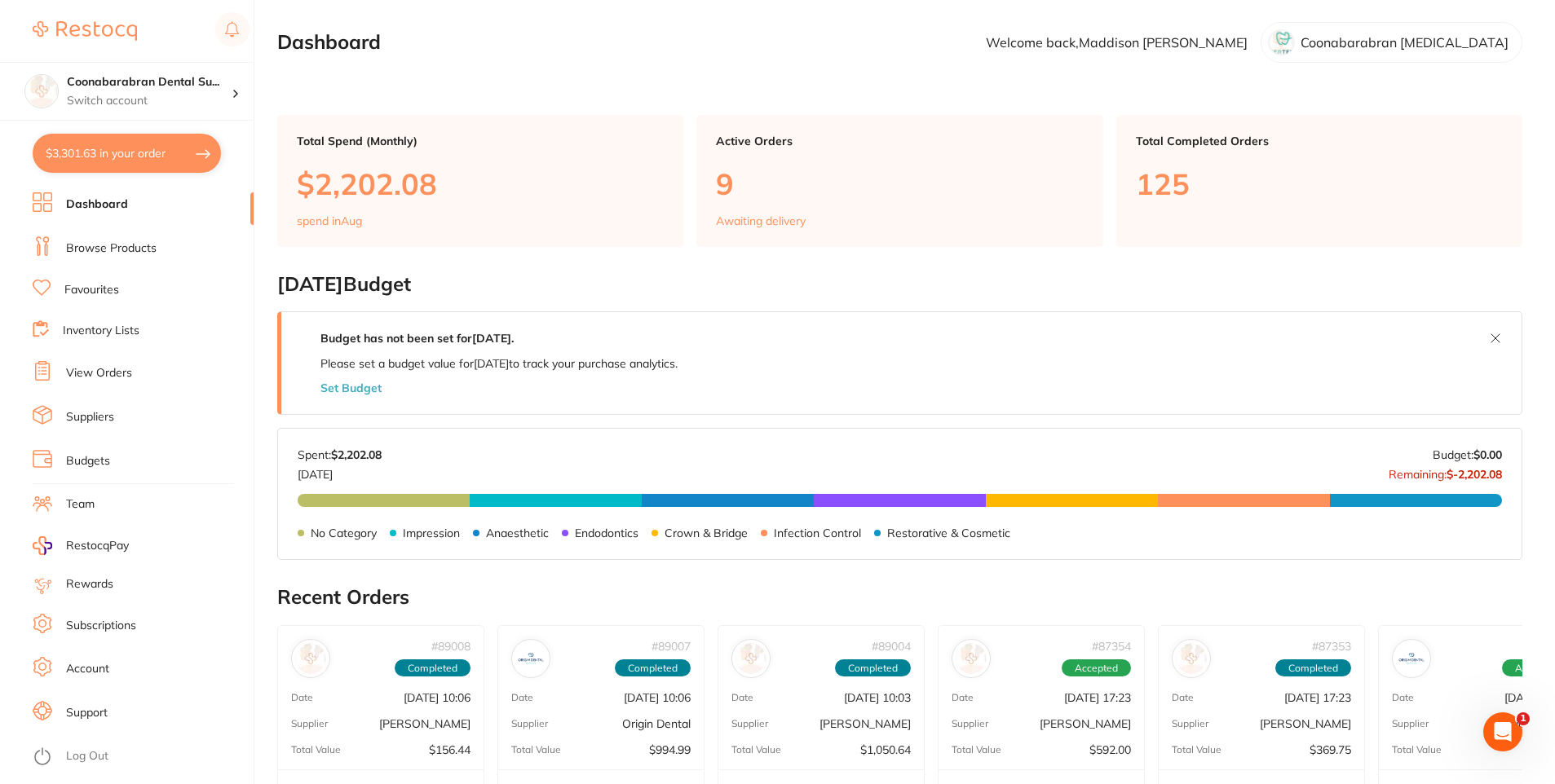
scroll to position [0, 0]
click at [84, 197] on link "Dashboard" at bounding box center [97, 204] width 62 height 16
click at [108, 248] on link "Browse Products" at bounding box center [112, 248] width 90 height 16
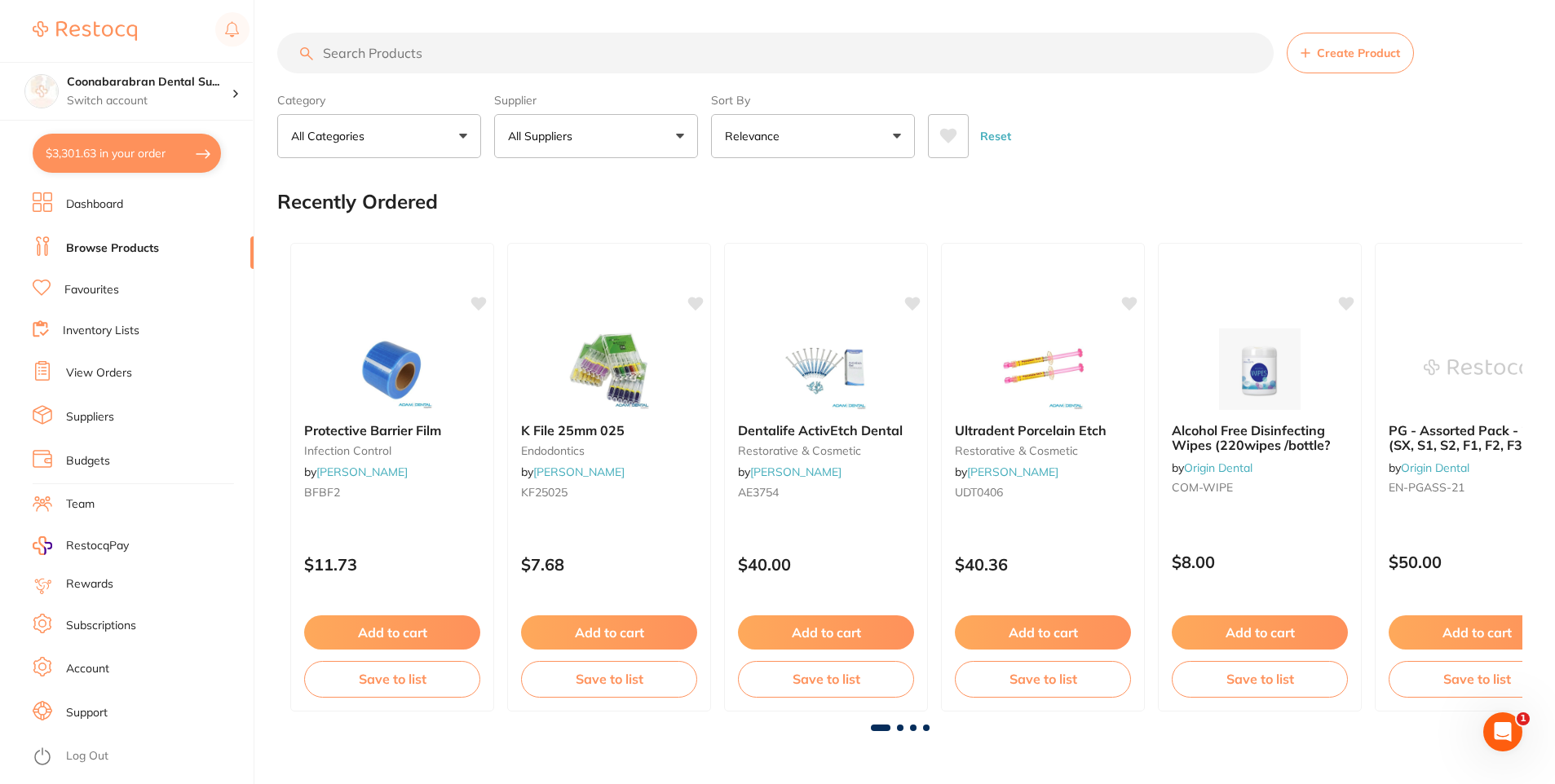
click at [404, 46] on input "search" at bounding box center [776, 53] width 997 height 40
type input "saliva"
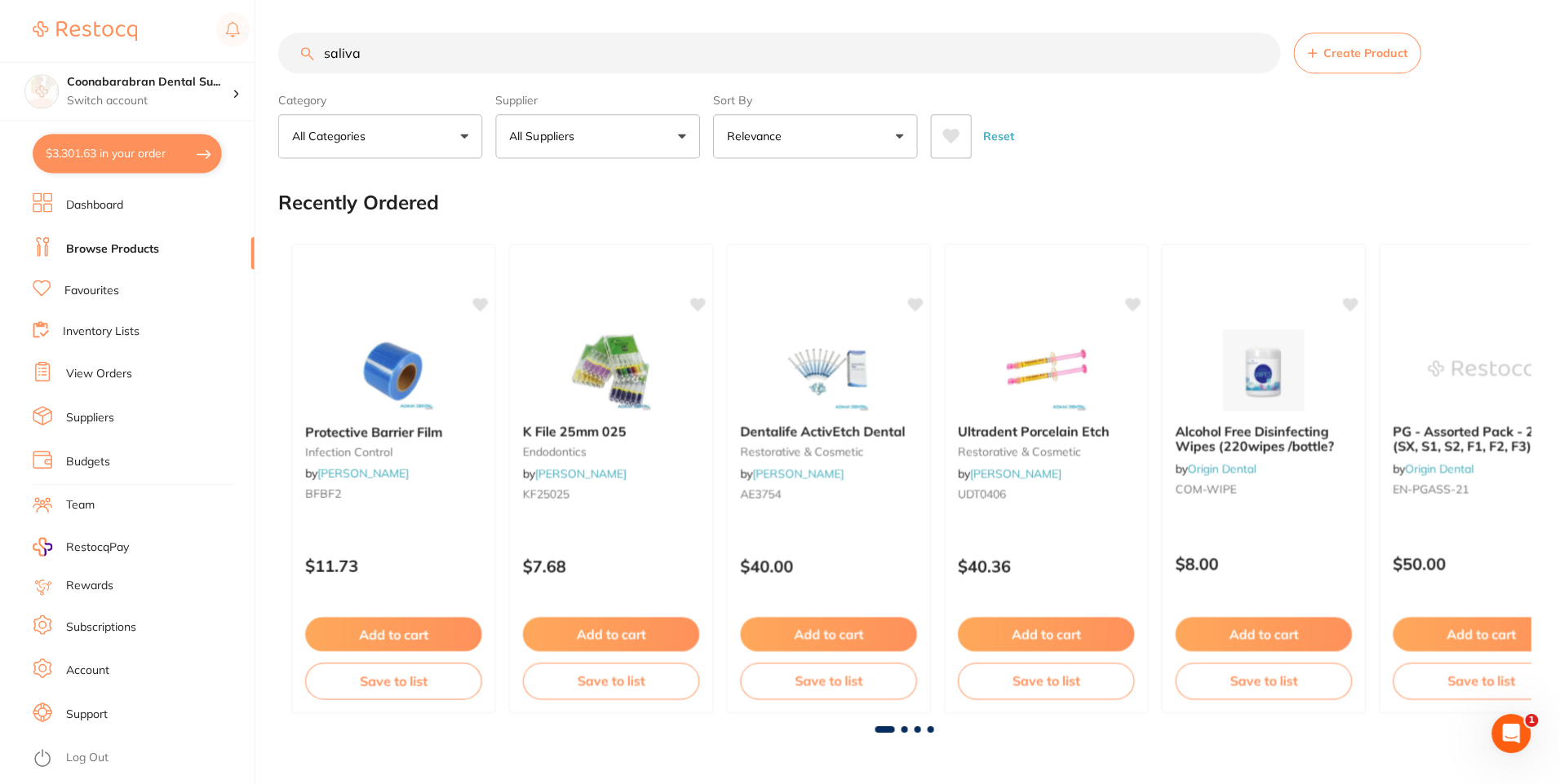
click at [555, 134] on p "All Suppliers" at bounding box center [544, 136] width 71 height 16
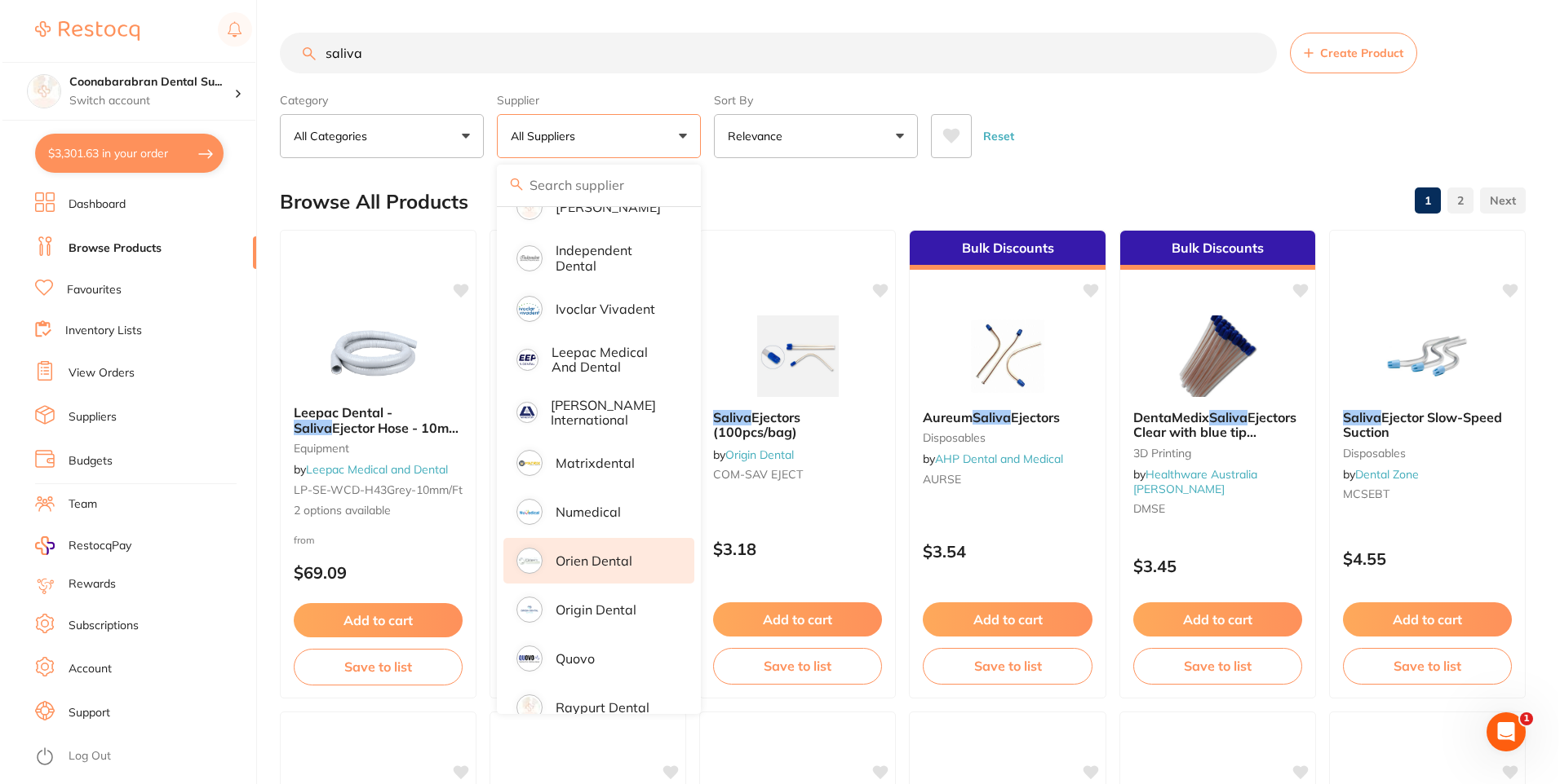
scroll to position [490, 0]
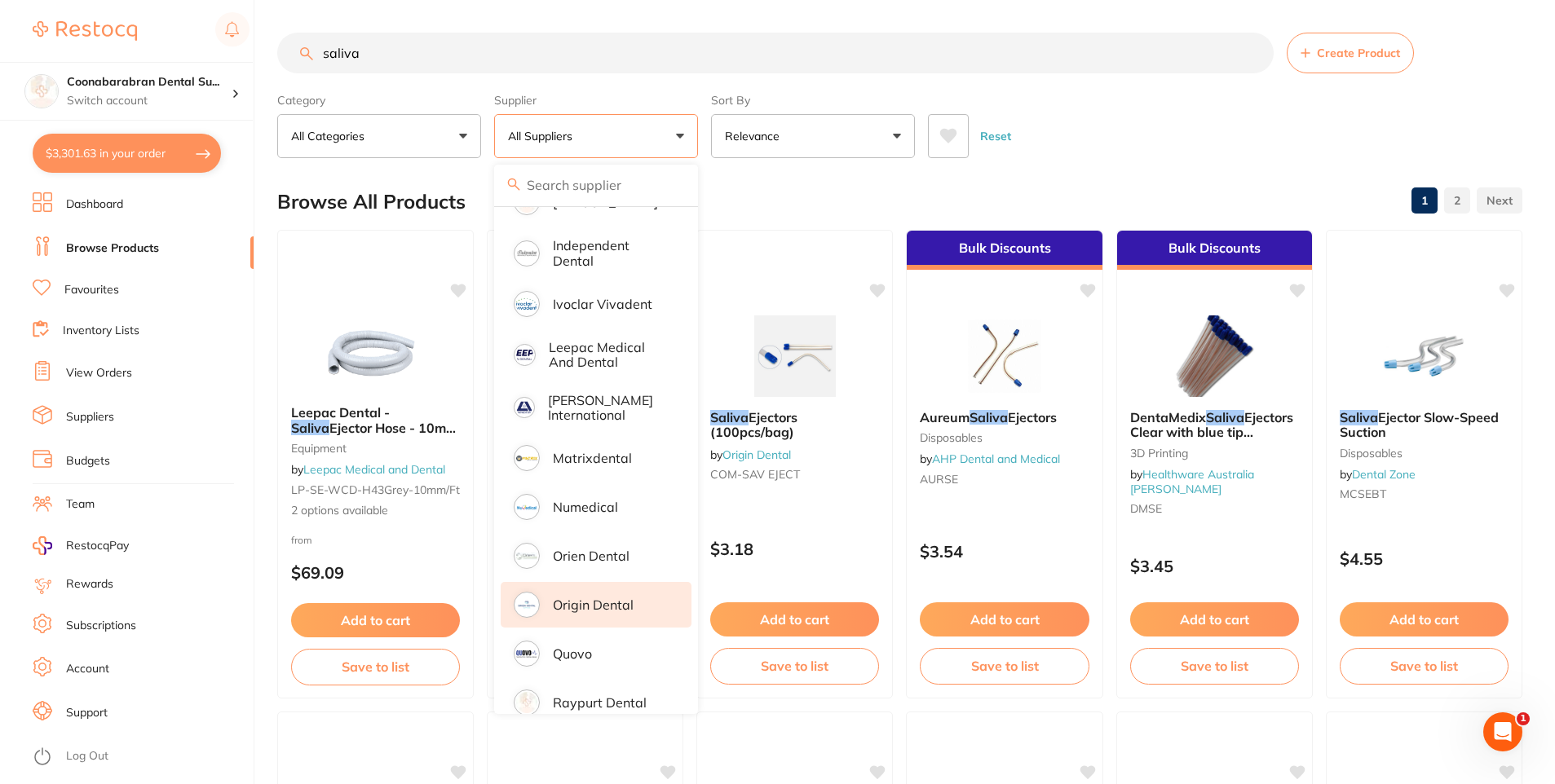
click at [600, 585] on li "Origin Dental" at bounding box center [596, 604] width 191 height 45
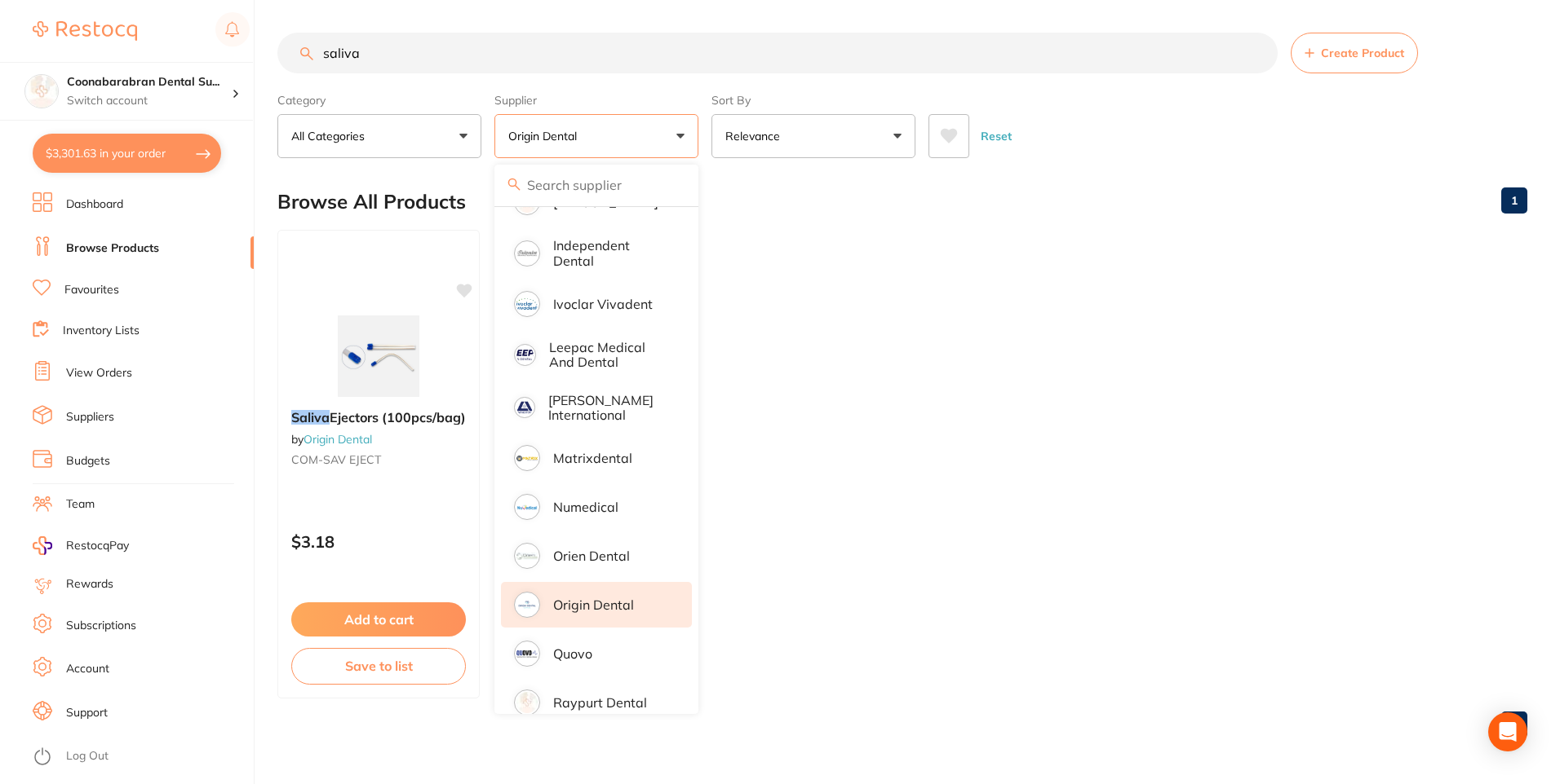
click at [1076, 261] on ul "Saliva Ejectors (100pcs/bag) by Origin Dental COM-SAV EJECT $3.18 Add to cart S…" at bounding box center [902, 464] width 1249 height 468
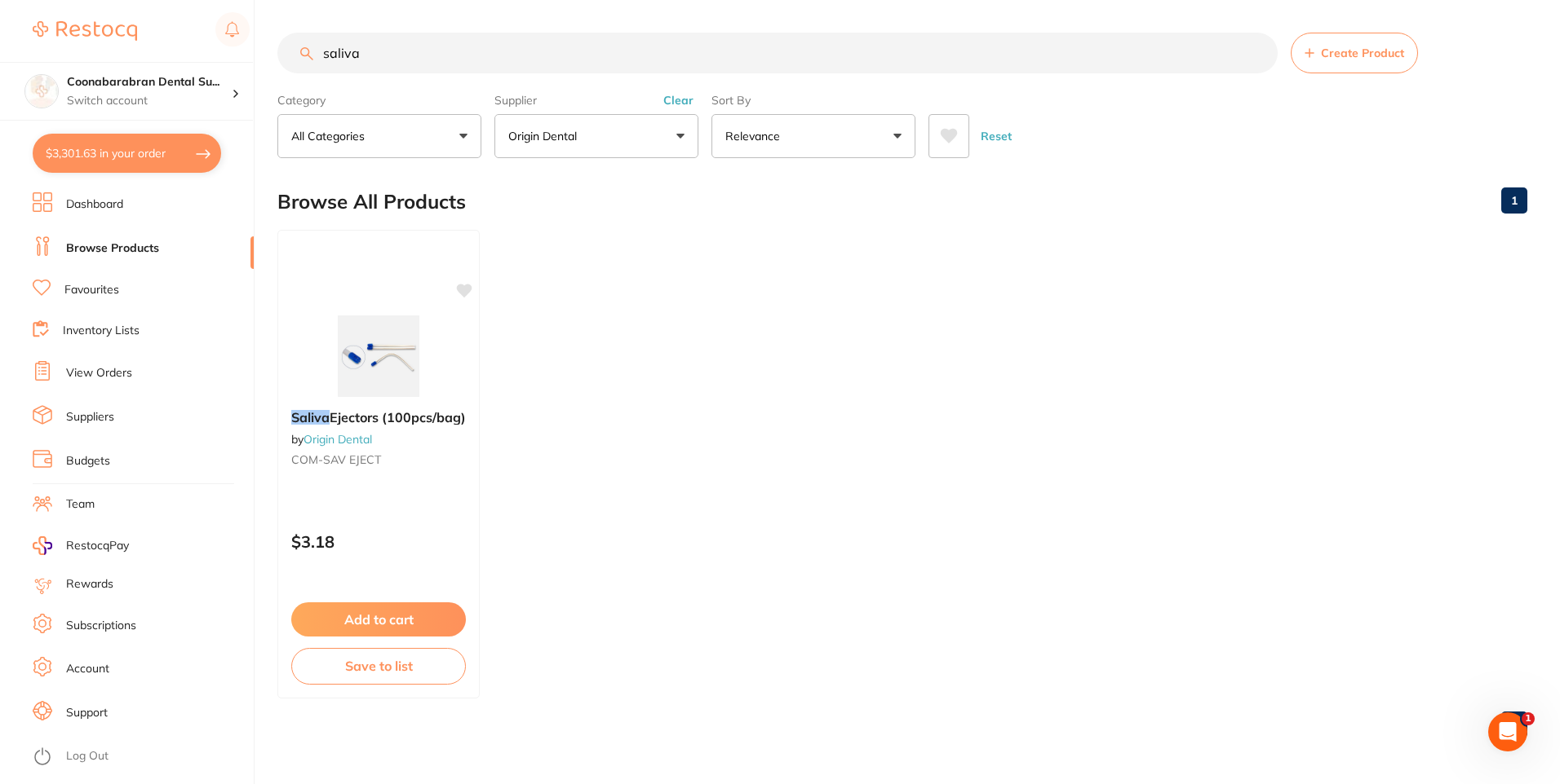
scroll to position [0, 0]
click at [389, 618] on button "Add to cart" at bounding box center [378, 621] width 176 height 35
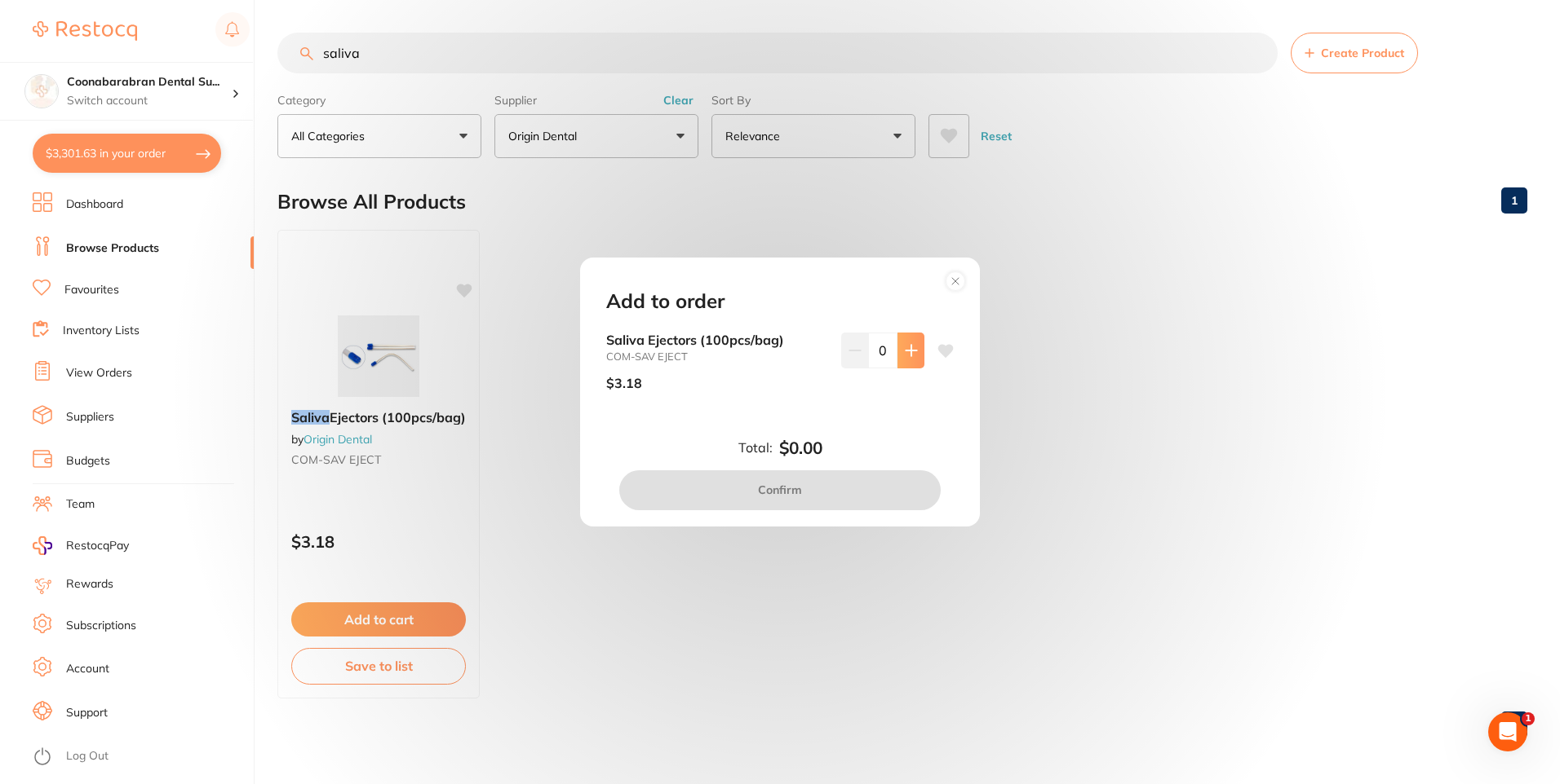
click at [908, 346] on icon at bounding box center [910, 350] width 11 height 11
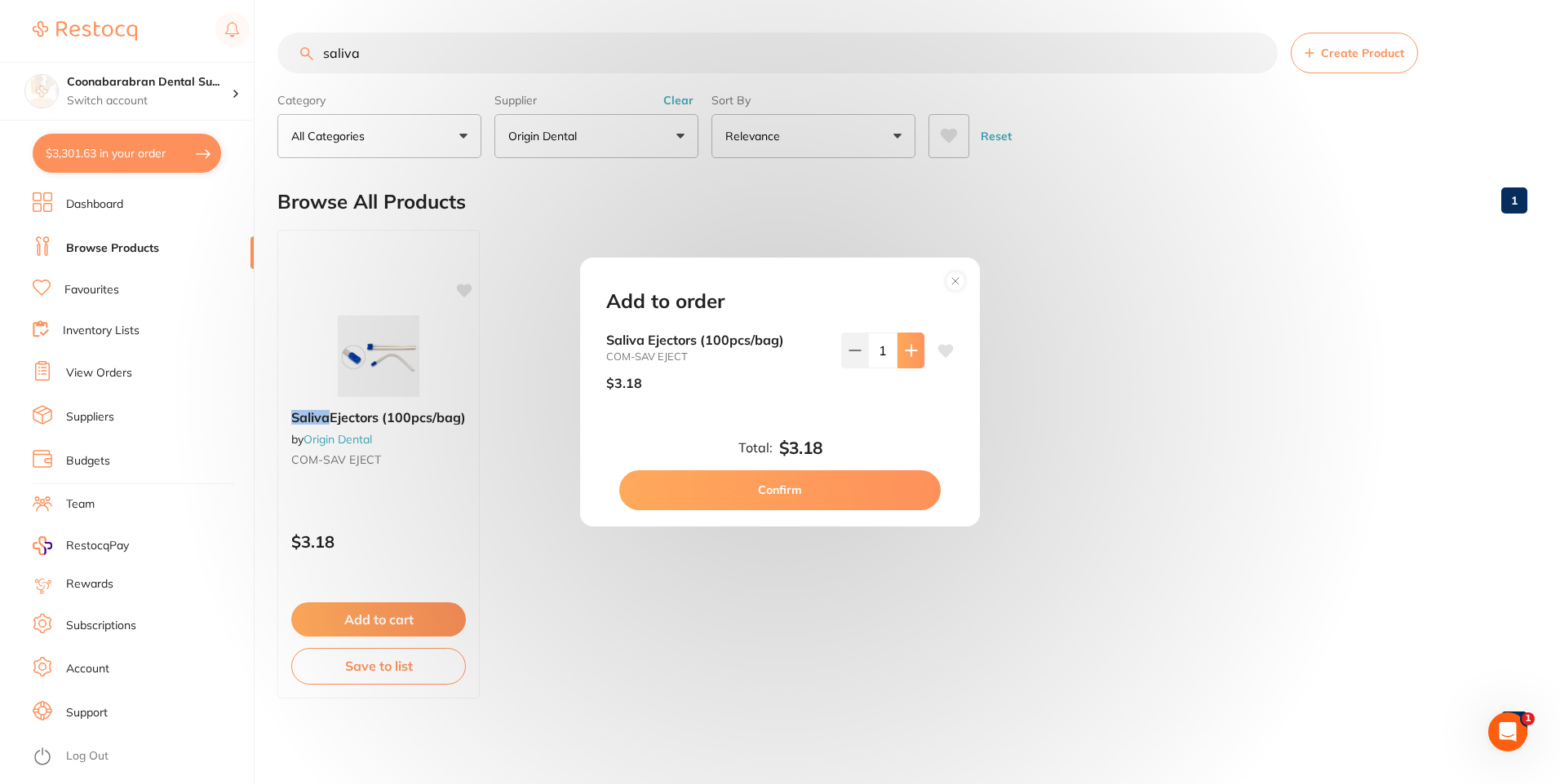
click at [908, 346] on icon at bounding box center [910, 350] width 11 height 11
click at [909, 347] on icon at bounding box center [911, 351] width 13 height 13
click at [906, 354] on icon at bounding box center [911, 351] width 13 height 13
type input "5"
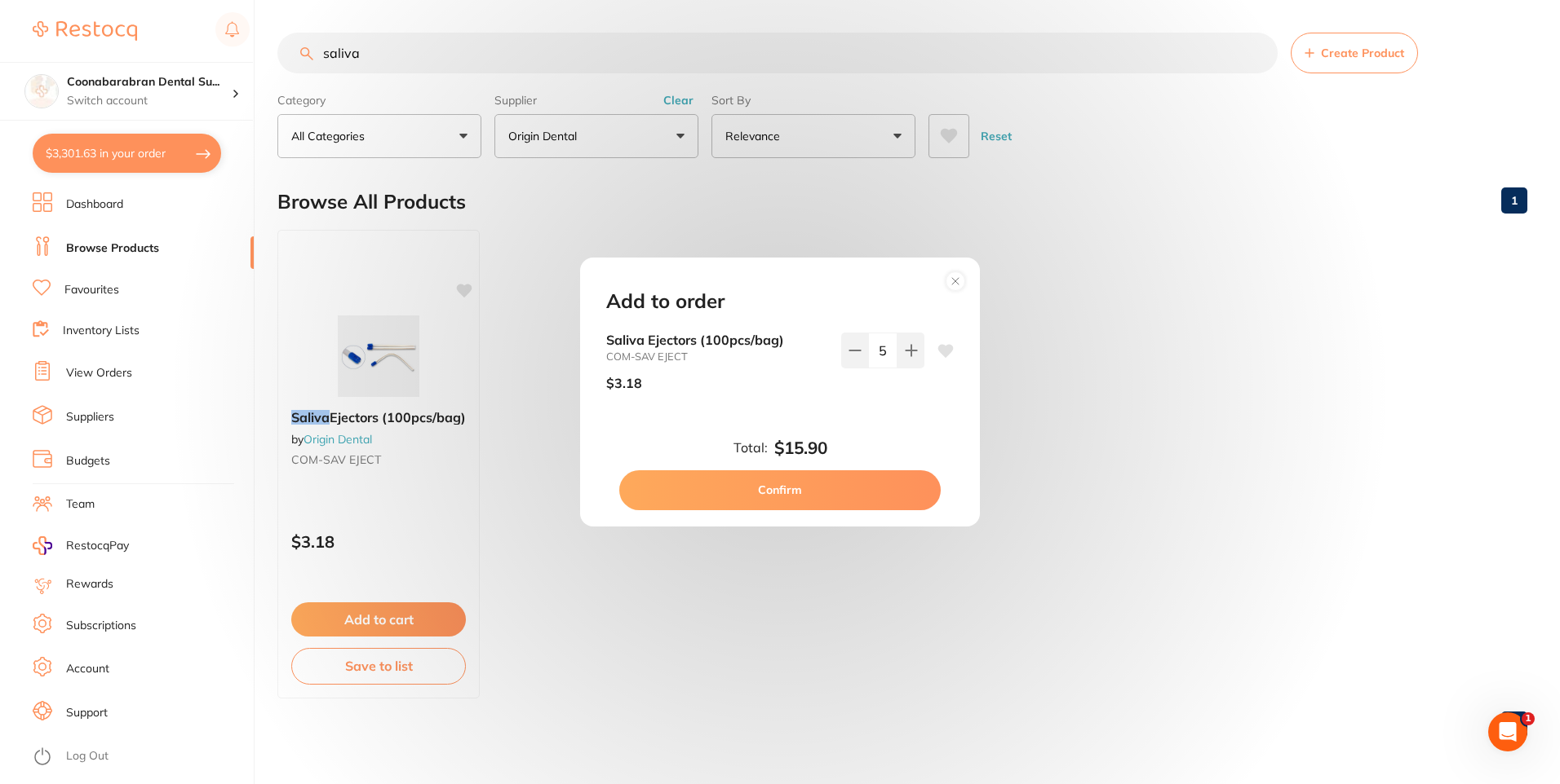
click at [942, 352] on icon at bounding box center [946, 352] width 15 height 13
click at [786, 488] on button "Confirm" at bounding box center [780, 490] width 321 height 39
checkbox input "false"
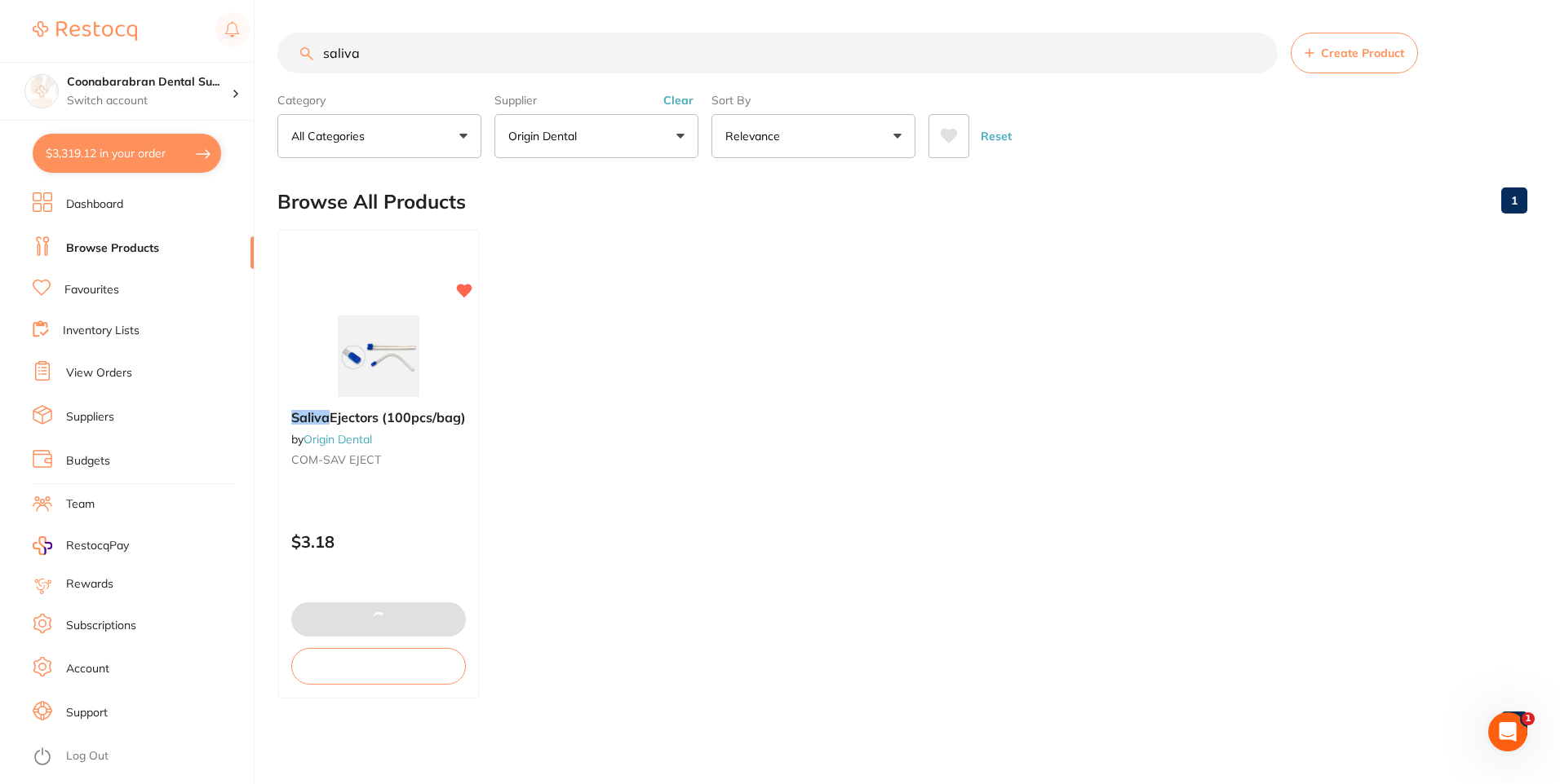
click at [67, 144] on button "$3,319.12 in your order" at bounding box center [127, 153] width 189 height 39
checkbox input "true"
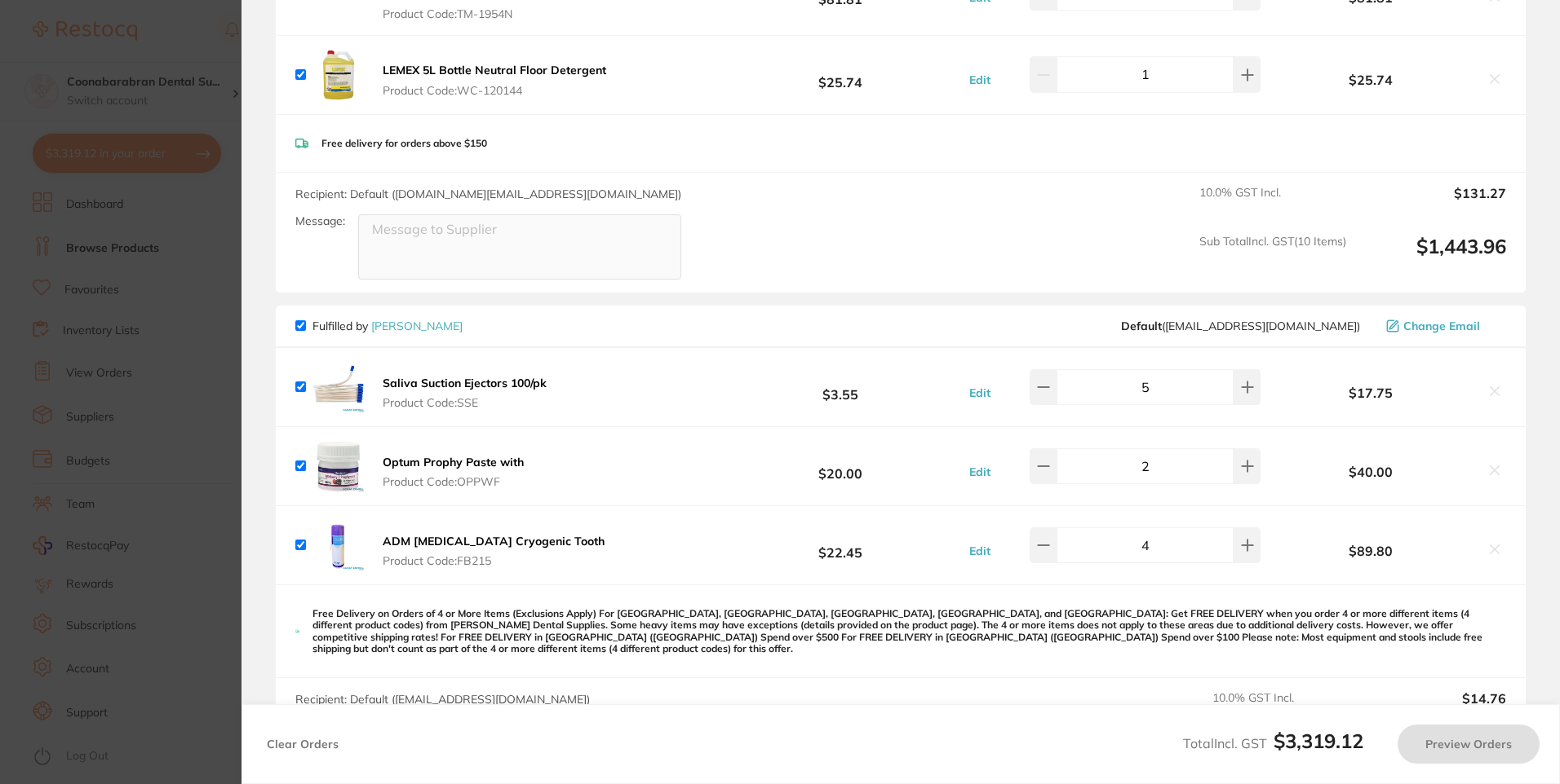
checkbox input "false"
checkbox input "true"
click at [1491, 388] on icon at bounding box center [1495, 392] width 9 height 9
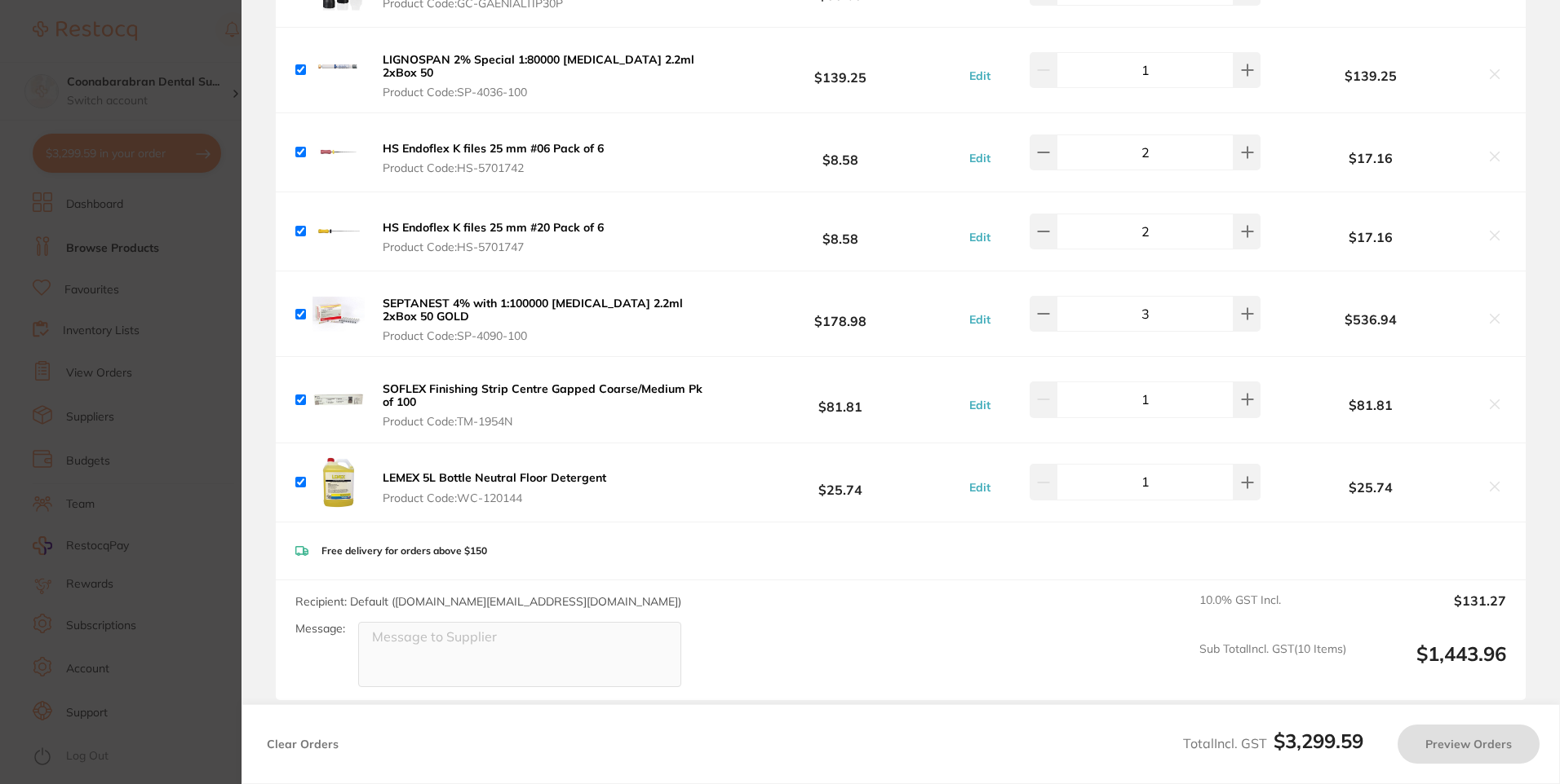
checkbox input "true"
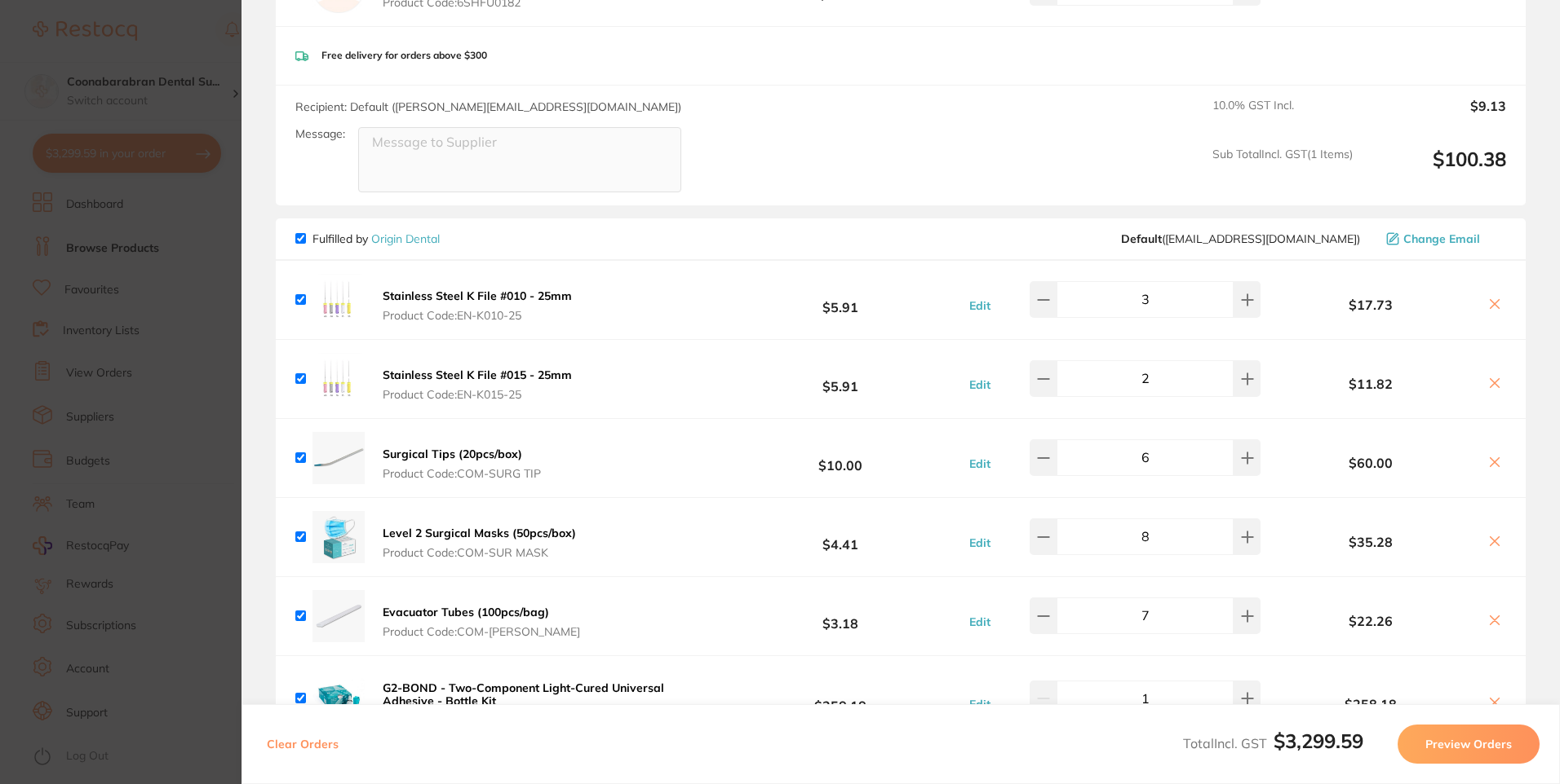
scroll to position [1695, 0]
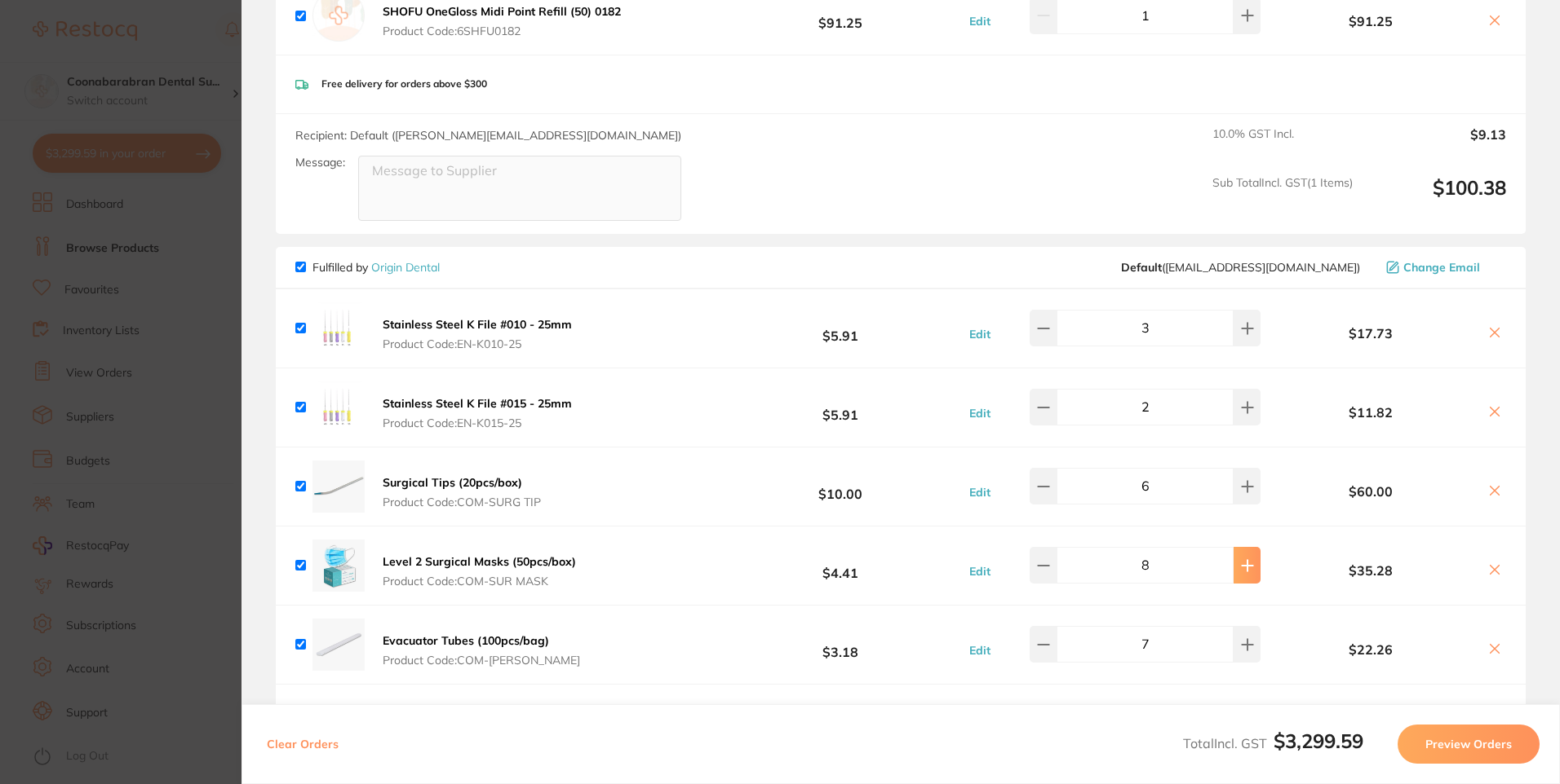
click at [1252, 548] on button at bounding box center [1247, 565] width 27 height 36
click at [1242, 559] on icon at bounding box center [1247, 566] width 13 height 13
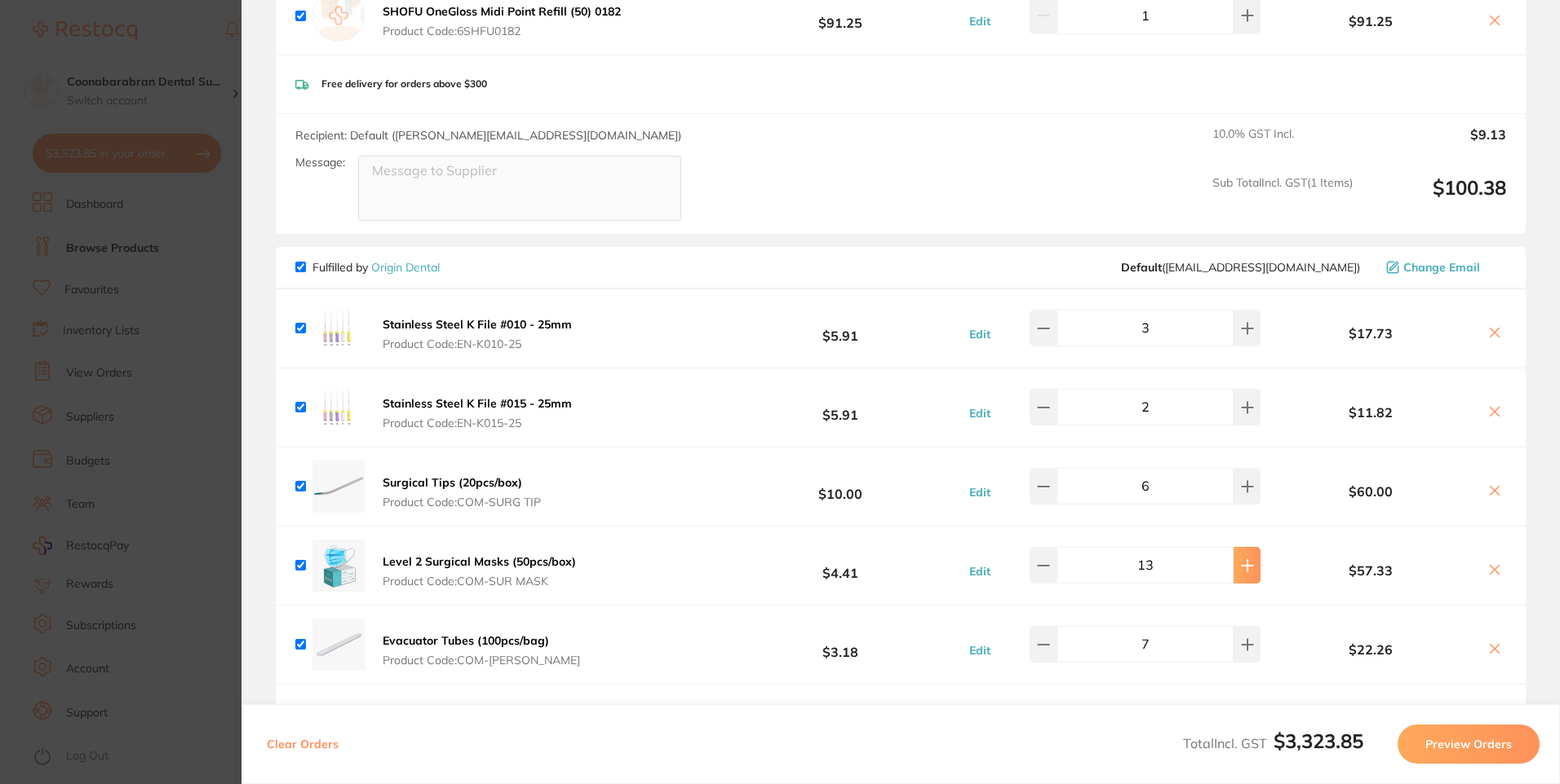
click at [1242, 559] on icon at bounding box center [1247, 566] width 13 height 13
click at [1240, 559] on icon at bounding box center [1247, 566] width 13 height 13
click at [1241, 560] on icon at bounding box center [1246, 565] width 11 height 11
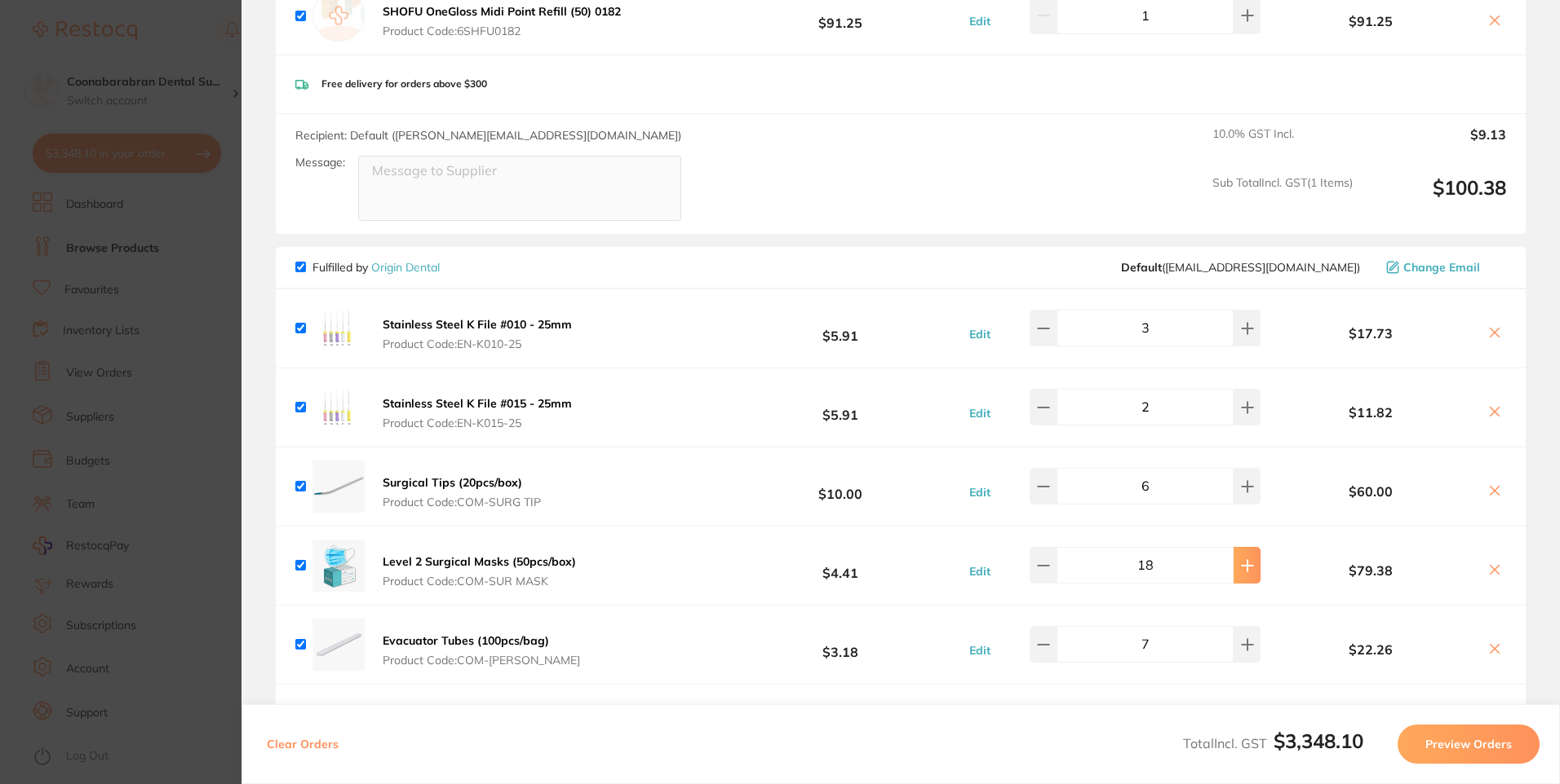
click at [1241, 560] on icon at bounding box center [1246, 565] width 11 height 11
type input "20"
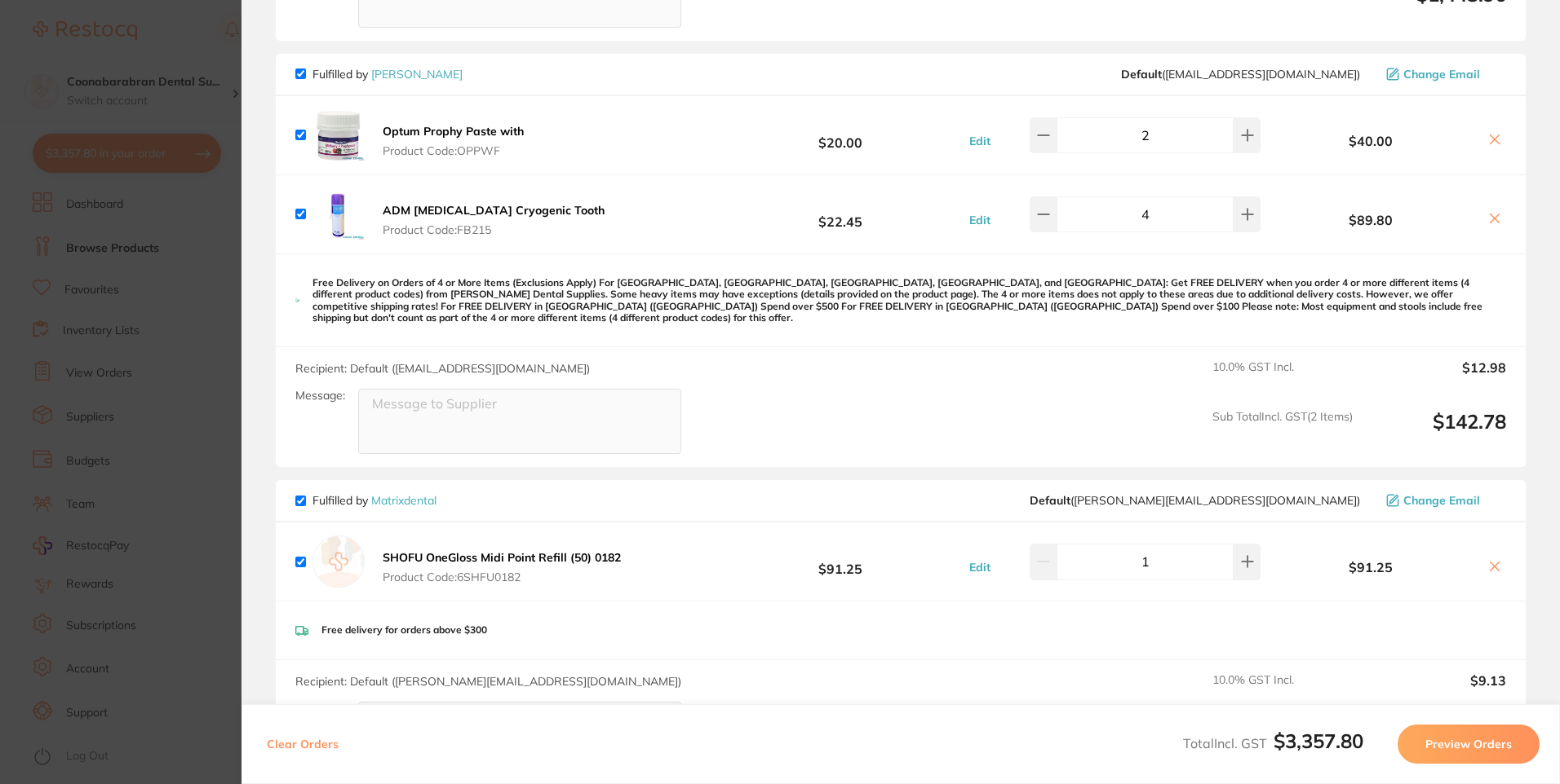
scroll to position [1125, 0]
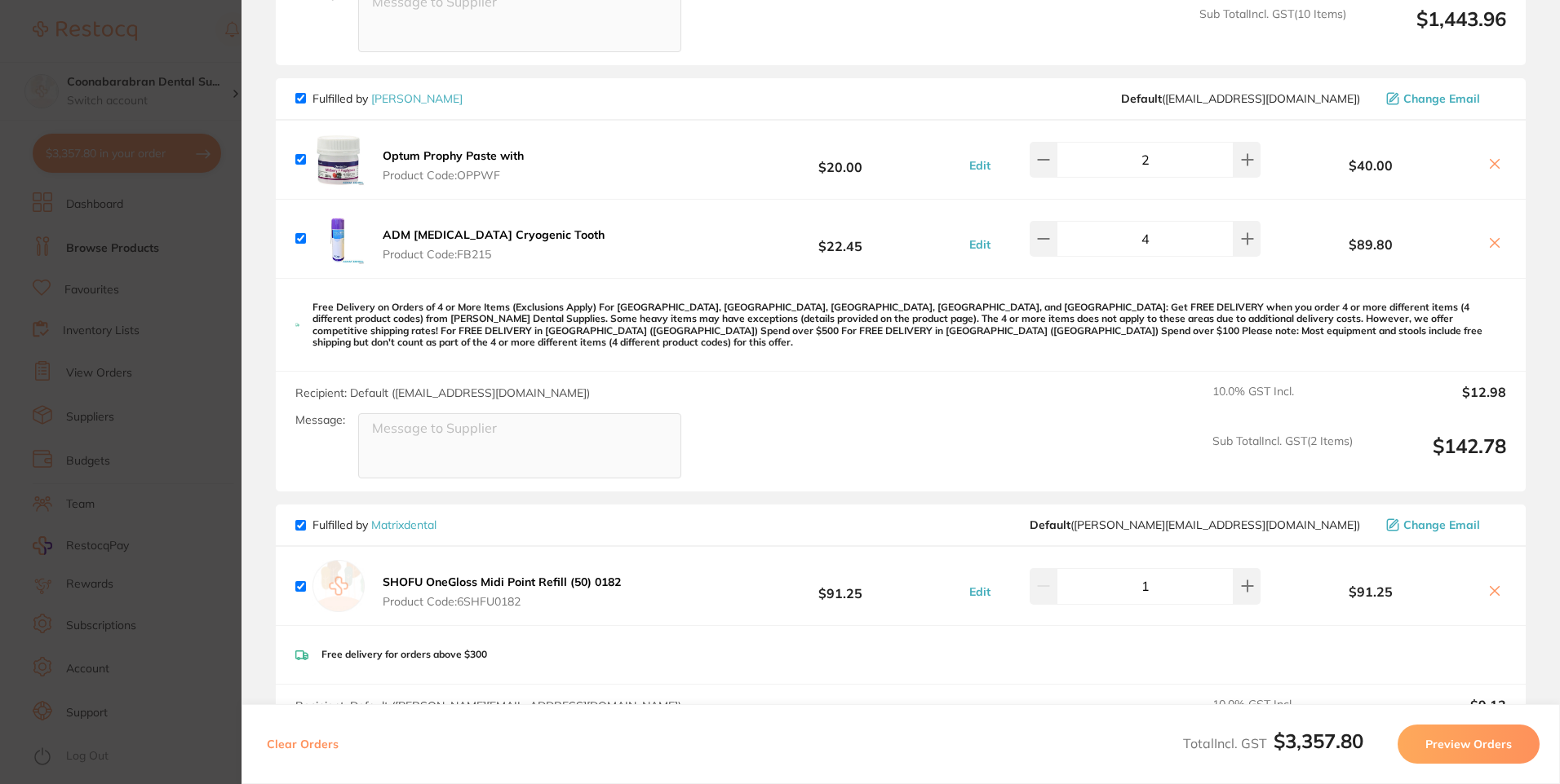
click at [197, 49] on section "Update RRP Set your pre negotiated price for this item. Item Agreed RRP (excl. …" at bounding box center [780, 392] width 1560 height 784
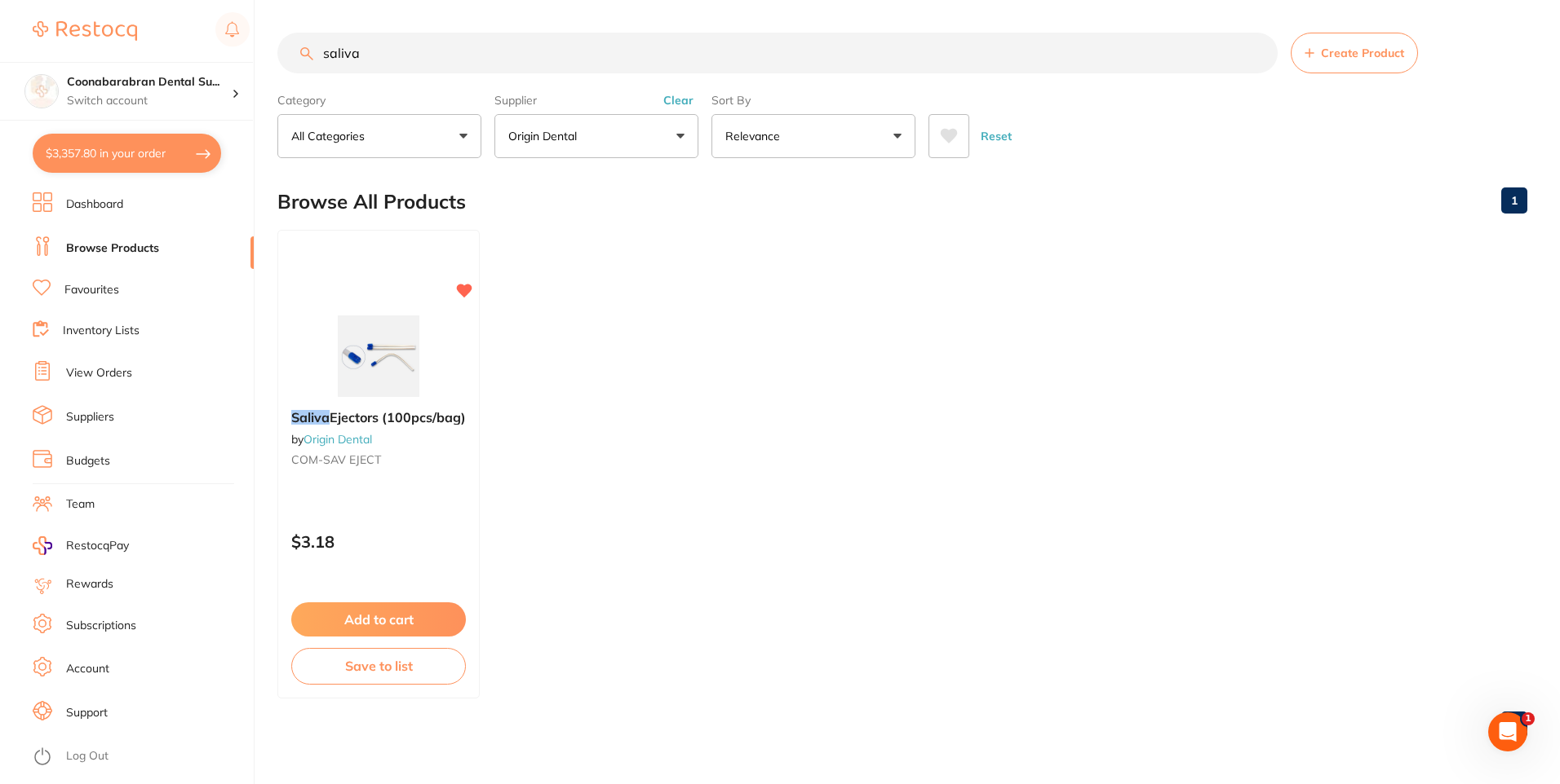
drag, startPoint x: 410, startPoint y: 56, endPoint x: 308, endPoint y: 57, distance: 102.0
click at [308, 57] on div "saliva Create Product" at bounding box center [902, 53] width 1249 height 40
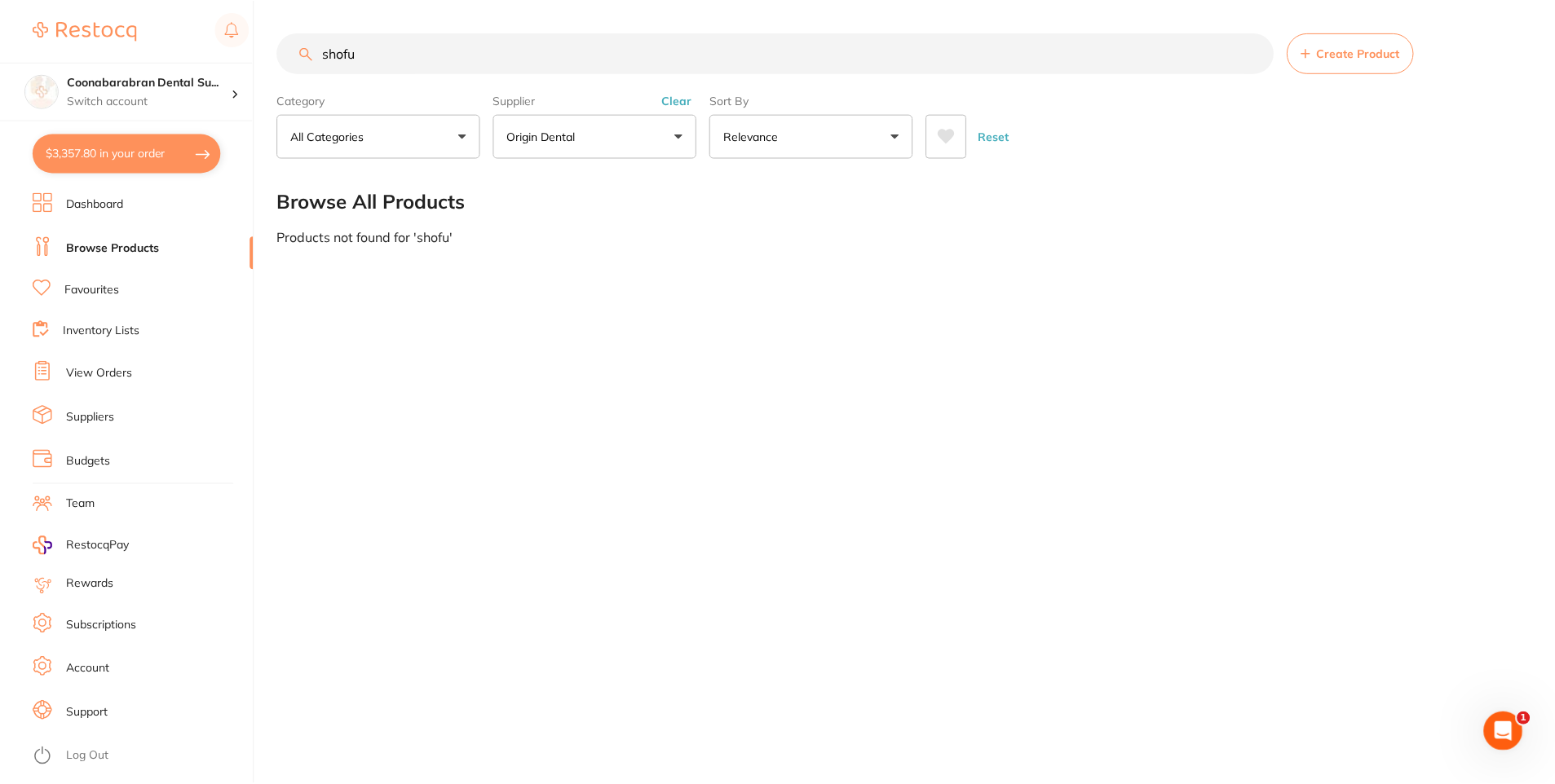
scroll to position [0, 0]
click at [685, 99] on button "Clear" at bounding box center [678, 100] width 40 height 14
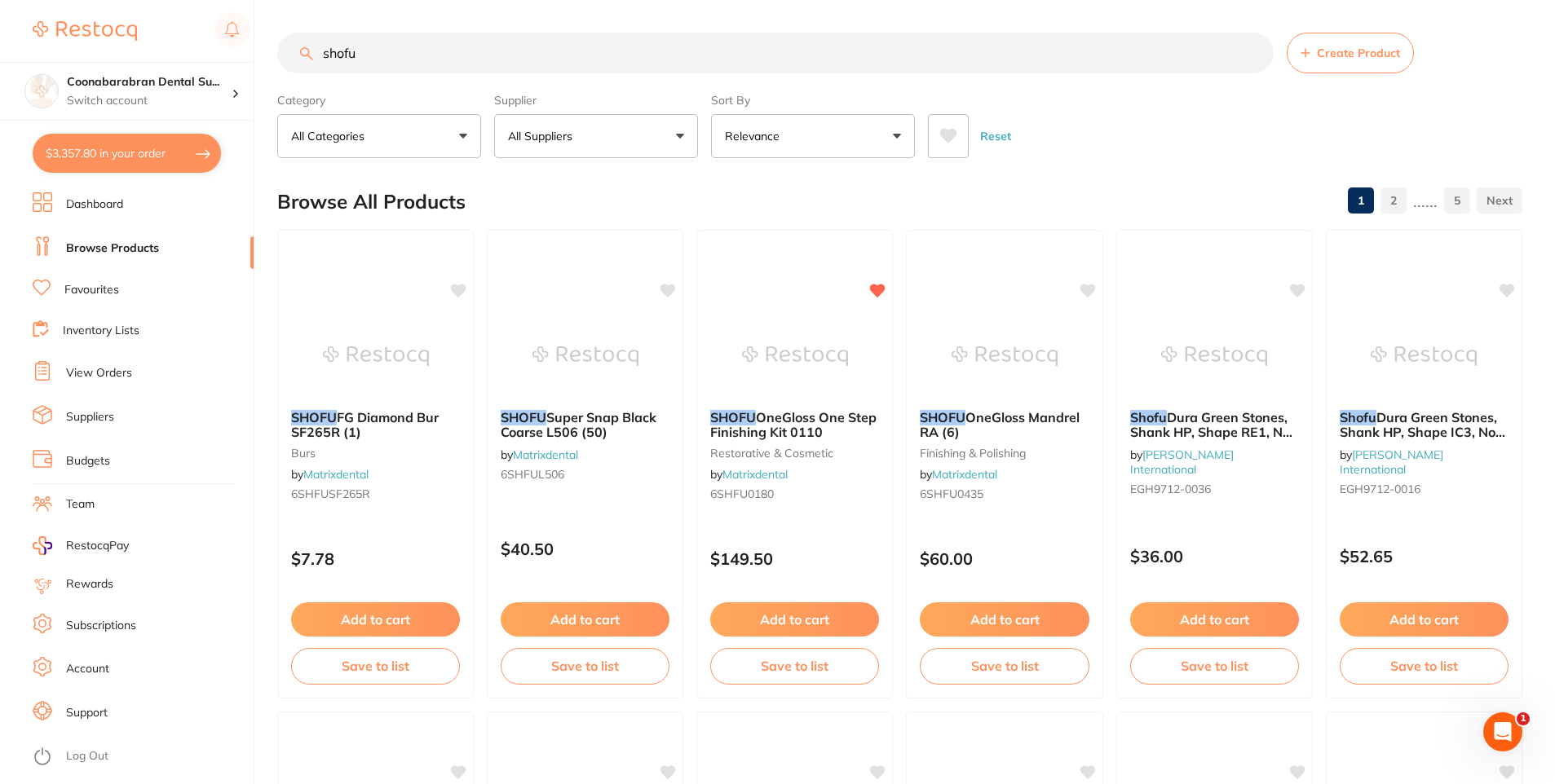
click at [786, 141] on button "Relevance" at bounding box center [813, 137] width 204 height 44
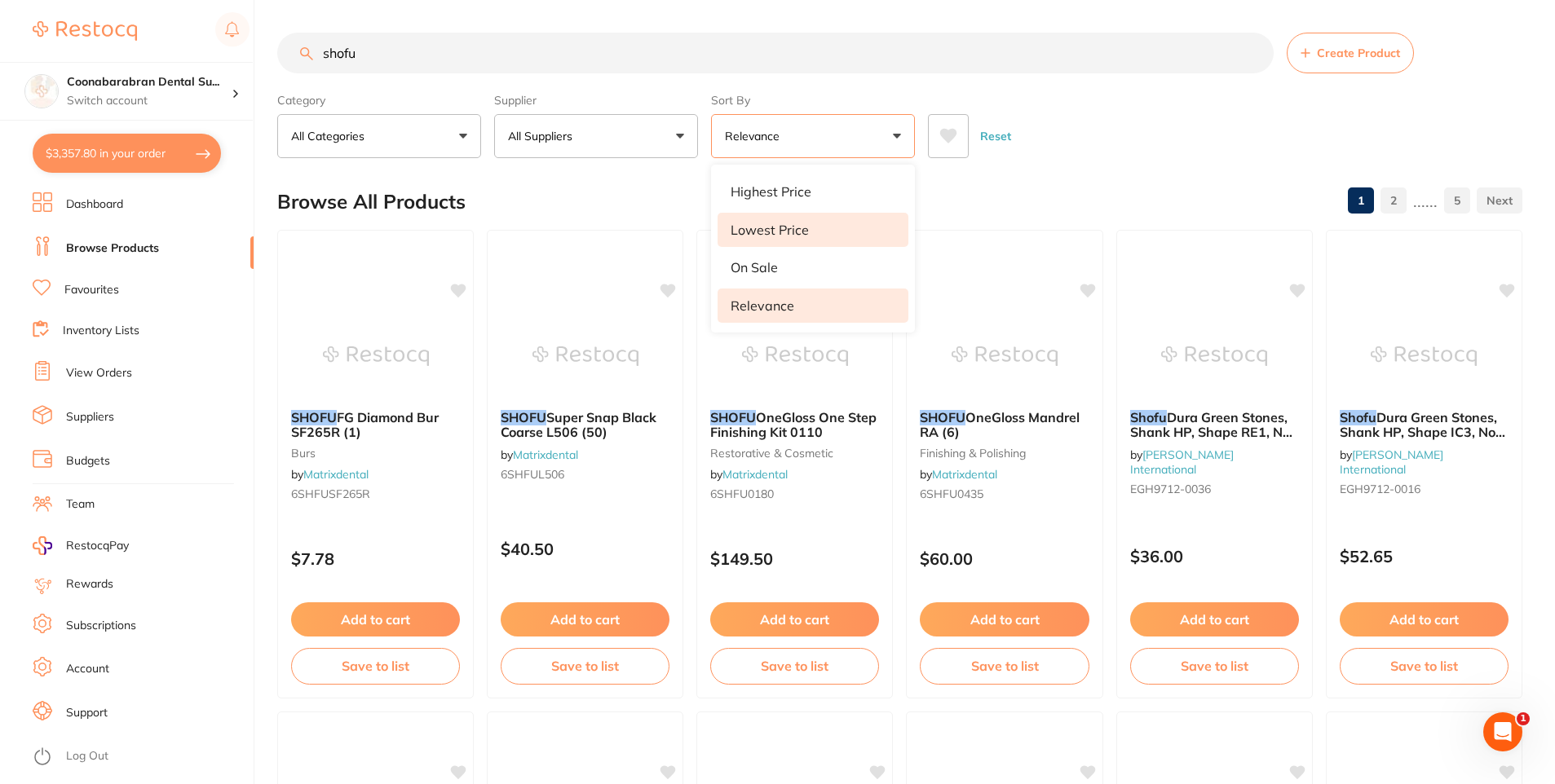
click at [782, 228] on p "Lowest Price" at bounding box center [769, 229] width 78 height 14
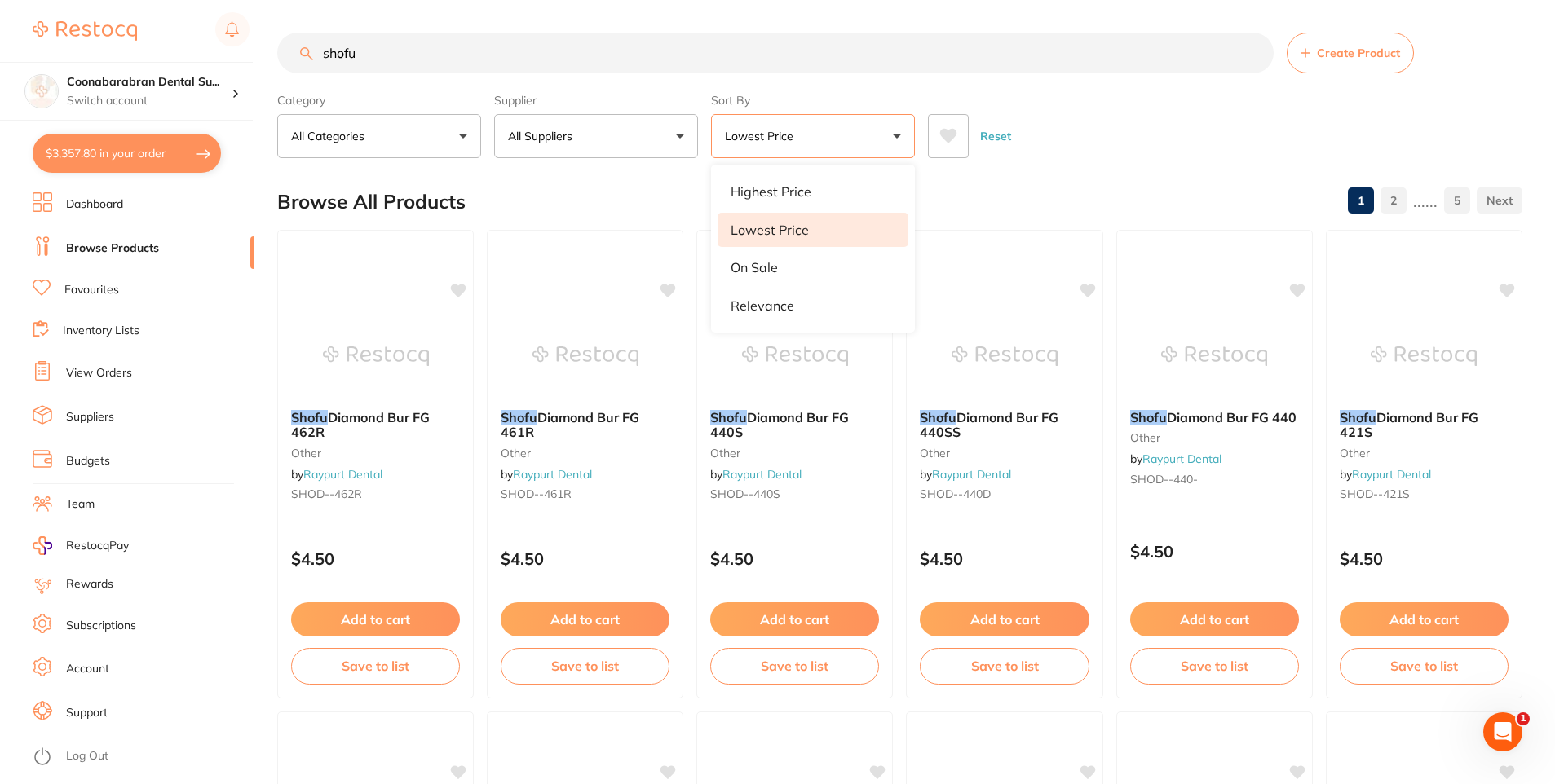
click at [1132, 127] on div "Reset" at bounding box center [1219, 129] width 581 height 57
click at [406, 49] on input "shofu" at bounding box center [776, 53] width 997 height 40
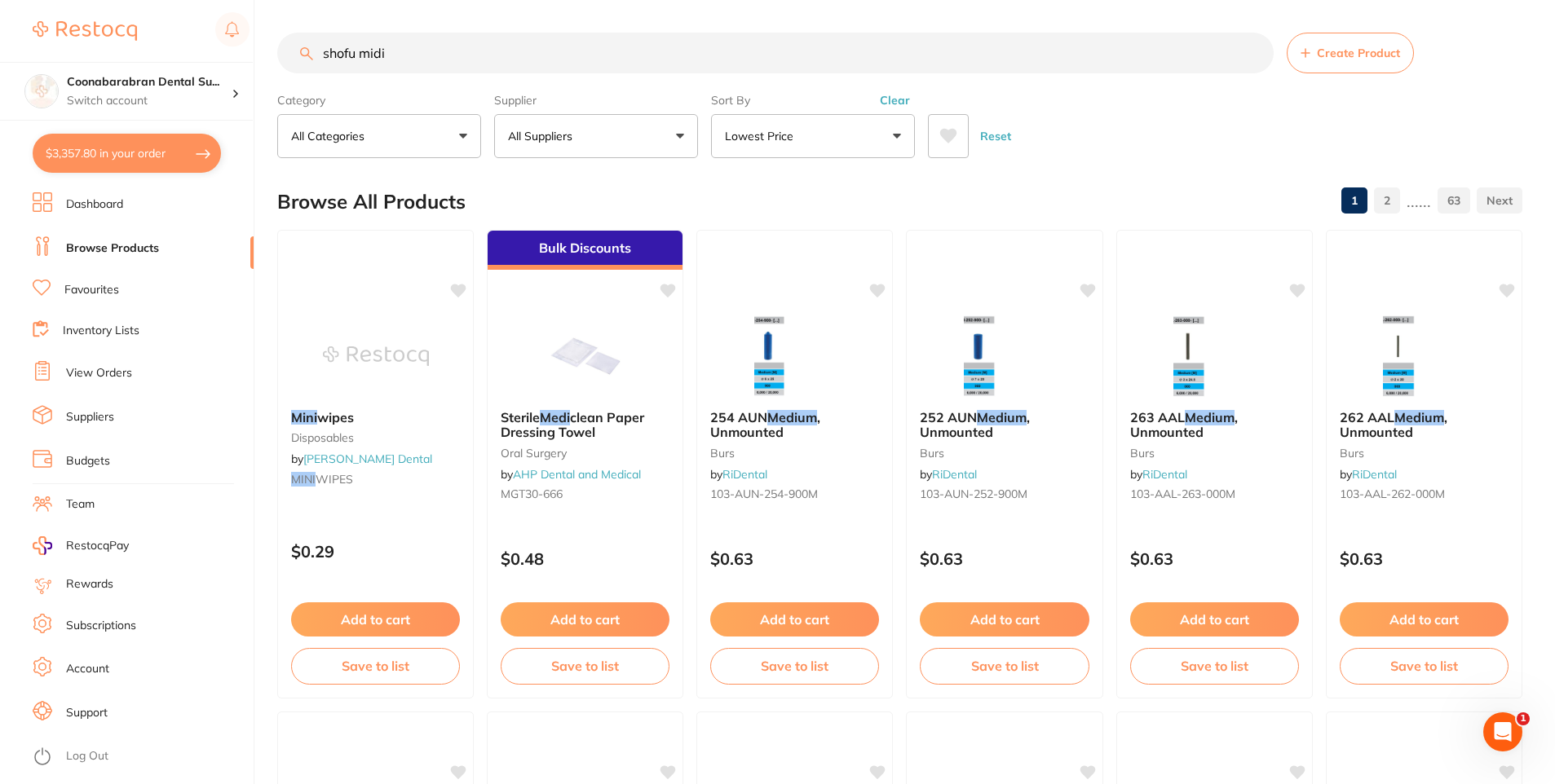
drag, startPoint x: 358, startPoint y: 52, endPoint x: 411, endPoint y: 47, distance: 53.2
type input "shofu onegloss midi"
click at [775, 129] on p "Lowest Price" at bounding box center [763, 136] width 75 height 16
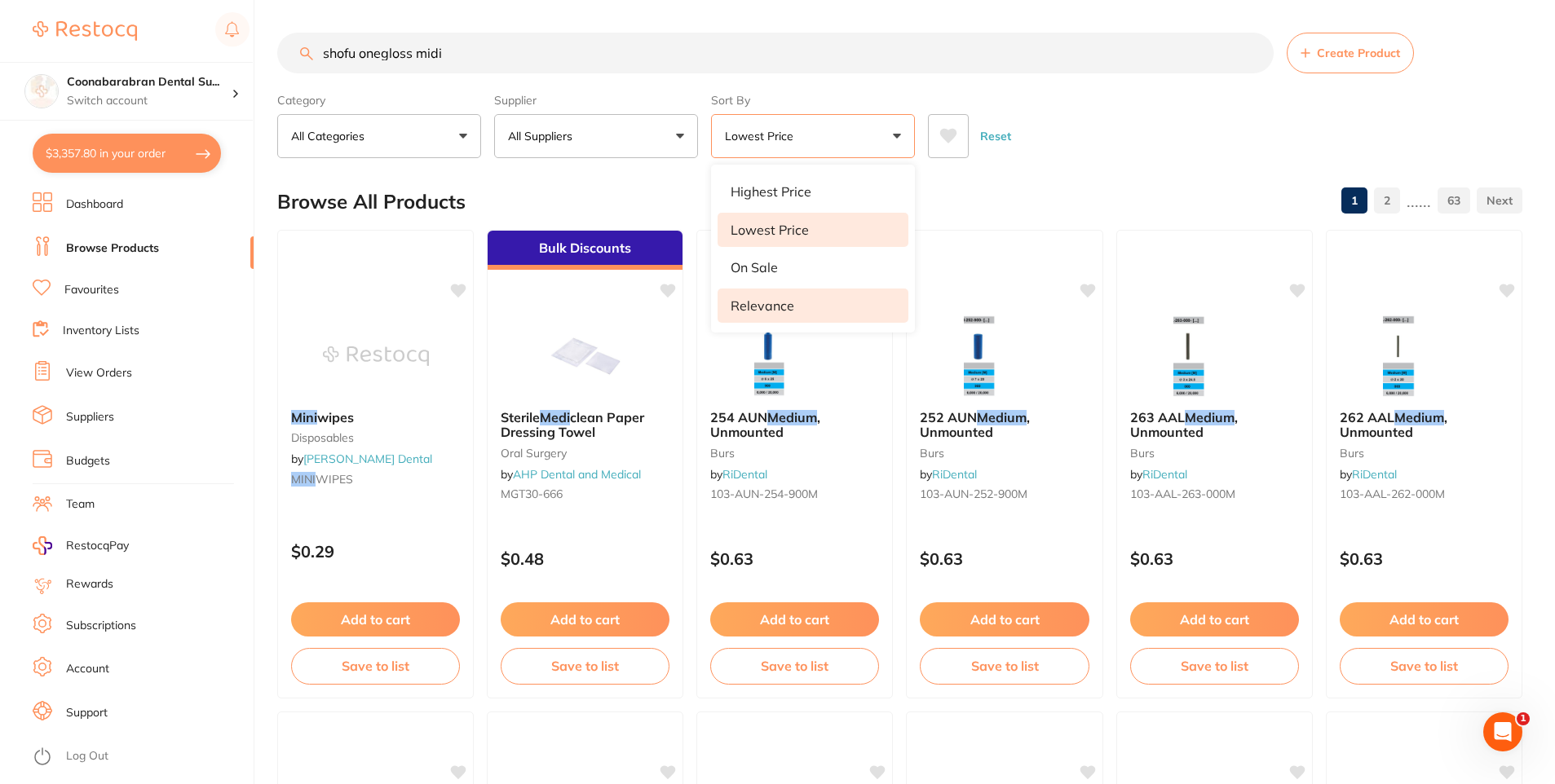
click at [769, 302] on p "Relevance" at bounding box center [762, 305] width 64 height 14
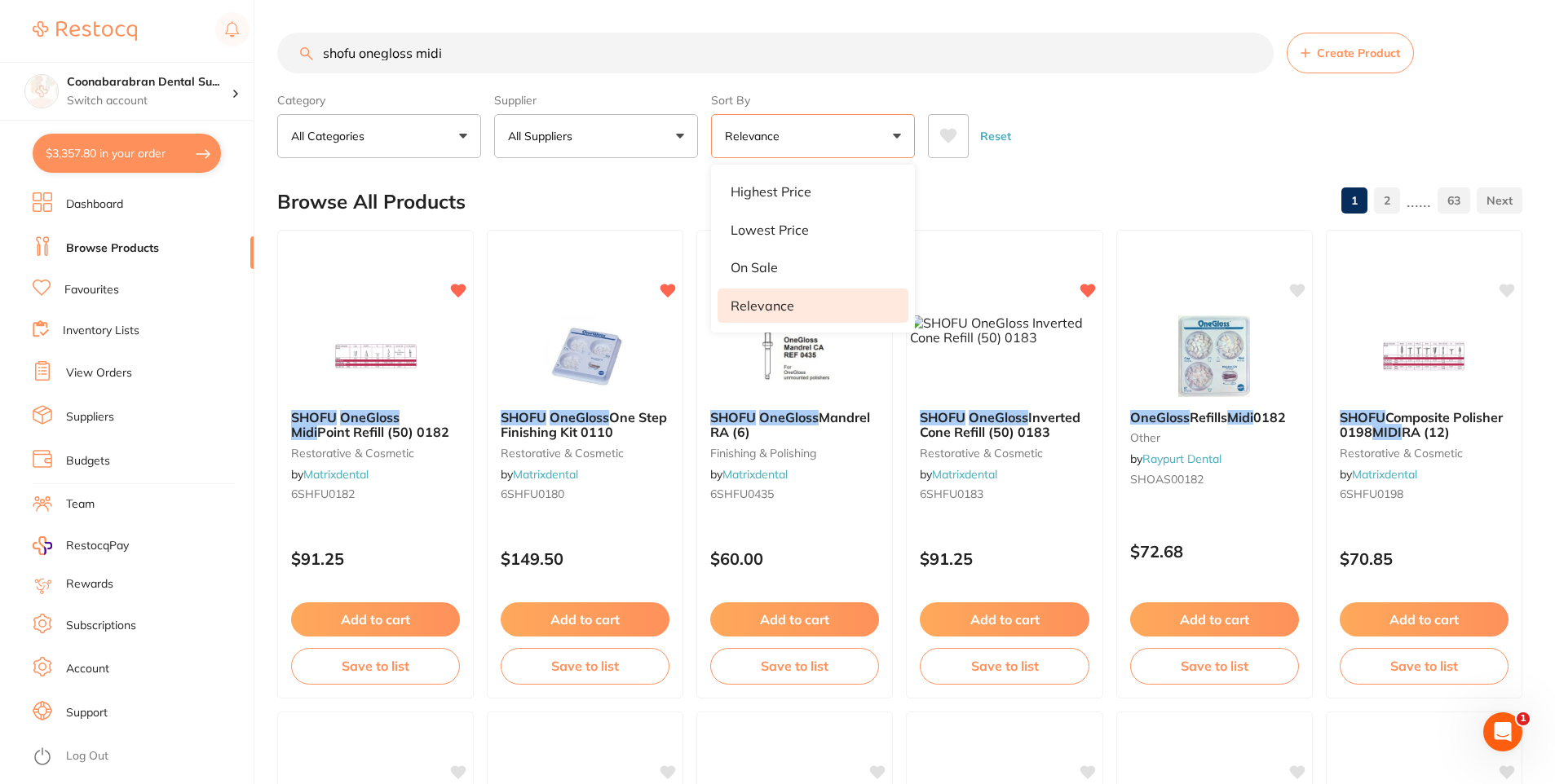
click at [1089, 136] on div "Reset" at bounding box center [1219, 129] width 581 height 57
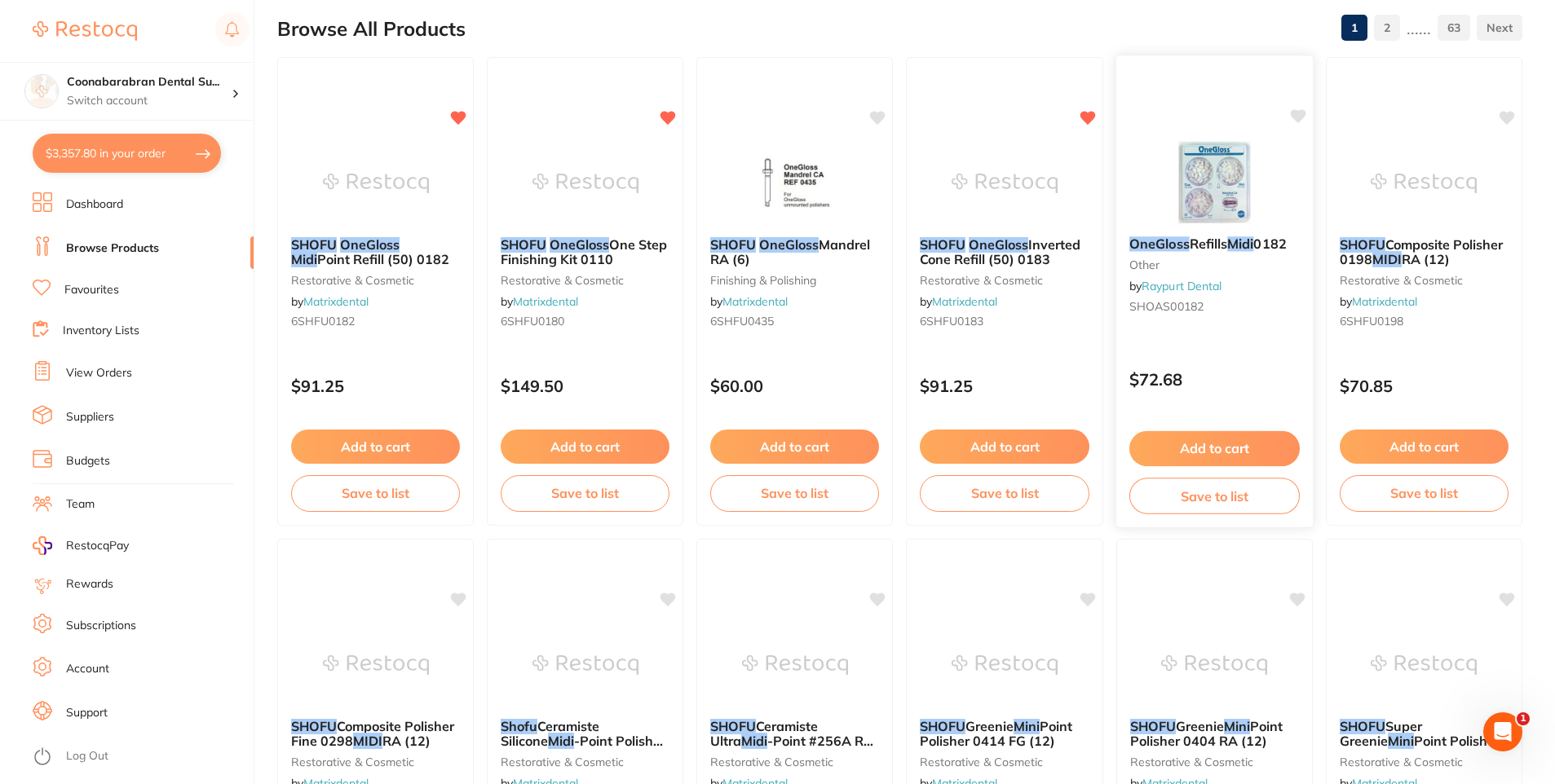
scroll to position [164, 0]
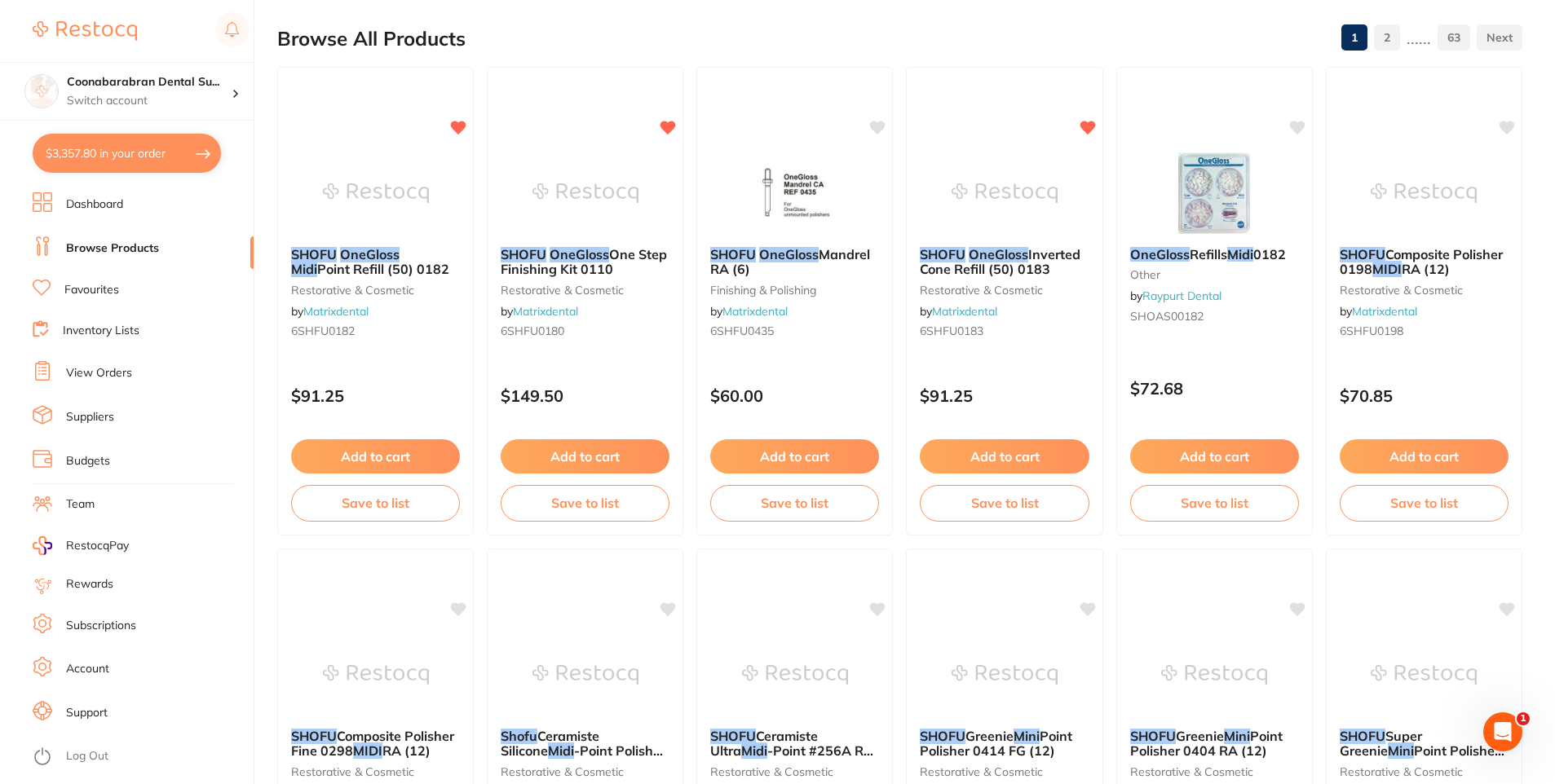
drag, startPoint x: 1218, startPoint y: 194, endPoint x: 1218, endPoint y: 214, distance: 20.0
click at [1218, 194] on img at bounding box center [1214, 192] width 106 height 82
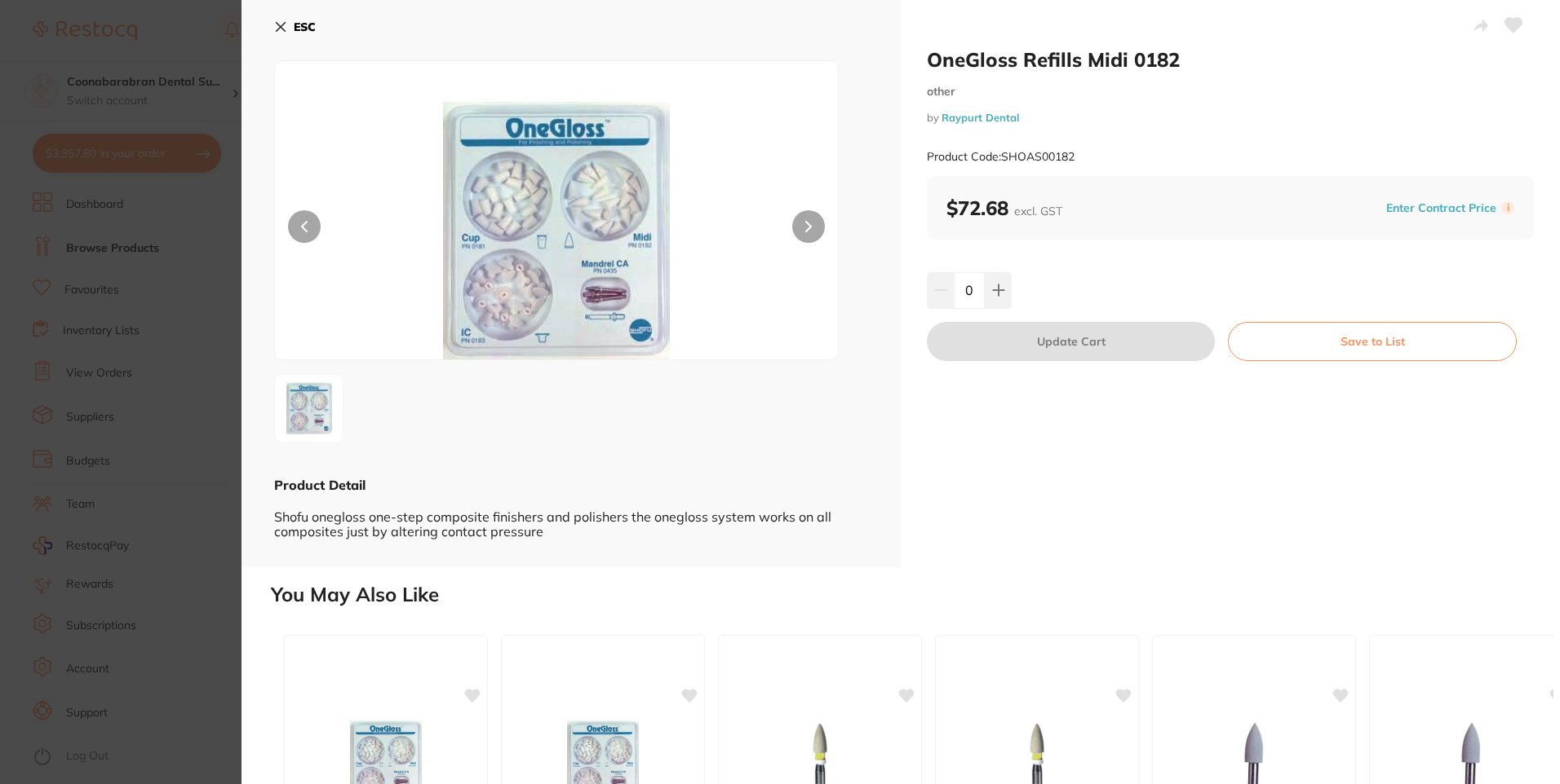
click at [277, 25] on icon at bounding box center [281, 27] width 13 height 13
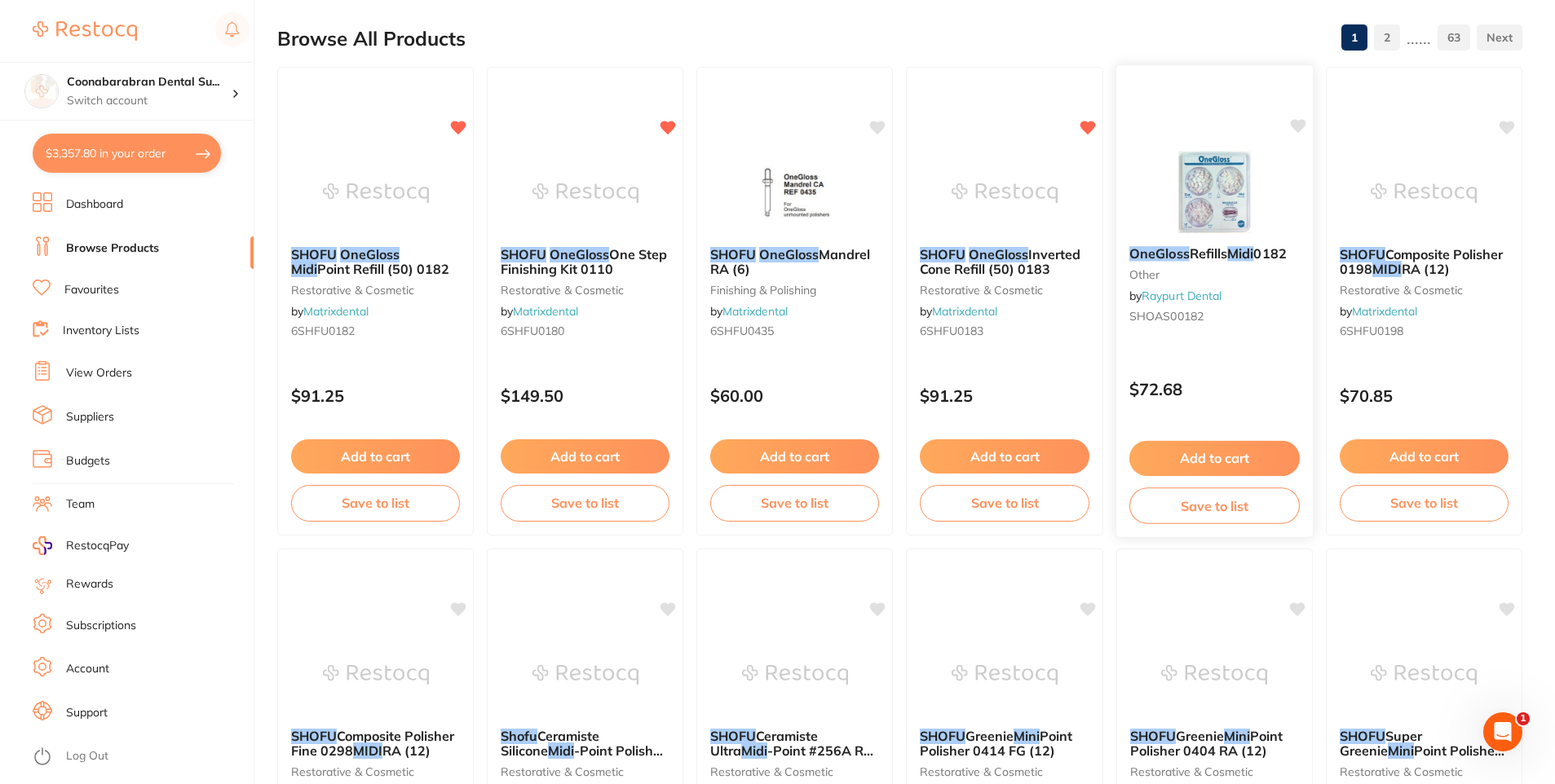
click at [1228, 456] on button "Add to cart" at bounding box center [1214, 459] width 170 height 35
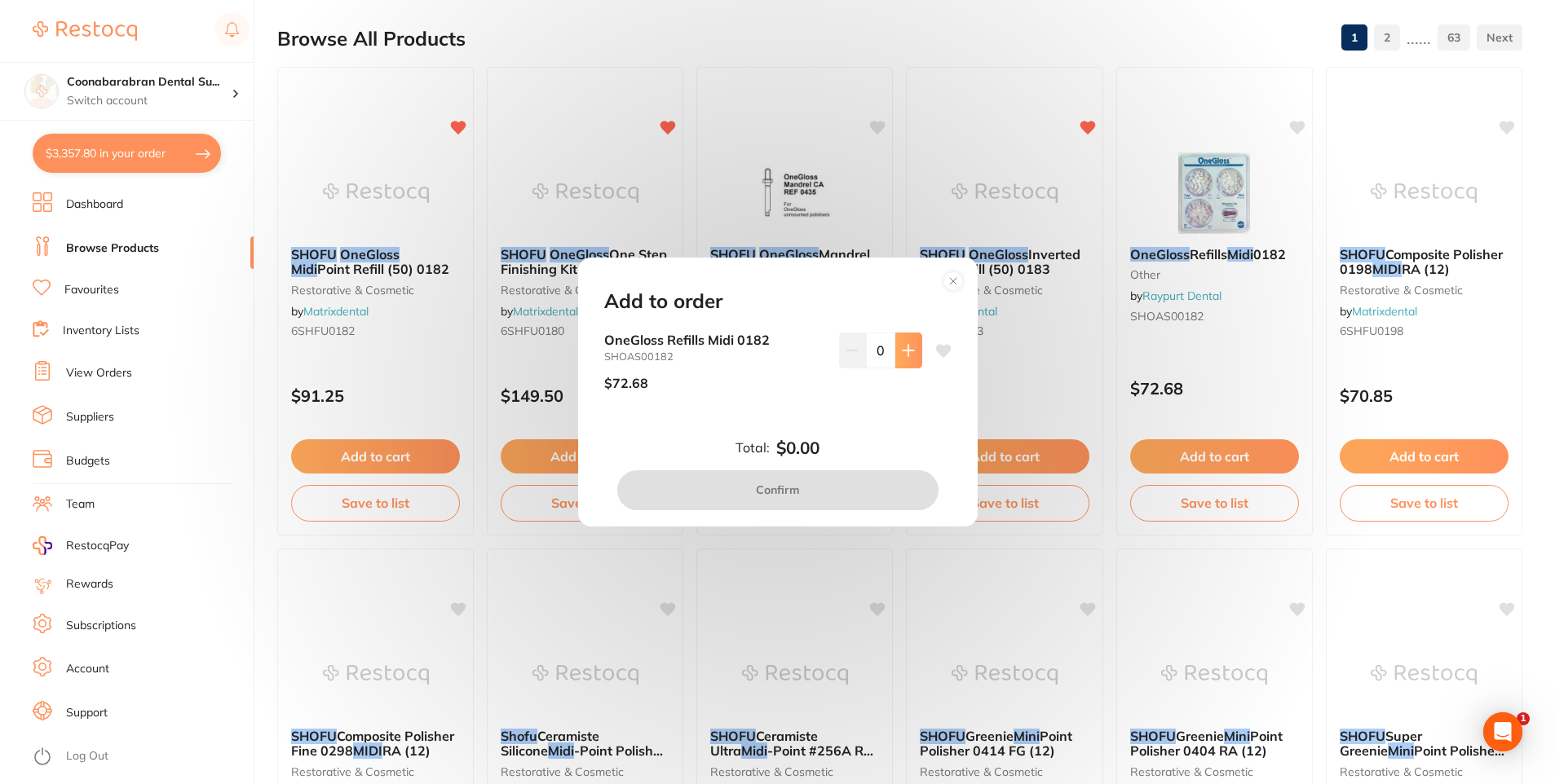
scroll to position [0, 0]
click at [902, 354] on icon at bounding box center [908, 351] width 13 height 13
type input "1"
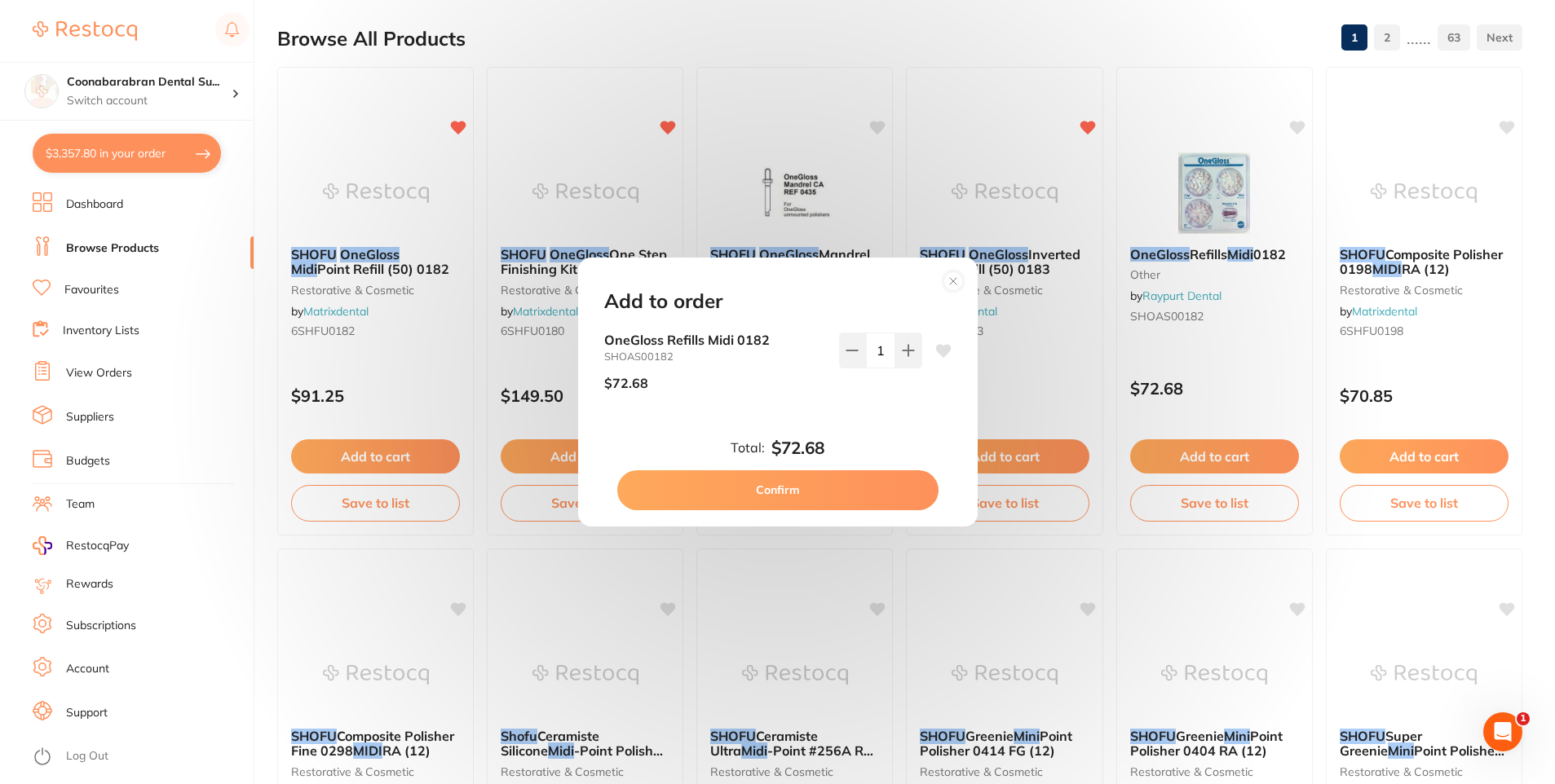
click at [944, 346] on icon at bounding box center [943, 352] width 15 height 13
click at [783, 494] on button "Confirm" at bounding box center [778, 490] width 321 height 39
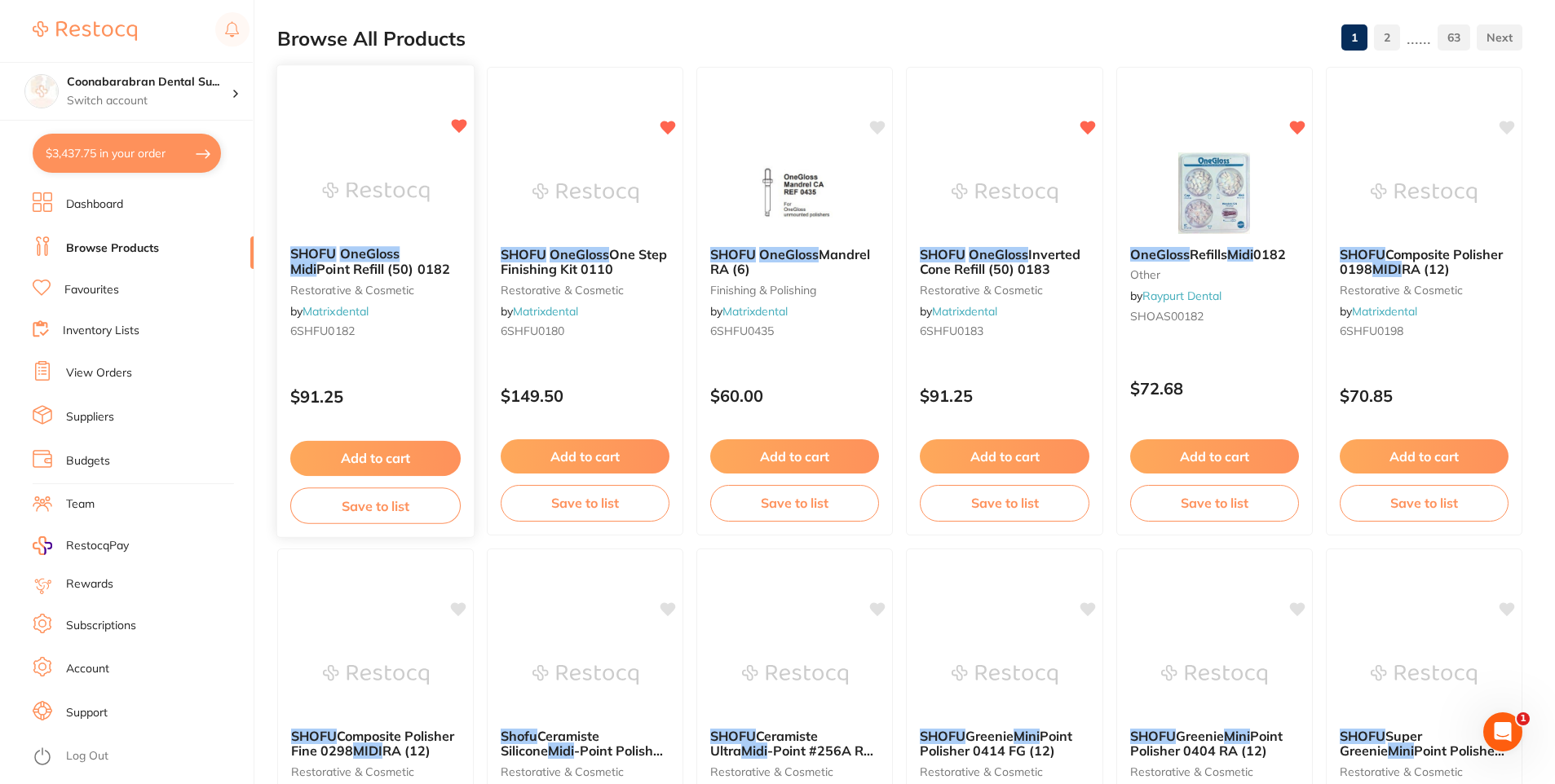
click at [457, 126] on icon at bounding box center [460, 126] width 15 height 13
click at [668, 126] on icon at bounding box center [669, 126] width 15 height 13
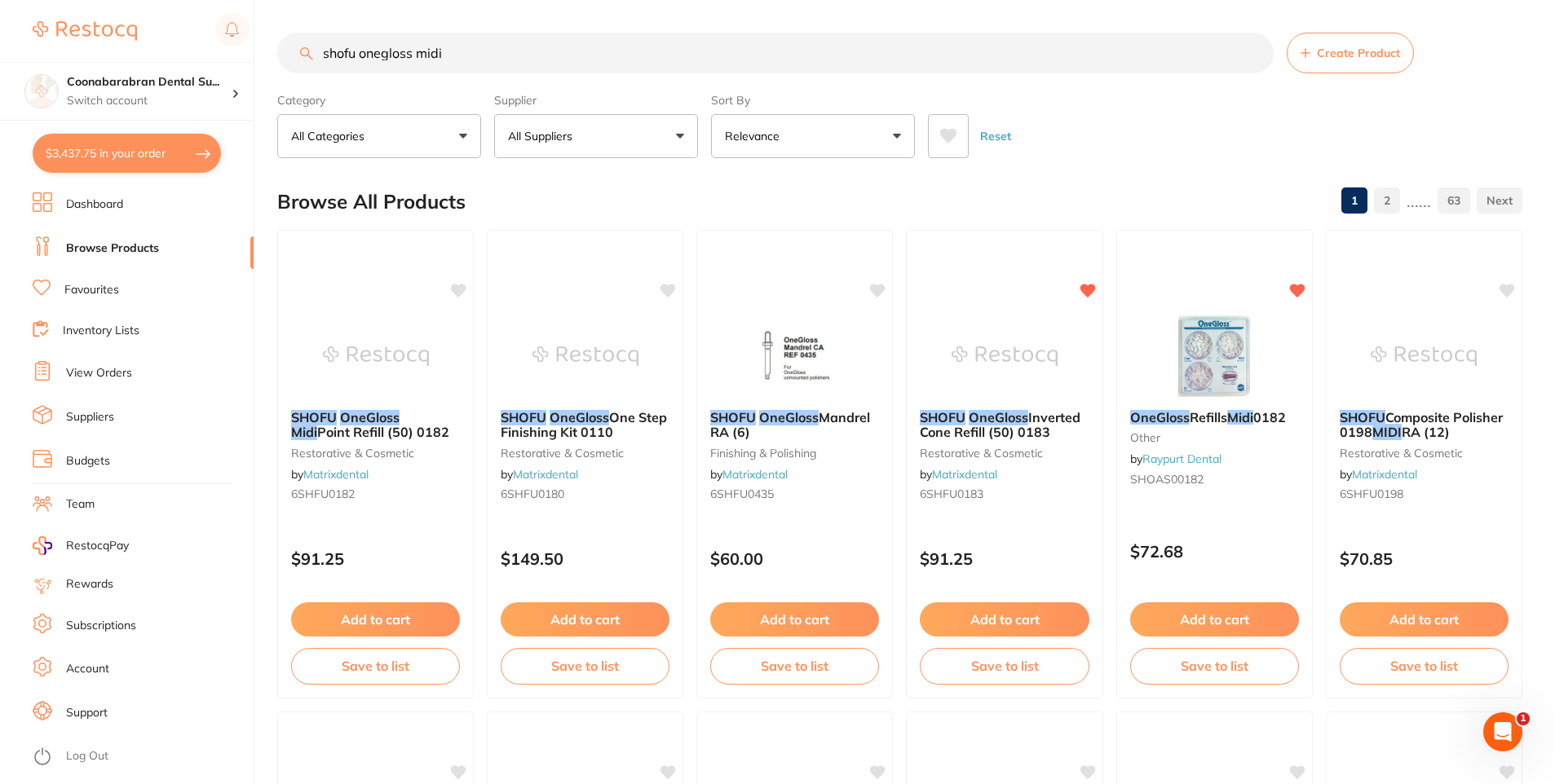
click at [626, 134] on button "All Suppliers" at bounding box center [597, 137] width 204 height 44
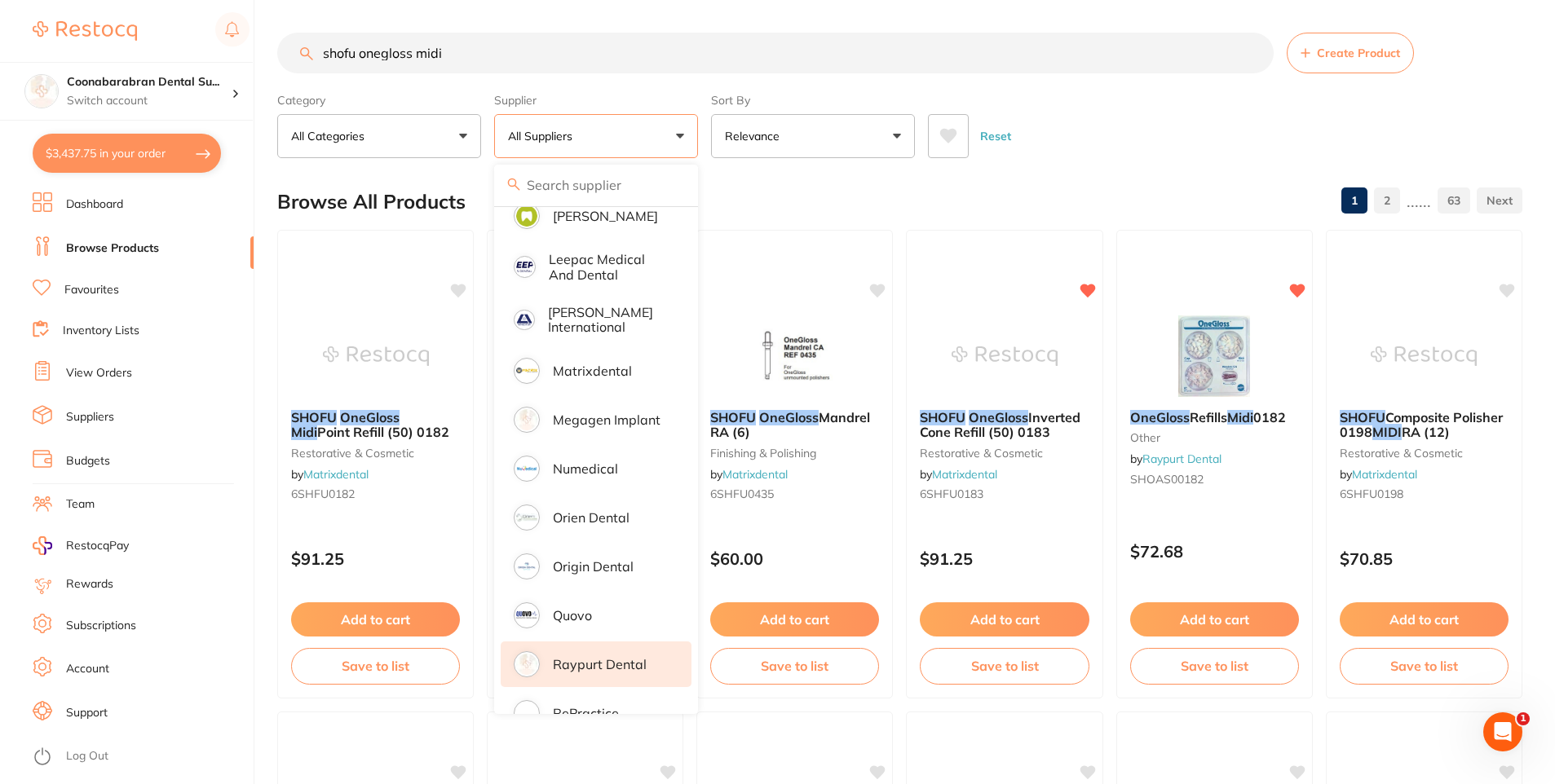
scroll to position [1060, 0]
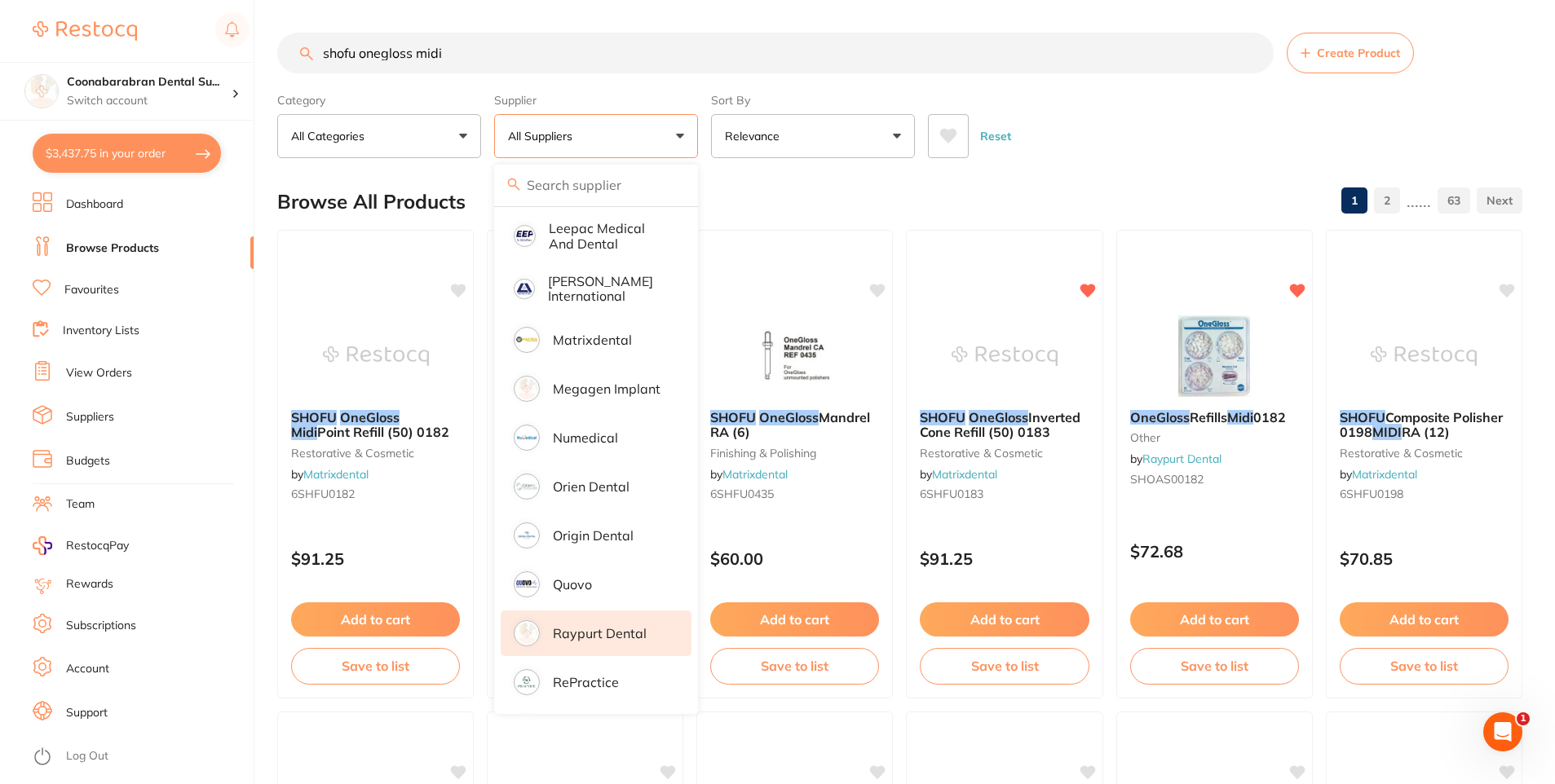
click at [607, 632] on li "Raypurt Dental" at bounding box center [596, 633] width 191 height 45
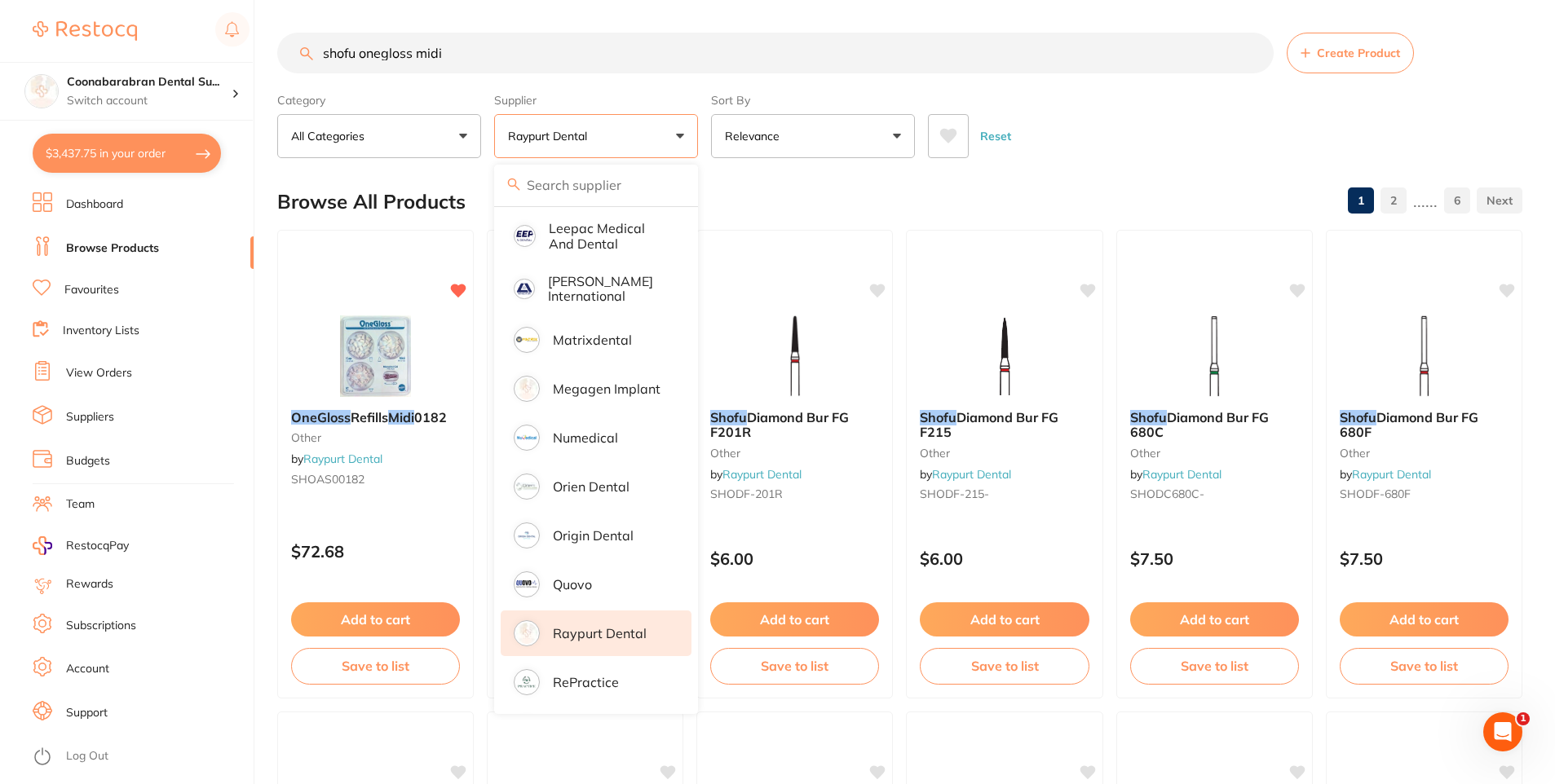
click at [1160, 126] on div "Reset" at bounding box center [1219, 129] width 581 height 57
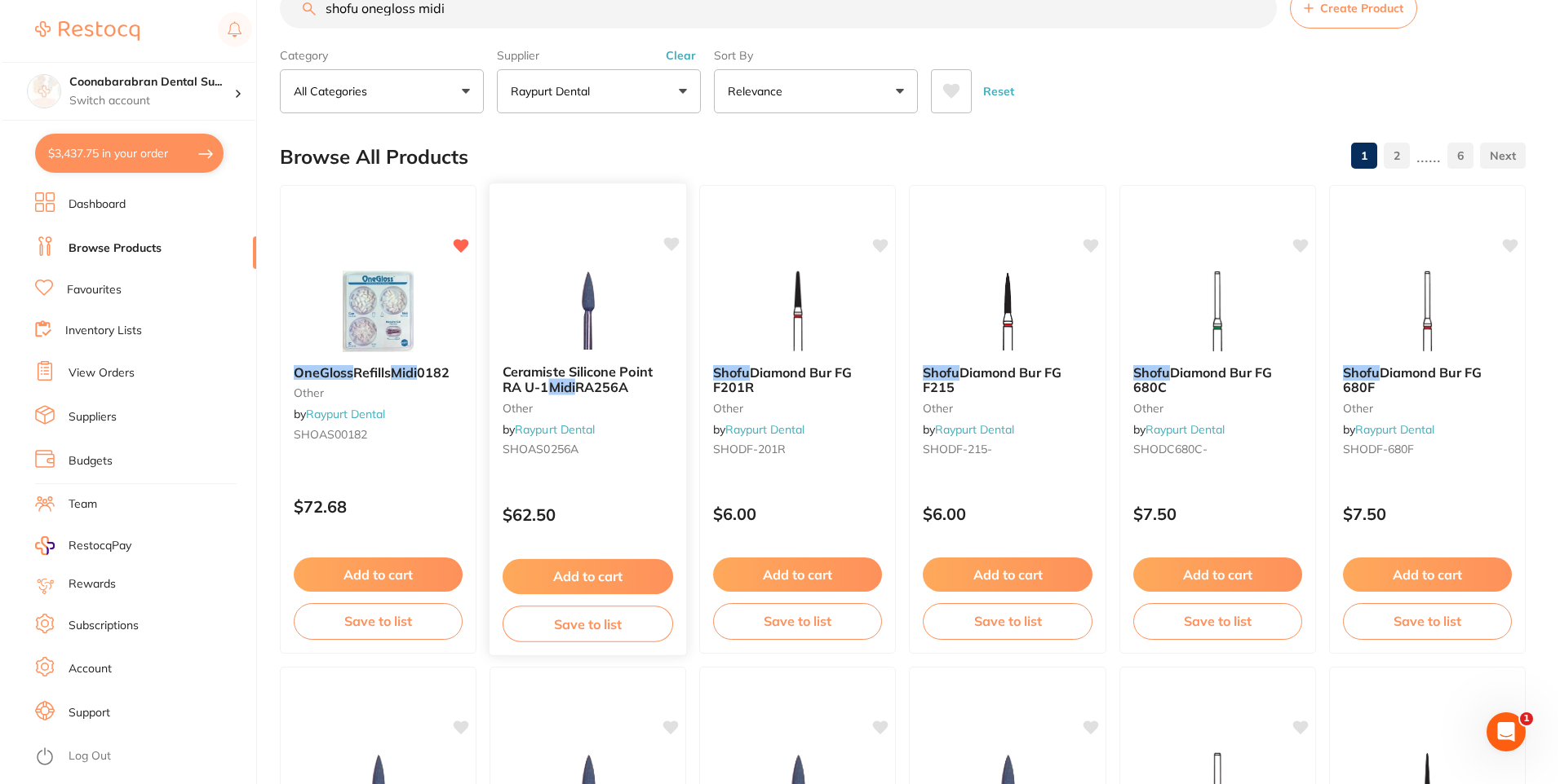
scroll to position [0, 0]
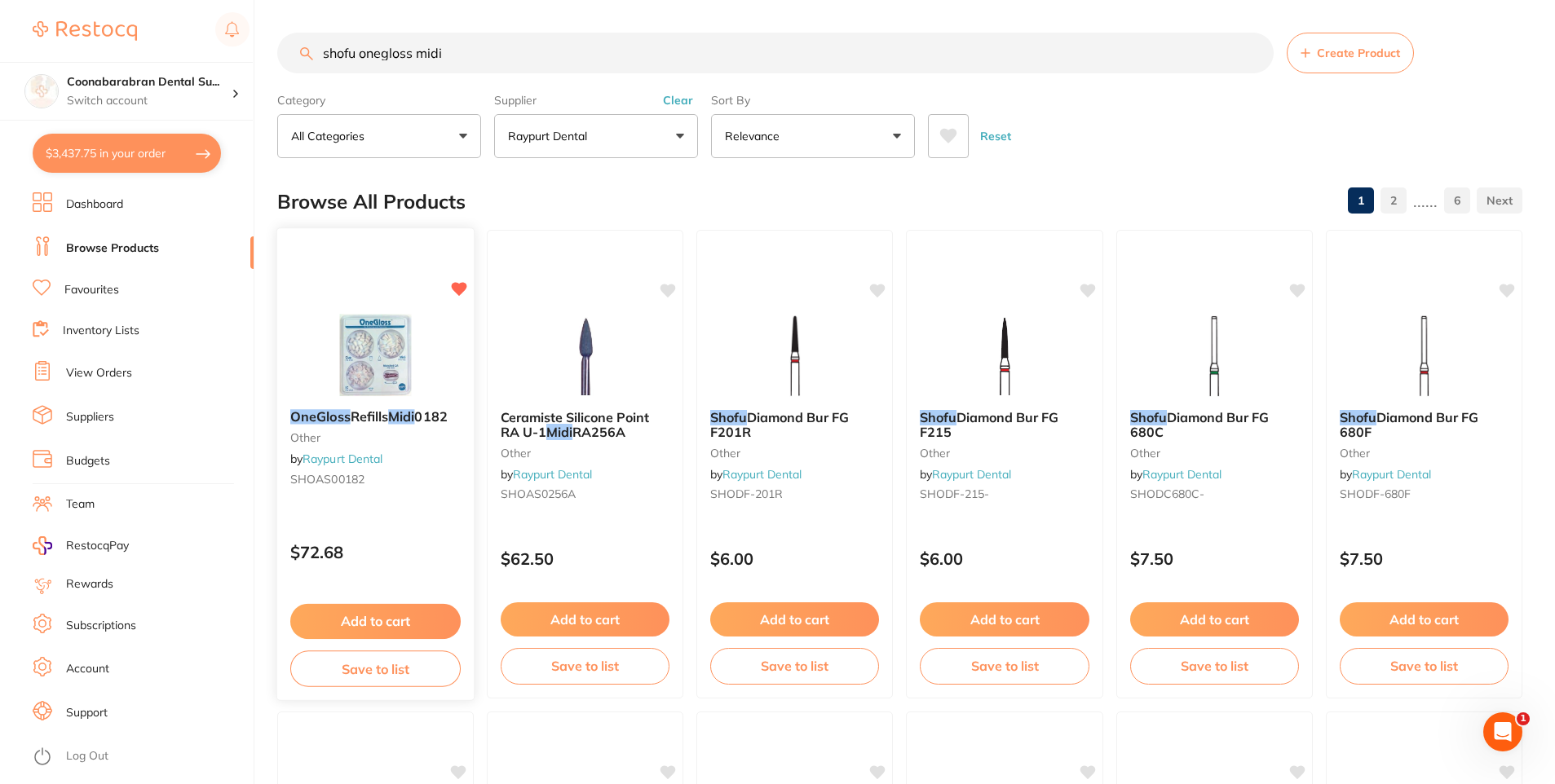
click at [398, 469] on div "OneGloss Refills Midi 0182 other by Raypurt Dental SHOAS00182" at bounding box center [375, 451] width 197 height 110
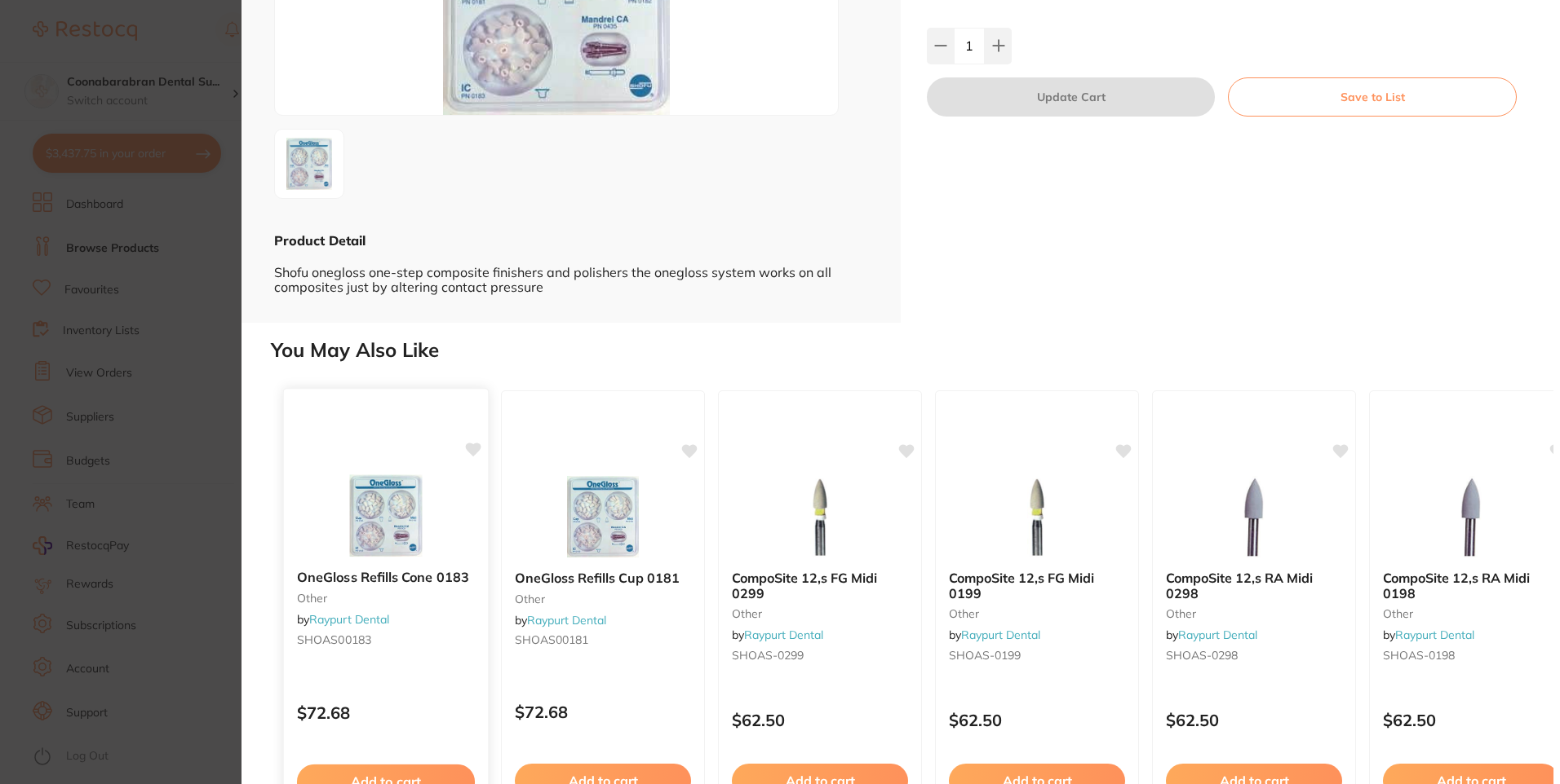
click at [473, 449] on icon at bounding box center [473, 450] width 15 height 13
click at [693, 446] on icon at bounding box center [690, 450] width 15 height 13
click at [576, 519] on img at bounding box center [601, 517] width 107 height 83
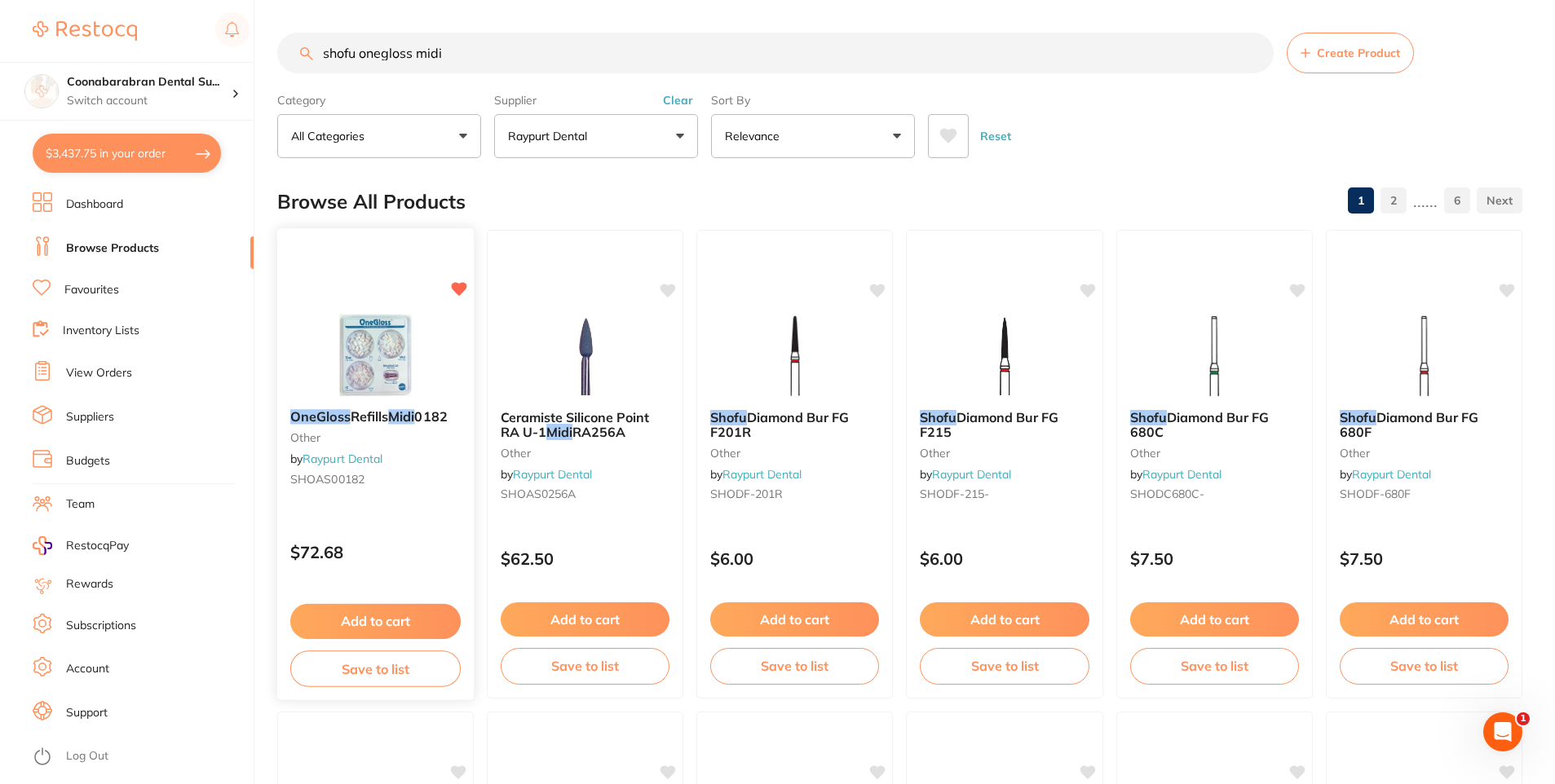
click at [424, 367] on img at bounding box center [375, 355] width 107 height 83
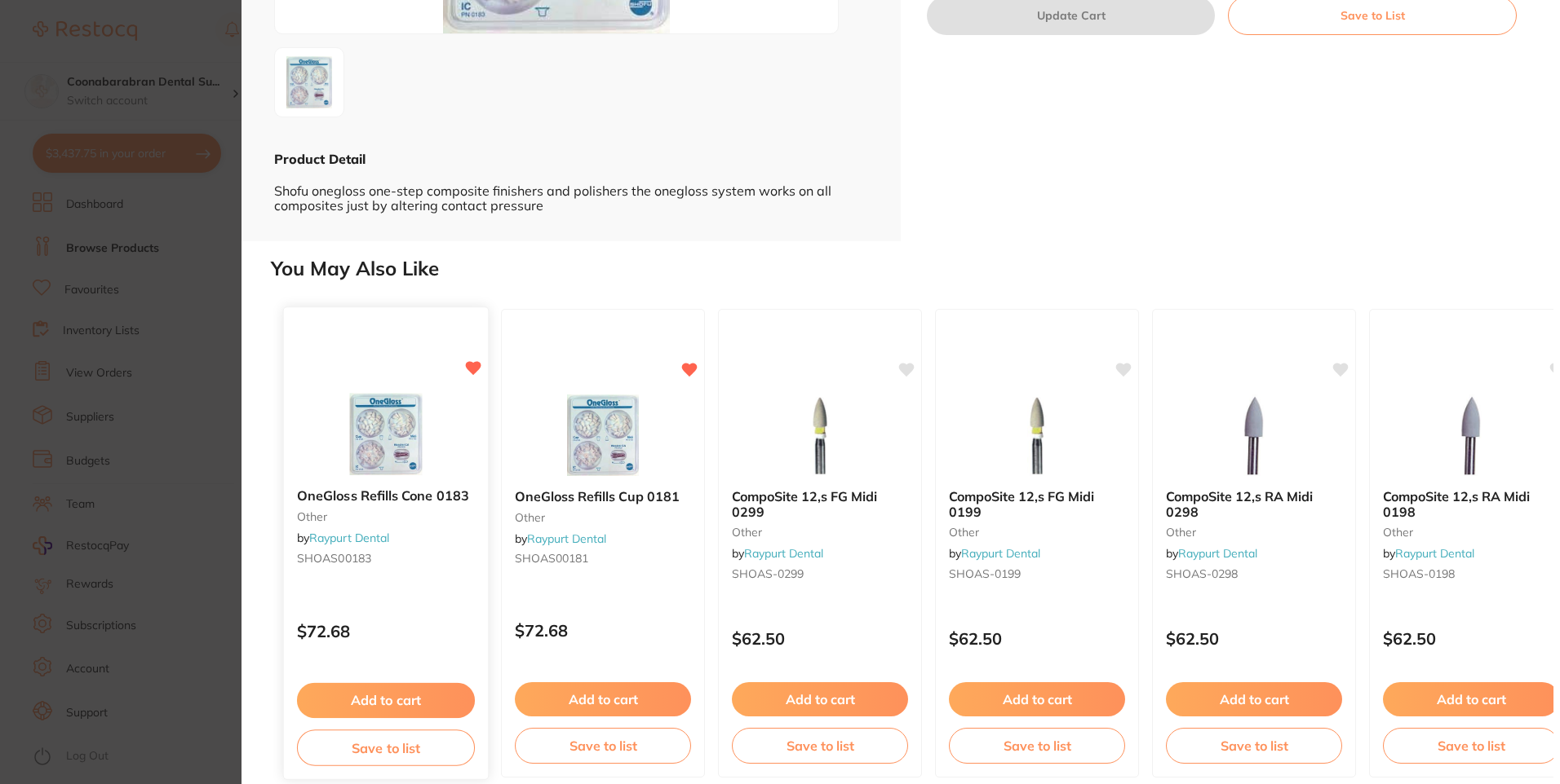
click at [379, 441] on img at bounding box center [385, 435] width 107 height 83
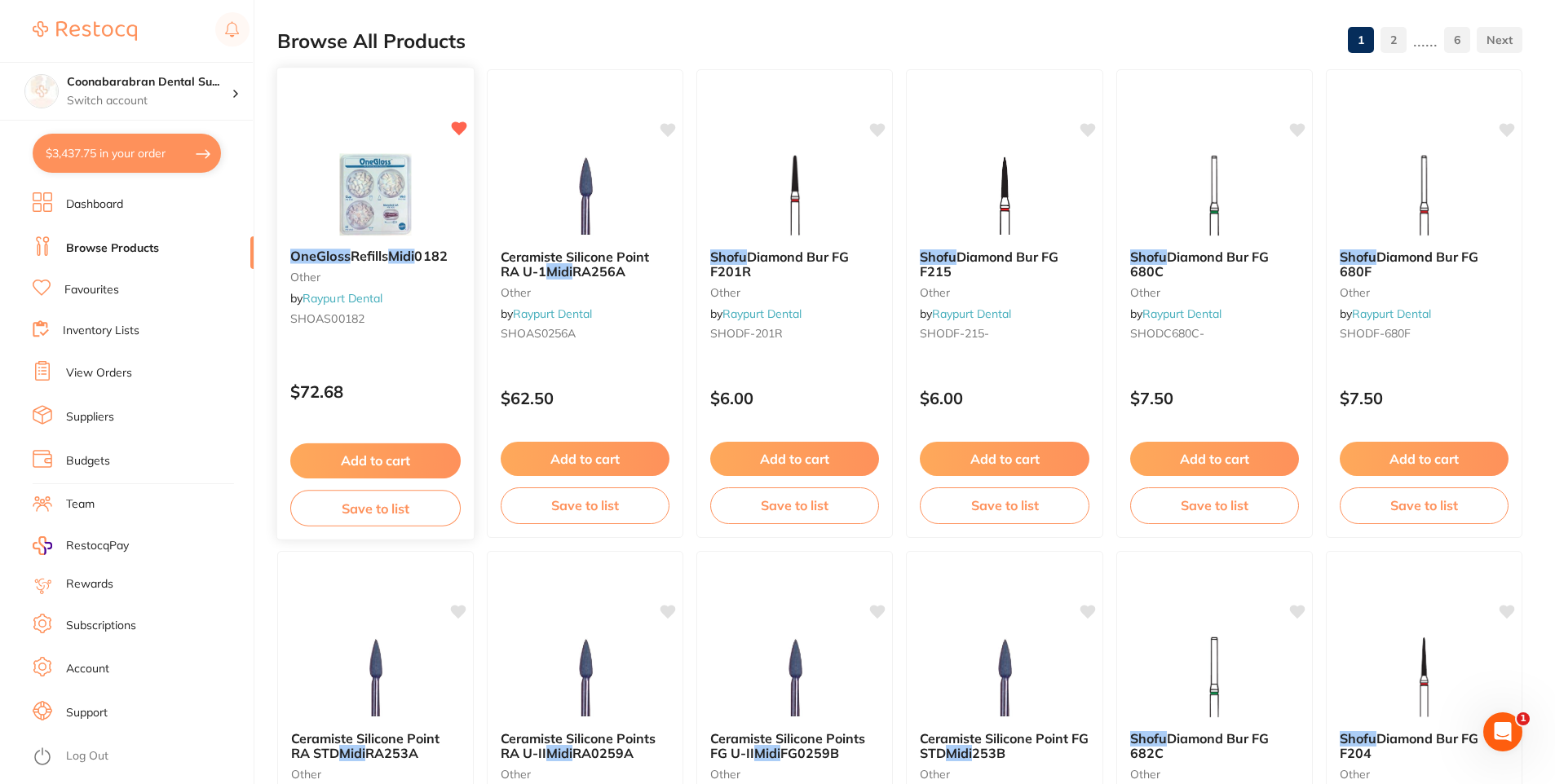
scroll to position [83, 0]
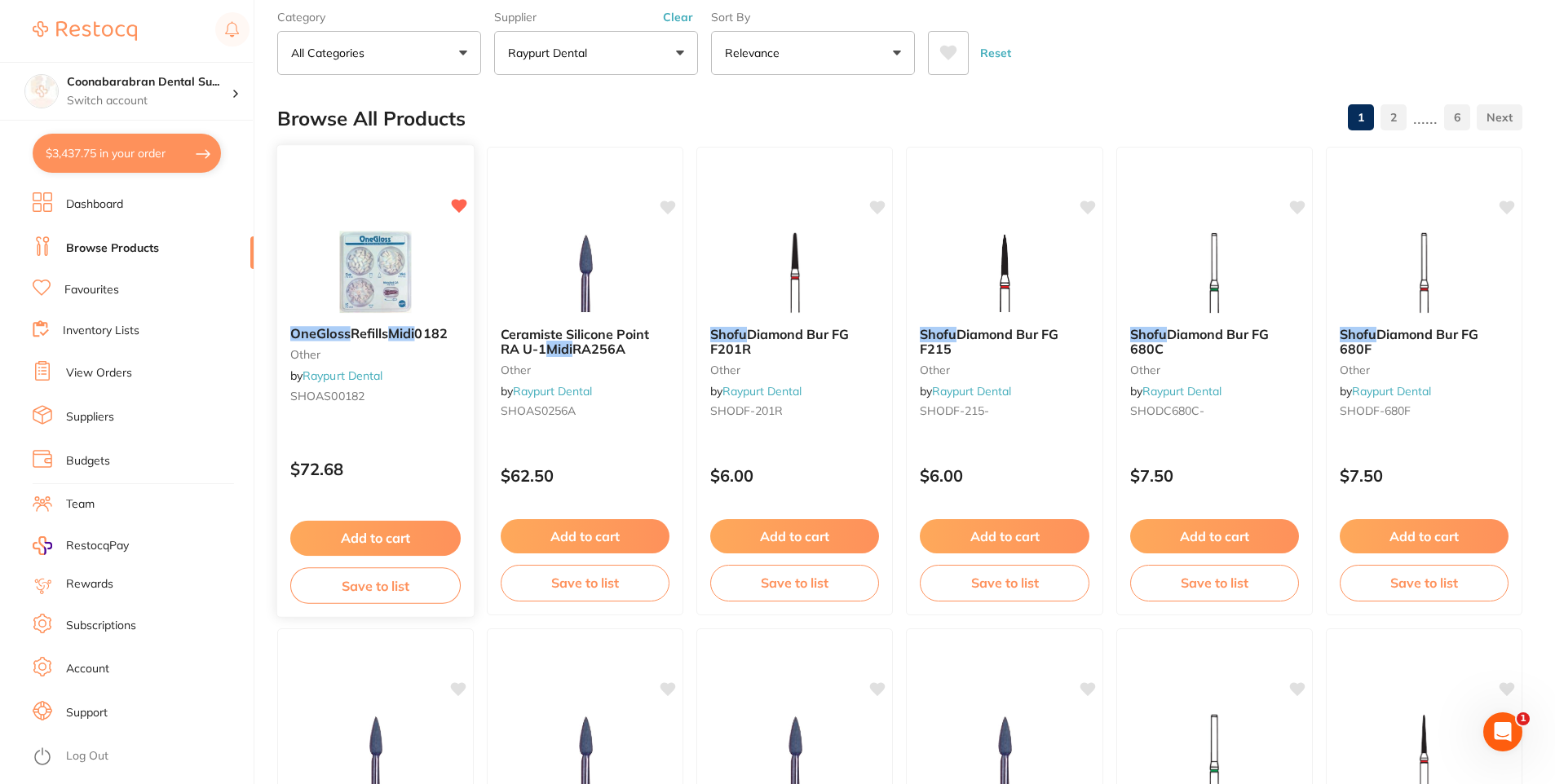
click at [368, 395] on small "SHOAS00182" at bounding box center [375, 396] width 170 height 13
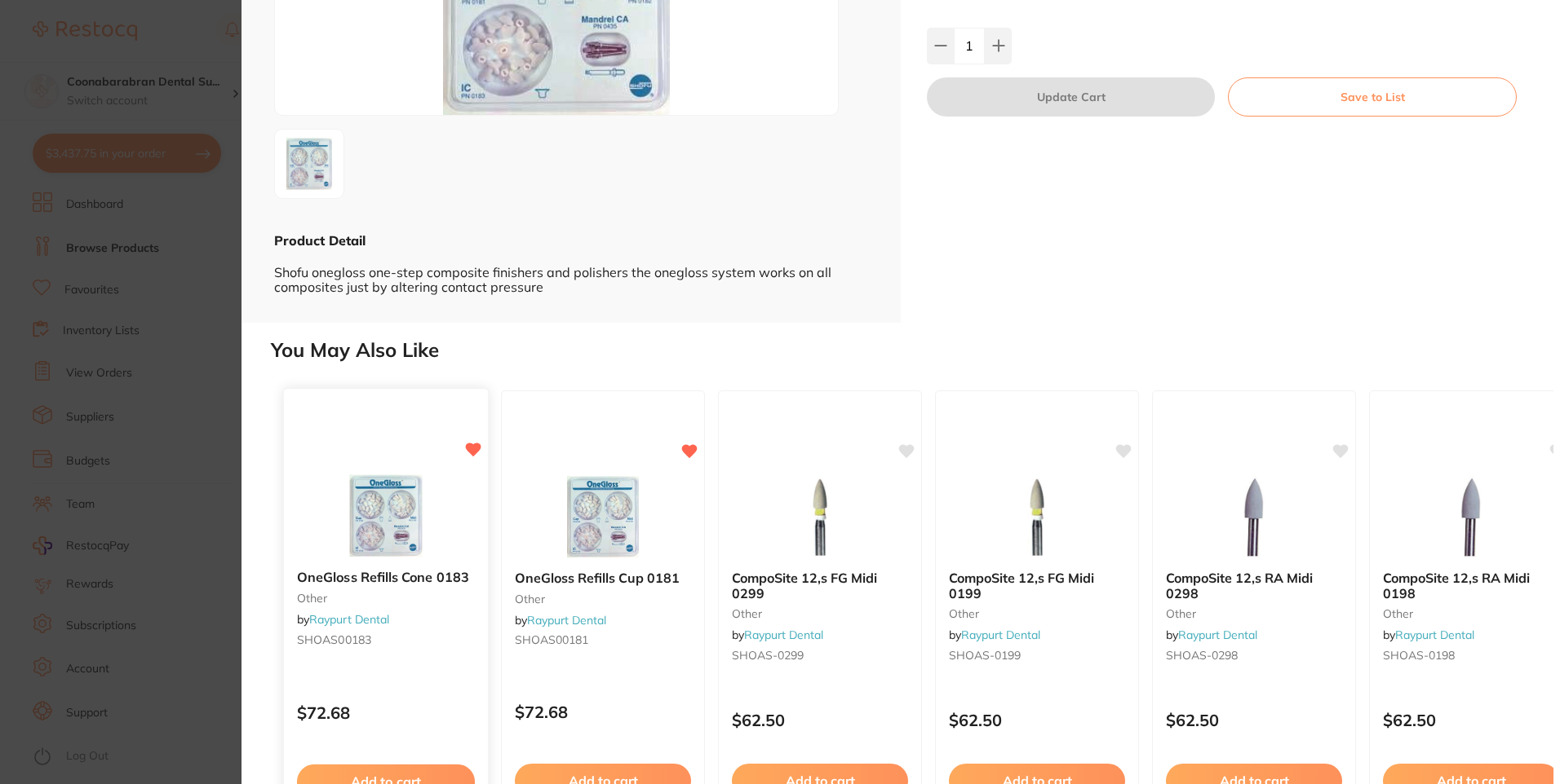
click at [385, 520] on img at bounding box center [385, 517] width 107 height 83
click at [356, 511] on img at bounding box center [385, 517] width 107 height 83
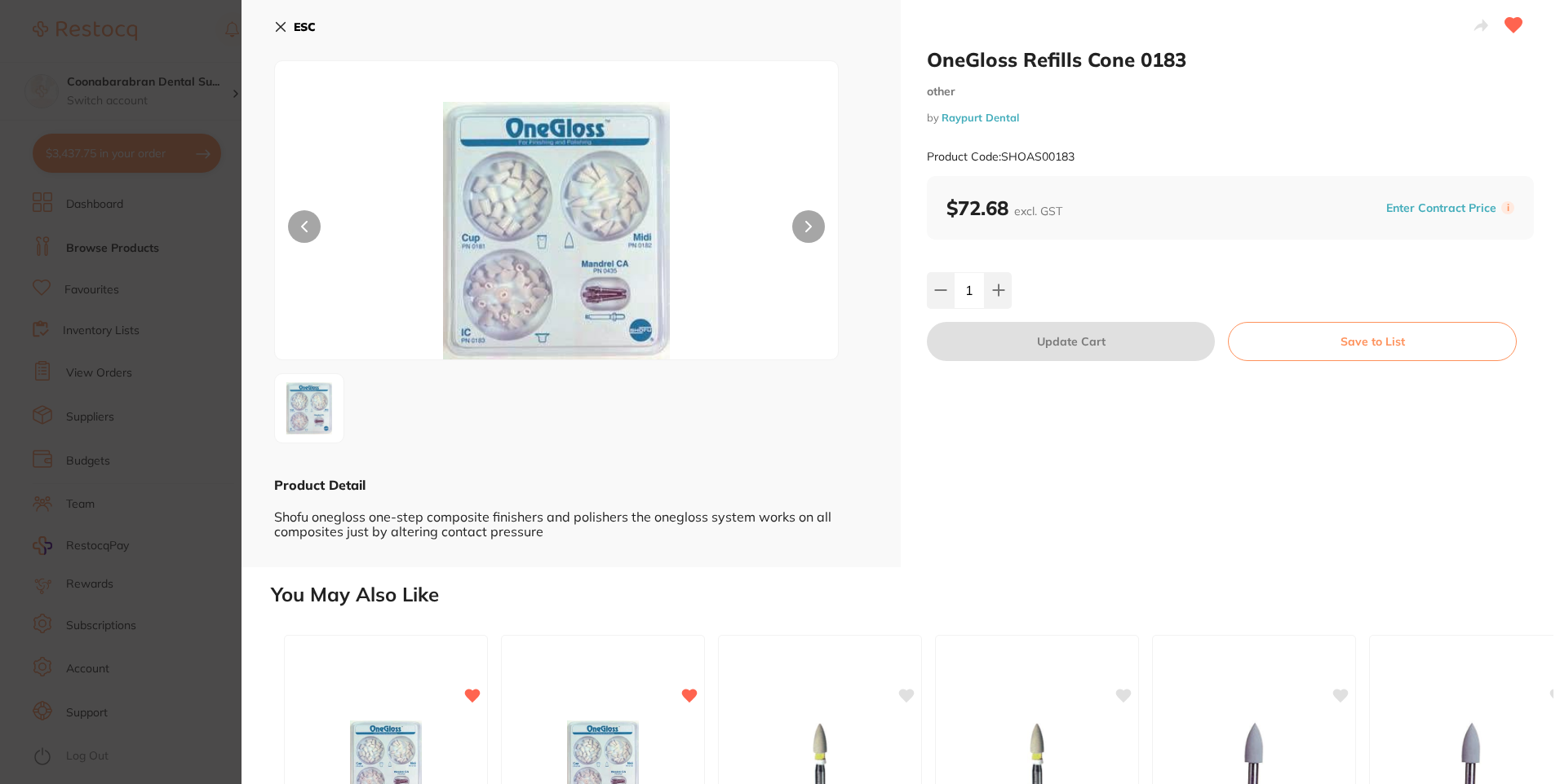
click at [281, 26] on icon at bounding box center [280, 27] width 9 height 9
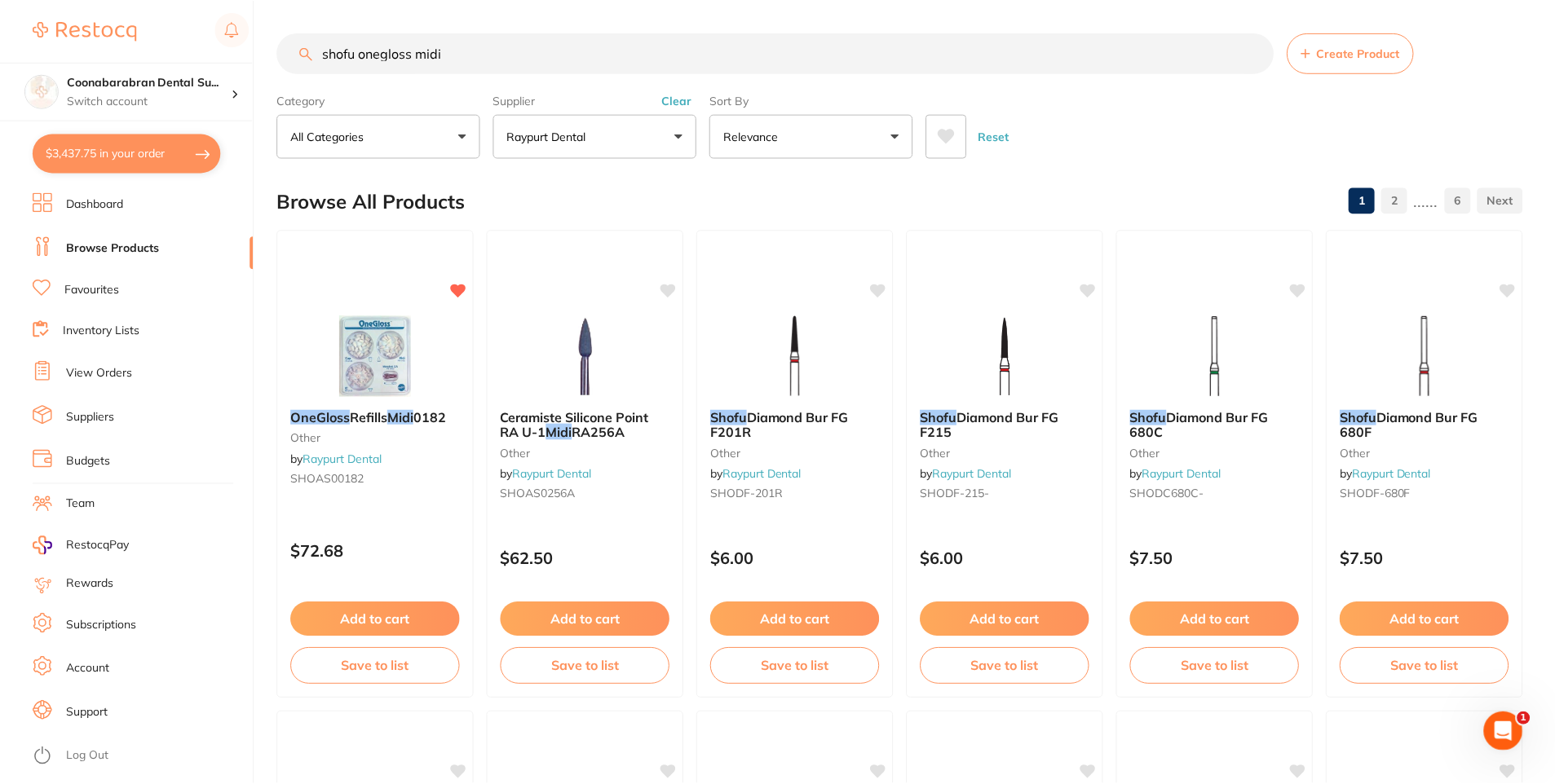
scroll to position [83, 0]
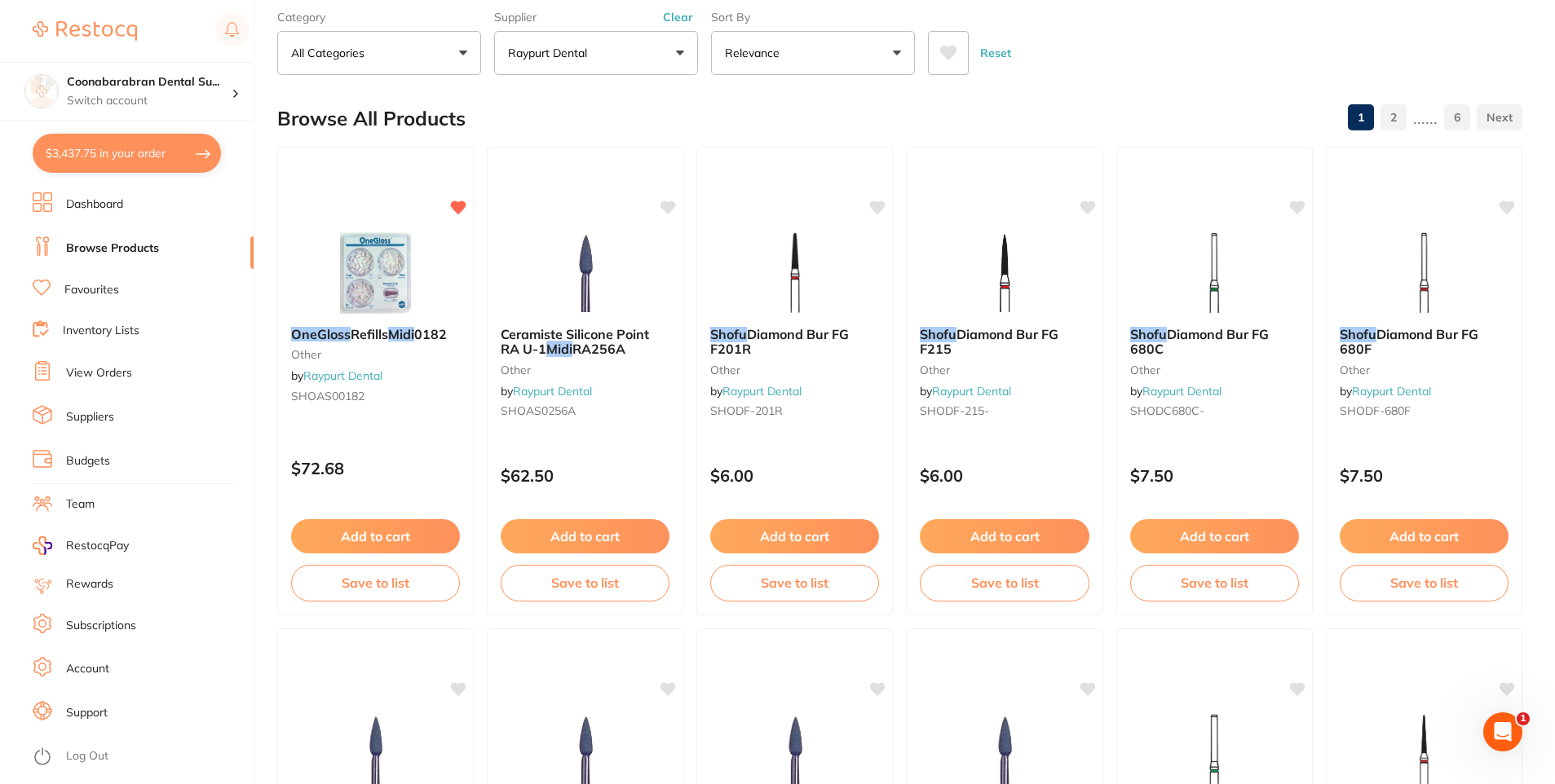
click at [105, 157] on button "$3,437.75 in your order" at bounding box center [127, 153] width 189 height 39
checkbox input "true"
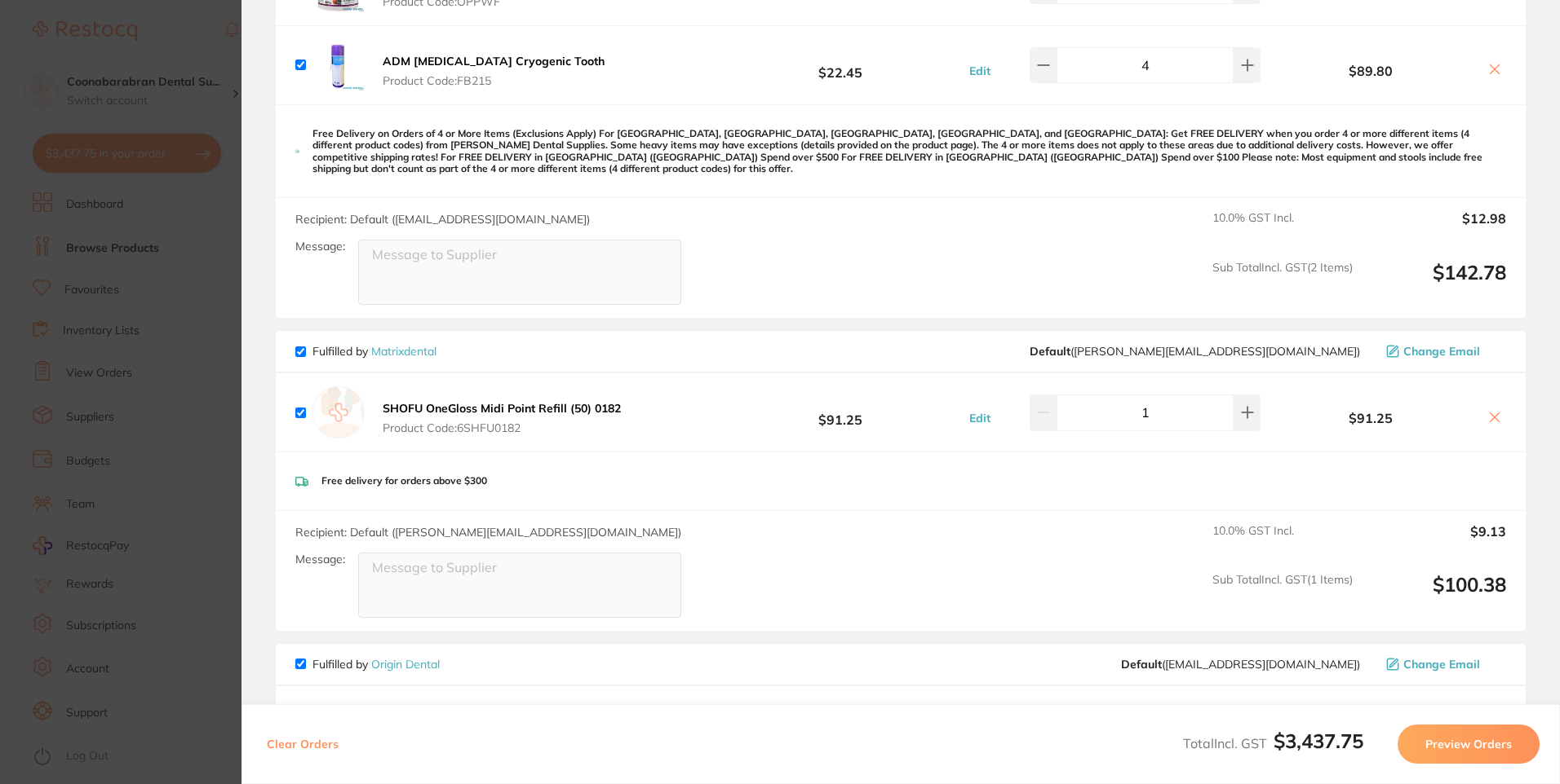
scroll to position [1369, 0]
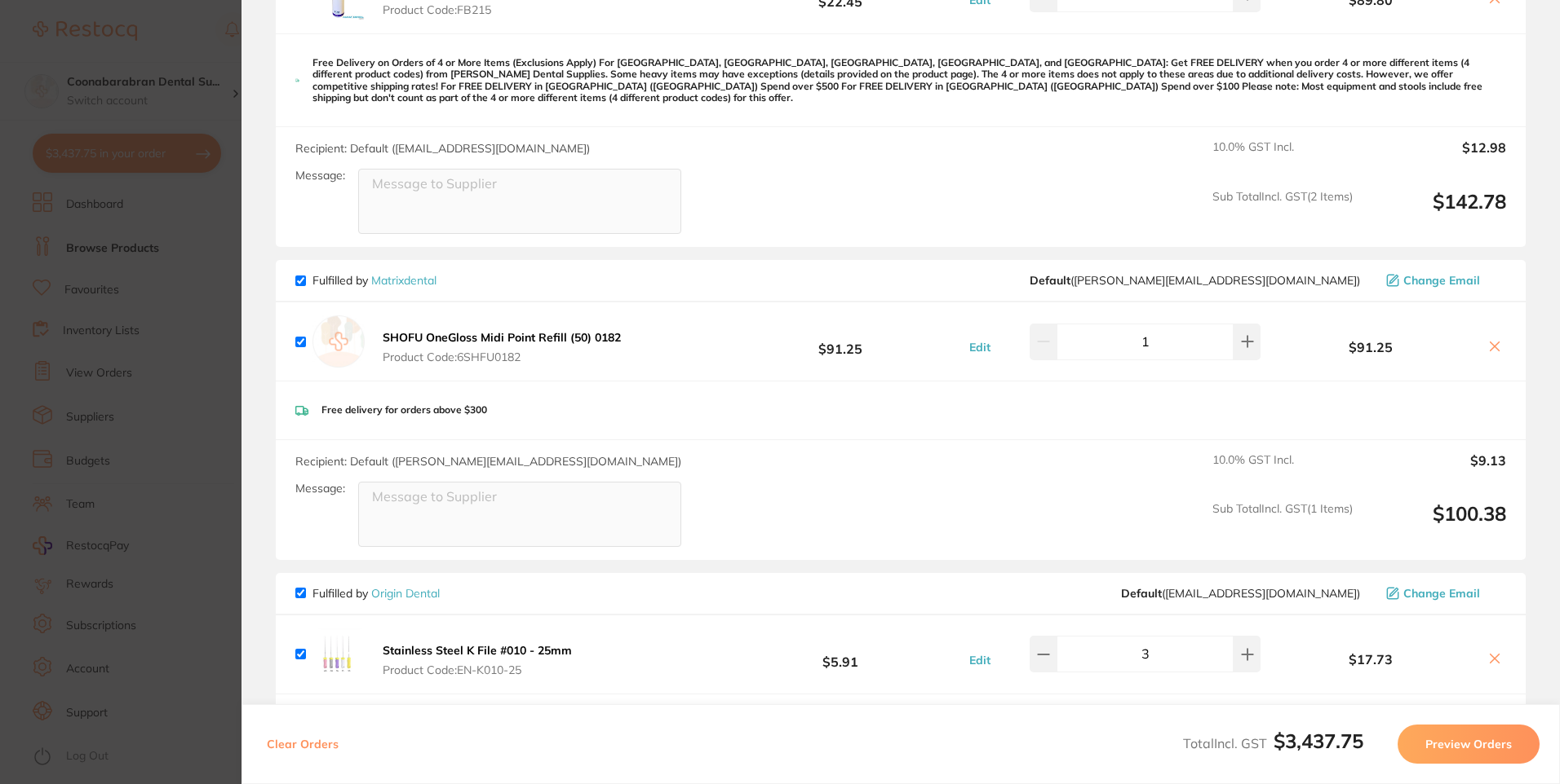
click at [1496, 340] on icon at bounding box center [1495, 346] width 13 height 13
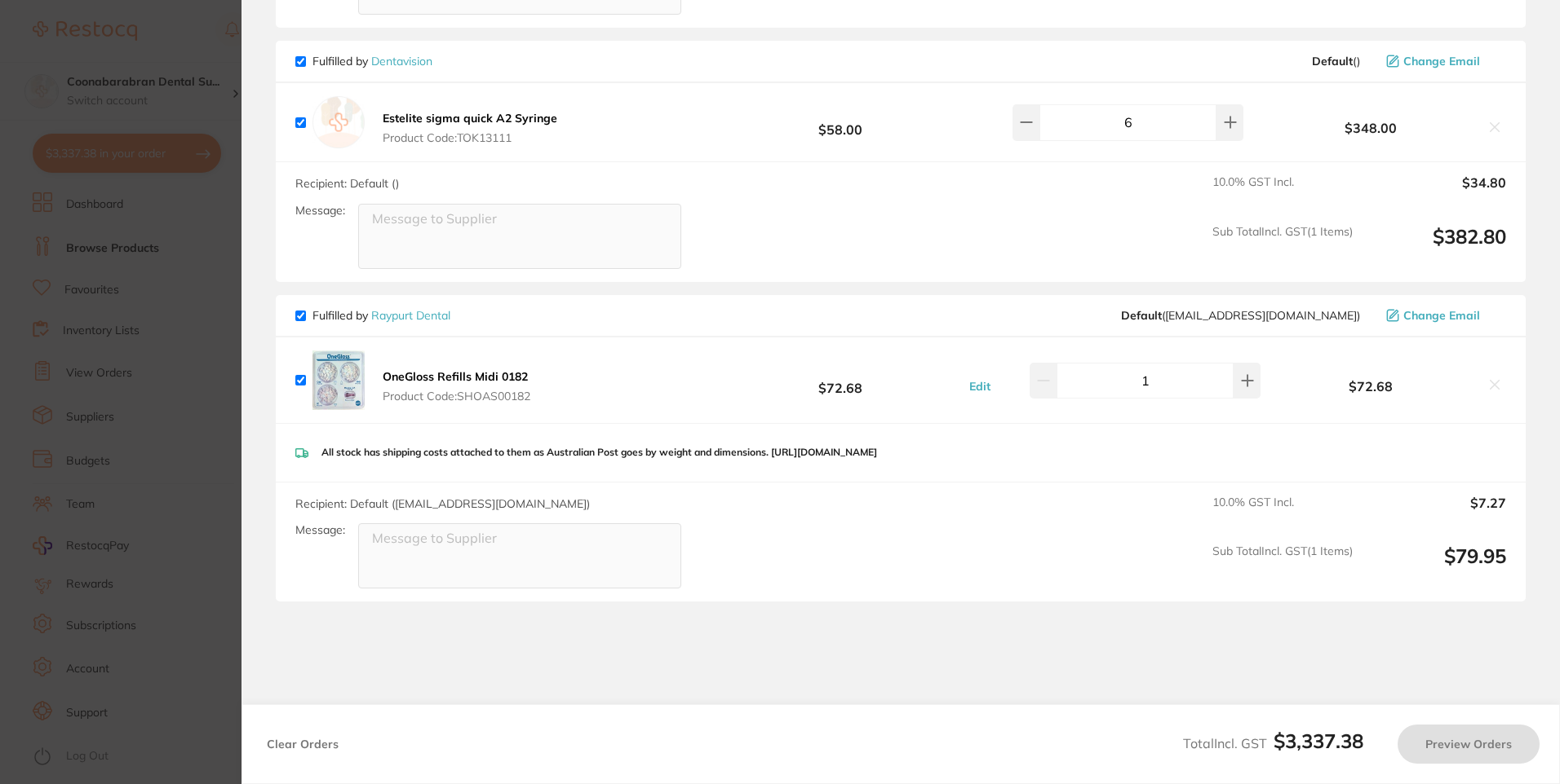
scroll to position [2925, 0]
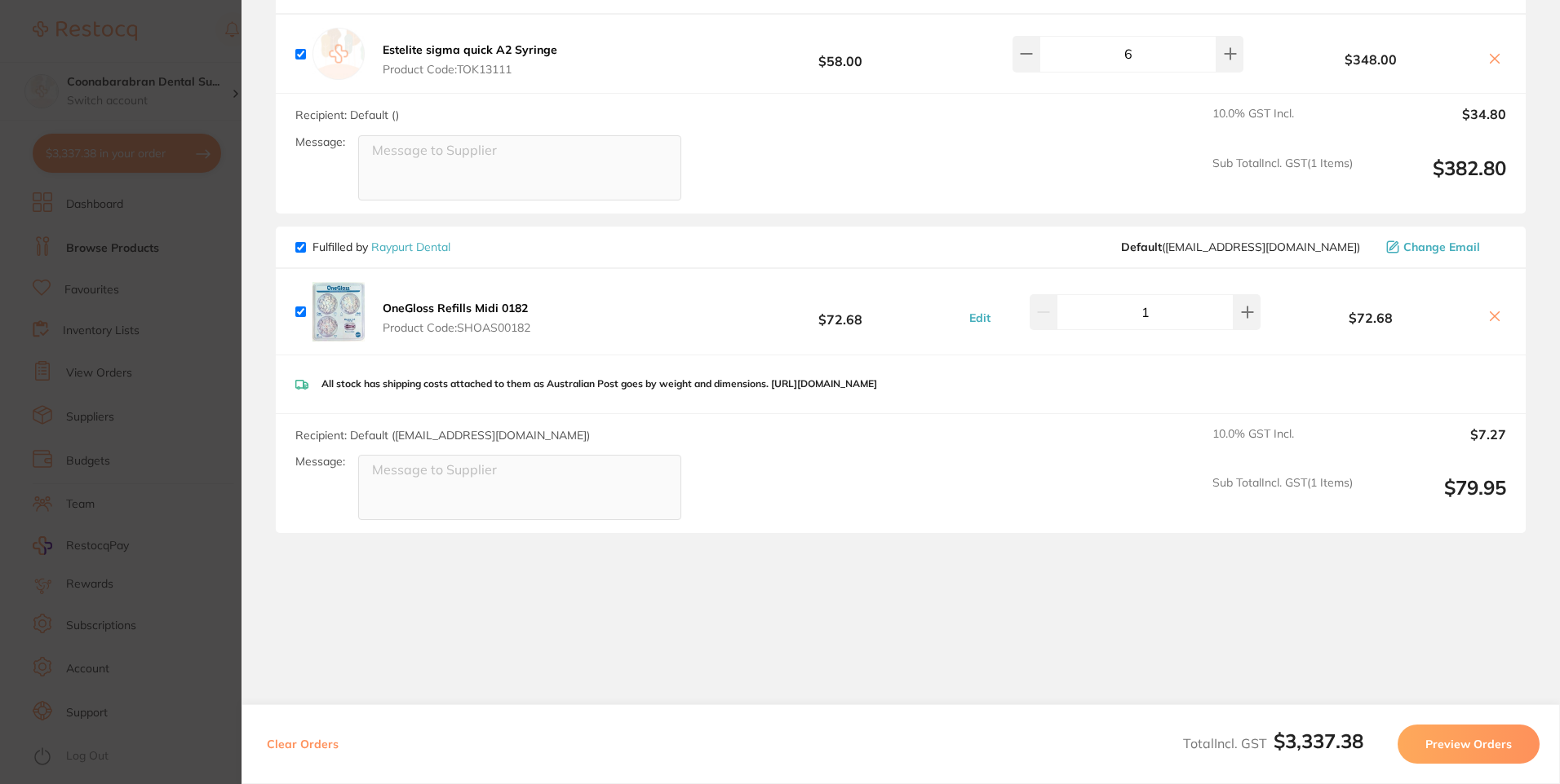
checkbox input "true"
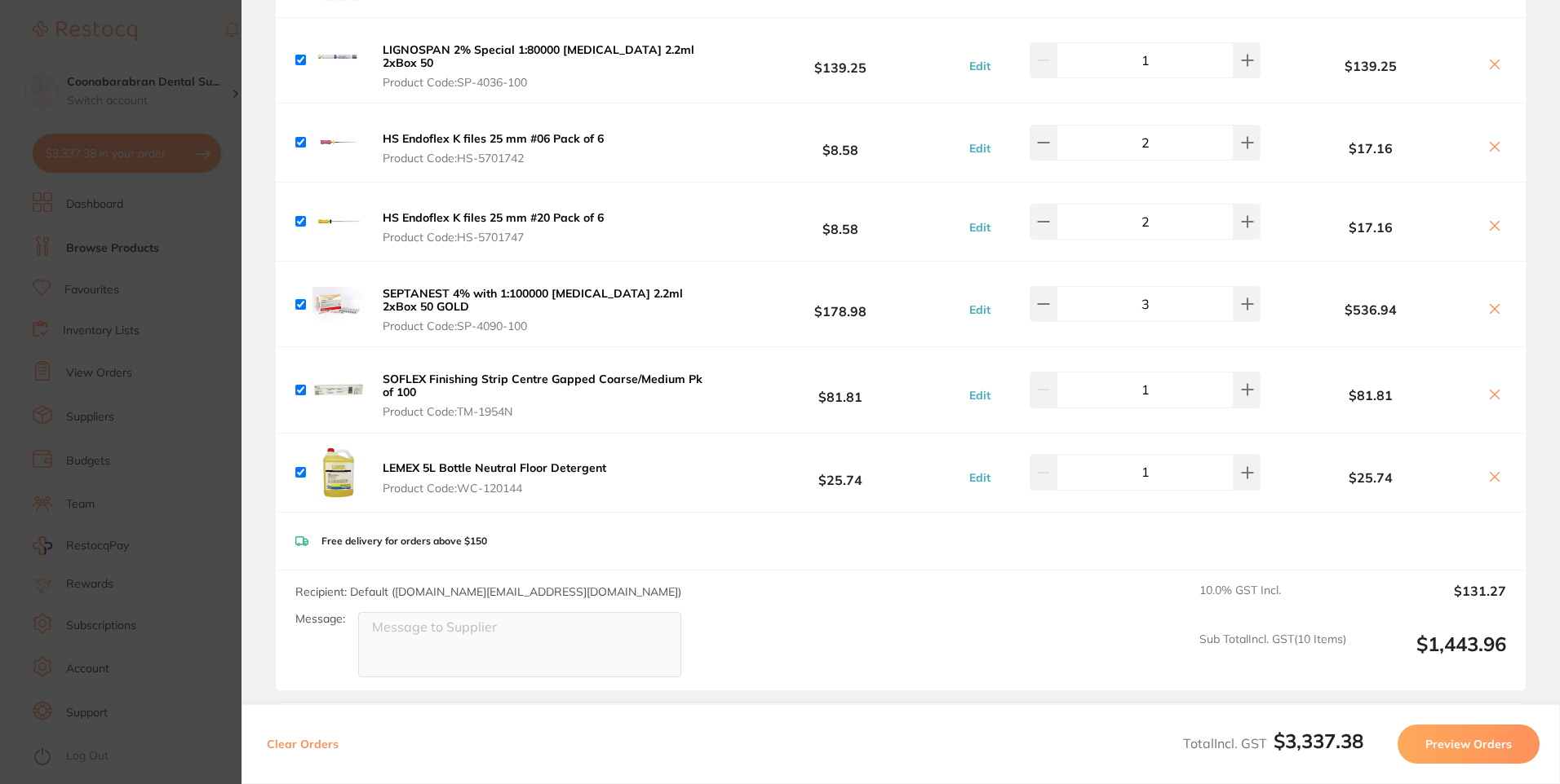
scroll to position [479, 0]
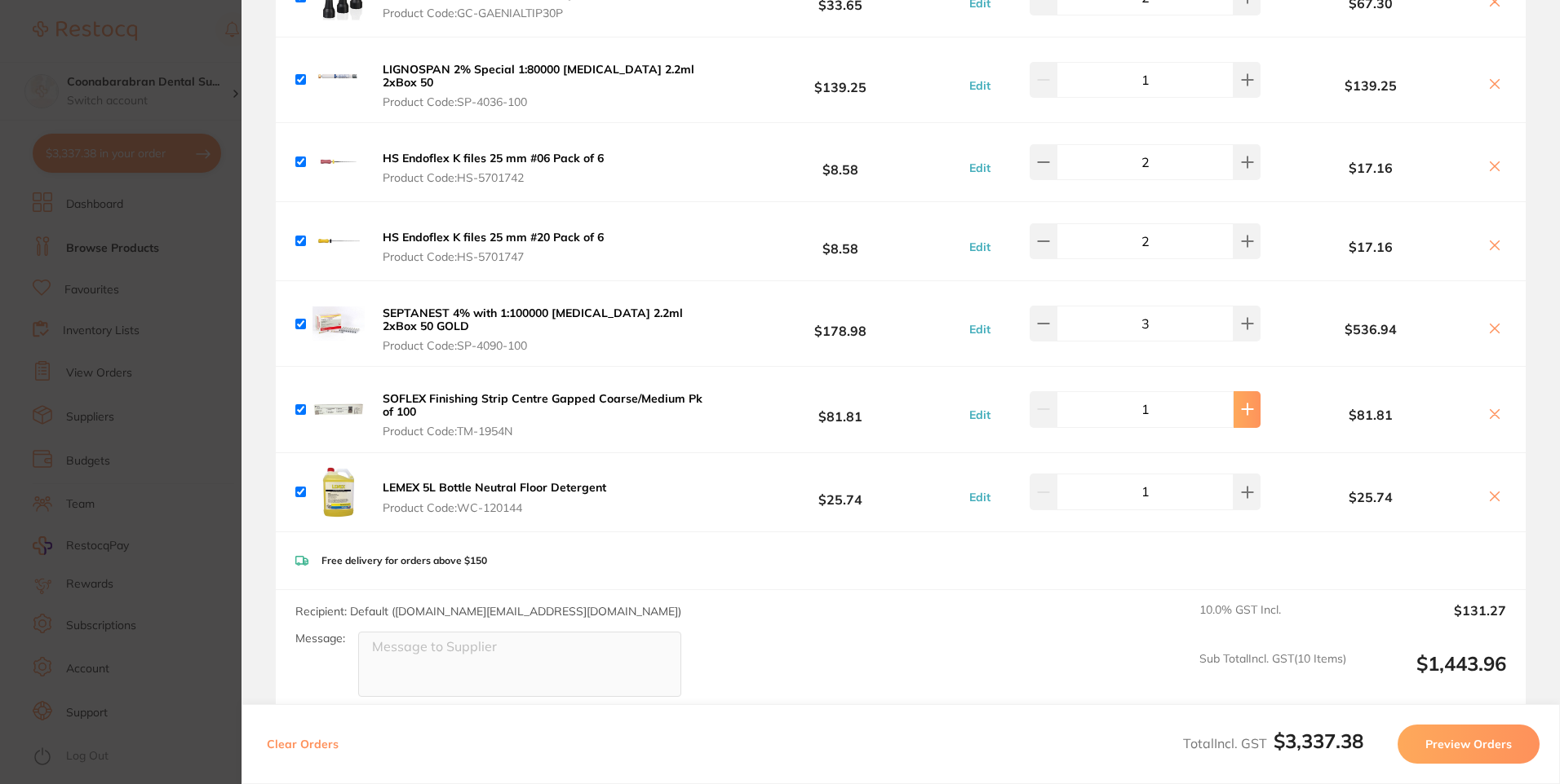
click at [1241, 405] on icon at bounding box center [1246, 409] width 11 height 11
type input "2"
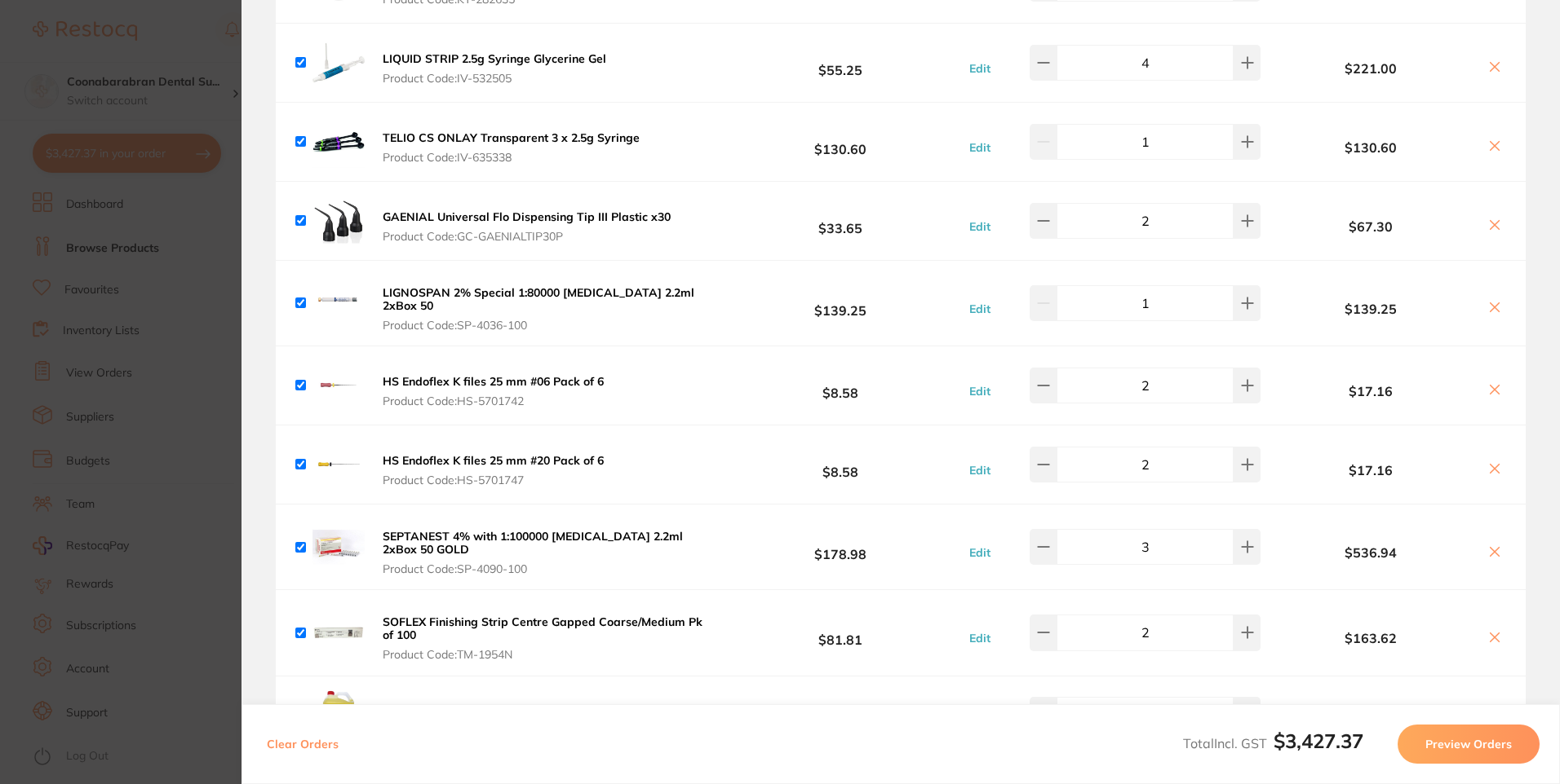
scroll to position [235, 0]
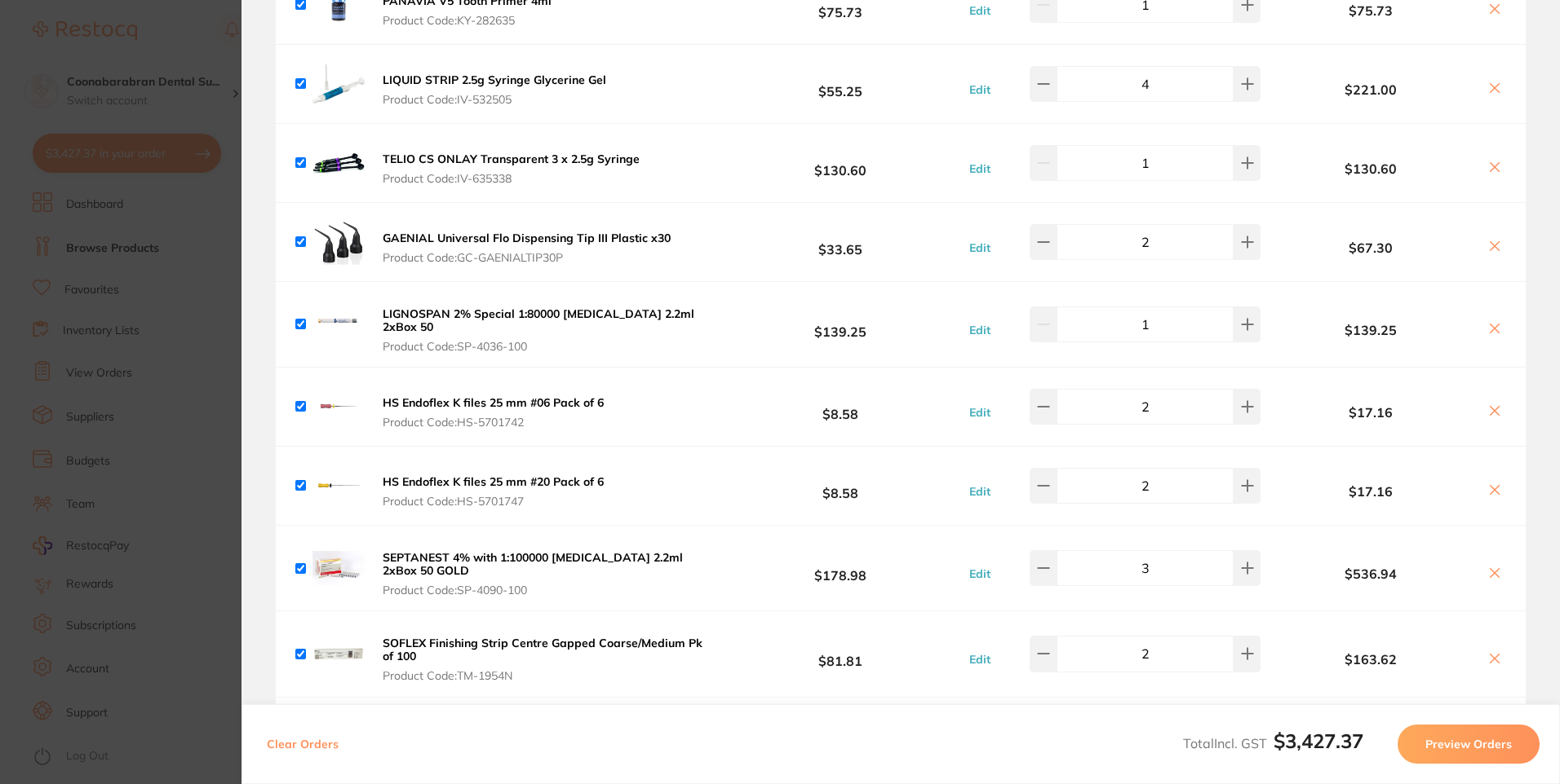
click at [432, 398] on b "HS Endoflex K files 25 mm #06 Pack of 6" at bounding box center [494, 402] width 221 height 14
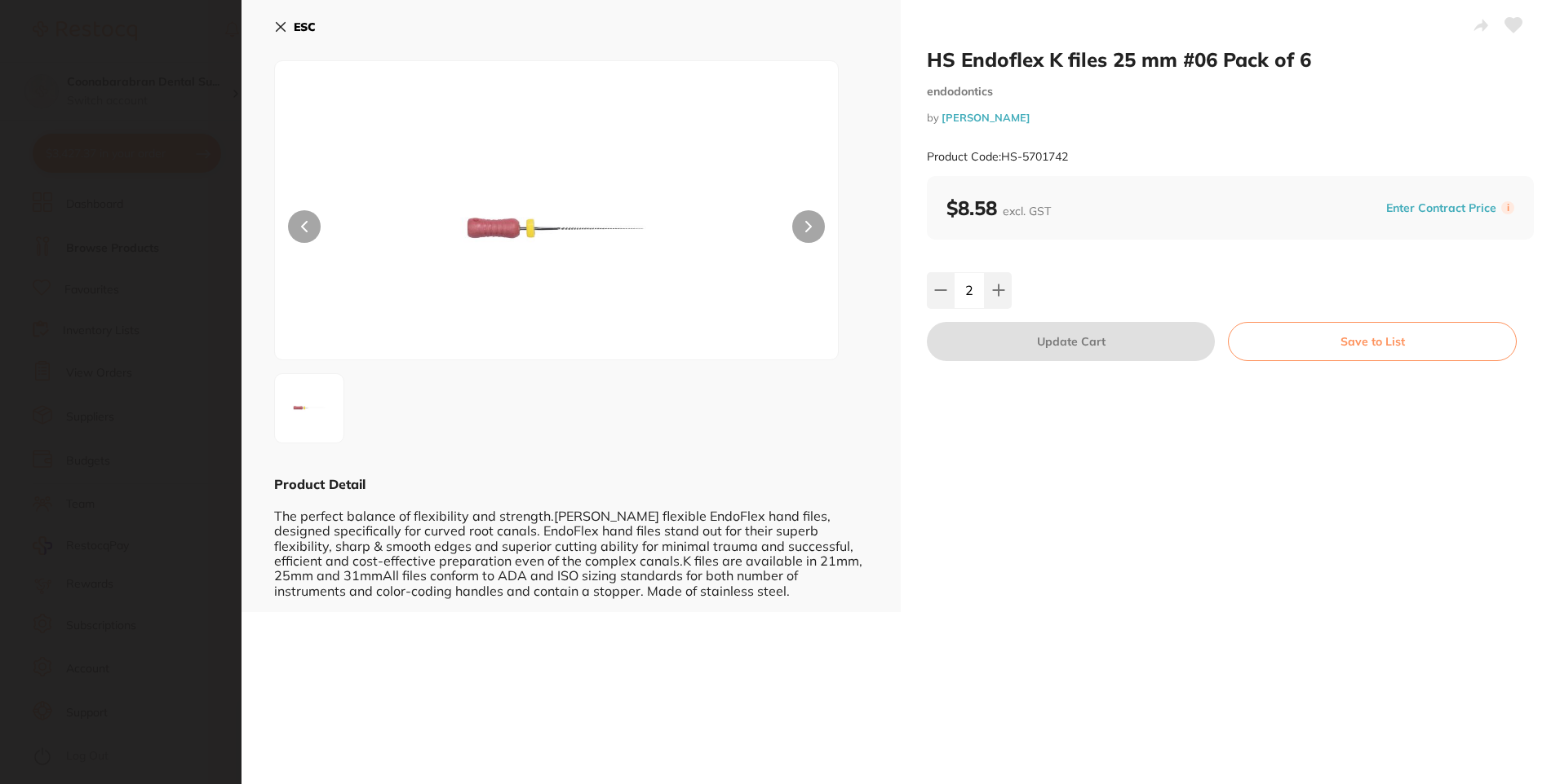
scroll to position [0, 0]
click at [810, 235] on button at bounding box center [808, 227] width 33 height 33
click at [283, 30] on icon at bounding box center [280, 27] width 9 height 9
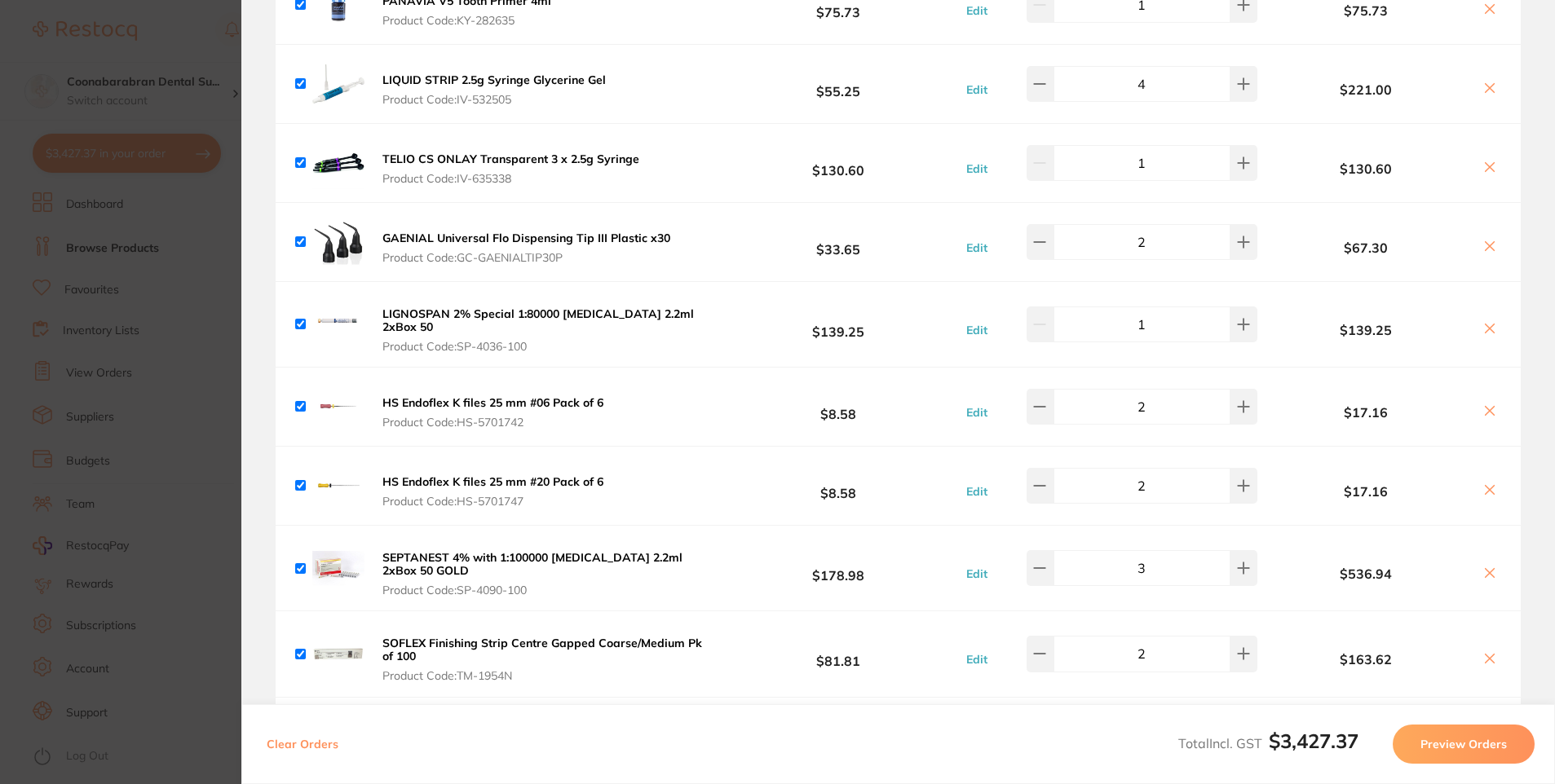
click at [484, 397] on b "HS Endoflex K files 25 mm #06 Pack of 6" at bounding box center [494, 402] width 221 height 14
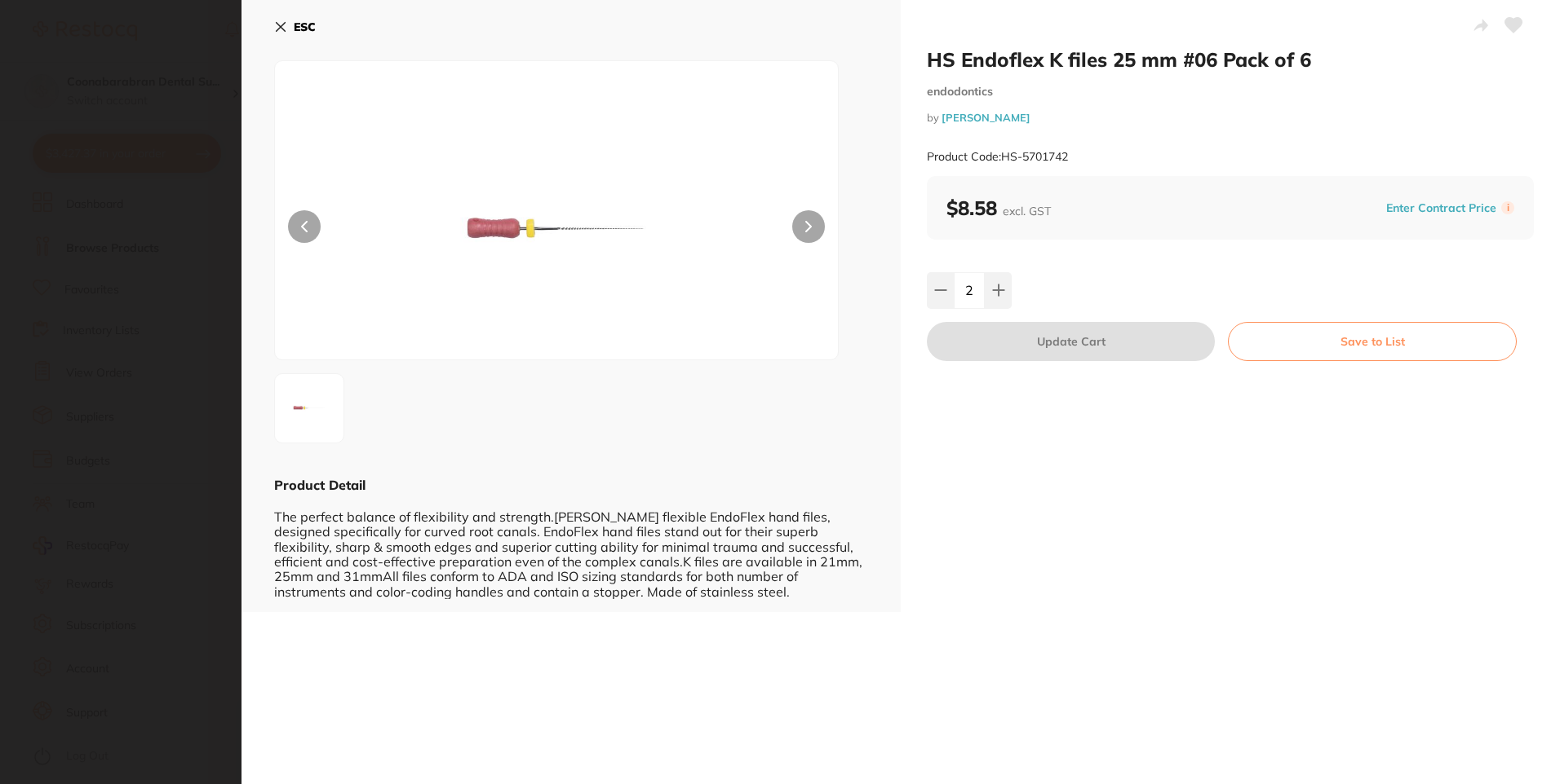
scroll to position [1, 0]
click at [281, 26] on icon at bounding box center [280, 27] width 9 height 9
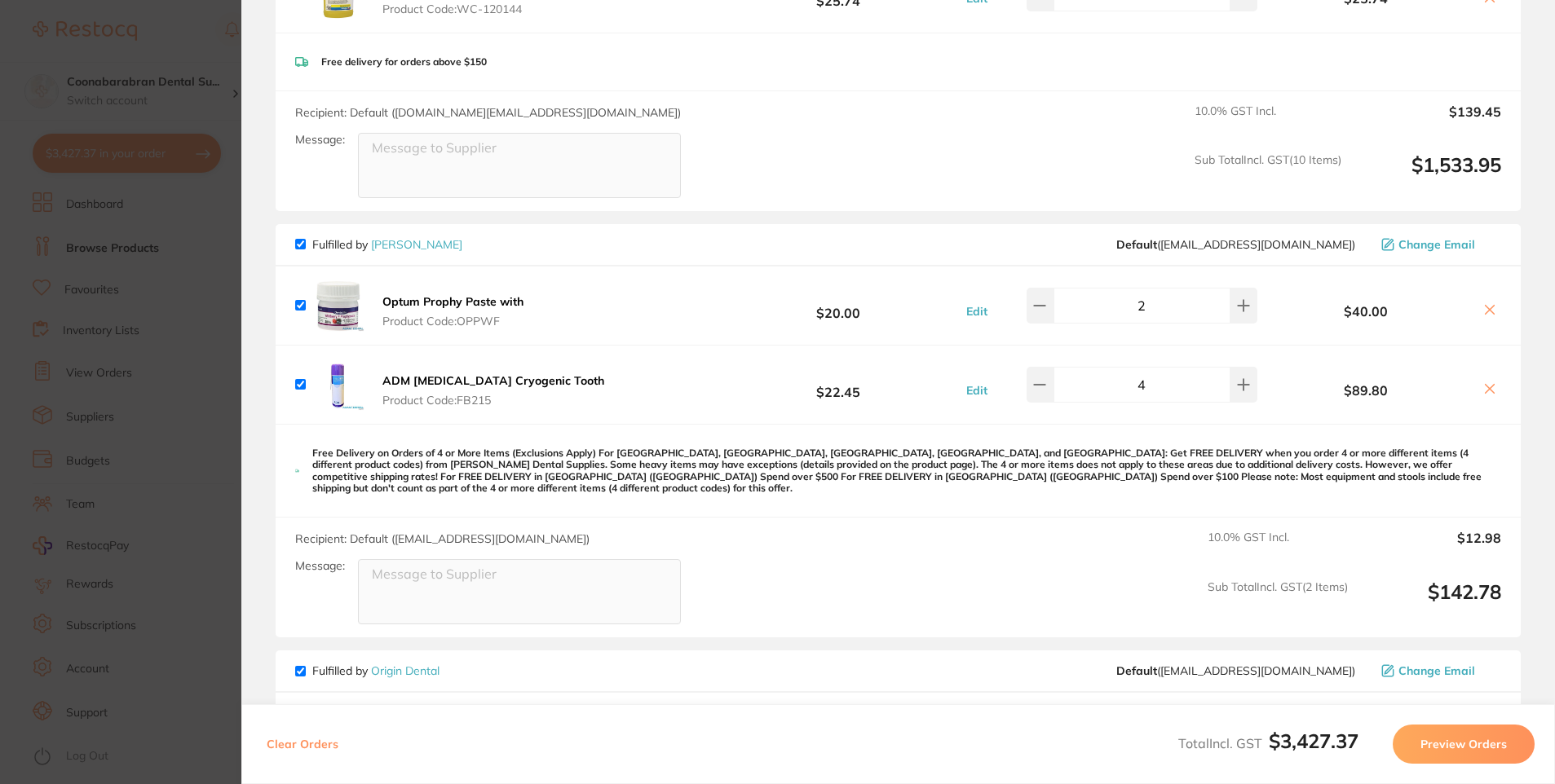
scroll to position [1060, 0]
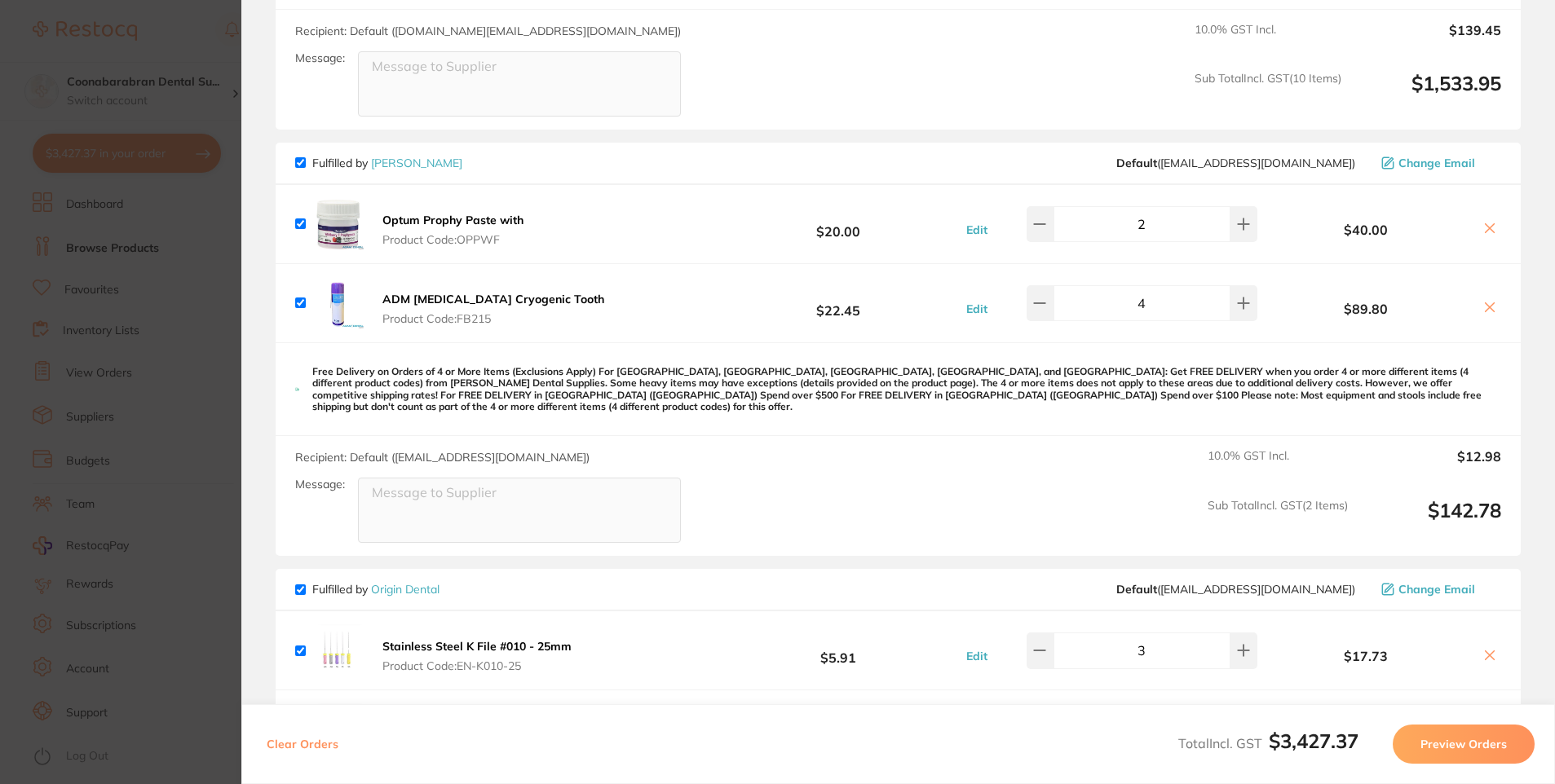
click at [209, 59] on section "Update RRP Set your pre negotiated price for this item. Item Agreed RRP (excl. …" at bounding box center [778, 392] width 1555 height 784
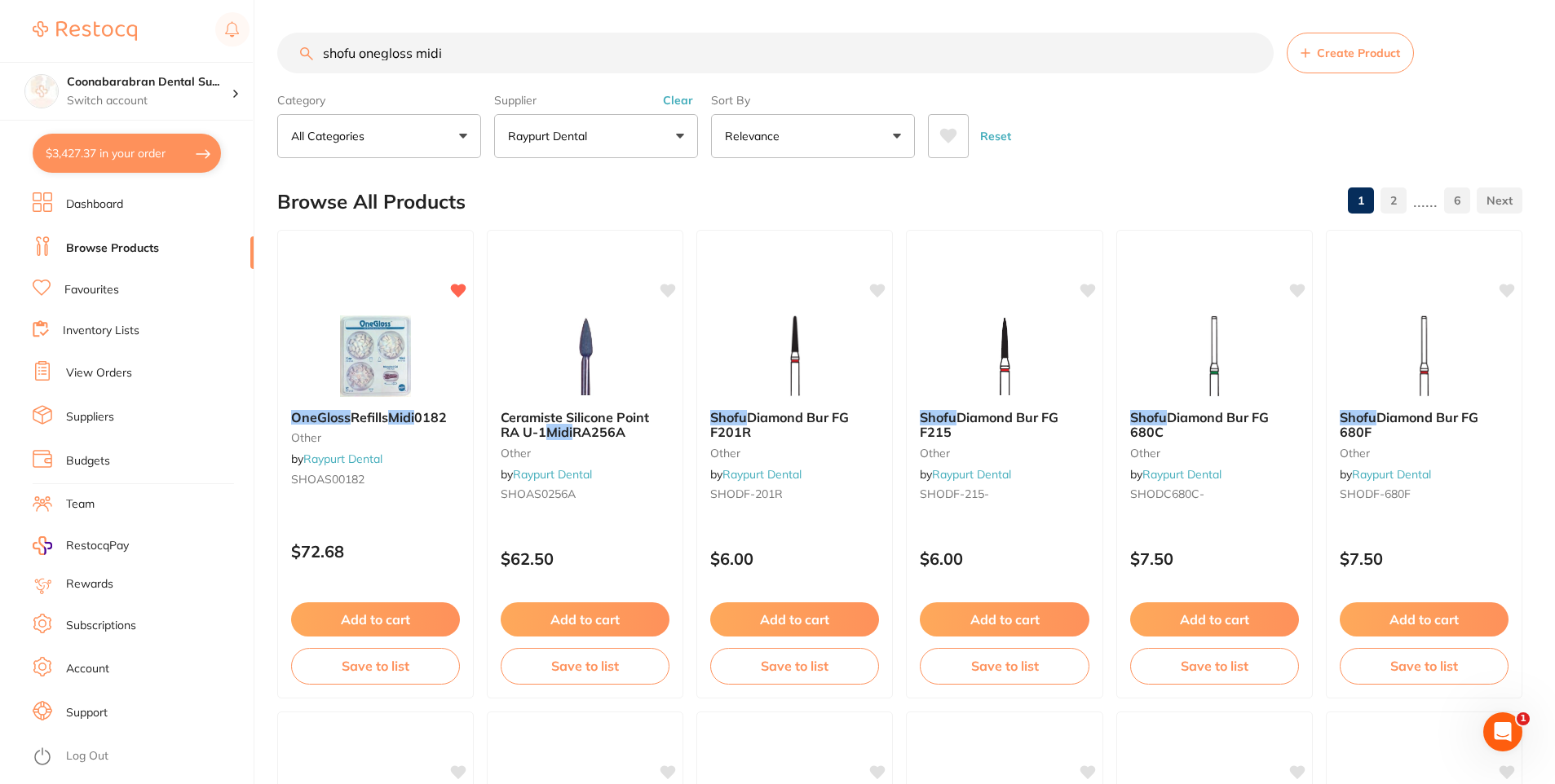
click at [72, 288] on link "Favourites" at bounding box center [91, 290] width 55 height 16
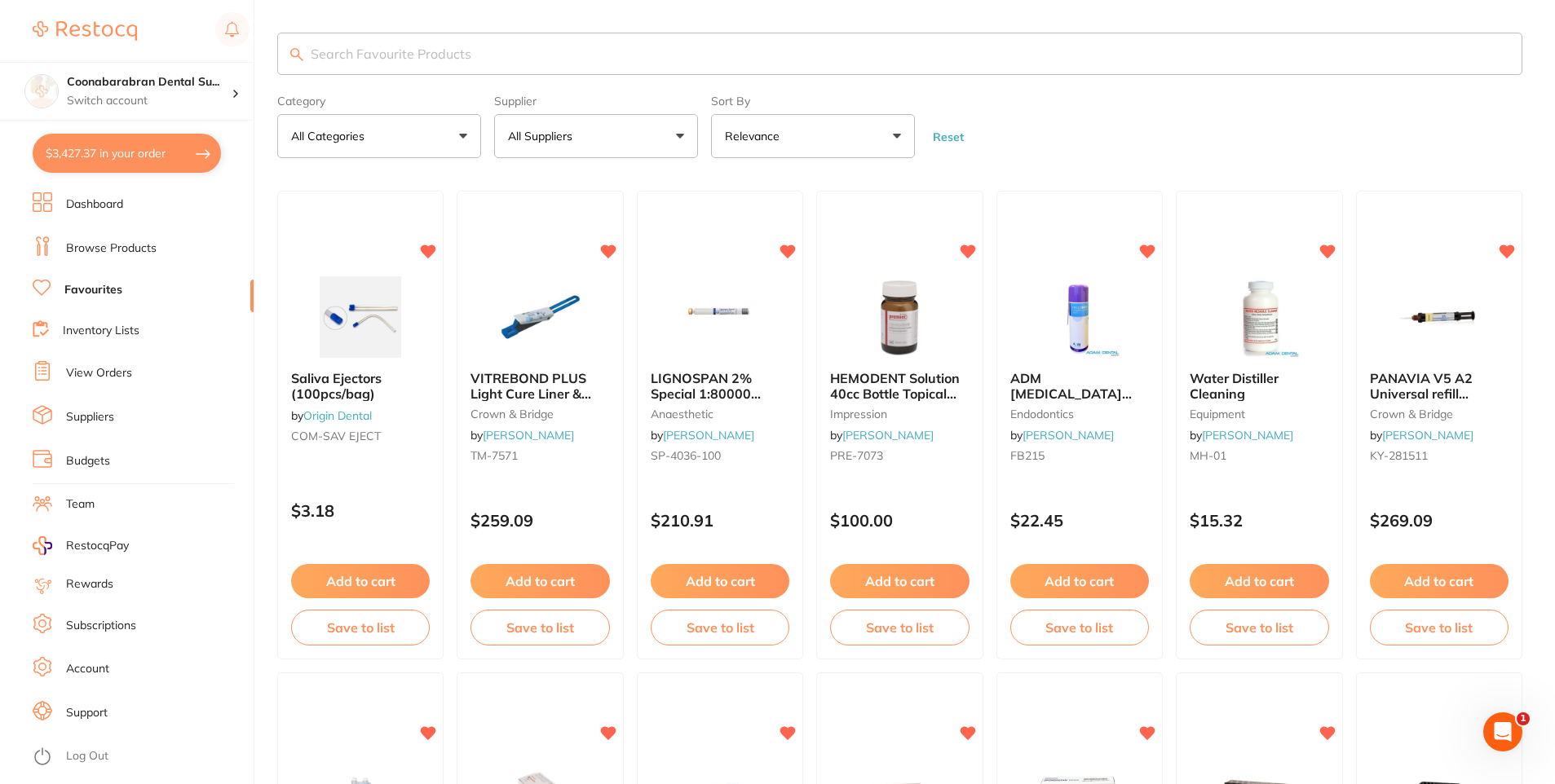
click at [574, 136] on p "All Suppliers" at bounding box center [544, 136] width 71 height 16
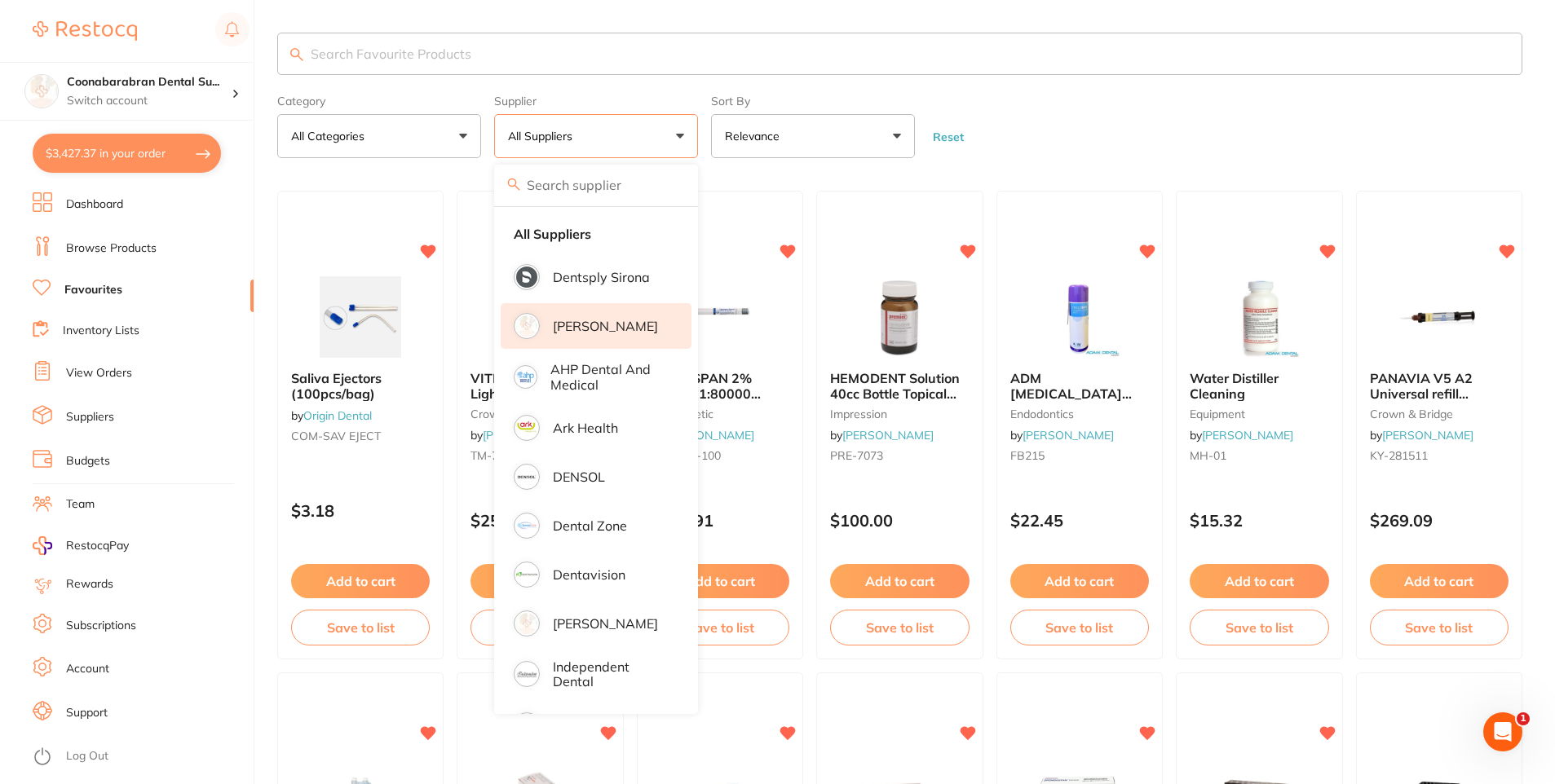
click at [591, 329] on p "[PERSON_NAME]" at bounding box center [605, 325] width 105 height 14
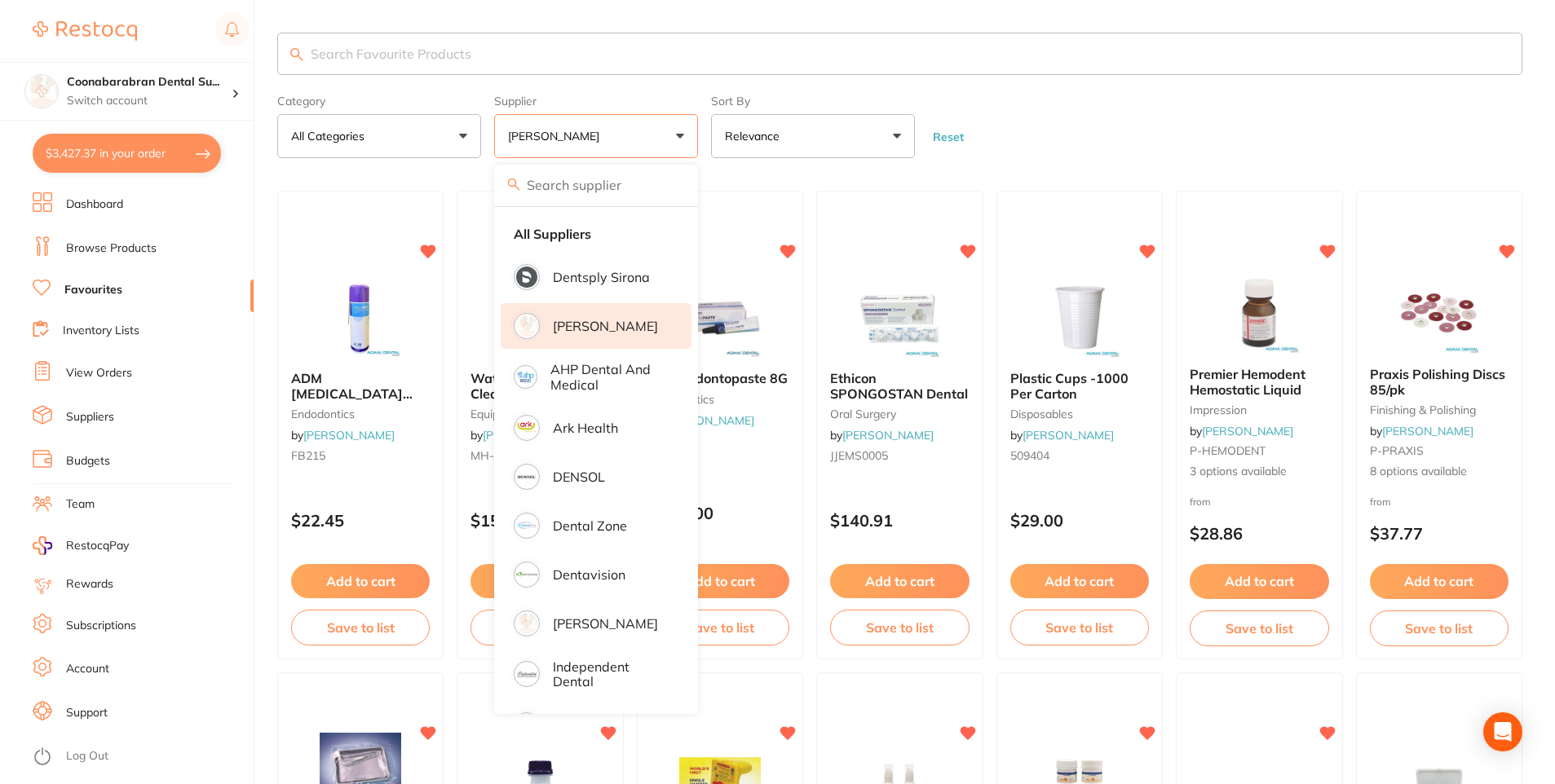
click at [1049, 140] on form "Category All Categories All Categories burs disposables endodontics equipment f…" at bounding box center [900, 123] width 1245 height 70
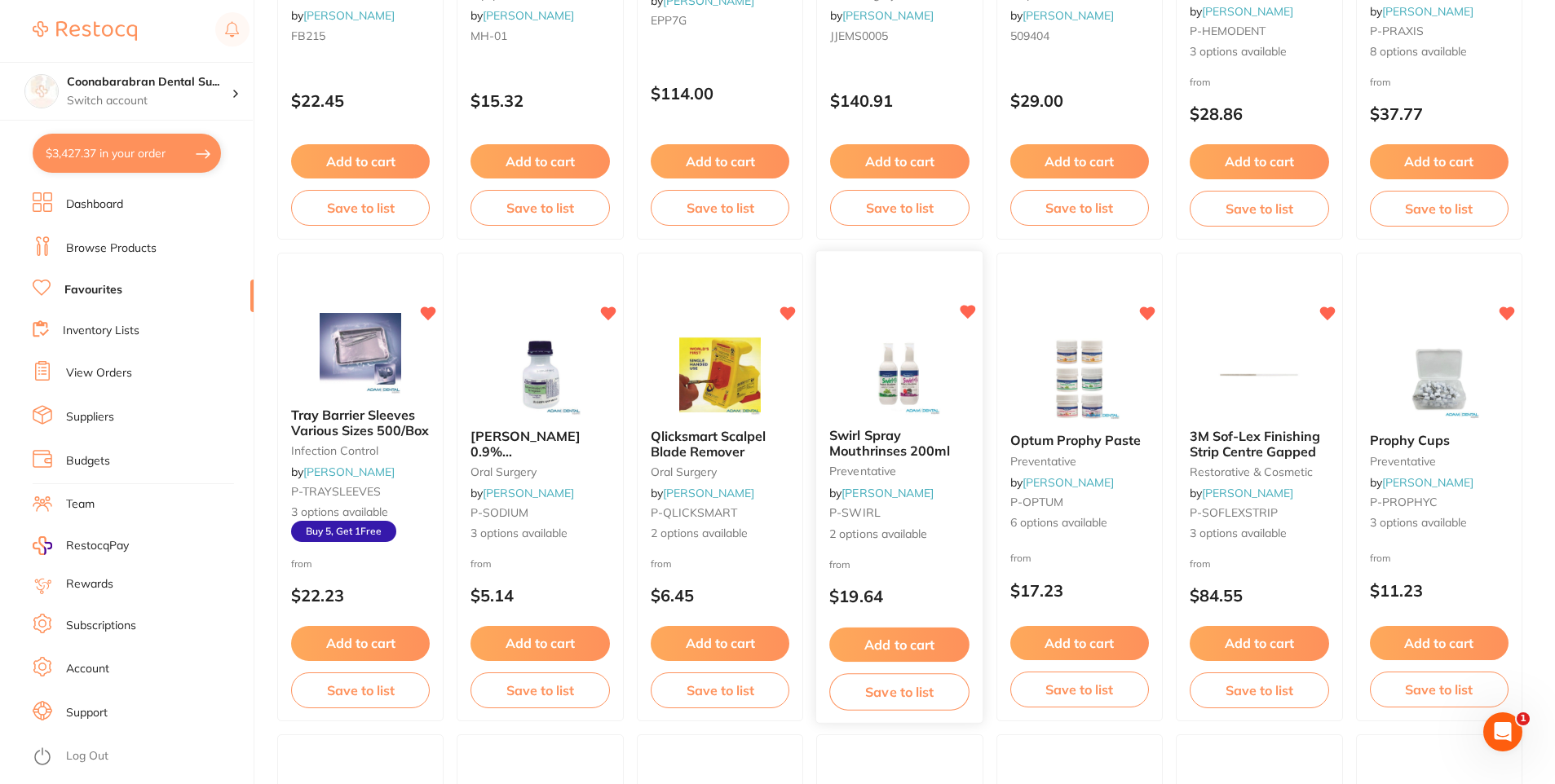
scroll to position [490, 0]
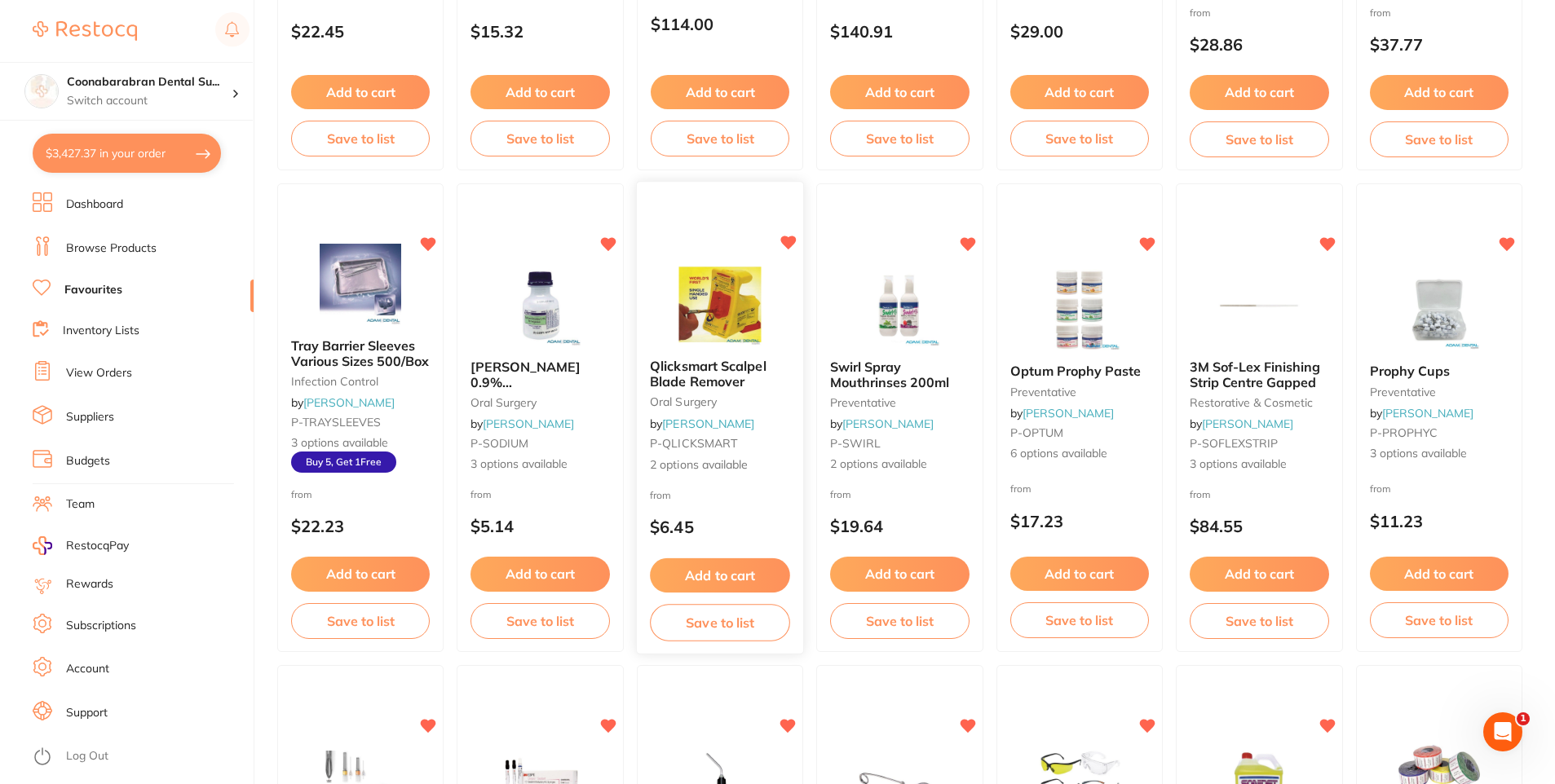
click at [720, 573] on button "Add to cart" at bounding box center [721, 576] width 140 height 35
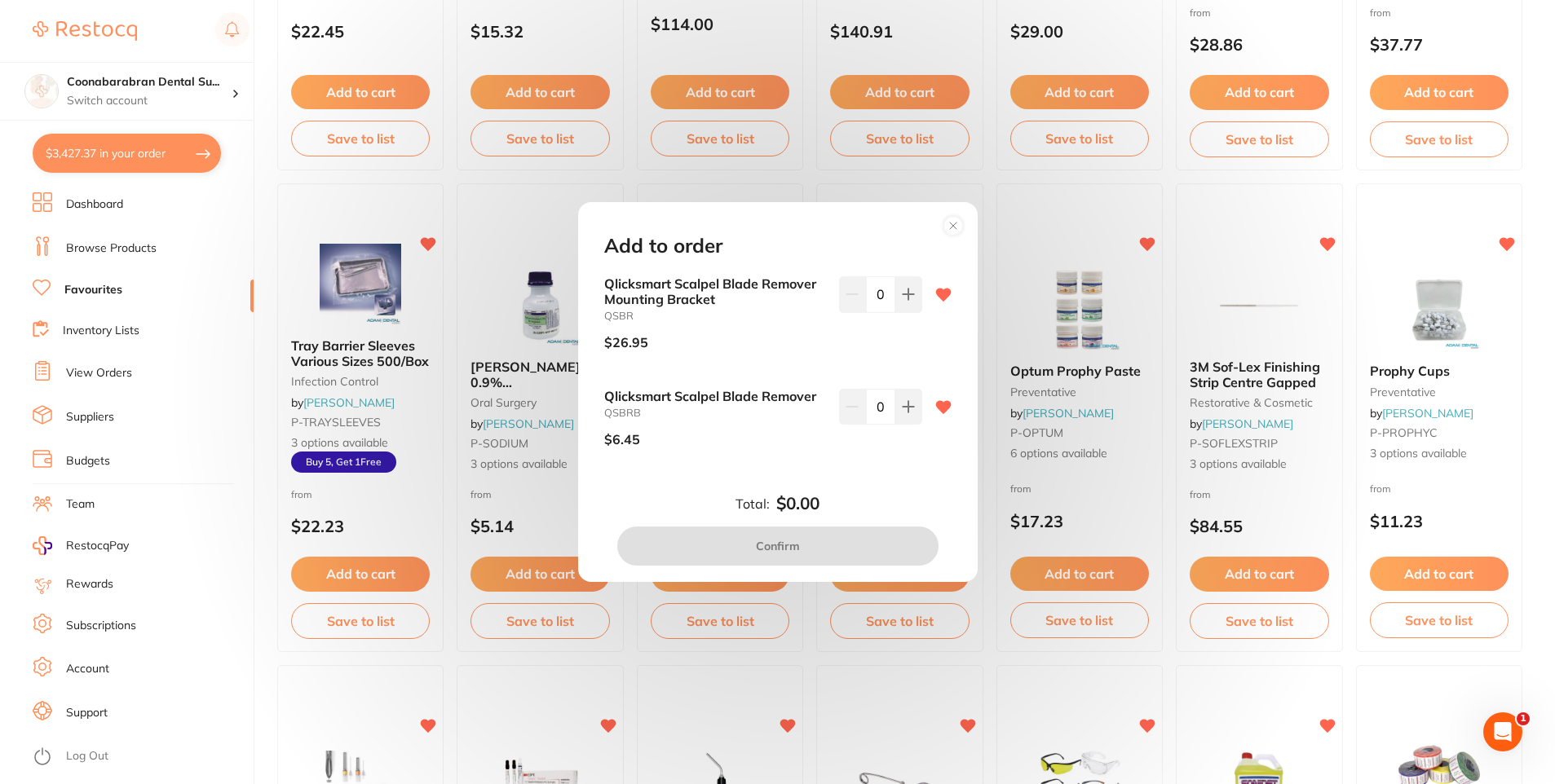
scroll to position [0, 0]
click at [905, 407] on icon at bounding box center [907, 407] width 11 height 11
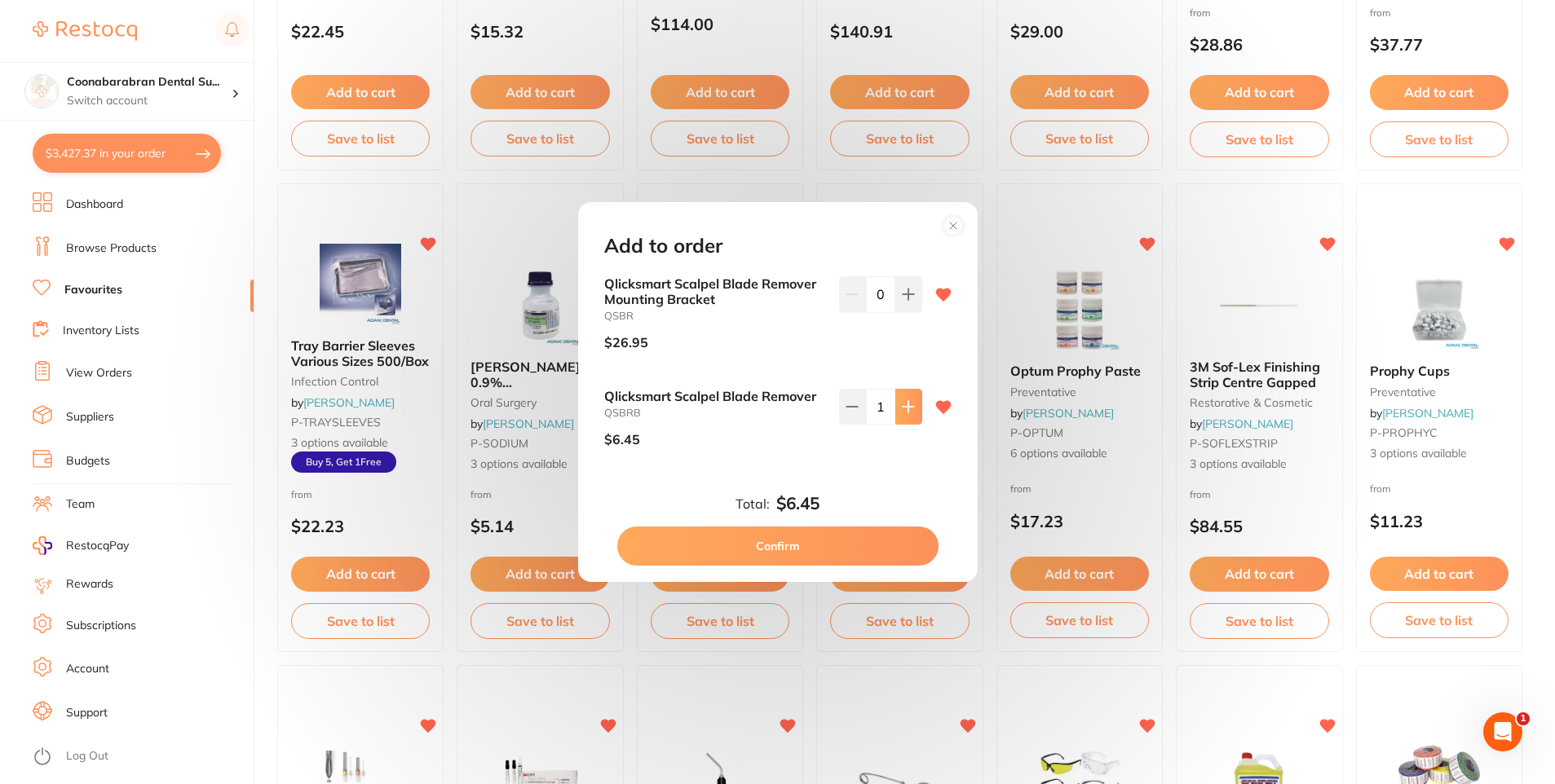
click at [905, 404] on icon at bounding box center [907, 407] width 11 height 11
type input "2"
click at [796, 545] on button "Confirm" at bounding box center [778, 546] width 321 height 39
checkbox input "false"
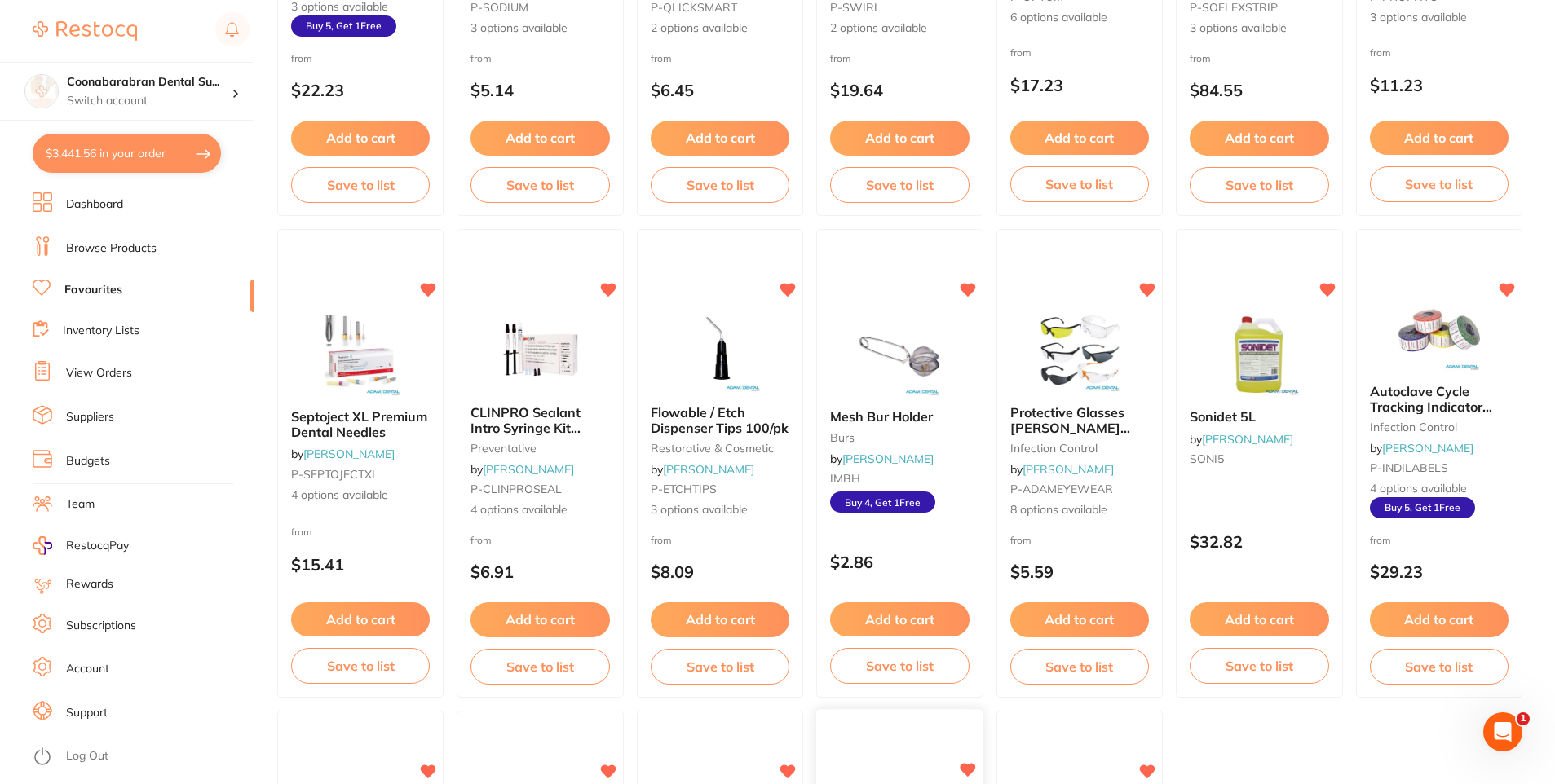
scroll to position [917, 0]
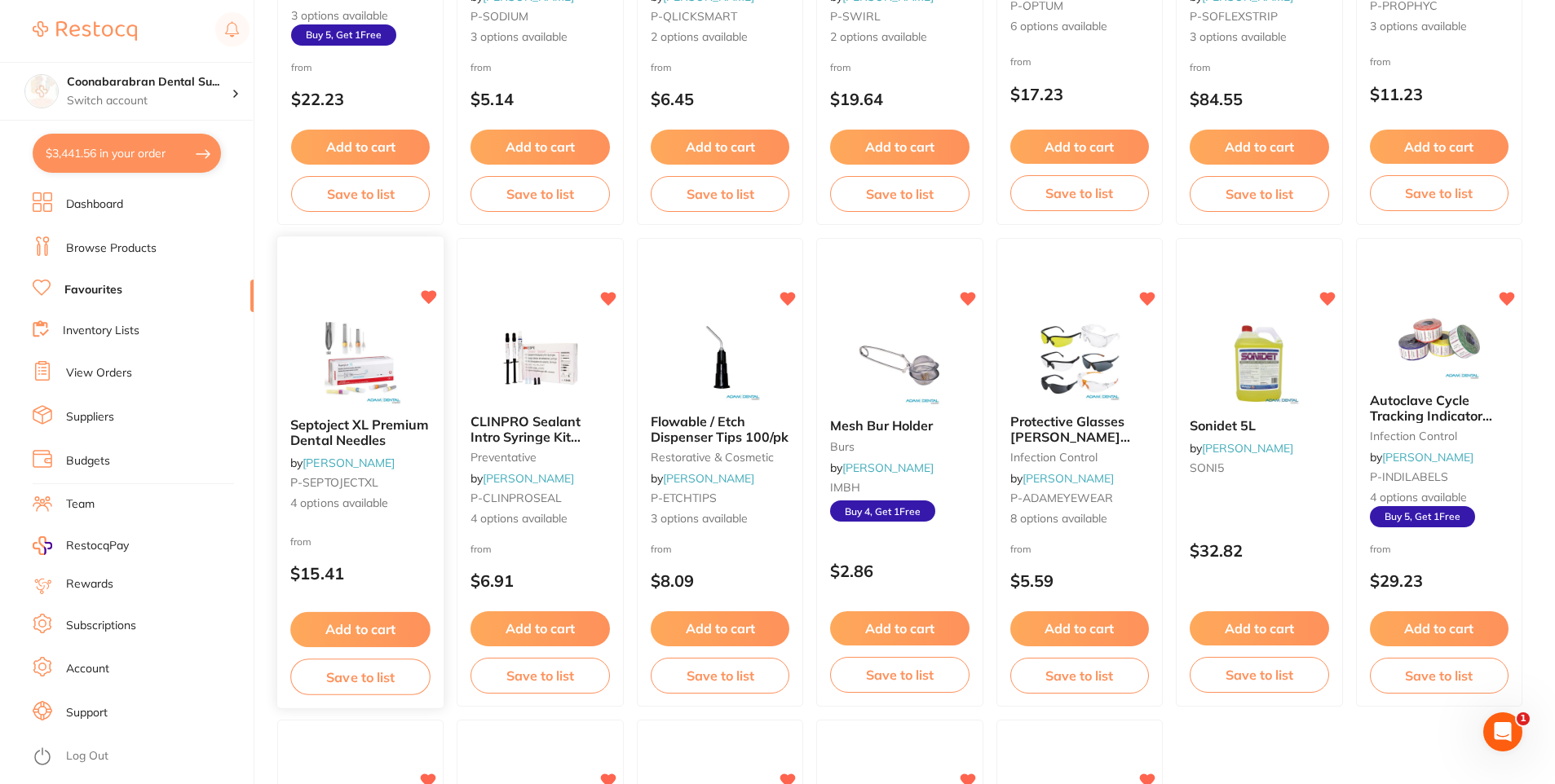
click at [318, 509] on span "4 options available" at bounding box center [361, 504] width 140 height 16
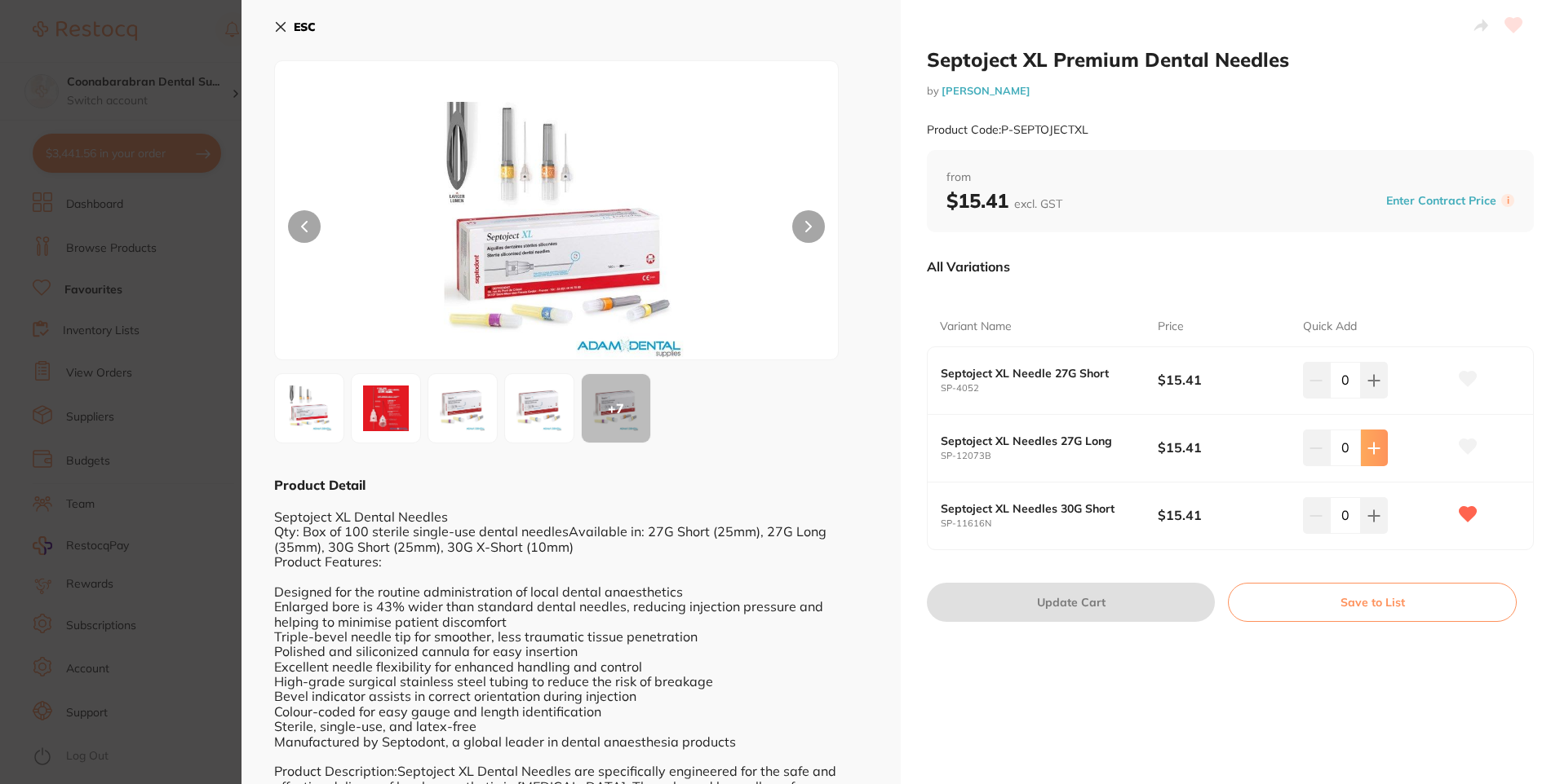
click at [1371, 446] on icon at bounding box center [1373, 447] width 11 height 11
type input "1"
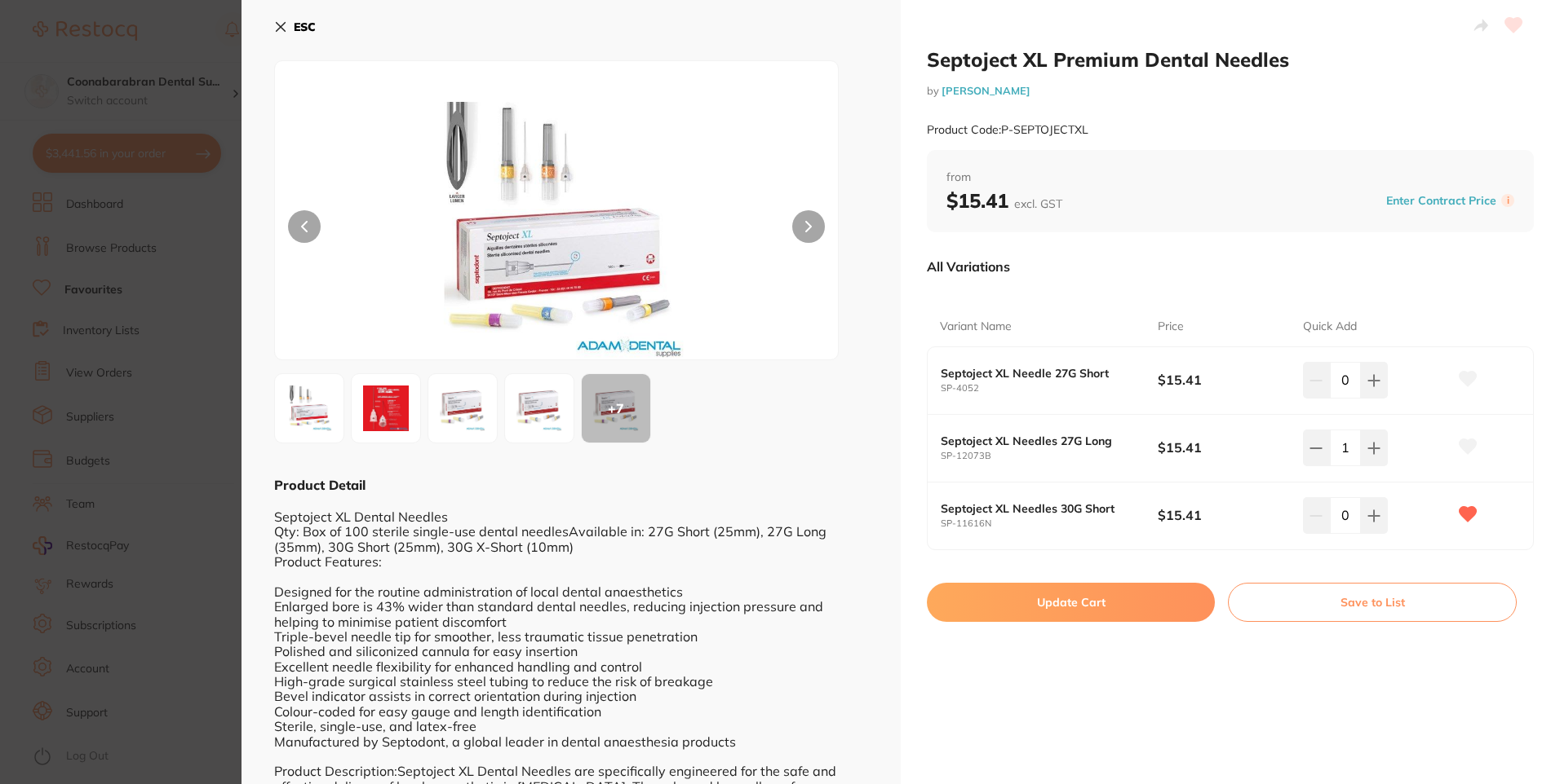
click at [1079, 602] on button "Update Cart" at bounding box center [1070, 602] width 288 height 39
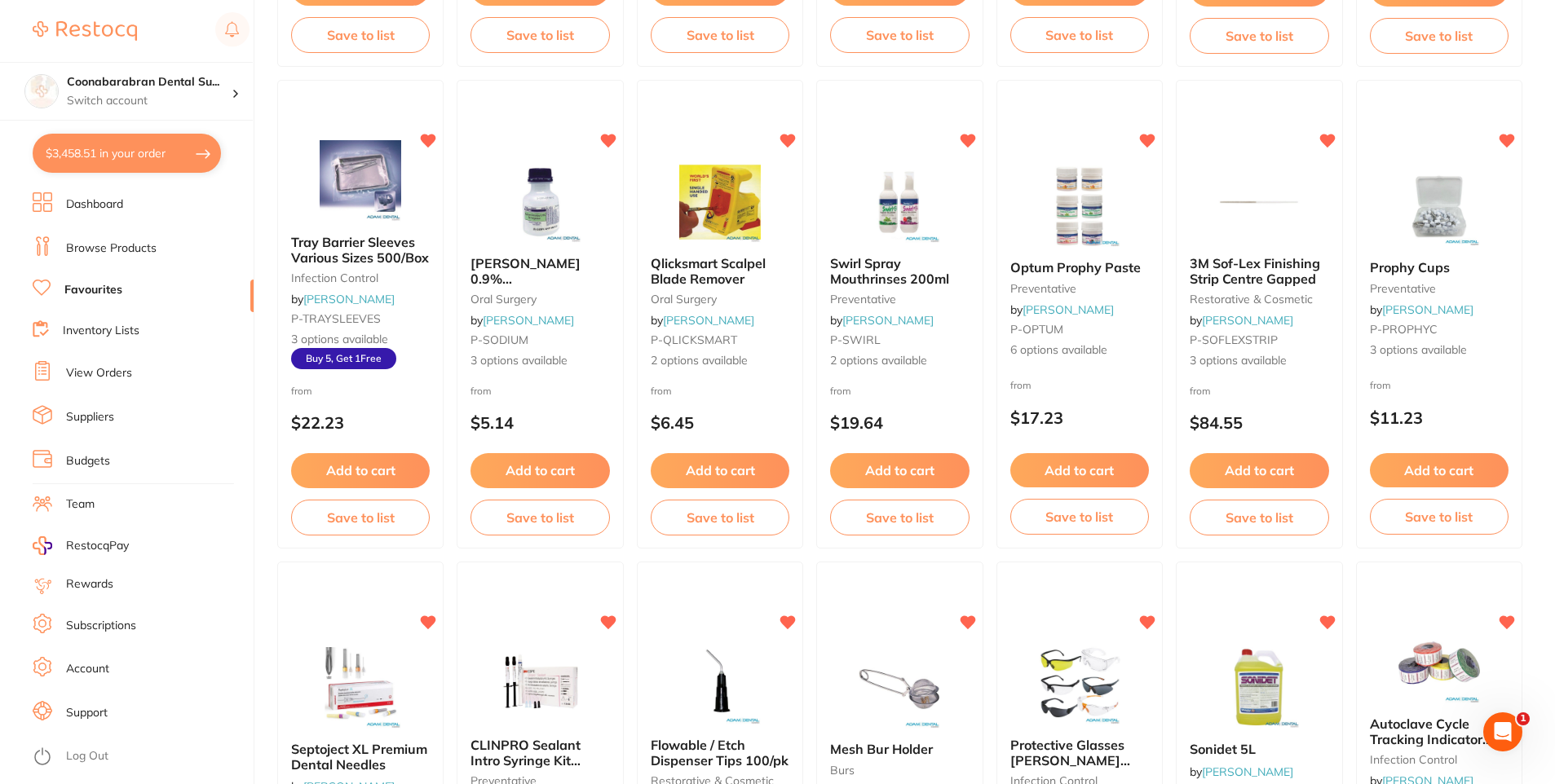
scroll to position [591, 0]
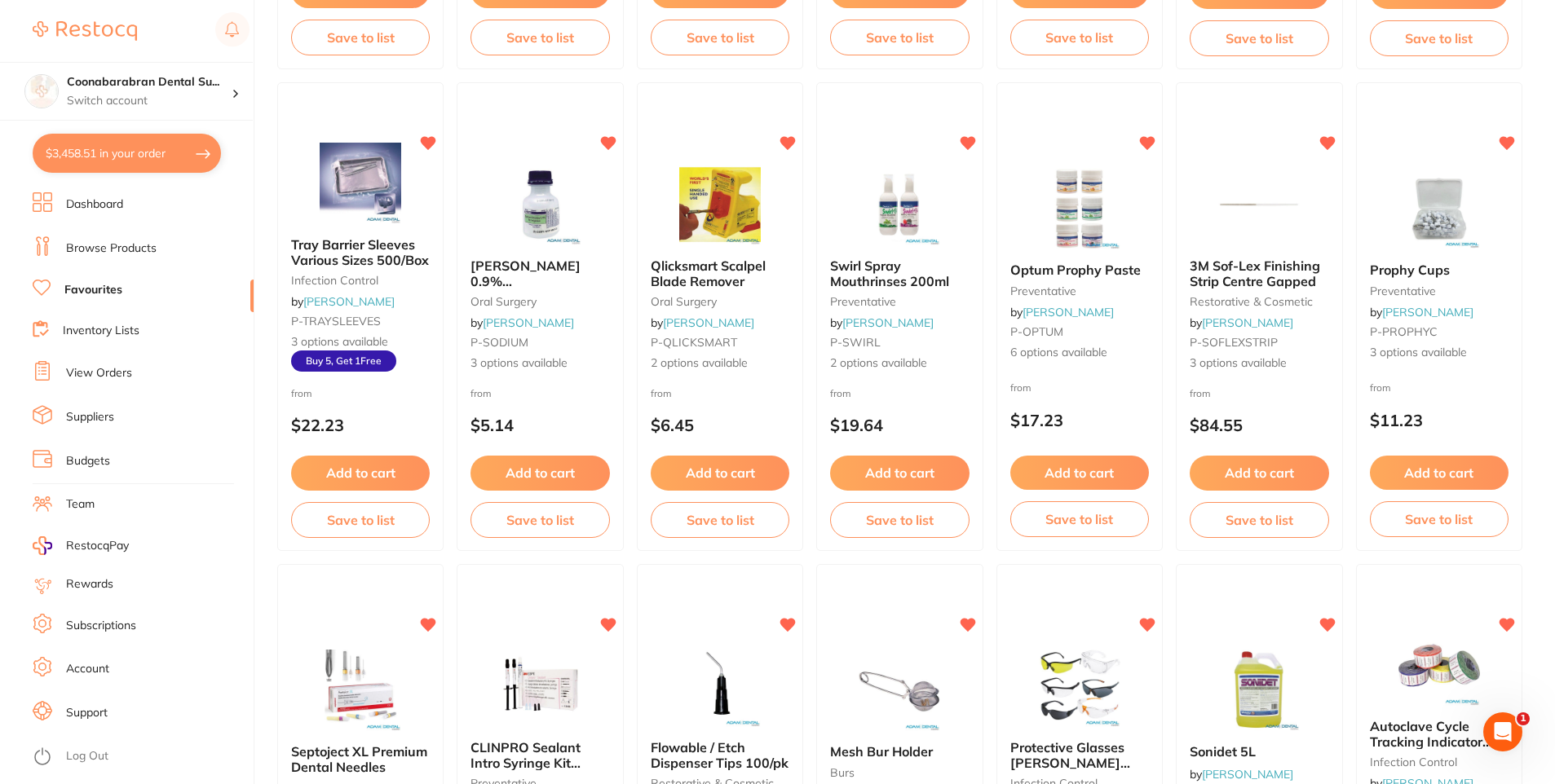
click at [70, 158] on button "$3,458.51 in your order" at bounding box center [127, 153] width 189 height 39
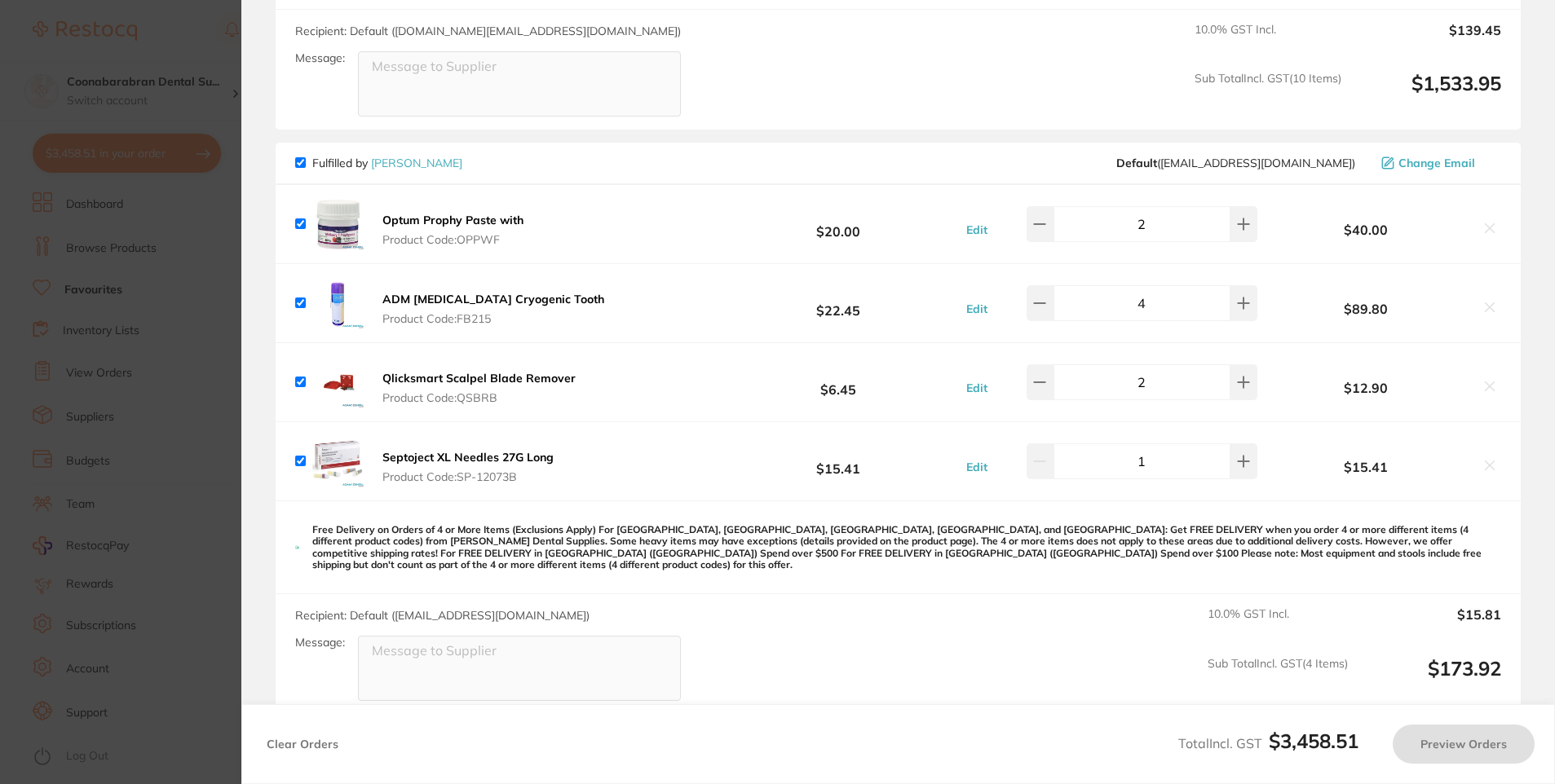
checkbox input "true"
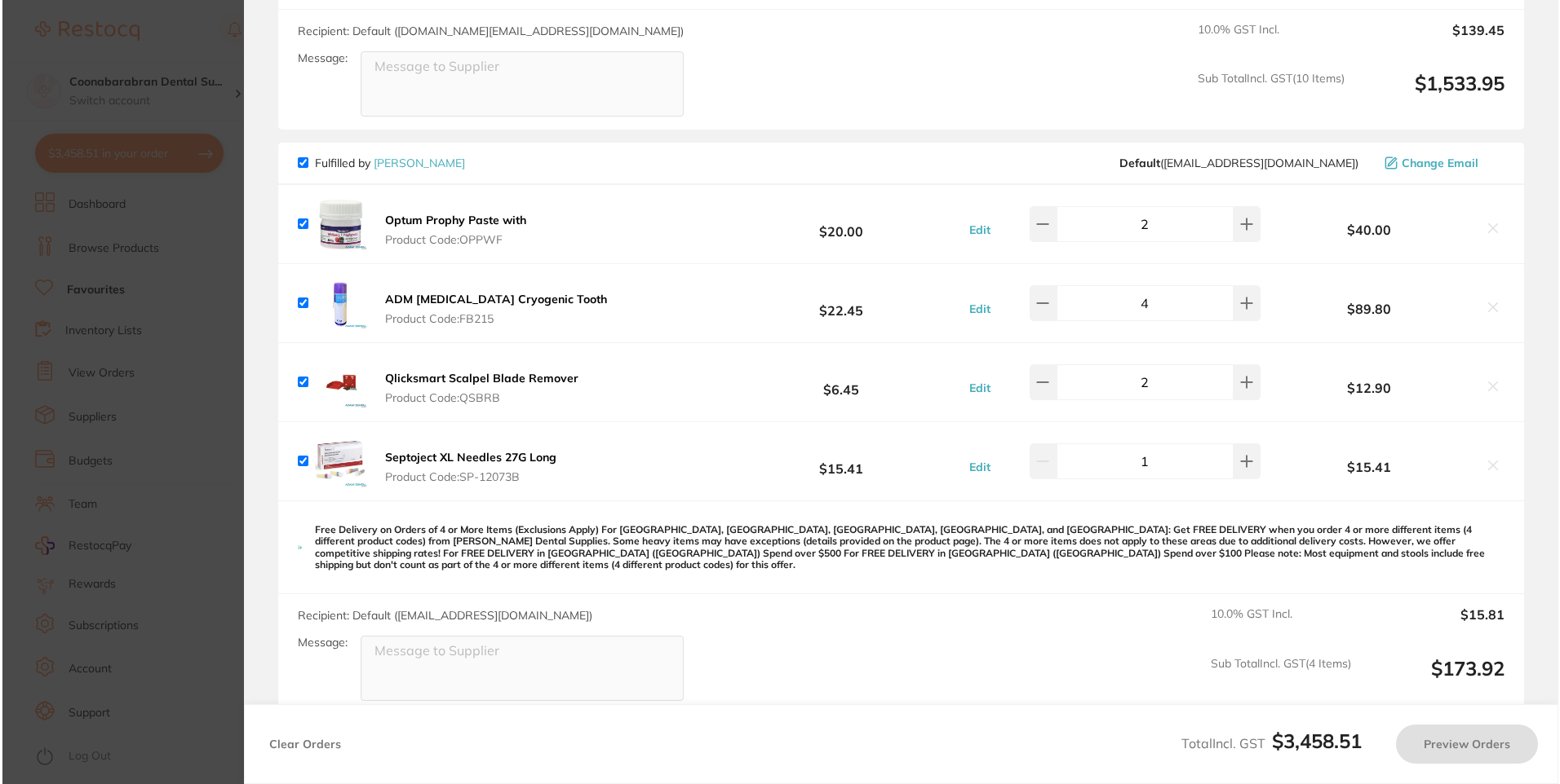
scroll to position [0, 0]
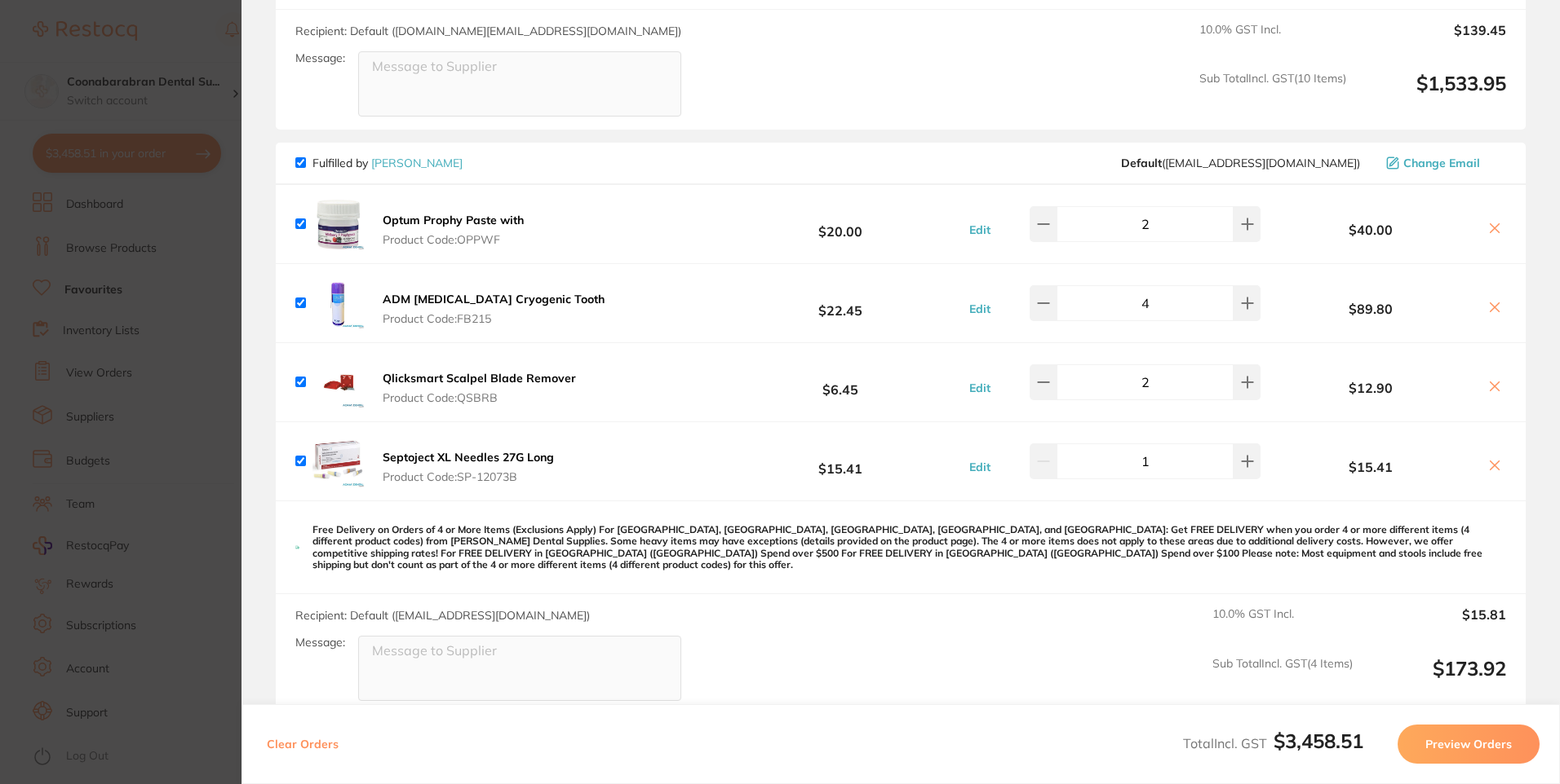
click at [472, 217] on b "Optum Prophy Paste with" at bounding box center [453, 219] width 141 height 14
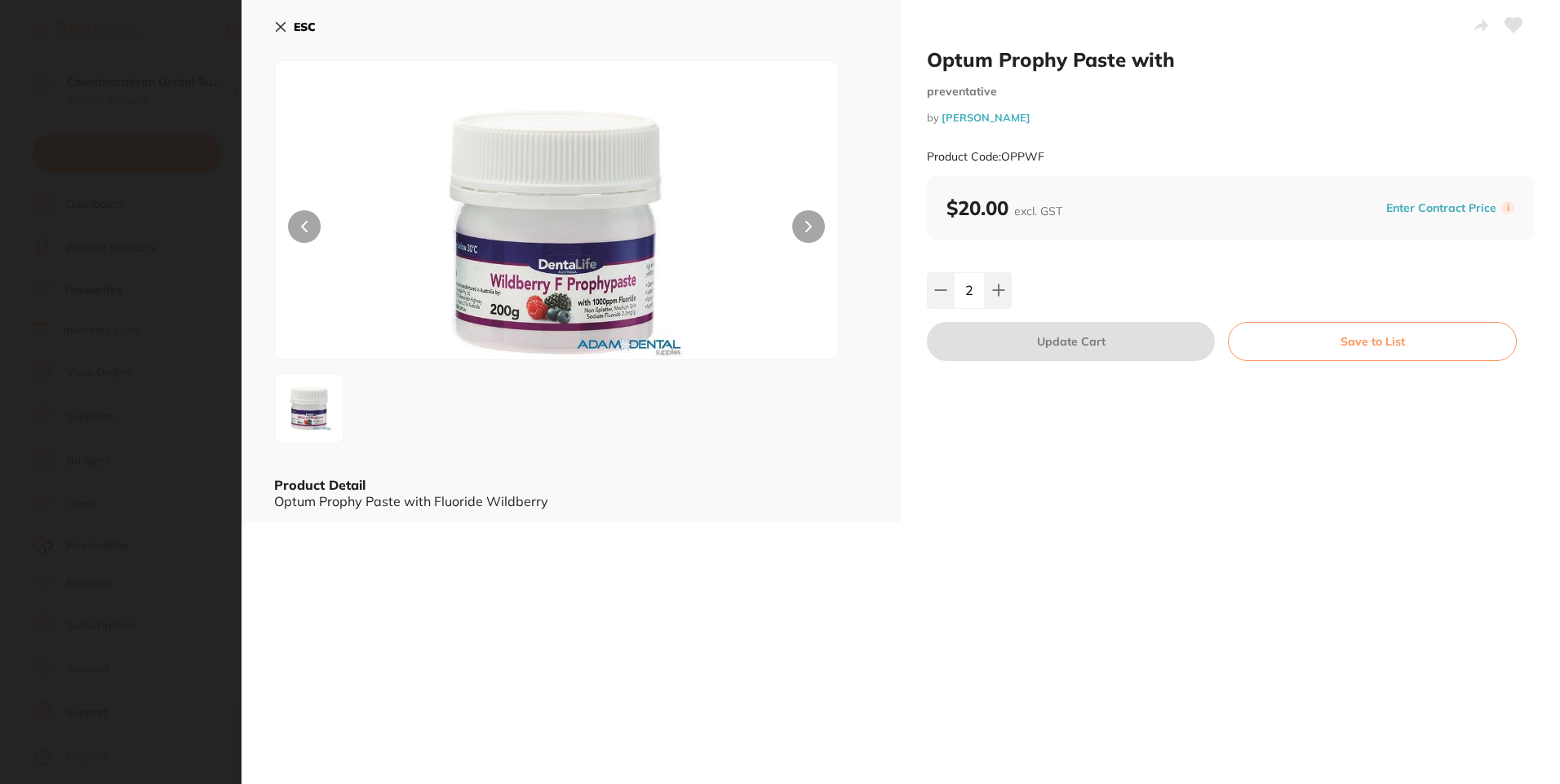
click at [283, 22] on icon at bounding box center [281, 27] width 13 height 13
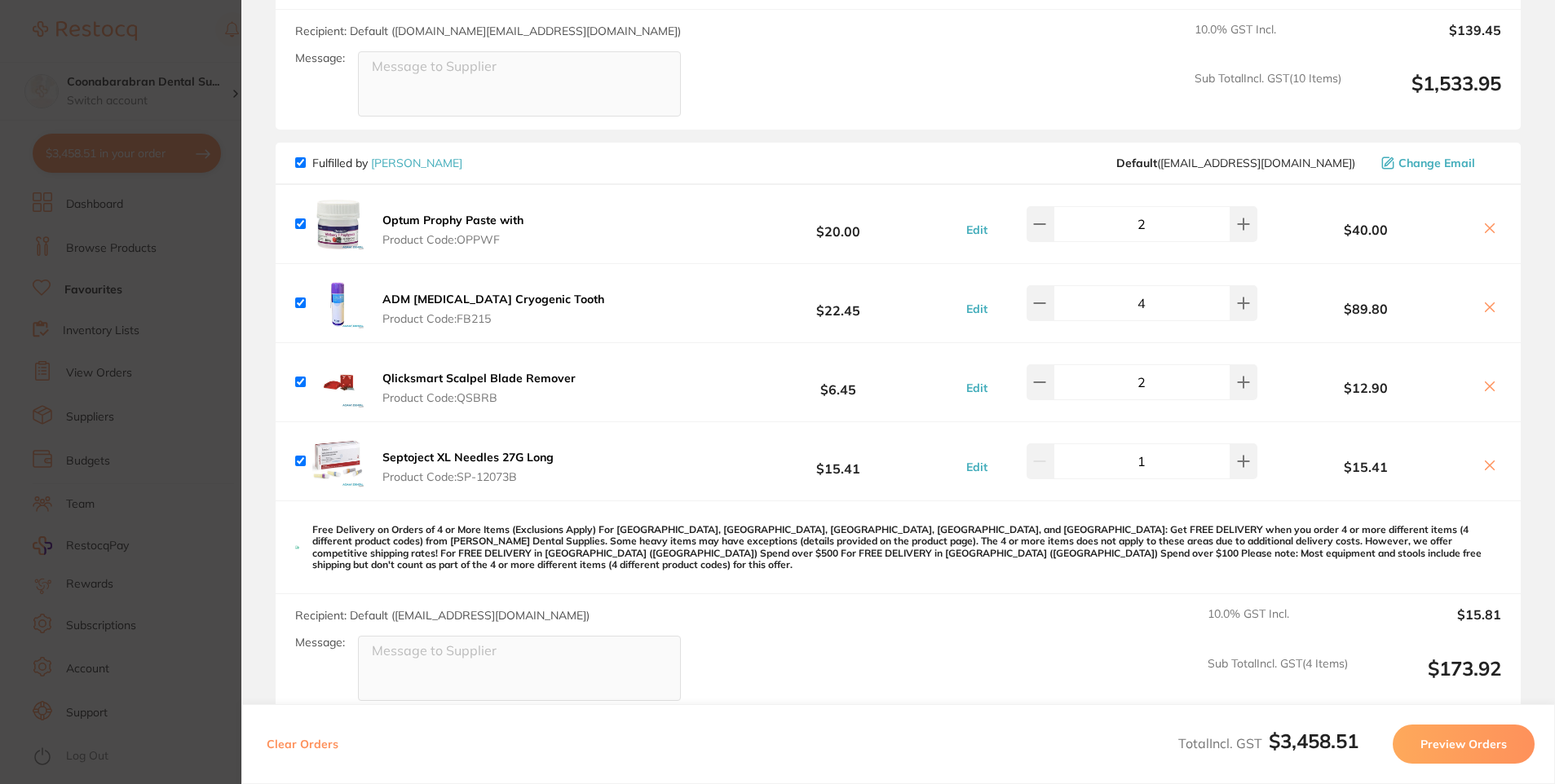
click at [219, 34] on section "Update RRP Set your pre negotiated price for this item. Item Agreed RRP (excl. …" at bounding box center [778, 392] width 1555 height 784
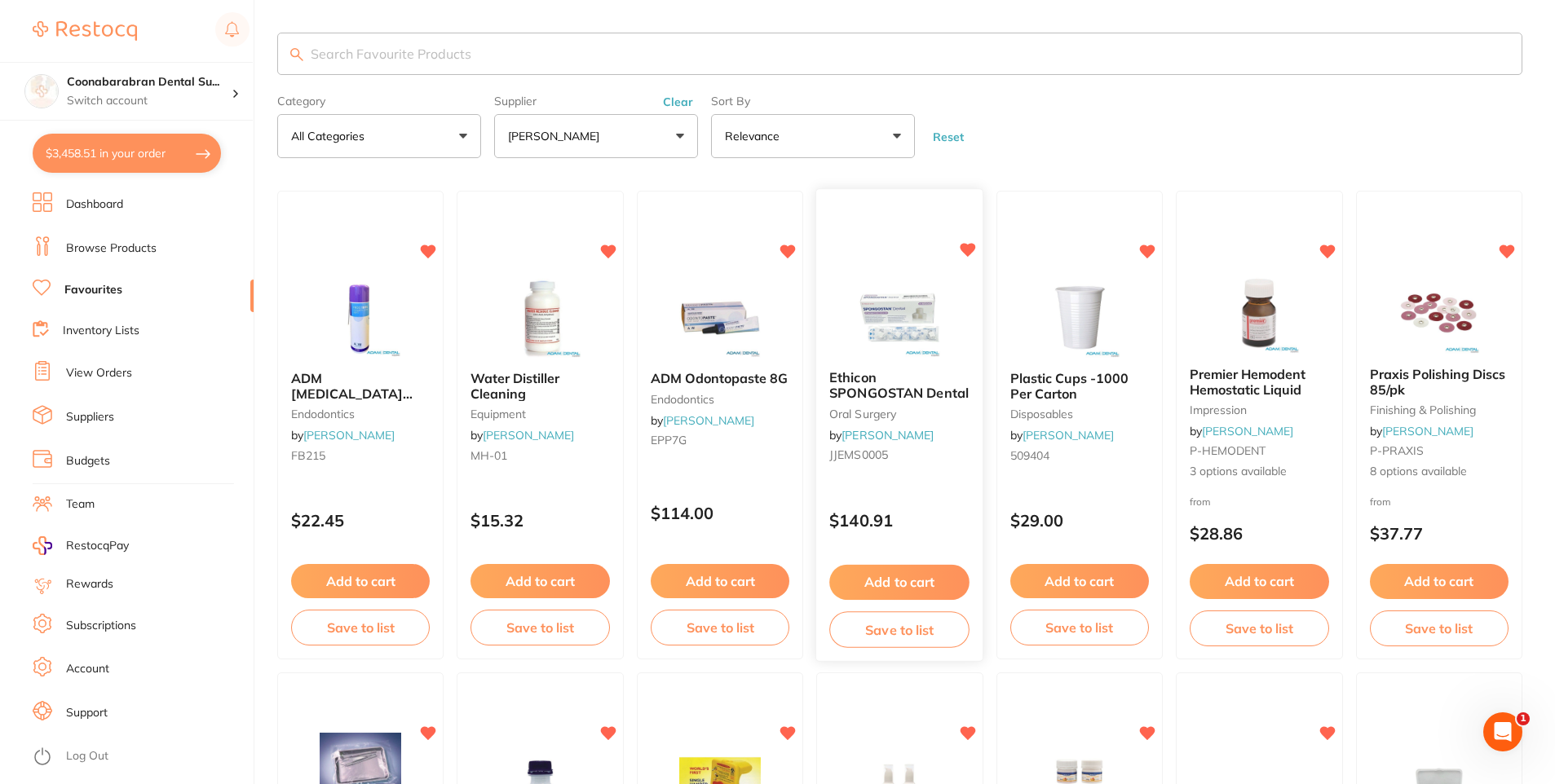
click at [891, 331] on img at bounding box center [900, 316] width 107 height 83
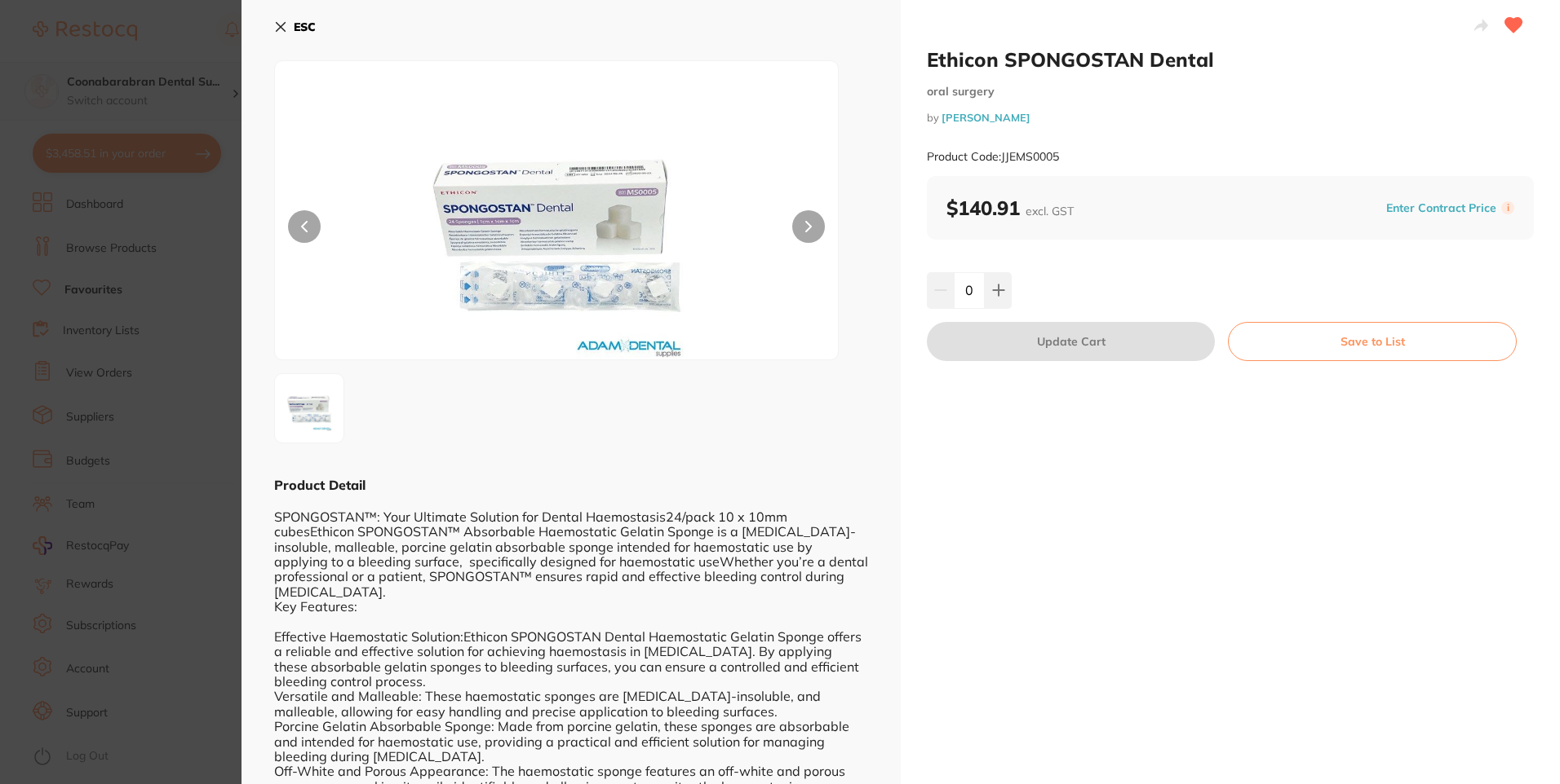
click at [190, 56] on section "Ethicon SPONGOSTAN Dental [MEDICAL_DATA] by [PERSON_NAME] Product Code: JJEMS00…" at bounding box center [780, 392] width 1560 height 784
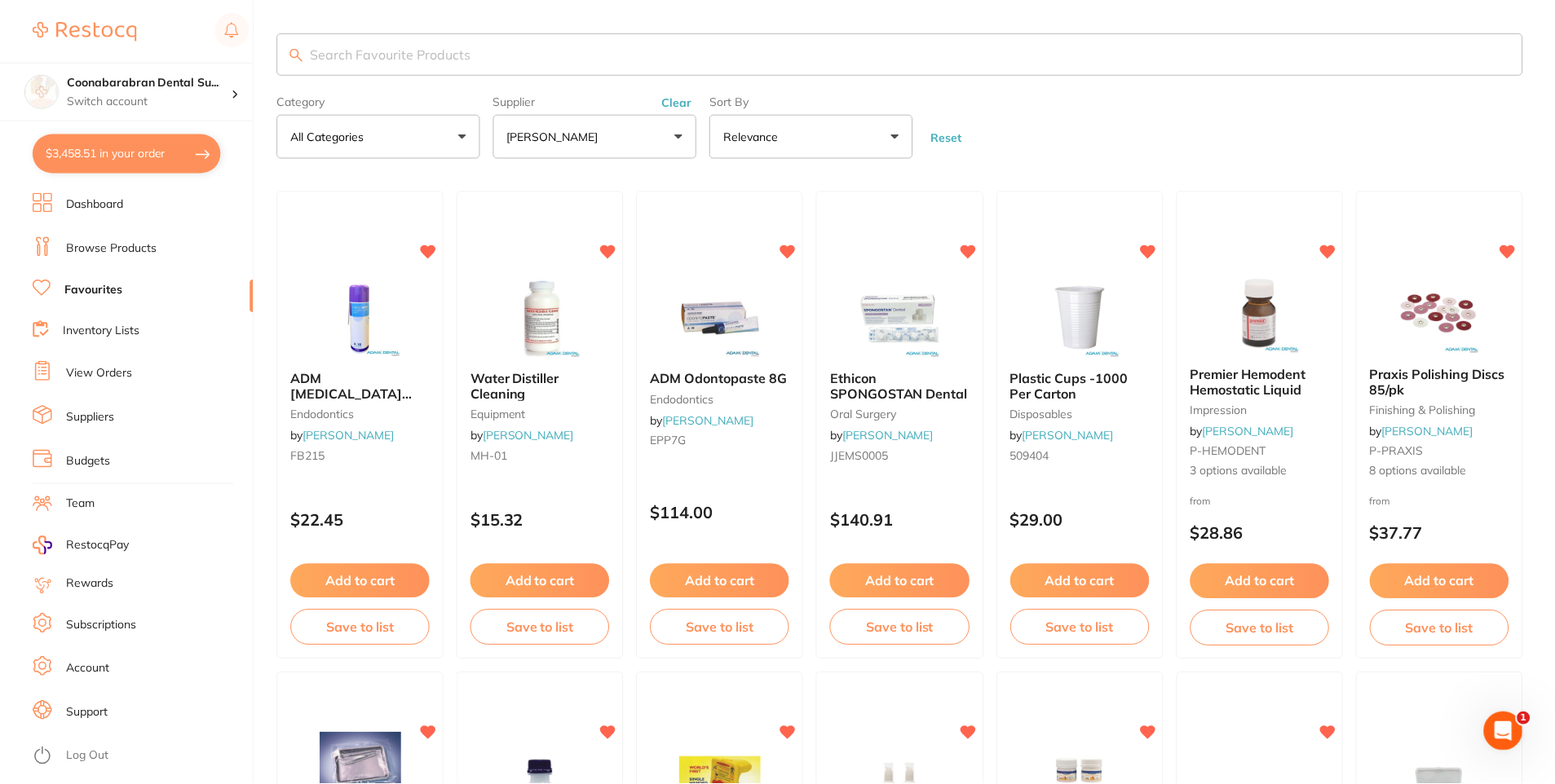
scroll to position [2, 0]
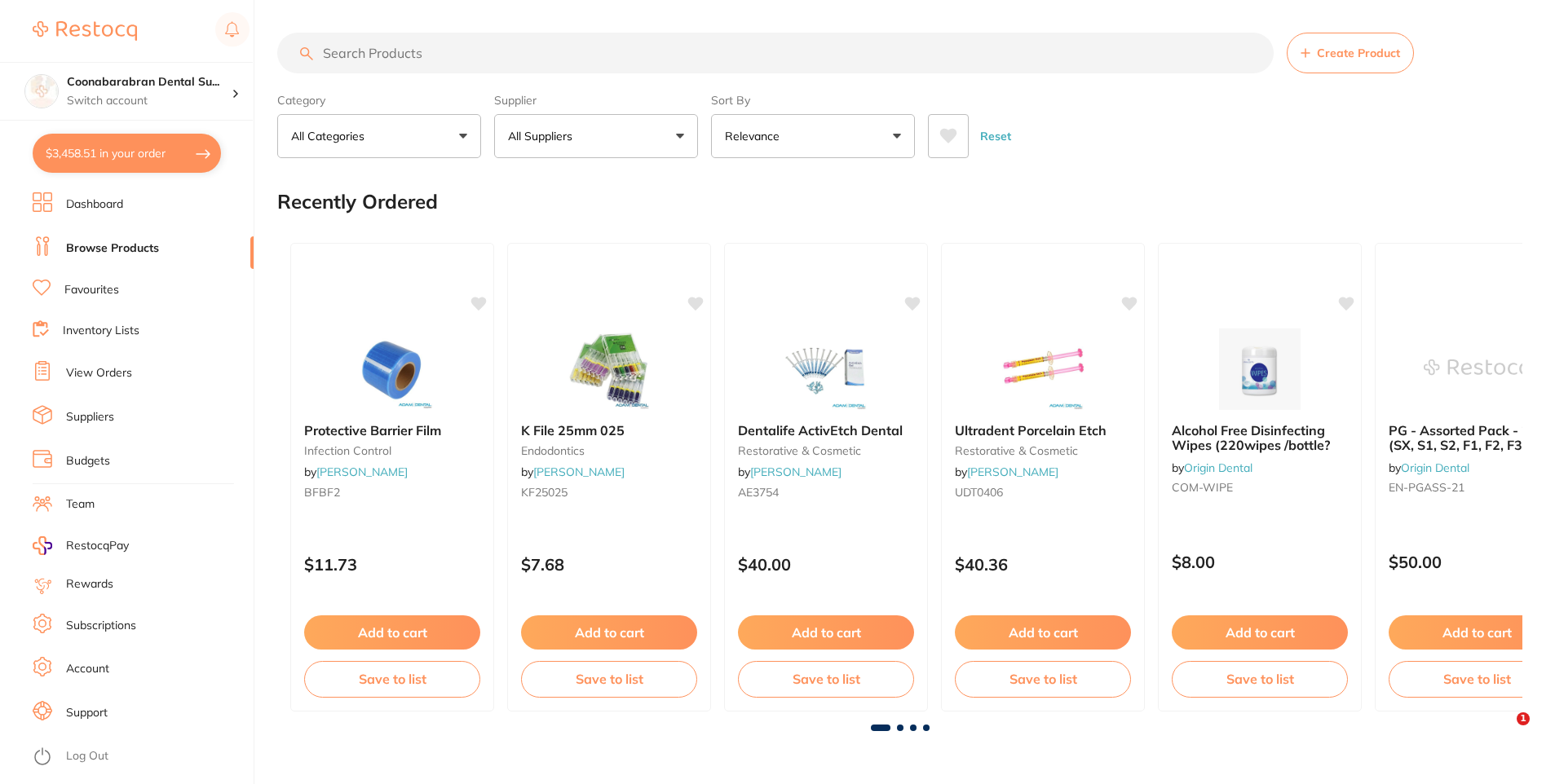
click at [394, 51] on input "search" at bounding box center [776, 53] width 997 height 40
type input "gelatamp"
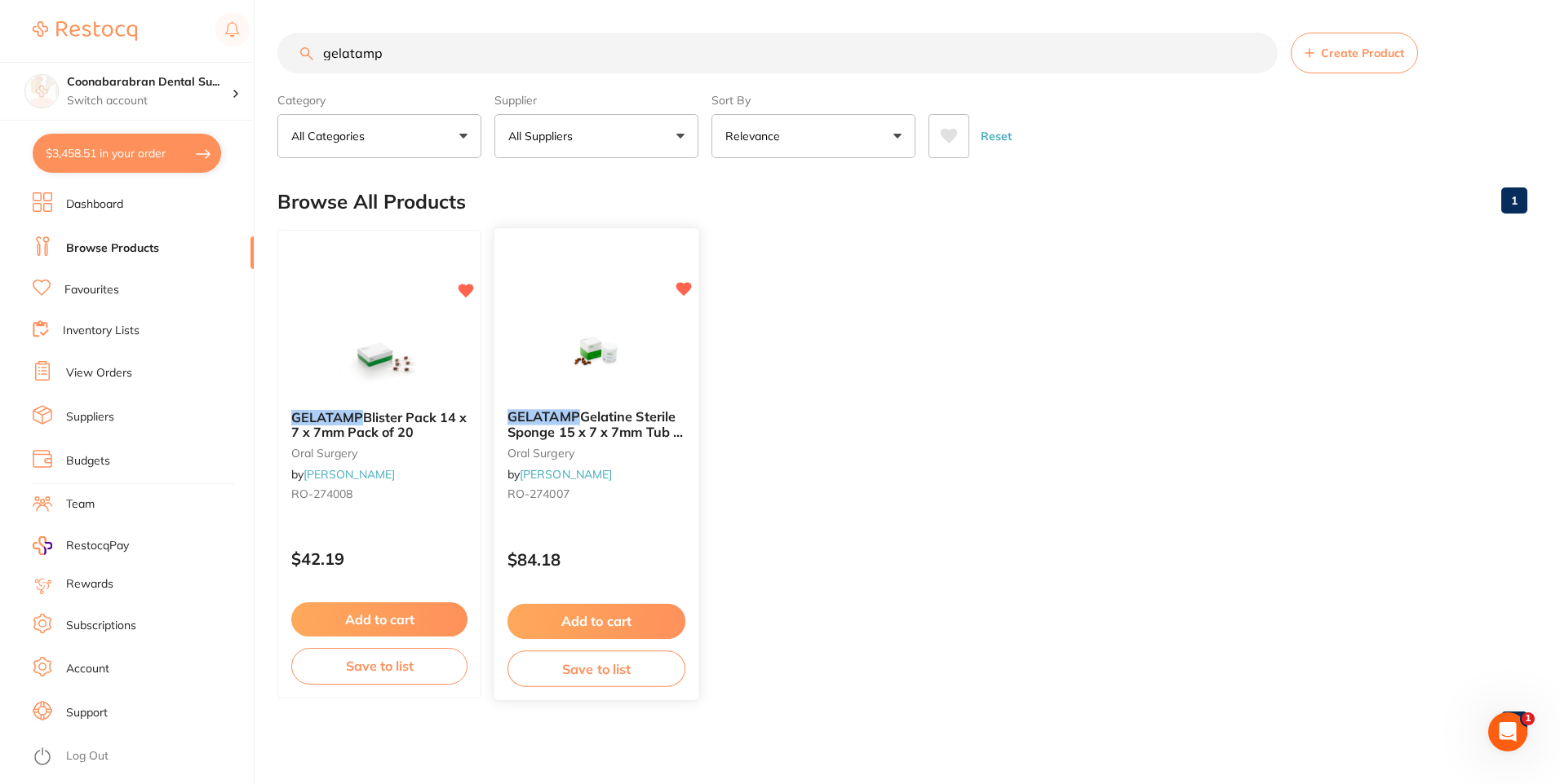
click at [590, 620] on button "Add to cart" at bounding box center [596, 621] width 178 height 35
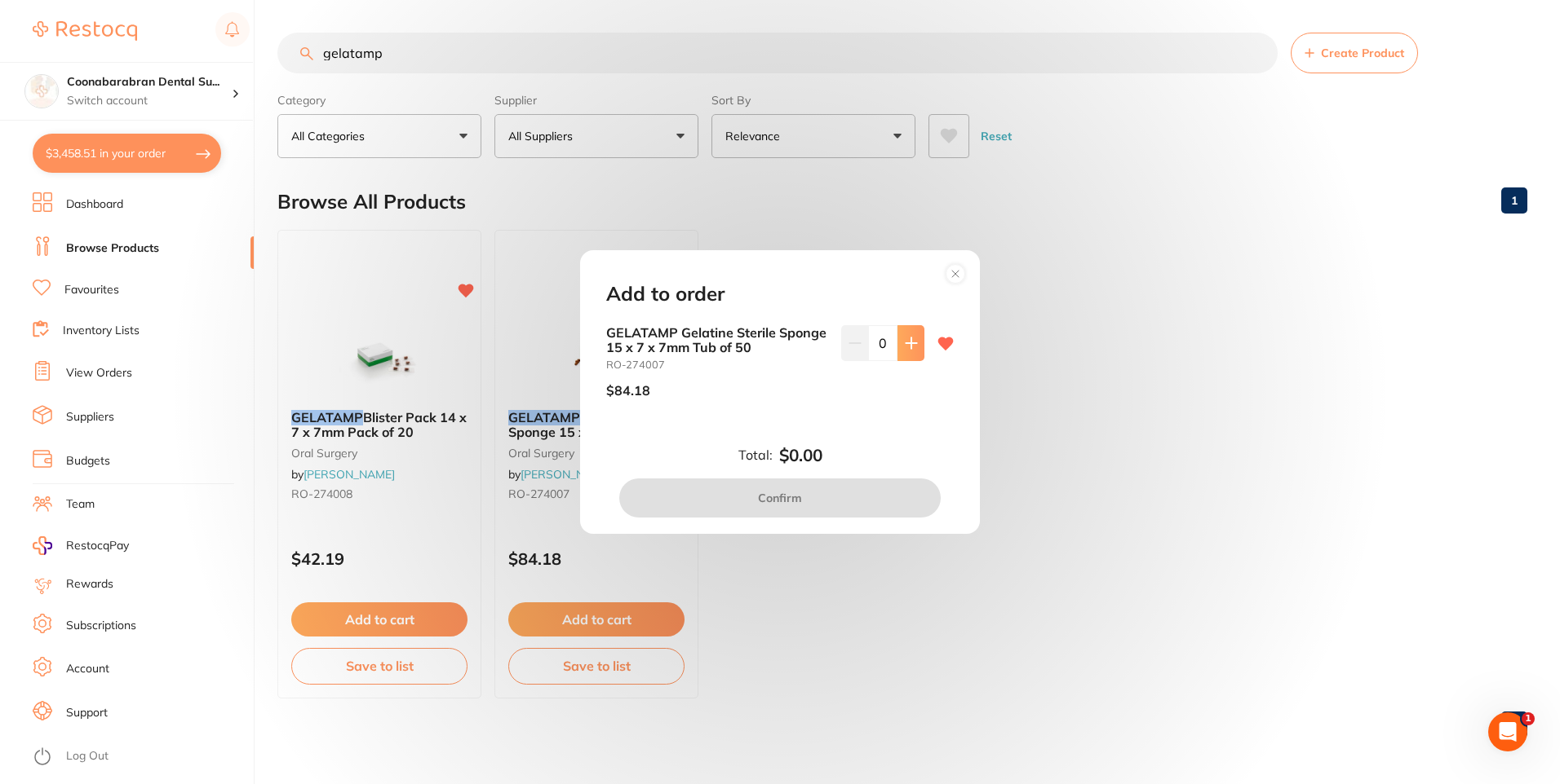
click at [909, 336] on button at bounding box center [910, 342] width 27 height 36
type input "1"
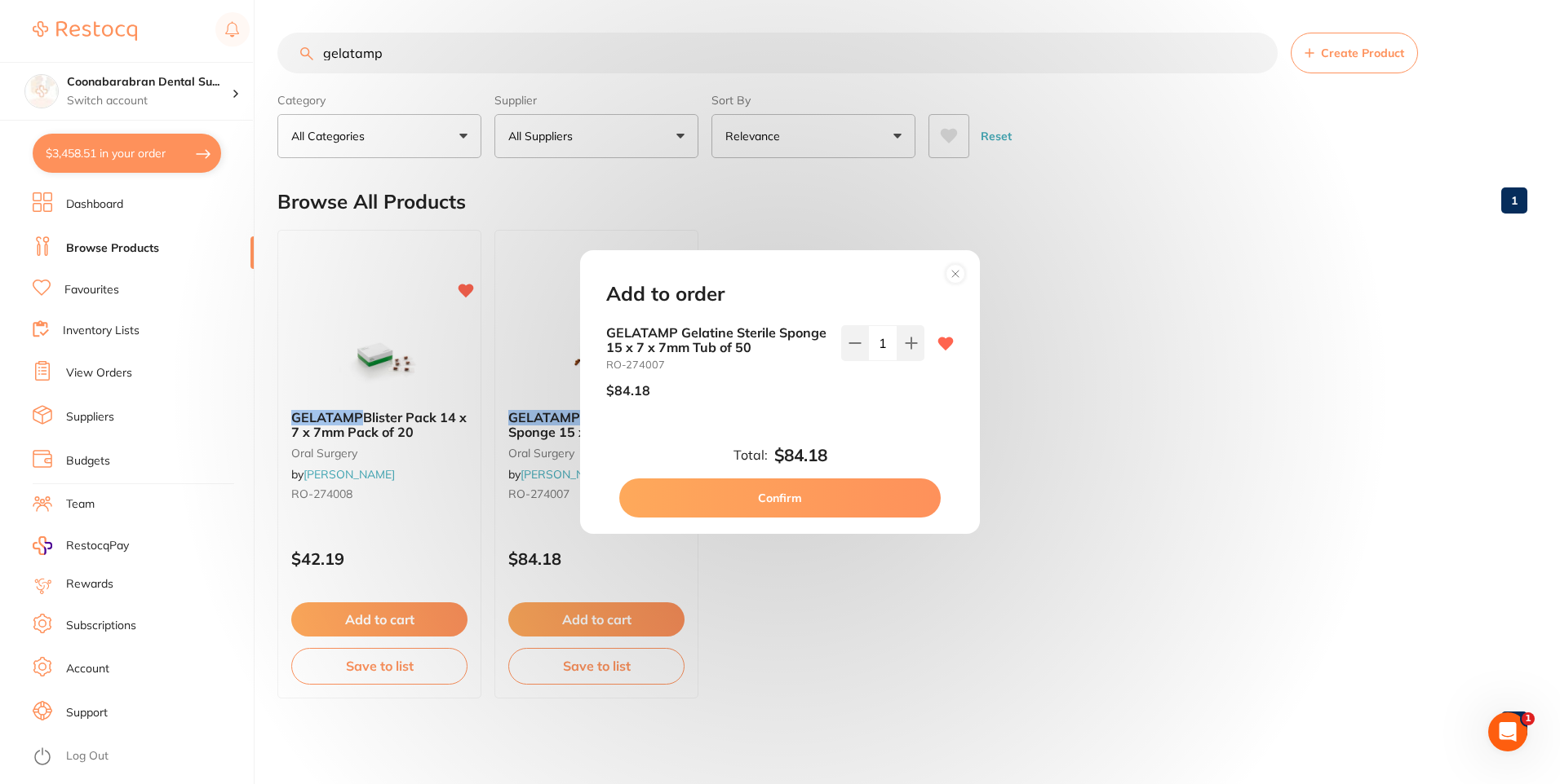
click at [770, 499] on button "Confirm" at bounding box center [780, 498] width 321 height 39
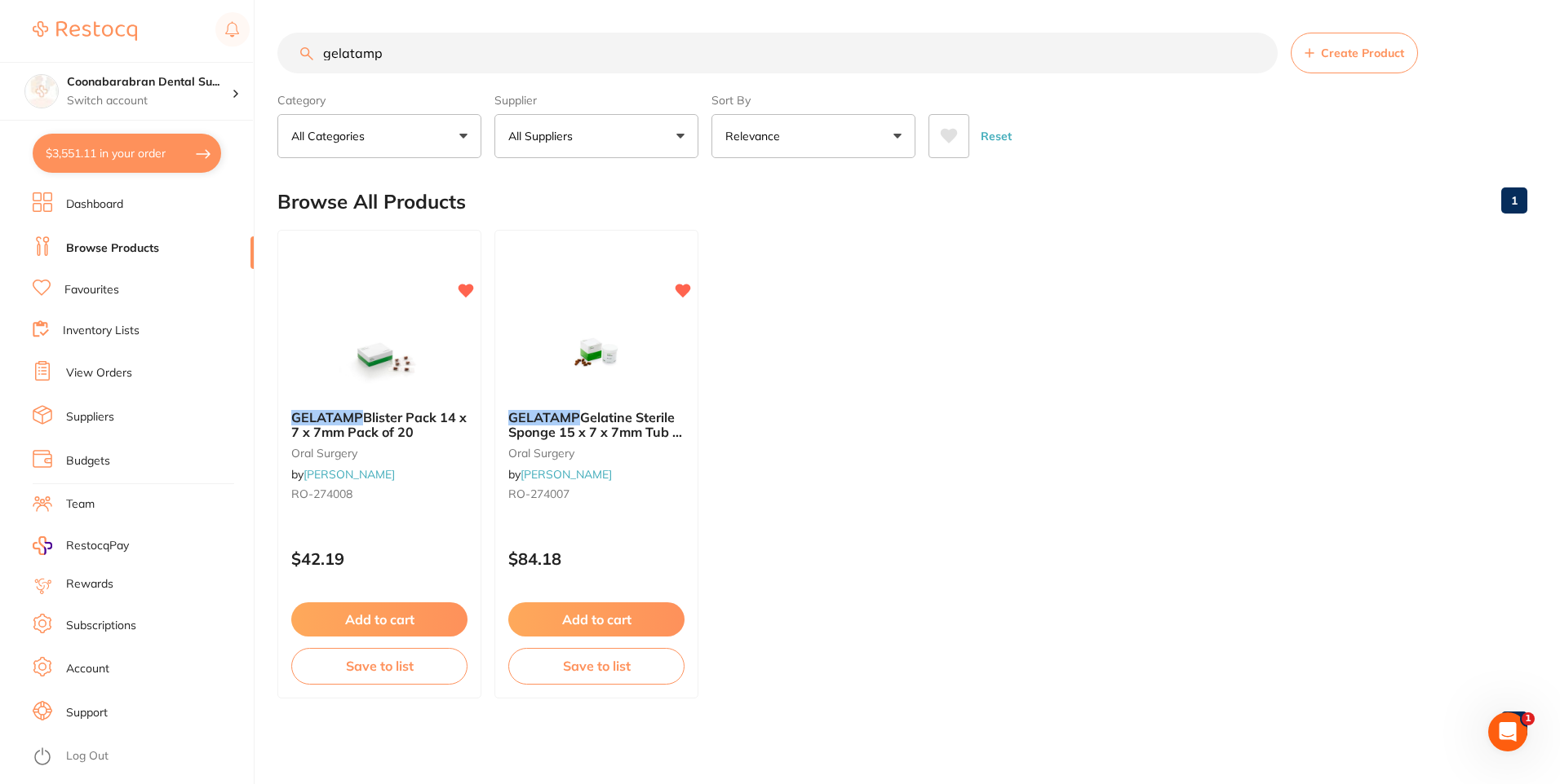
checkbox input "false"
drag, startPoint x: 100, startPoint y: 153, endPoint x: 780, endPoint y: 418, distance: 729.8
click at [100, 153] on button "$3,551.11 in your order" at bounding box center [127, 153] width 189 height 39
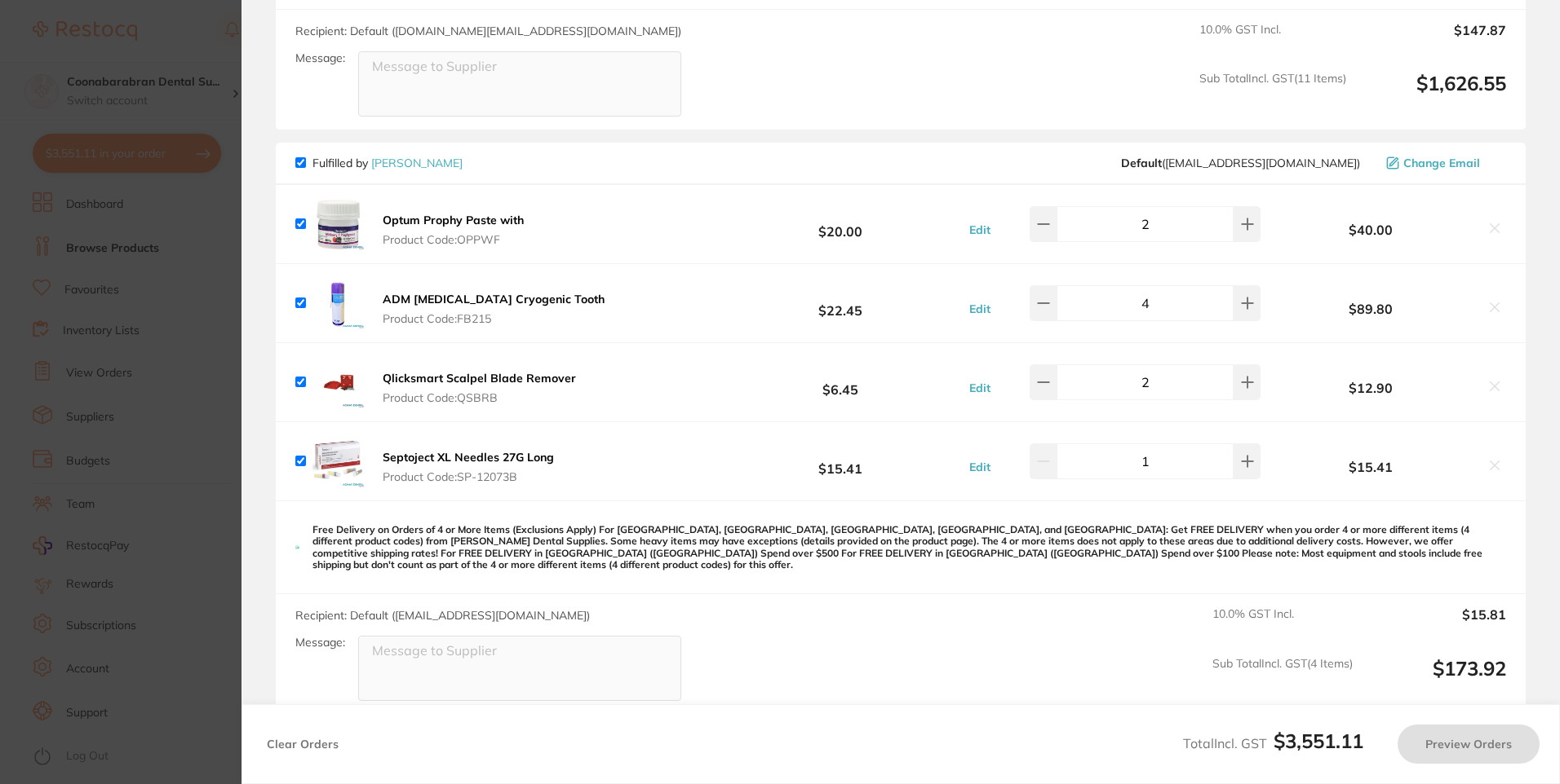
checkbox input "true"
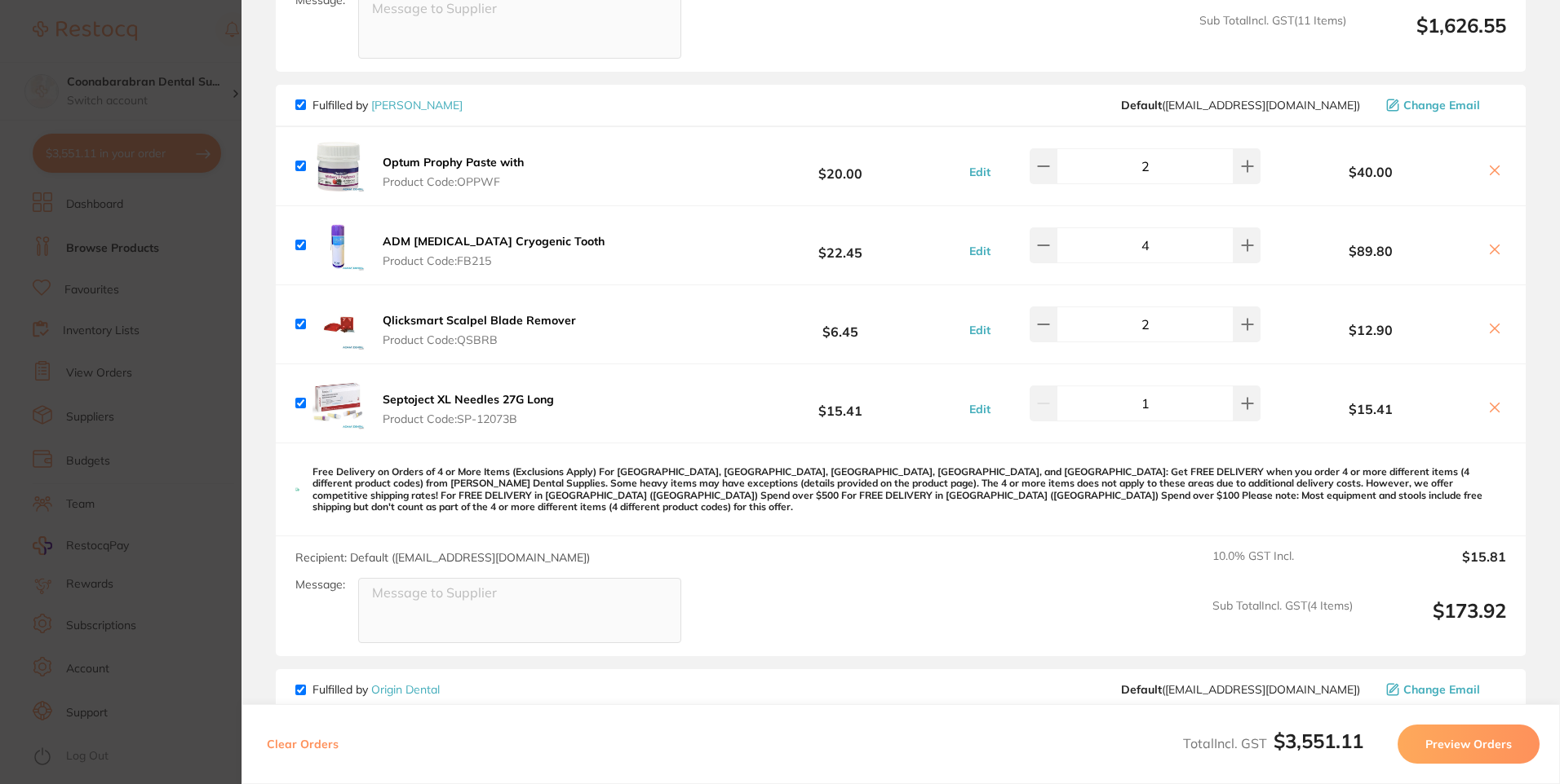
scroll to position [1302, 0]
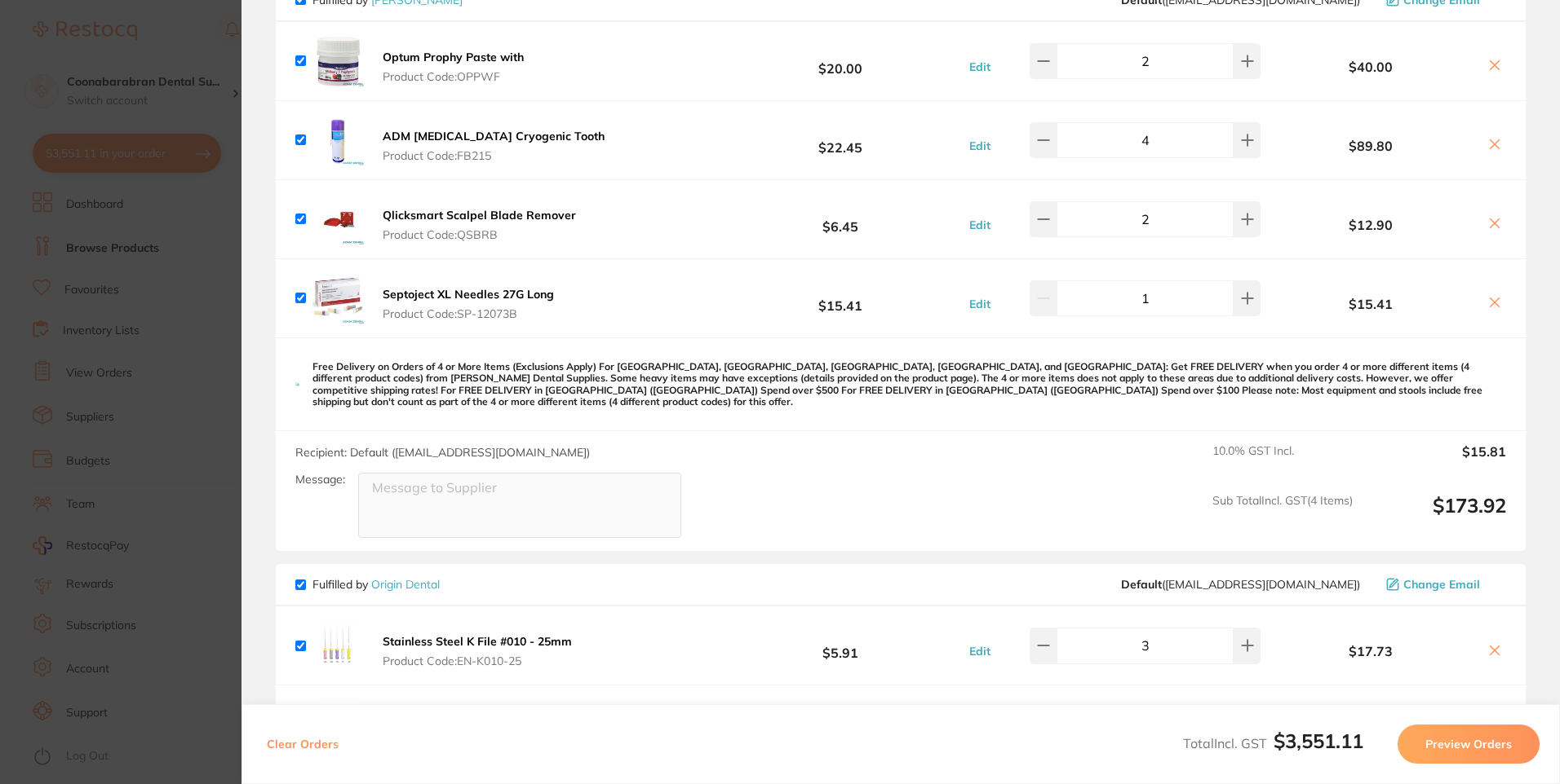
click at [407, 209] on b "Qlicksmart Scalpel Blade Remover" at bounding box center [479, 215] width 193 height 14
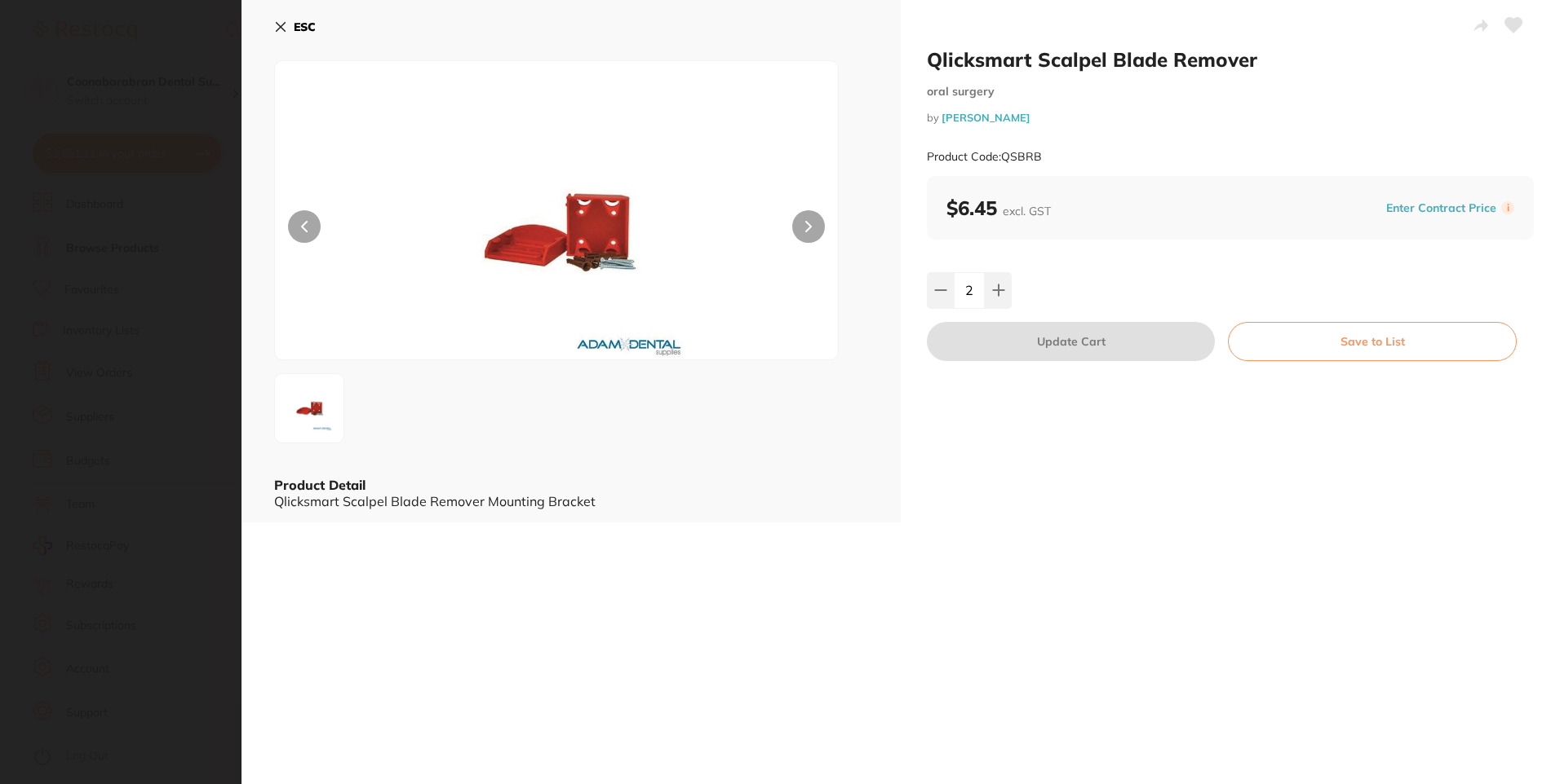
scroll to position [0, 0]
click at [280, 29] on icon at bounding box center [280, 27] width 9 height 9
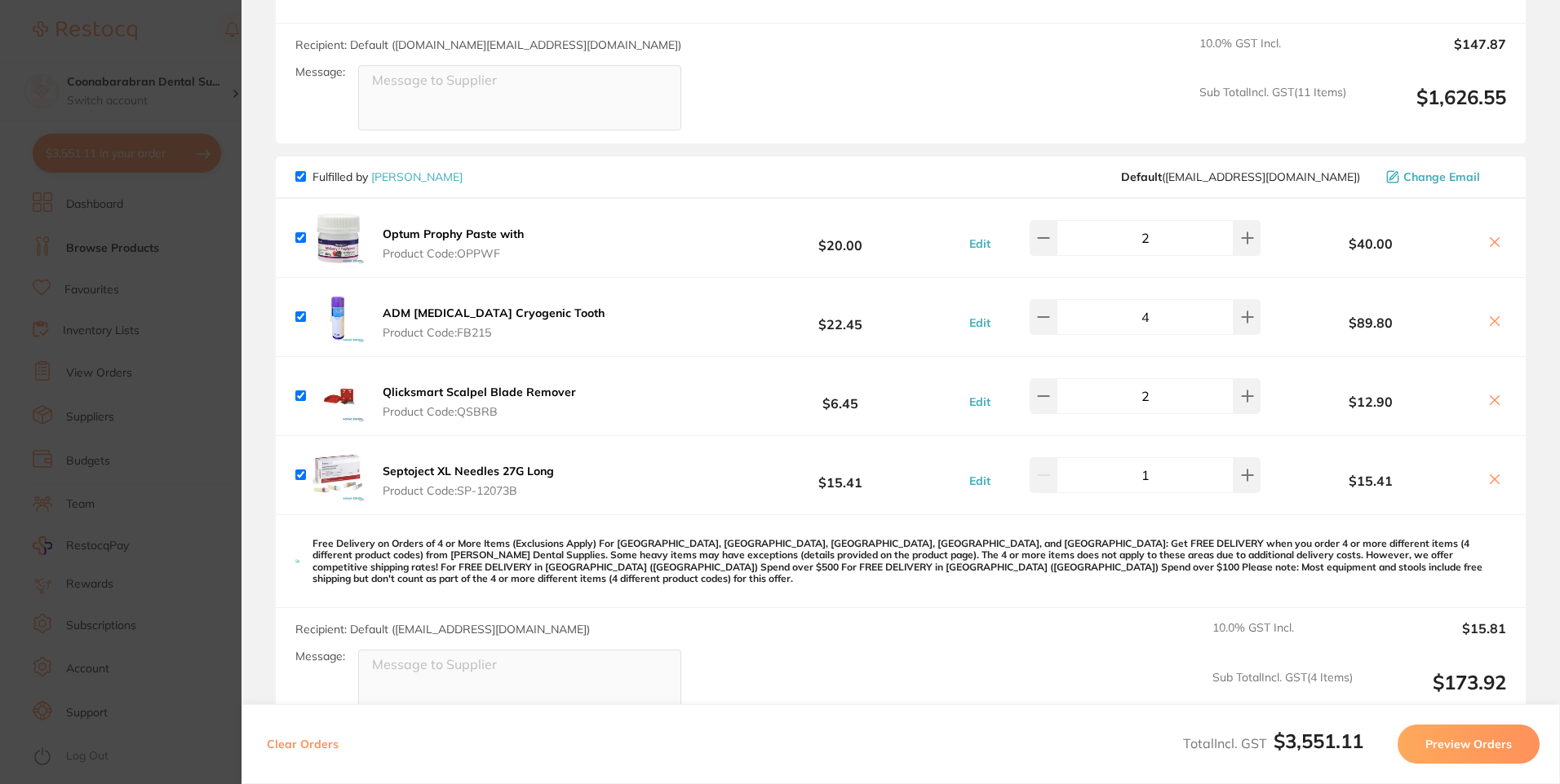
scroll to position [1057, 0]
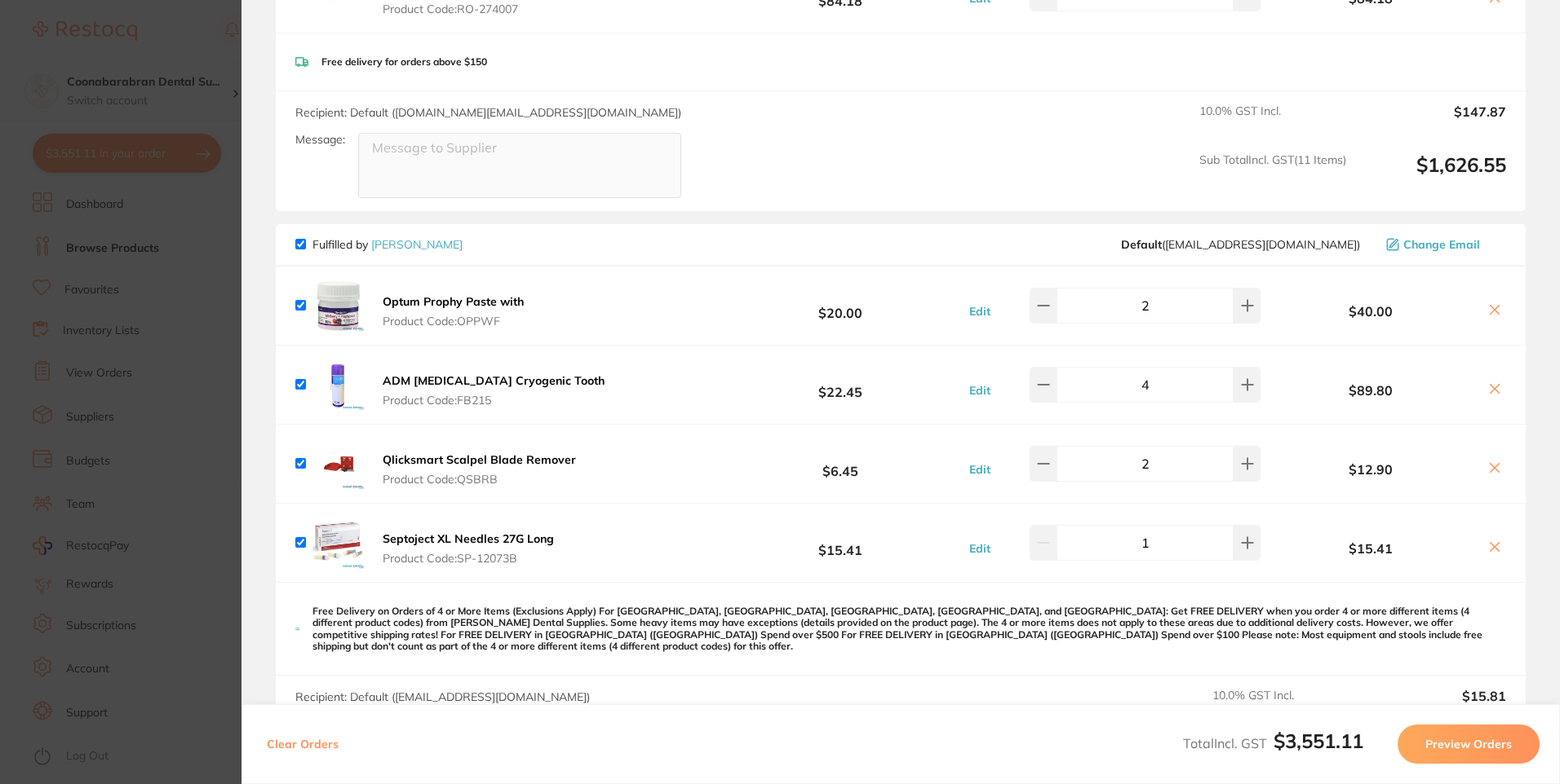
click at [501, 452] on b "Qlicksmart Scalpel Blade Remover" at bounding box center [479, 459] width 193 height 14
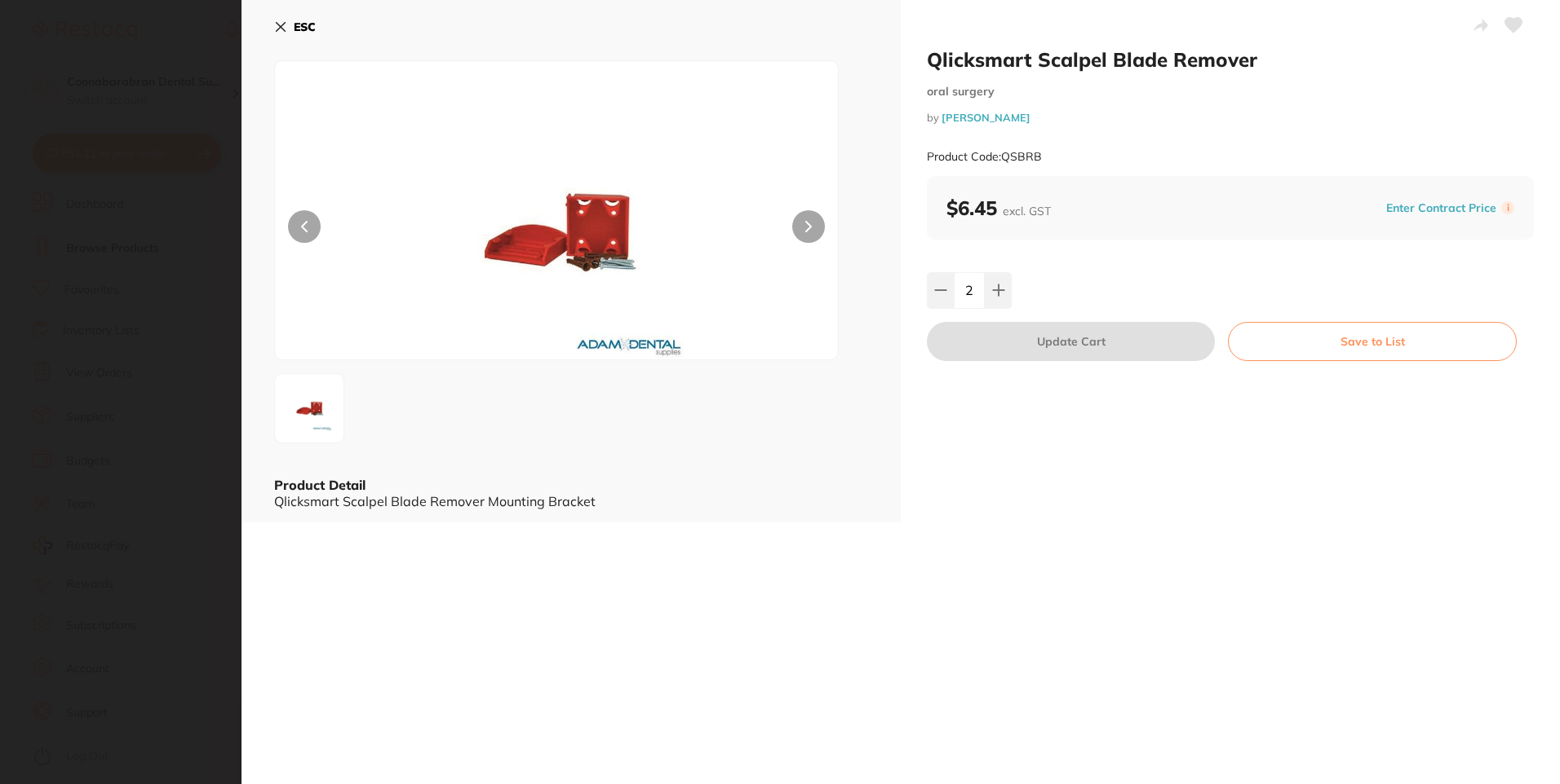
scroll to position [0, 0]
click at [308, 32] on b "ESC" at bounding box center [304, 26] width 22 height 14
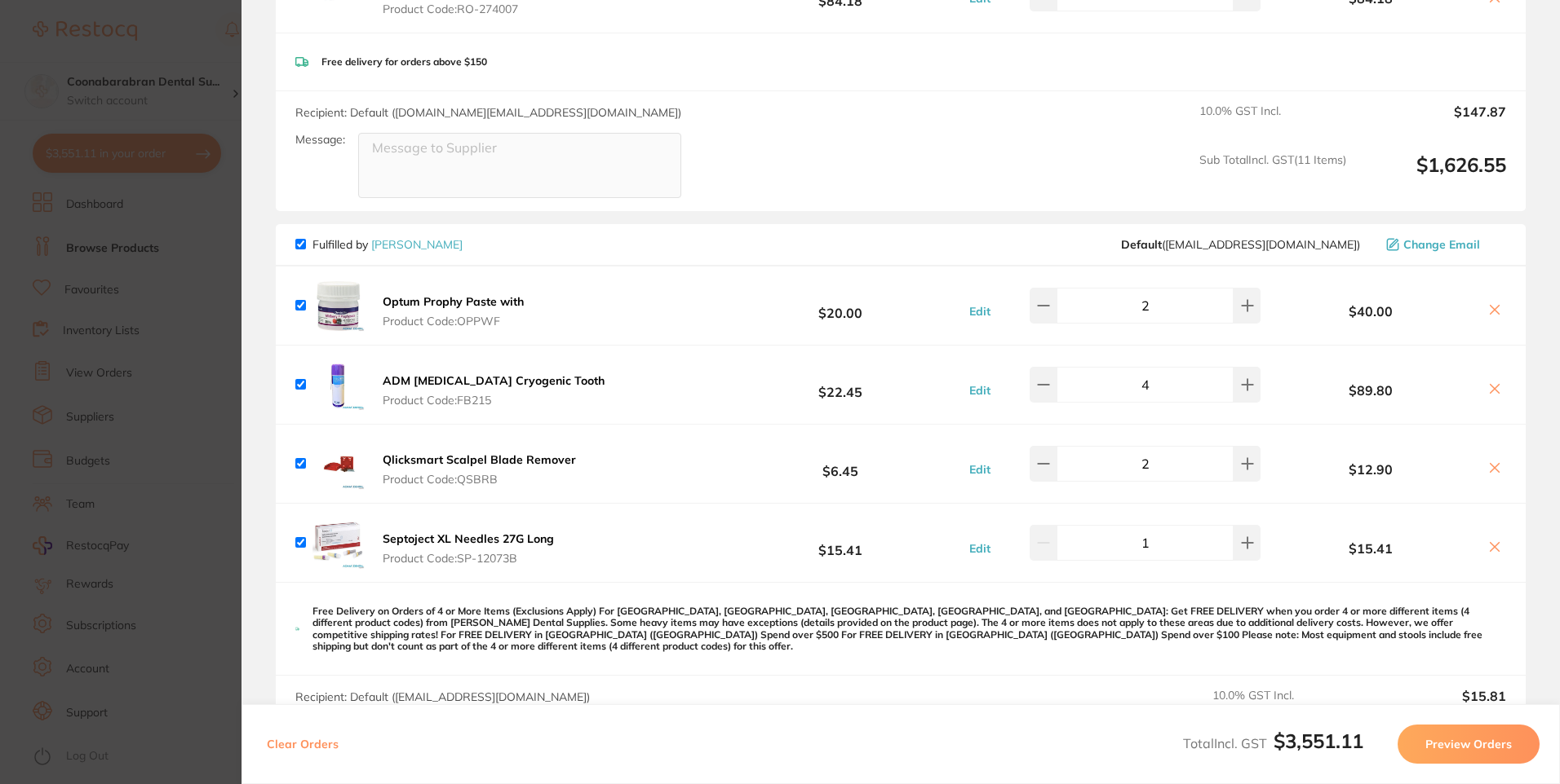
click at [1492, 464] on icon at bounding box center [1495, 468] width 9 height 9
checkbox input "false"
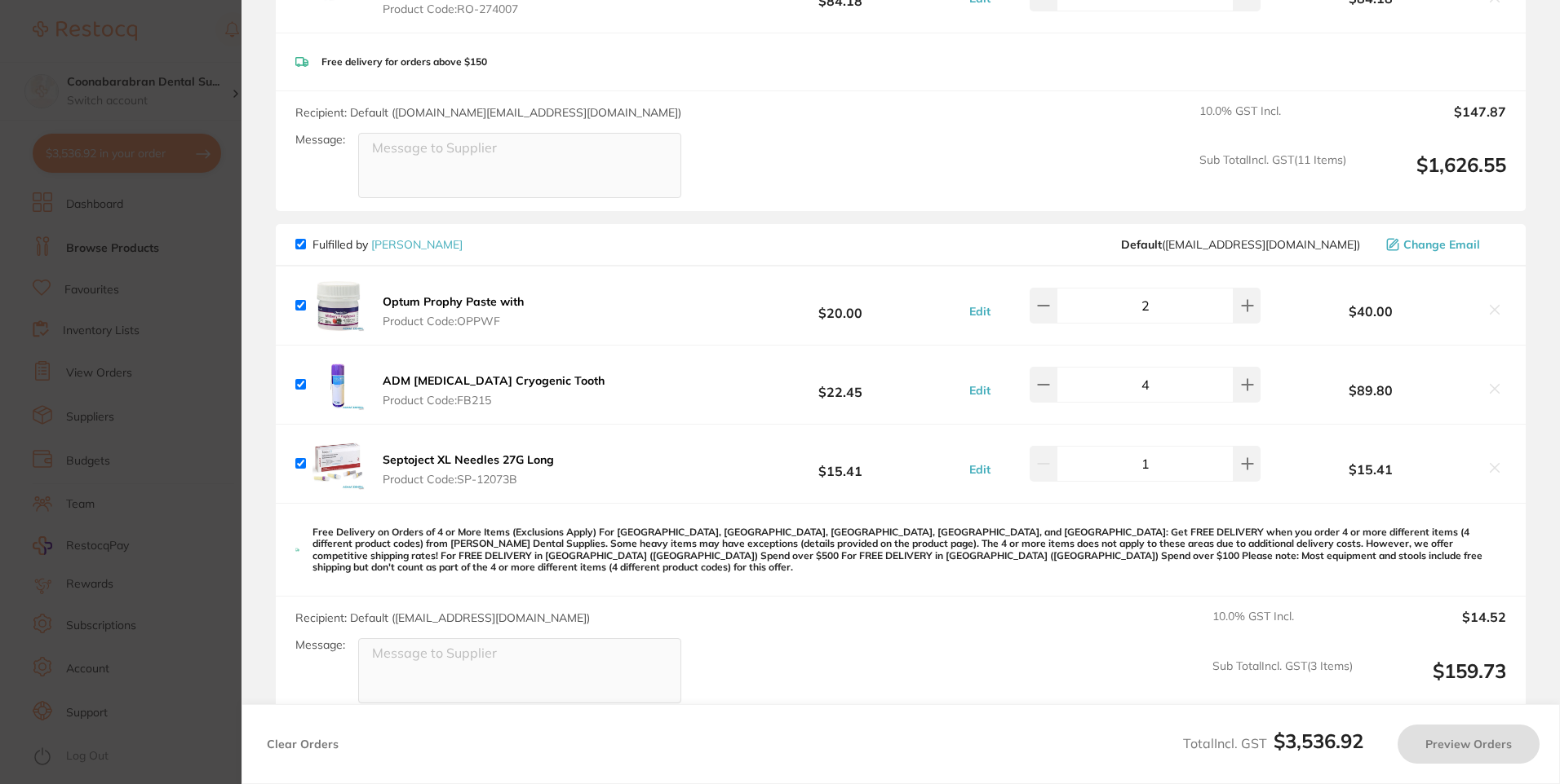
click at [108, 50] on section "Update RRP Set your pre negotiated price for this item. Item Agreed RRP (excl. …" at bounding box center [780, 392] width 1560 height 784
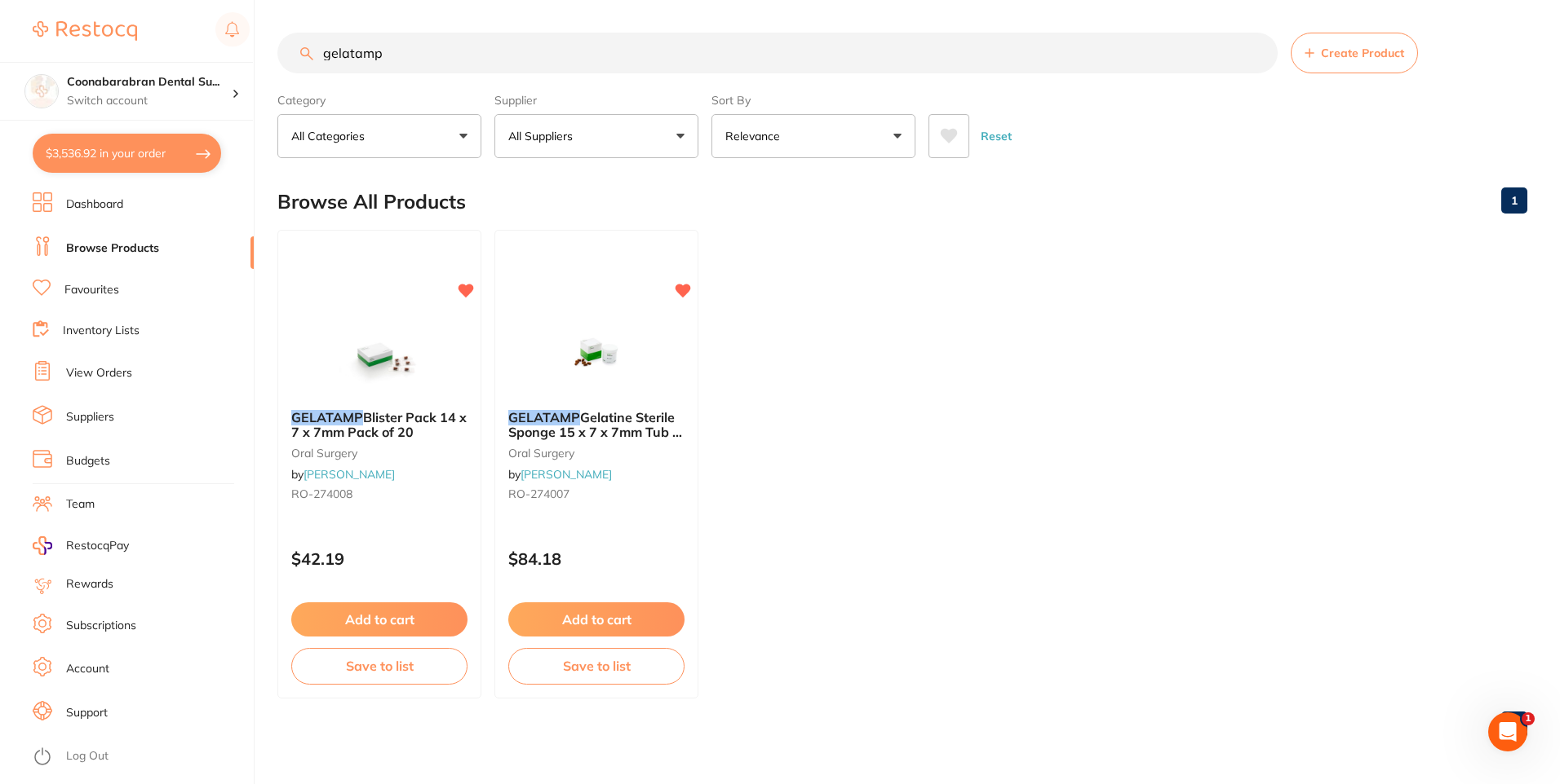
click at [85, 281] on li "Favourites" at bounding box center [143, 291] width 221 height 21
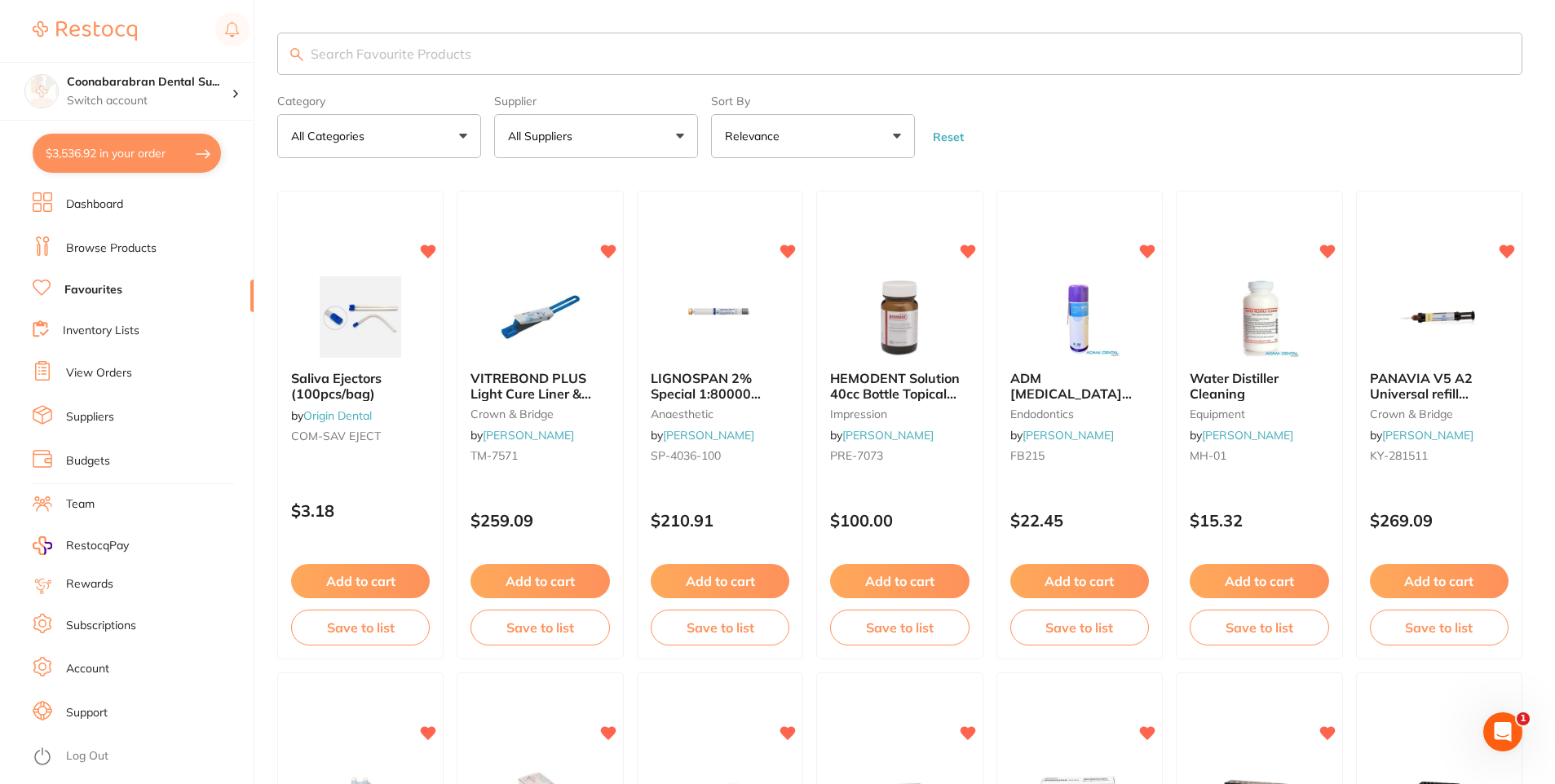
click at [503, 122] on button "All Suppliers" at bounding box center [597, 137] width 204 height 44
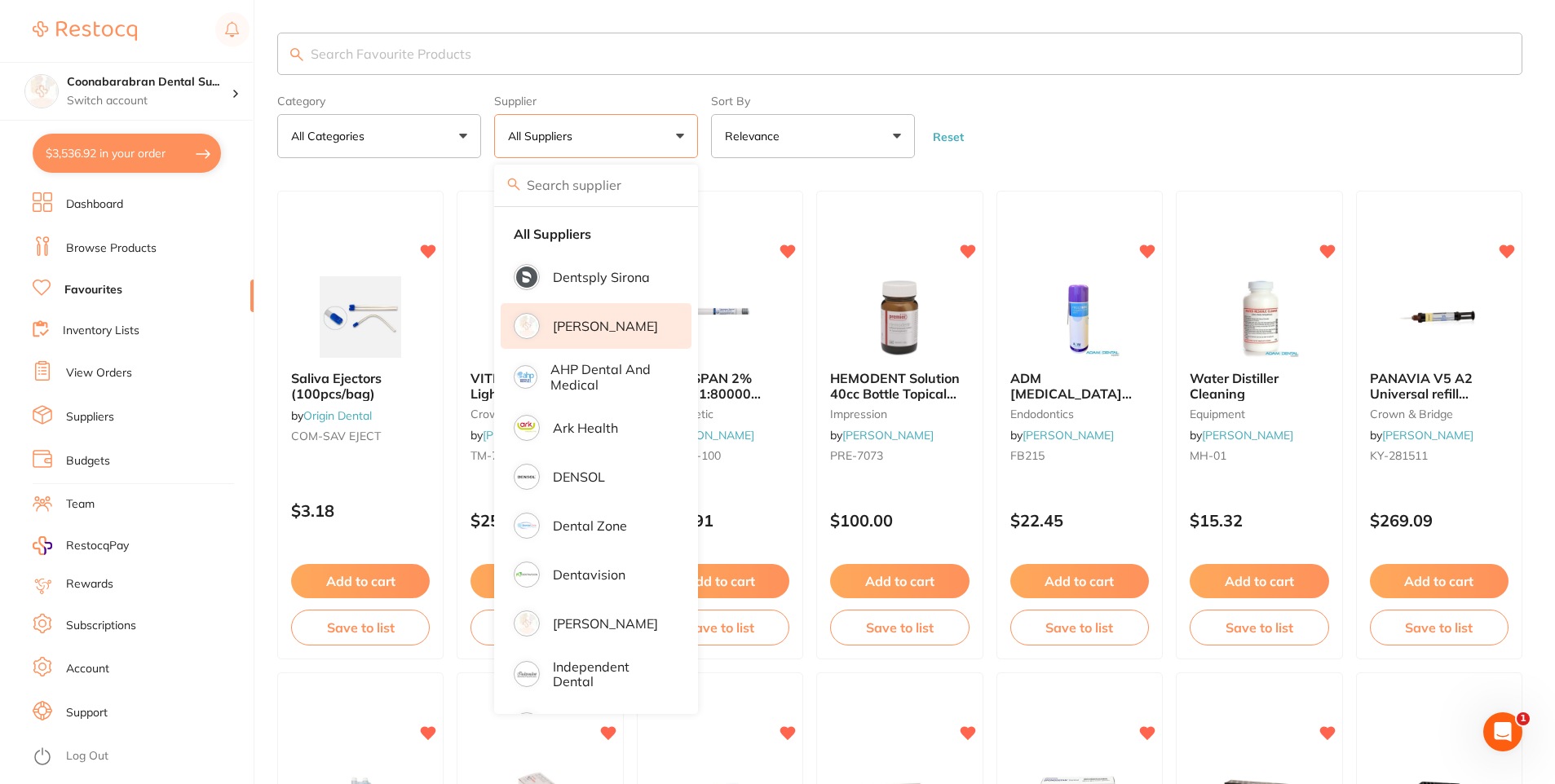
click at [599, 326] on p "[PERSON_NAME]" at bounding box center [605, 325] width 105 height 14
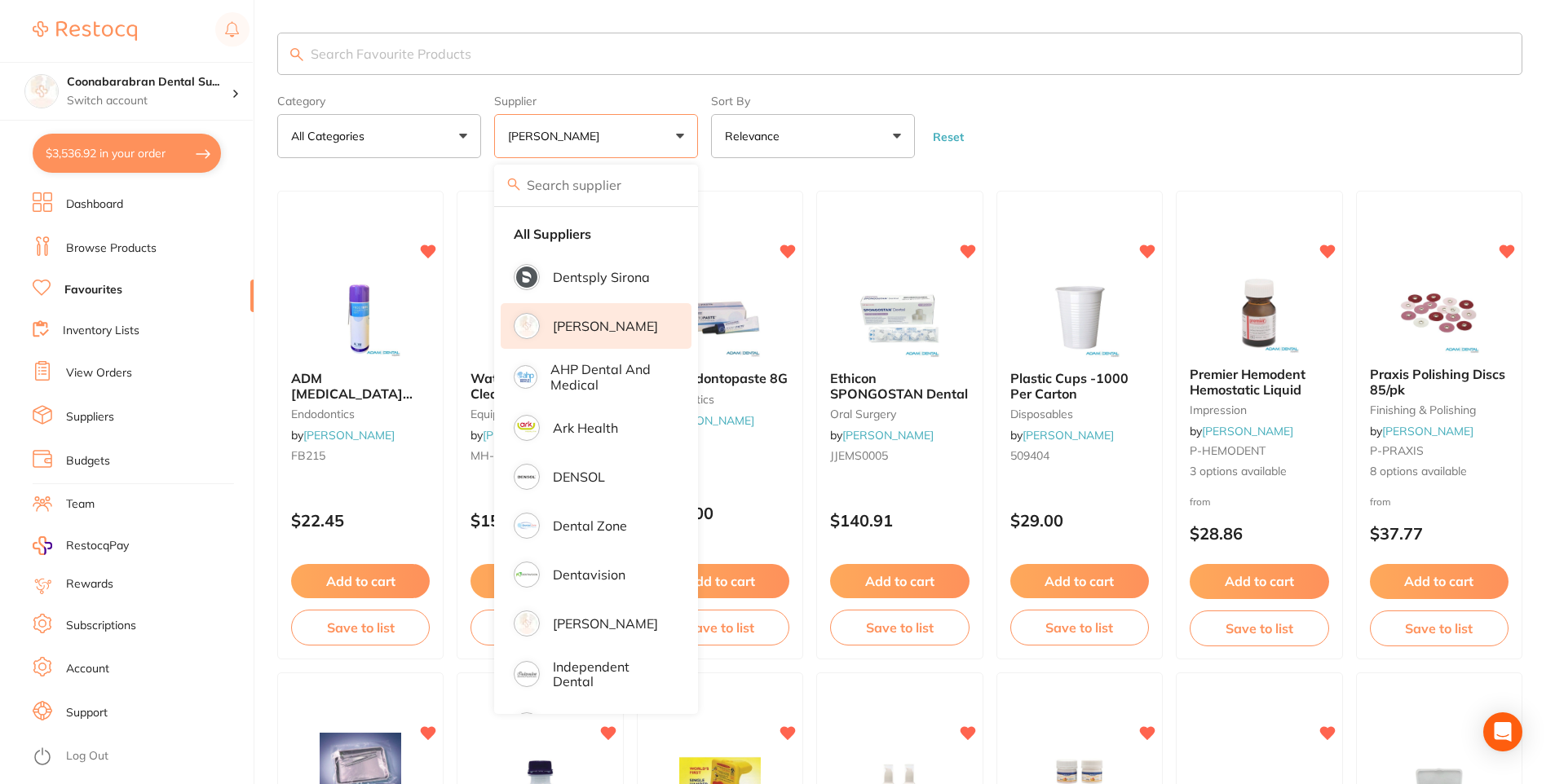
click at [1188, 134] on form "Category All Categories All Categories burs disposables endodontics equipment f…" at bounding box center [900, 123] width 1245 height 70
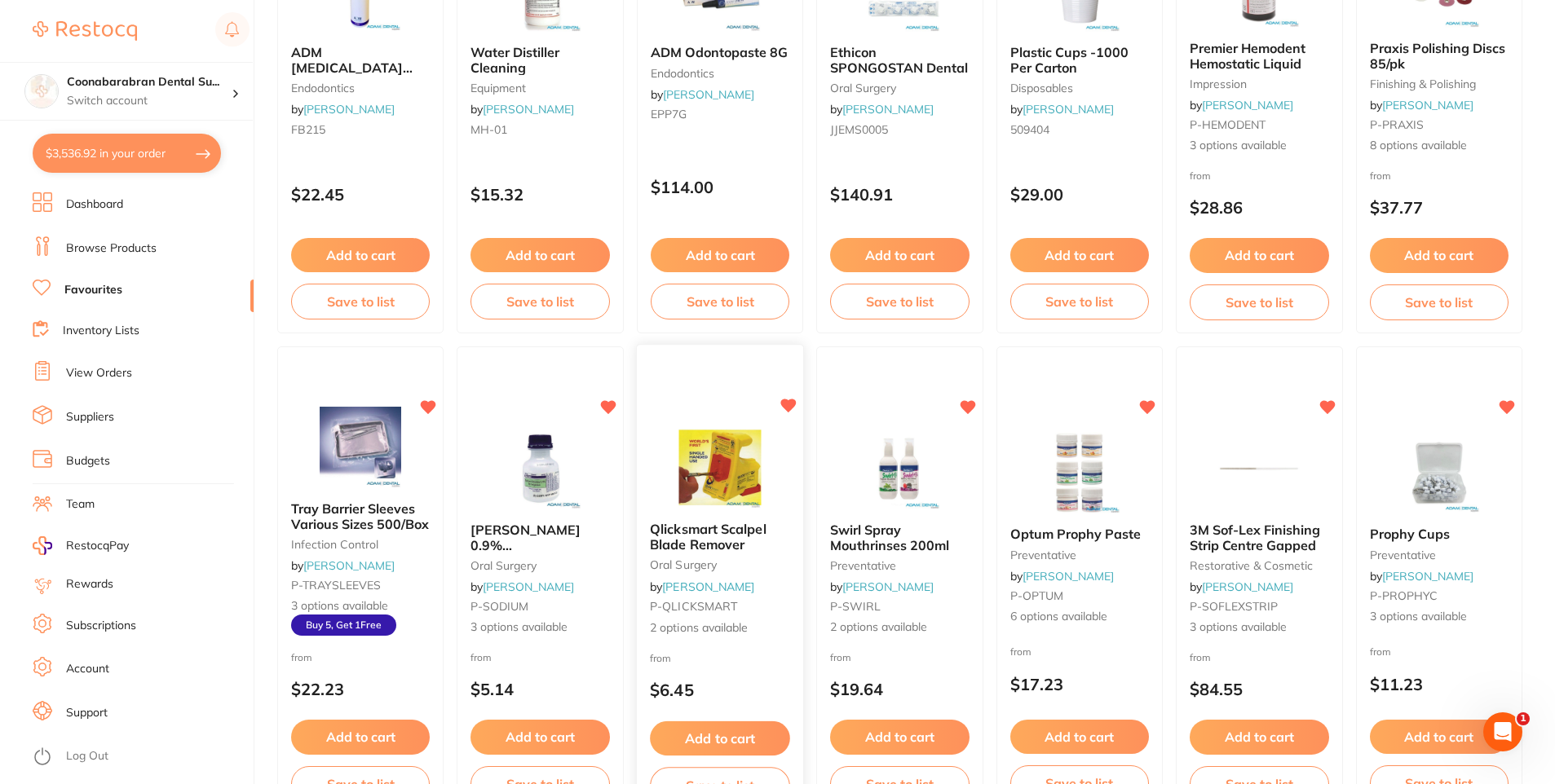
click at [721, 485] on img at bounding box center [719, 468] width 107 height 83
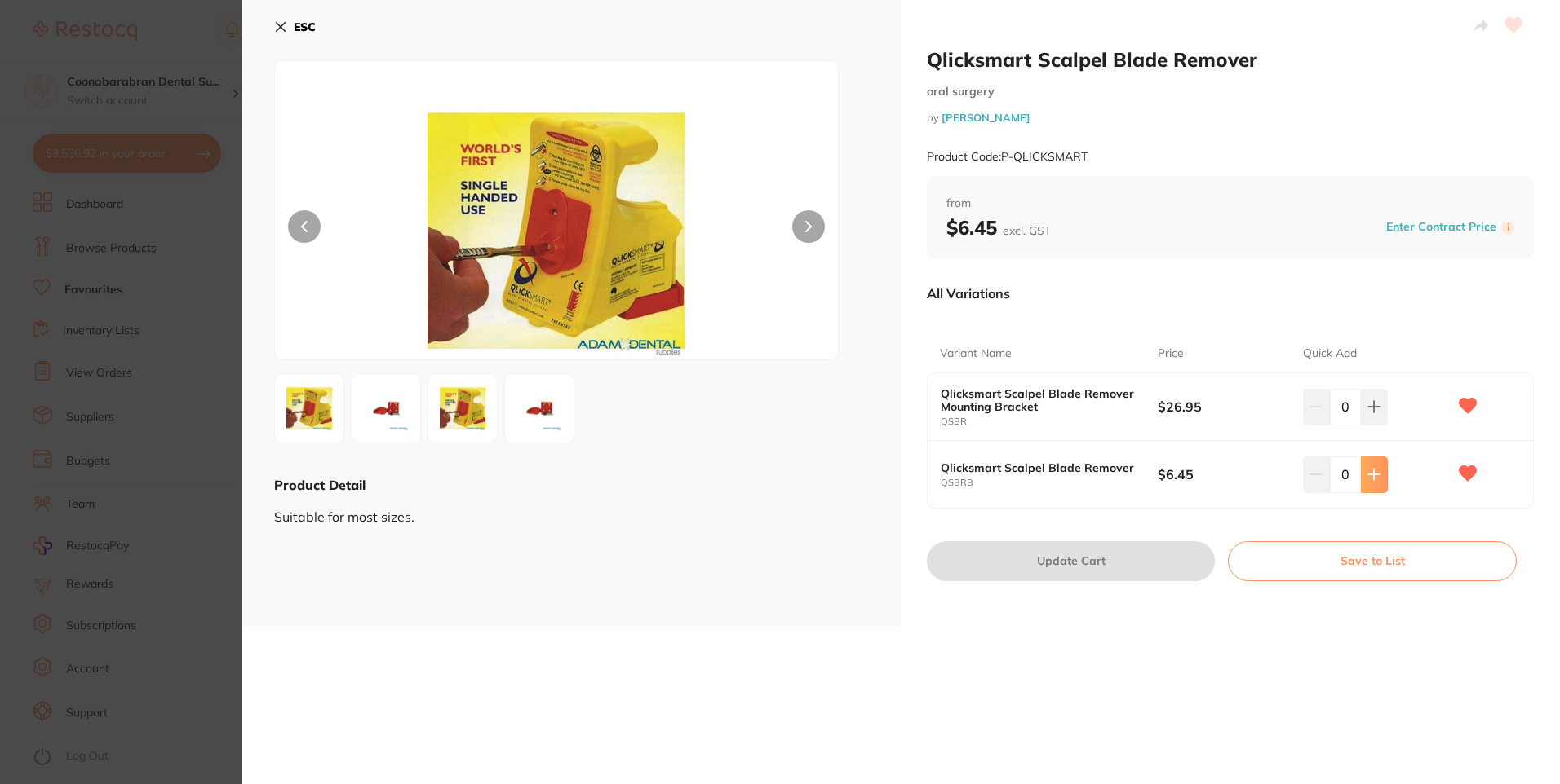
click at [1368, 473] on icon at bounding box center [1374, 475] width 13 height 13
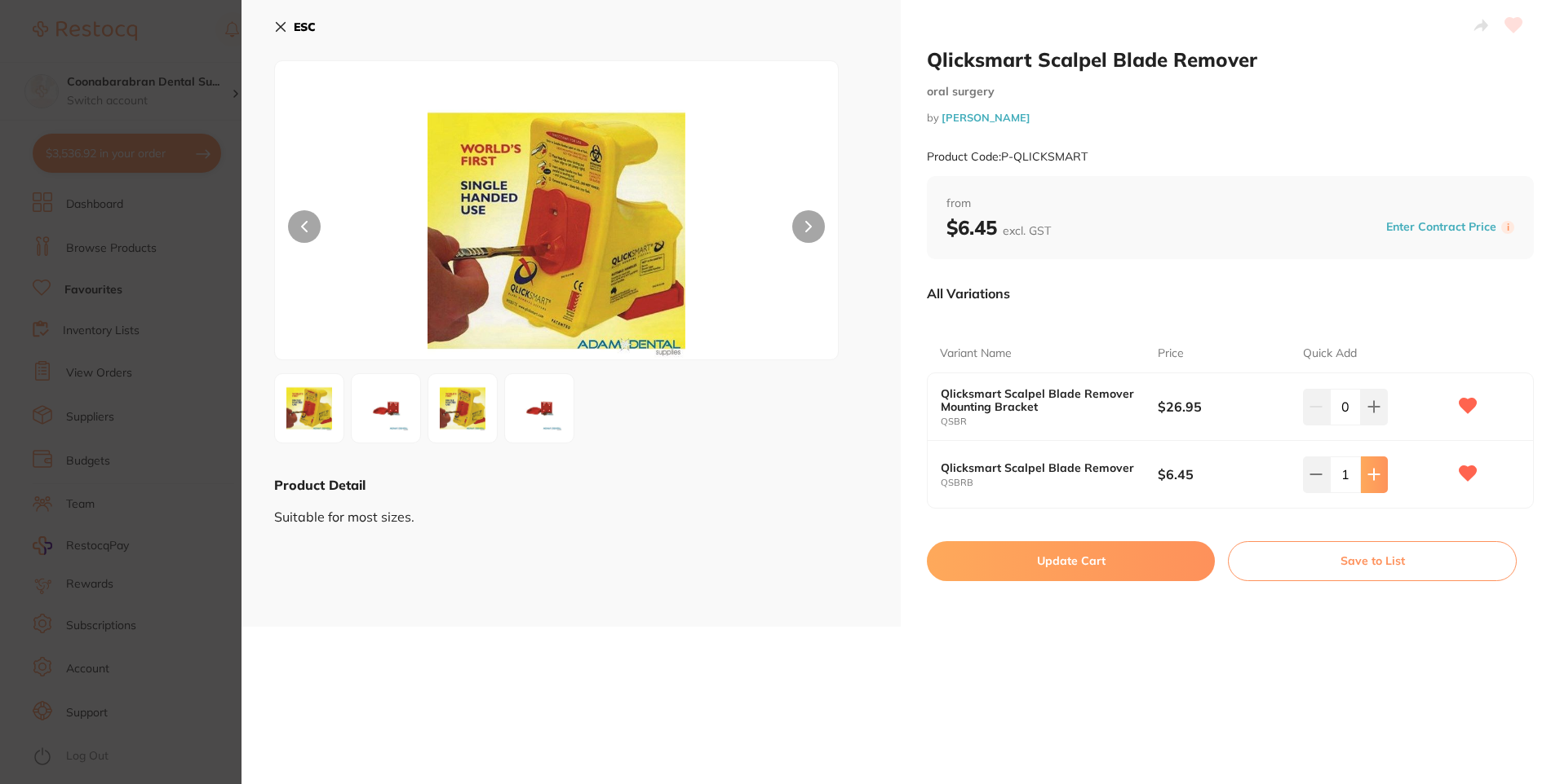
click at [1371, 473] on icon at bounding box center [1373, 474] width 11 height 11
type input "2"
click at [1070, 564] on button "Update Cart" at bounding box center [1070, 561] width 288 height 39
checkbox input "true"
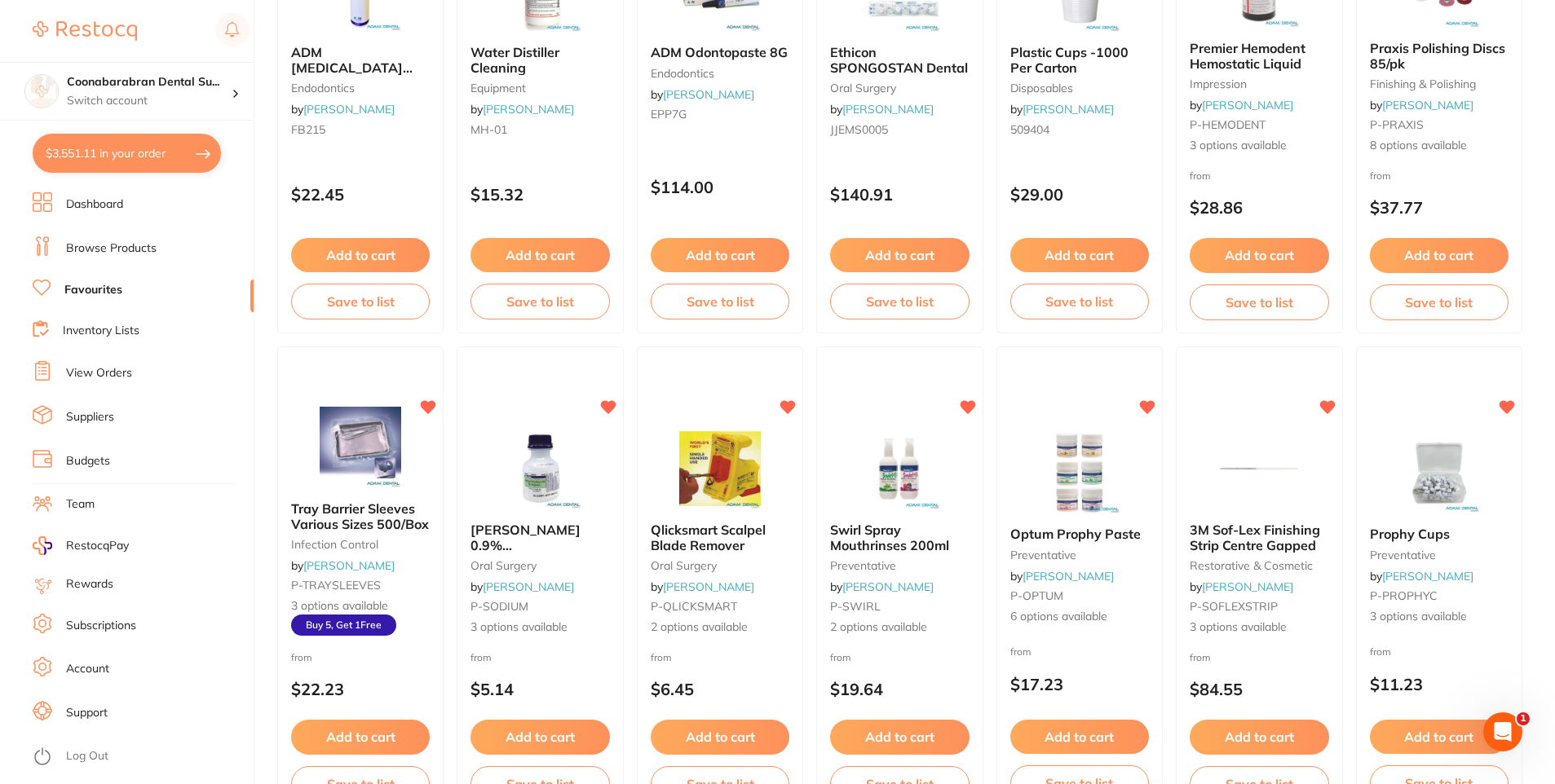
drag, startPoint x: 717, startPoint y: 472, endPoint x: 717, endPoint y: 485, distance: 13.0
click at [717, 472] on img at bounding box center [720, 468] width 106 height 82
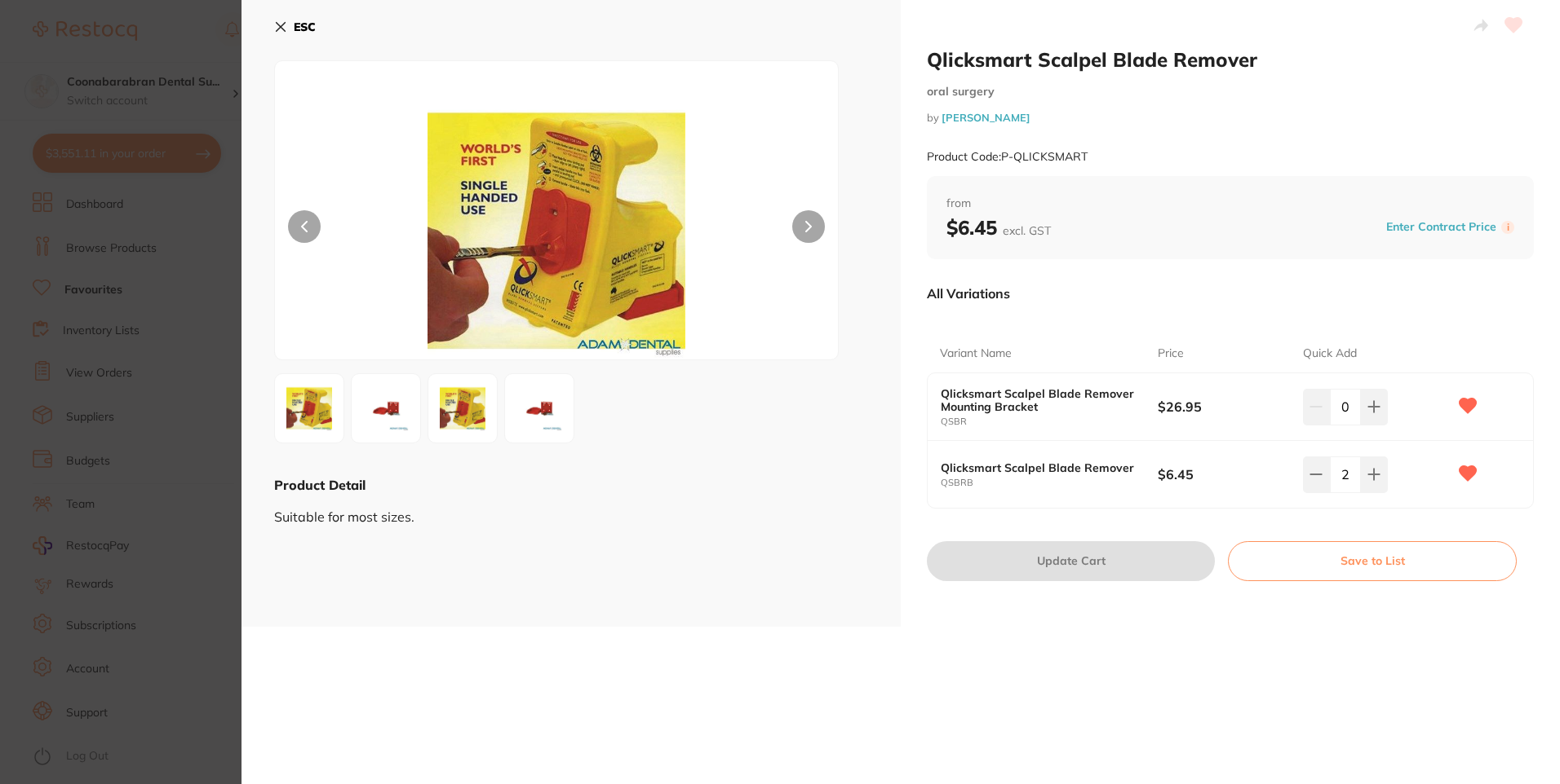
click at [408, 418] on img at bounding box center [385, 408] width 59 height 59
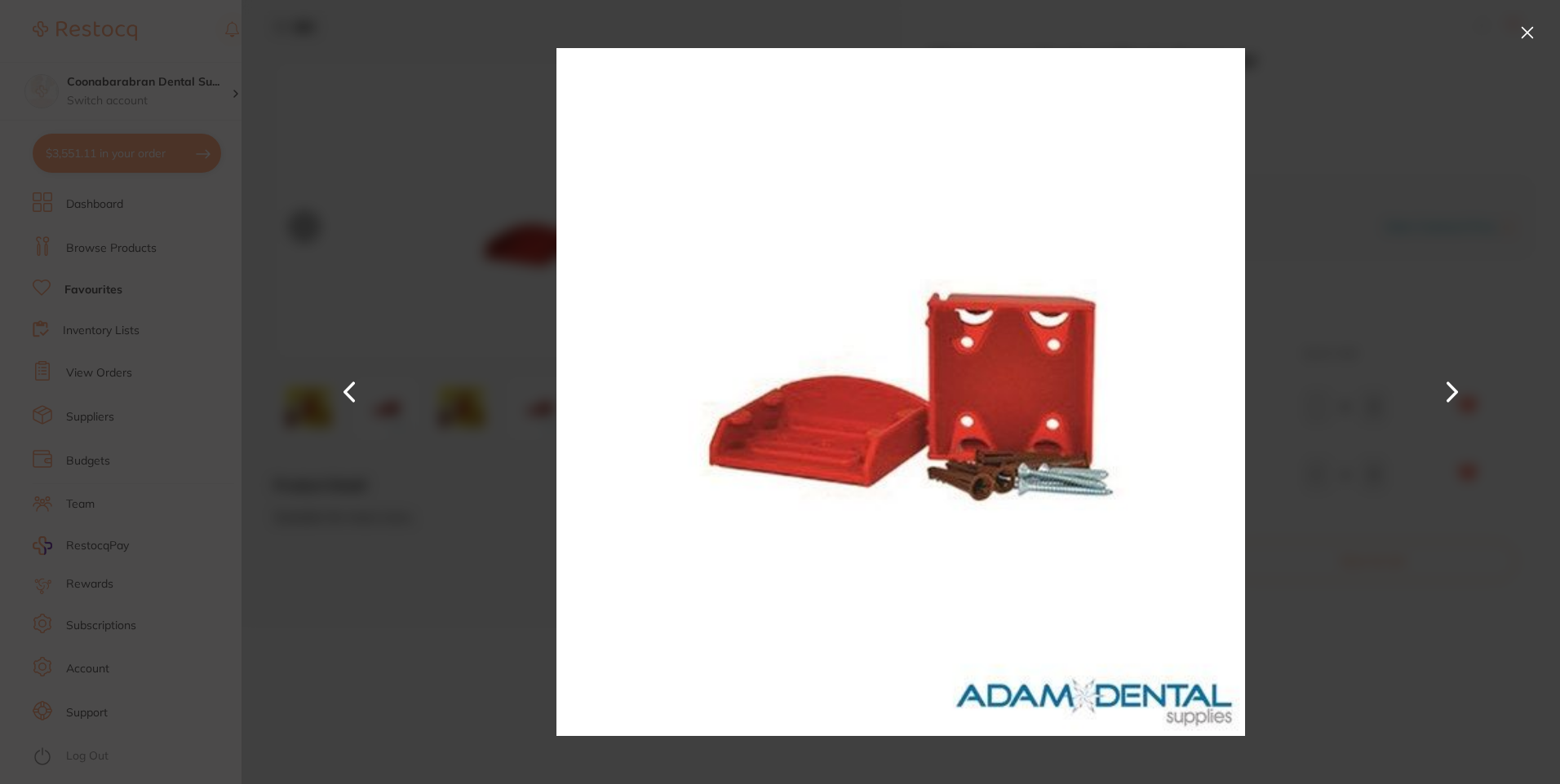
click at [1439, 392] on button at bounding box center [1451, 392] width 39 height 392
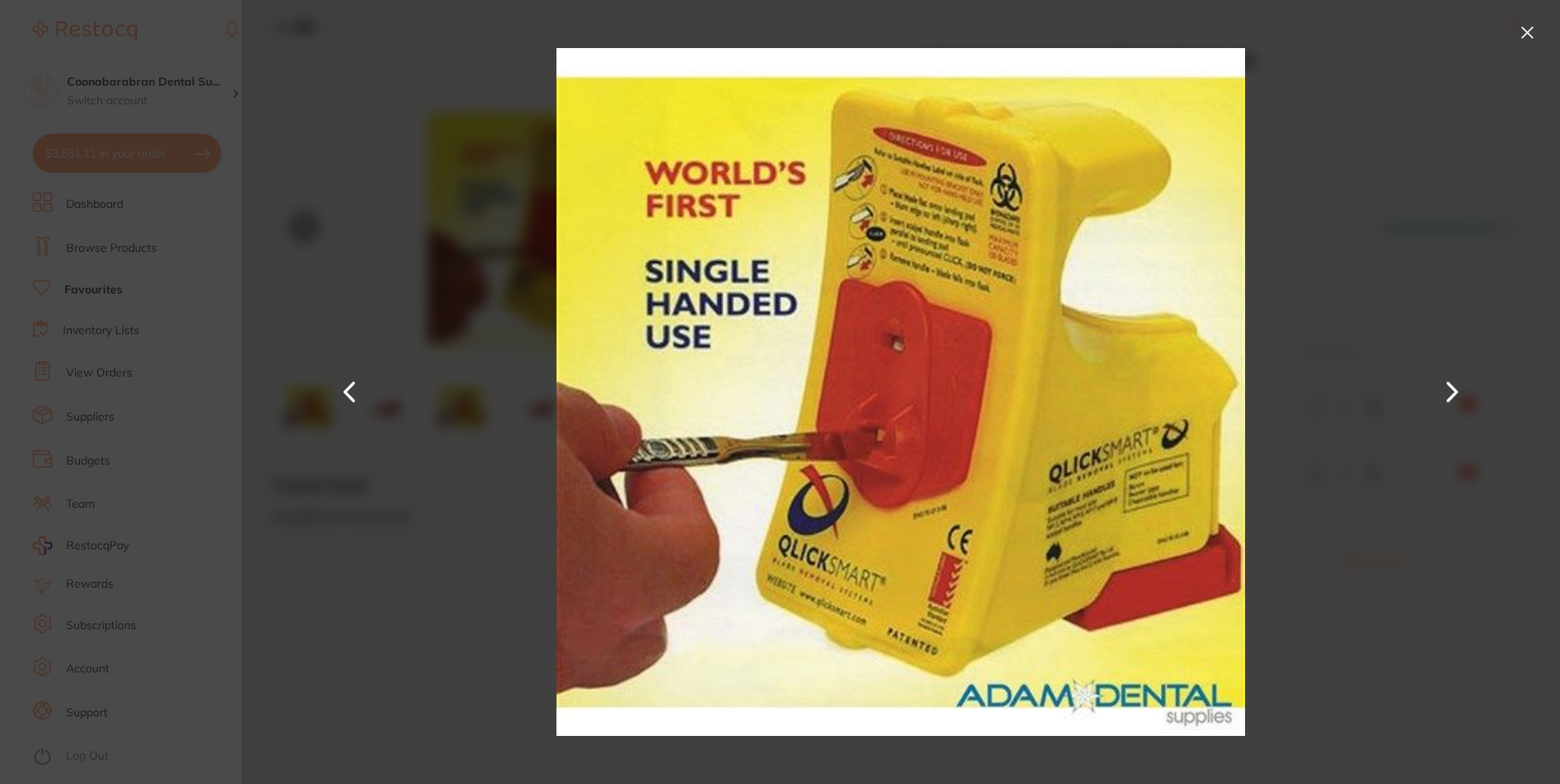
click at [1529, 32] on button at bounding box center [1526, 32] width 26 height 26
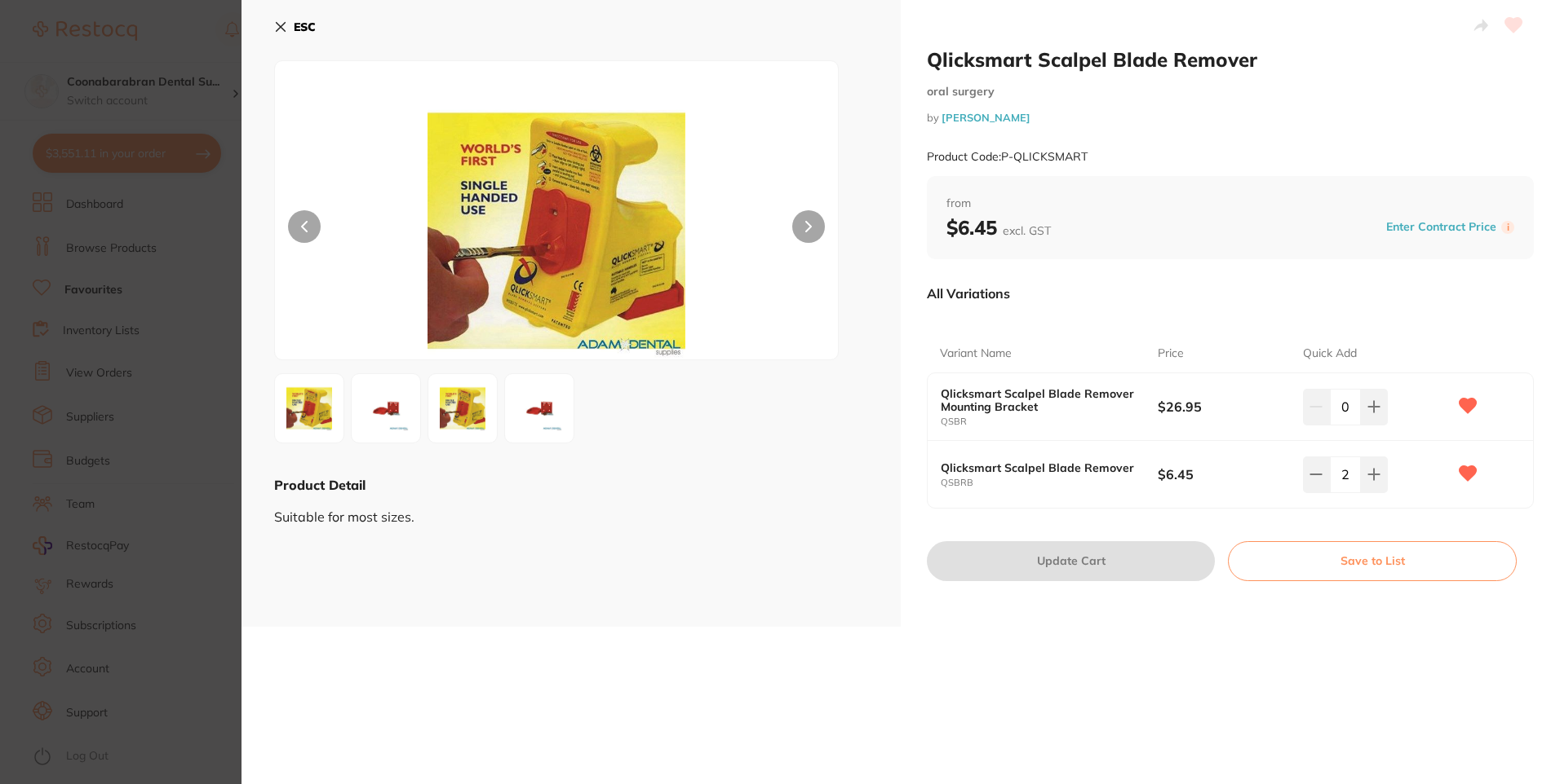
click at [281, 32] on icon at bounding box center [281, 27] width 13 height 13
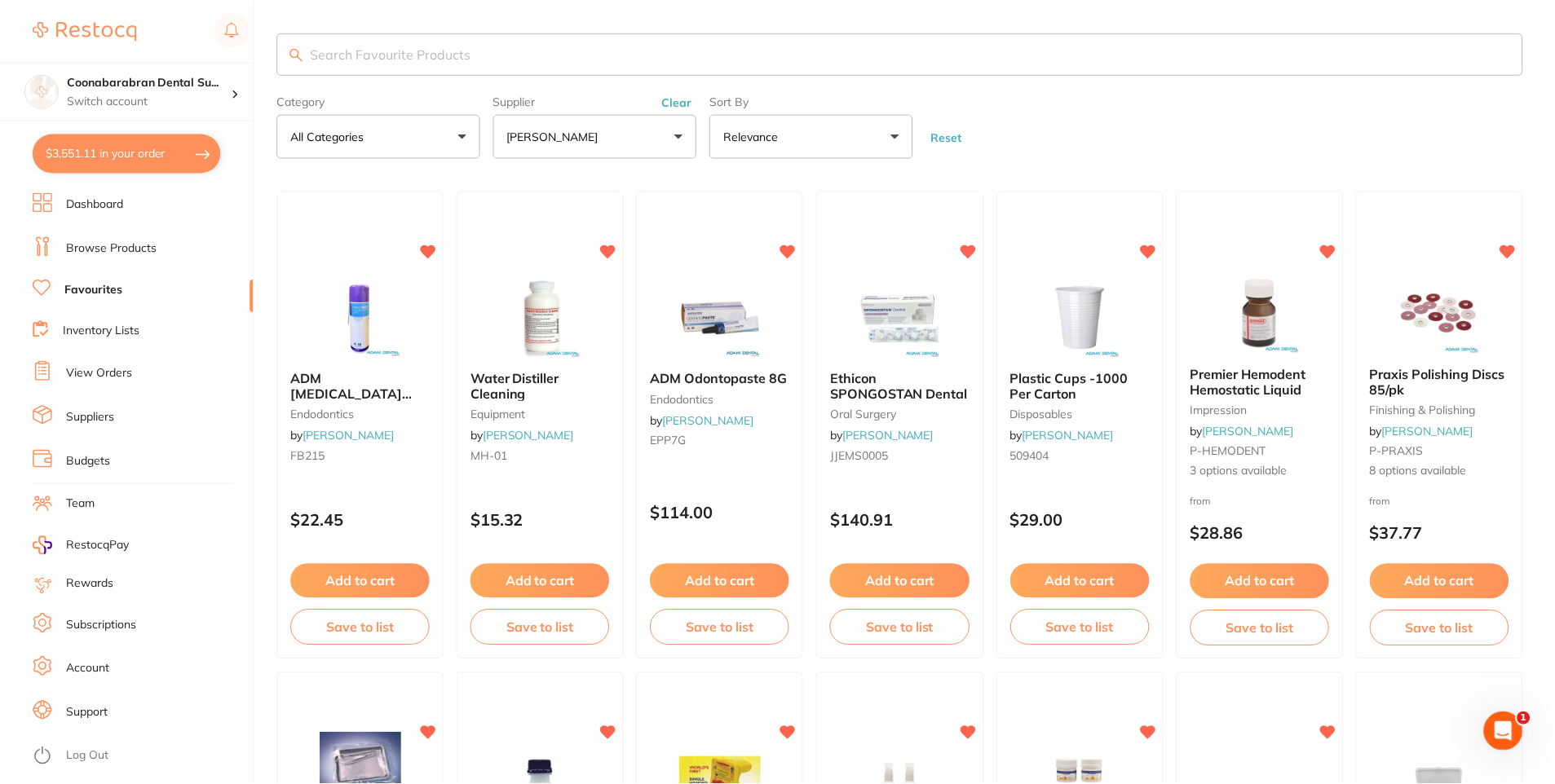
scroll to position [326, 0]
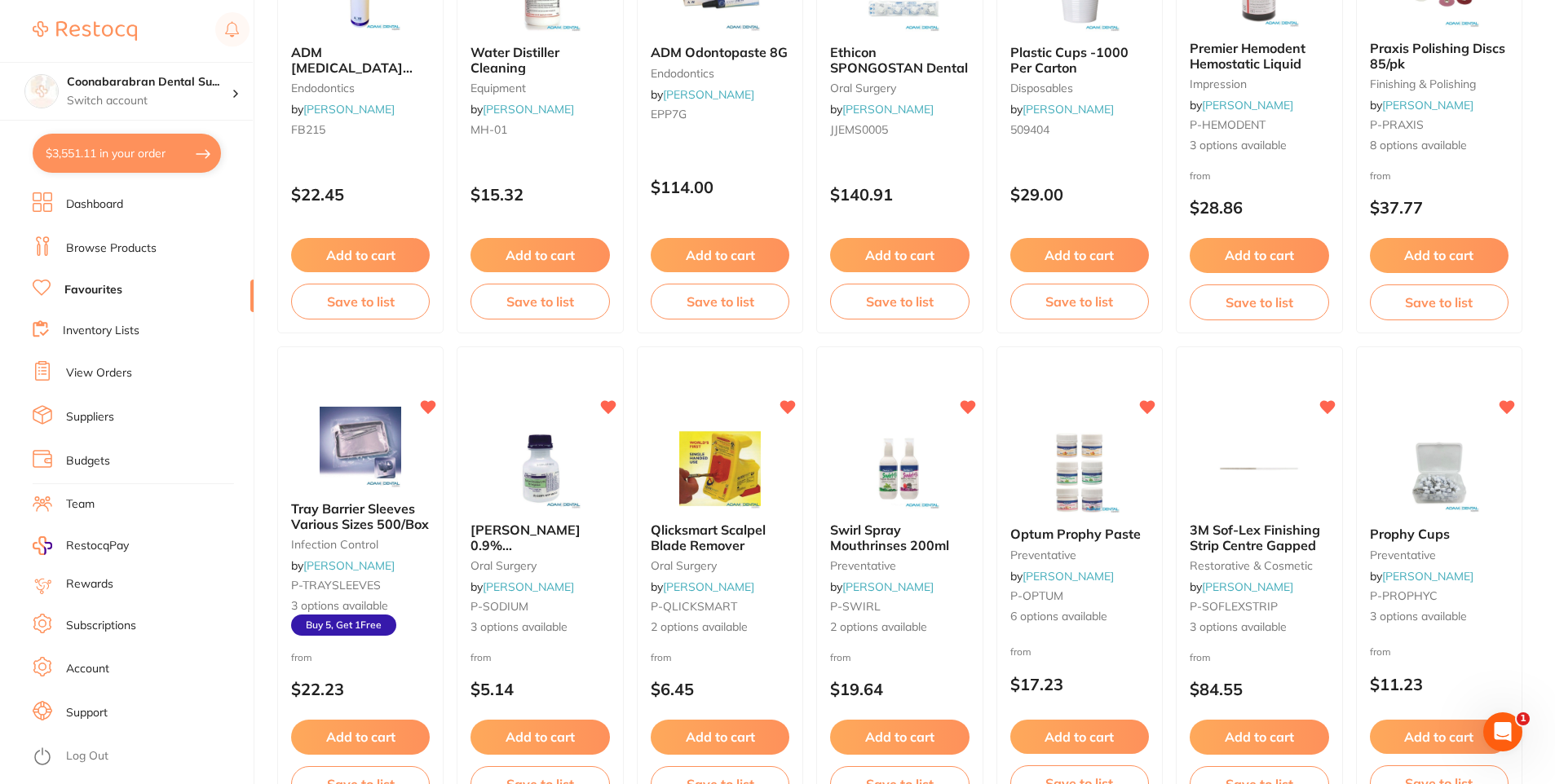
click at [94, 150] on button "$3,551.11 in your order" at bounding box center [127, 153] width 189 height 39
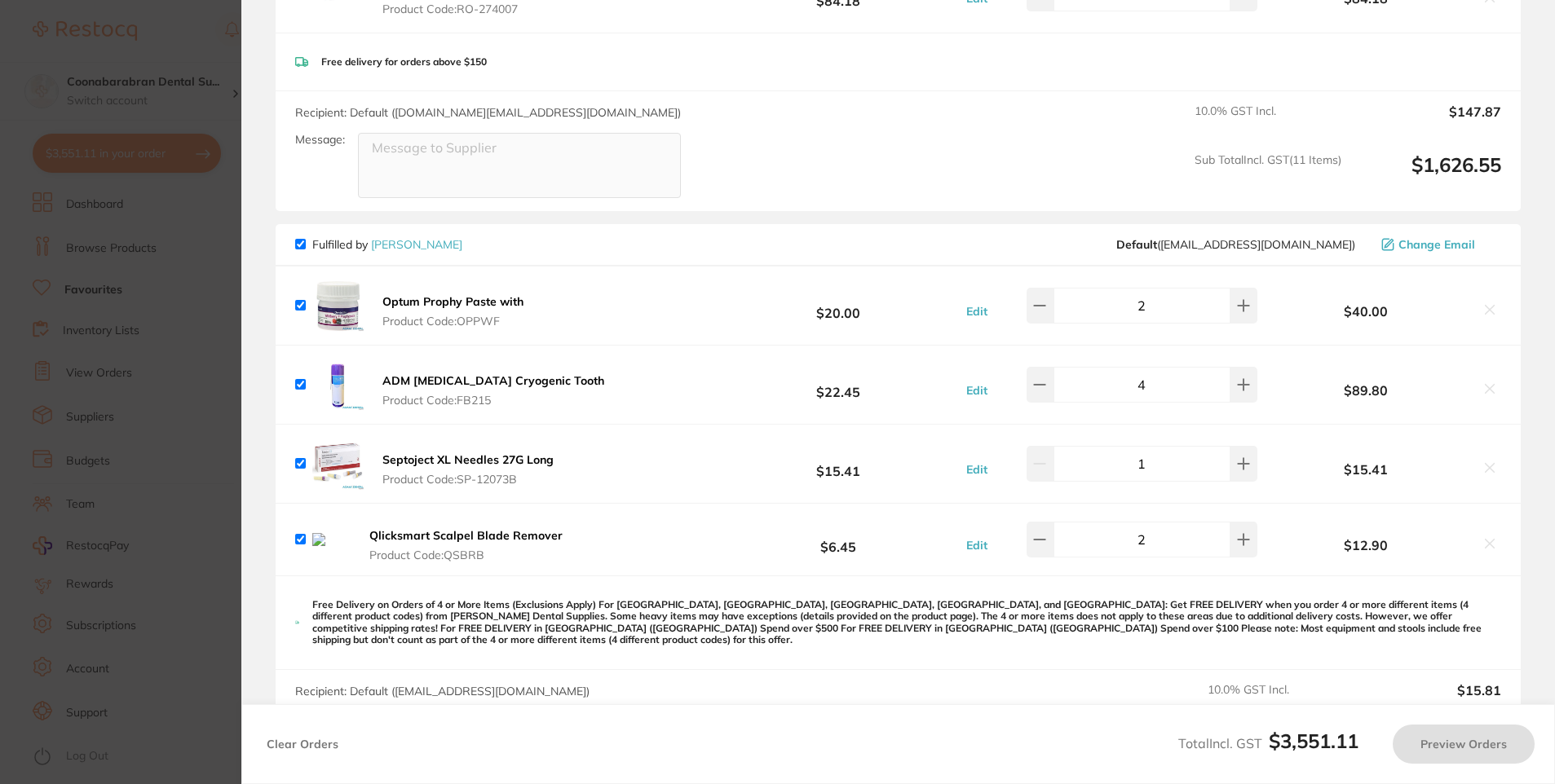
checkbox input "true"
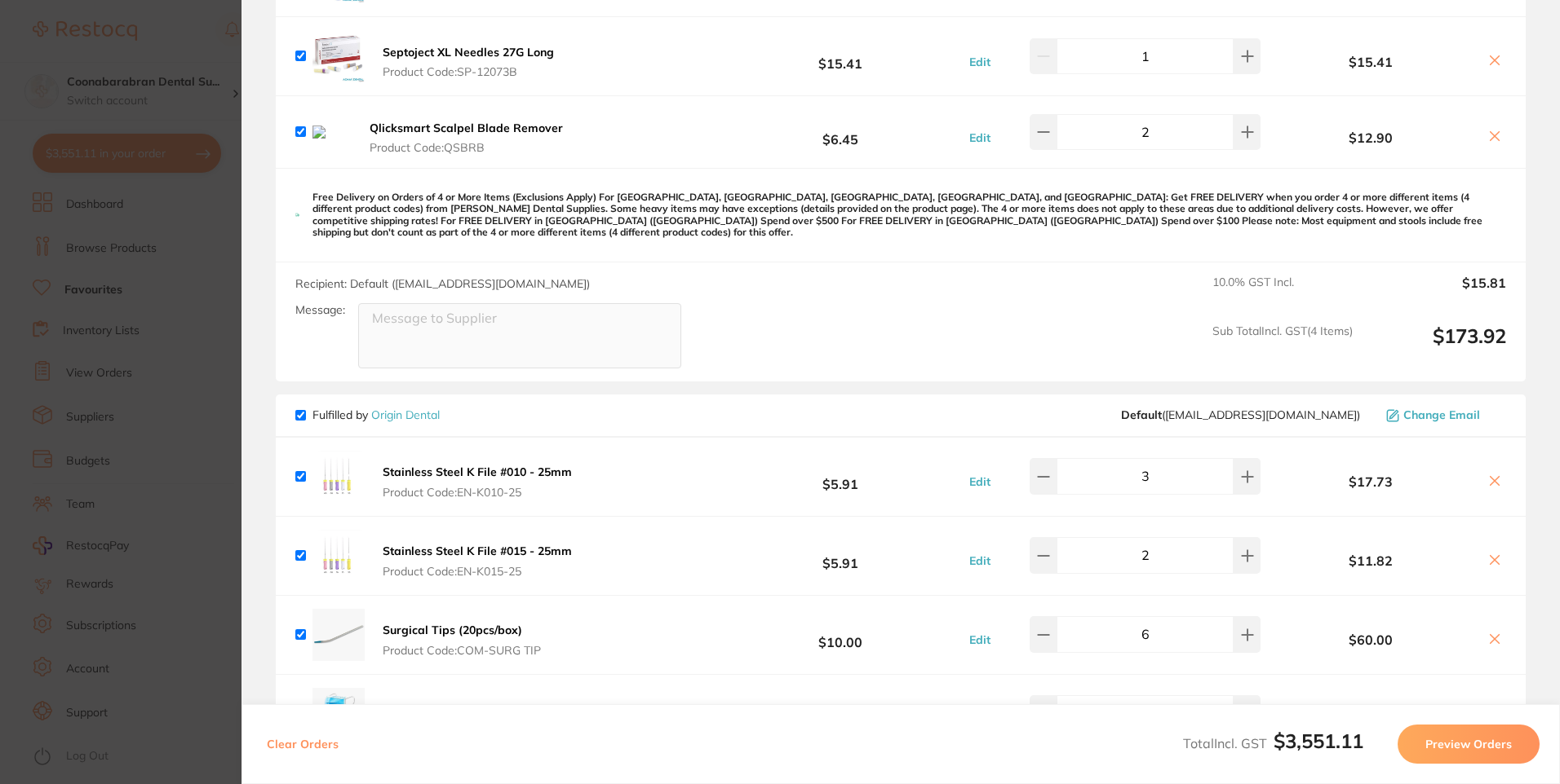
scroll to position [1139, 0]
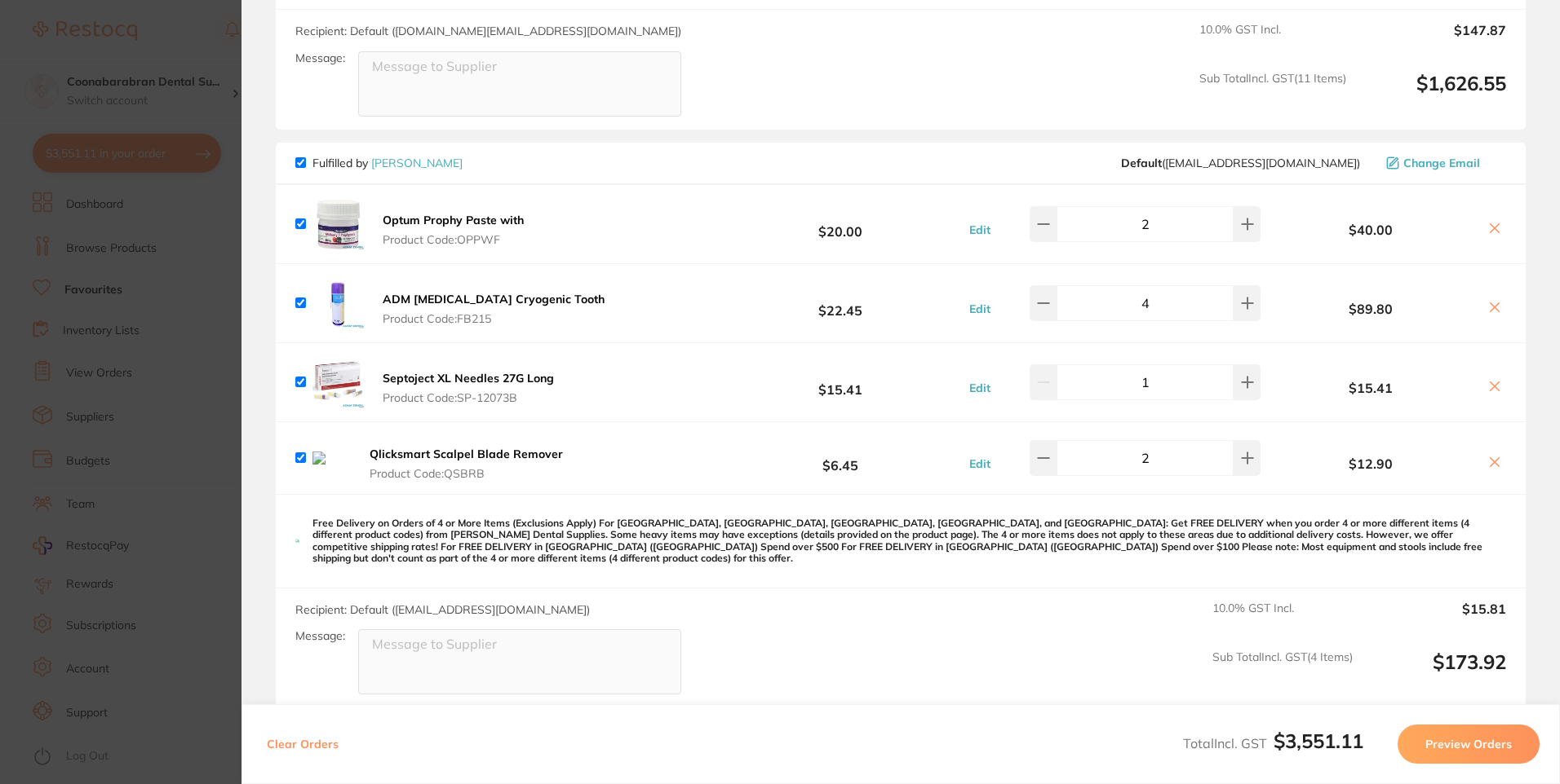
click at [457, 446] on b "Qlicksmart Scalpel Blade Remover" at bounding box center [466, 453] width 193 height 14
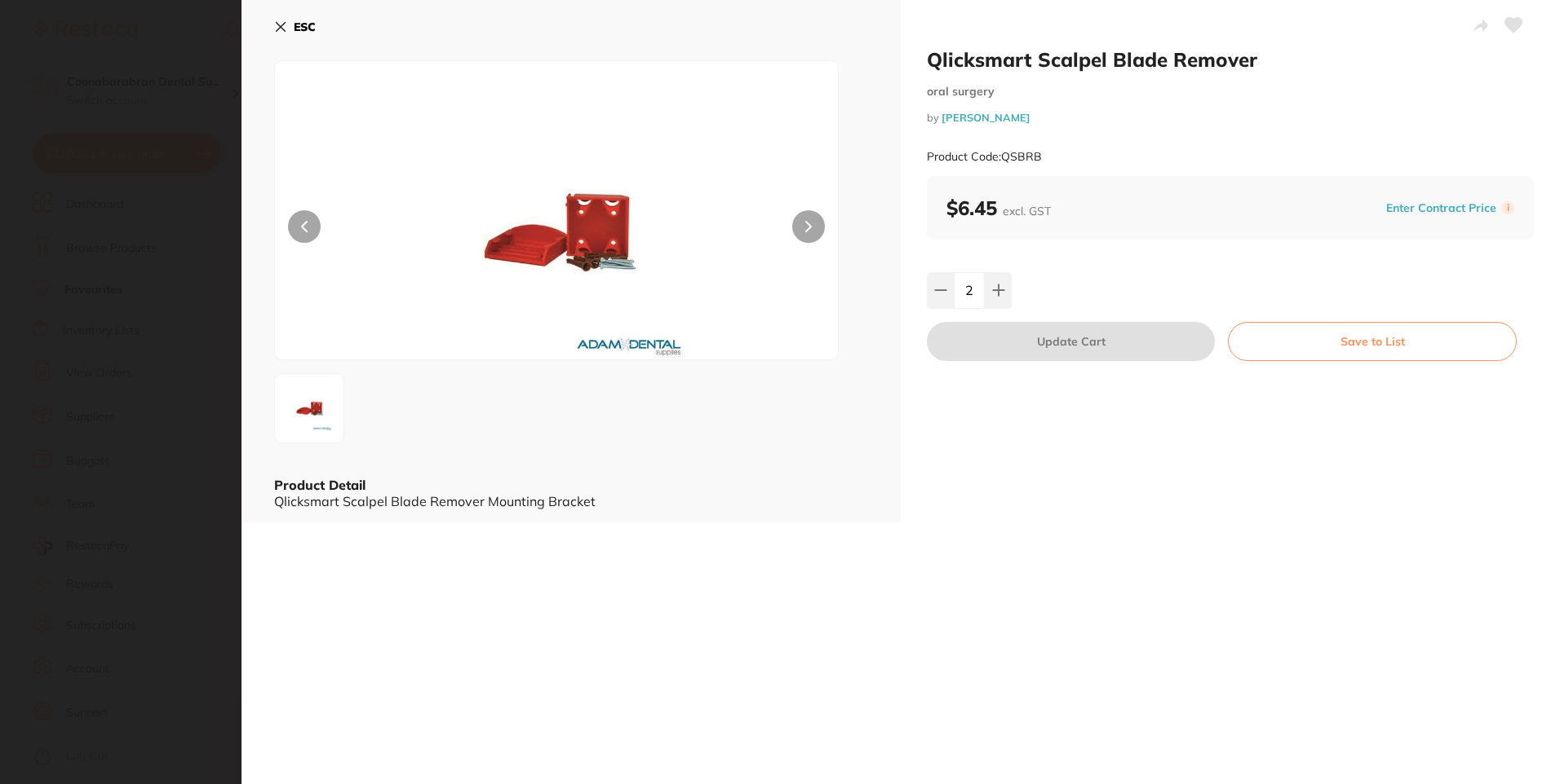
scroll to position [0, 0]
click at [295, 230] on button at bounding box center [304, 227] width 33 height 33
click at [810, 222] on button at bounding box center [808, 227] width 33 height 33
click at [806, 232] on icon at bounding box center [808, 227] width 7 height 12
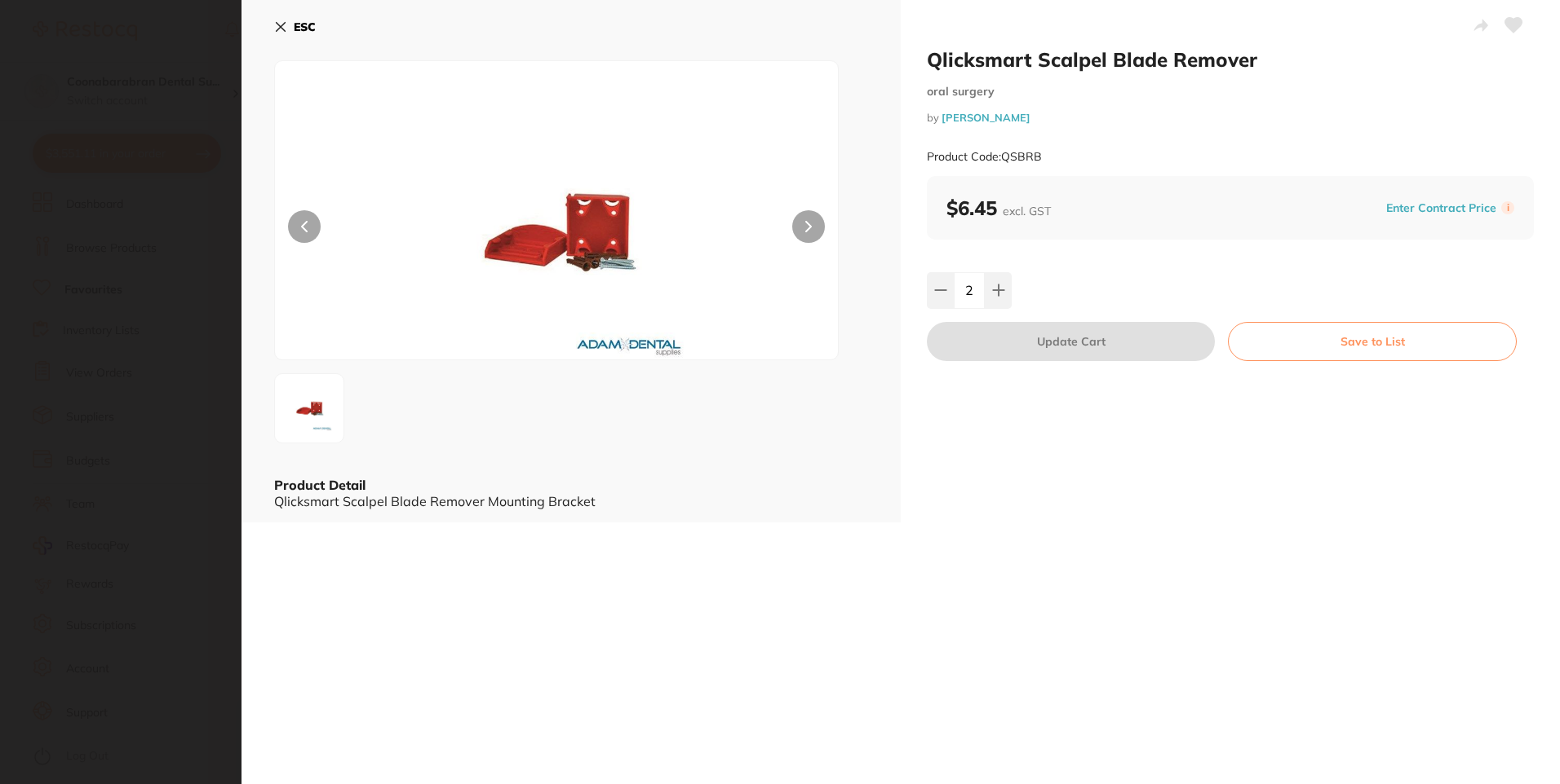
click at [806, 232] on icon at bounding box center [808, 227] width 7 height 12
drag, startPoint x: 282, startPoint y: 26, endPoint x: 994, endPoint y: 371, distance: 791.2
click at [282, 26] on icon at bounding box center [280, 27] width 9 height 9
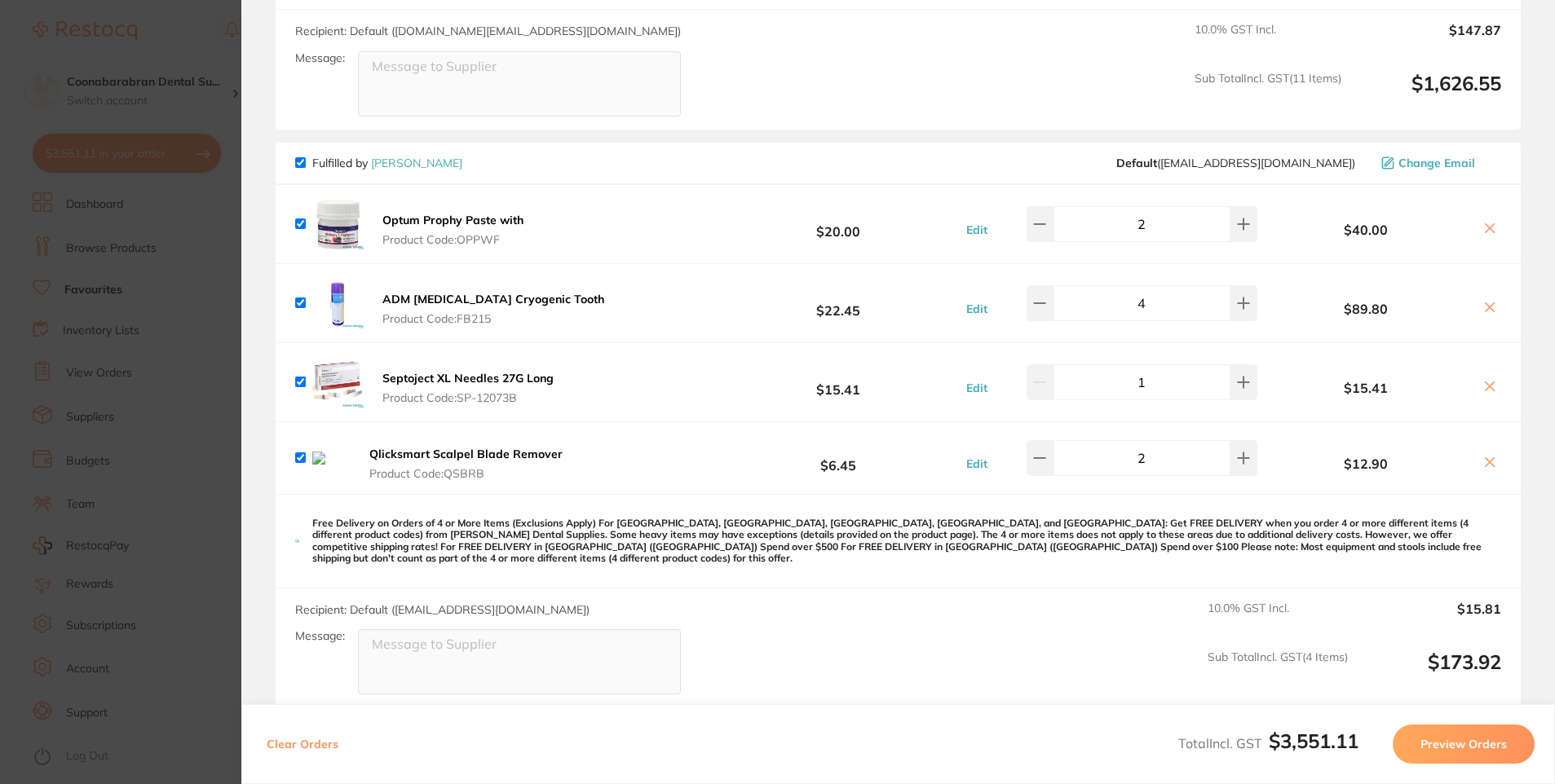
click at [1486, 464] on icon at bounding box center [1491, 463] width 13 height 13
checkbox input "false"
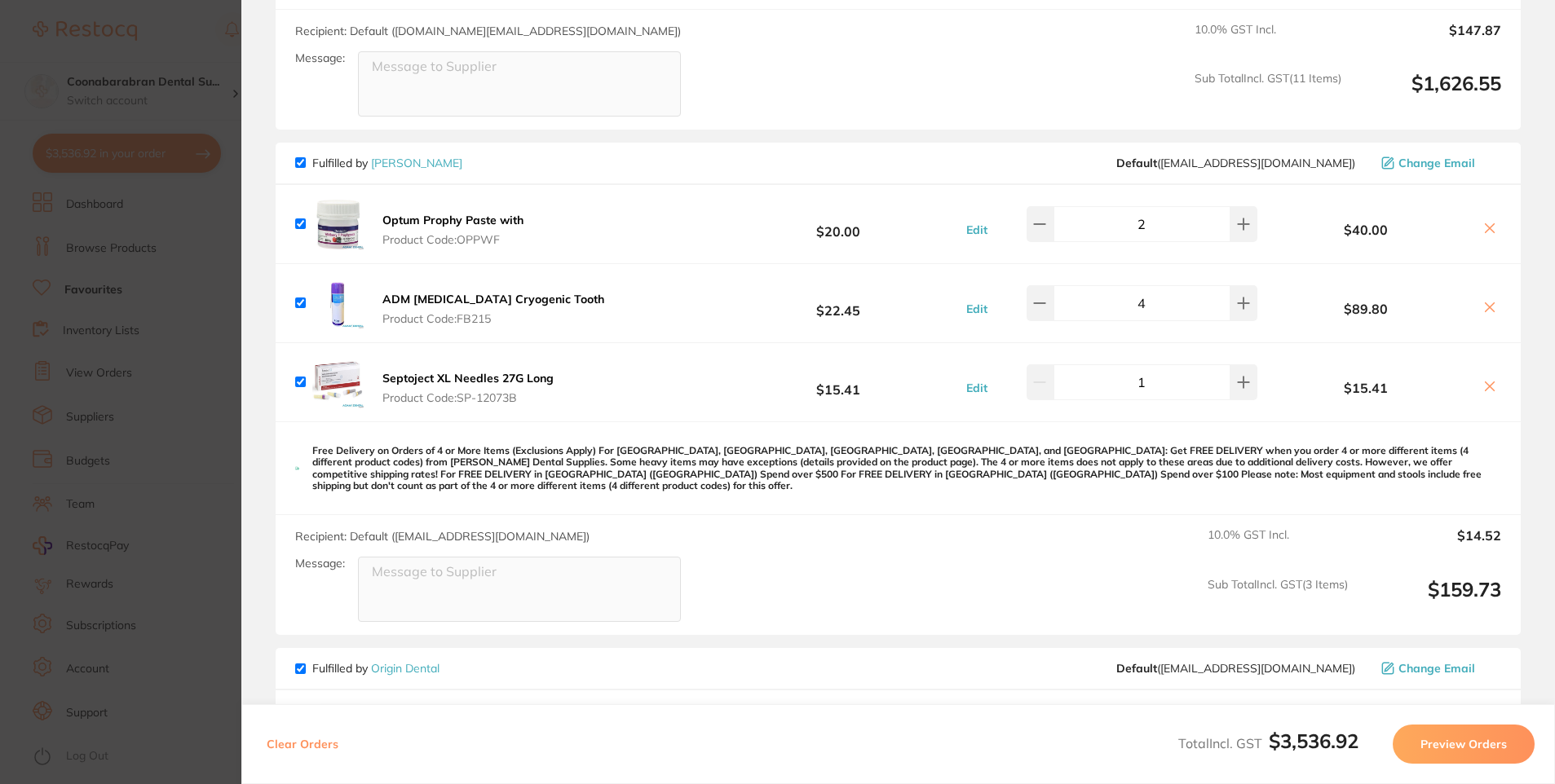
click at [213, 48] on section "Update RRP Set your pre negotiated price for this item. Item Agreed RRP (excl. …" at bounding box center [778, 392] width 1555 height 784
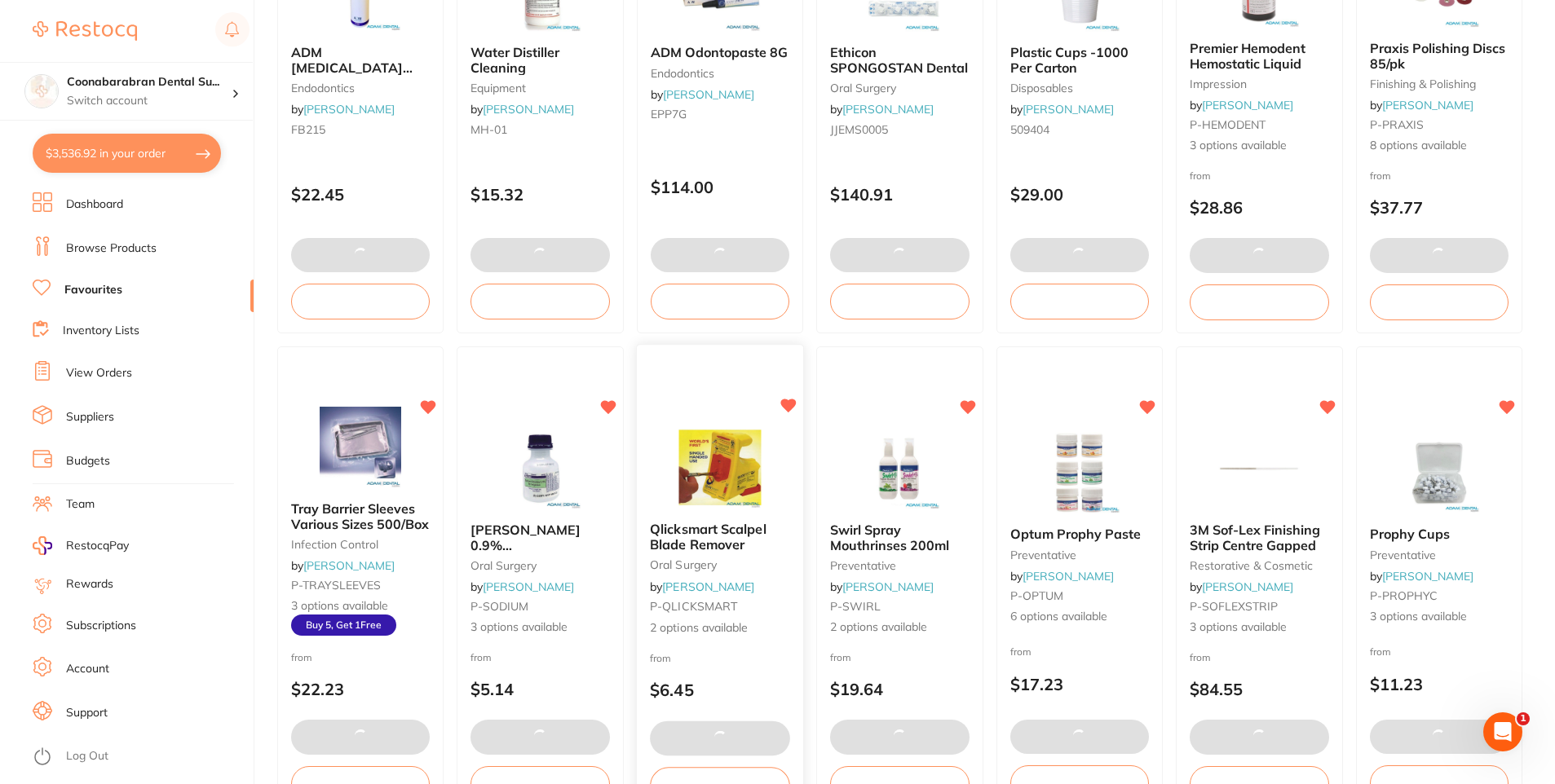
click at [727, 478] on img at bounding box center [719, 468] width 107 height 83
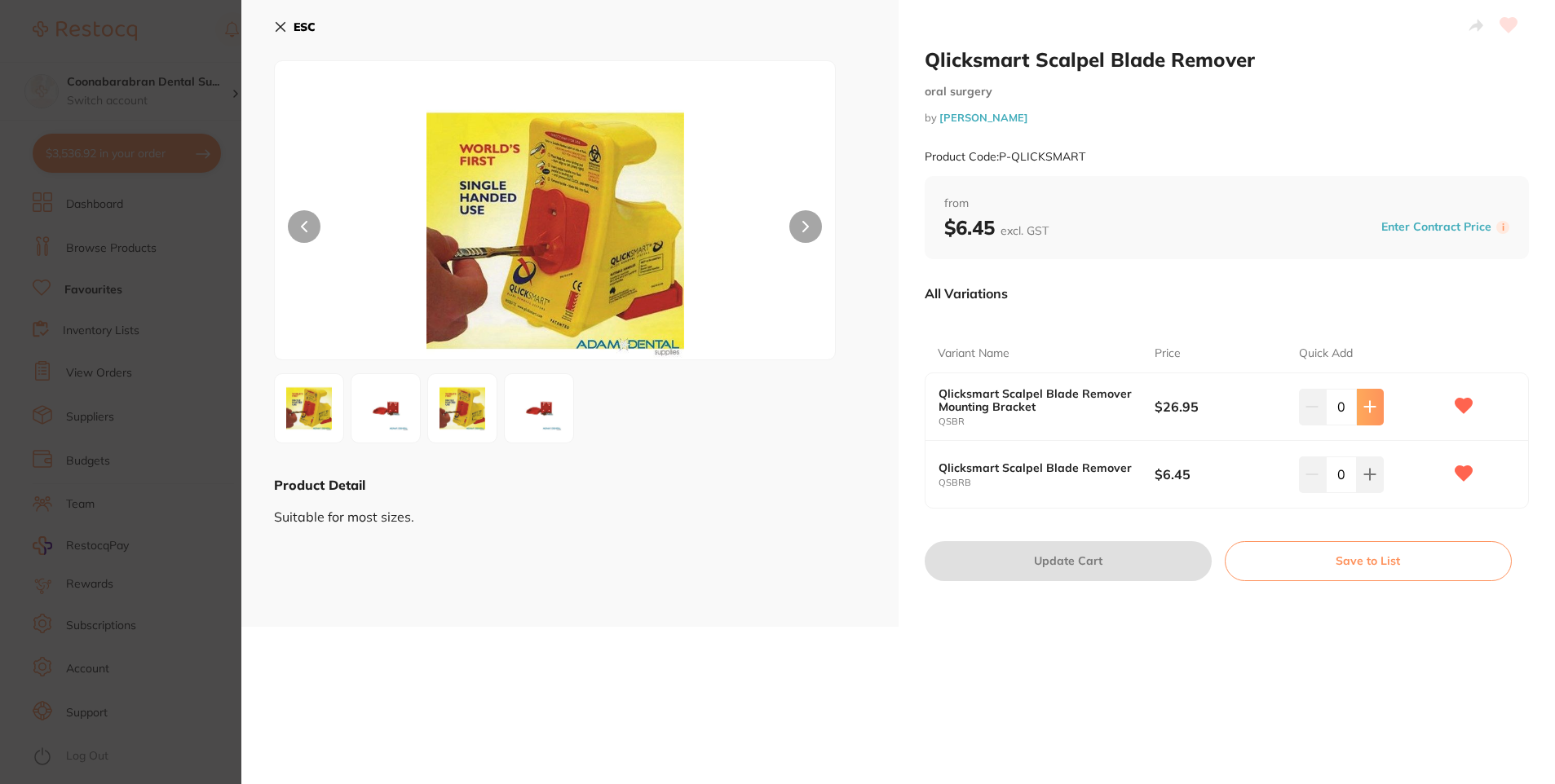
click at [1366, 400] on icon at bounding box center [1370, 407] width 13 height 13
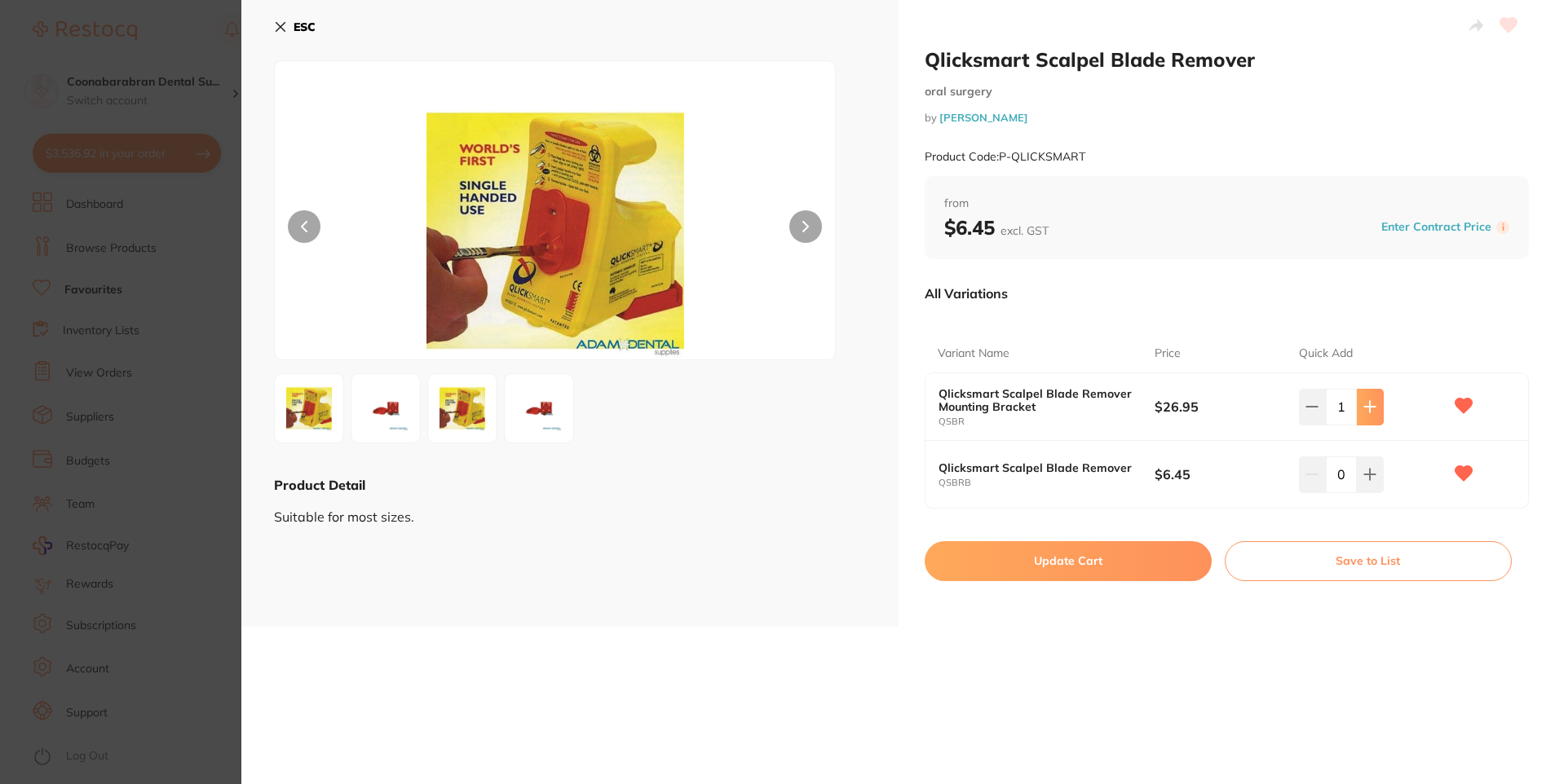
click at [1367, 400] on icon at bounding box center [1370, 407] width 13 height 13
type input "2"
click at [1099, 564] on button "Update Cart" at bounding box center [1068, 561] width 287 height 39
checkbox input "true"
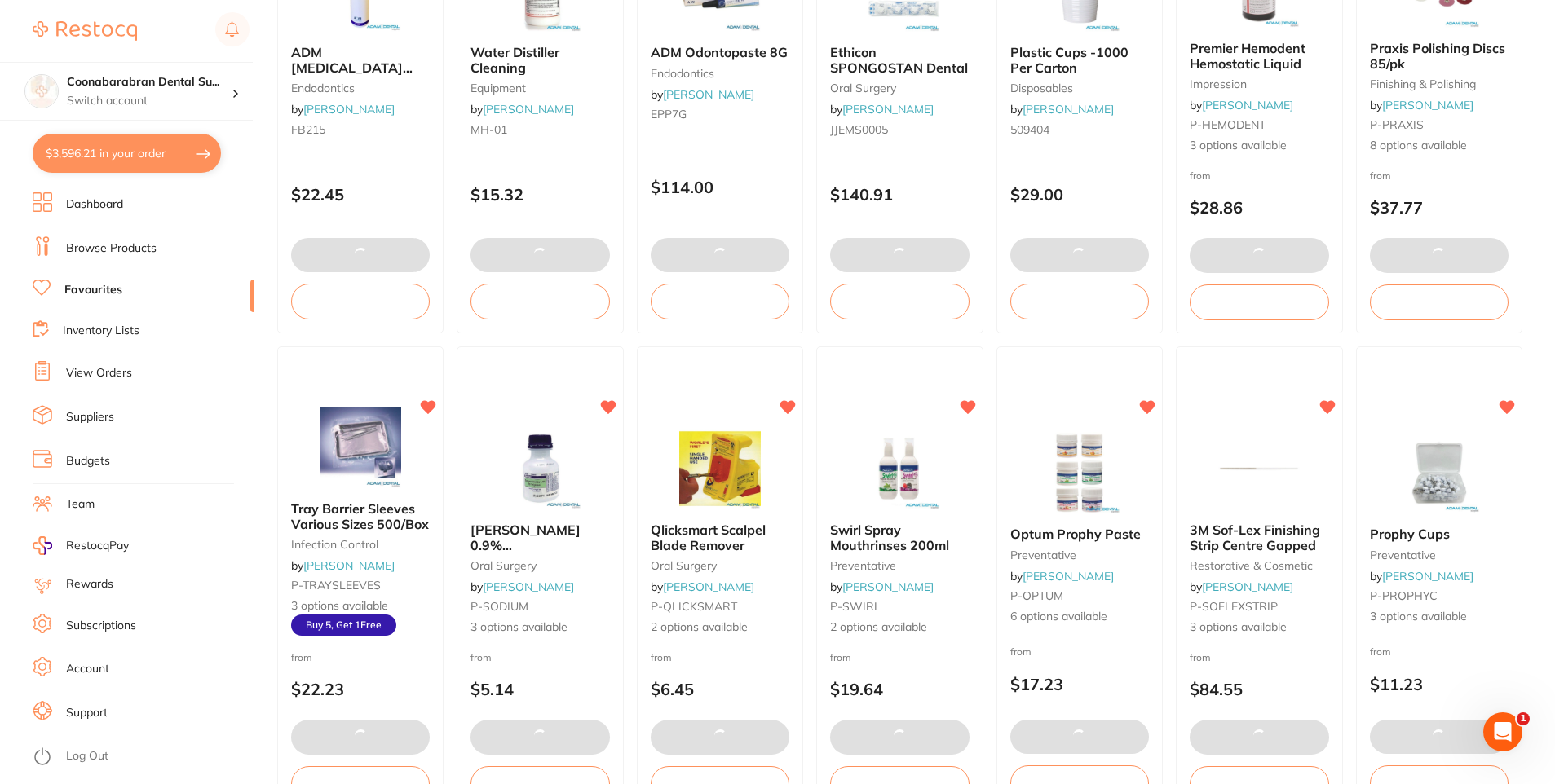
click at [93, 147] on button "$3,596.21 in your order" at bounding box center [127, 153] width 189 height 39
checkbox input "true"
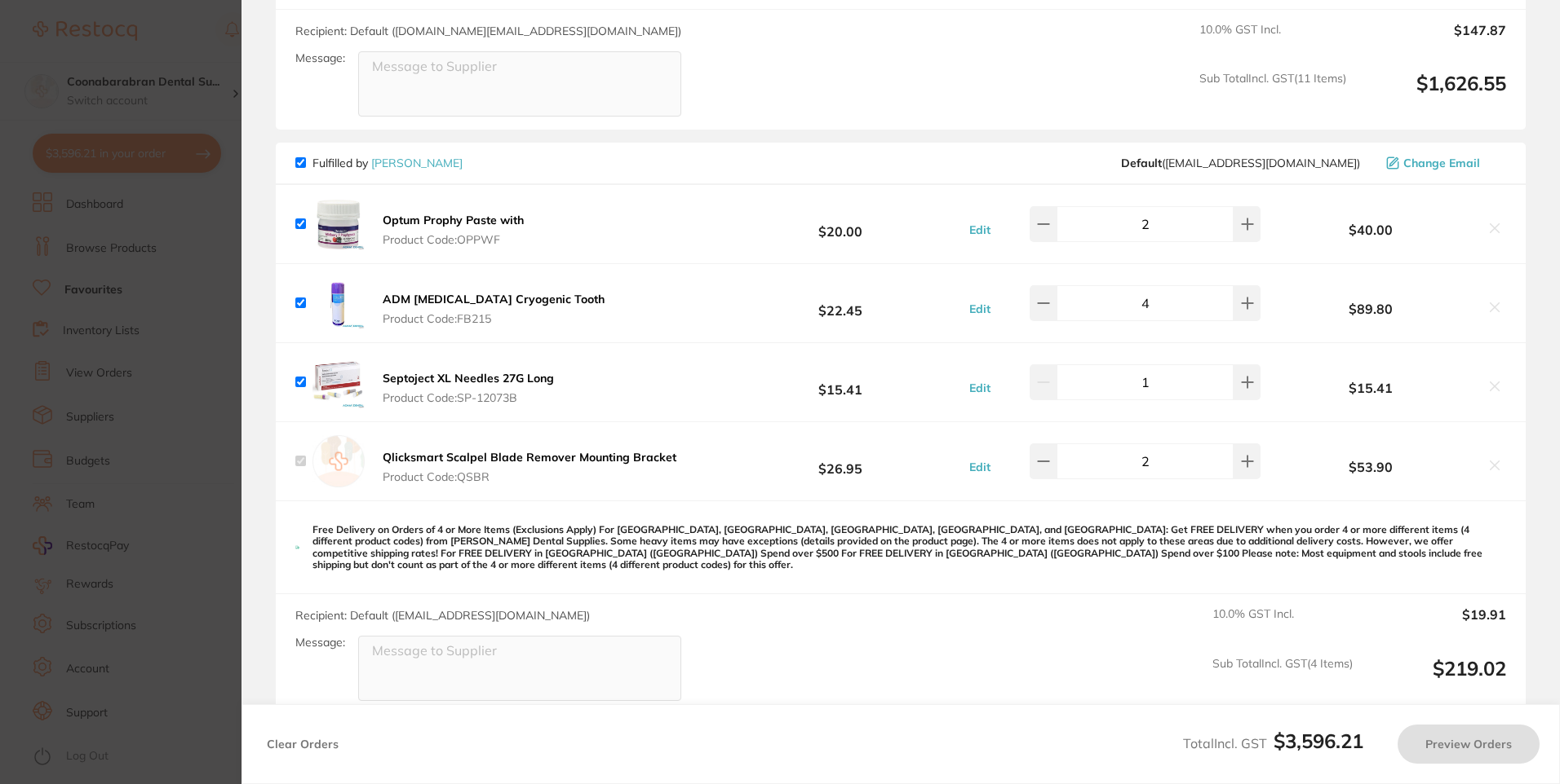
checkbox input "true"
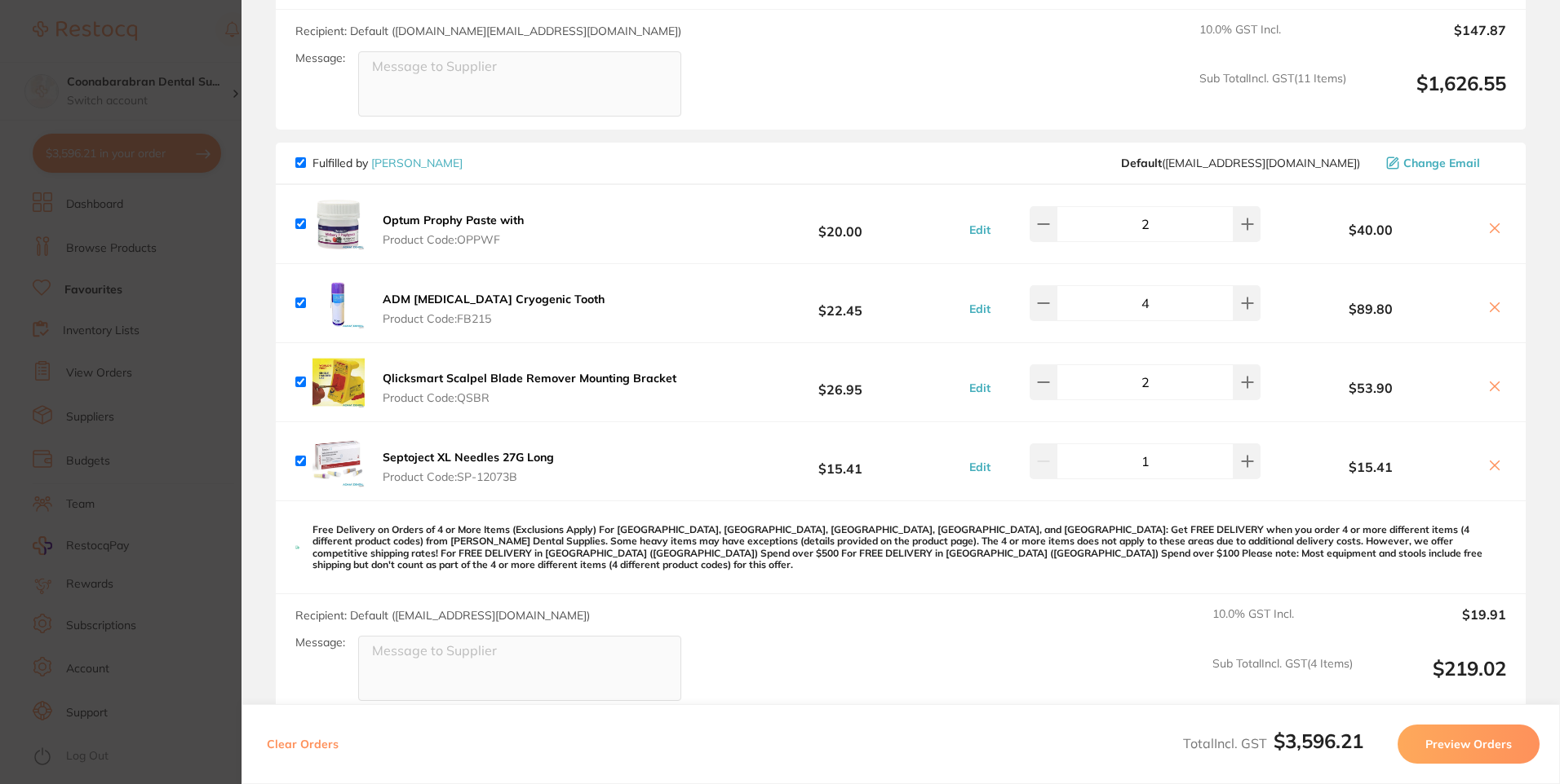
click at [215, 51] on section "Update RRP Set your pre negotiated price for this item. Item Agreed RRP (excl. …" at bounding box center [780, 392] width 1560 height 784
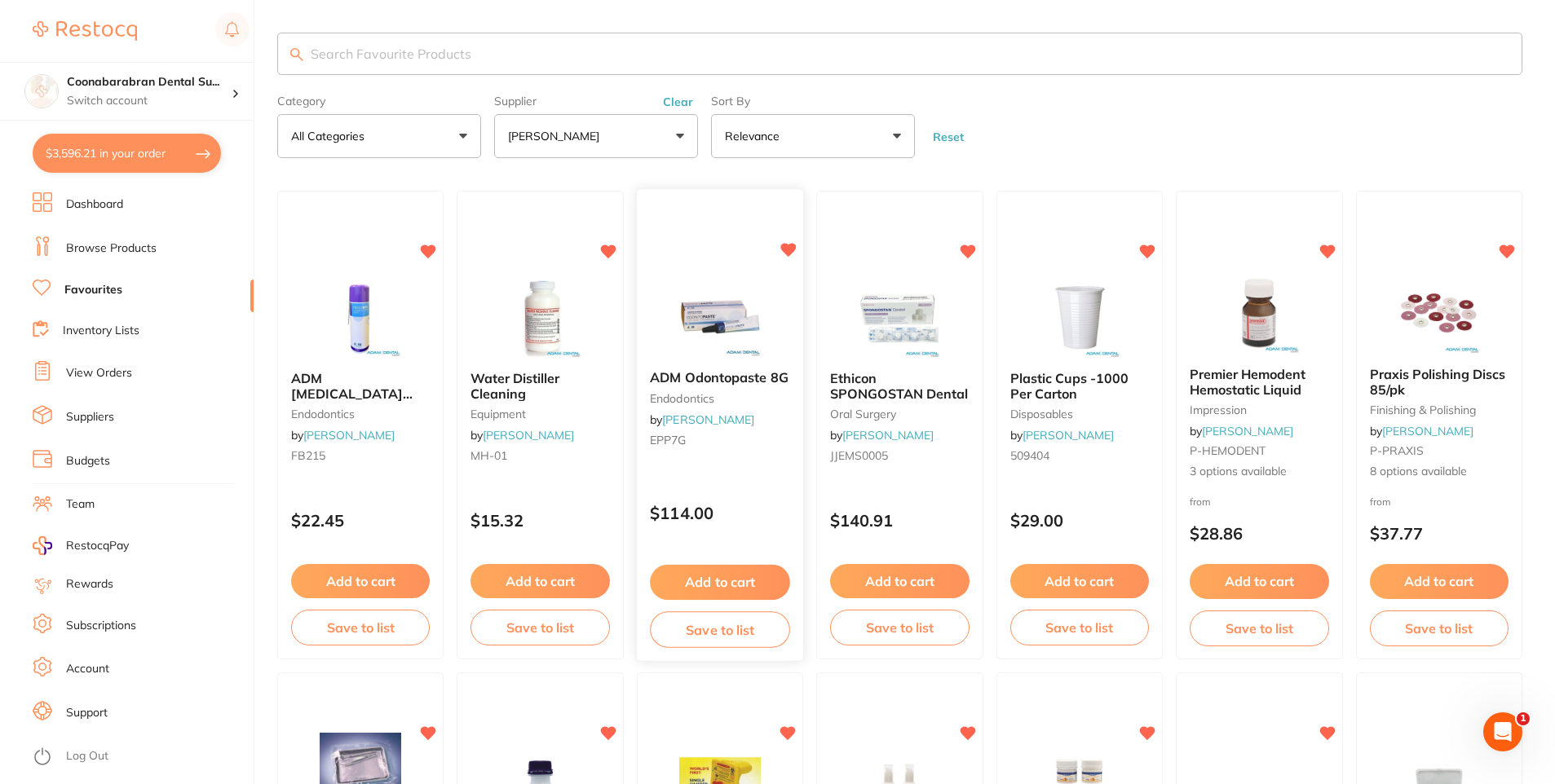
scroll to position [326, 0]
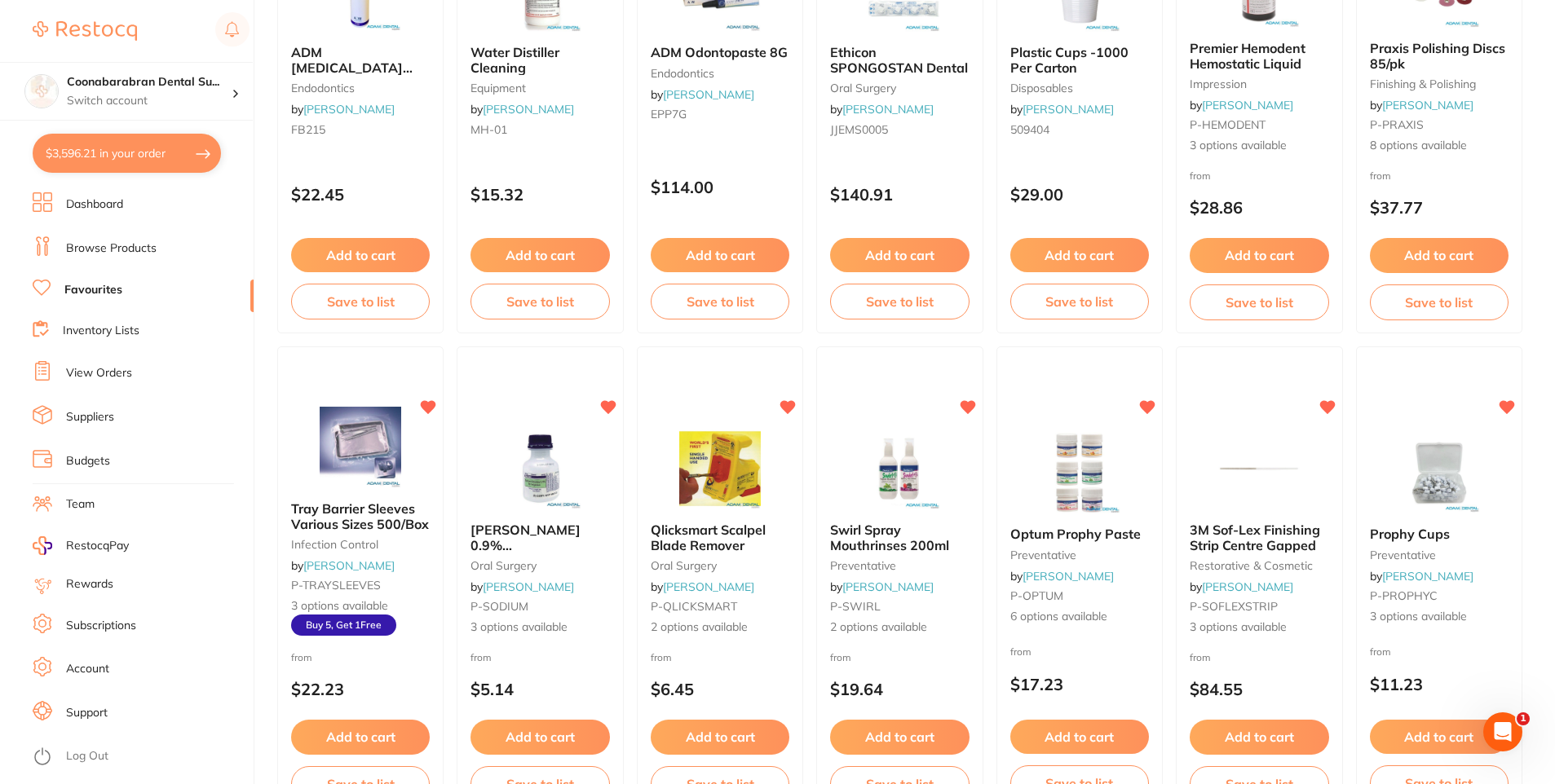
click at [53, 159] on button "$3,596.21 in your order" at bounding box center [127, 153] width 189 height 39
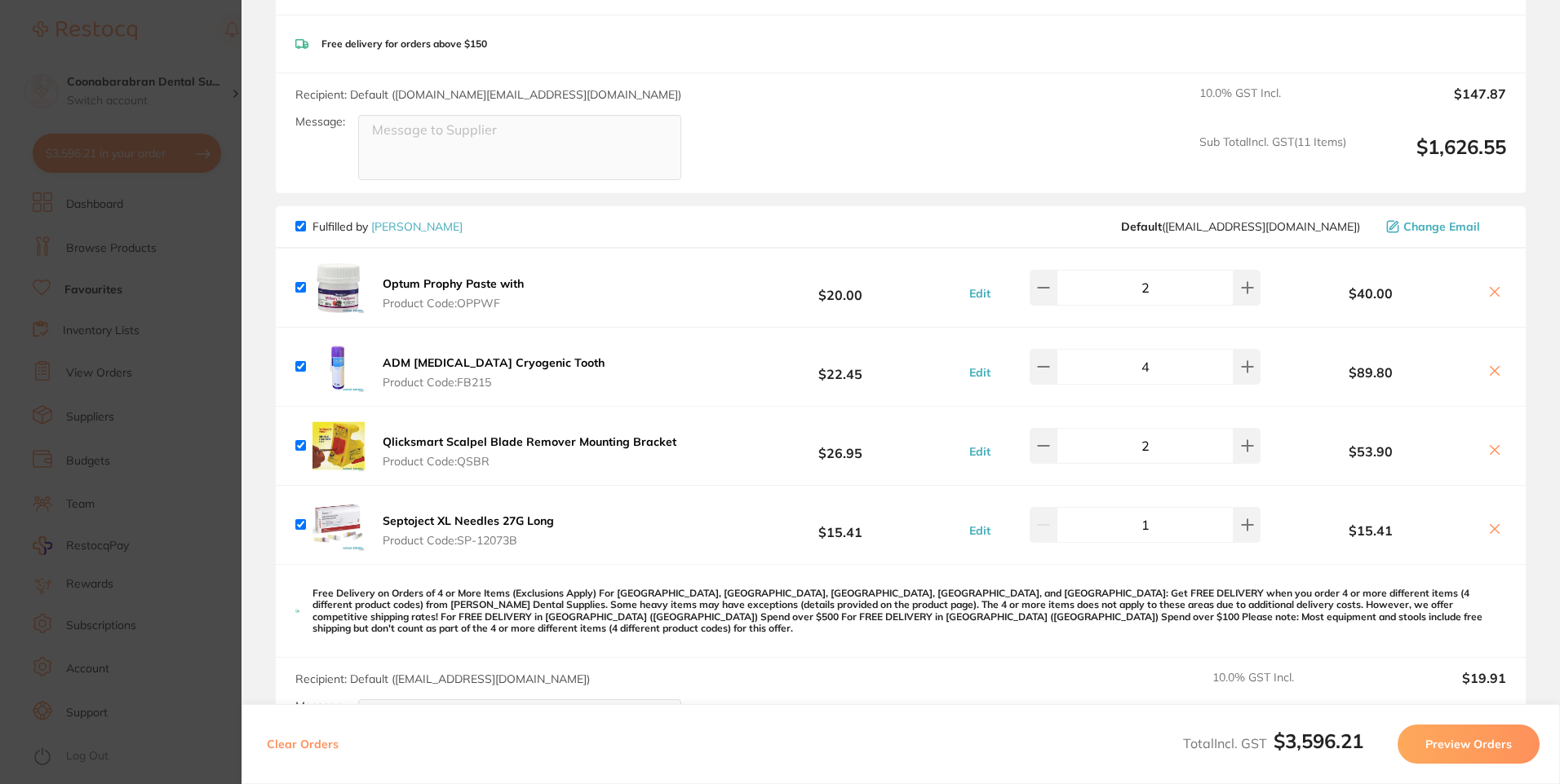
scroll to position [1223, 0]
